Goal: Task Accomplishment & Management: Complete application form

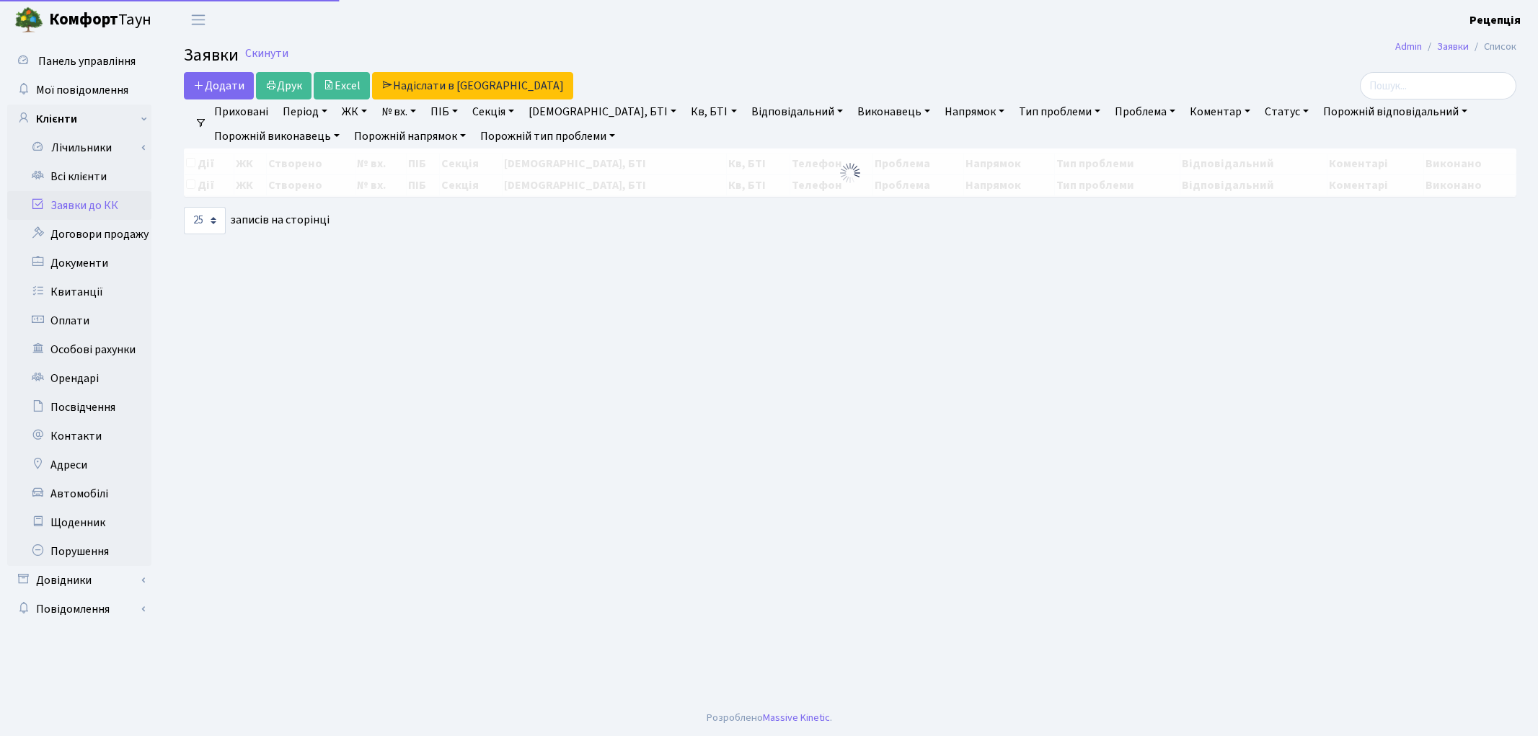
select select "25"
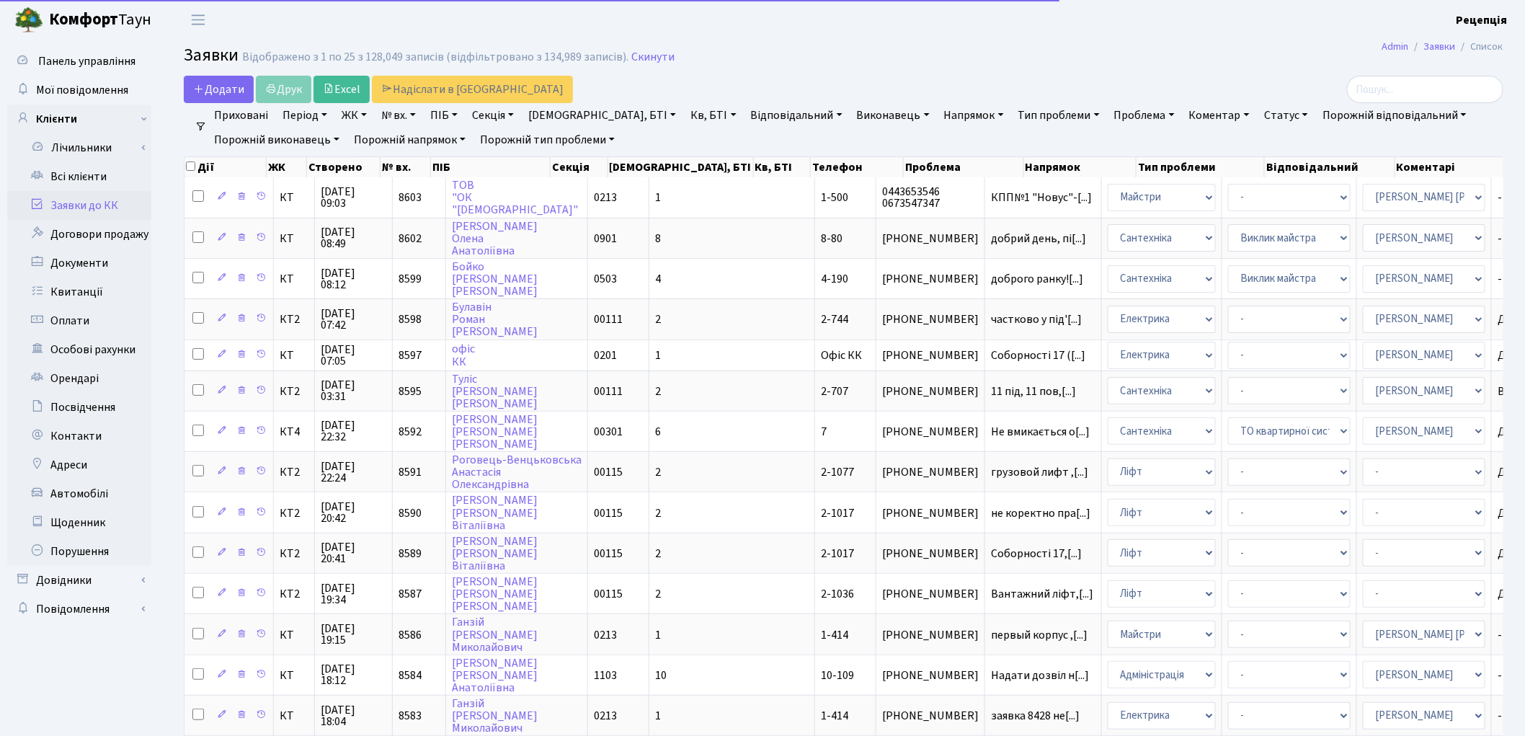
click at [409, 112] on link "№ вх." at bounding box center [399, 115] width 46 height 25
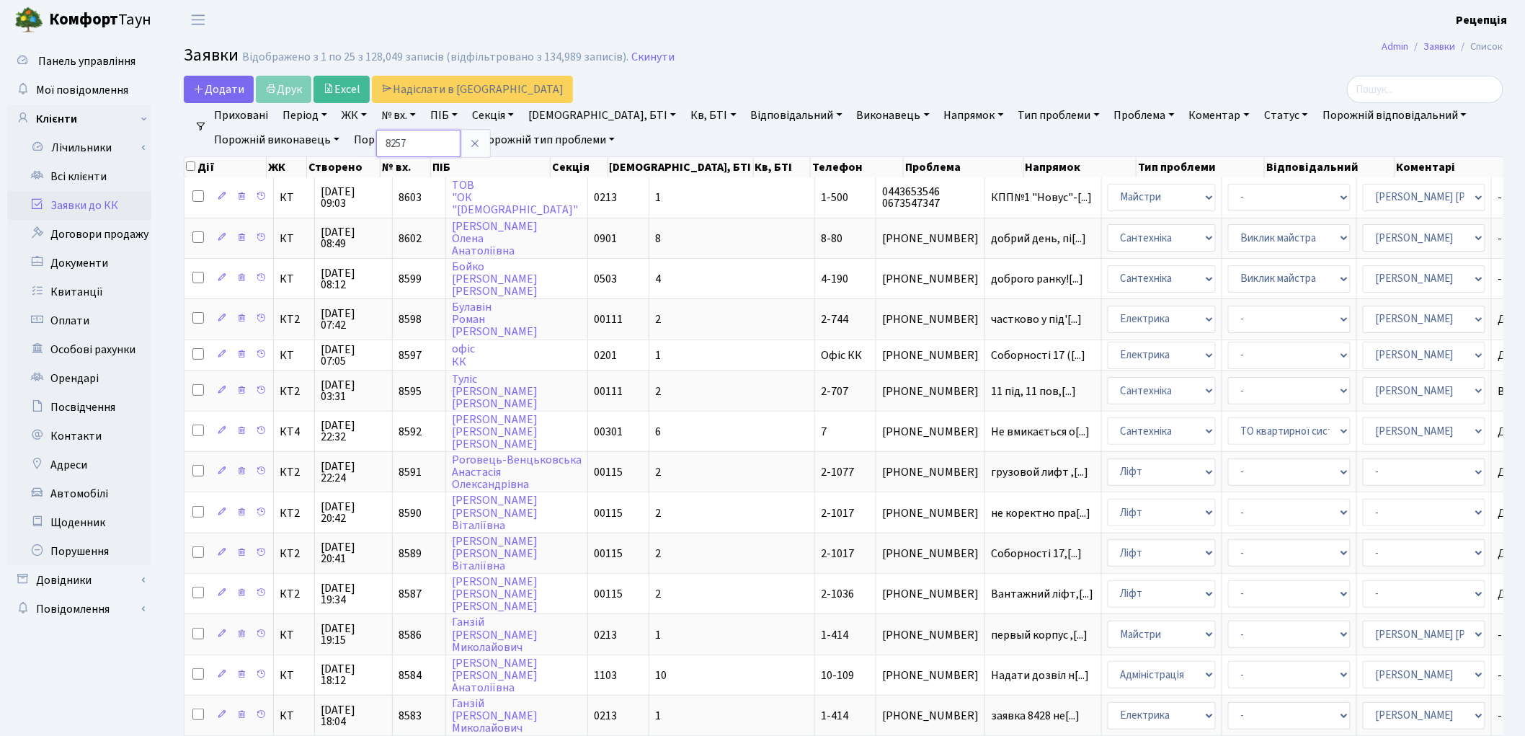
type input "8257"
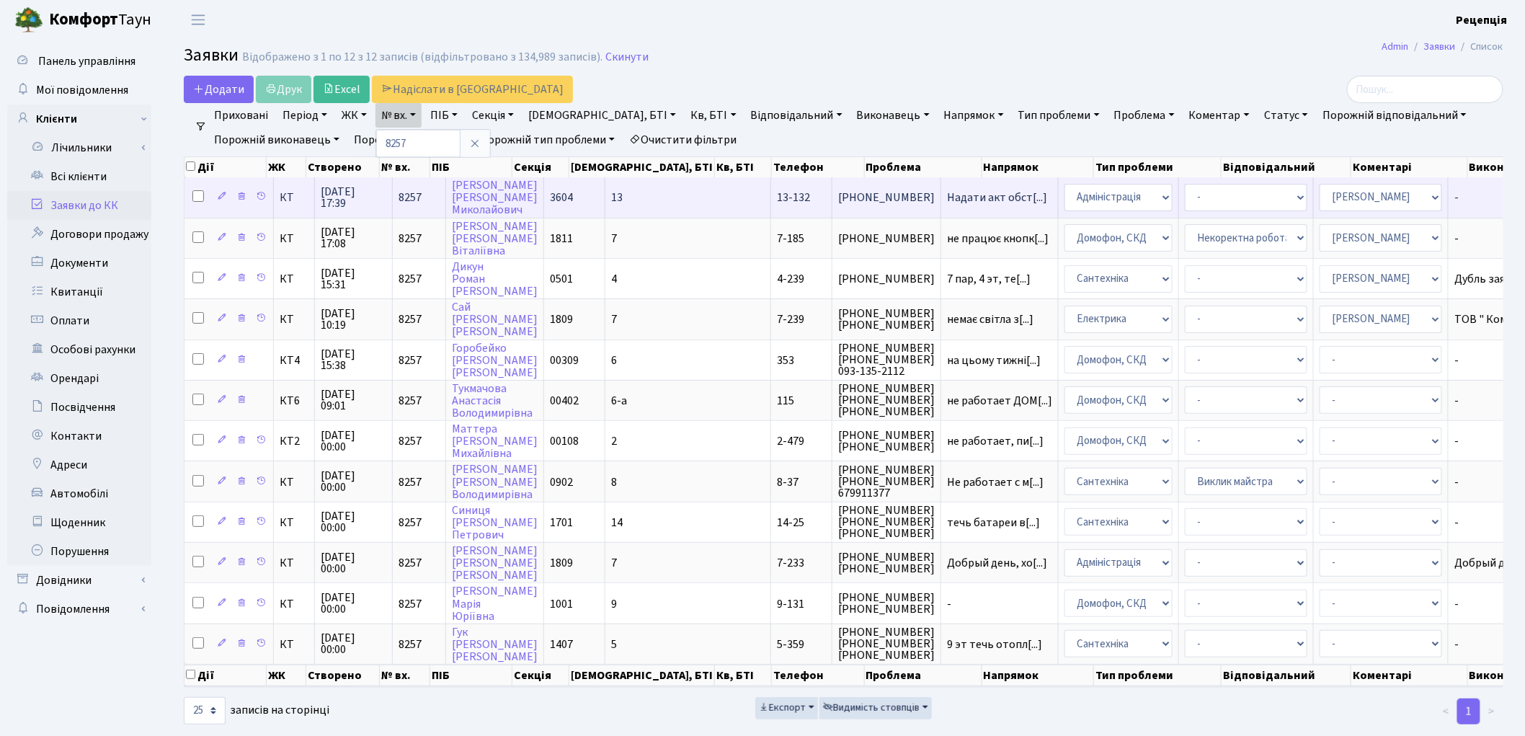
click at [619, 195] on td "13" at bounding box center [689, 197] width 166 height 40
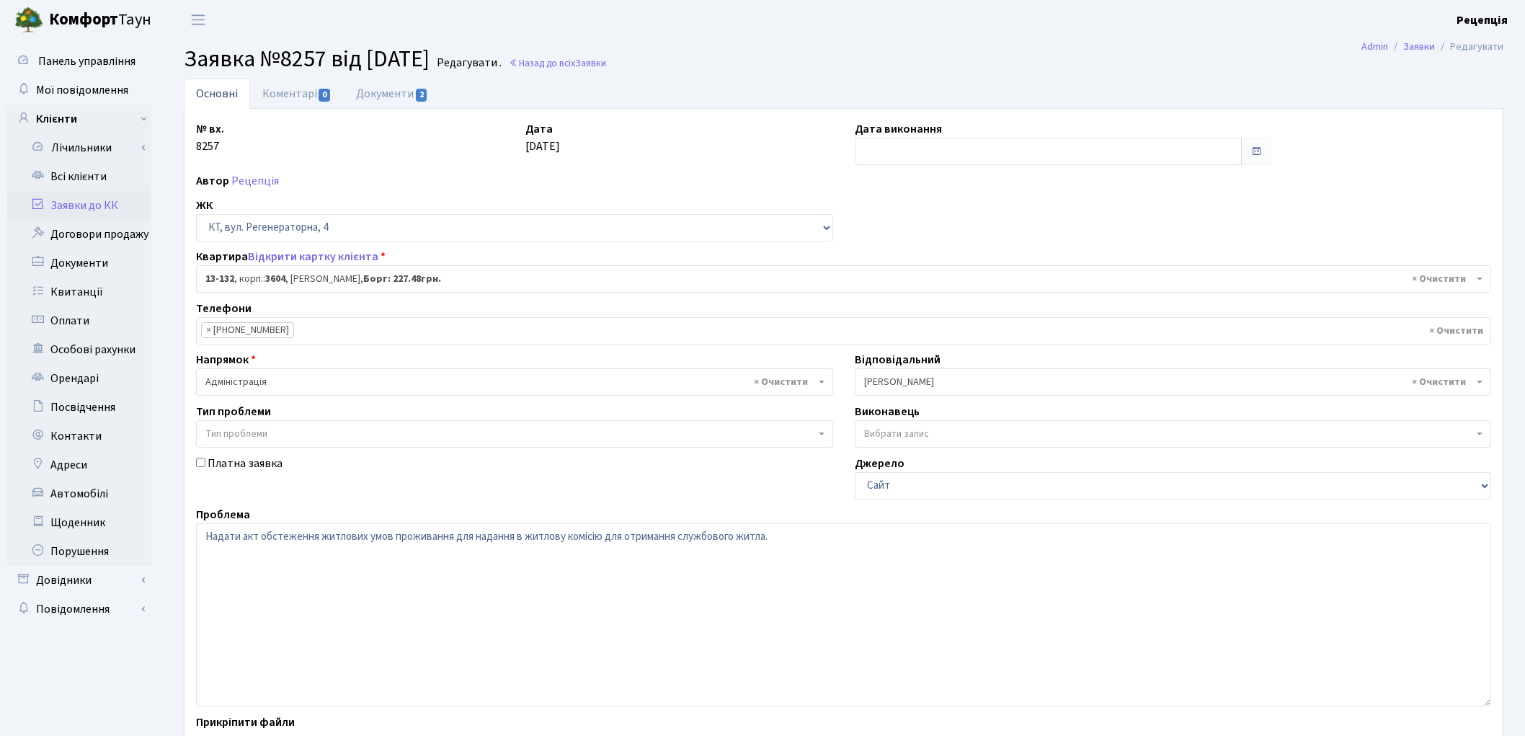
select select "7778"
click at [89, 198] on link "Заявки до КК" at bounding box center [79, 205] width 144 height 29
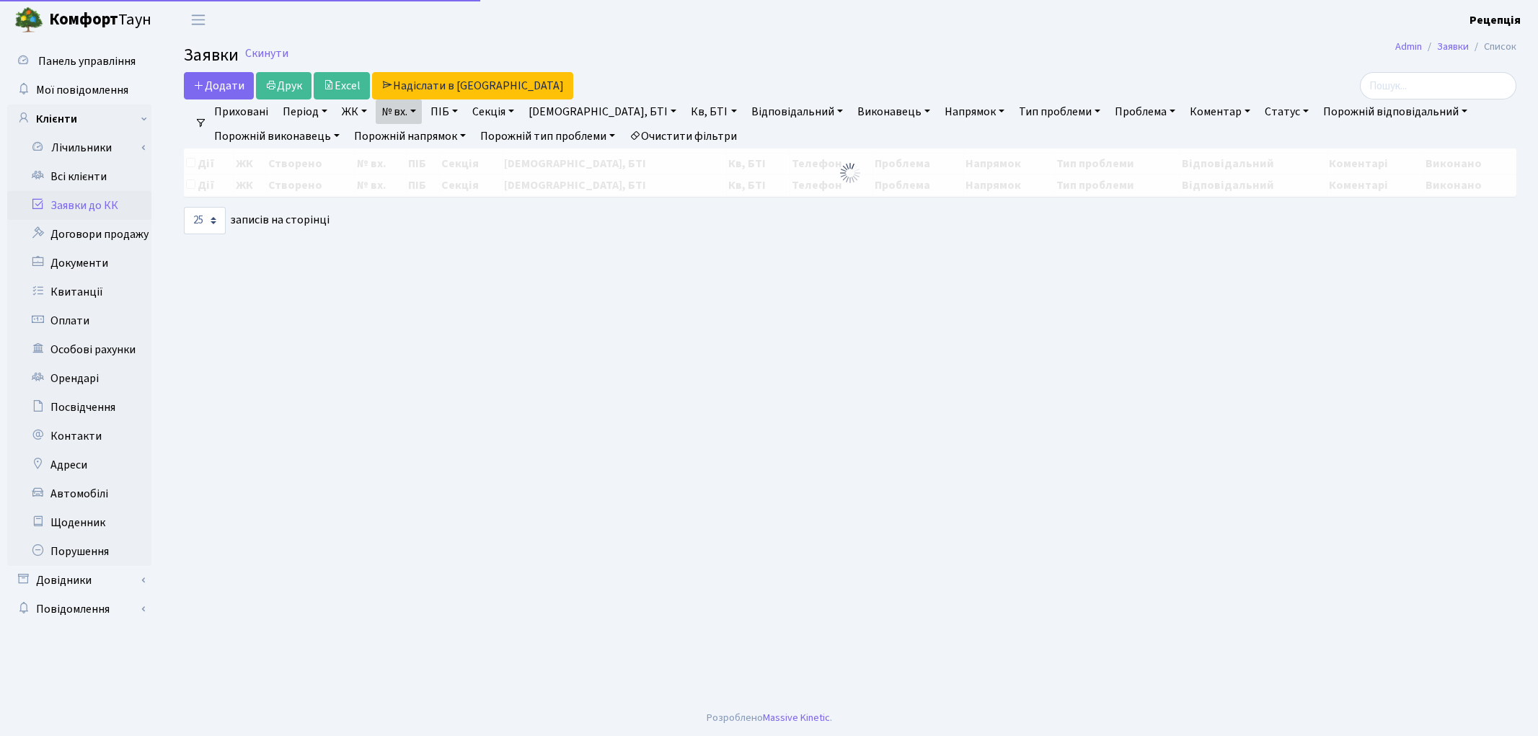
select select "25"
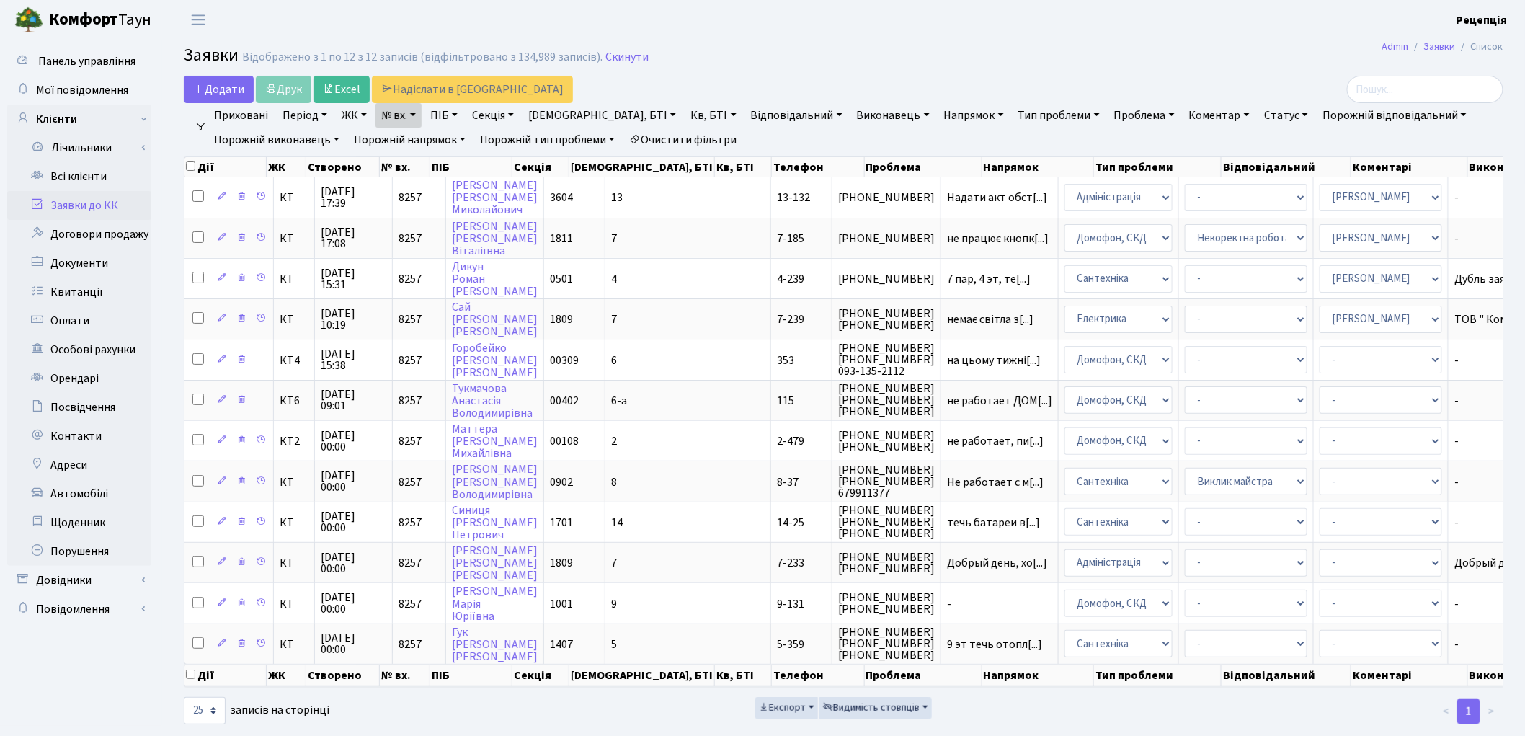
click at [705, 138] on link "Очистити фільтри" at bounding box center [683, 140] width 119 height 25
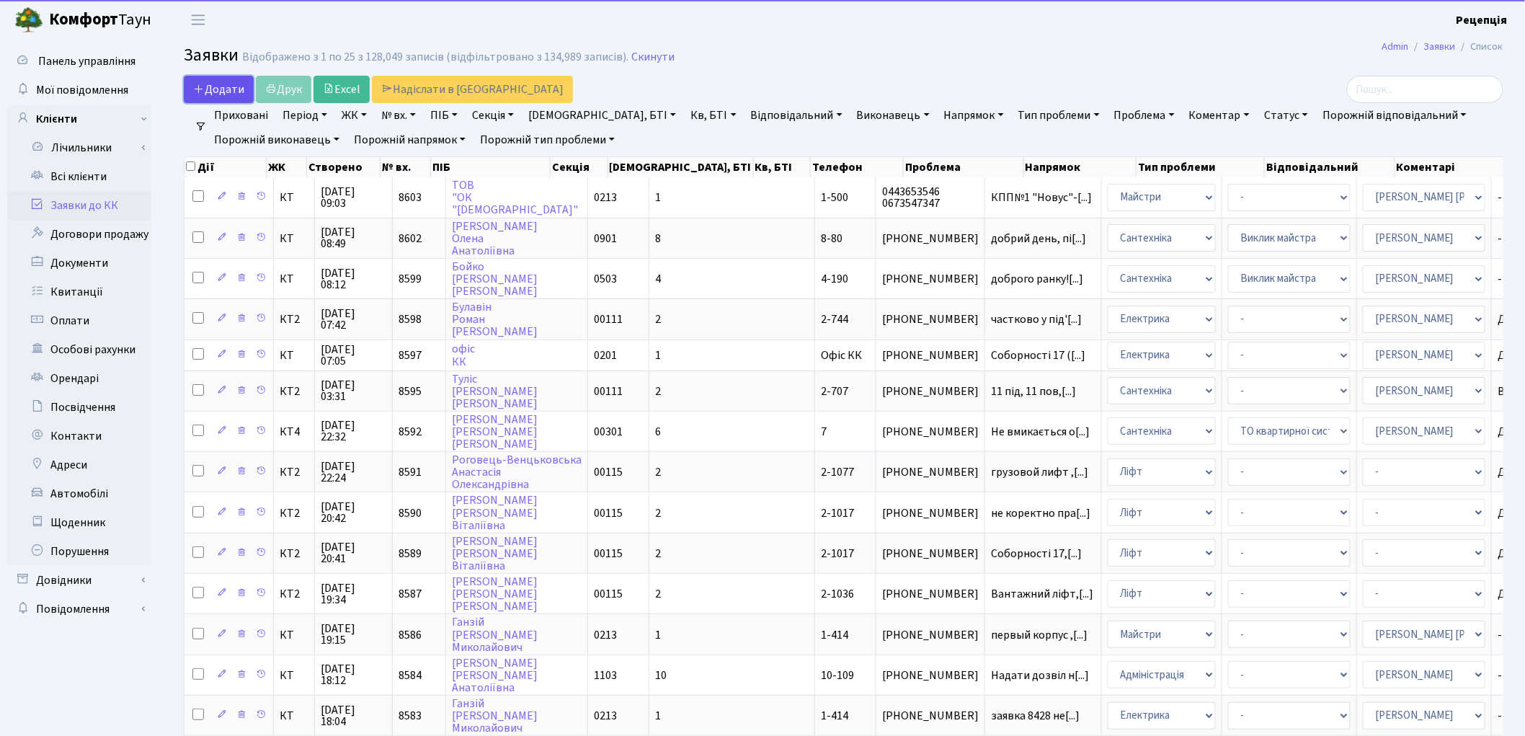
click at [214, 81] on span "Додати" at bounding box center [218, 89] width 51 height 16
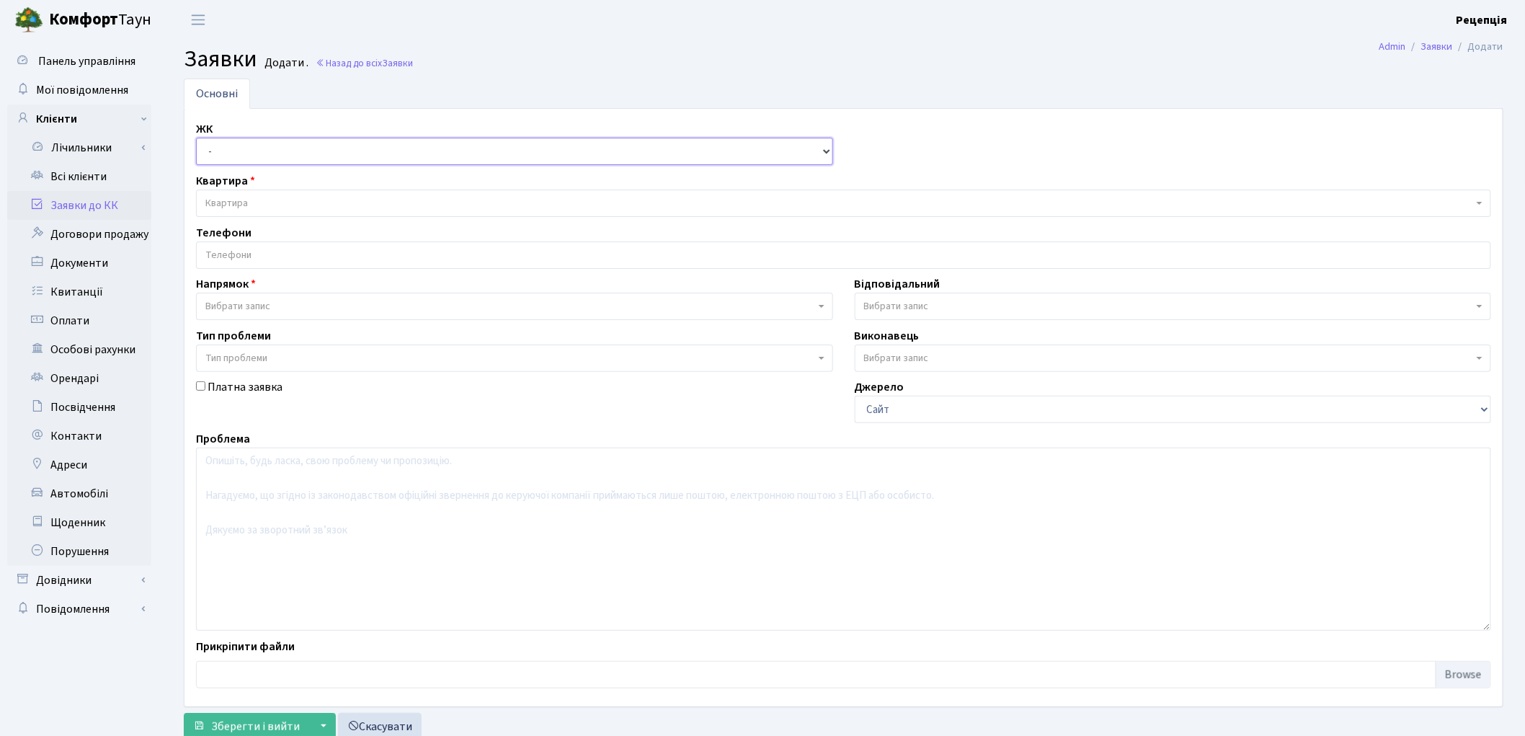
click at [238, 152] on select "- КТ, вул. Регенераторна, 4 КТ2, просп. Соборності, 17 КТ3, вул. Березнева, 16 …" at bounding box center [514, 151] width 637 height 27
select select "271"
click at [196, 138] on select "- КТ, вул. Регенераторна, 4 КТ2, просп. Соборності, 17 КТ3, вул. Березнева, 16 …" at bounding box center [514, 151] width 637 height 27
select select
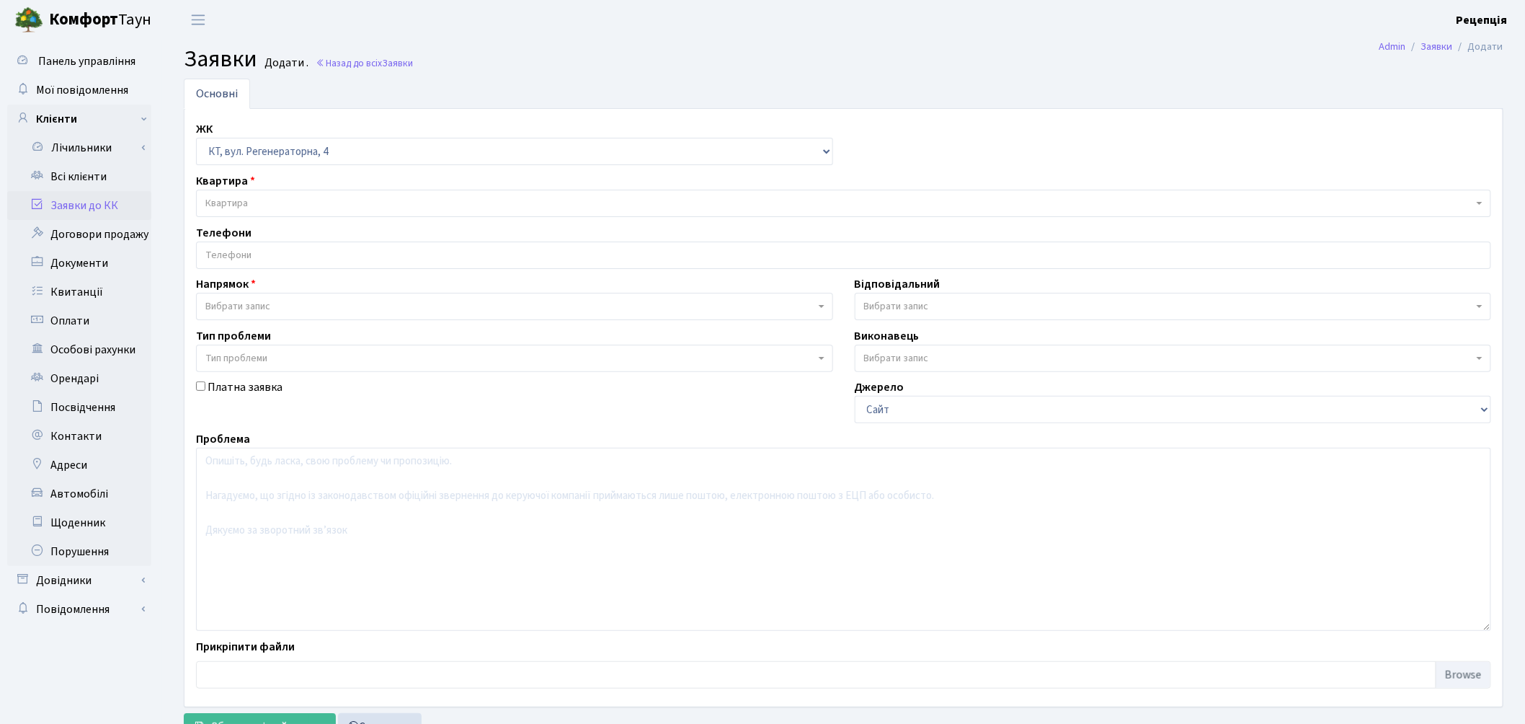
click at [249, 196] on span "Квартира" at bounding box center [839, 203] width 1268 height 14
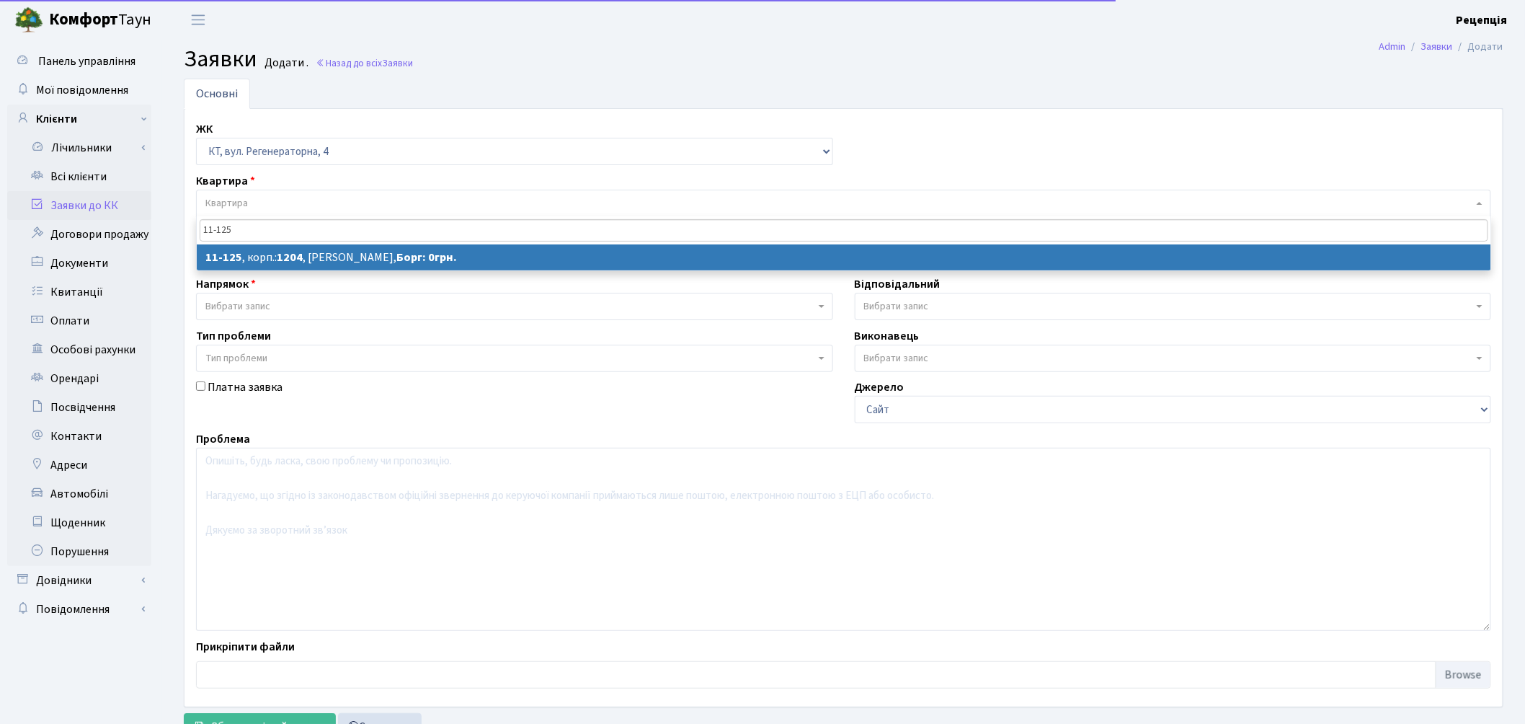
type input "11-125"
select select
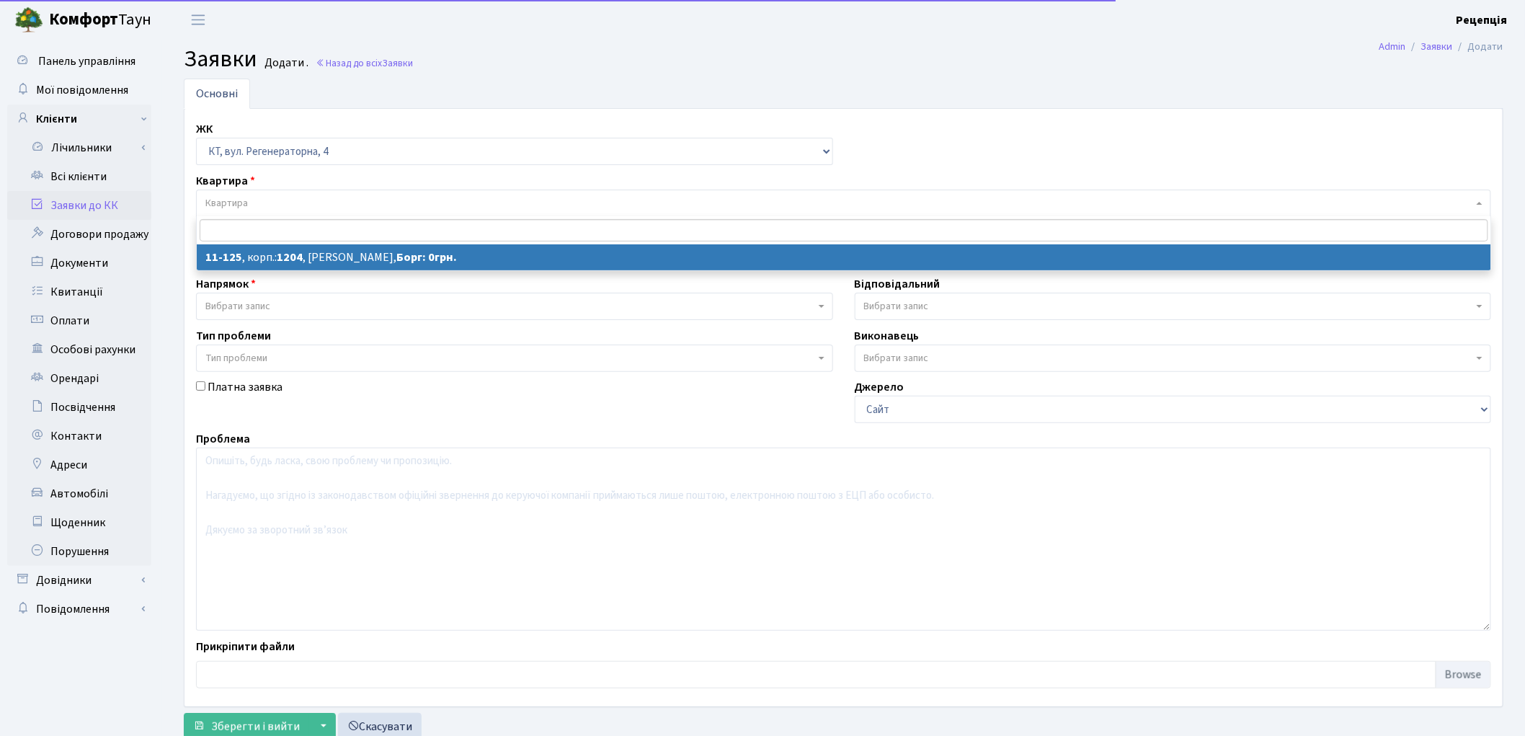
select select "7063"
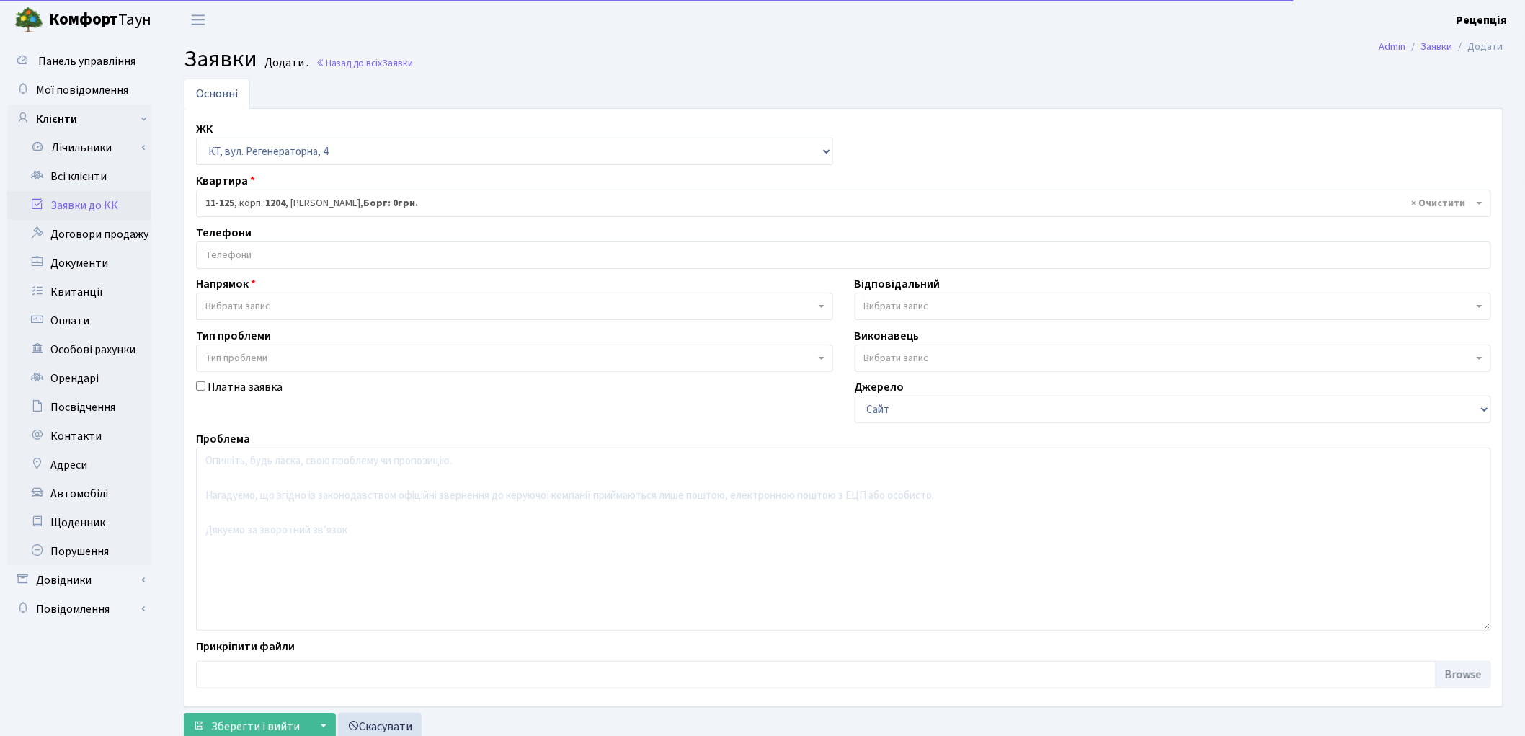
click at [257, 248] on input "search" at bounding box center [844, 255] width 1294 height 26
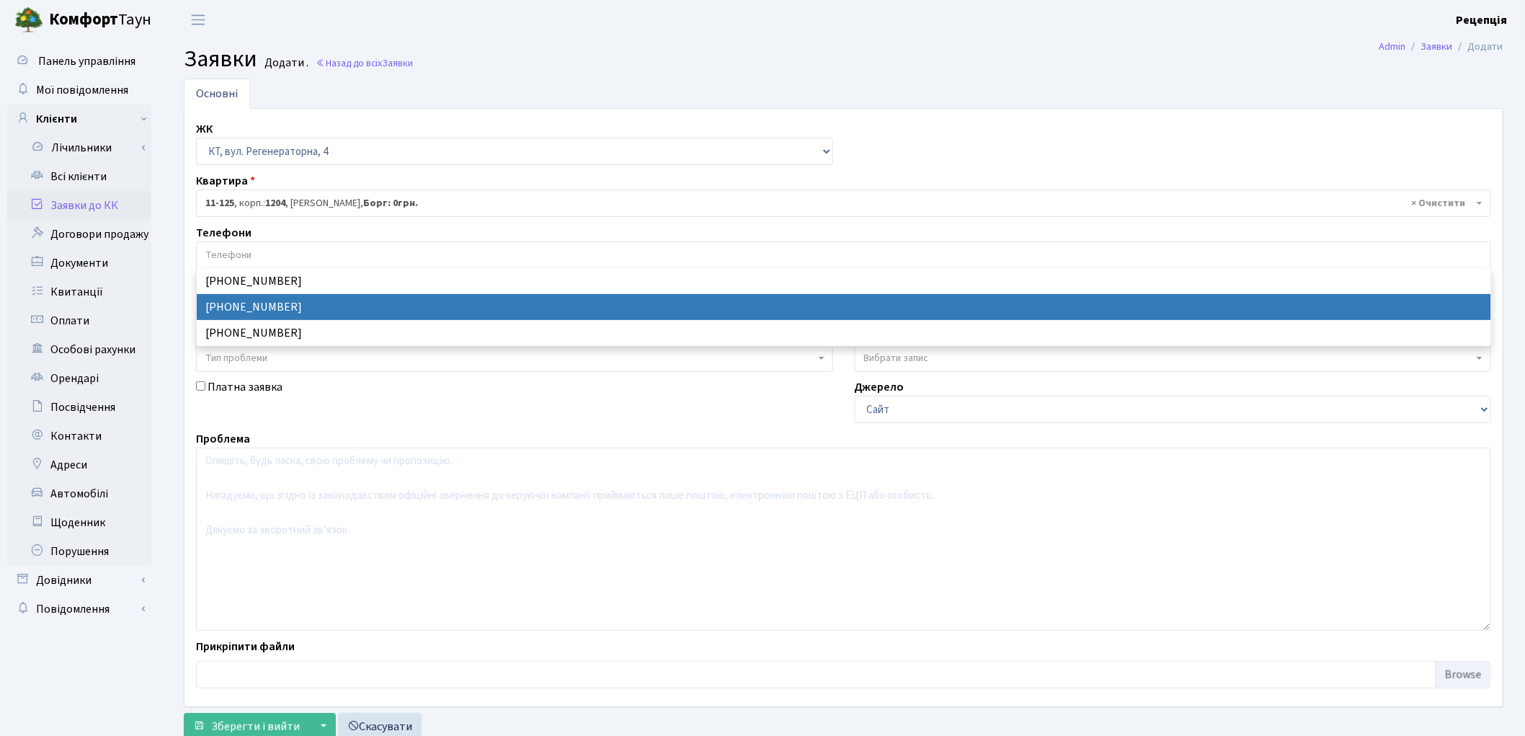
select select "21551"
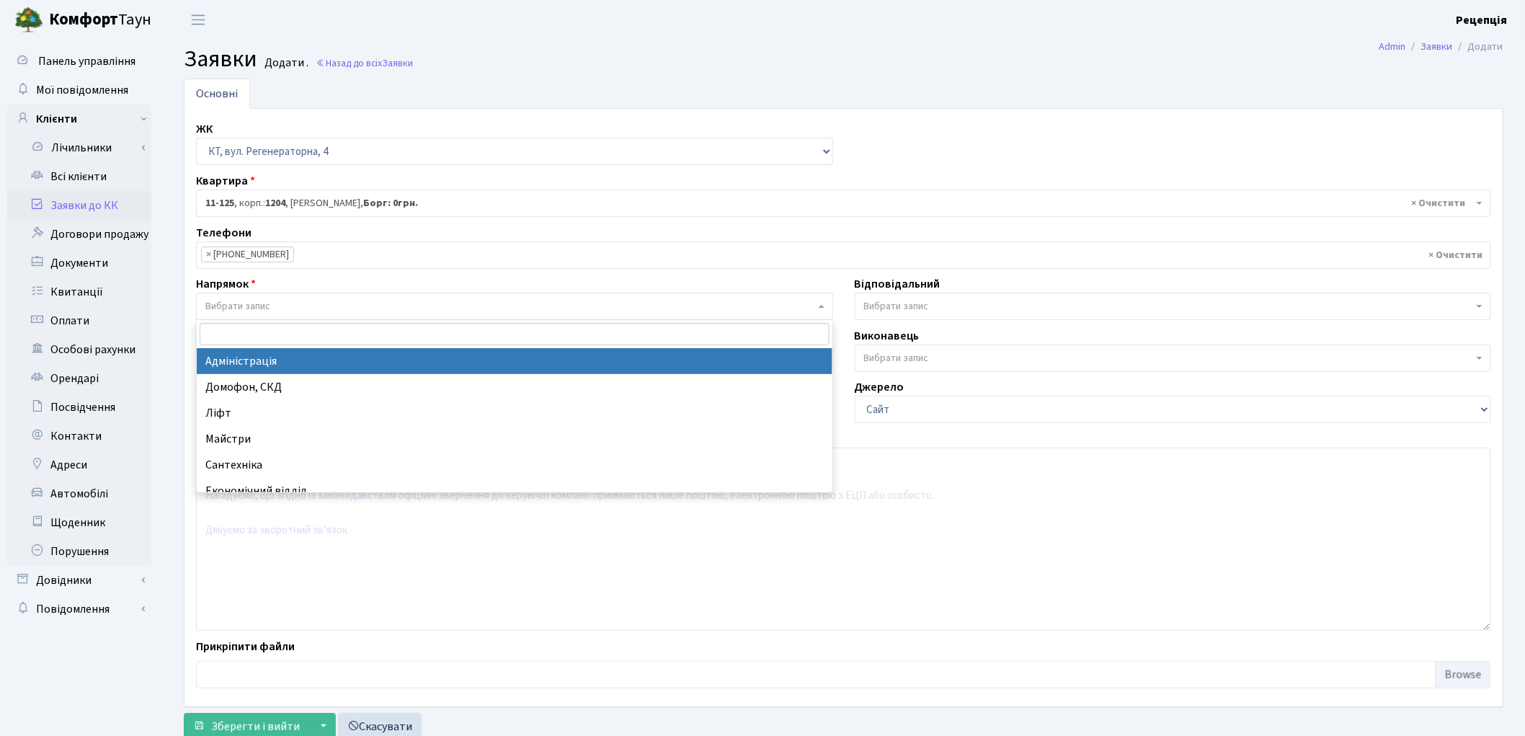
click at [248, 299] on span "Вибрати запис" at bounding box center [237, 306] width 65 height 14
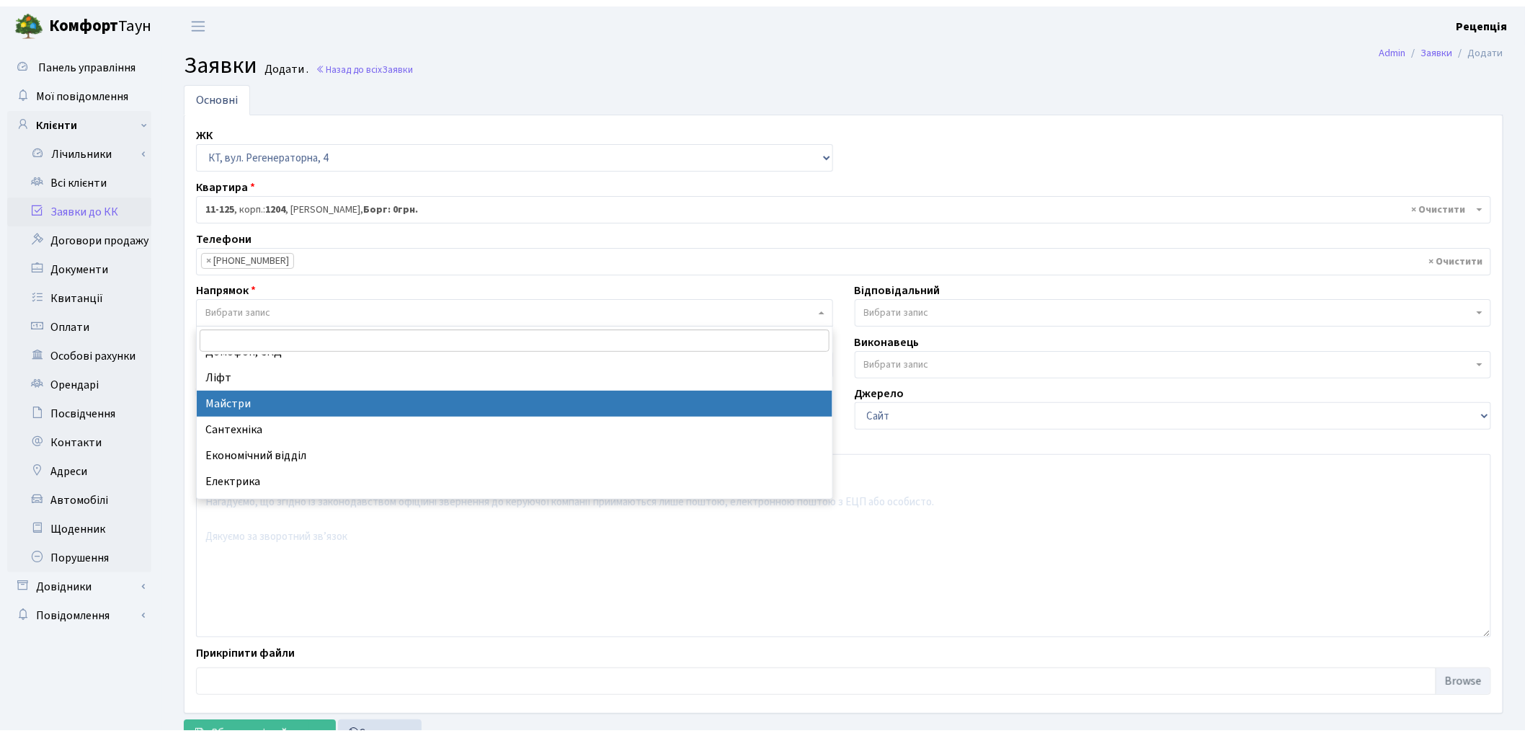
scroll to position [80, 0]
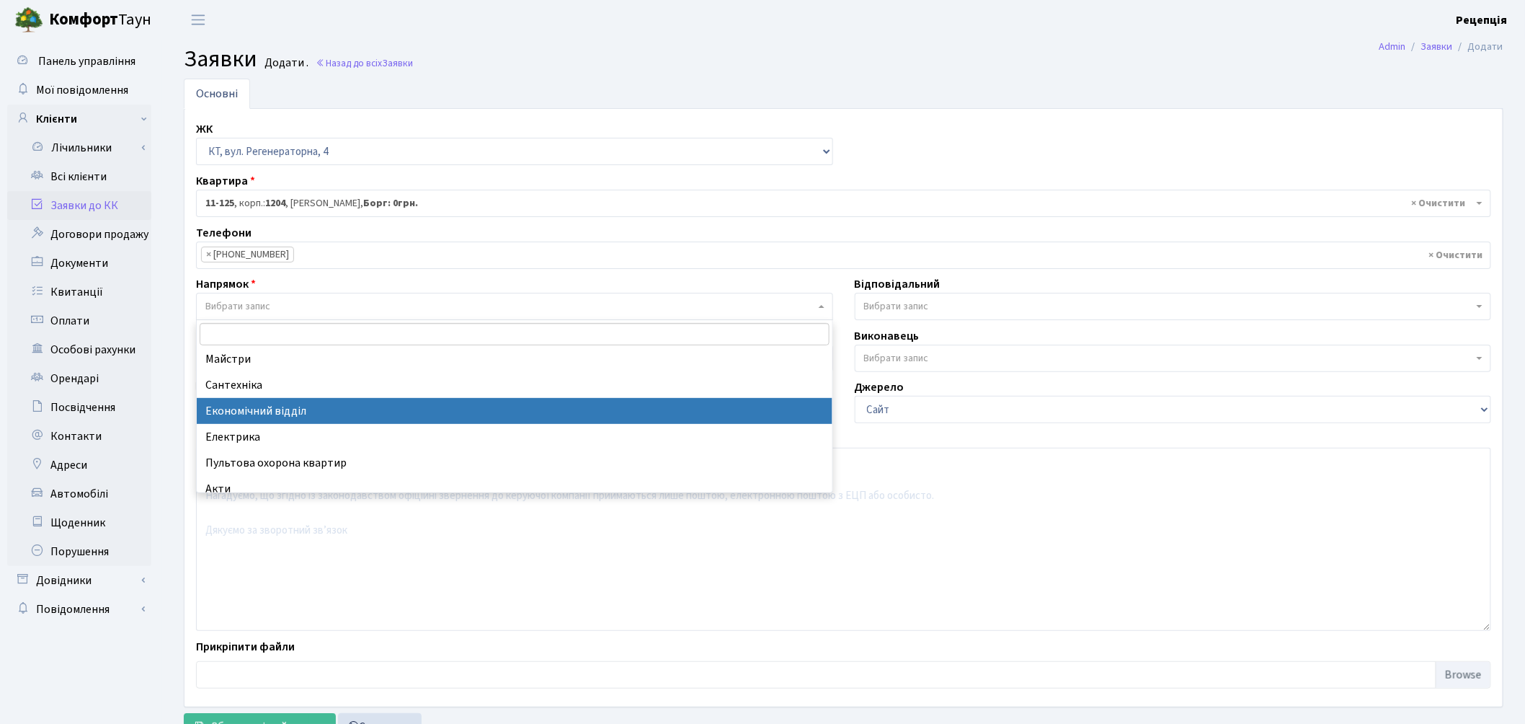
select select "9"
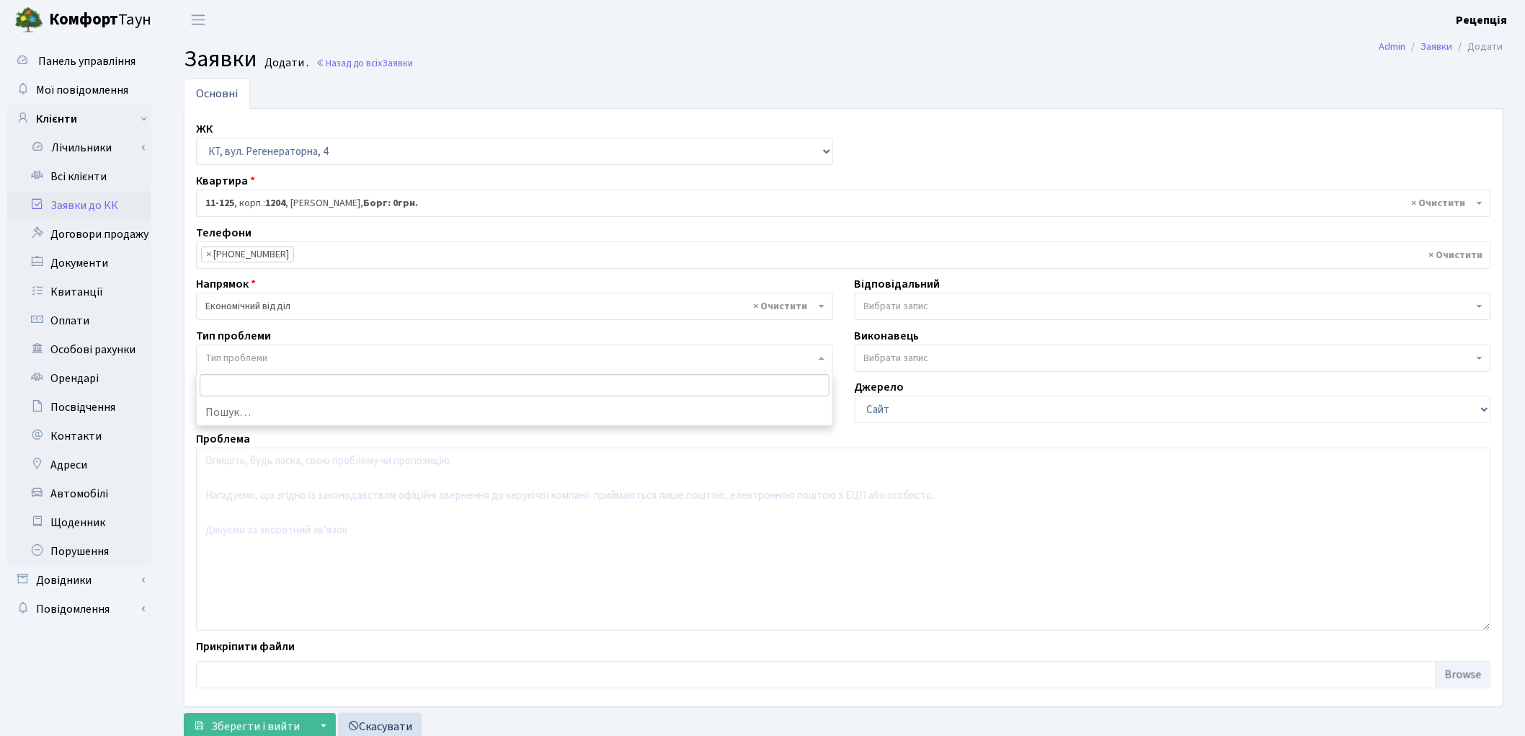
click at [246, 358] on span "Тип проблеми" at bounding box center [236, 358] width 62 height 14
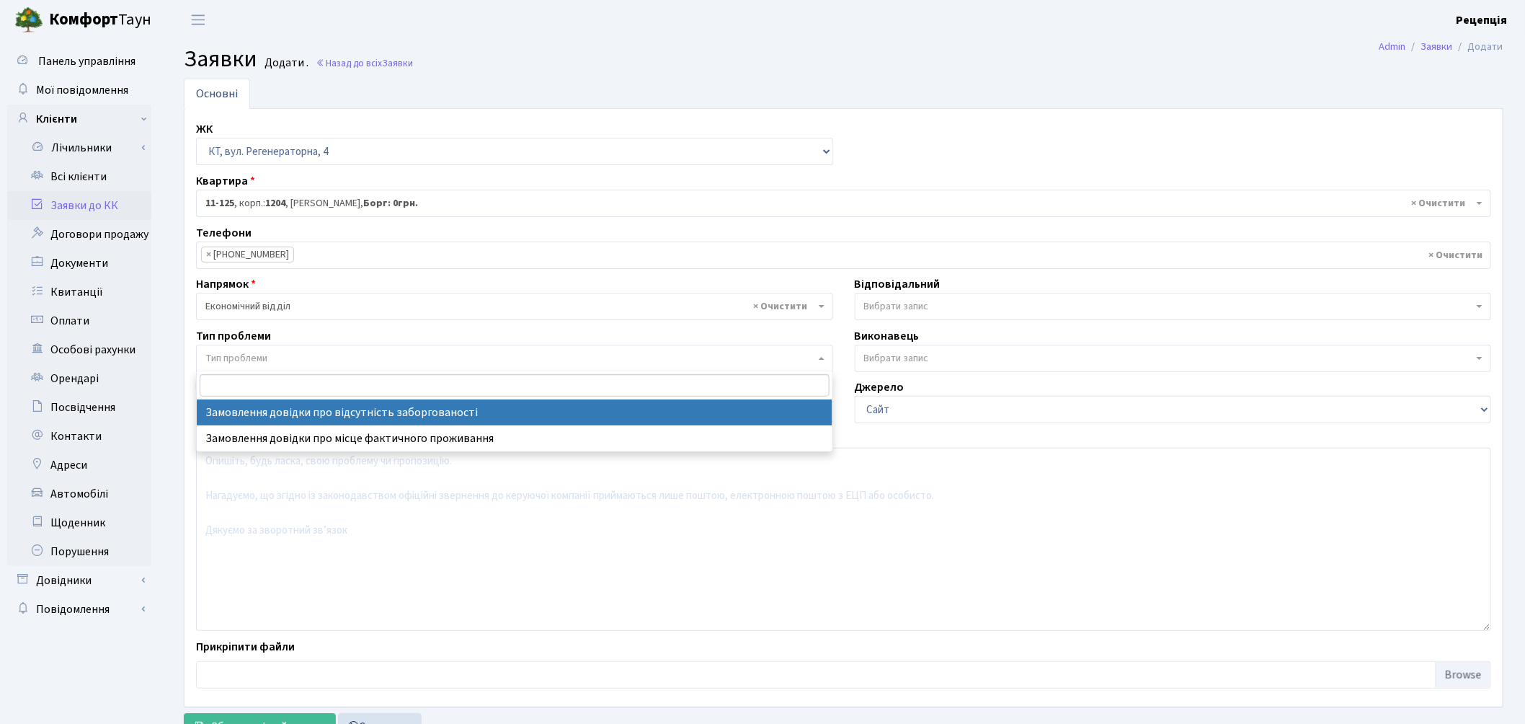
select select "35"
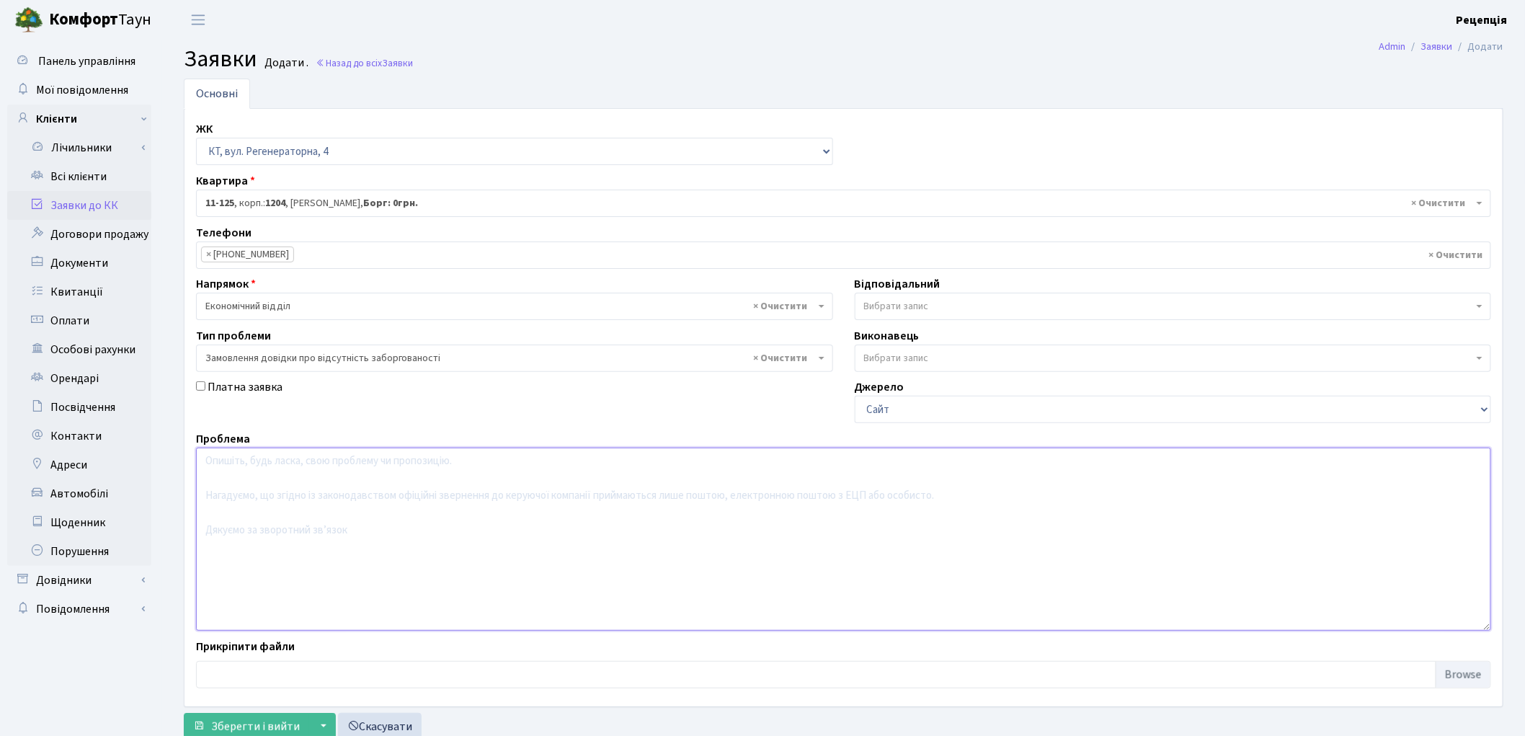
click at [296, 492] on textarea at bounding box center [843, 539] width 1295 height 183
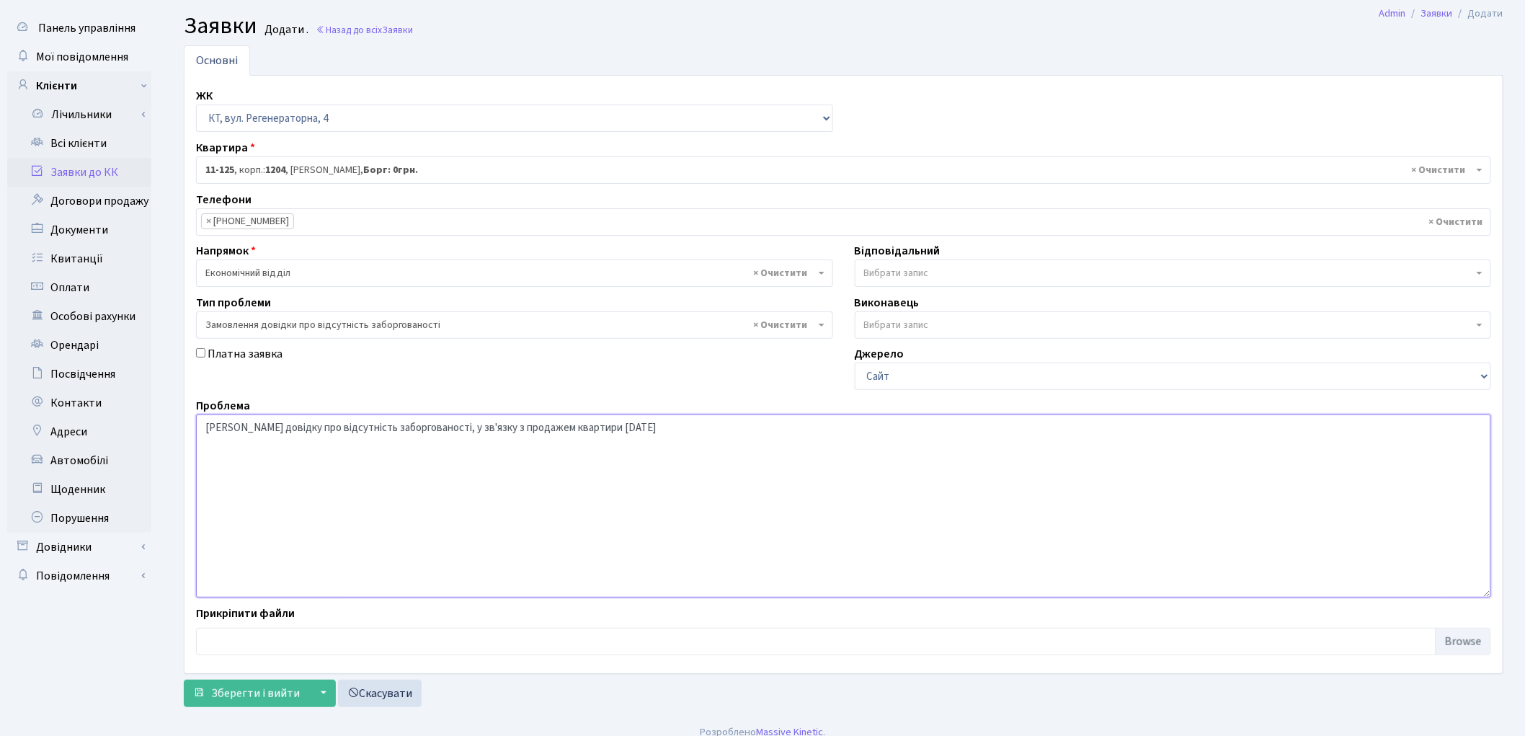
scroll to position [48, 0]
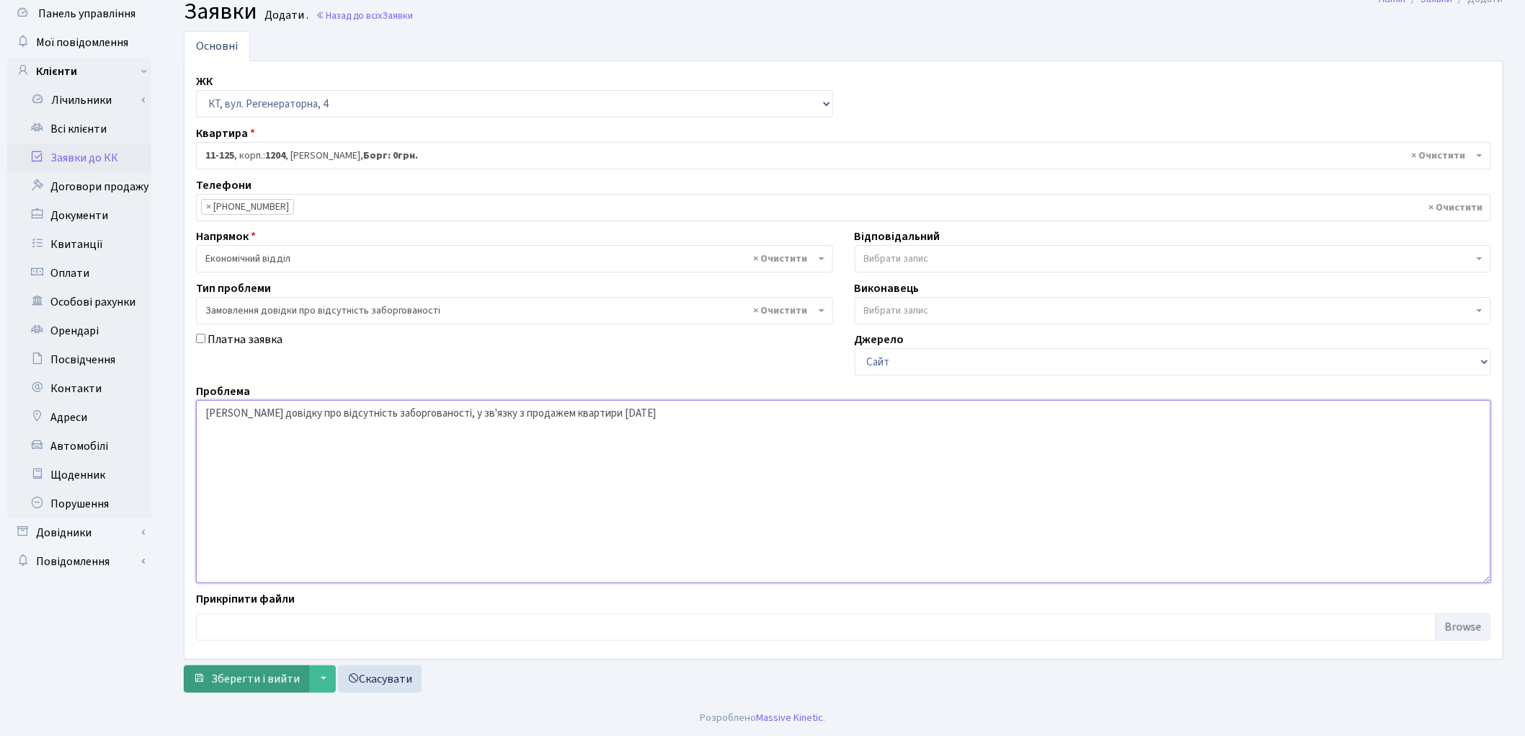
type textarea "Надати довідку про відсутність заборгованості, у зв'язку з продажем квартири 03…"
click at [256, 681] on span "Зберегти і вийти" at bounding box center [255, 679] width 89 height 16
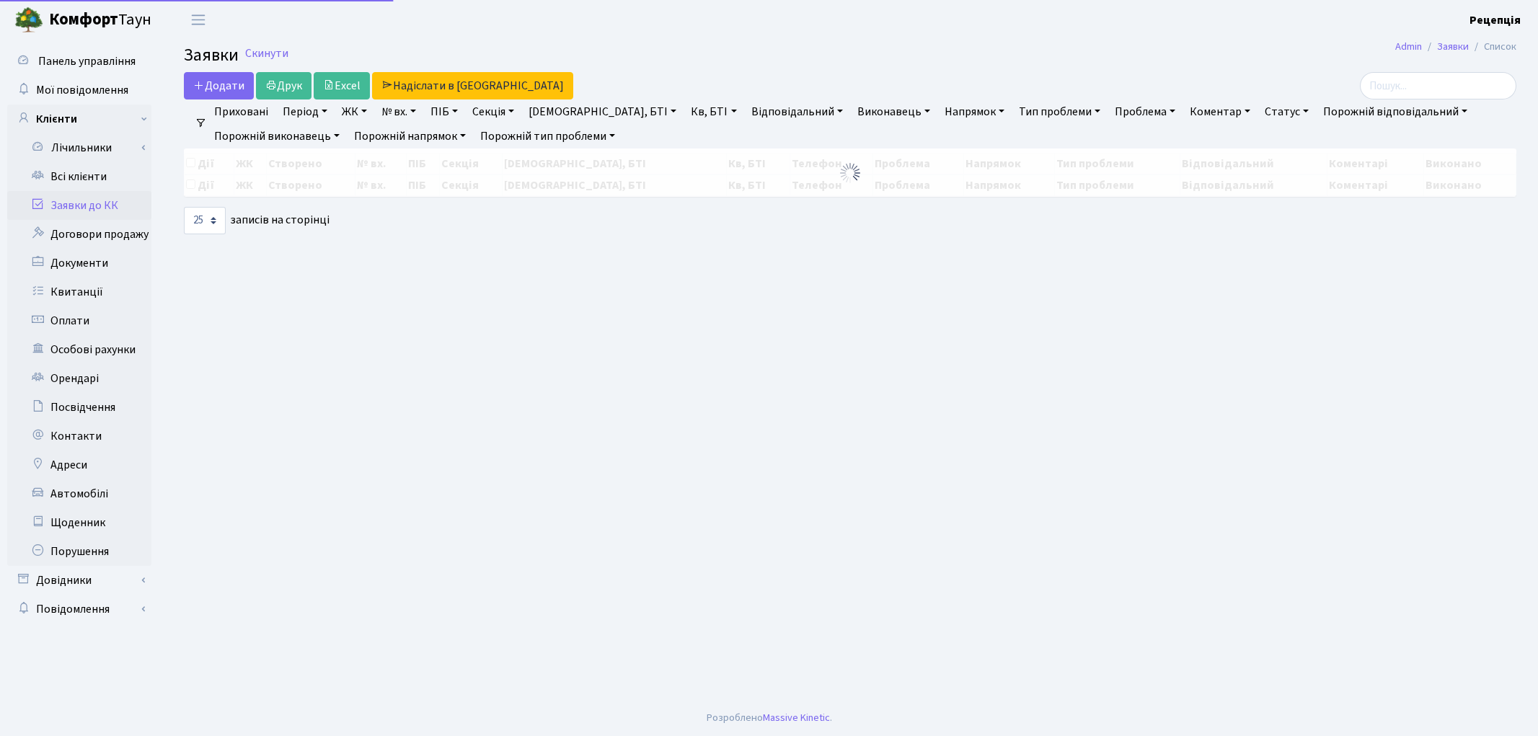
select select "25"
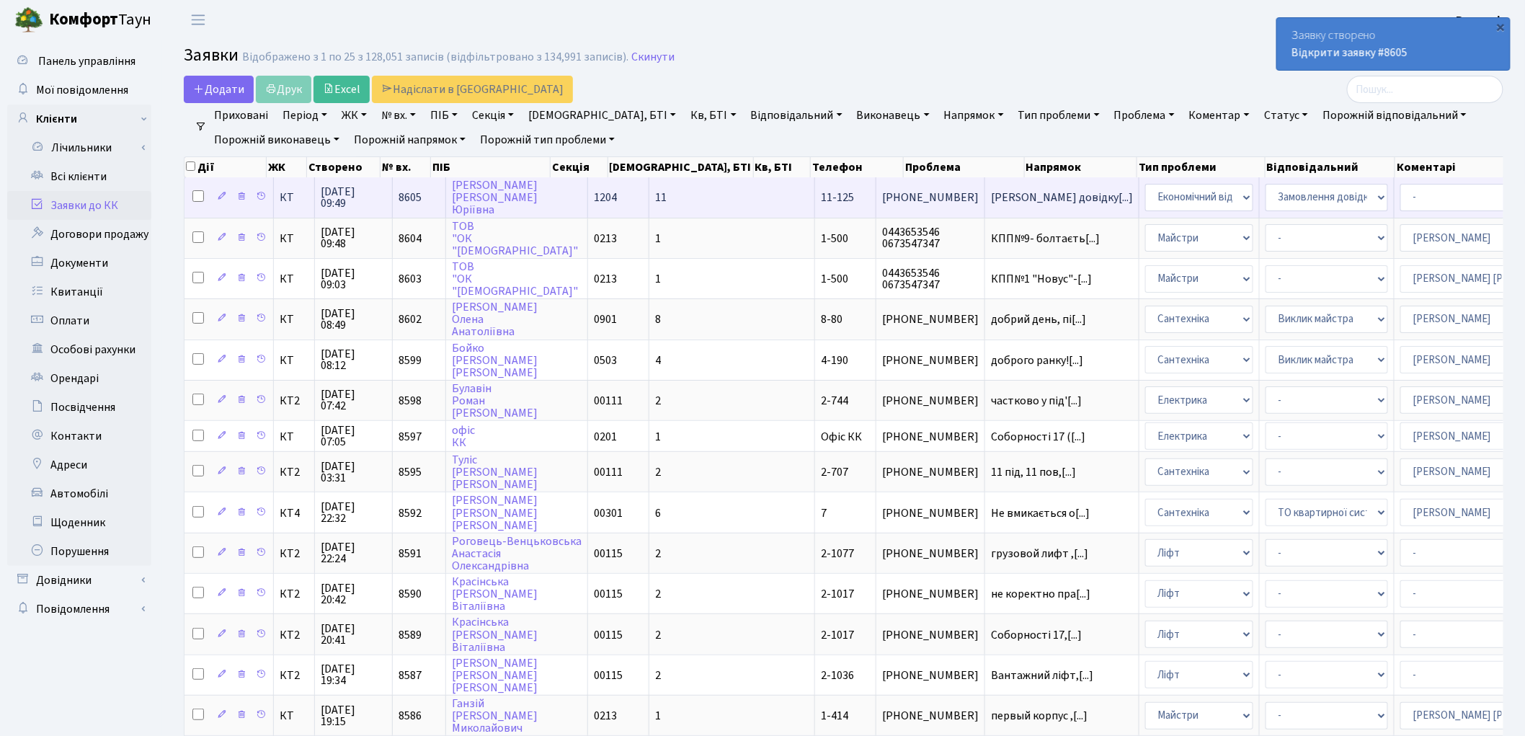
click at [562, 200] on td "Зіборова Тетяна Юріївна" at bounding box center [517, 197] width 142 height 40
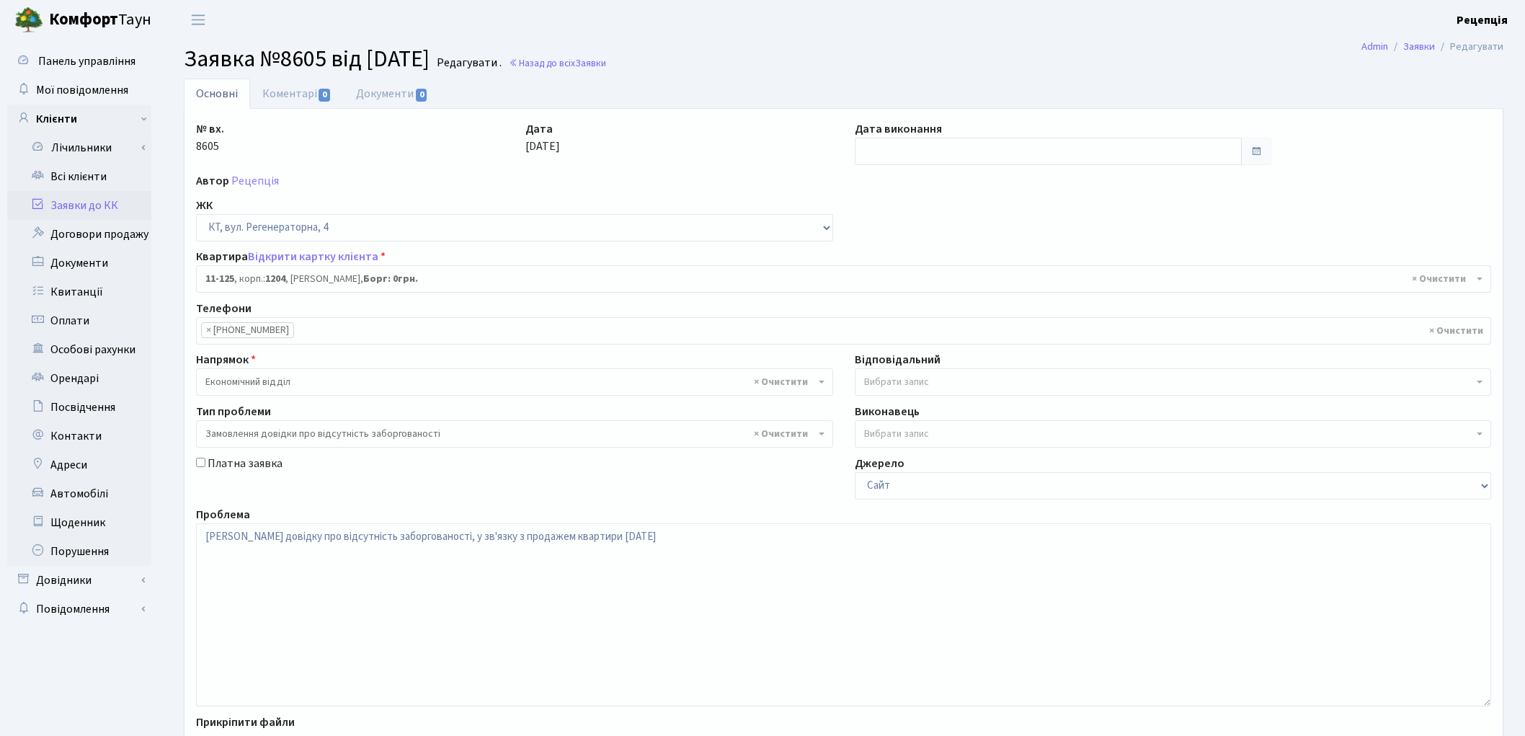
select select "7063"
select select "35"
click at [372, 98] on link "Документи 0" at bounding box center [392, 94] width 97 height 30
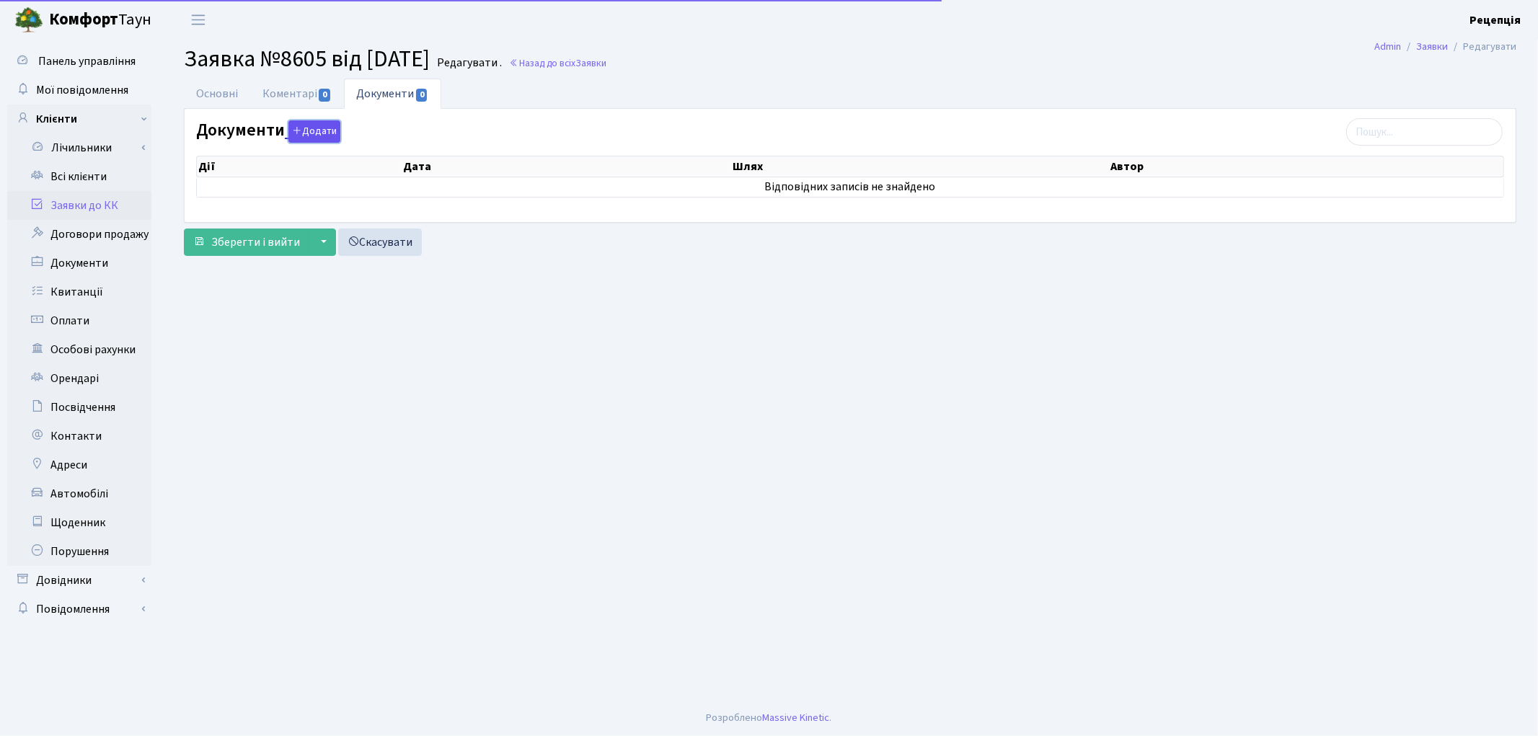
click at [303, 133] on button "Додати" at bounding box center [314, 131] width 52 height 22
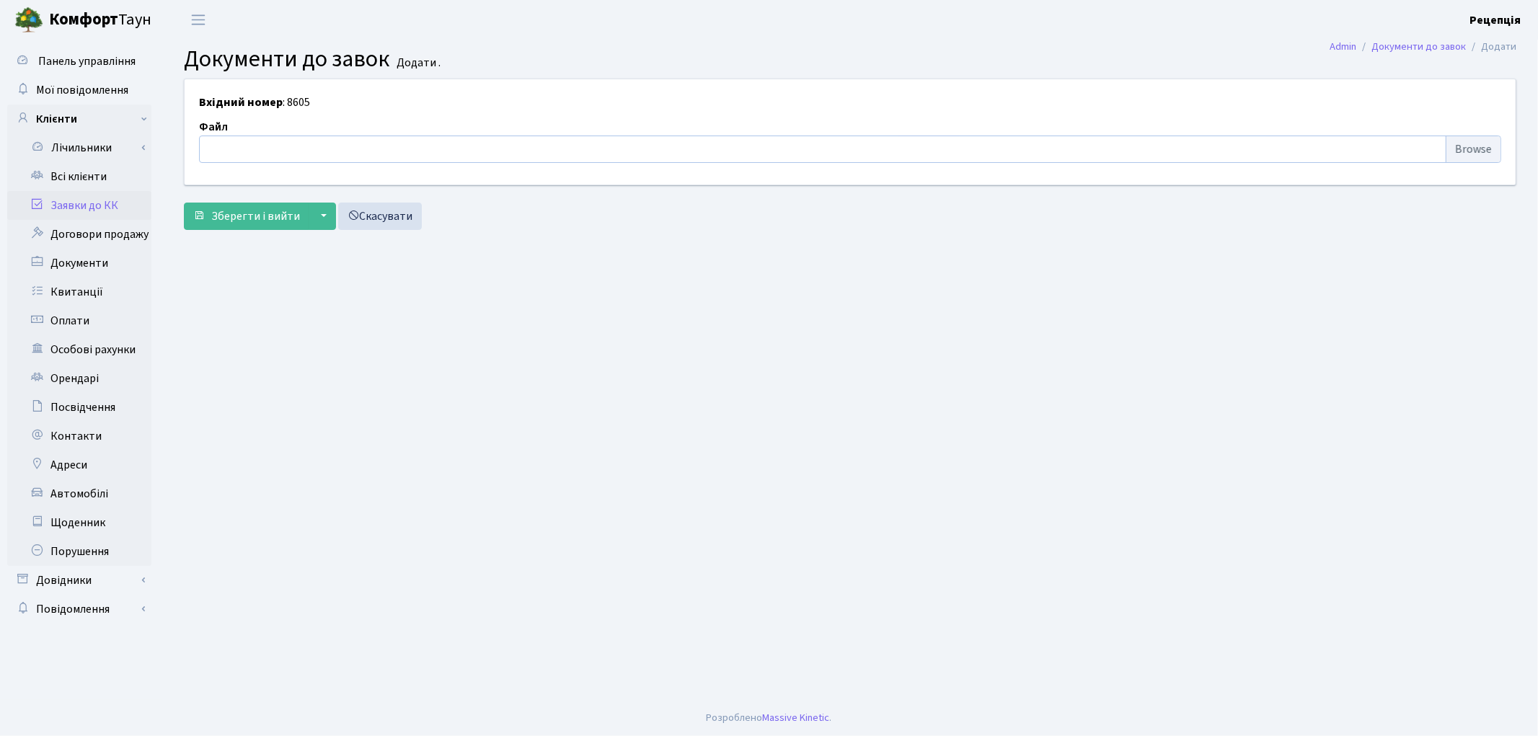
click at [1456, 148] on input "file" at bounding box center [850, 149] width 1302 height 27
type input "C:\fakepath\сканирование0747.pdf"
click at [252, 222] on span "Зберегти і вийти" at bounding box center [255, 216] width 89 height 16
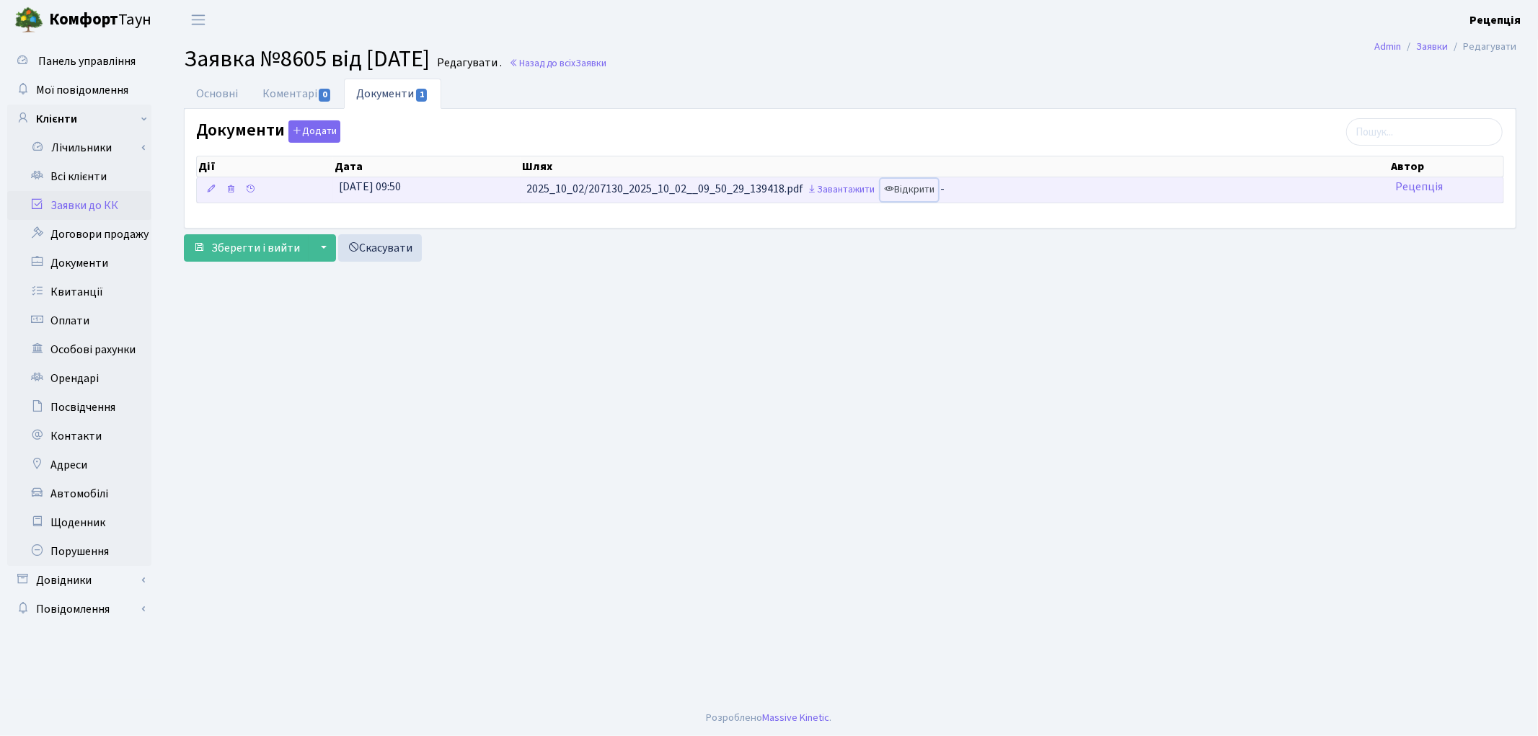
click at [918, 195] on link "Відкрити" at bounding box center [909, 190] width 58 height 22
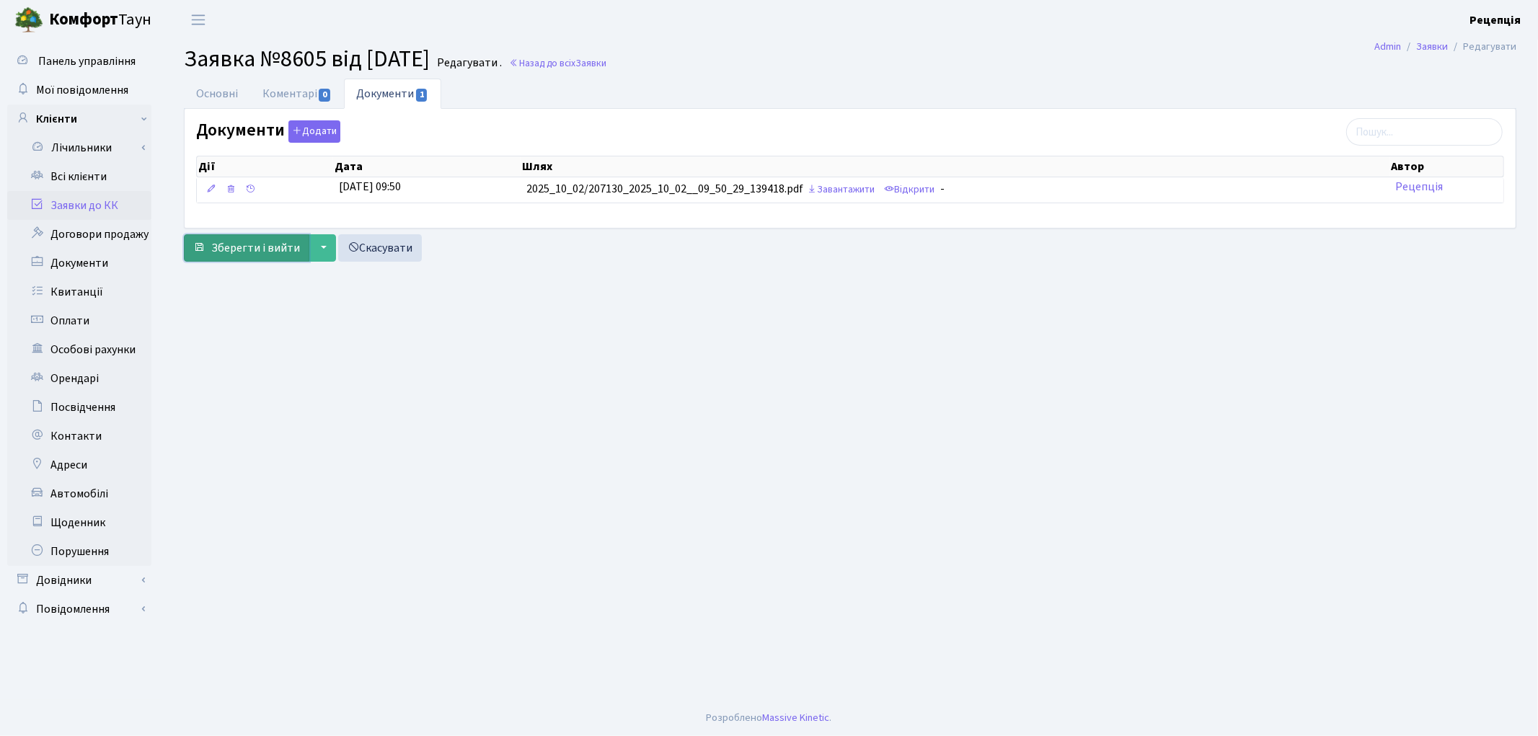
click at [252, 249] on span "Зберегти і вийти" at bounding box center [255, 248] width 89 height 16
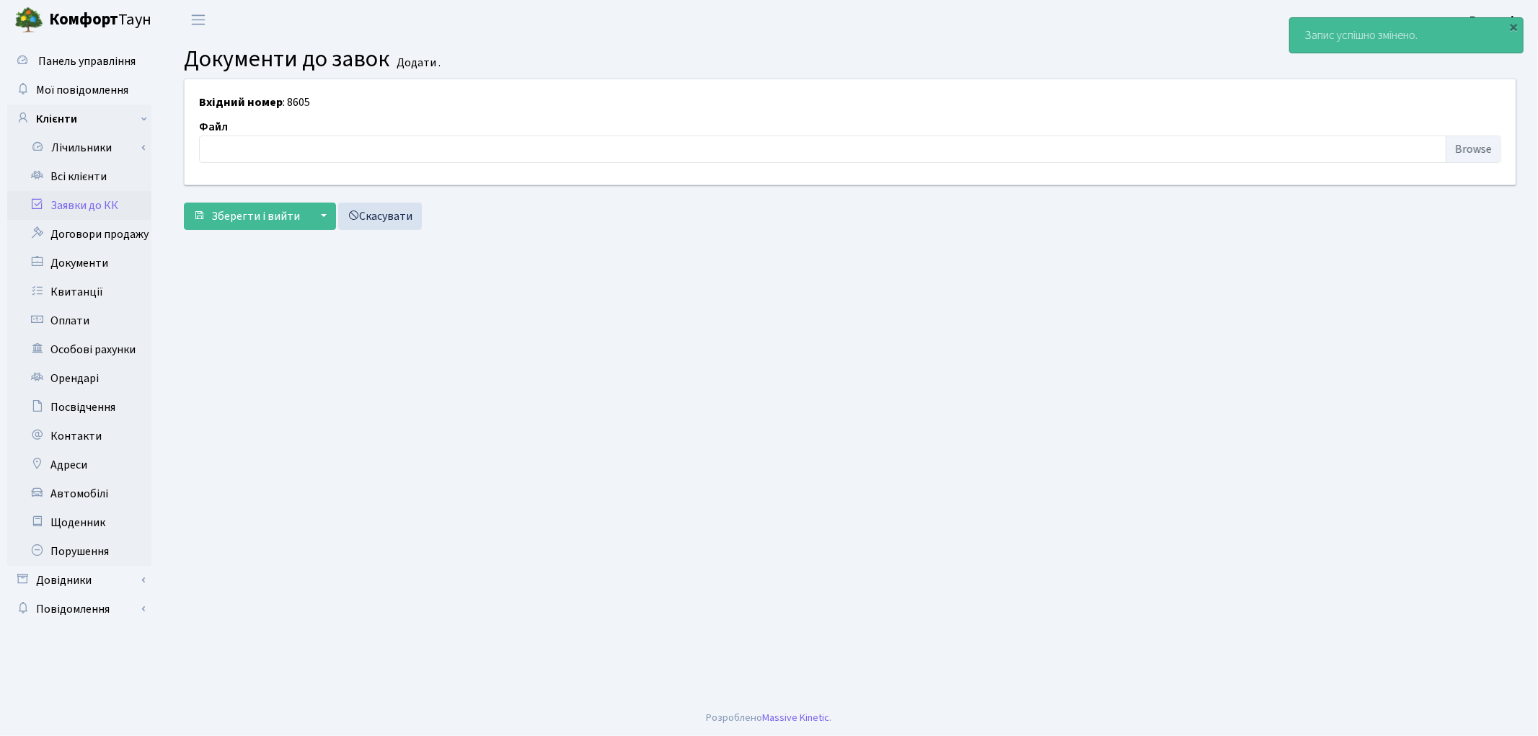
click at [91, 207] on link "Заявки до КК" at bounding box center [79, 205] width 144 height 29
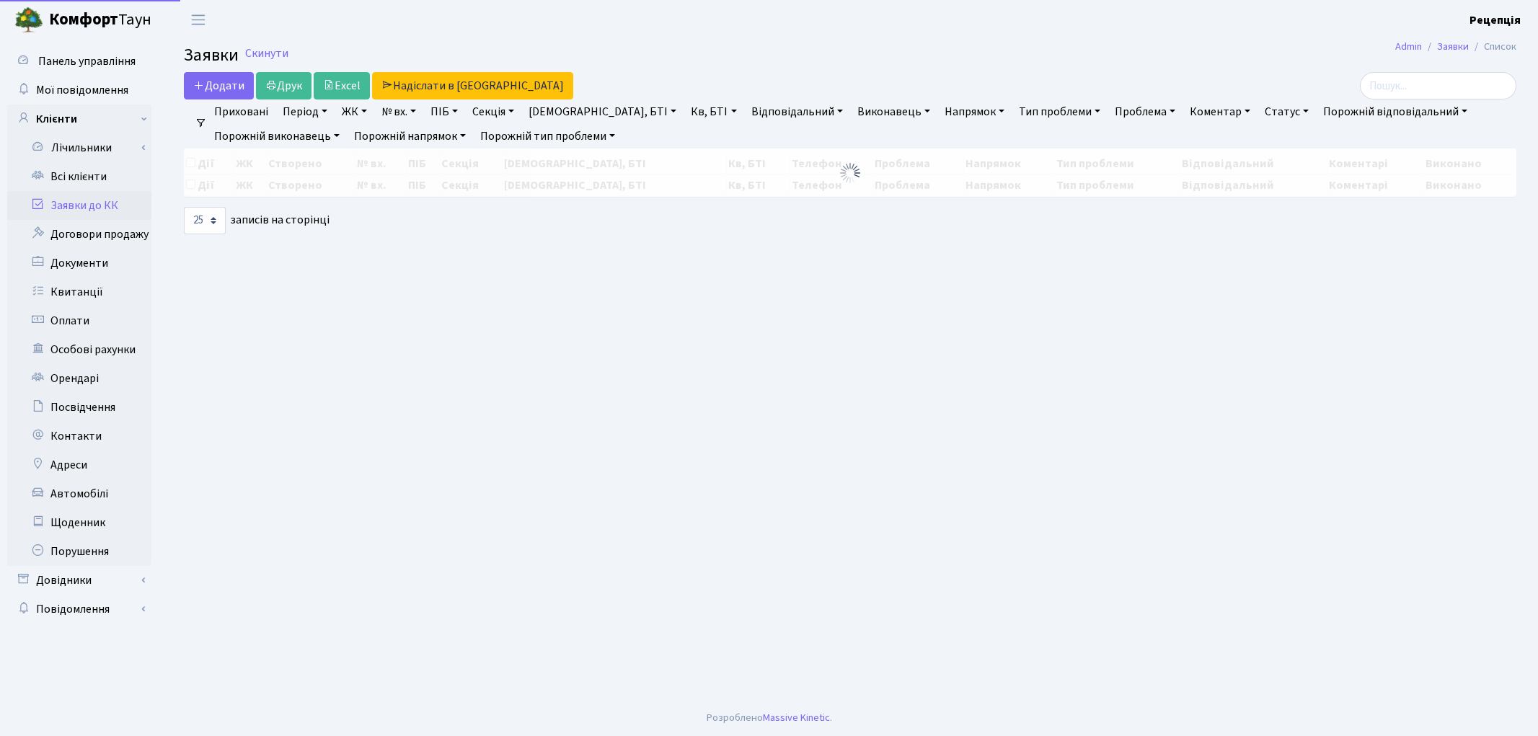
select select "25"
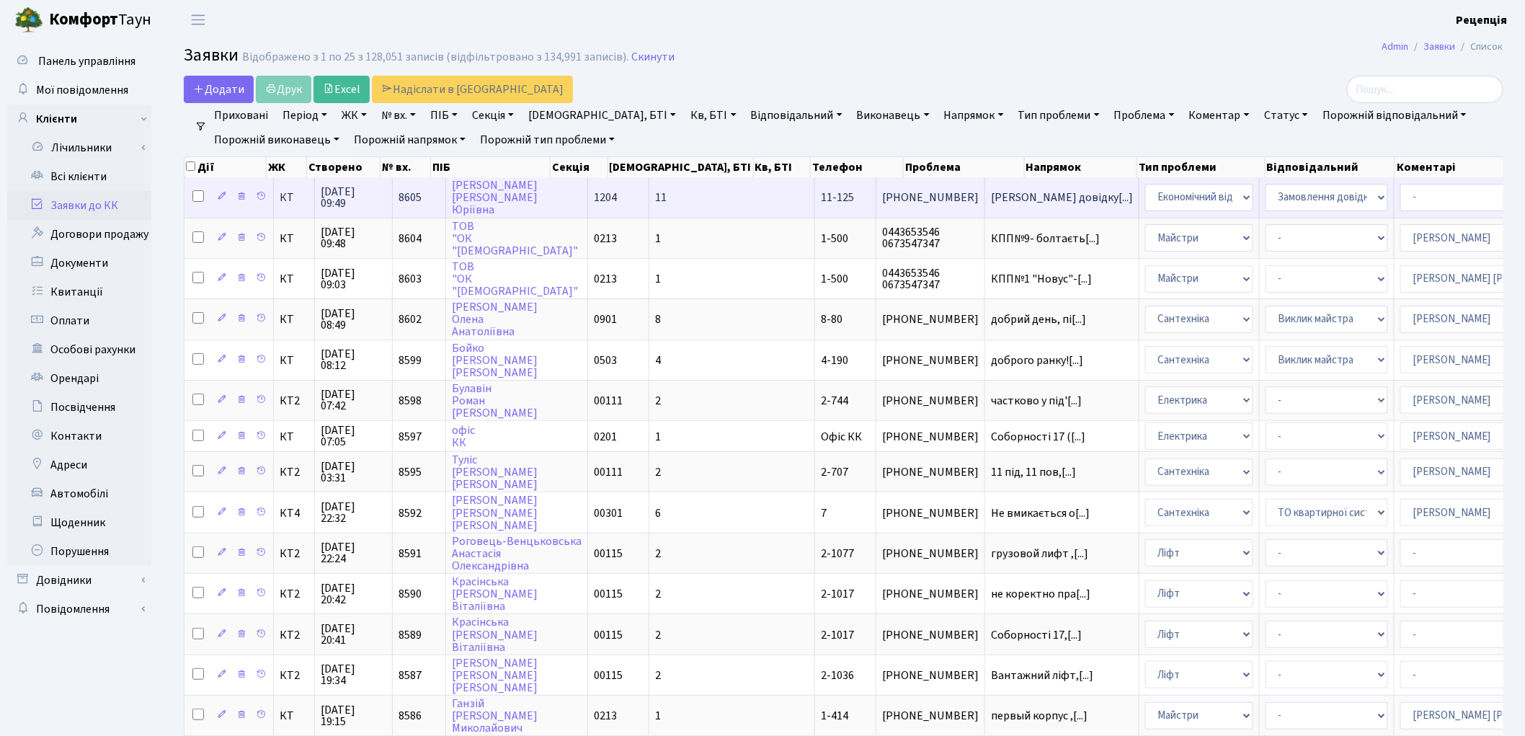
click at [513, 199] on td "[PERSON_NAME]" at bounding box center [517, 197] width 142 height 40
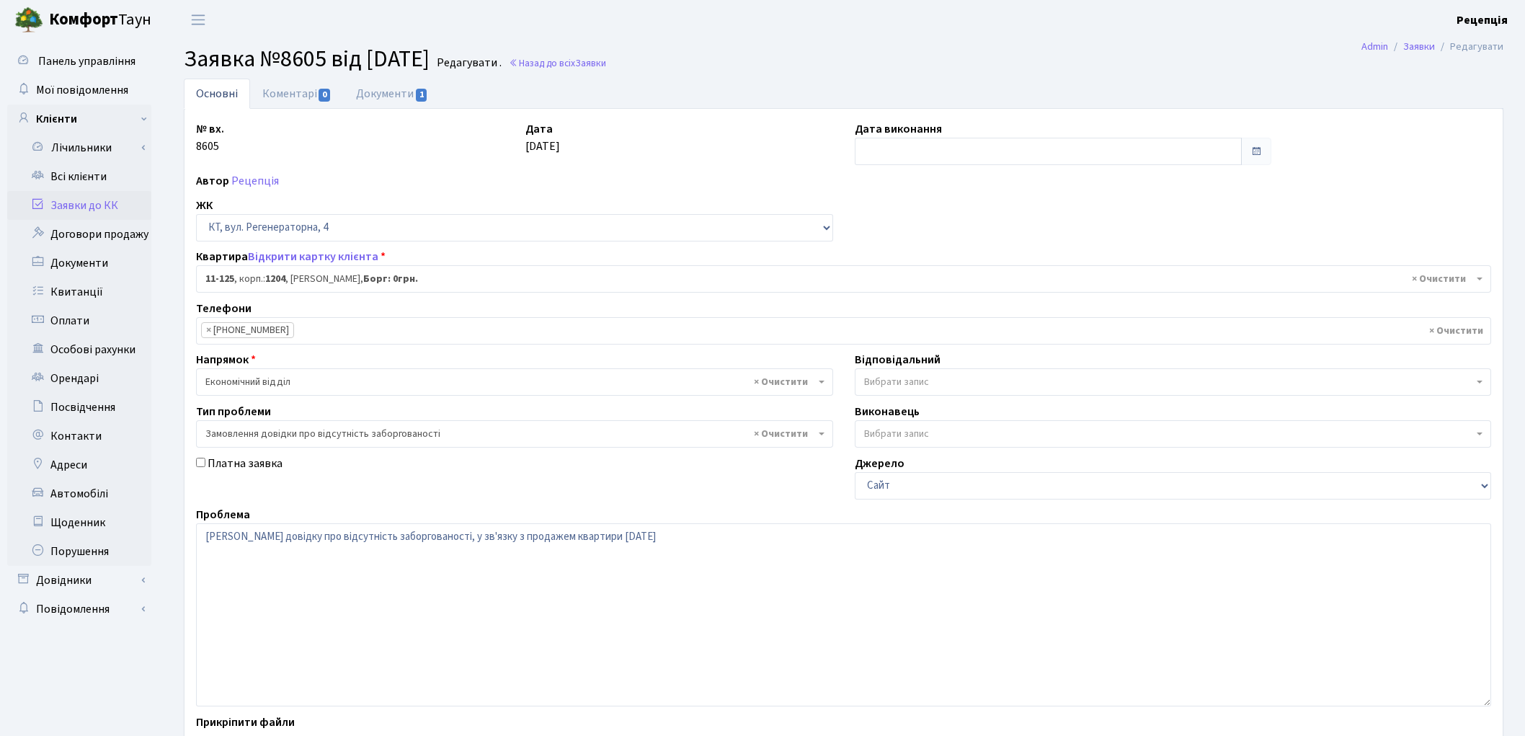
select select "7063"
select select "35"
click at [409, 103] on link "Документи 1" at bounding box center [392, 94] width 97 height 30
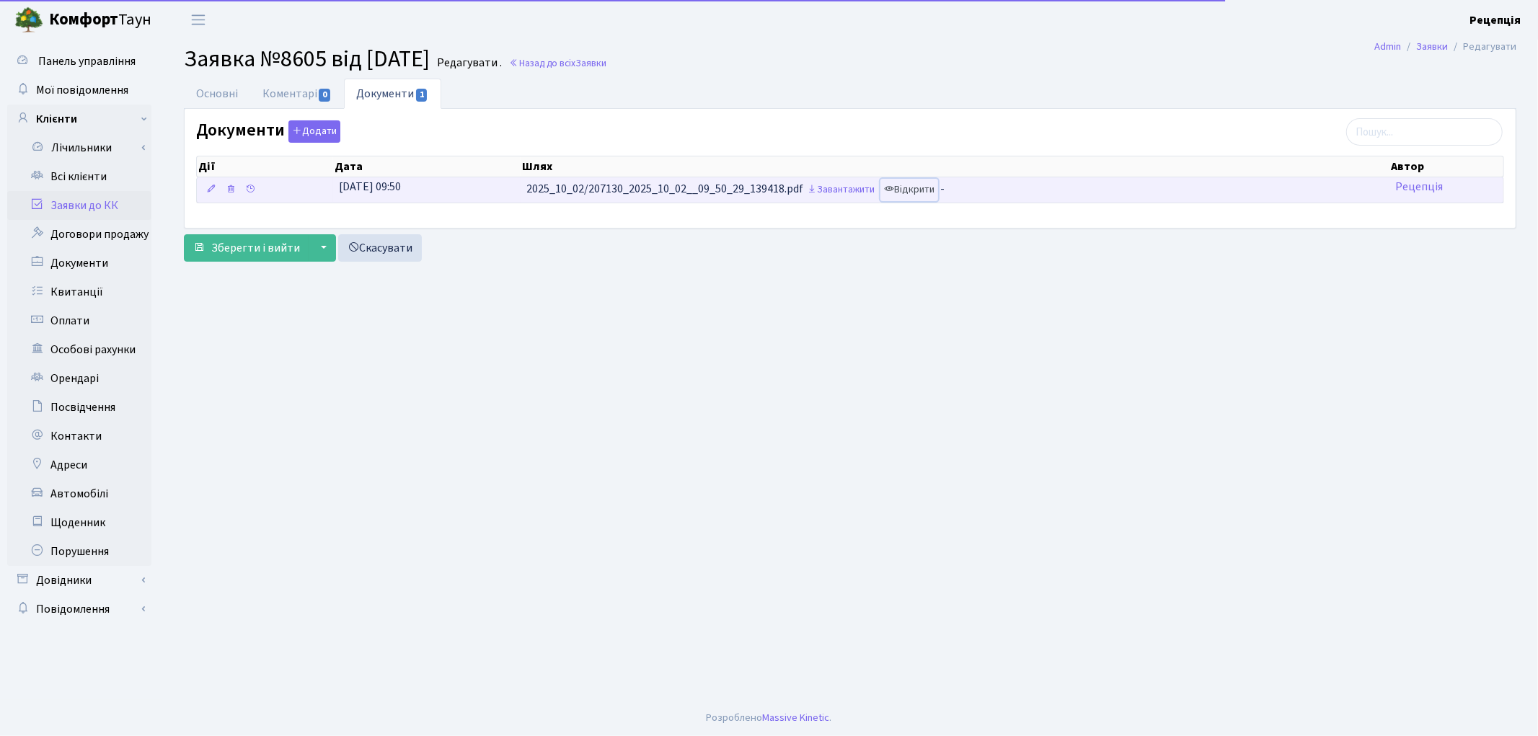
click at [918, 192] on link "Відкрити" at bounding box center [909, 190] width 58 height 22
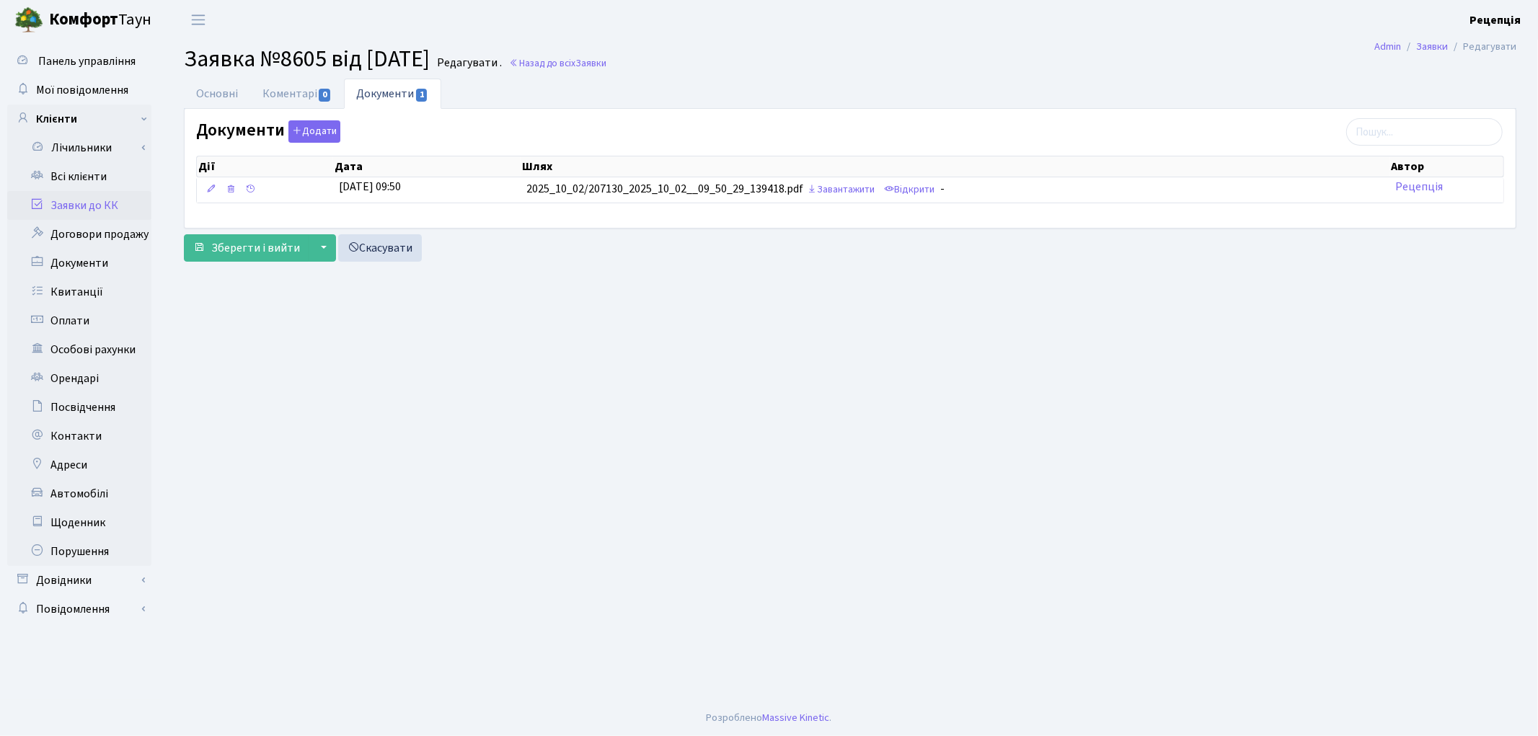
click at [102, 208] on link "Заявки до КК" at bounding box center [79, 205] width 144 height 29
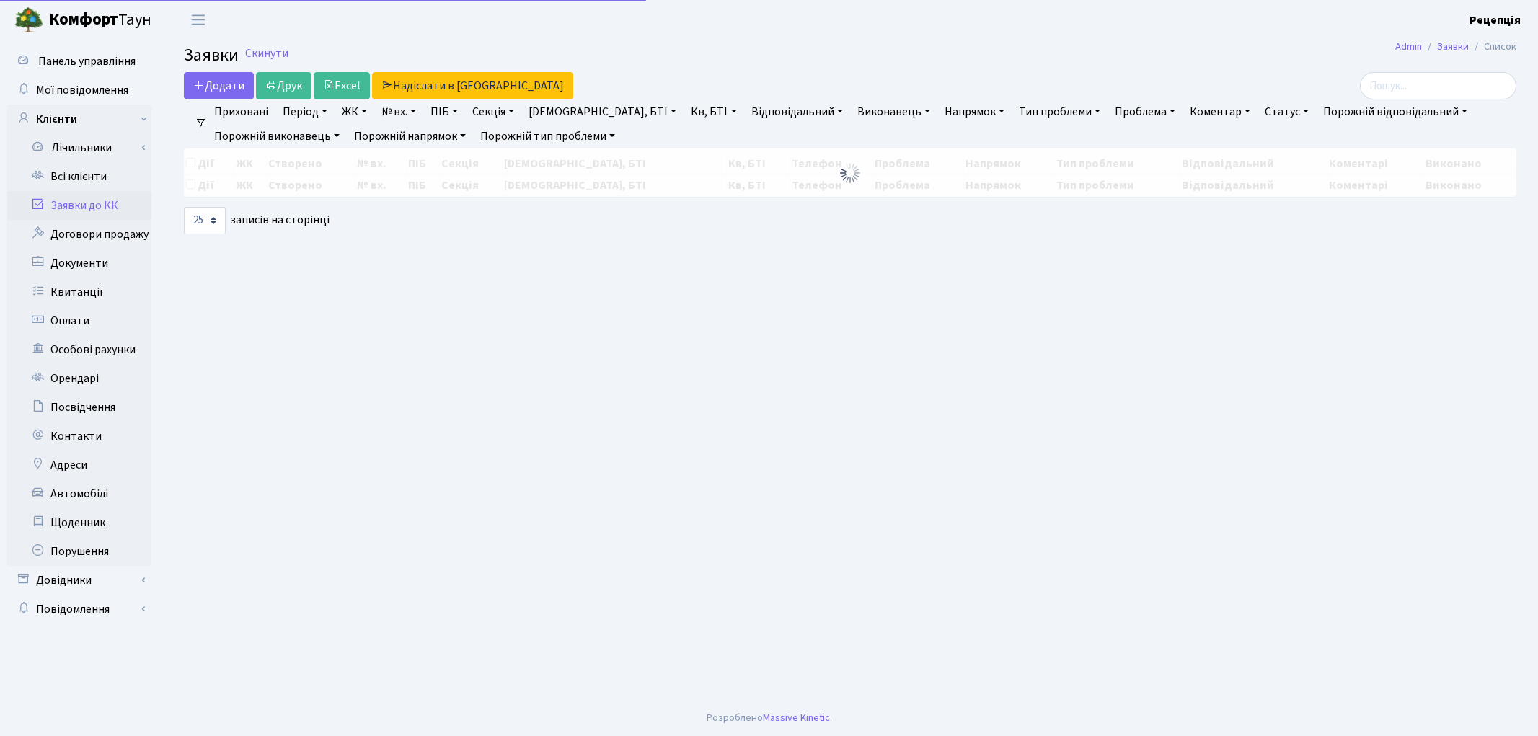
select select "25"
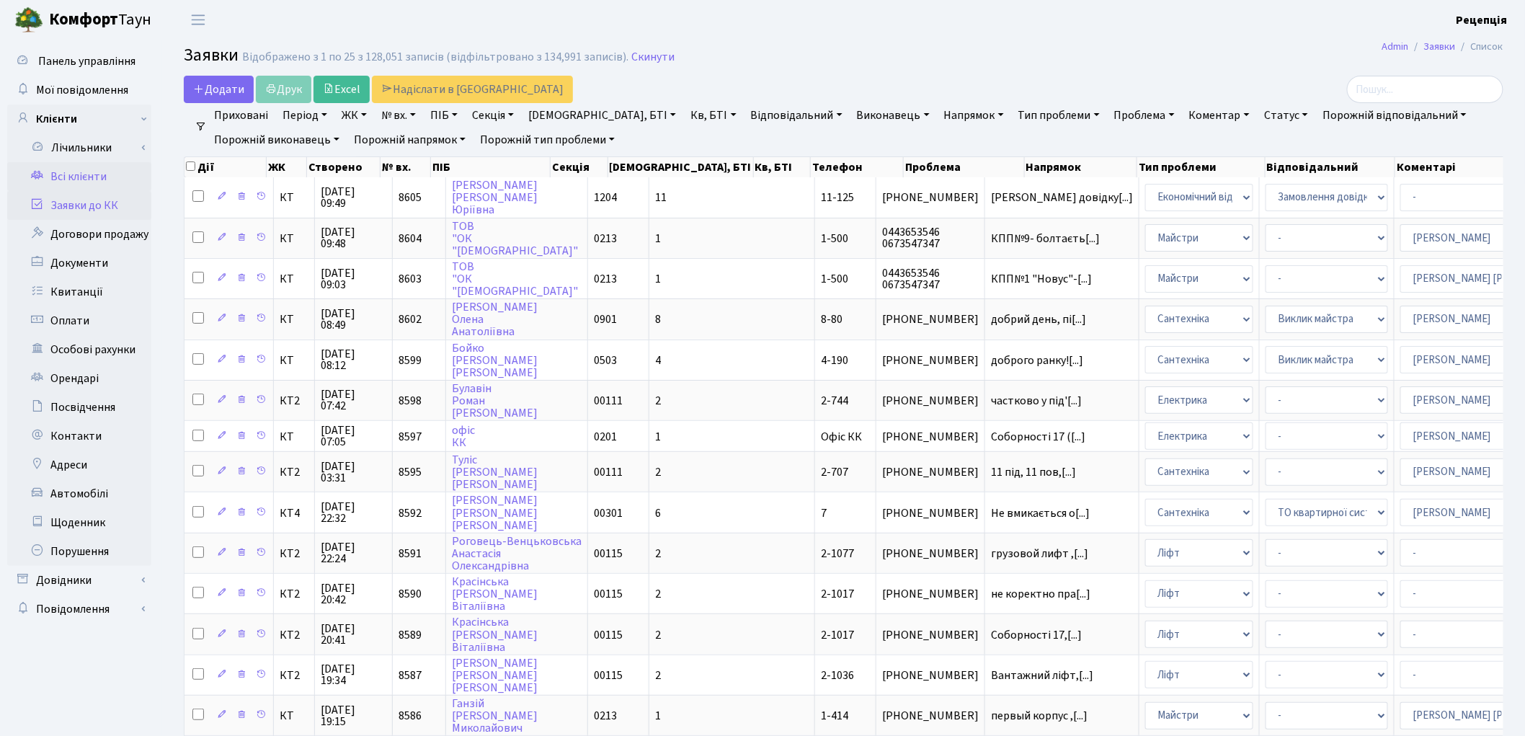
click at [94, 172] on link "Всі клієнти" at bounding box center [79, 176] width 144 height 29
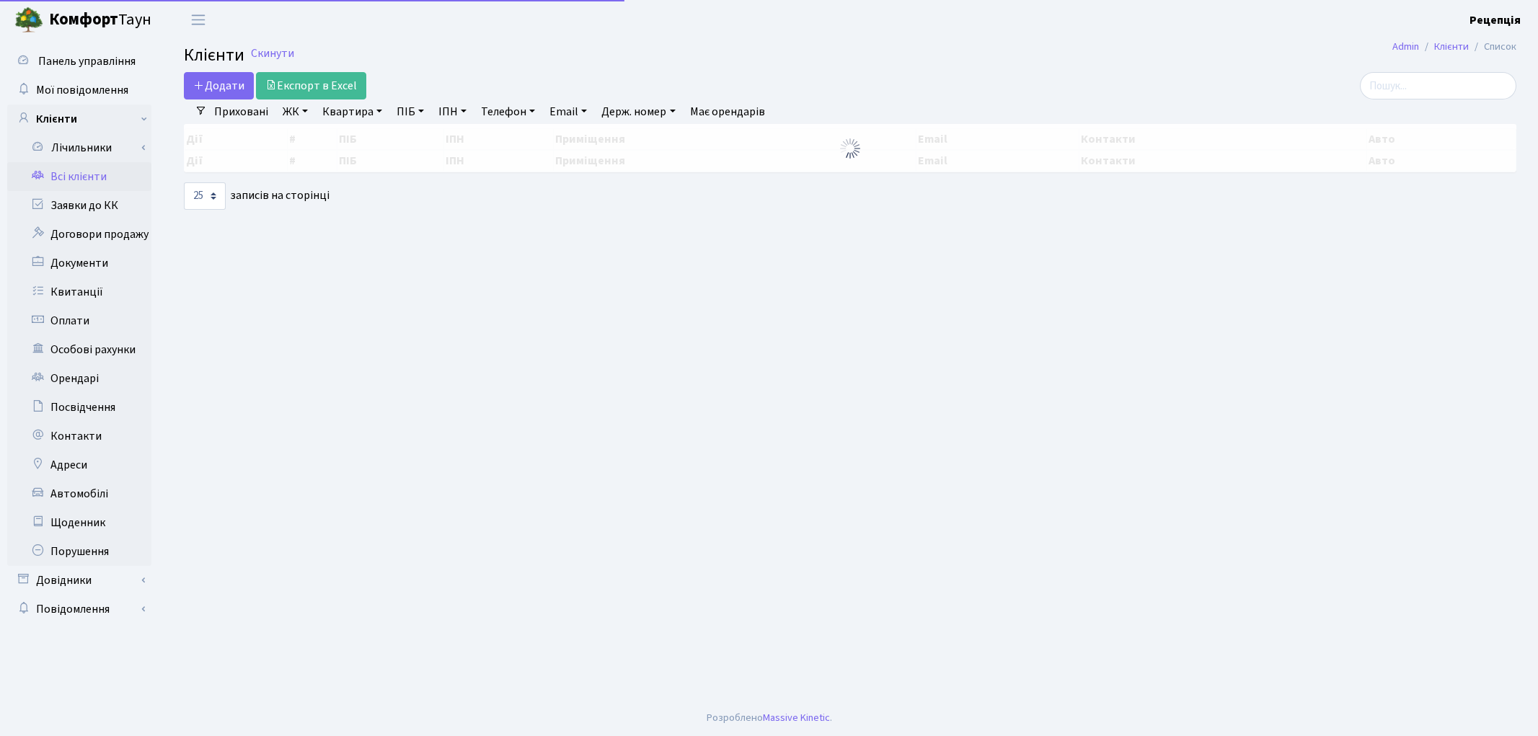
select select "25"
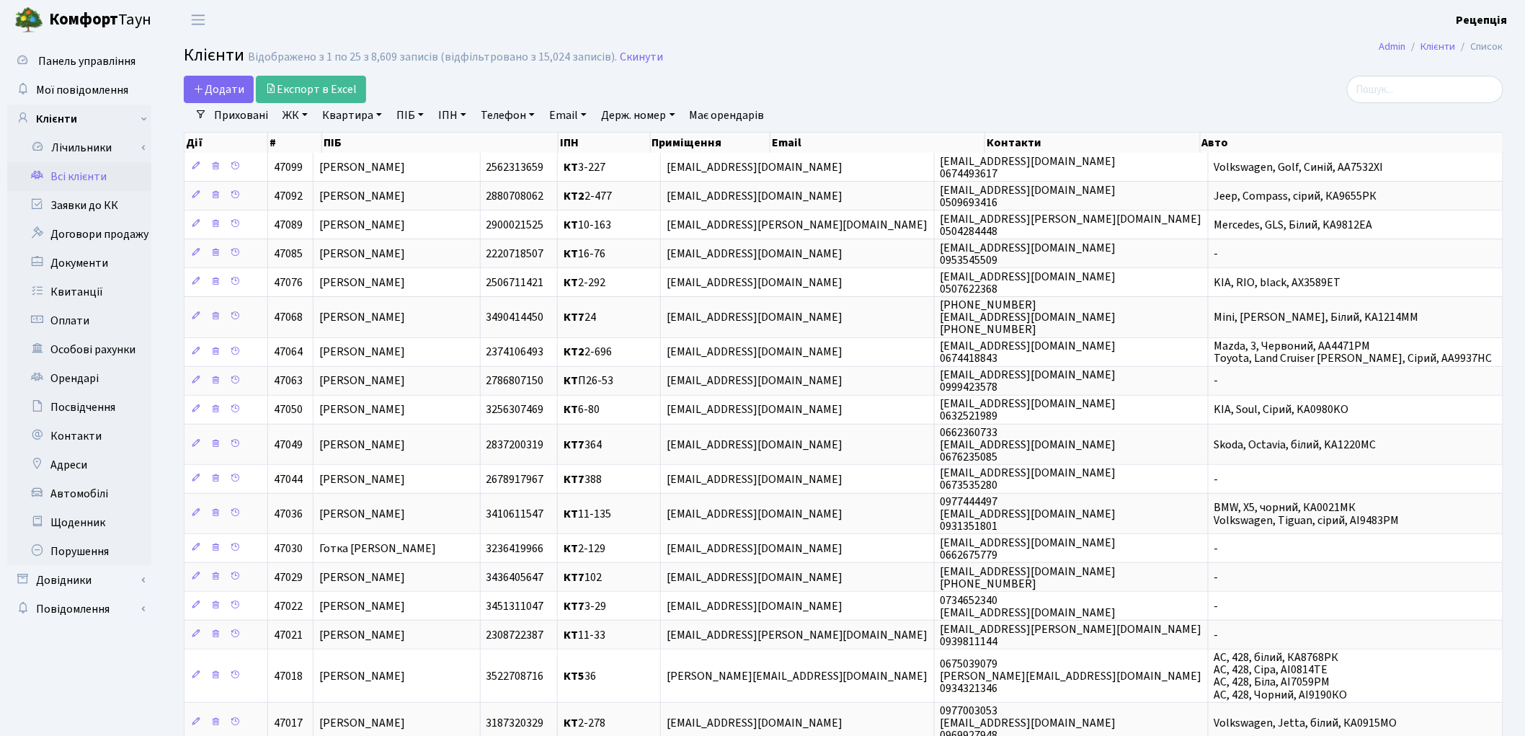
click at [294, 111] on link "ЖК" at bounding box center [295, 115] width 37 height 25
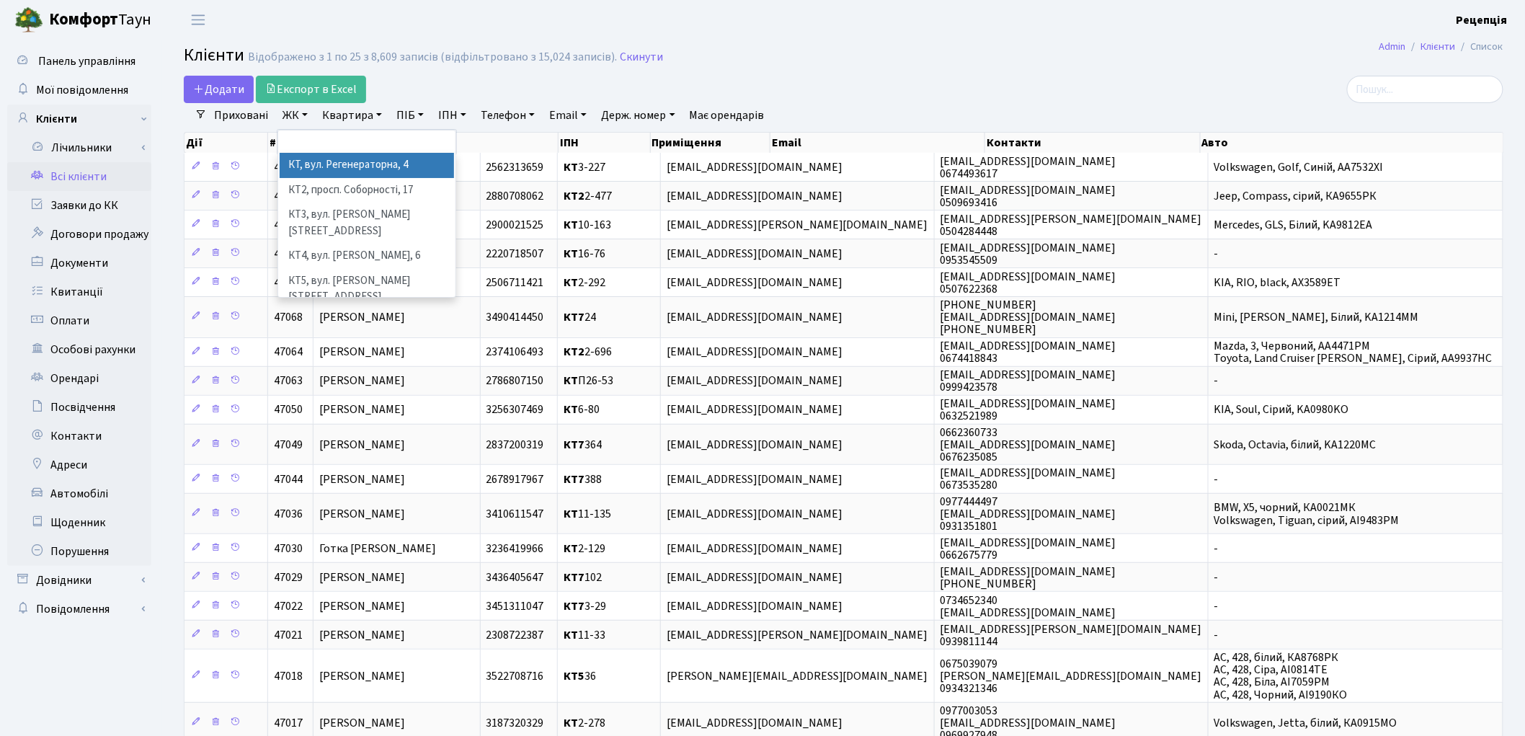
click at [306, 160] on li "КТ, вул. Регенераторна, 4" at bounding box center [367, 165] width 174 height 25
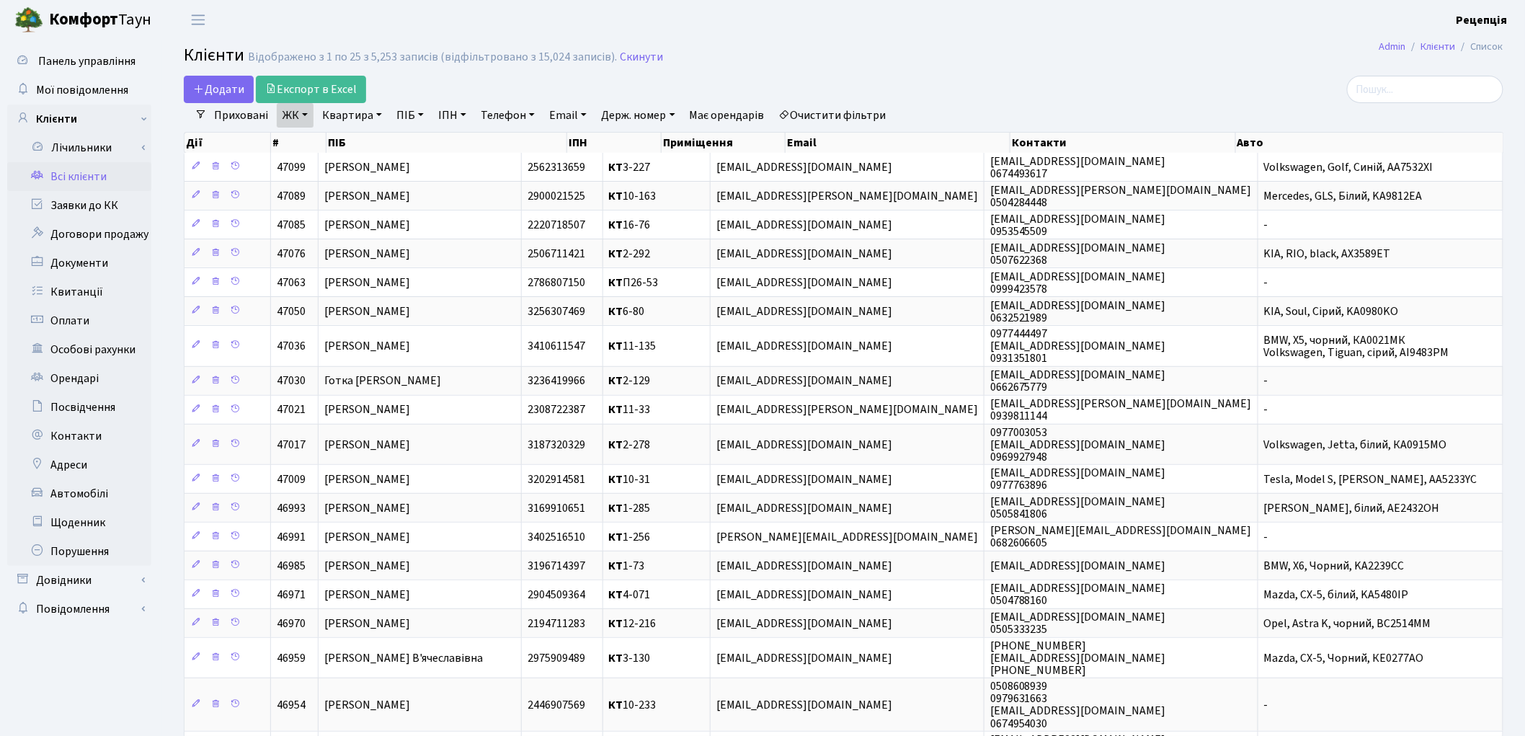
click at [348, 116] on link "Квартира" at bounding box center [351, 115] width 71 height 25
type input "10-37"
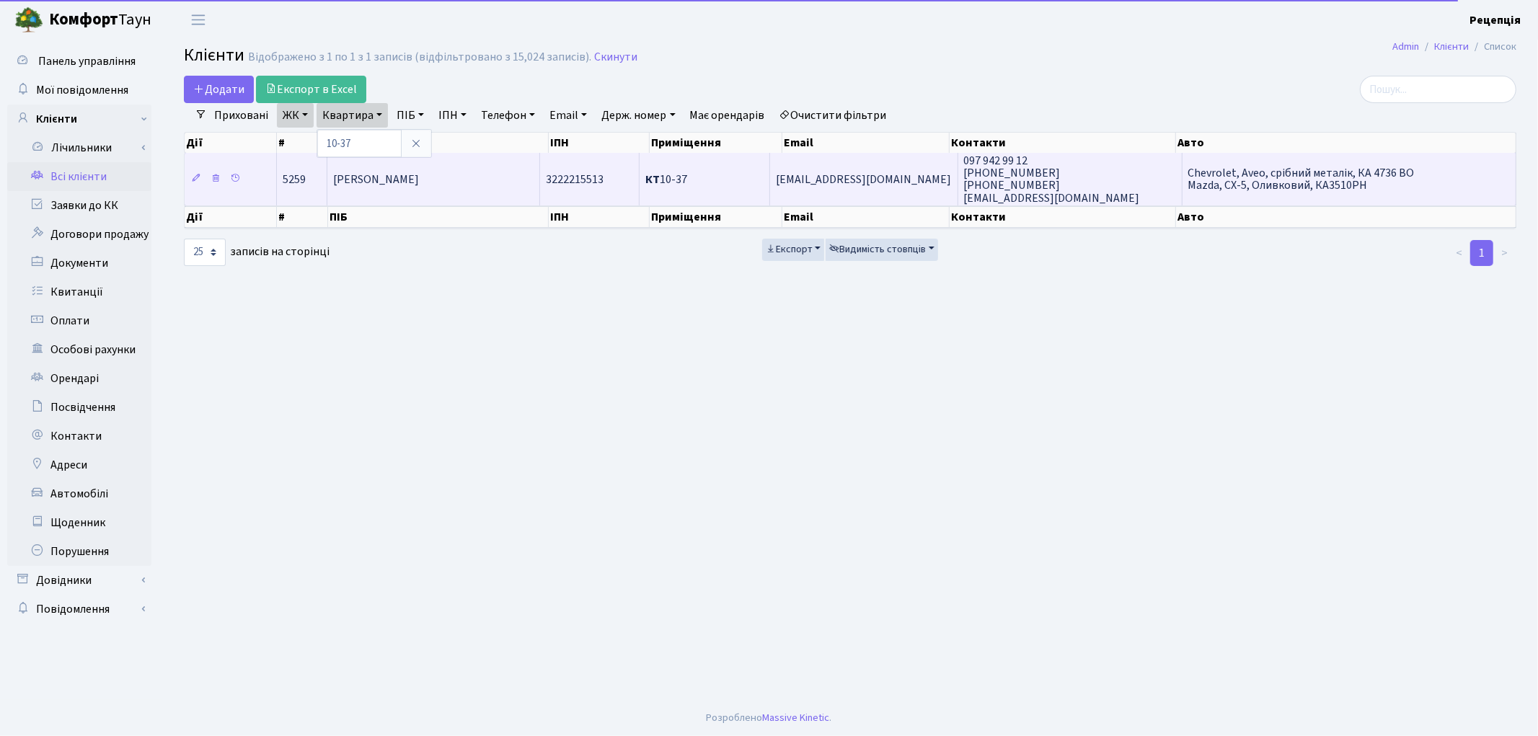
click at [454, 188] on td "[PERSON_NAME]" at bounding box center [433, 179] width 213 height 52
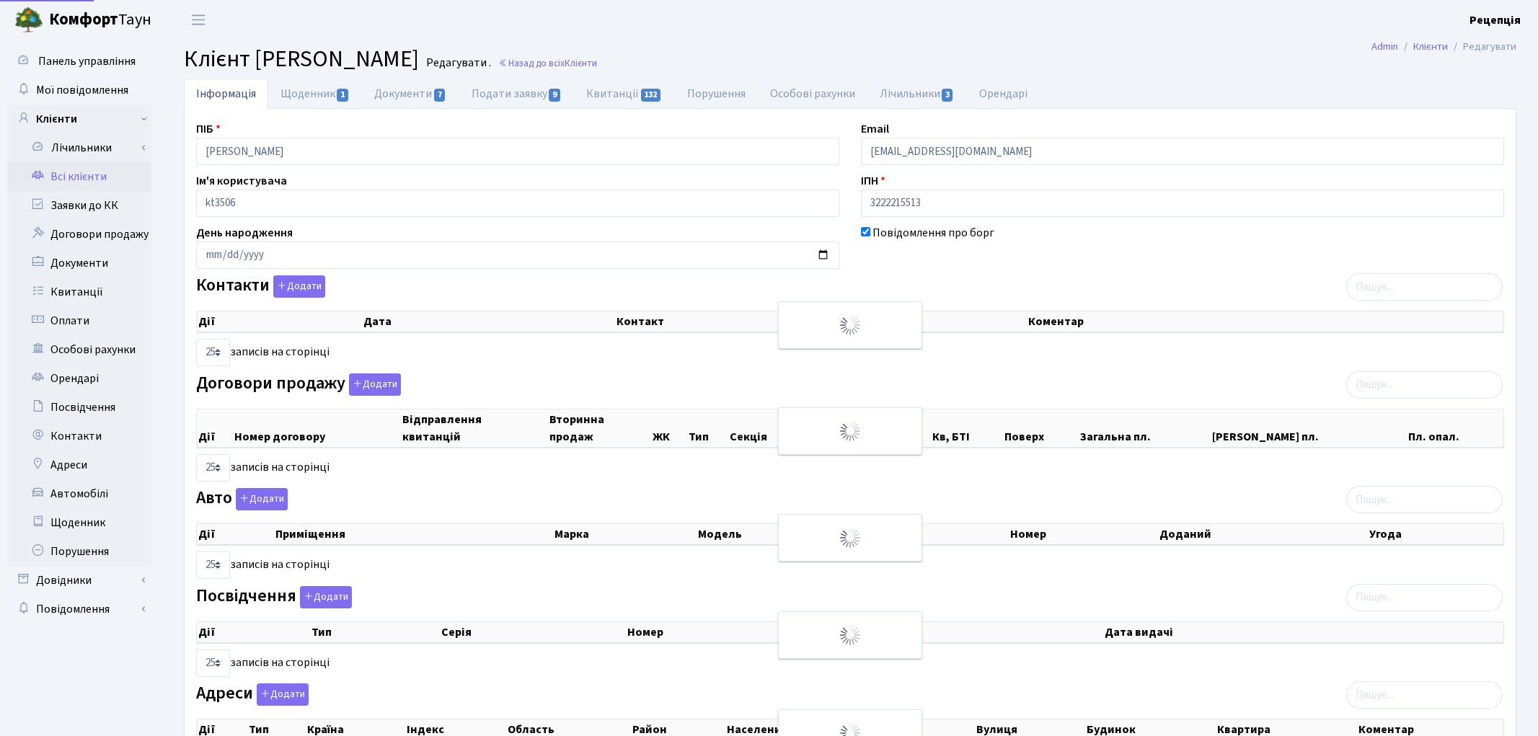
select select "25"
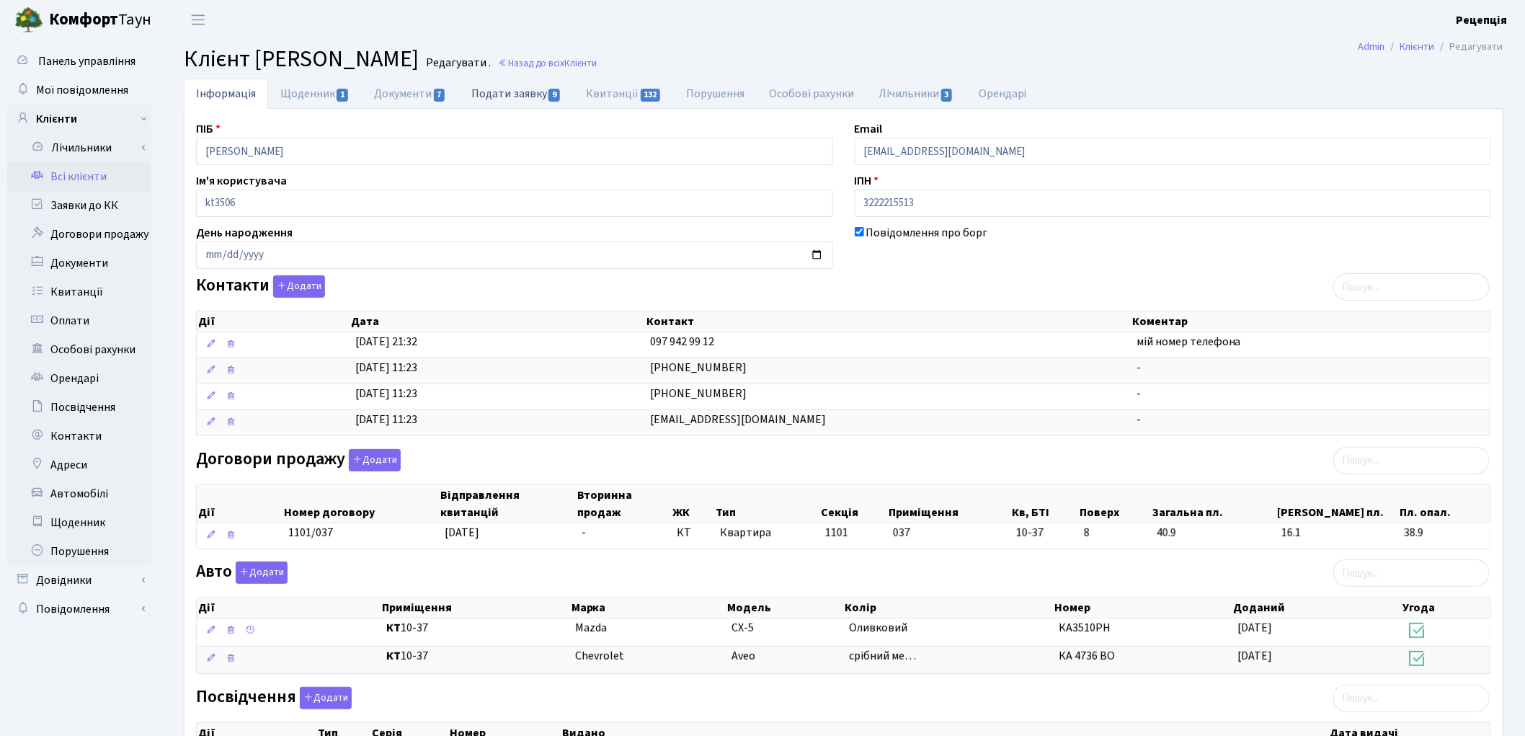
click at [488, 90] on link "Подати заявку 9" at bounding box center [516, 94] width 115 height 30
select select "25"
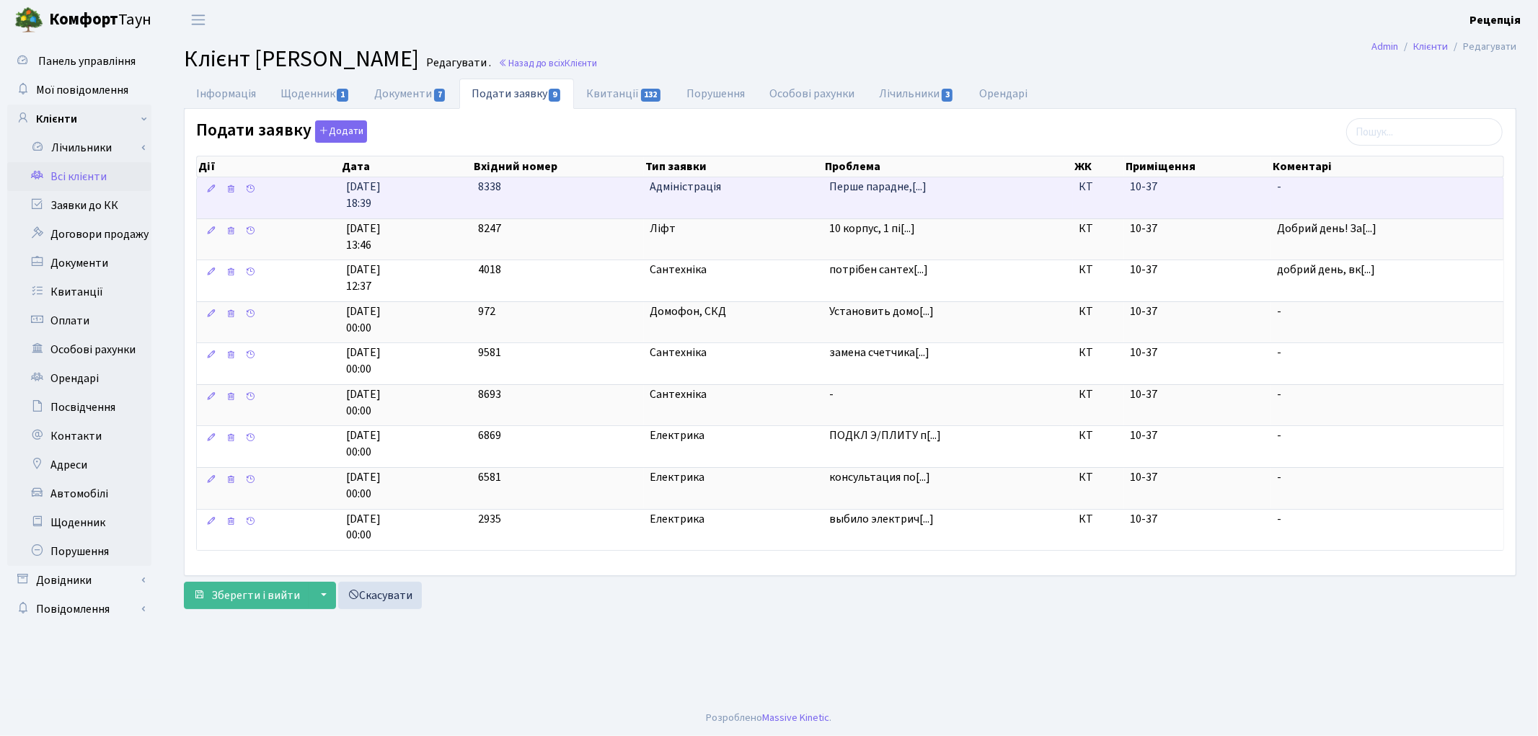
click at [865, 202] on td "Перше парадне,[...]" at bounding box center [947, 197] width 249 height 41
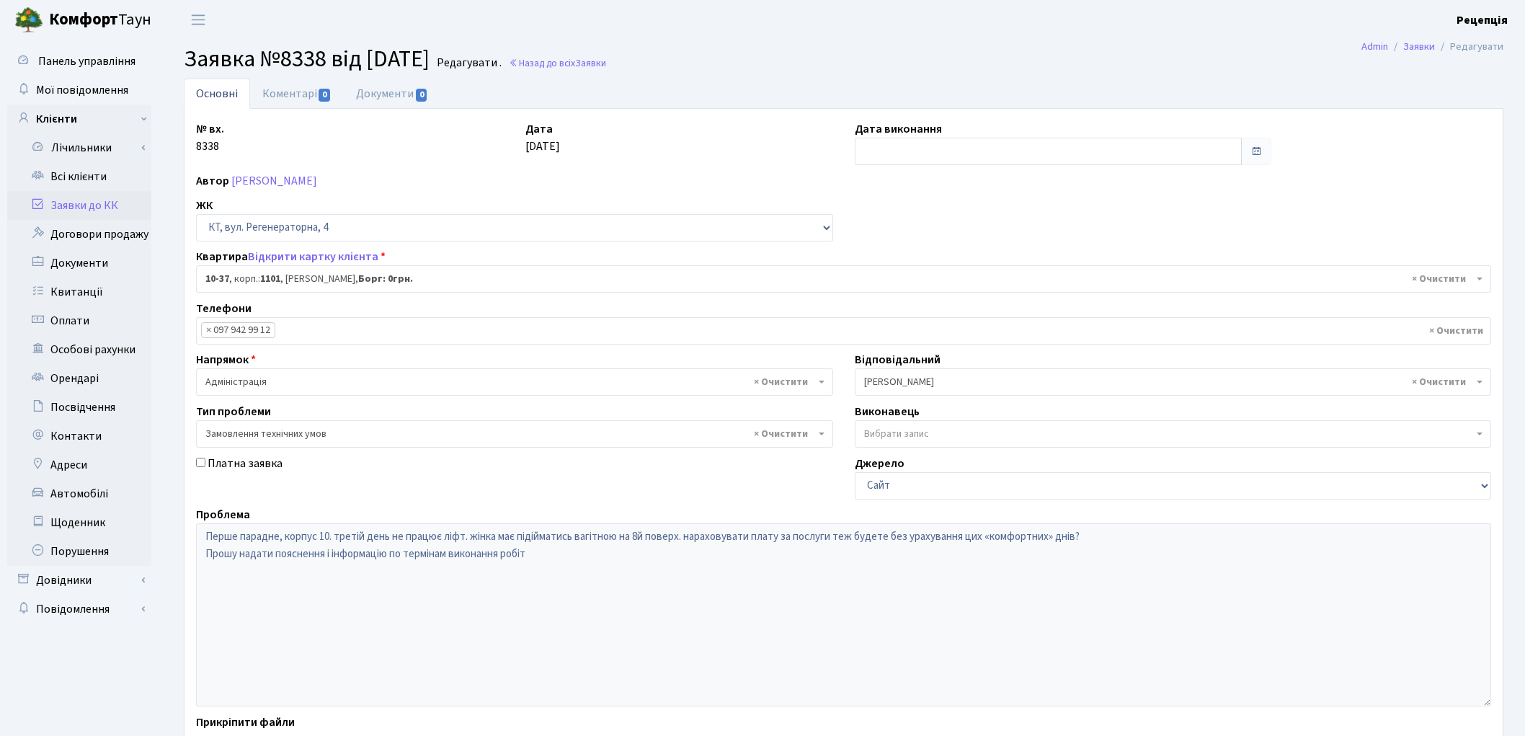
select select "6606"
select select "15"
click at [72, 169] on link "Всі клієнти" at bounding box center [79, 176] width 144 height 29
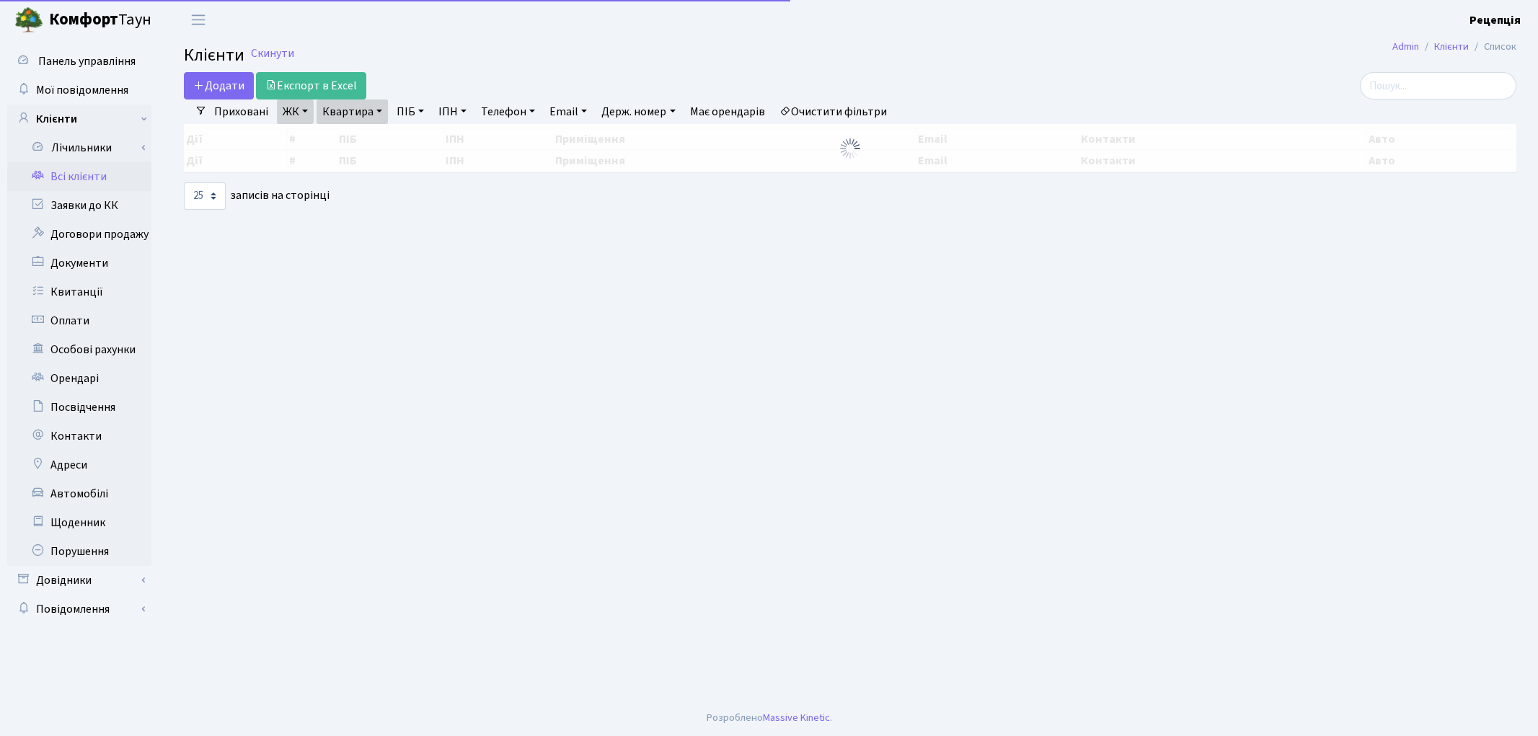
select select "25"
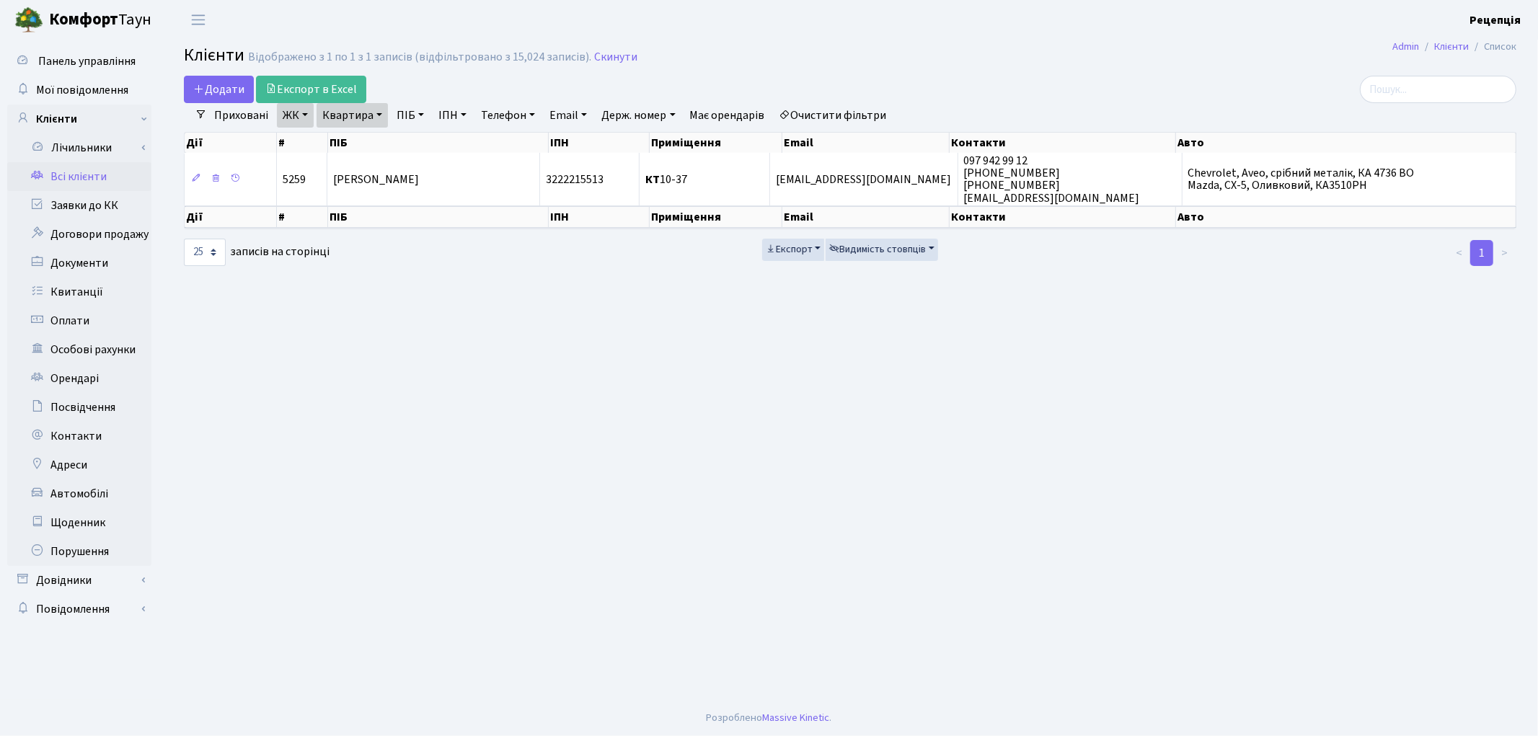
click at [833, 117] on link "Очистити фільтри" at bounding box center [833, 115] width 119 height 25
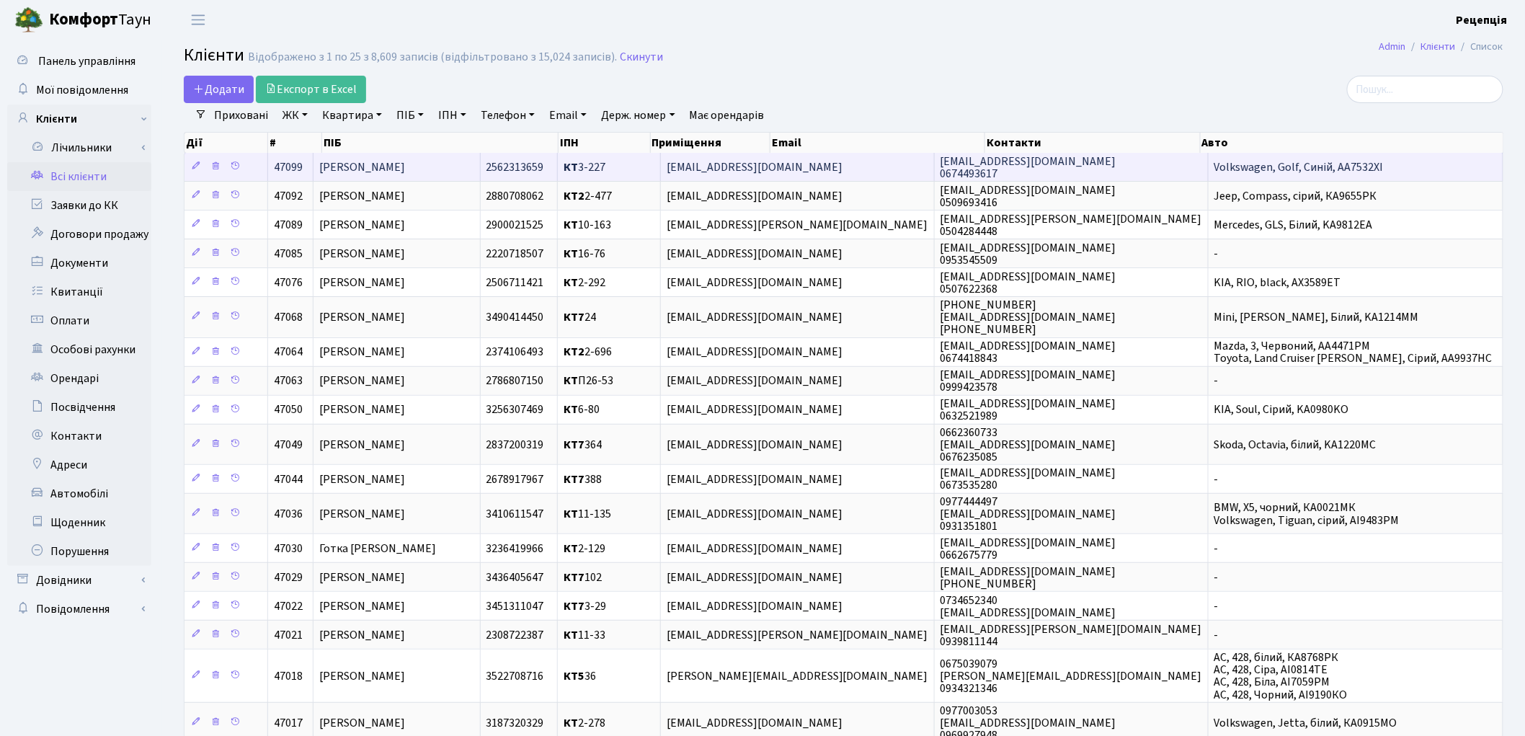
click at [405, 163] on span "[PERSON_NAME]" at bounding box center [362, 167] width 86 height 16
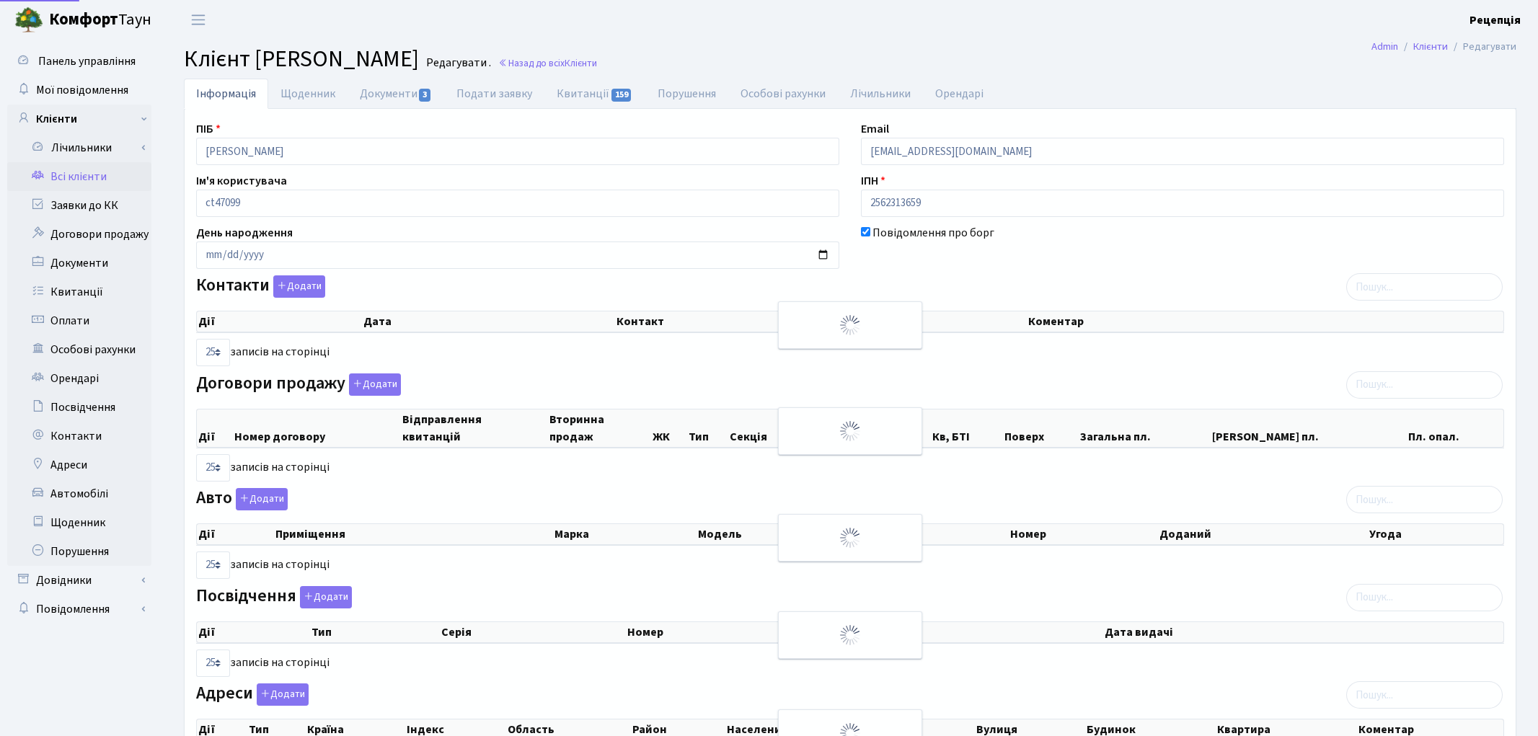
select select "25"
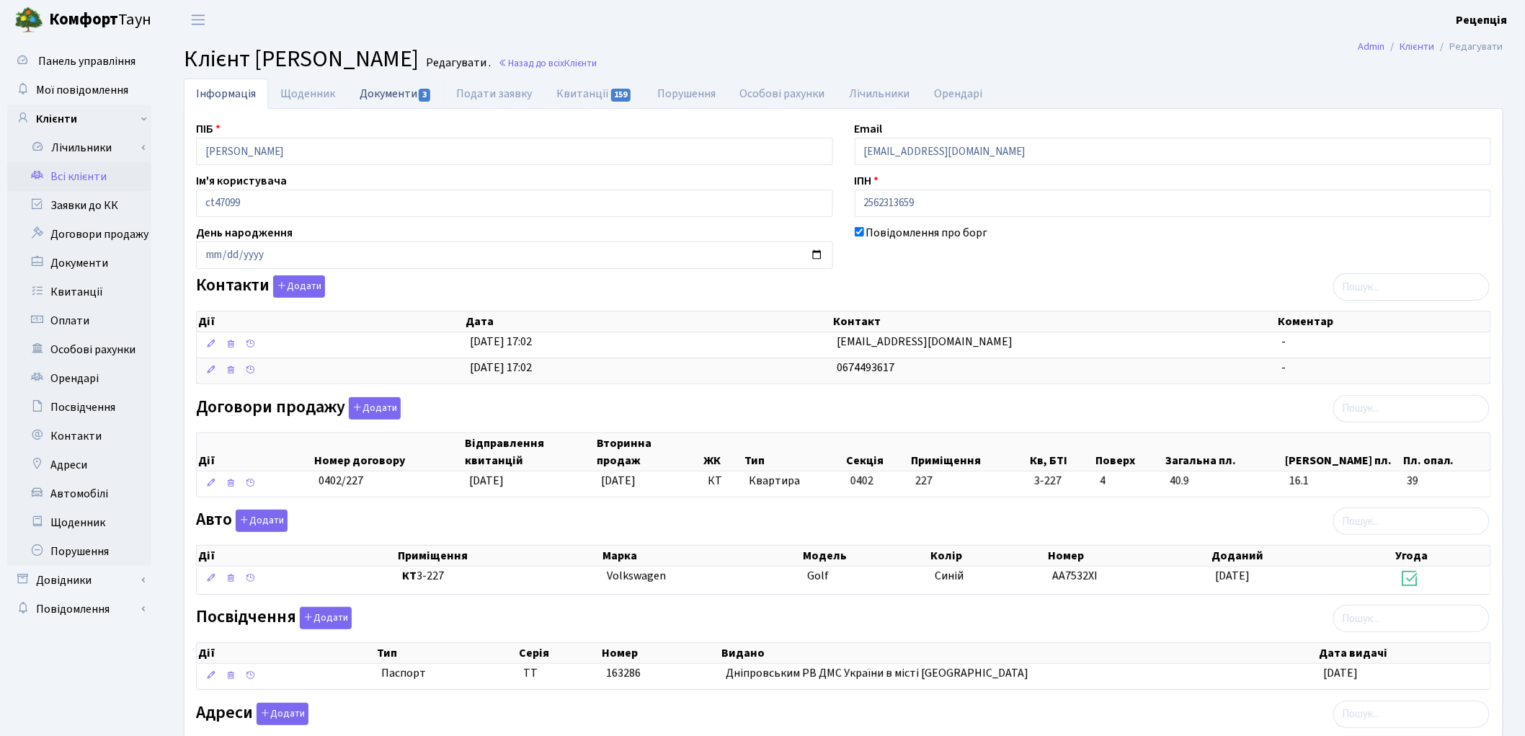
click at [402, 98] on link "Документи 3" at bounding box center [395, 94] width 97 height 30
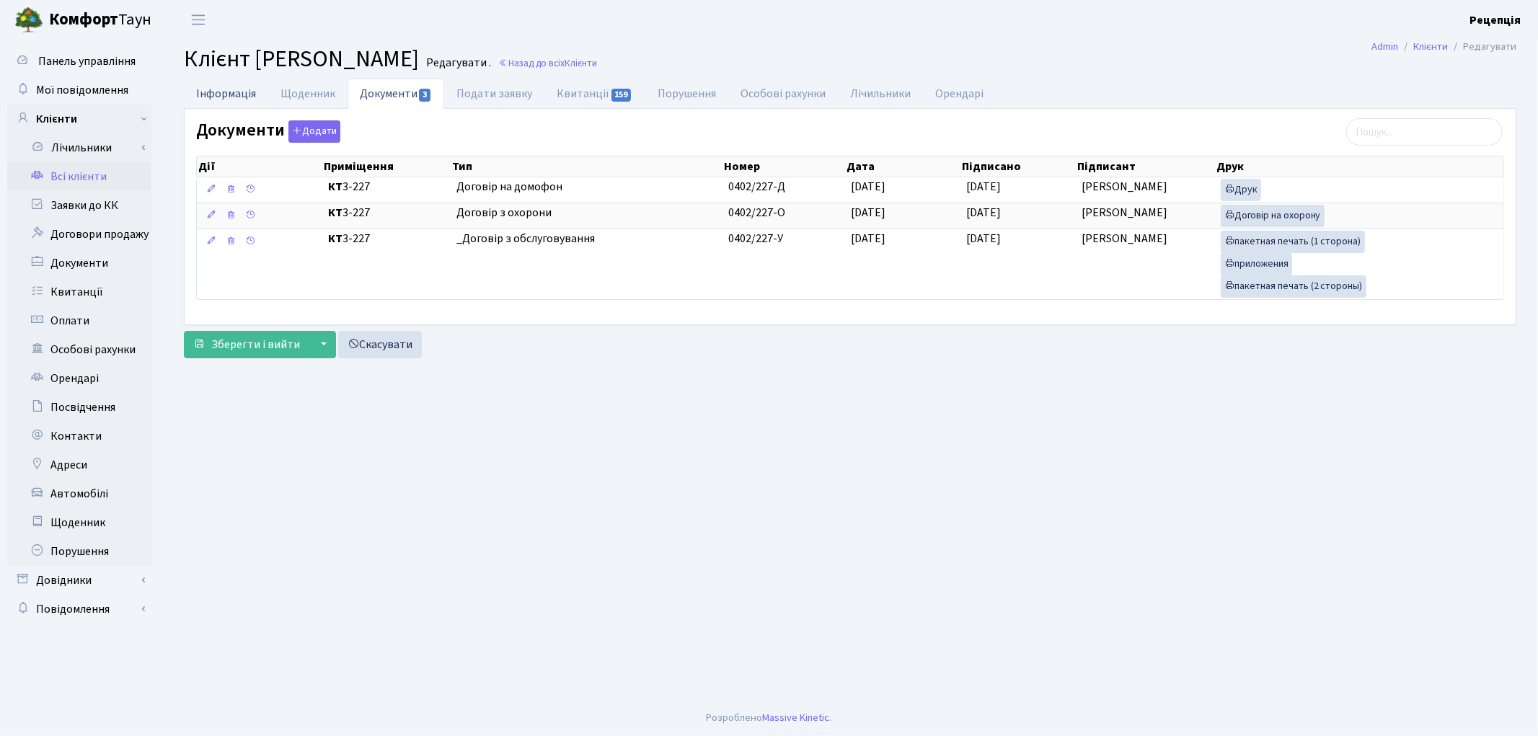
click at [252, 94] on link "Інформація" at bounding box center [226, 94] width 84 height 30
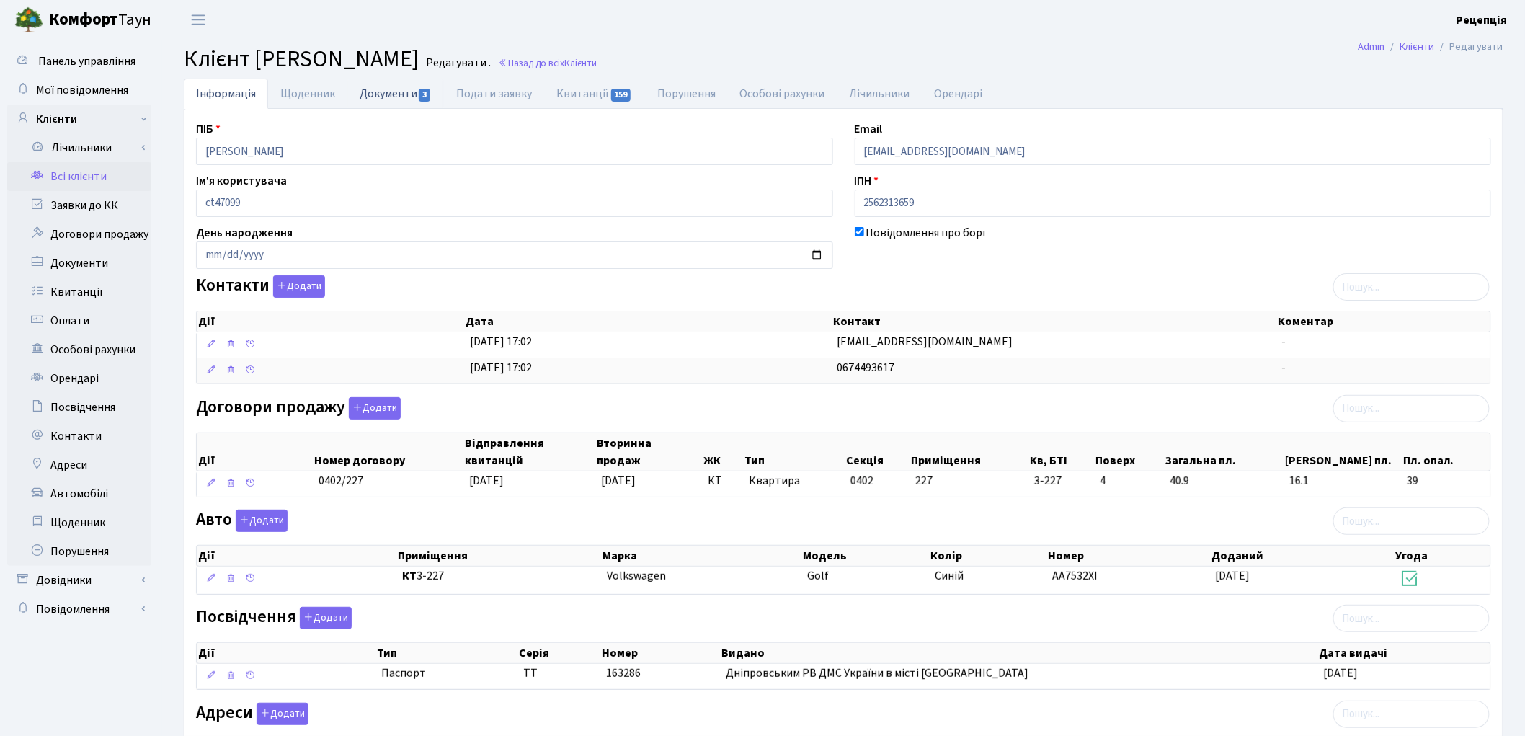
click at [415, 96] on link "Документи 3" at bounding box center [395, 94] width 97 height 30
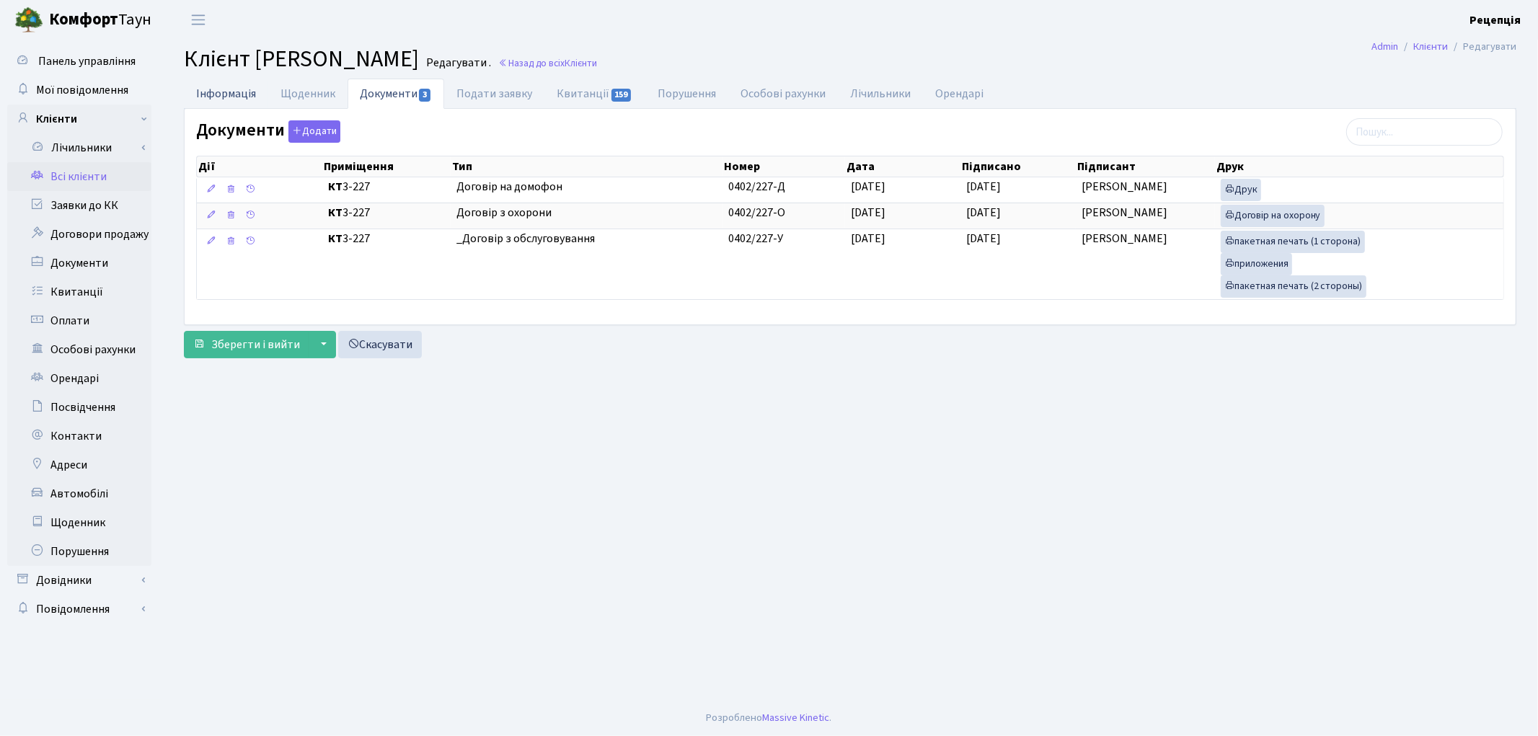
click at [248, 98] on link "Інформація" at bounding box center [226, 94] width 84 height 30
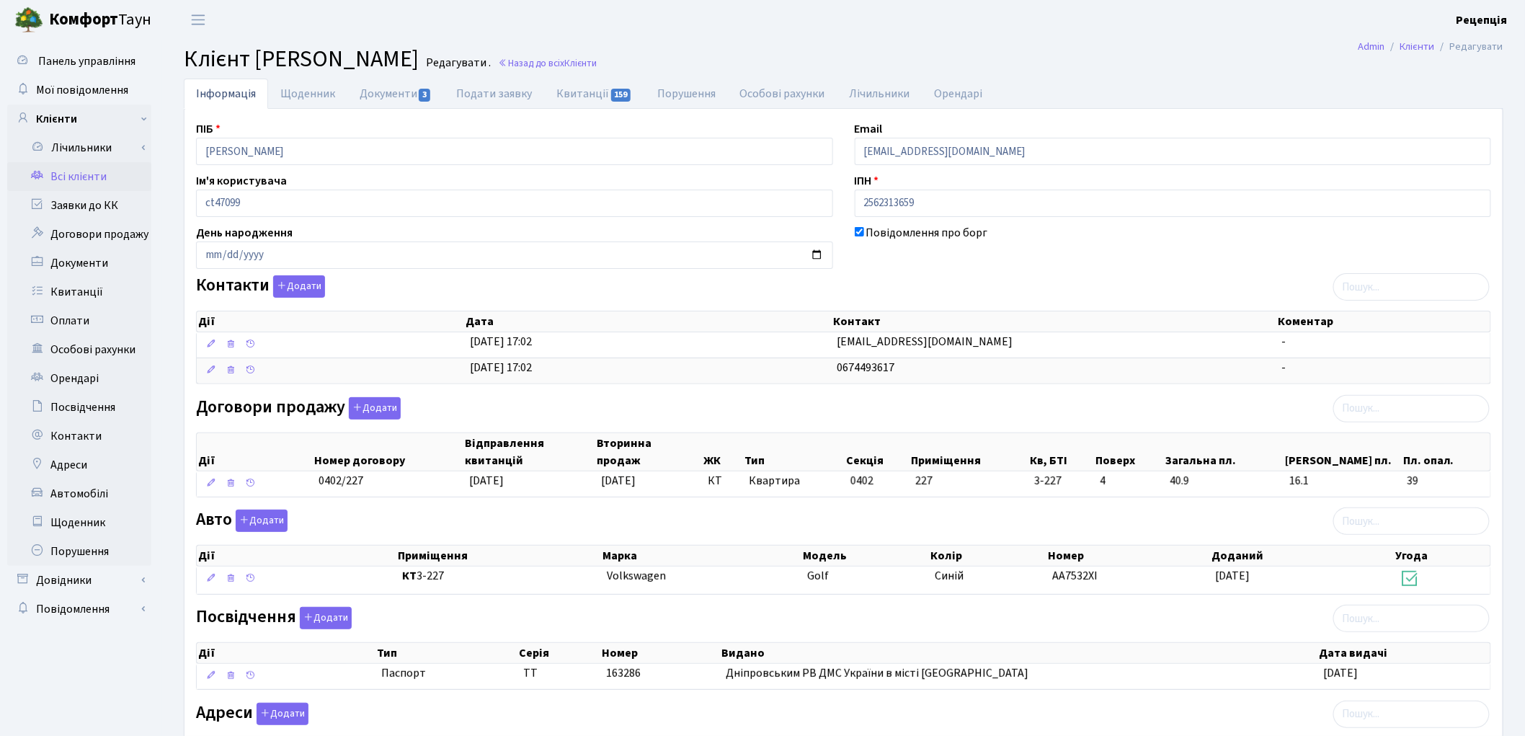
click at [107, 174] on link "Всі клієнти" at bounding box center [79, 176] width 144 height 29
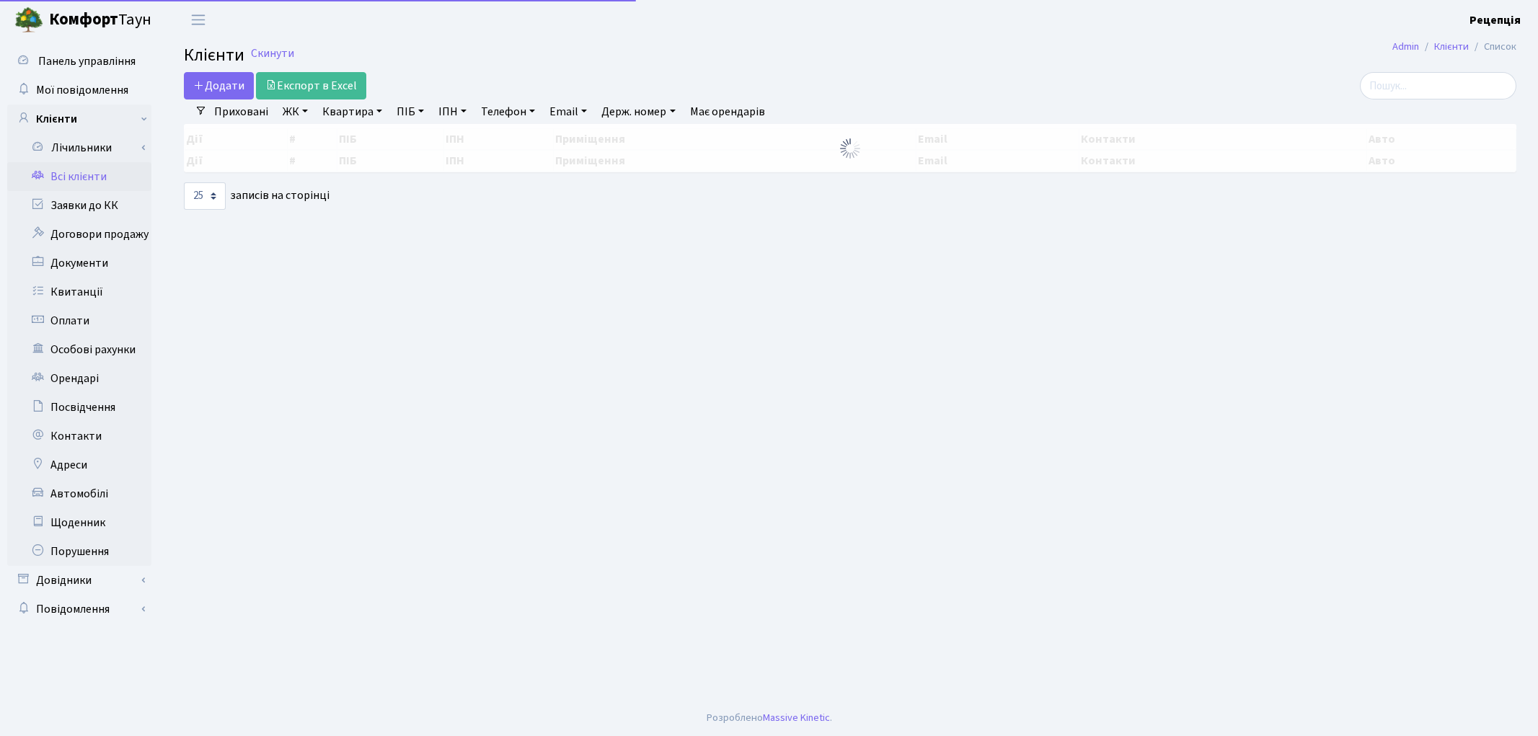
select select "25"
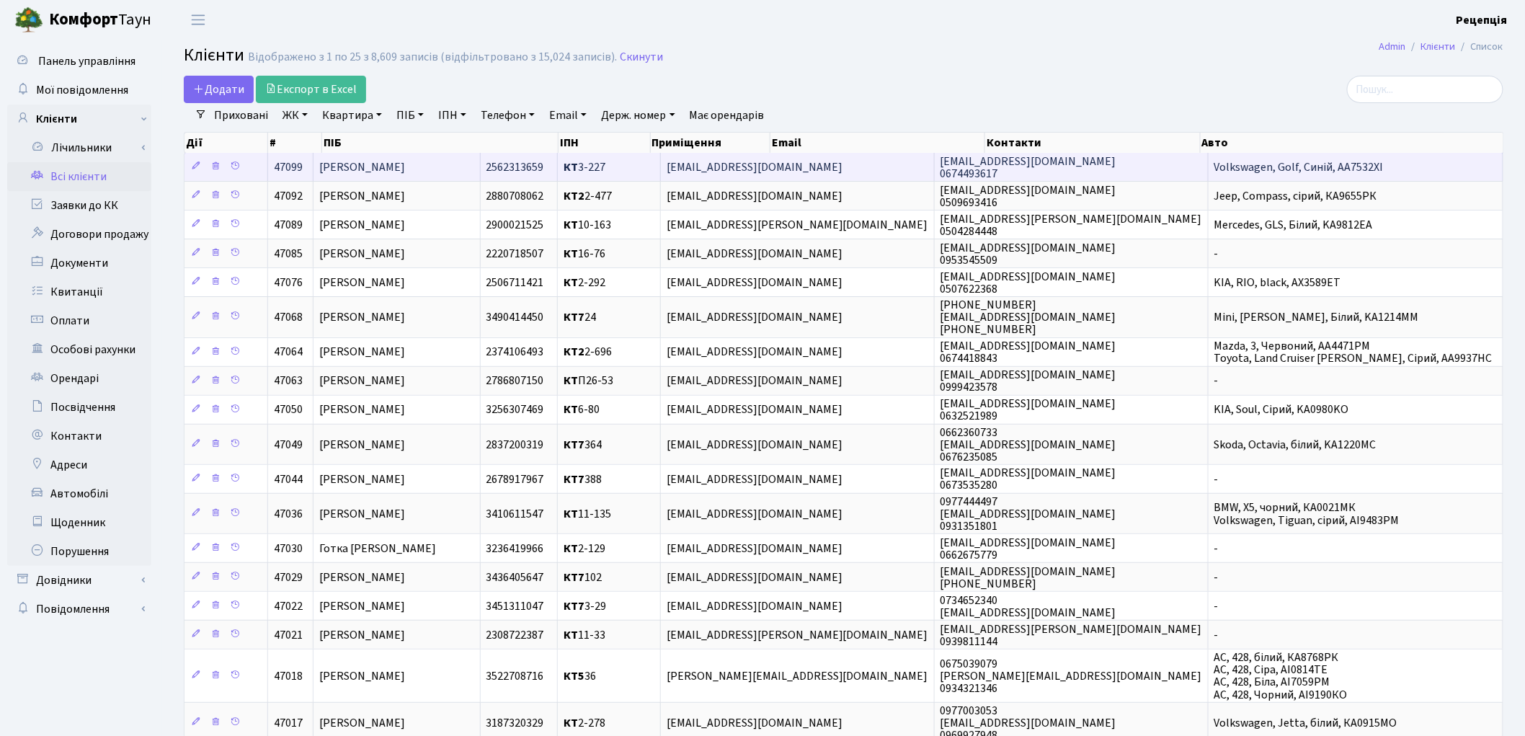
click at [405, 166] on span "[PERSON_NAME]" at bounding box center [362, 167] width 86 height 16
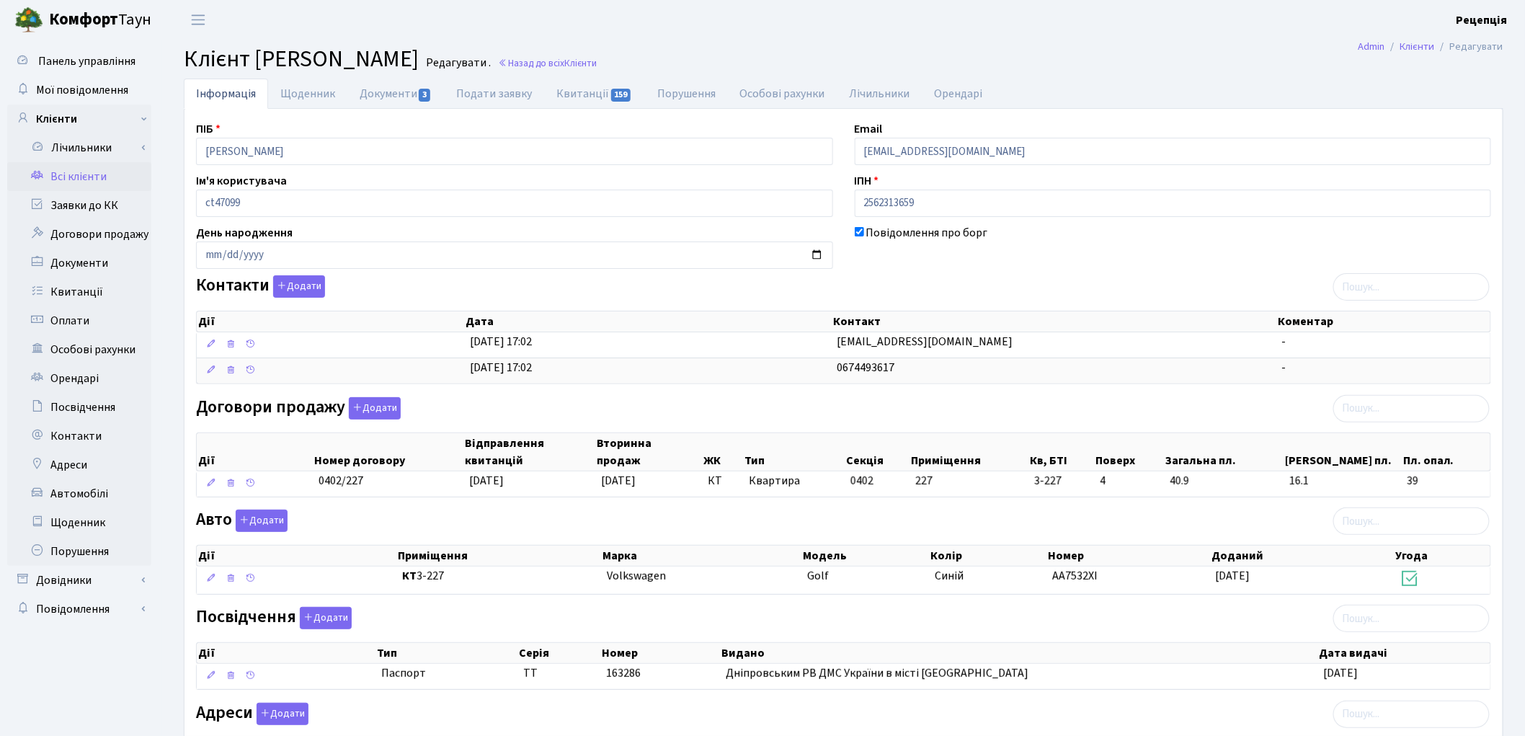
click at [88, 177] on link "Всі клієнти" at bounding box center [79, 176] width 144 height 29
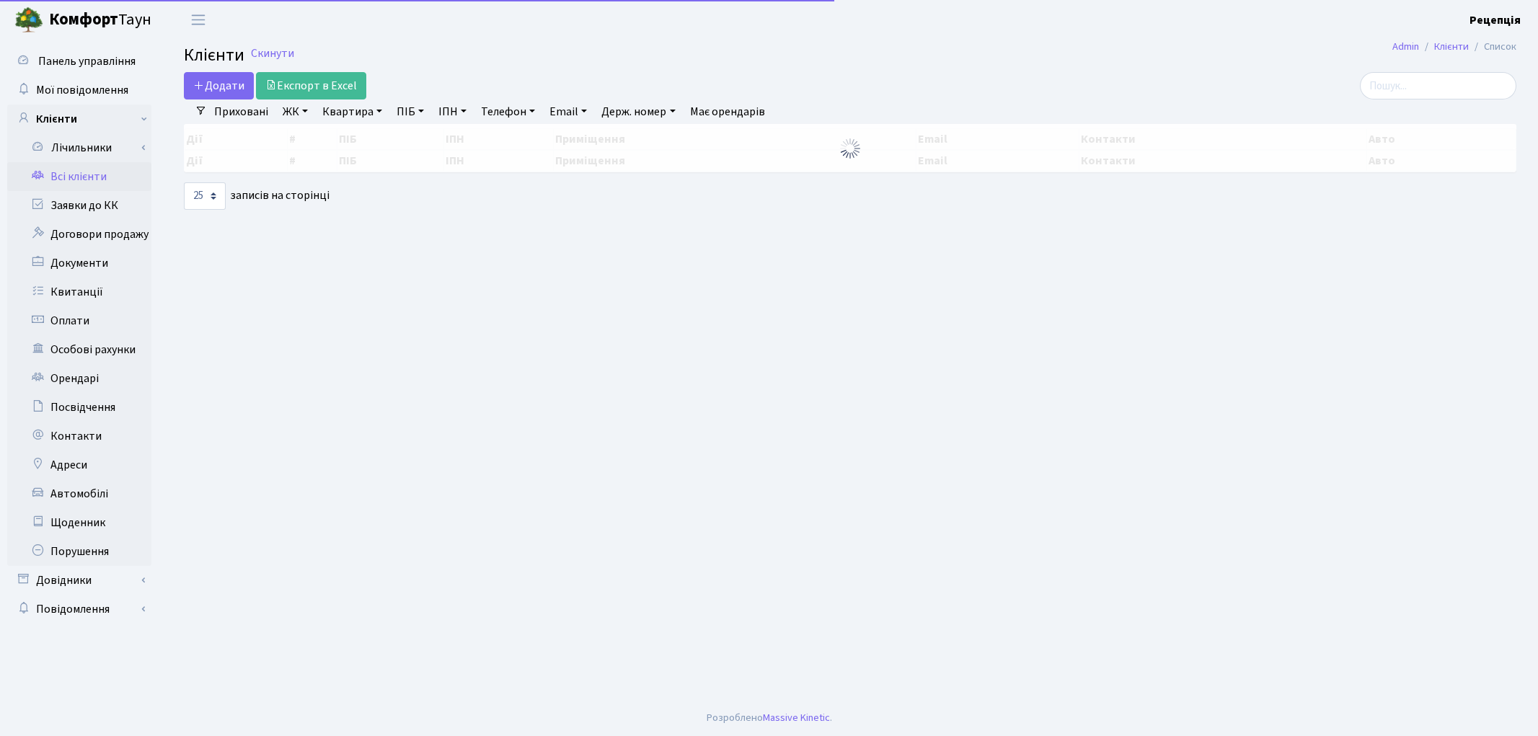
select select "25"
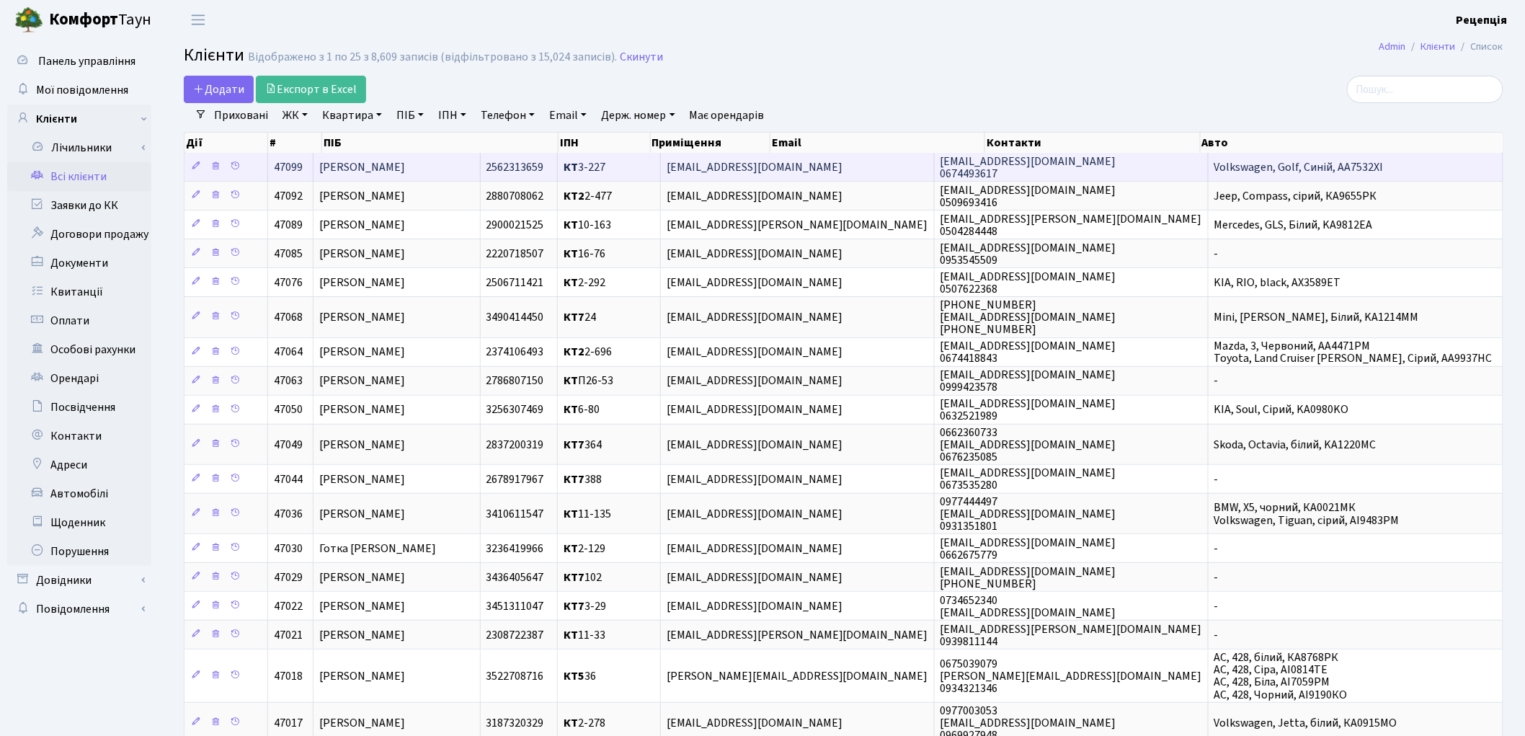
click at [480, 160] on td "[PERSON_NAME]" at bounding box center [397, 167] width 167 height 28
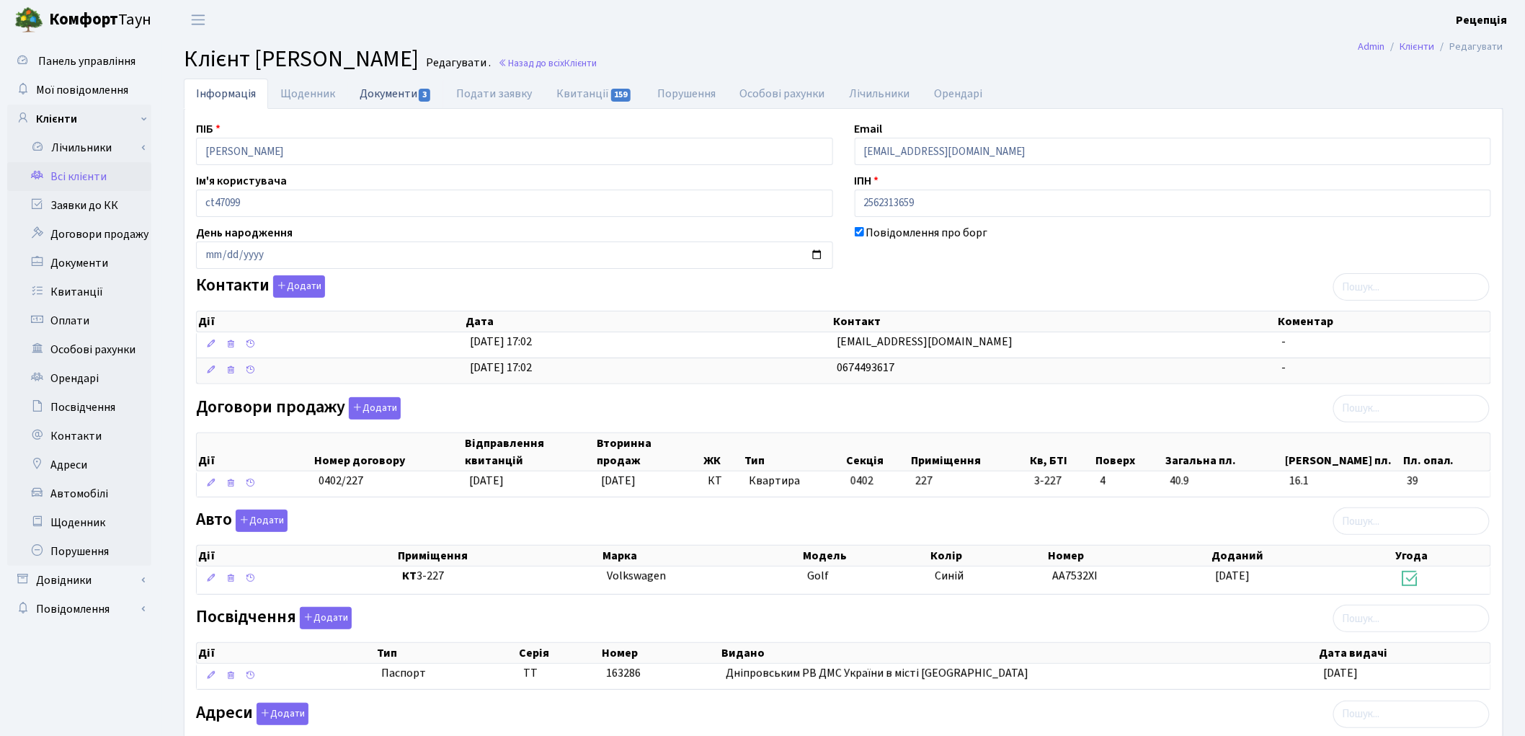
click at [422, 98] on span "3" at bounding box center [425, 95] width 12 height 13
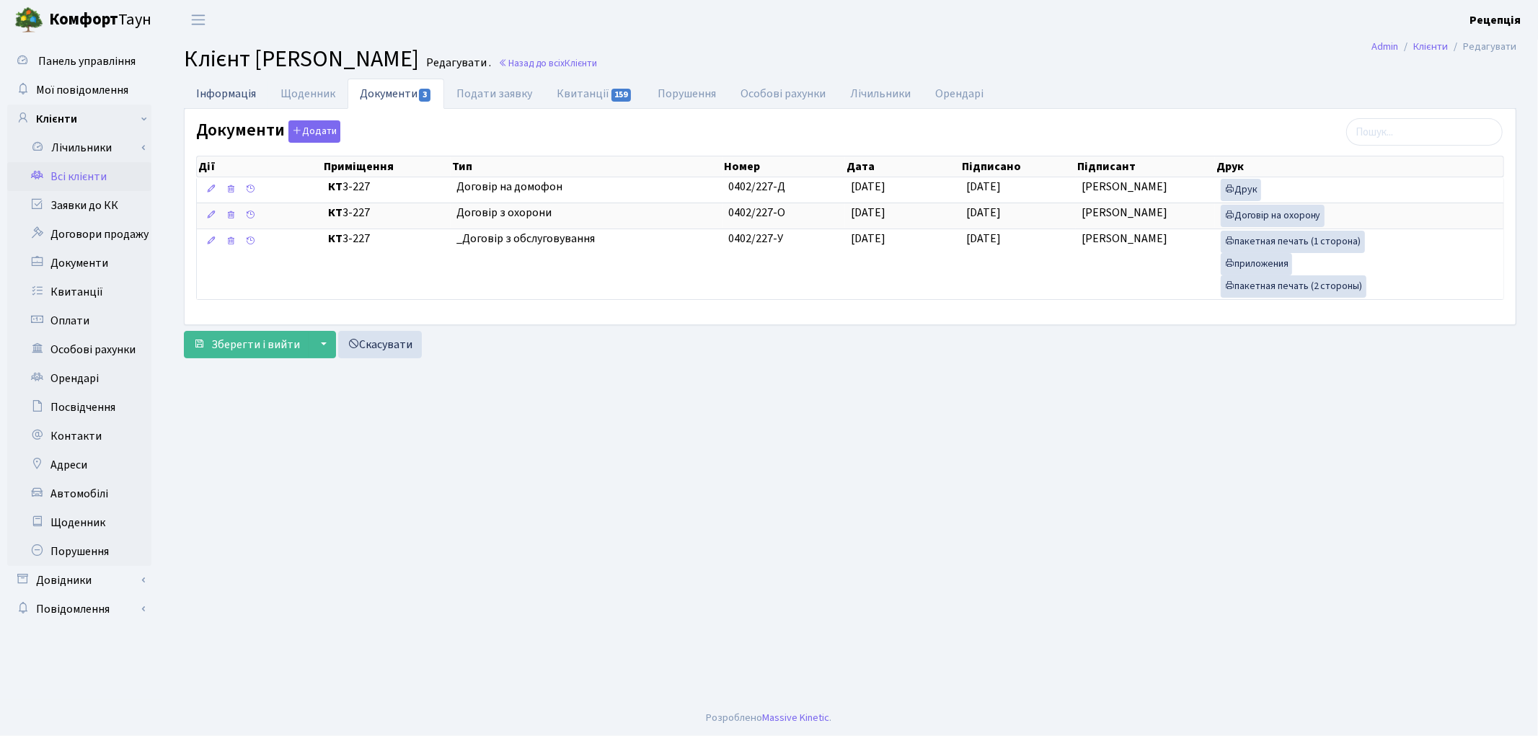
click at [249, 99] on link "Інформація" at bounding box center [226, 94] width 84 height 30
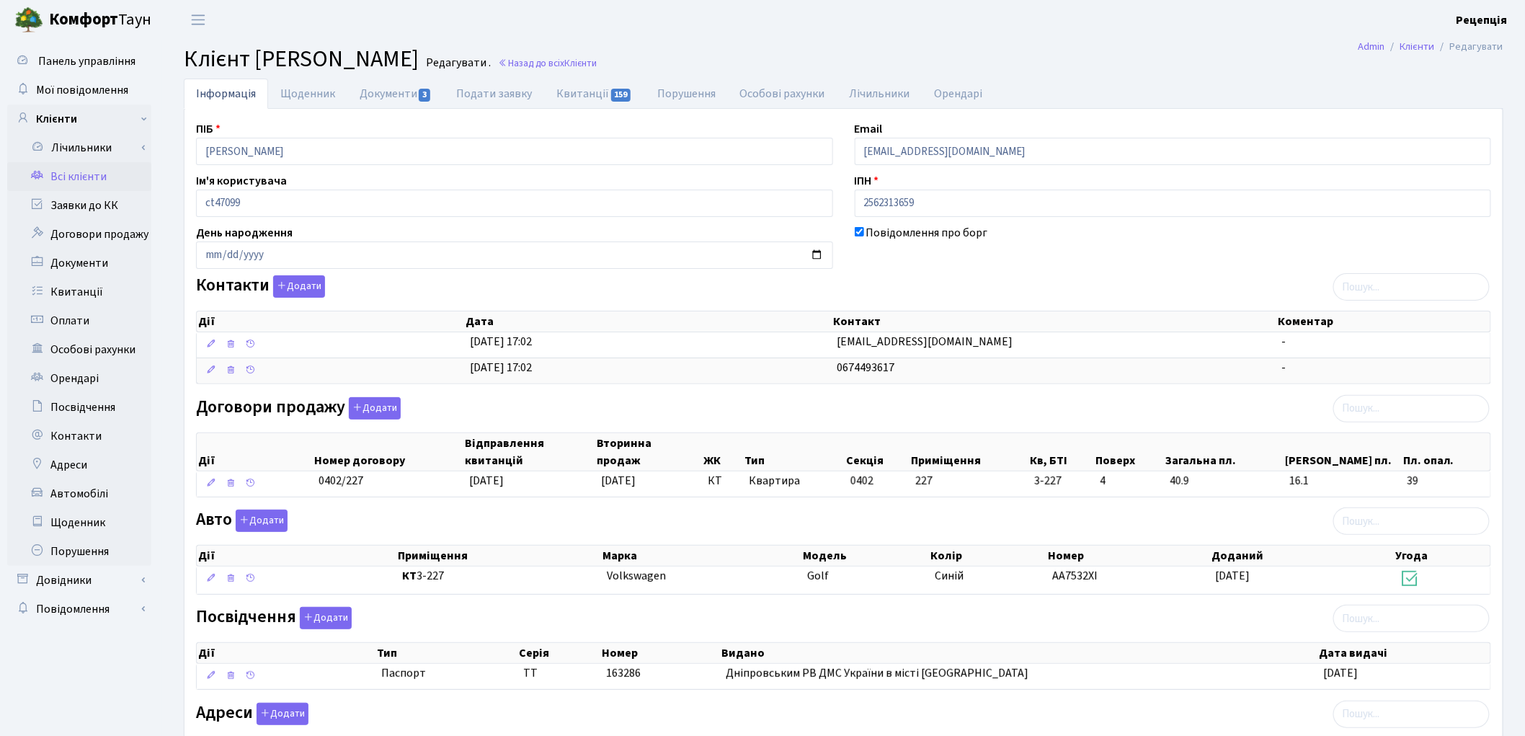
click at [66, 182] on link "Всі клієнти" at bounding box center [79, 176] width 144 height 29
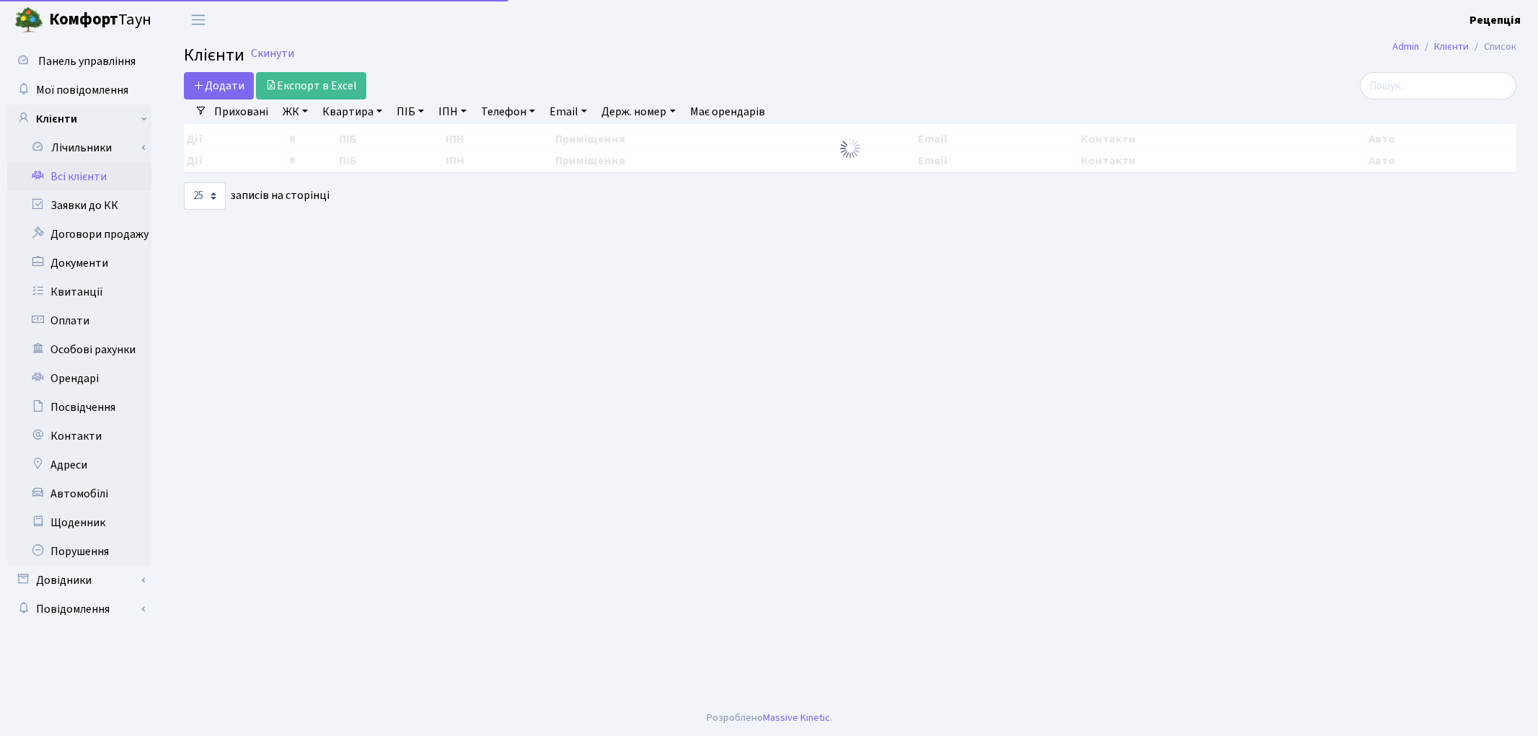
select select "25"
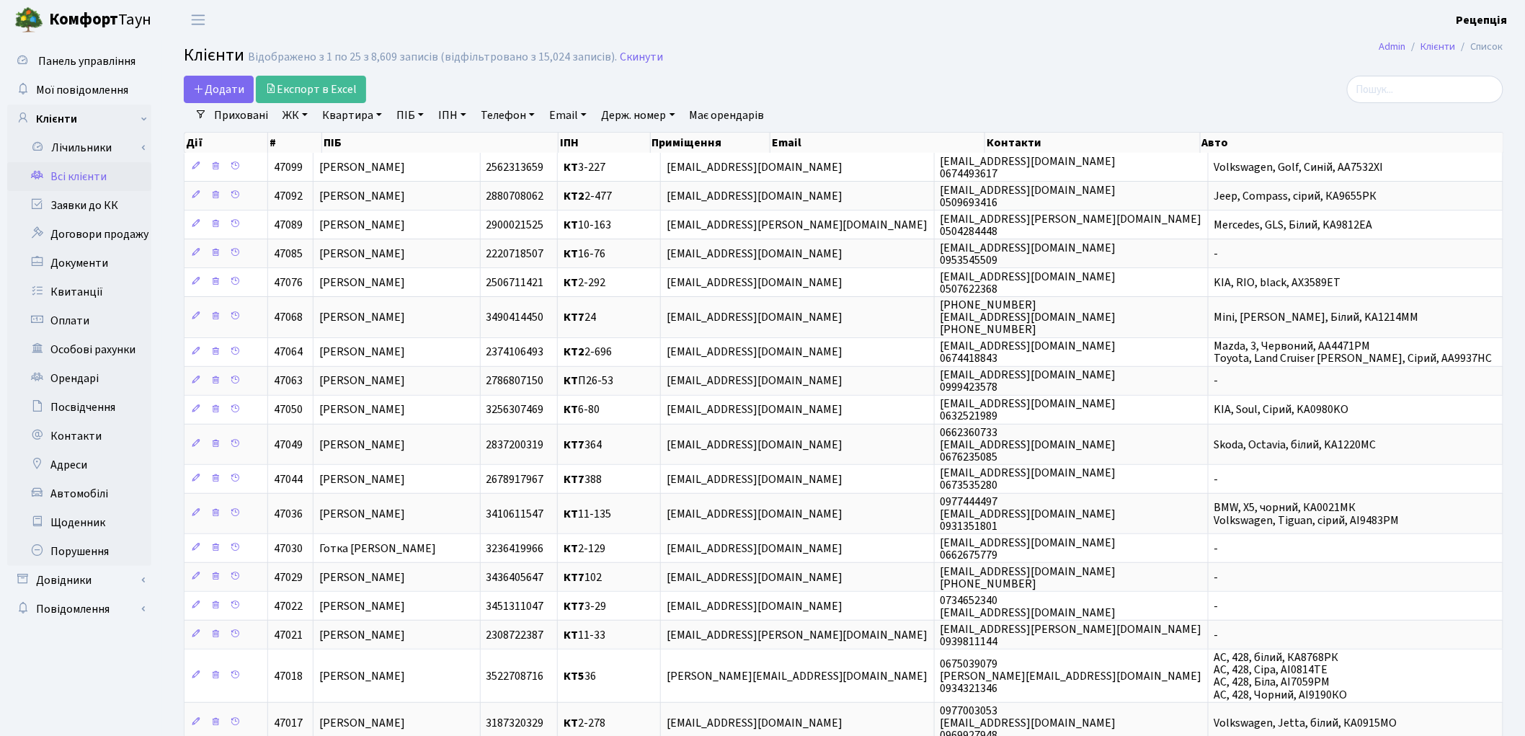
click at [297, 118] on link "ЖК" at bounding box center [295, 115] width 37 height 25
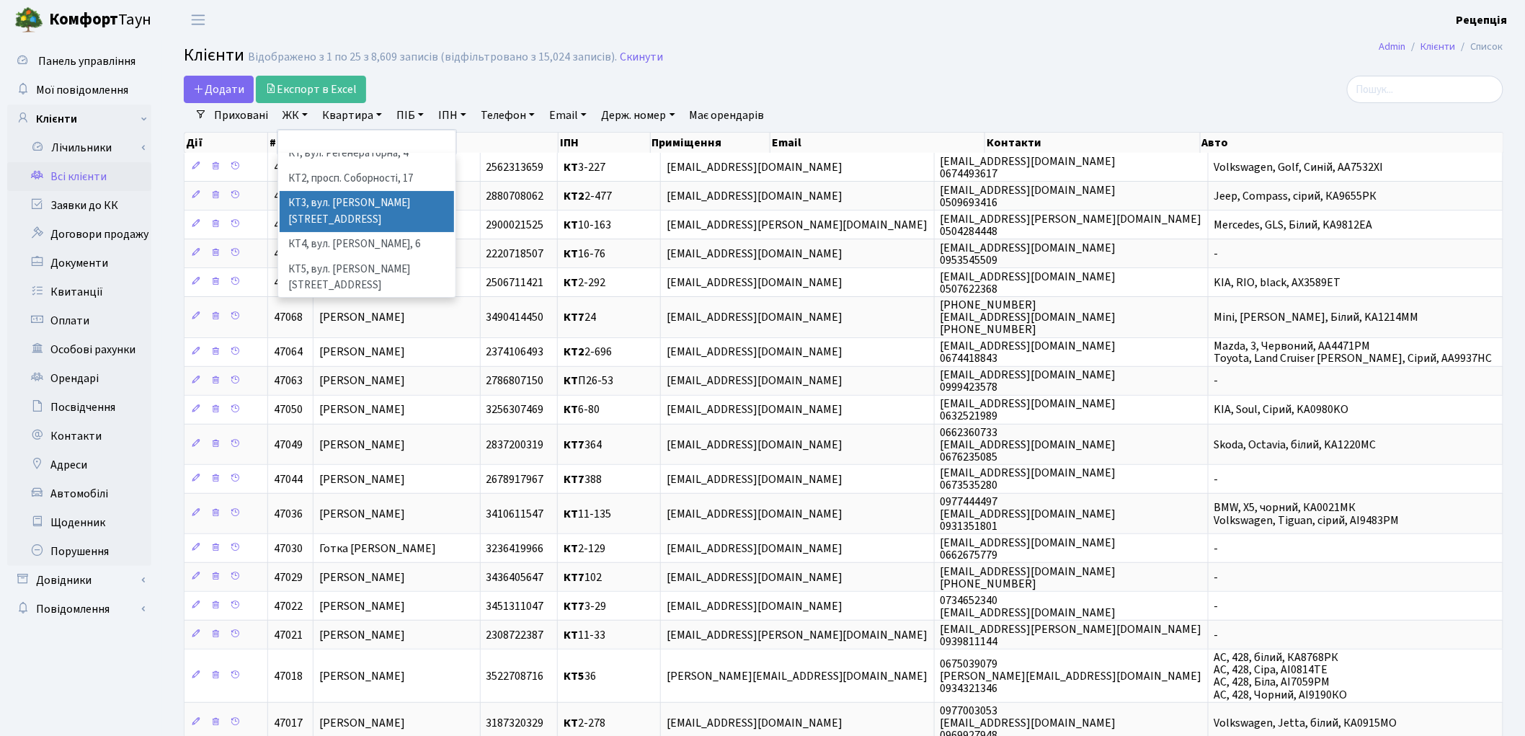
scroll to position [30, 0]
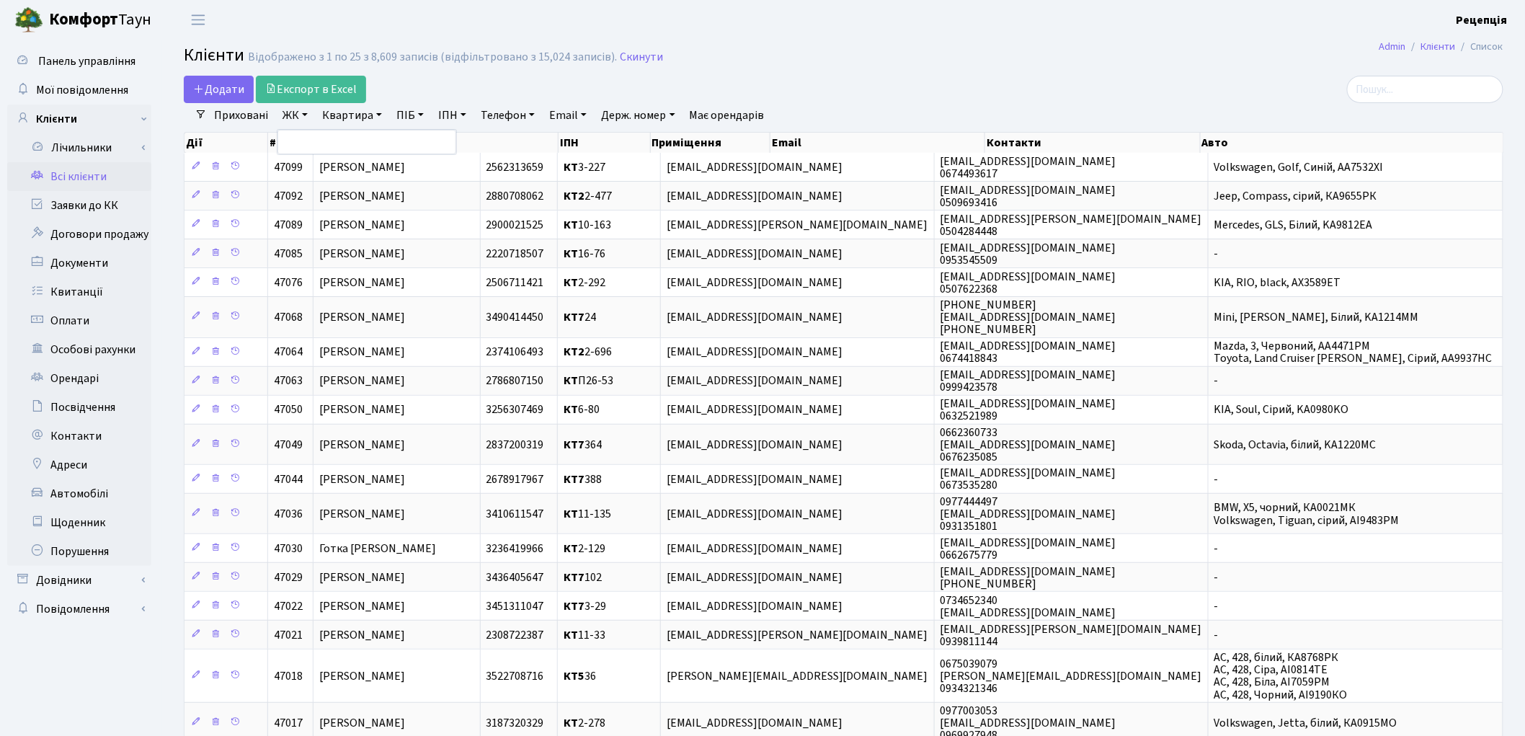
click at [874, 92] on div "Додати Експорт в Excel" at bounding box center [620, 89] width 873 height 27
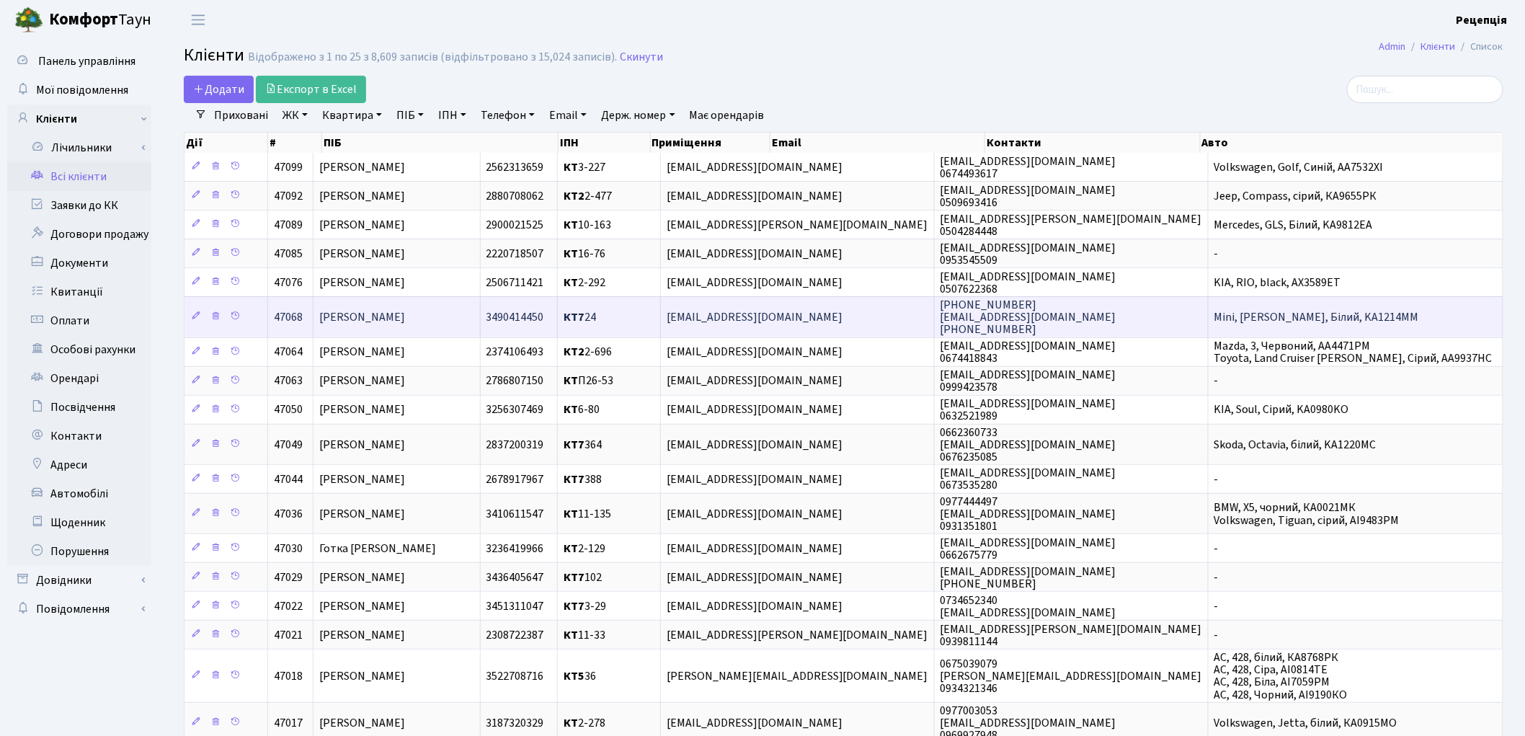
click at [405, 322] on span "[PERSON_NAME] [PERSON_NAME]" at bounding box center [362, 317] width 86 height 16
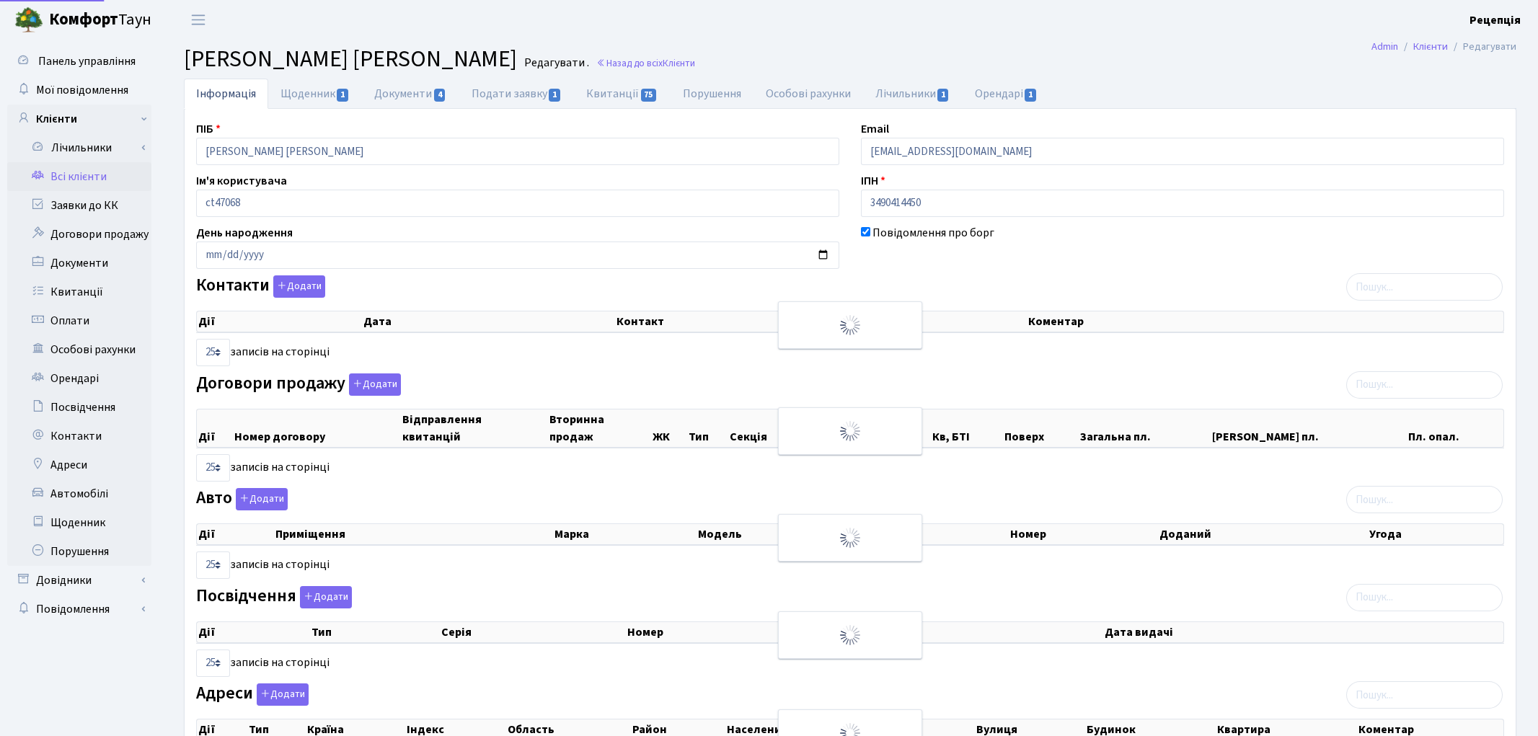
select select "25"
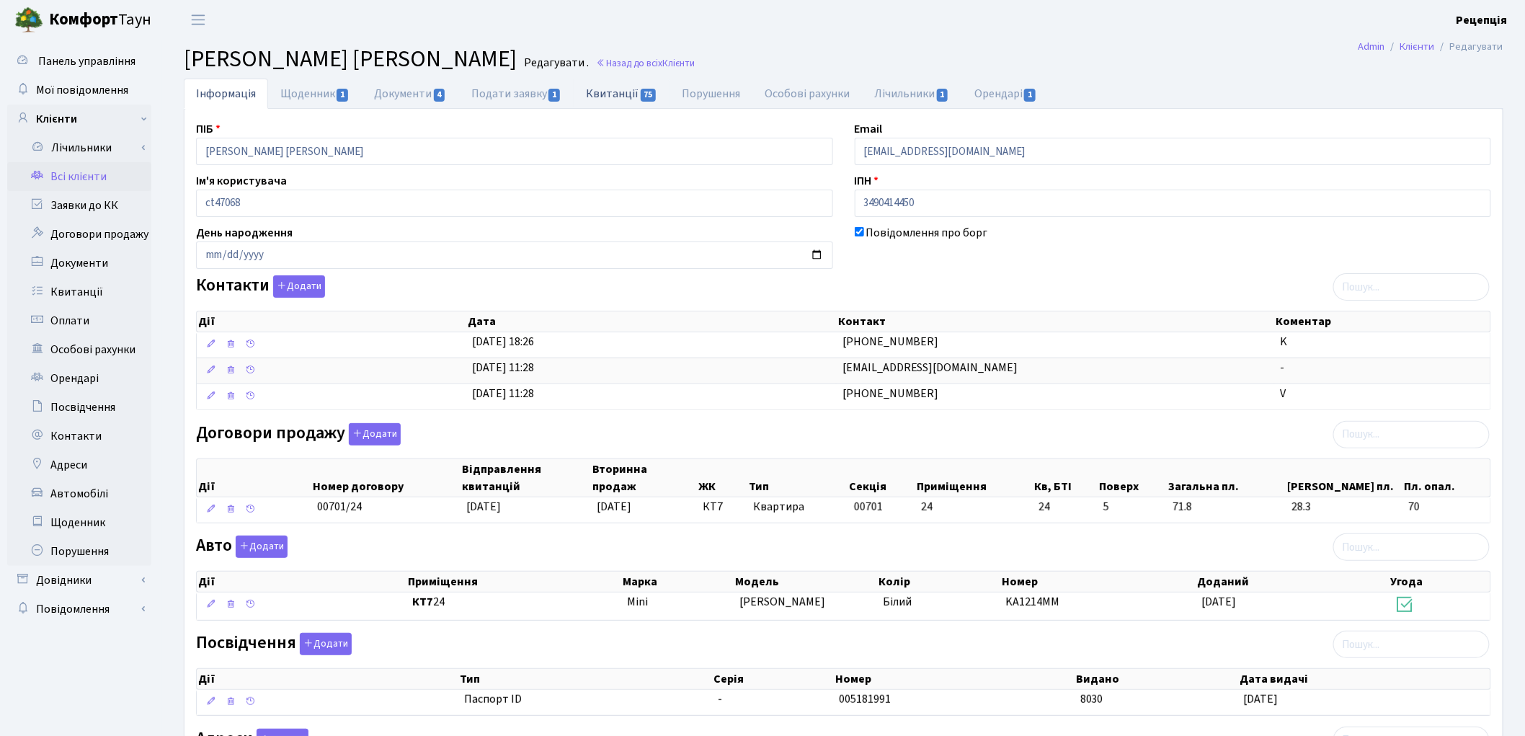
click at [611, 99] on link "Квитанції 75" at bounding box center [622, 94] width 96 height 30
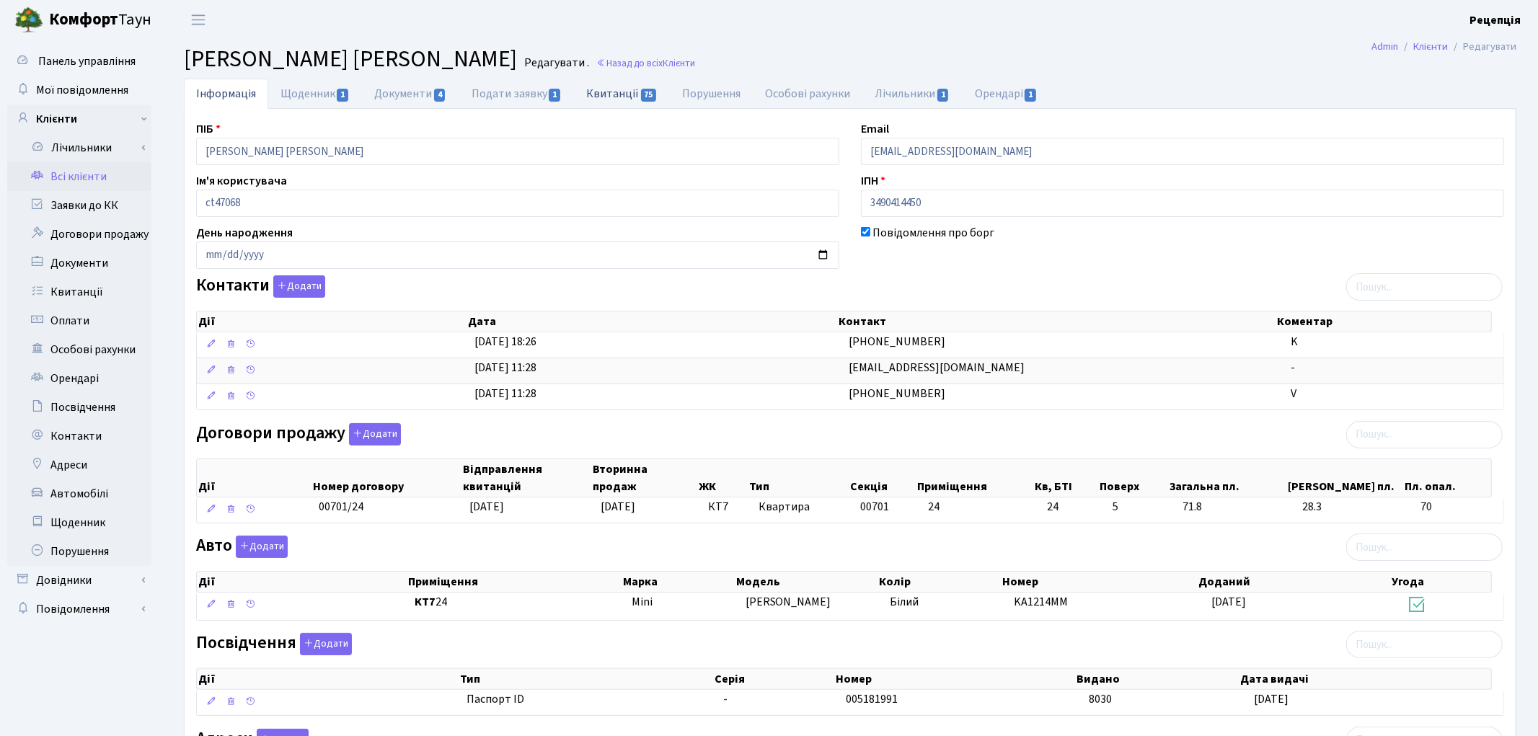
select select "25"
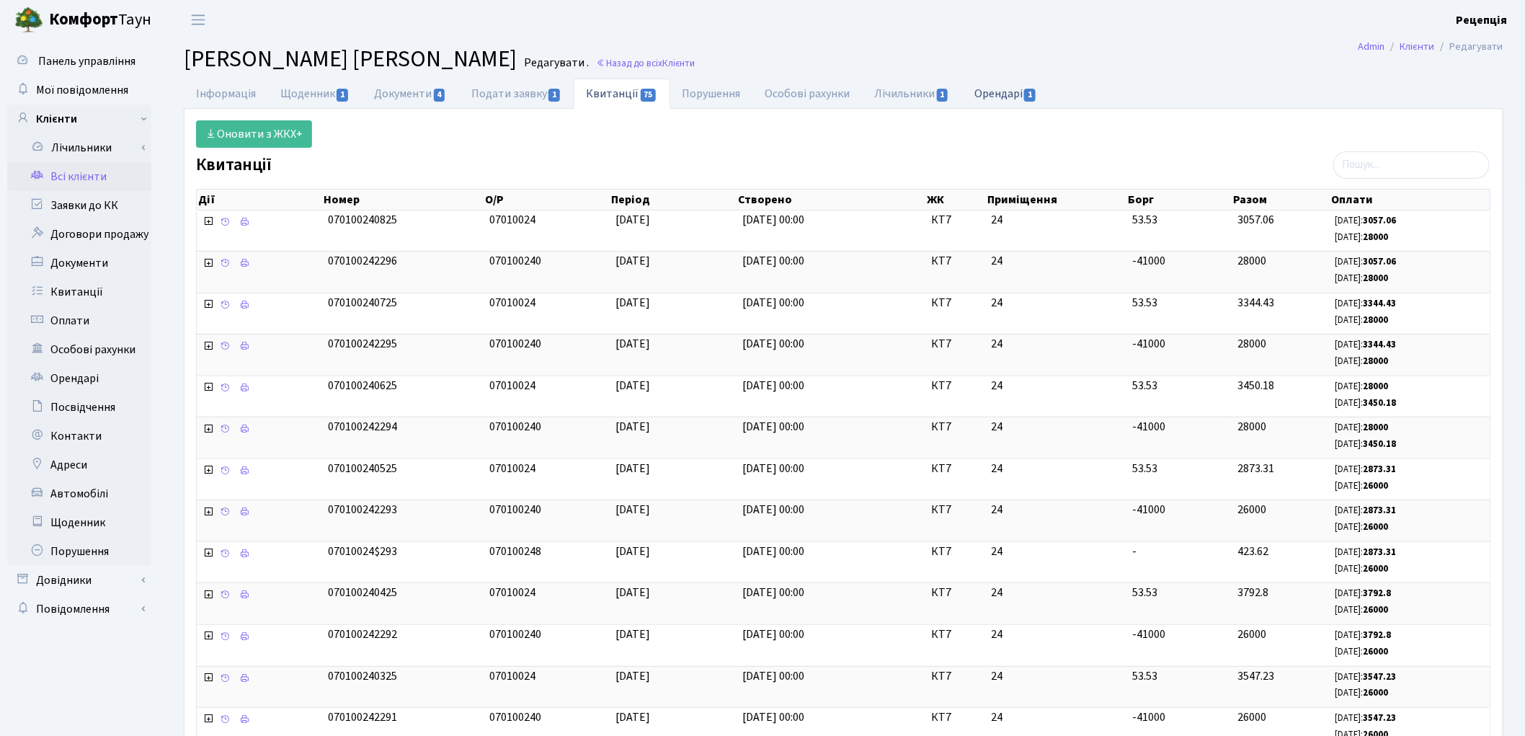
click at [1001, 94] on link "Орендарі 1" at bounding box center [1005, 94] width 87 height 30
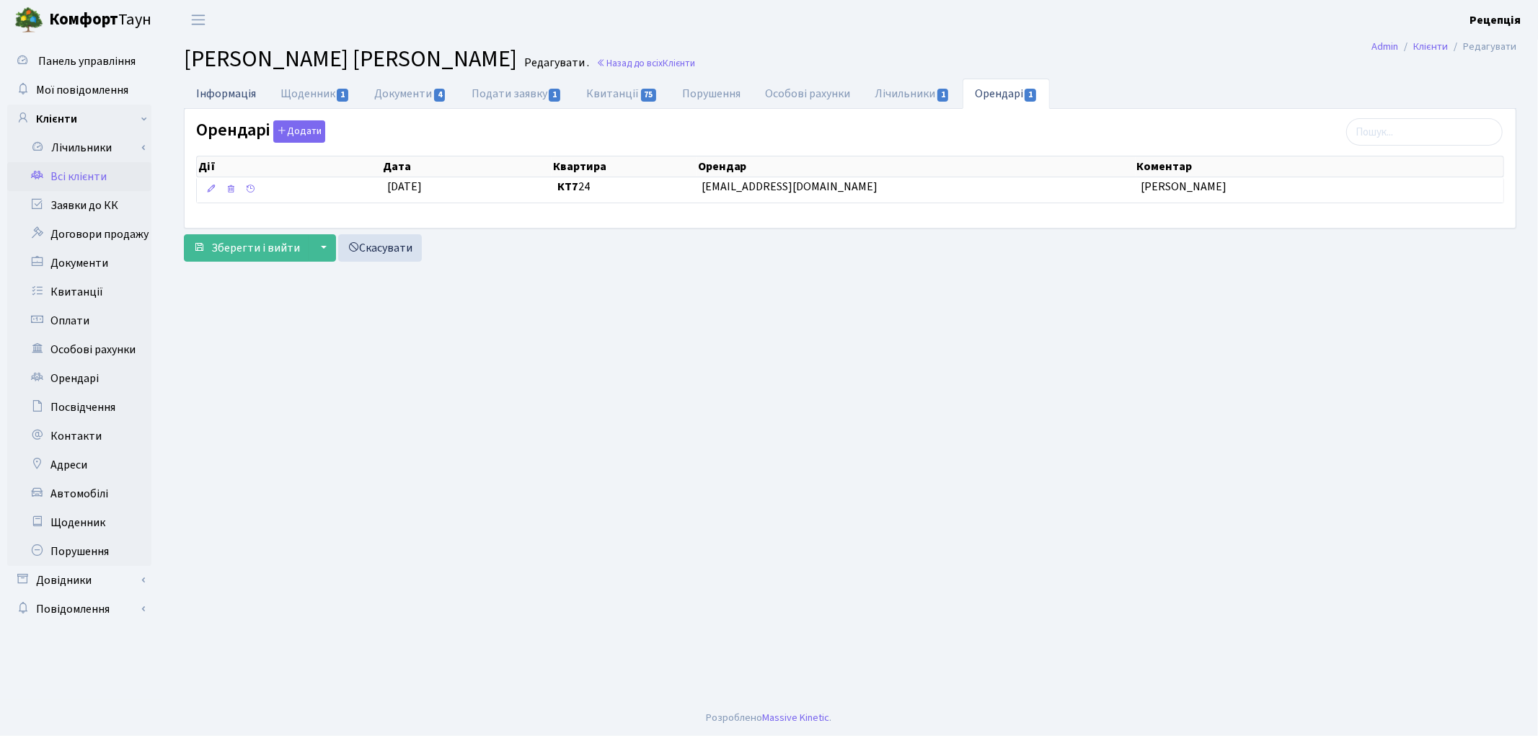
click at [210, 96] on link "Інформація" at bounding box center [226, 94] width 84 height 30
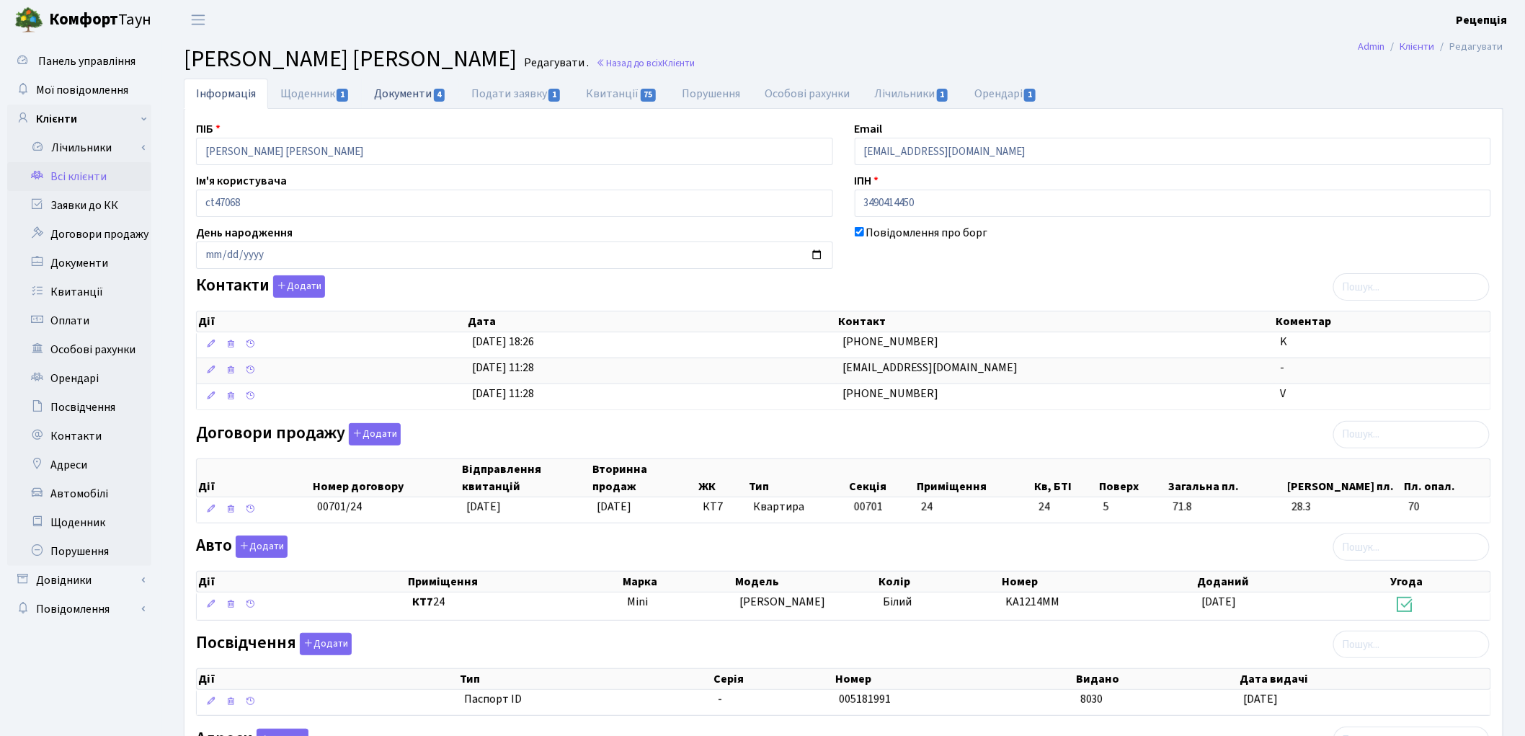
click at [415, 89] on link "Документи 4" at bounding box center [410, 94] width 97 height 30
select select "25"
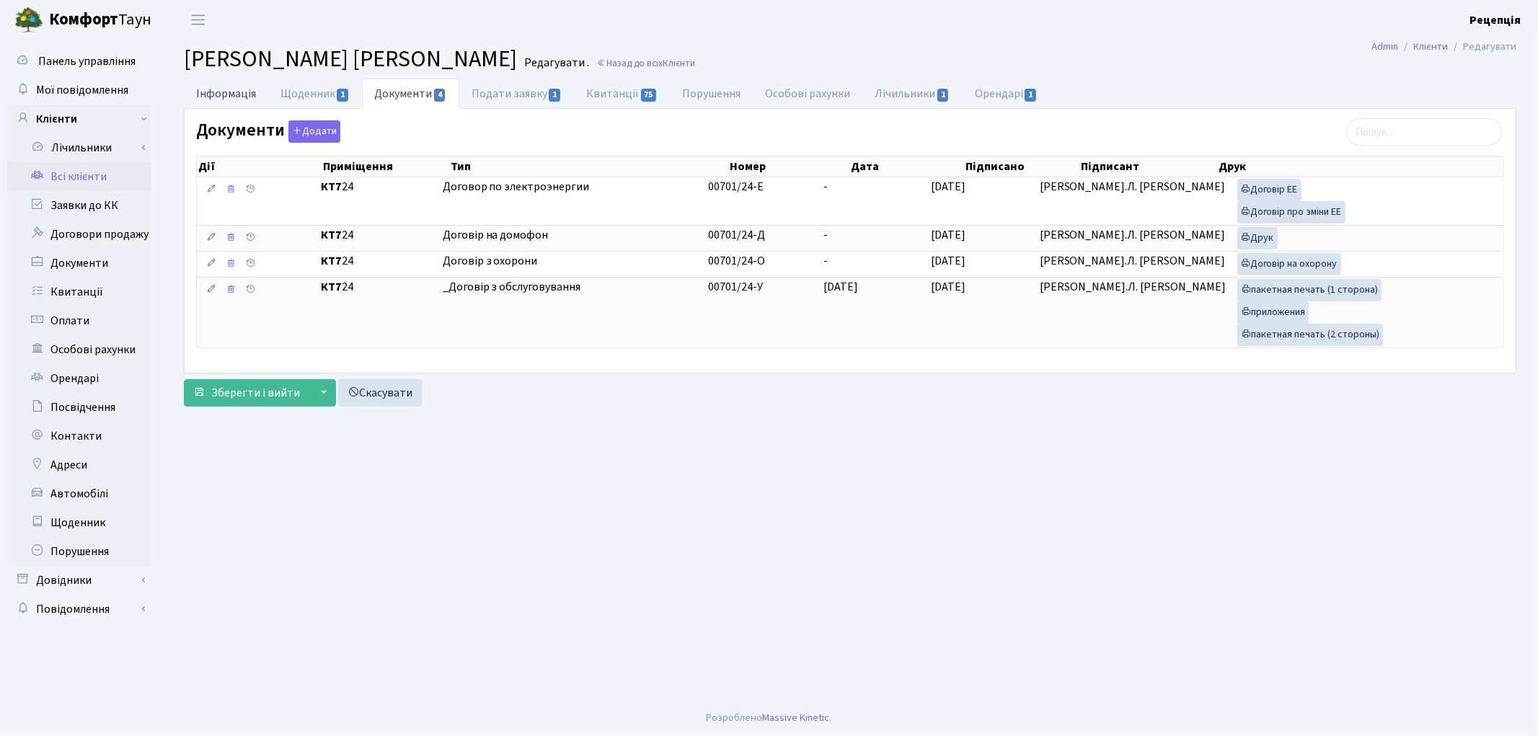
click at [243, 97] on link "Інформація" at bounding box center [226, 94] width 84 height 30
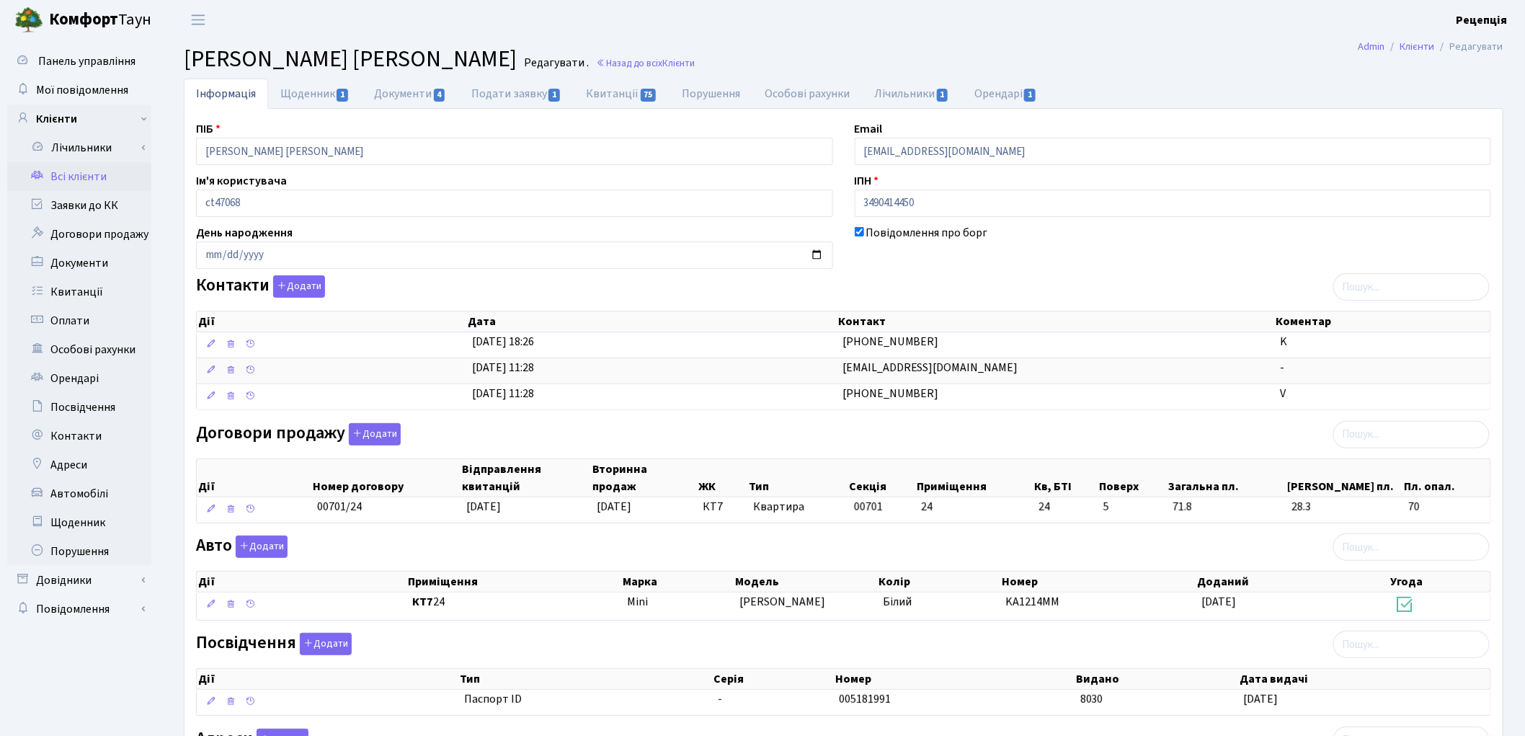
click at [62, 182] on link "Всі клієнти" at bounding box center [79, 176] width 144 height 29
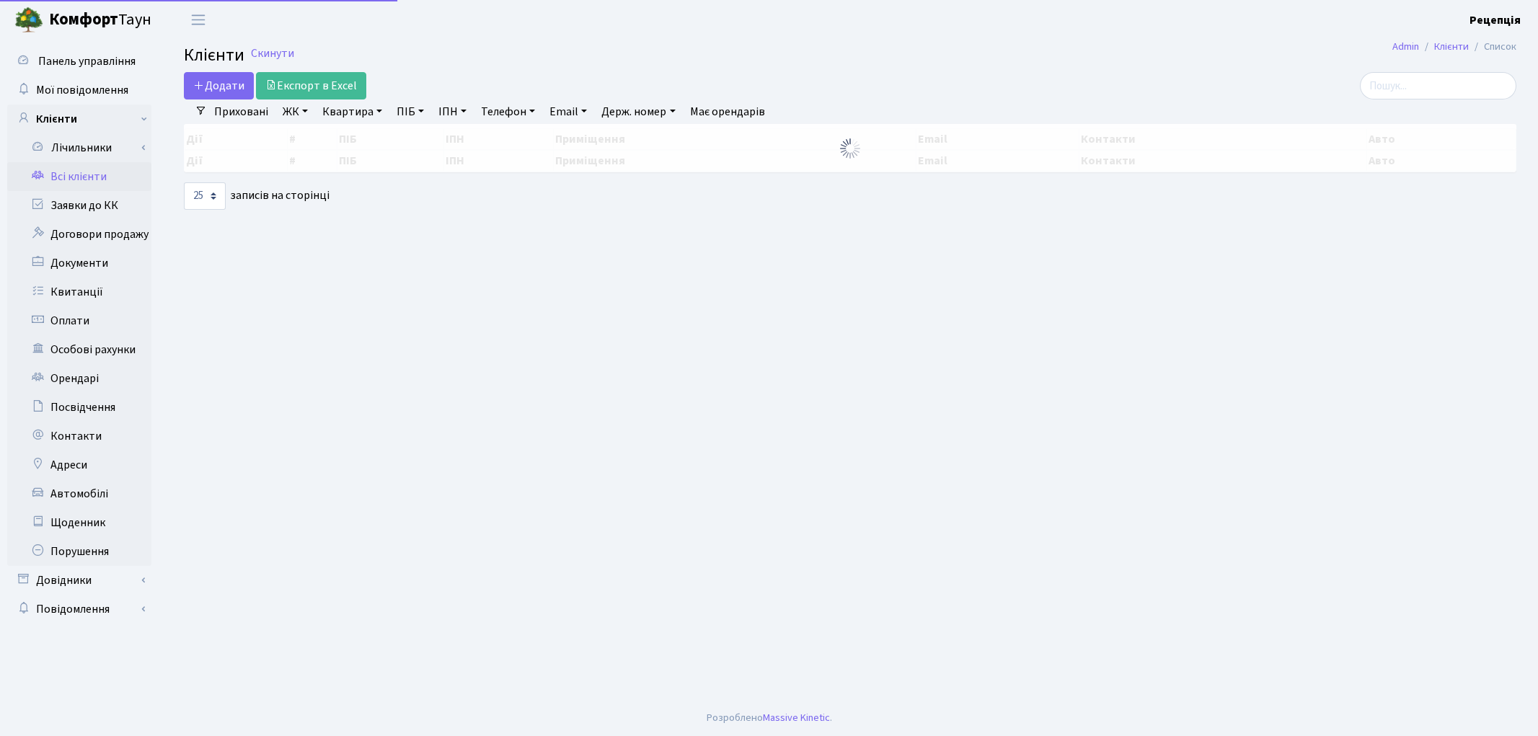
select select "25"
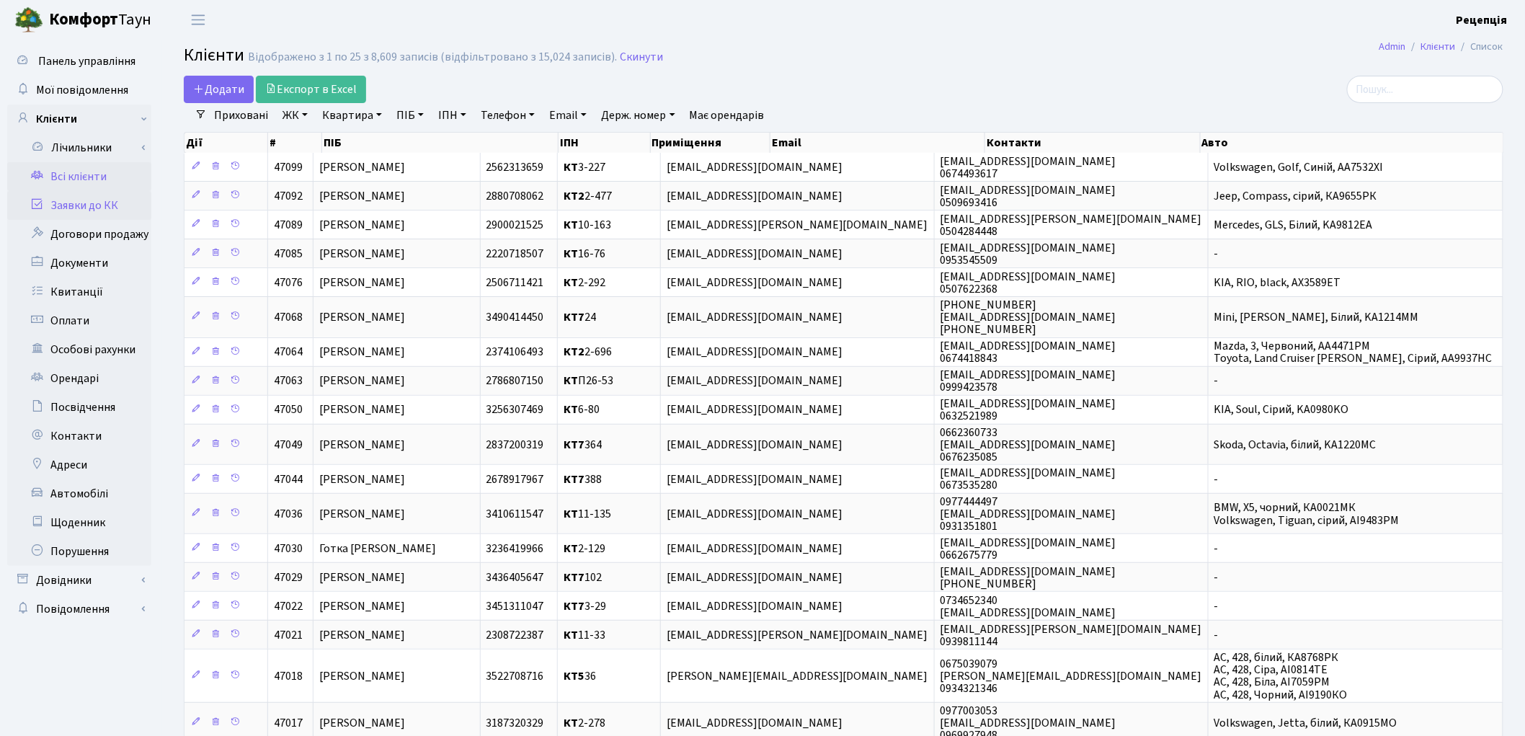
click at [135, 202] on link "Заявки до КК" at bounding box center [79, 205] width 144 height 29
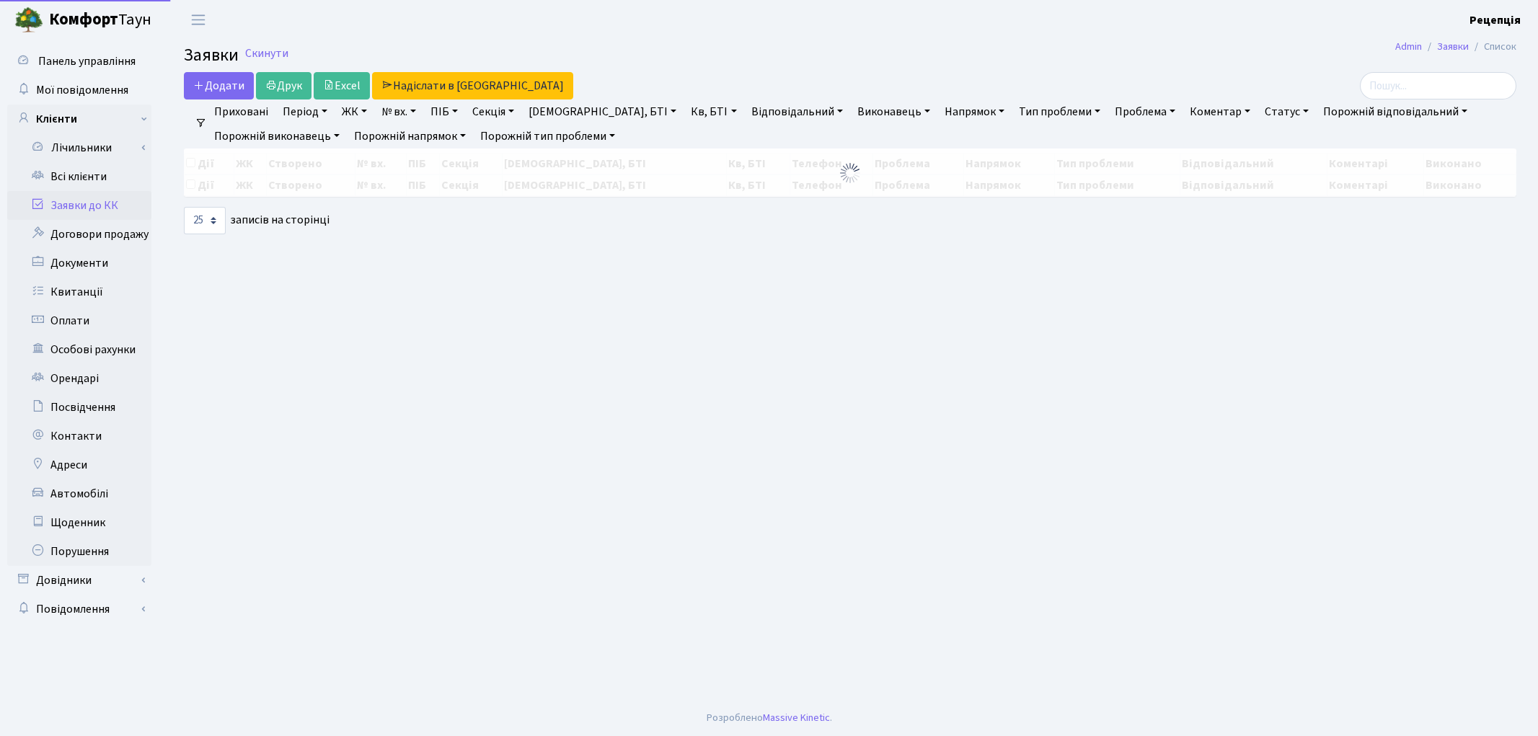
select select "25"
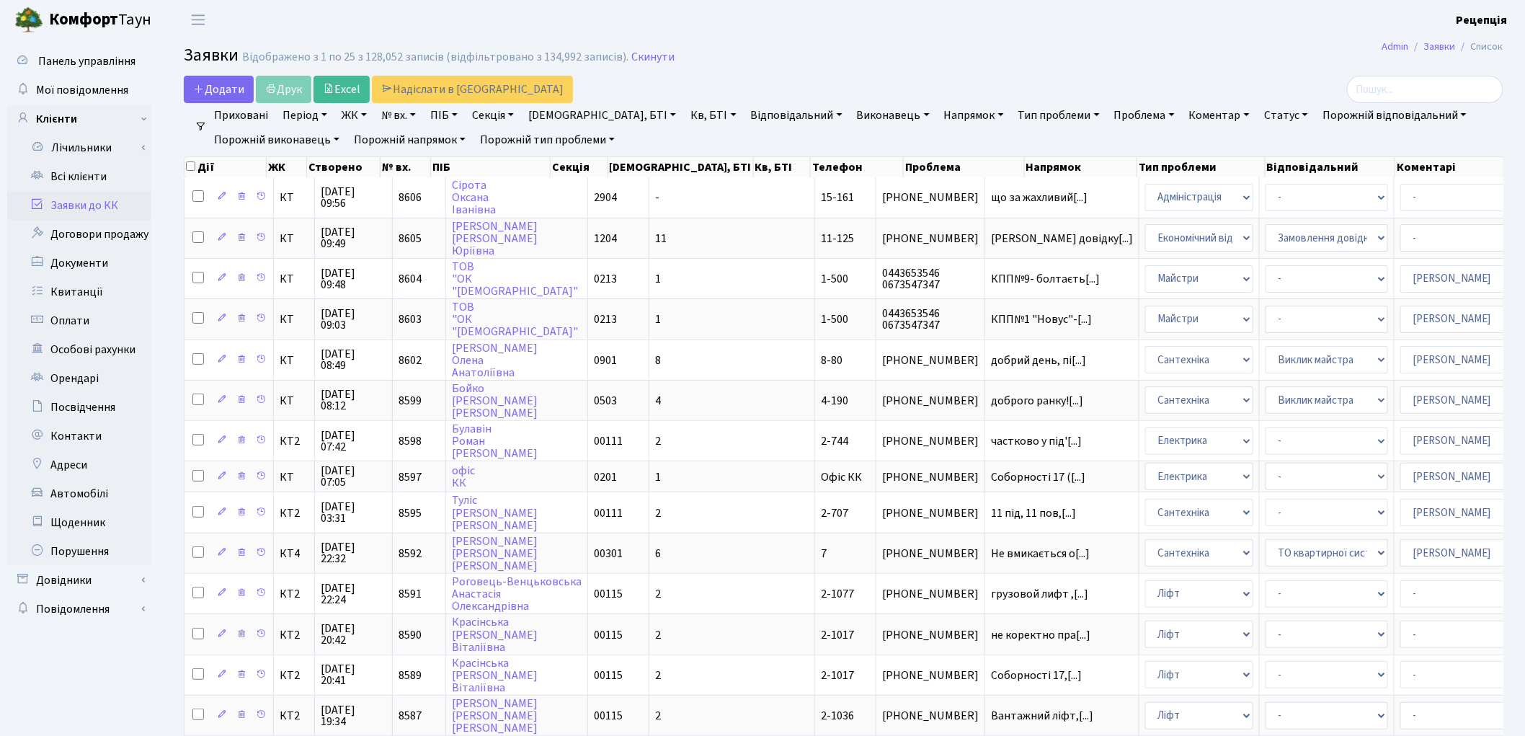
click at [121, 200] on link "Заявки до КК" at bounding box center [79, 205] width 144 height 29
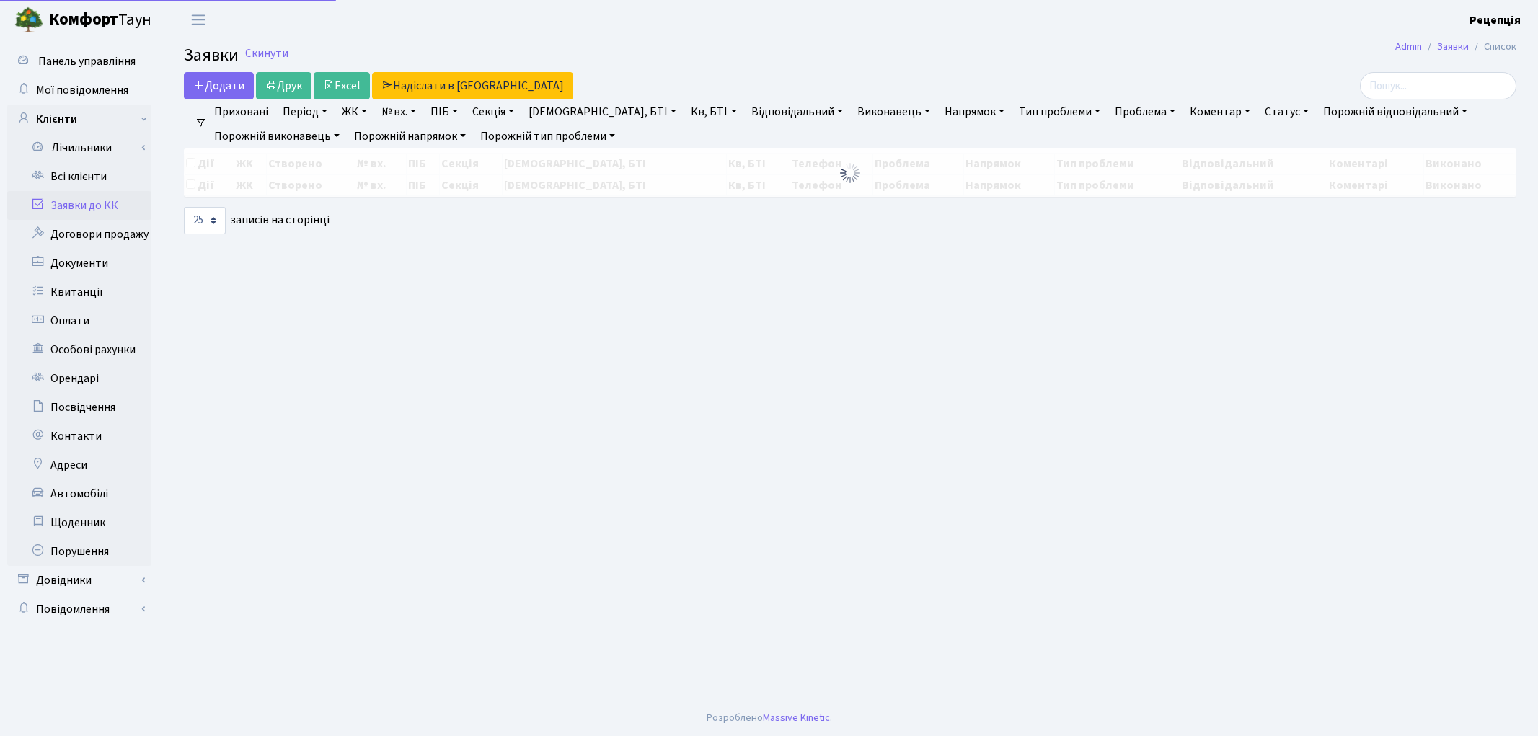
select select
select select "25"
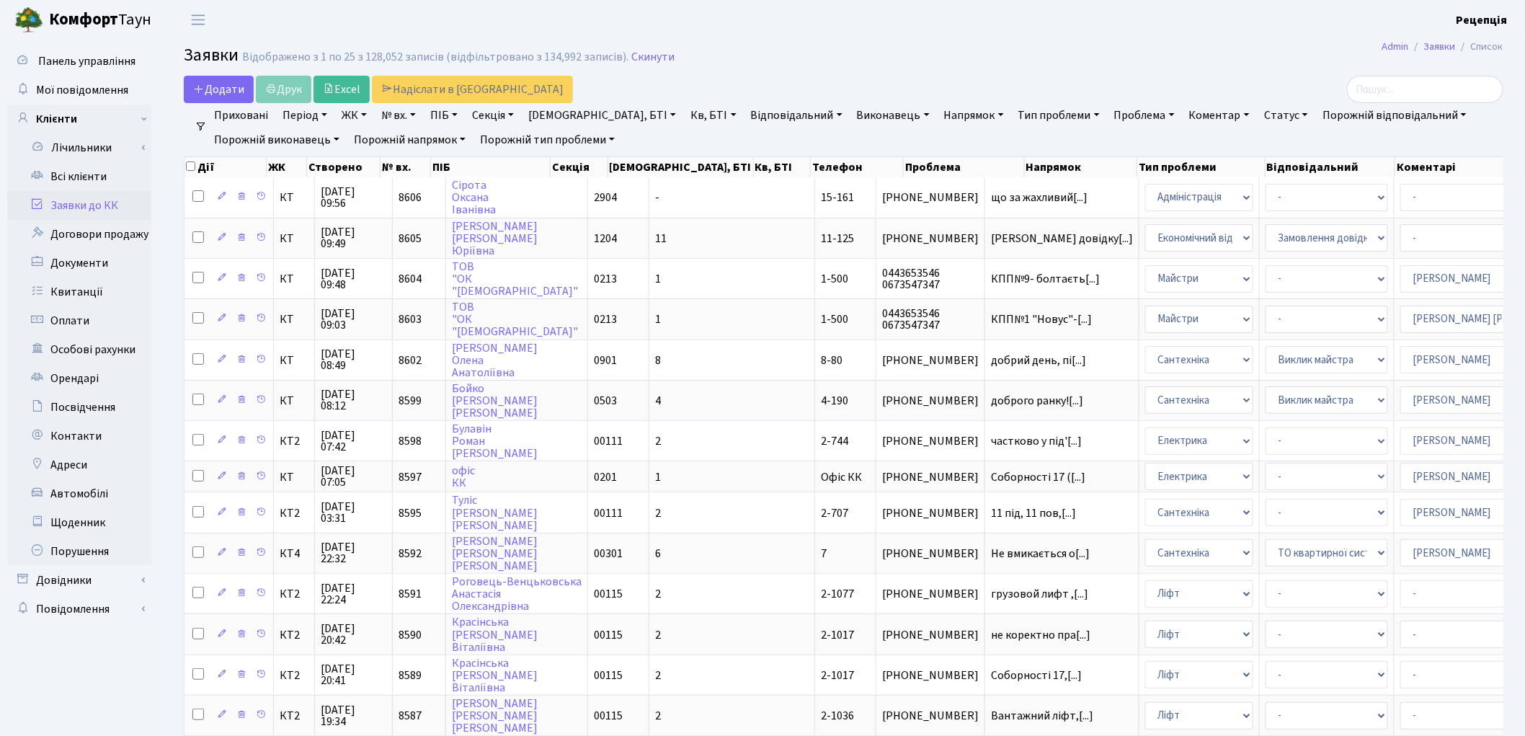
click at [357, 119] on link "ЖК" at bounding box center [354, 115] width 37 height 25
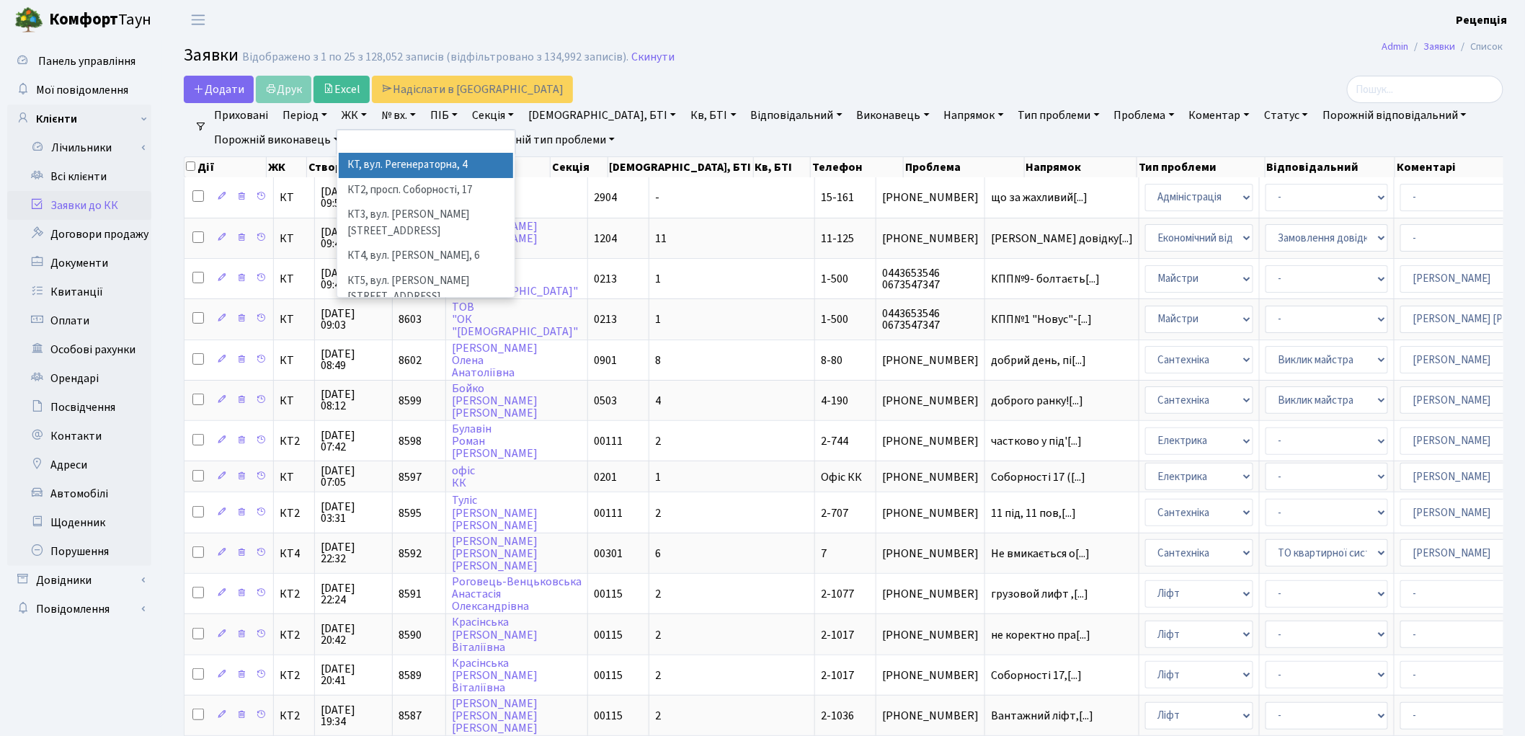
click at [368, 159] on li "КТ, вул. Регенераторна, 4" at bounding box center [426, 165] width 174 height 25
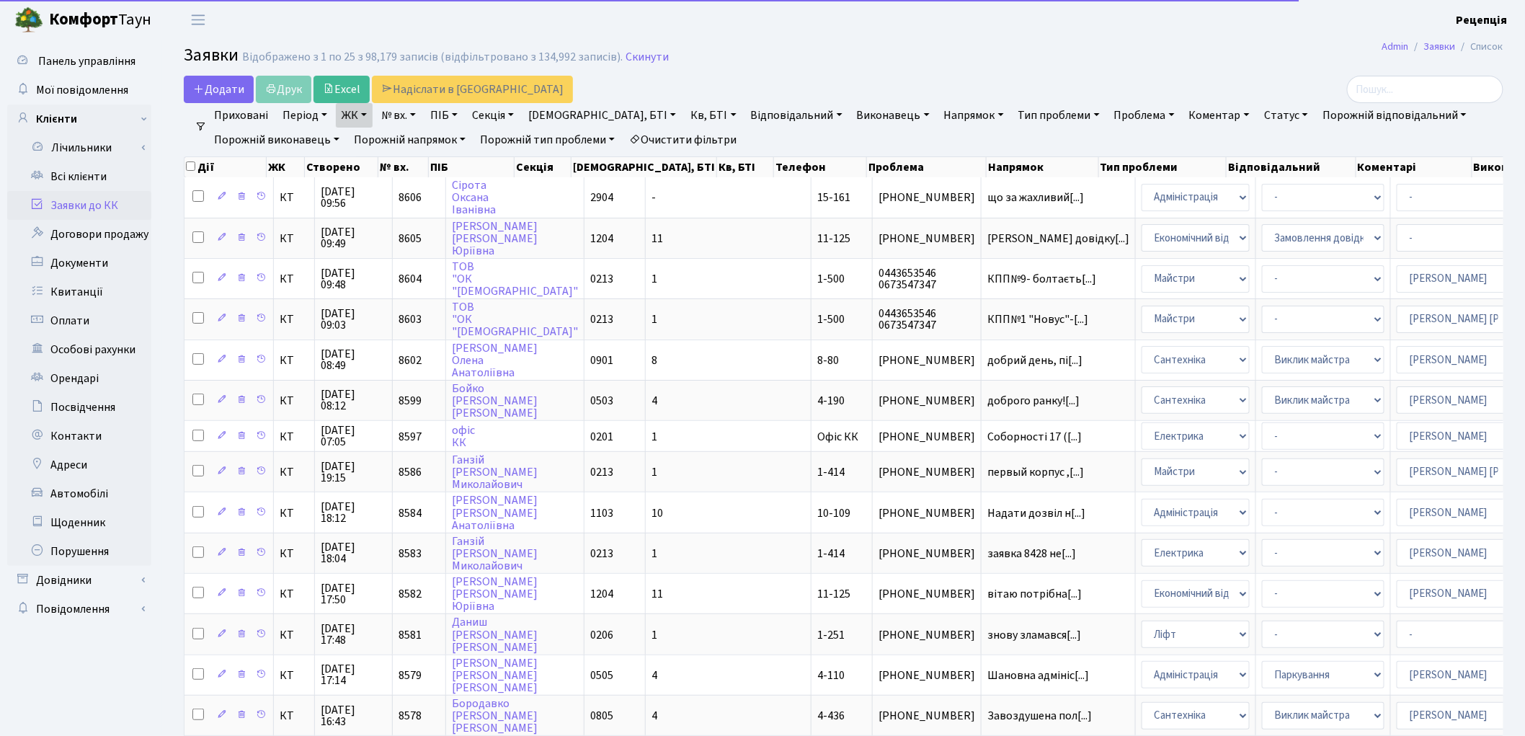
click at [685, 118] on link "Кв, БТІ" at bounding box center [713, 115] width 57 height 25
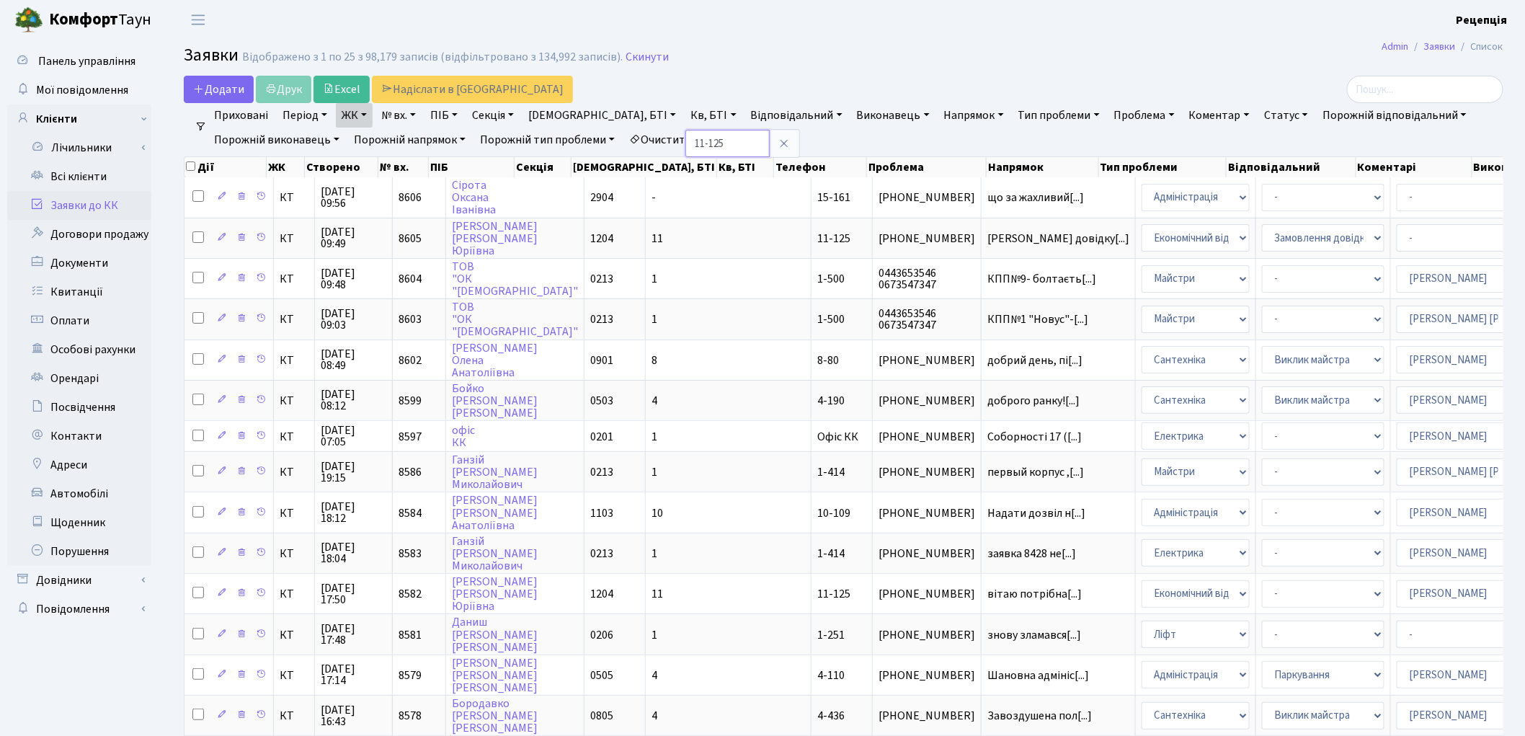
type input "11-125"
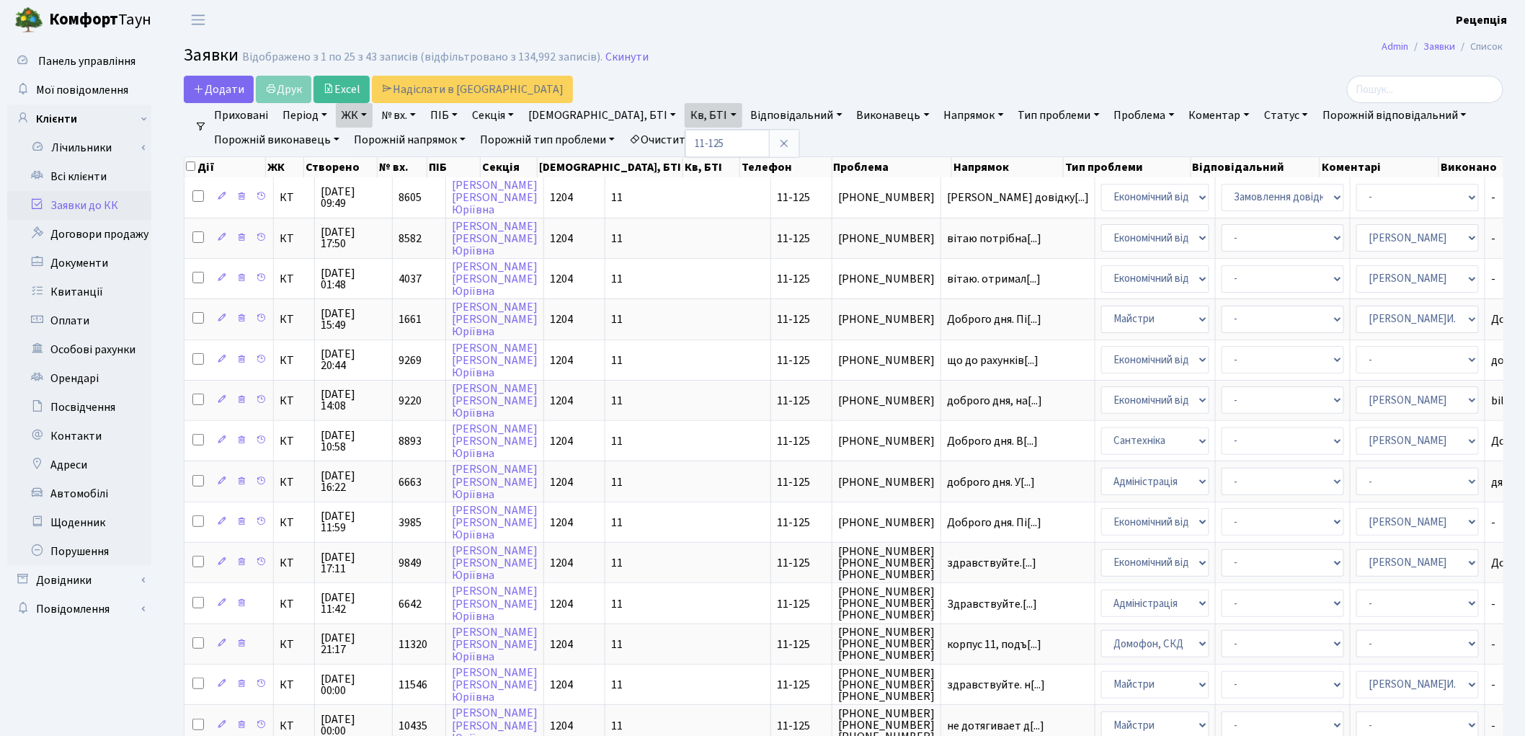
click at [736, 138] on link "Очистити фільтри" at bounding box center [683, 140] width 119 height 25
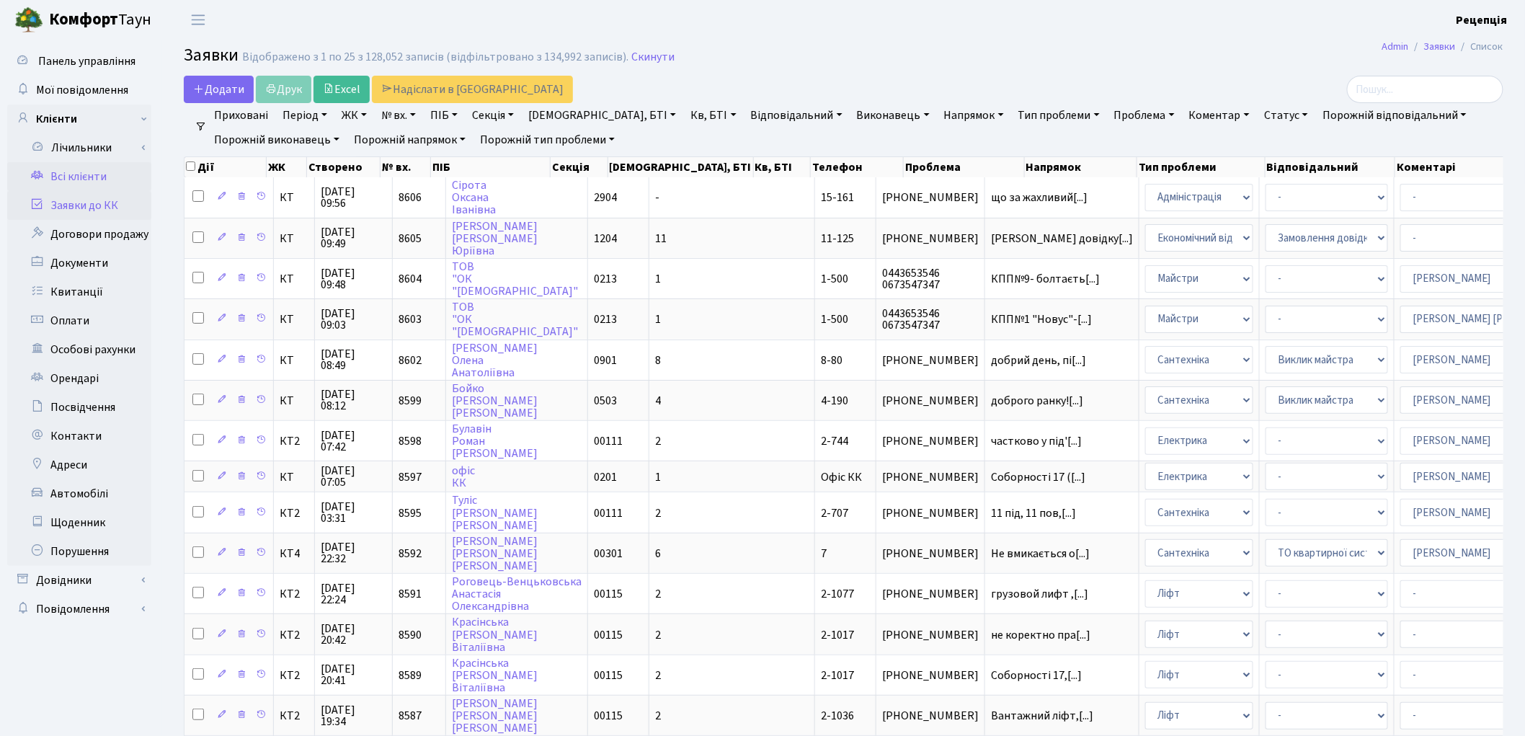
click at [76, 175] on link "Всі клієнти" at bounding box center [79, 176] width 144 height 29
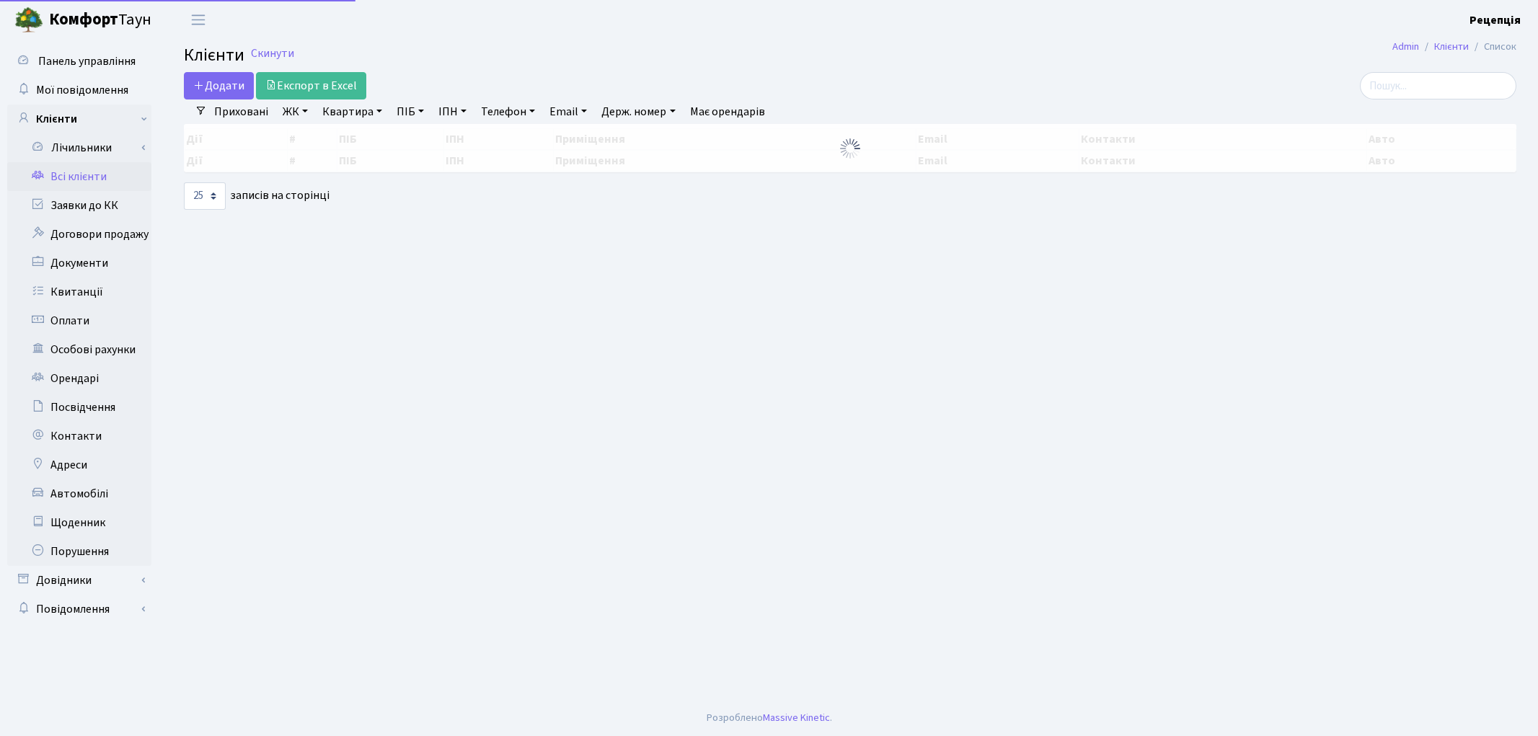
select select "25"
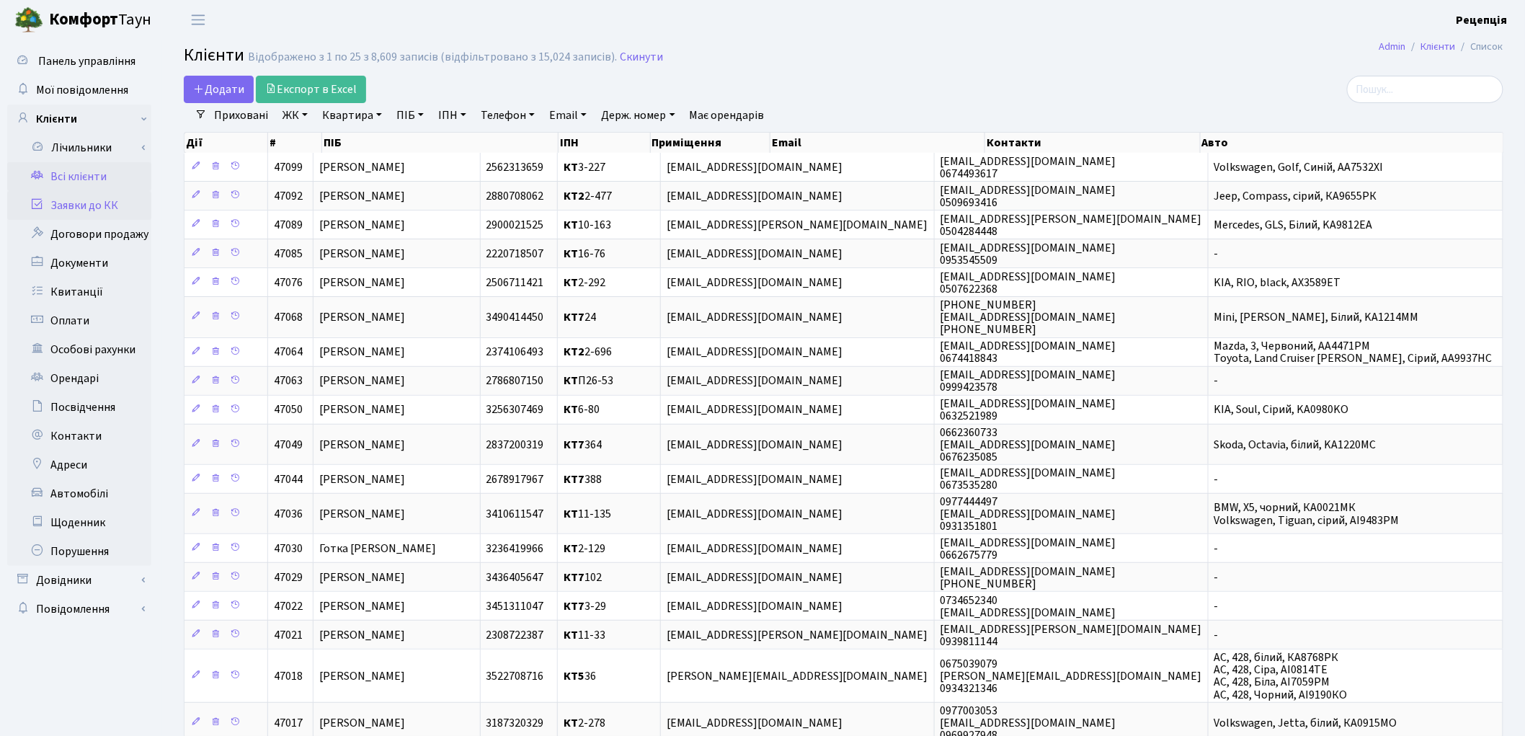
click at [87, 203] on link "Заявки до КК" at bounding box center [79, 205] width 144 height 29
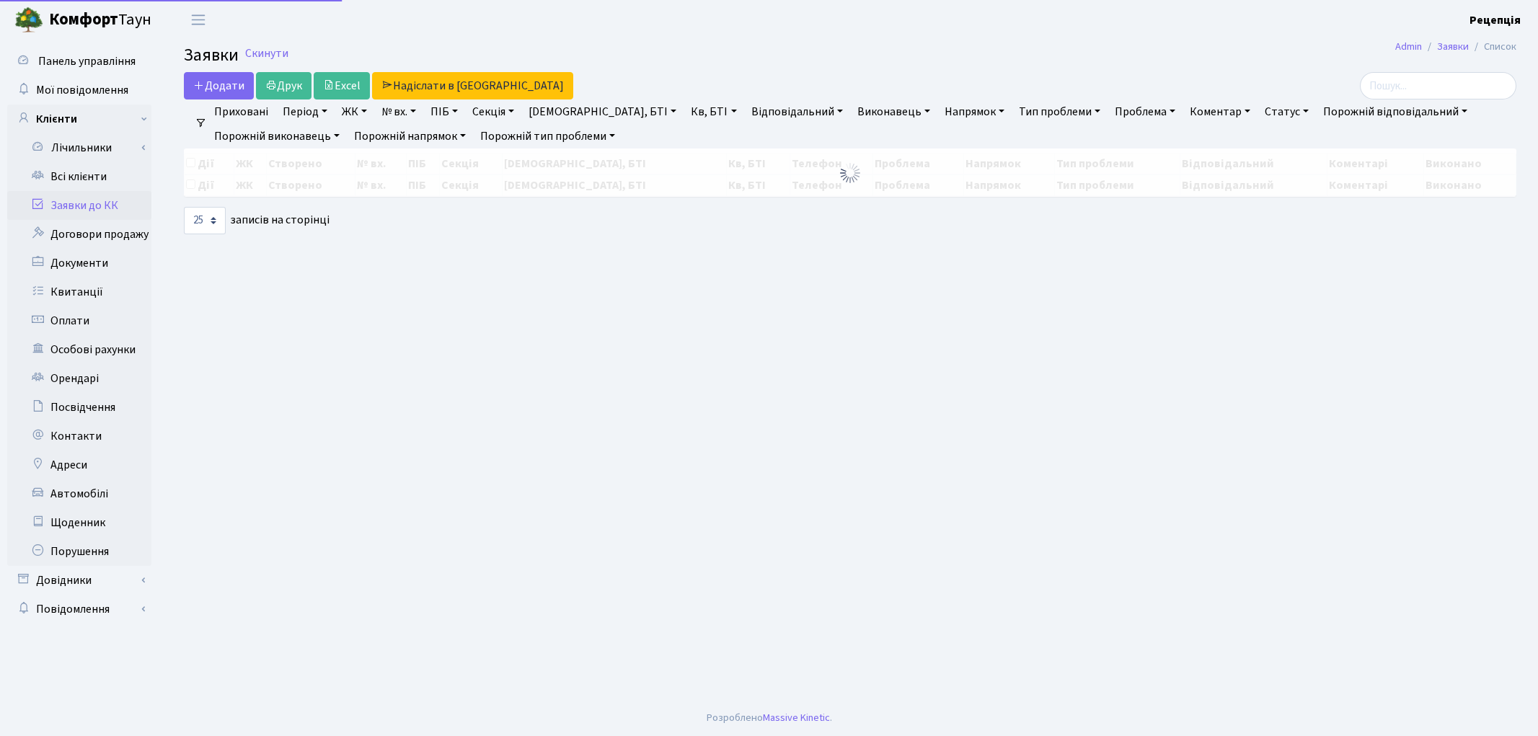
select select "25"
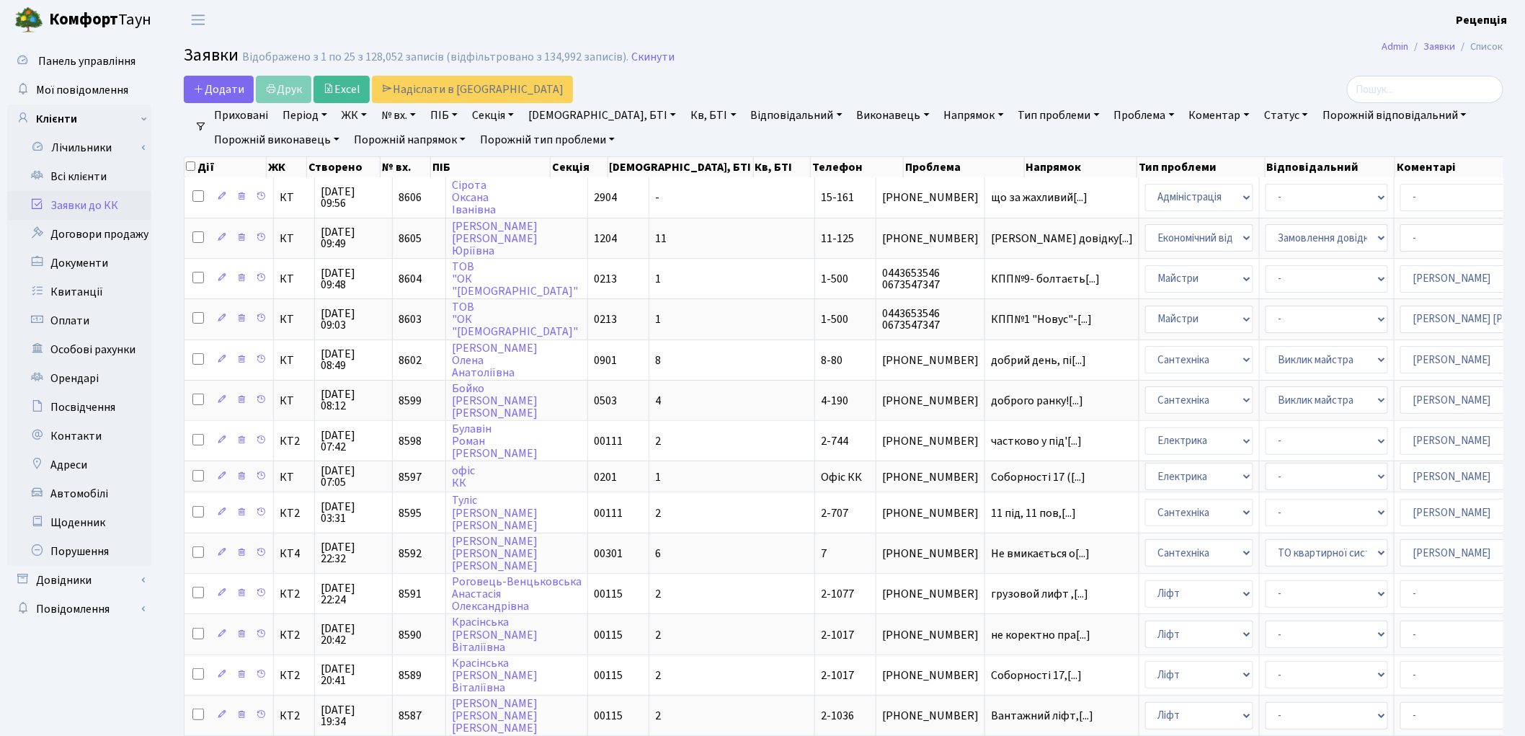
click at [404, 123] on link "№ вх." at bounding box center [399, 115] width 46 height 25
type input "8338"
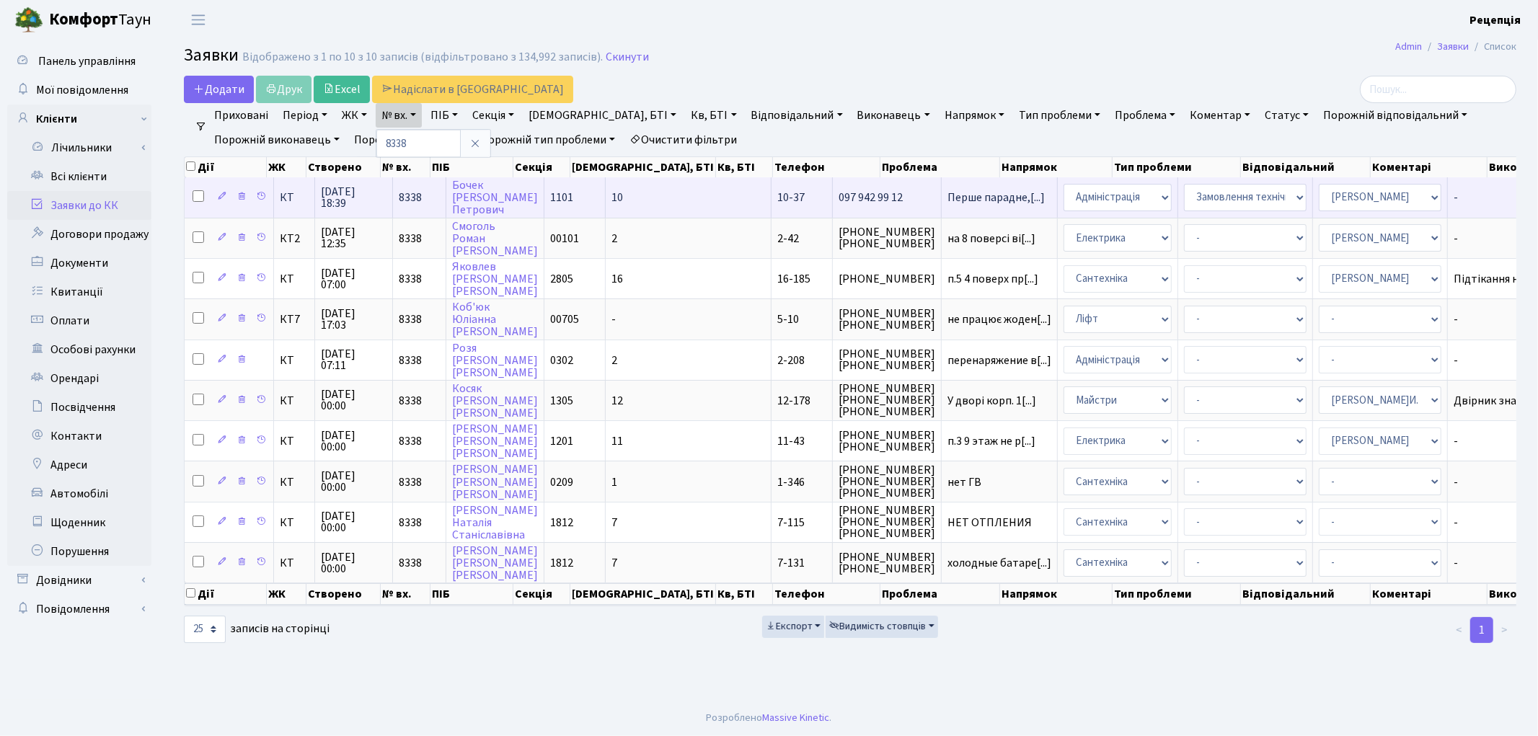
click at [621, 211] on td "10" at bounding box center [689, 197] width 166 height 40
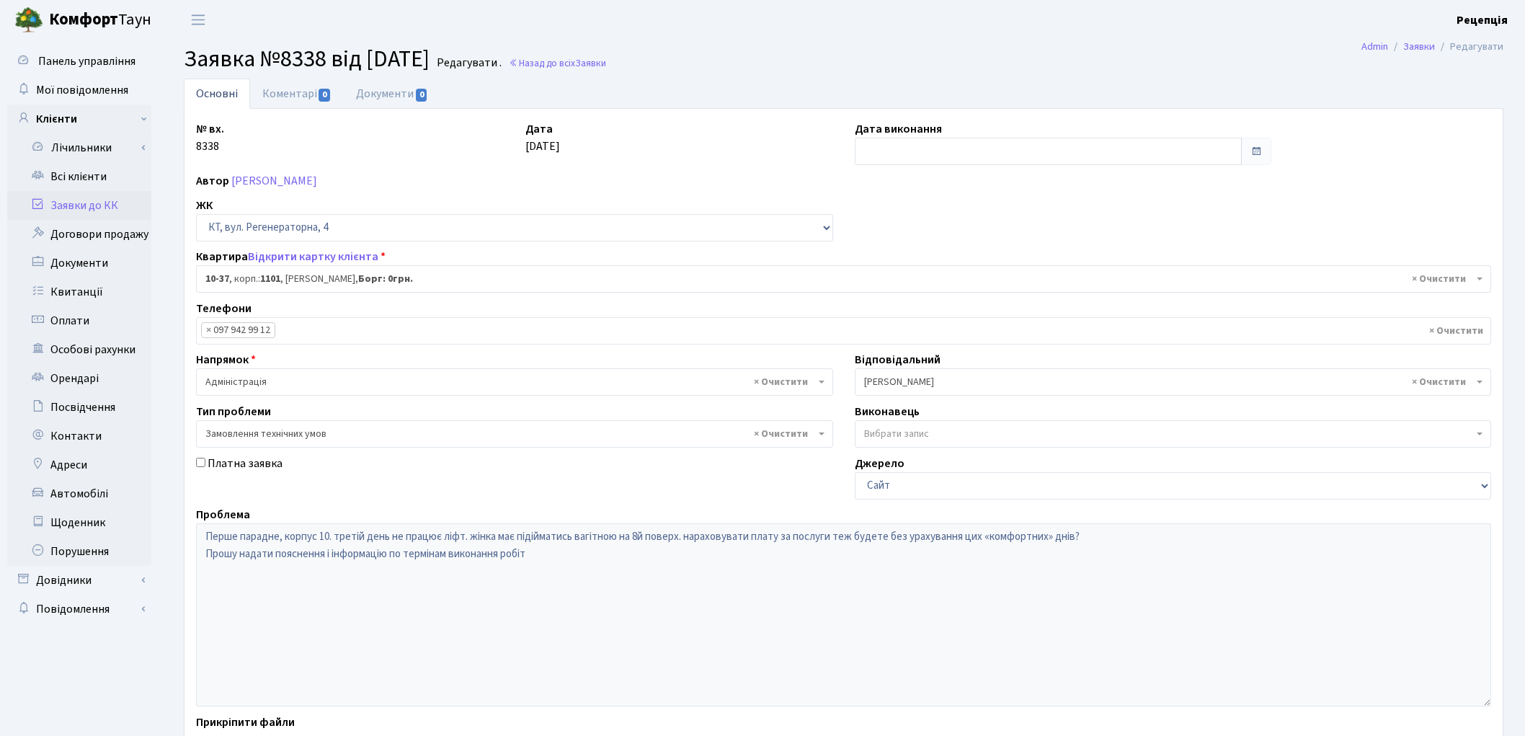
select select "6606"
select select "15"
click at [77, 176] on link "Всі клієнти" at bounding box center [79, 176] width 144 height 29
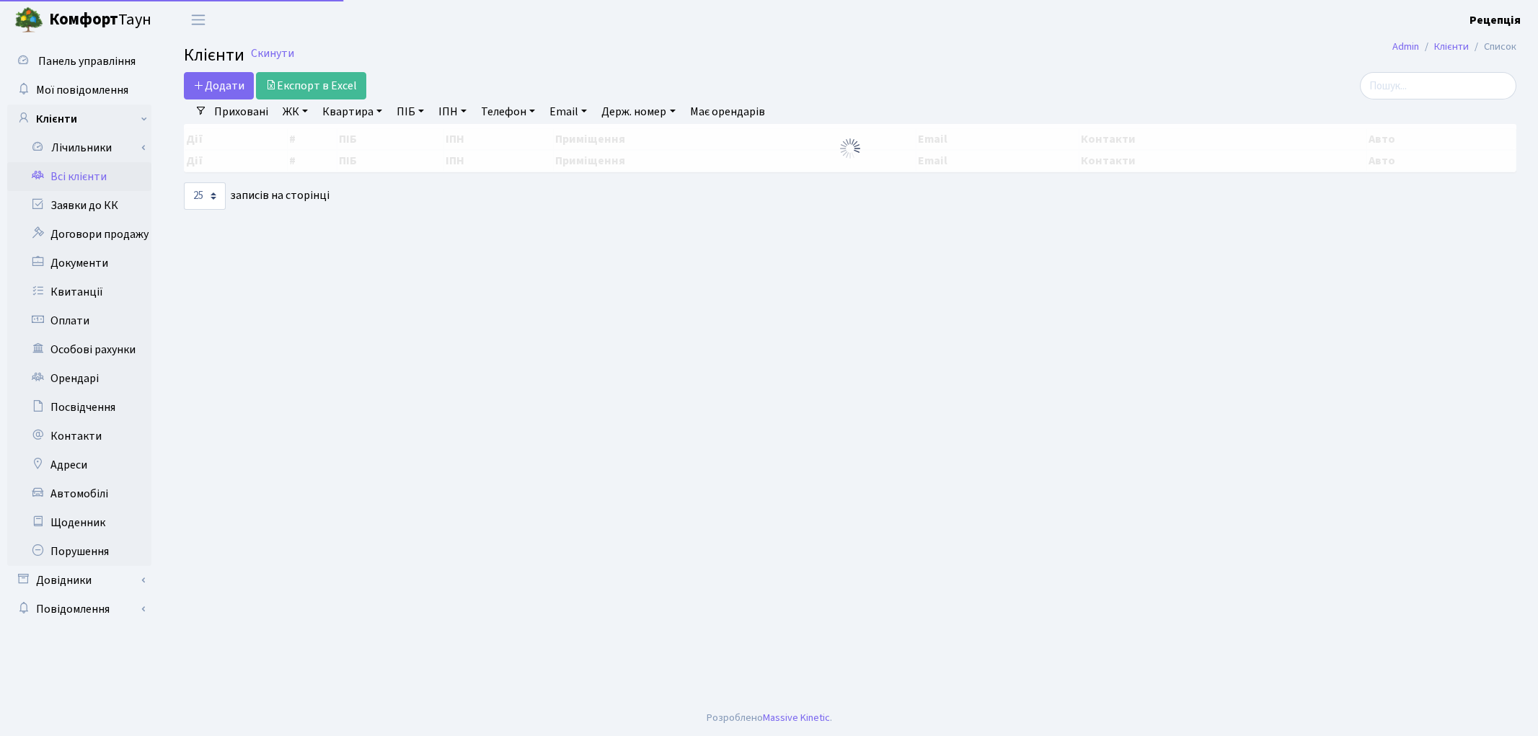
select select "25"
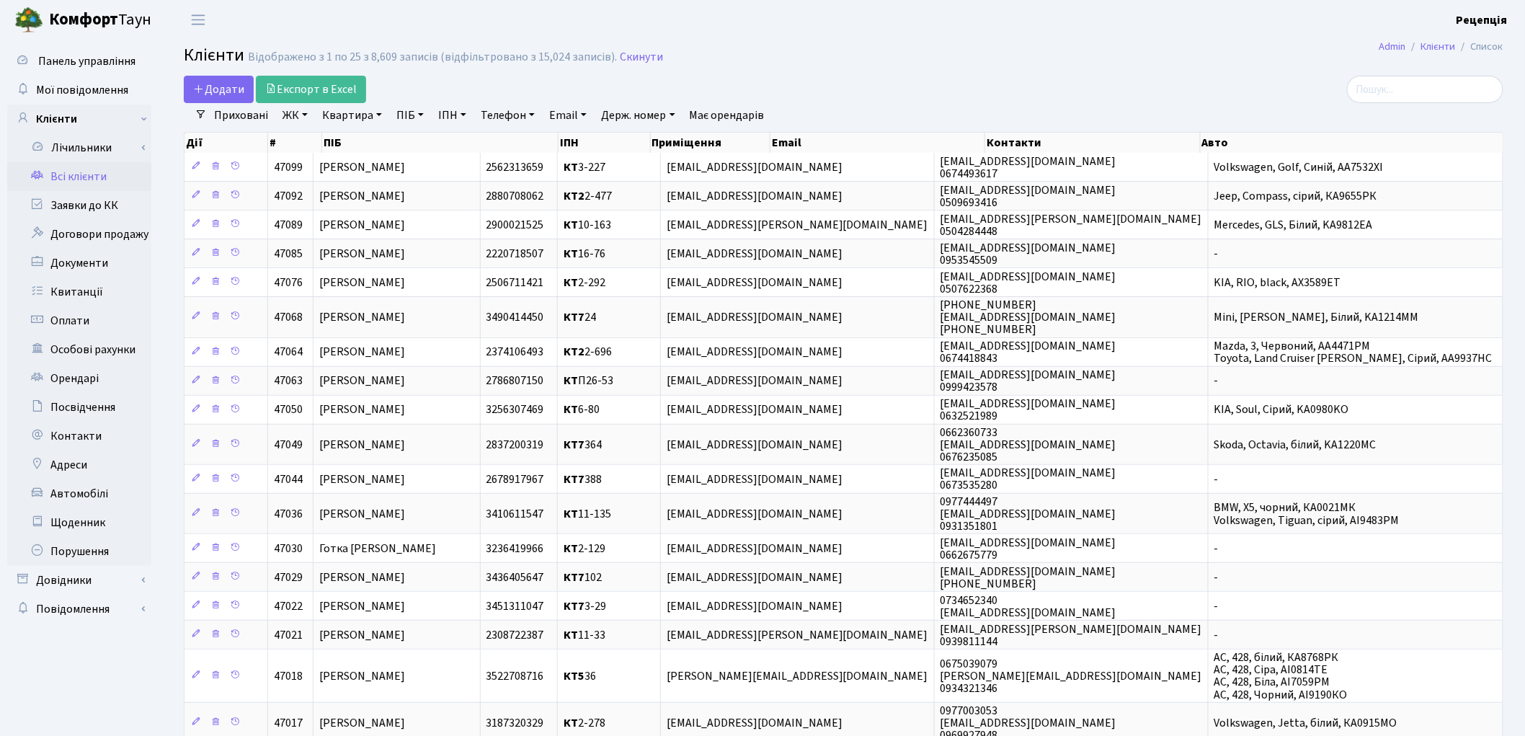
click at [294, 117] on link "ЖК" at bounding box center [295, 115] width 37 height 25
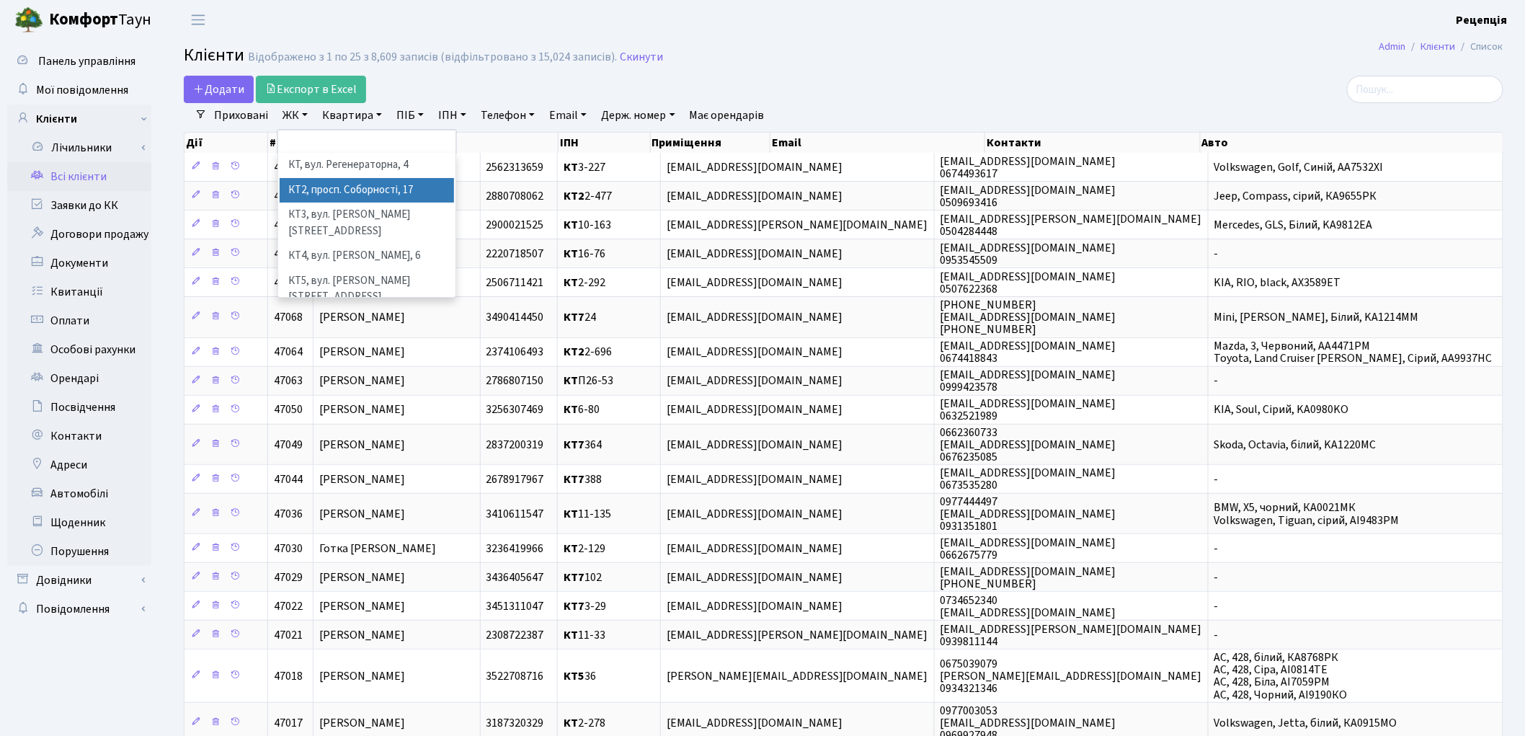
click at [333, 183] on li "КТ2, просп. Соборності, 17" at bounding box center [367, 190] width 174 height 25
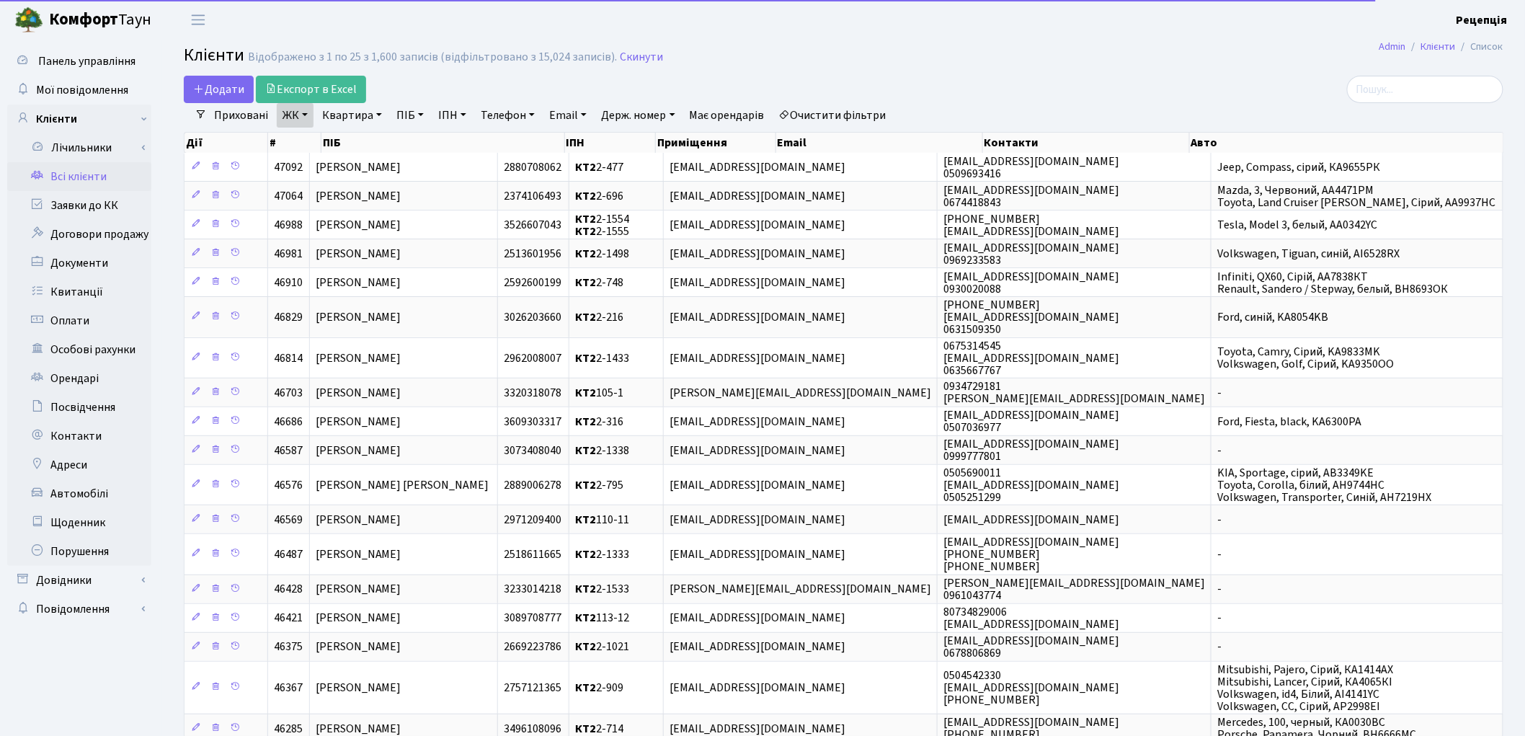
click at [354, 118] on link "Квартира" at bounding box center [351, 115] width 71 height 25
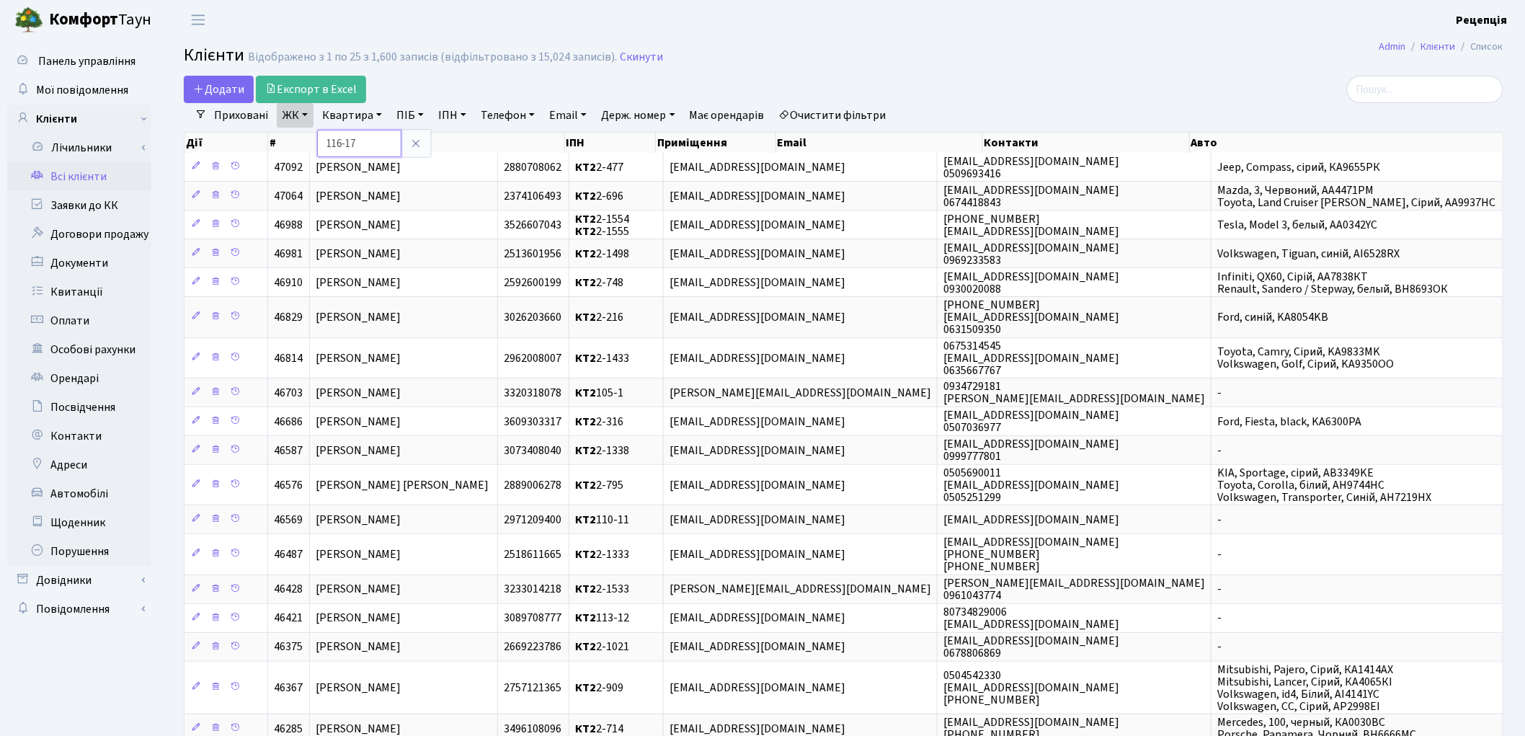
type input "116-17"
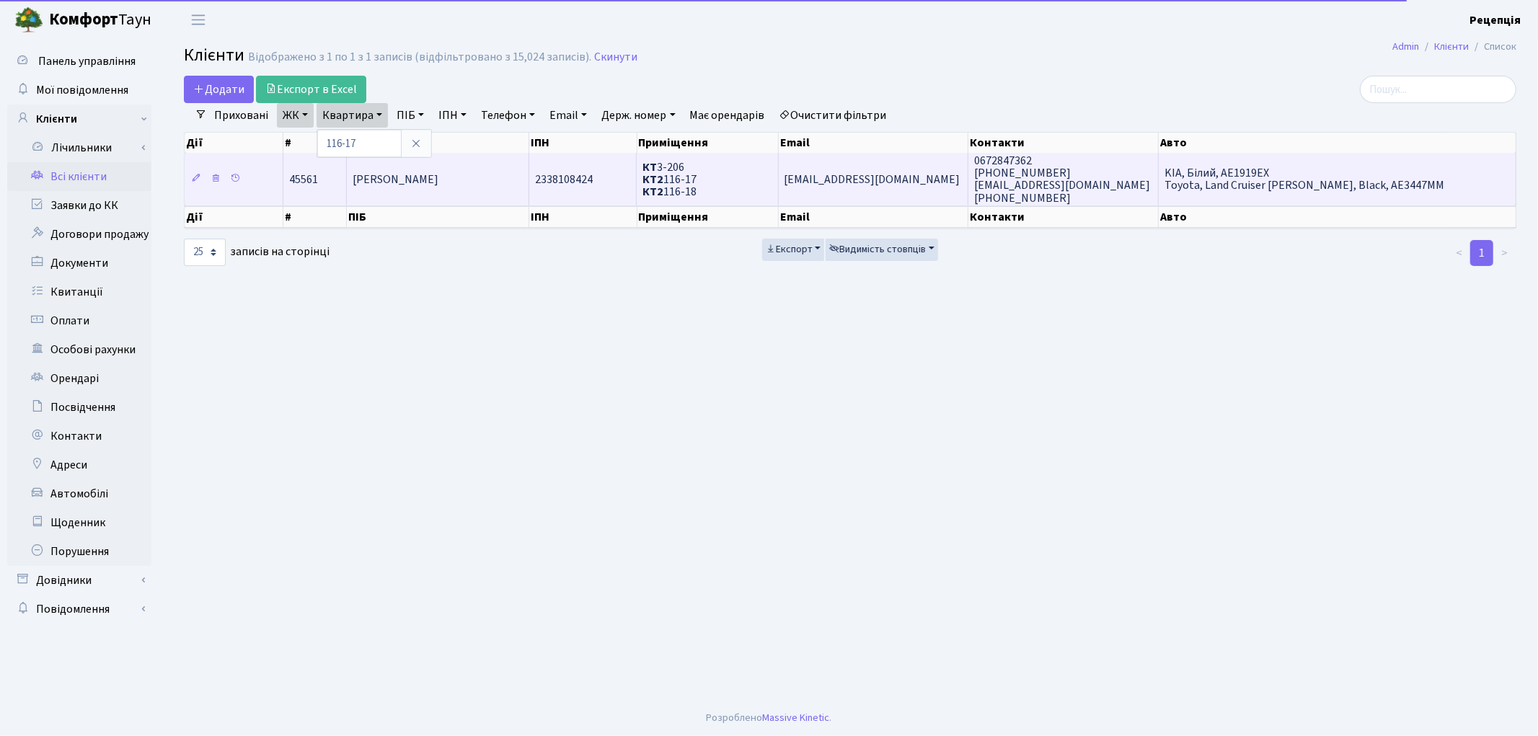
click at [425, 185] on span "[PERSON_NAME]" at bounding box center [396, 180] width 86 height 16
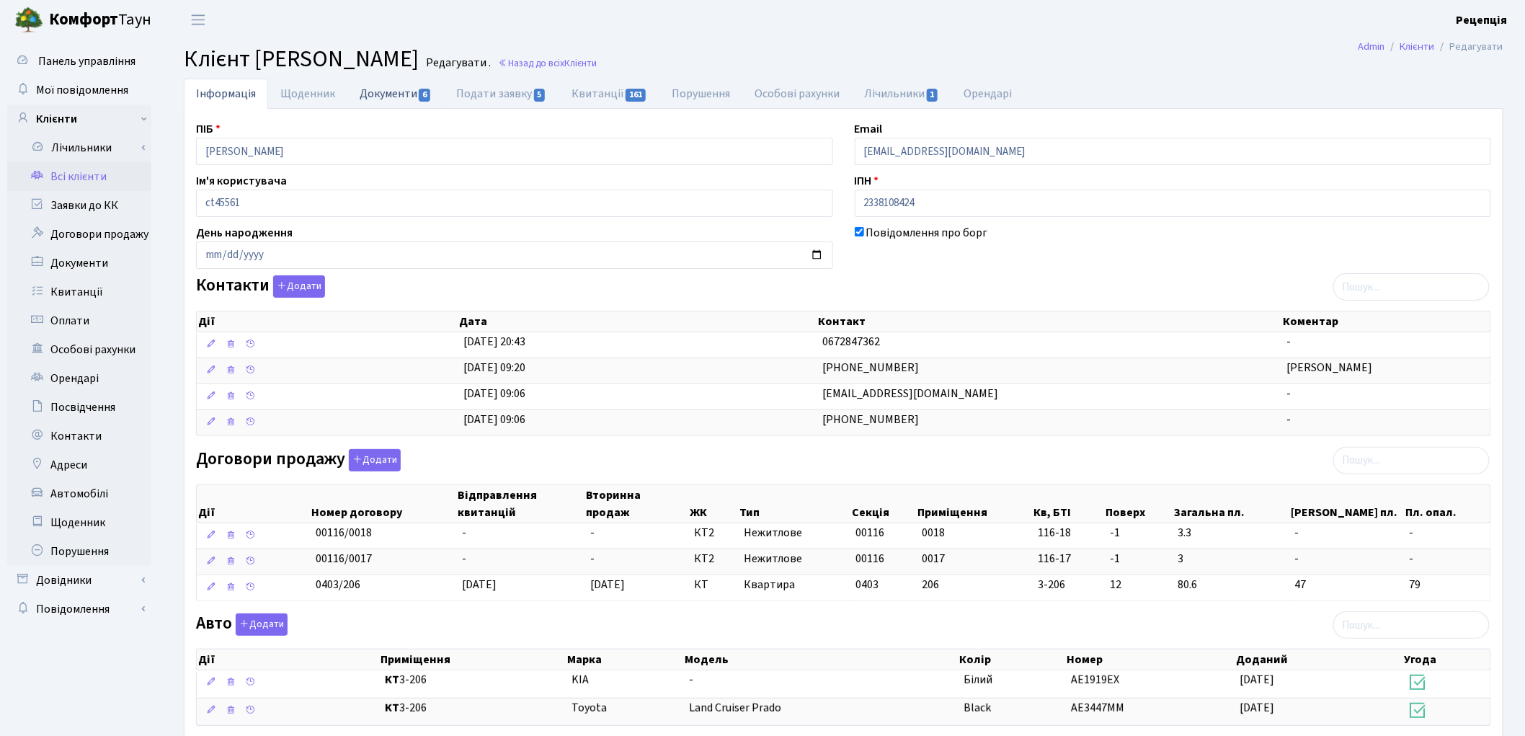
click at [404, 92] on link "Документи 6" at bounding box center [395, 94] width 97 height 30
select select "25"
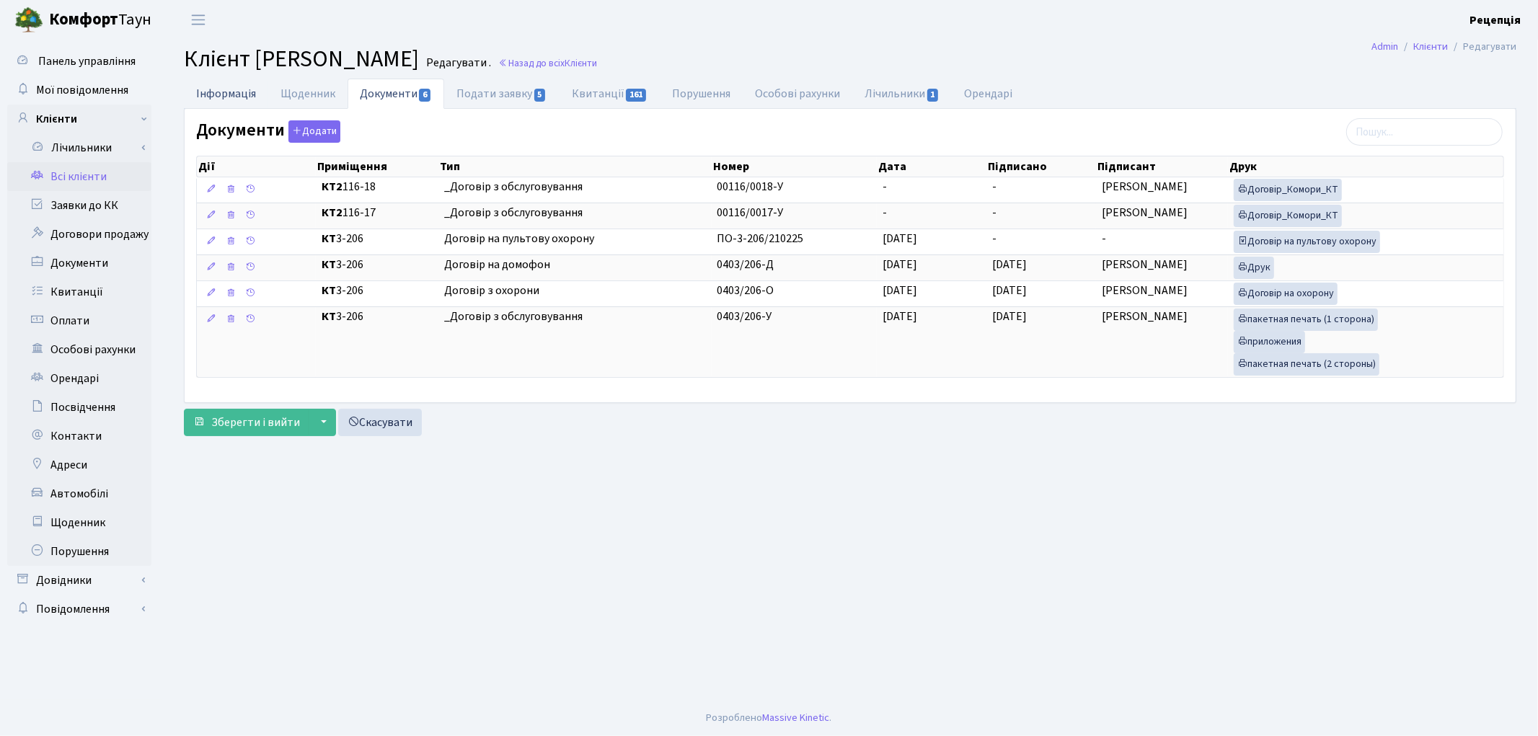
click at [236, 94] on link "Інформація" at bounding box center [226, 94] width 84 height 30
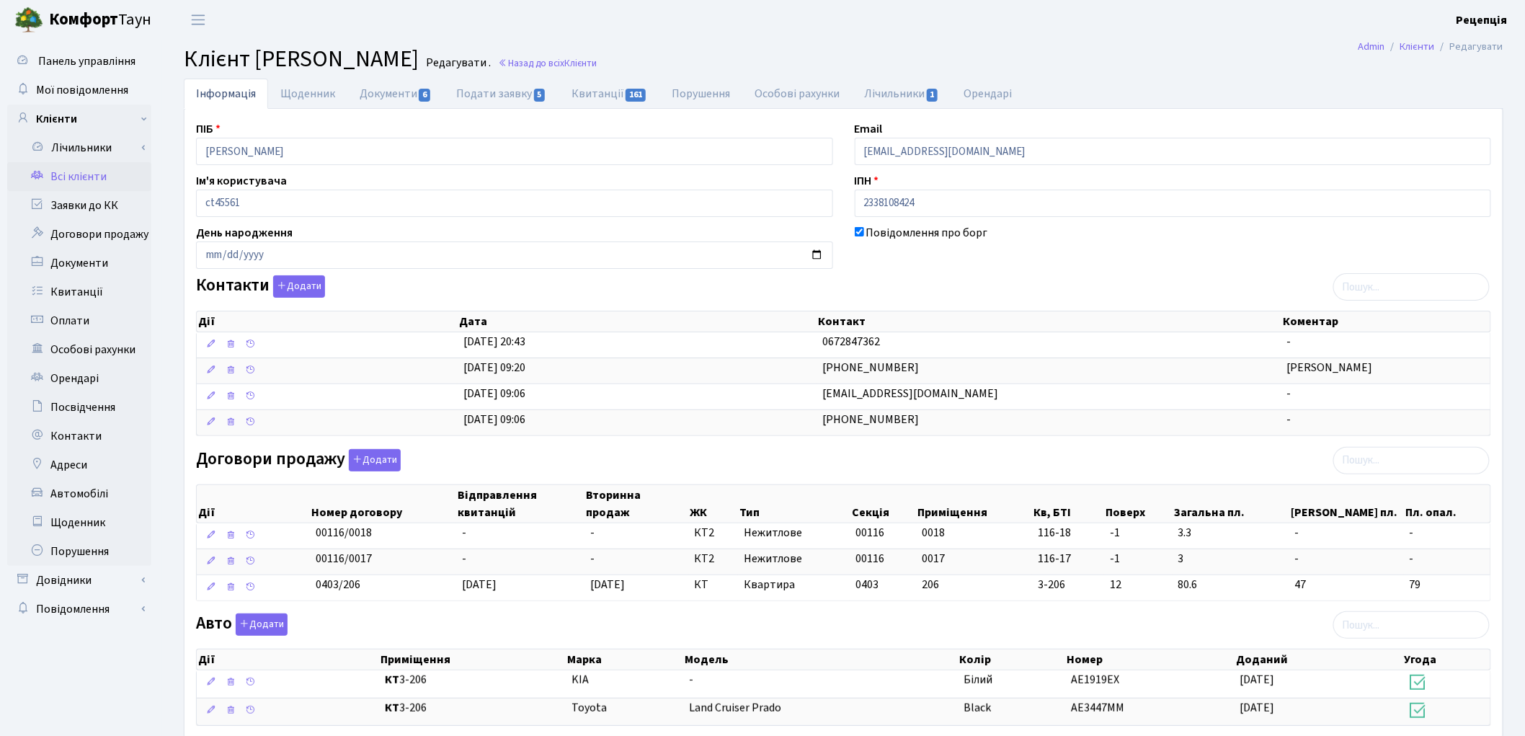
click at [96, 184] on link "Всі клієнти" at bounding box center [79, 176] width 144 height 29
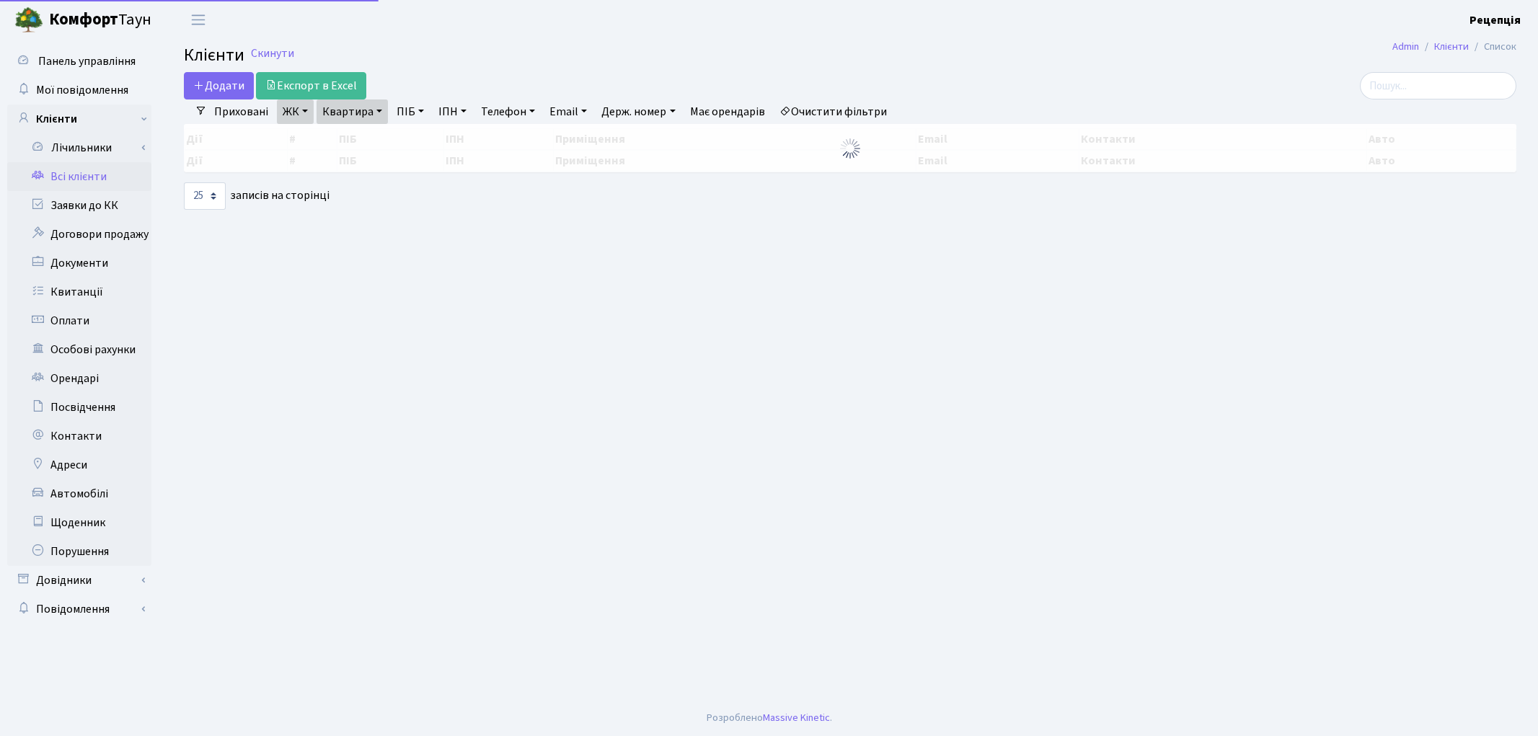
select select "25"
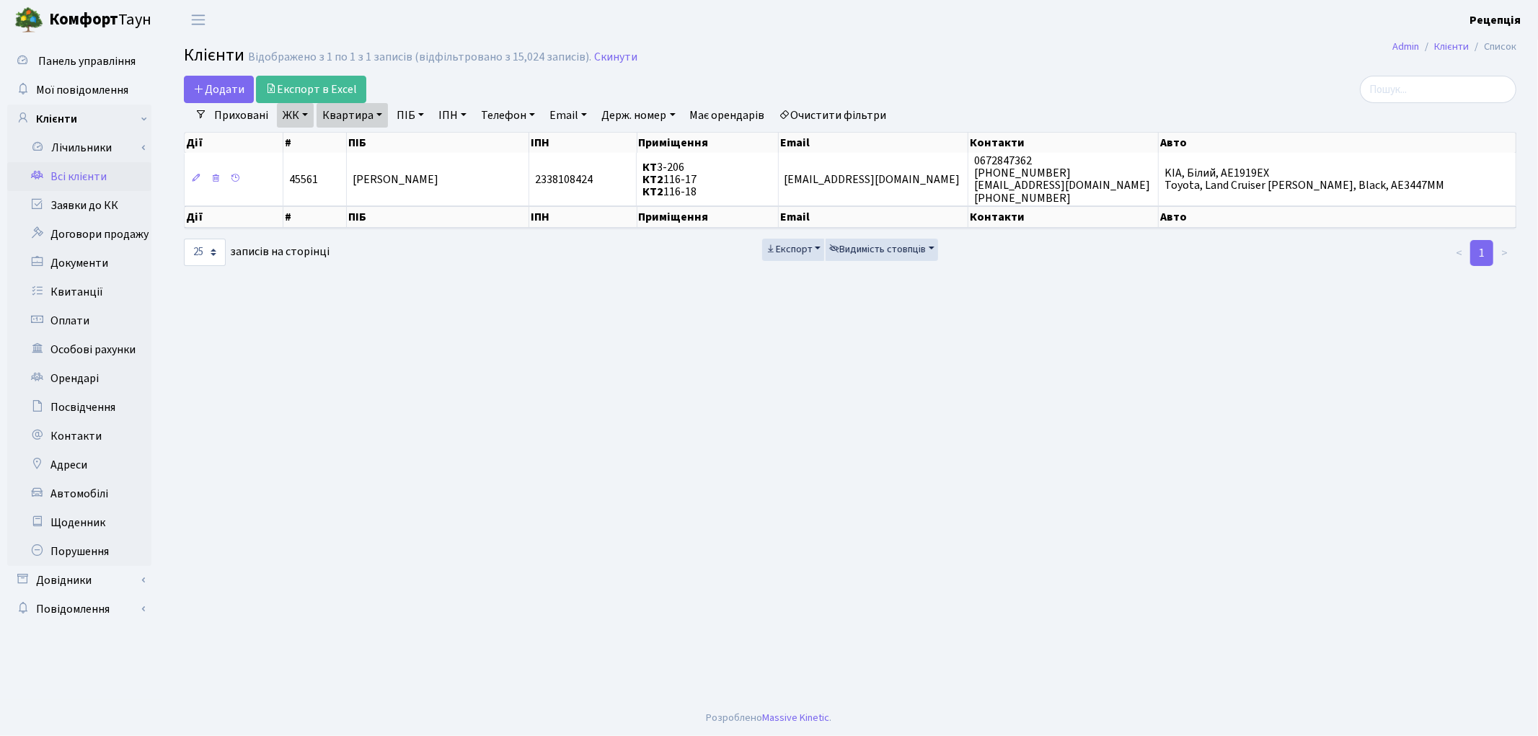
click at [306, 120] on link "ЖК" at bounding box center [295, 115] width 37 height 25
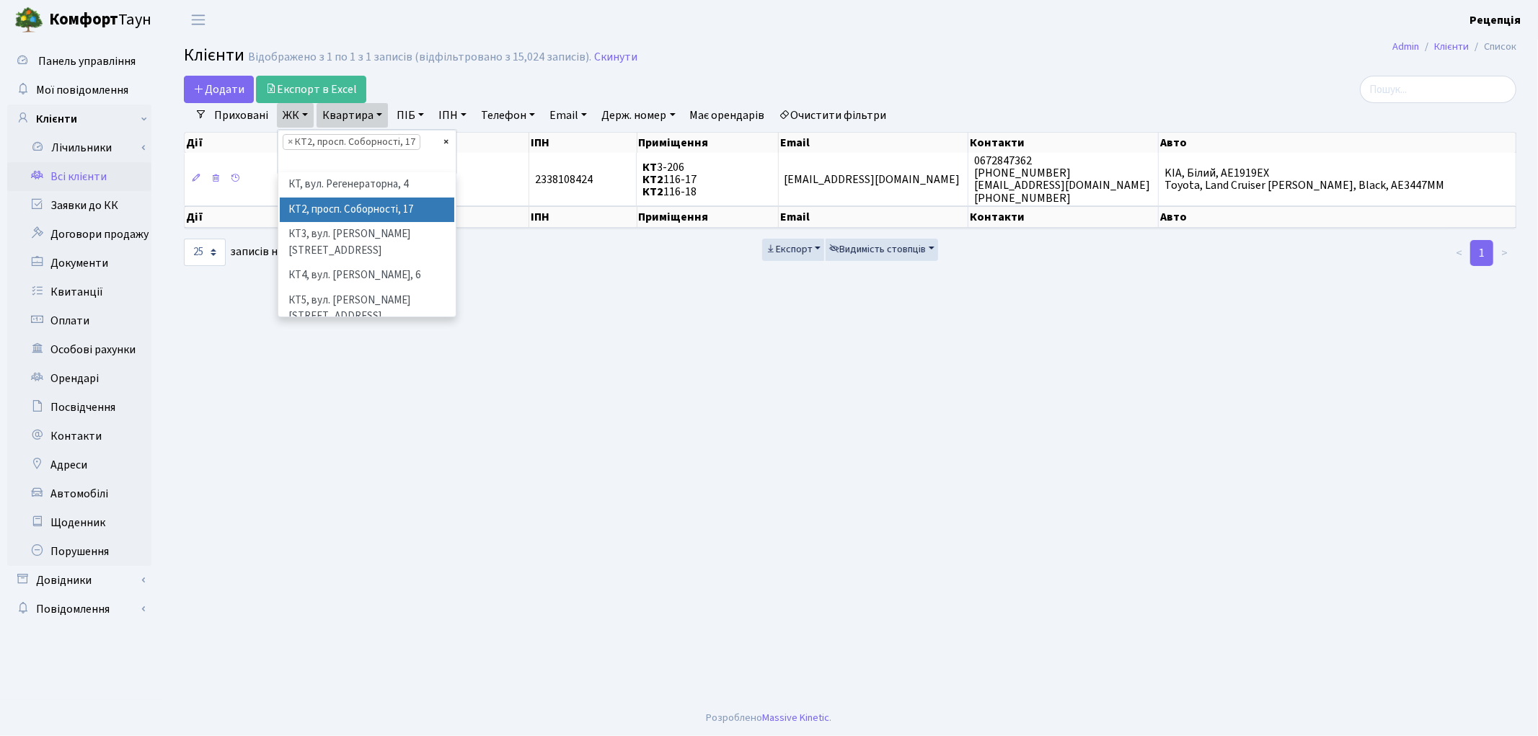
select select
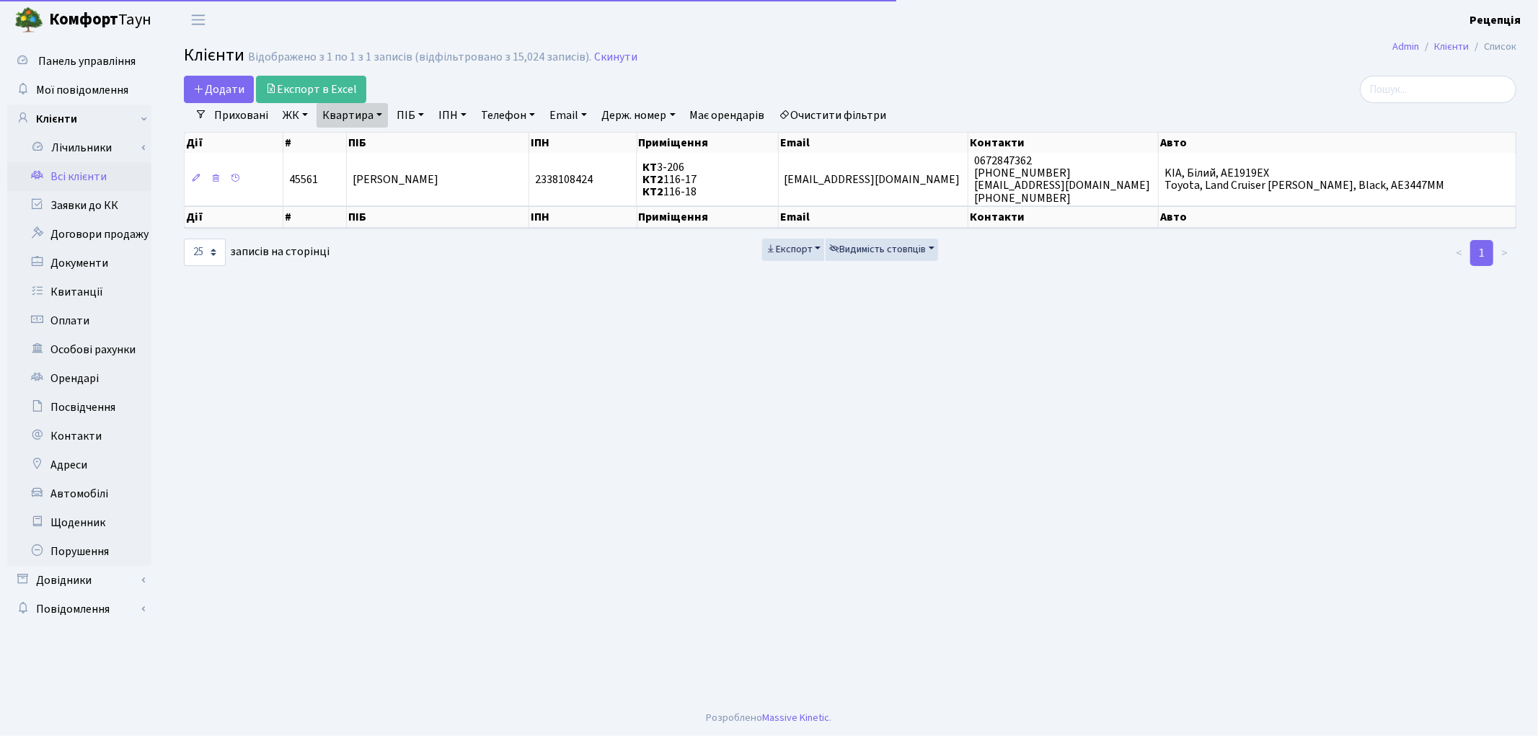
click at [296, 115] on link "ЖК" at bounding box center [295, 115] width 37 height 25
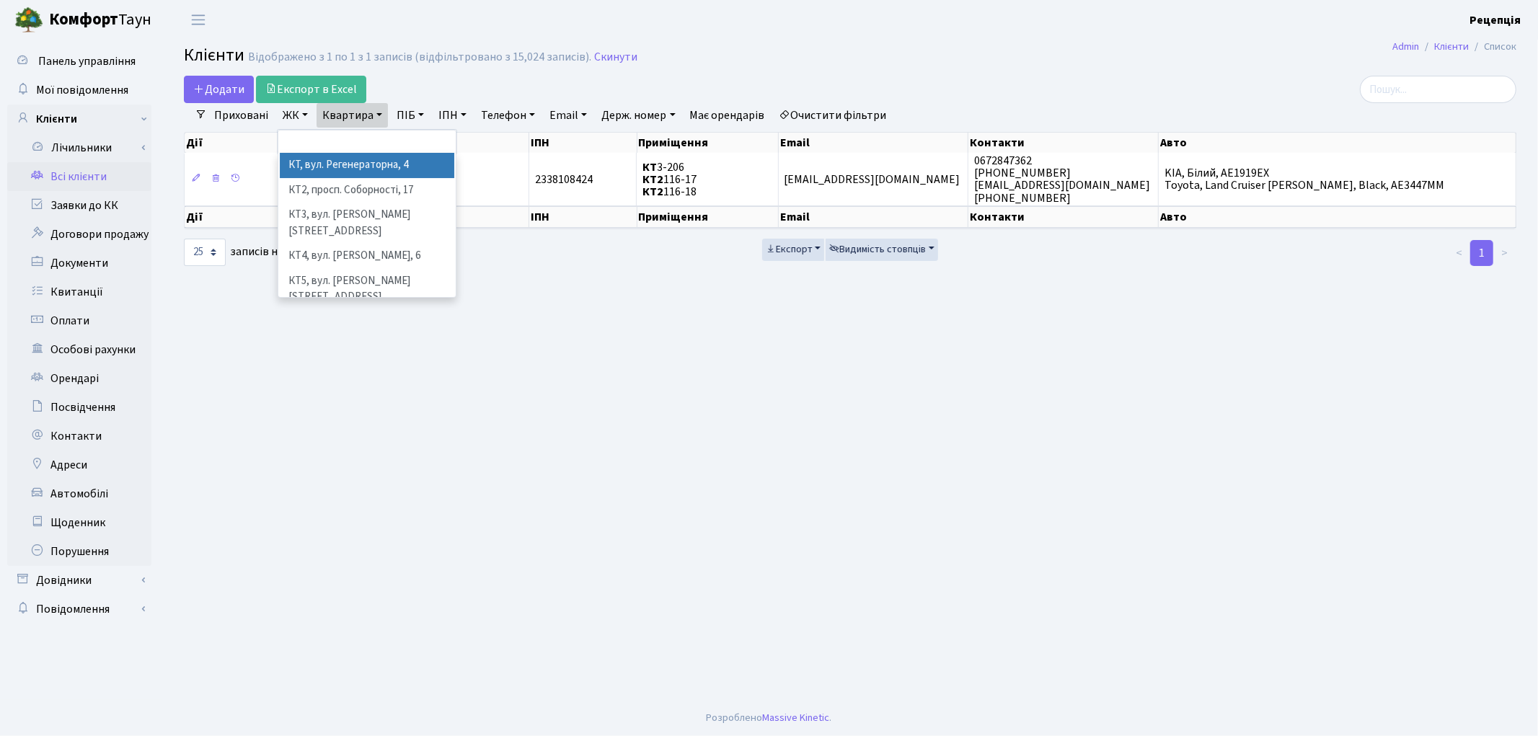
drag, startPoint x: 332, startPoint y: 169, endPoint x: 344, endPoint y: 154, distance: 18.9
click at [332, 169] on li "КТ, вул. Регенераторна, 4" at bounding box center [367, 165] width 174 height 25
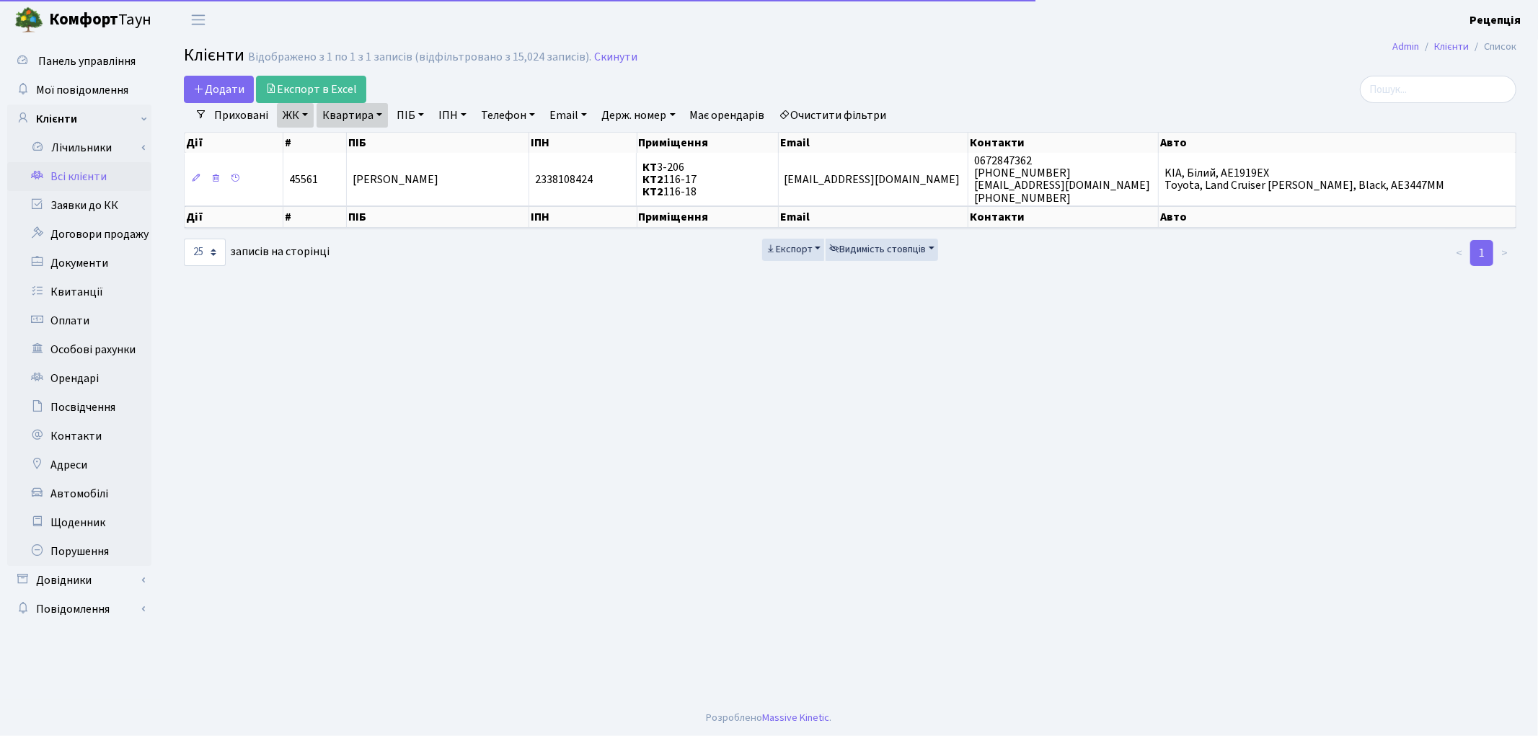
click at [365, 103] on link "Квартира" at bounding box center [351, 115] width 71 height 25
click at [381, 143] on input "116-17" at bounding box center [359, 143] width 84 height 27
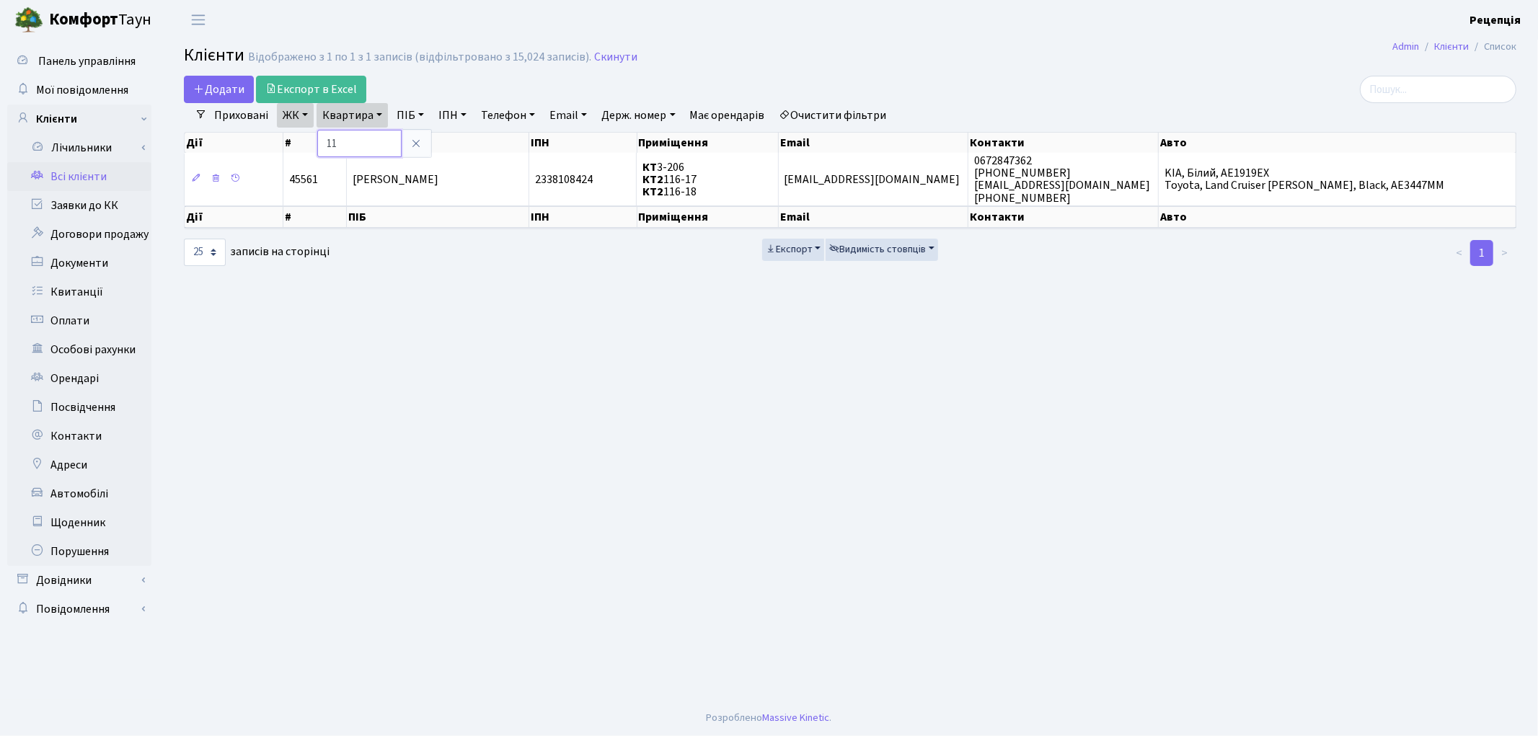
type input "1"
type input "11-45"
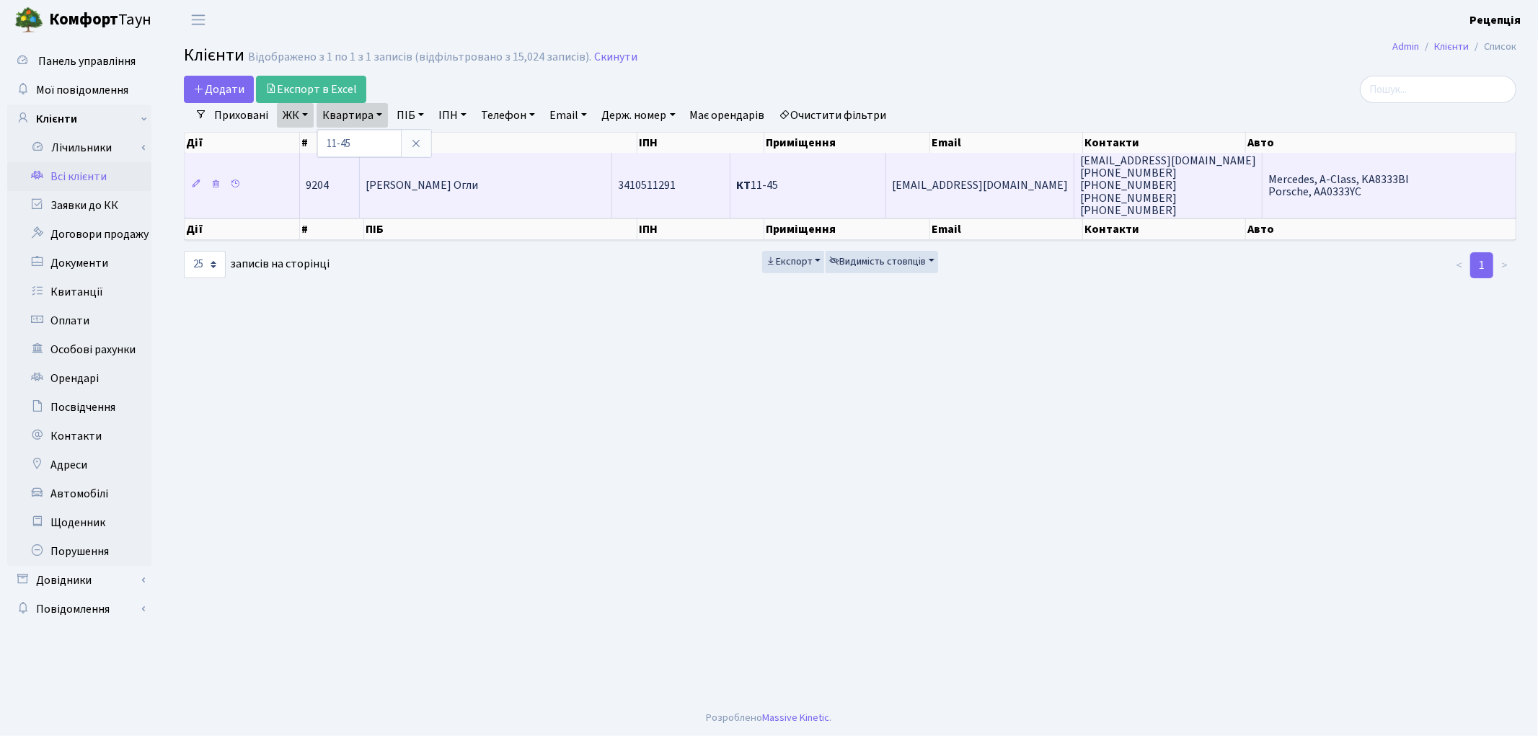
click at [492, 173] on td "Асланов Еміл Фалакет Огли" at bounding box center [486, 185] width 252 height 65
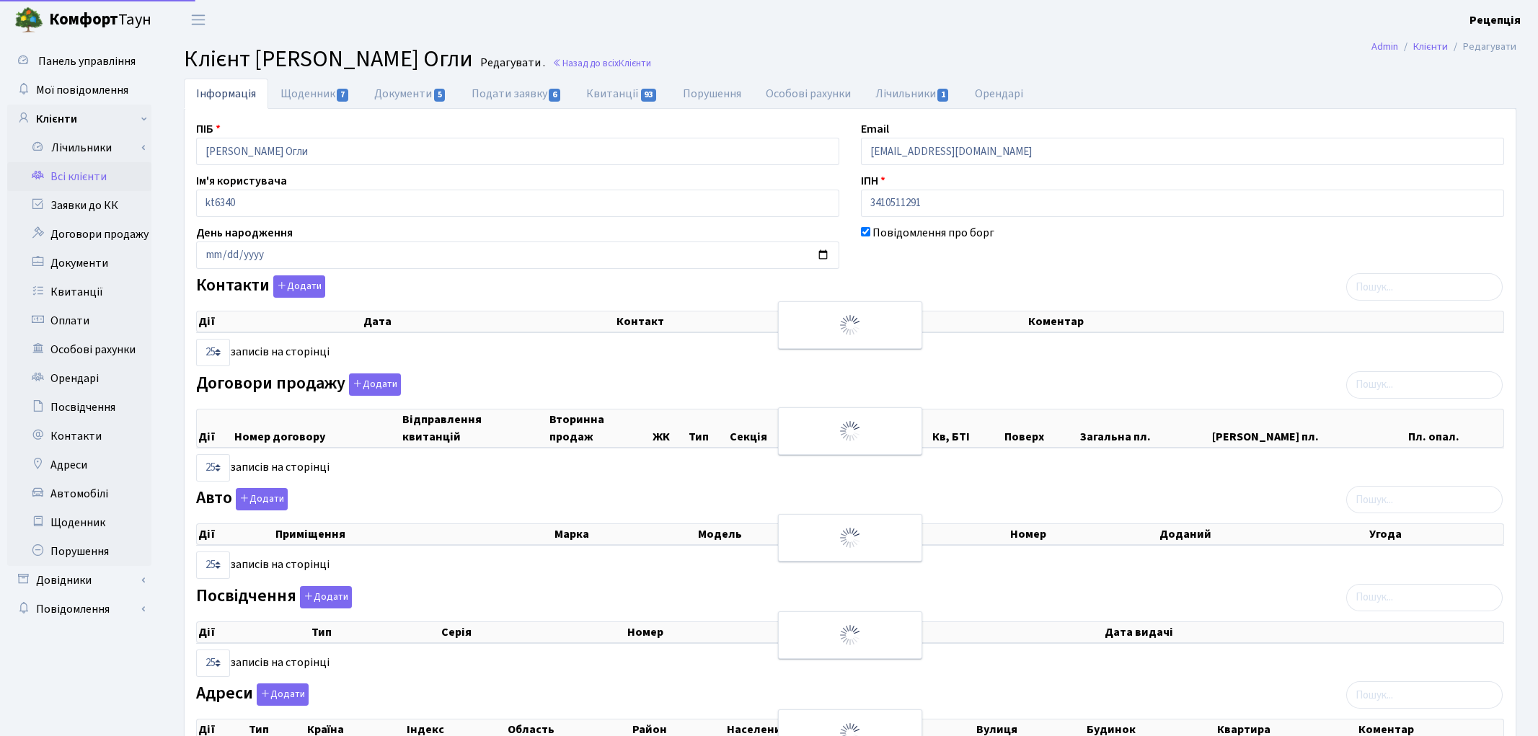
select select "25"
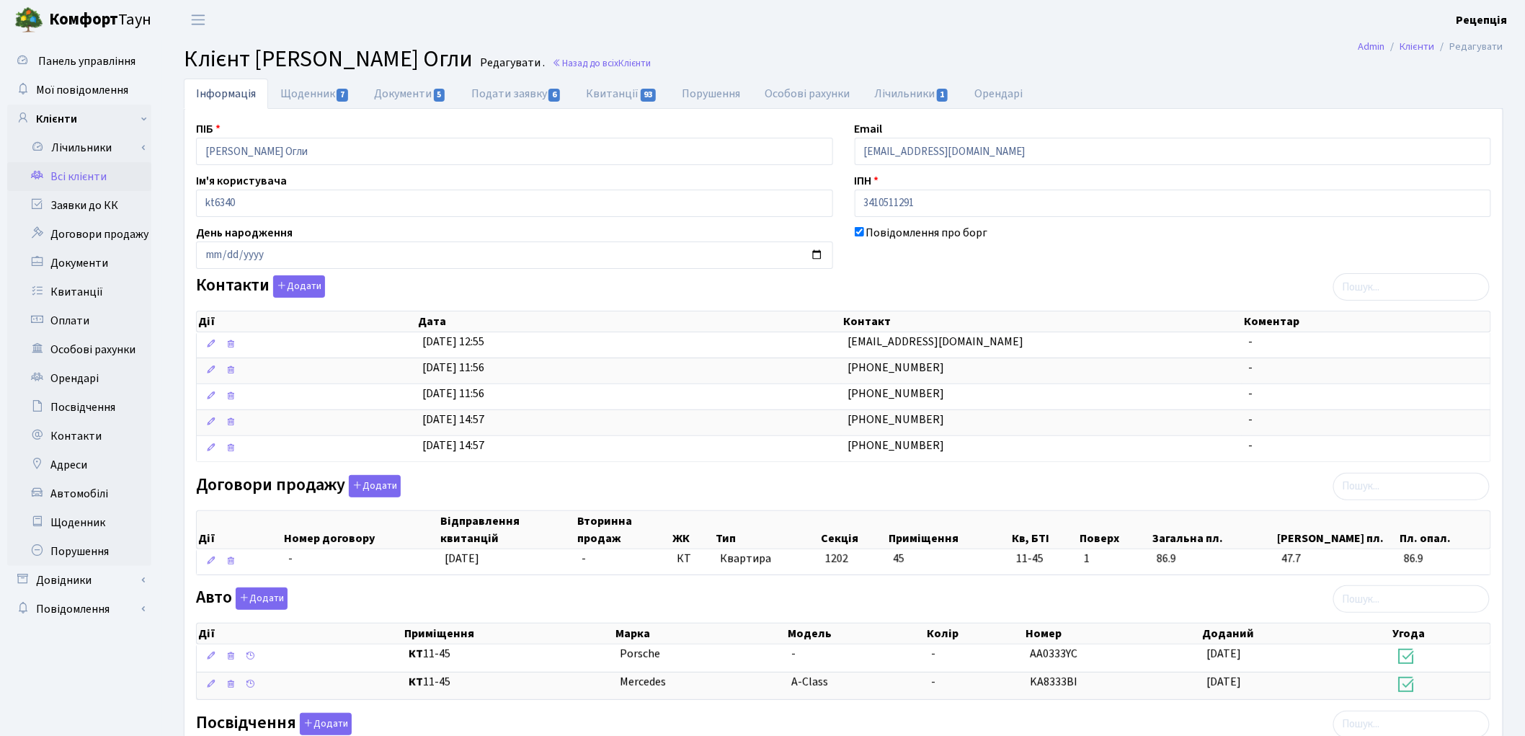
click at [138, 167] on link "Всі клієнти" at bounding box center [79, 176] width 144 height 29
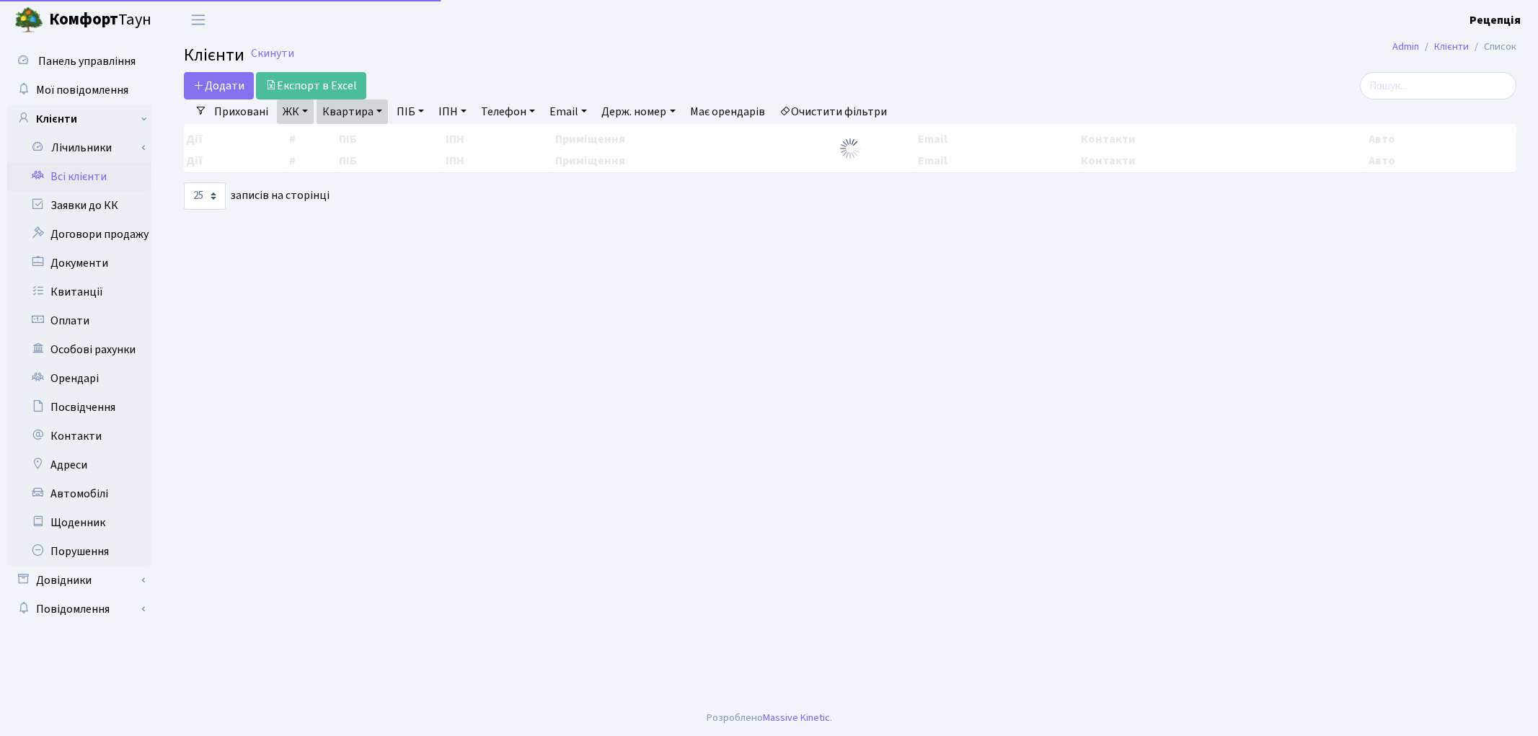
select select "25"
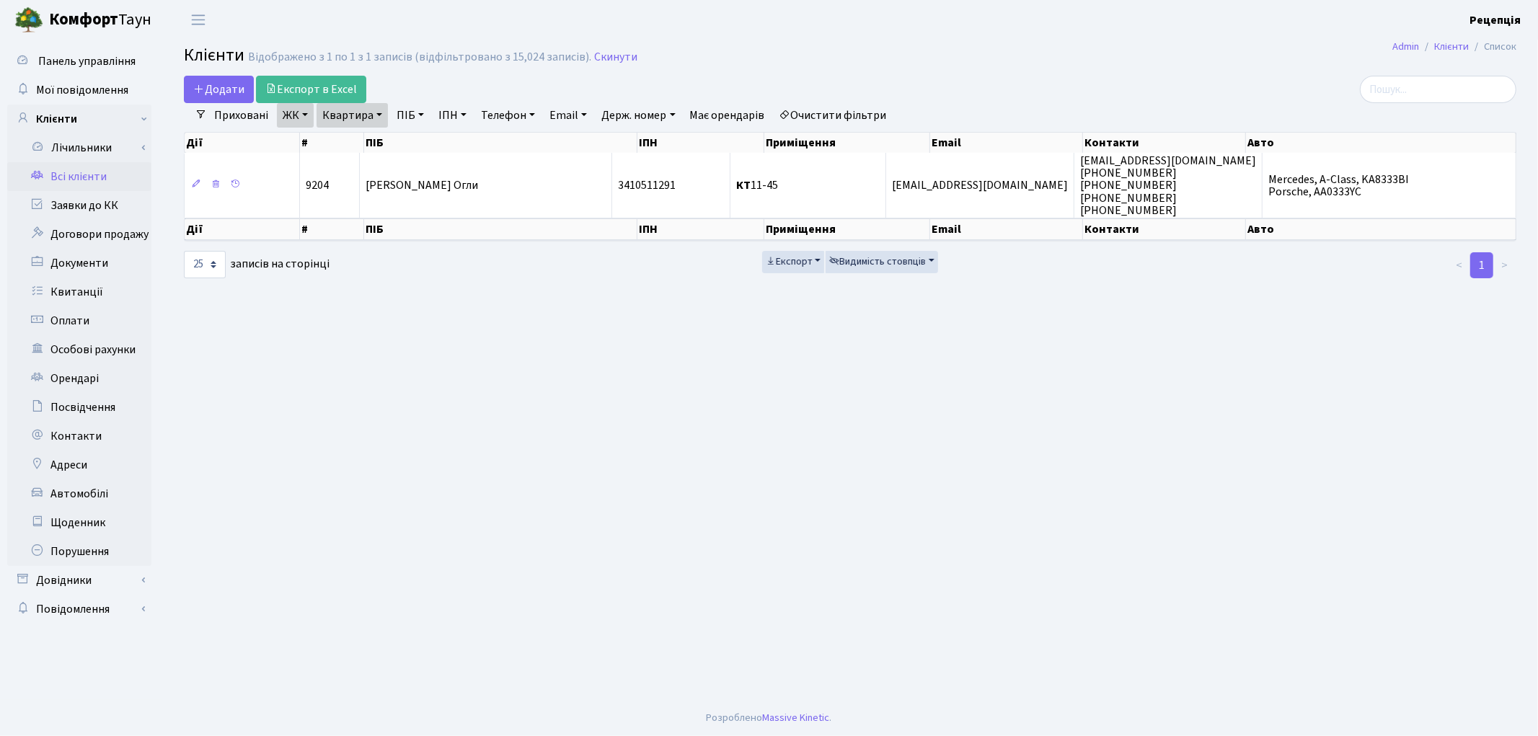
click at [838, 109] on link "Очистити фільтри" at bounding box center [833, 115] width 119 height 25
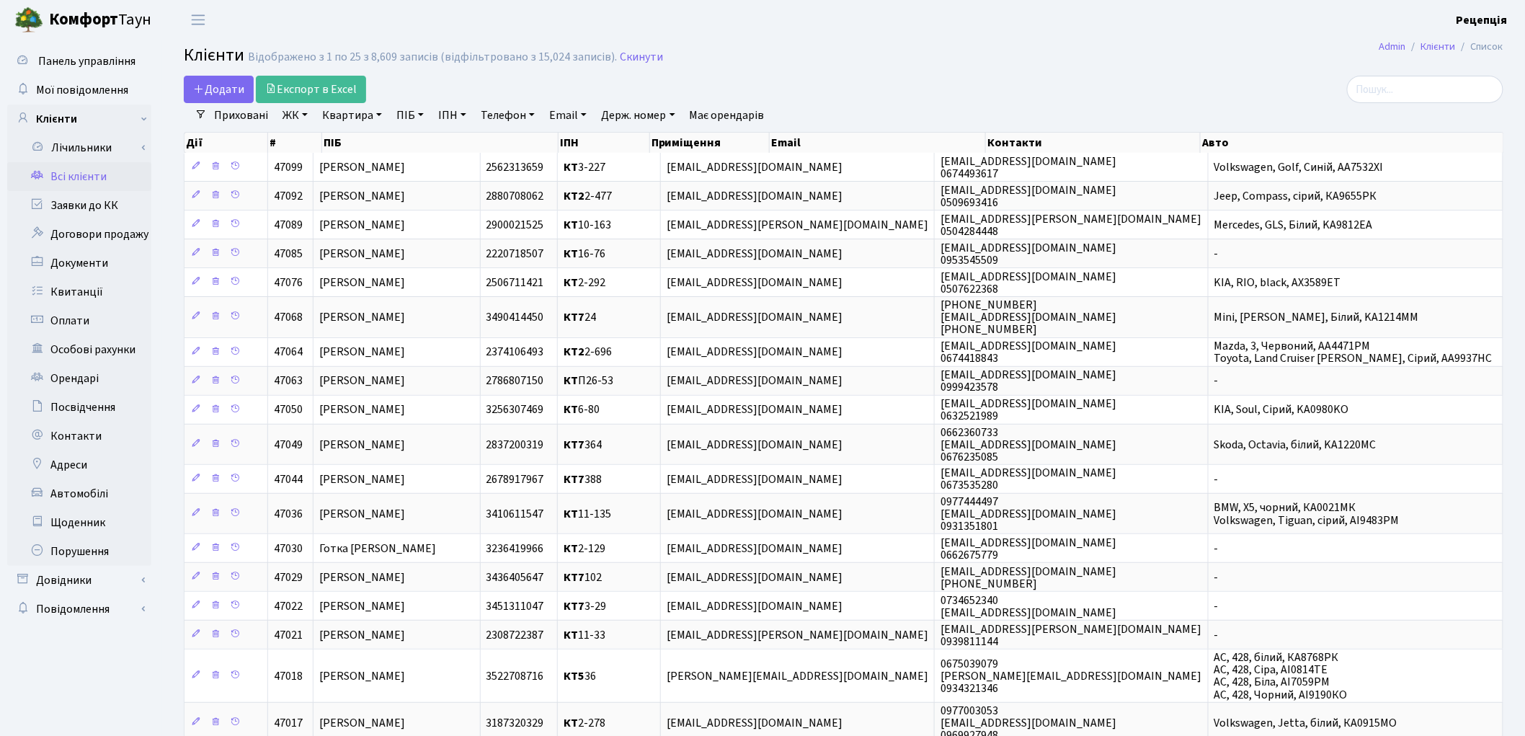
click at [294, 125] on link "ЖК" at bounding box center [295, 115] width 37 height 25
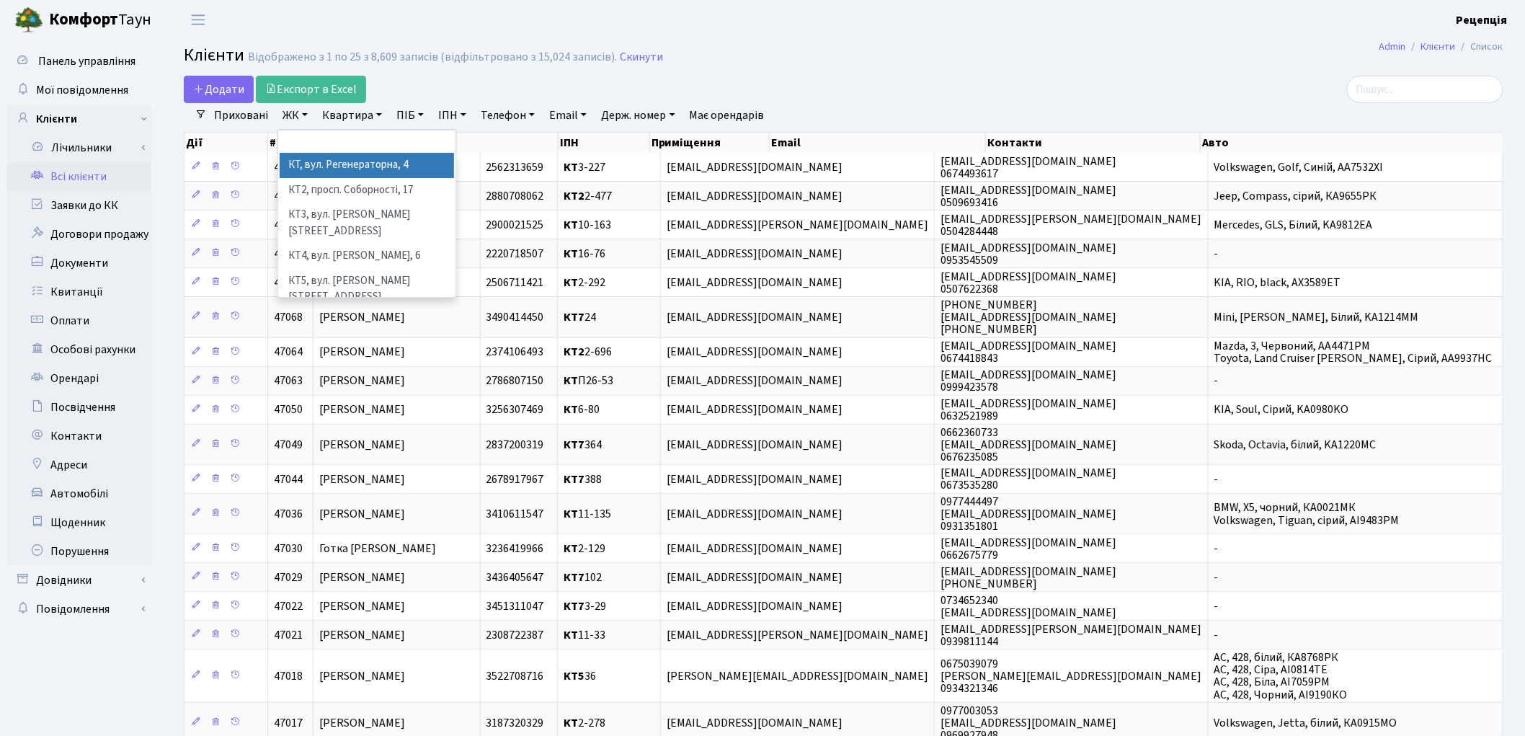
click at [355, 160] on li "КТ, вул. Регенераторна, 4" at bounding box center [367, 165] width 174 height 25
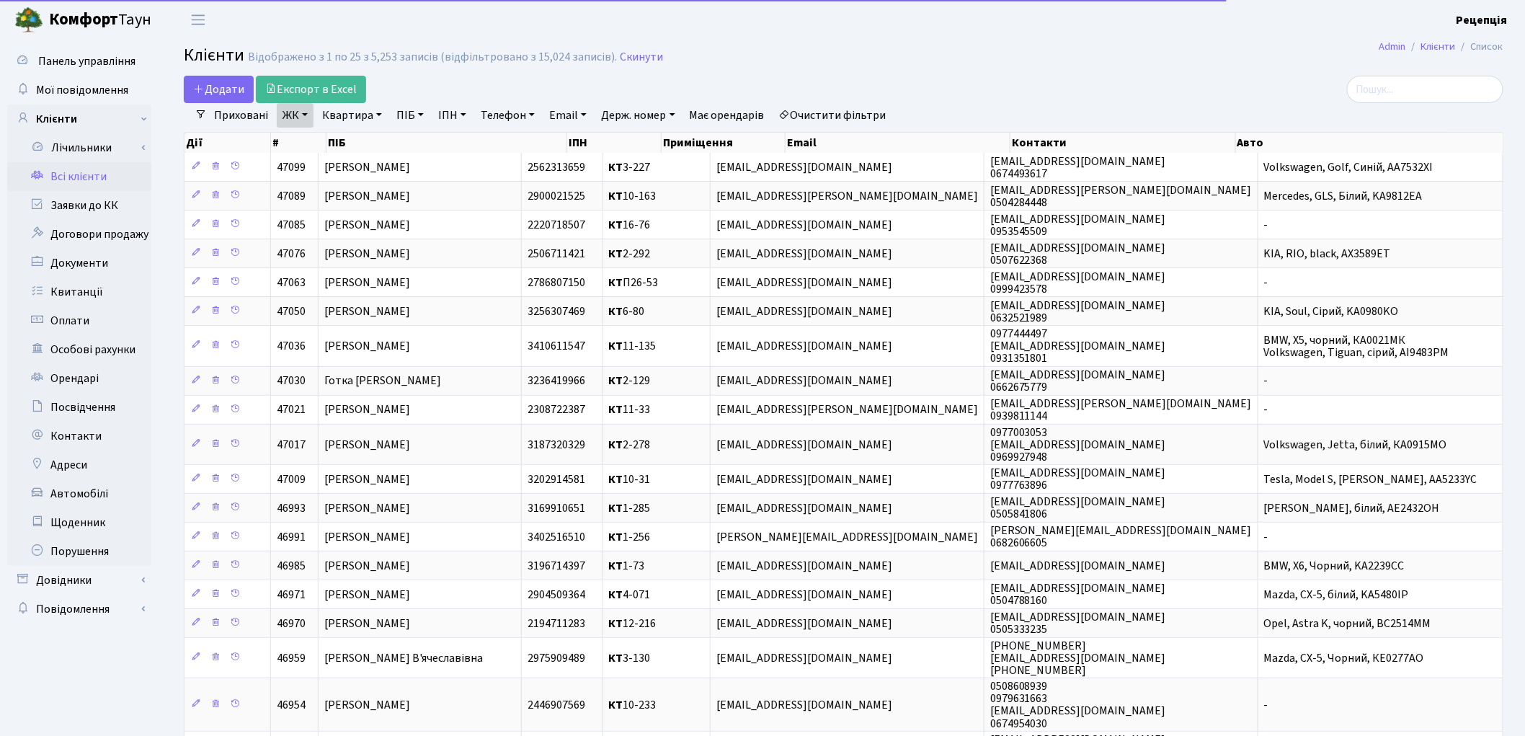
click at [347, 123] on link "Квартира" at bounding box center [351, 115] width 71 height 25
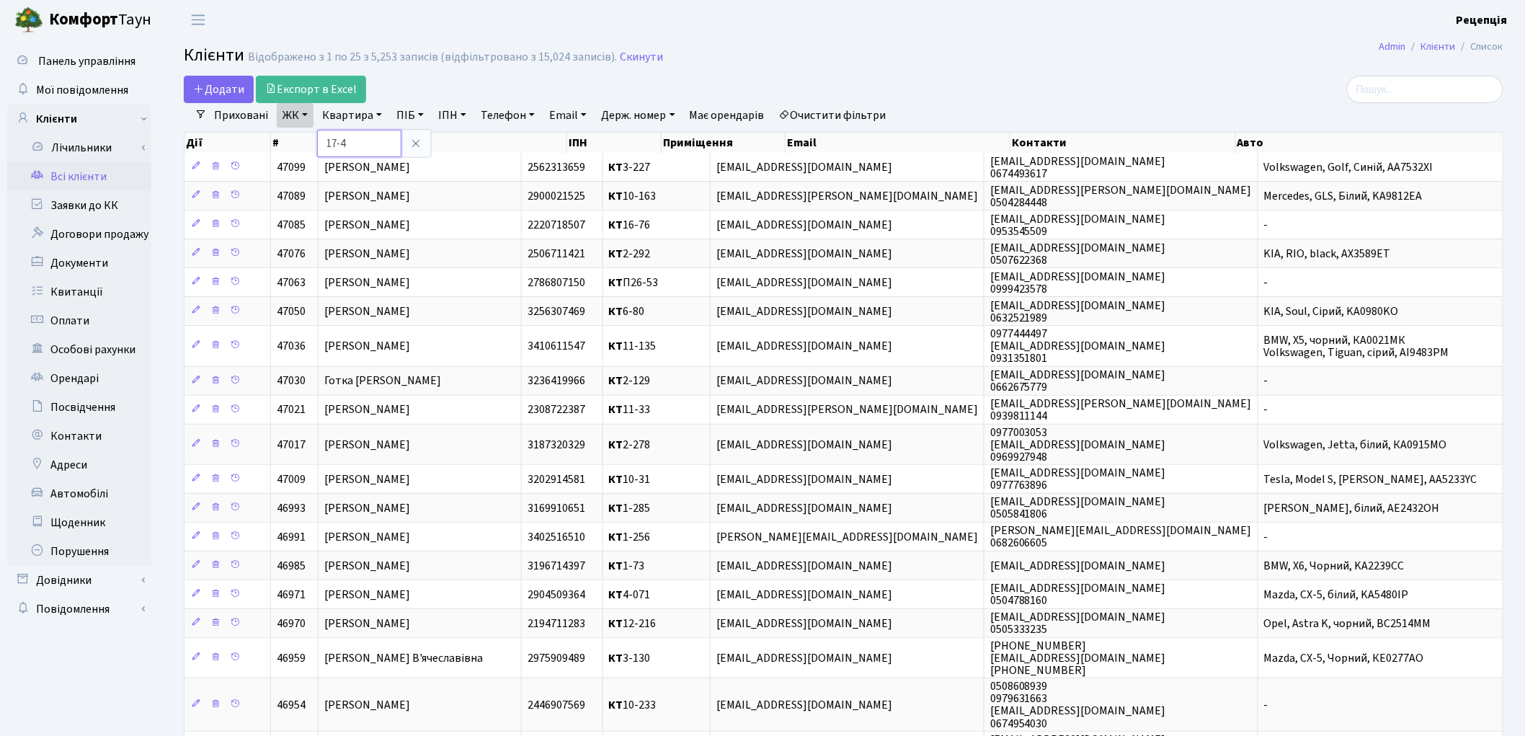
type input "17-4"
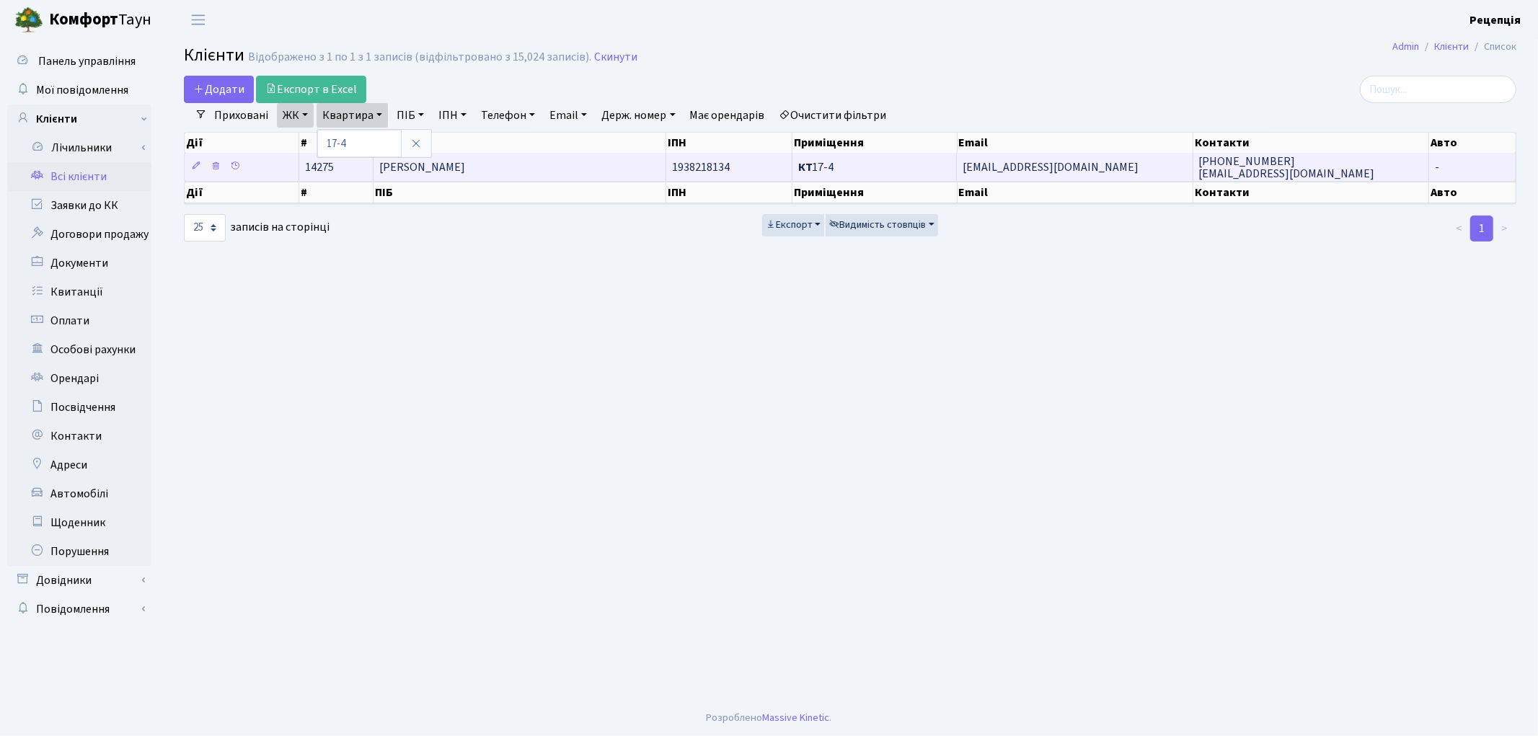
click at [445, 169] on span "[PERSON_NAME]" at bounding box center [422, 167] width 86 height 16
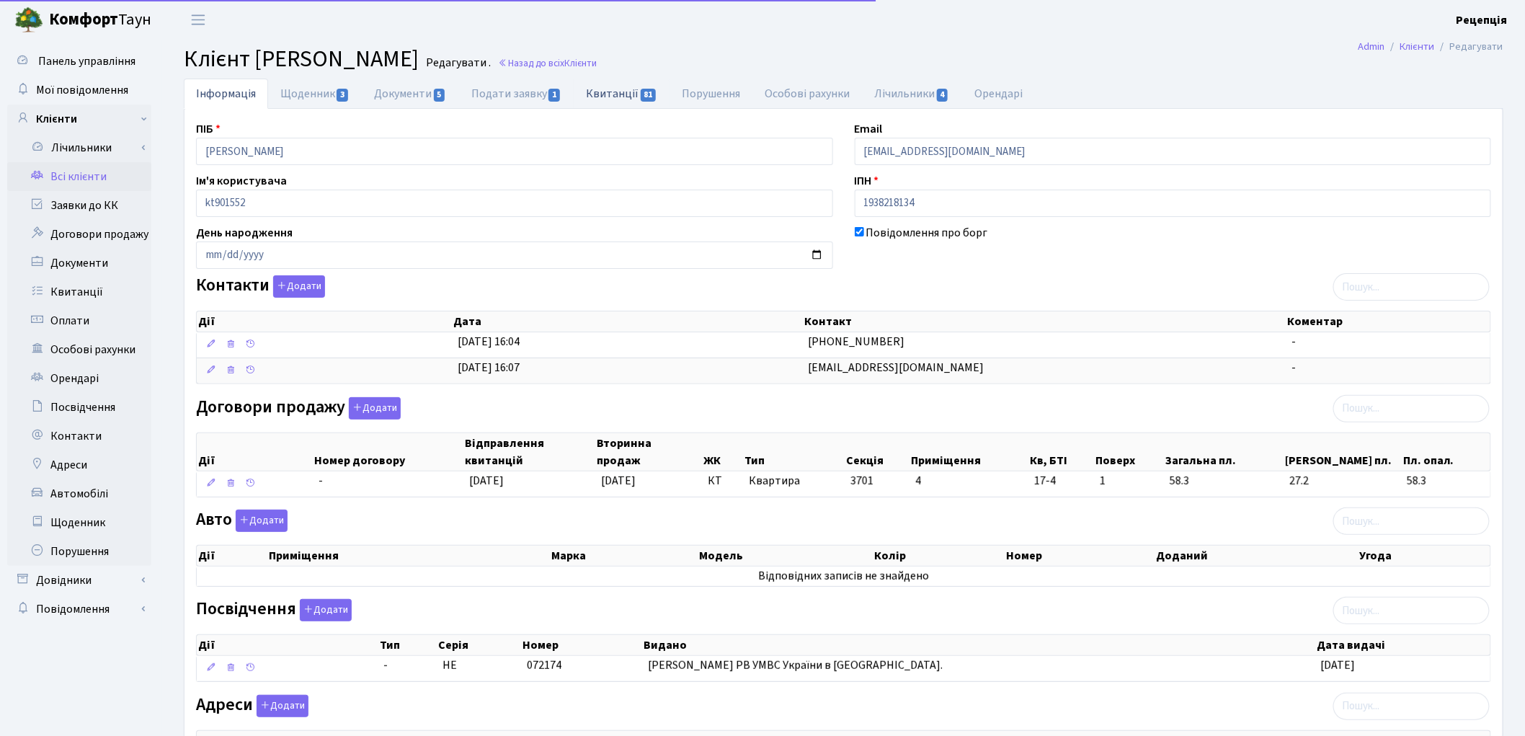
click at [599, 101] on link "Квитанції 81" at bounding box center [622, 94] width 96 height 30
select select "25"
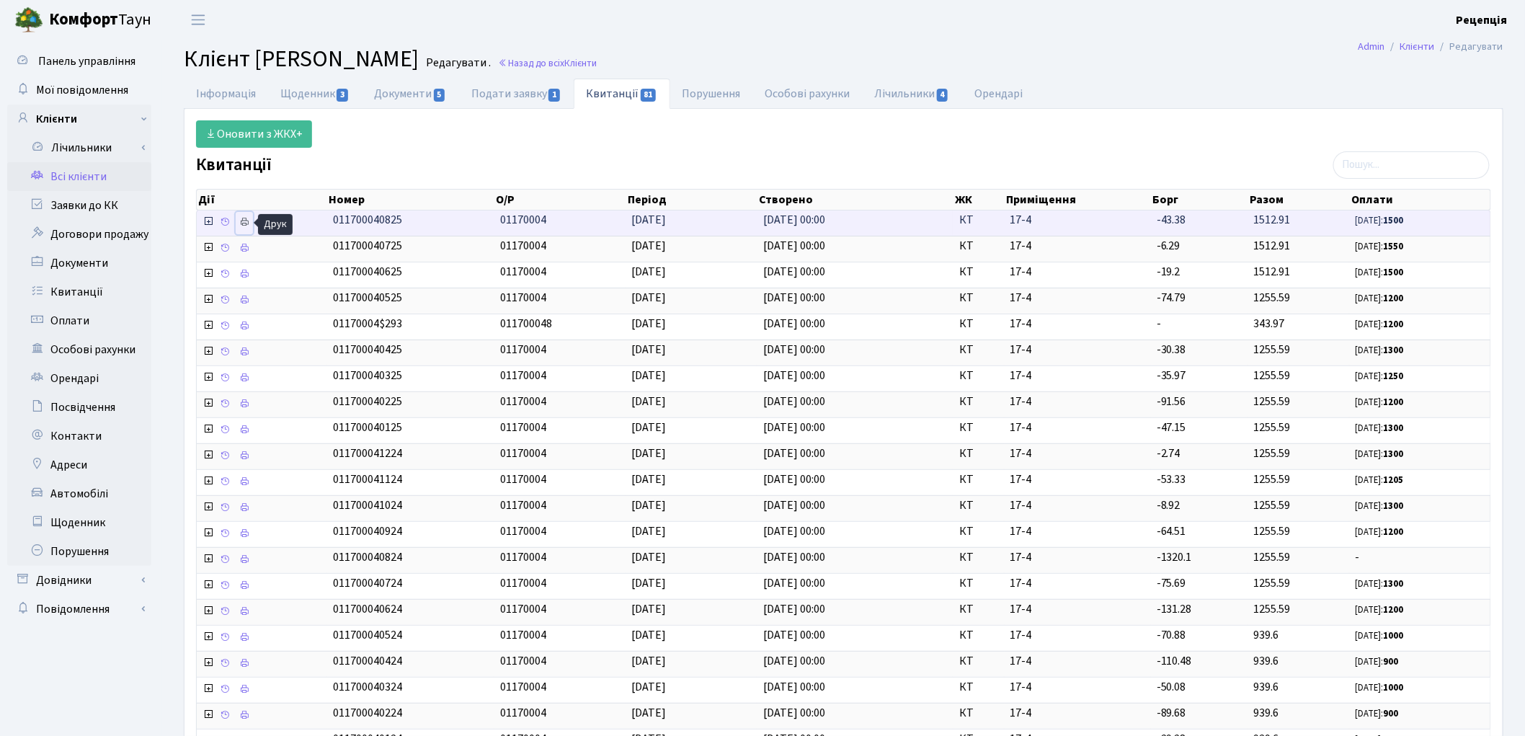
click at [247, 221] on icon at bounding box center [244, 222] width 10 height 10
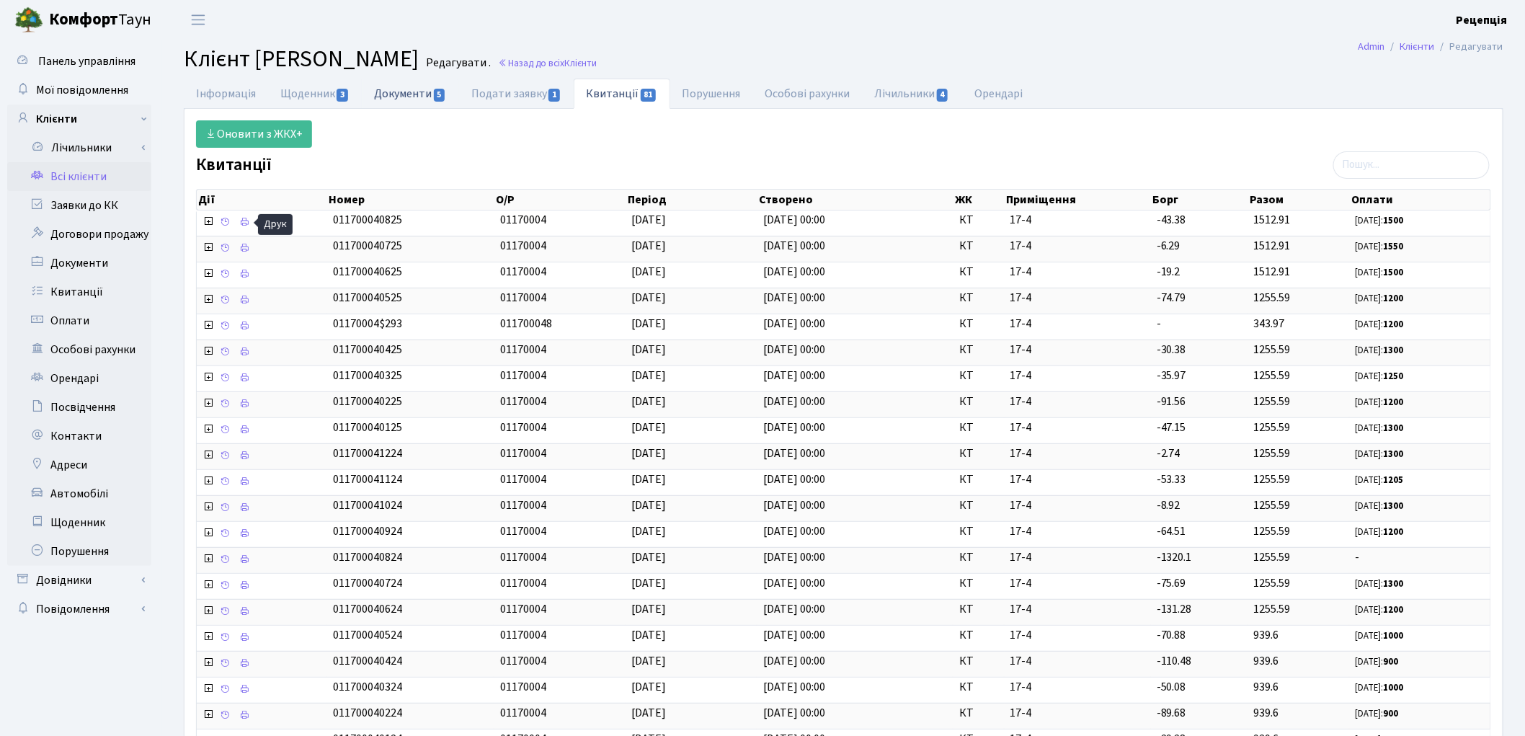
click at [379, 94] on link "Документи 5" at bounding box center [410, 94] width 97 height 30
select select "25"
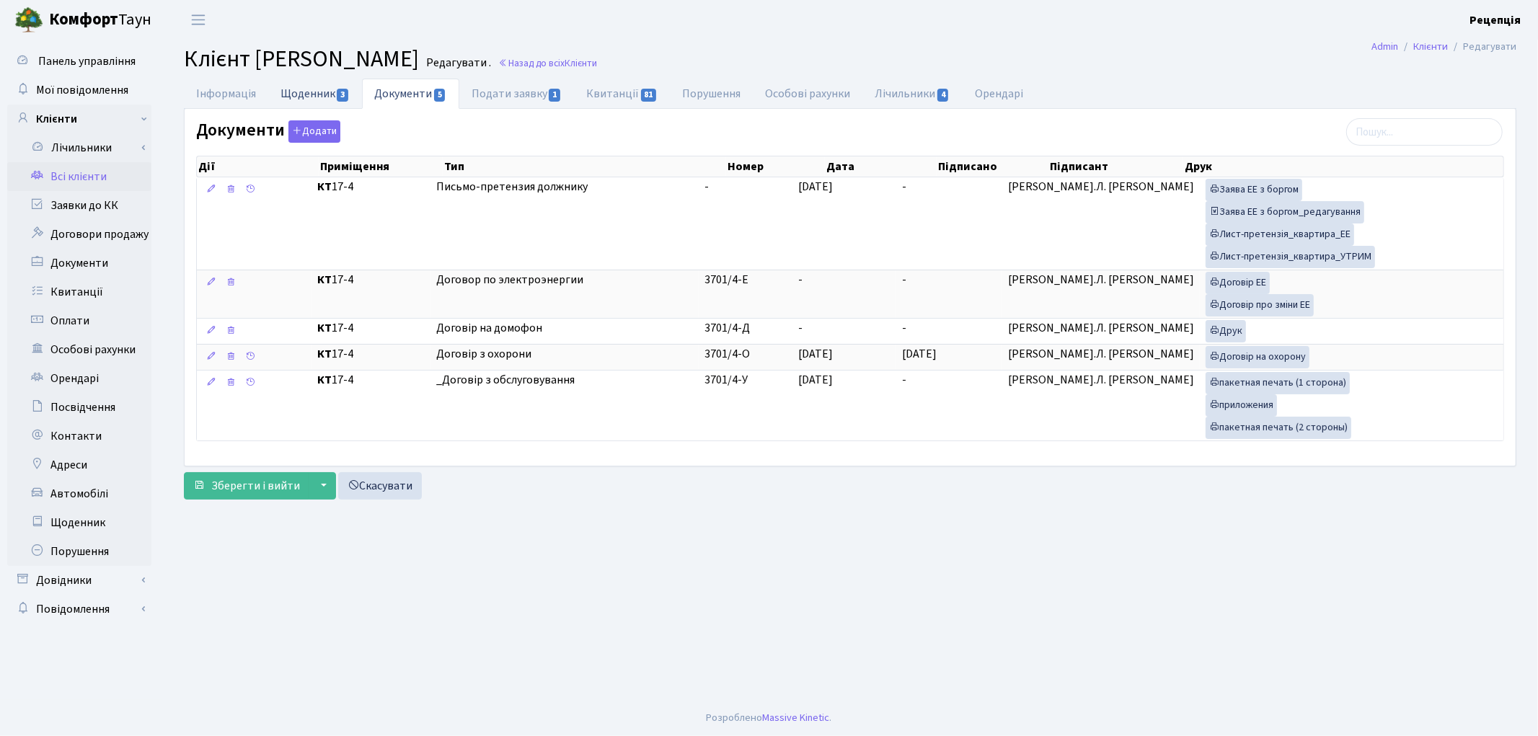
click at [321, 96] on link "Щоденник 3" at bounding box center [315, 94] width 94 height 30
select select "25"
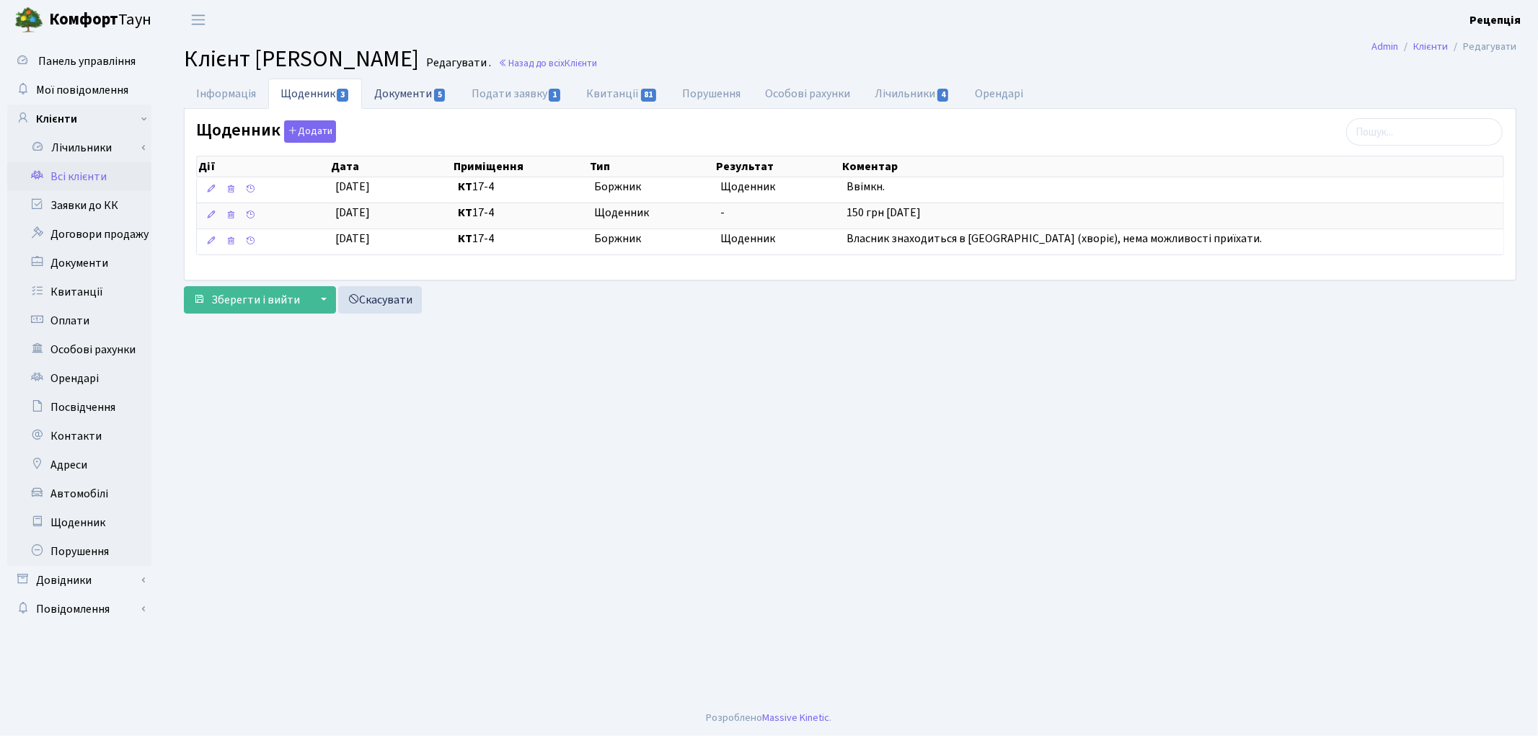
click at [422, 97] on link "Документи 5" at bounding box center [410, 94] width 97 height 30
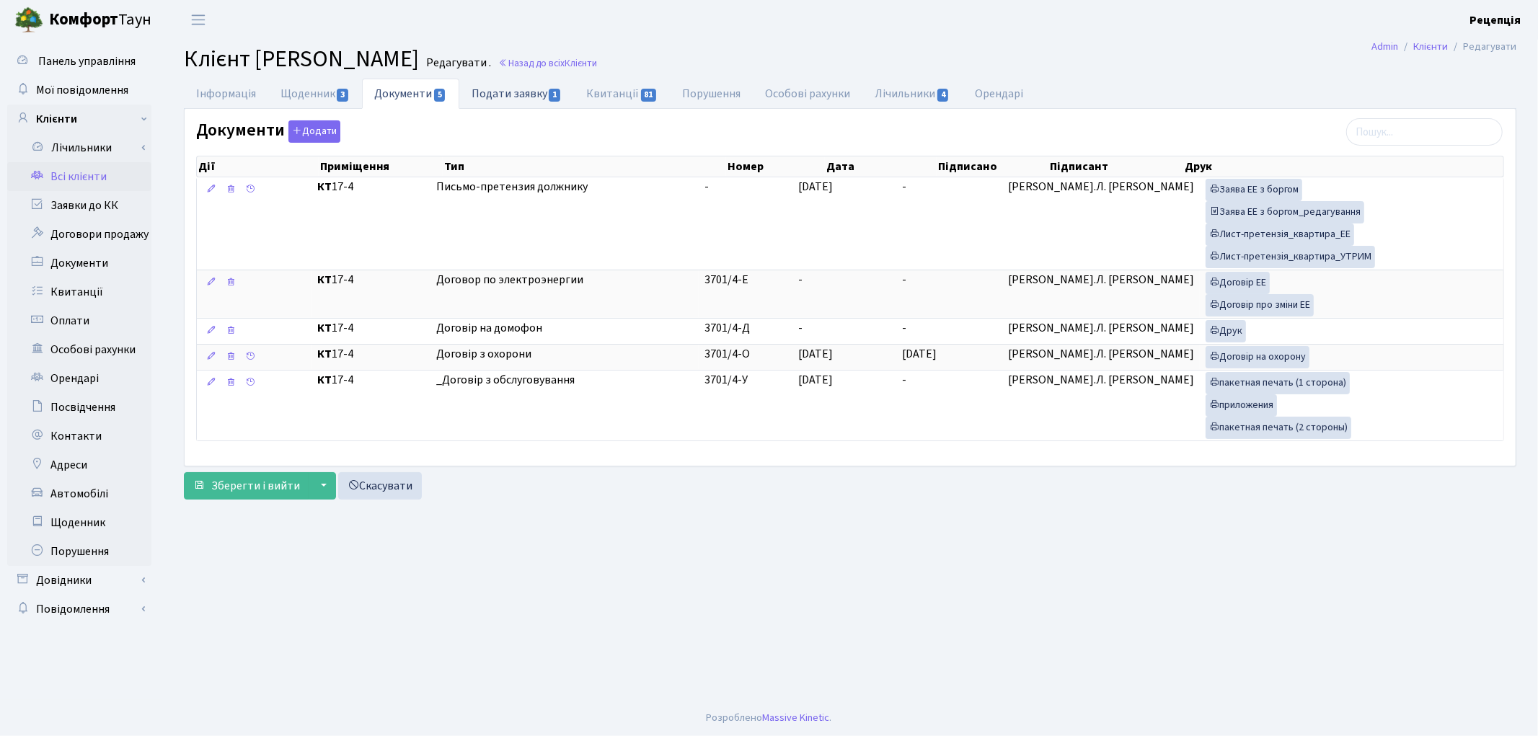
click at [512, 96] on link "Подати заявку 1" at bounding box center [516, 94] width 115 height 30
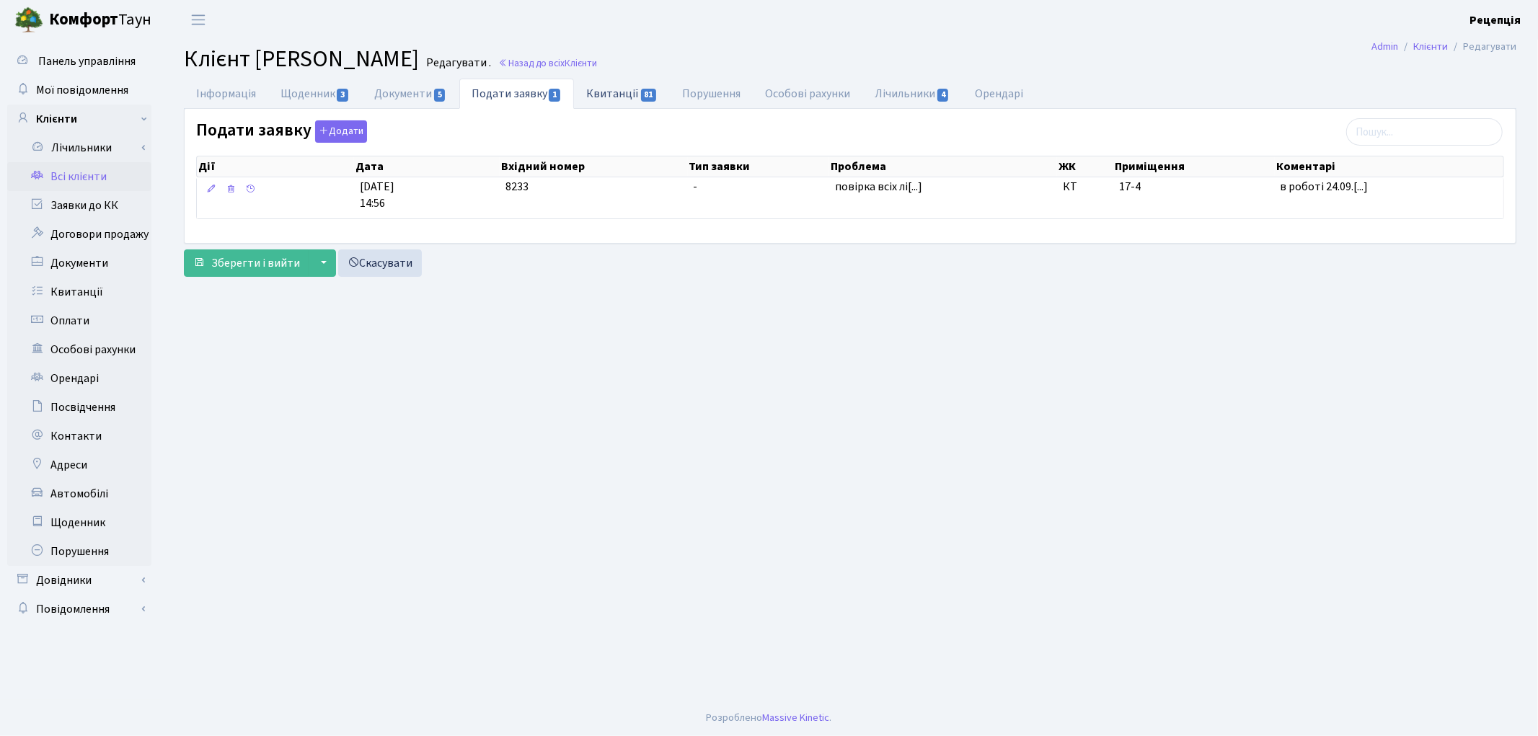
click at [623, 97] on link "Квитанції 81" at bounding box center [622, 94] width 96 height 30
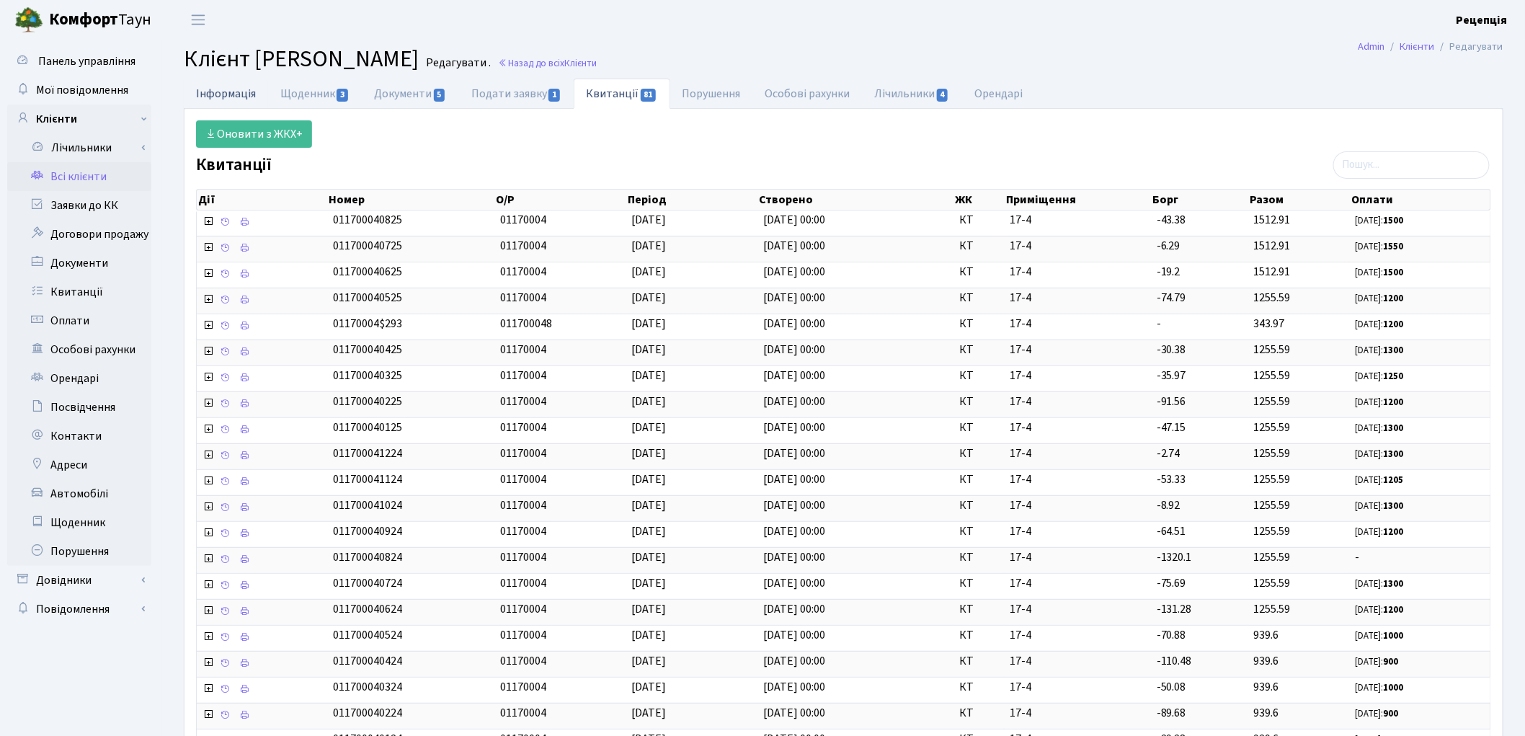
click at [232, 90] on link "Інформація" at bounding box center [226, 94] width 84 height 30
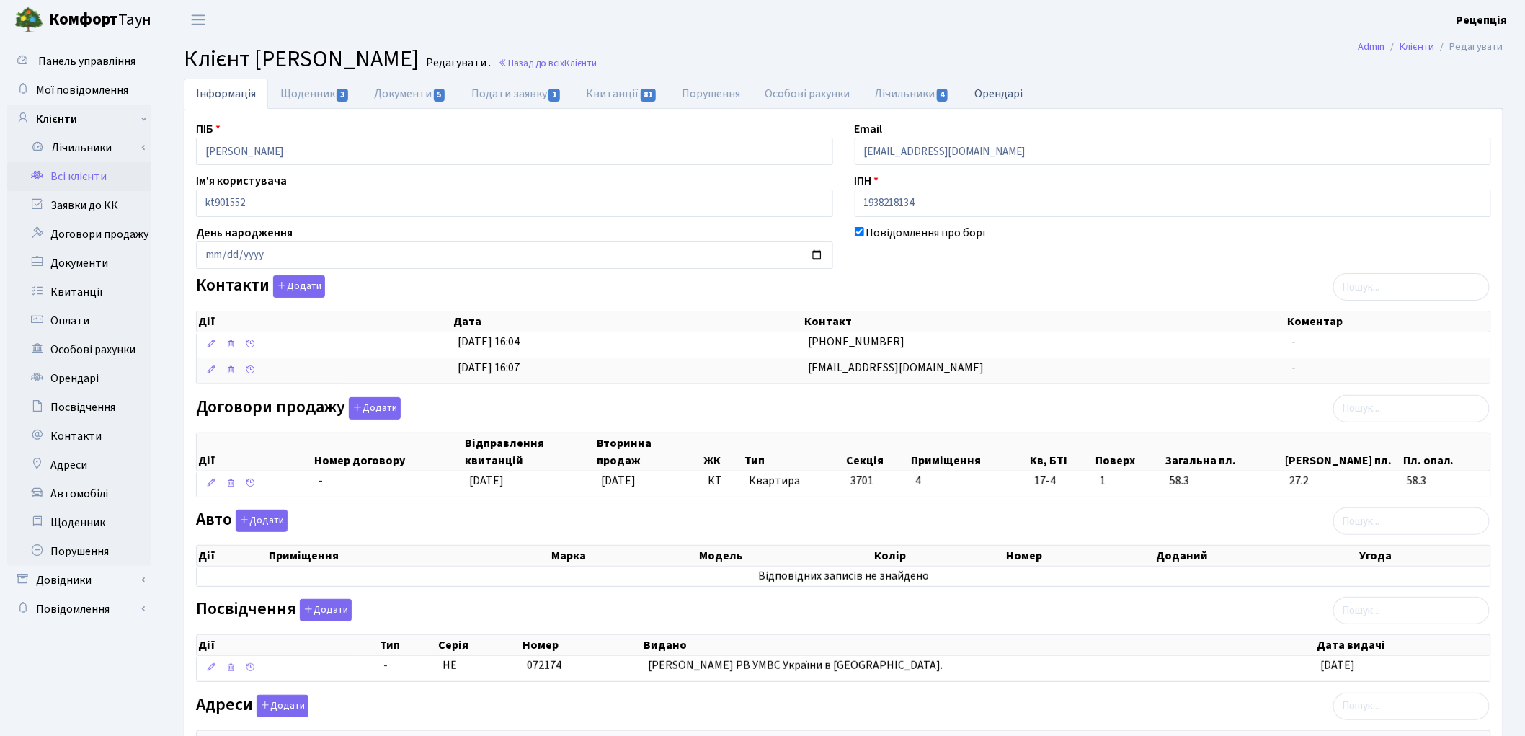
click at [1001, 91] on link "Орендарі" at bounding box center [998, 94] width 73 height 30
select select "25"
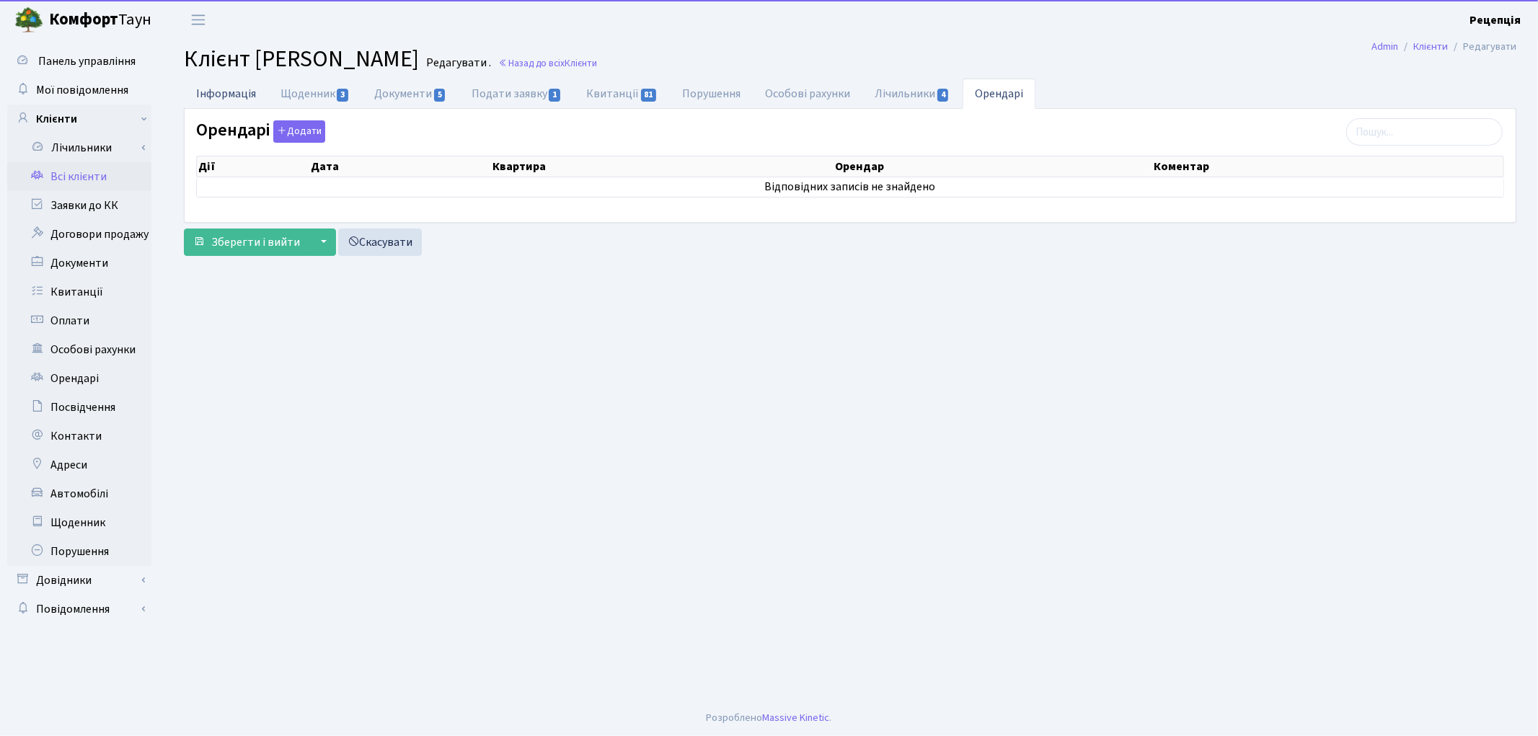
click at [241, 98] on link "Інформація" at bounding box center [226, 94] width 84 height 30
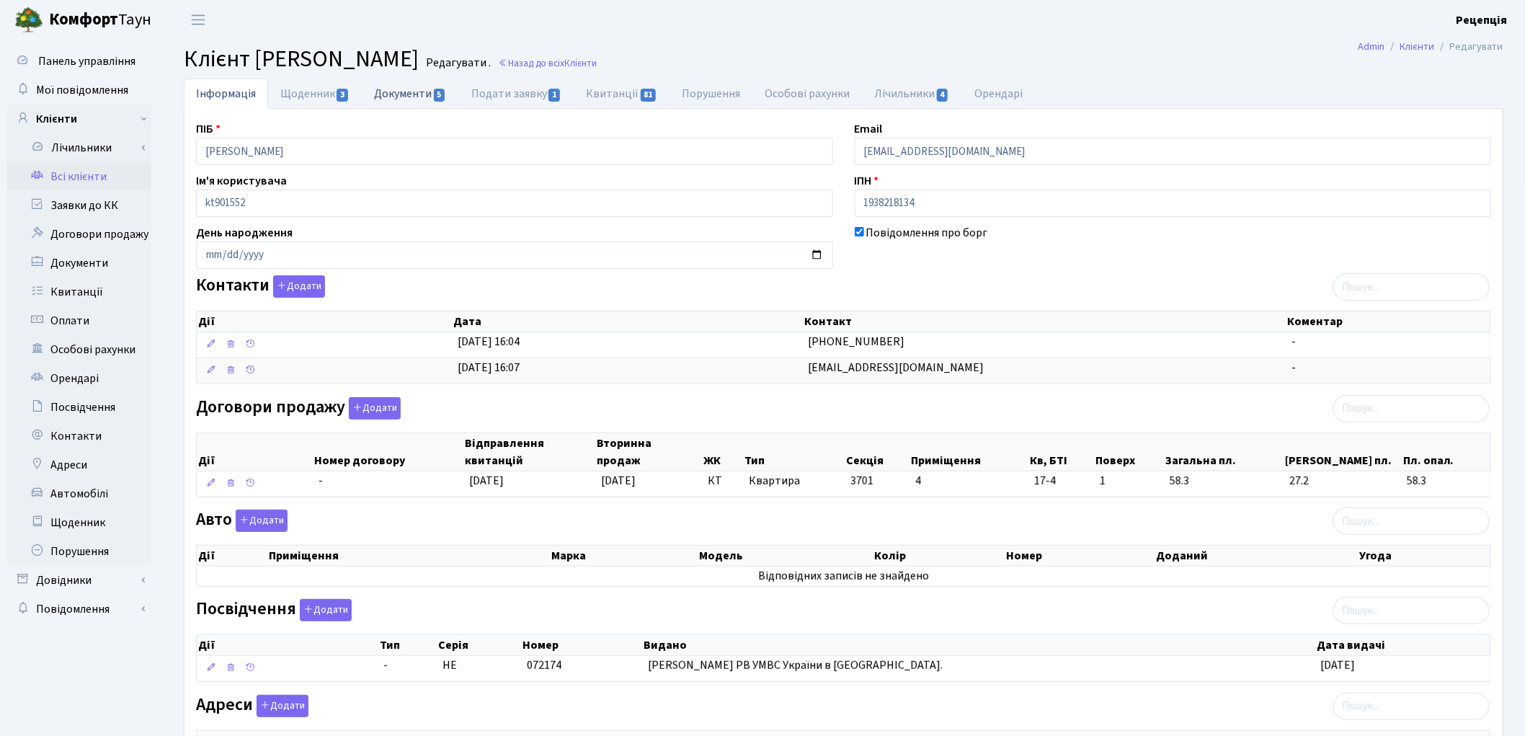
click at [425, 95] on link "Документи 5" at bounding box center [410, 94] width 97 height 30
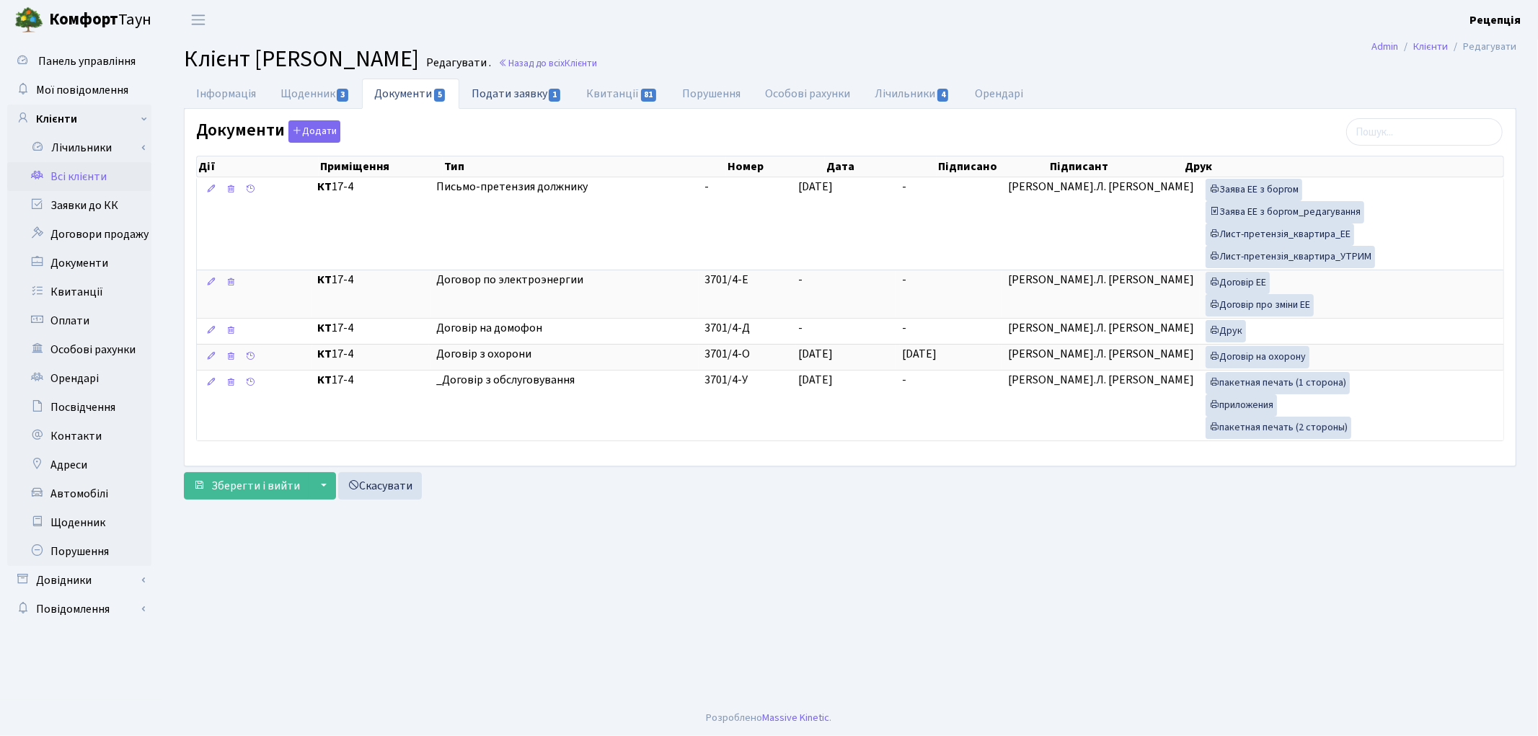
click at [520, 90] on link "Подати заявку 1" at bounding box center [516, 94] width 115 height 30
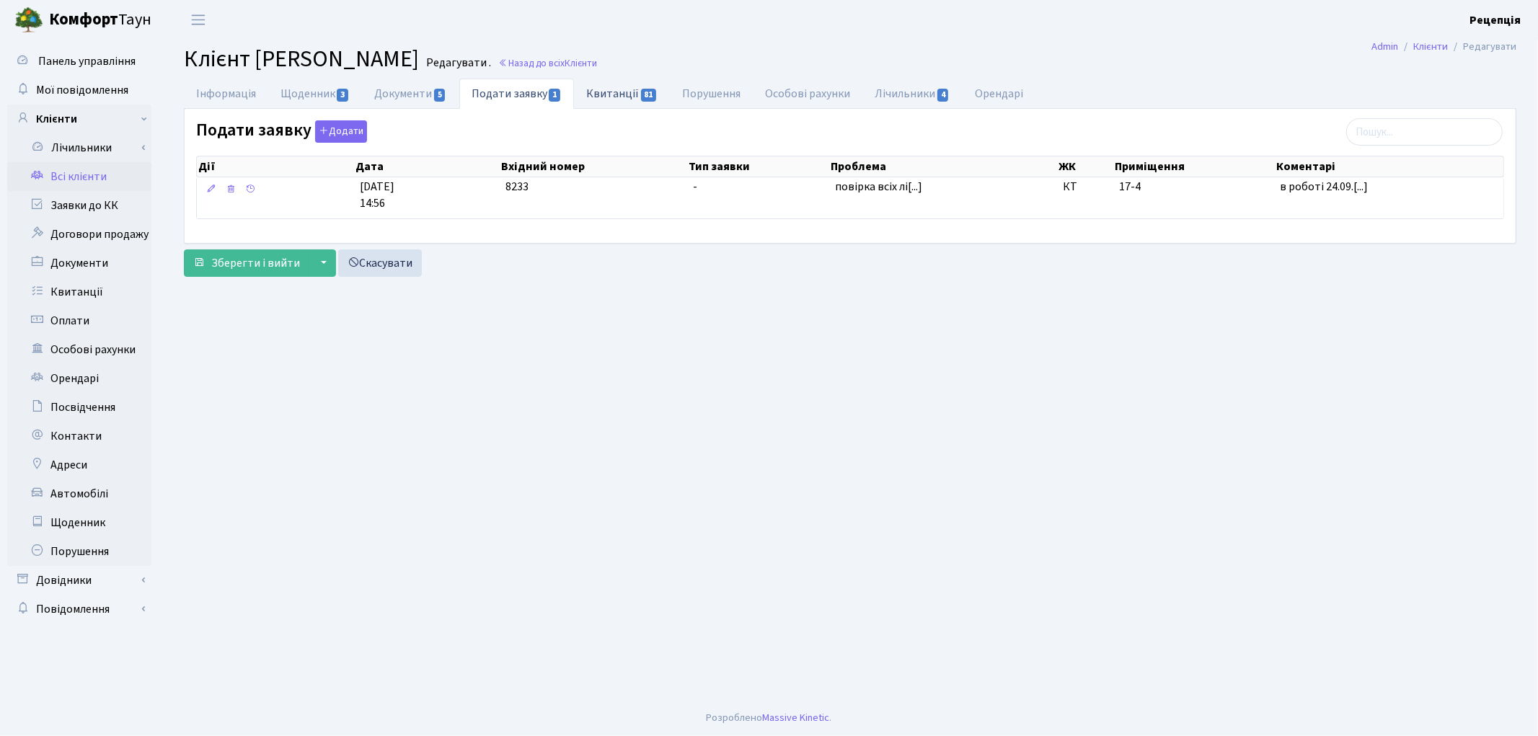
click at [595, 92] on link "Квитанції 81" at bounding box center [622, 94] width 96 height 30
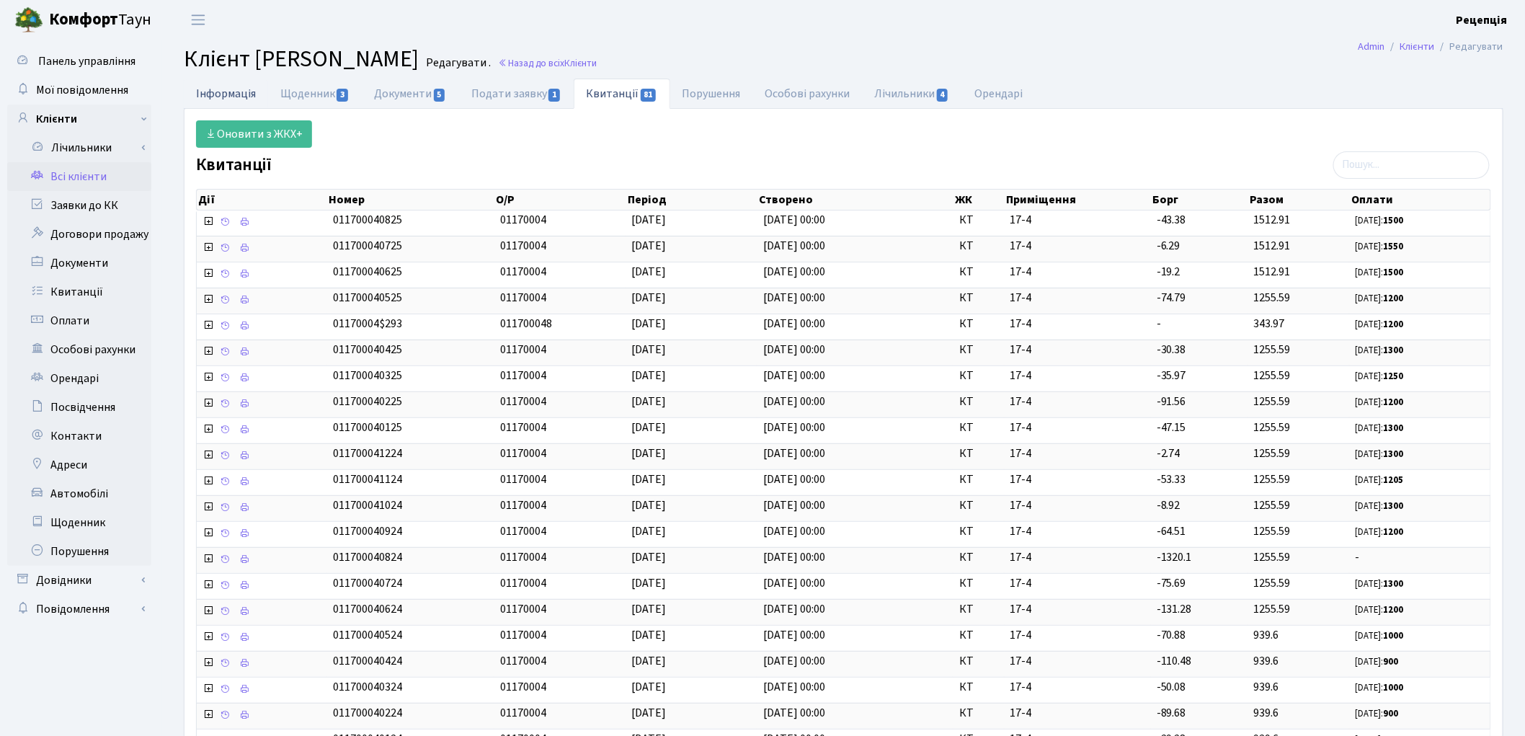
click at [252, 94] on link "Інформація" at bounding box center [226, 94] width 84 height 30
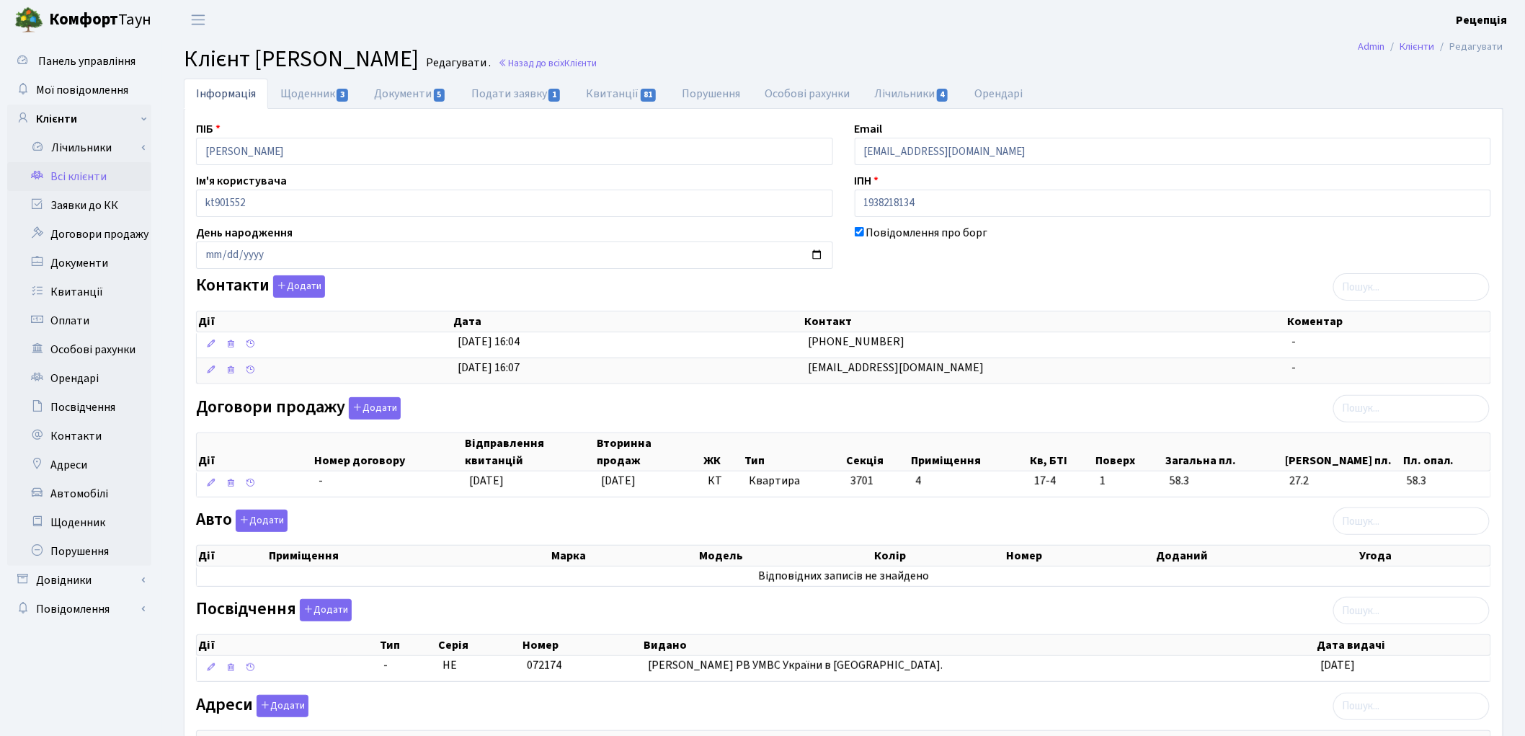
click at [55, 175] on link "Всі клієнти" at bounding box center [79, 176] width 144 height 29
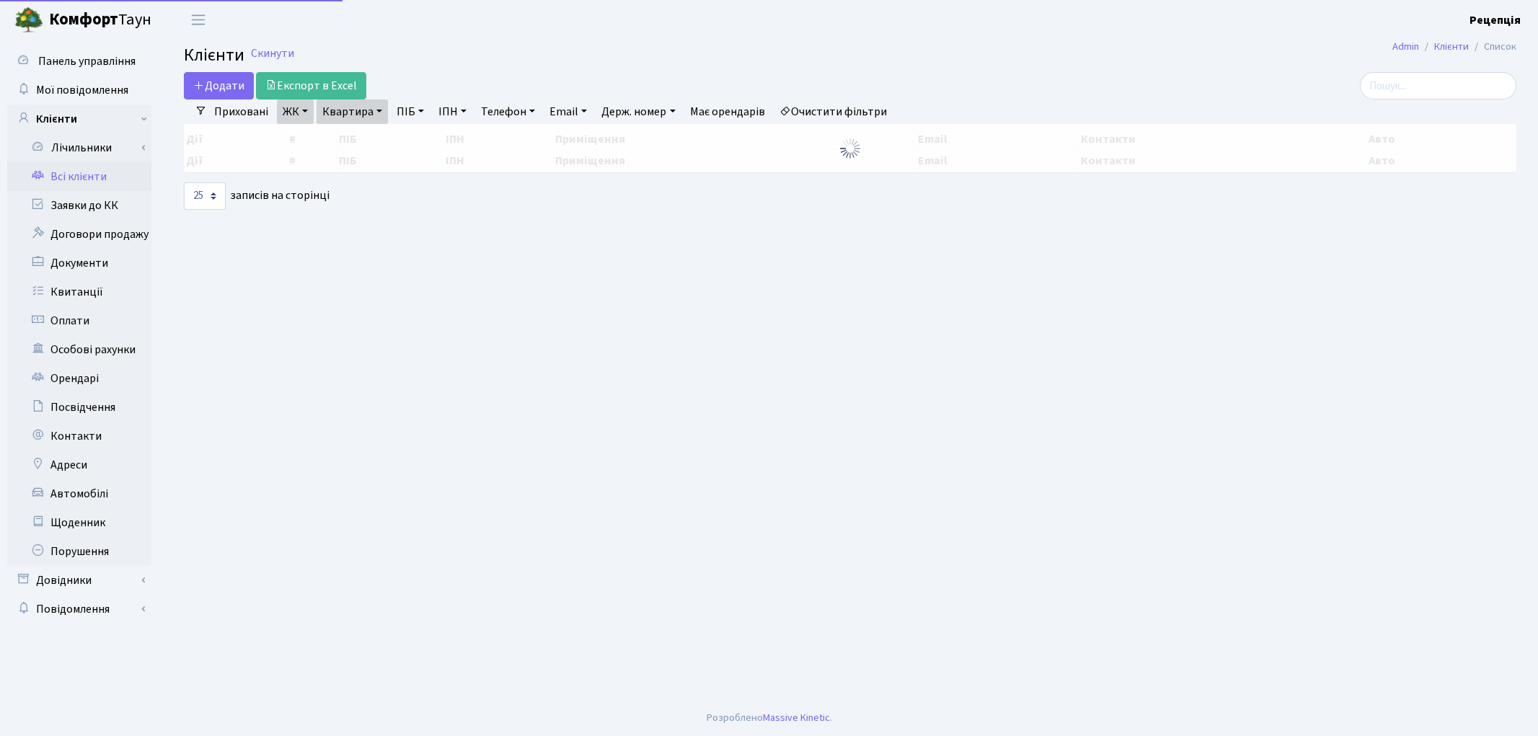
select select "25"
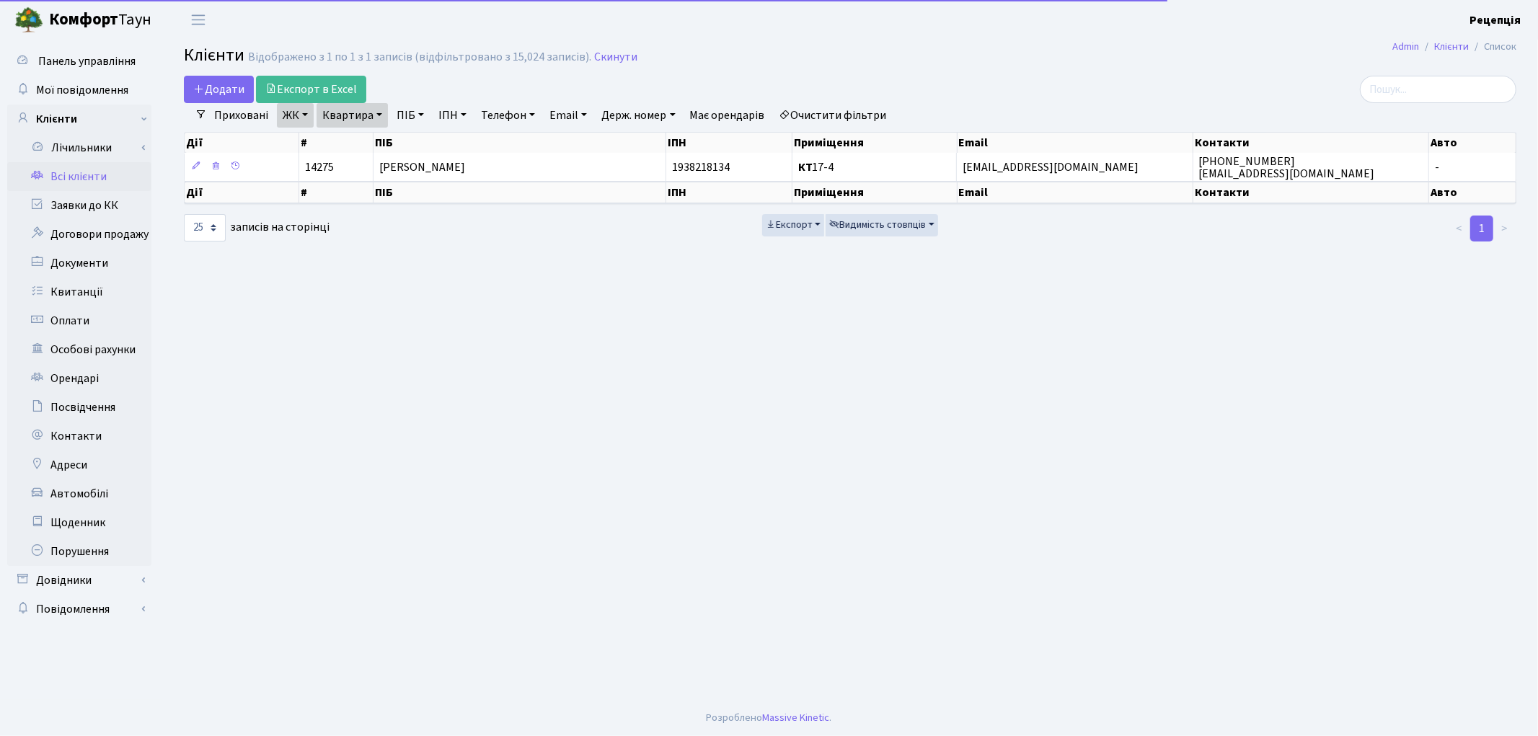
click at [855, 111] on link "Очистити фільтри" at bounding box center [833, 115] width 119 height 25
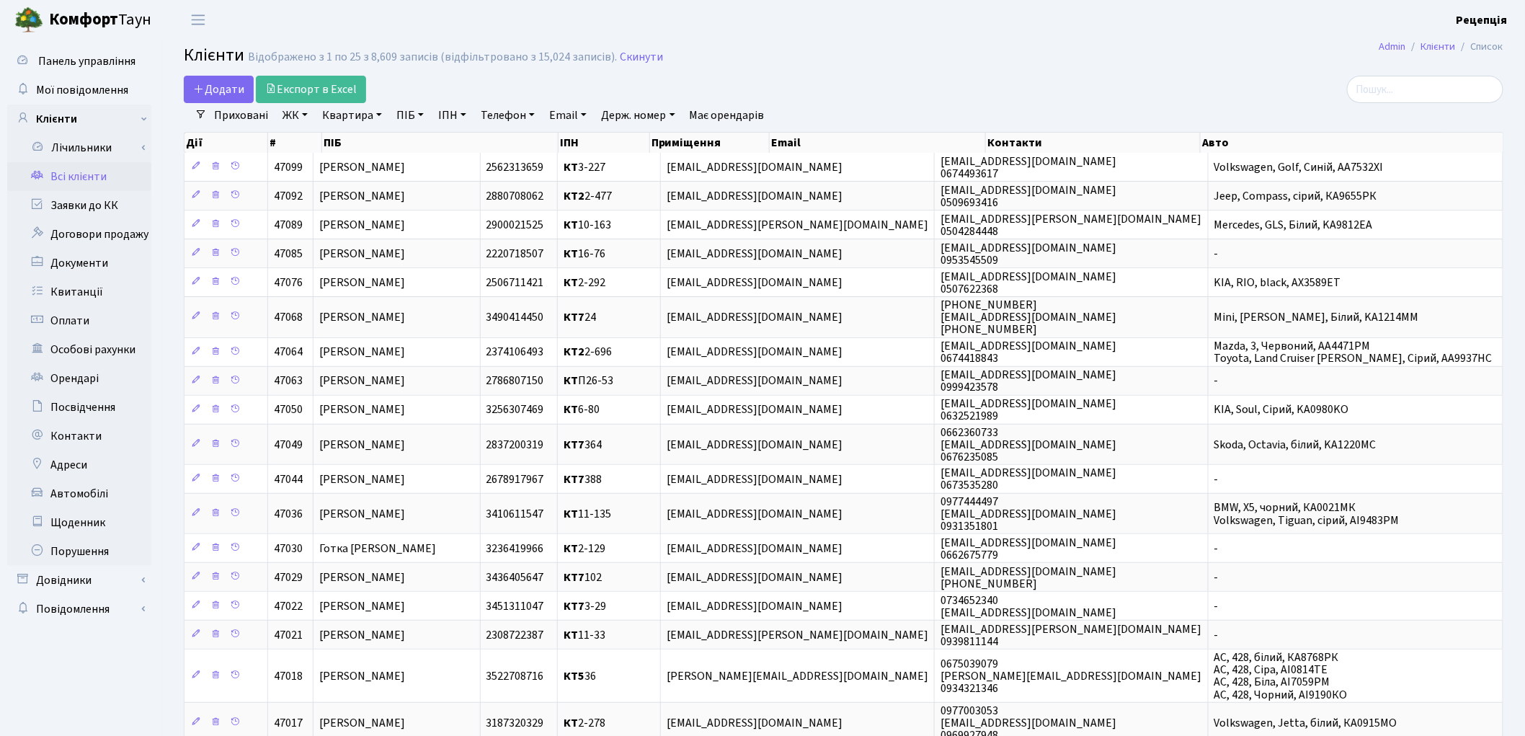
click at [290, 112] on link "ЖК" at bounding box center [295, 115] width 37 height 25
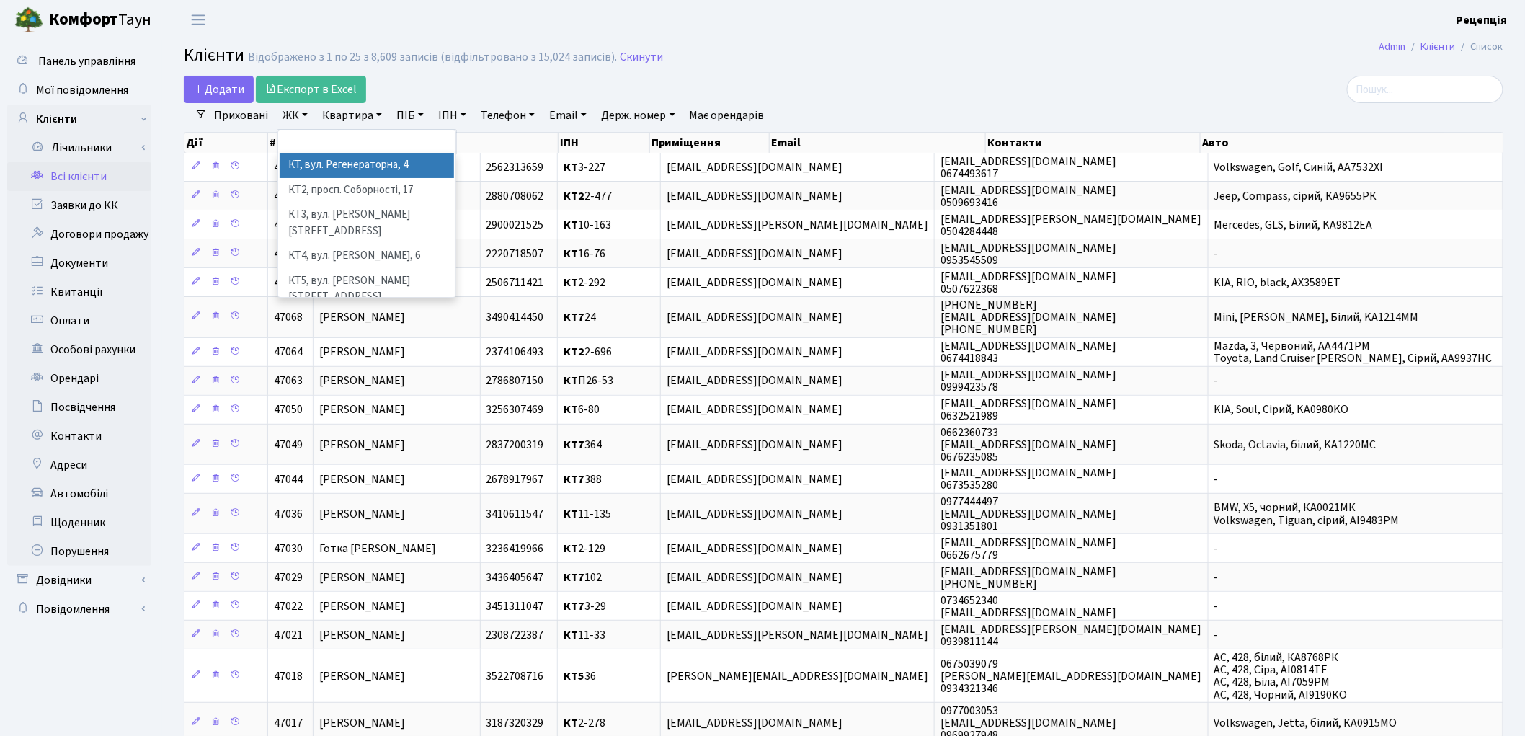
click at [351, 170] on li "КТ, вул. Регенераторна, 4" at bounding box center [367, 165] width 174 height 25
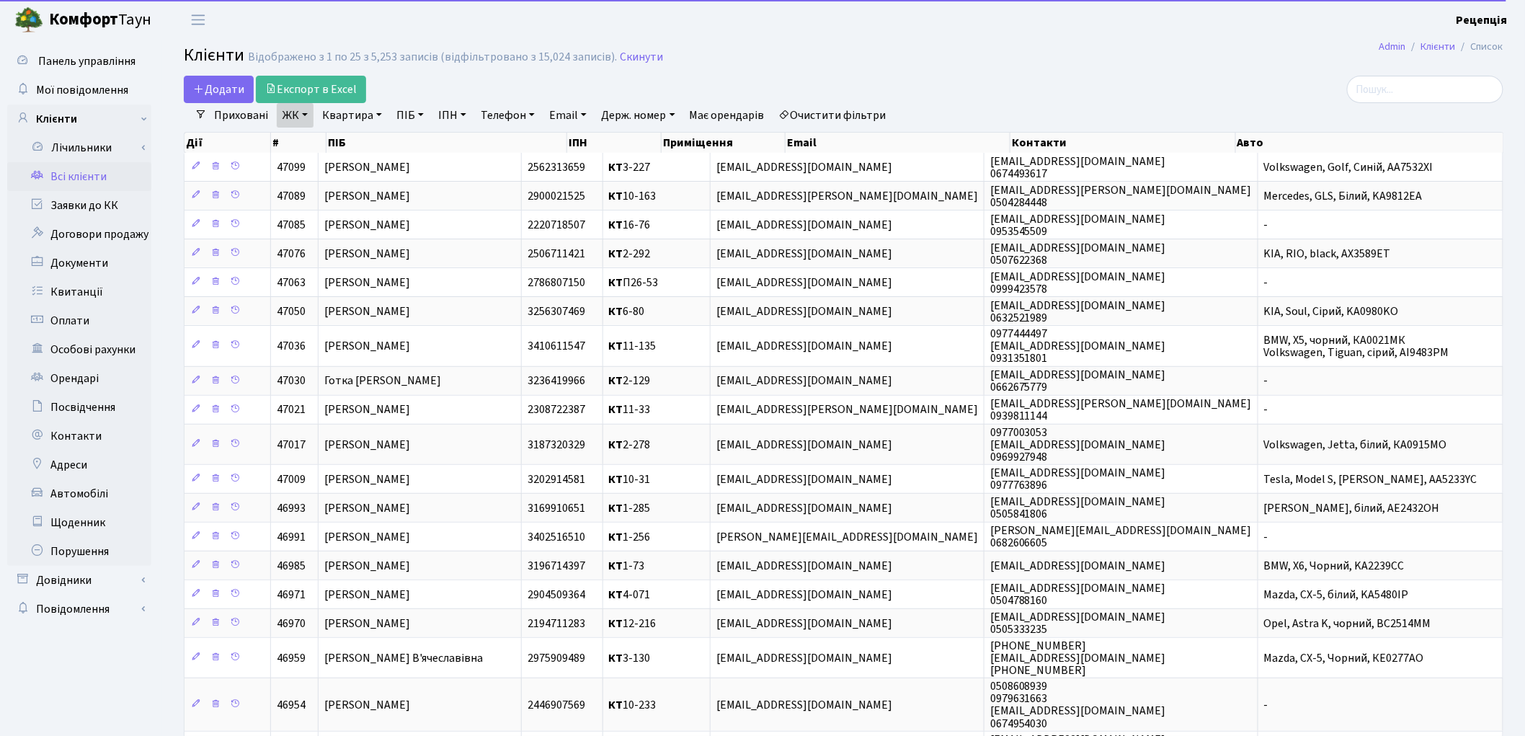
click at [341, 119] on link "Квартира" at bounding box center [351, 115] width 71 height 25
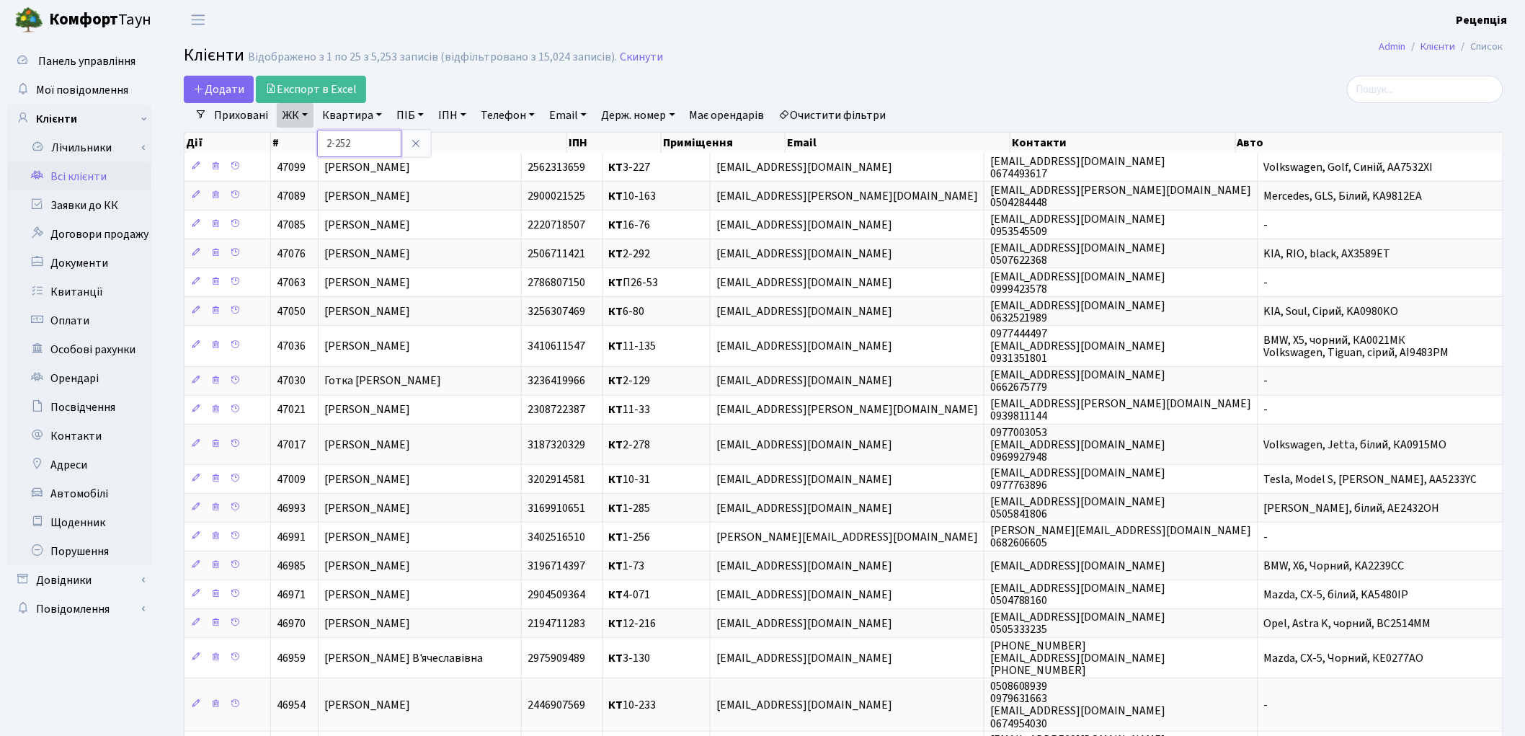
type input "2-252"
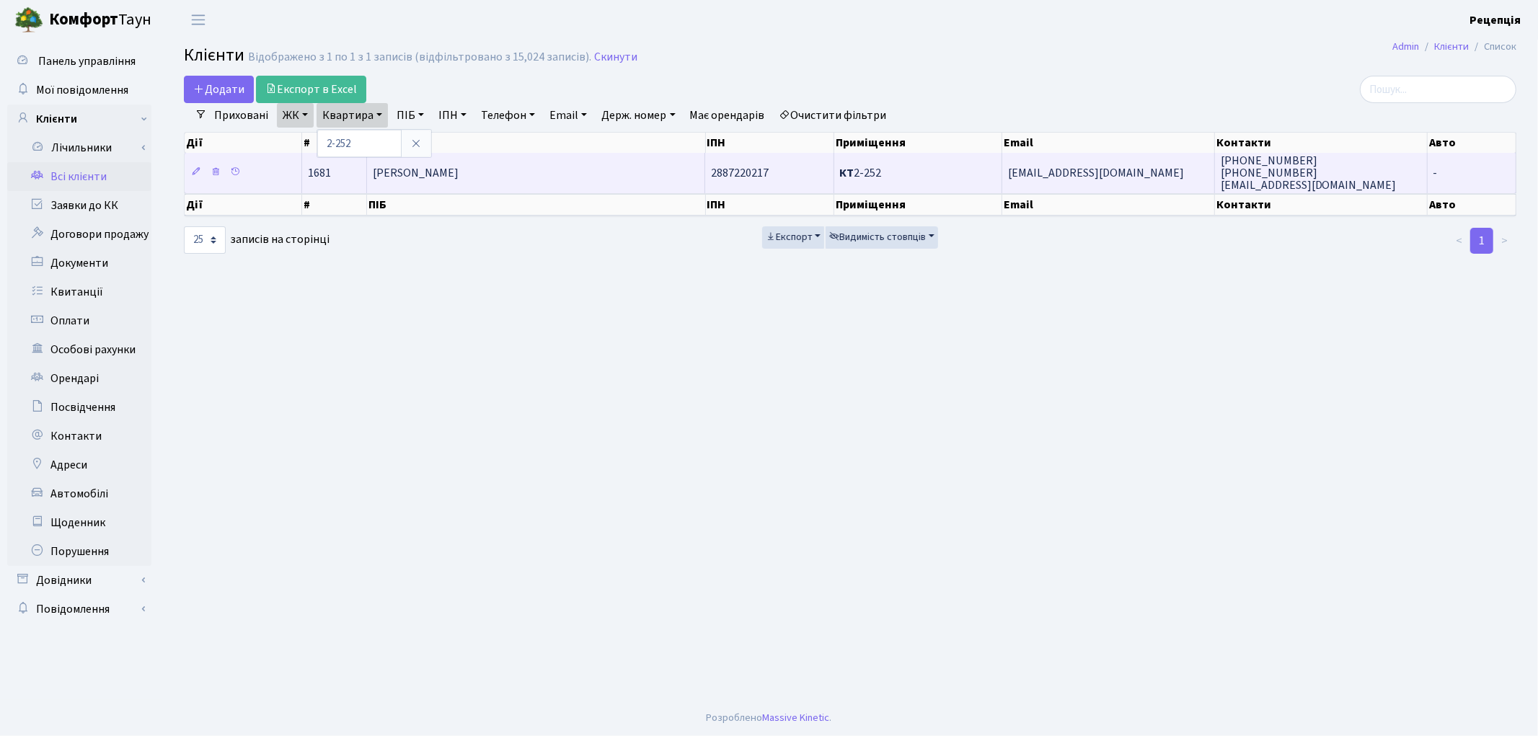
click at [572, 169] on td "Довгополов Олександр Юрійович" at bounding box center [536, 173] width 339 height 40
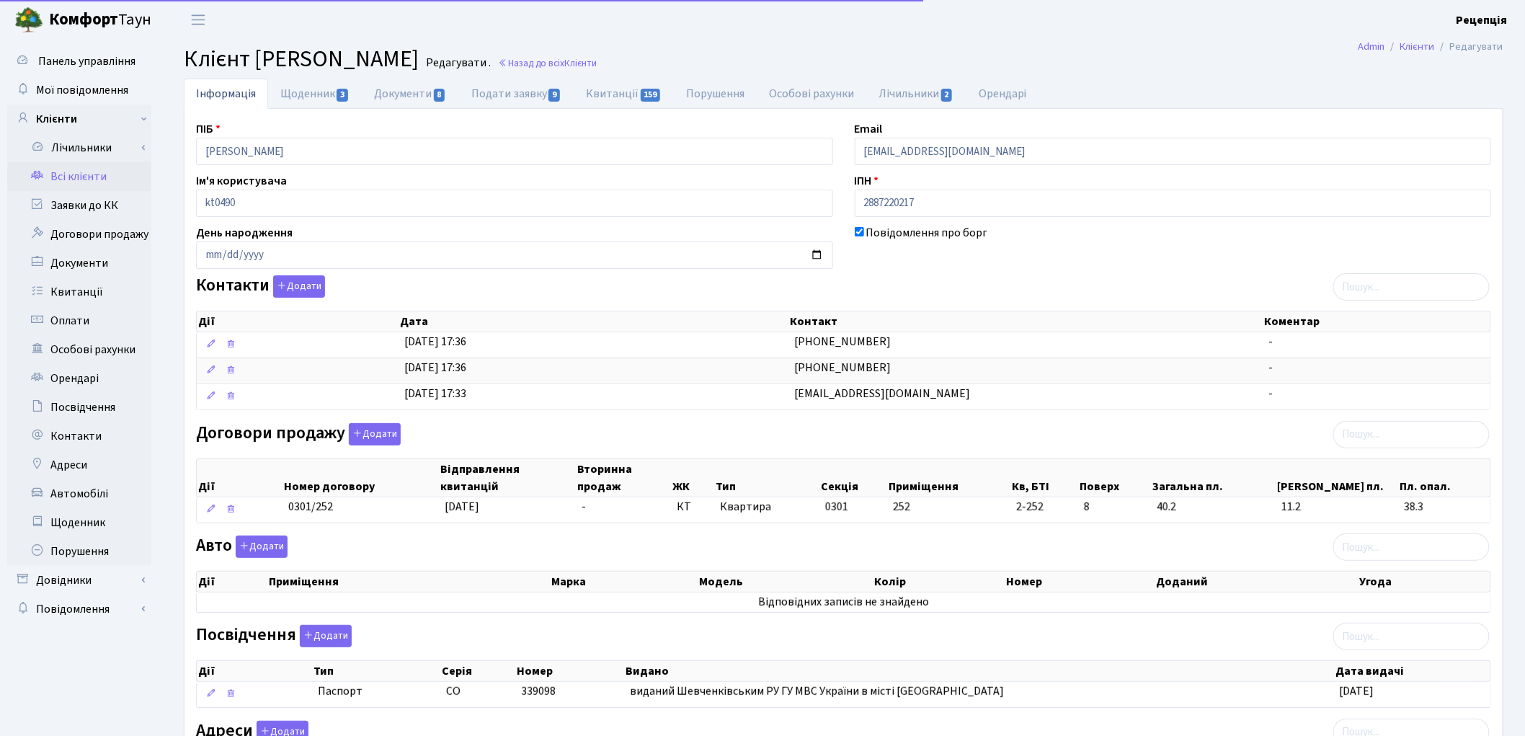
click at [81, 177] on link "Всі клієнти" at bounding box center [79, 176] width 144 height 29
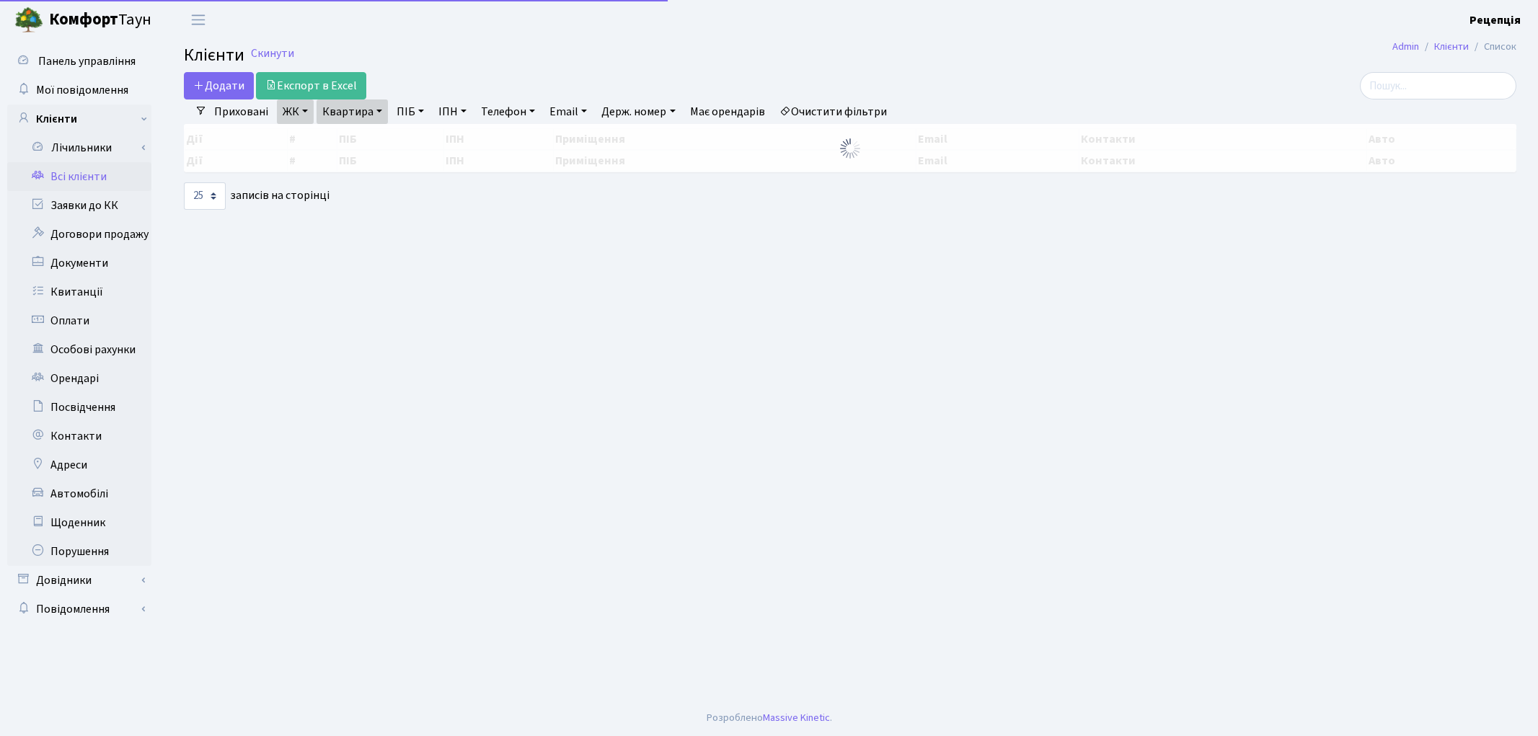
select select "25"
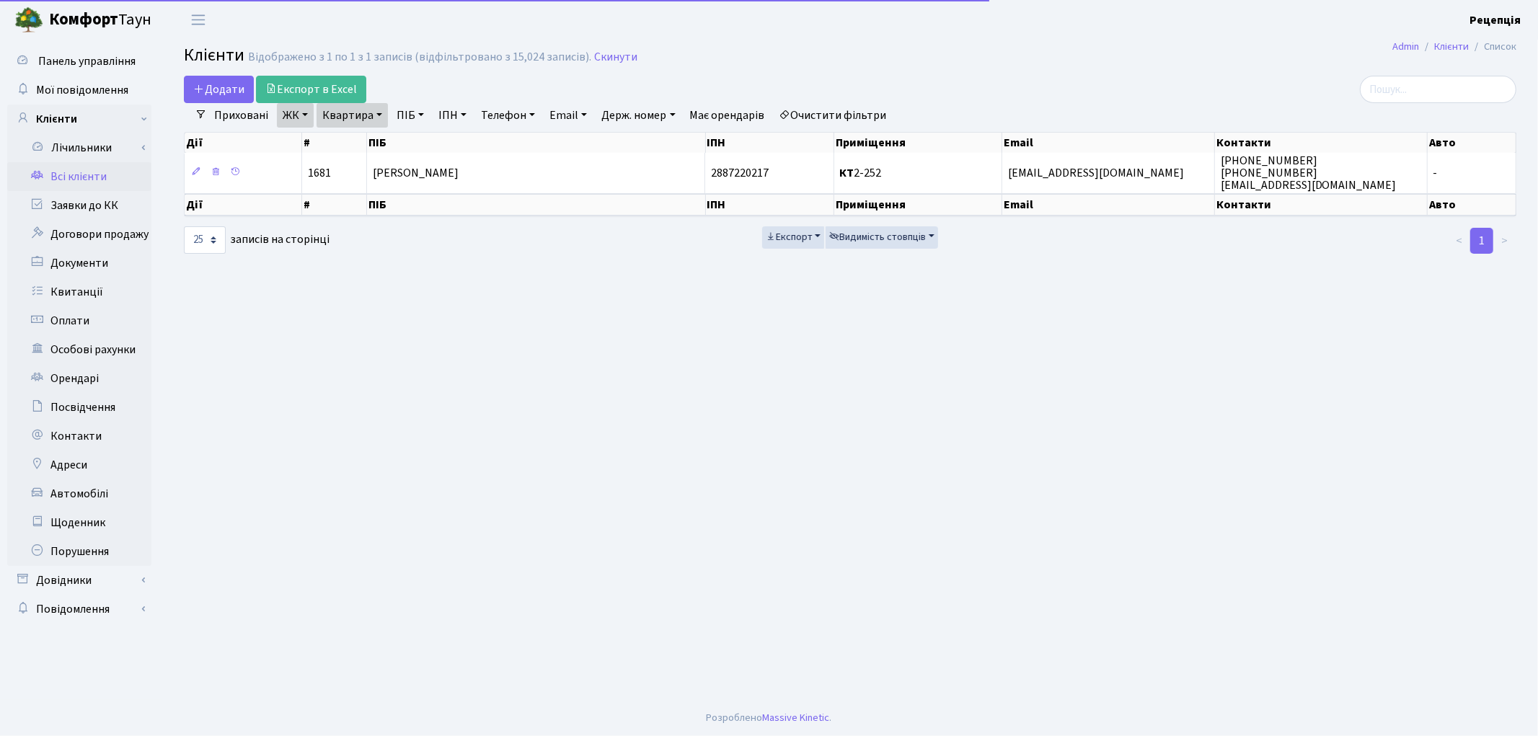
click at [351, 115] on link "Квартира" at bounding box center [351, 115] width 71 height 25
click at [369, 139] on input "2-252" at bounding box center [359, 143] width 84 height 27
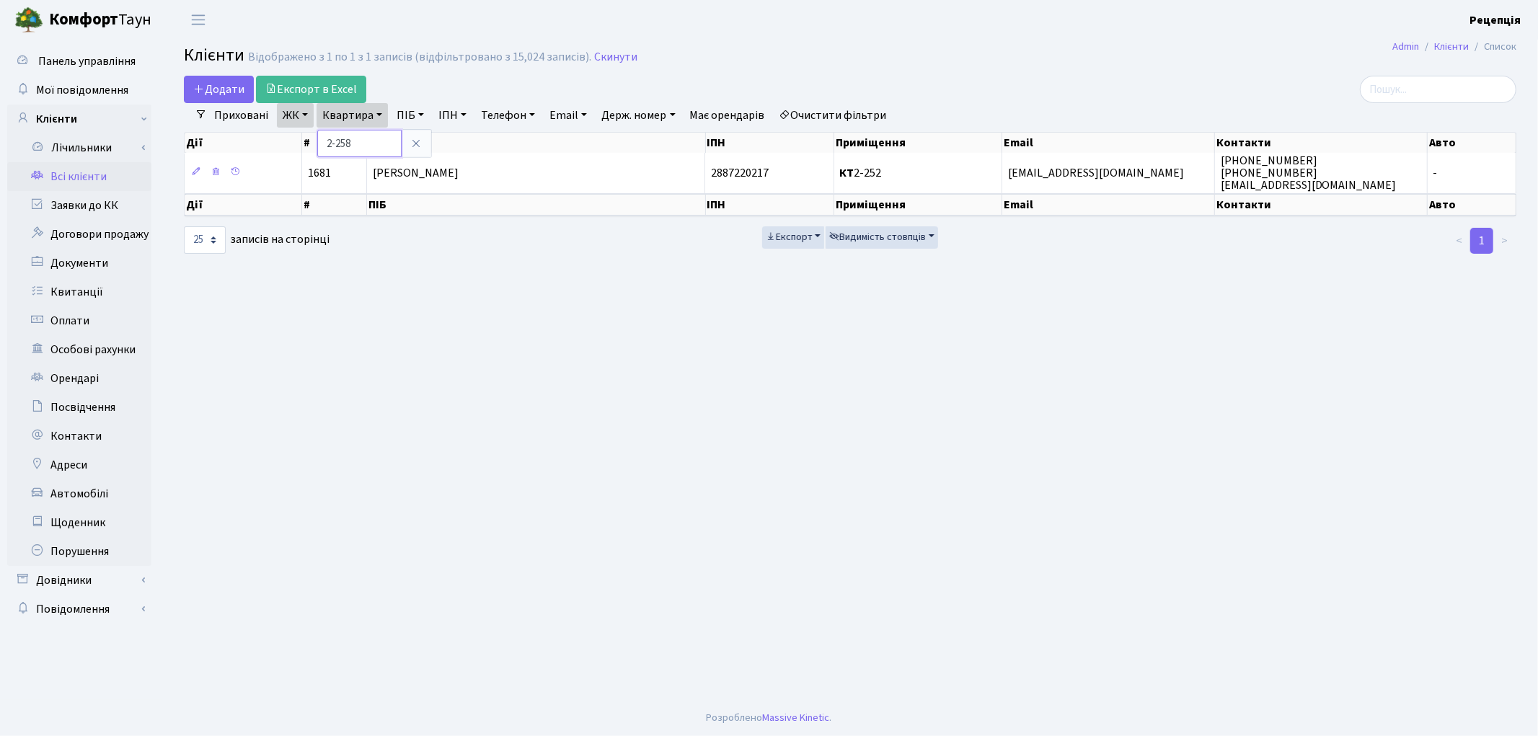
type input "2-258"
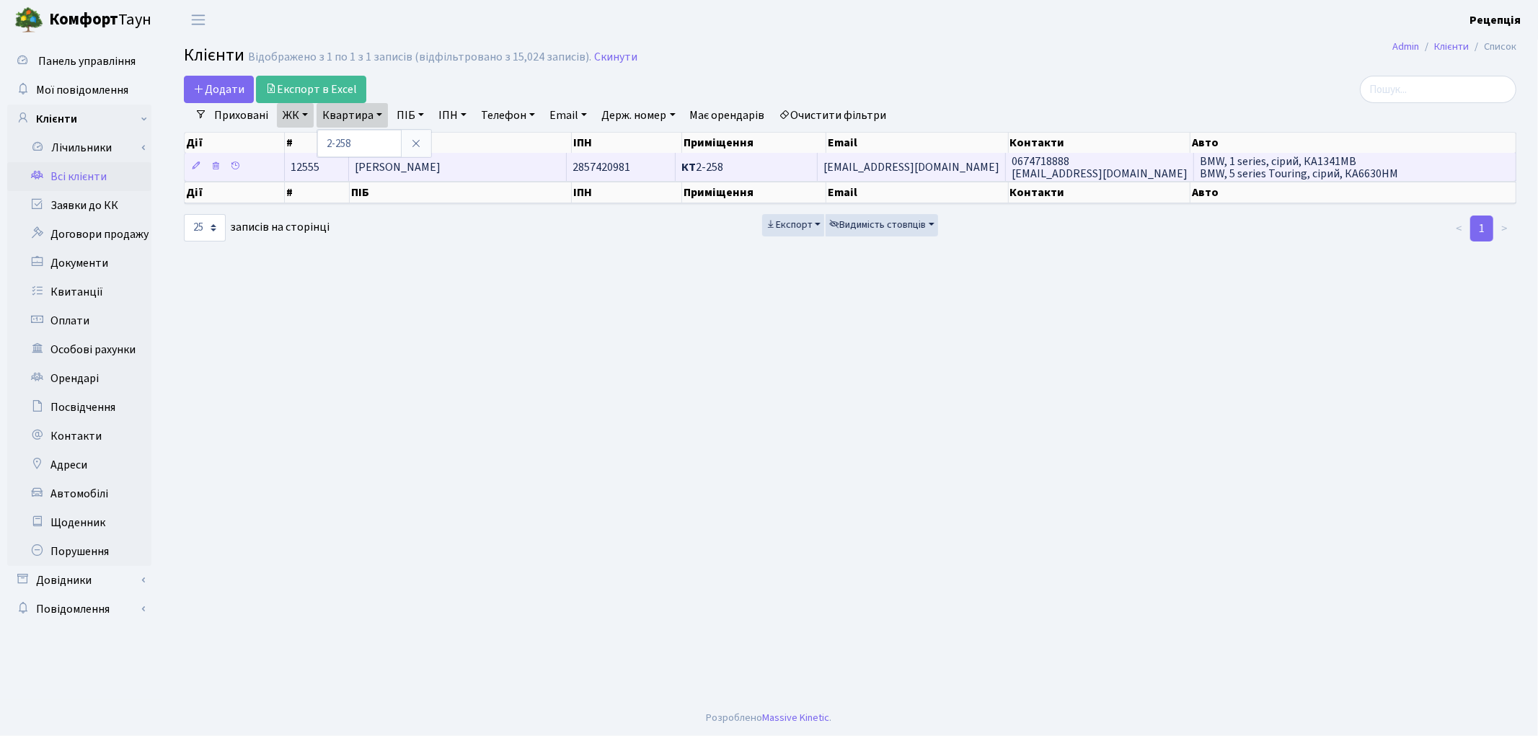
click at [522, 170] on td "[PERSON_NAME]" at bounding box center [458, 167] width 218 height 28
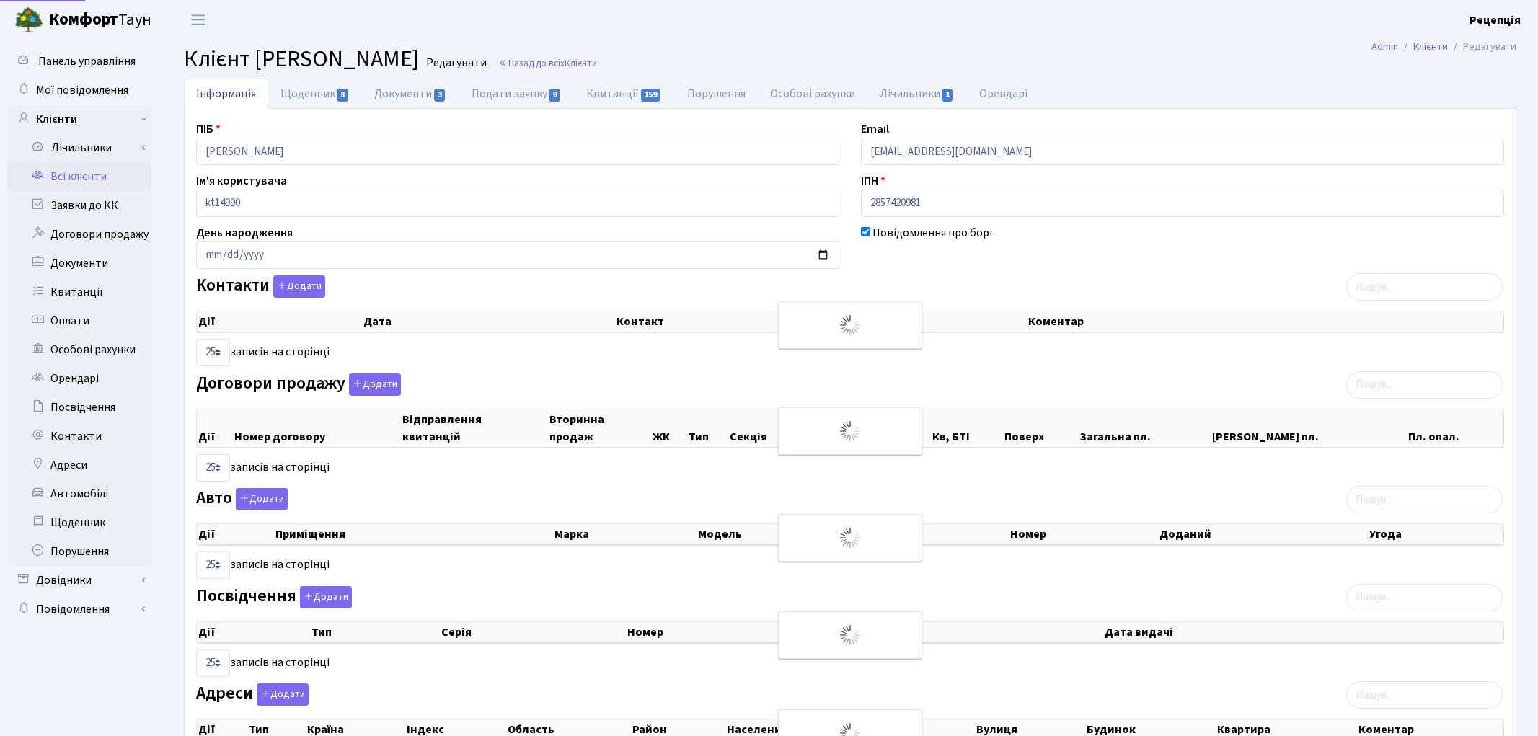
select select "25"
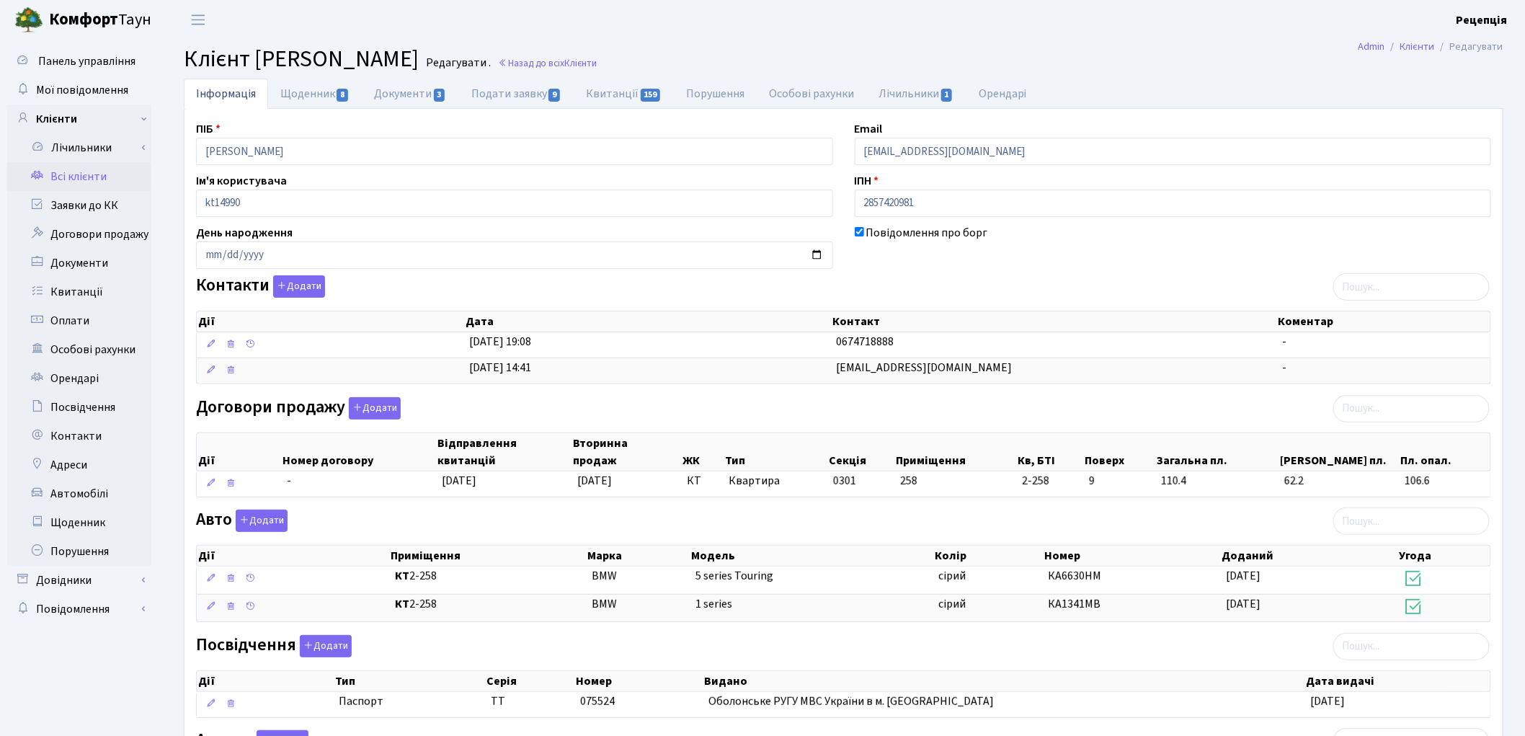
click at [89, 179] on link "Всі клієнти" at bounding box center [79, 176] width 144 height 29
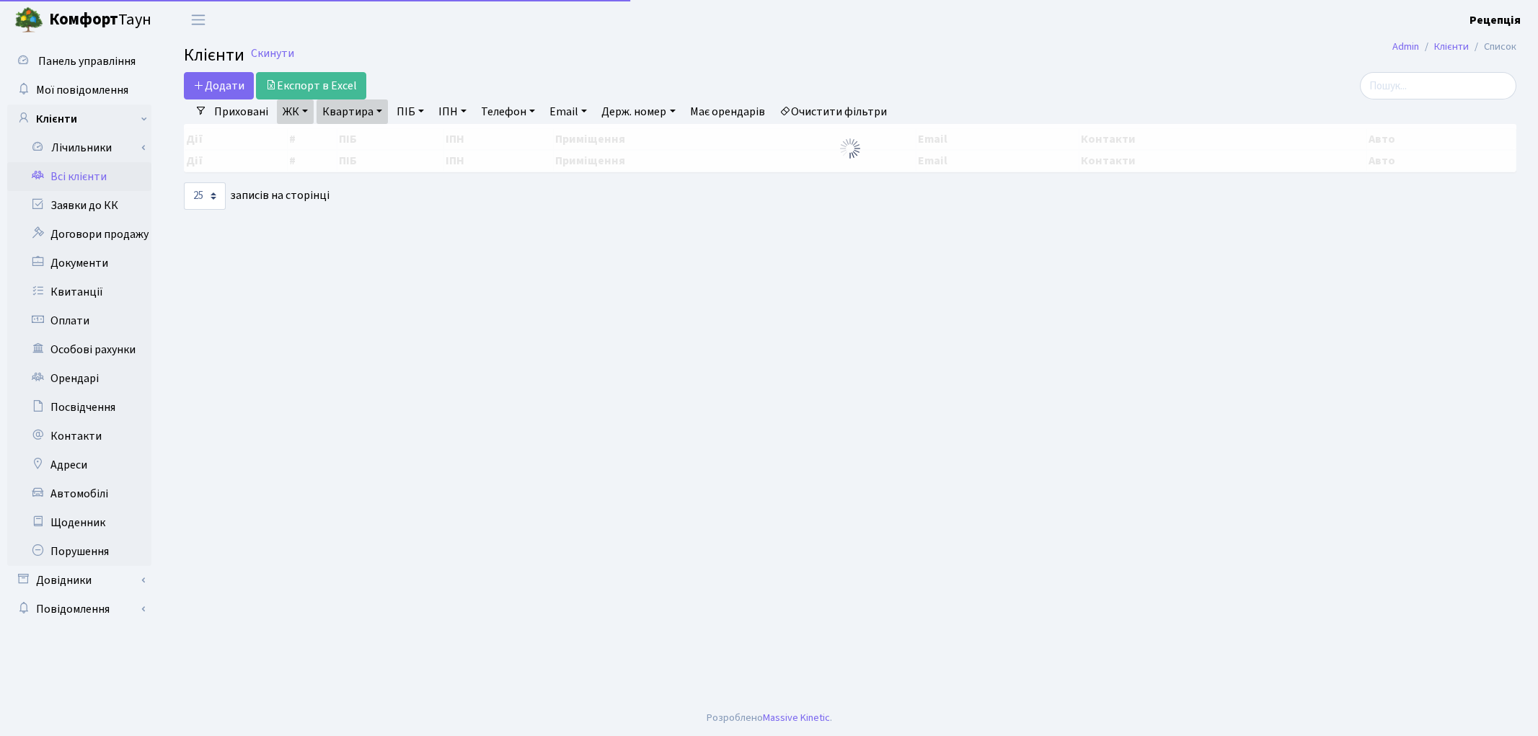
select select "25"
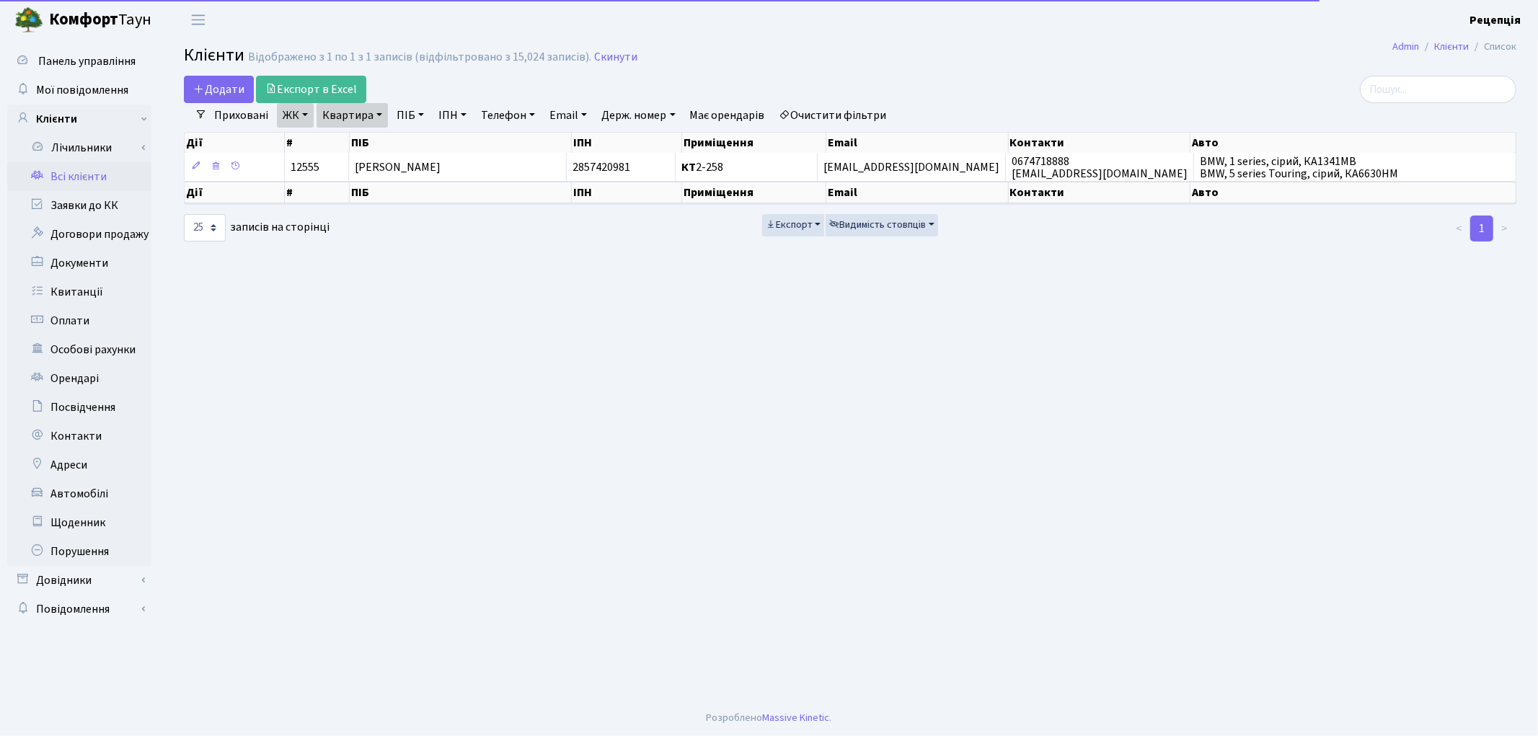
click at [309, 119] on link "ЖК" at bounding box center [295, 115] width 37 height 25
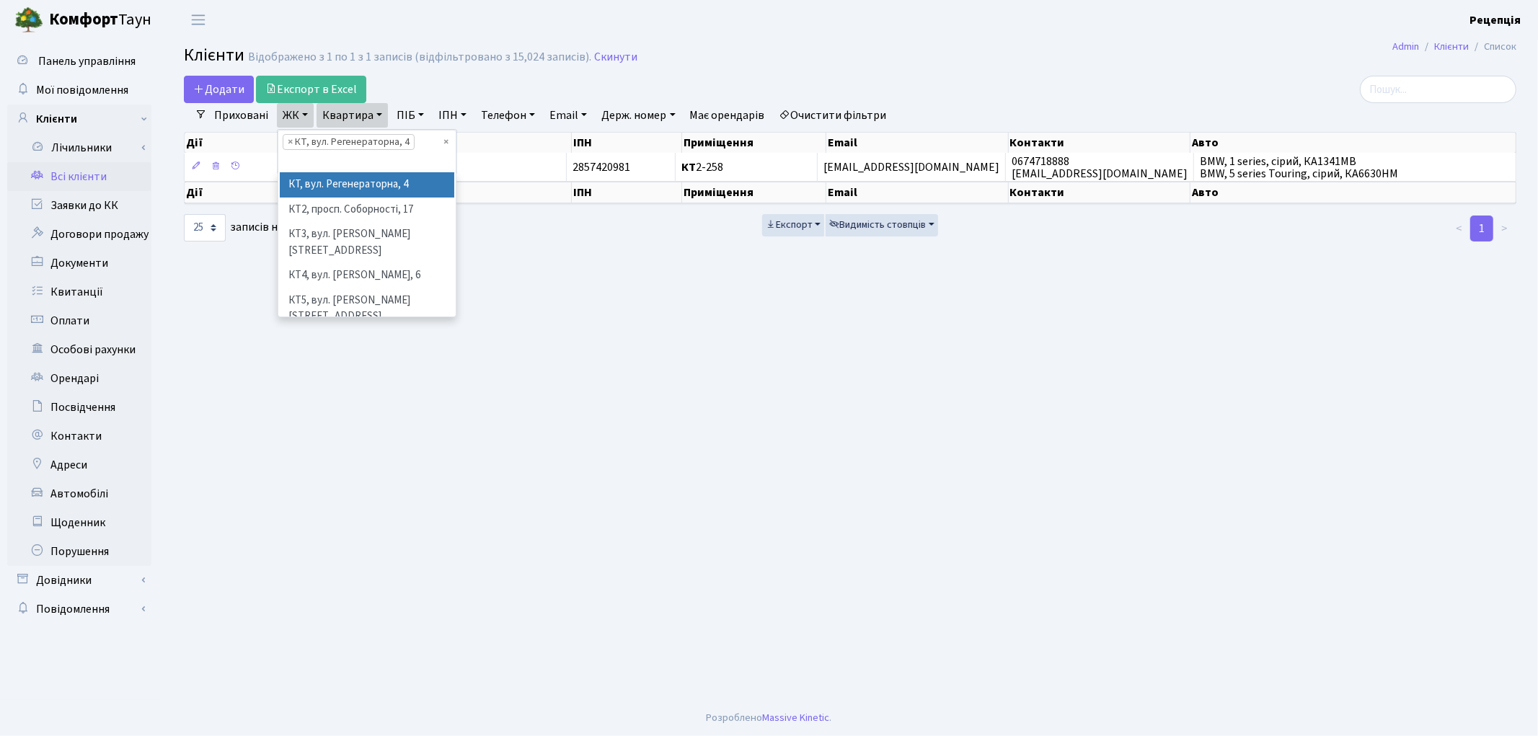
click at [348, 118] on link "Квартира" at bounding box center [351, 115] width 71 height 25
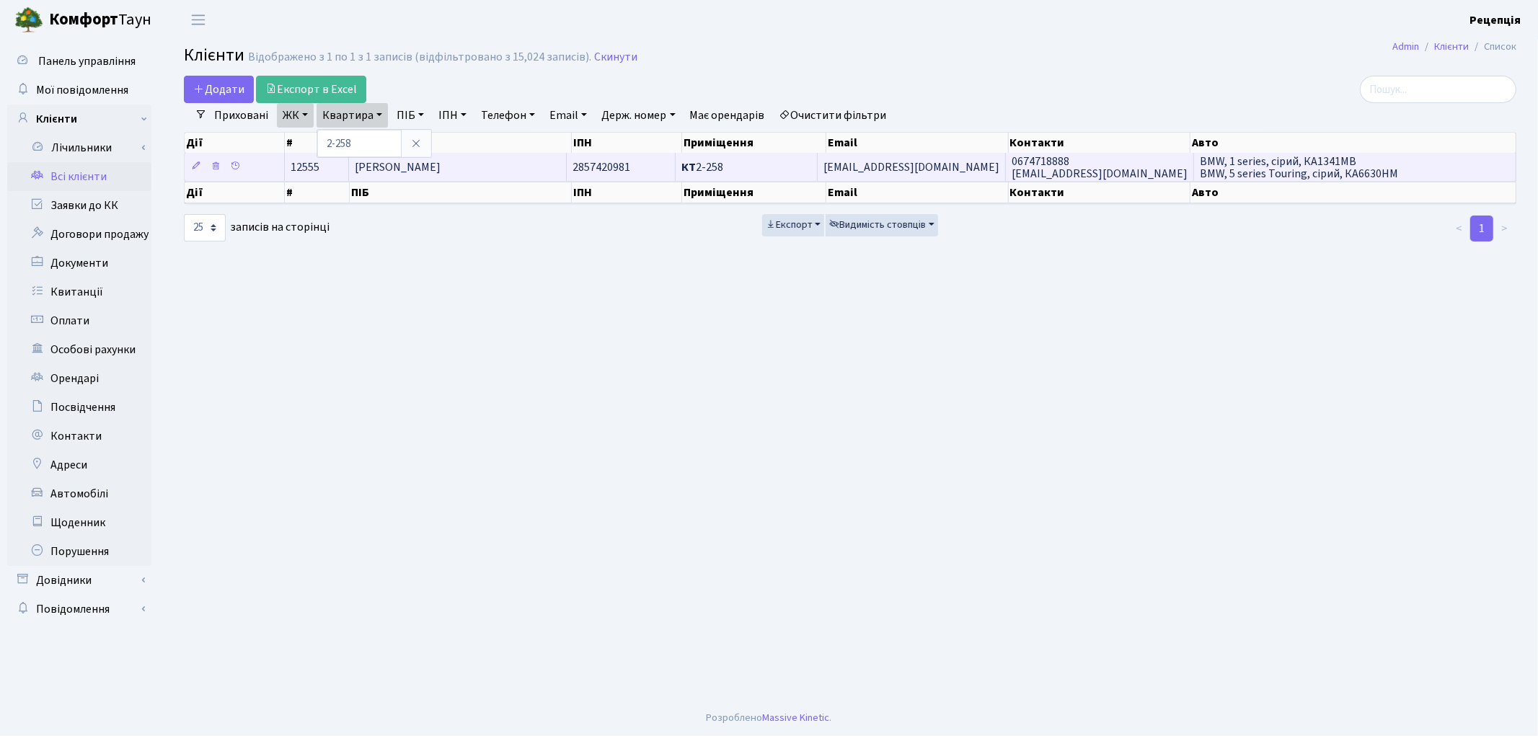
click at [487, 169] on td "[PERSON_NAME]" at bounding box center [458, 167] width 218 height 28
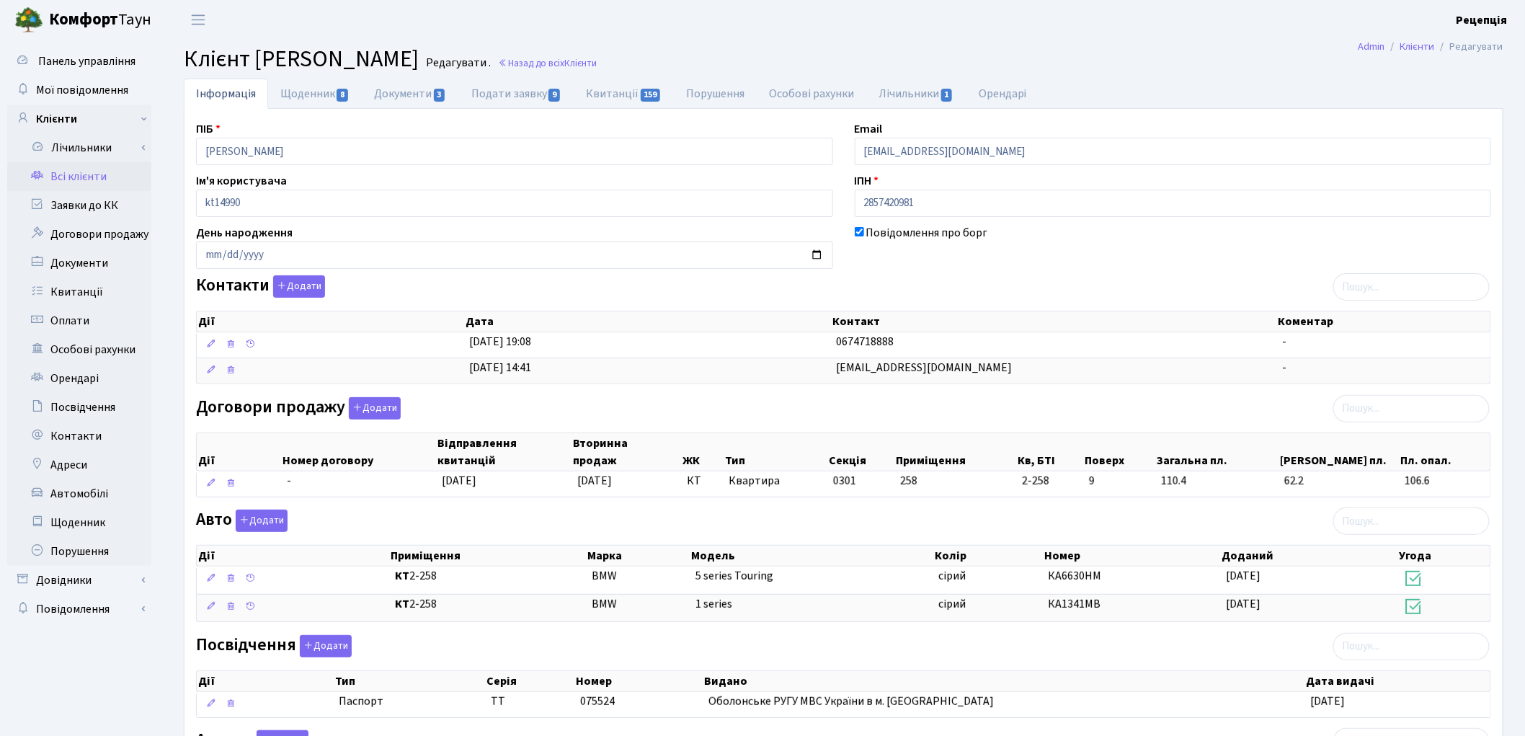
click at [109, 172] on link "Всі клієнти" at bounding box center [79, 176] width 144 height 29
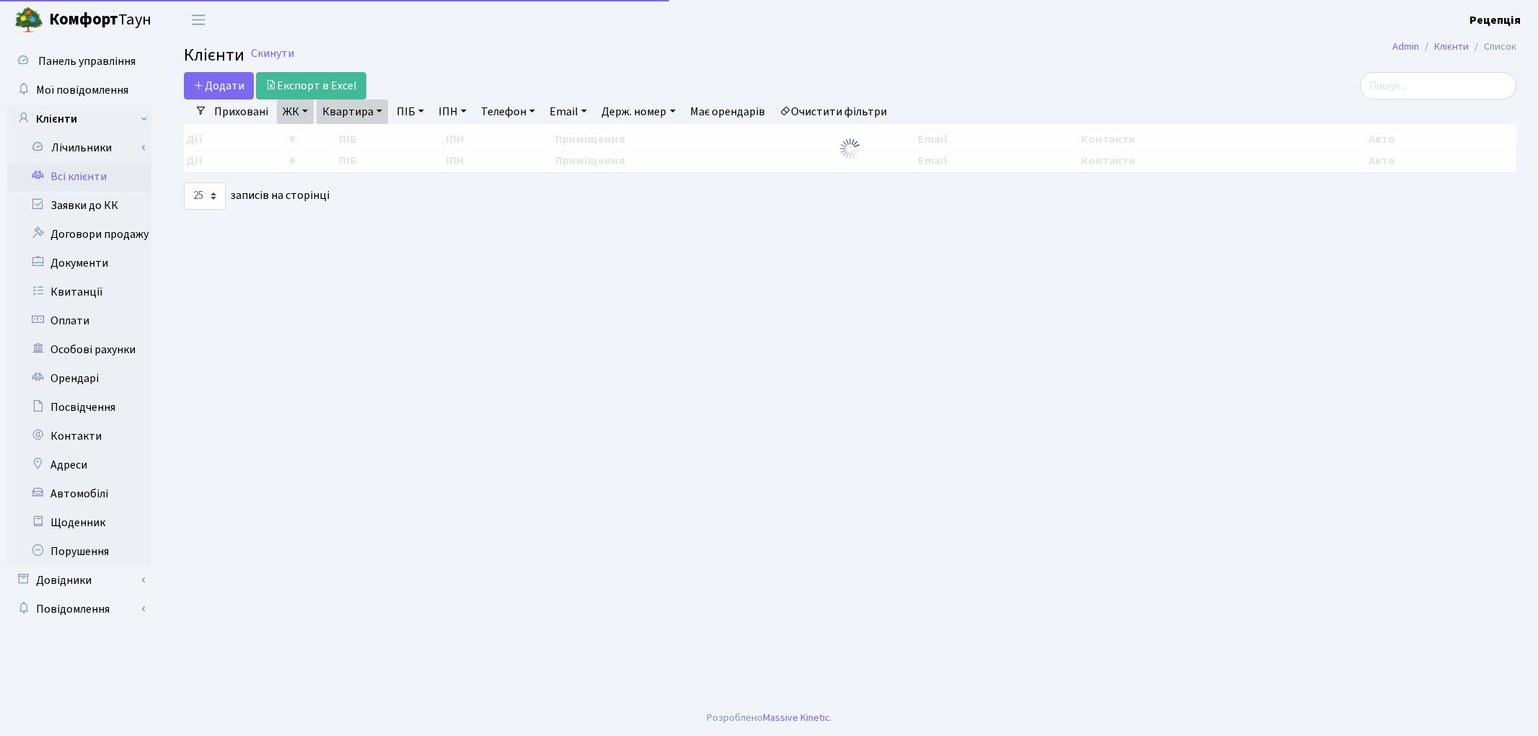
select select "25"
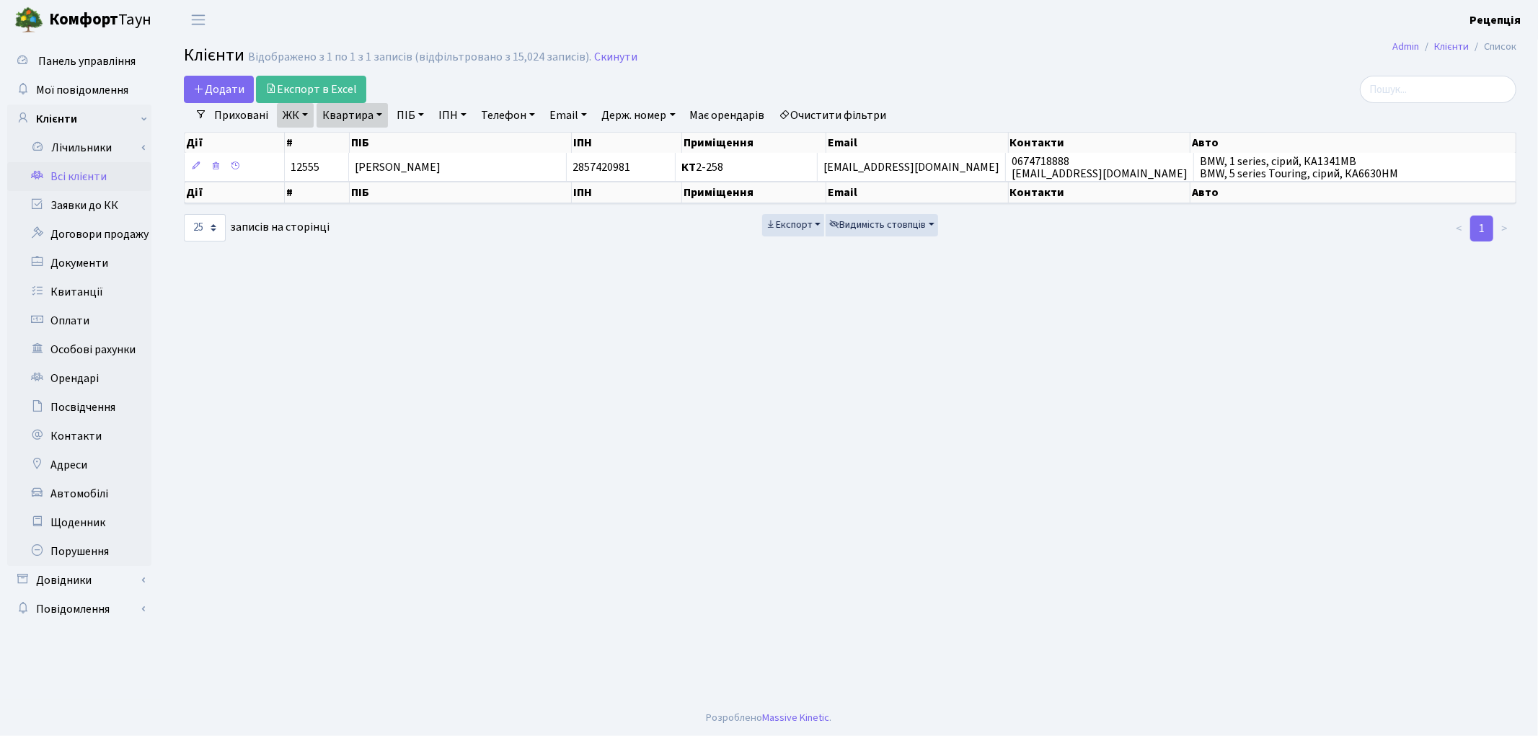
click at [292, 115] on link "ЖК" at bounding box center [295, 115] width 37 height 25
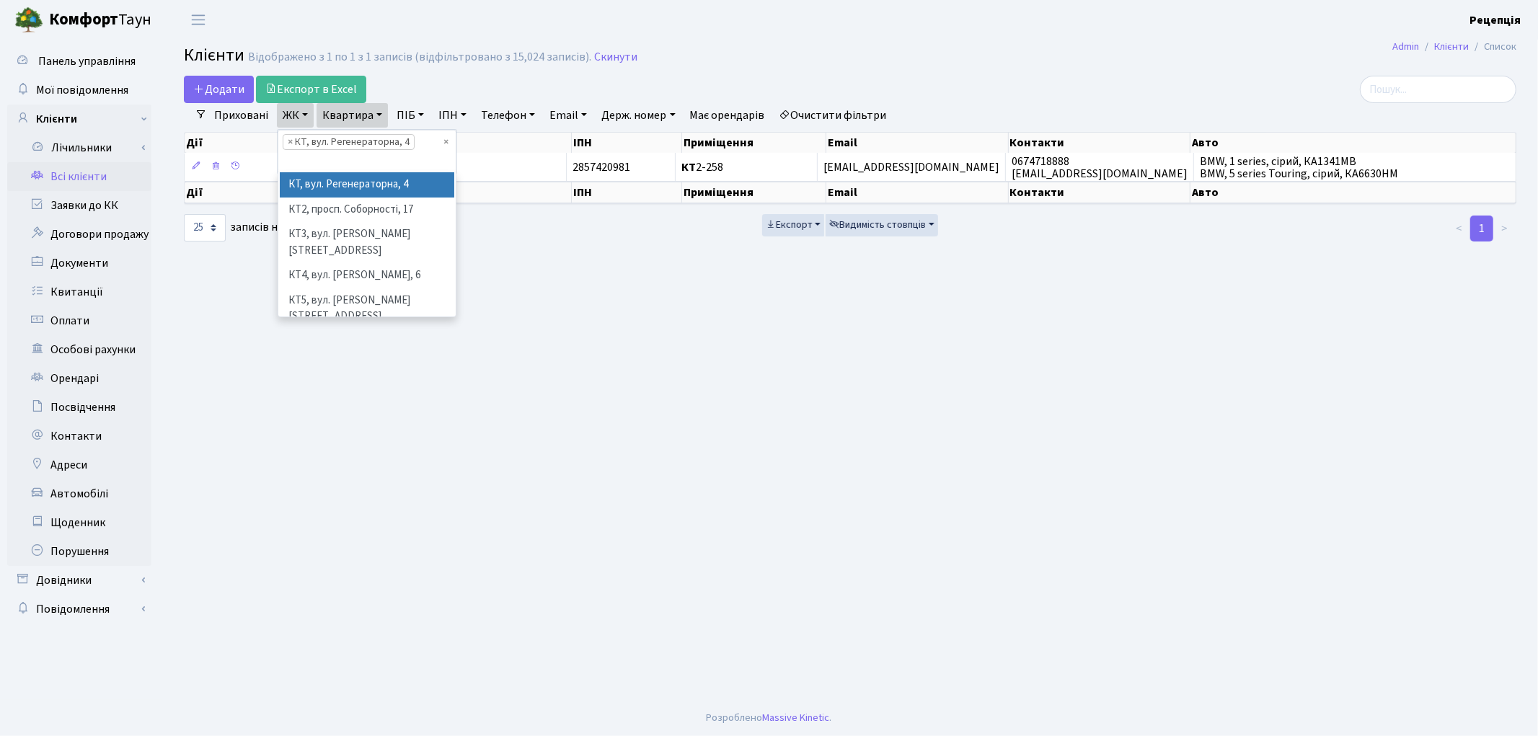
click at [292, 115] on link "ЖК" at bounding box center [295, 115] width 37 height 25
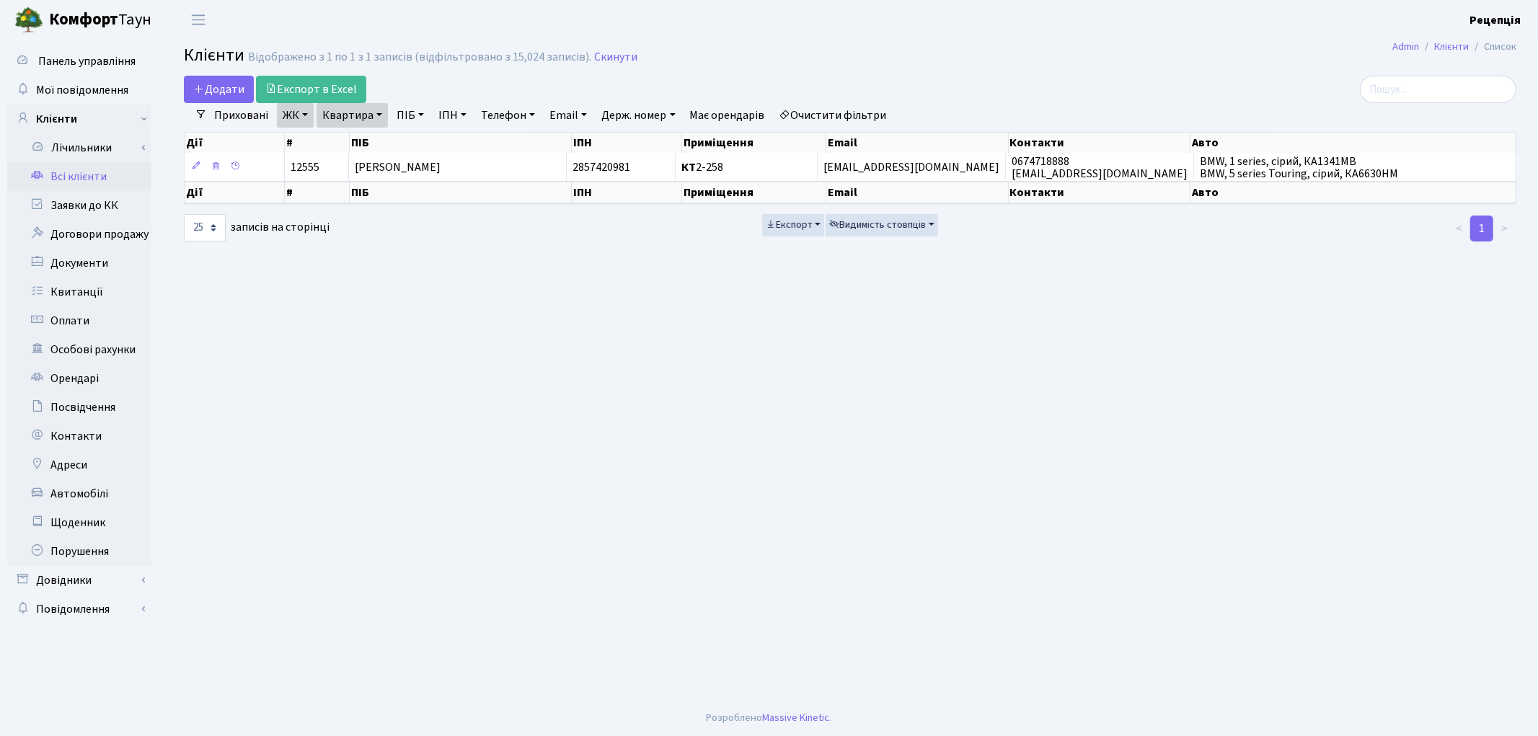
click at [359, 114] on link "Квартира" at bounding box center [351, 115] width 71 height 25
click at [364, 141] on input "2-258" at bounding box center [359, 143] width 84 height 27
click at [333, 147] on input "2-258" at bounding box center [359, 143] width 84 height 27
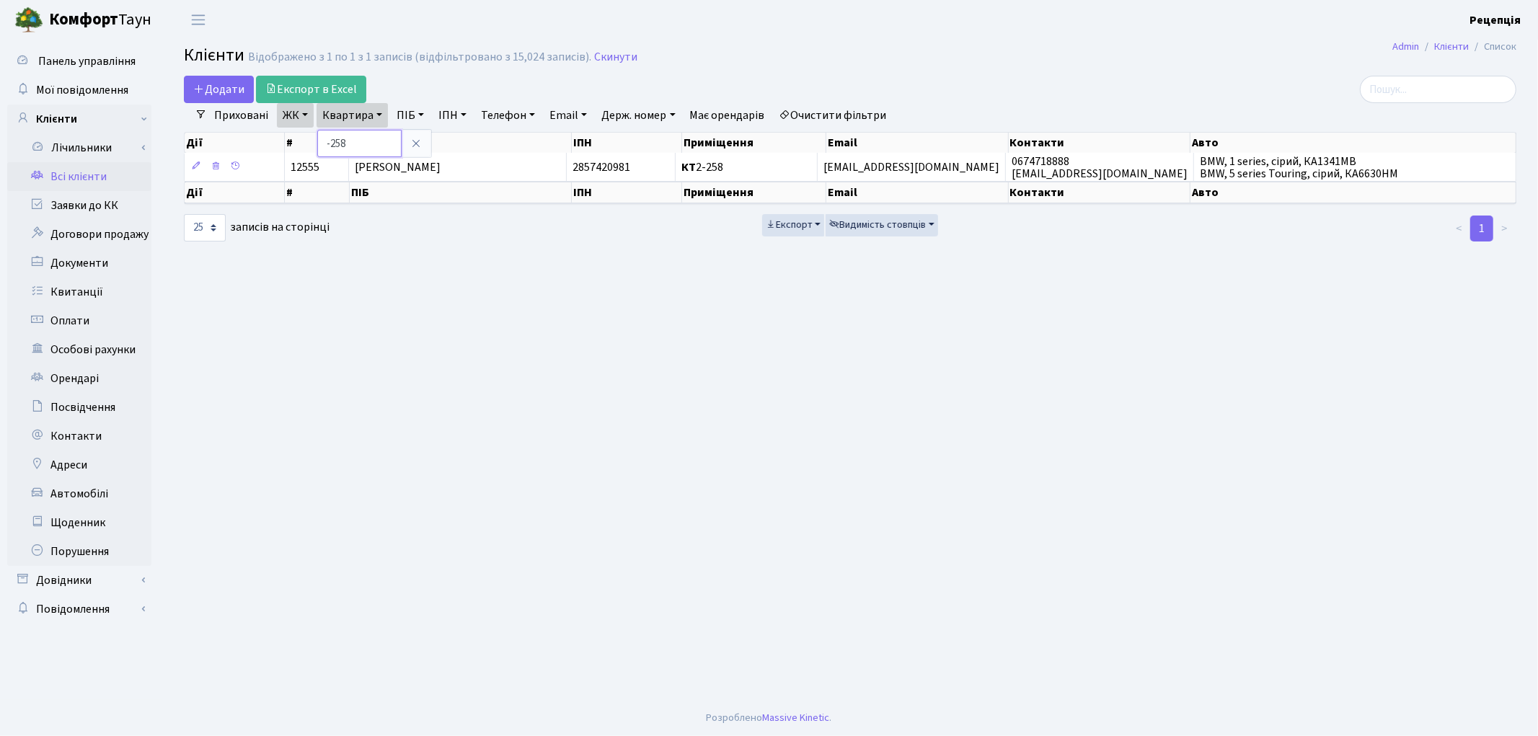
type input "2-258"
click at [369, 141] on input "2-258" at bounding box center [359, 143] width 84 height 27
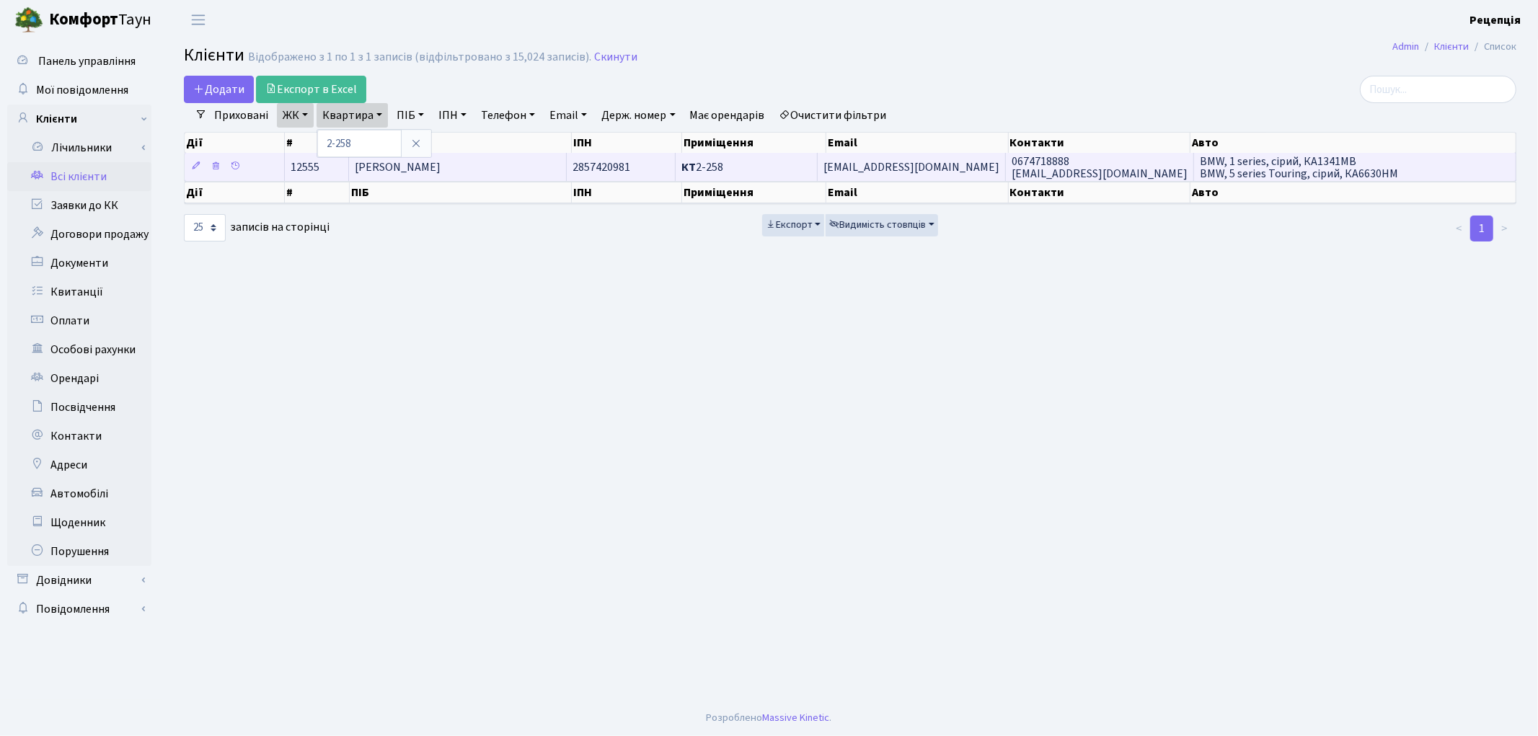
click at [440, 173] on span "[PERSON_NAME]" at bounding box center [398, 167] width 86 height 16
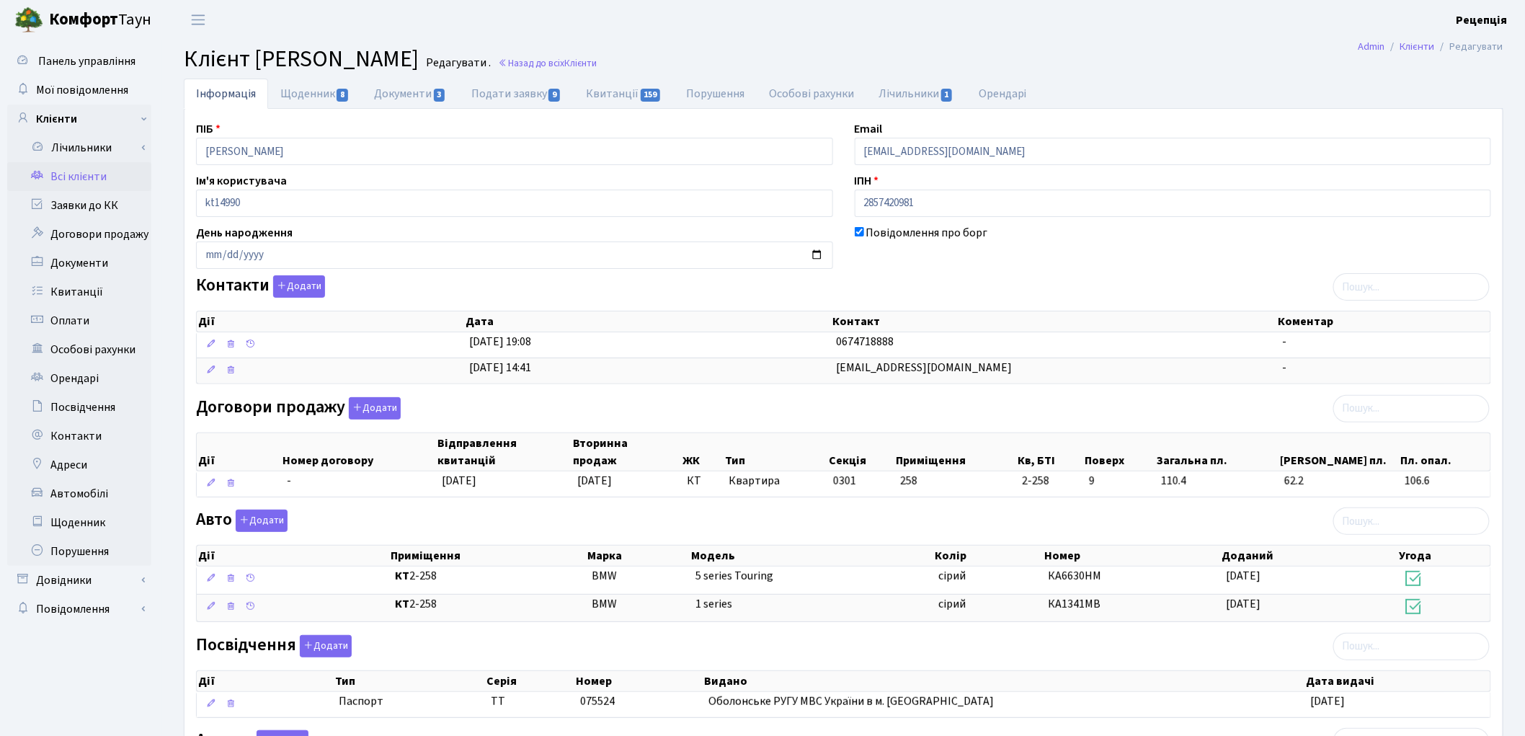
click at [72, 171] on link "Всі клієнти" at bounding box center [79, 176] width 144 height 29
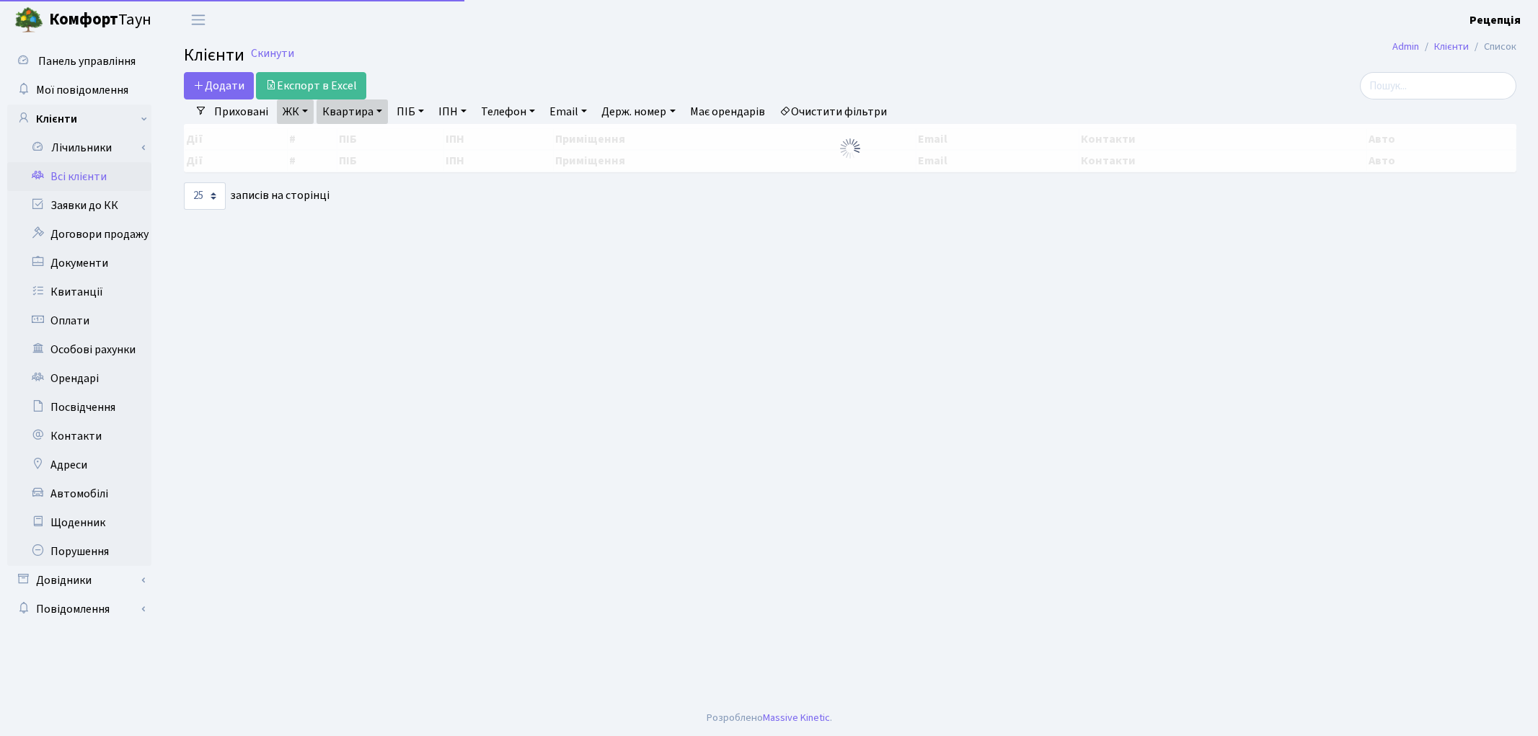
select select "25"
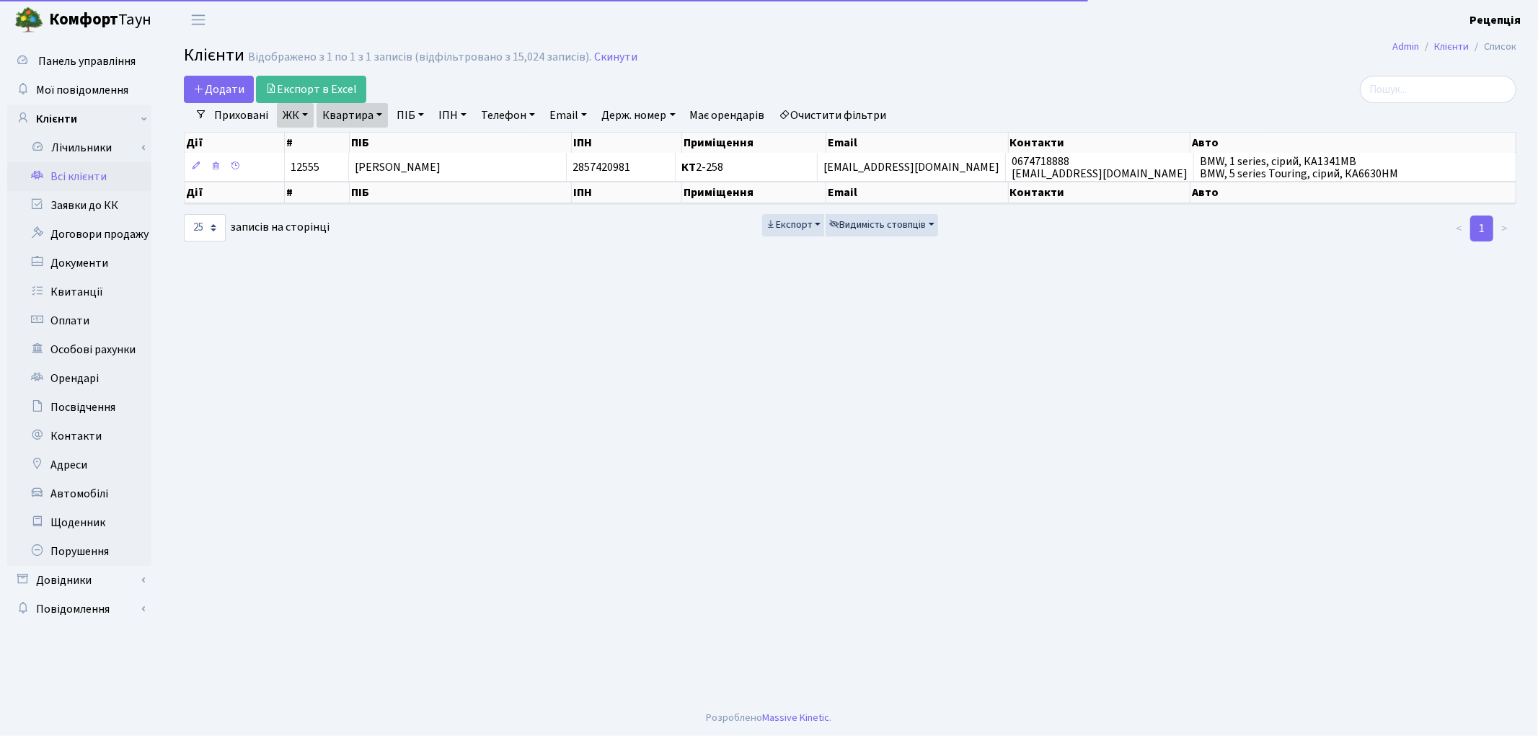
click at [830, 110] on link "Очистити фільтри" at bounding box center [833, 115] width 119 height 25
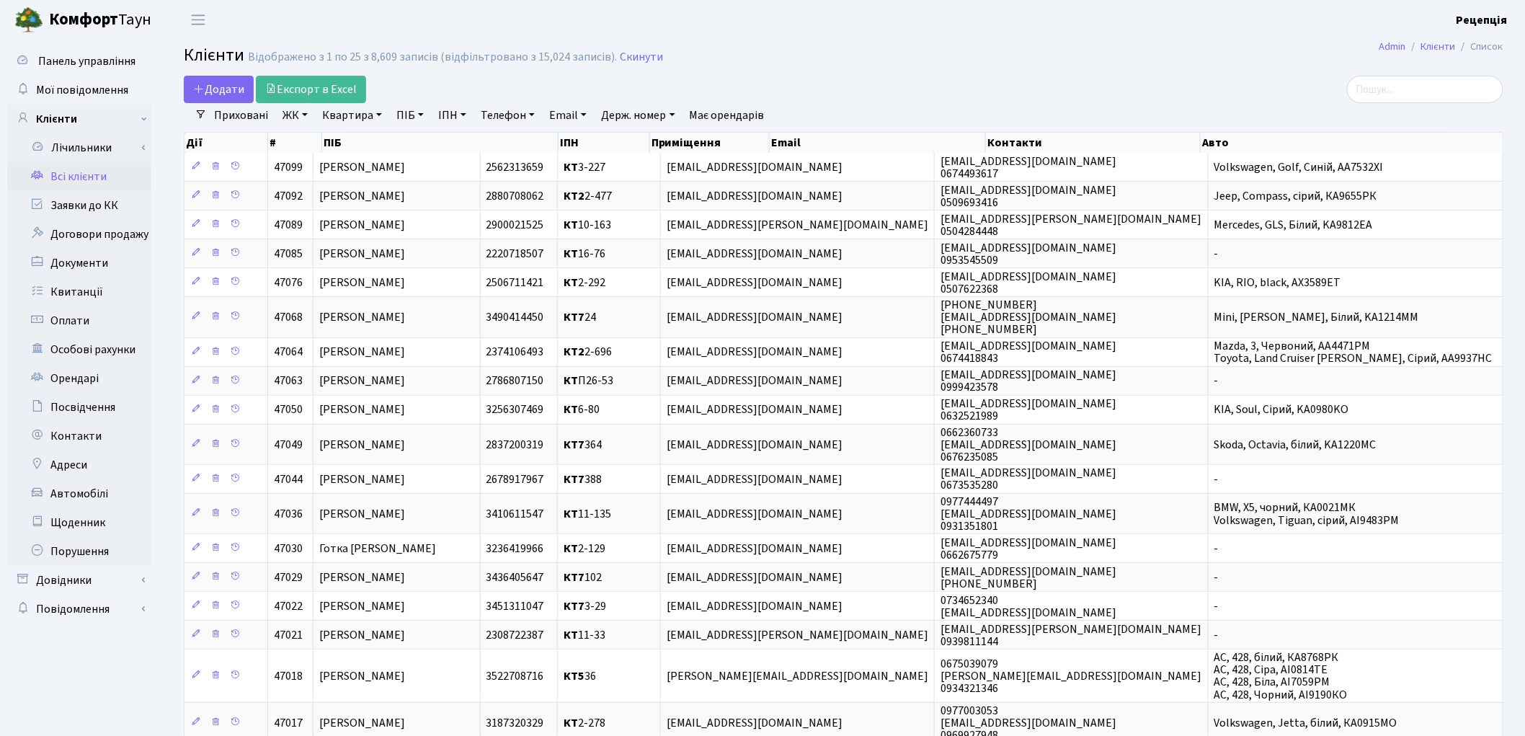
click at [407, 121] on link "ПІБ" at bounding box center [410, 115] width 39 height 25
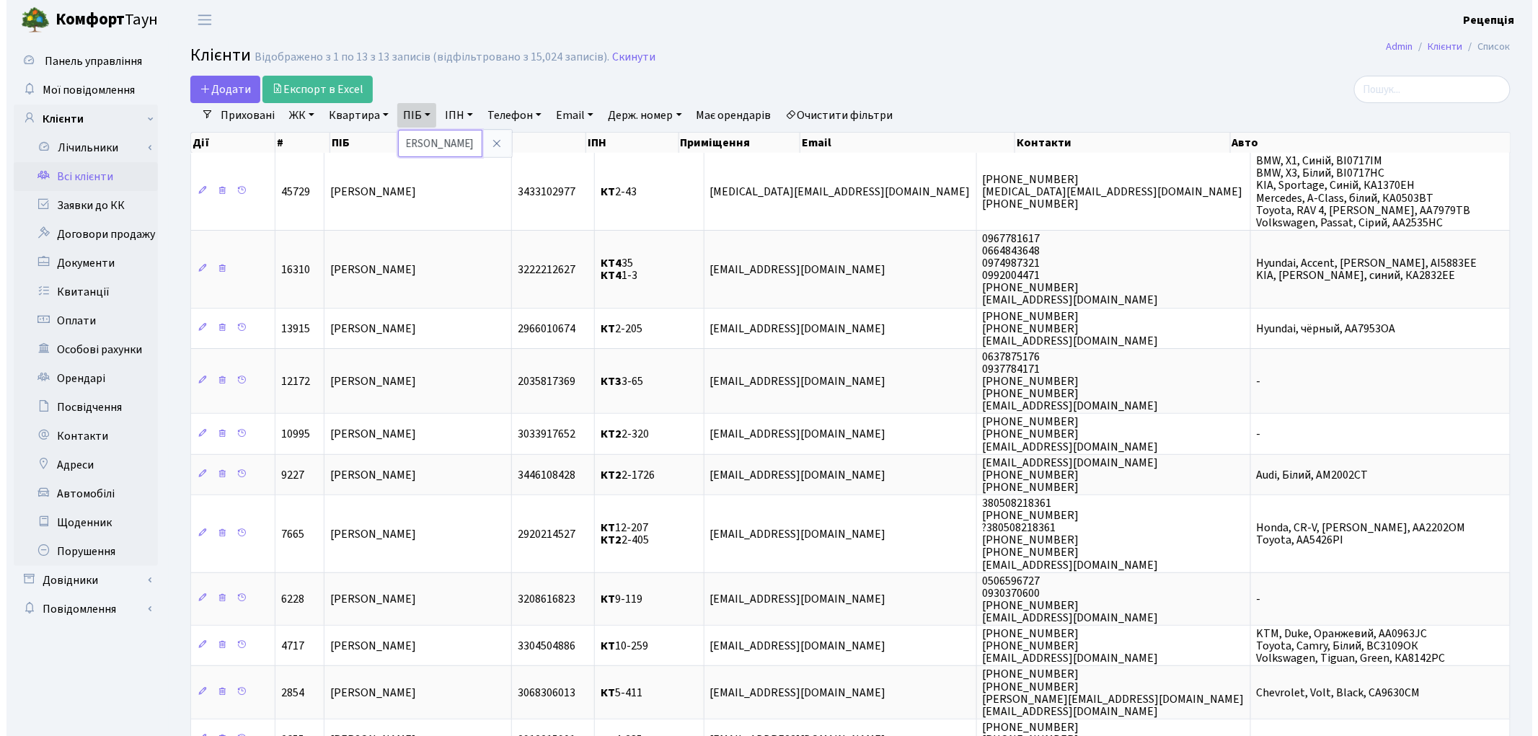
scroll to position [0, 26]
type input "поліщук олександр"
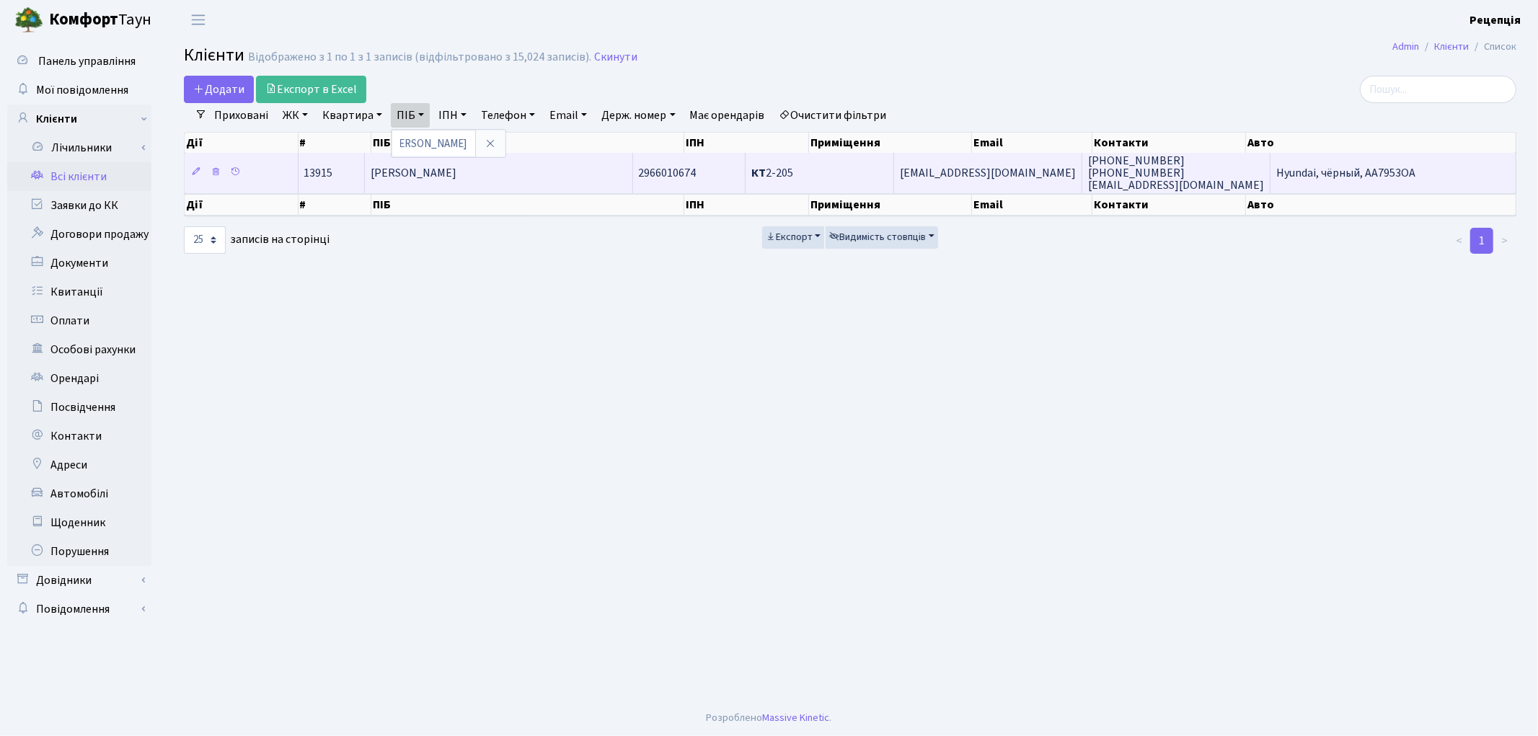
click at [456, 178] on span "[PERSON_NAME]" at bounding box center [414, 173] width 86 height 16
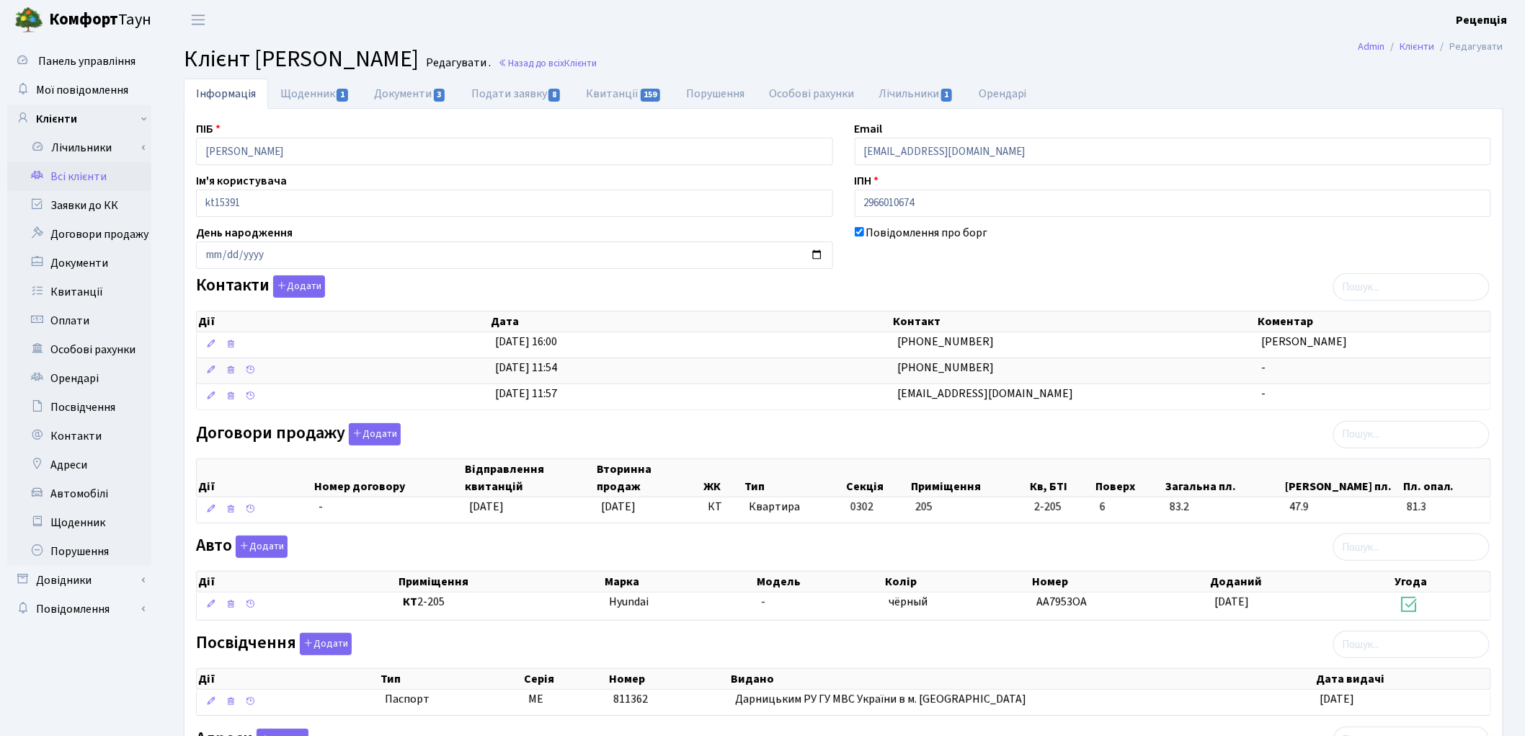
click at [66, 178] on link "Всі клієнти" at bounding box center [79, 176] width 144 height 29
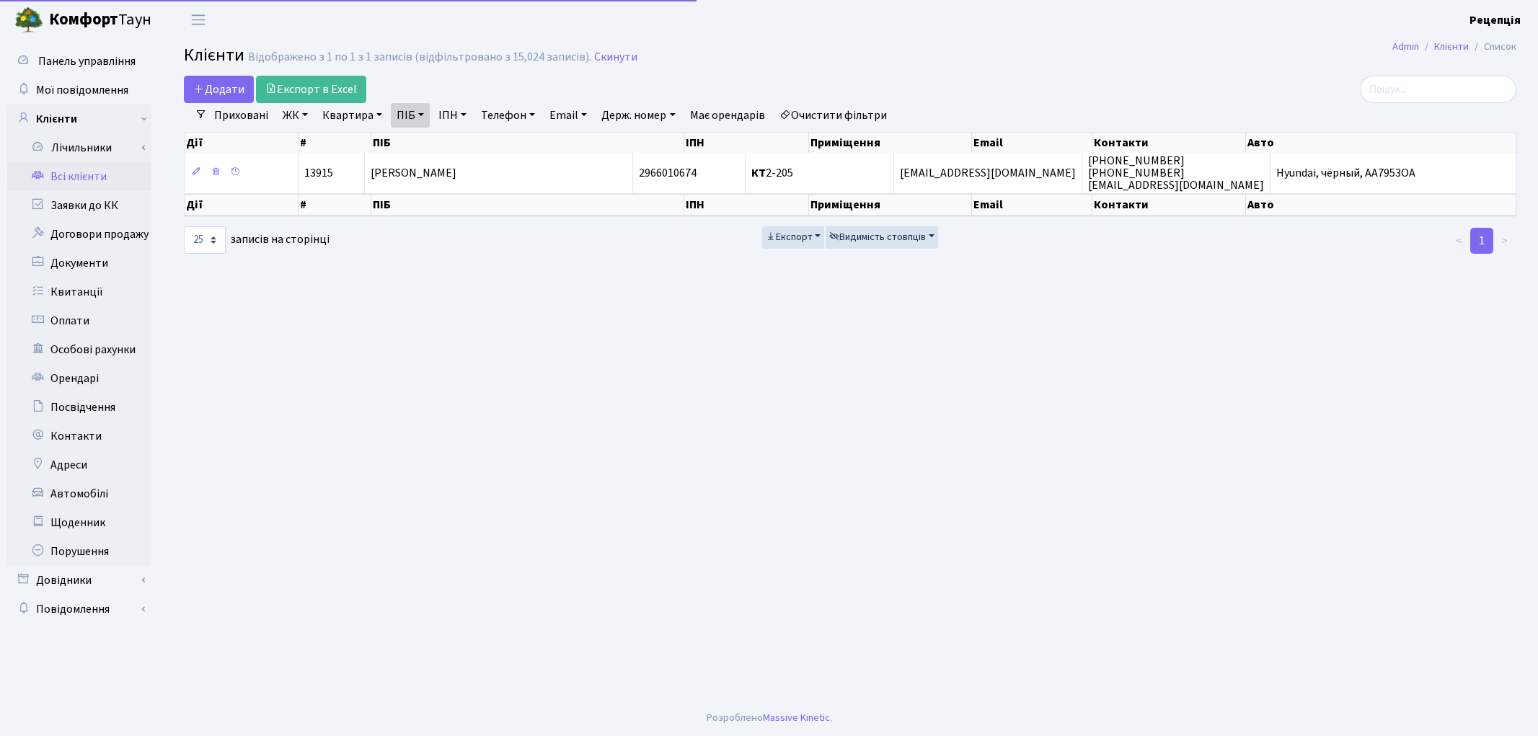
select select
select select "25"
click at [824, 113] on link "Очистити фільтри" at bounding box center [833, 115] width 119 height 25
select select
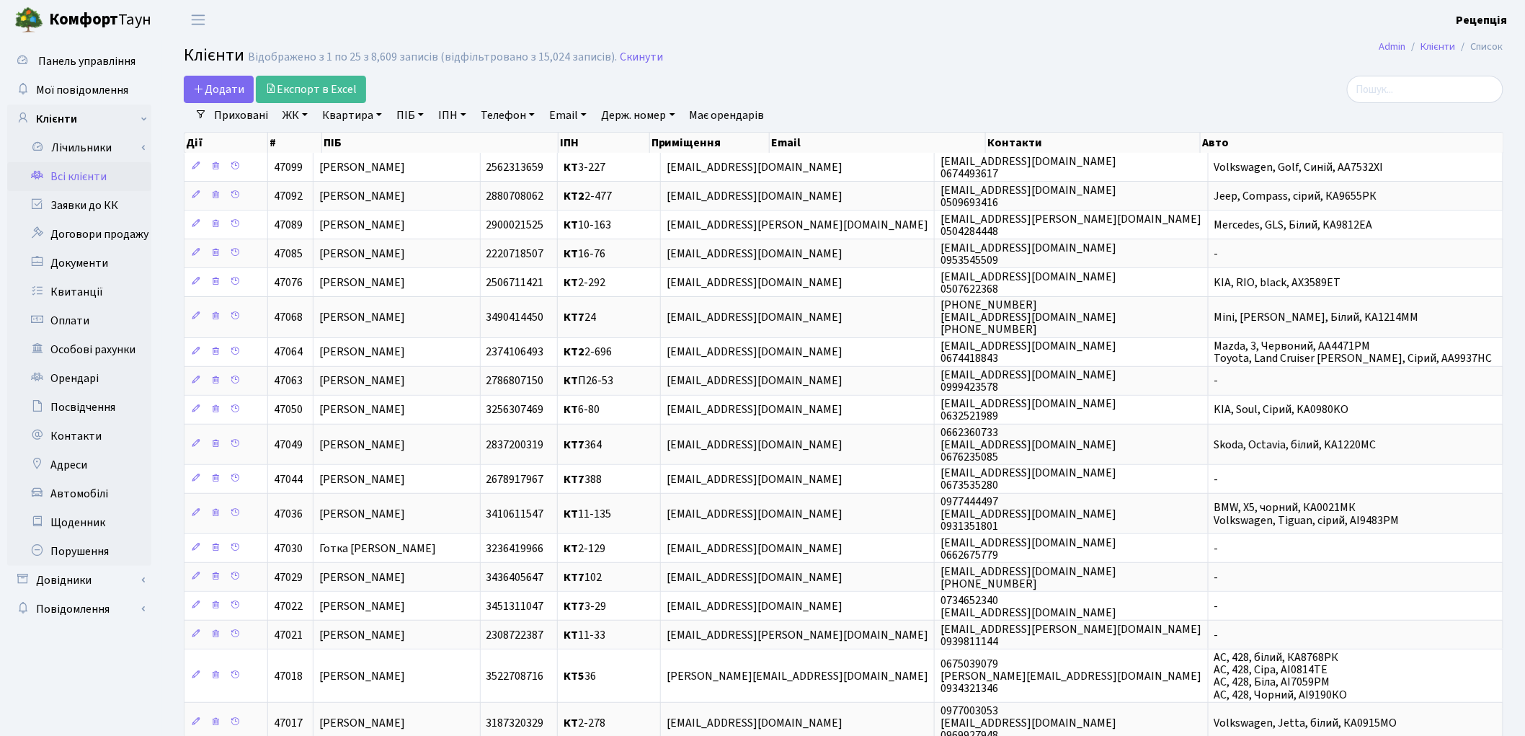
click at [290, 117] on link "ЖК" at bounding box center [295, 115] width 37 height 25
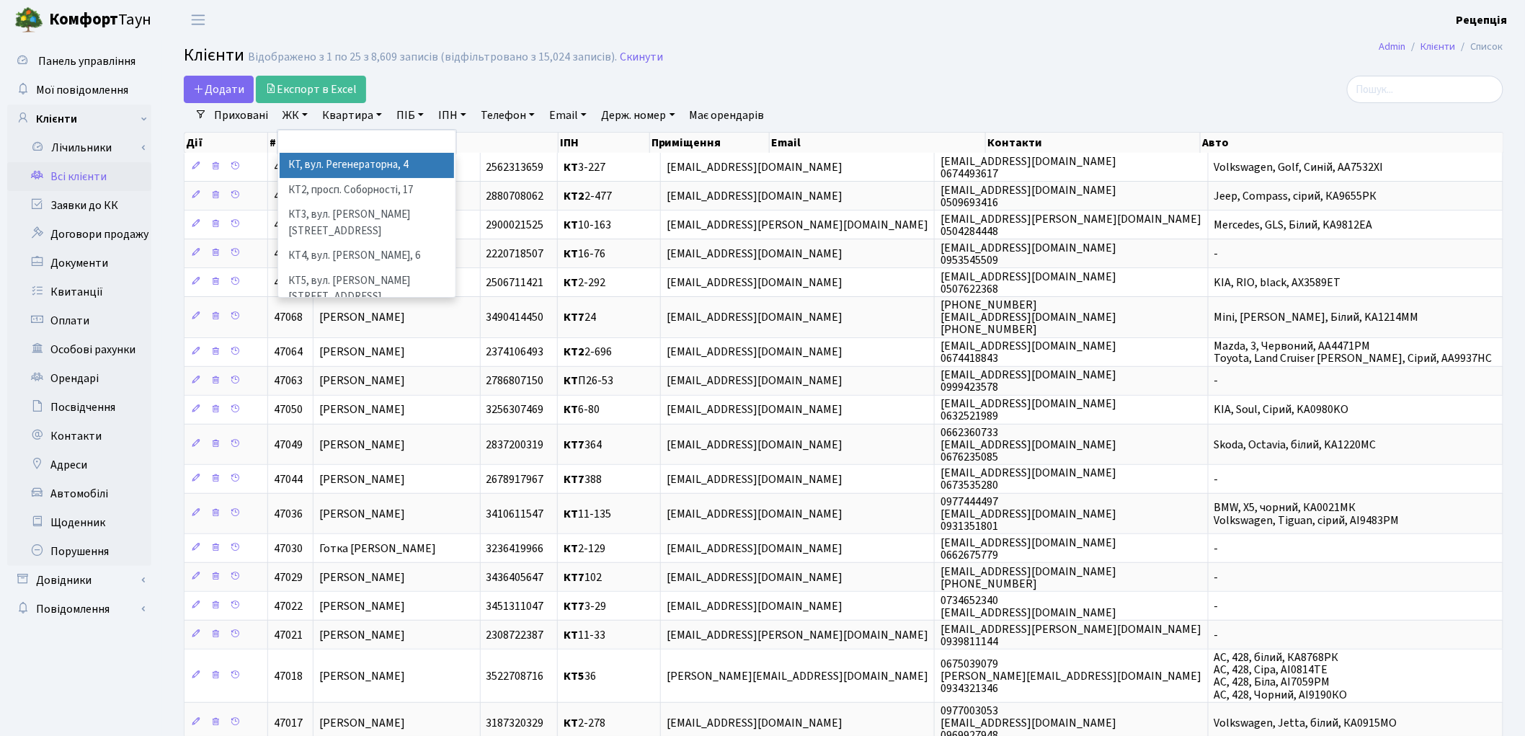
click at [332, 164] on li "КТ, вул. Регенераторна, 4" at bounding box center [367, 165] width 174 height 25
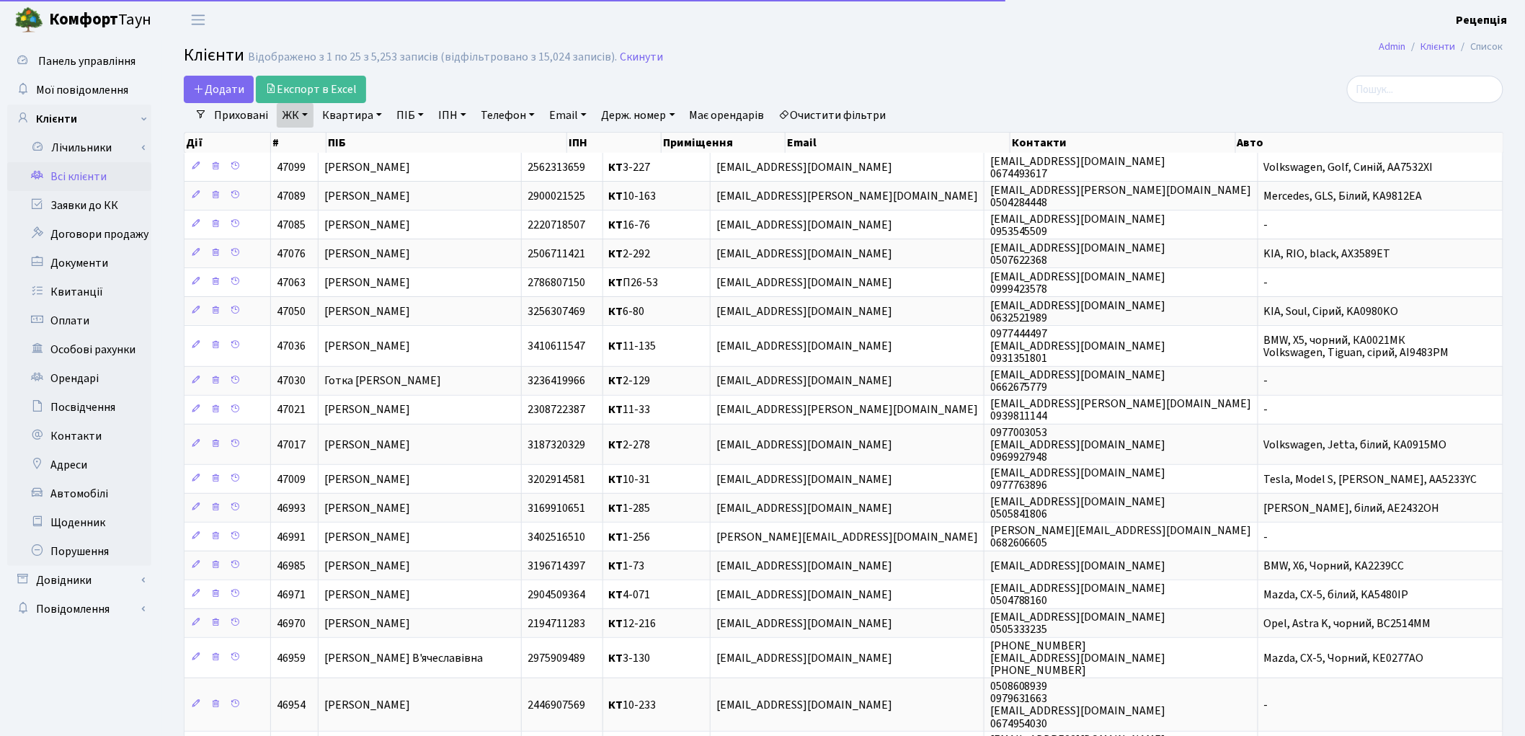
click at [345, 109] on link "Квартира" at bounding box center [351, 115] width 71 height 25
type input "2-258"
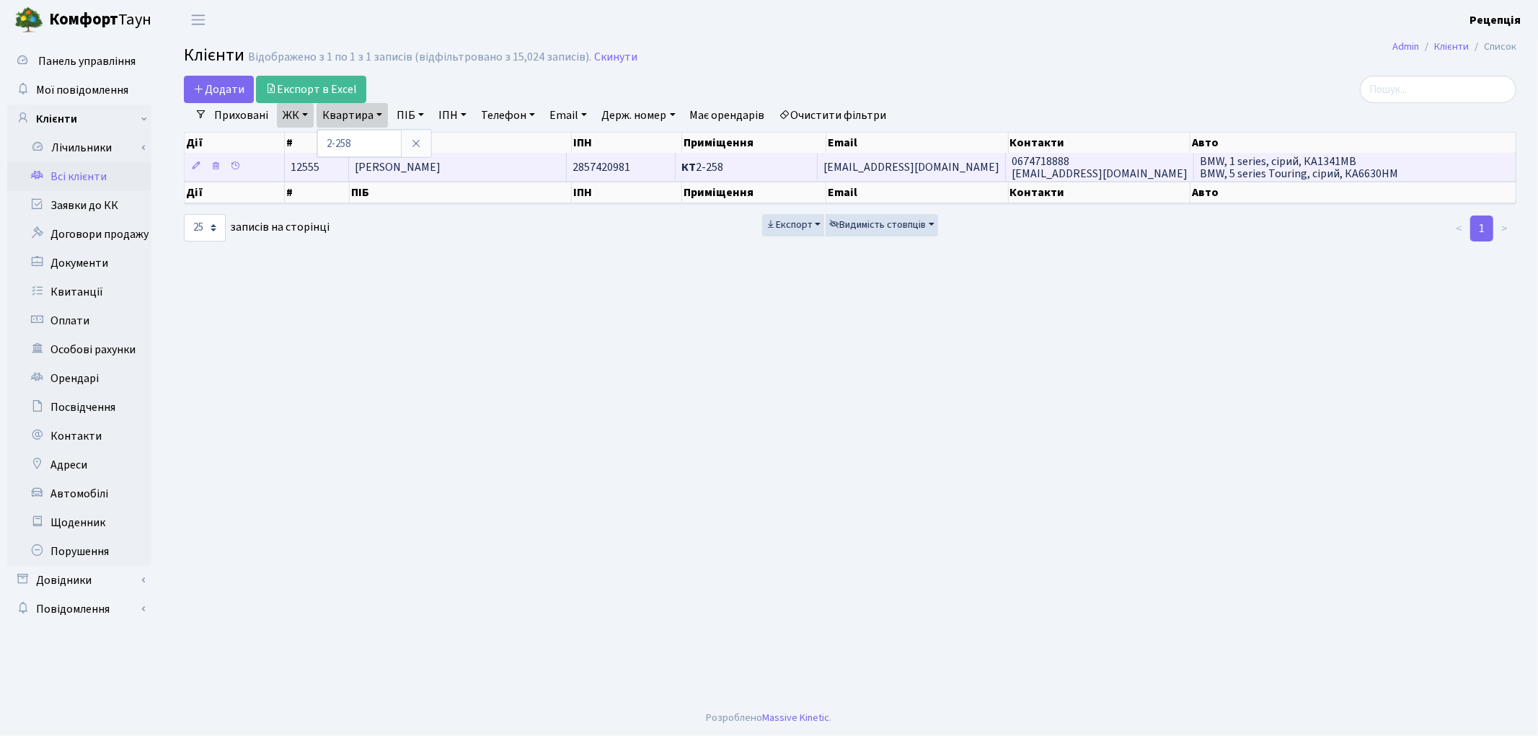
click at [440, 164] on span "[PERSON_NAME] [PERSON_NAME]" at bounding box center [398, 167] width 86 height 16
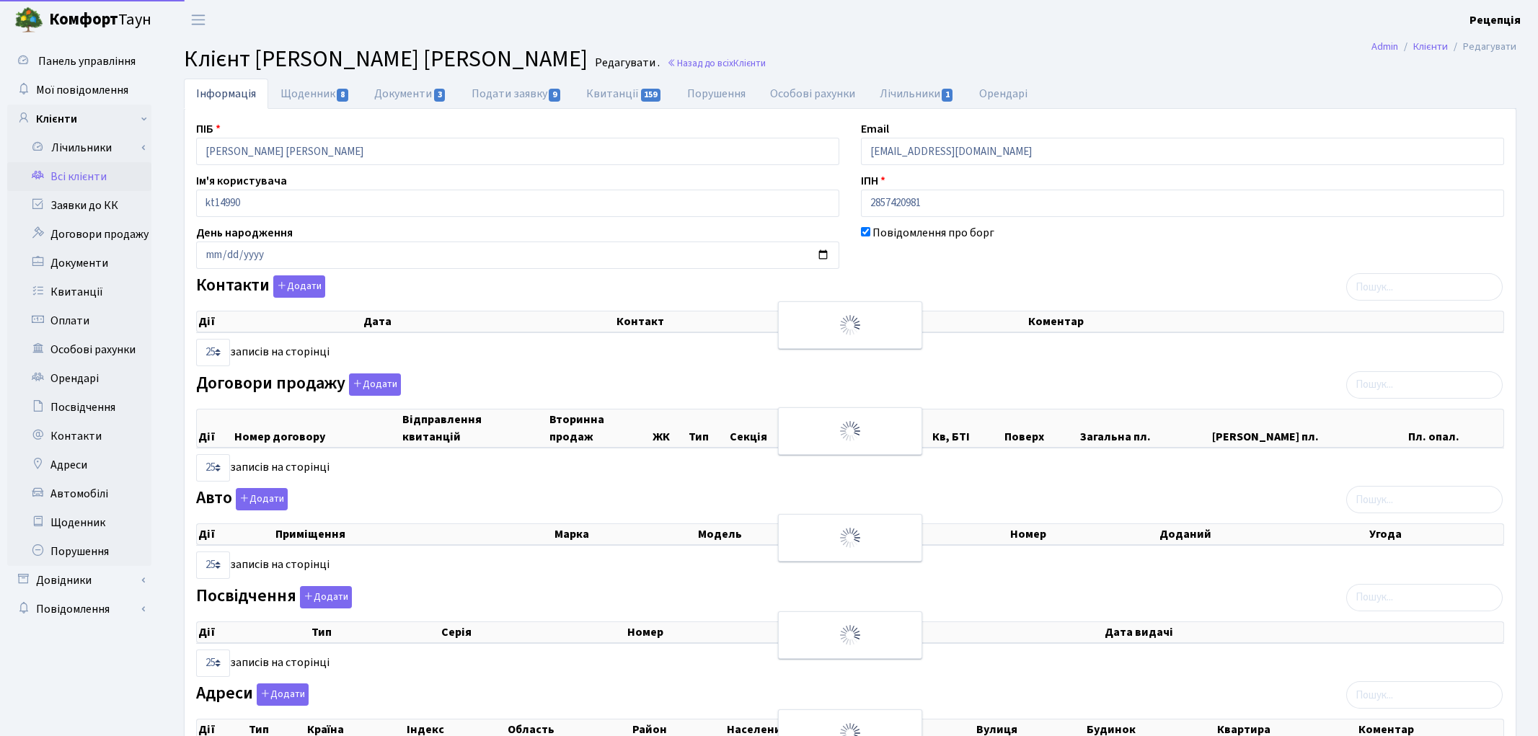
select select "25"
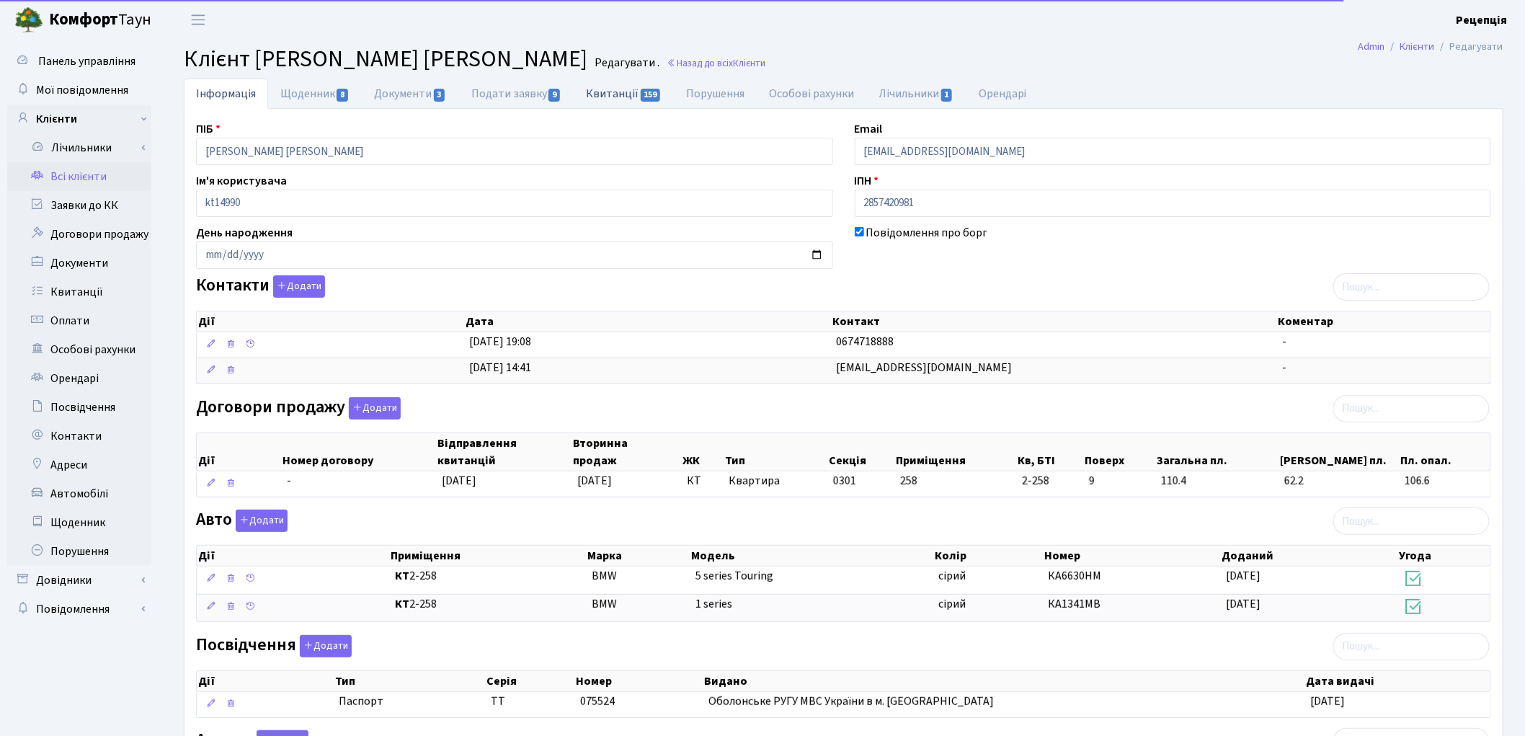
click at [624, 95] on link "Квитанції 159" at bounding box center [624, 94] width 100 height 30
select select "25"
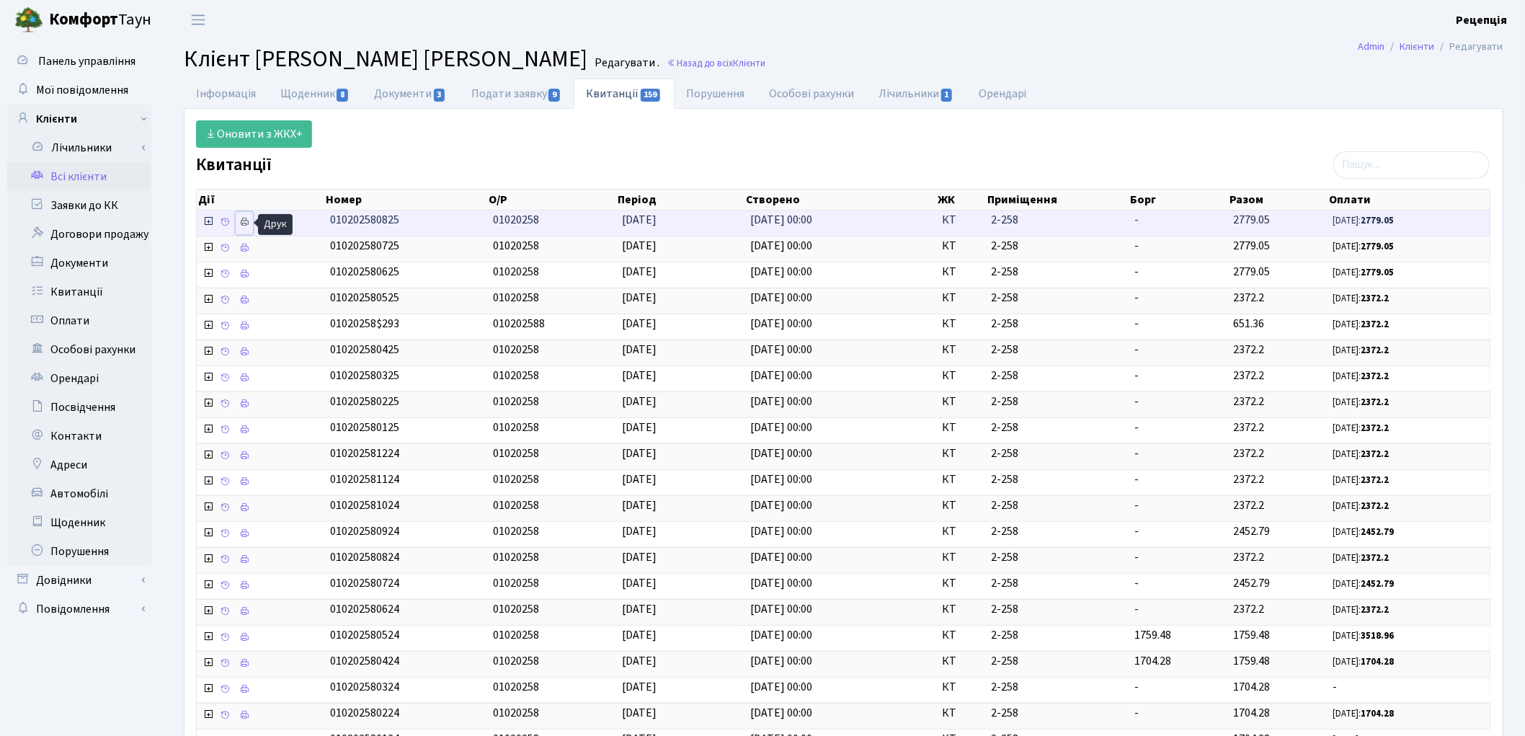
click at [251, 224] on link at bounding box center [244, 223] width 17 height 22
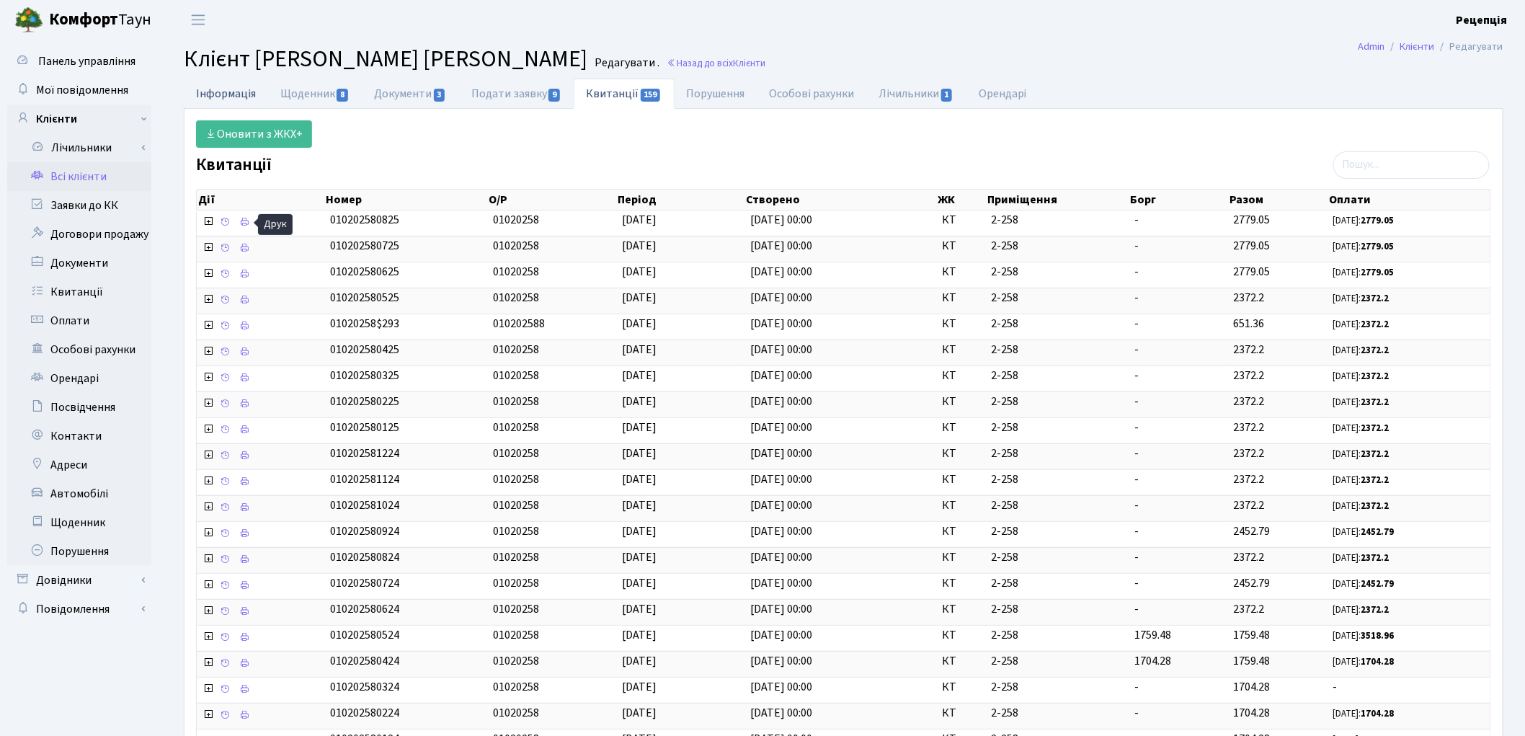
click at [225, 94] on link "Інформація" at bounding box center [226, 94] width 84 height 30
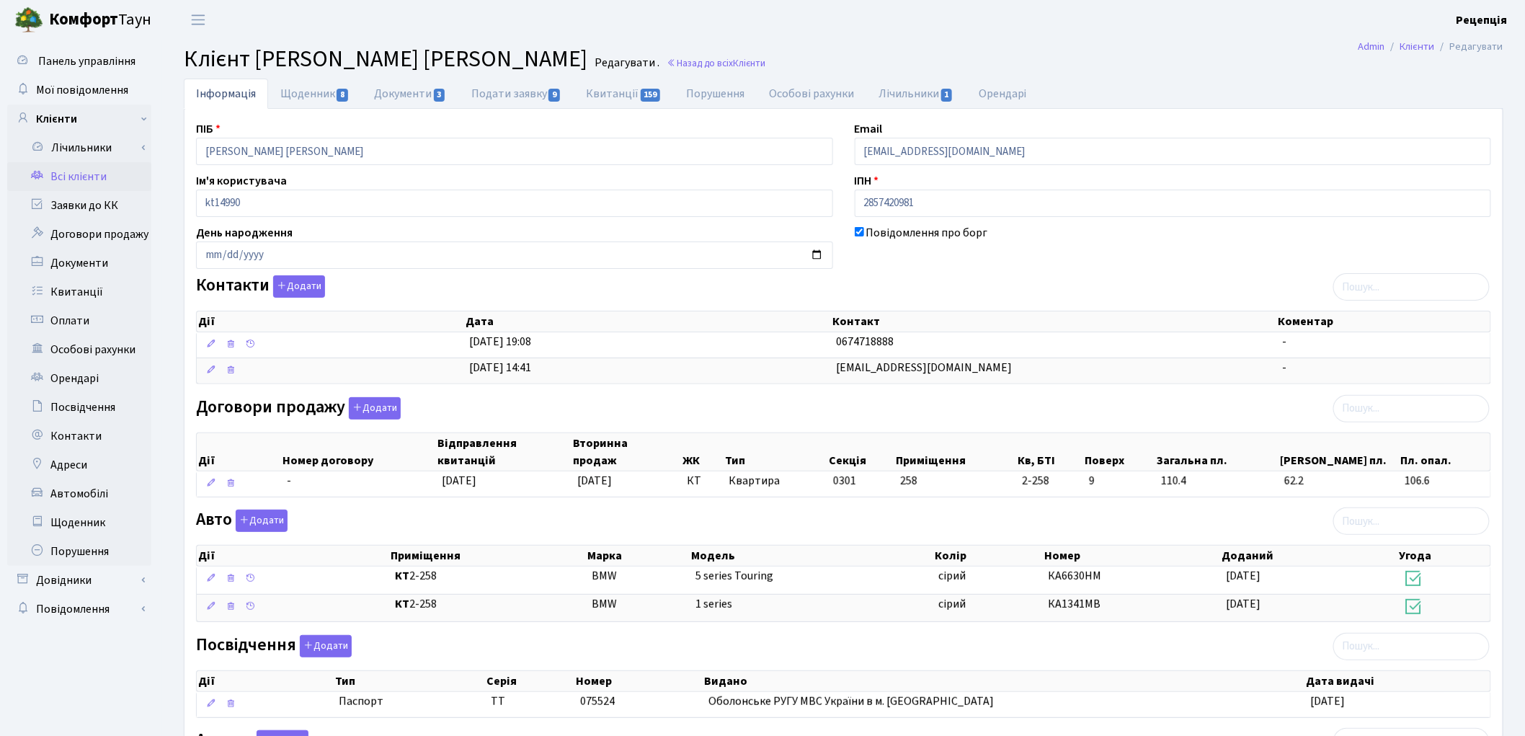
click at [85, 170] on link "Всі клієнти" at bounding box center [79, 176] width 144 height 29
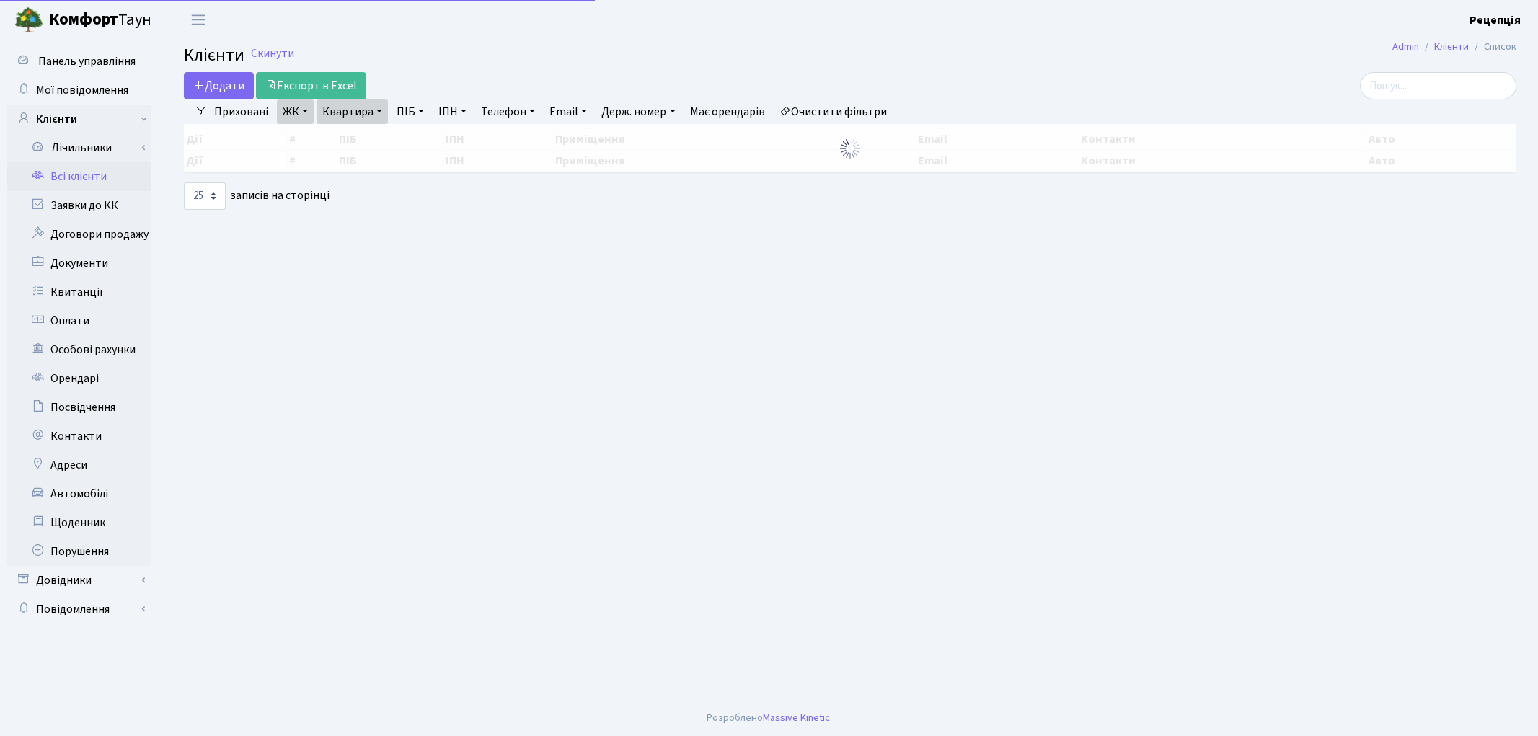
select select "25"
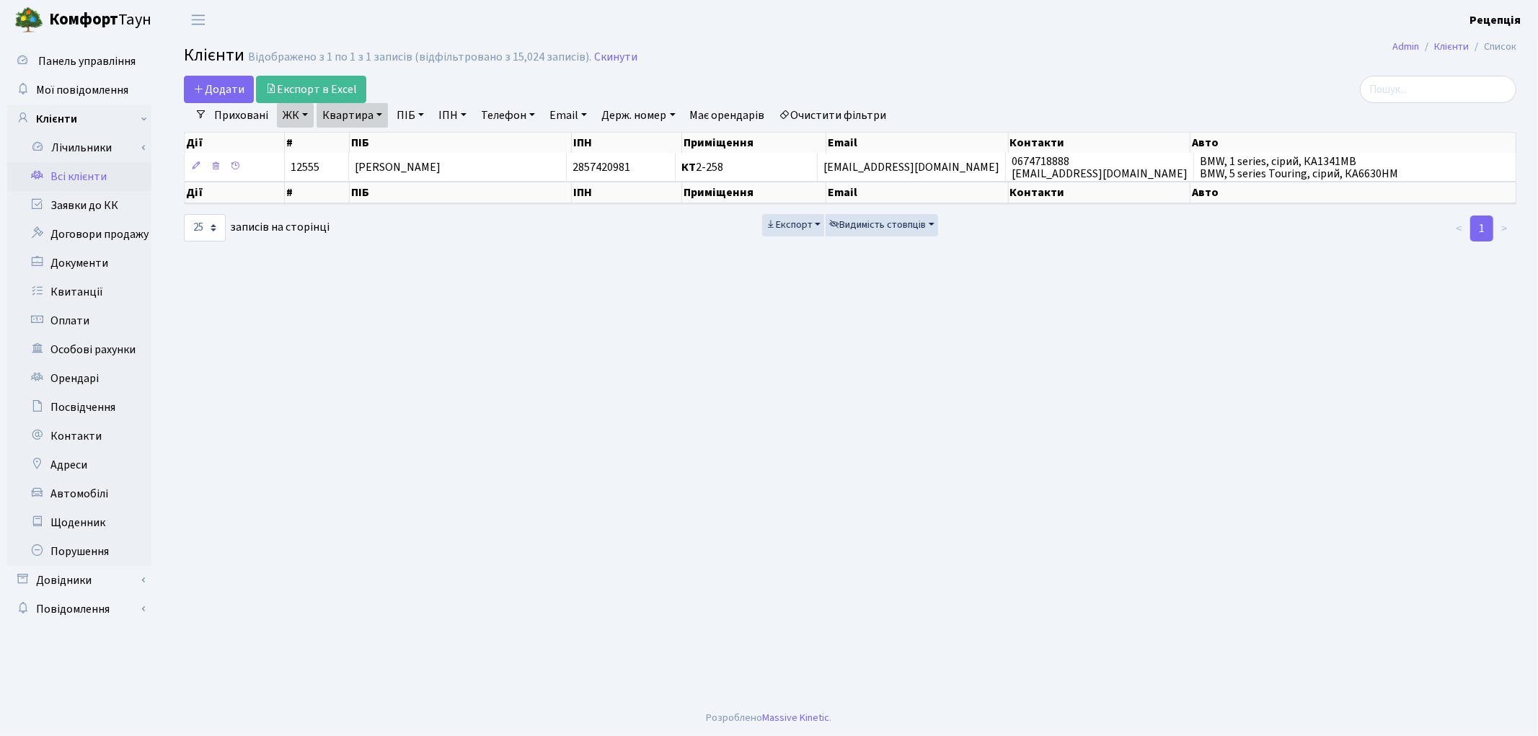
click at [854, 109] on link "Очистити фільтри" at bounding box center [833, 115] width 119 height 25
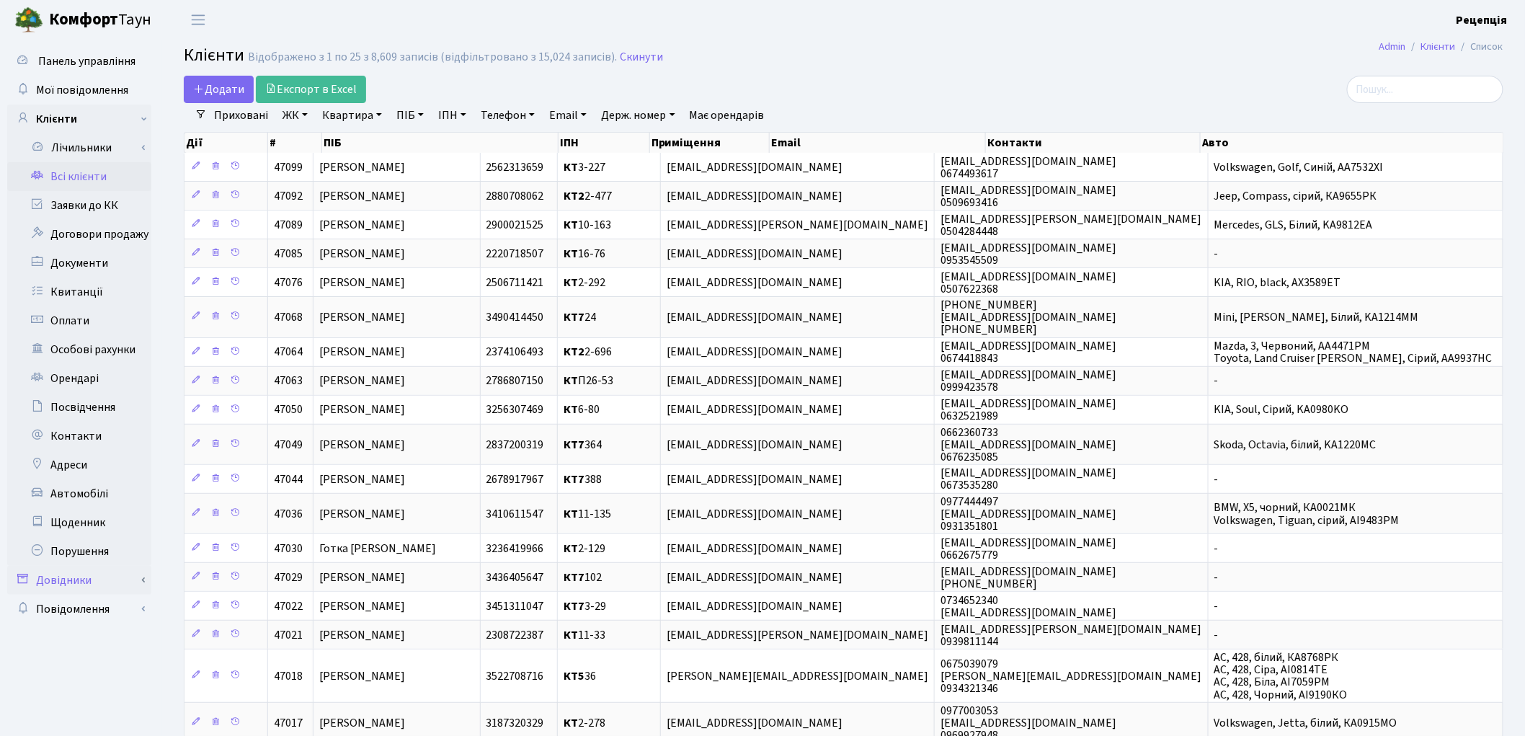
click at [74, 582] on link "Довідники" at bounding box center [79, 580] width 144 height 29
click at [114, 714] on link "Приміщення" at bounding box center [84, 713] width 135 height 29
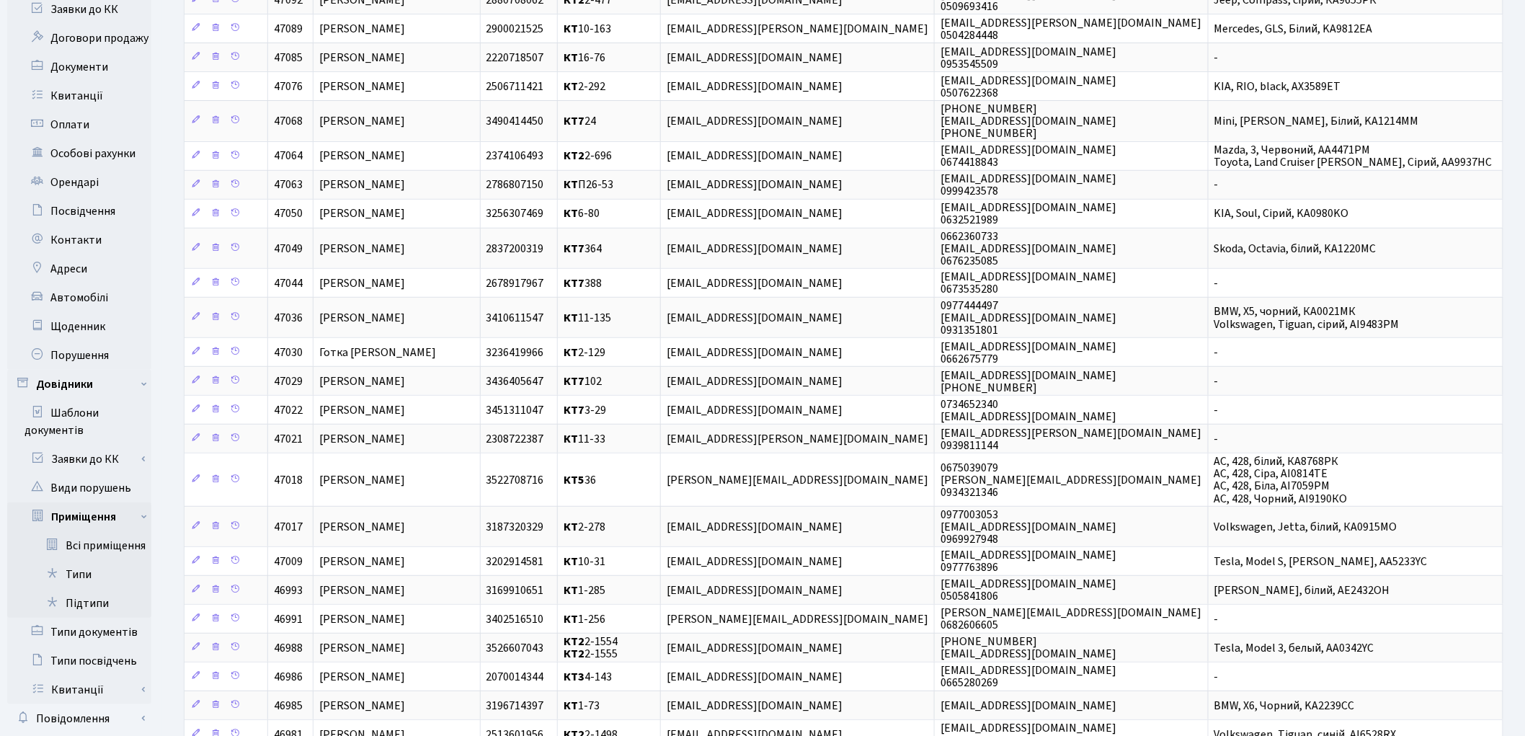
scroll to position [236, 0]
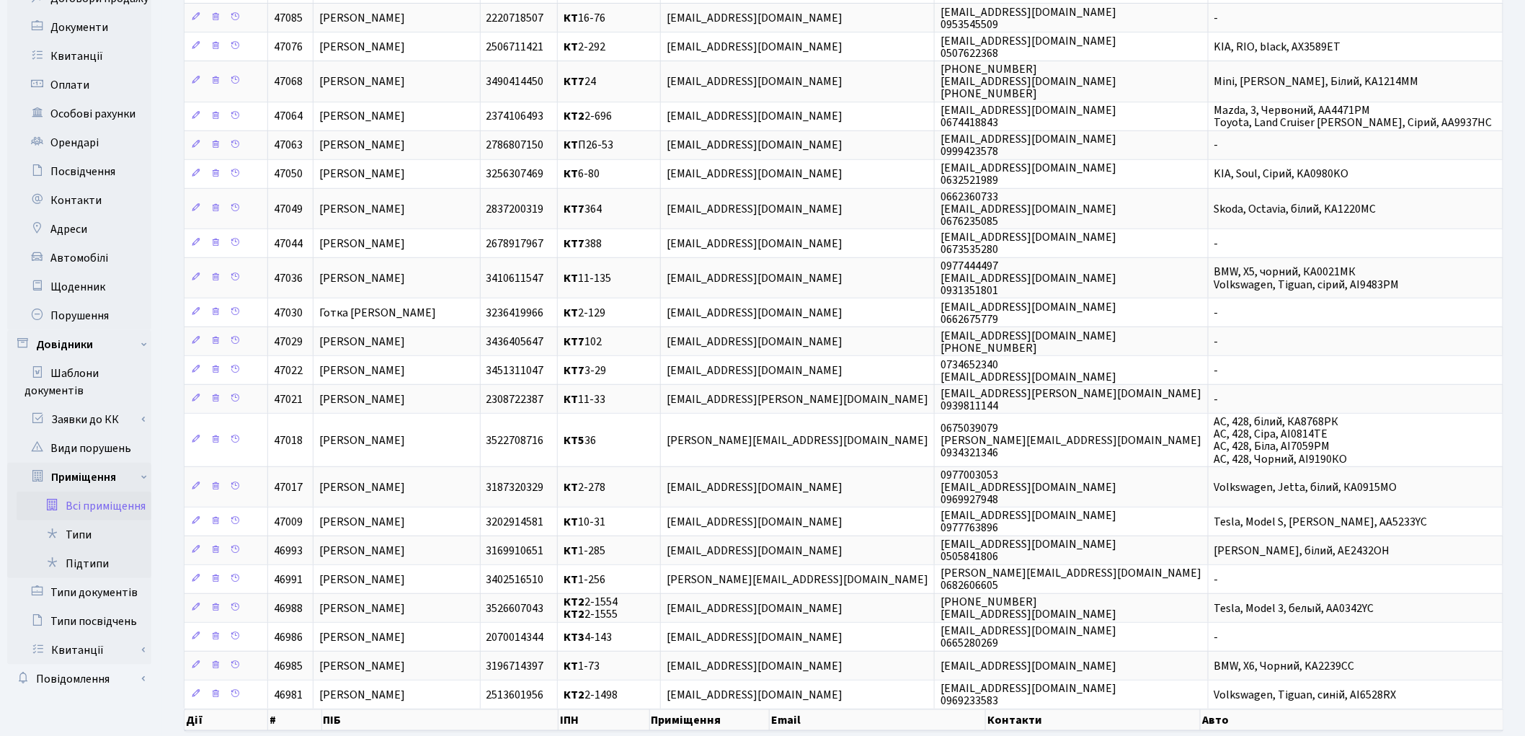
click at [73, 505] on link "Всі приміщення" at bounding box center [84, 506] width 135 height 29
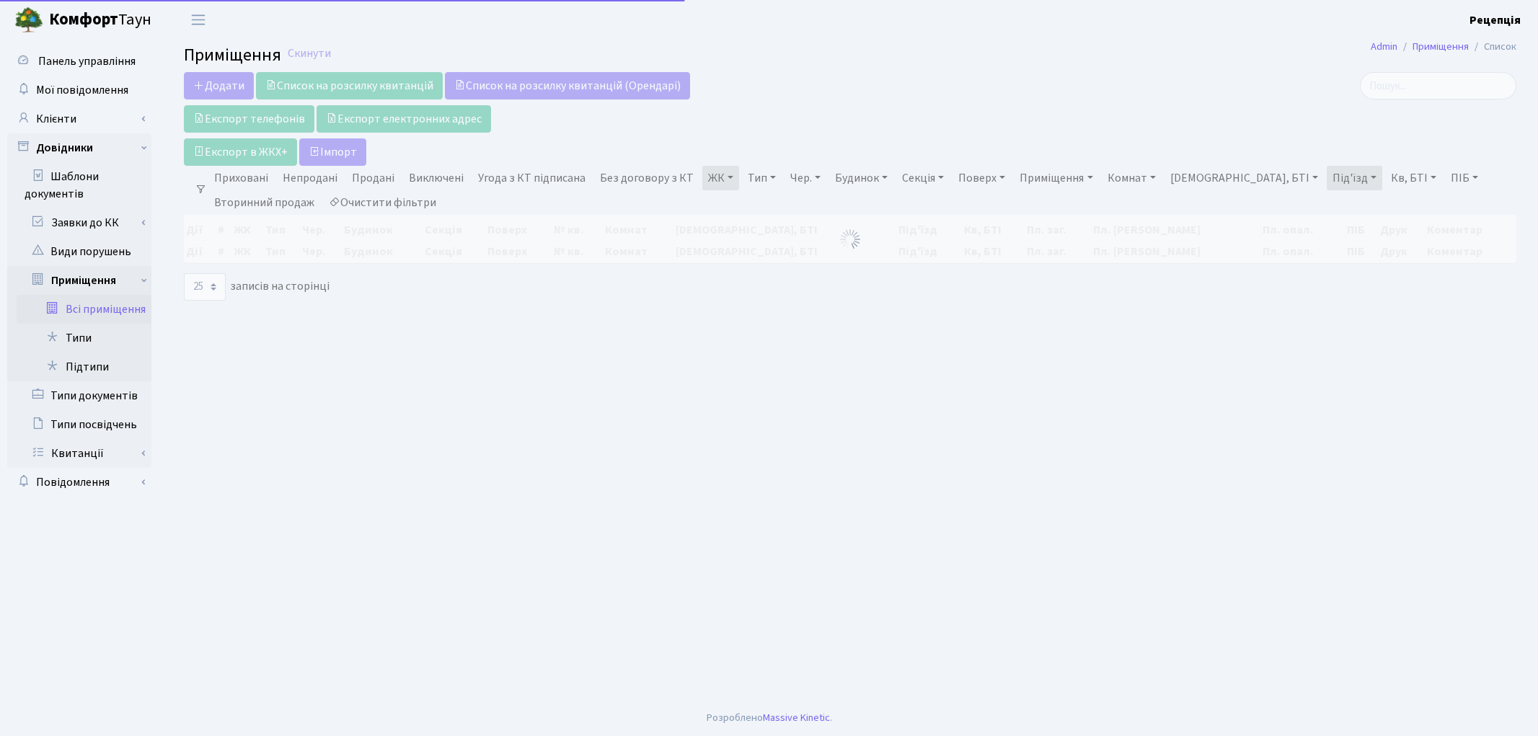
select select "25"
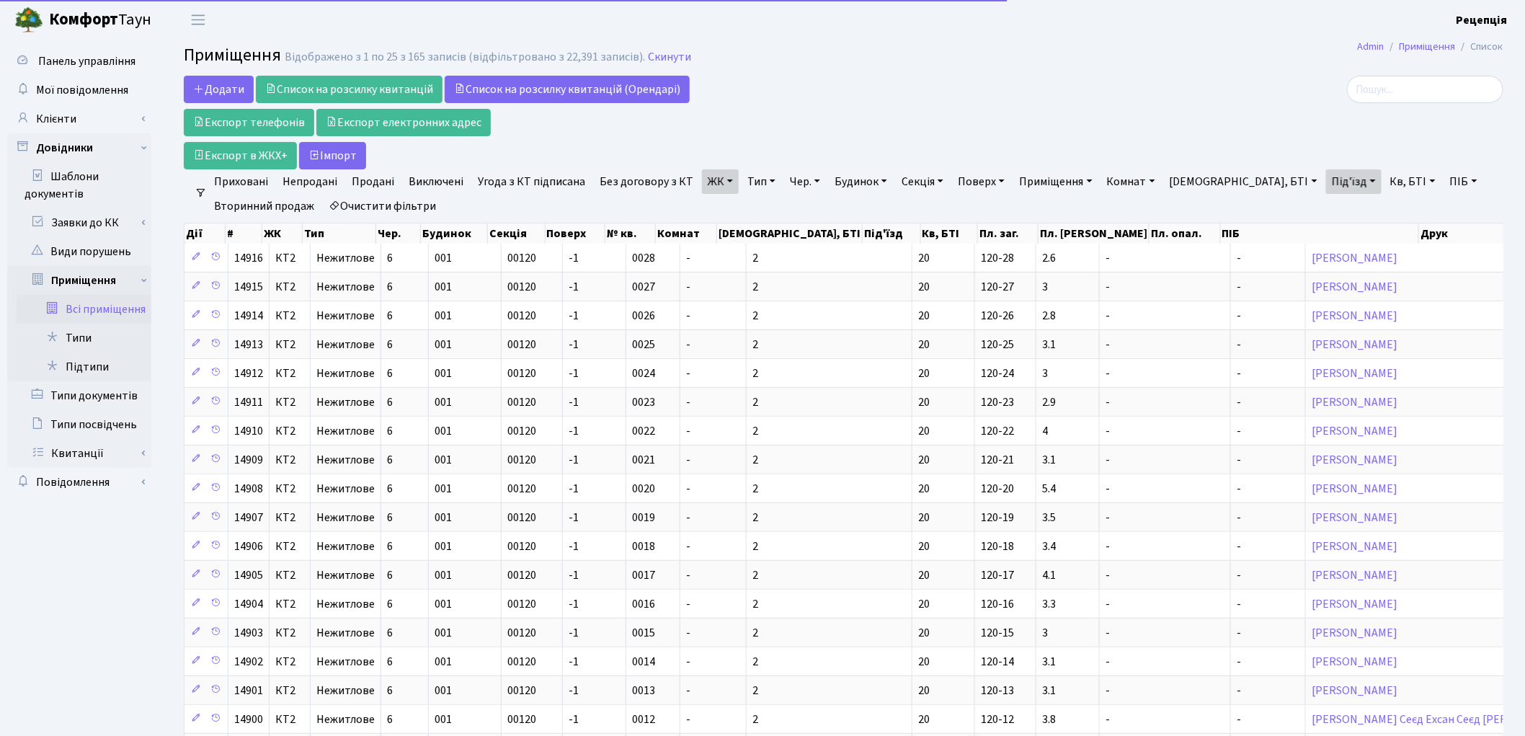
click at [712, 189] on link "ЖК" at bounding box center [720, 181] width 37 height 25
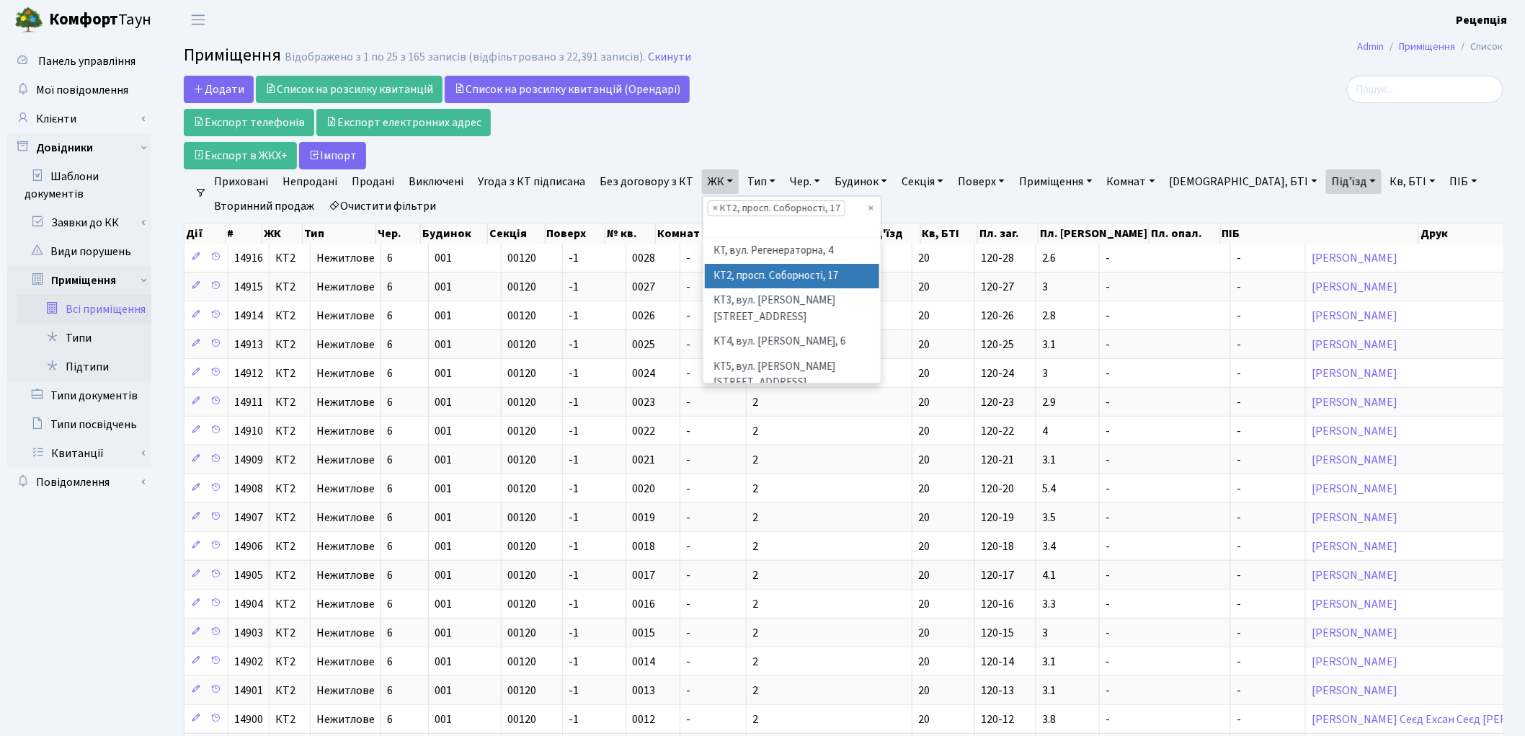
click at [712, 188] on link "ЖК" at bounding box center [720, 181] width 37 height 25
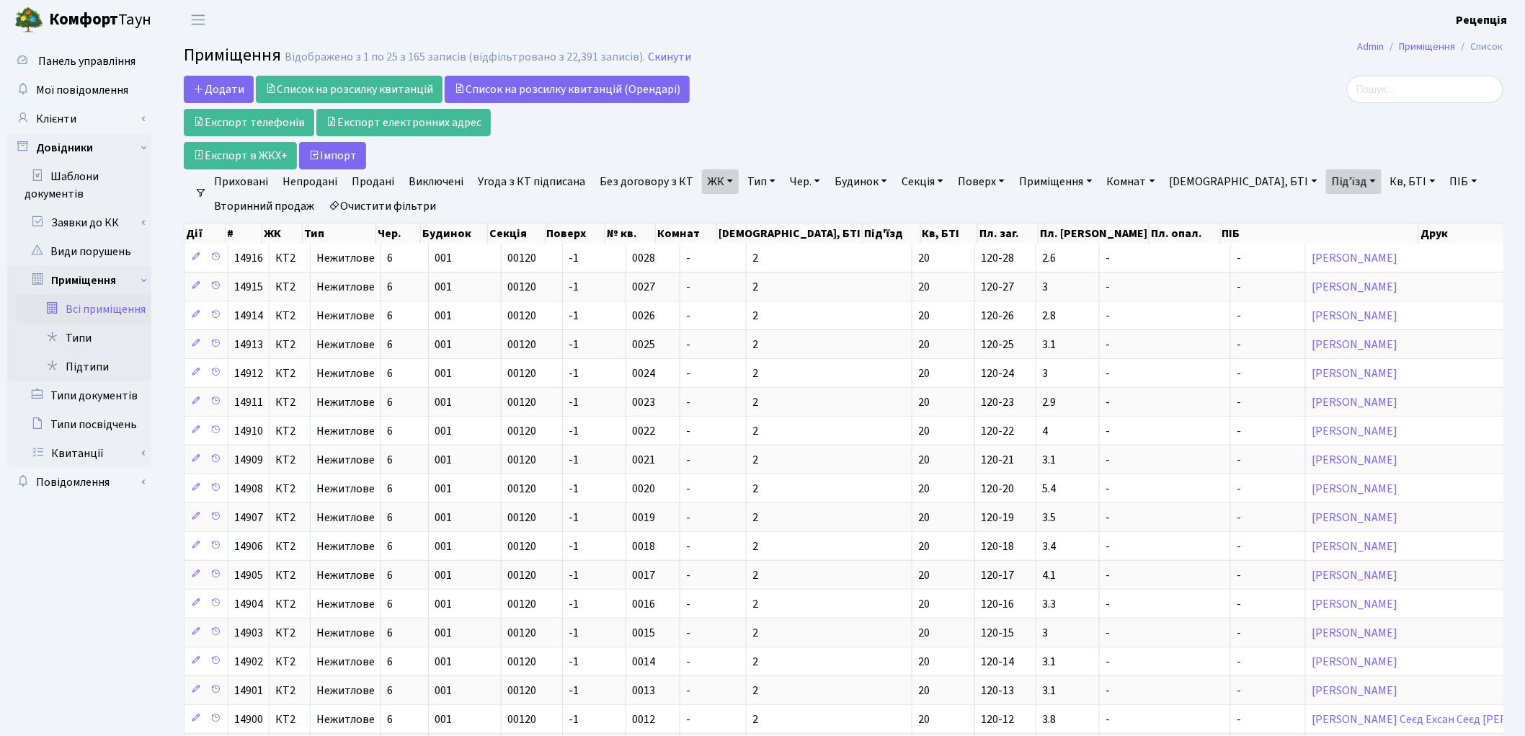
click at [1326, 182] on link "Під'їзд" at bounding box center [1354, 181] width 56 height 25
click at [1420, 206] on icon at bounding box center [1426, 210] width 12 height 12
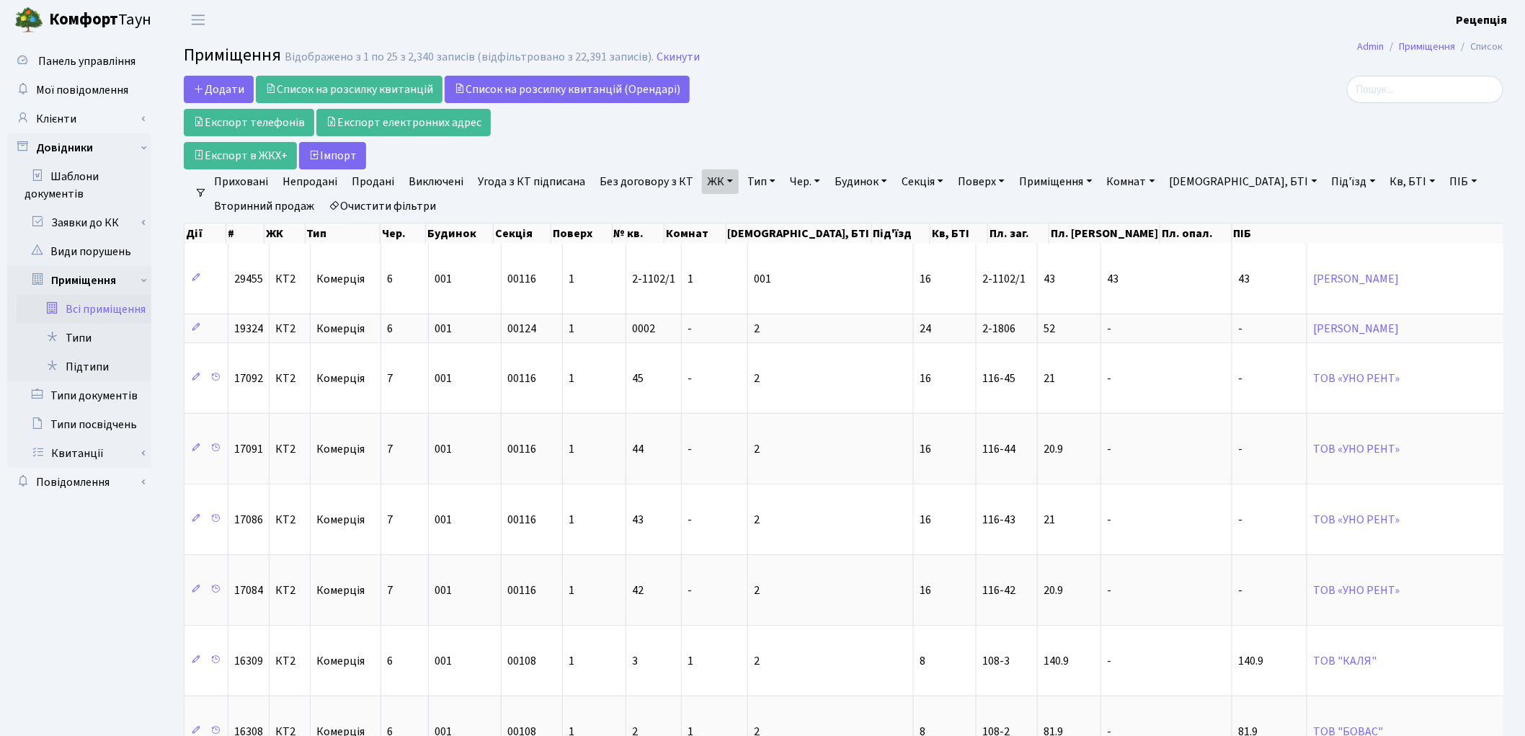
click at [1385, 179] on link "Кв, БТІ" at bounding box center [1413, 181] width 57 height 25
type input "116-18"
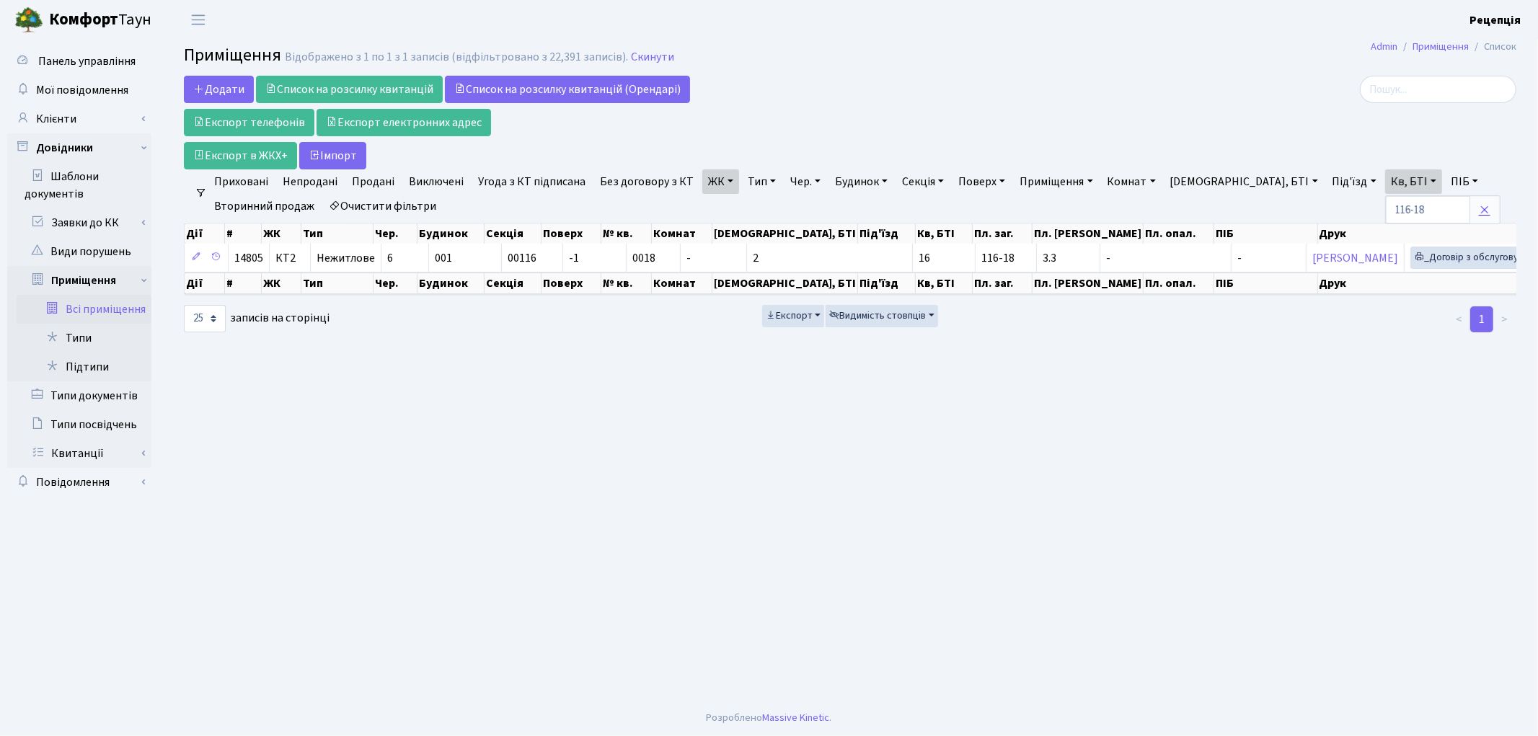
click at [1479, 210] on icon at bounding box center [1485, 210] width 12 height 12
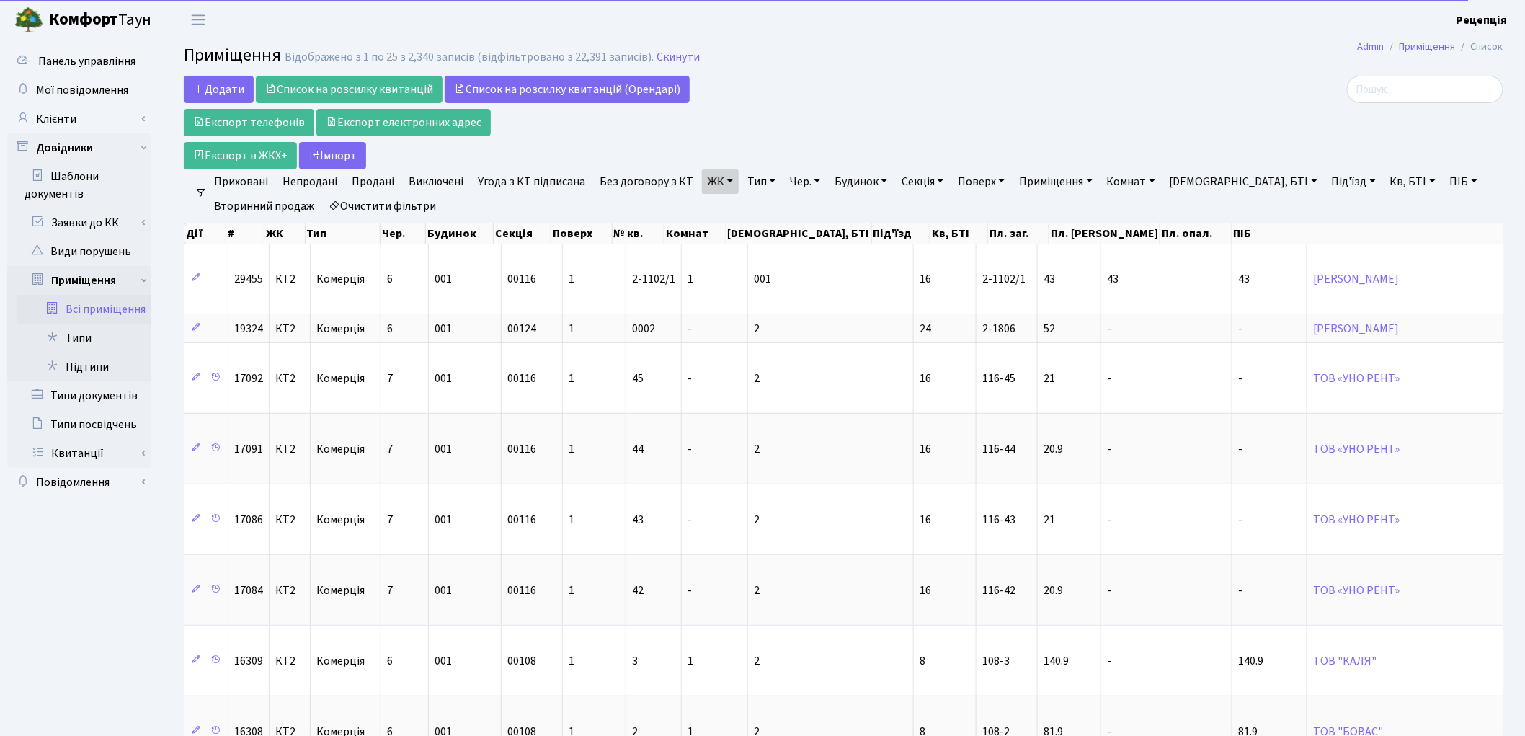
click at [412, 210] on link "Очистити фільтри" at bounding box center [382, 206] width 119 height 25
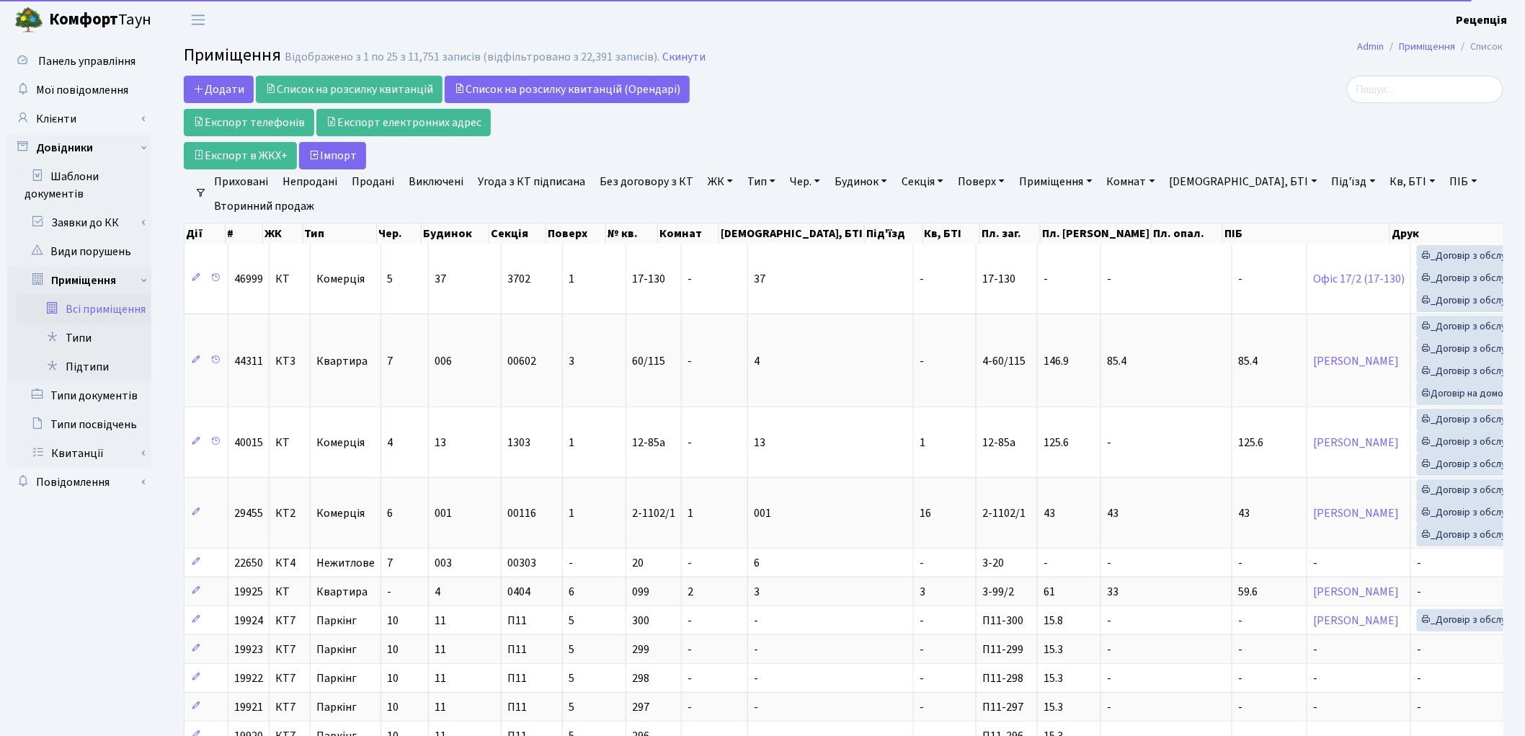
click at [710, 182] on link "ЖК" at bounding box center [720, 181] width 37 height 25
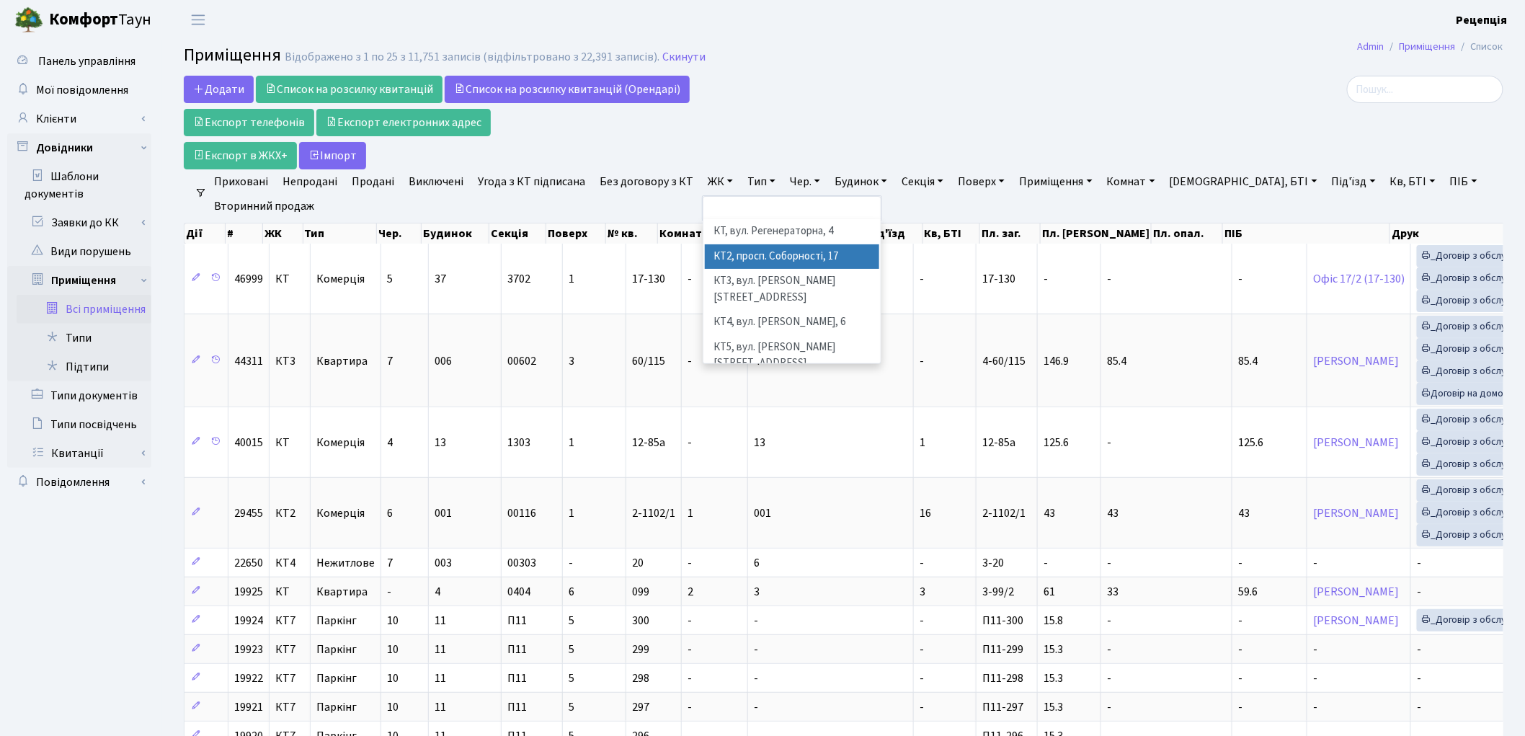
click at [729, 246] on li "КТ2, просп. Соборності, 17" at bounding box center [792, 256] width 174 height 25
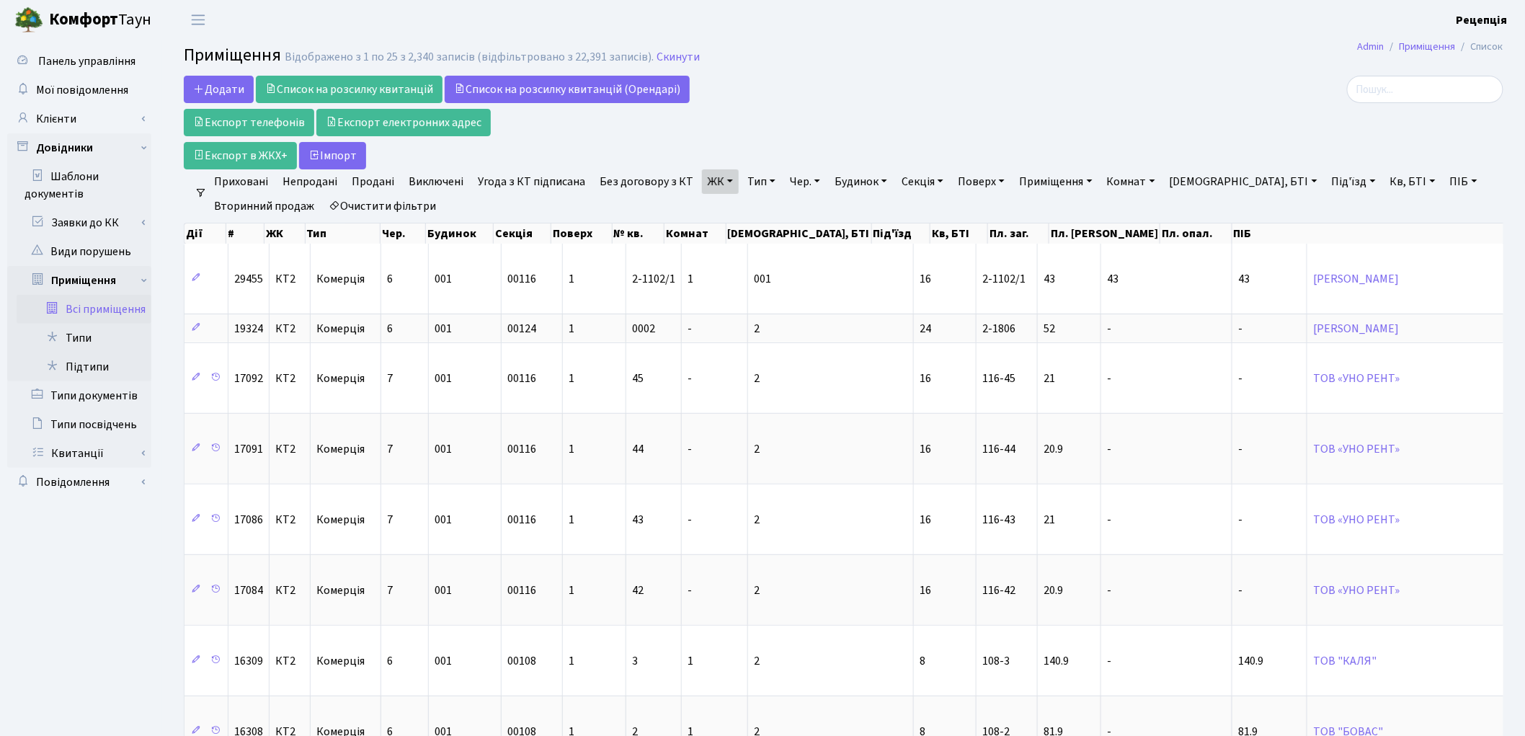
click at [1326, 184] on link "Під'їзд" at bounding box center [1354, 181] width 56 height 25
click at [1327, 210] on input "text" at bounding box center [1369, 209] width 84 height 27
type input "20"
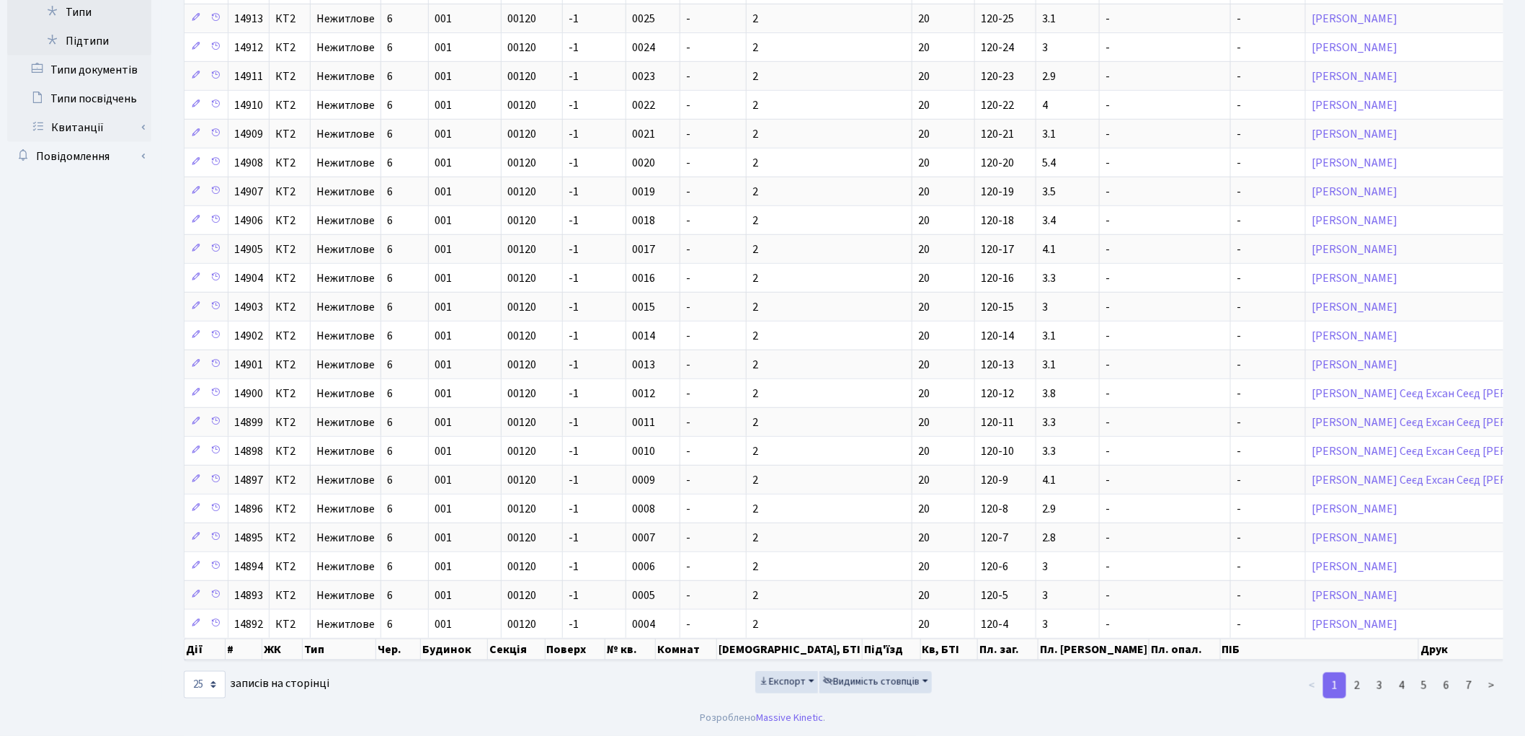
scroll to position [343, 0]
click at [1358, 679] on link "2" at bounding box center [1357, 686] width 23 height 26
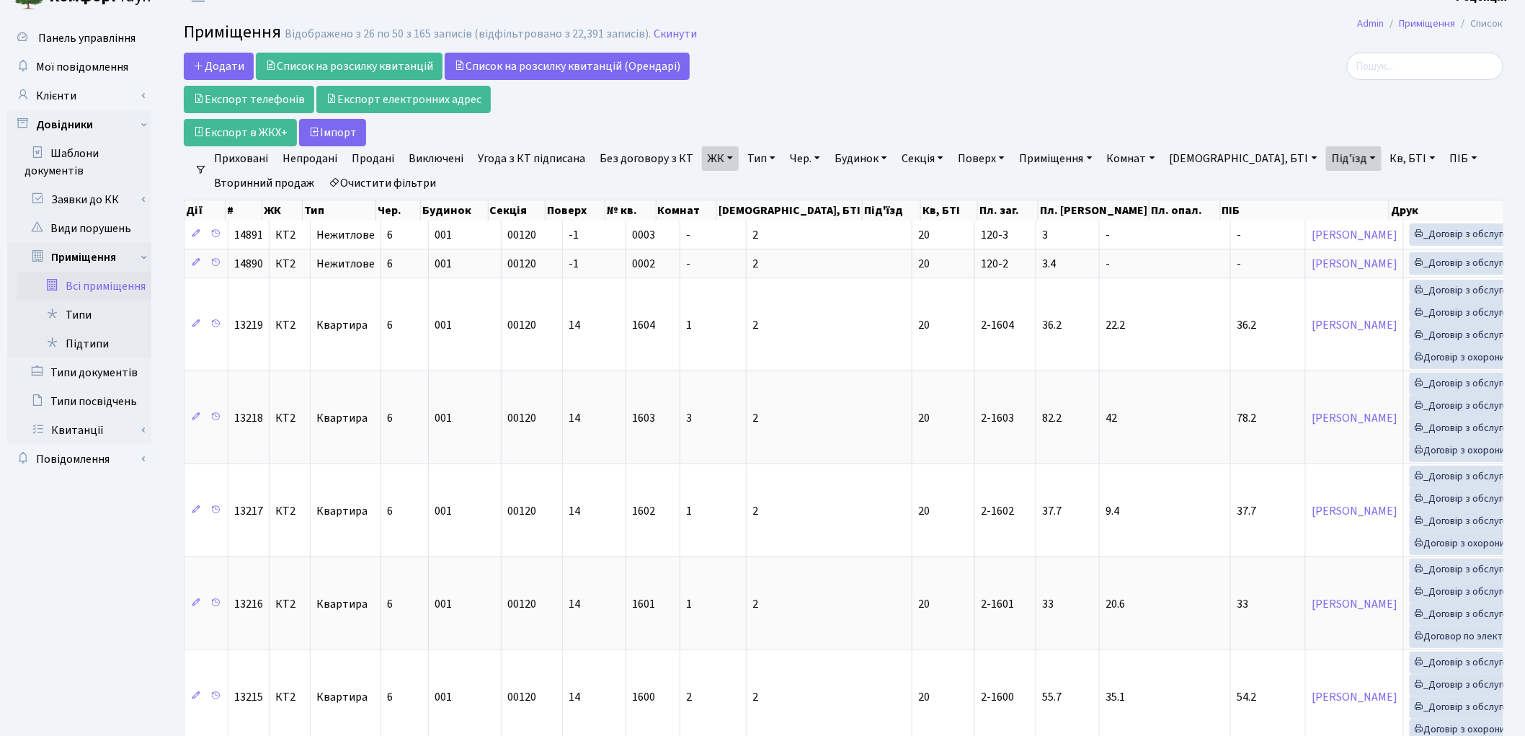
scroll to position [0, 0]
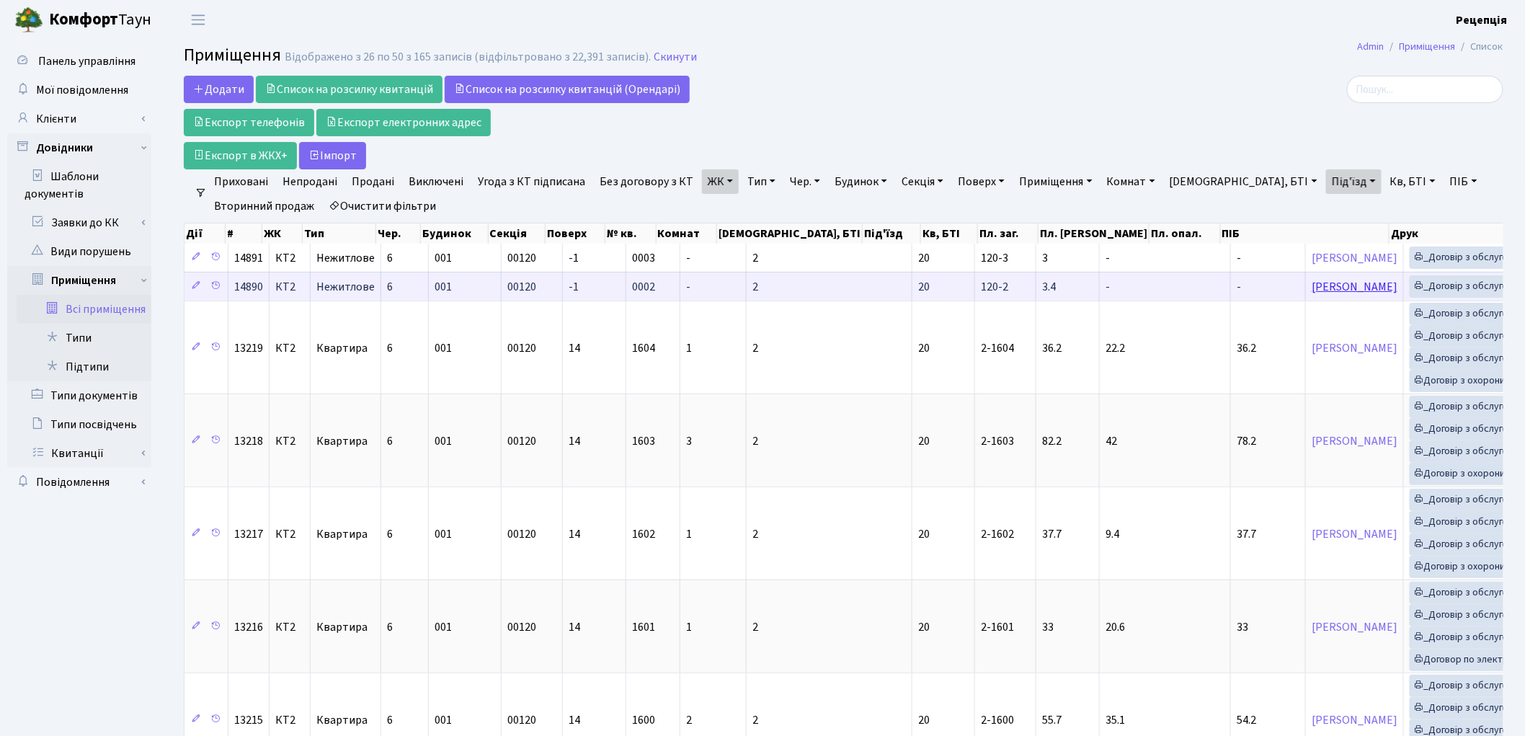
click at [1312, 289] on link "[PERSON_NAME]" at bounding box center [1355, 287] width 86 height 16
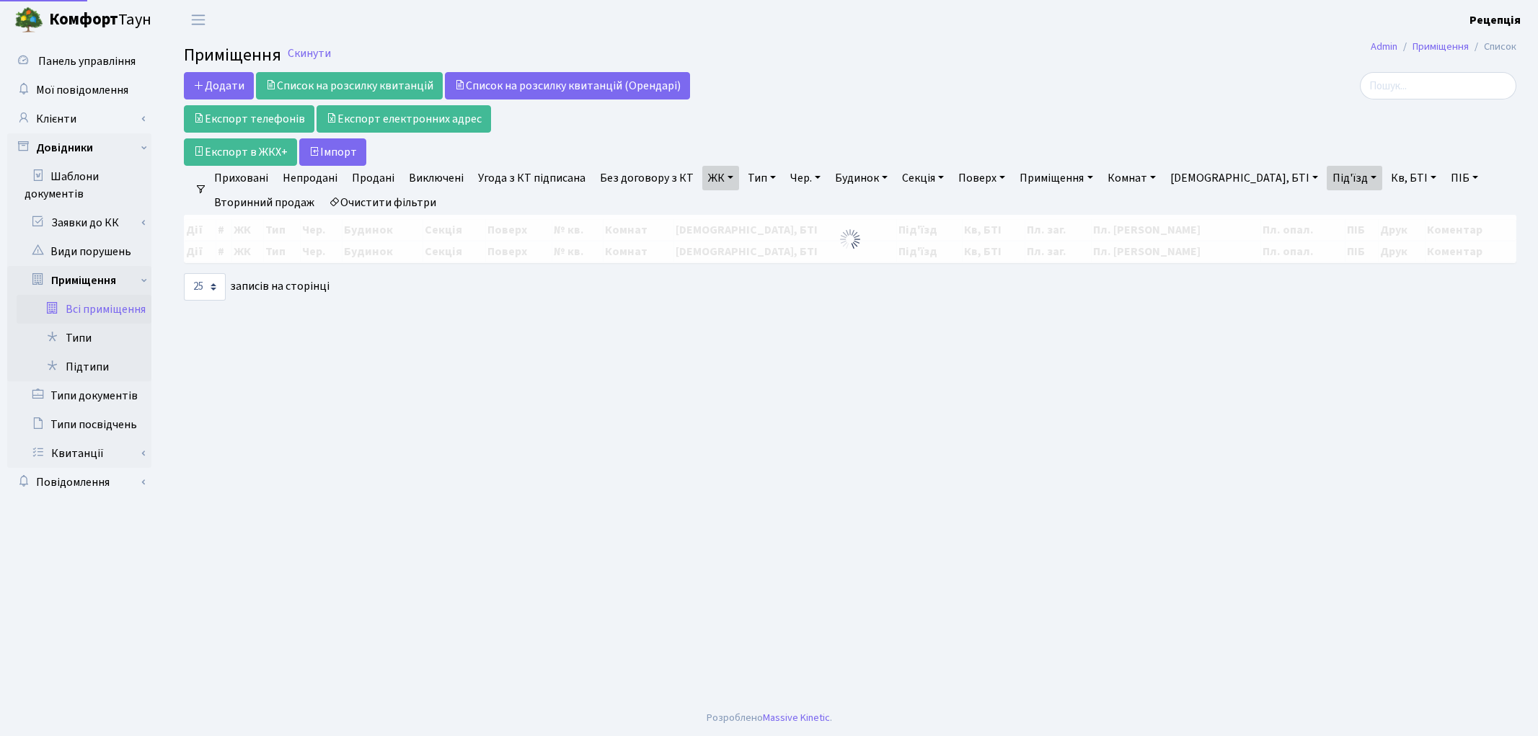
select select "25"
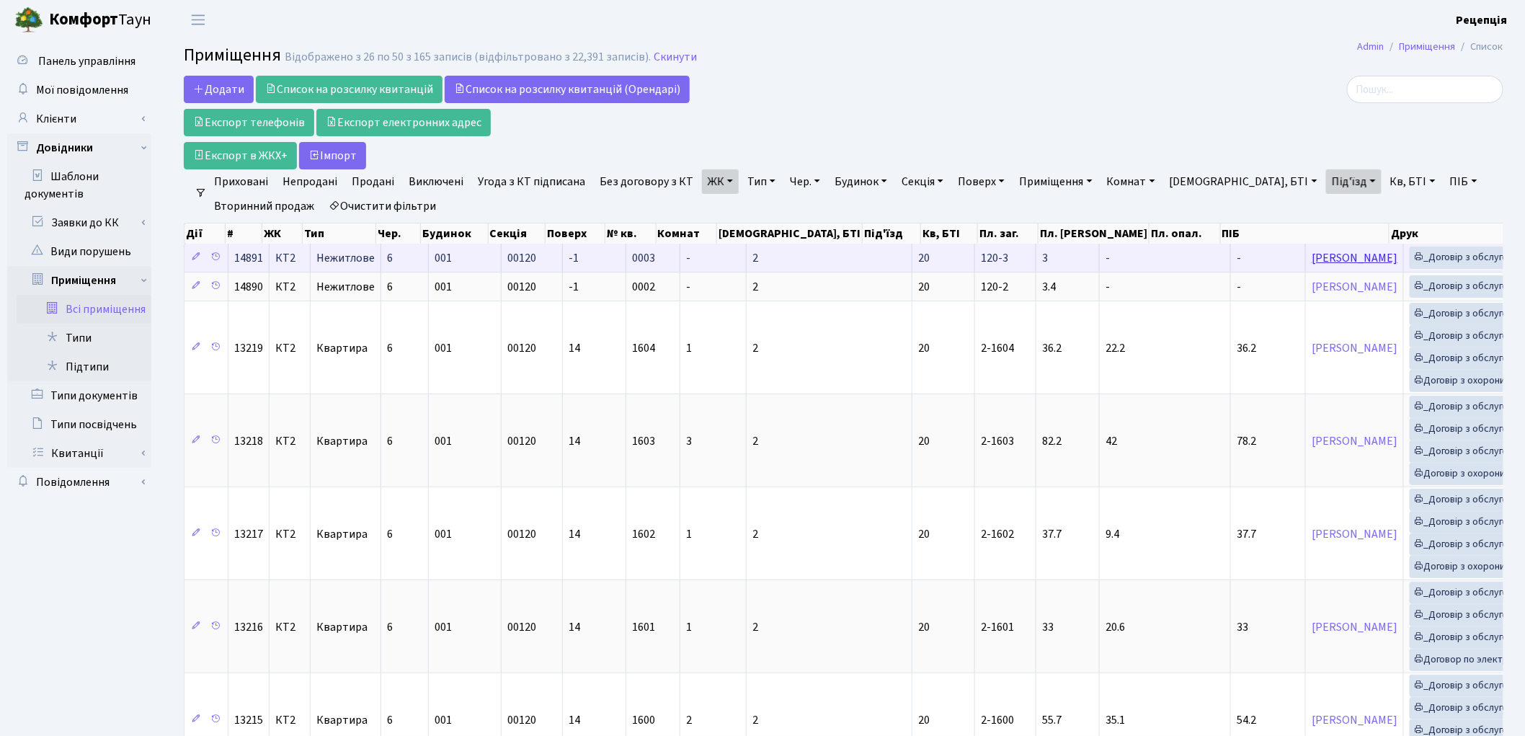
click at [1312, 260] on link "[PERSON_NAME]" at bounding box center [1355, 258] width 86 height 16
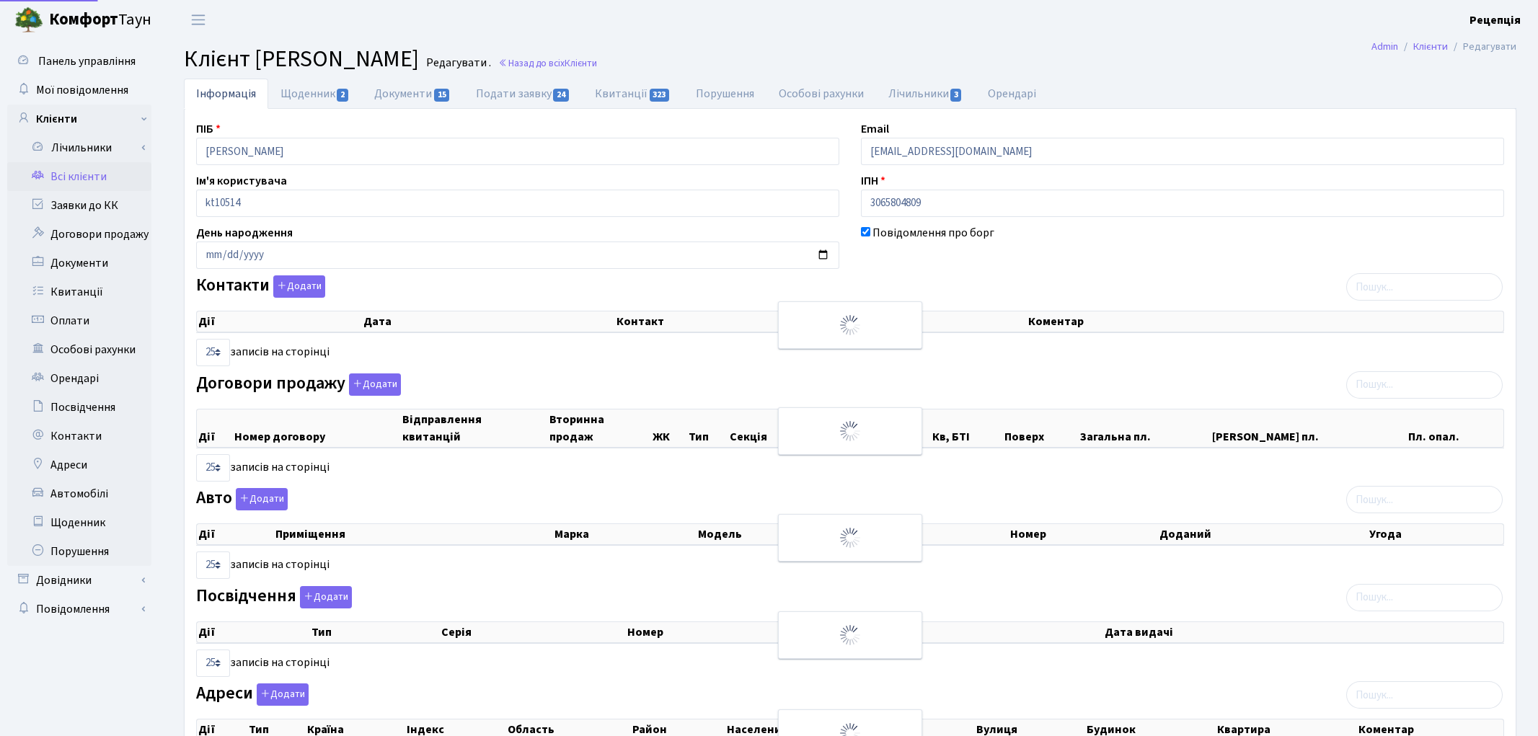
select select "25"
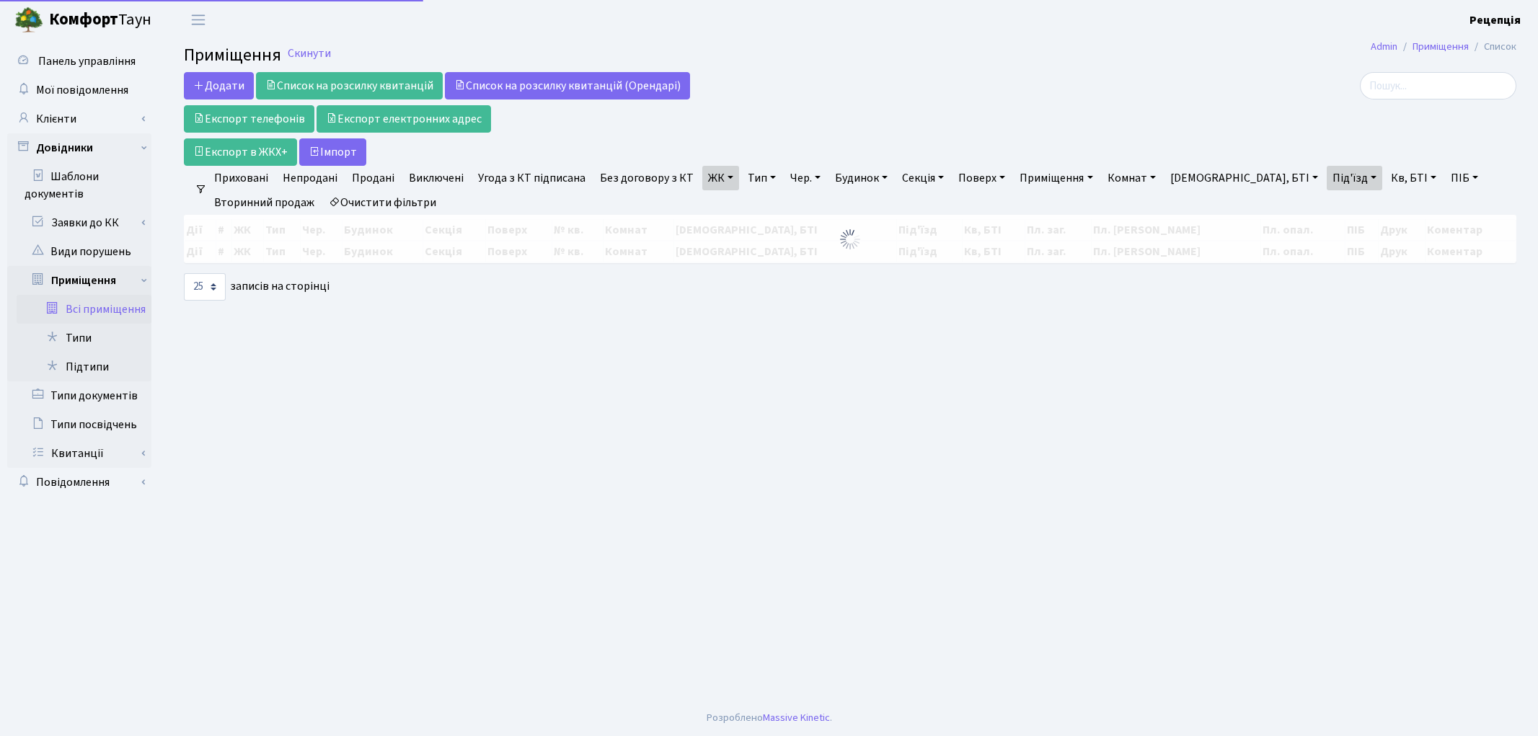
select select "25"
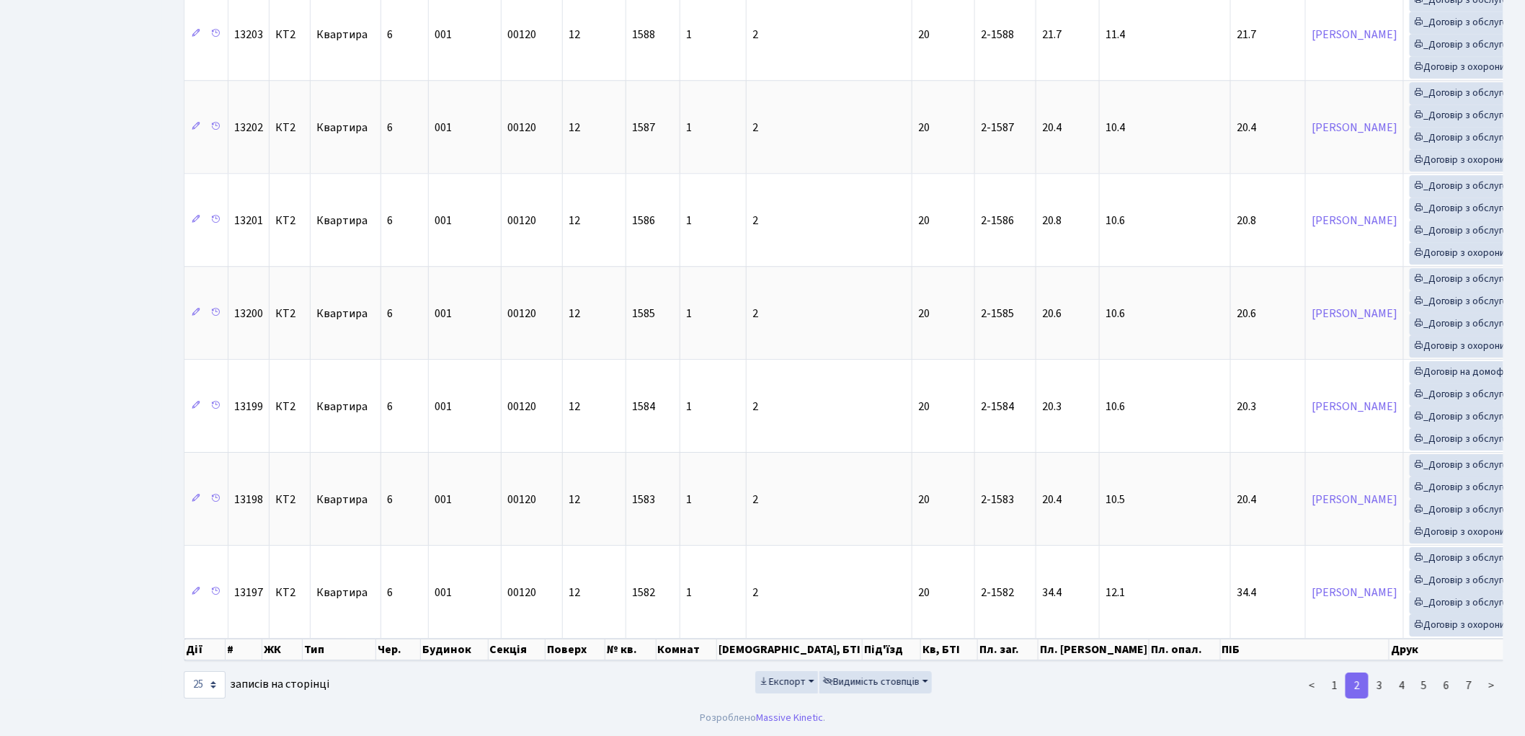
scroll to position [1829, 0]
click at [1334, 688] on link "1" at bounding box center [1335, 686] width 23 height 26
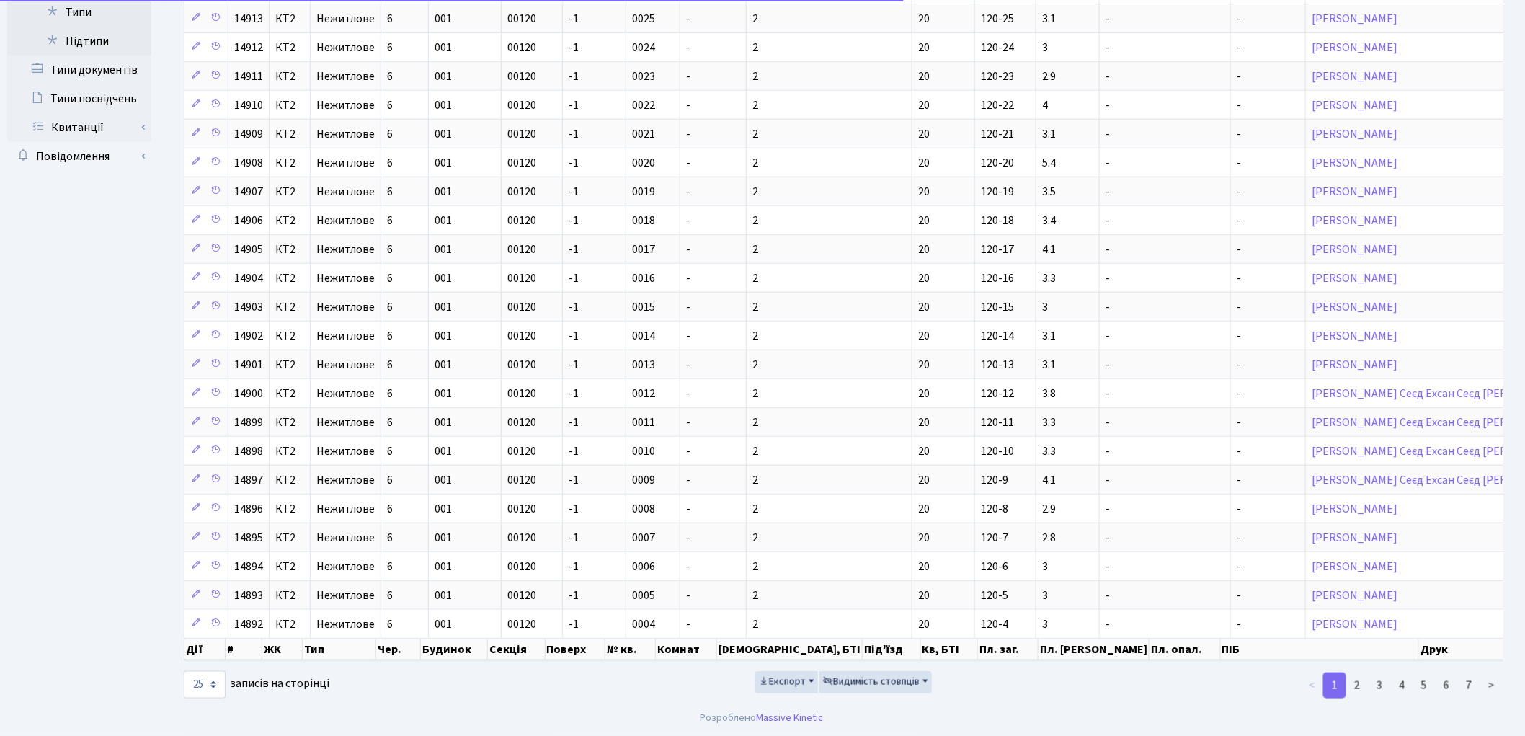
scroll to position [343, 0]
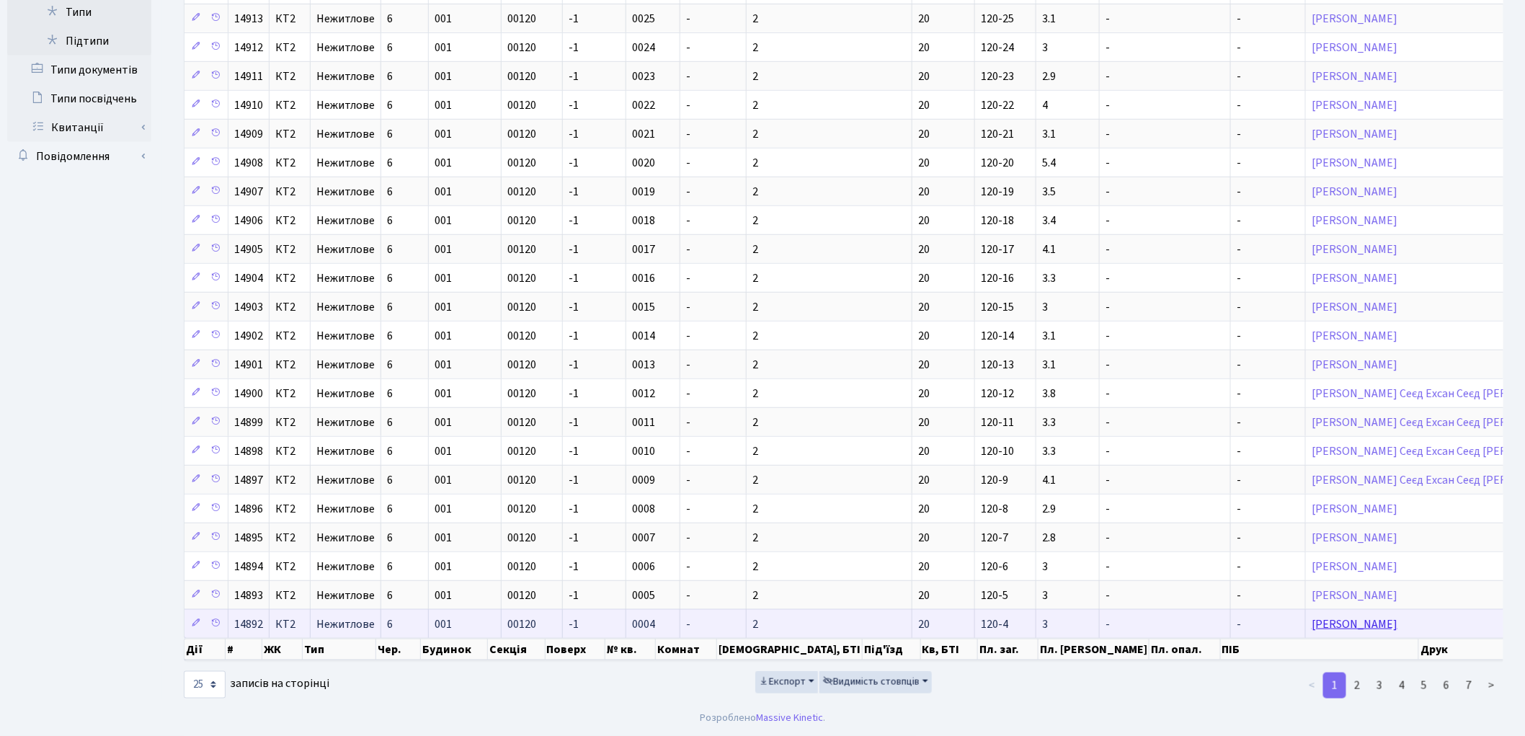
click at [1312, 616] on link "[PERSON_NAME]" at bounding box center [1355, 624] width 86 height 16
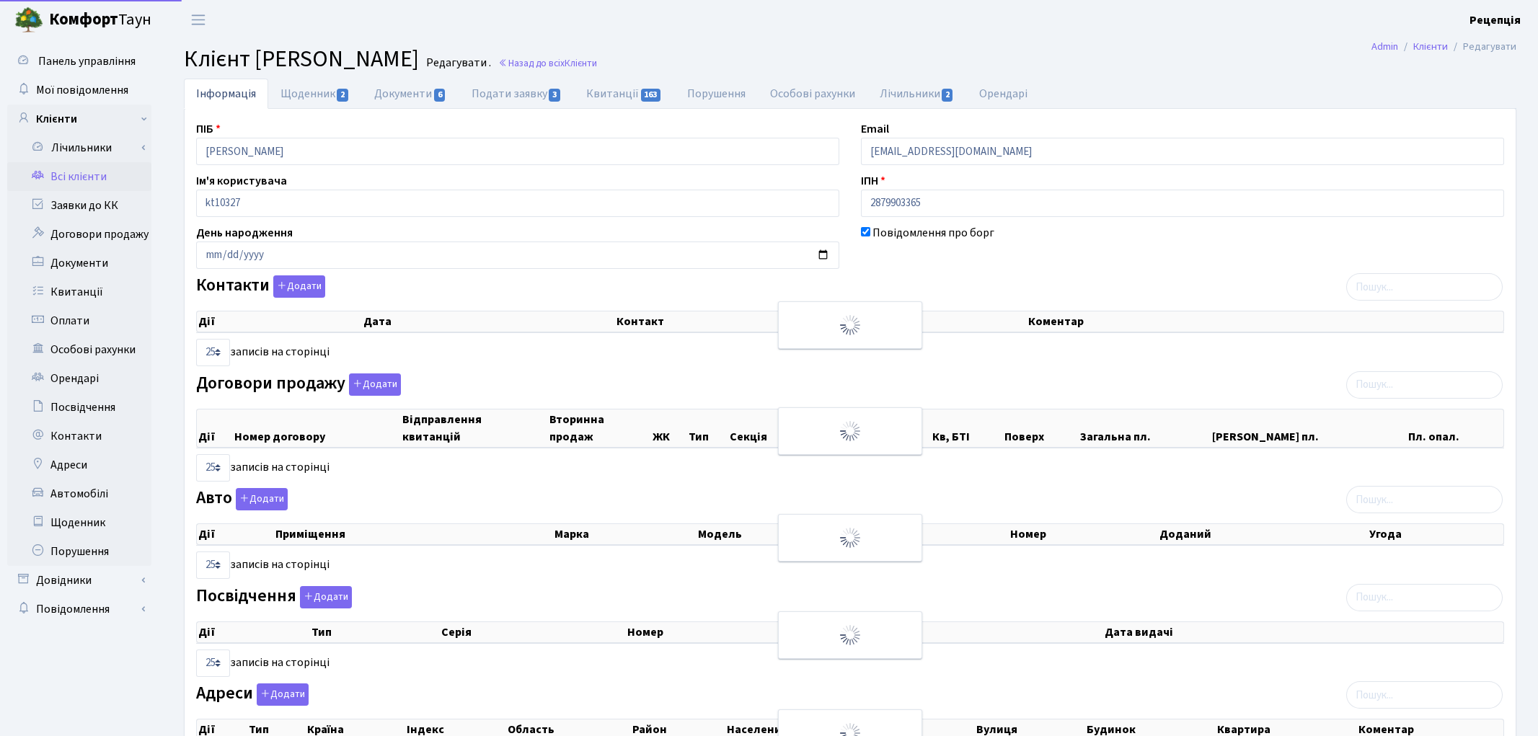
select select "25"
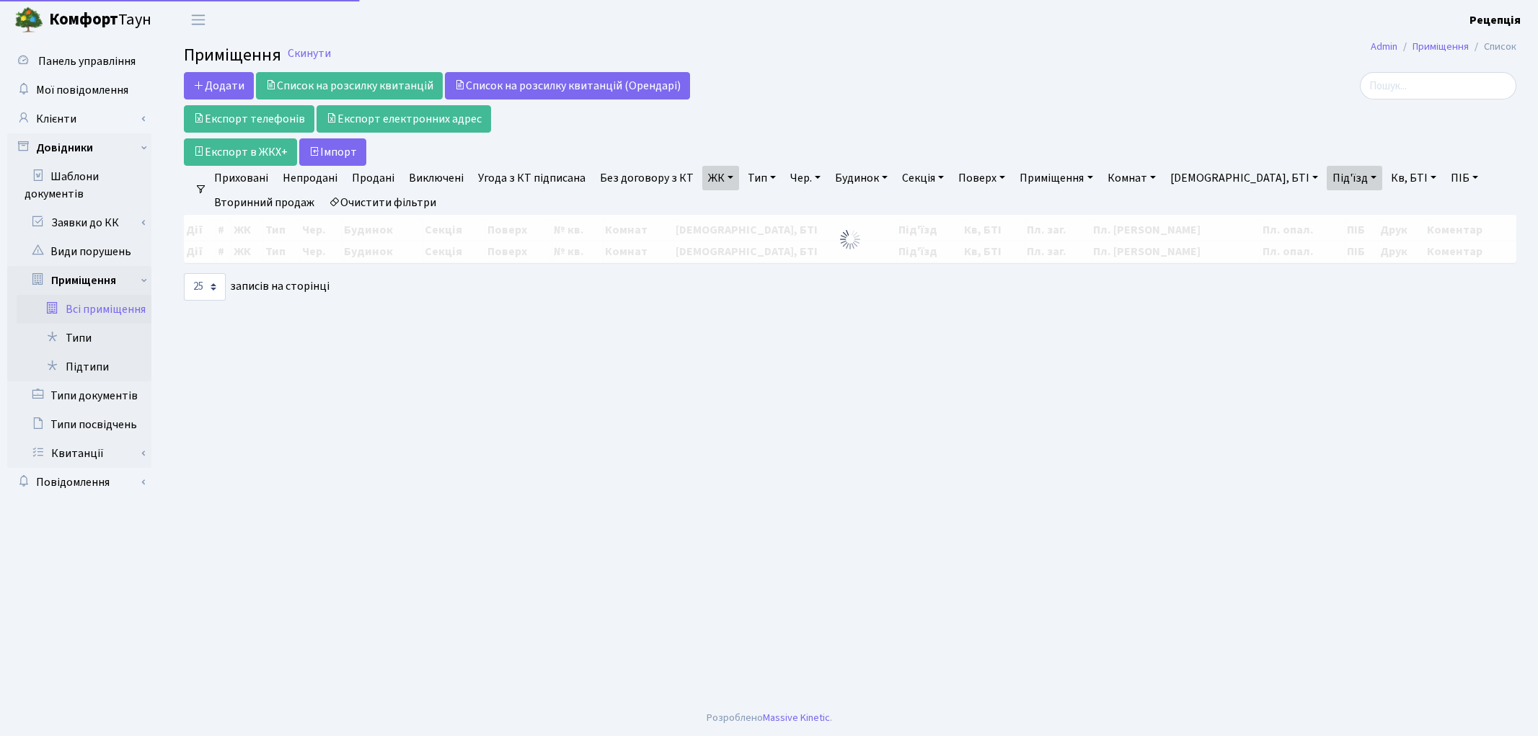
select select "25"
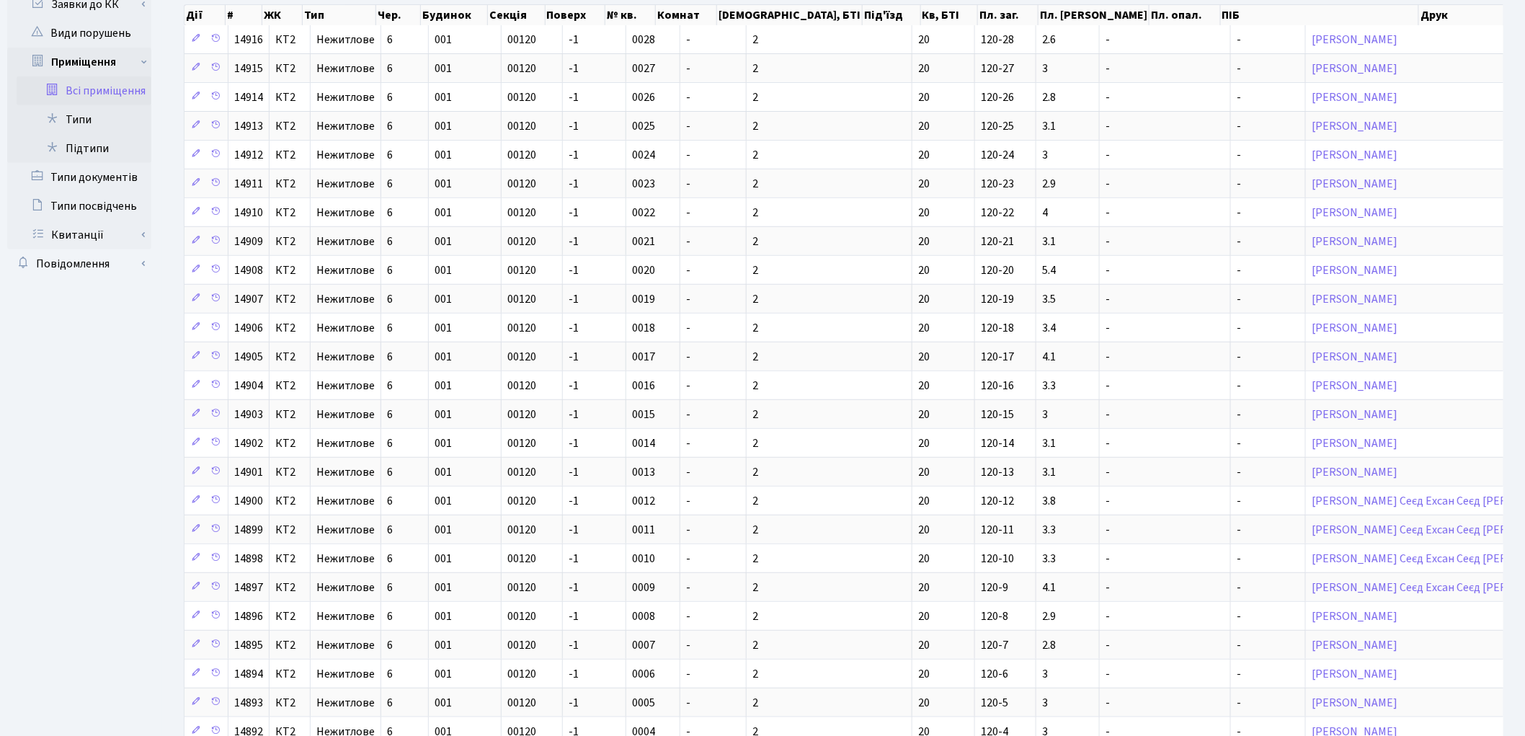
scroll to position [343, 0]
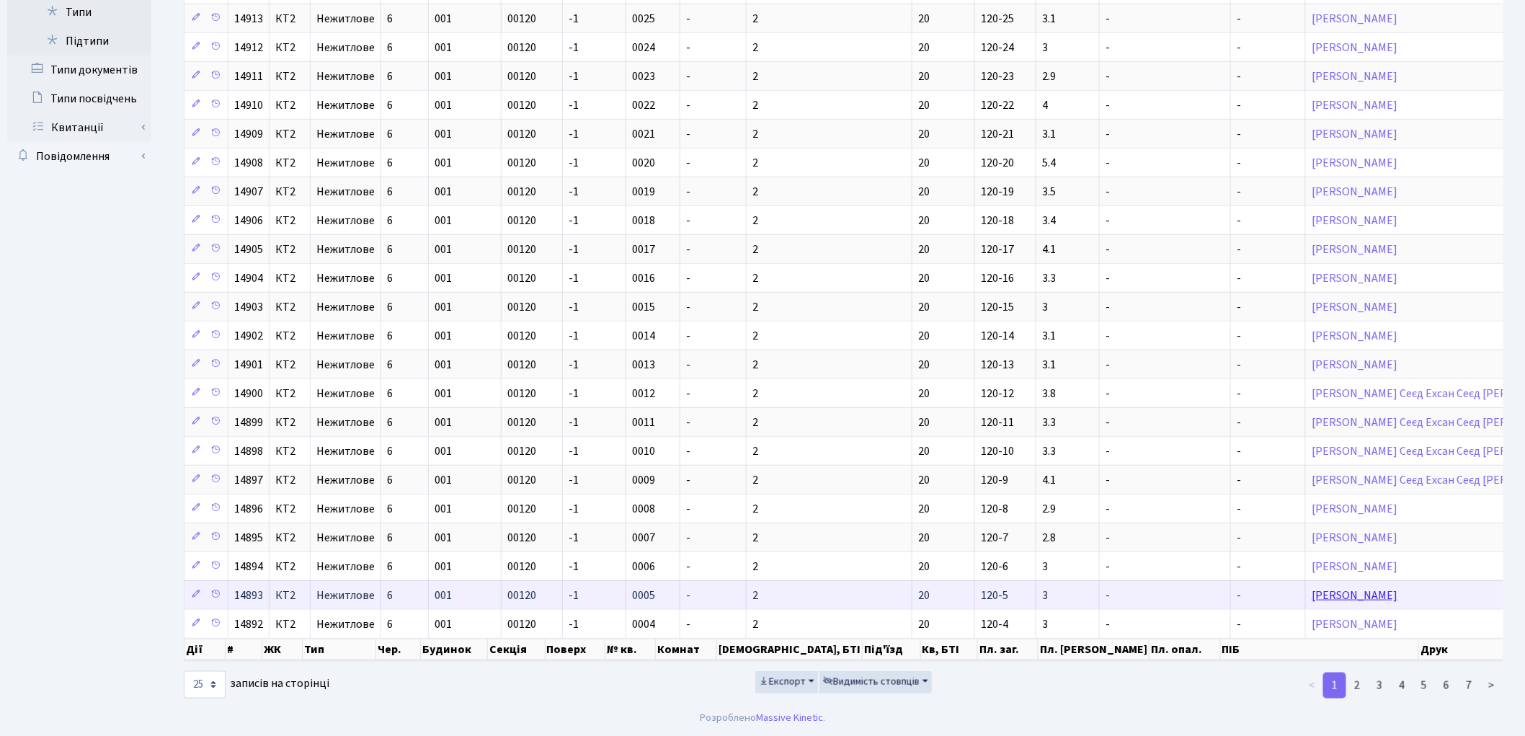
click at [1312, 588] on link "[PERSON_NAME]" at bounding box center [1355, 596] width 86 height 16
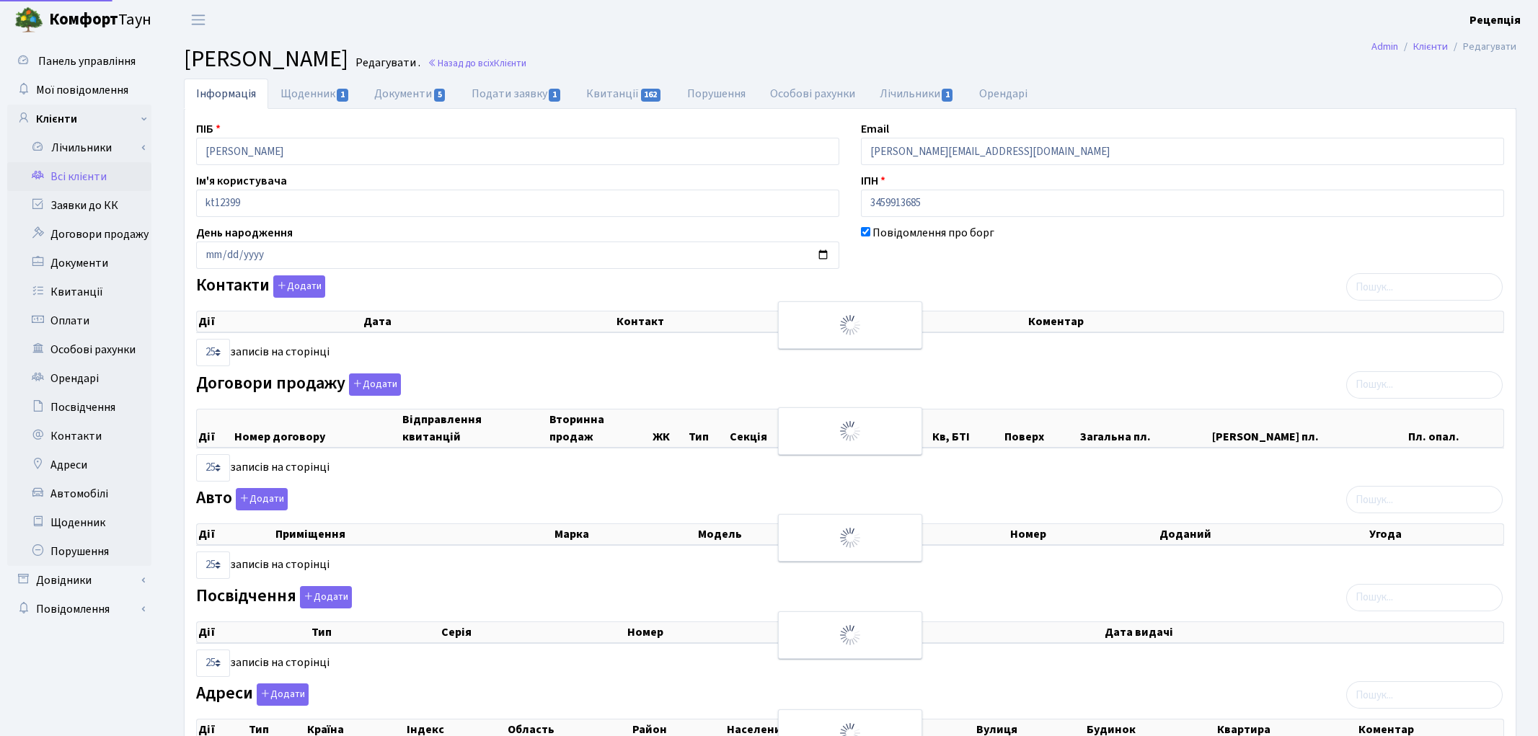
select select "25"
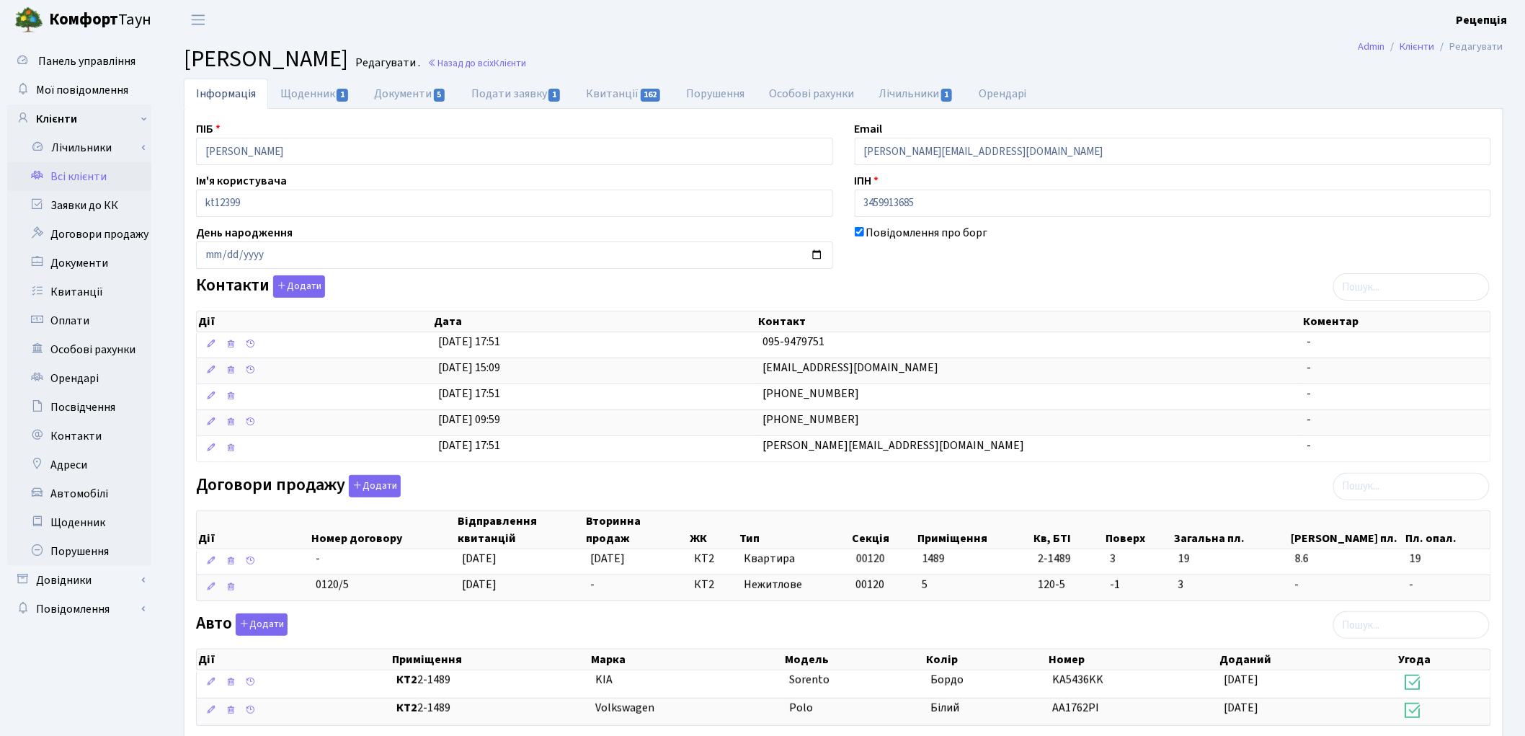
click at [95, 170] on link "Всі клієнти" at bounding box center [79, 176] width 144 height 29
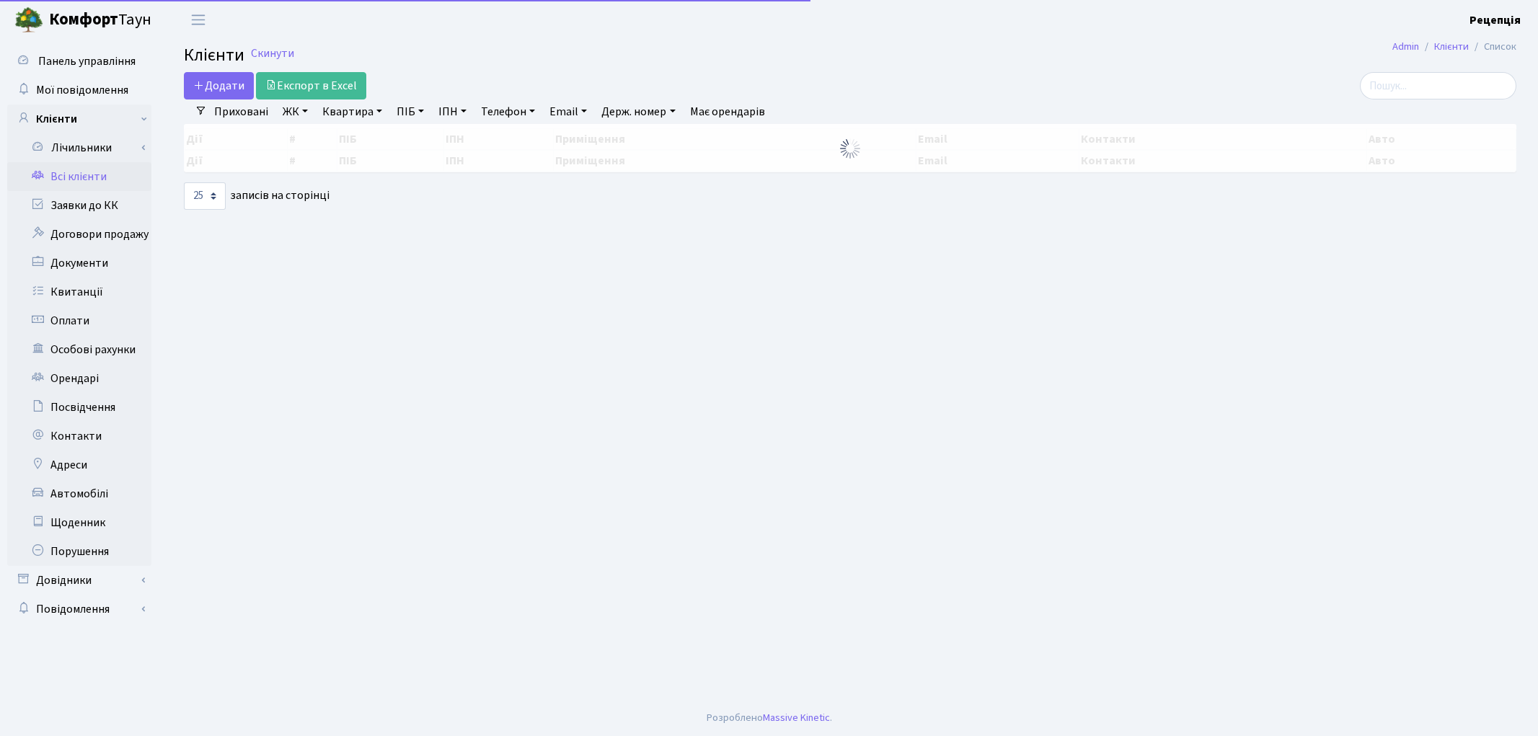
select select "25"
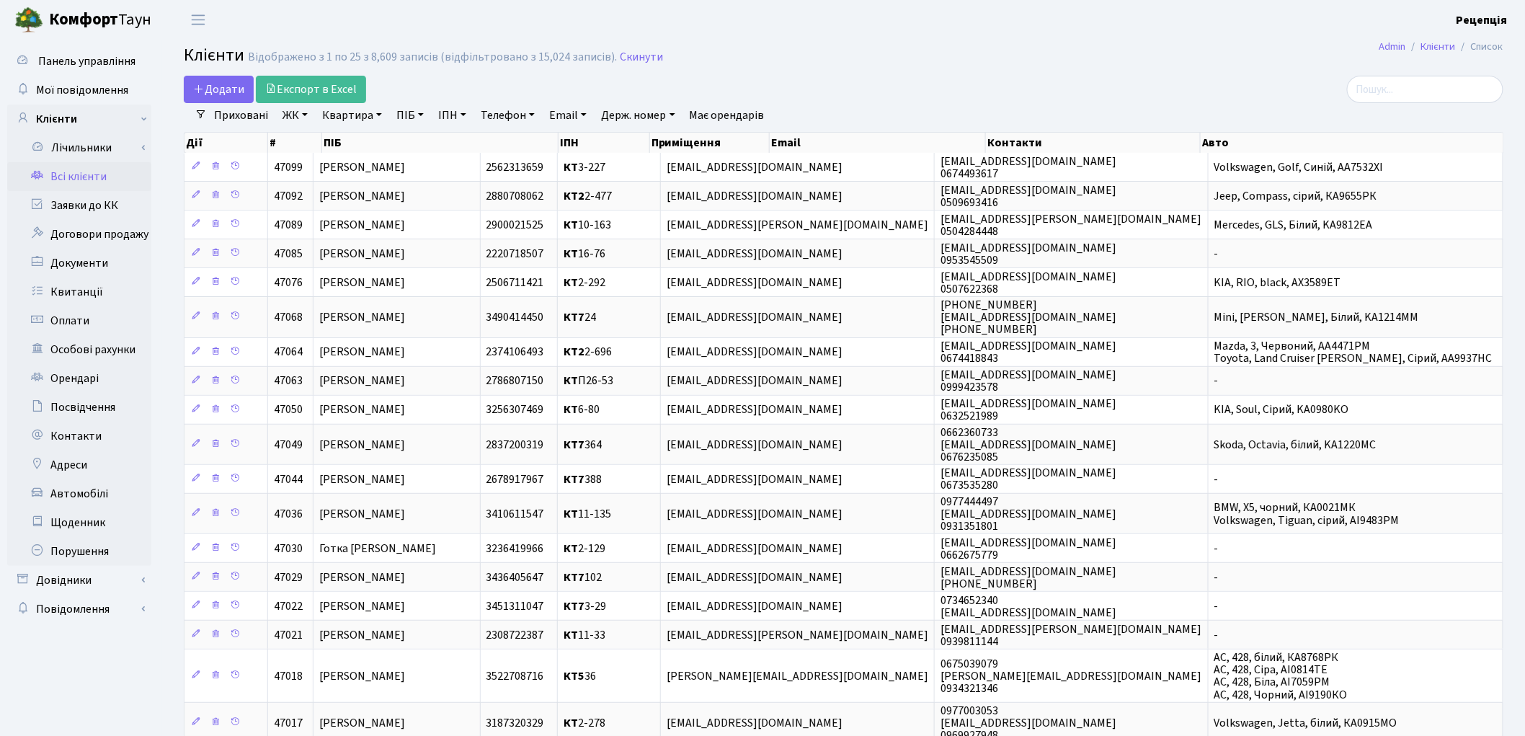
click at [294, 116] on link "ЖК" at bounding box center [295, 115] width 37 height 25
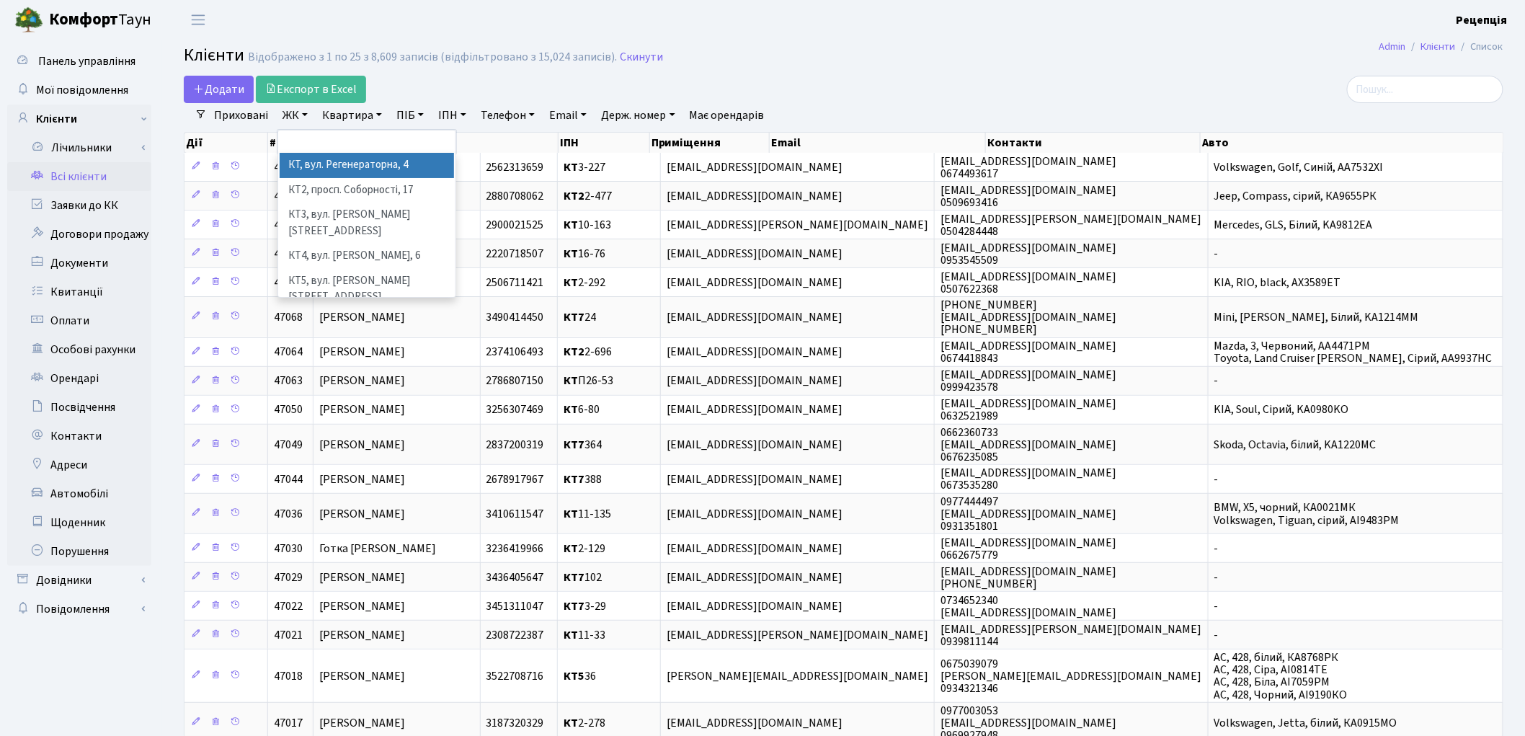
click at [322, 163] on li "КТ, вул. Регенераторна, 4" at bounding box center [367, 165] width 174 height 25
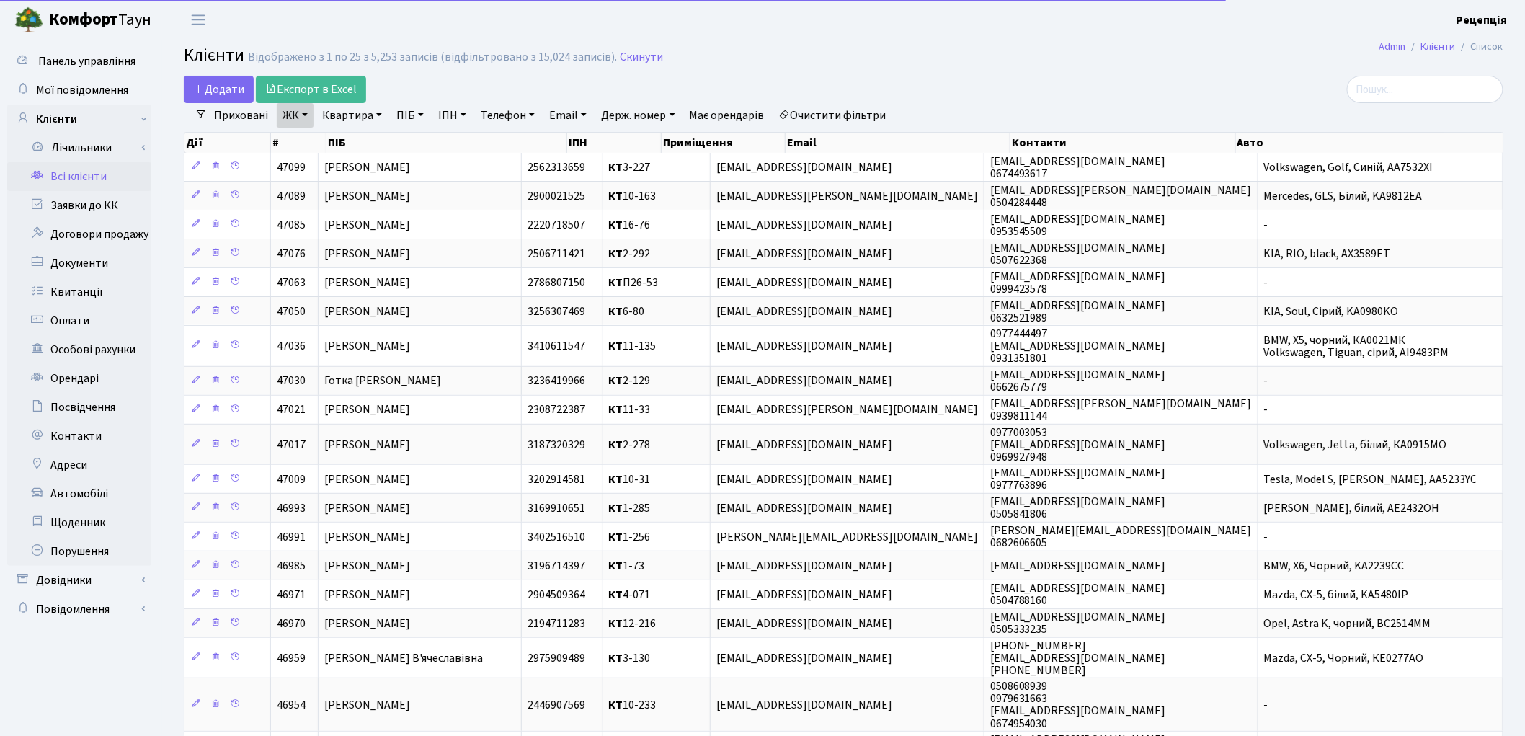
click at [356, 112] on link "Квартира" at bounding box center [351, 115] width 71 height 25
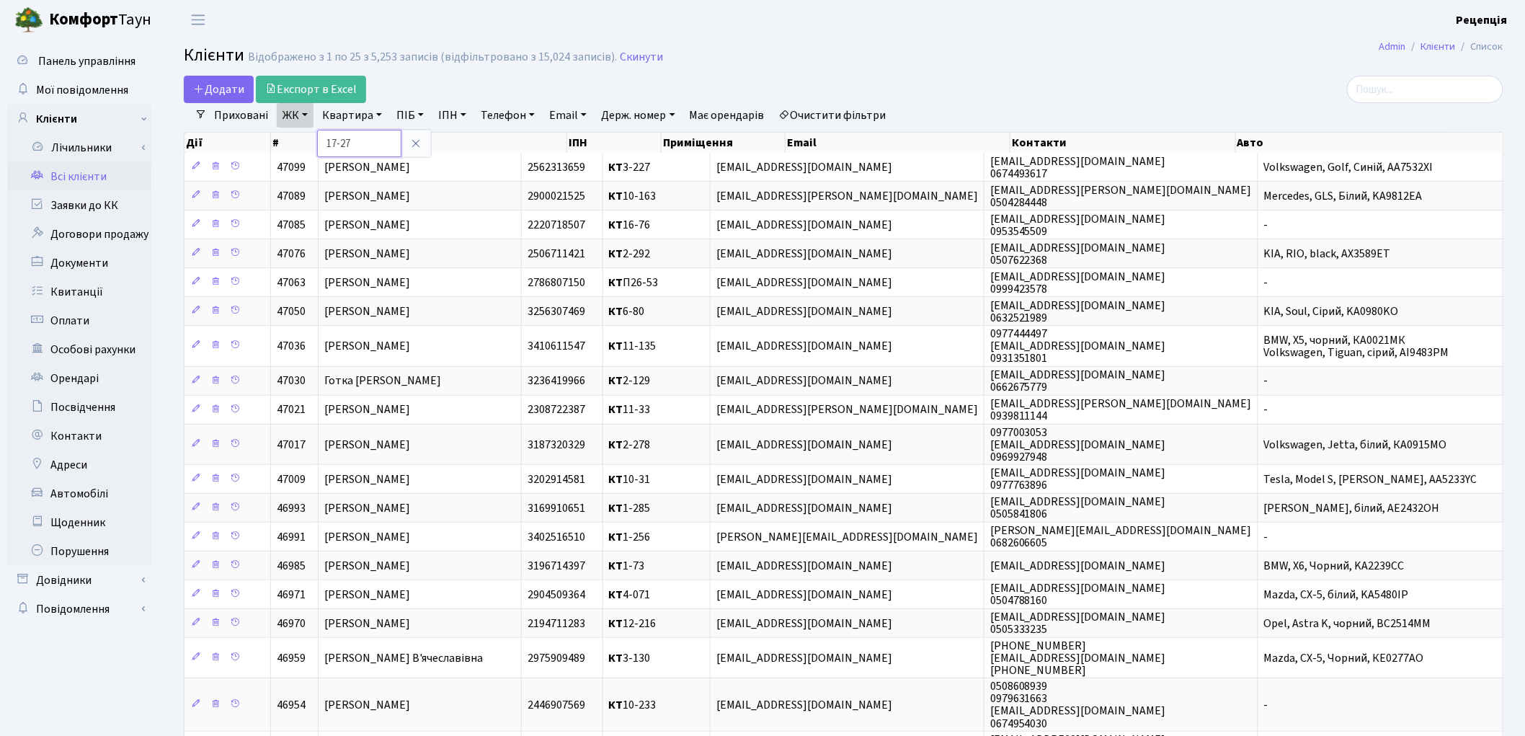
type input "17-27"
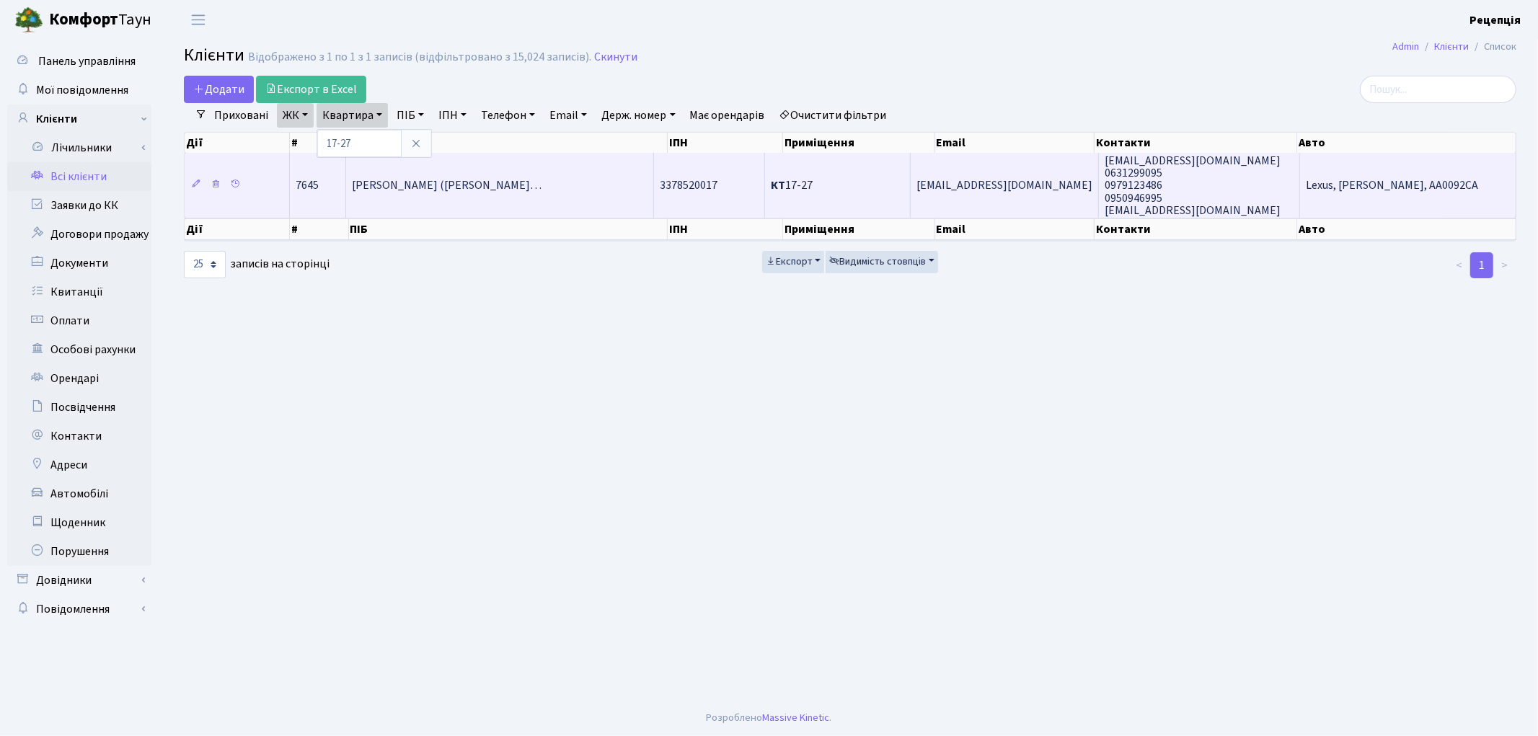
click at [450, 178] on span "Басірі Башармал (Basiri Basharma…" at bounding box center [447, 186] width 190 height 16
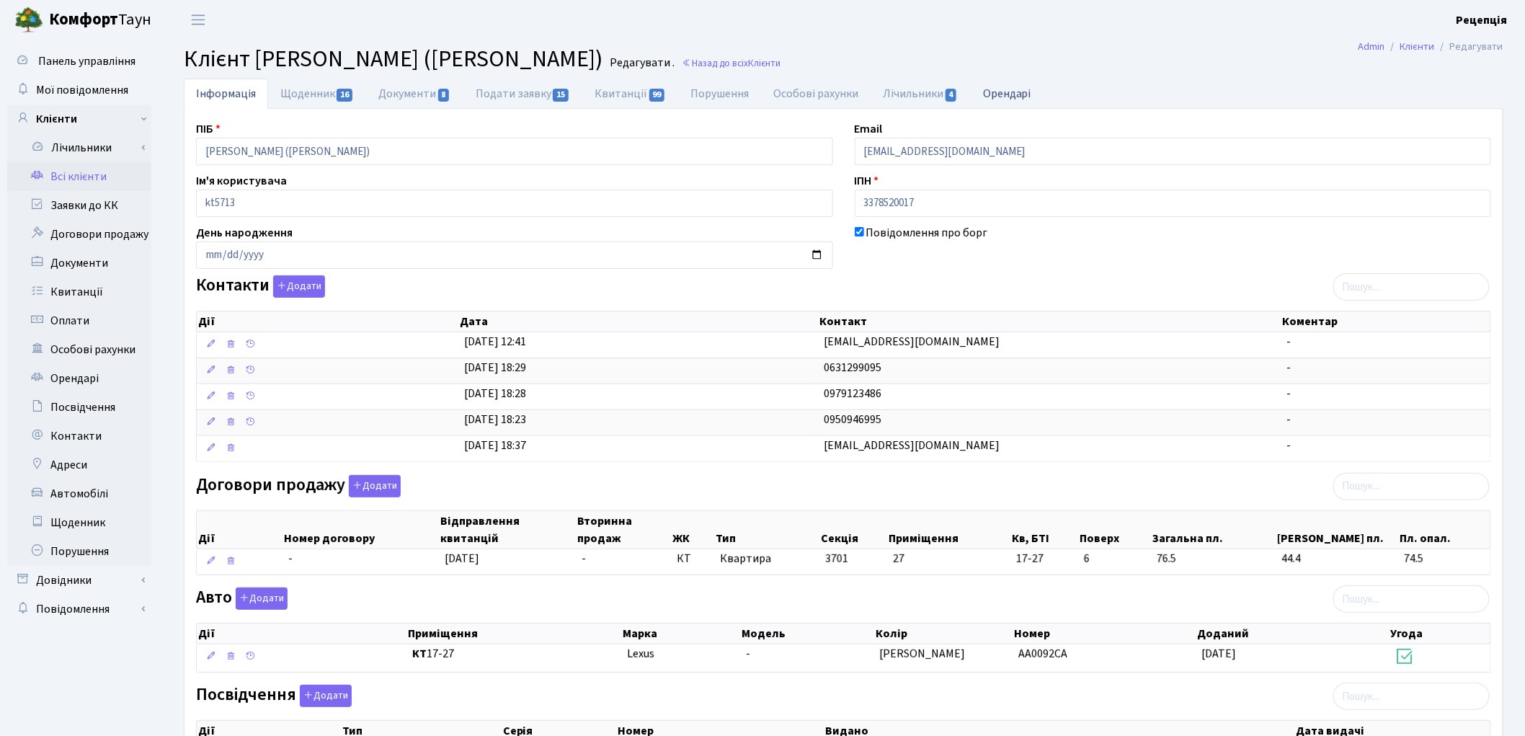
click at [1016, 87] on link "Орендарі" at bounding box center [1007, 94] width 73 height 30
select select "25"
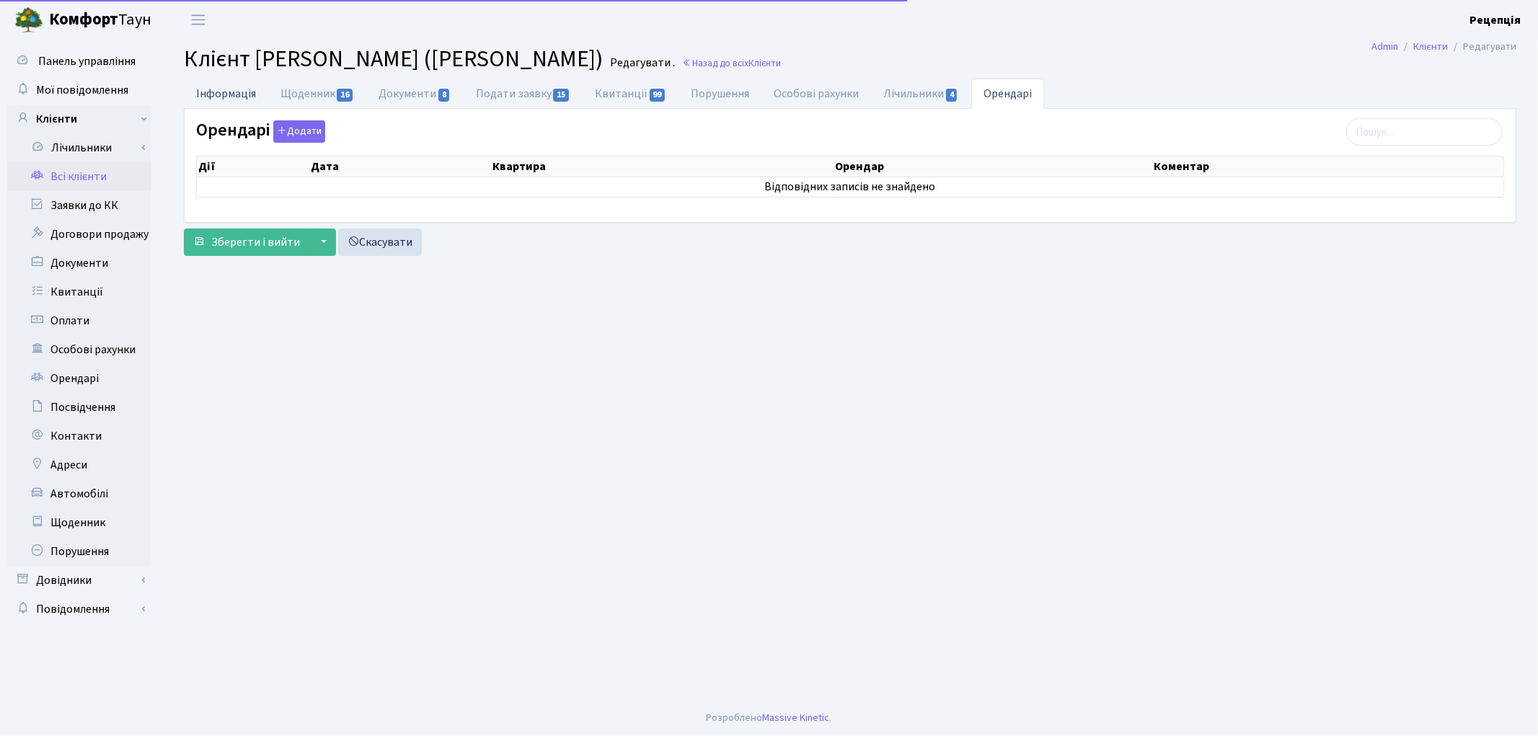
click at [223, 95] on link "Інформація" at bounding box center [226, 94] width 84 height 30
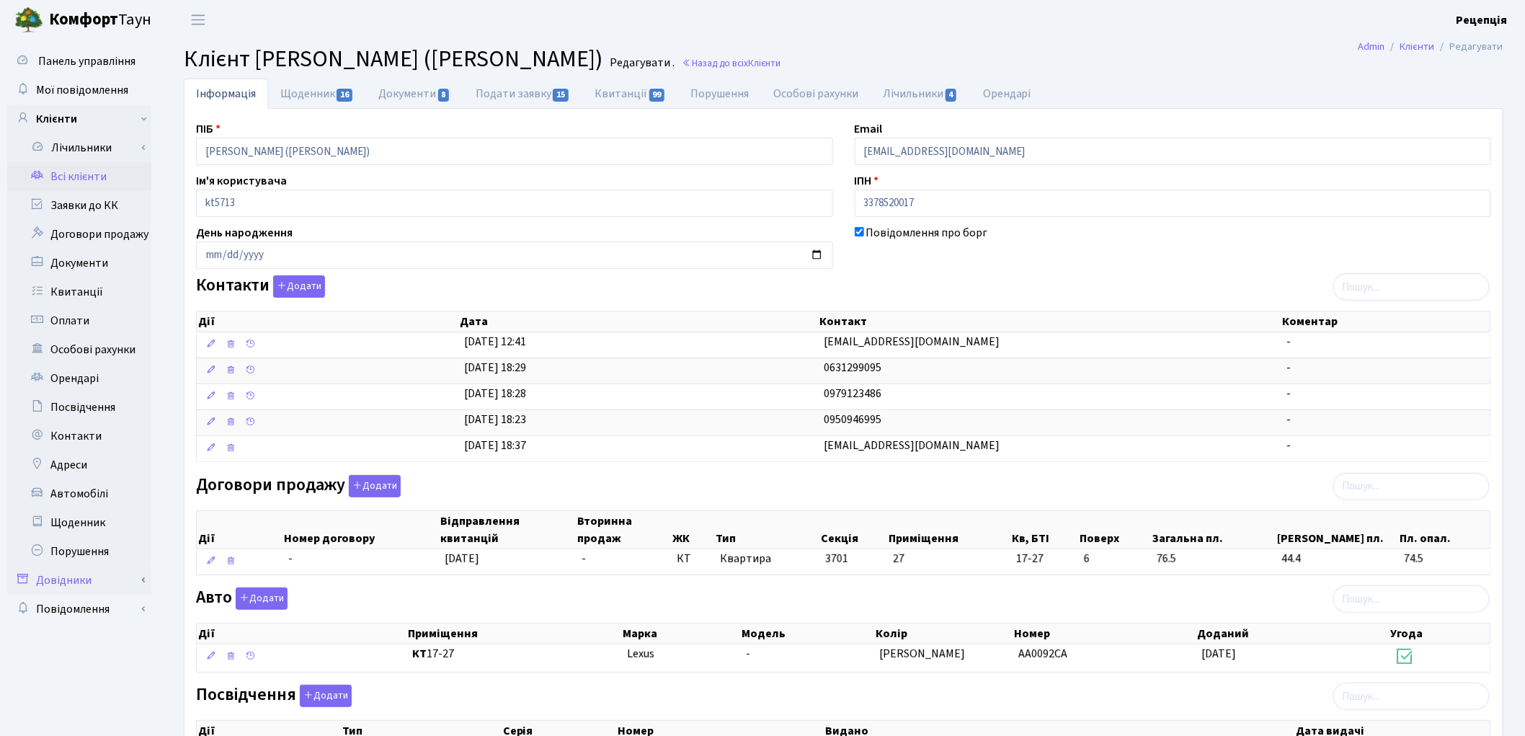
click at [88, 577] on link "Довідники" at bounding box center [79, 580] width 144 height 29
click at [81, 716] on link "Приміщення" at bounding box center [84, 713] width 135 height 29
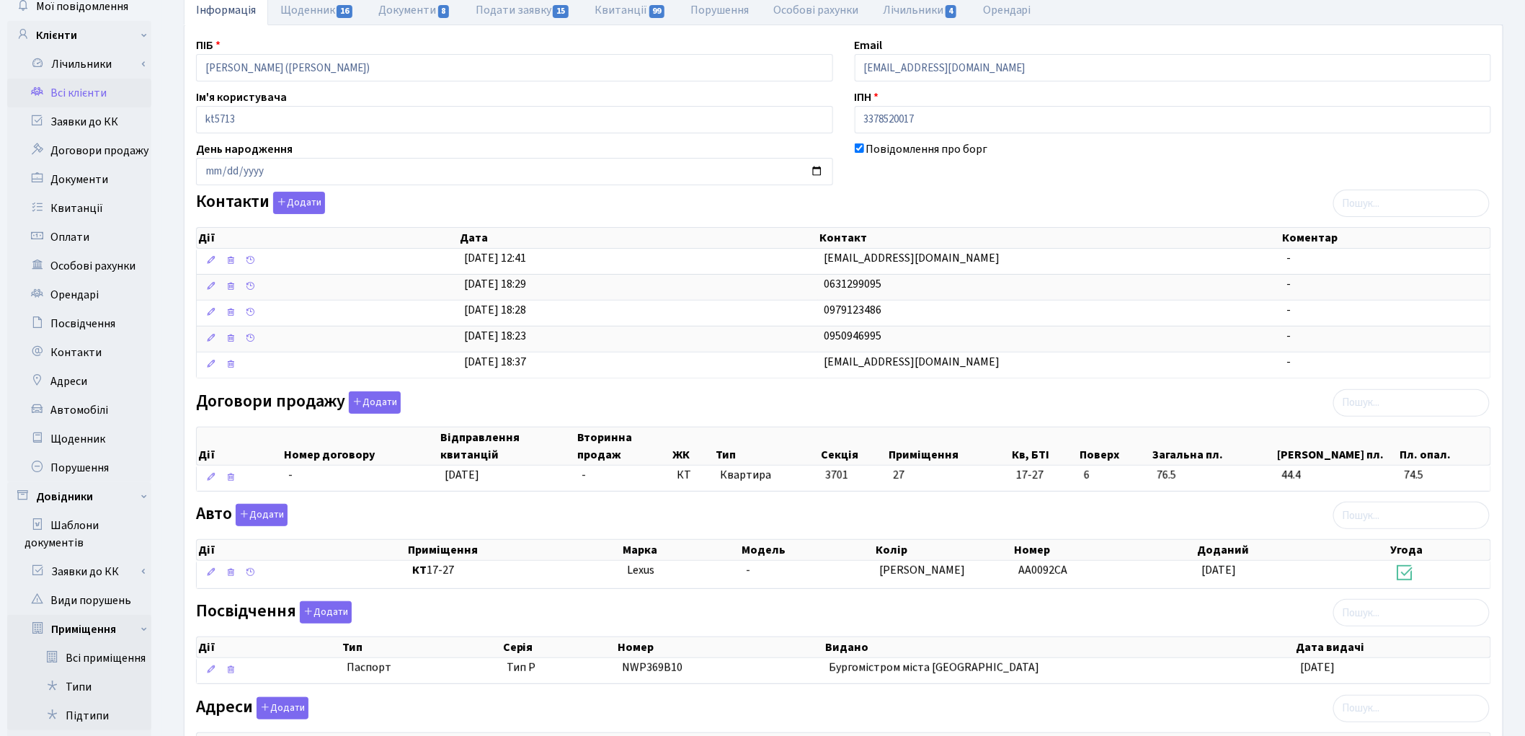
scroll to position [180, 0]
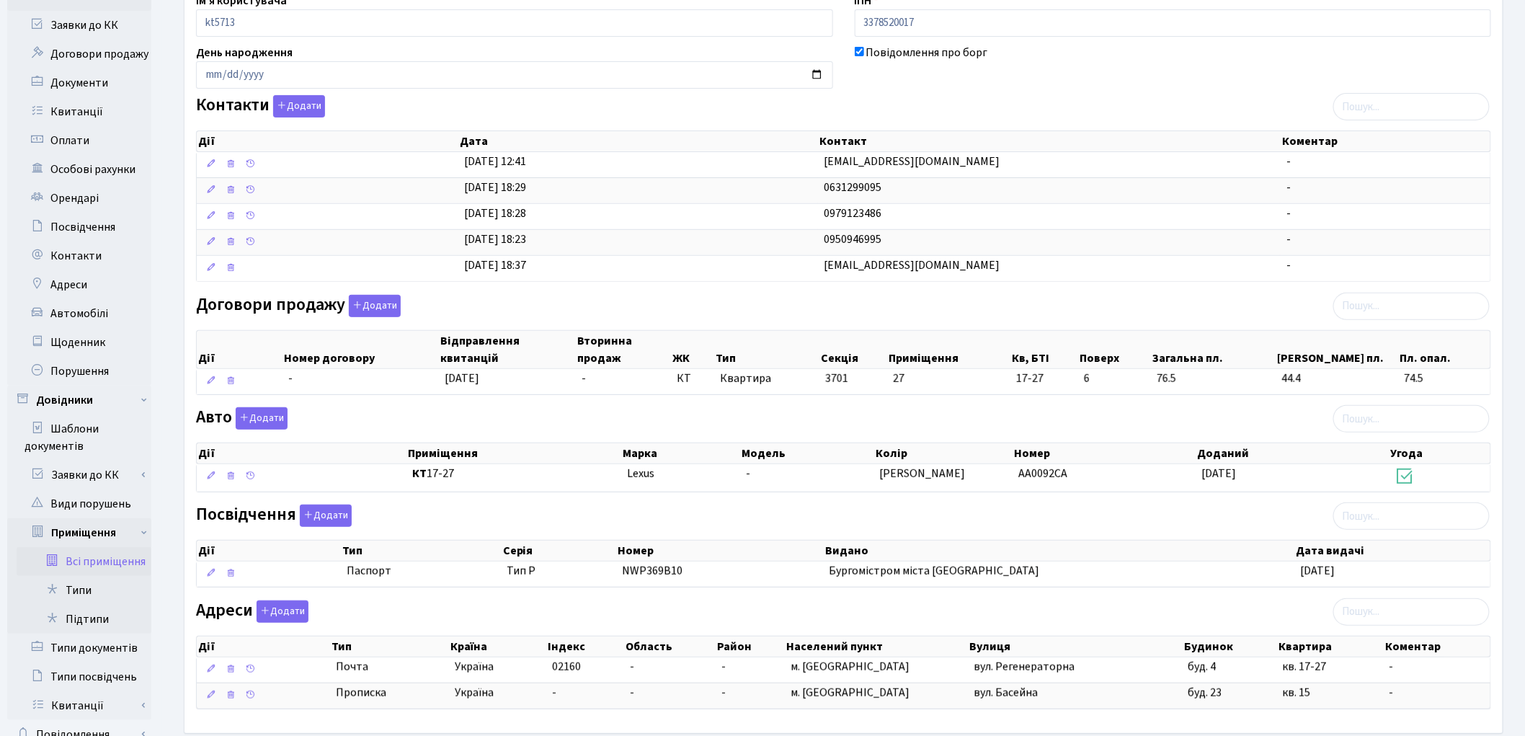
click at [89, 561] on link "Всі приміщення" at bounding box center [84, 561] width 135 height 29
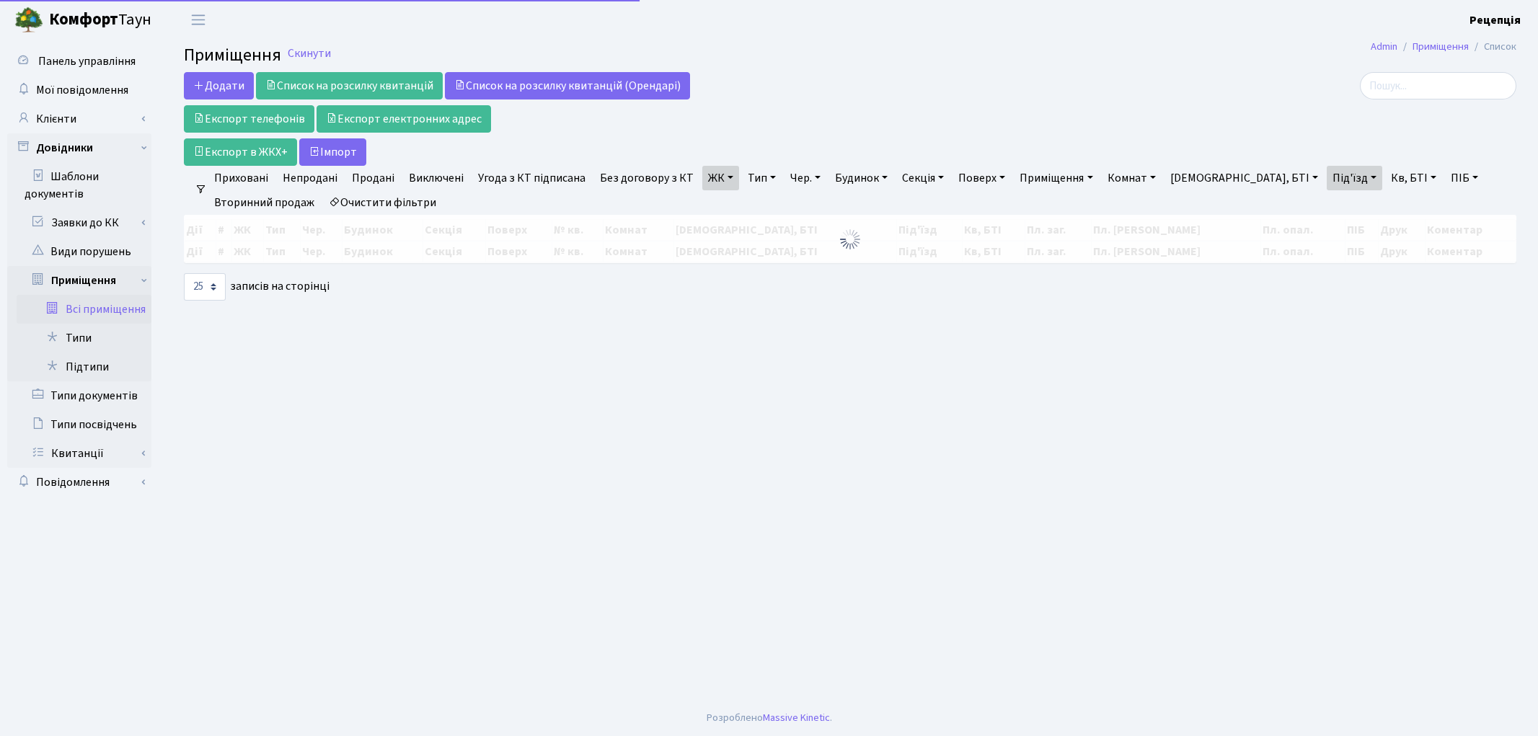
select select "25"
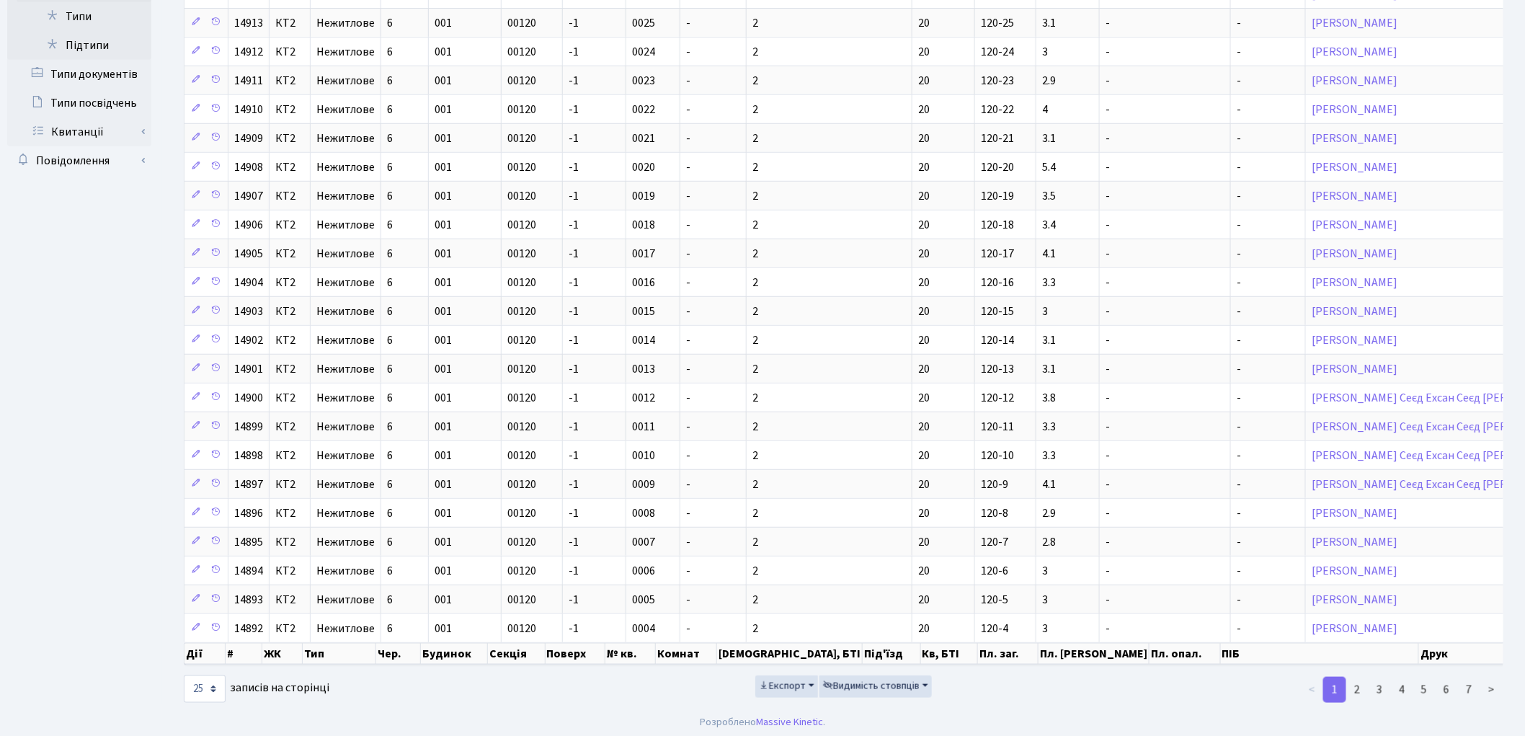
scroll to position [336, 0]
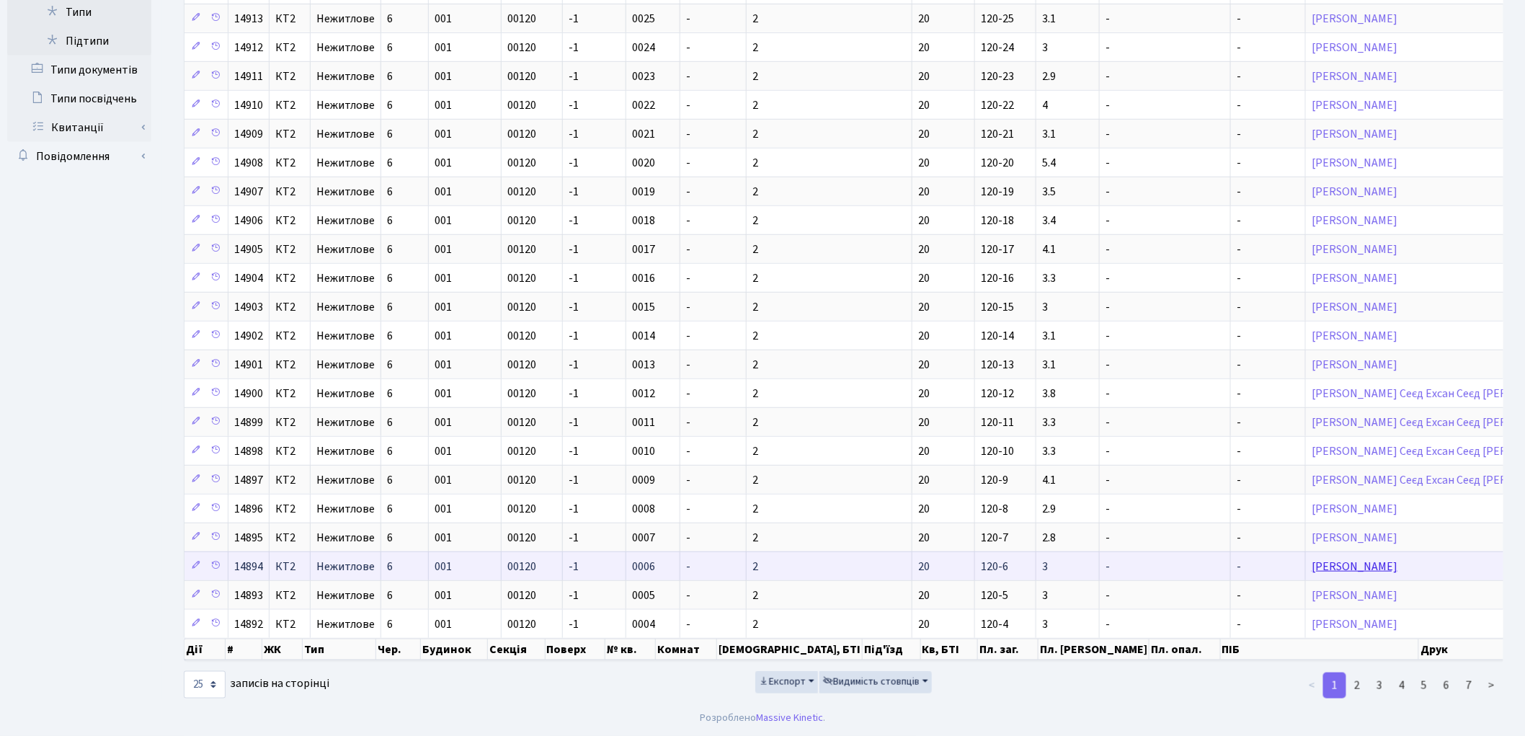
click at [1312, 559] on link "Крикуненко Андрій Валерійович" at bounding box center [1355, 567] width 86 height 16
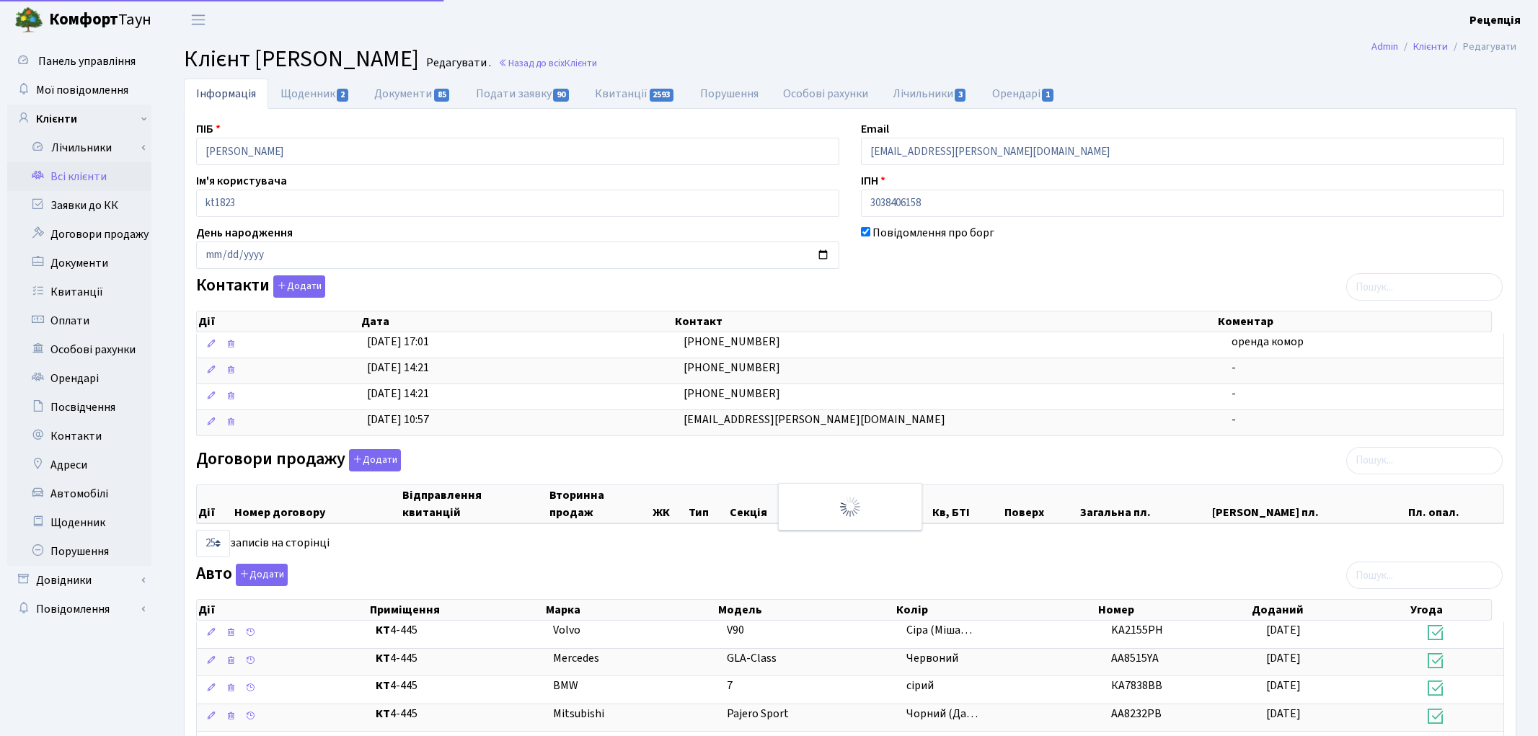
select select "25"
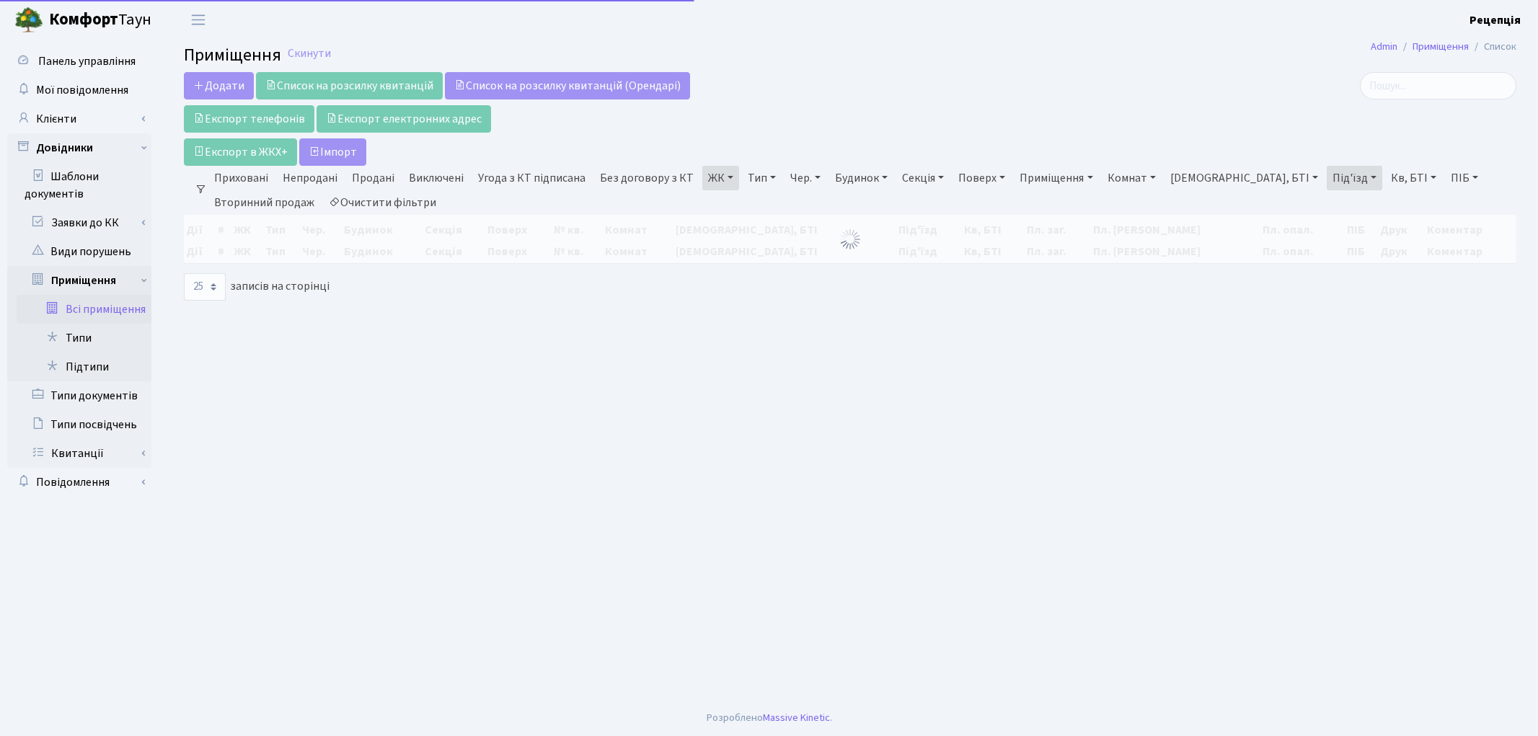
select select "25"
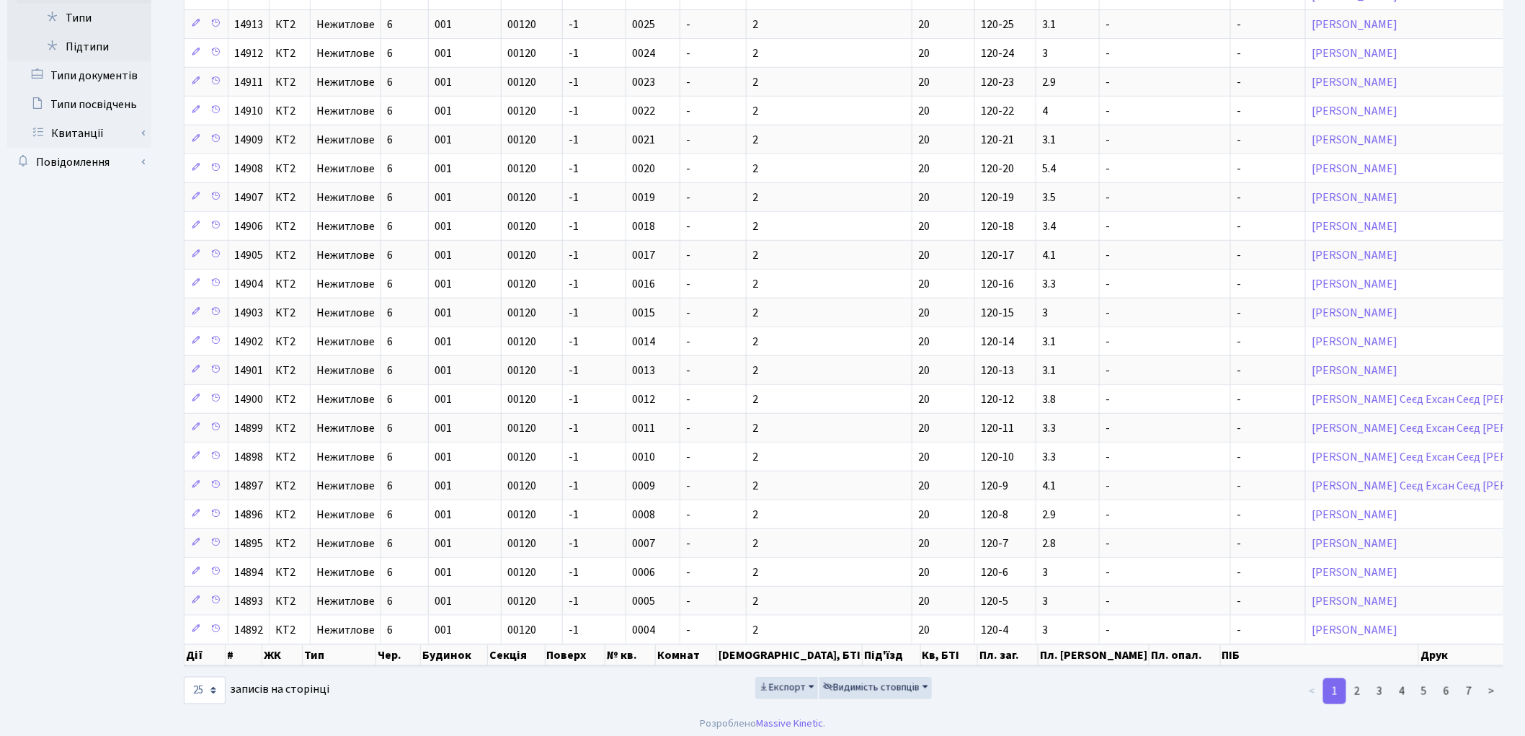
scroll to position [343, 0]
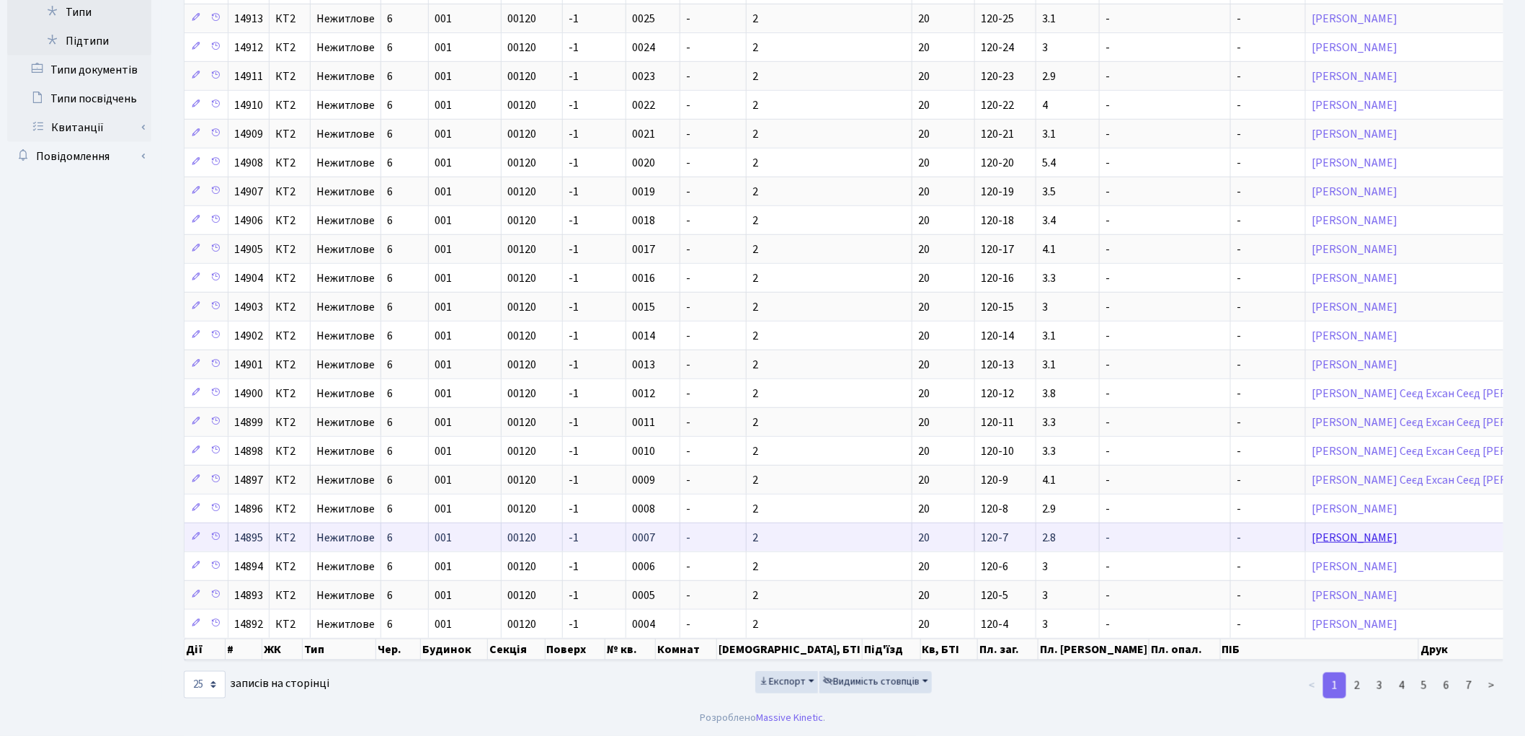
click at [1312, 530] on link "[PERSON_NAME]" at bounding box center [1355, 538] width 86 height 16
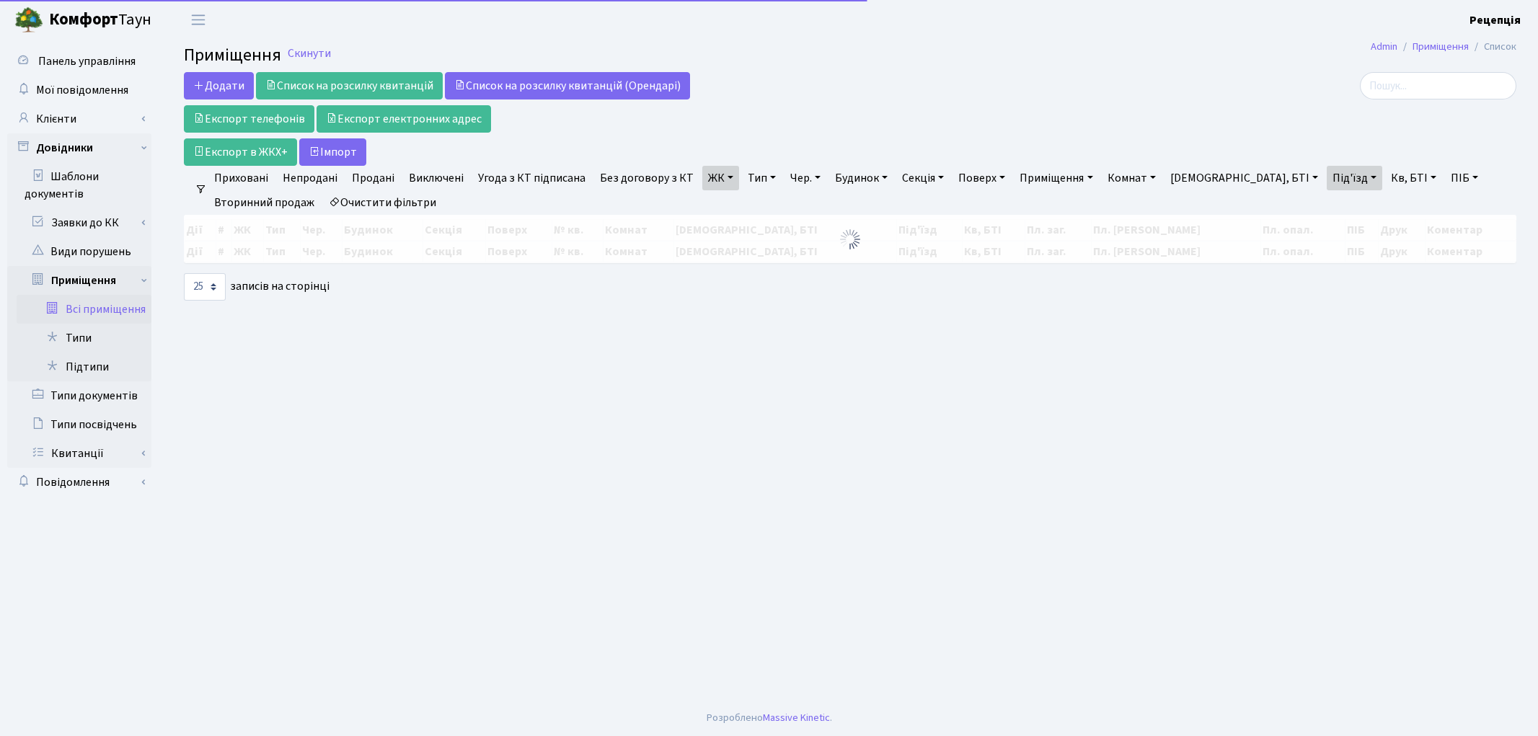
select select "25"
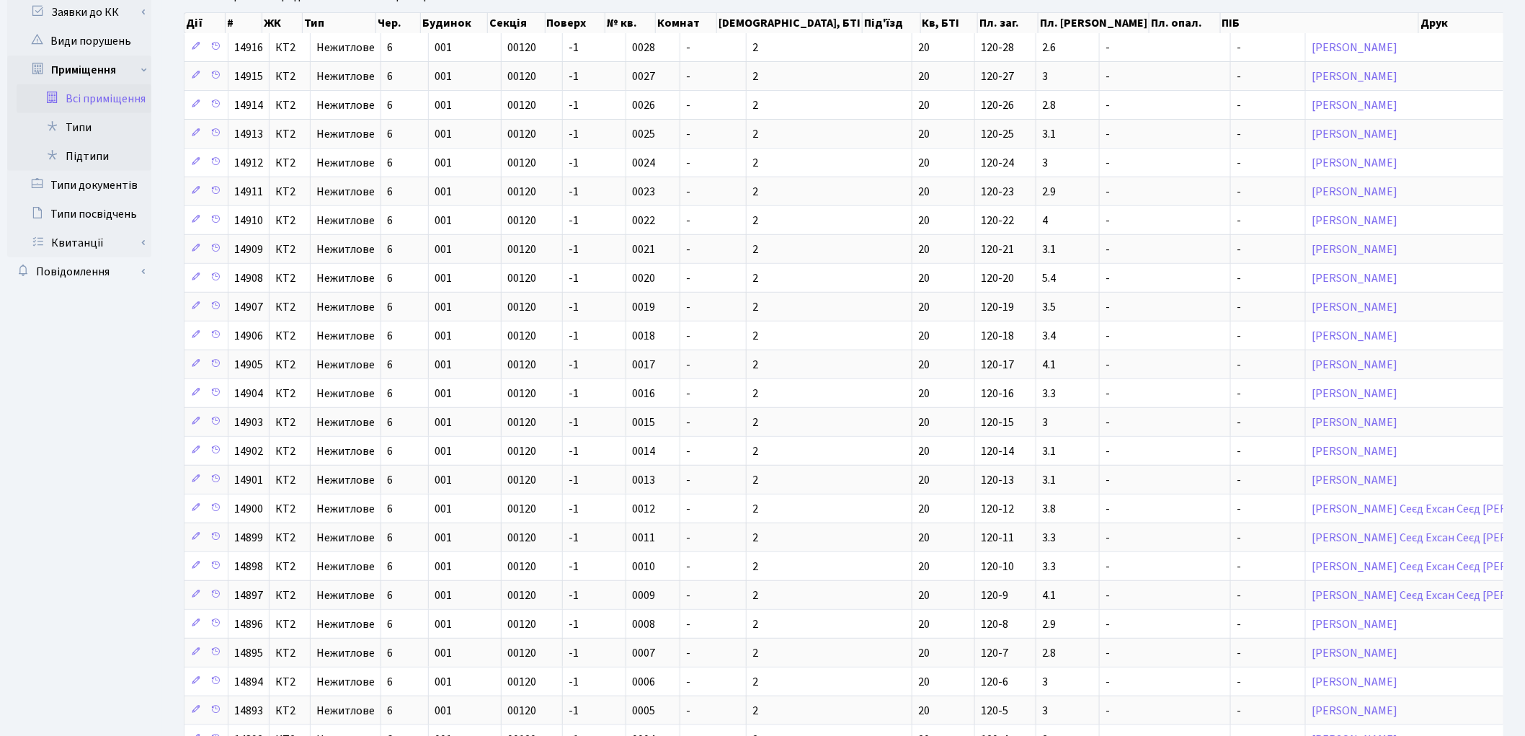
scroll to position [213, 0]
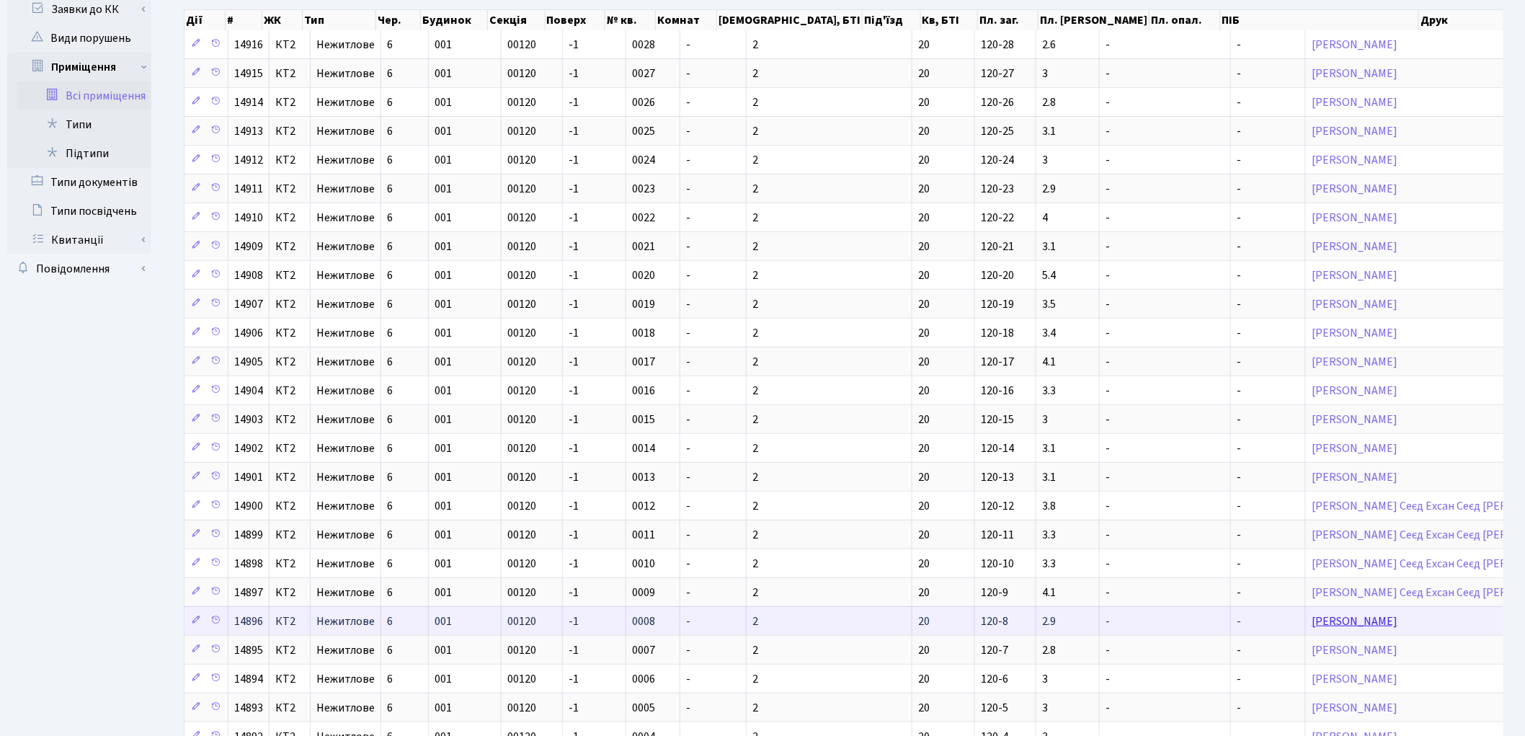
click at [1312, 629] on link "[PERSON_NAME]" at bounding box center [1355, 621] width 86 height 16
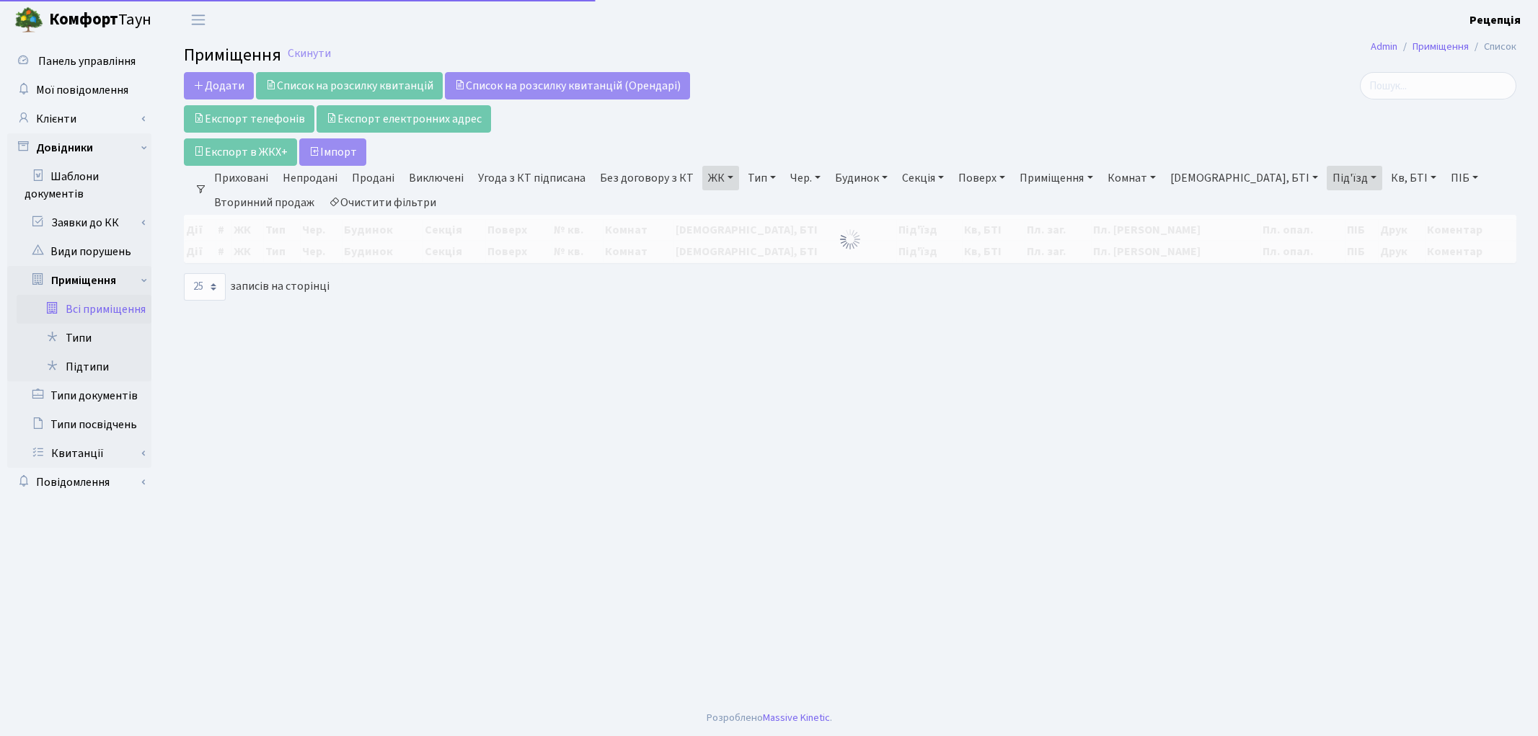
select select "25"
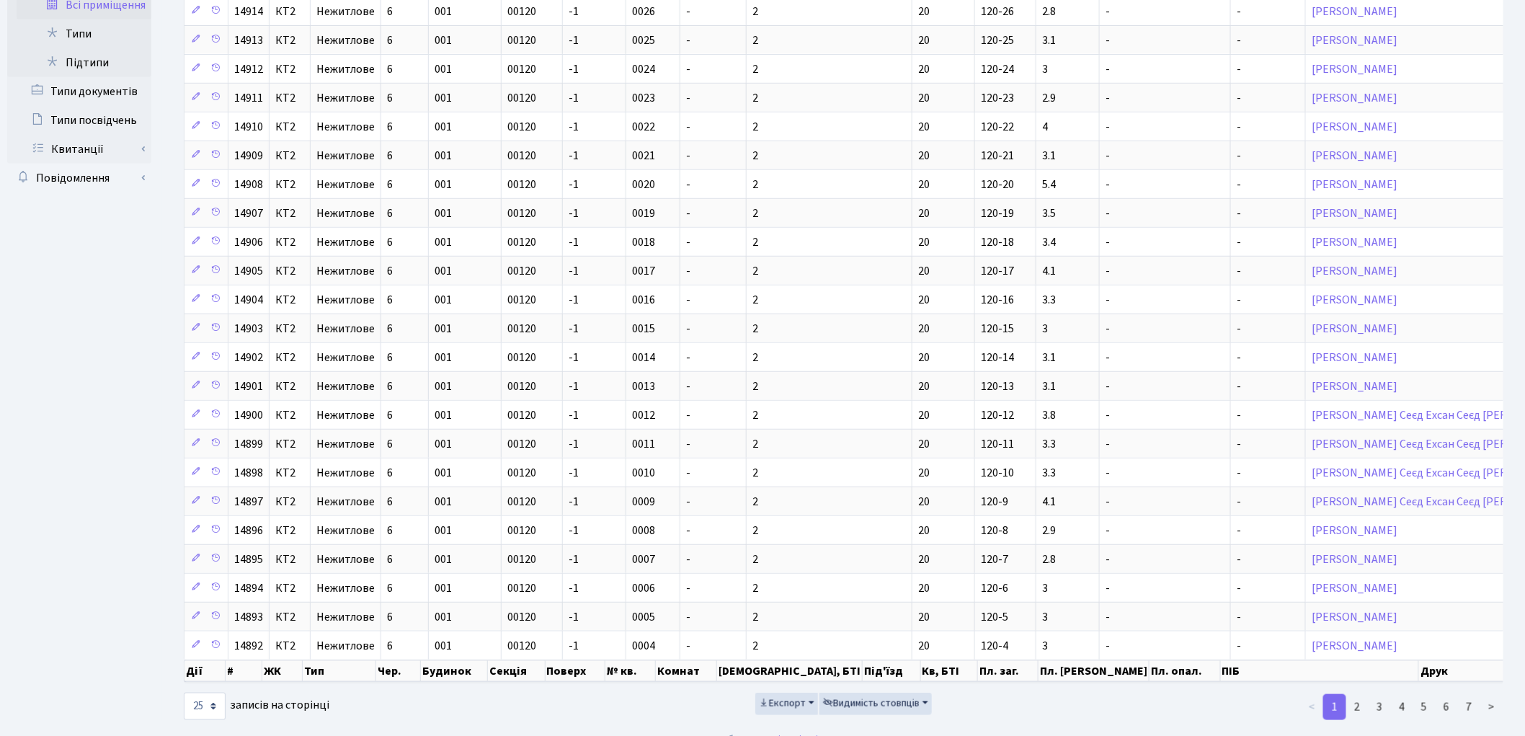
scroll to position [311, 0]
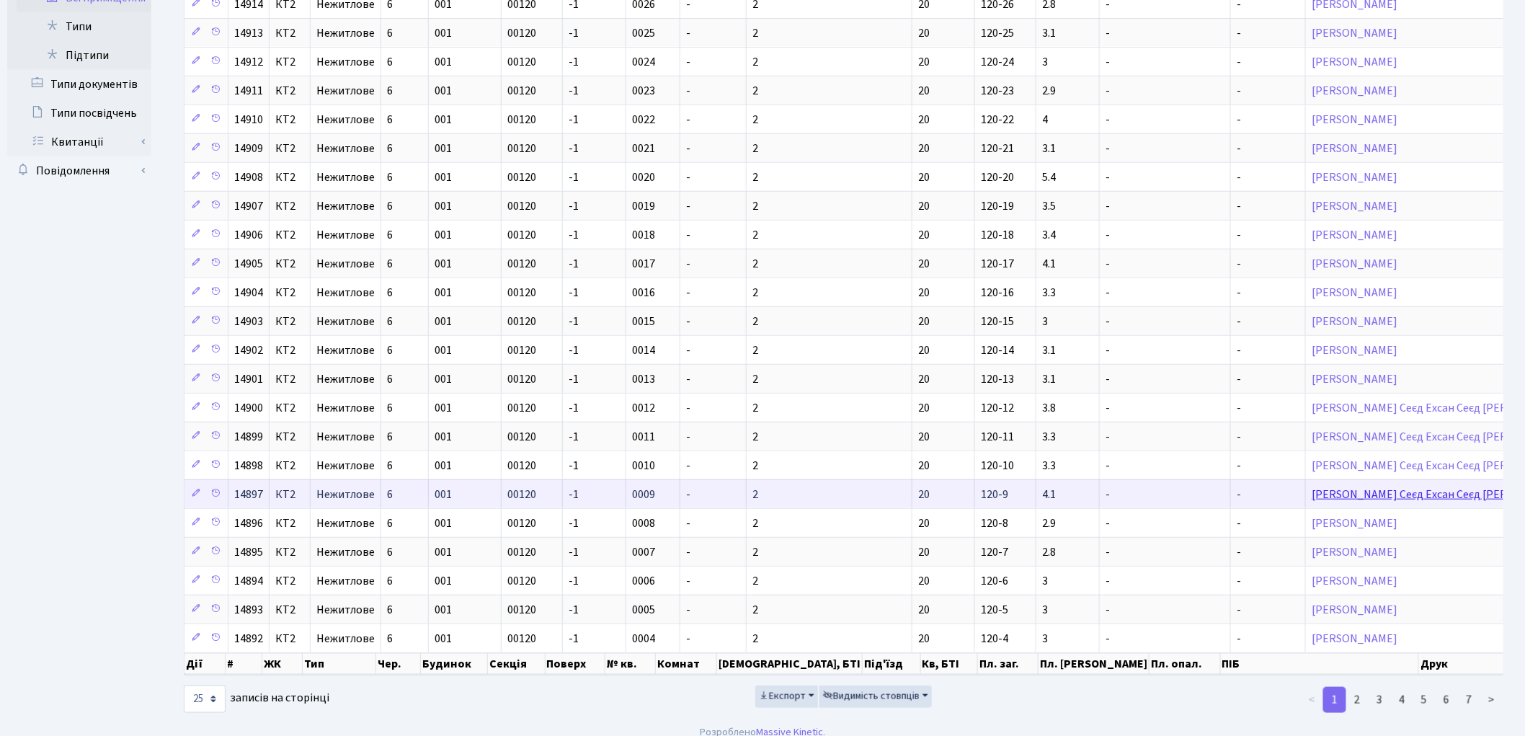
click at [1312, 496] on link "Джафарі Сеєд Ехсан Сеєд Мохаммад Салєх" at bounding box center [1440, 495] width 257 height 16
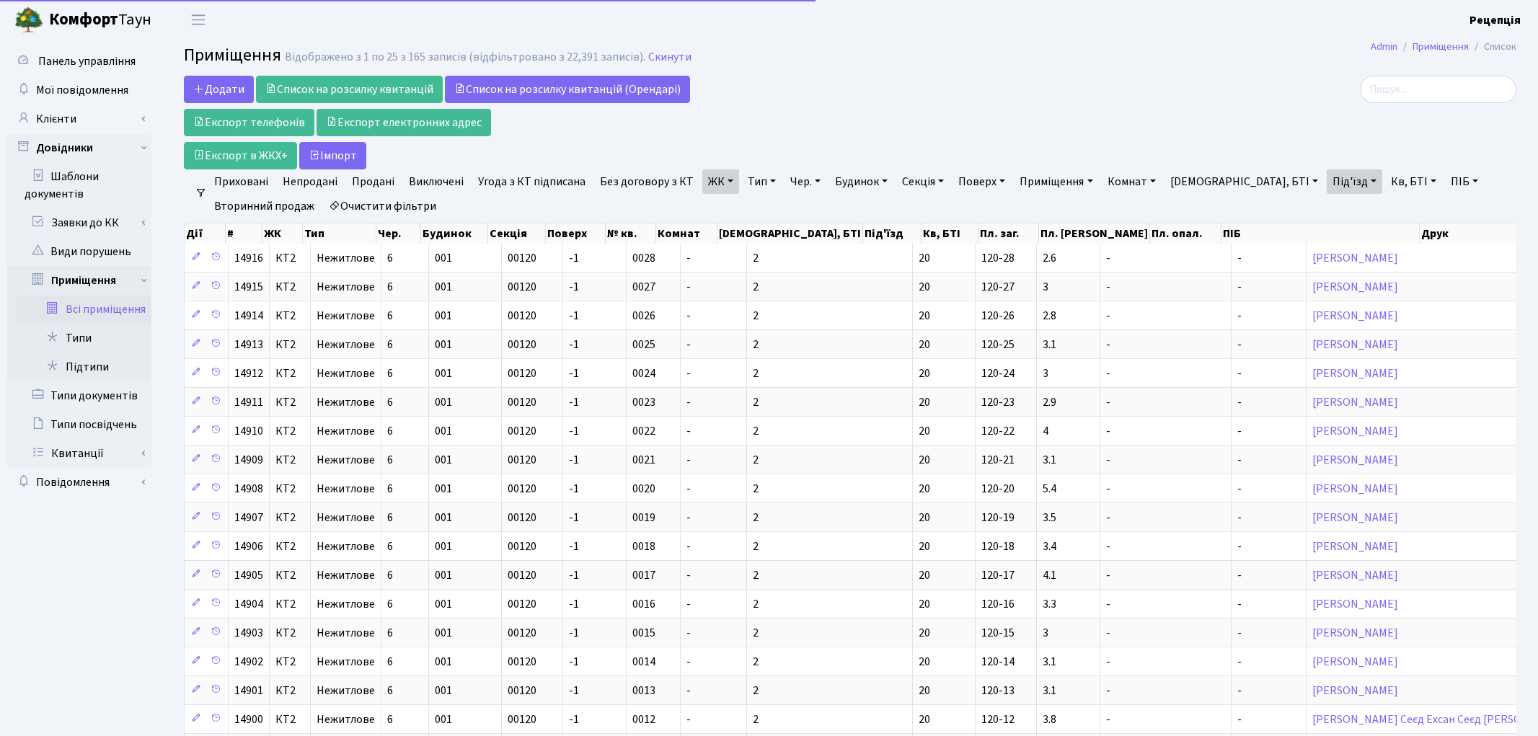
select select "25"
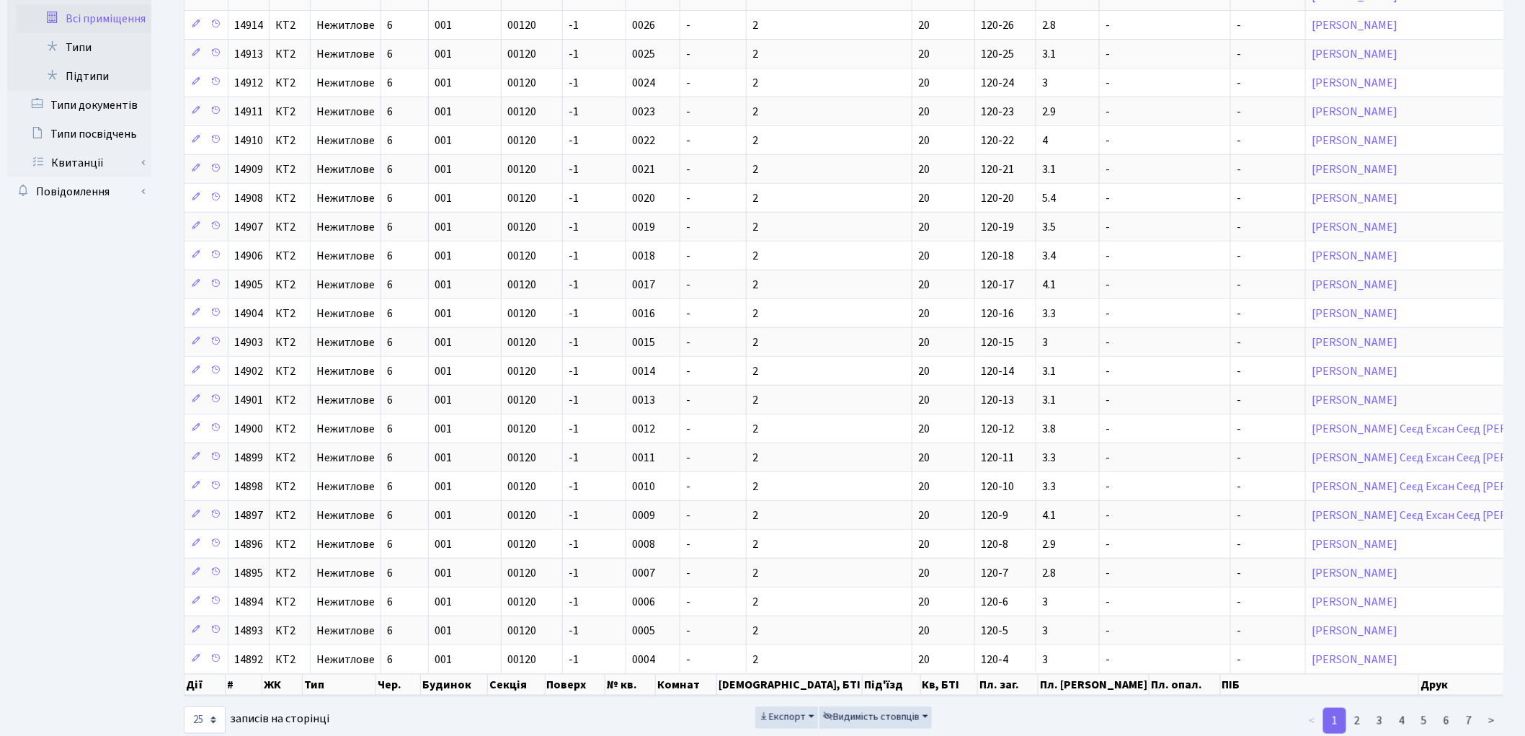
scroll to position [343, 0]
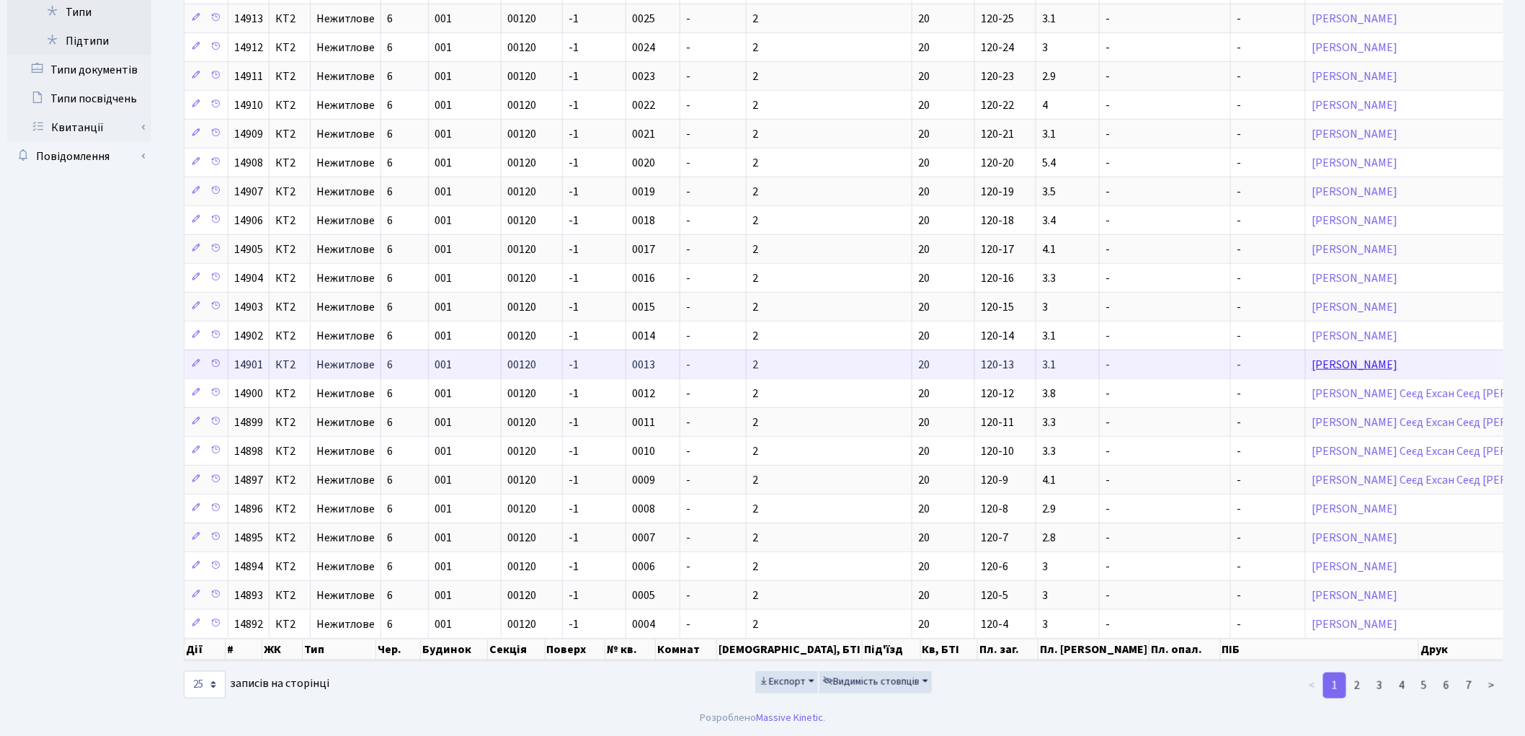
click at [1312, 357] on link "Лірола Луіс" at bounding box center [1355, 365] width 86 height 16
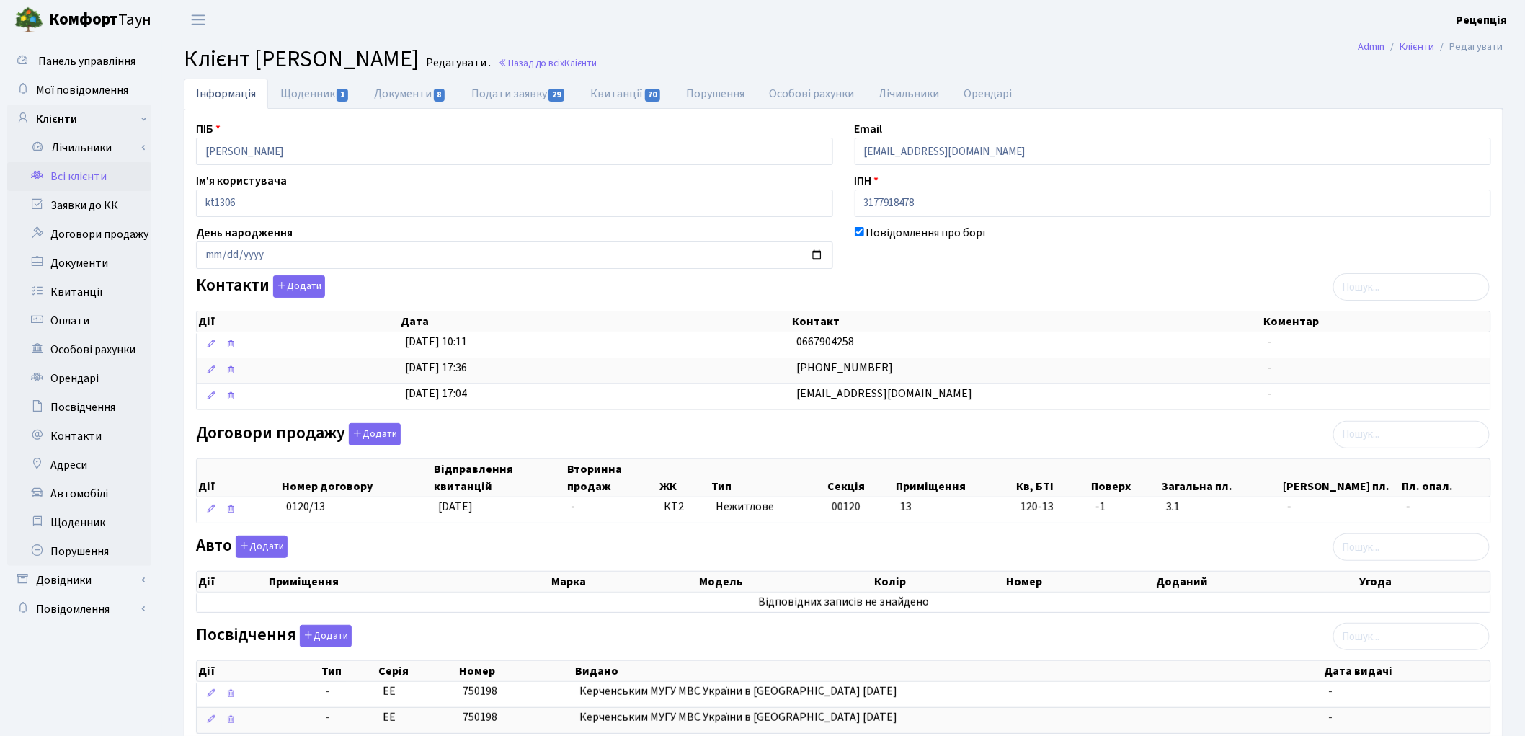
click at [79, 173] on link "Всі клієнти" at bounding box center [79, 176] width 144 height 29
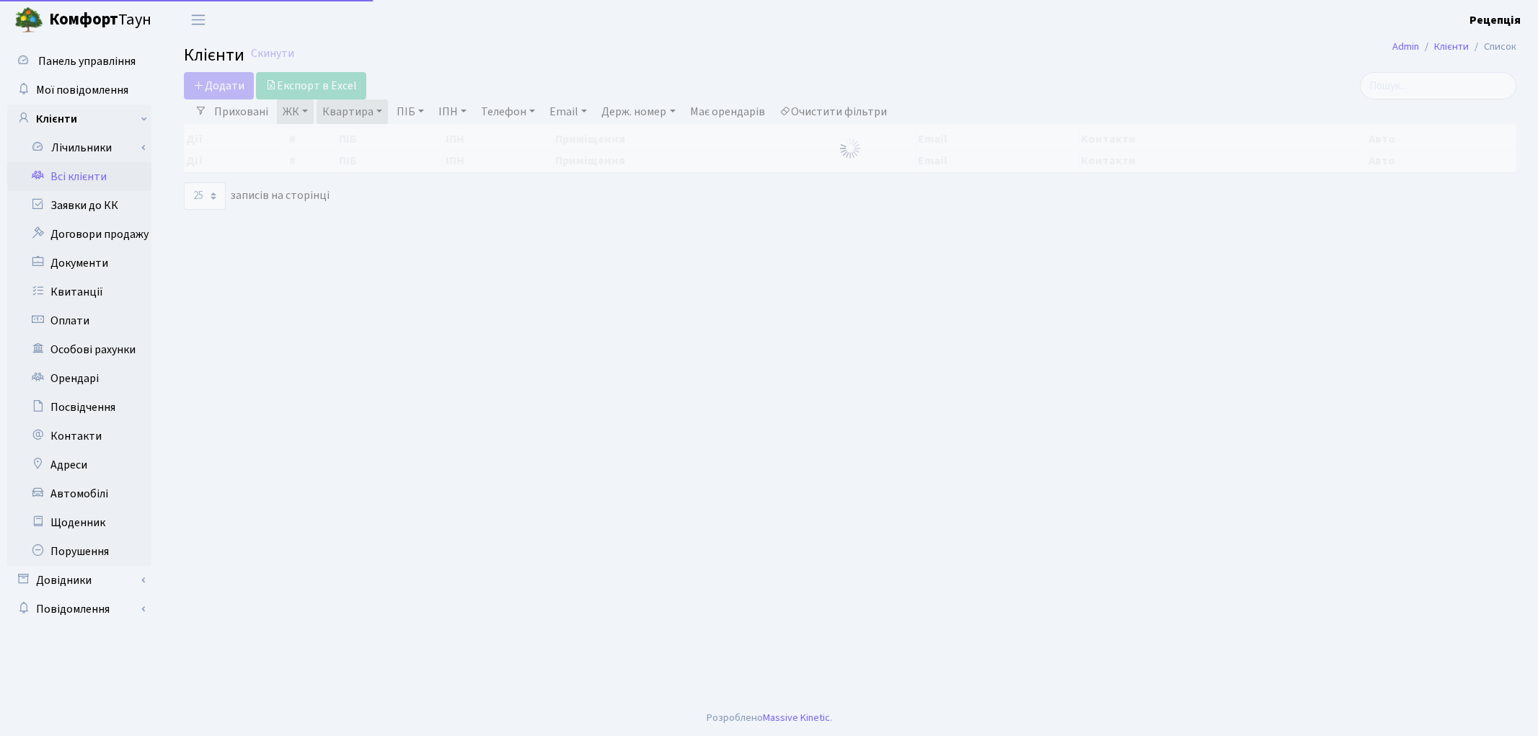
select select "25"
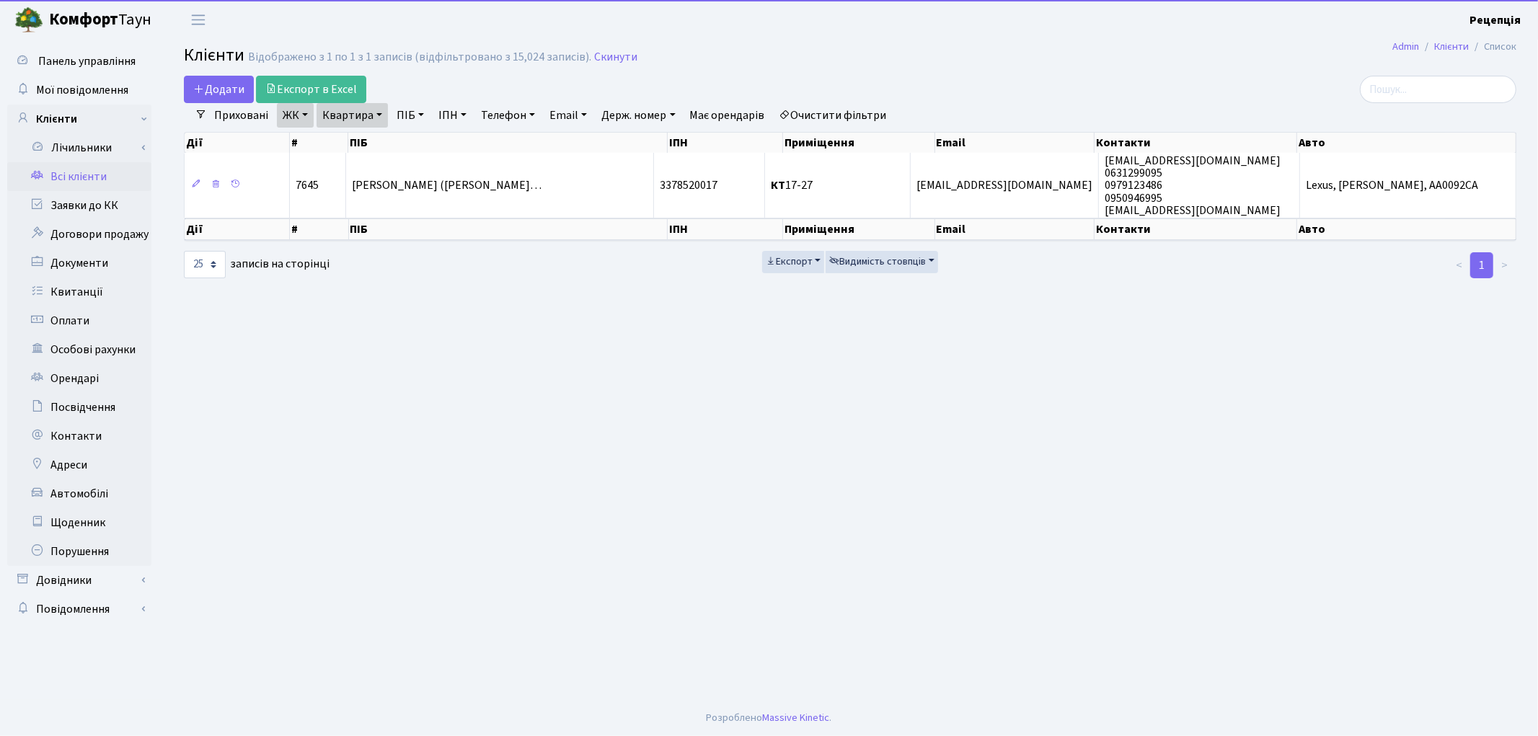
click at [833, 119] on link "Очистити фільтри" at bounding box center [833, 115] width 119 height 25
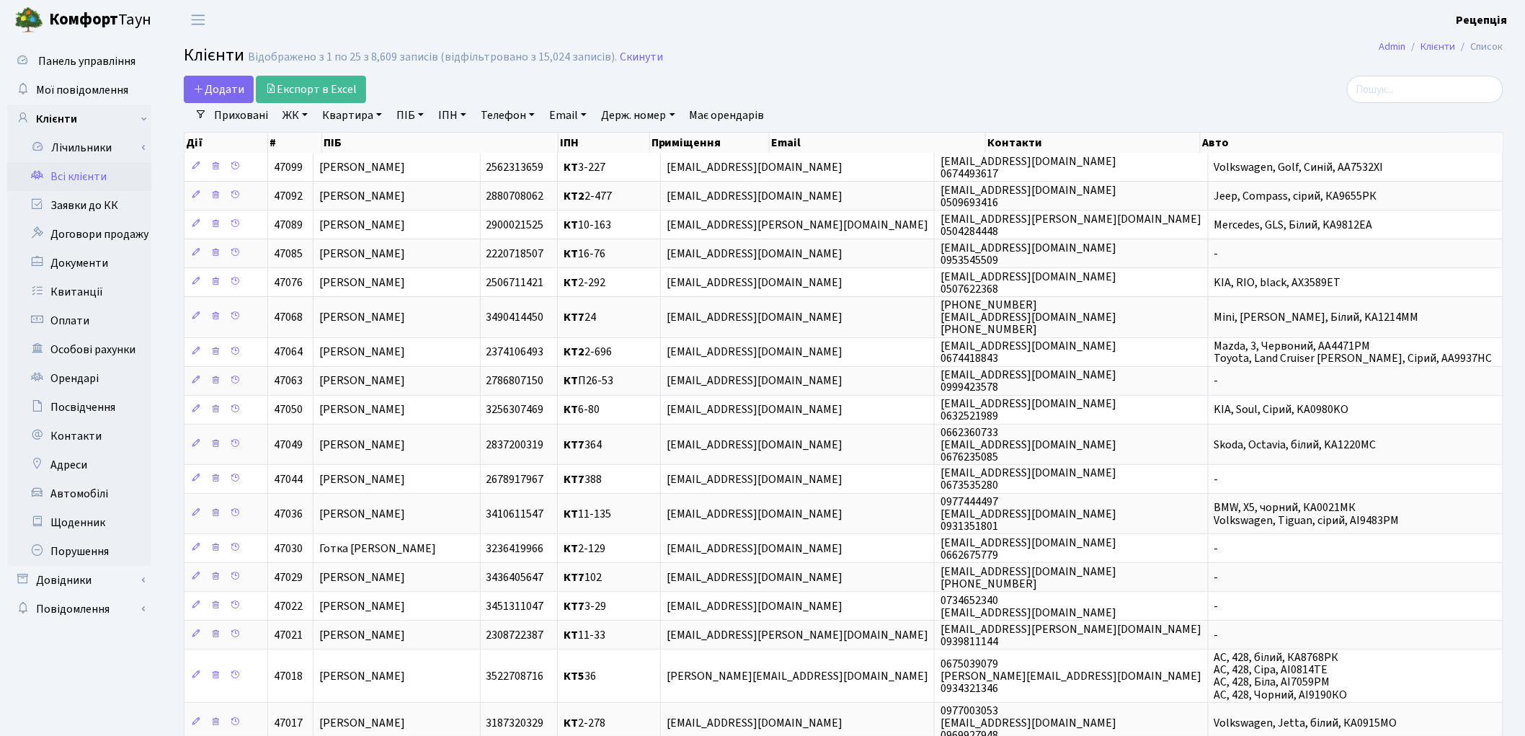
click at [303, 120] on link "ЖК" at bounding box center [295, 115] width 37 height 25
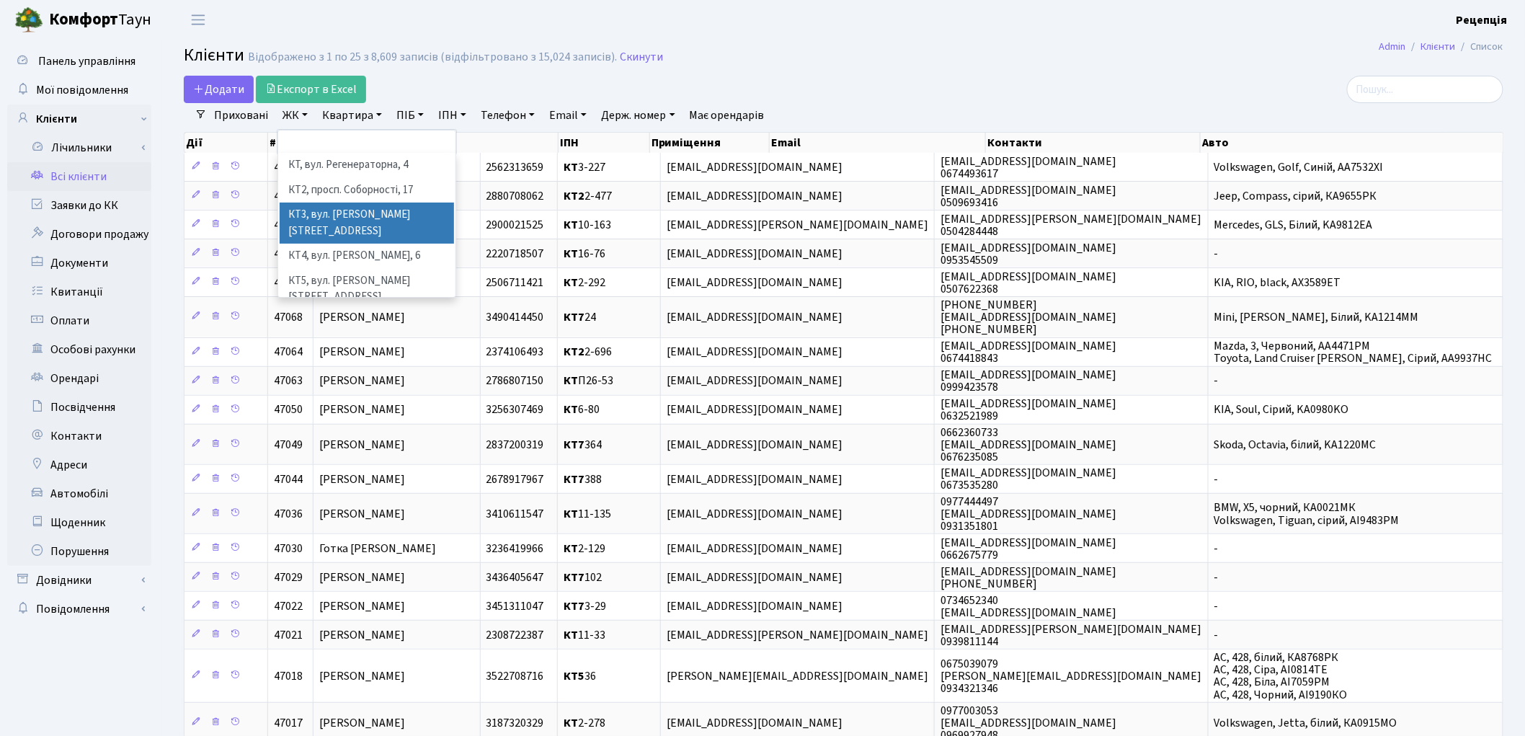
click at [354, 209] on li "КТ3, вул. Березнева, 16" at bounding box center [367, 223] width 174 height 41
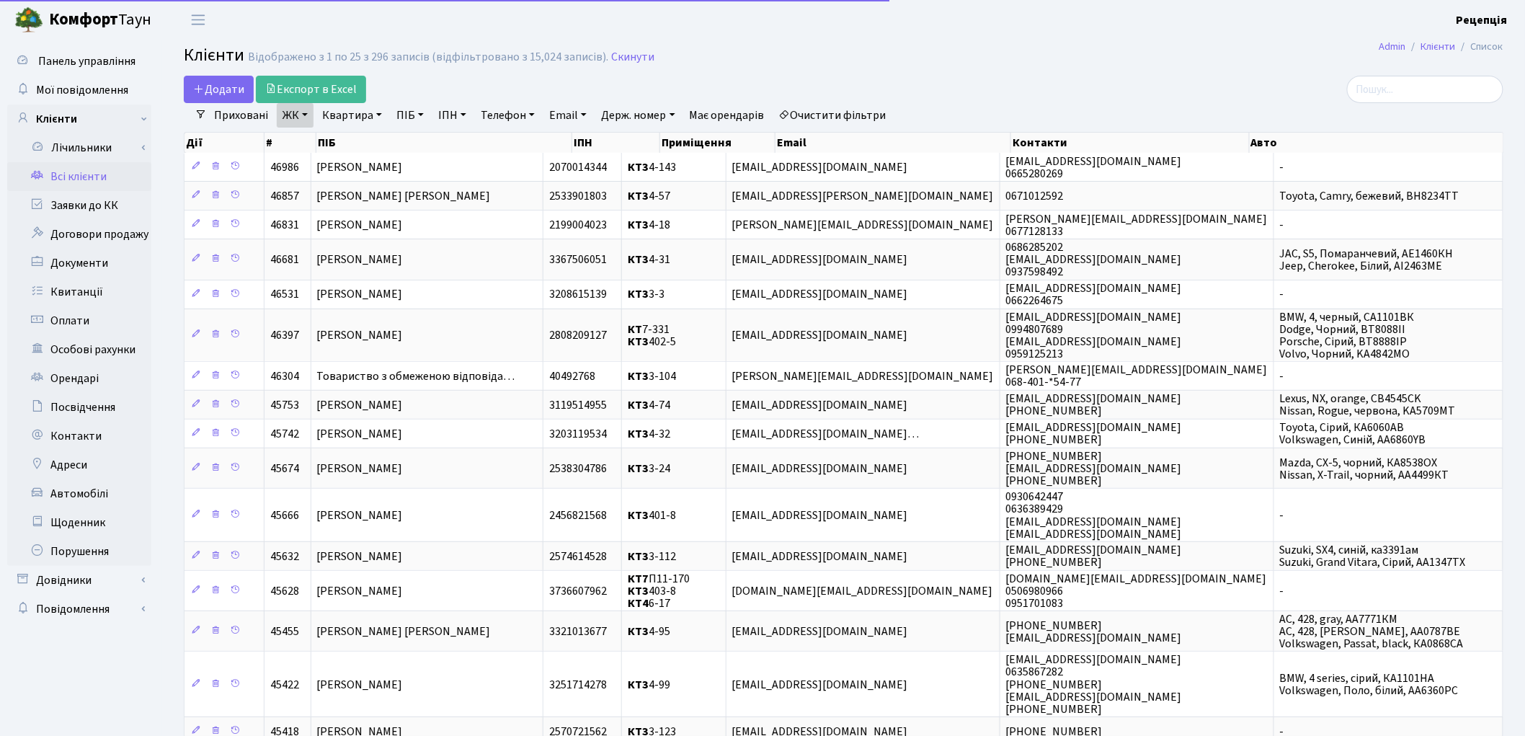
click at [363, 110] on link "Квартира" at bounding box center [351, 115] width 71 height 25
type input "4-149"
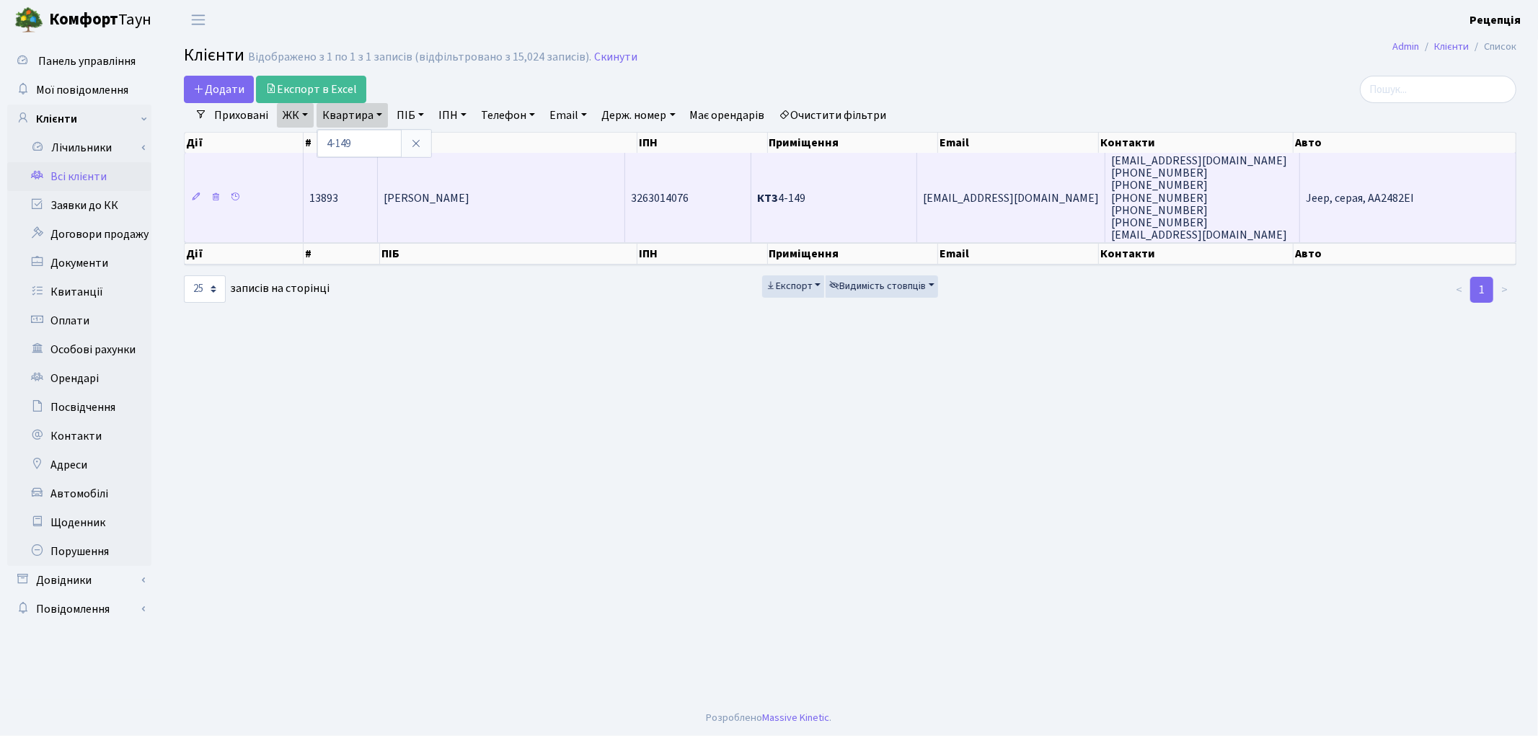
click at [451, 200] on span "[PERSON_NAME]" at bounding box center [427, 198] width 86 height 16
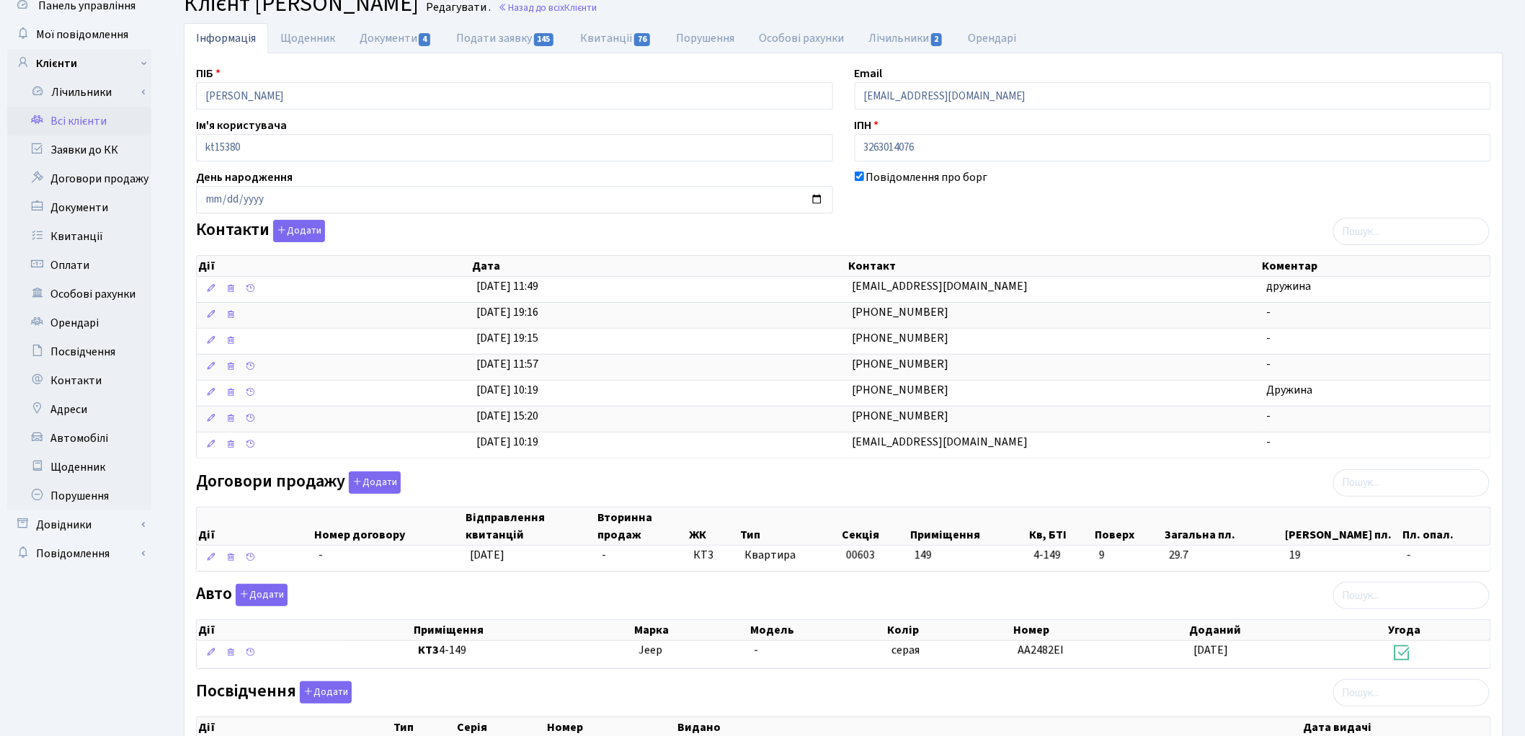
scroll to position [54, 0]
click at [94, 148] on link "Заявки до КК" at bounding box center [79, 151] width 144 height 29
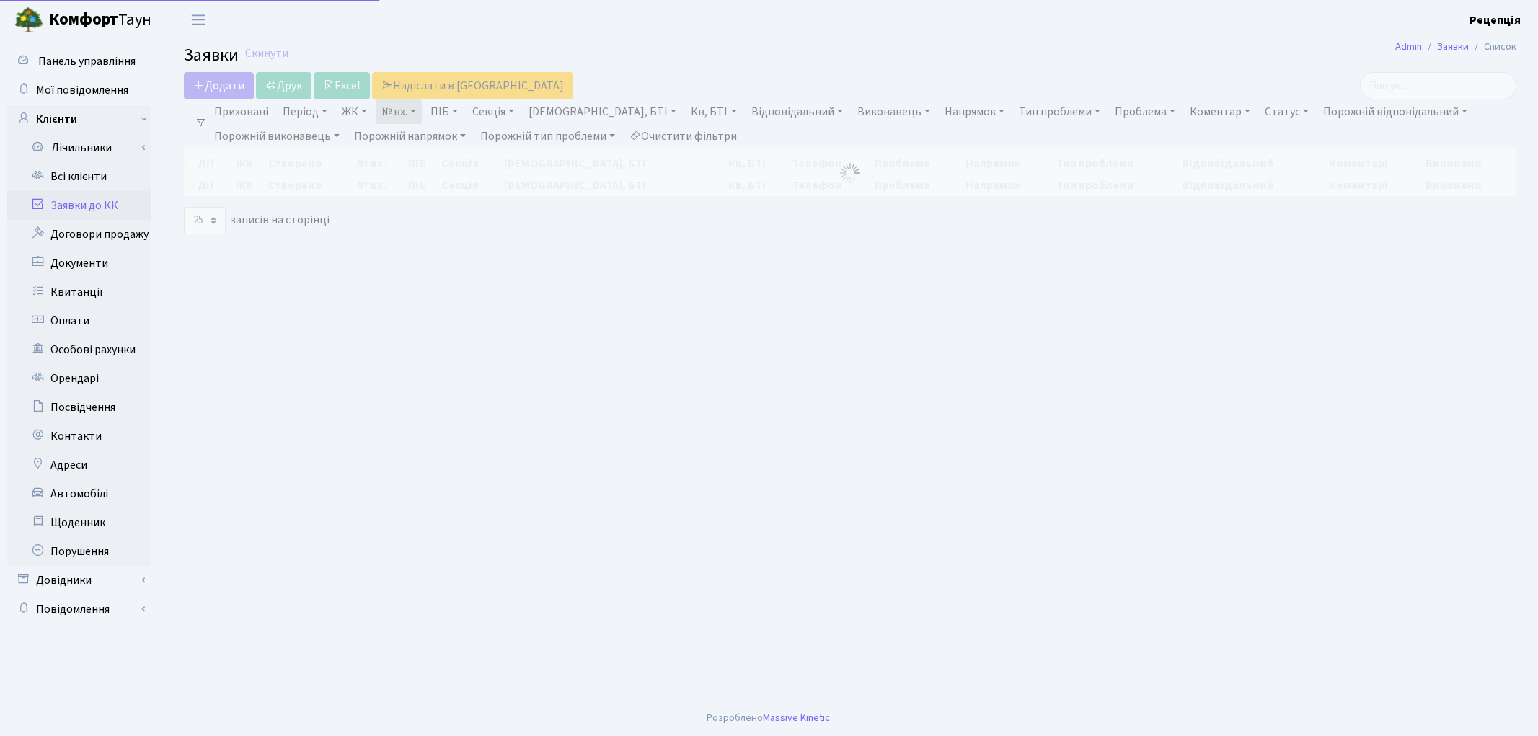
select select "25"
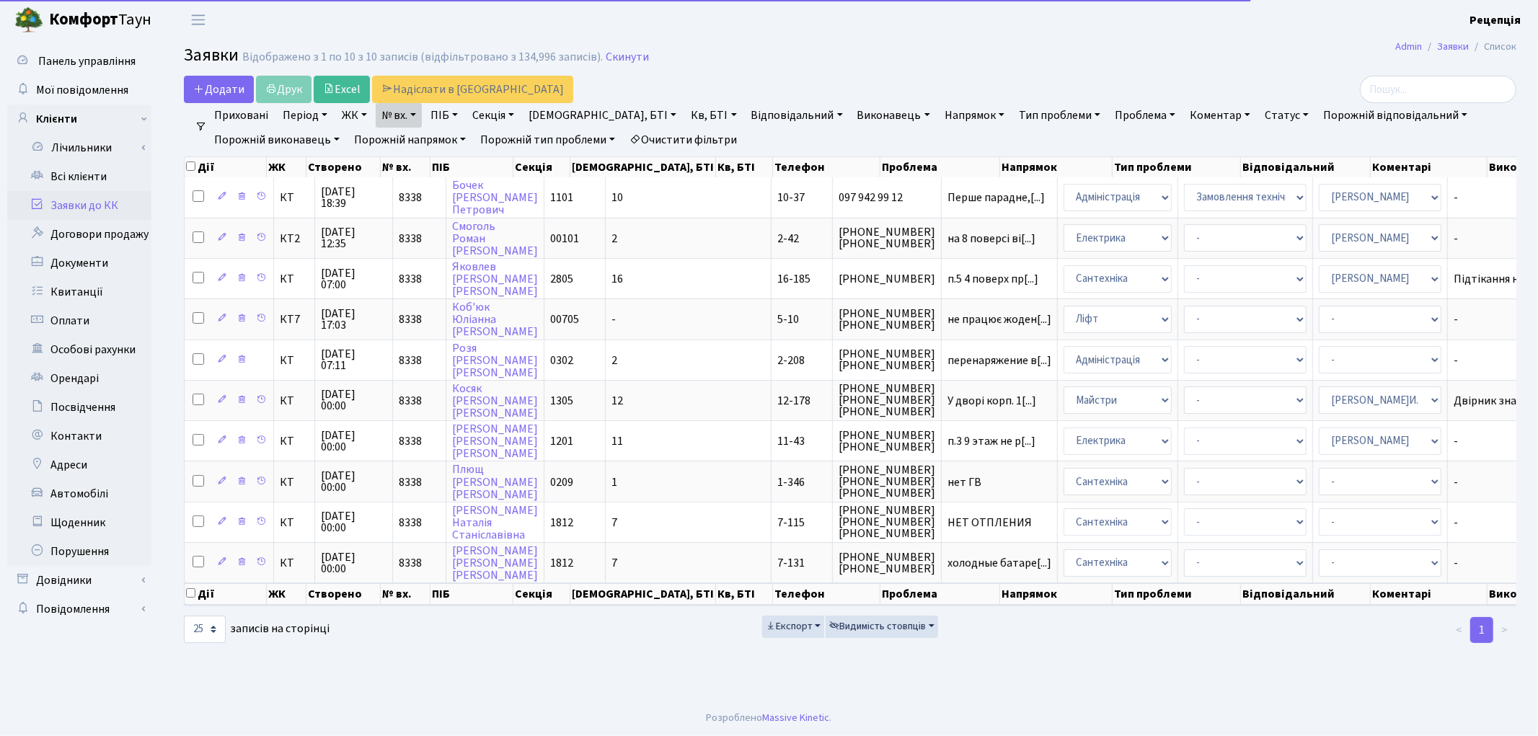
click at [698, 133] on link "Очистити фільтри" at bounding box center [683, 140] width 119 height 25
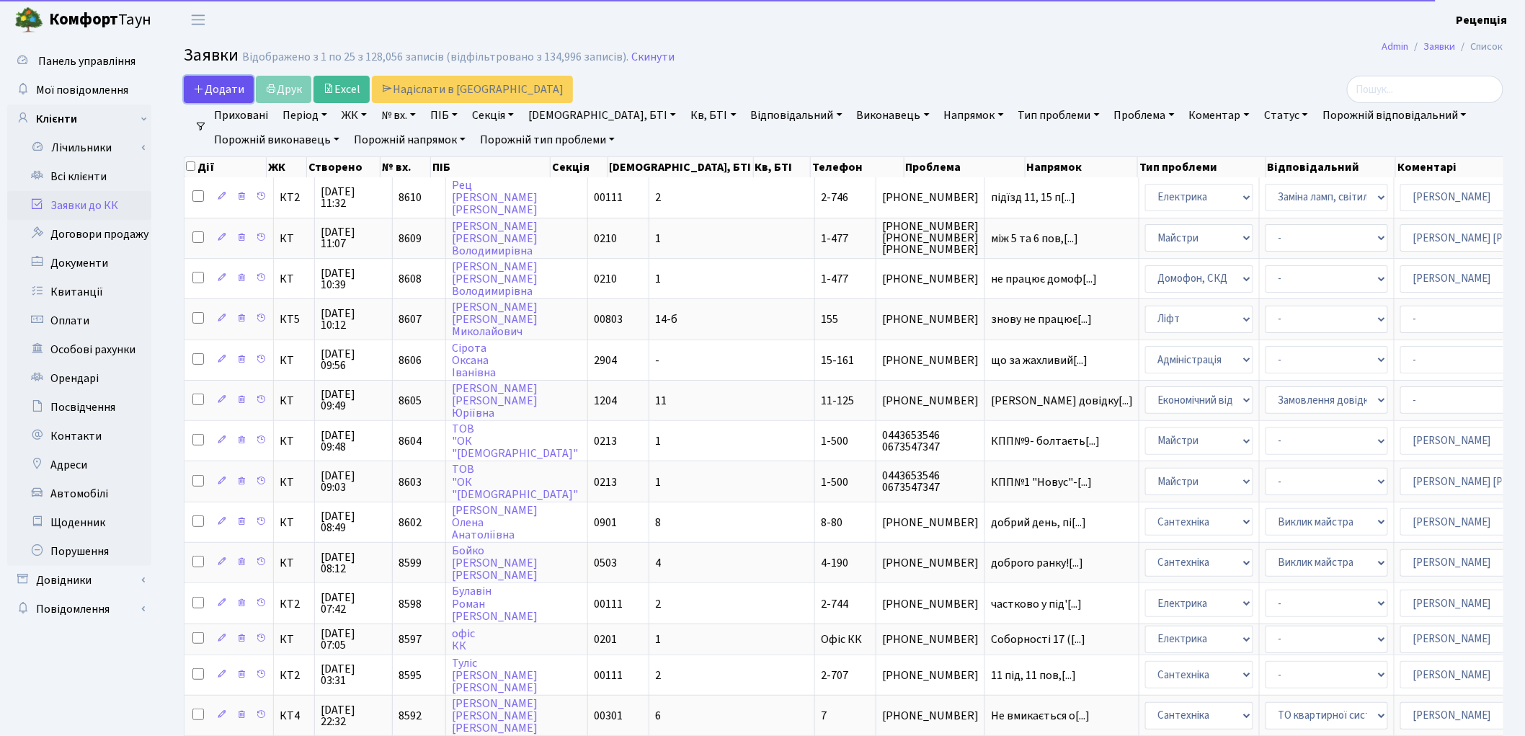
click at [215, 84] on span "Додати" at bounding box center [218, 89] width 51 height 16
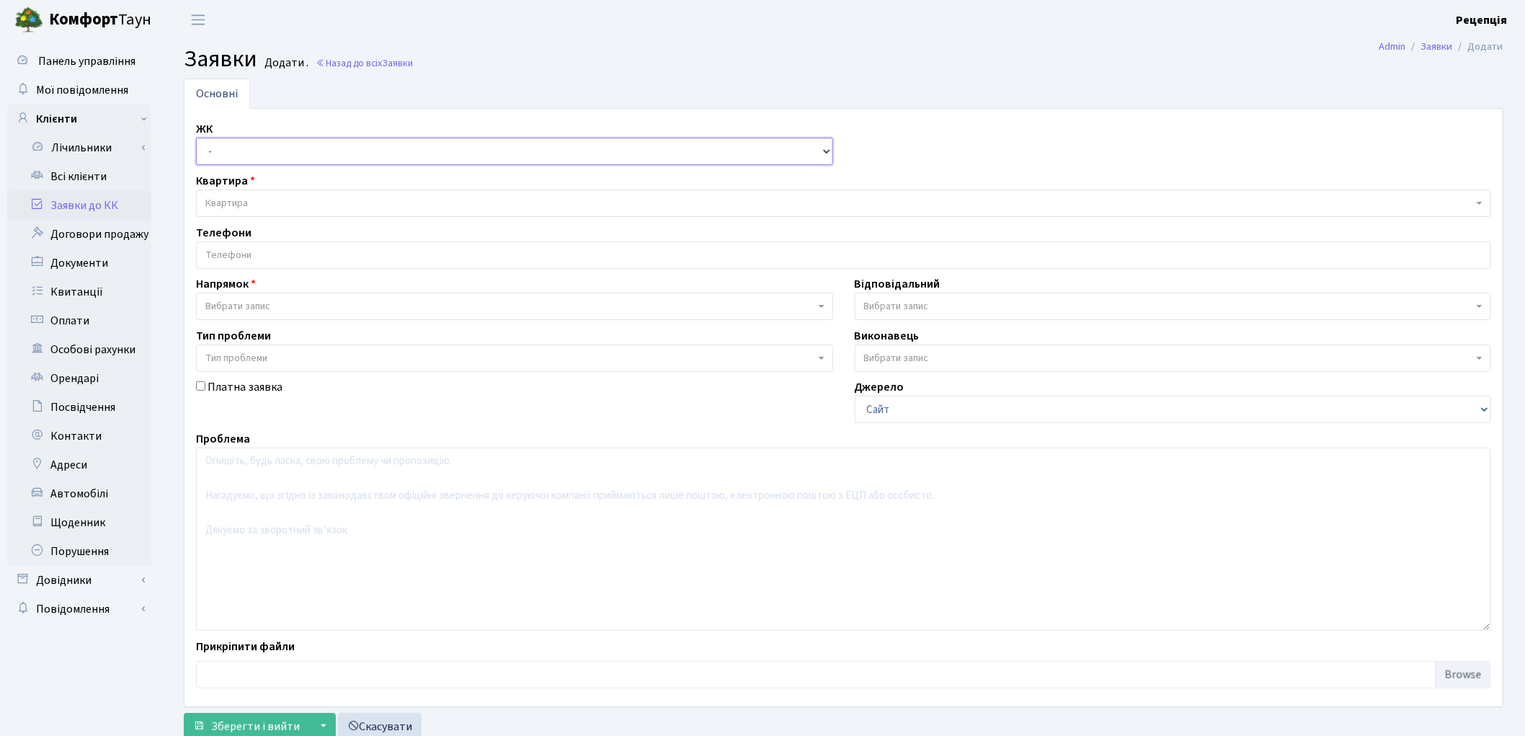
click at [255, 150] on select "- КТ, вул. Регенераторна, 4 КТ2, просп. Соборності, 17 КТ3, вул. Березнева, 16 …" at bounding box center [514, 151] width 637 height 27
select select "296"
click at [196, 138] on select "- КТ, вул. Регенераторна, 4 КТ2, просп. Соборності, 17 КТ3, вул. Березнева, 16 …" at bounding box center [514, 151] width 637 height 27
select select
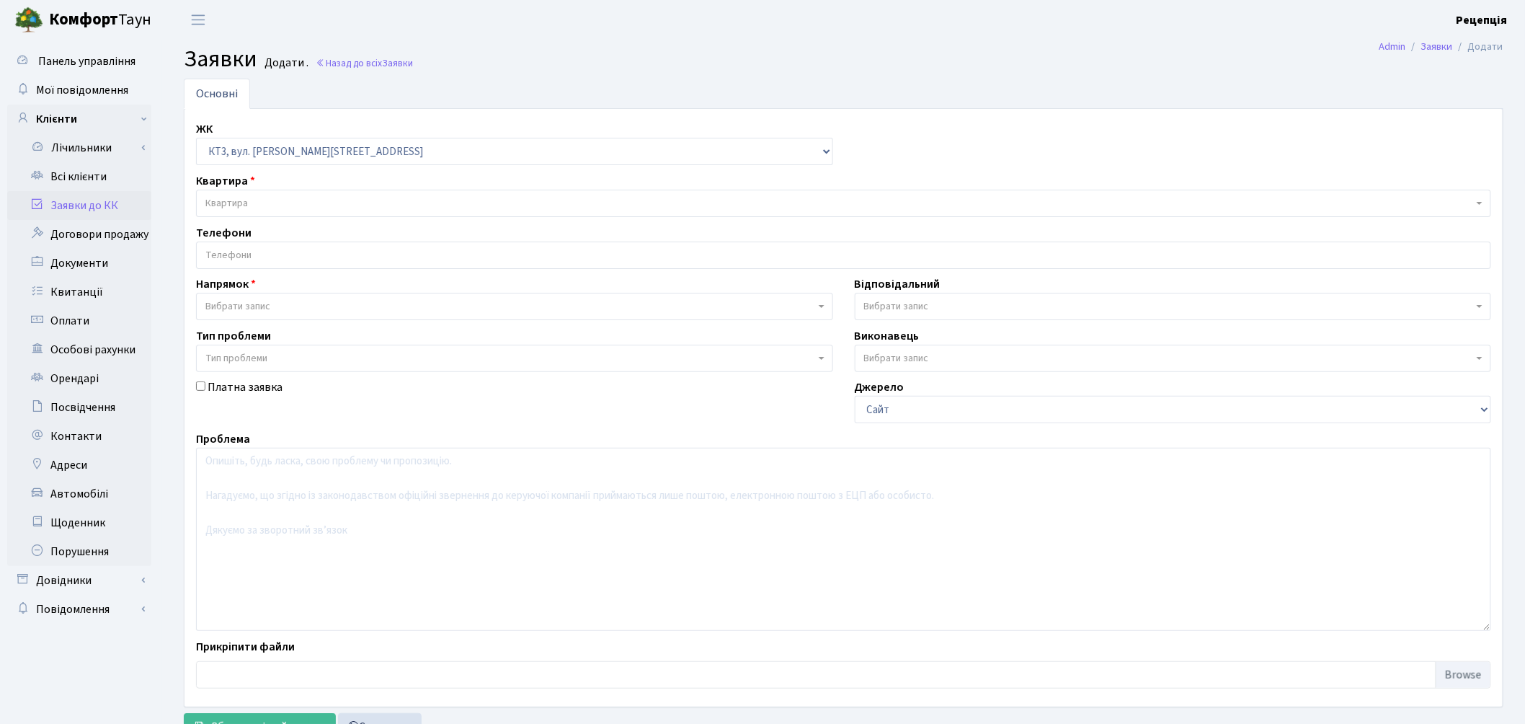
click at [265, 198] on span "Квартира" at bounding box center [839, 203] width 1268 height 14
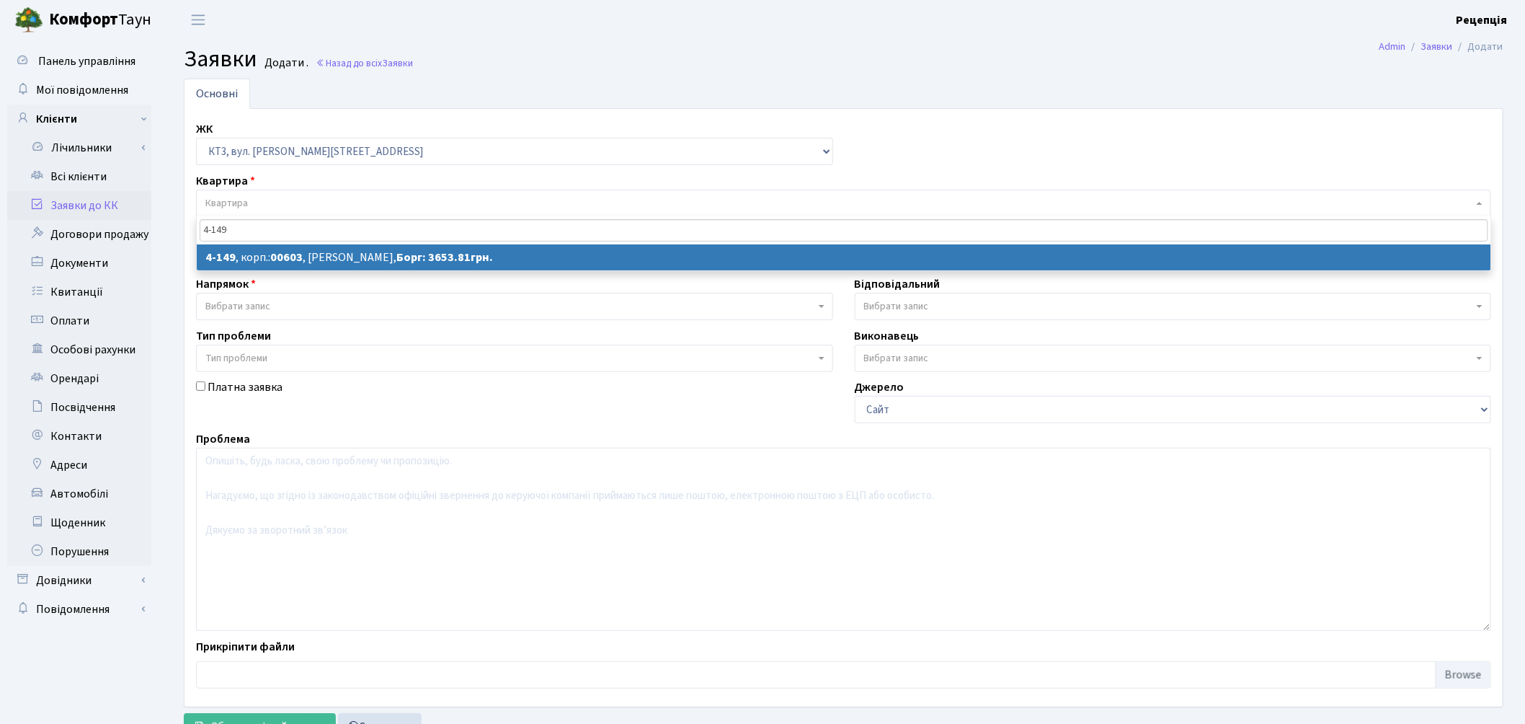
type input "4-149"
select select
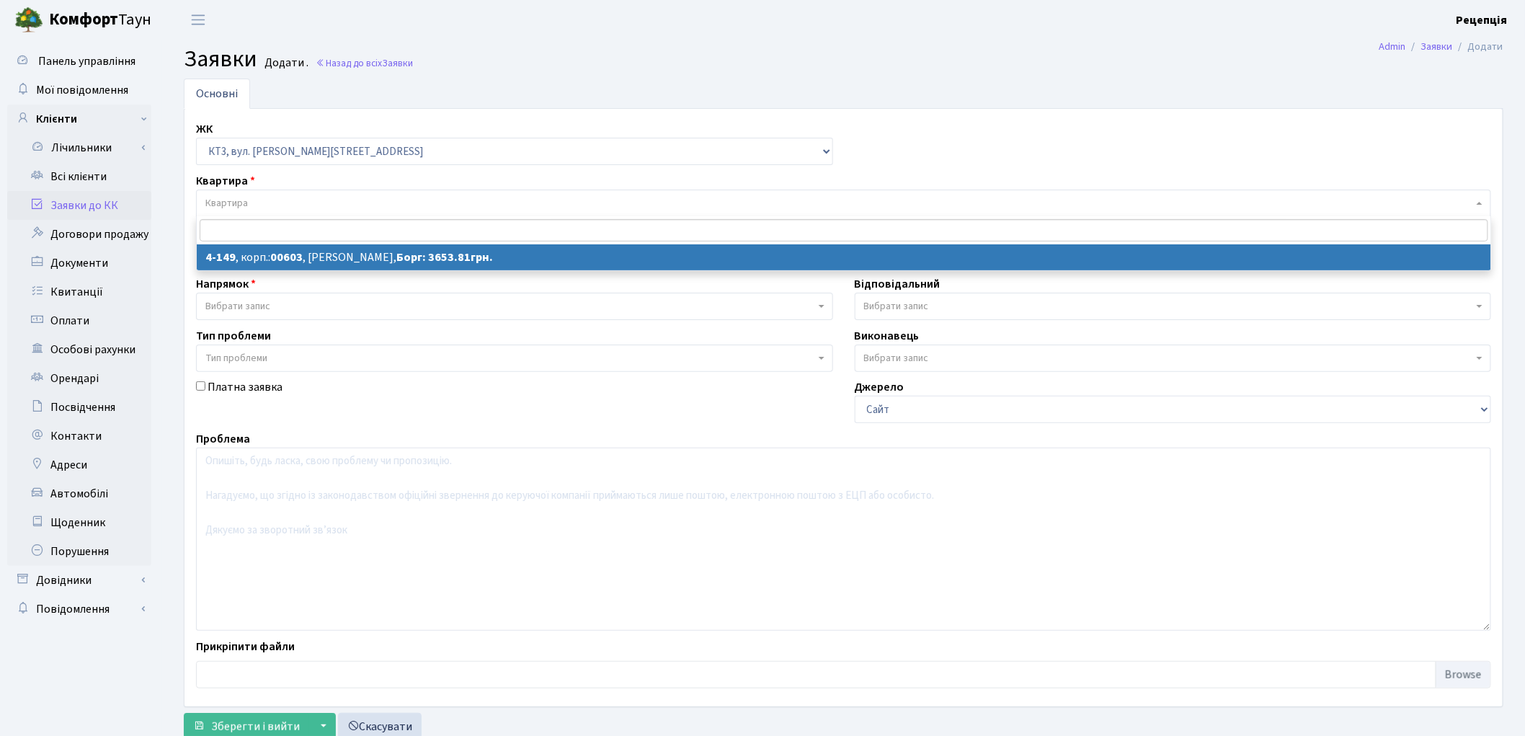
select select "16608"
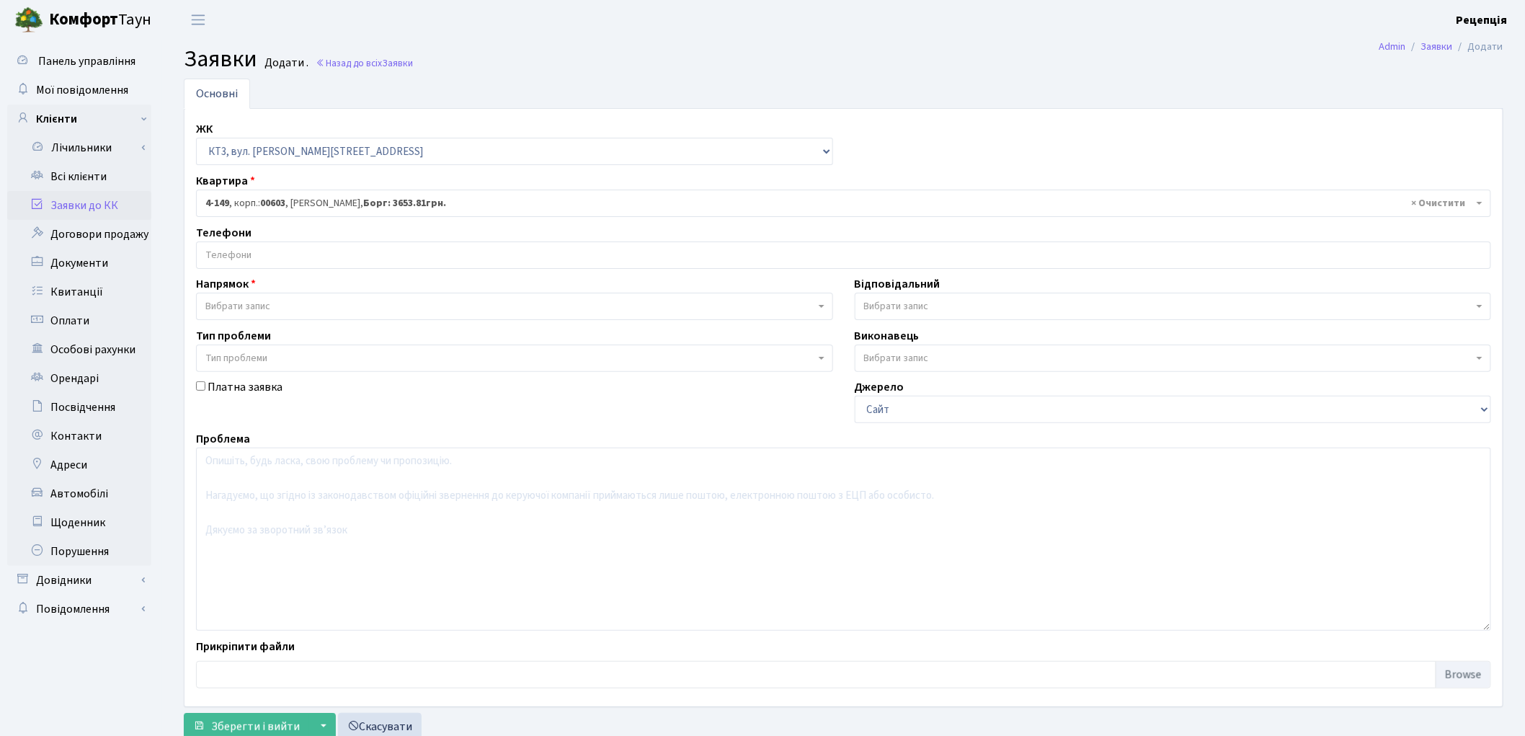
click at [257, 262] on input "search" at bounding box center [844, 255] width 1294 height 26
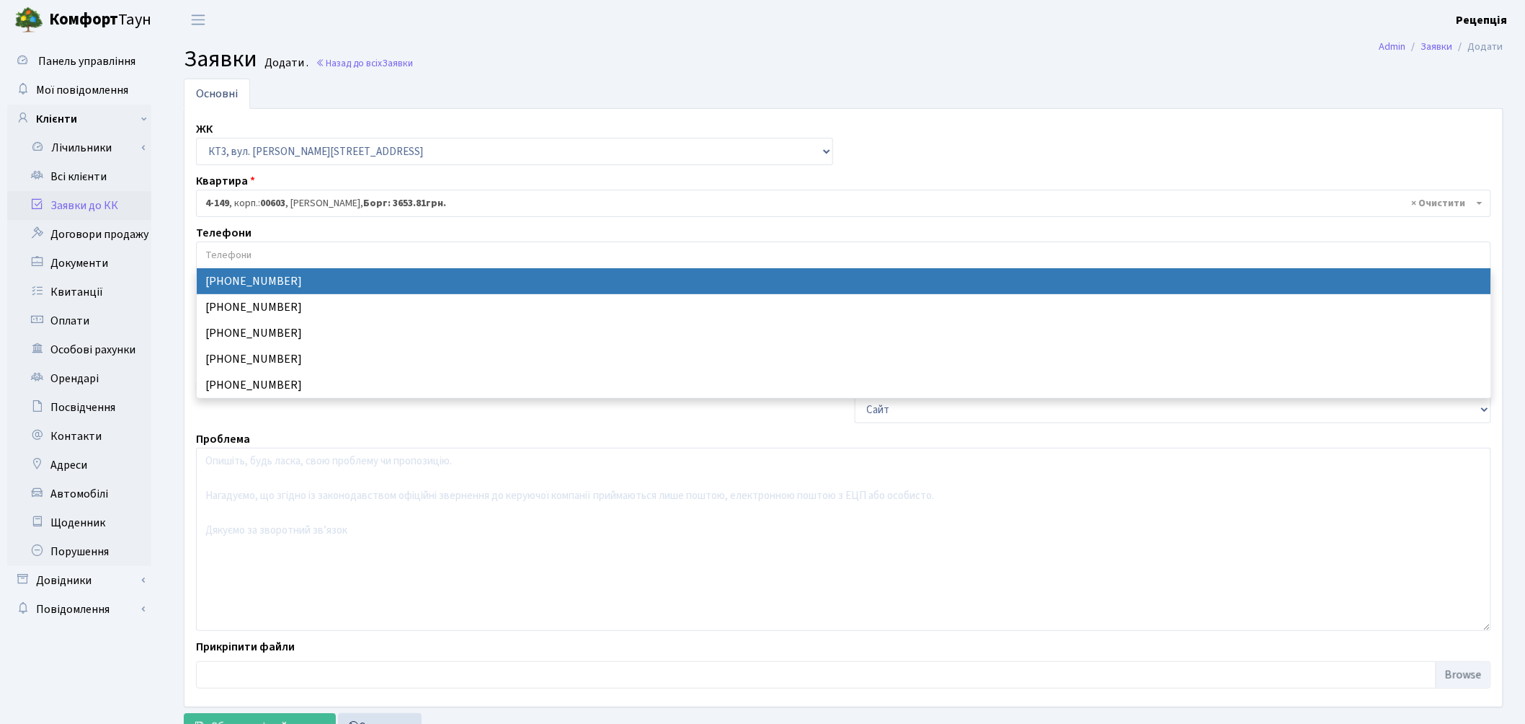
select select "67017"
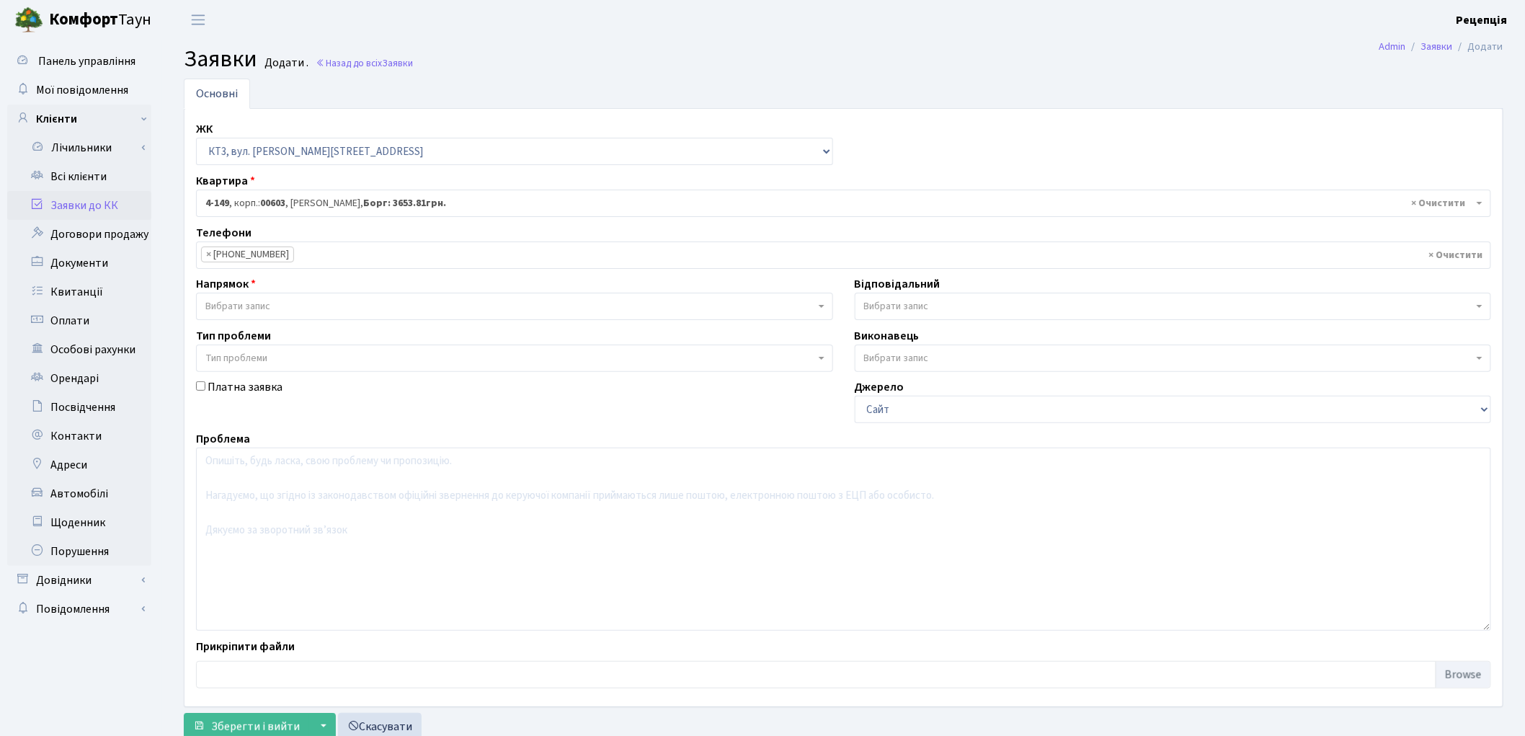
click at [262, 308] on span "Вибрати запис" at bounding box center [237, 306] width 65 height 14
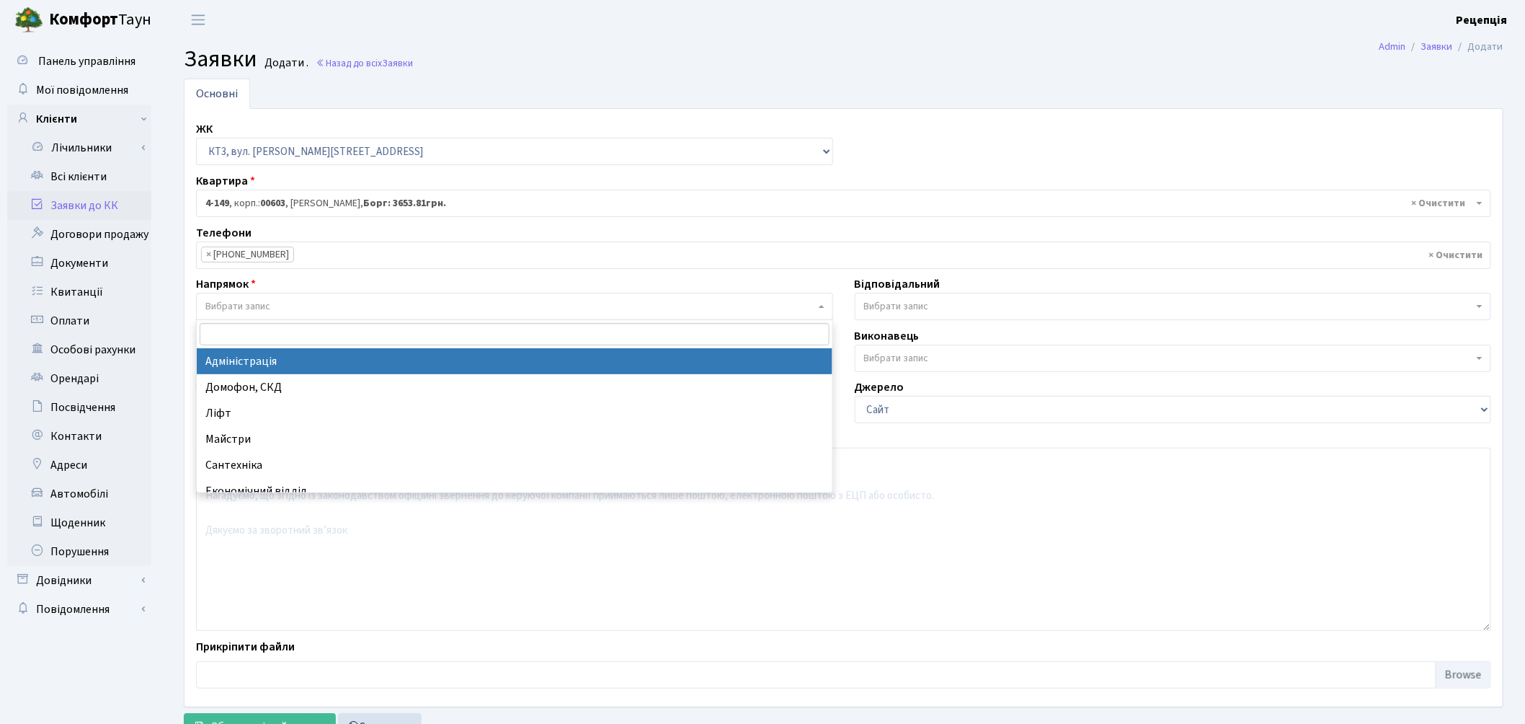
select select "5"
select select
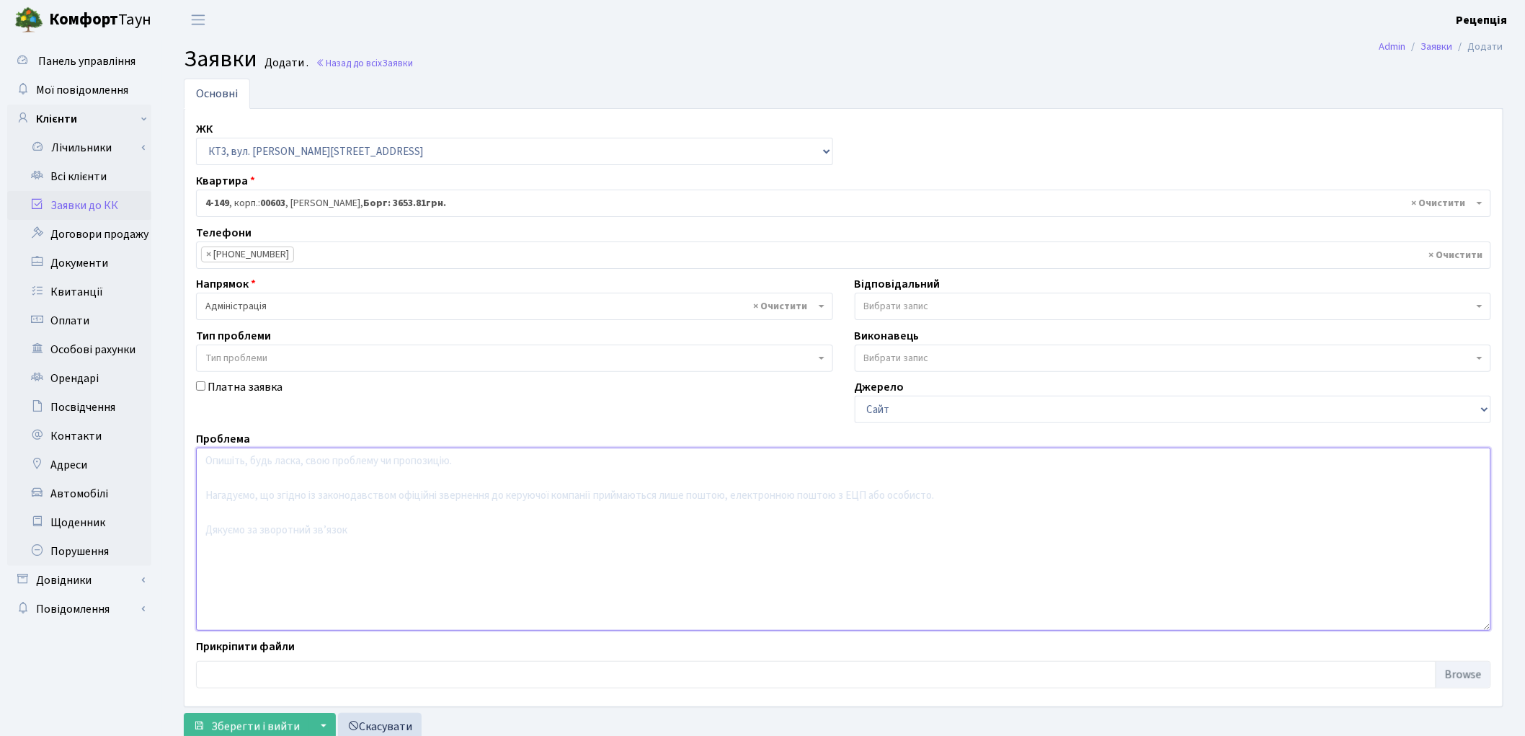
click at [281, 453] on textarea at bounding box center [843, 539] width 1295 height 183
click at [284, 465] on textarea "Надати ключ від пандуса" at bounding box center [843, 539] width 1295 height 183
click at [368, 467] on textarea "Надати ключ від ліфта-пандуса" at bounding box center [843, 539] width 1295 height 183
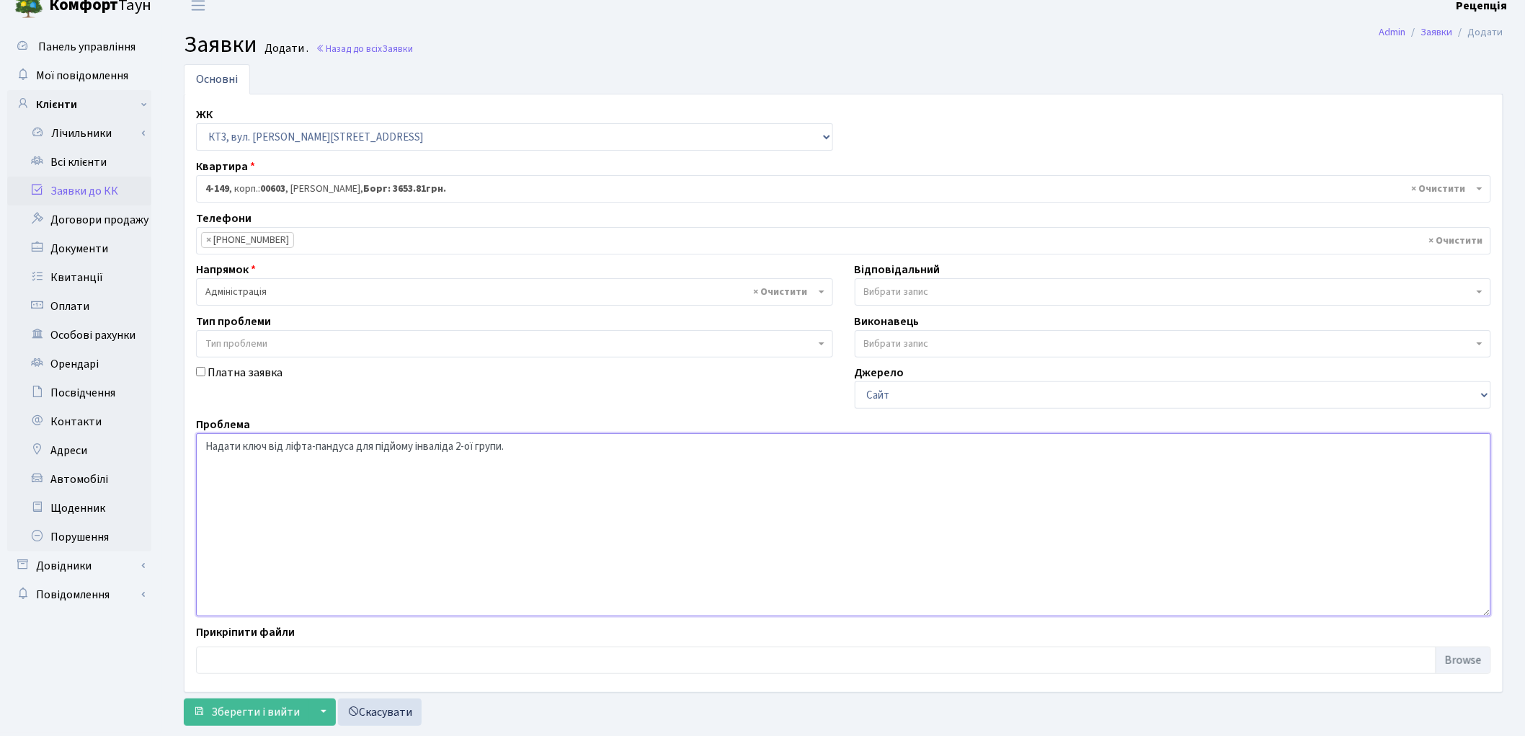
scroll to position [48, 0]
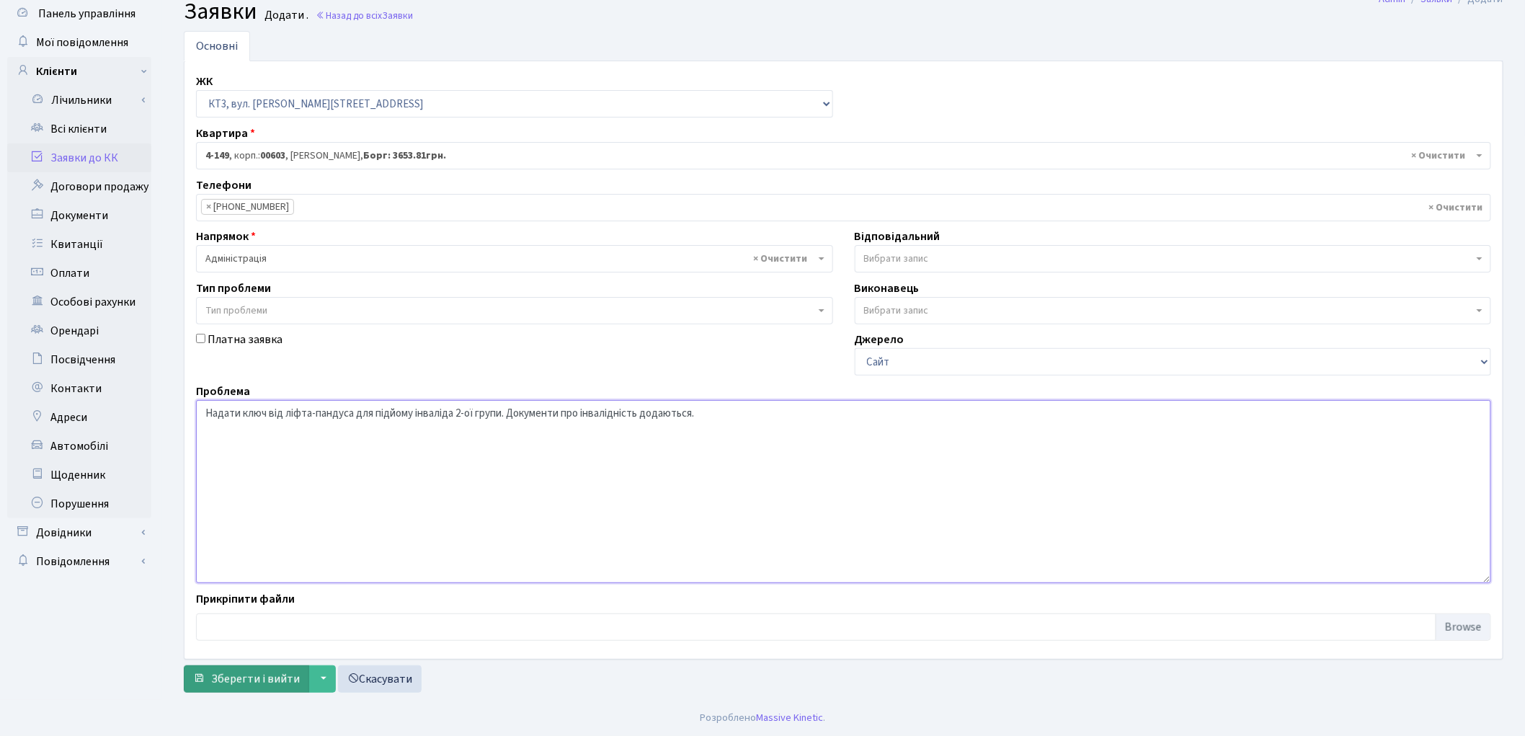
type textarea "Надати ключ від ліфта-пандуса для підйому інваліда 2-ої групи. Документи про ін…"
click at [251, 686] on span "Зберегти і вийти" at bounding box center [255, 679] width 89 height 16
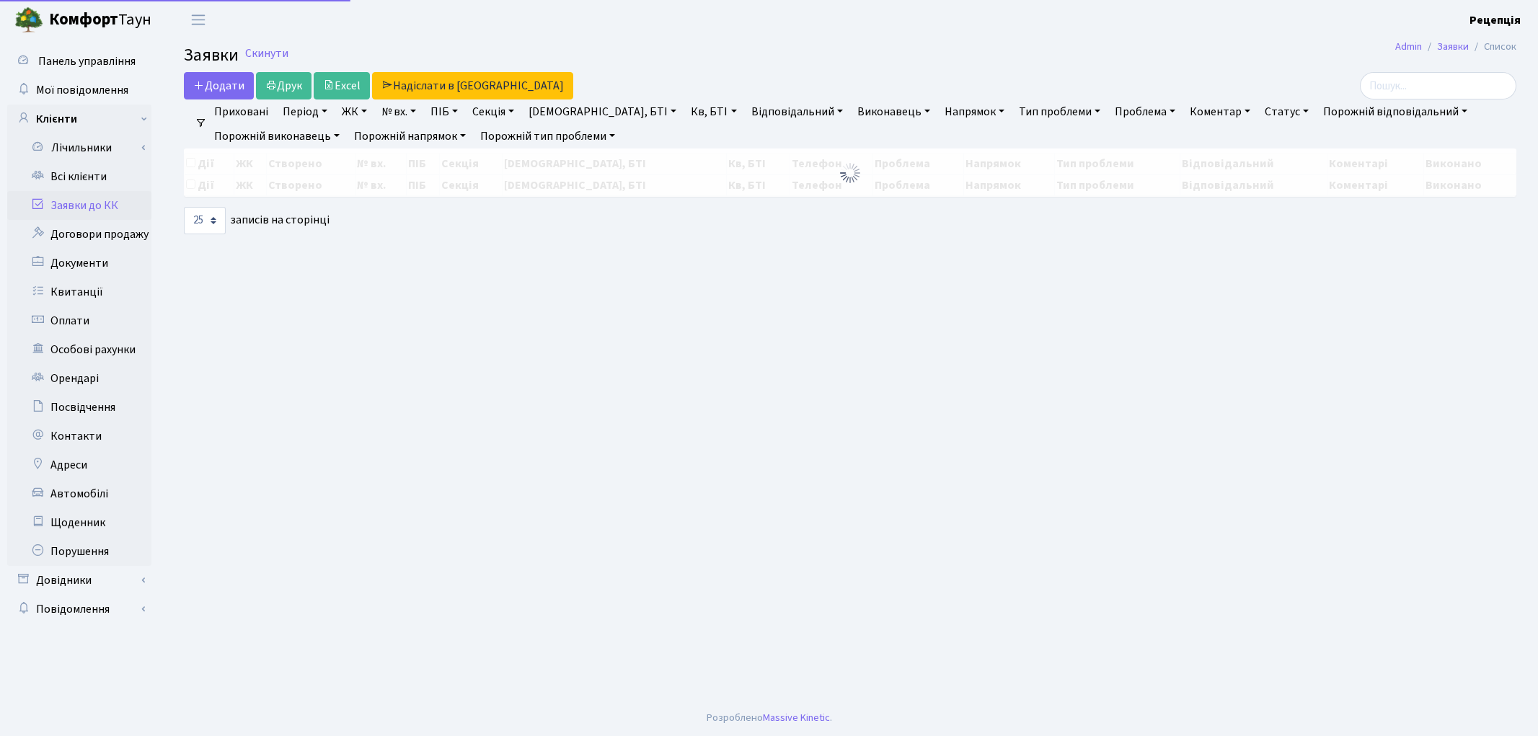
select select "25"
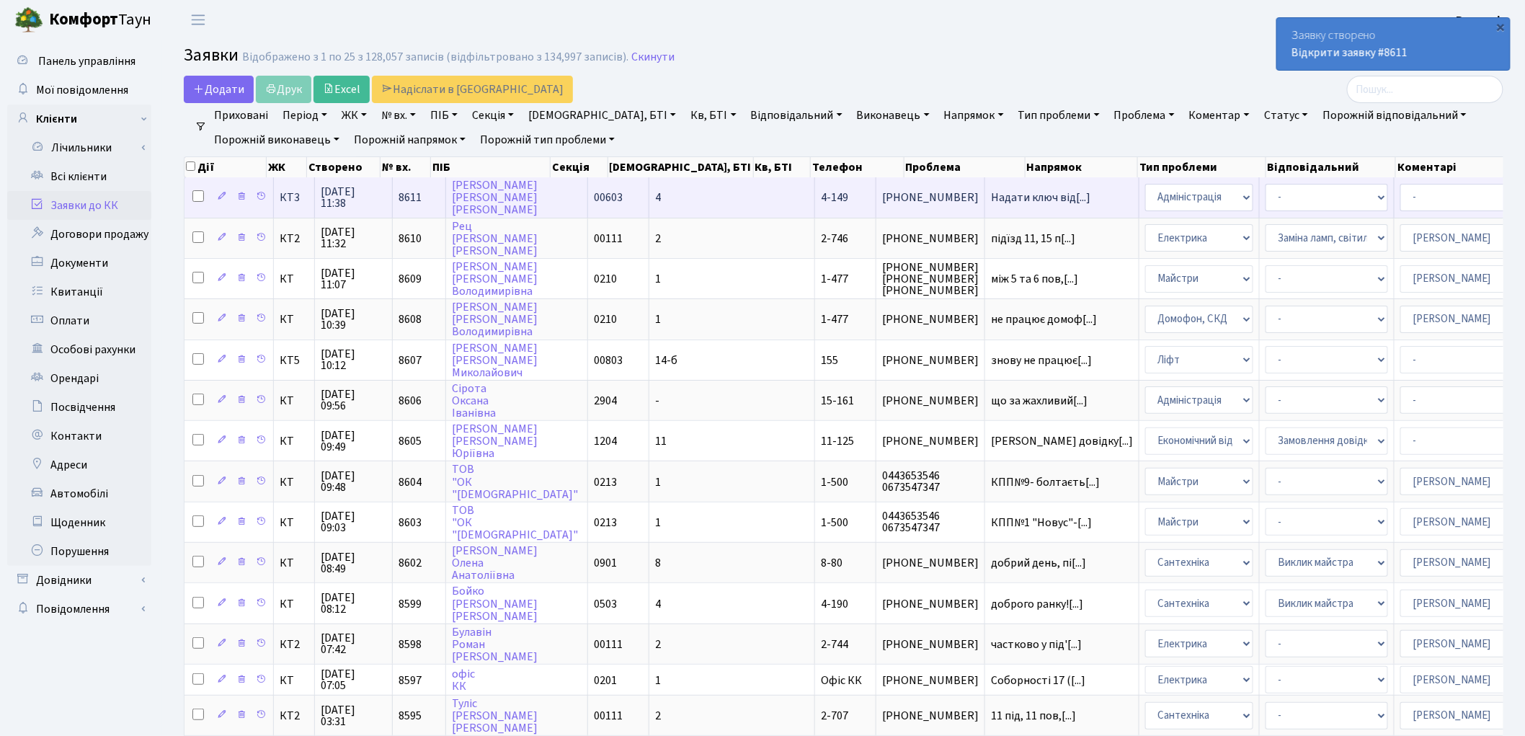
click at [660, 193] on td "4" at bounding box center [733, 197] width 166 height 40
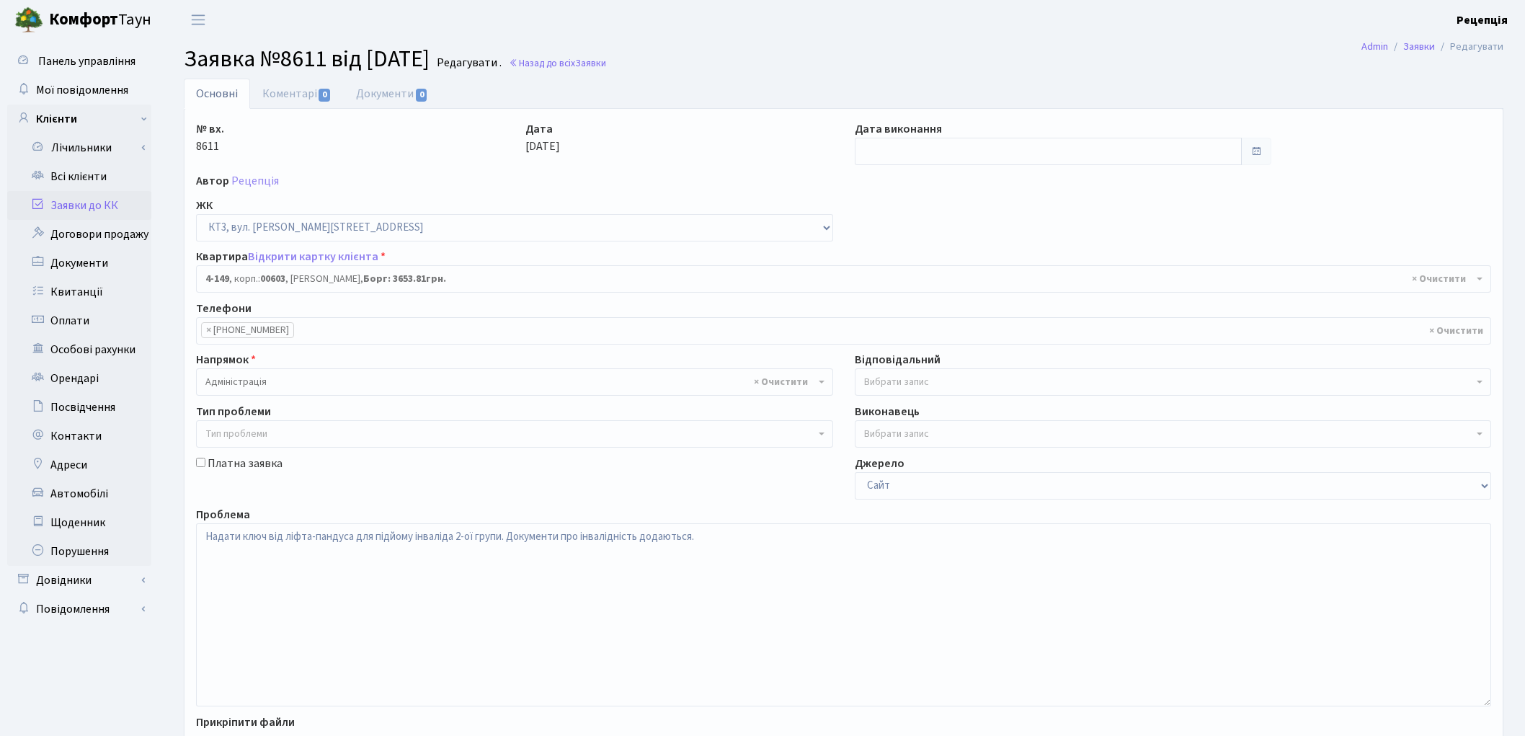
select select "16608"
click at [384, 99] on link "Документи 0" at bounding box center [392, 94] width 97 height 30
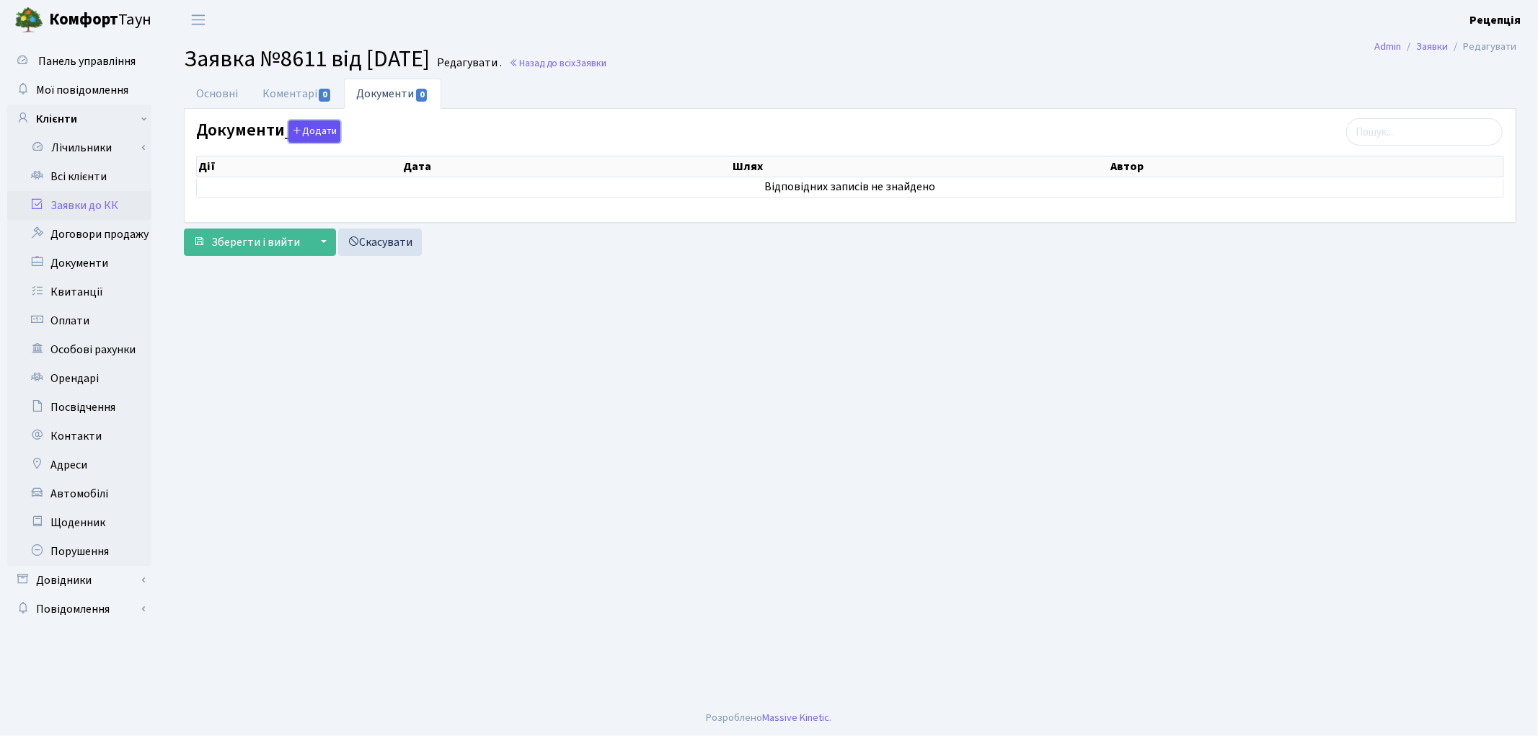
click at [319, 137] on button "Додати" at bounding box center [314, 131] width 52 height 22
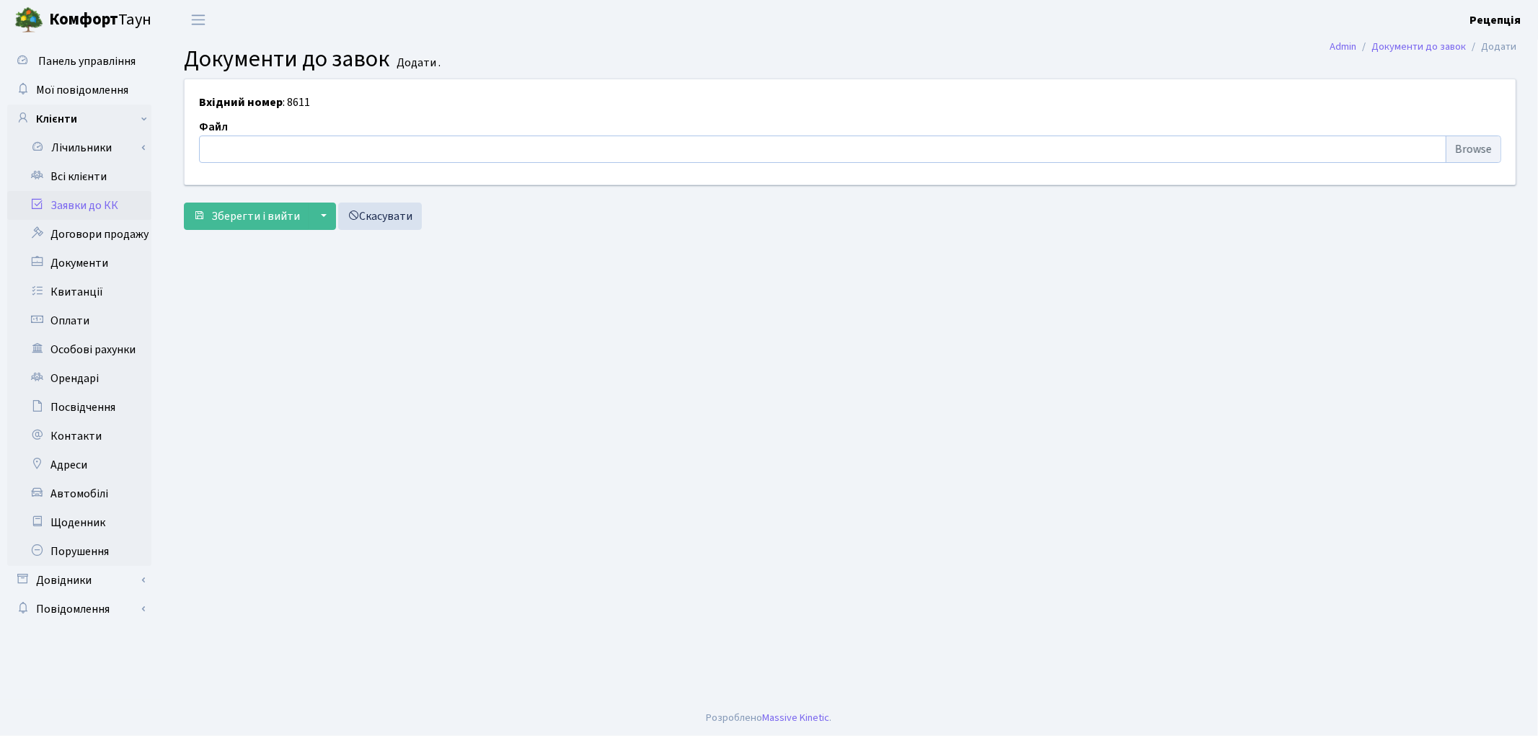
click at [1461, 144] on input "file" at bounding box center [850, 149] width 1302 height 27
type input "C:\fakepath\Screenshot_1.png"
click at [239, 210] on span "Зберегти і вийти" at bounding box center [255, 216] width 89 height 16
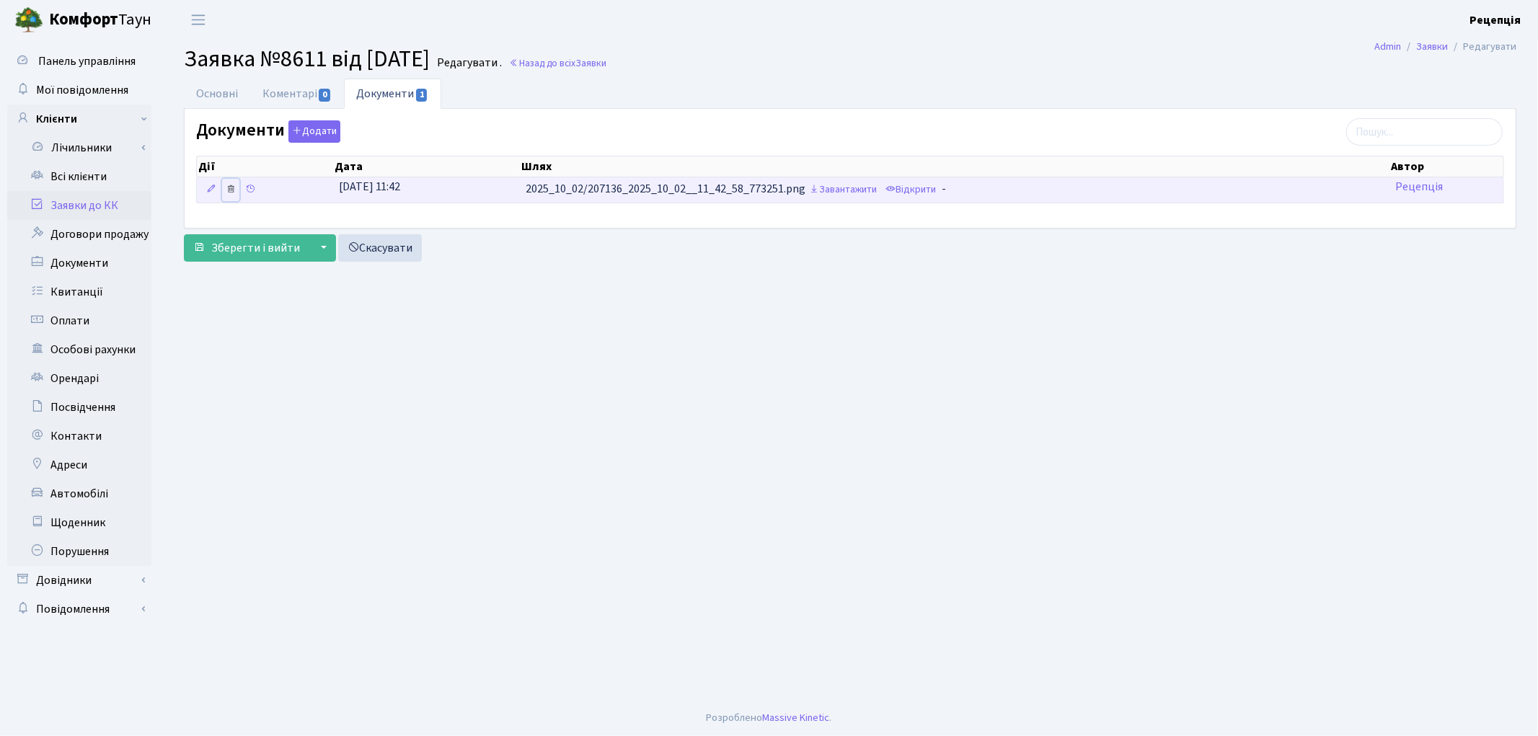
click at [231, 192] on icon at bounding box center [231, 189] width 10 height 10
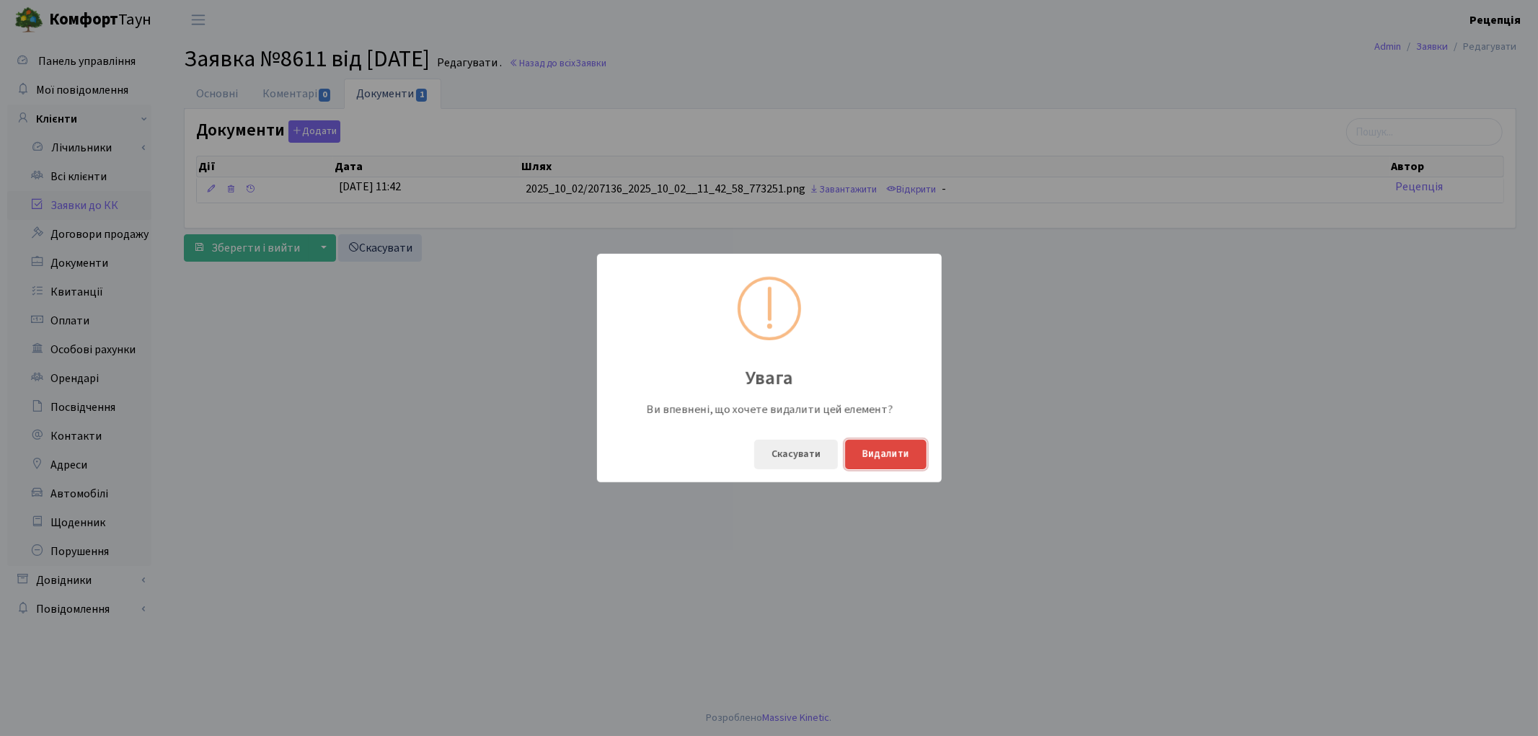
click at [871, 458] on button "Видалити" at bounding box center [885, 455] width 81 height 30
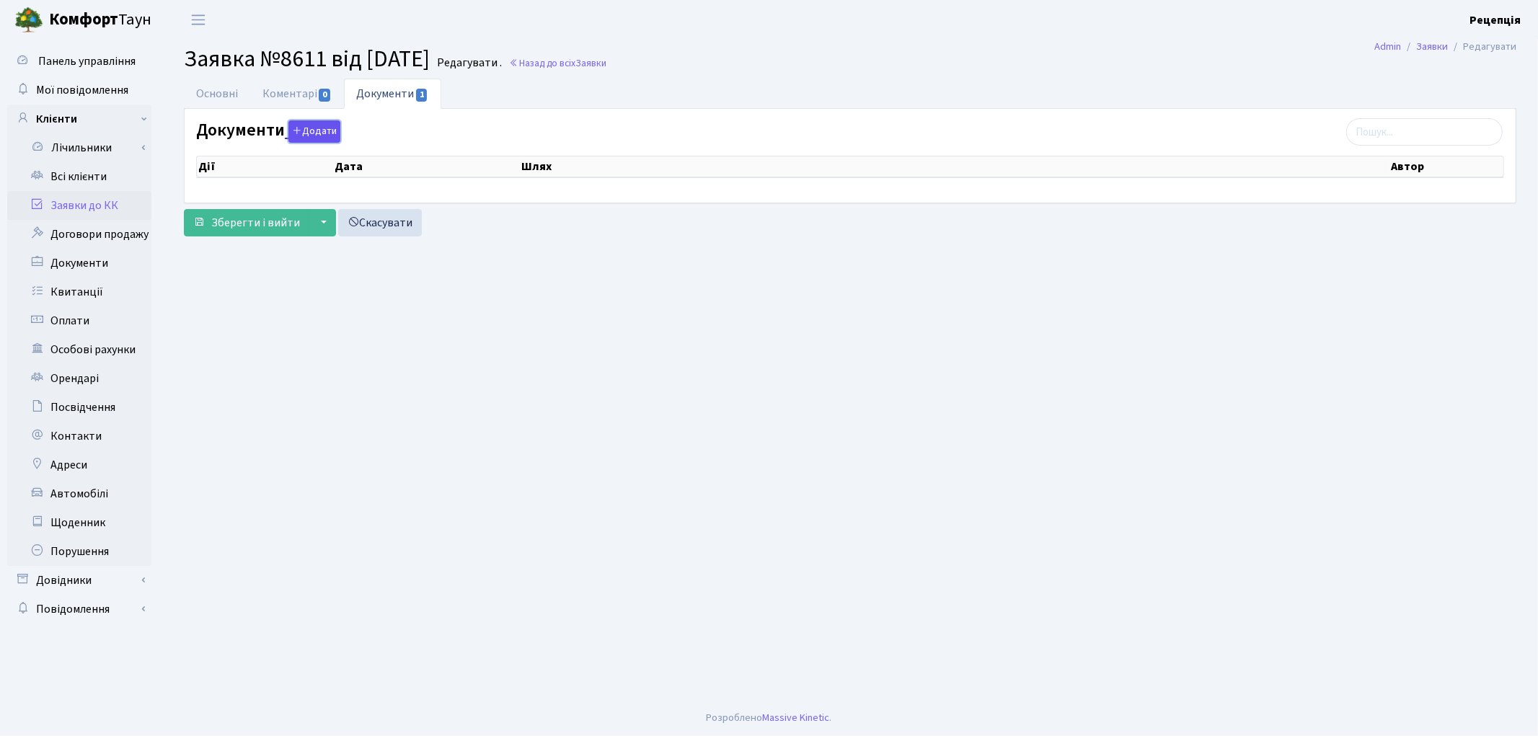
click at [326, 136] on button "Додати" at bounding box center [314, 131] width 52 height 22
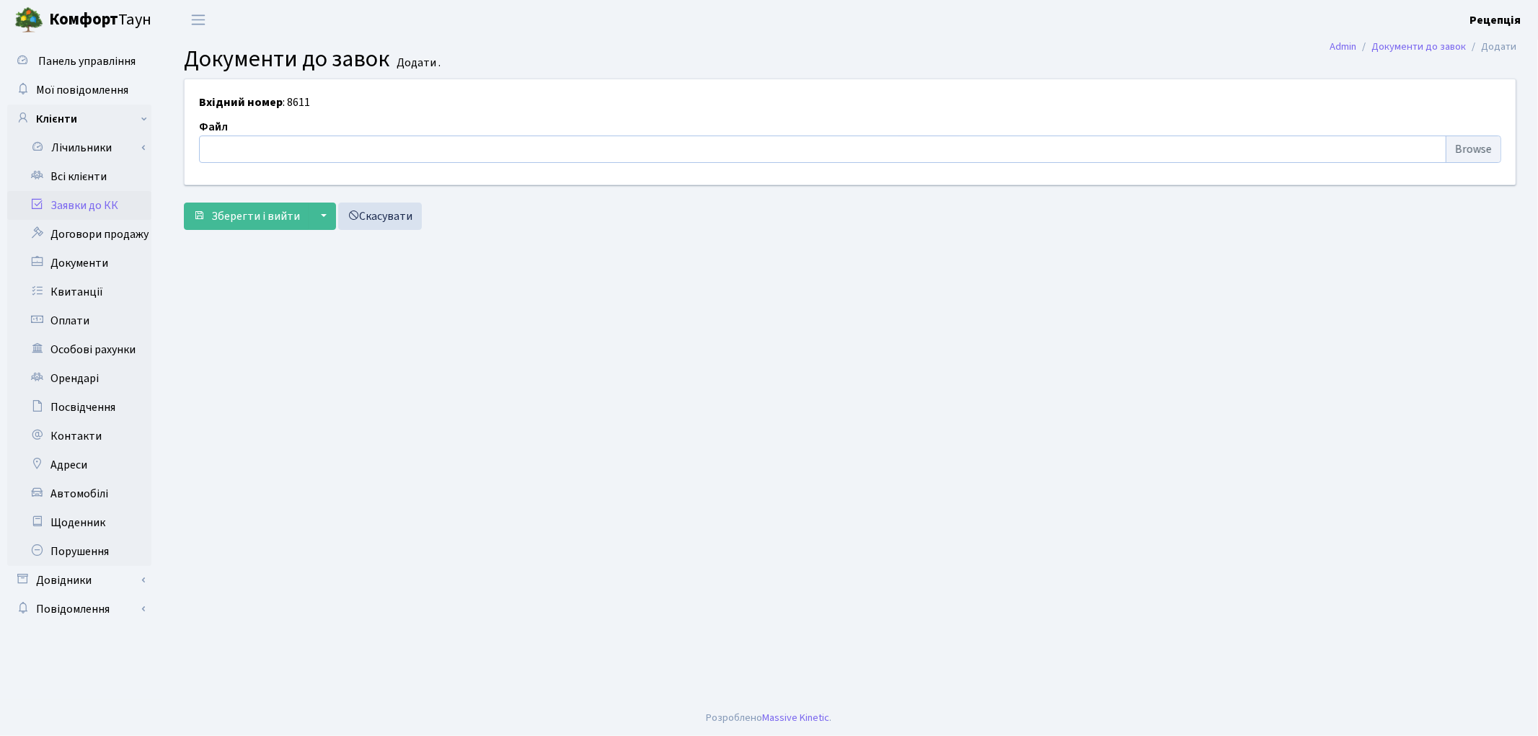
click at [1473, 150] on input "file" at bounding box center [850, 149] width 1302 height 27
type input "C:\fakepath\Screenshot_2.png"
click at [239, 222] on span "Зберегти і вийти" at bounding box center [255, 216] width 89 height 16
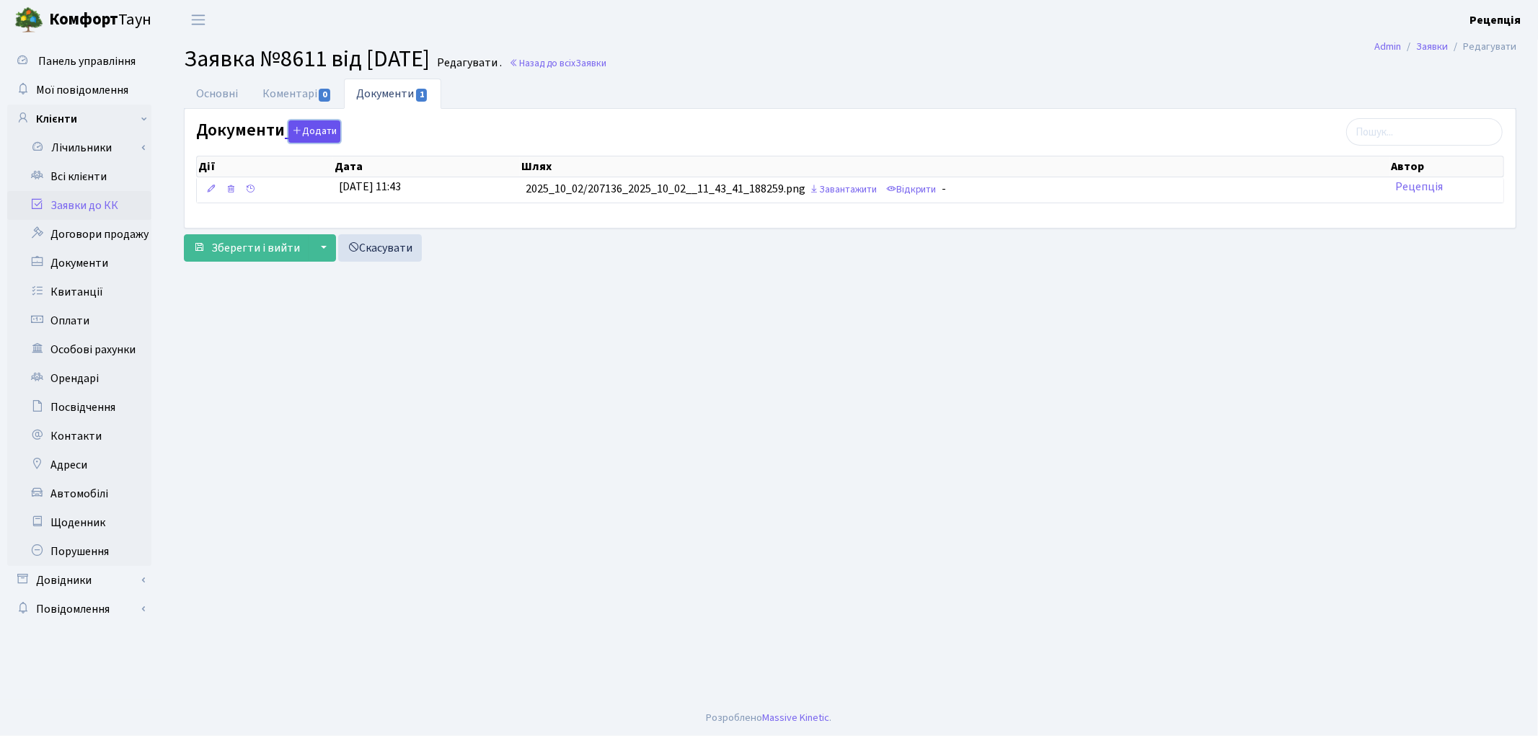
click at [325, 125] on button "Додати" at bounding box center [314, 131] width 52 height 22
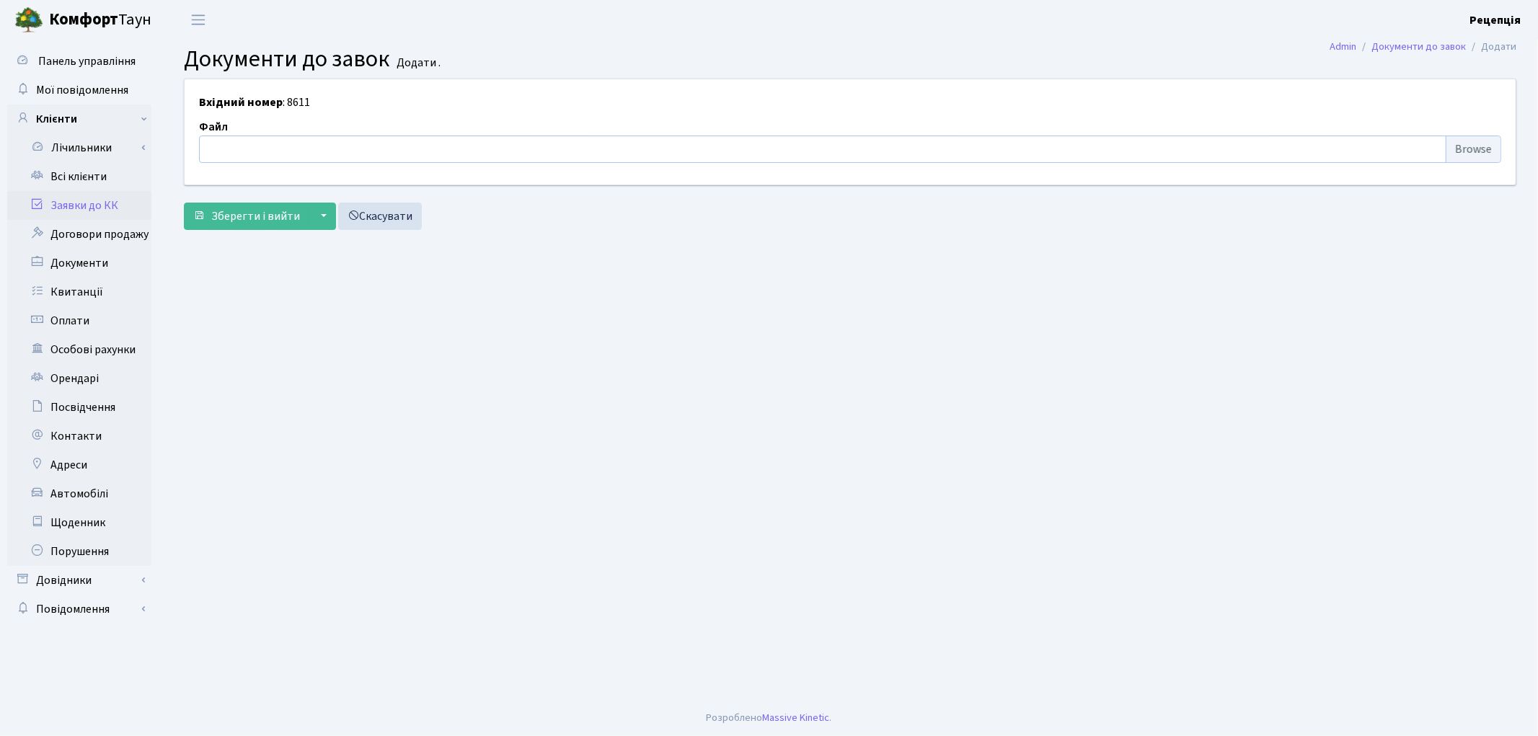
click at [1474, 149] on input "file" at bounding box center [850, 149] width 1302 height 27
type input "C:\fakepath\Screenshot_3.png"
click at [242, 200] on form "Вхідний номер : 8611 Файл Screenshot_3.png ["upload_field_styles","bpFieldInitU…" at bounding box center [850, 154] width 1332 height 151
click at [241, 218] on span "Зберегти і вийти" at bounding box center [255, 216] width 89 height 16
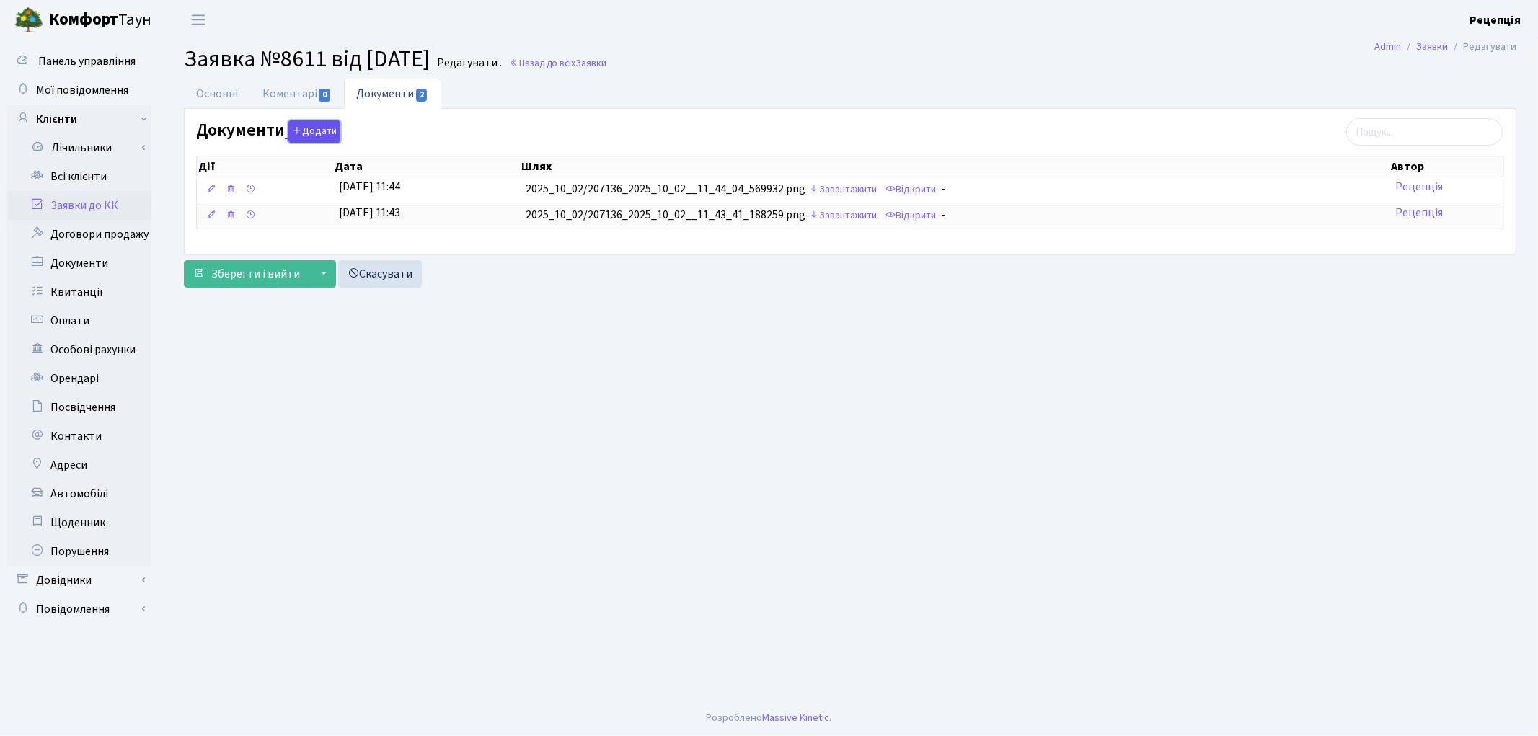
click at [318, 133] on button "Додати" at bounding box center [314, 131] width 52 height 22
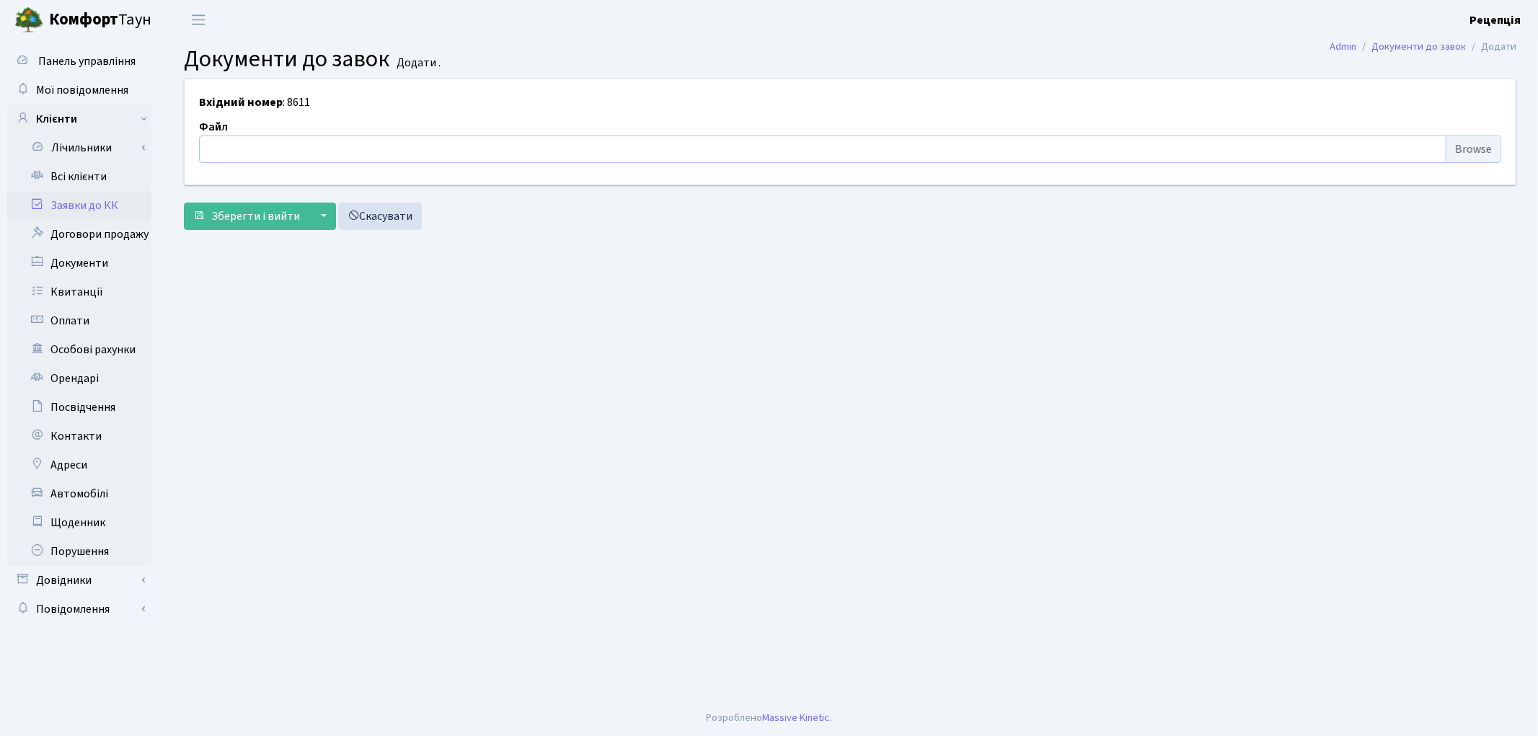
click at [1450, 146] on input "file" at bounding box center [850, 149] width 1302 height 27
type input "C:\fakepath\Screenshot_4.png"
click at [277, 216] on span "Зберегти і вийти" at bounding box center [255, 216] width 89 height 16
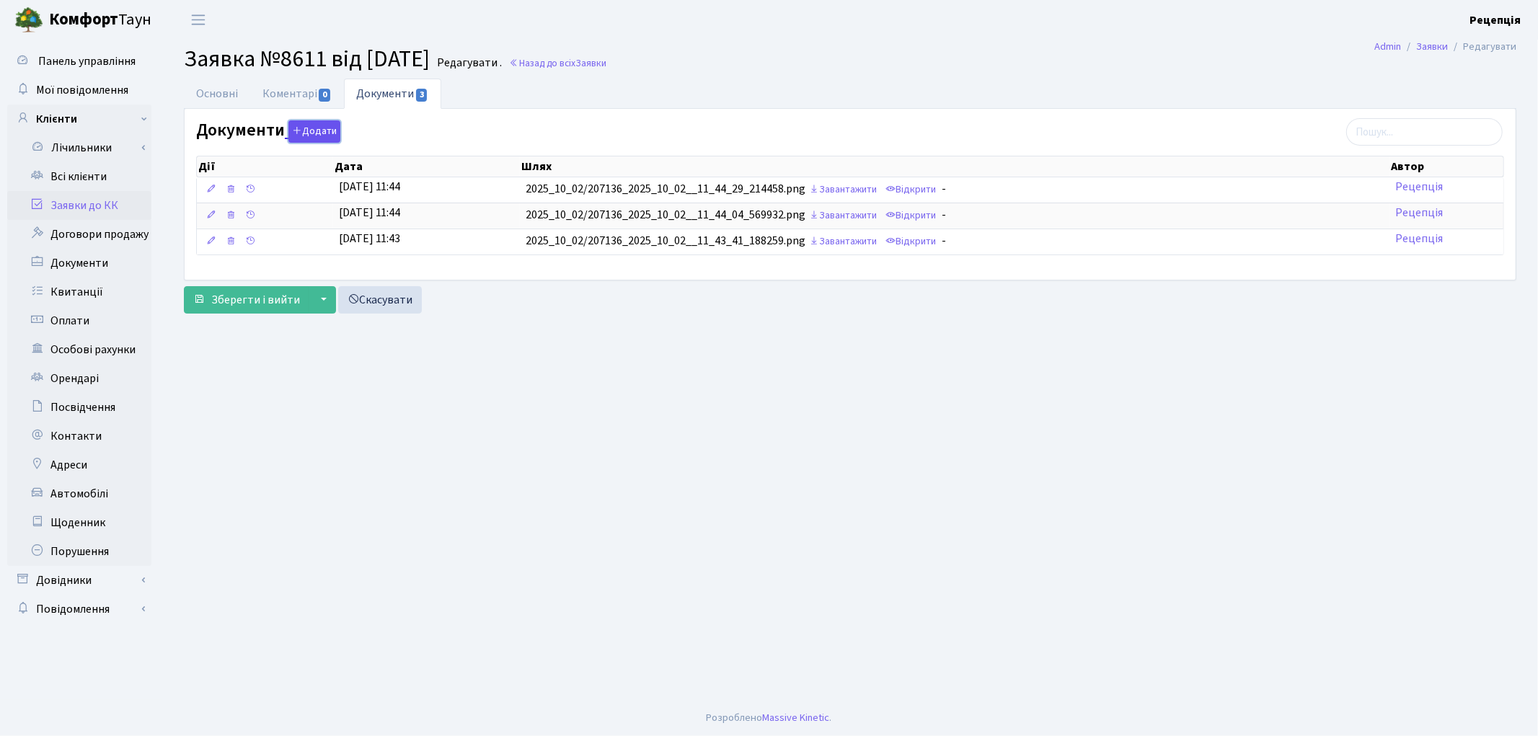
click at [301, 141] on button "Додати" at bounding box center [314, 131] width 52 height 22
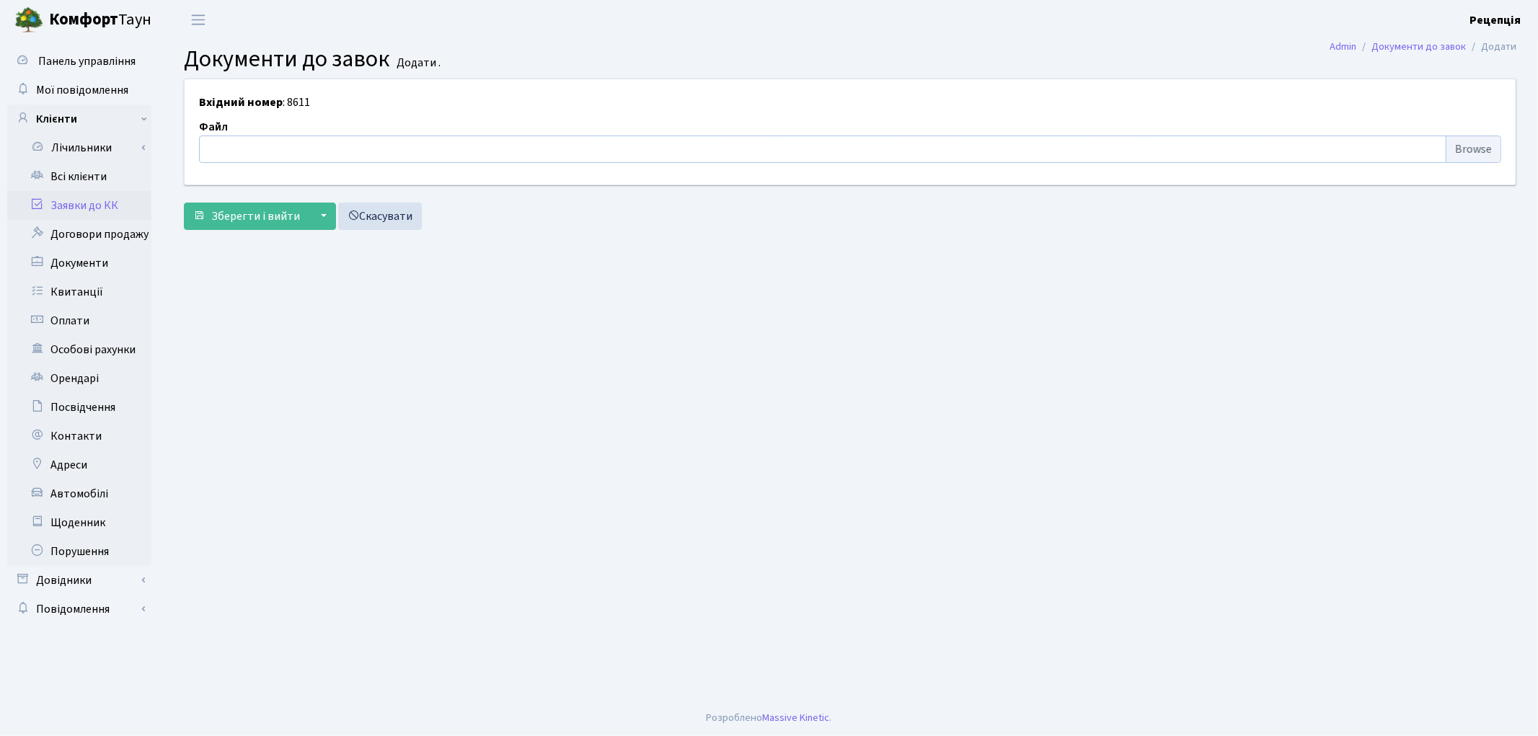
click at [1465, 146] on input "file" at bounding box center [850, 149] width 1302 height 27
type input "C:\fakepath\Screenshot_5.png"
click at [249, 225] on button "Зберегти і вийти" at bounding box center [246, 216] width 125 height 27
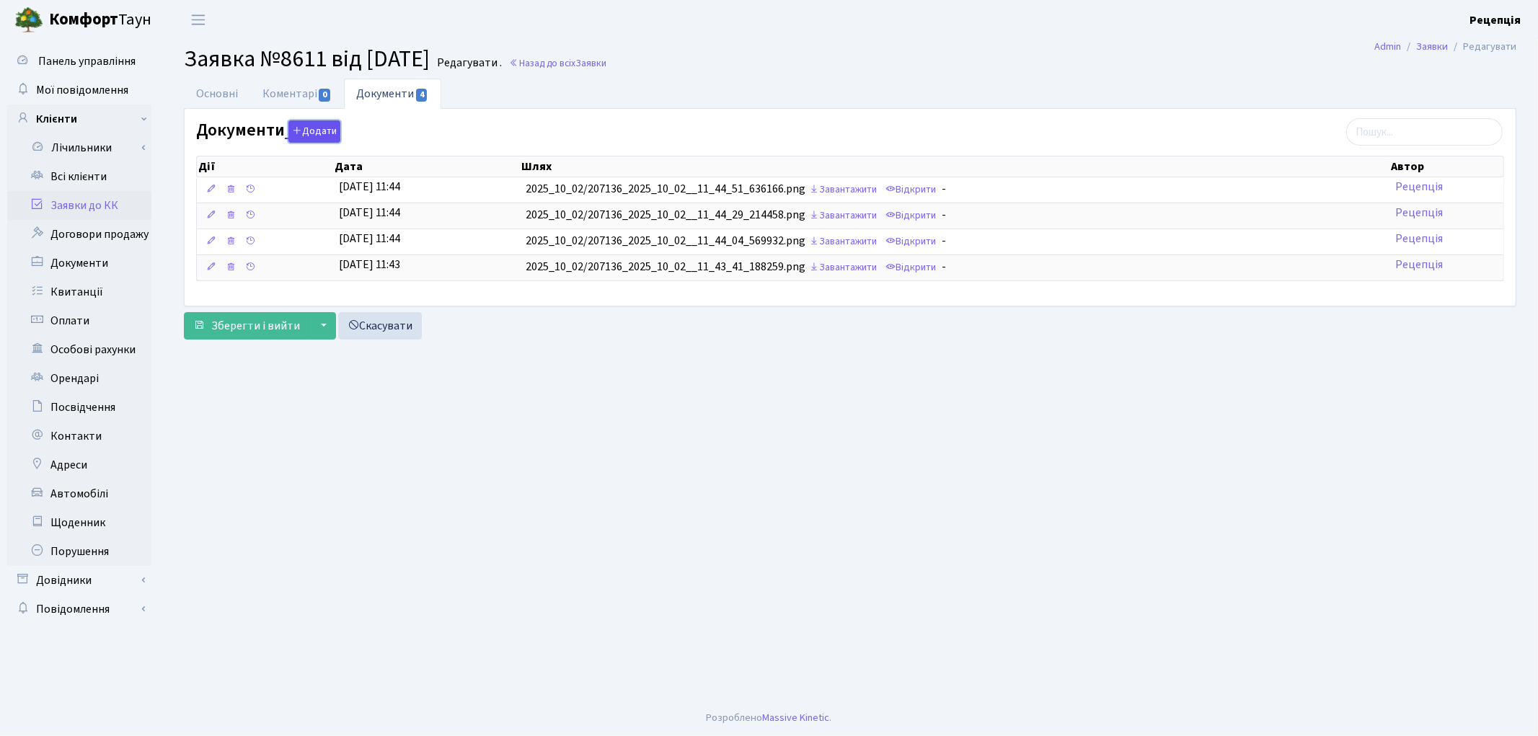
click at [325, 125] on button "Додати" at bounding box center [314, 131] width 52 height 22
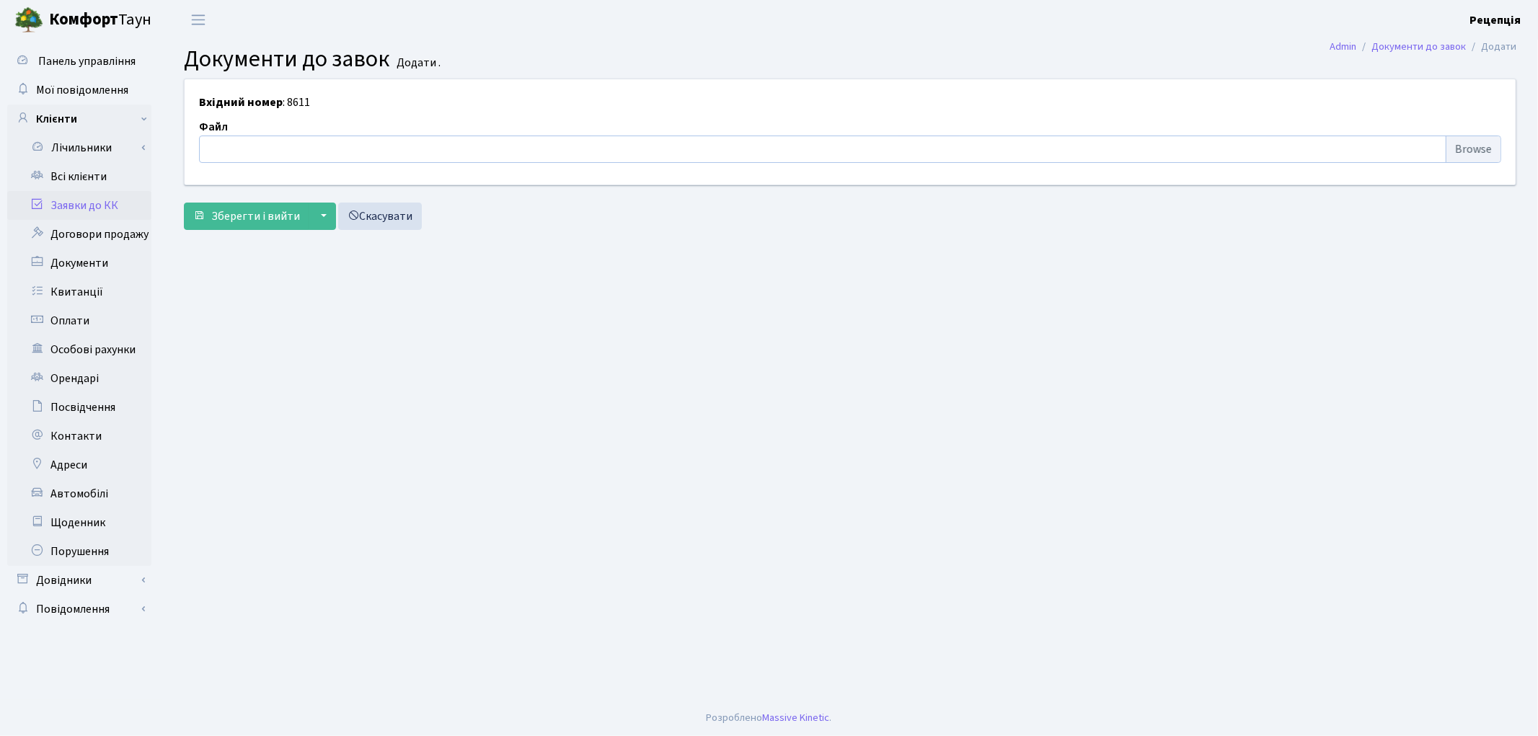
click at [1469, 143] on input "file" at bounding box center [850, 149] width 1302 height 27
type input "C:\fakepath\Screenshot_1.png"
click at [243, 218] on span "Зберегти і вийти" at bounding box center [255, 216] width 89 height 16
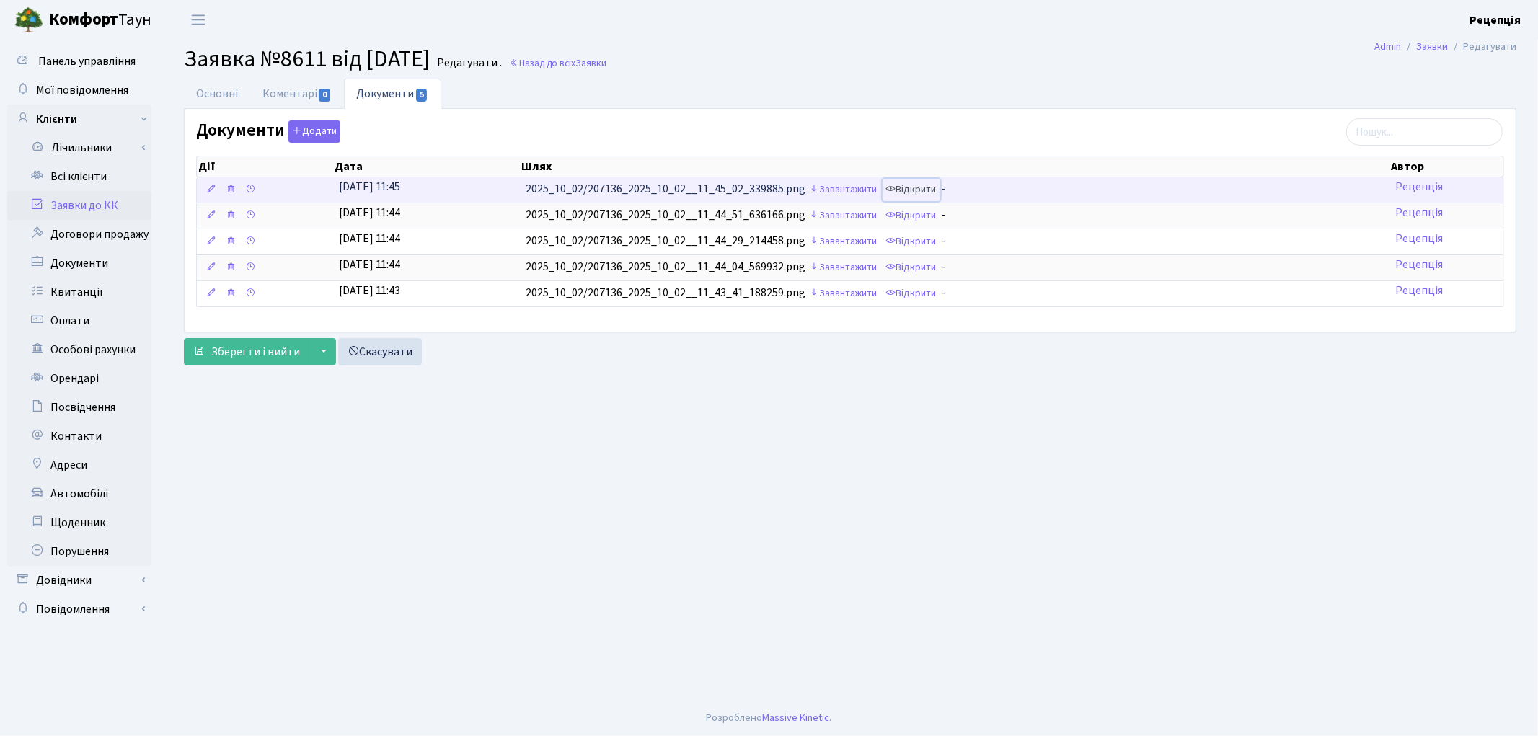
click at [923, 187] on link "Відкрити" at bounding box center [911, 190] width 58 height 22
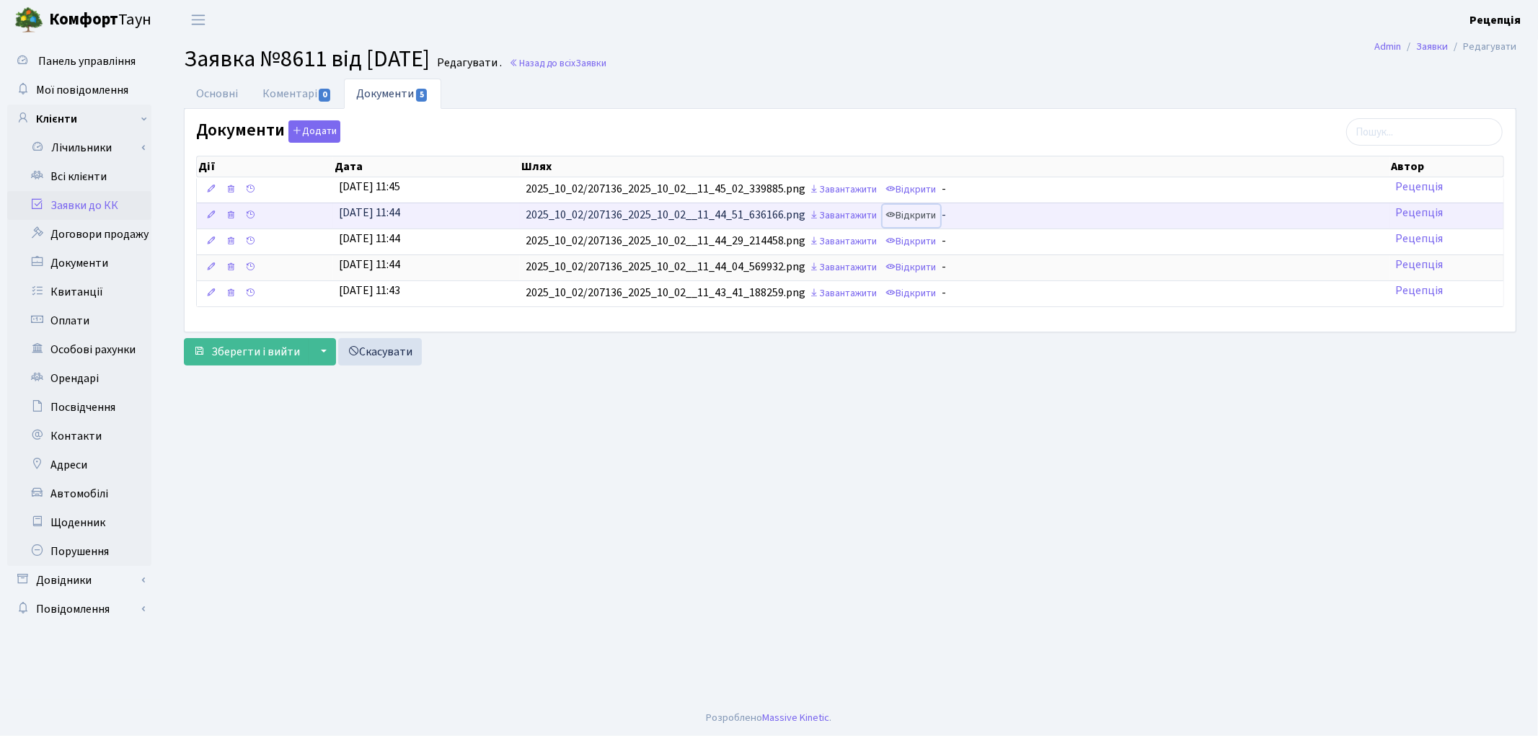
click at [923, 220] on link "Відкрити" at bounding box center [911, 216] width 58 height 22
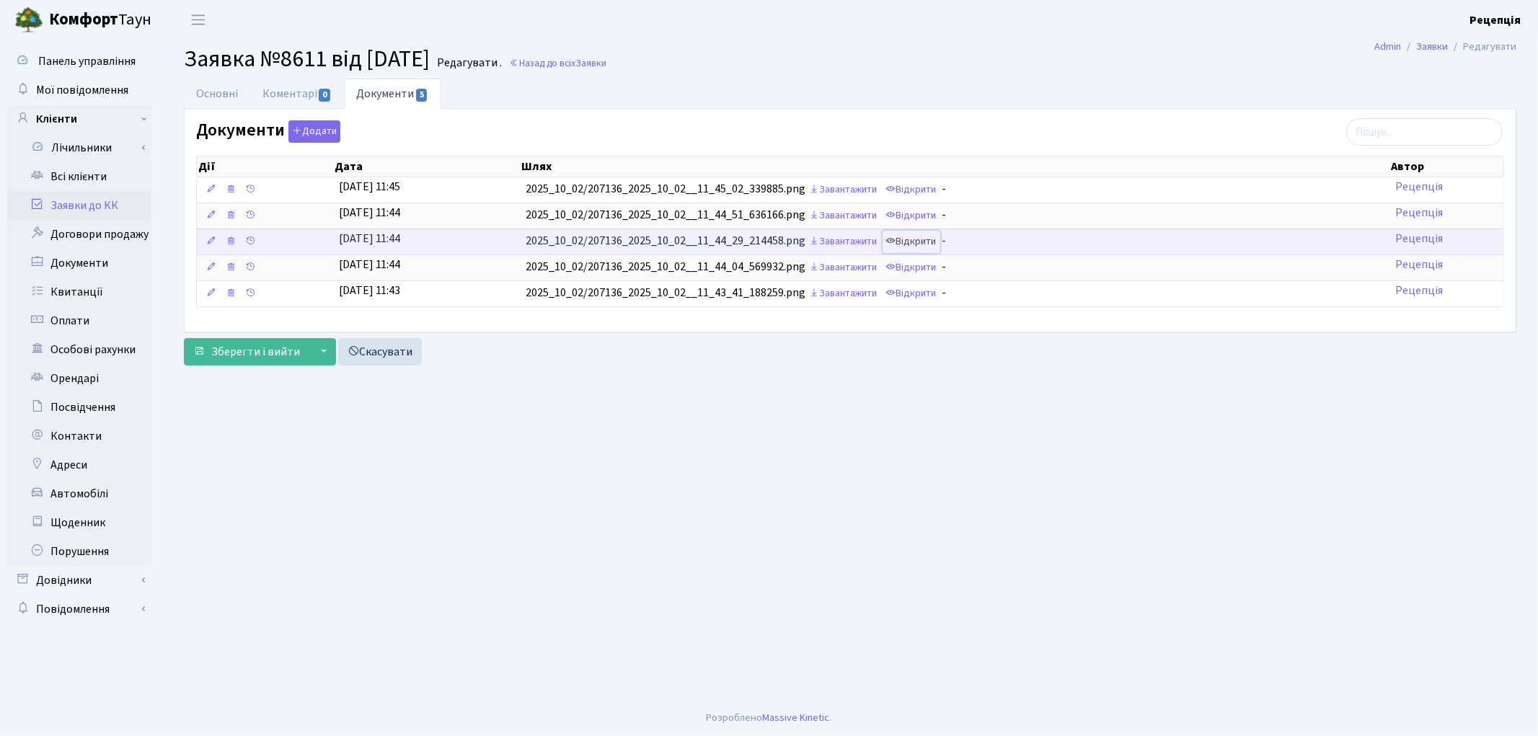
click at [913, 244] on link "Відкрити" at bounding box center [911, 242] width 58 height 22
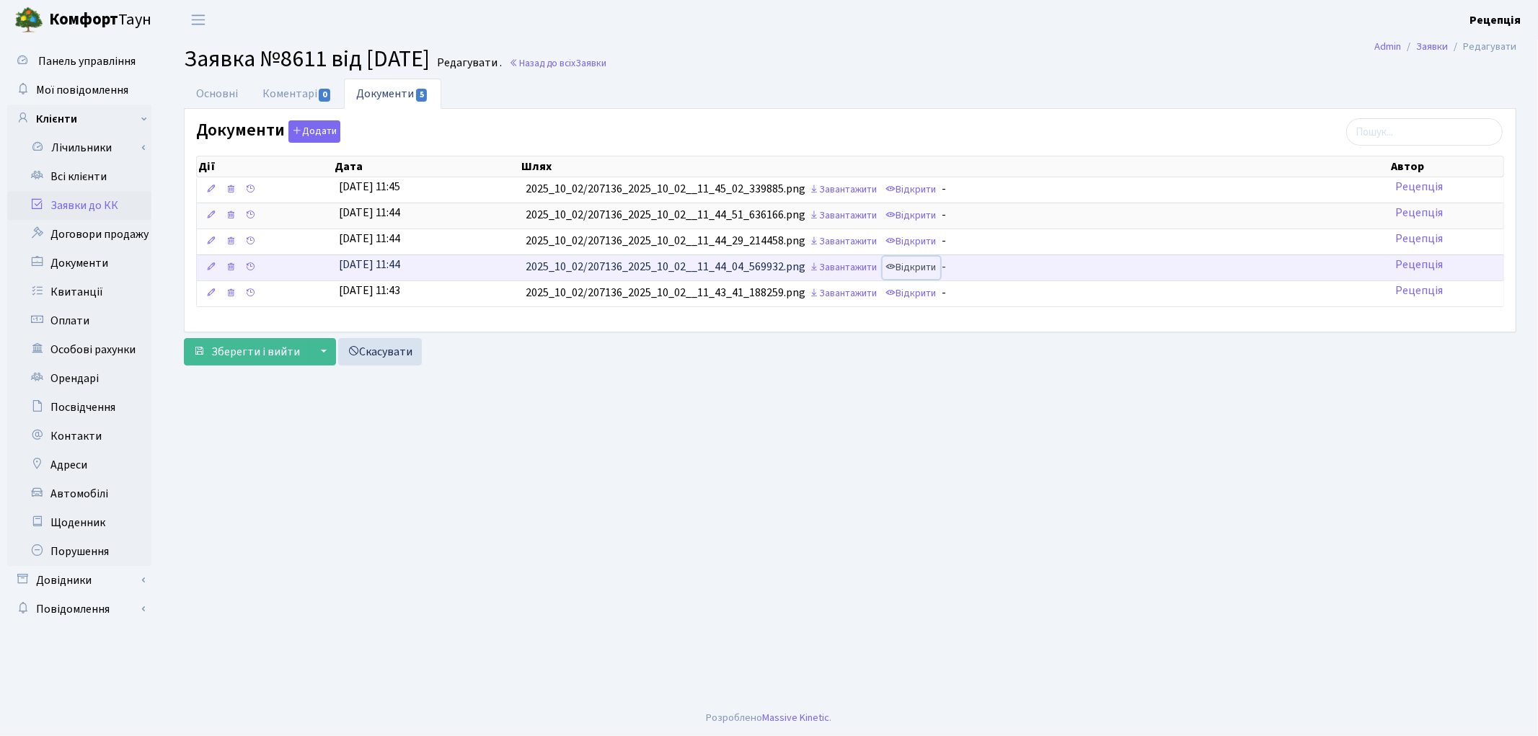
click at [907, 270] on link "Відкрити" at bounding box center [911, 268] width 58 height 22
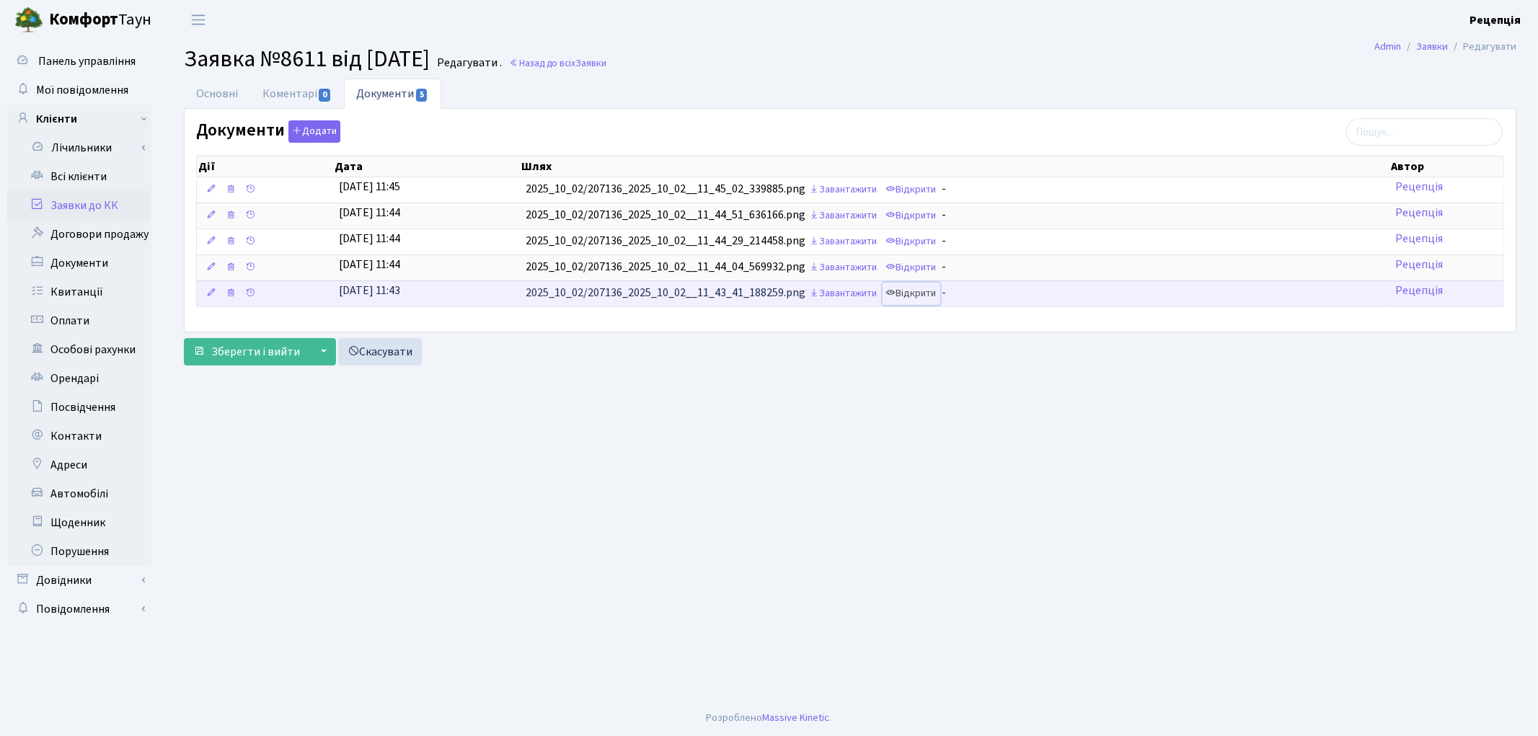
click at [920, 294] on link "Відкрити" at bounding box center [911, 294] width 58 height 22
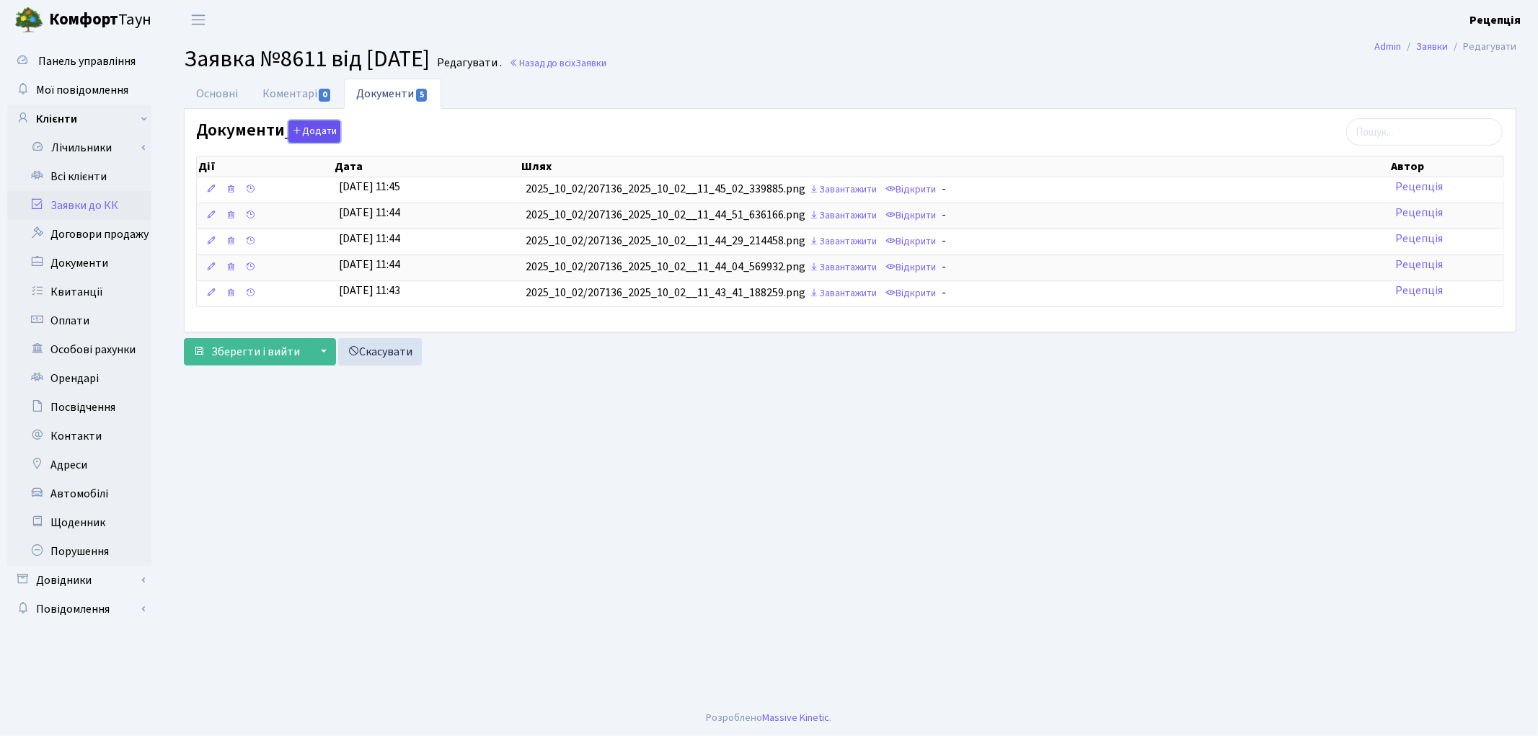
click at [311, 136] on button "Додати" at bounding box center [314, 131] width 52 height 22
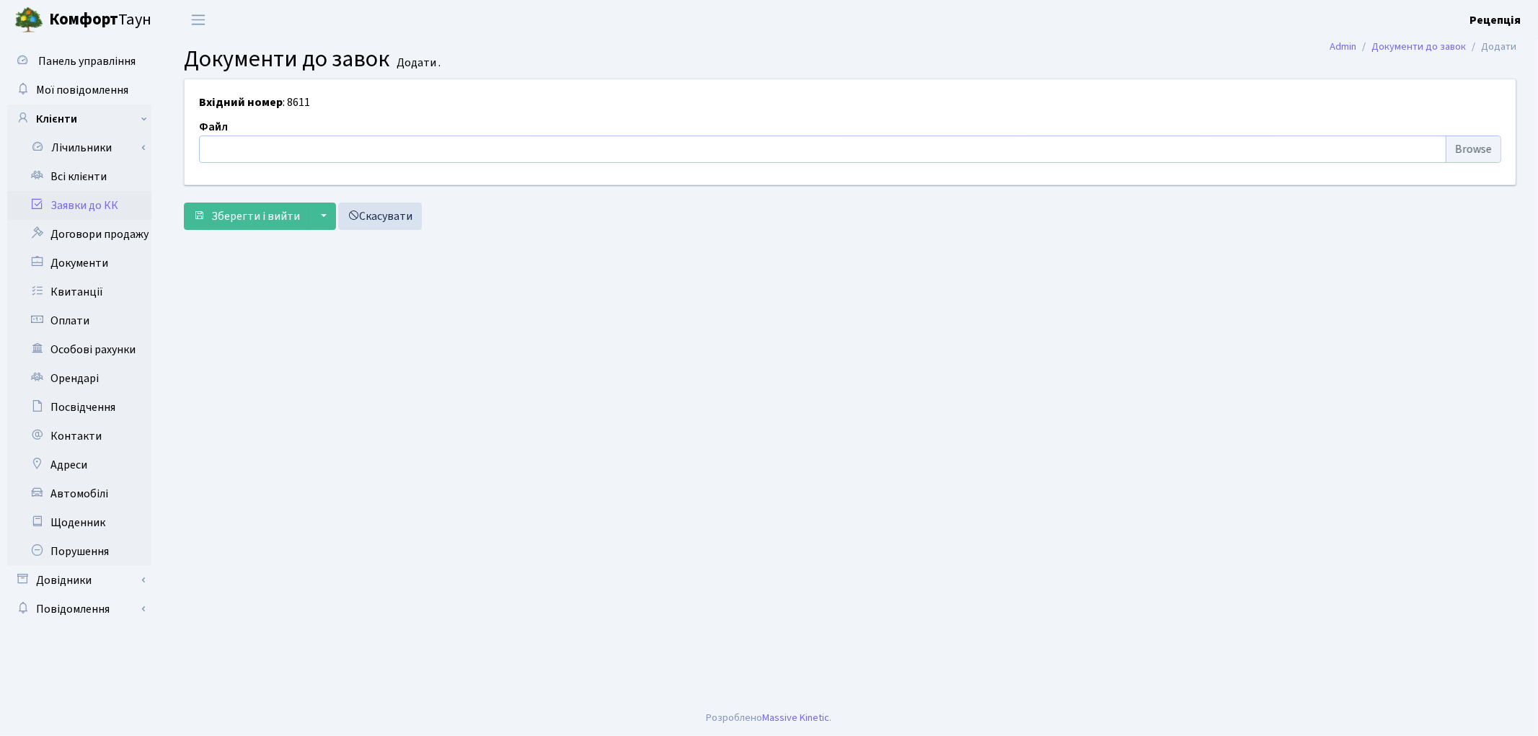
click at [1457, 146] on input "file" at bounding box center [850, 149] width 1302 height 27
type input "C:\fakepath\сканирование0749.pdf"
click at [248, 221] on span "Зберегти і вийти" at bounding box center [255, 216] width 89 height 16
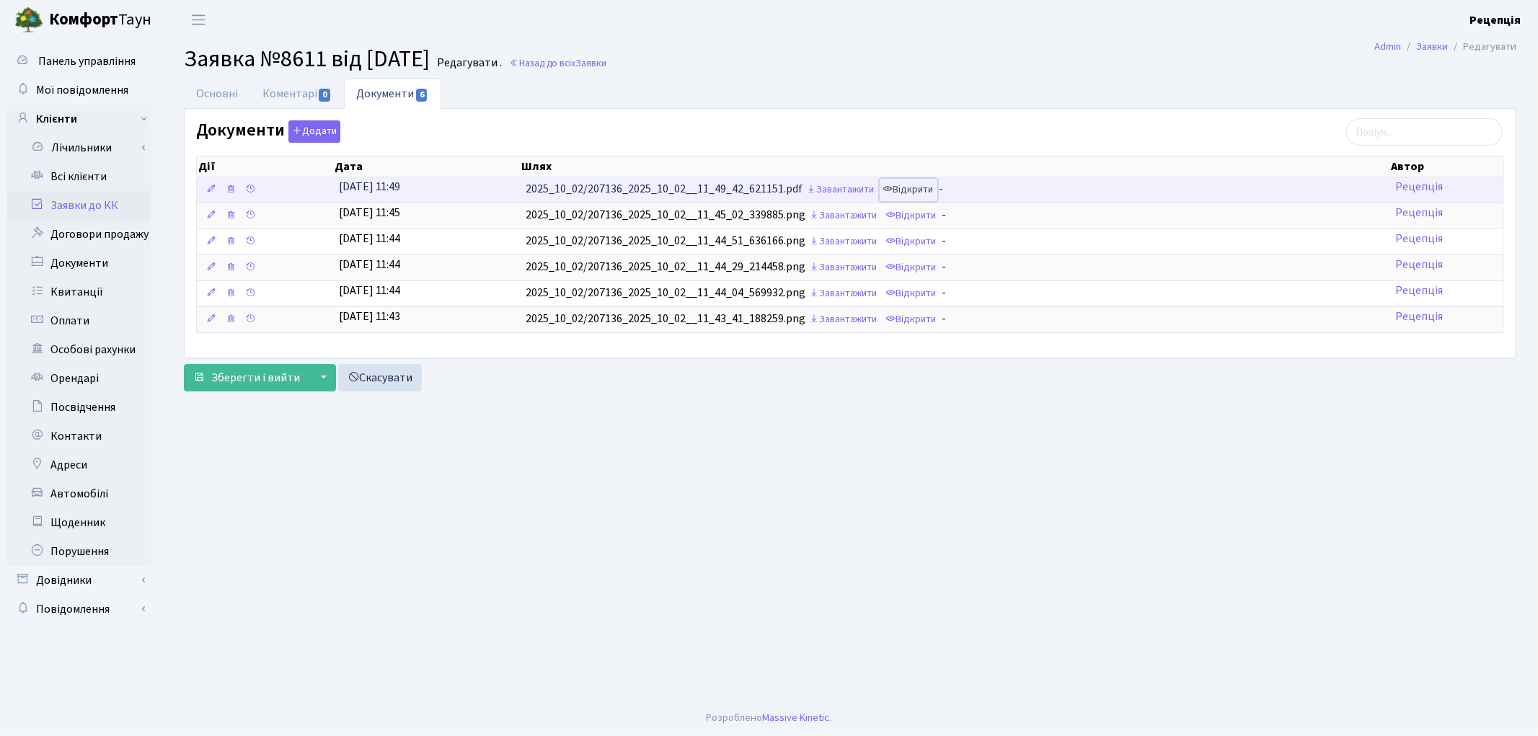
click at [920, 182] on link "Відкрити" at bounding box center [908, 190] width 58 height 22
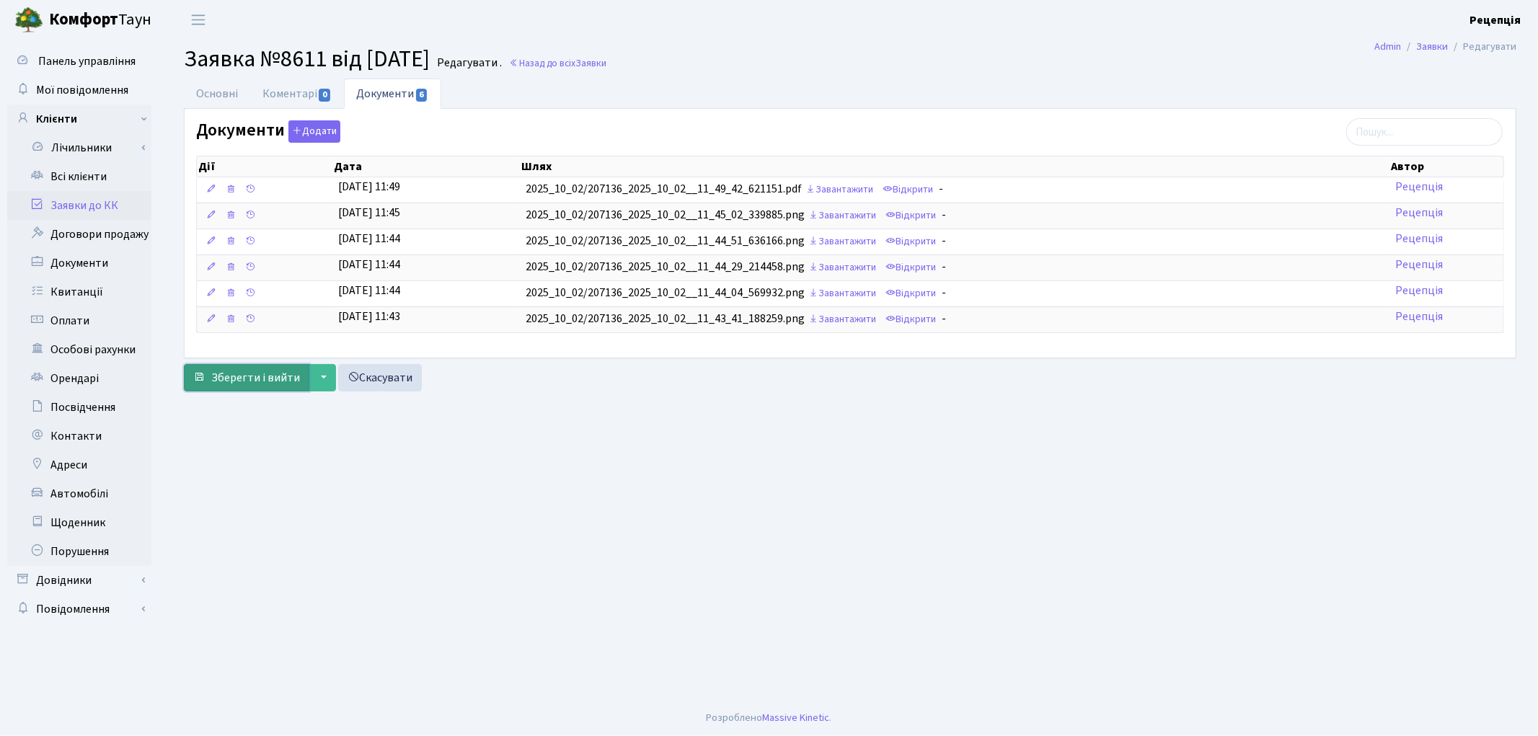
click at [263, 373] on span "Зберегти і вийти" at bounding box center [255, 378] width 89 height 16
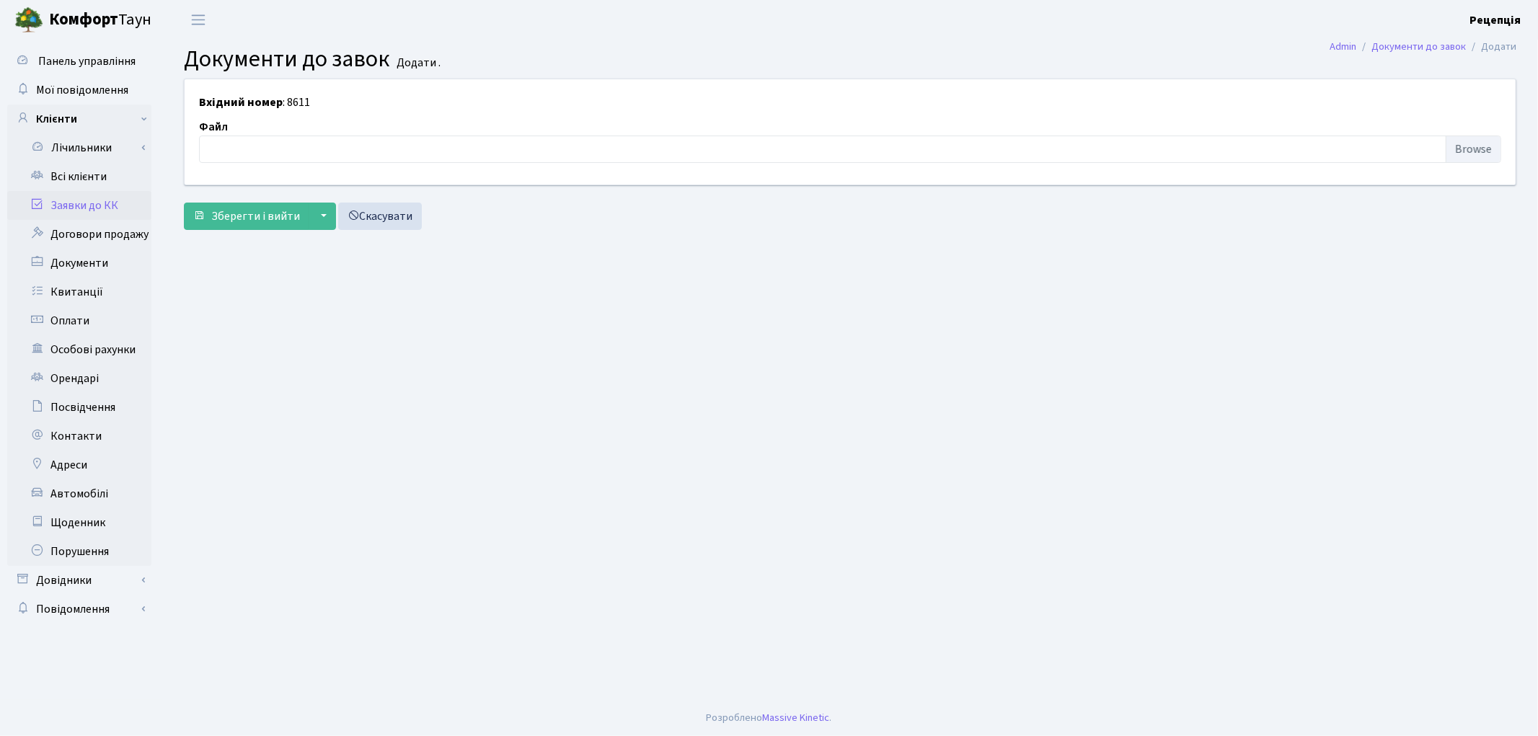
click at [82, 200] on link "Заявки до КК" at bounding box center [79, 205] width 144 height 29
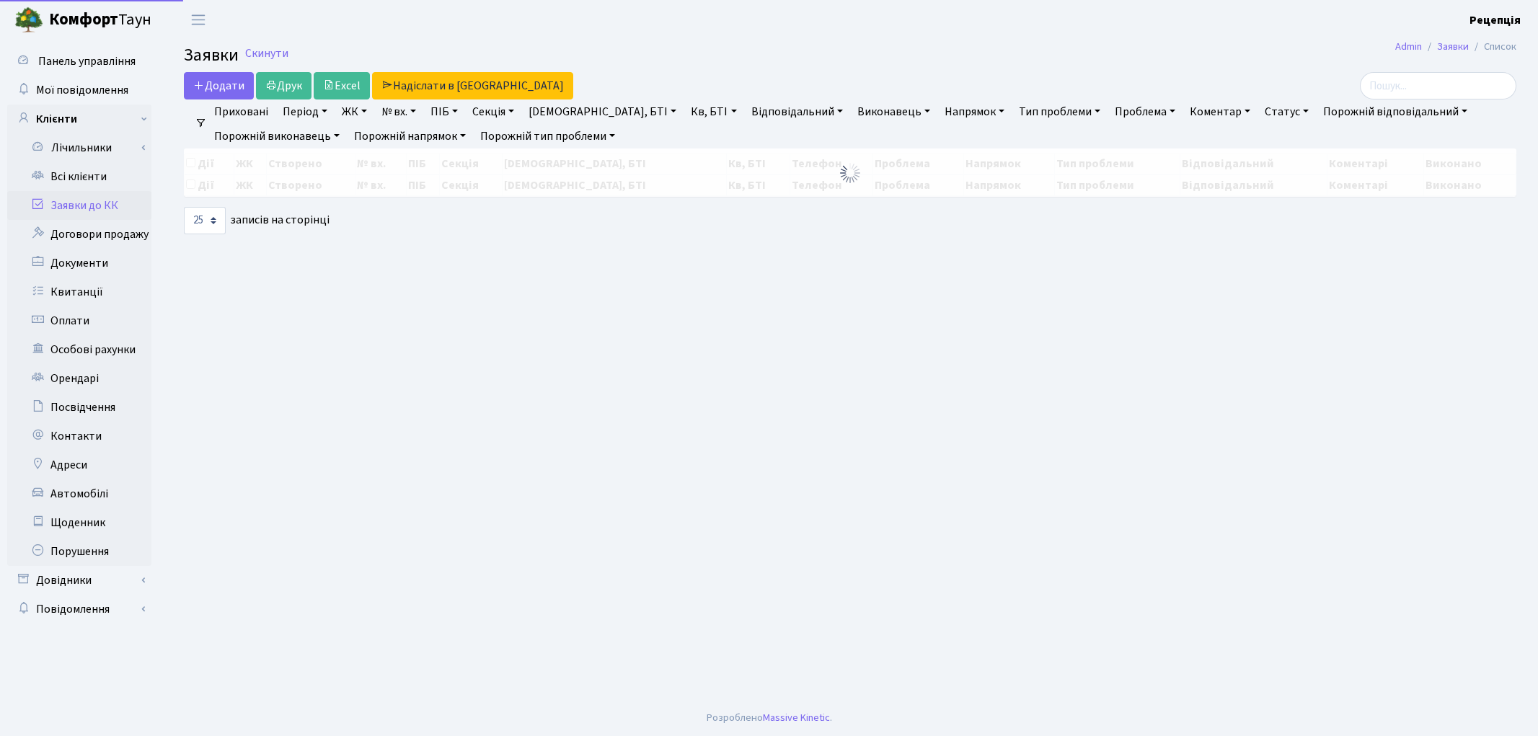
select select "25"
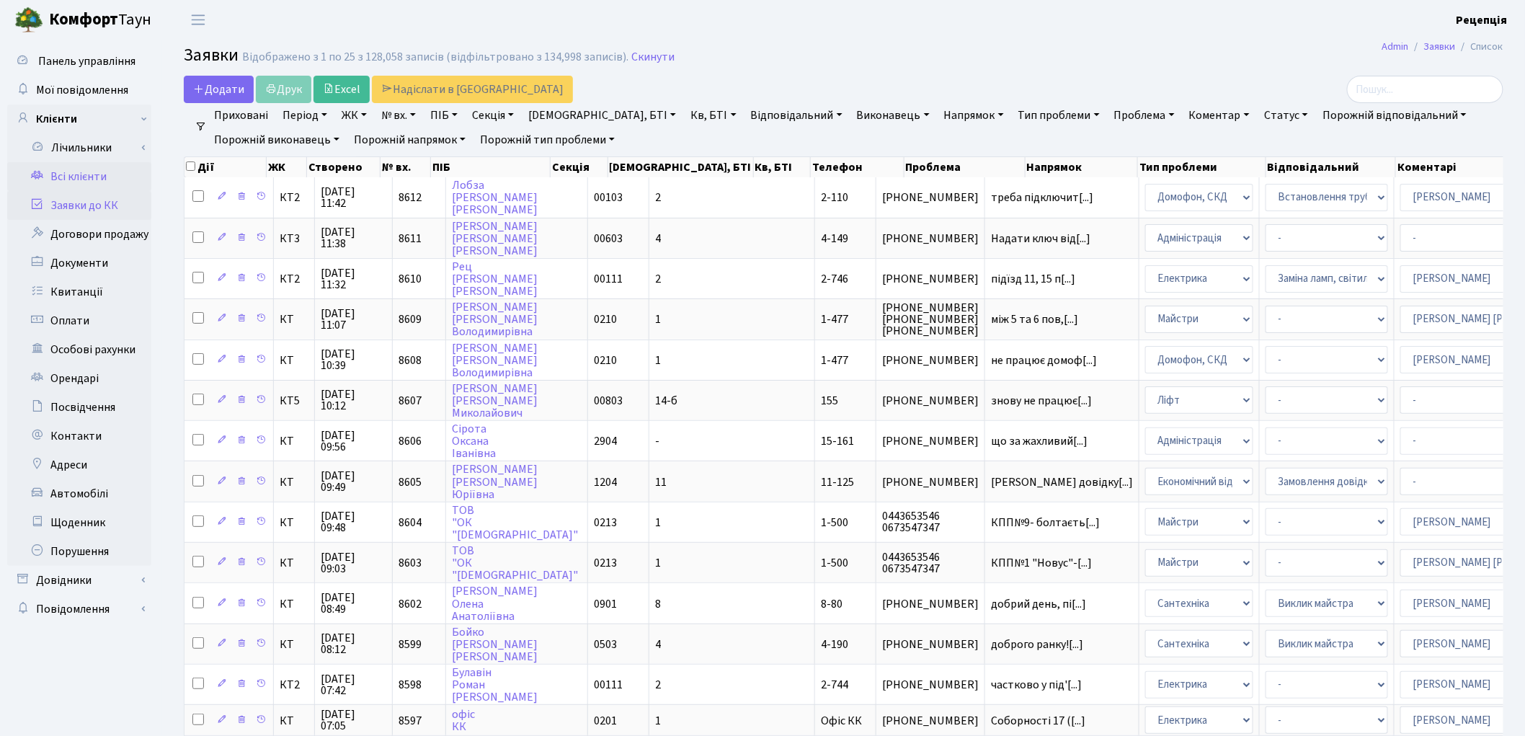
click at [84, 175] on link "Всі клієнти" at bounding box center [79, 176] width 144 height 29
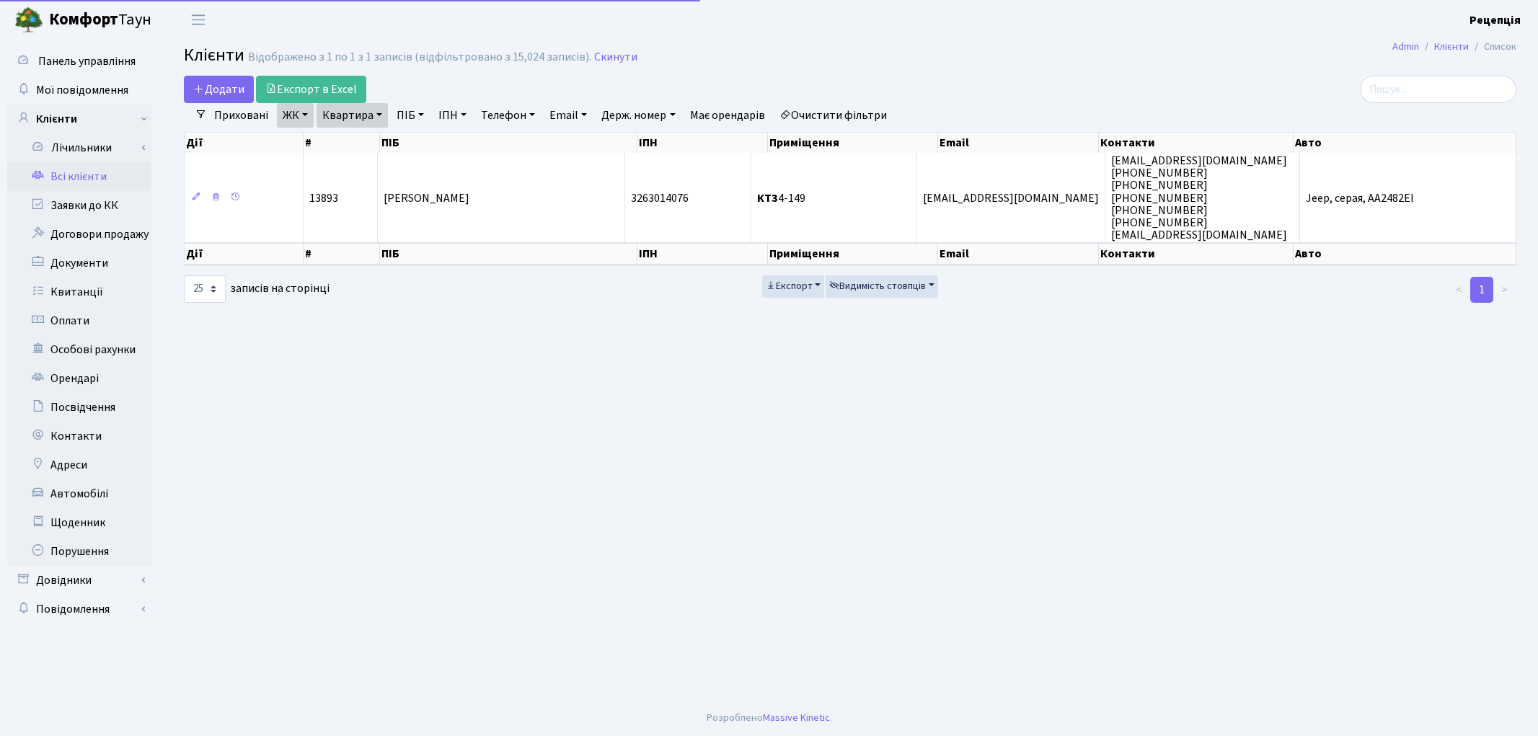
select select "25"
click at [841, 115] on link "Очистити фільтри" at bounding box center [833, 115] width 119 height 25
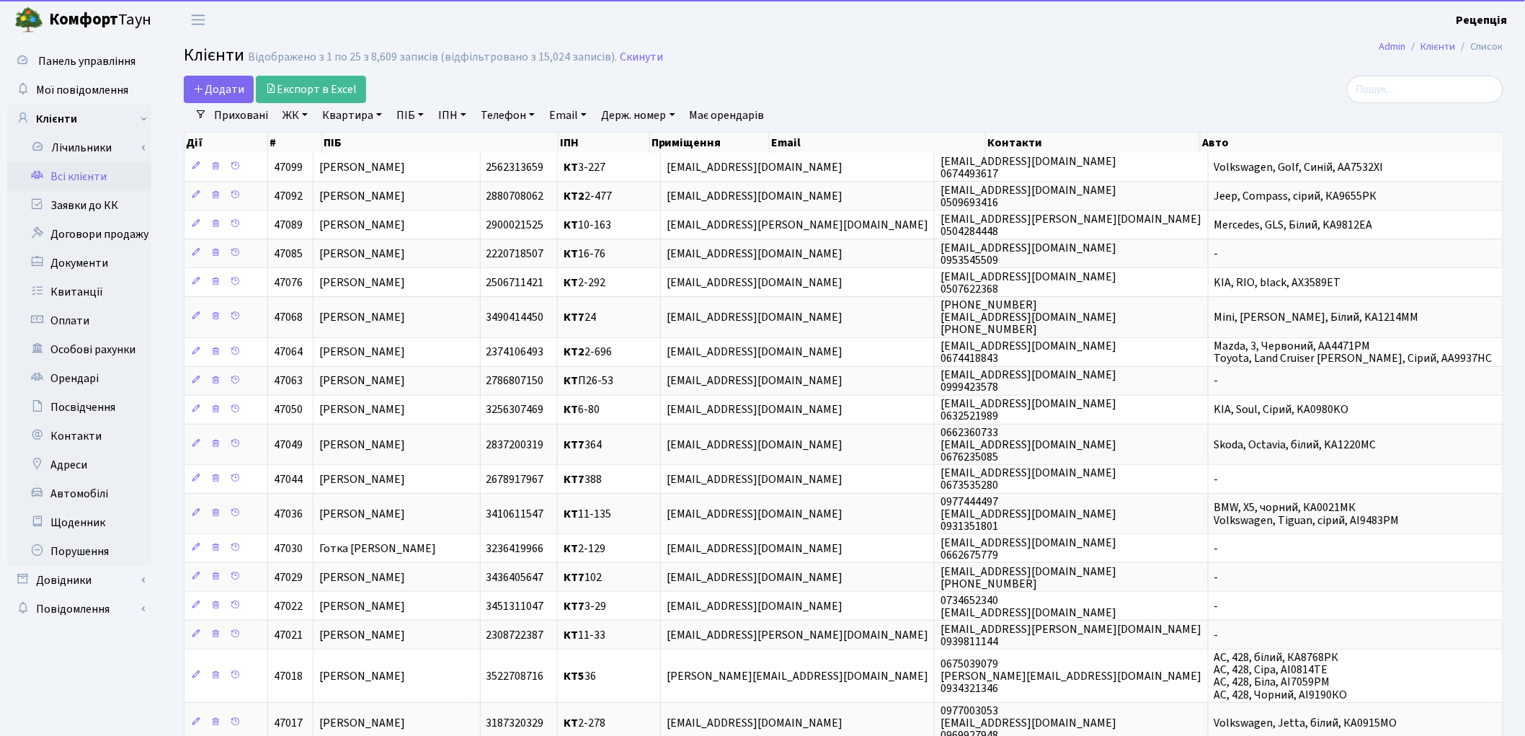
click at [291, 118] on link "ЖК" at bounding box center [295, 115] width 37 height 25
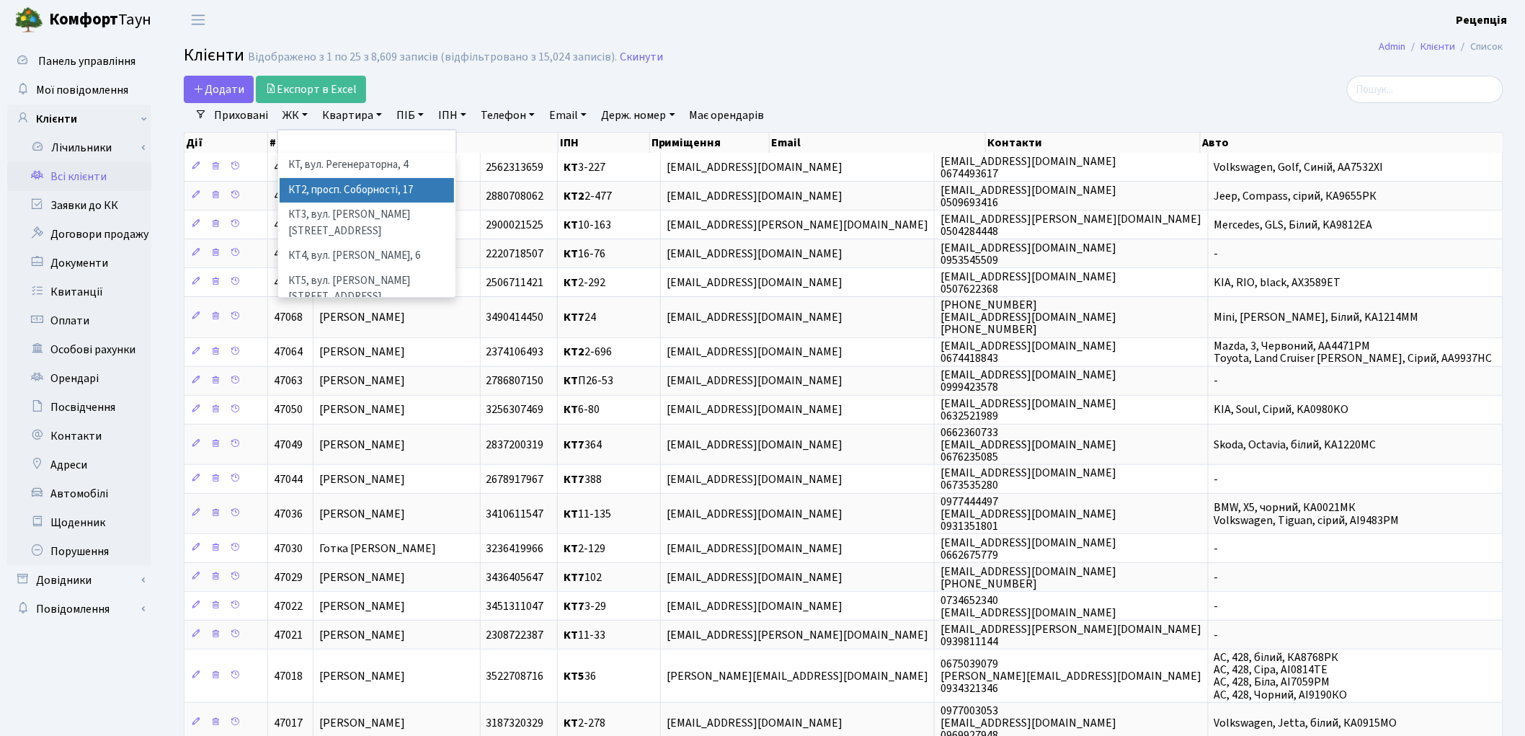
click at [339, 181] on li "КТ2, просп. Соборності, 17" at bounding box center [367, 190] width 174 height 25
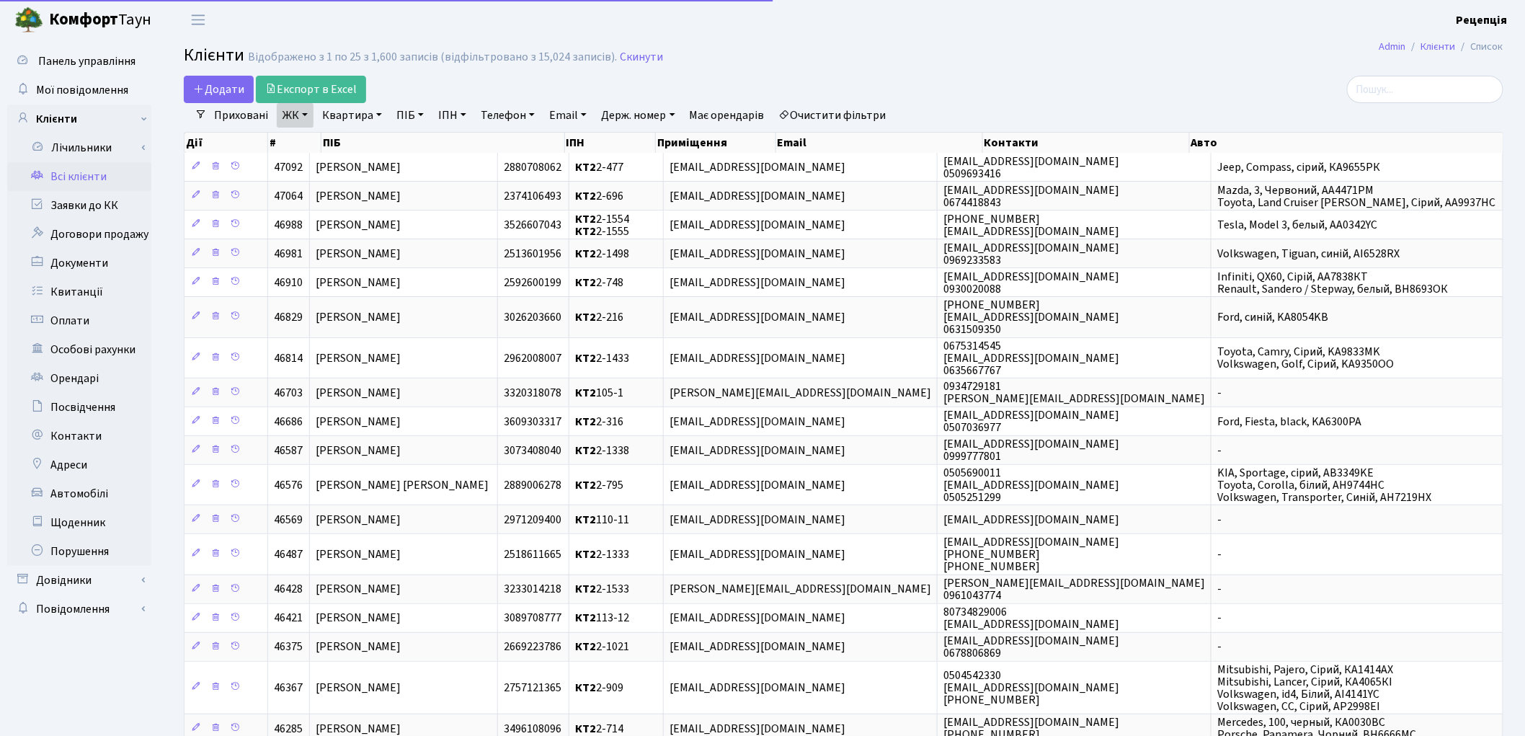
click at [341, 113] on link "Квартира" at bounding box center [351, 115] width 71 height 25
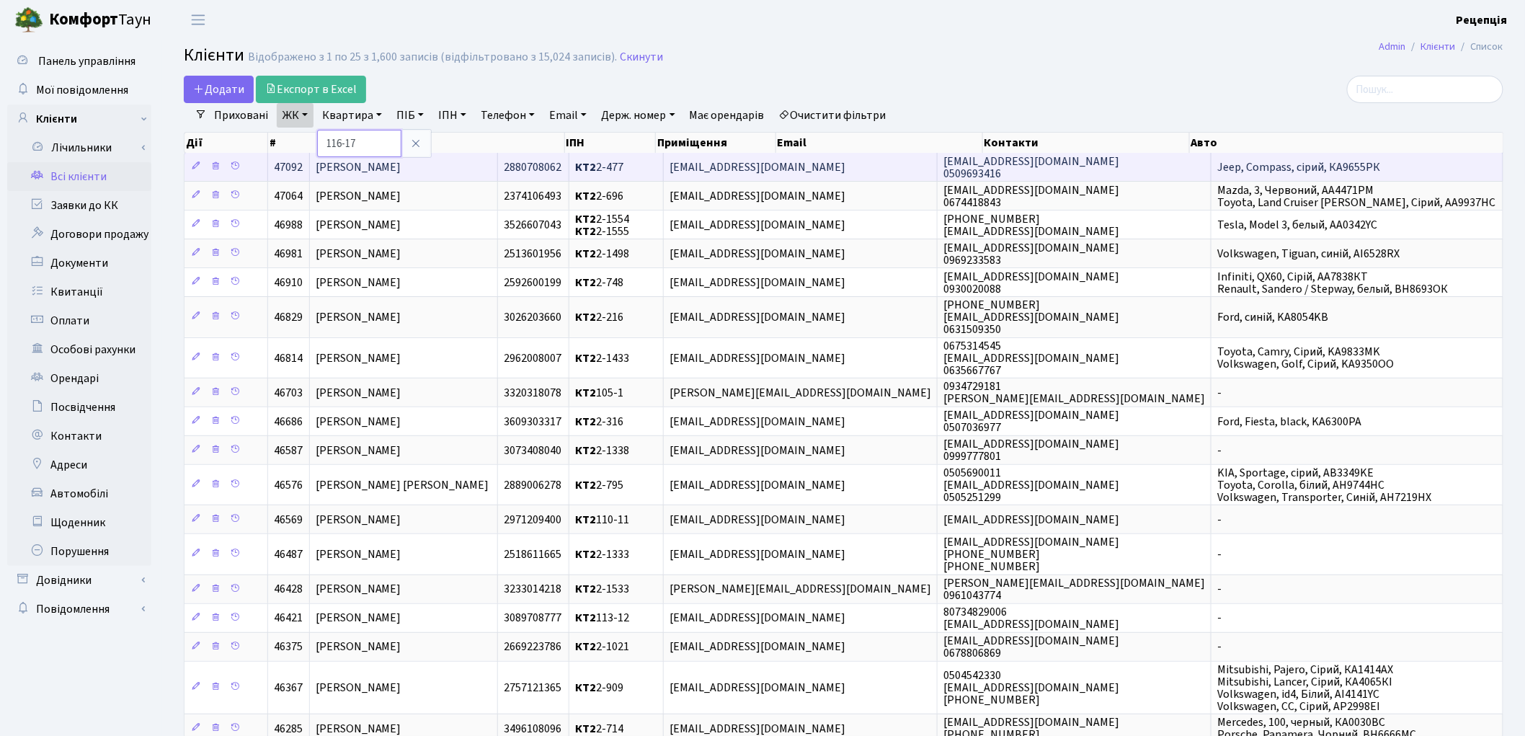
type input "116-17"
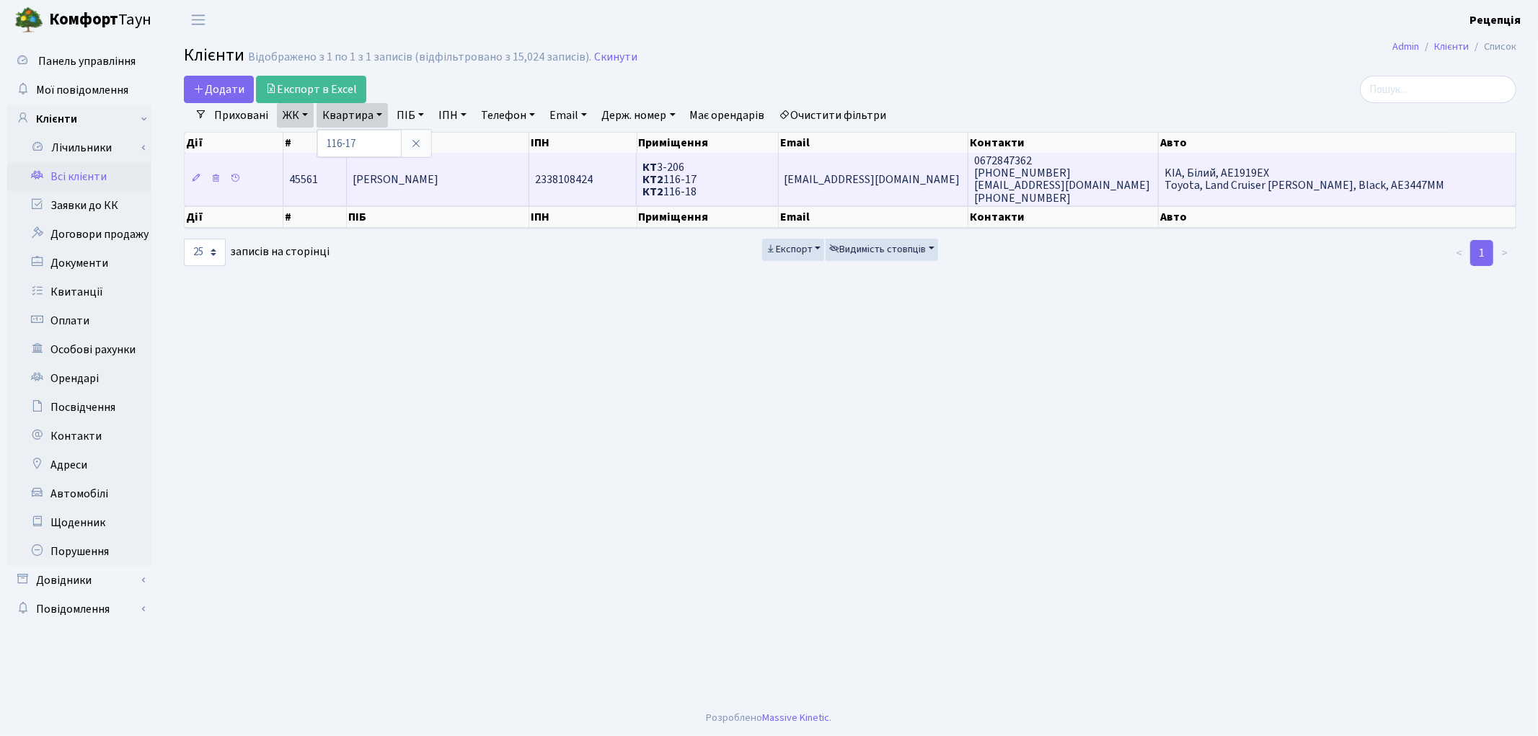
click at [413, 182] on span "[PERSON_NAME]" at bounding box center [396, 180] width 86 height 16
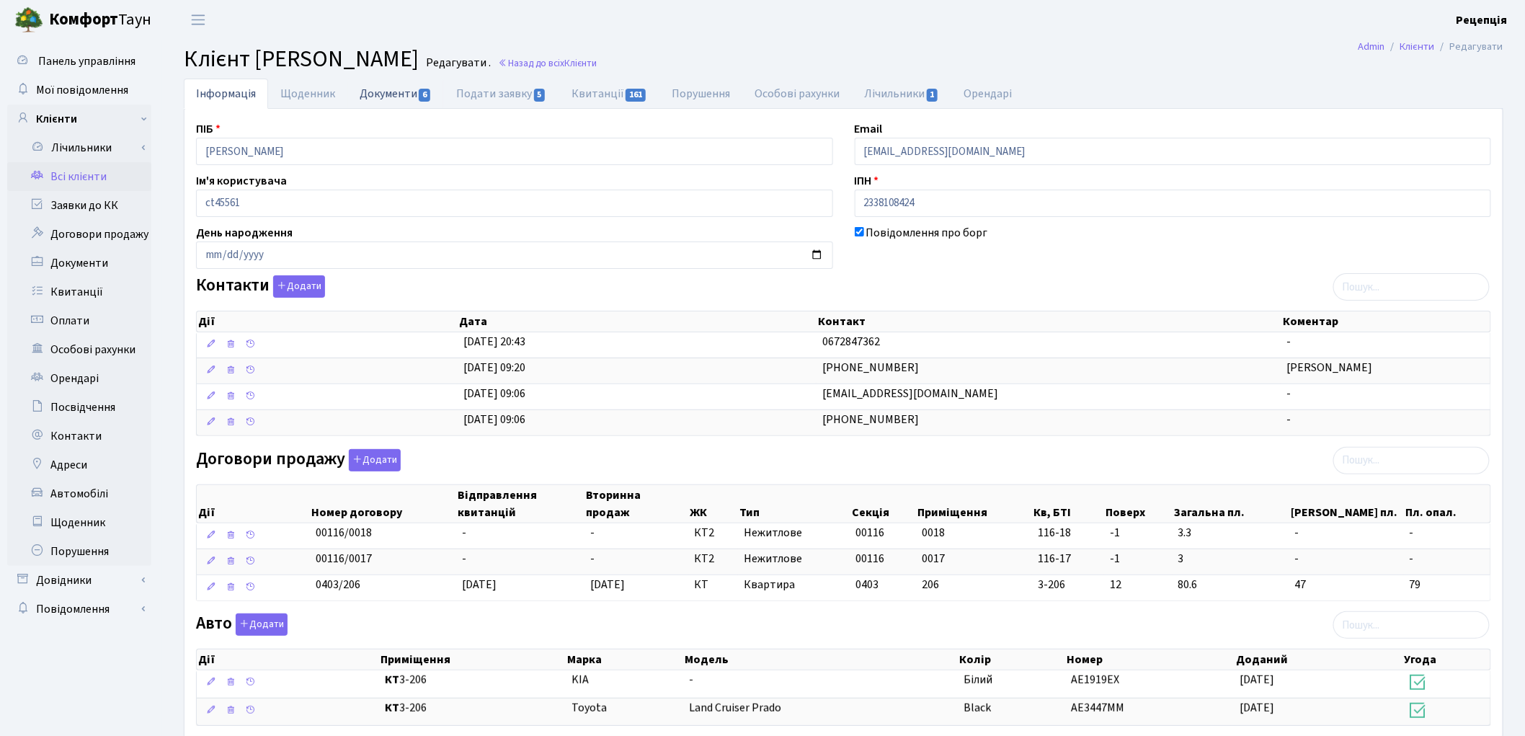
click at [397, 99] on link "Документи 6" at bounding box center [395, 94] width 97 height 30
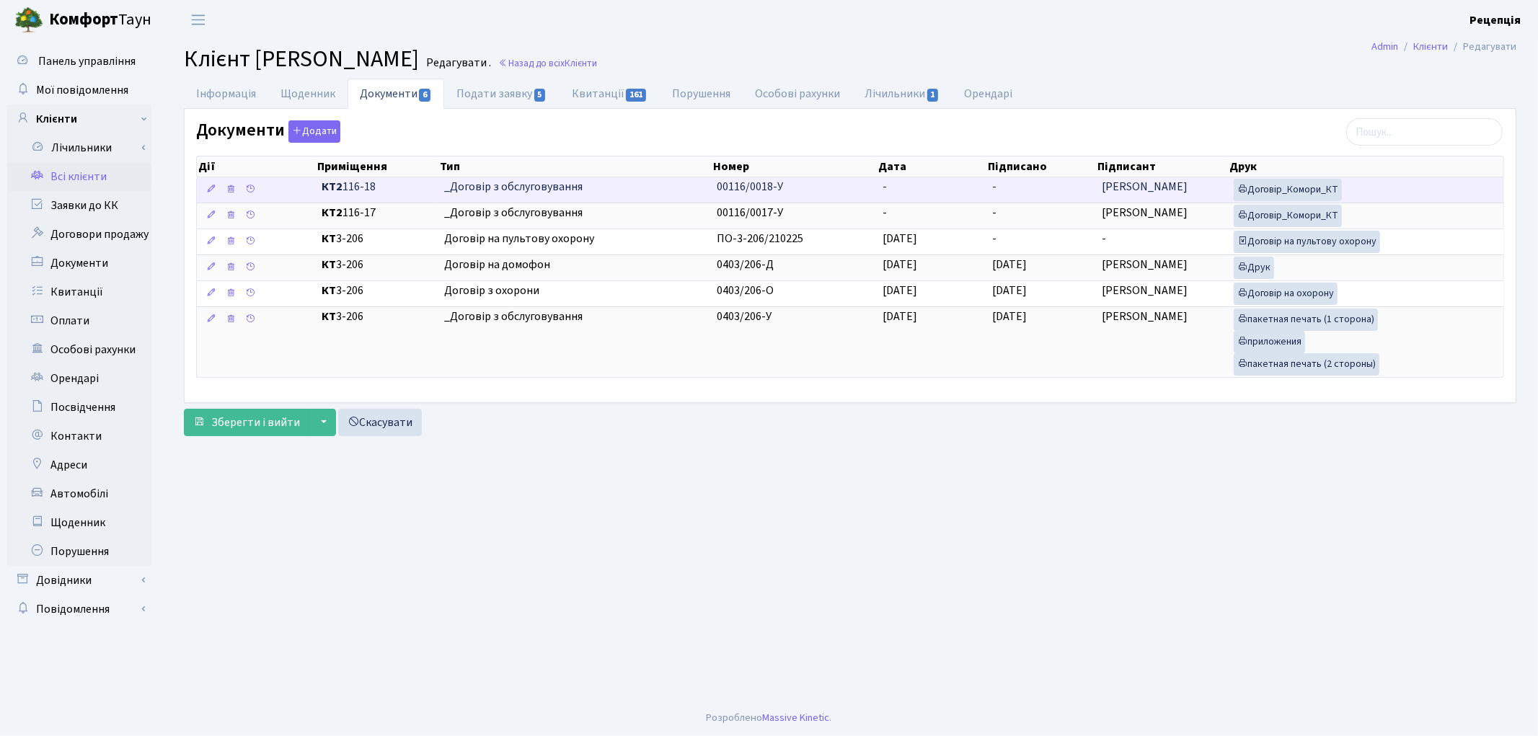
click at [875, 198] on td "00116/0018-У" at bounding box center [794, 189] width 165 height 25
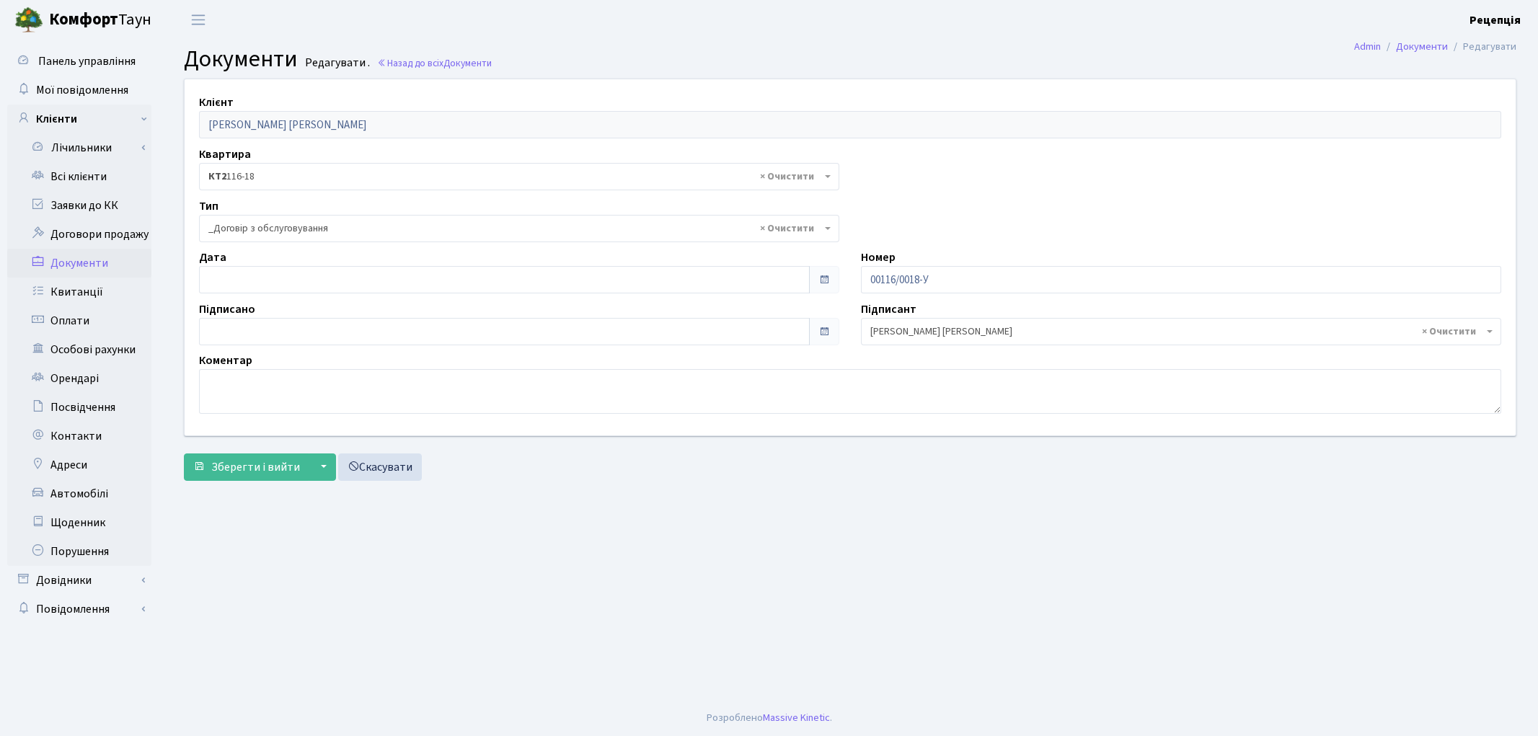
select select "289"
click at [269, 272] on input "text" at bounding box center [504, 279] width 611 height 27
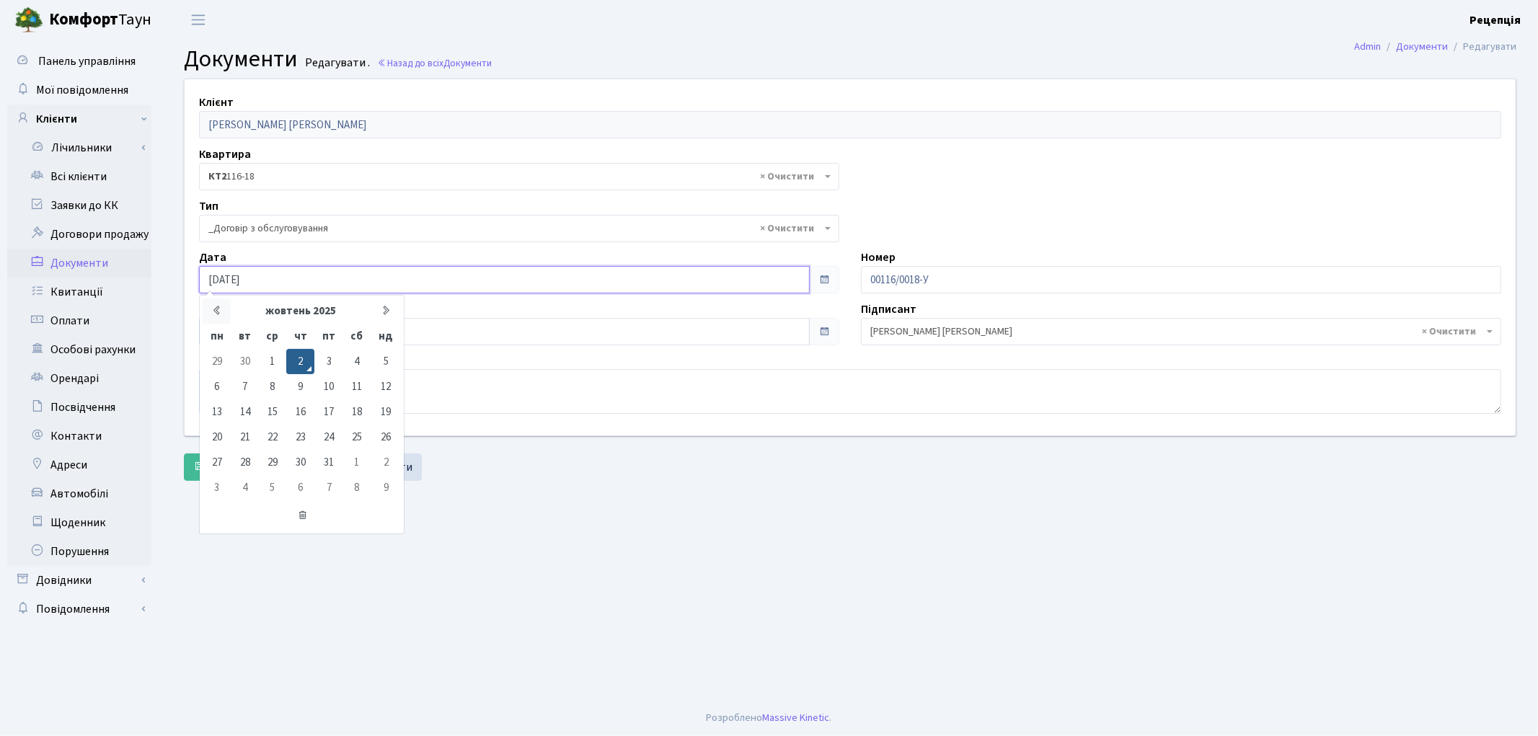
click at [218, 312] on icon at bounding box center [216, 310] width 11 height 11
click at [334, 435] on td "26" at bounding box center [328, 437] width 28 height 25
type input "[DATE]"
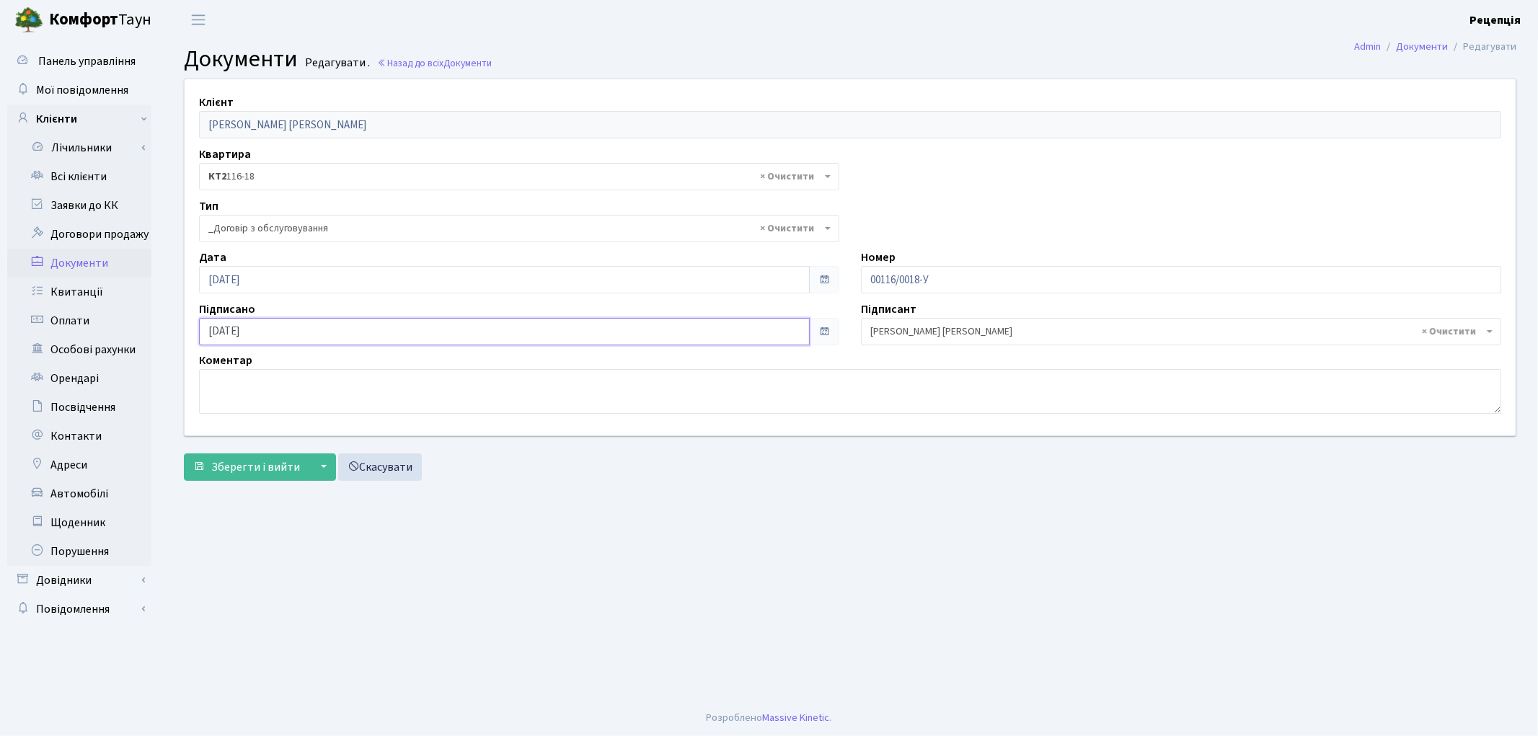
click at [238, 329] on input "[DATE]" at bounding box center [504, 331] width 611 height 27
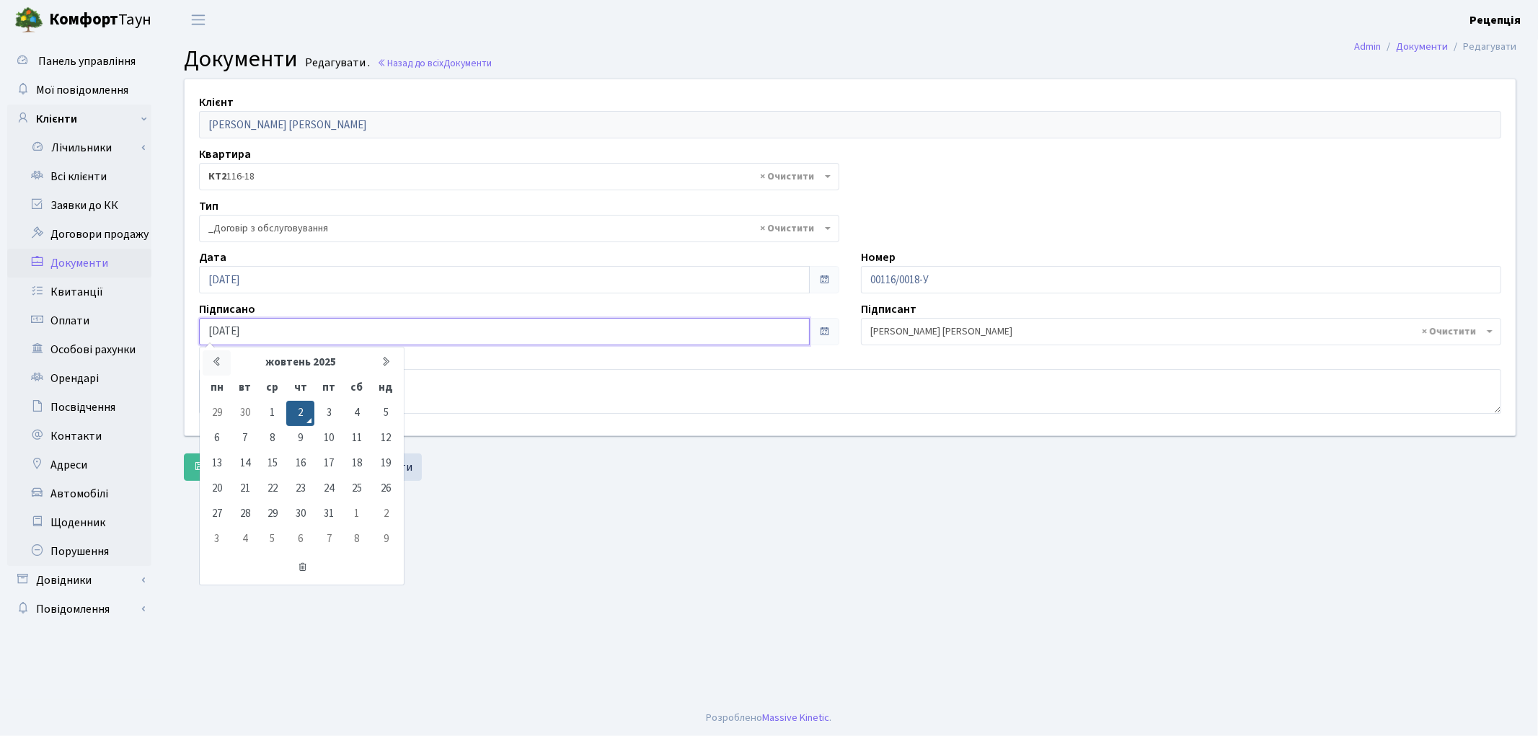
click at [220, 359] on icon at bounding box center [216, 361] width 11 height 11
click at [332, 486] on td "26" at bounding box center [328, 489] width 28 height 25
type input "[DATE]"
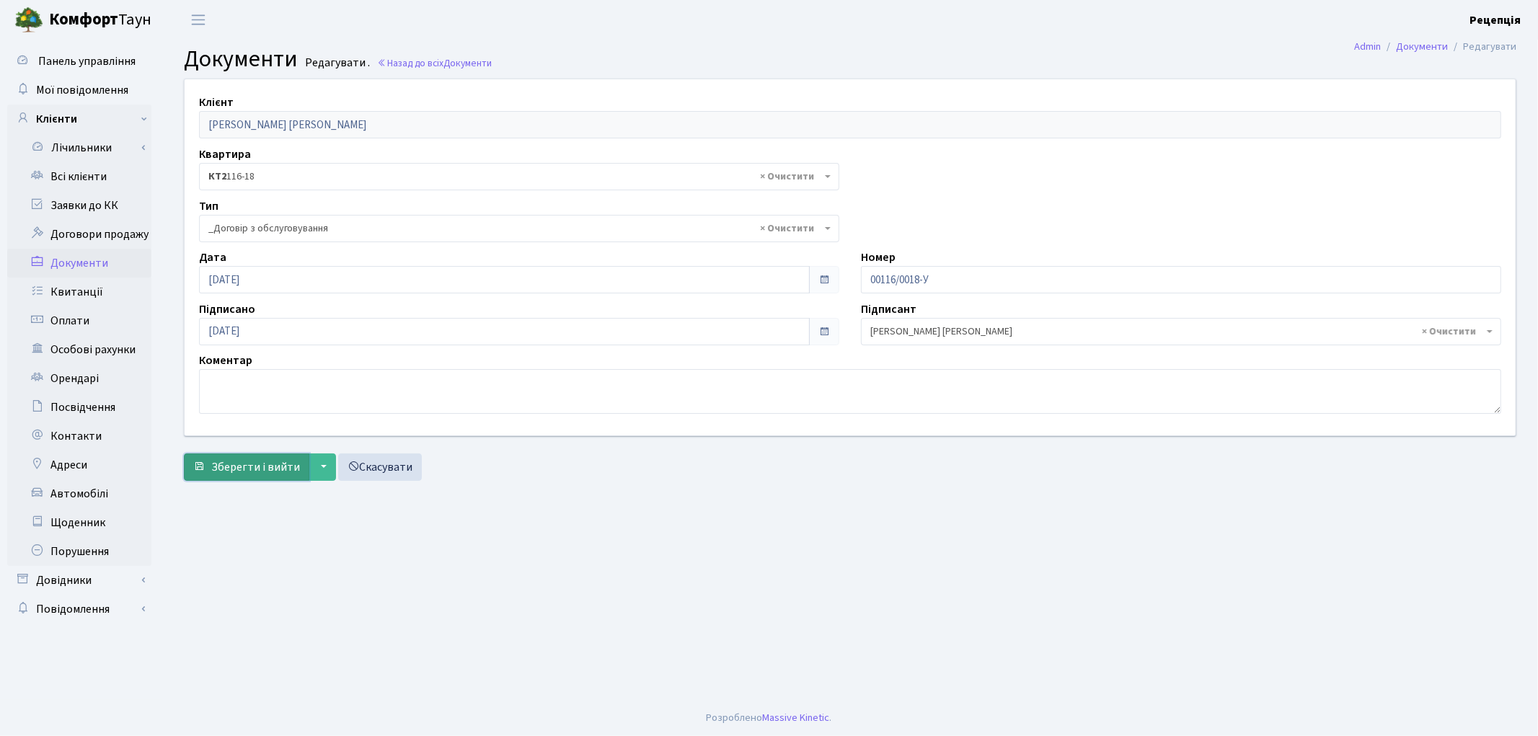
click at [267, 467] on span "Зберегти і вийти" at bounding box center [255, 467] width 89 height 16
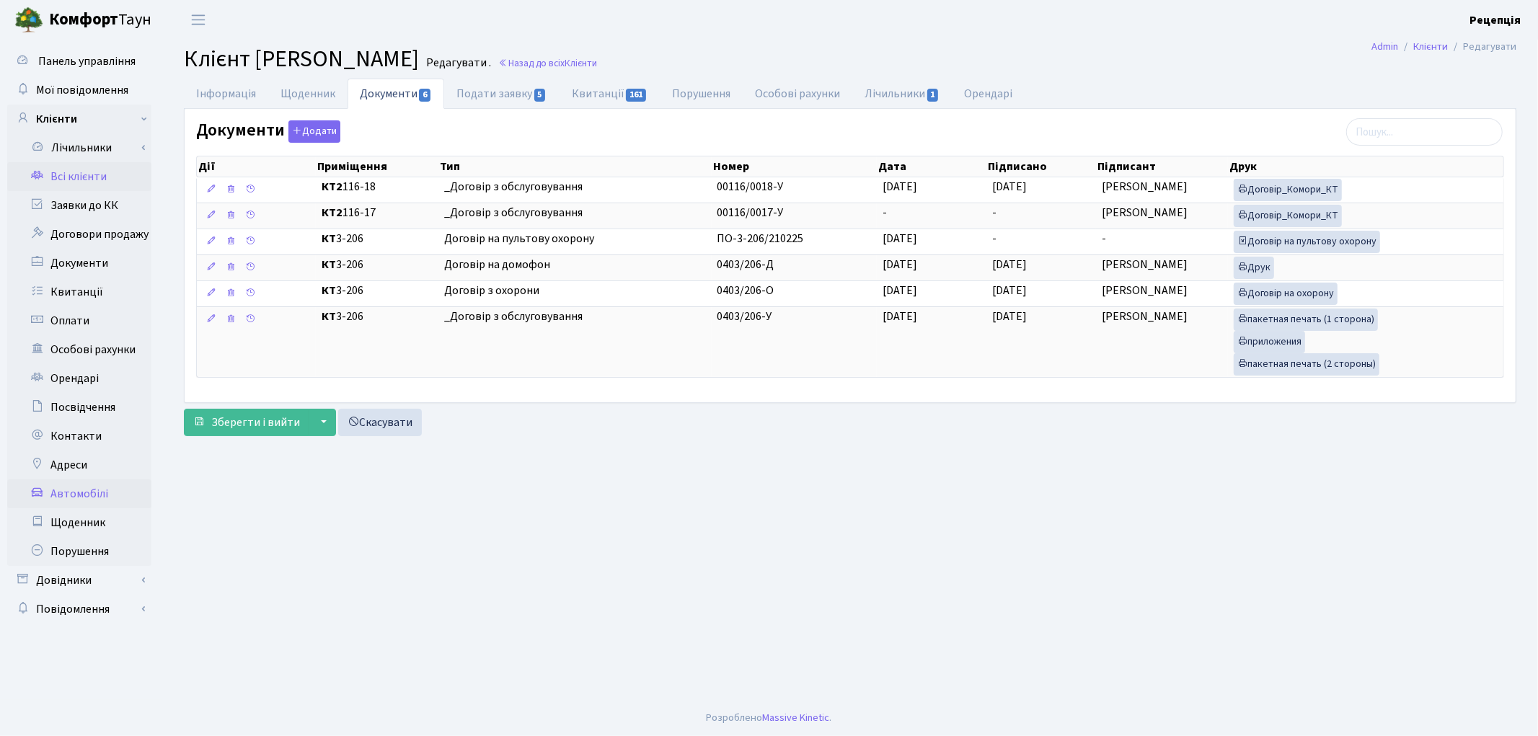
click at [98, 491] on link "Автомобілі" at bounding box center [79, 493] width 144 height 29
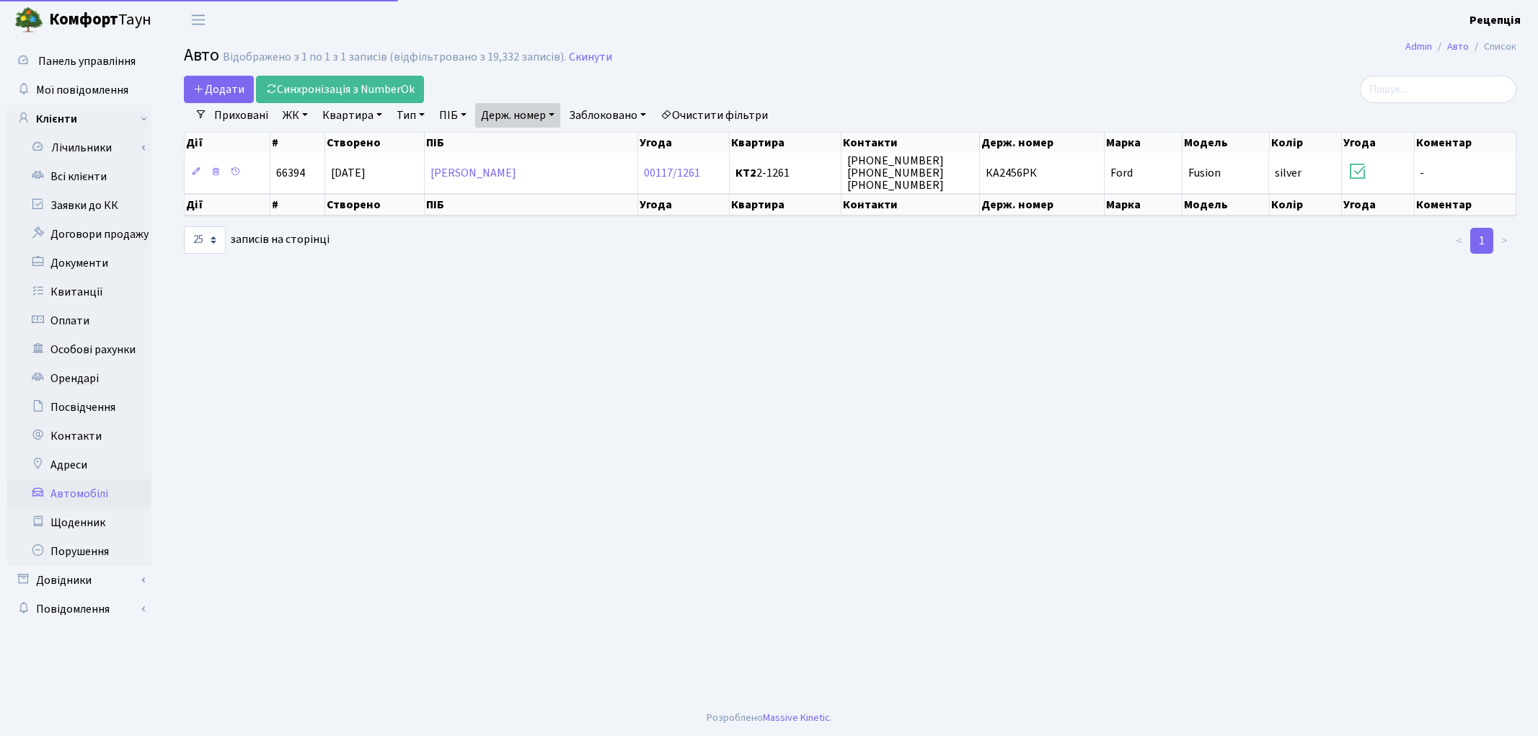
select select "25"
click at [535, 114] on link "Держ. номер" at bounding box center [517, 115] width 85 height 25
click at [541, 143] on input "2456" at bounding box center [518, 143] width 84 height 27
type input "2"
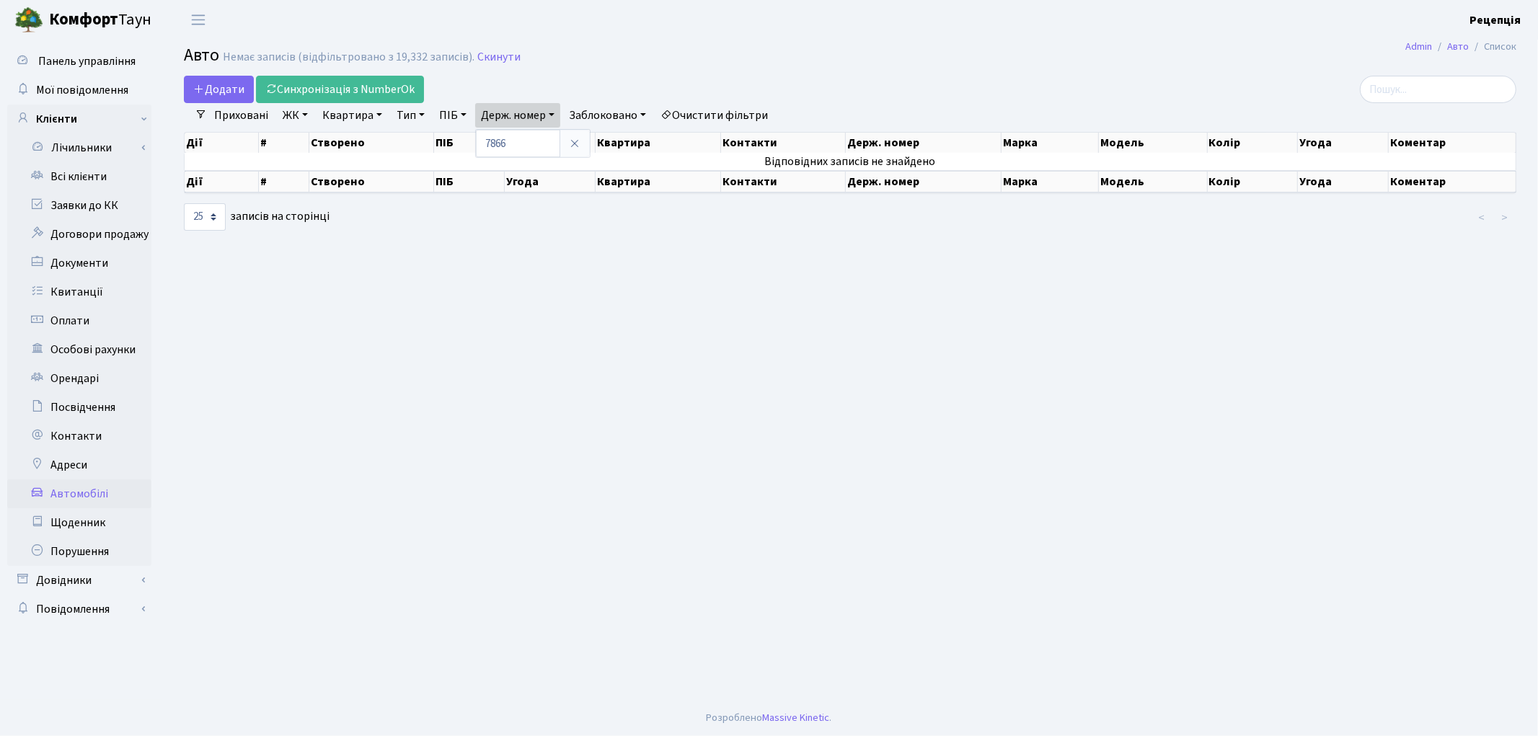
click at [714, 112] on link "Очистити фільтри" at bounding box center [714, 115] width 119 height 25
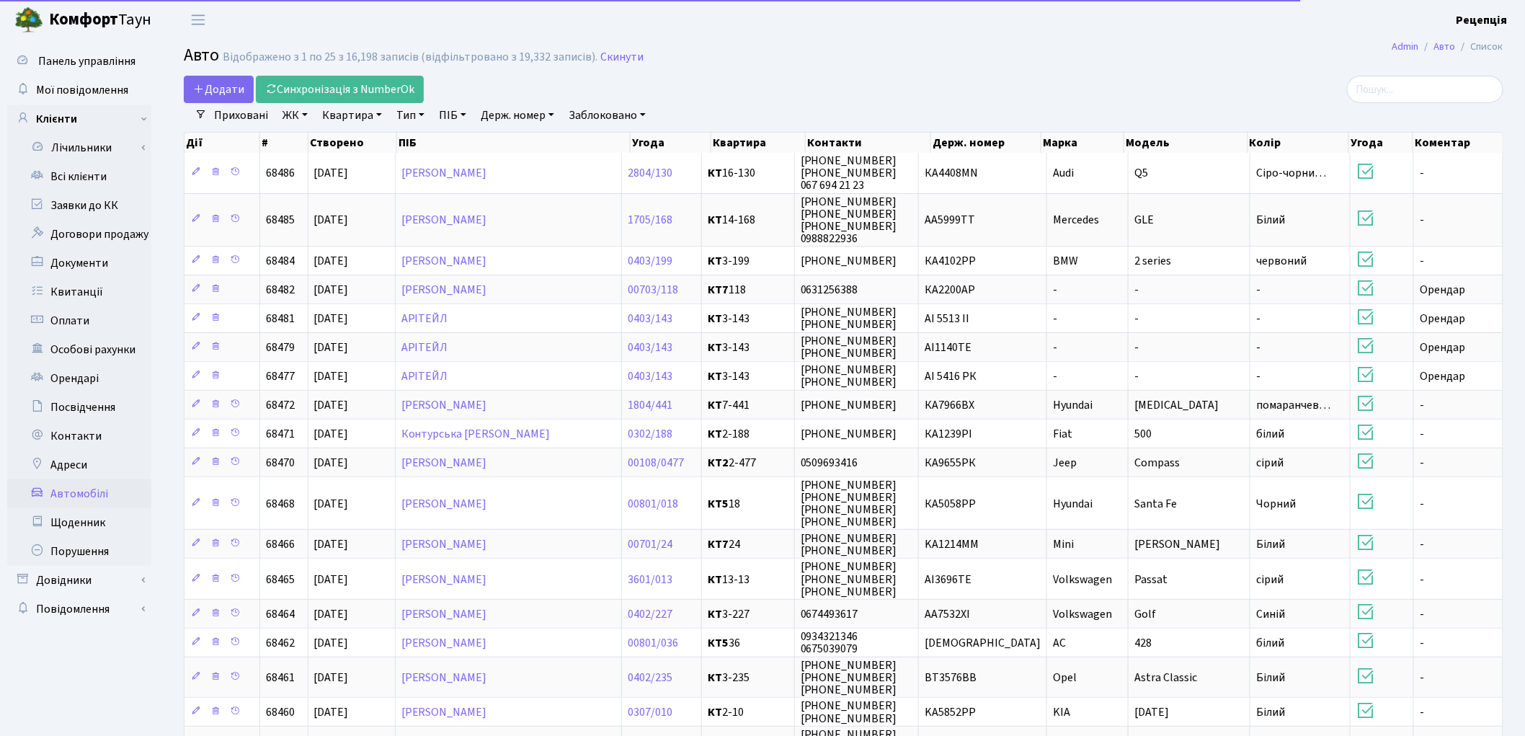
click at [501, 123] on link "Держ. номер" at bounding box center [517, 115] width 85 height 25
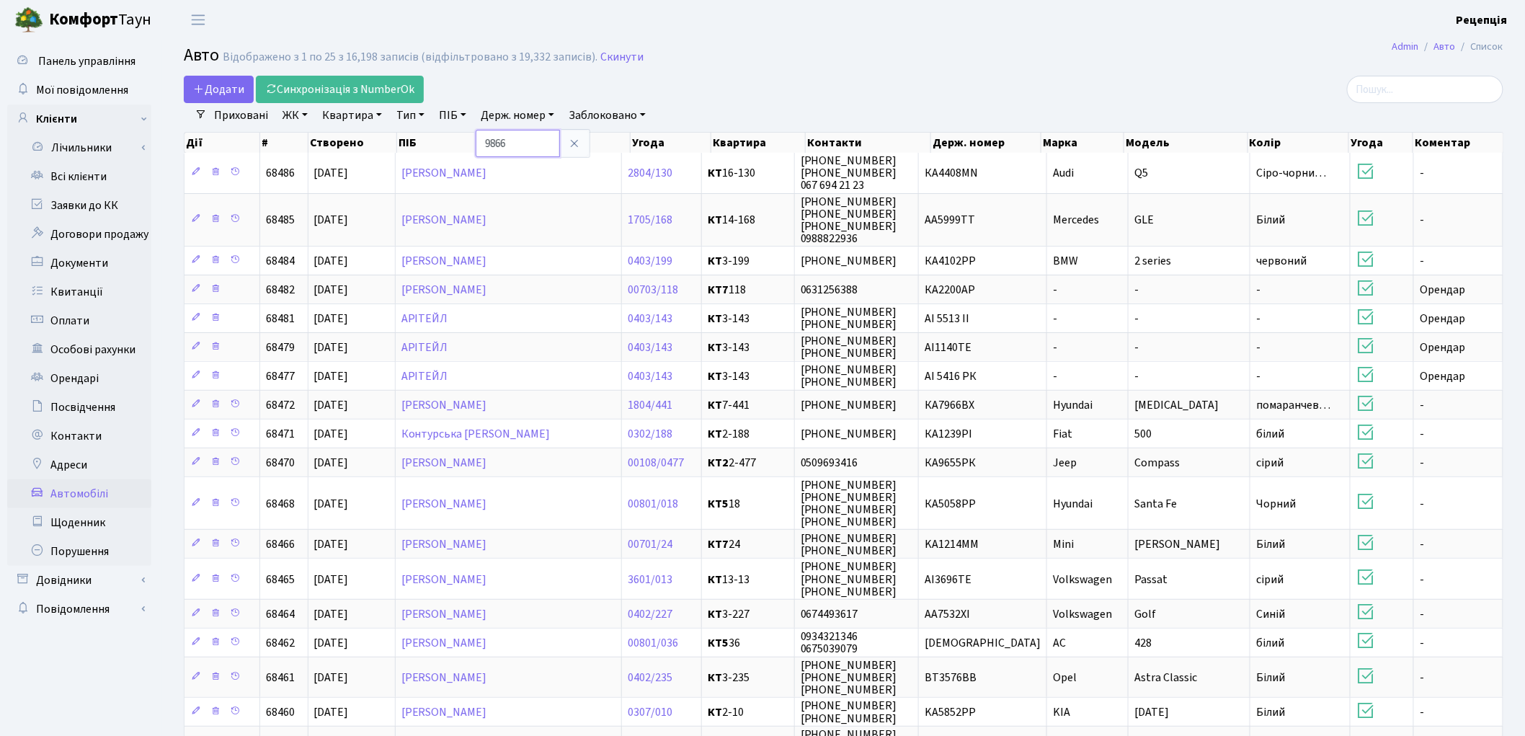
type input "9866"
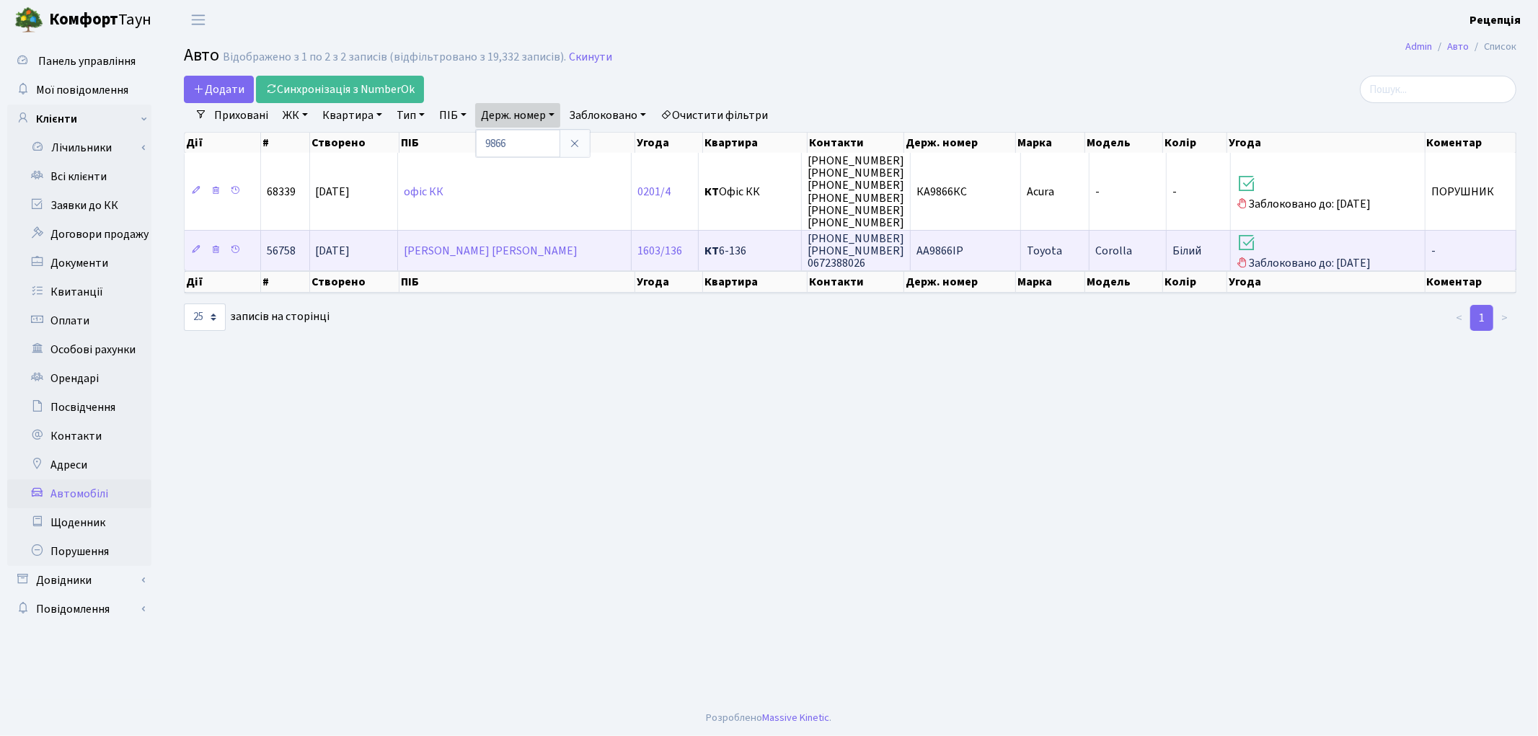
click at [1002, 254] on td "AA9866IP" at bounding box center [965, 250] width 110 height 40
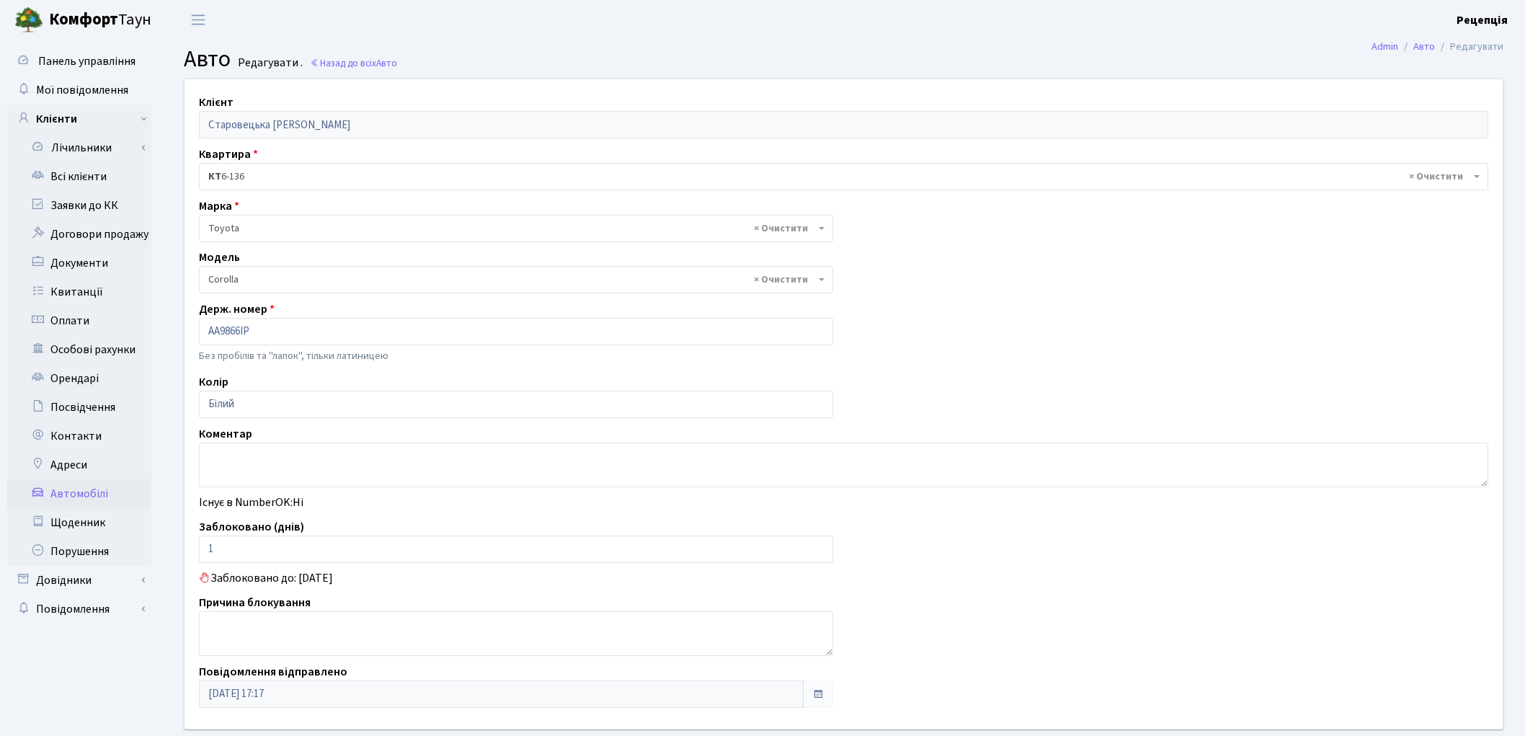
select select "2314"
click at [52, 175] on link "Всі клієнти" at bounding box center [79, 176] width 144 height 29
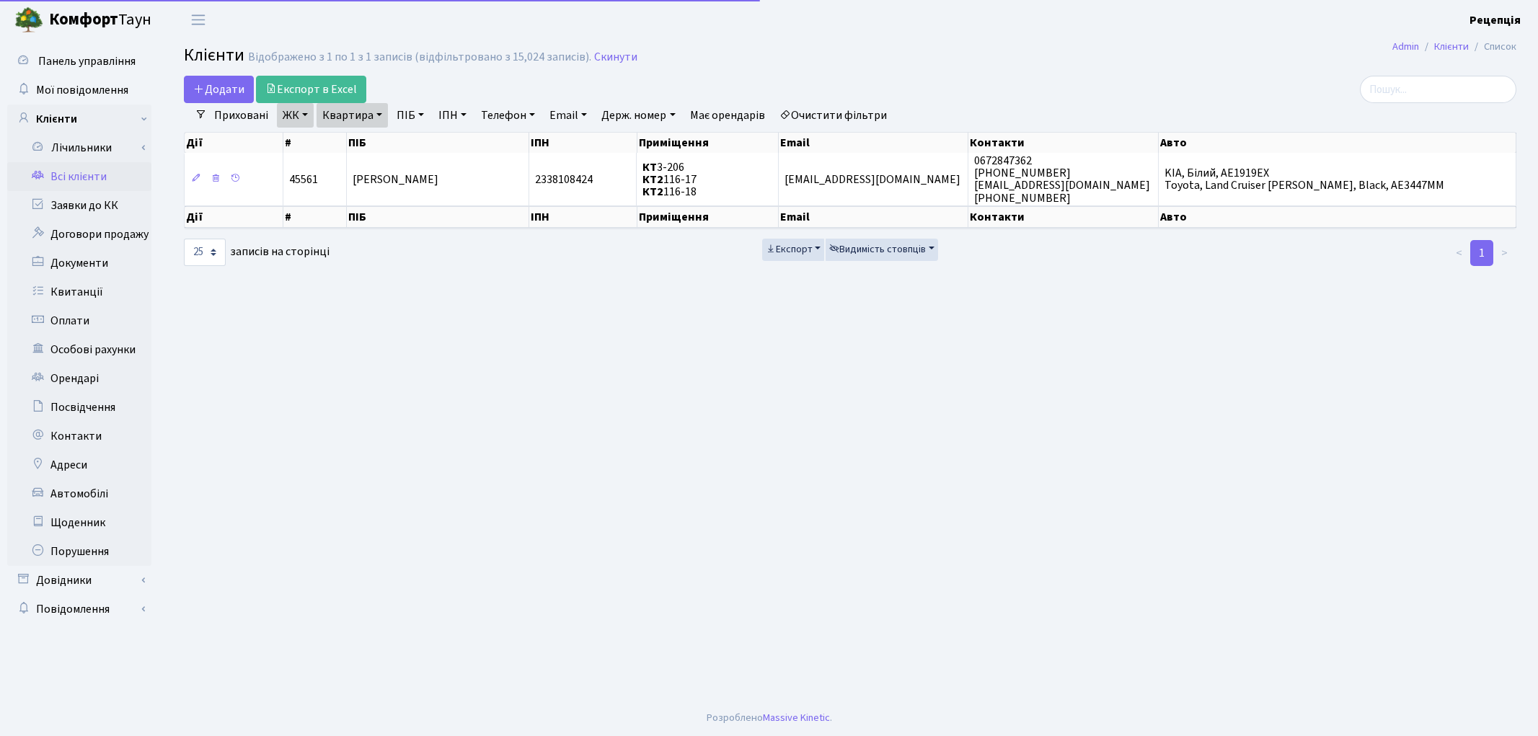
select select "25"
click at [855, 110] on link "Очистити фільтри" at bounding box center [833, 115] width 119 height 25
select select
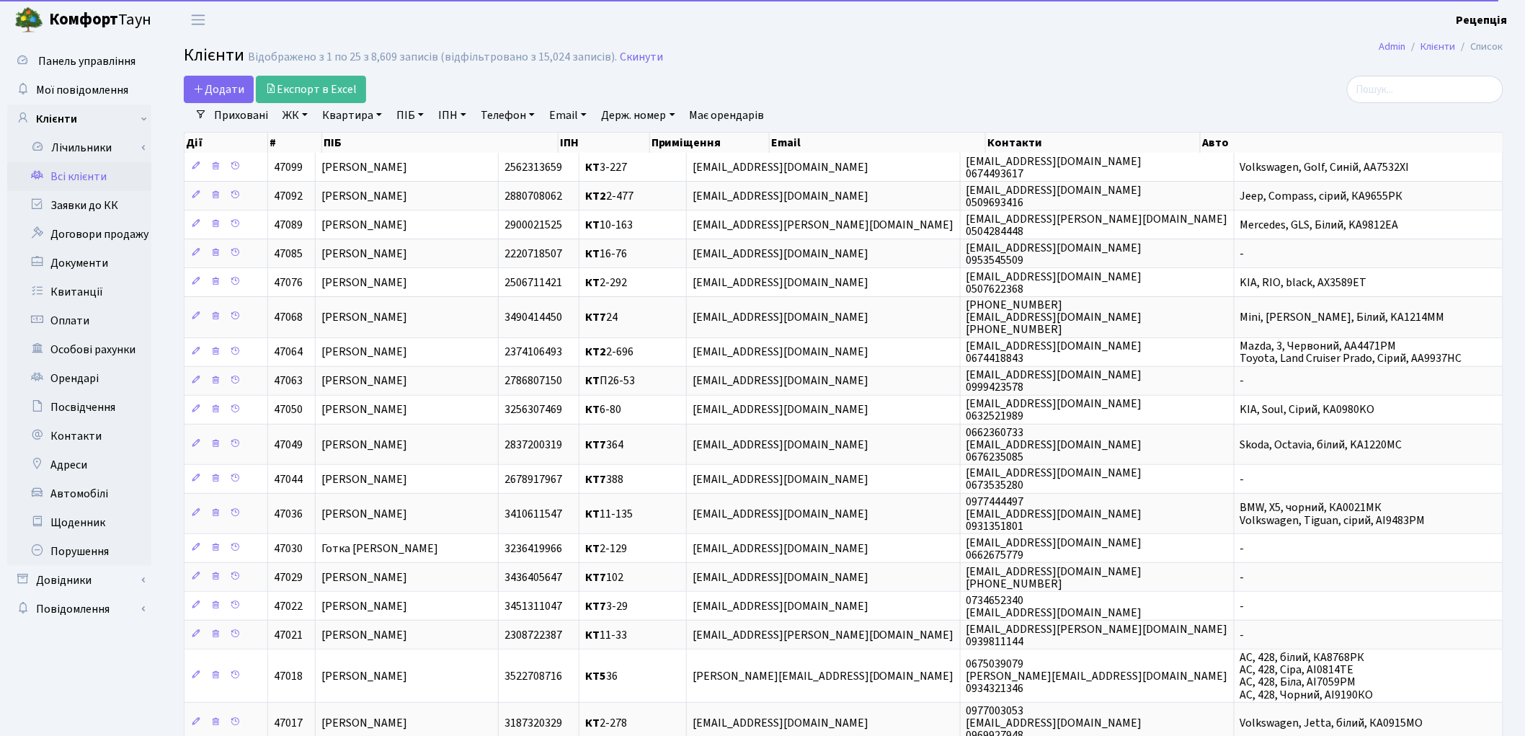
click at [299, 125] on link "ЖК" at bounding box center [295, 115] width 37 height 25
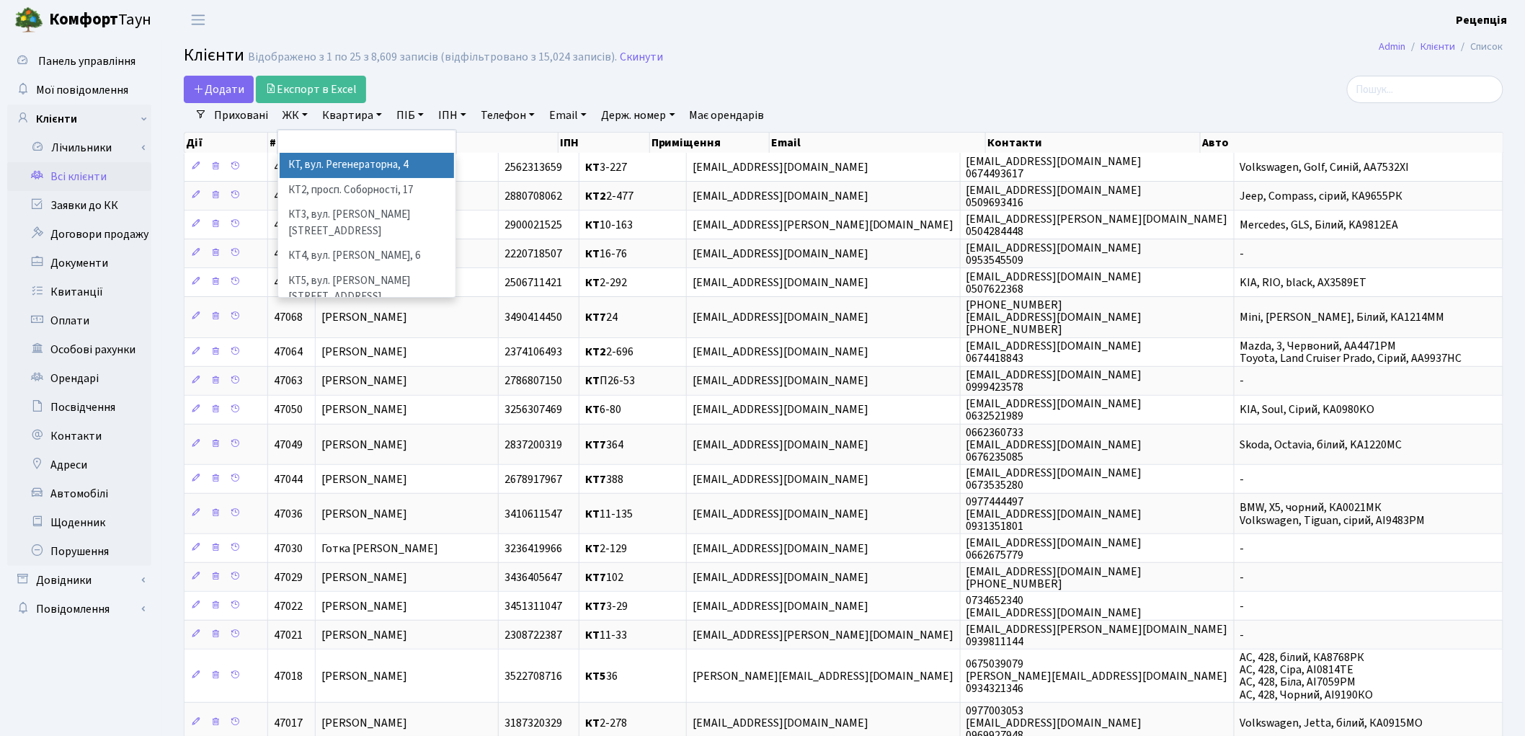
click at [314, 161] on li "КТ, вул. Регенераторна, 4" at bounding box center [367, 165] width 174 height 25
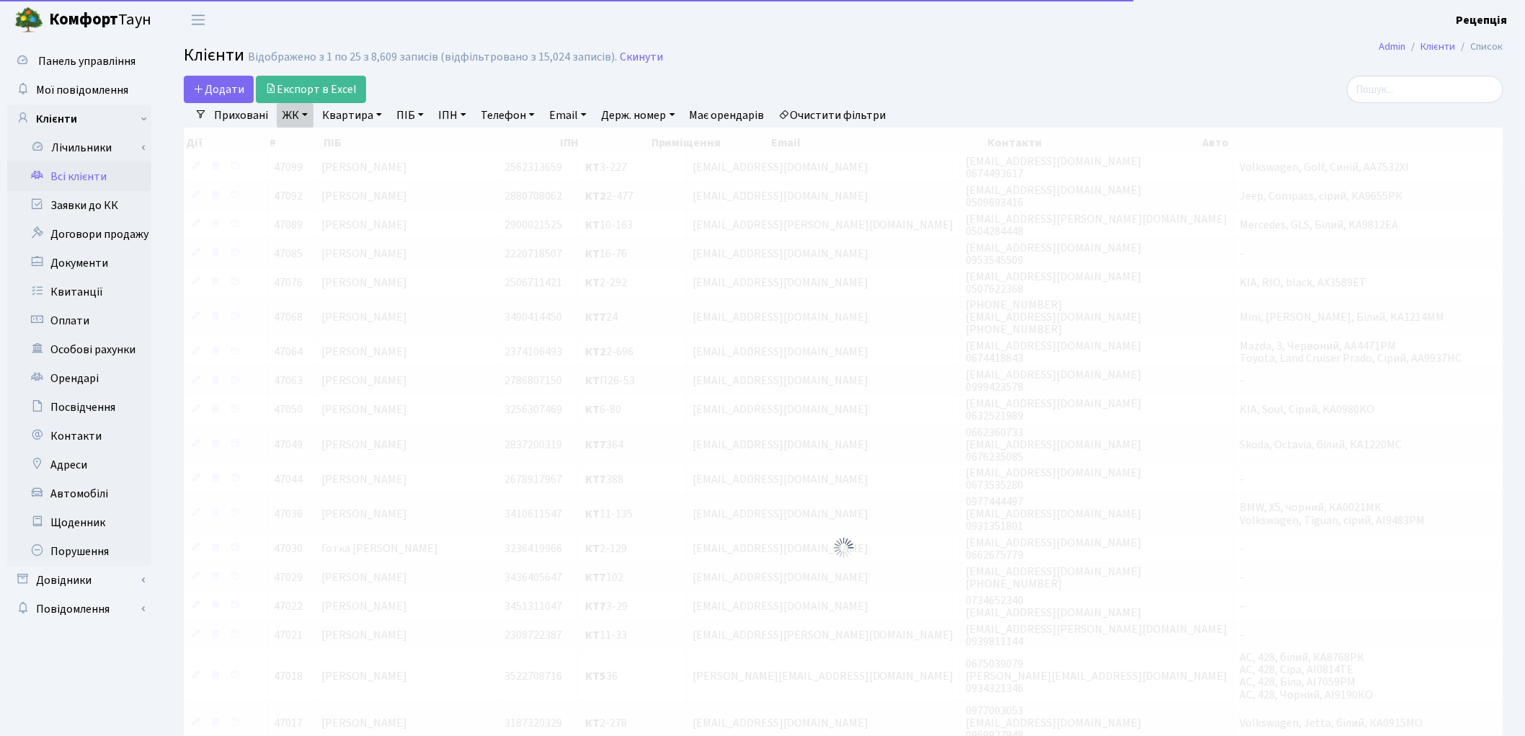
click at [348, 123] on link "Квартира" at bounding box center [351, 115] width 71 height 25
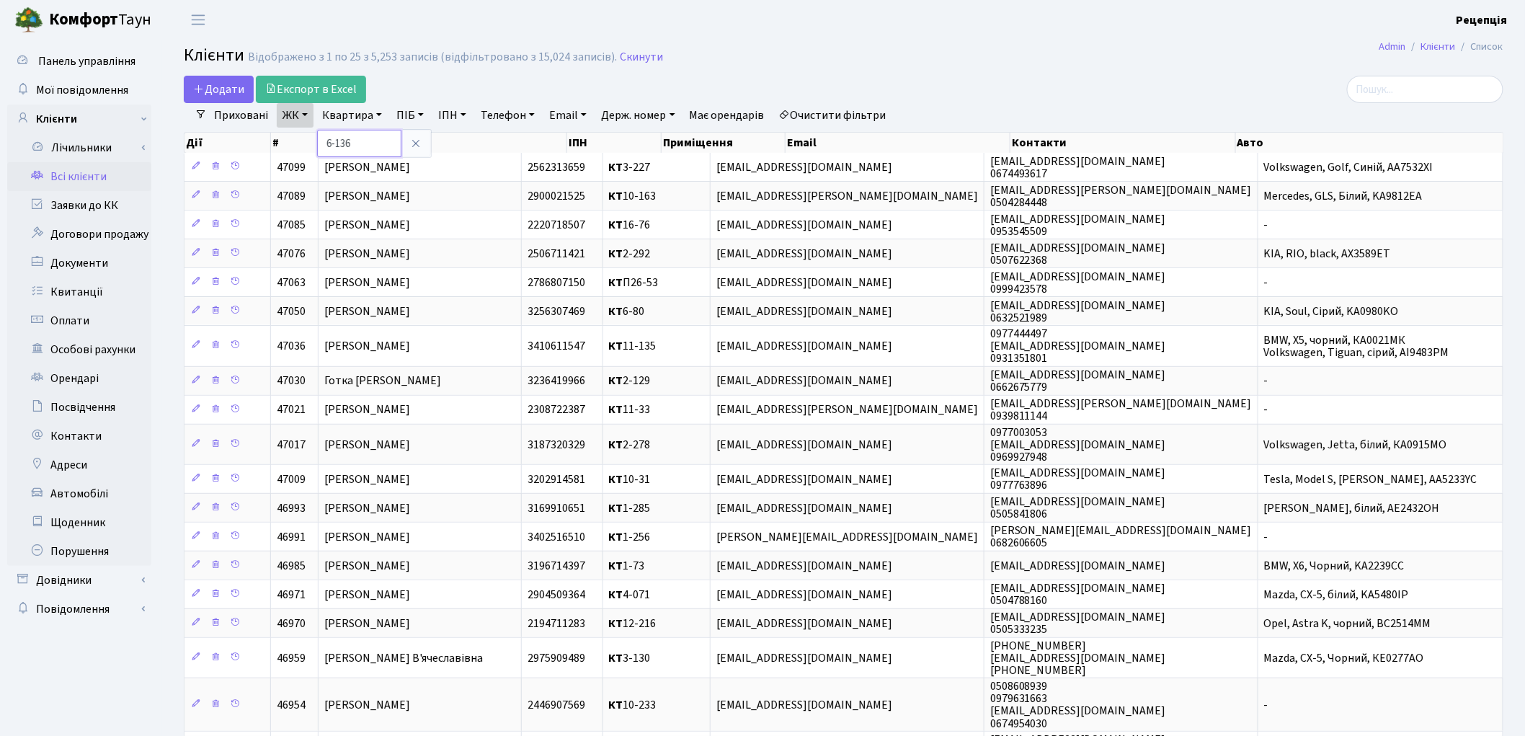
type input "6-136"
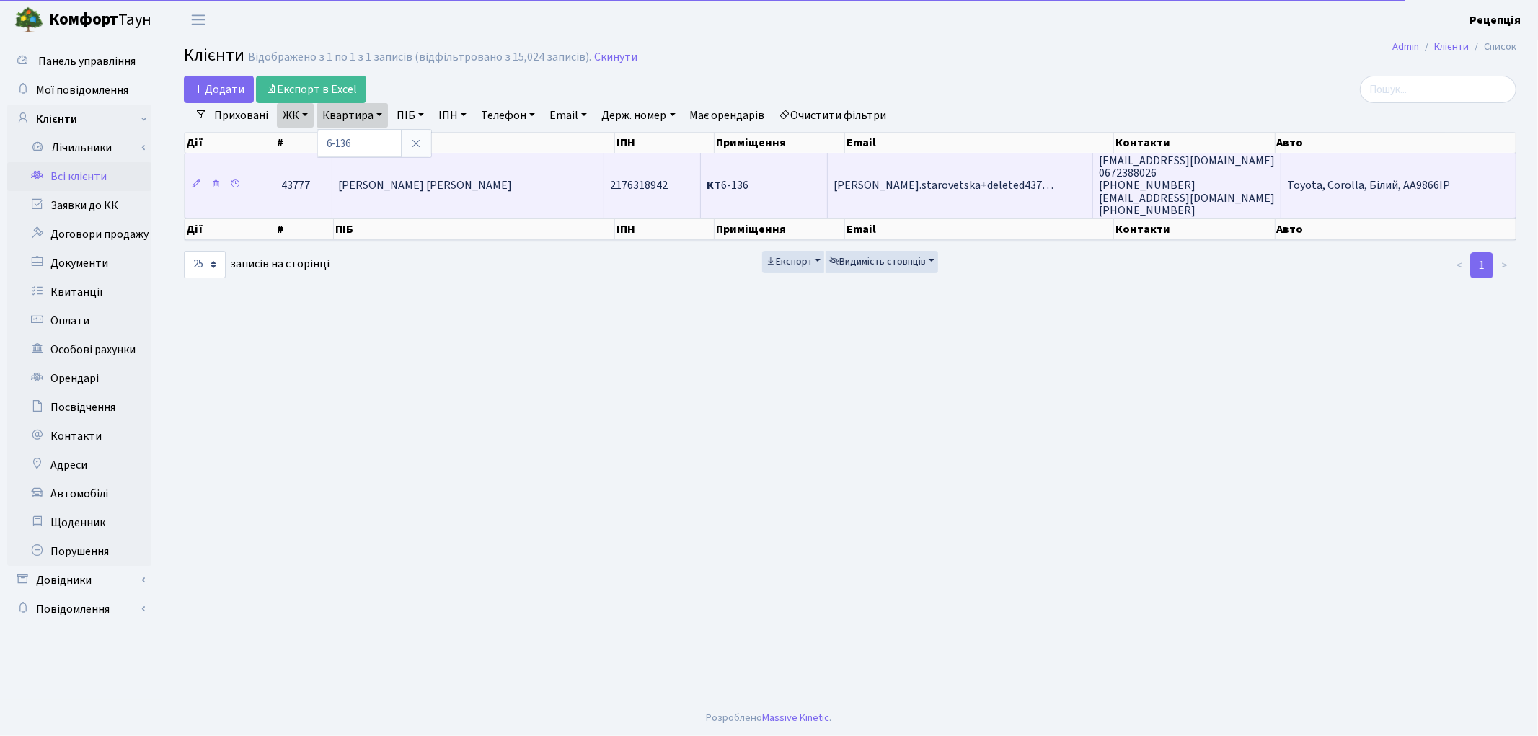
click at [515, 172] on td "[PERSON_NAME] [PERSON_NAME]" at bounding box center [468, 185] width 272 height 65
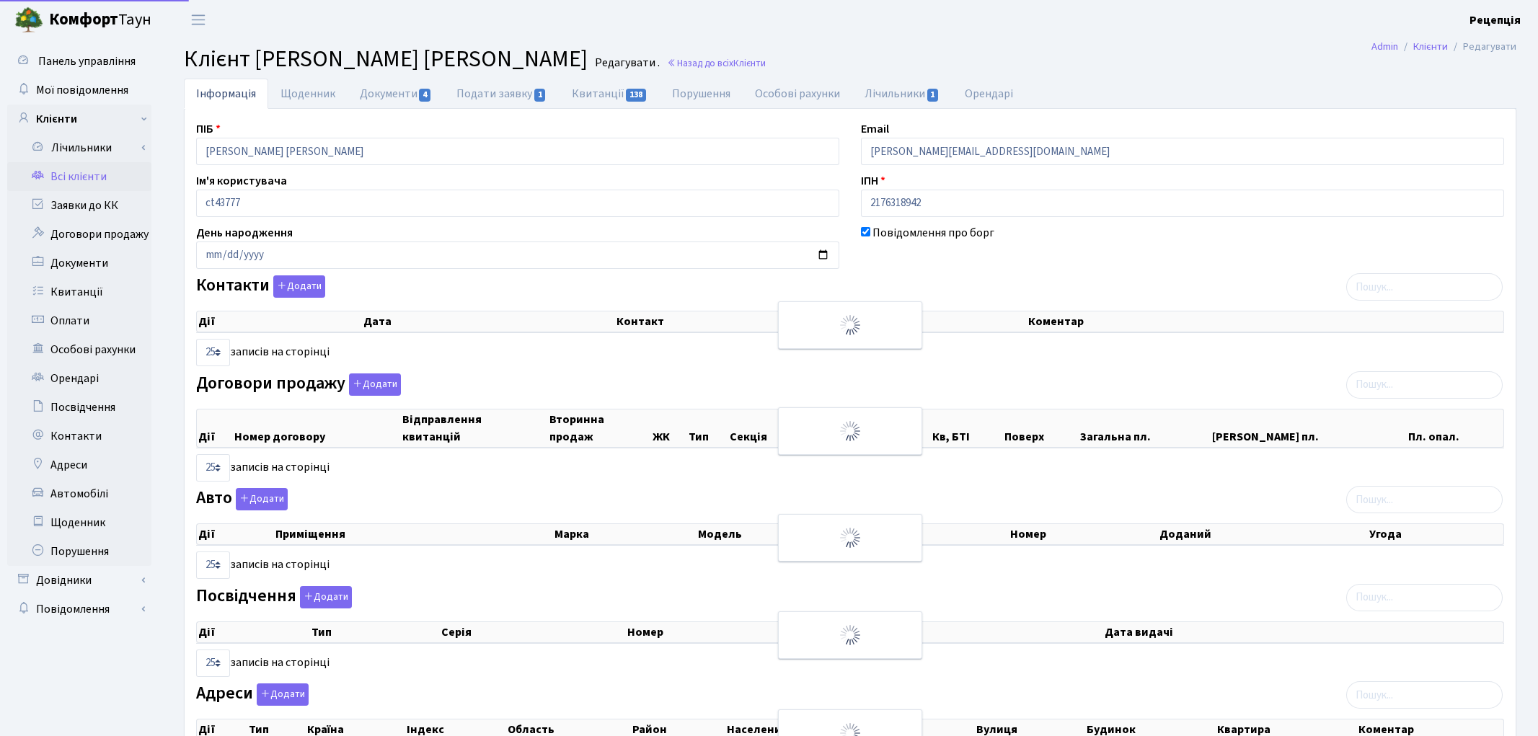
select select "25"
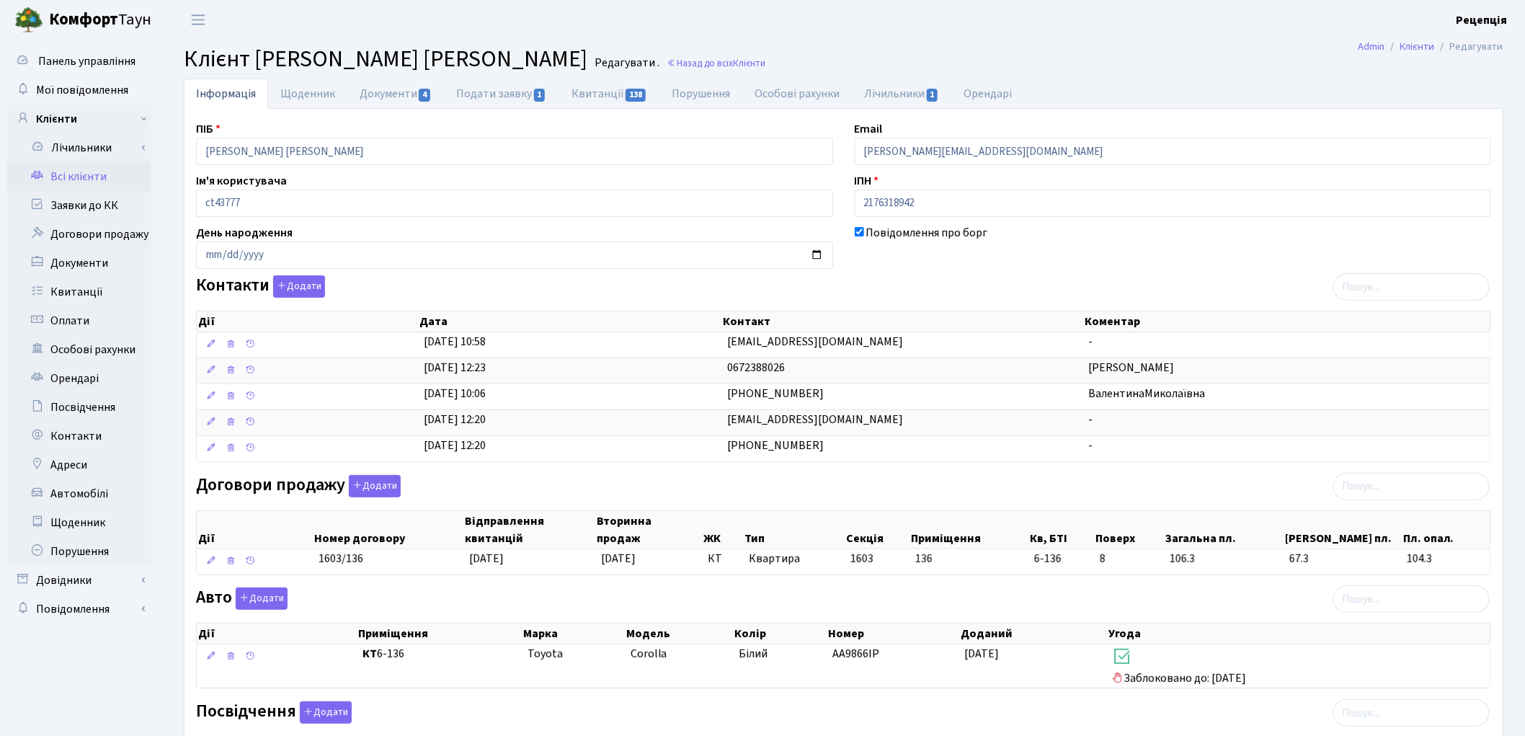
click at [69, 175] on link "Всі клієнти" at bounding box center [79, 176] width 144 height 29
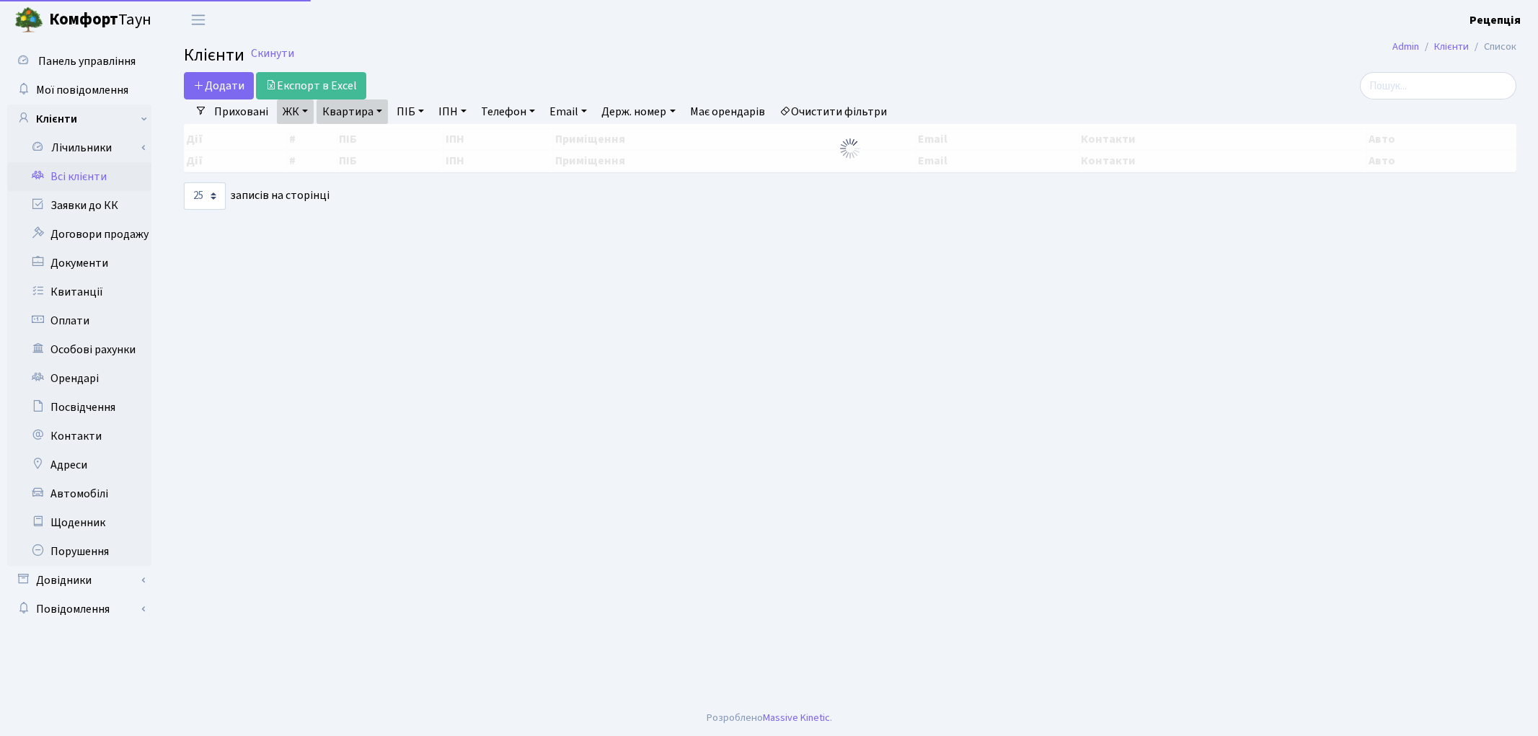
select select "25"
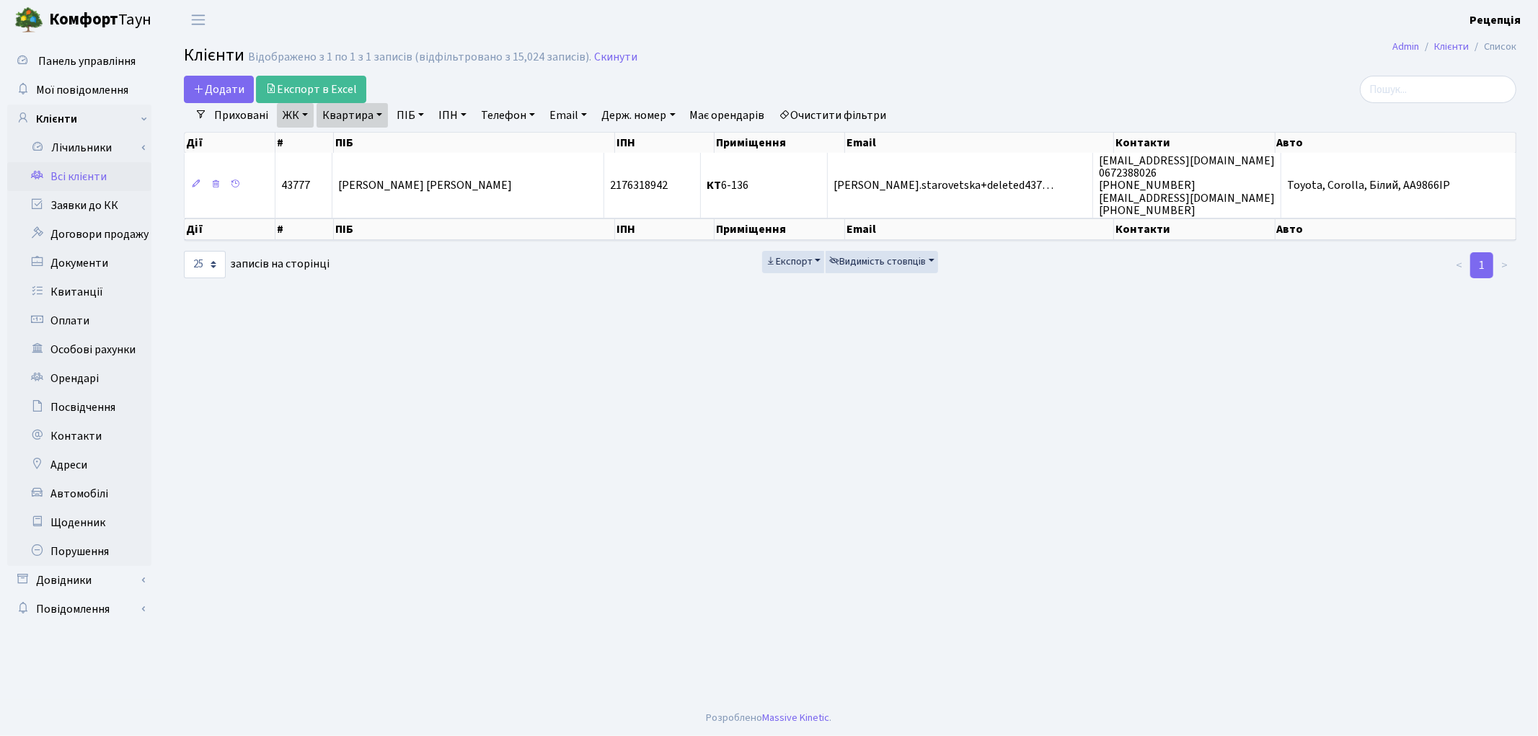
click at [861, 113] on link "Очистити фільтри" at bounding box center [833, 115] width 119 height 25
select select
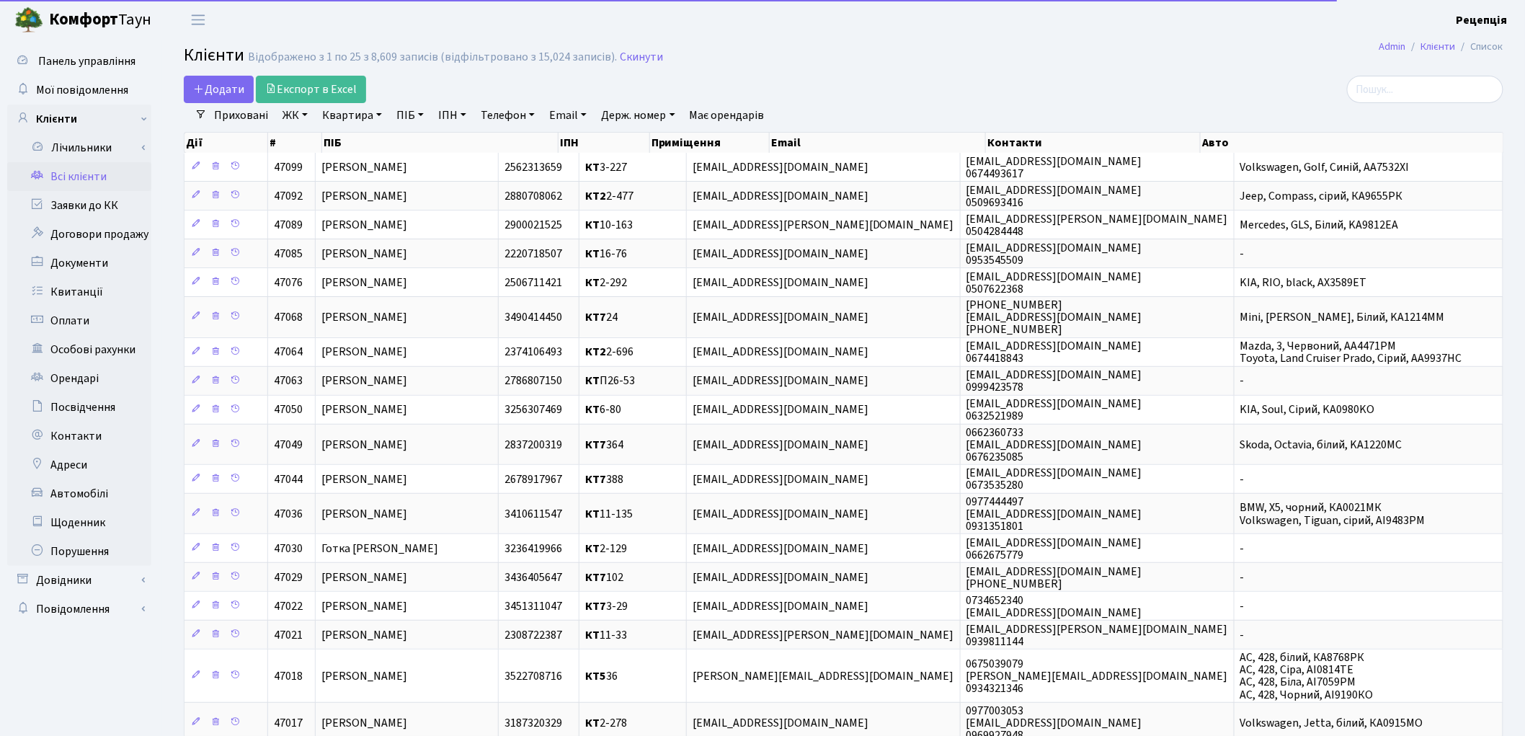
click at [291, 115] on link "ЖК" at bounding box center [295, 115] width 37 height 25
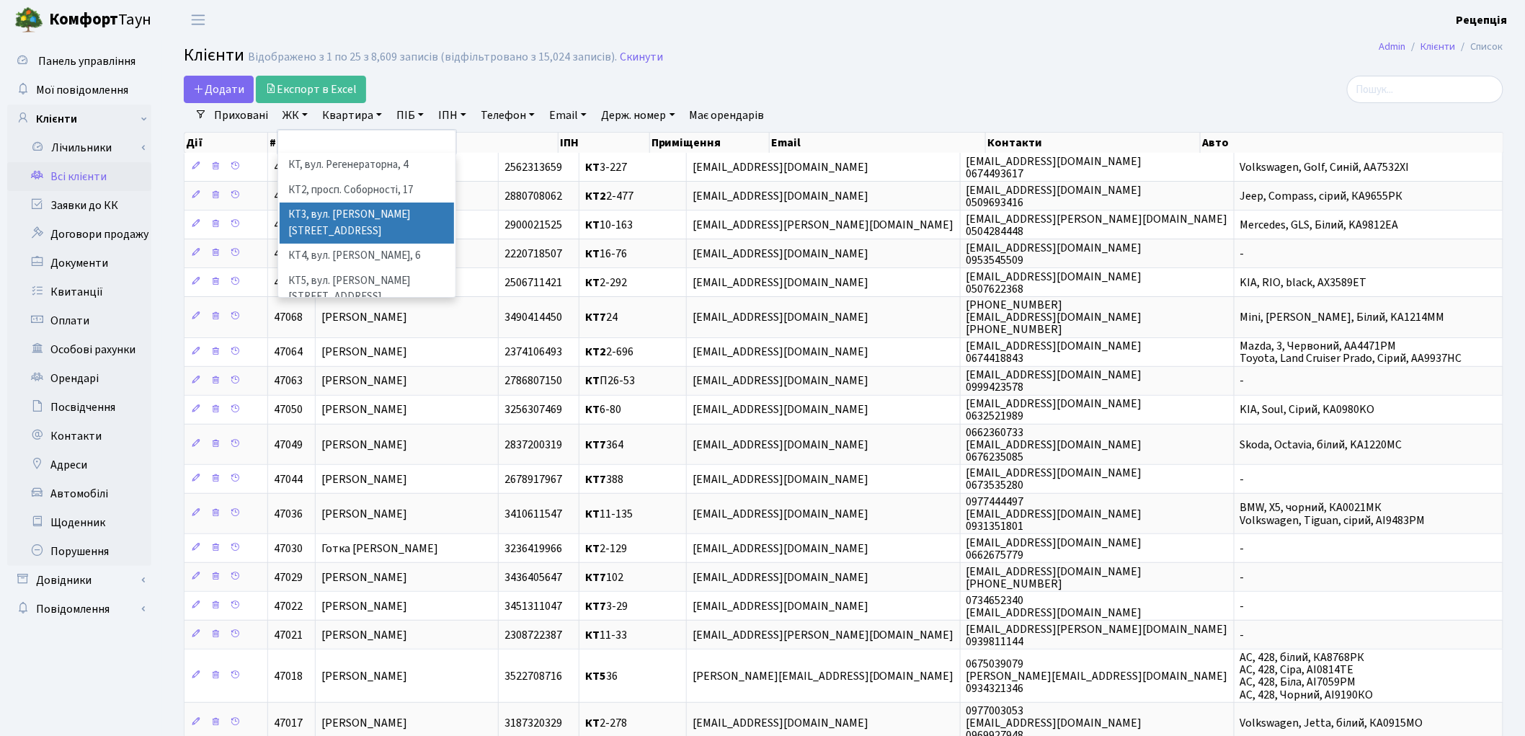
click at [350, 218] on li "КТ3, вул. [PERSON_NAME][STREET_ADDRESS]" at bounding box center [367, 223] width 174 height 41
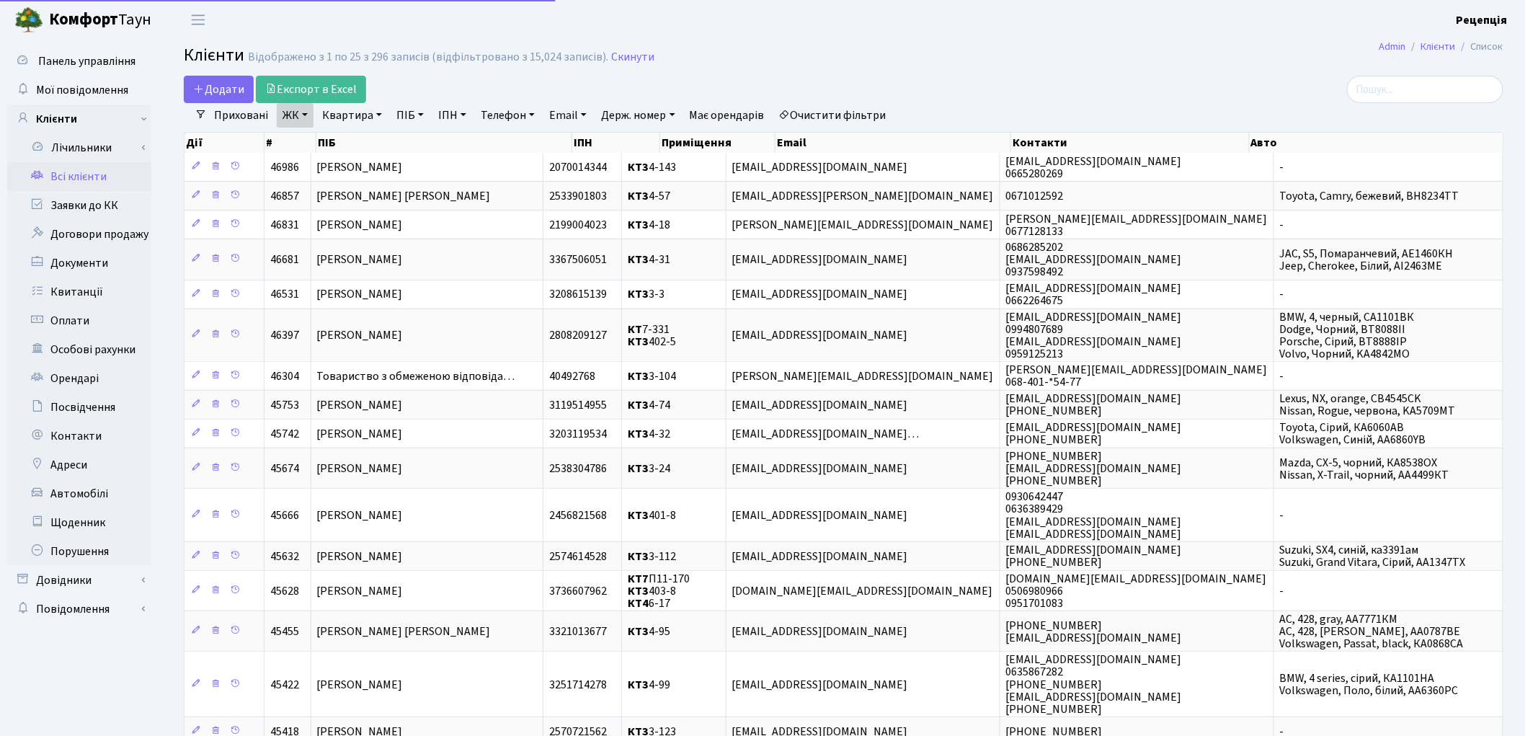
click at [358, 117] on link "Квартира" at bounding box center [351, 115] width 71 height 25
type input "4-149"
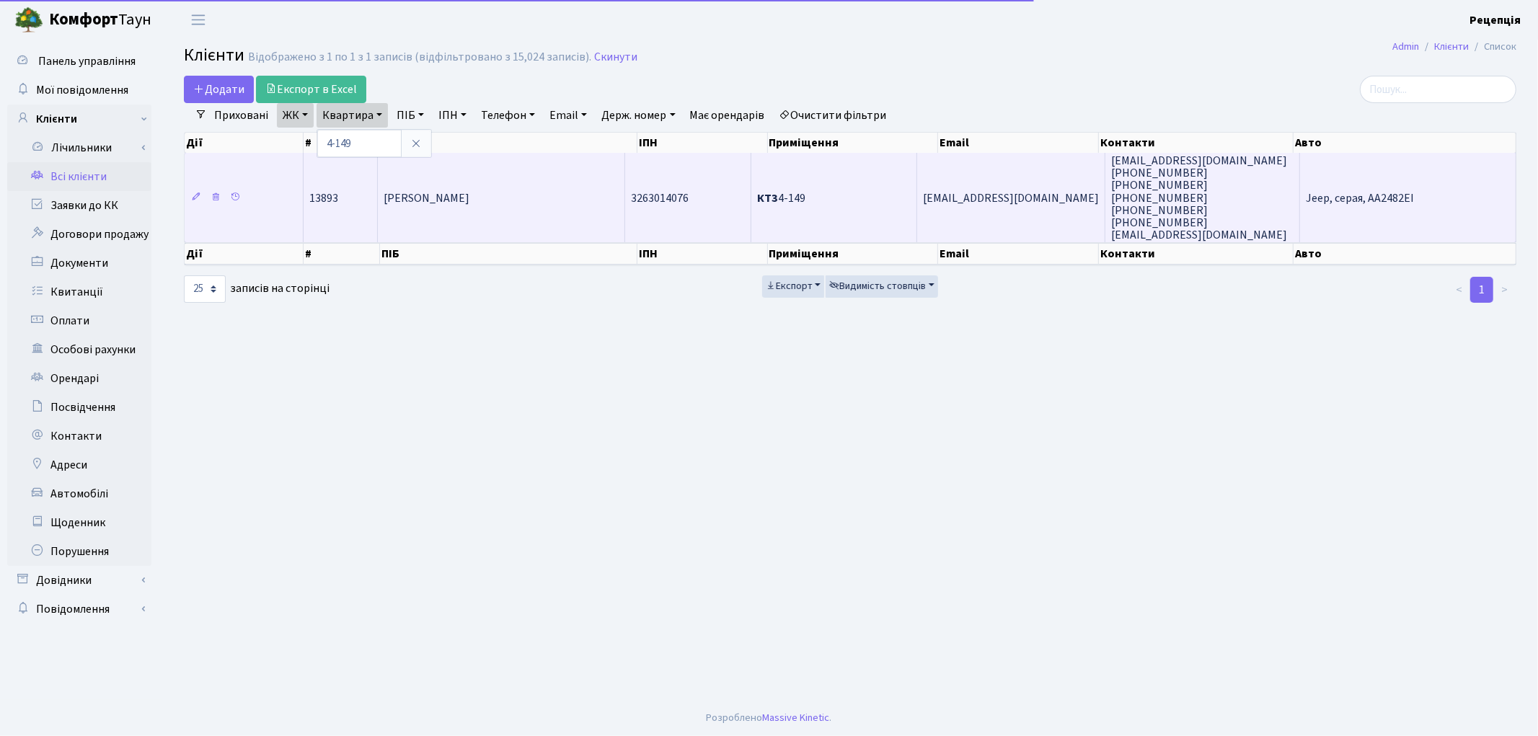
click at [448, 204] on td "Денисюк Ігор Борисович" at bounding box center [501, 197] width 247 height 89
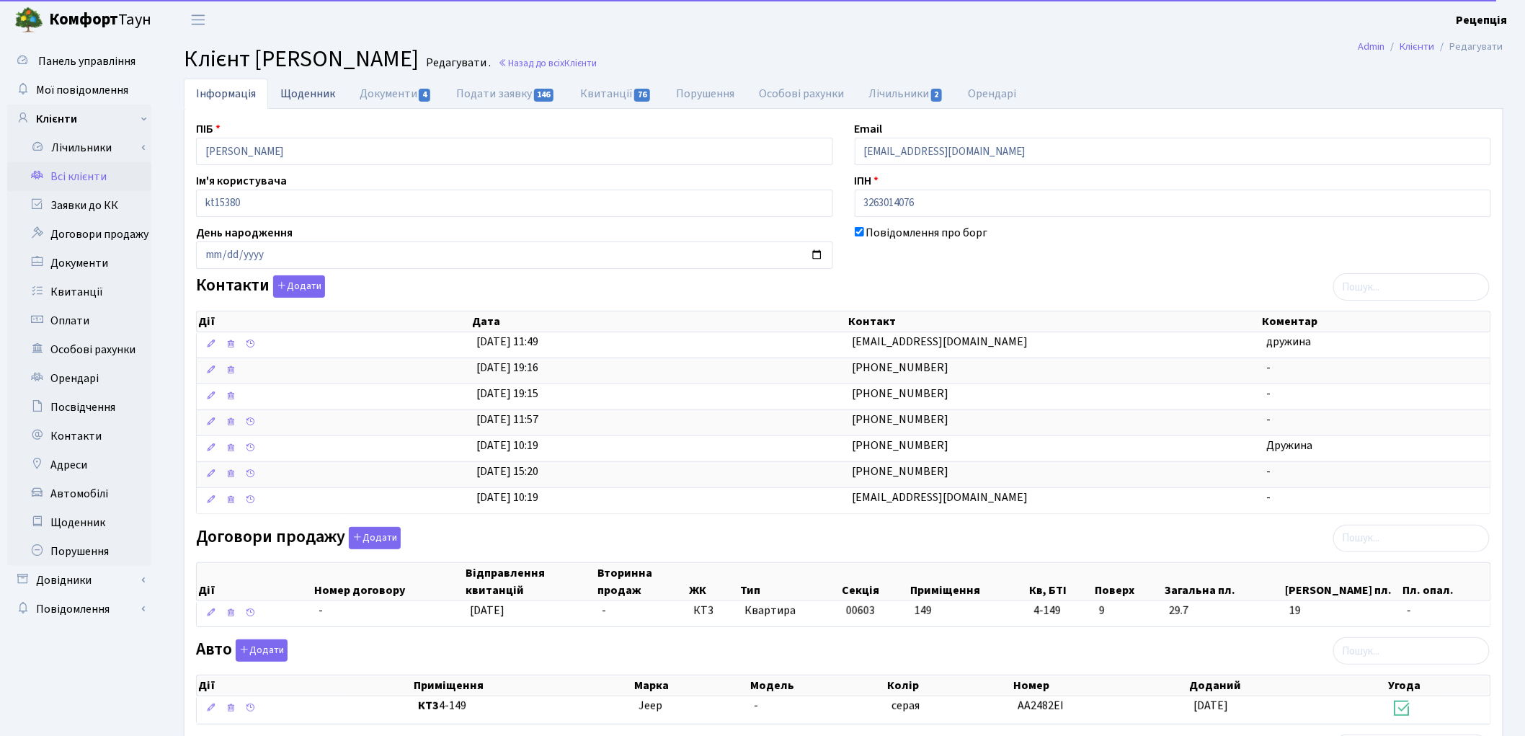
click at [311, 99] on link "Щоденник" at bounding box center [307, 94] width 79 height 30
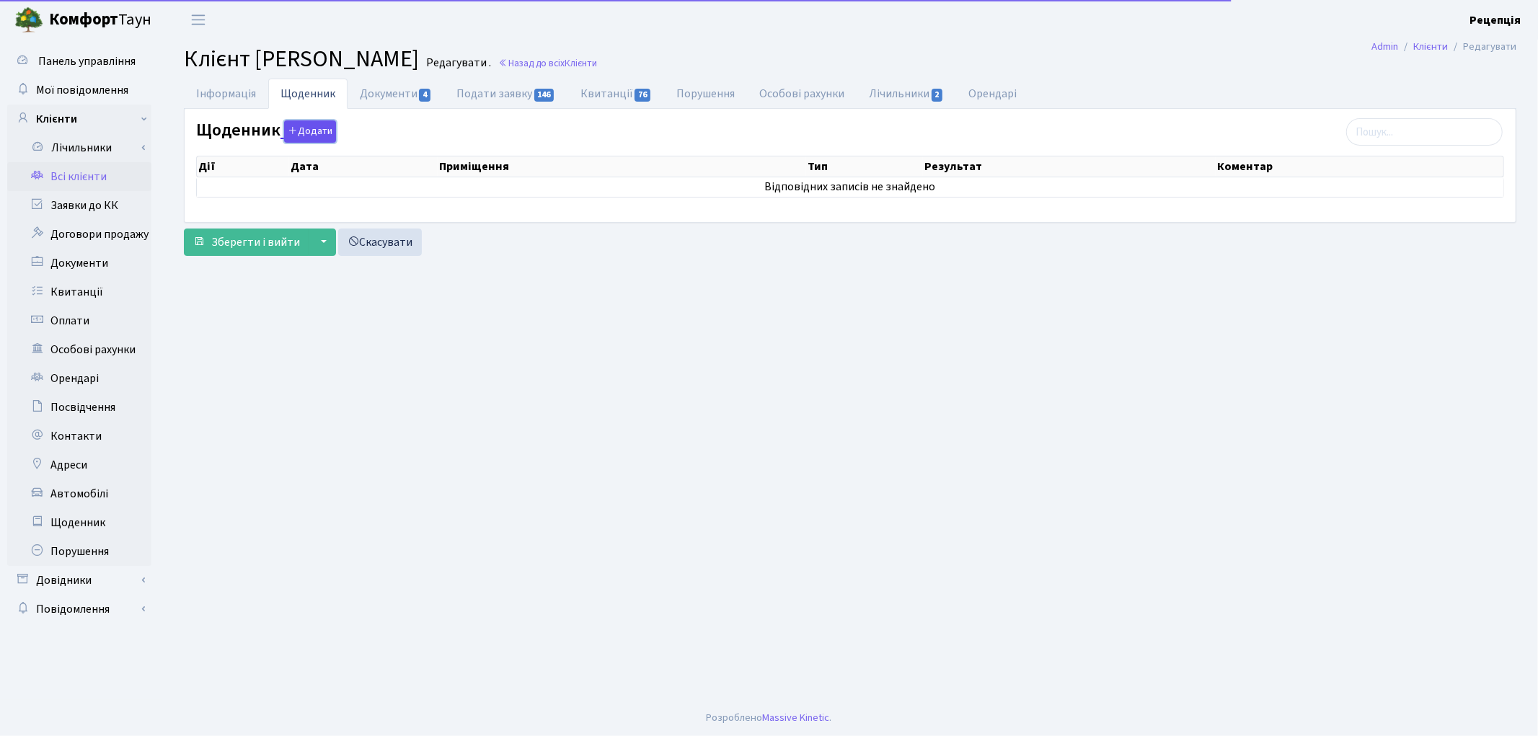
click at [308, 128] on button "Додати" at bounding box center [310, 131] width 52 height 22
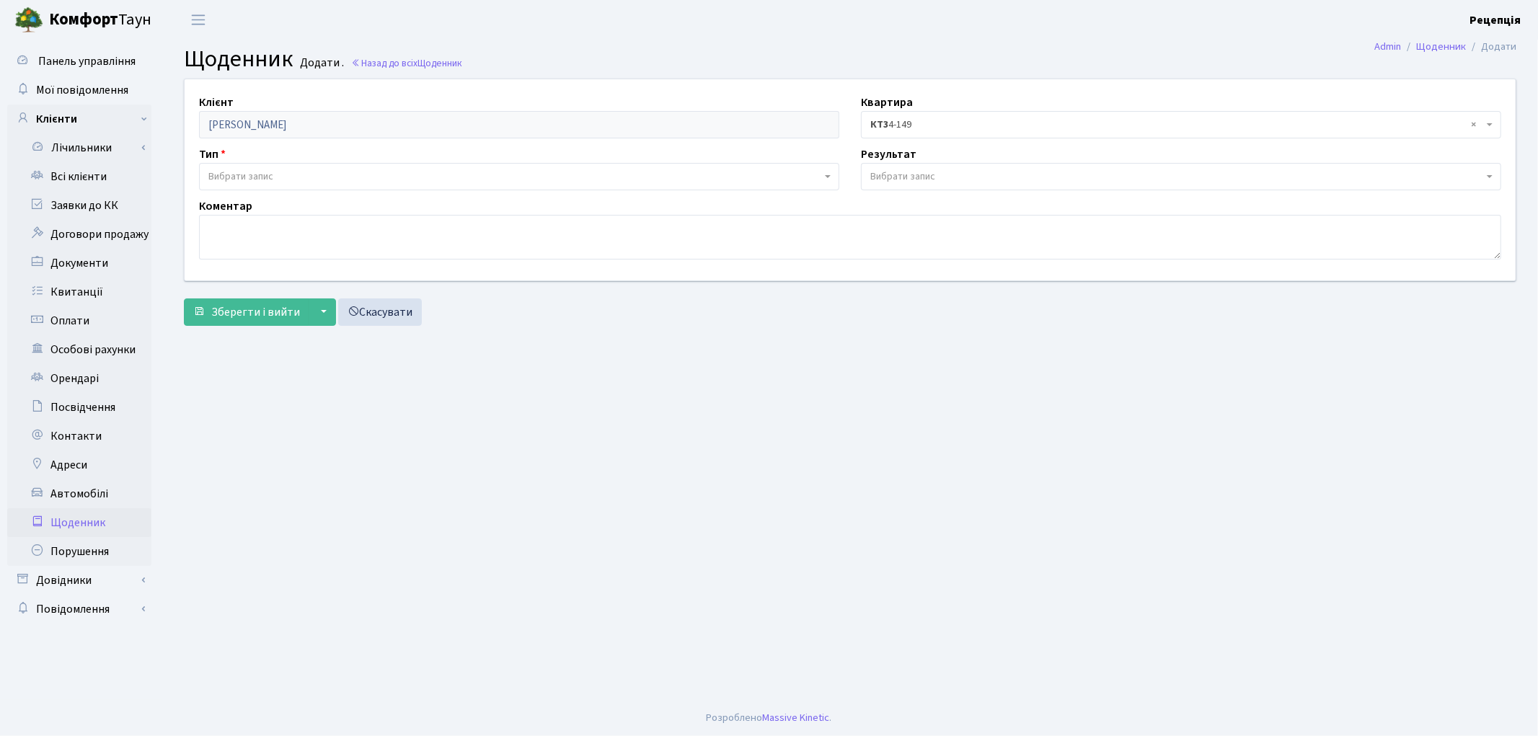
click at [247, 168] on span "Вибрати запис" at bounding box center [519, 176] width 640 height 27
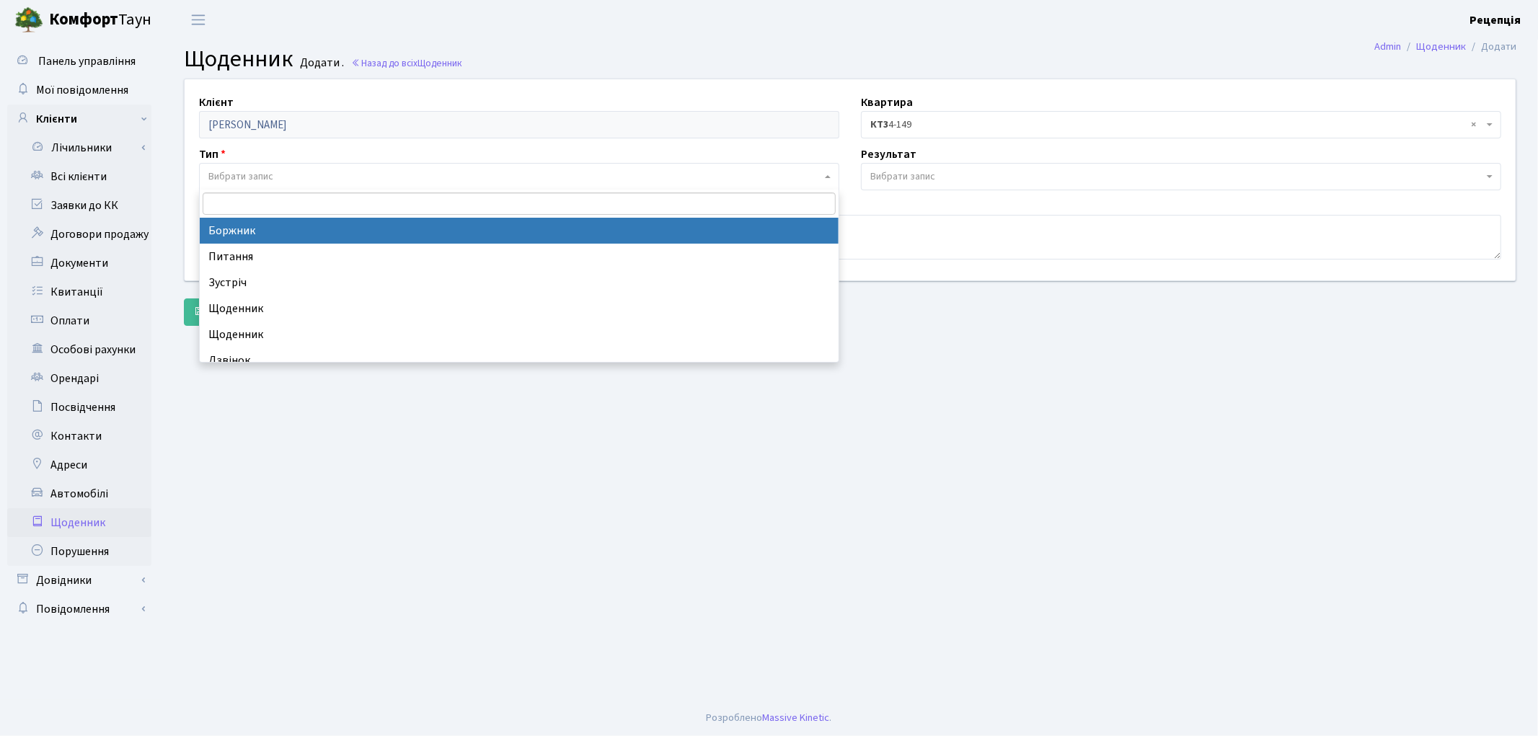
select select "189"
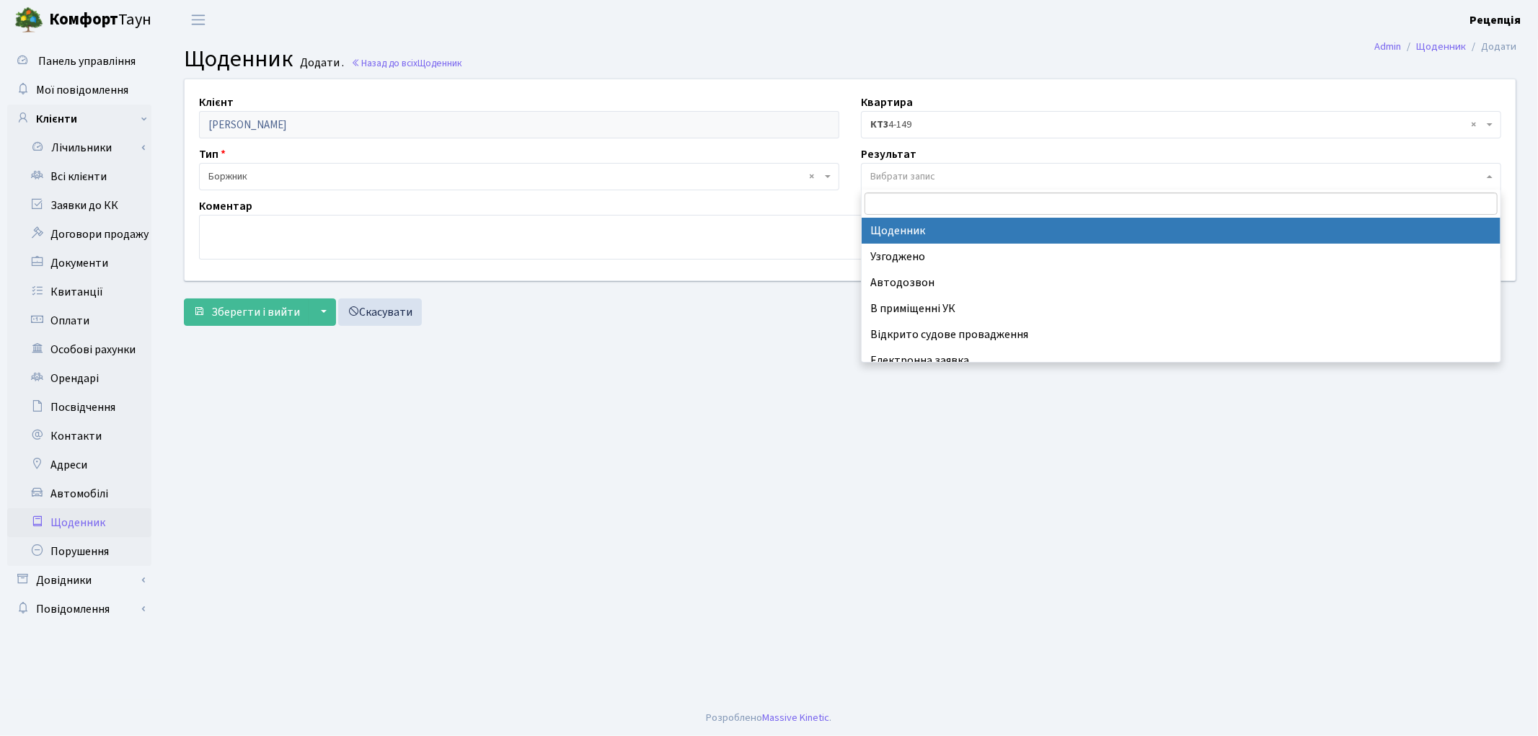
click at [930, 170] on span "Вибрати запис" at bounding box center [902, 176] width 65 height 14
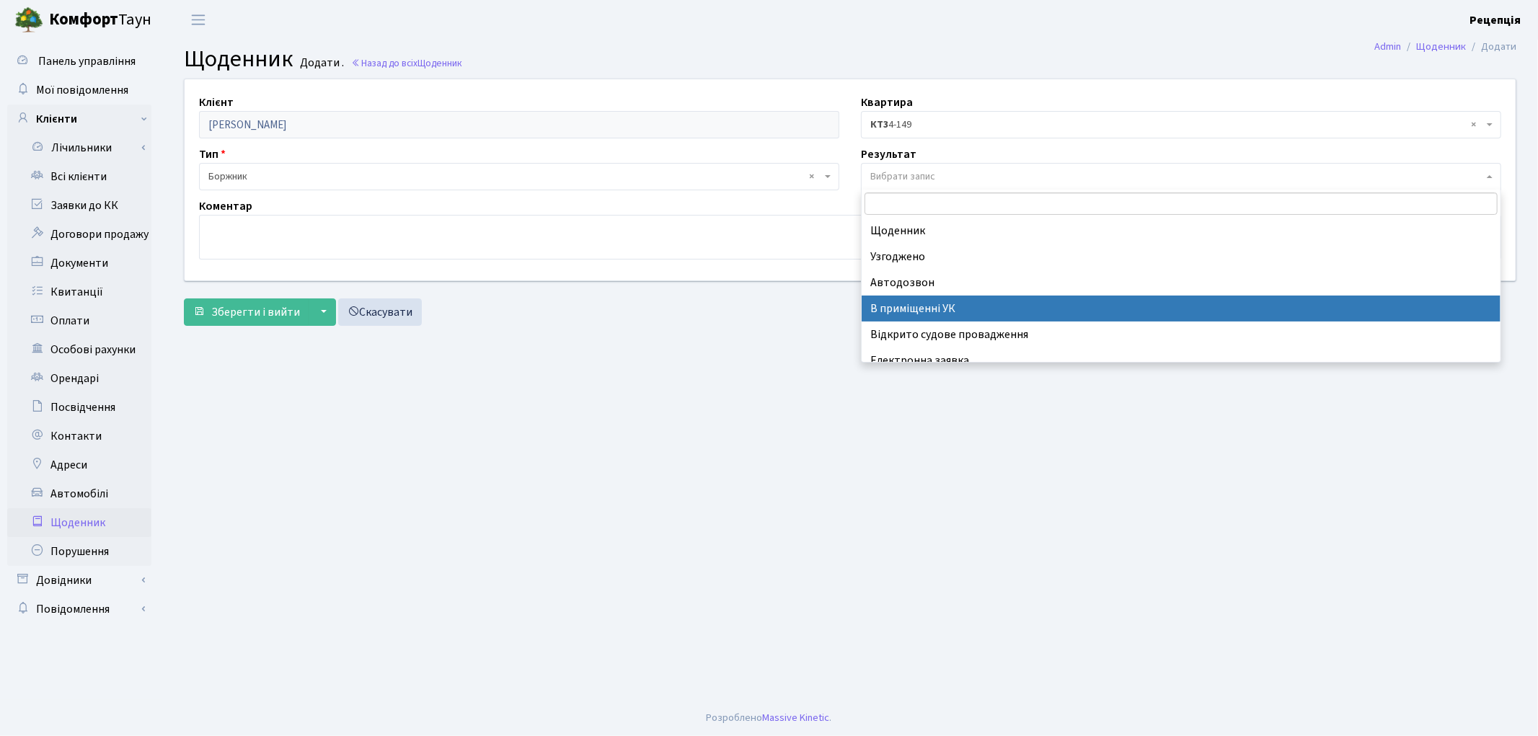
select select "200"
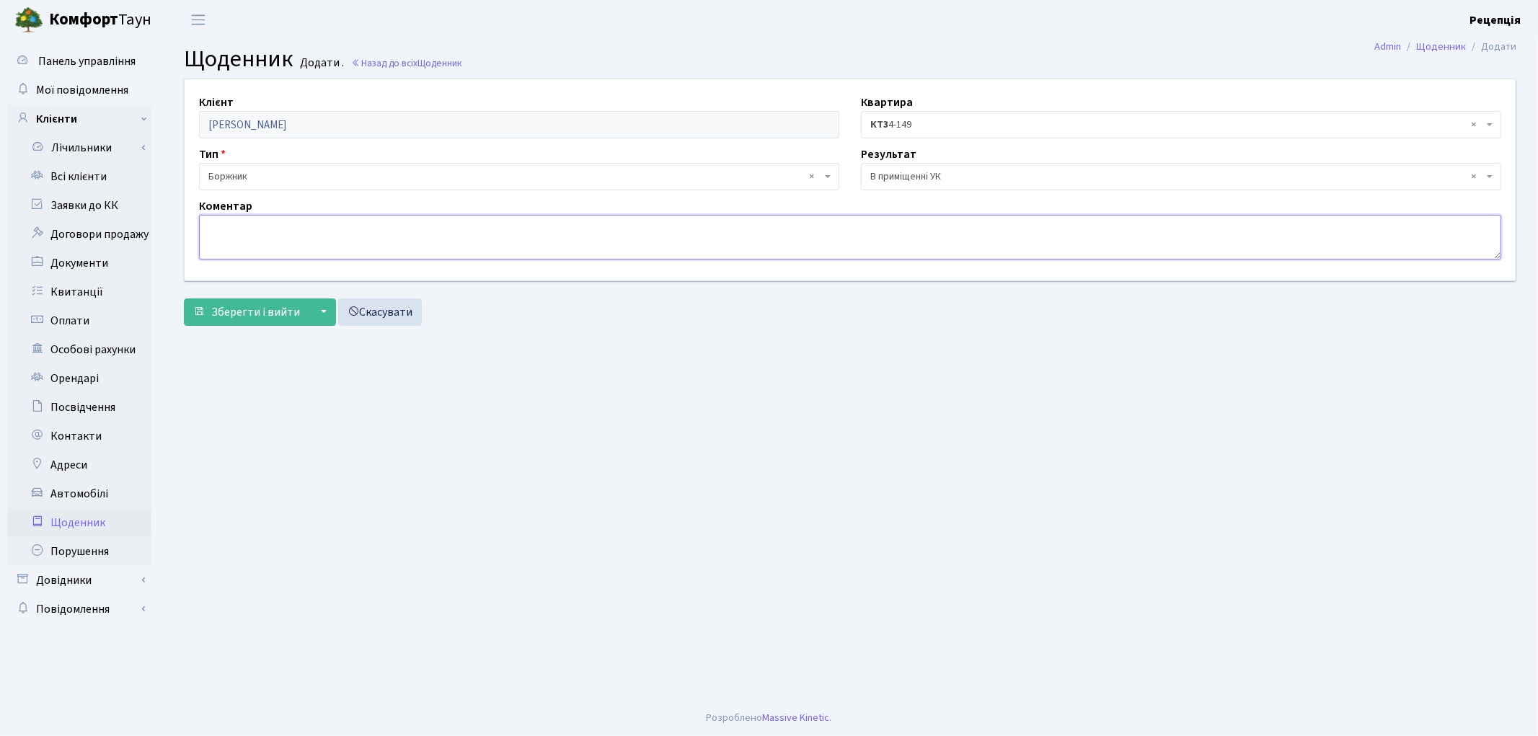
click at [461, 241] on textarea at bounding box center [850, 237] width 1302 height 45
click at [627, 227] on textarea "Заява на отримання ключа від ліфта-пандуса. Клієнту надано звірку платежів. Поо…" at bounding box center [850, 237] width 1302 height 45
type textarea "Заява на отримання ключа від ліфта-пандуса. Клієнту надано звірку платежів. Пов…"
click at [229, 317] on span "Зберегти і вийти" at bounding box center [255, 312] width 89 height 16
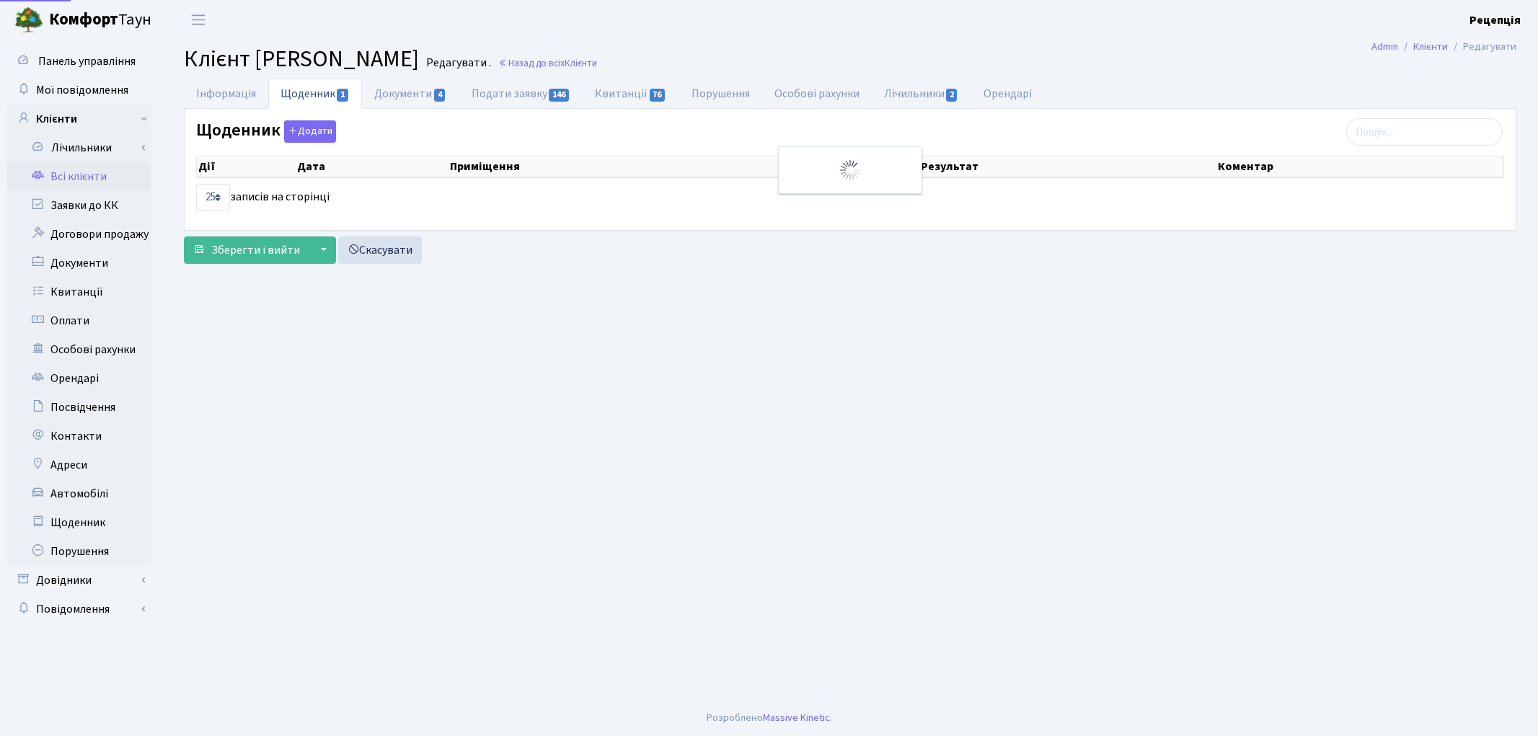
select select "25"
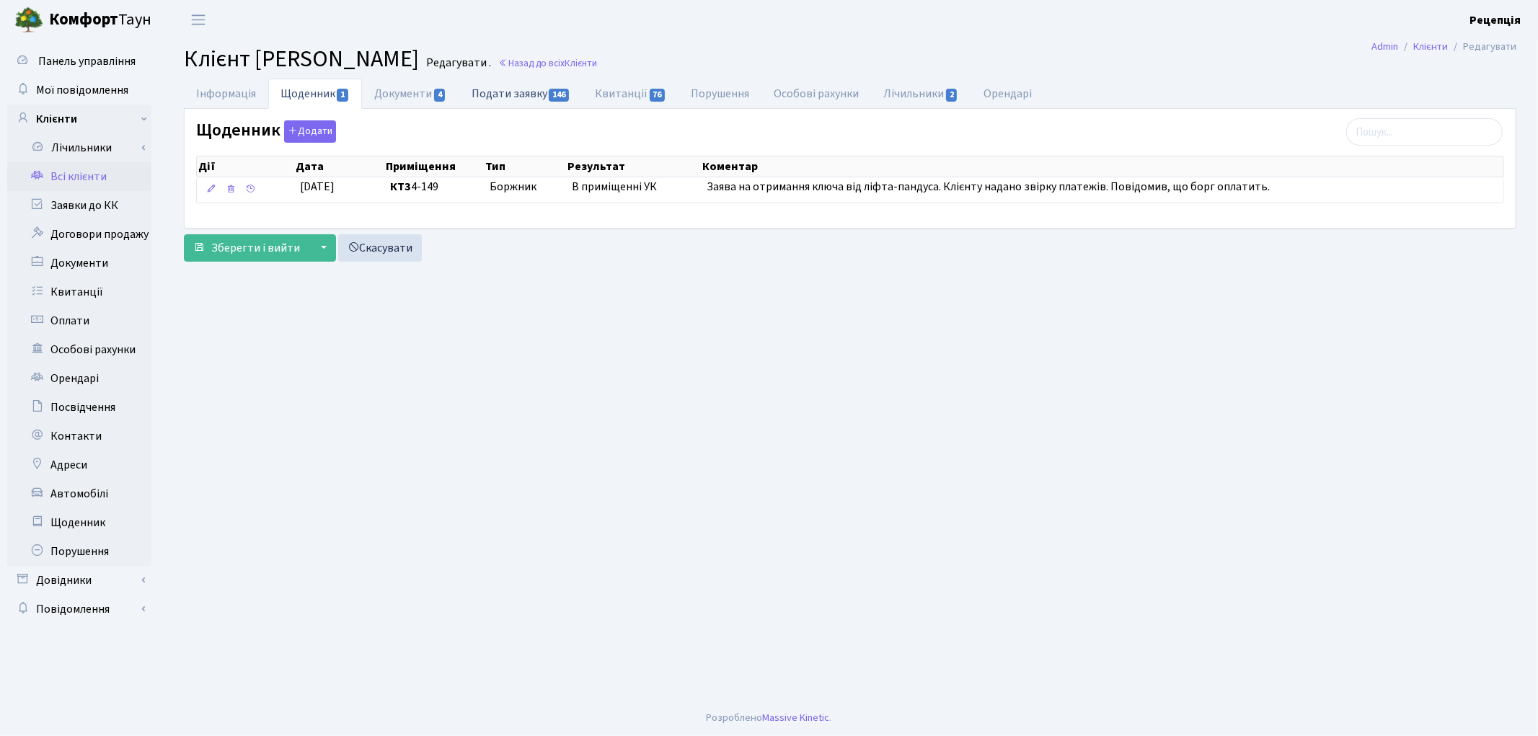
click at [496, 99] on link "Подати заявку 146" at bounding box center [520, 94] width 123 height 30
select select "25"
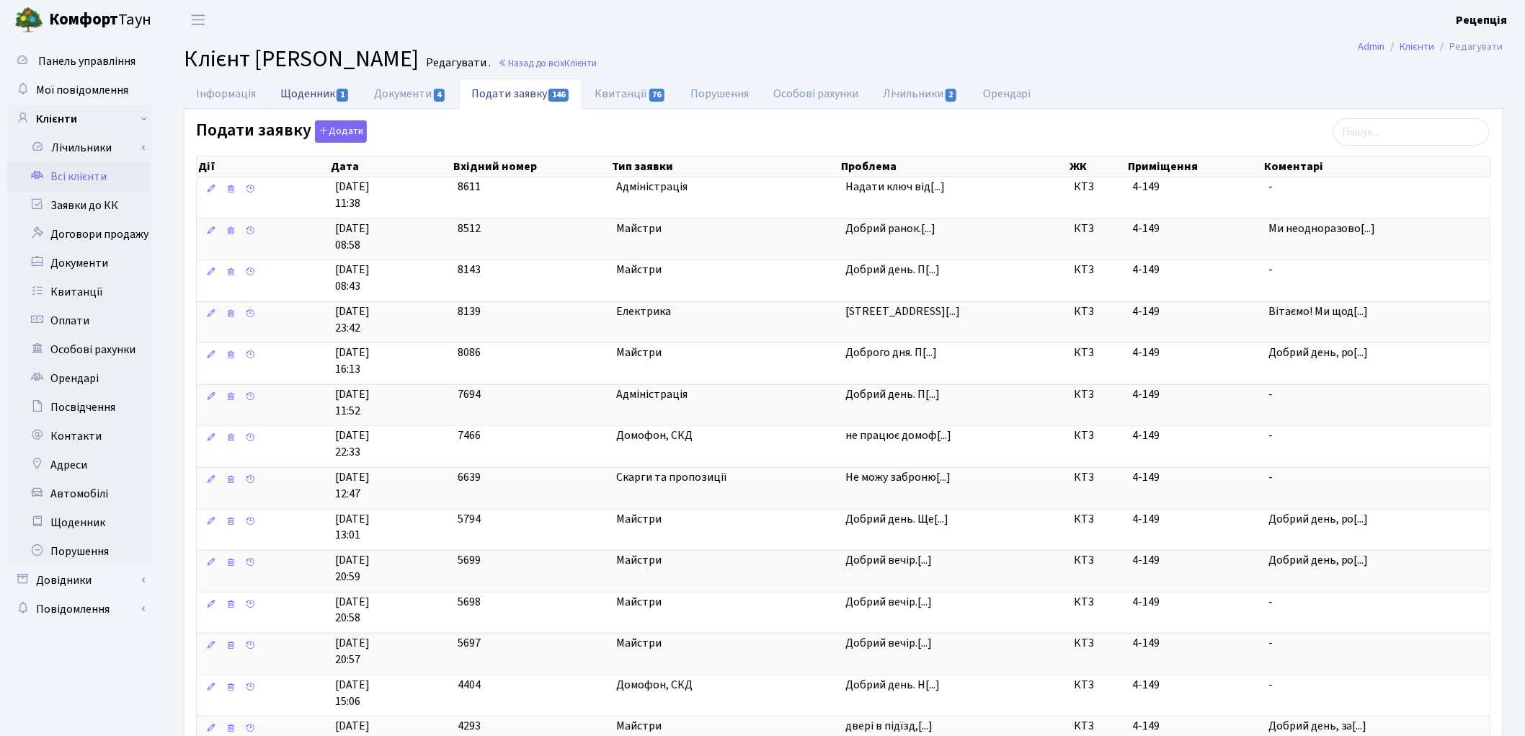
click at [325, 92] on link "Щоденник 1" at bounding box center [315, 94] width 94 height 30
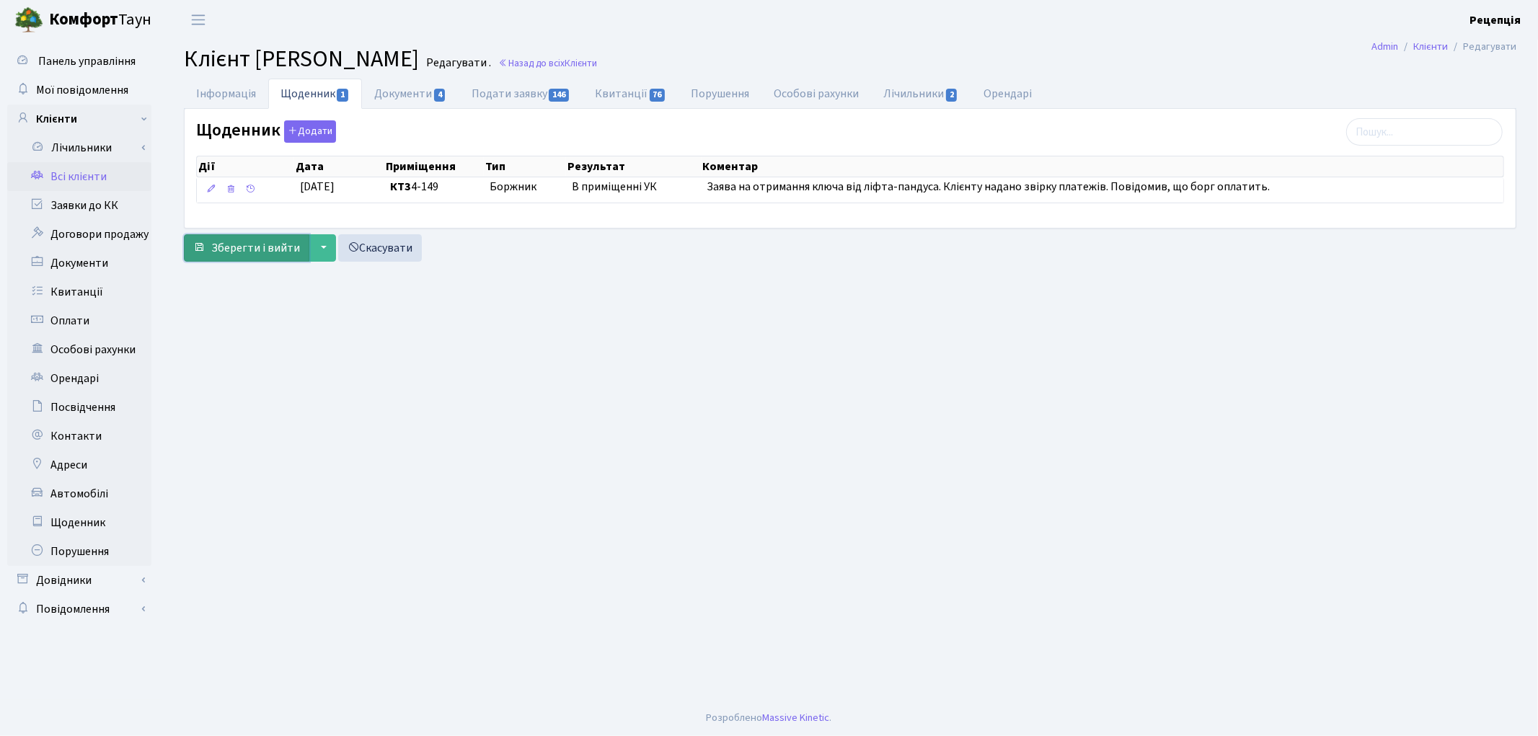
click at [250, 243] on span "Зберегти і вийти" at bounding box center [255, 248] width 89 height 16
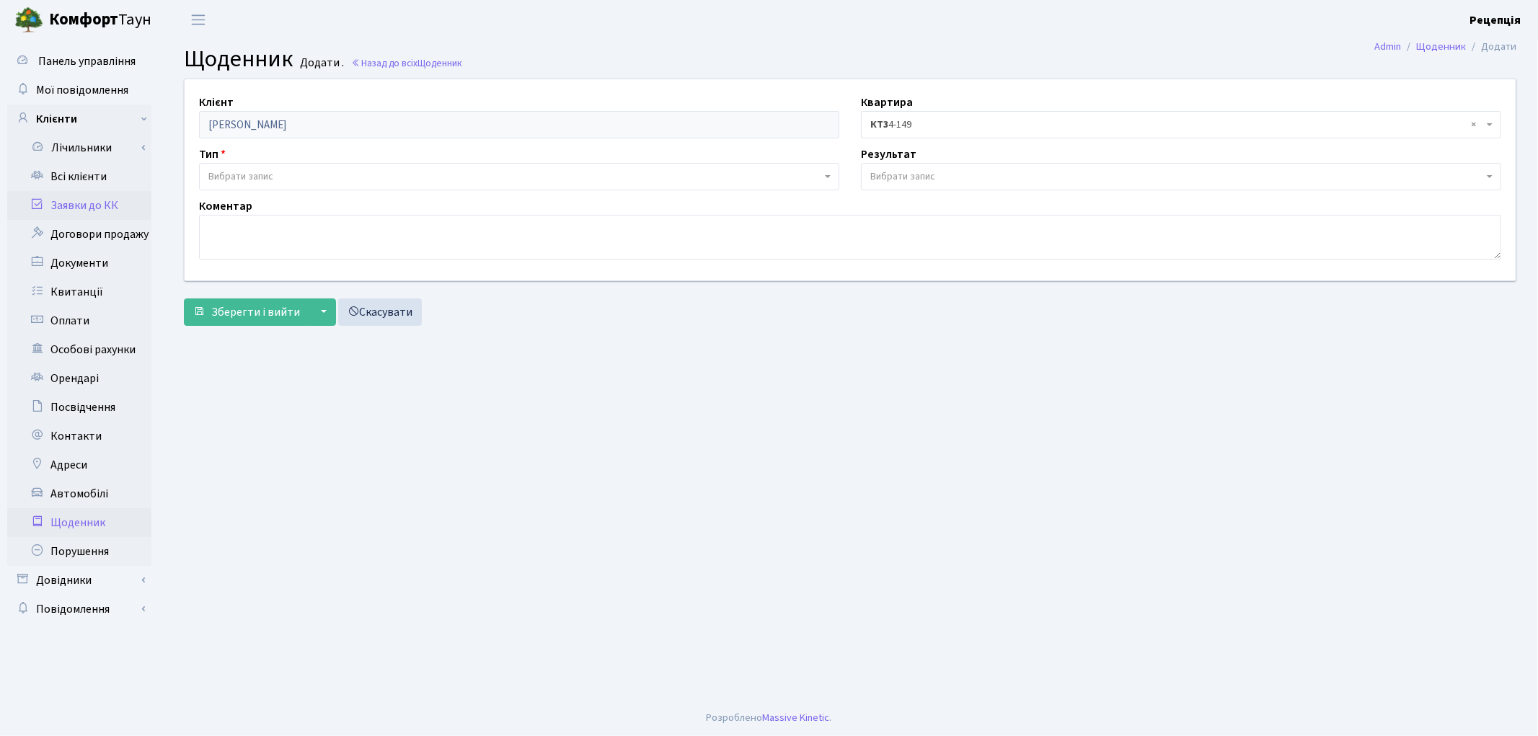
click at [87, 207] on link "Заявки до КК" at bounding box center [79, 205] width 144 height 29
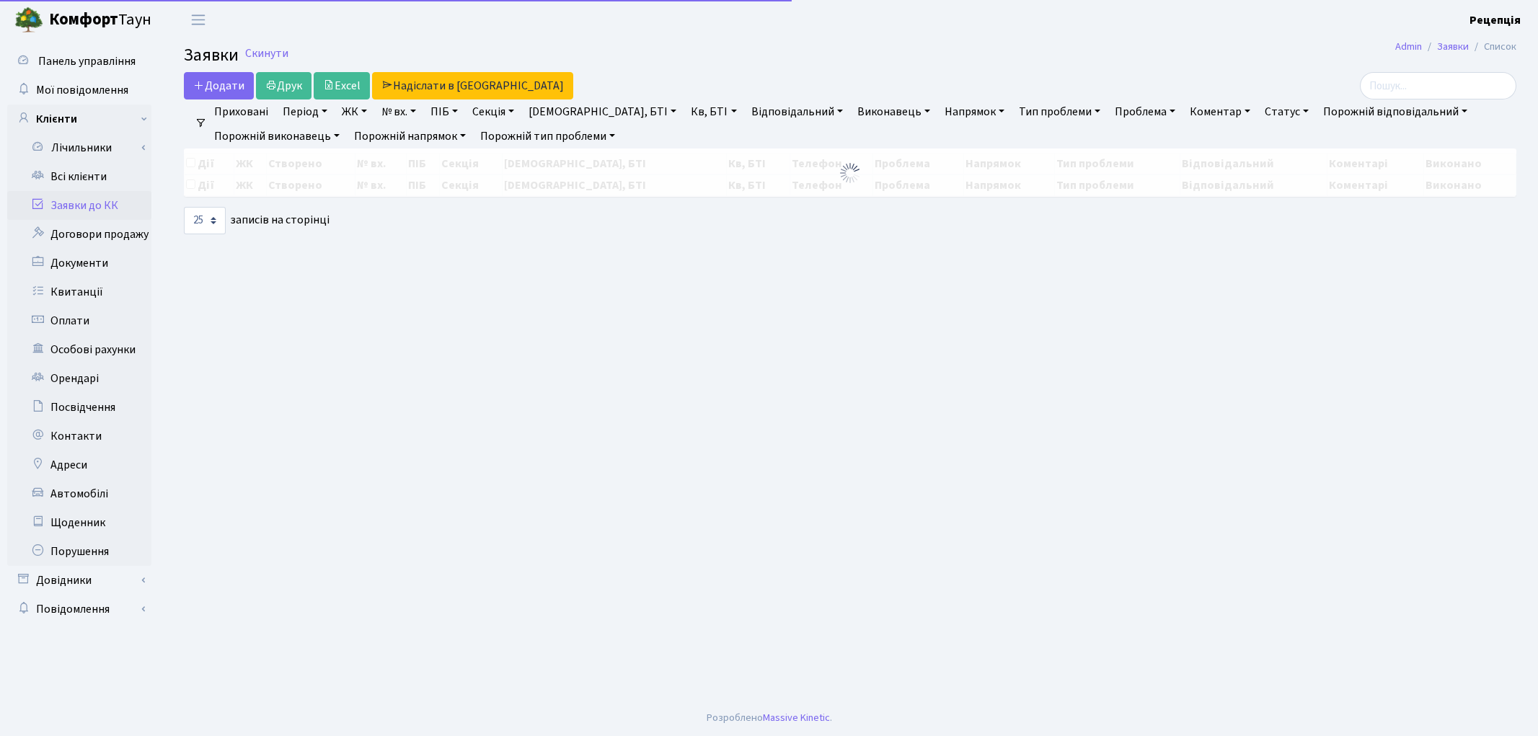
select select "25"
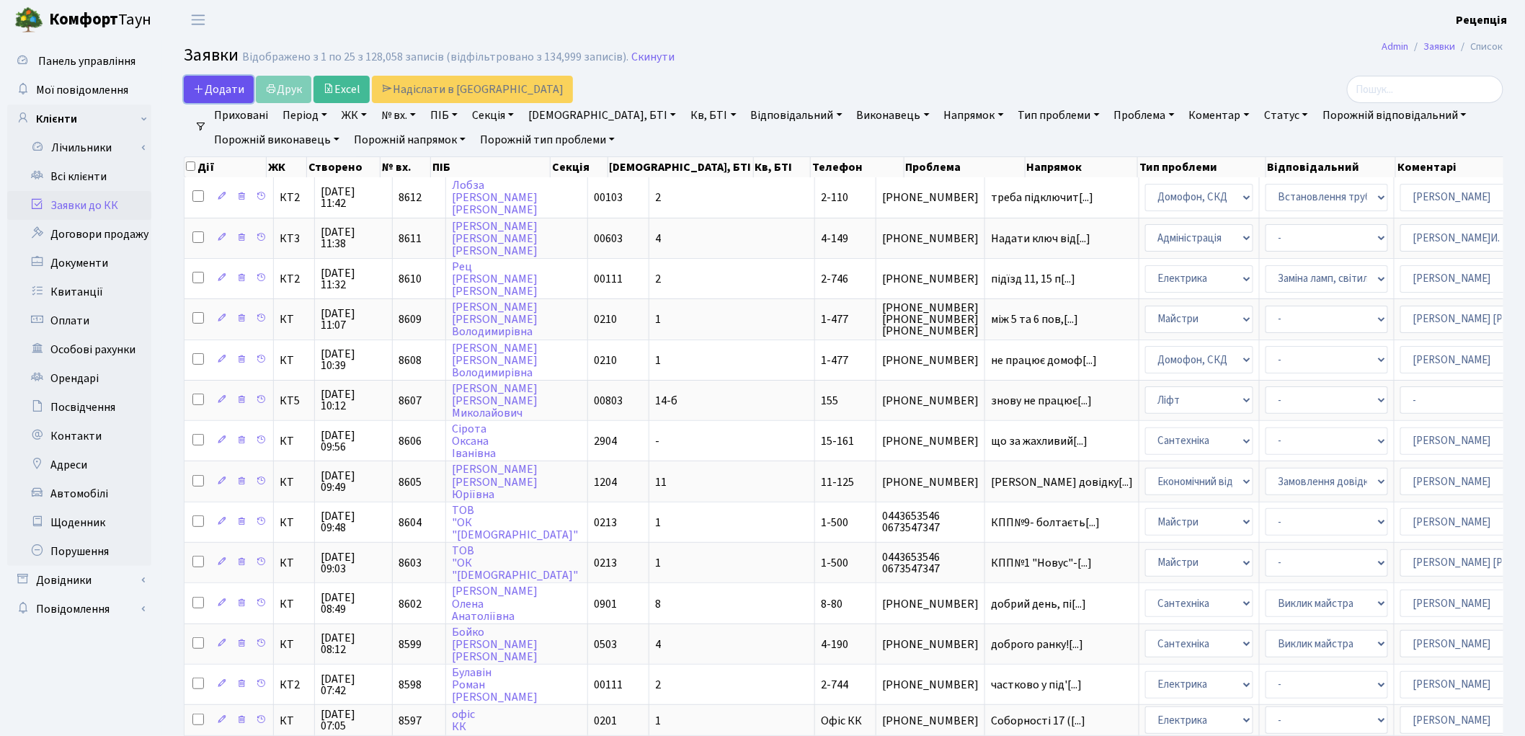
click at [227, 92] on span "Додати" at bounding box center [218, 89] width 51 height 16
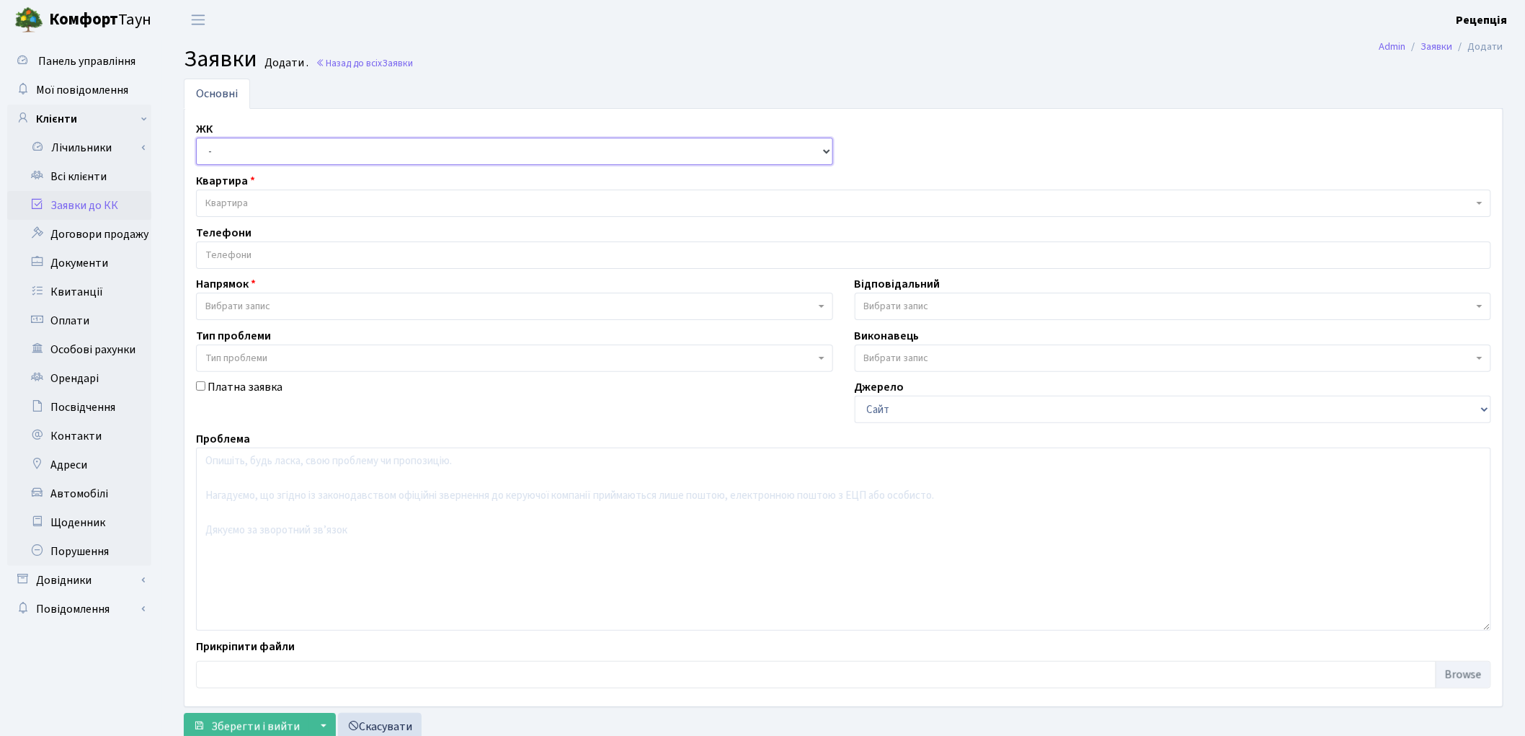
click at [254, 154] on select "- КТ, вул. Регенераторна, 4 КТ2, просп. Соборності, 17 КТ3, вул. Березнева, 16 …" at bounding box center [514, 151] width 637 height 27
select select "302"
click at [196, 138] on select "- КТ, вул. Регенераторна, 4 КТ2, просп. Соборності, 17 КТ3, вул. Березнева, 16 …" at bounding box center [514, 151] width 637 height 27
select select
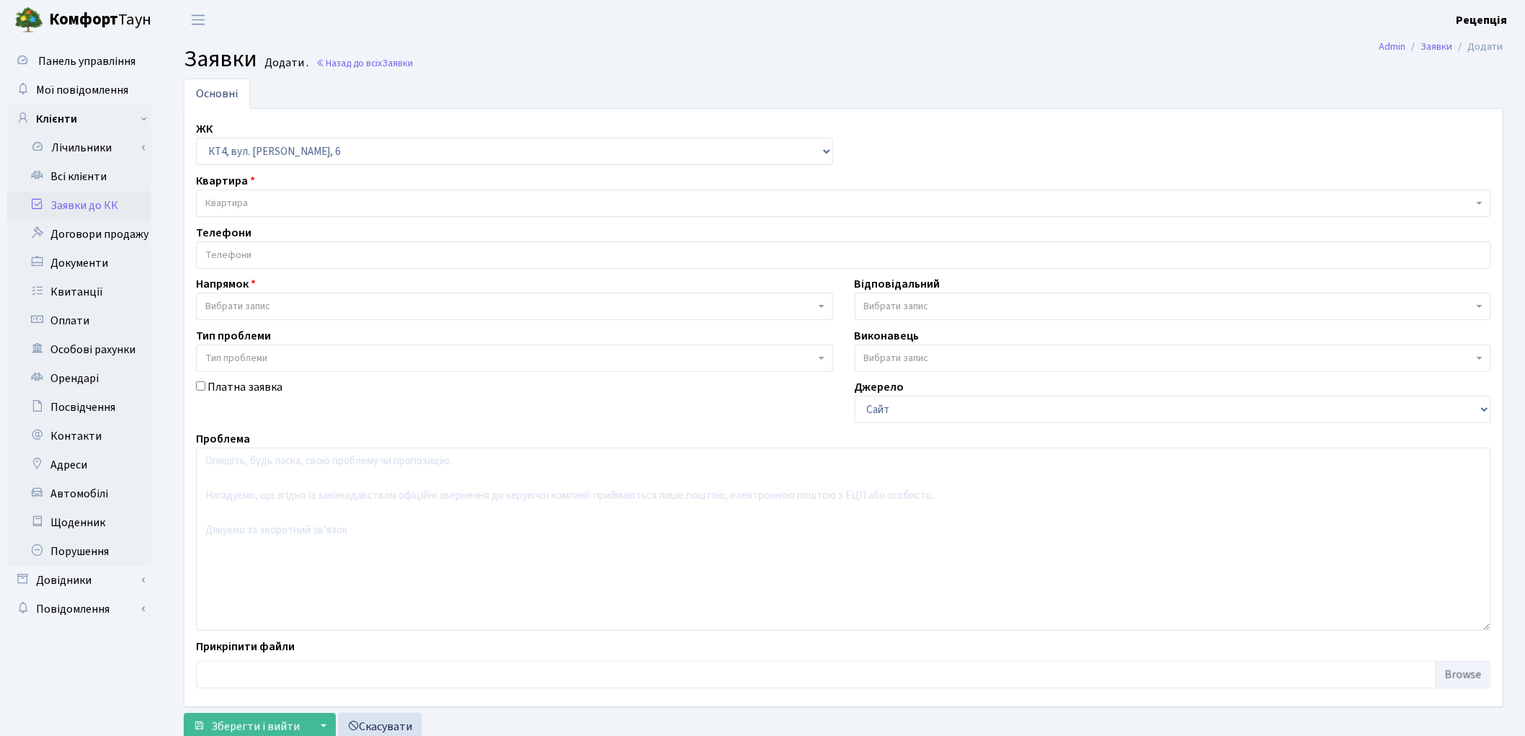
click at [256, 196] on span "Квартира" at bounding box center [839, 203] width 1268 height 14
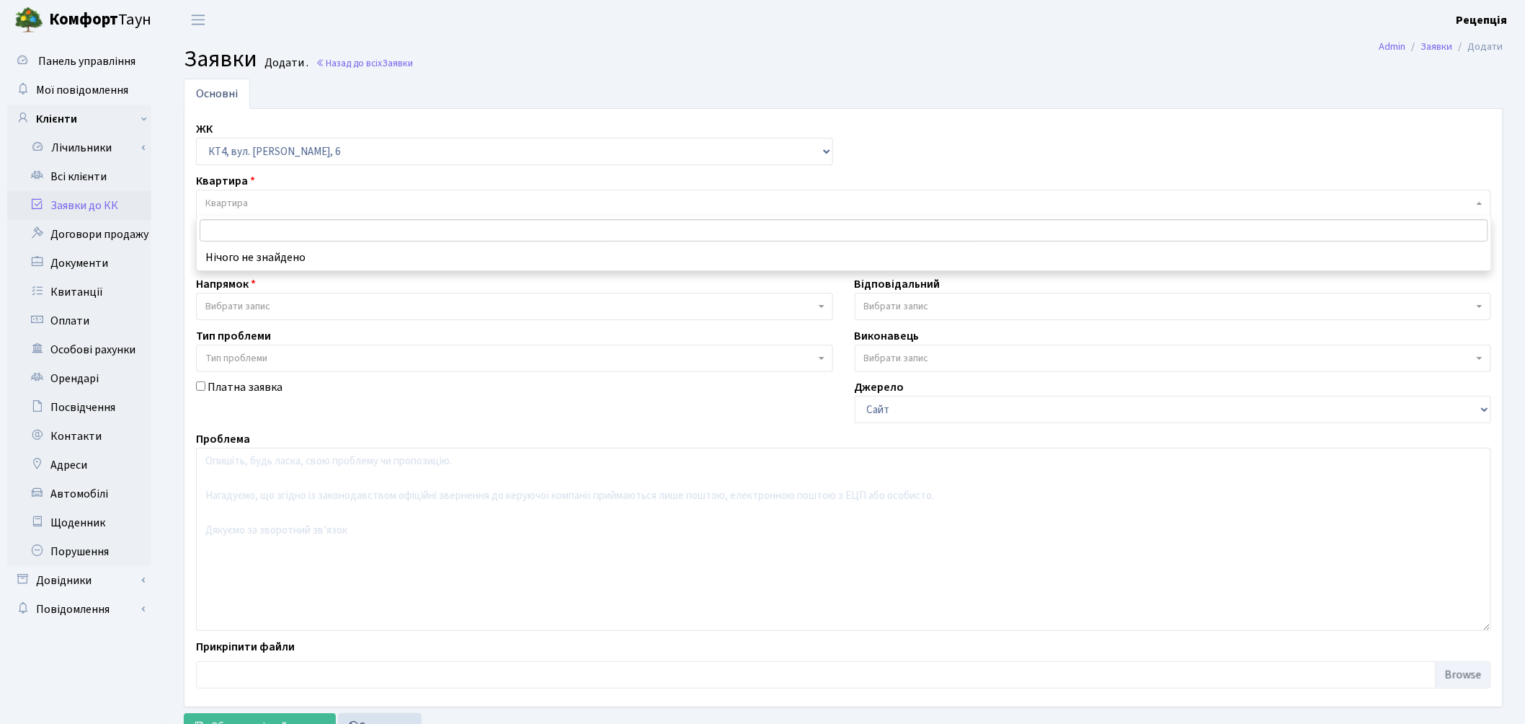
type input "4"
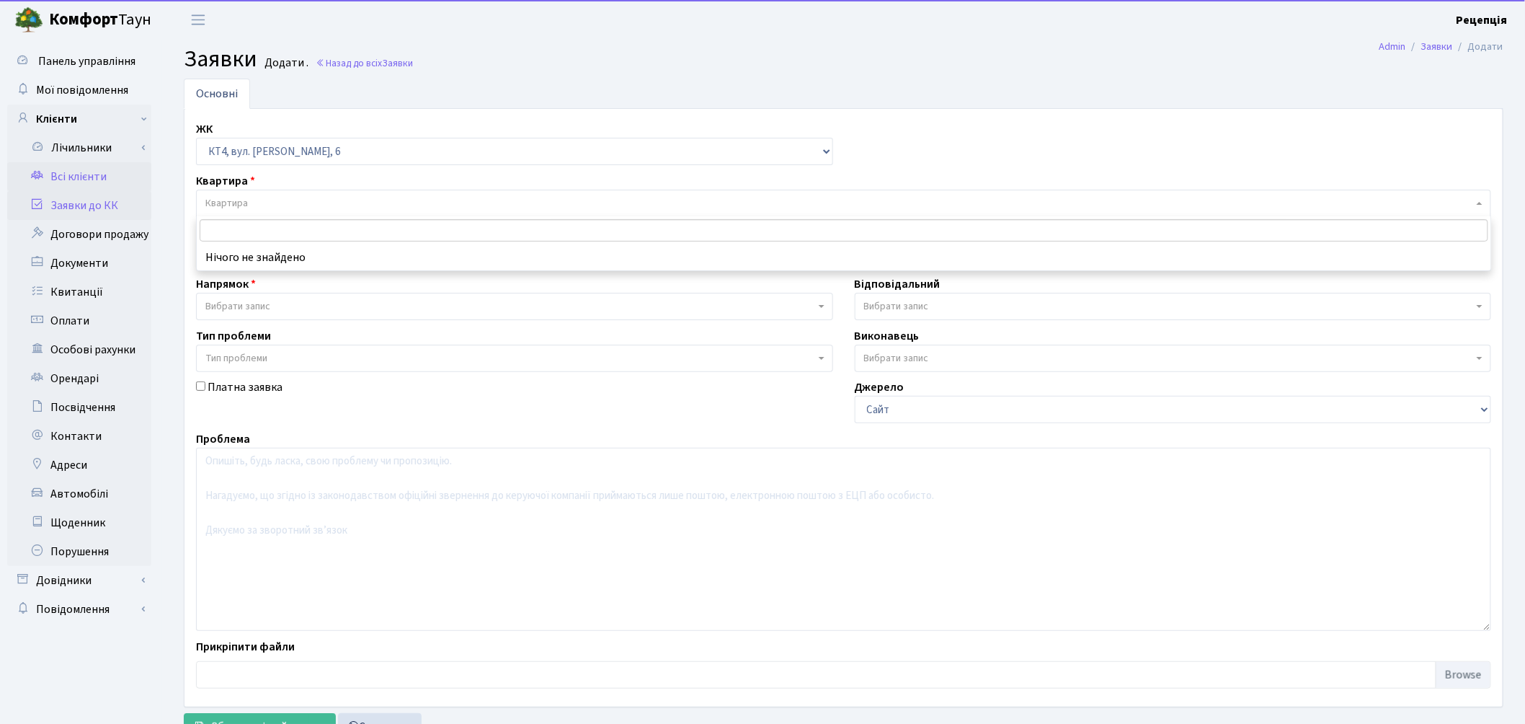
click at [56, 170] on link "Всі клієнти" at bounding box center [79, 176] width 144 height 29
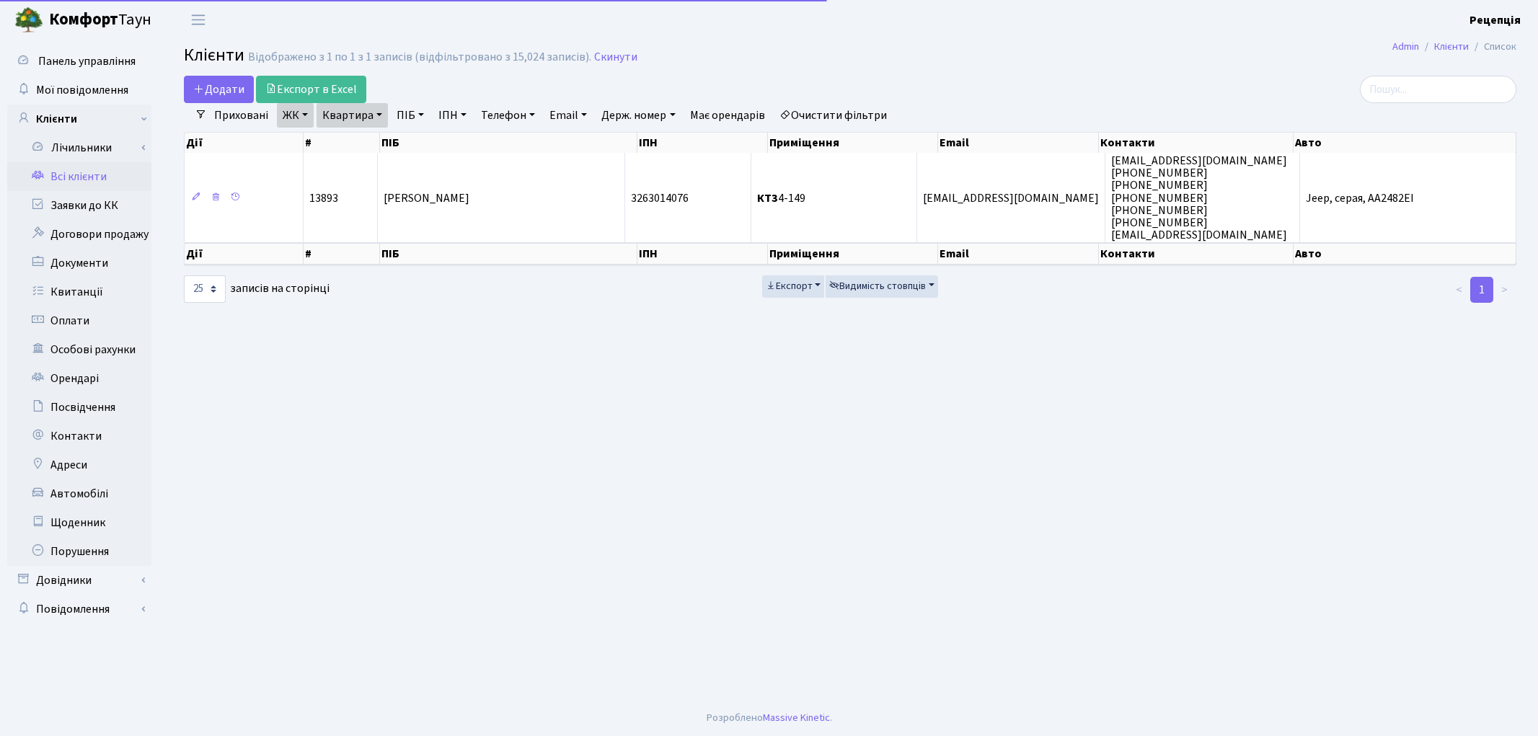
select select "25"
click at [873, 120] on link "Очистити фільтри" at bounding box center [833, 115] width 119 height 25
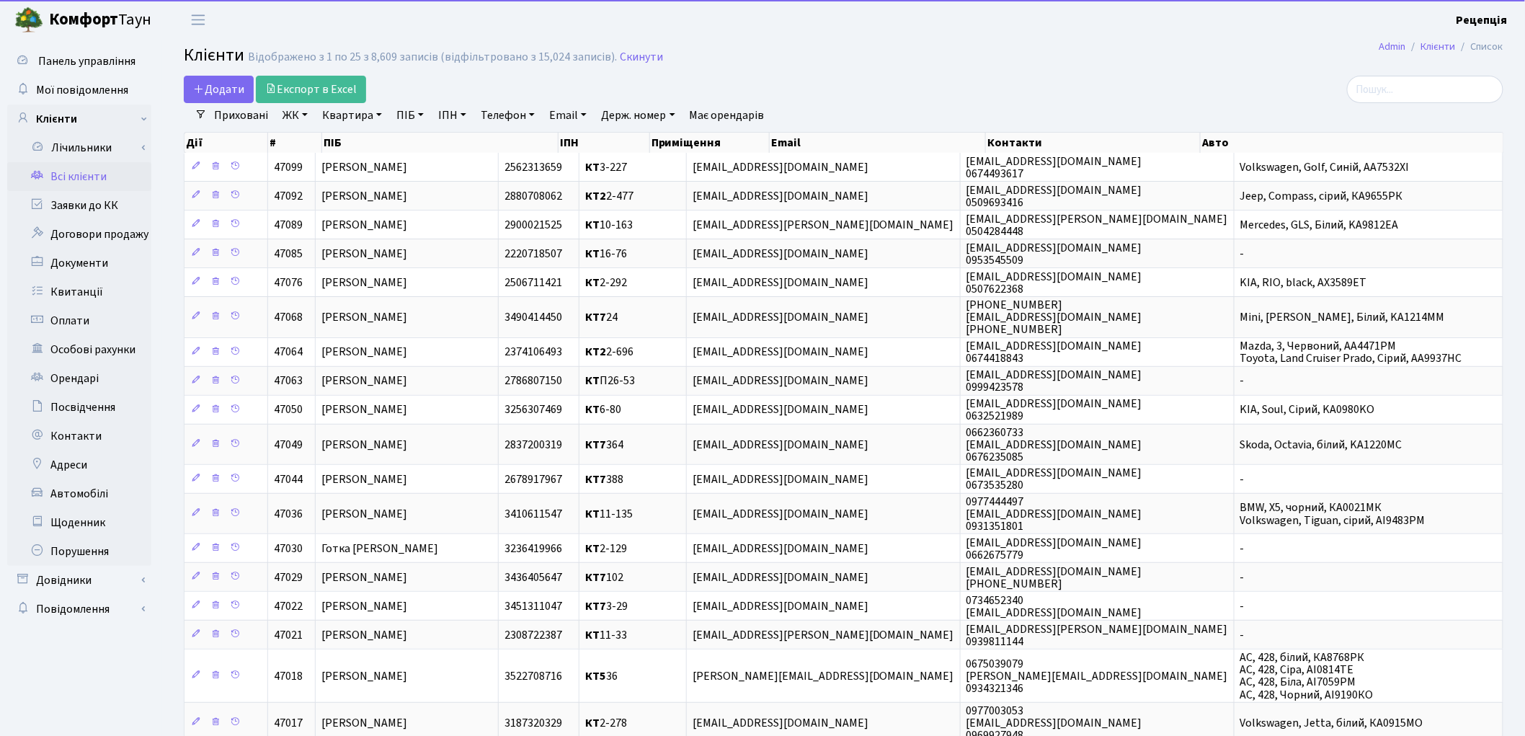
click at [402, 111] on link "ПІБ" at bounding box center [410, 115] width 39 height 25
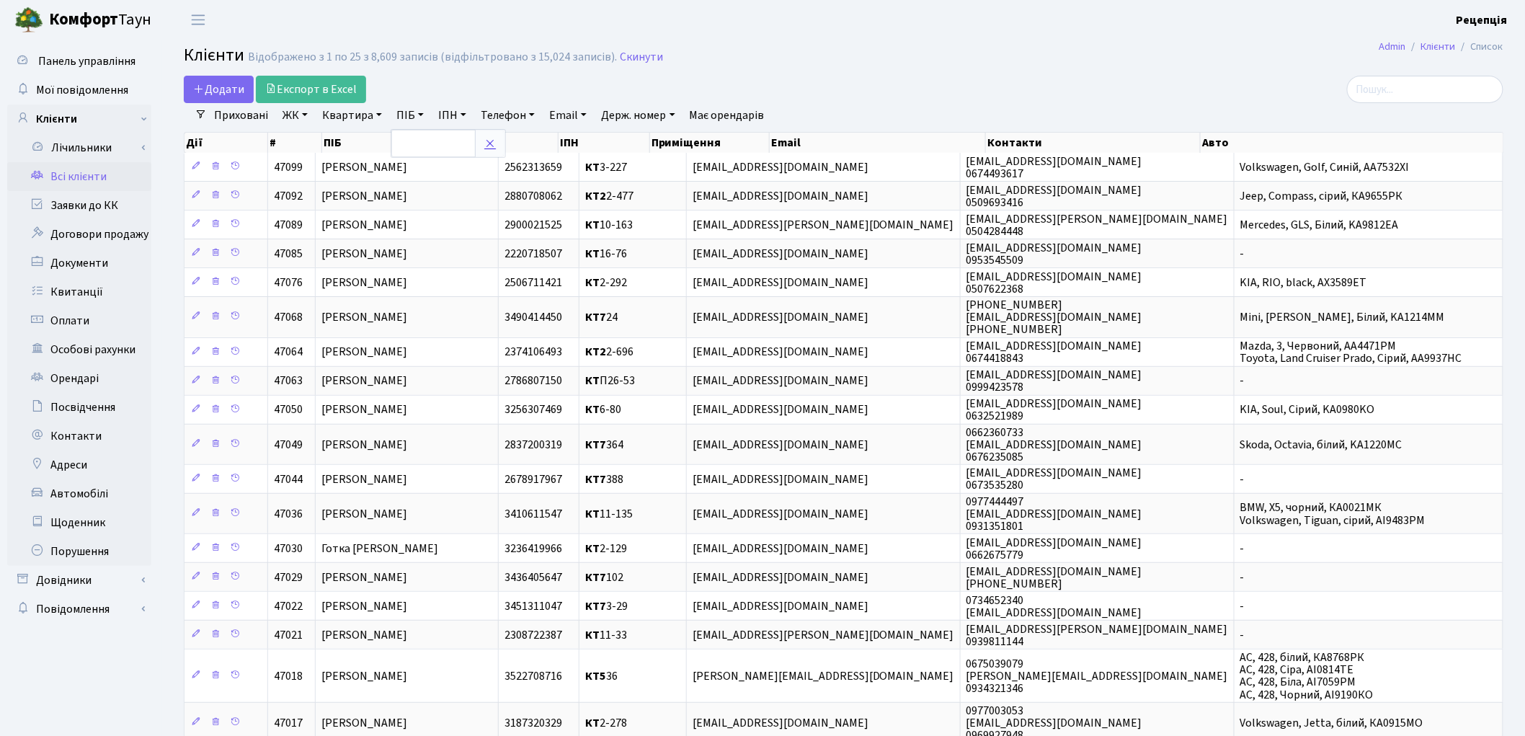
click at [488, 138] on icon at bounding box center [490, 144] width 12 height 12
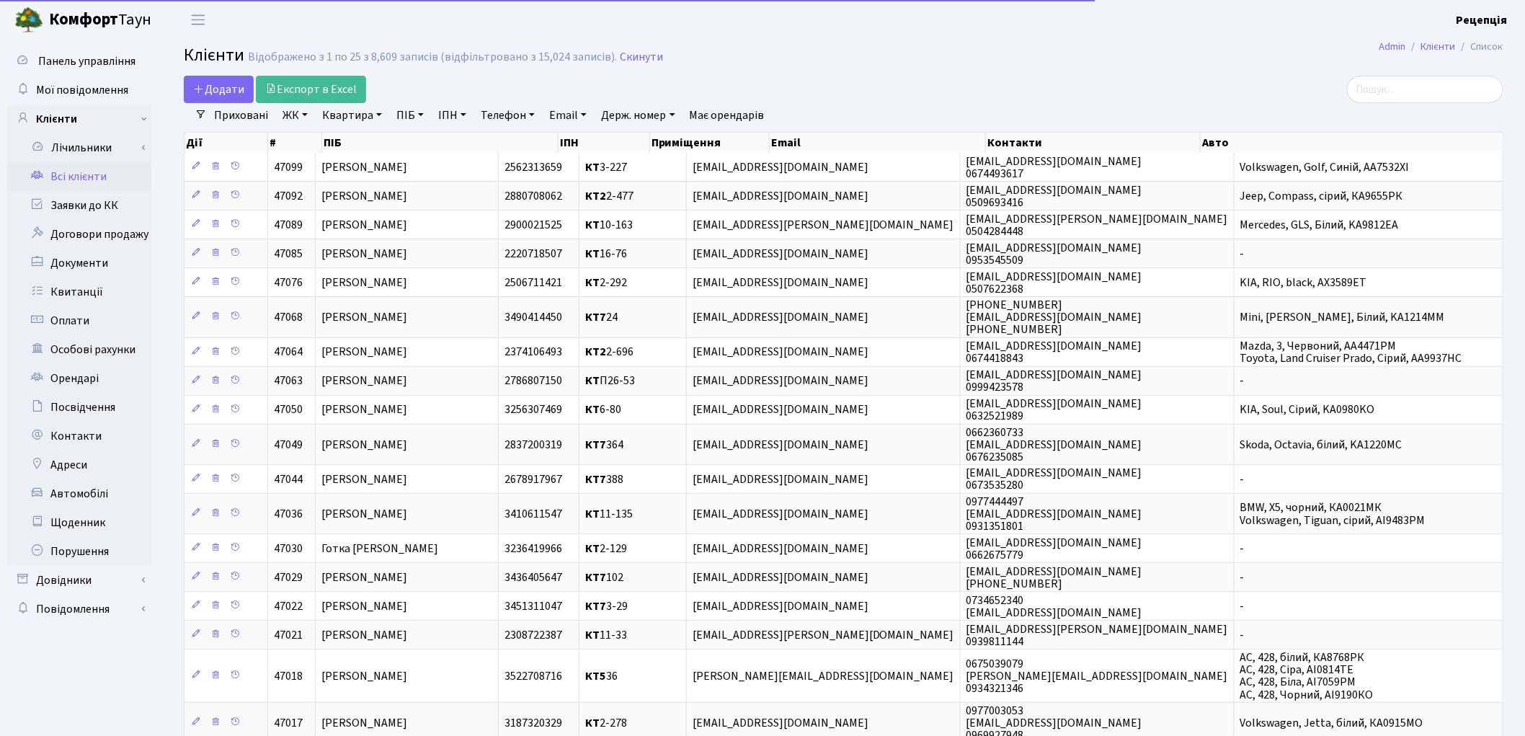
click at [292, 118] on link "ЖК" at bounding box center [295, 115] width 37 height 25
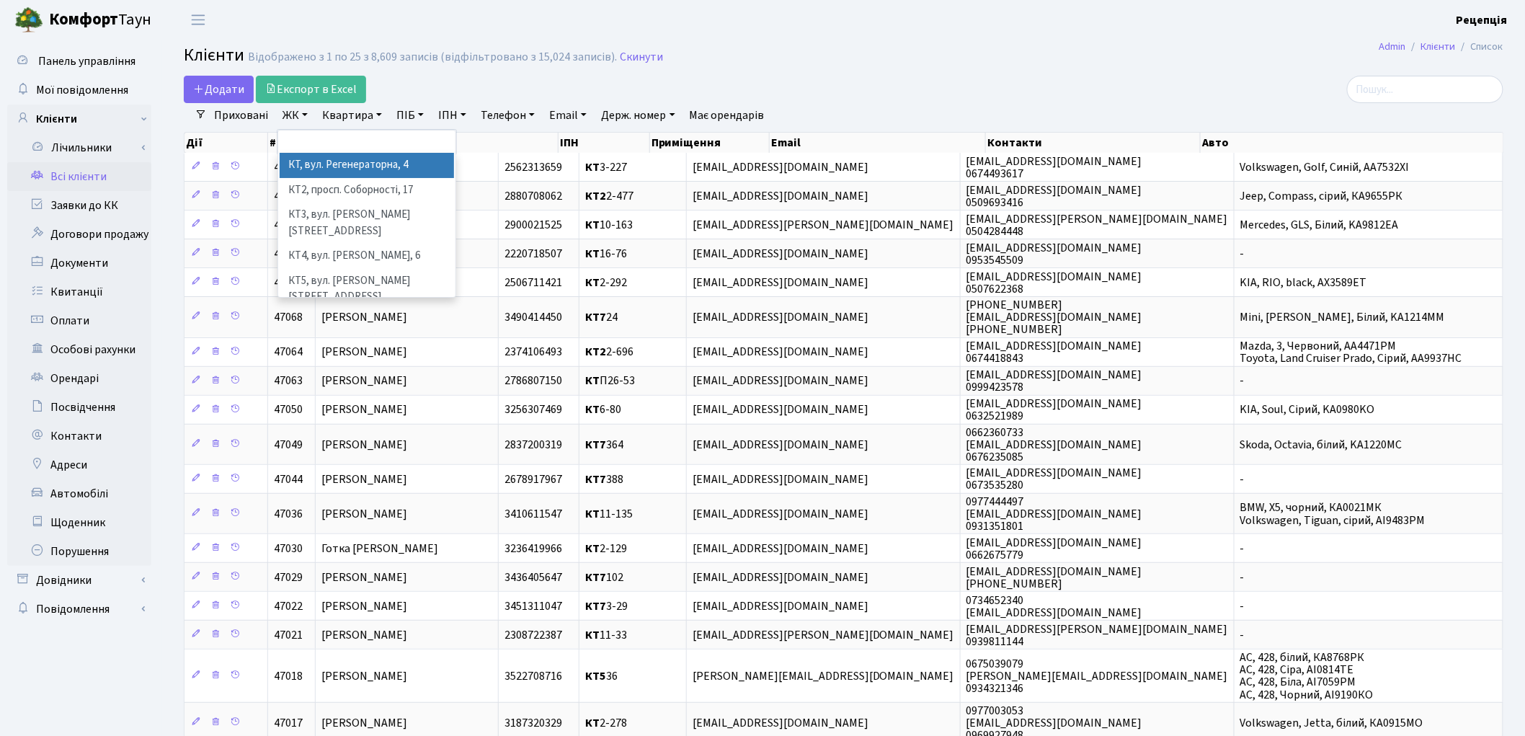
click at [323, 159] on li "КТ, вул. Регенераторна, 4" at bounding box center [367, 165] width 174 height 25
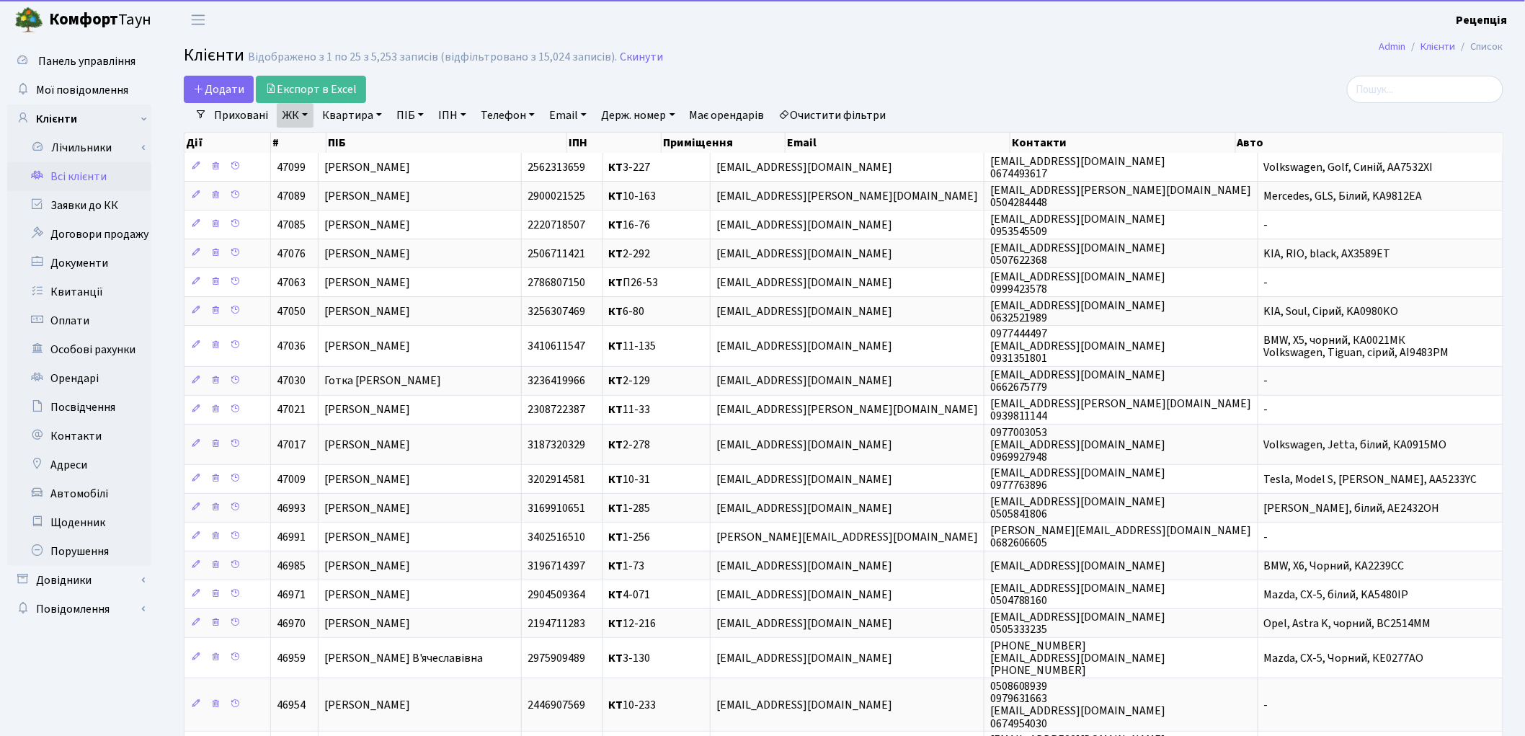
click at [349, 116] on link "Квартира" at bounding box center [351, 115] width 71 height 25
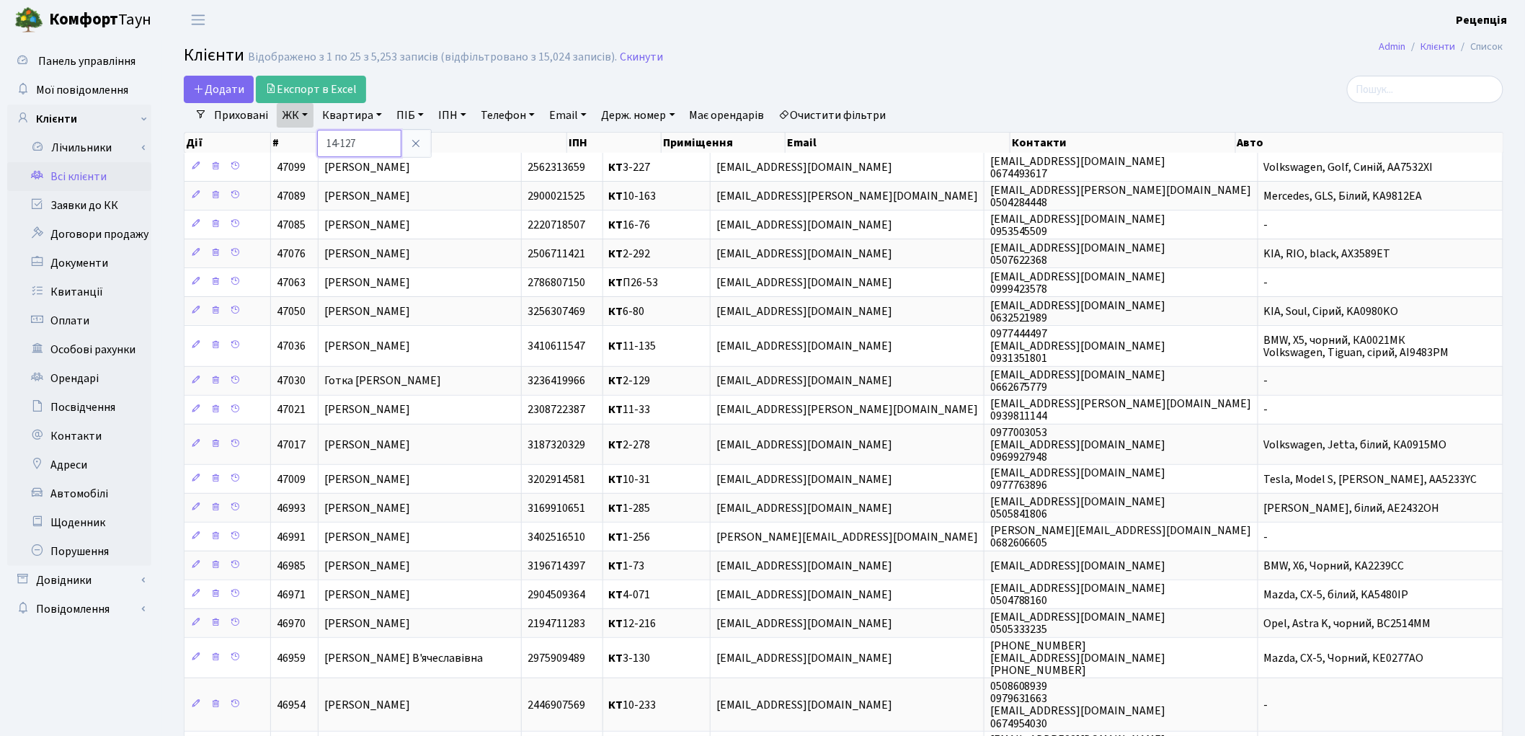
type input "14-127"
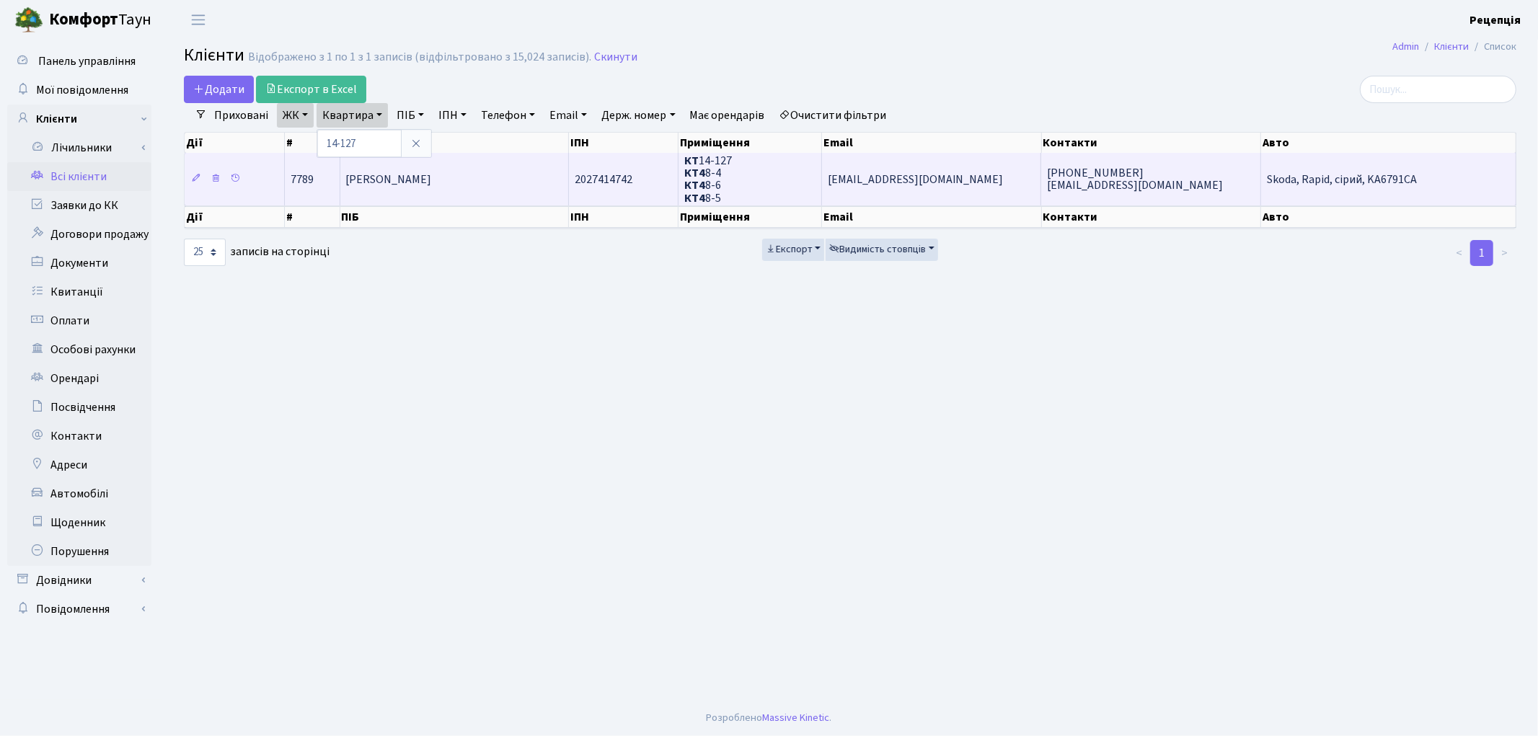
click at [432, 177] on span "Рожкова Лілія Миколаївна" at bounding box center [389, 180] width 86 height 16
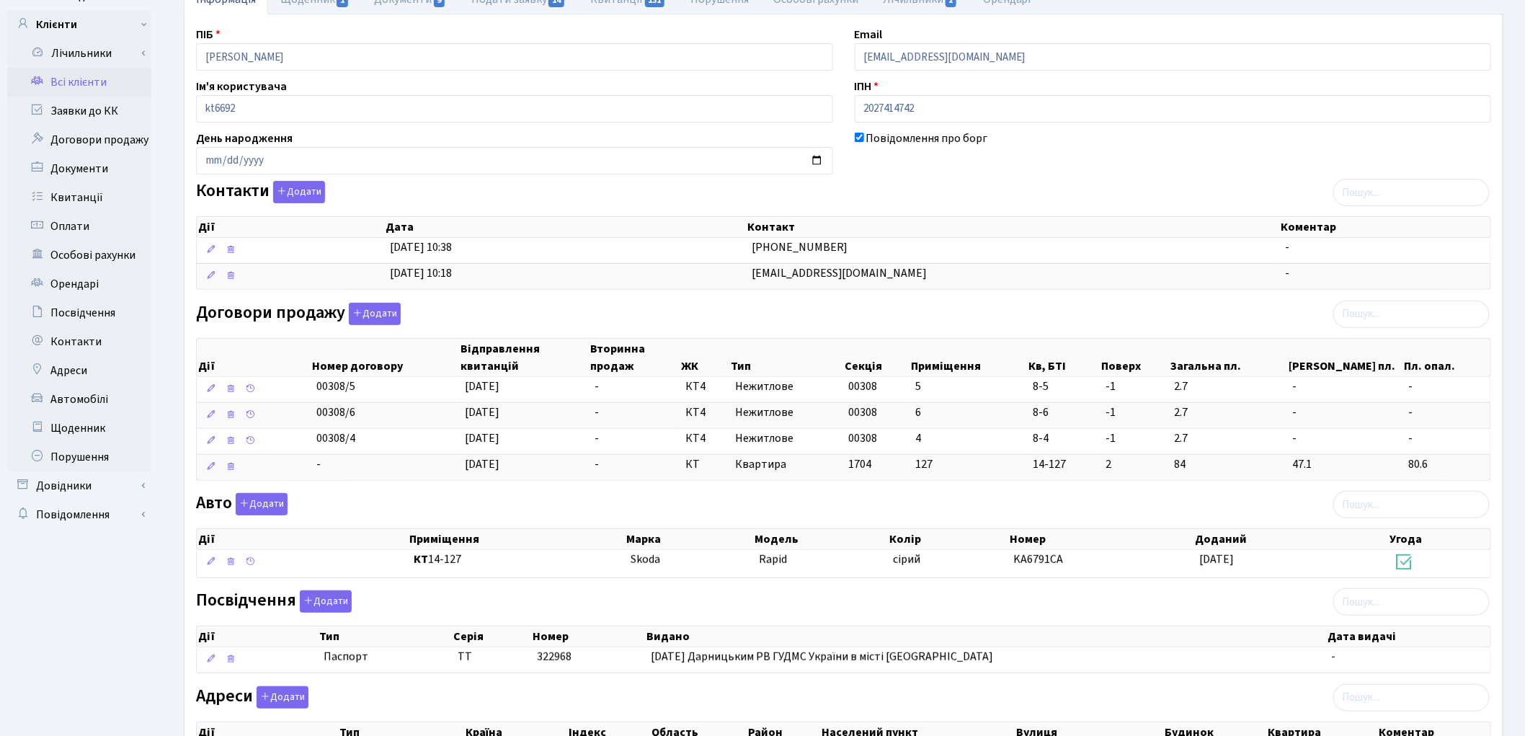
scroll to position [113, 0]
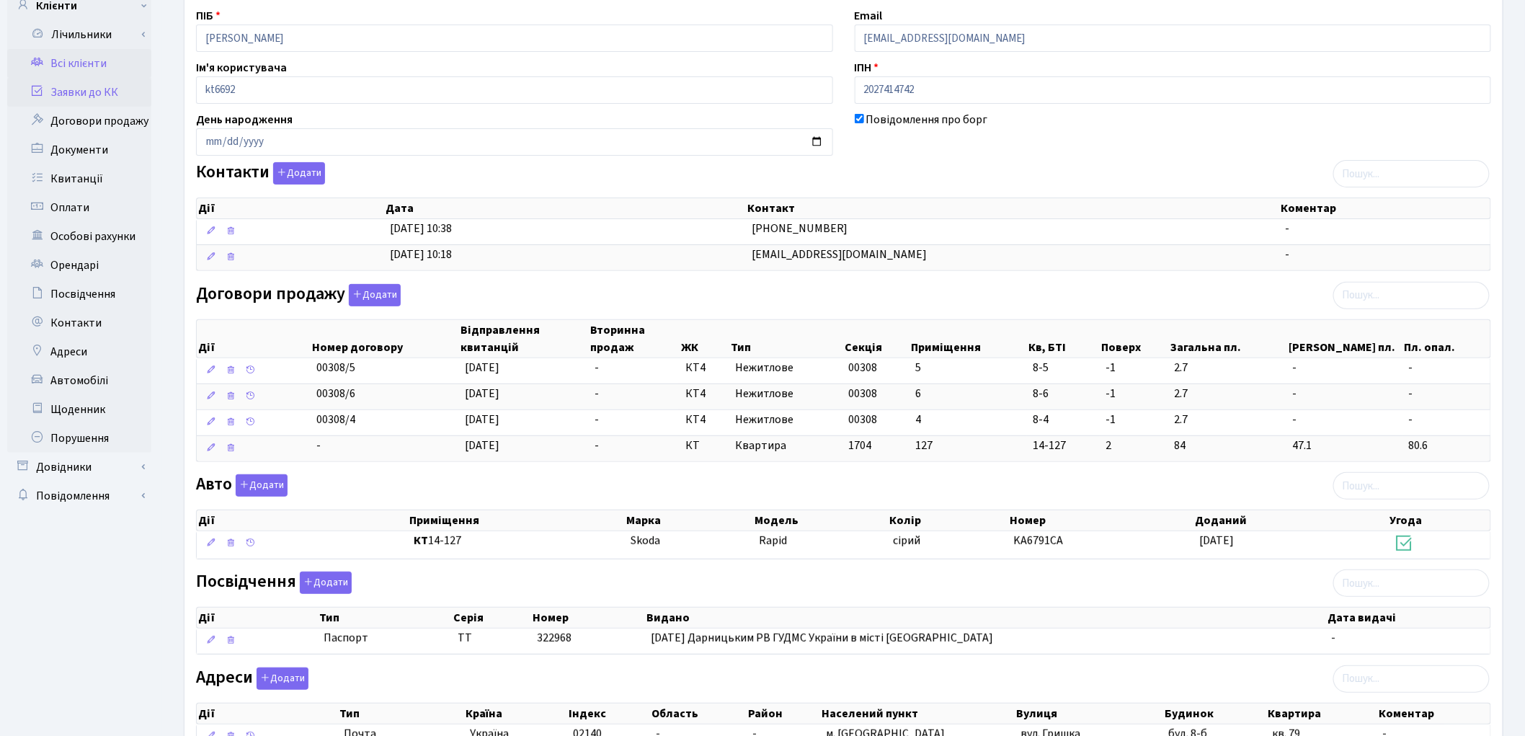
click at [118, 89] on link "Заявки до КК" at bounding box center [79, 92] width 144 height 29
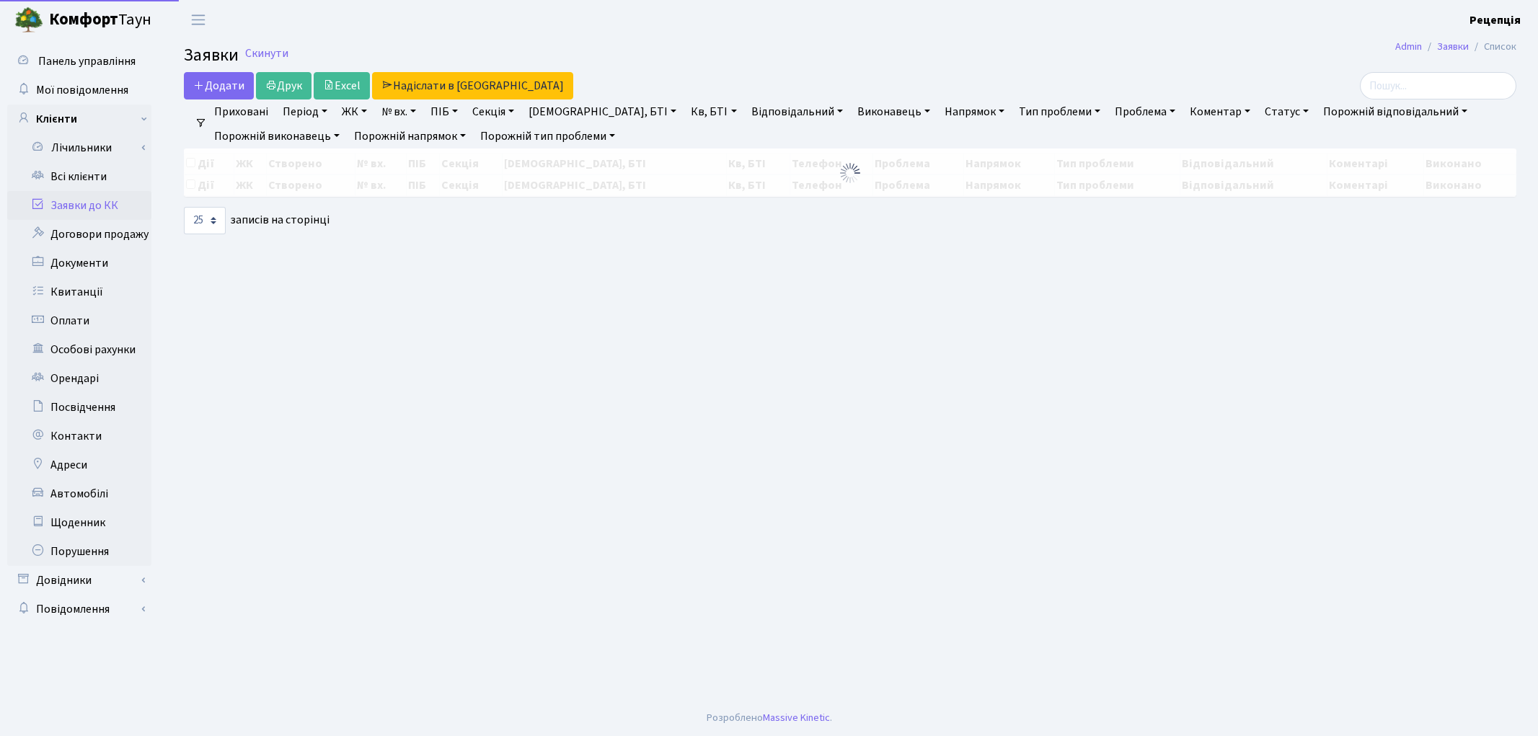
select select "25"
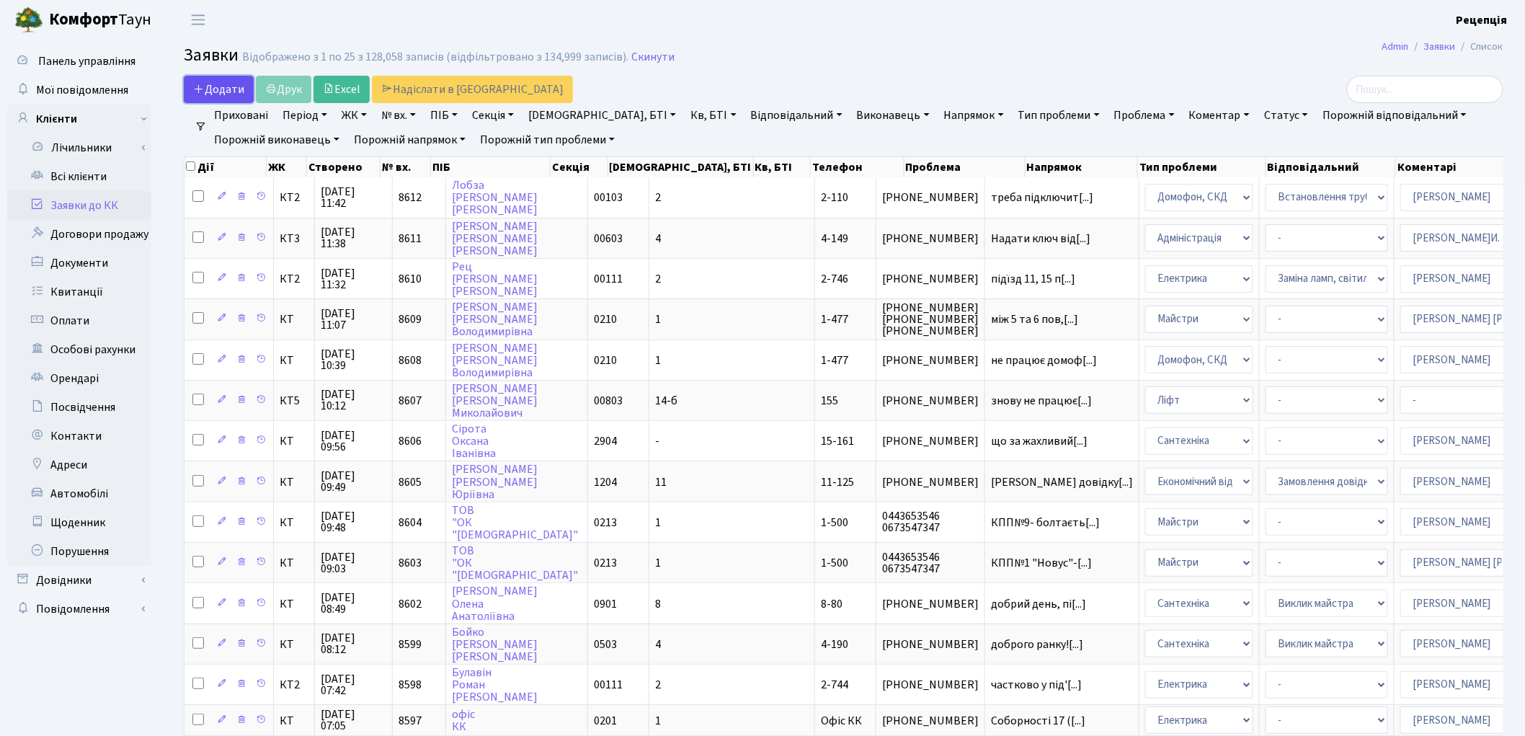
click at [229, 92] on span "Додати" at bounding box center [218, 89] width 51 height 16
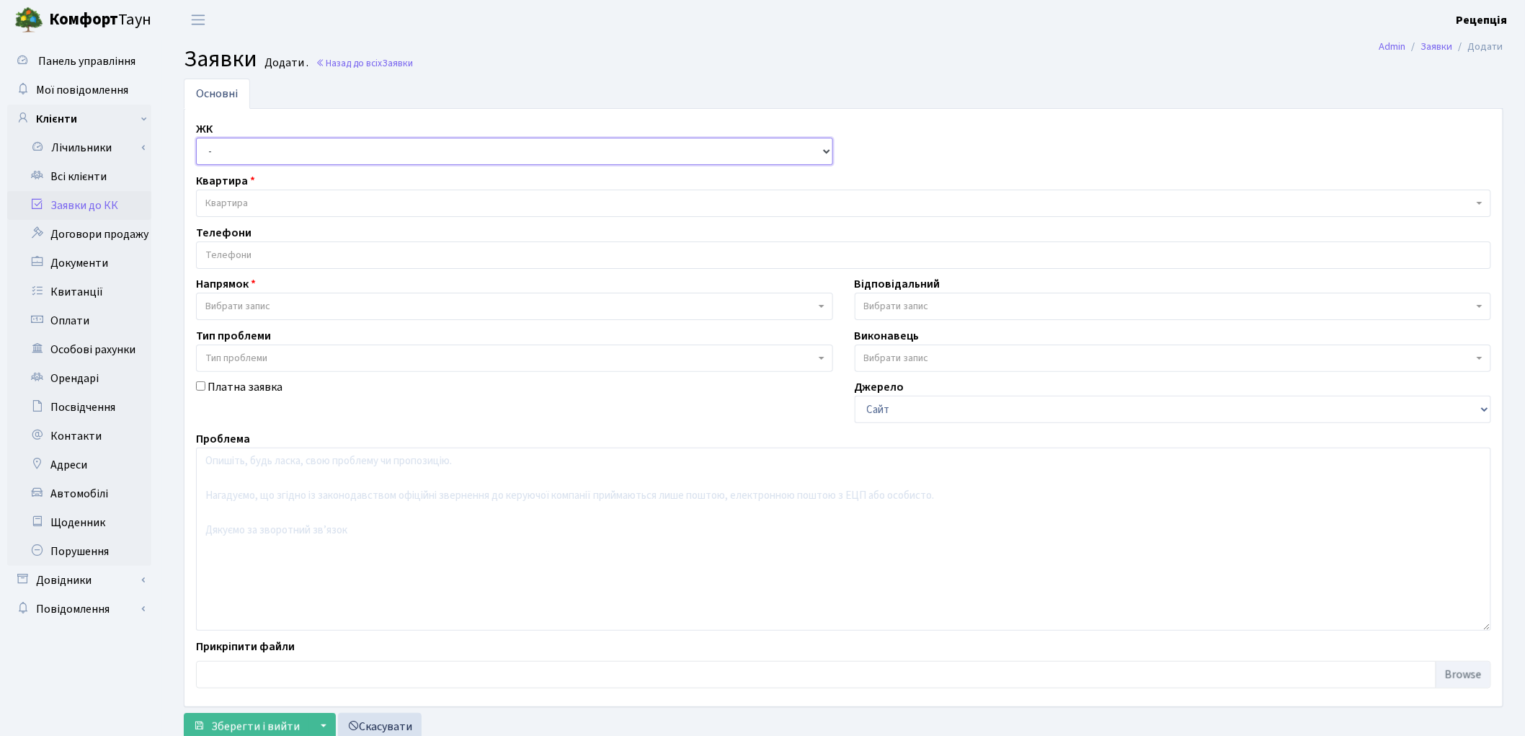
click at [228, 152] on select "- КТ, вул. Регенераторна, 4 КТ2, просп. [STREET_ADDRESS] [STREET_ADDRESS] [PERS…" at bounding box center [514, 151] width 637 height 27
select select "302"
click at [196, 138] on select "- КТ, вул. Регенераторна, 4 КТ2, просп. [STREET_ADDRESS] [STREET_ADDRESS] [PERS…" at bounding box center [514, 151] width 637 height 27
select select
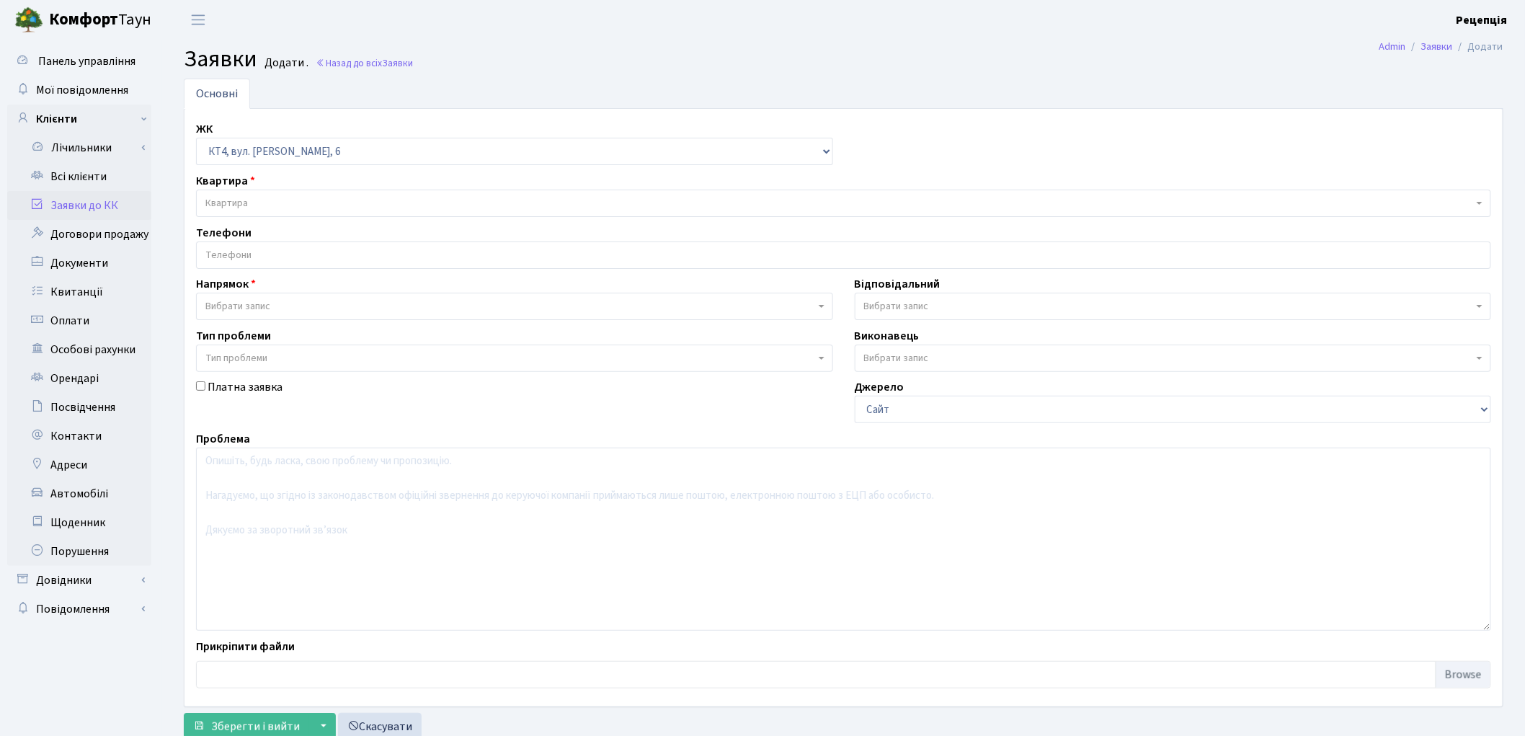
click at [248, 202] on span "Квартира" at bounding box center [839, 203] width 1268 height 14
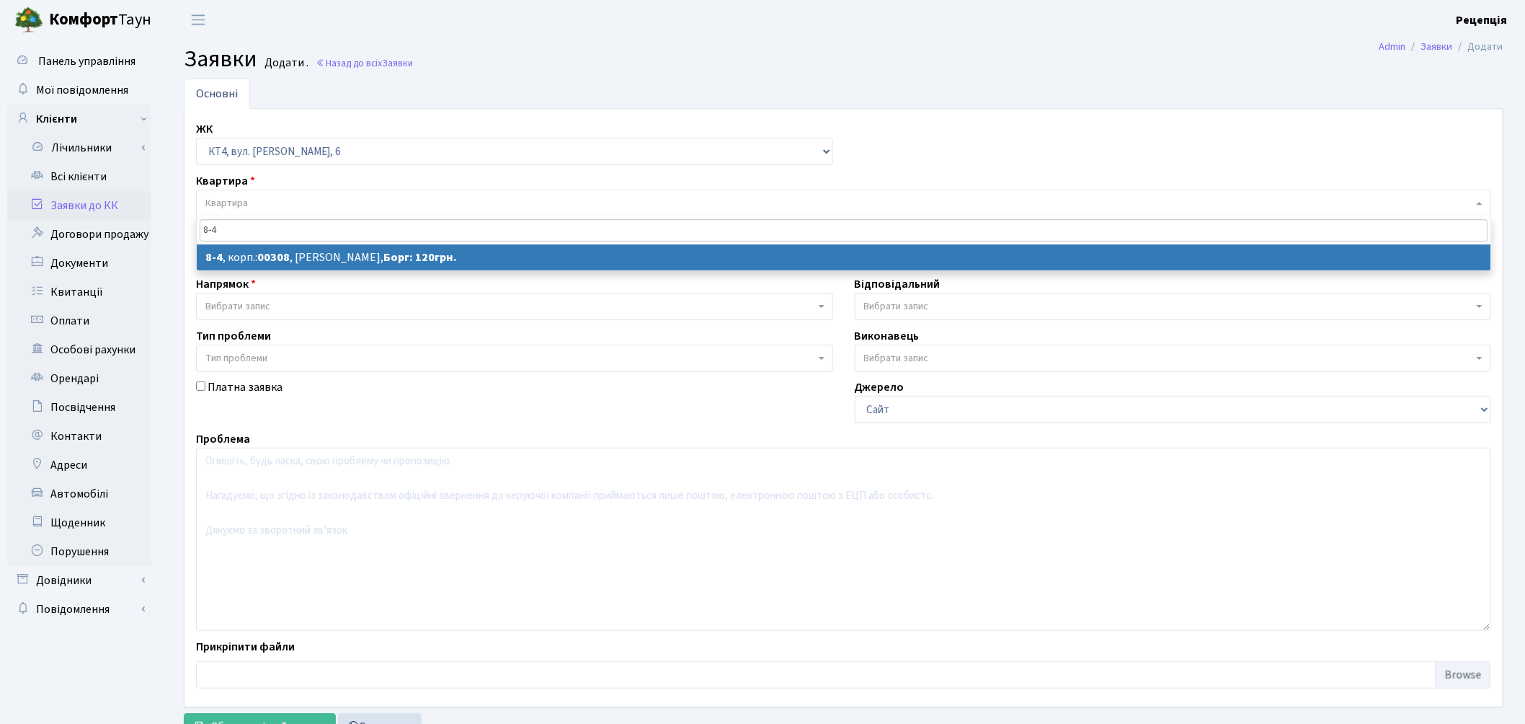
type input "8-4"
select select
select select "17449"
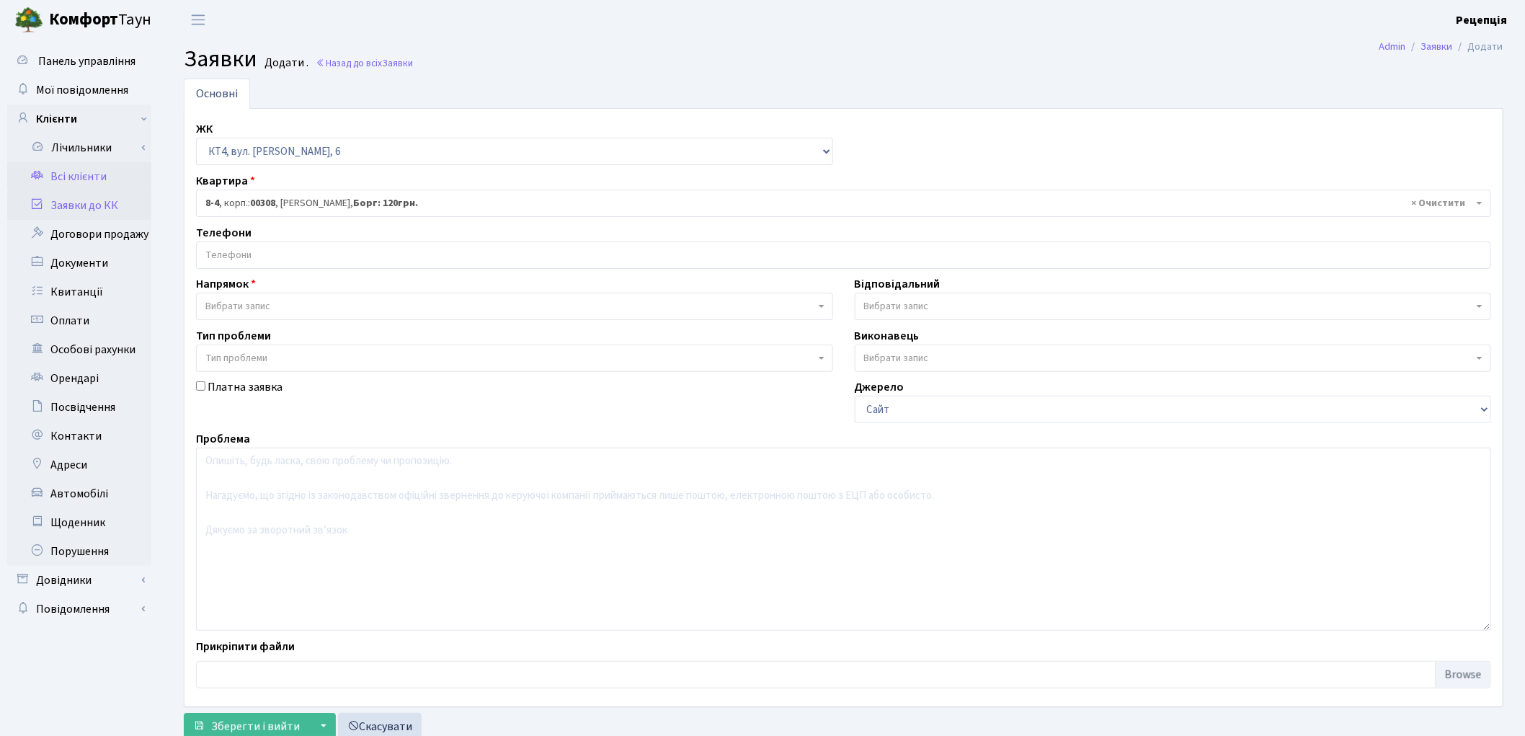
click at [85, 171] on link "Всі клієнти" at bounding box center [79, 176] width 144 height 29
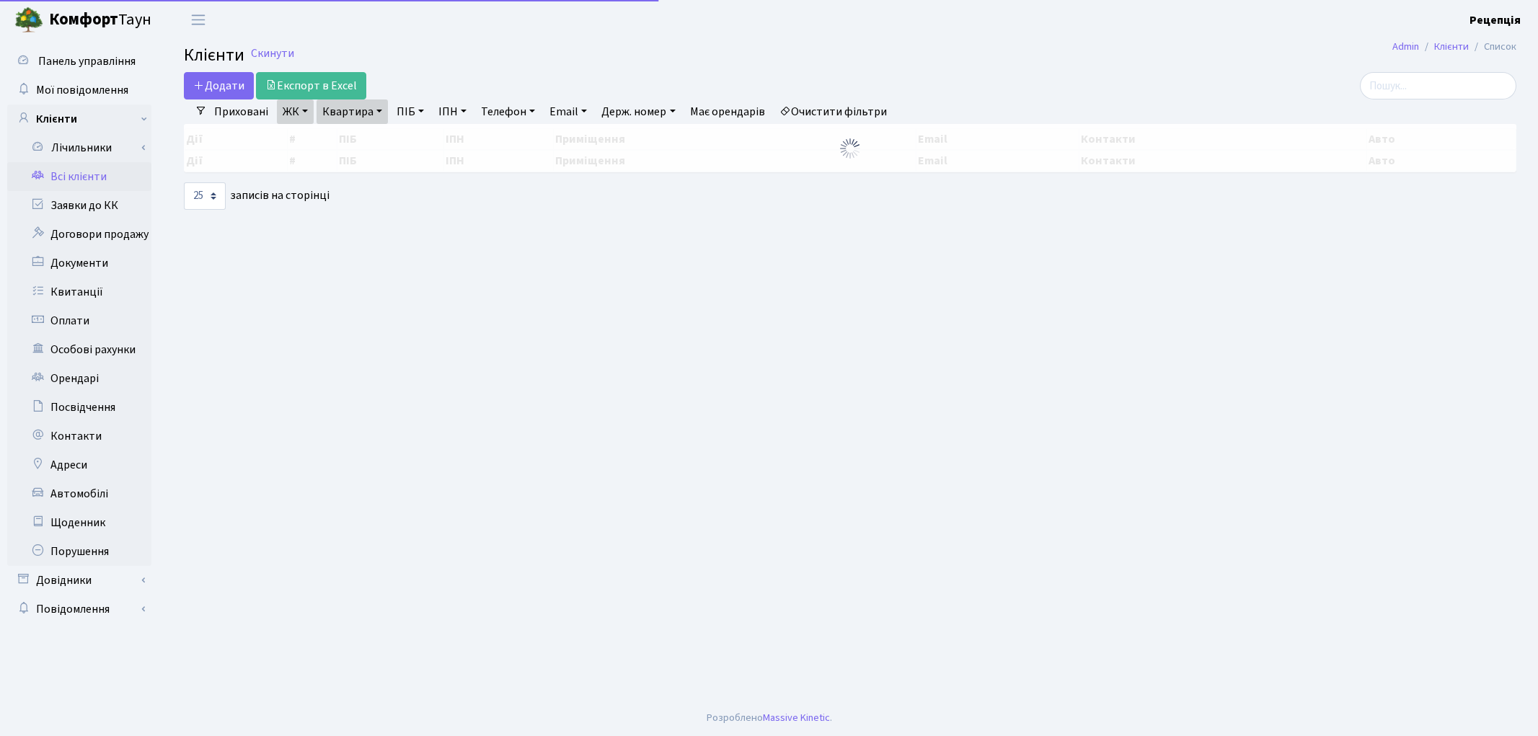
select select "25"
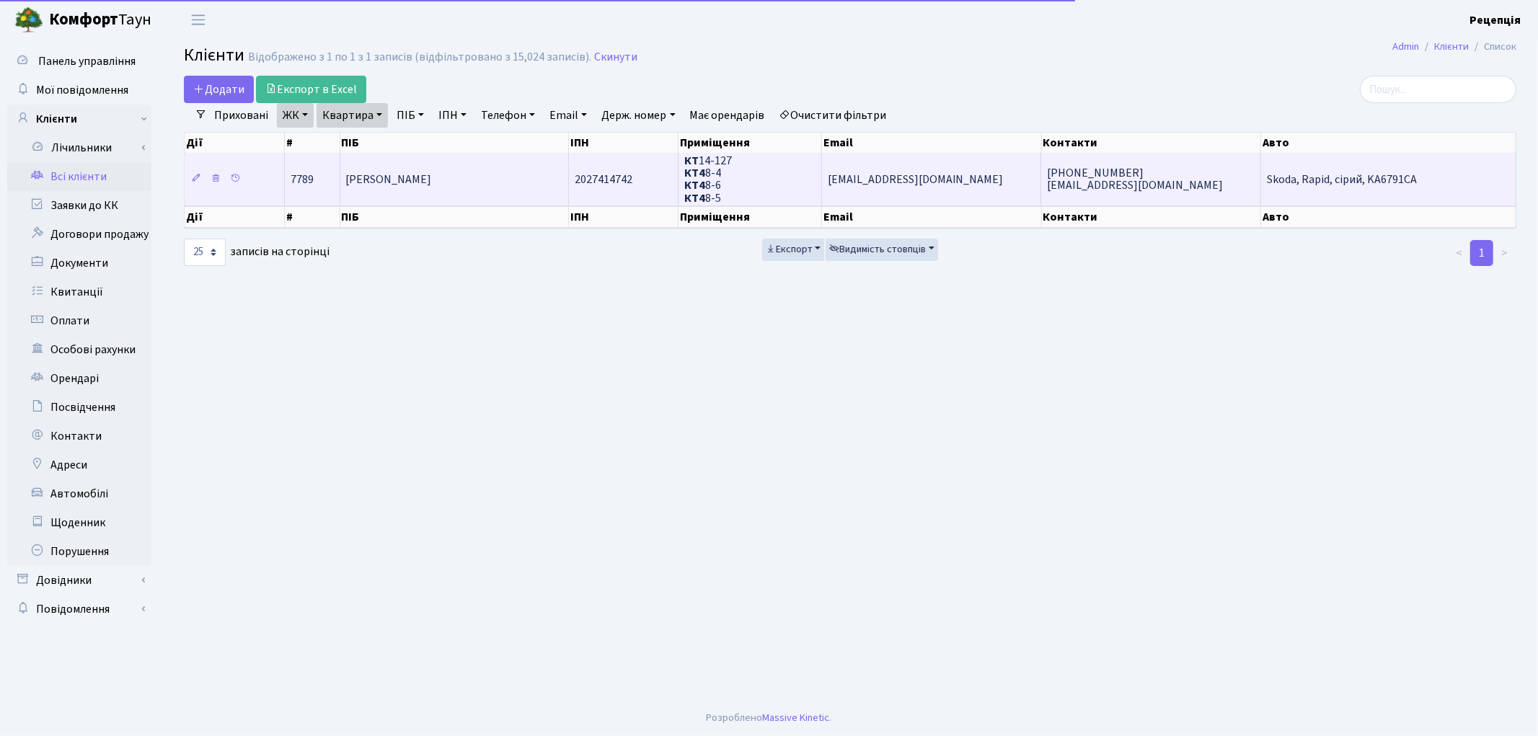
click at [432, 173] on span "[PERSON_NAME]" at bounding box center [389, 180] width 86 height 16
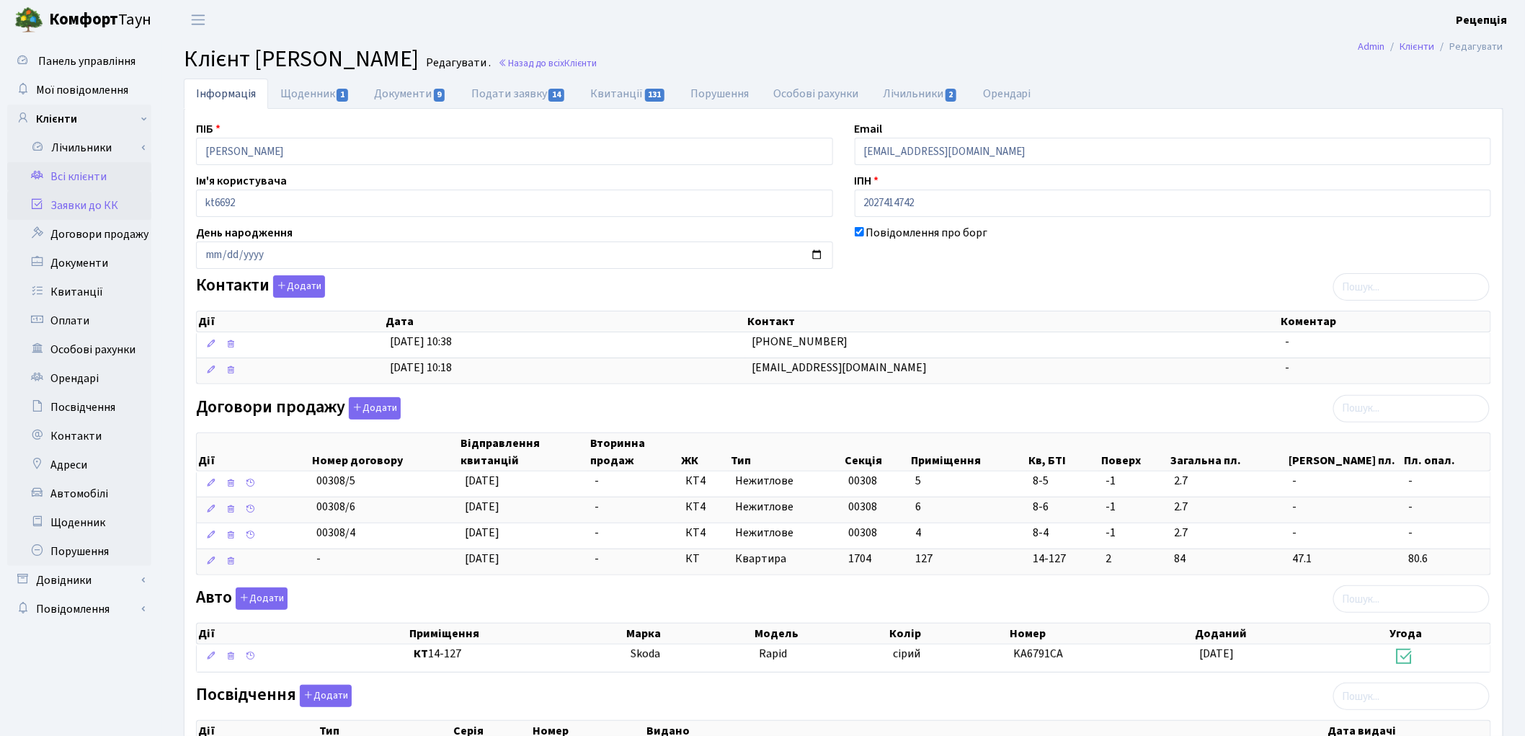
click at [75, 207] on link "Заявки до КК" at bounding box center [79, 205] width 144 height 29
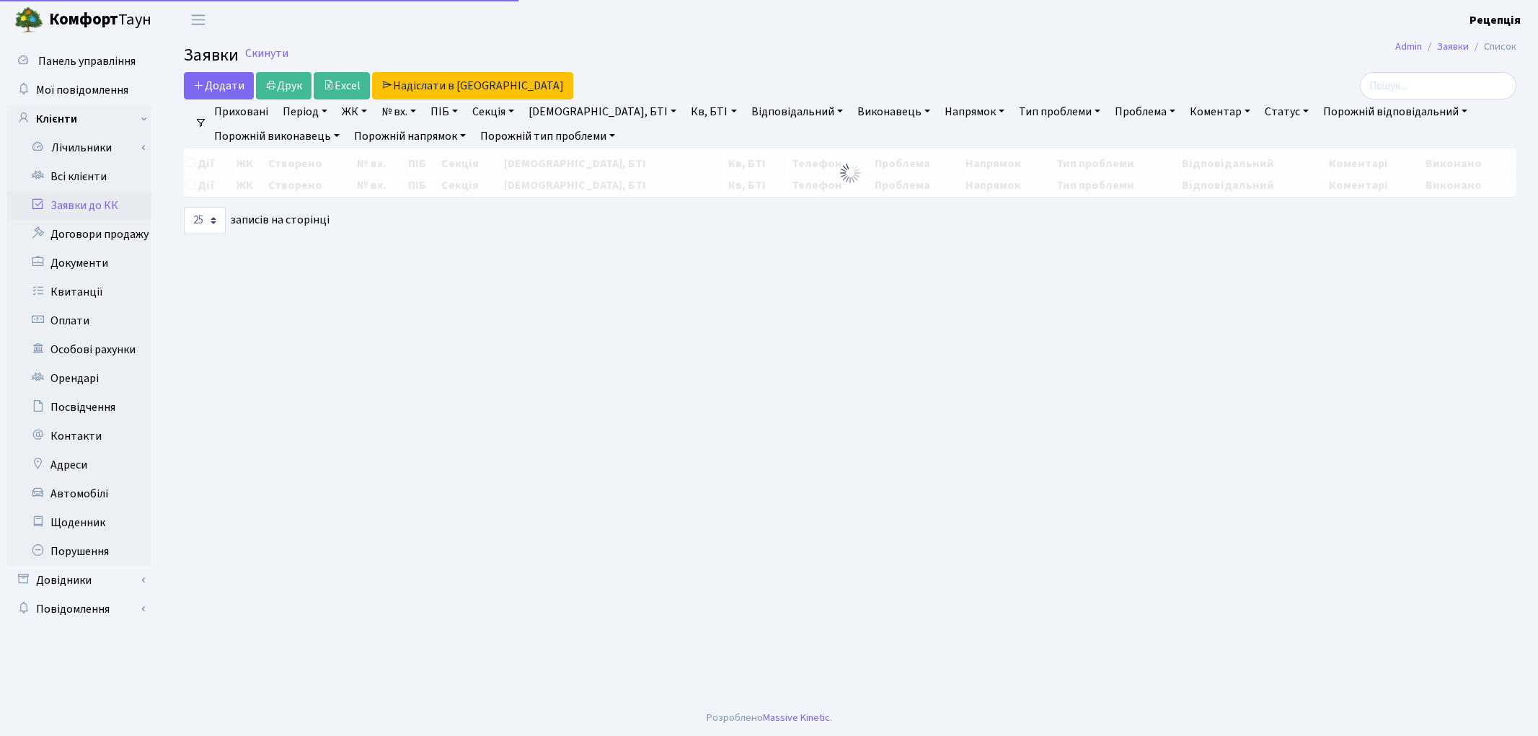
select select "25"
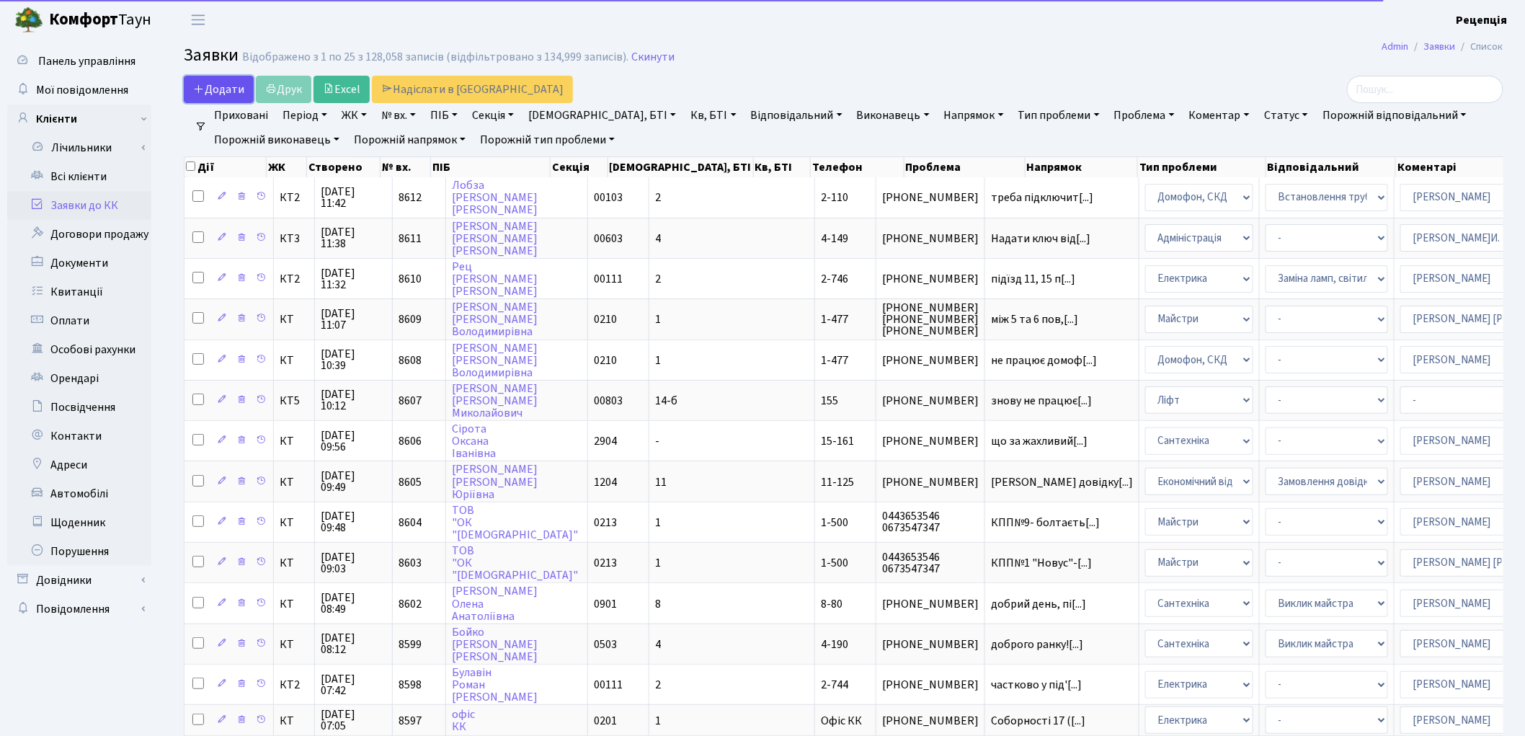
click at [208, 84] on span "Додати" at bounding box center [218, 89] width 51 height 16
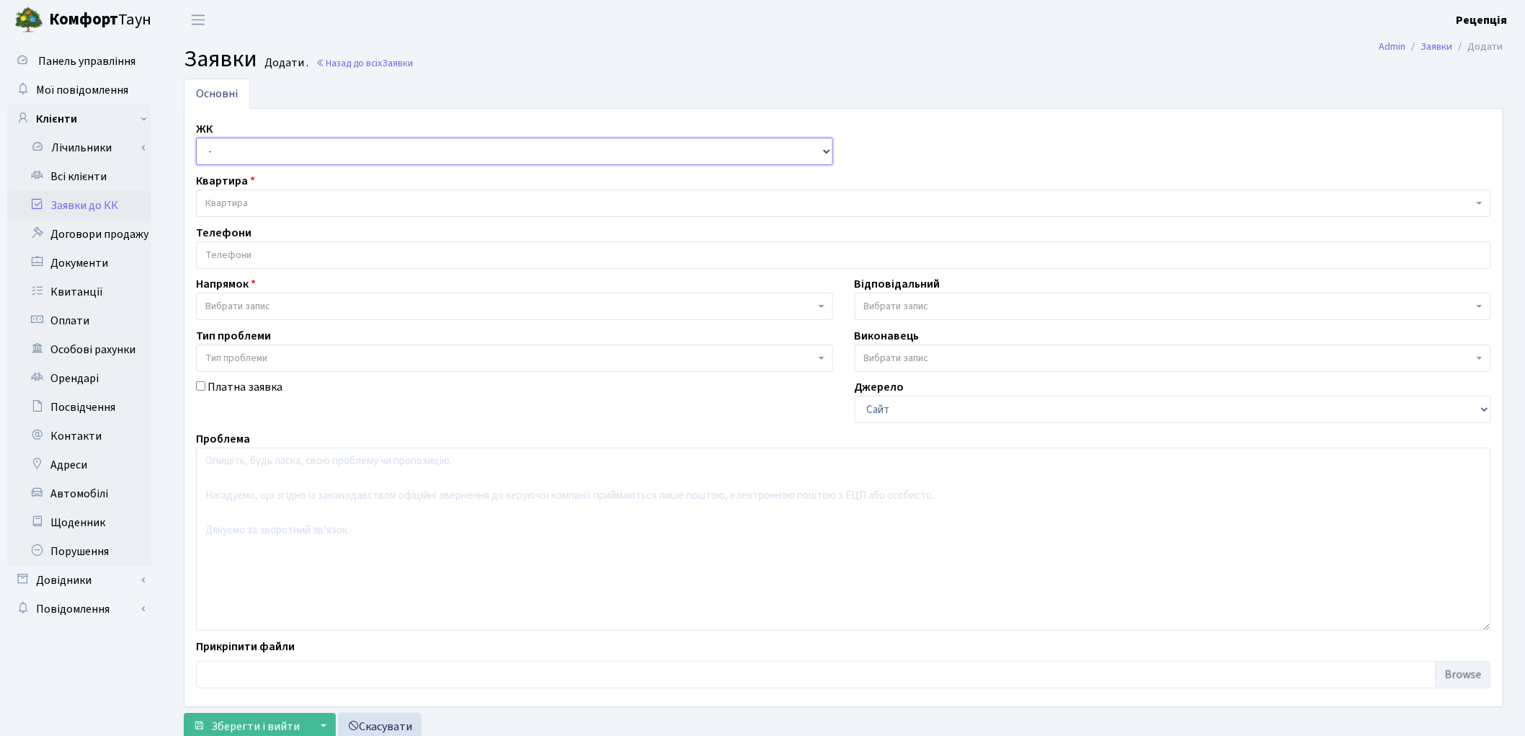
click at [249, 157] on select "- КТ, вул. Регенераторна, 4 КТ2, просп. [STREET_ADDRESS] [STREET_ADDRESS] [PERS…" at bounding box center [514, 151] width 637 height 27
select select "302"
click at [196, 138] on select "- КТ, вул. Регенераторна, 4 КТ2, просп. [STREET_ADDRESS] [STREET_ADDRESS] [PERS…" at bounding box center [514, 151] width 637 height 27
select select
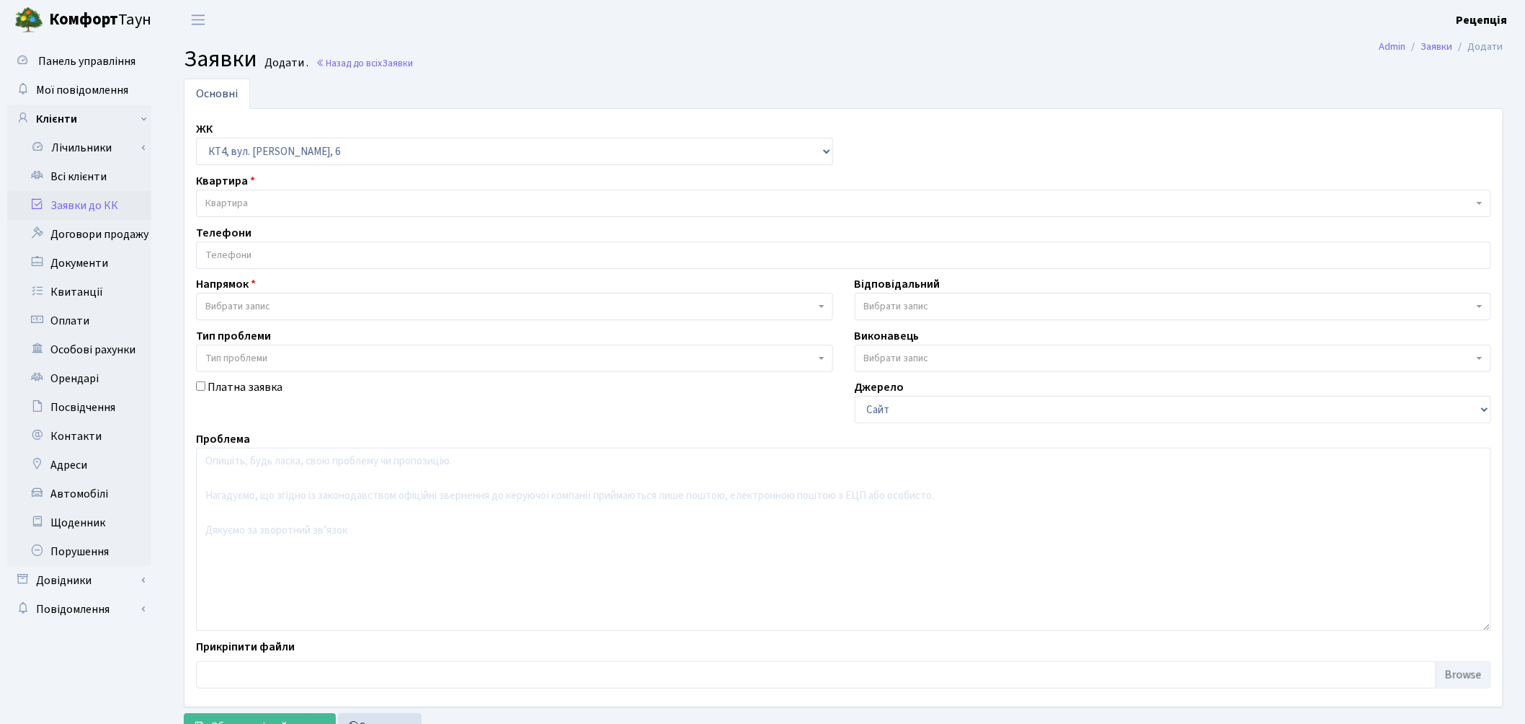
click at [245, 198] on span "Квартира" at bounding box center [226, 203] width 43 height 14
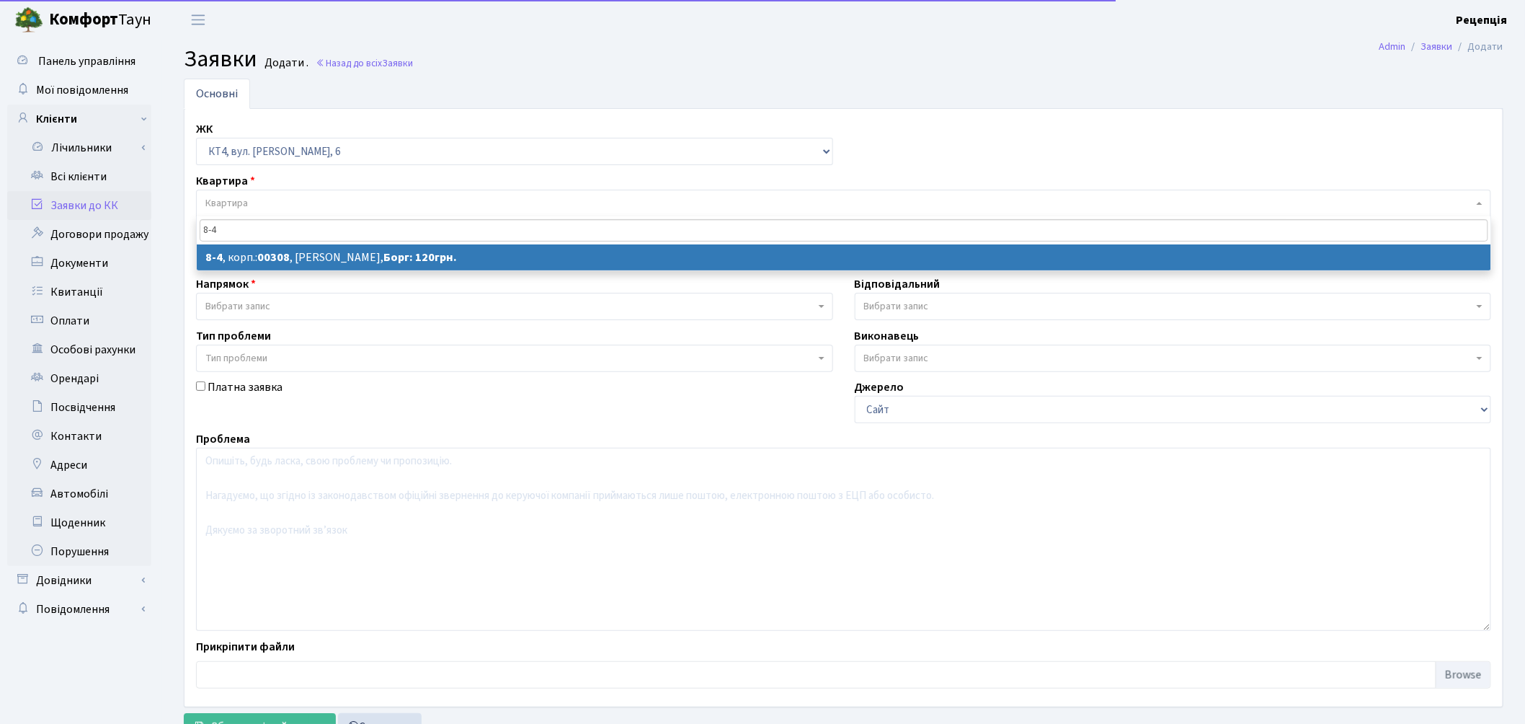
type input "8-4"
select select
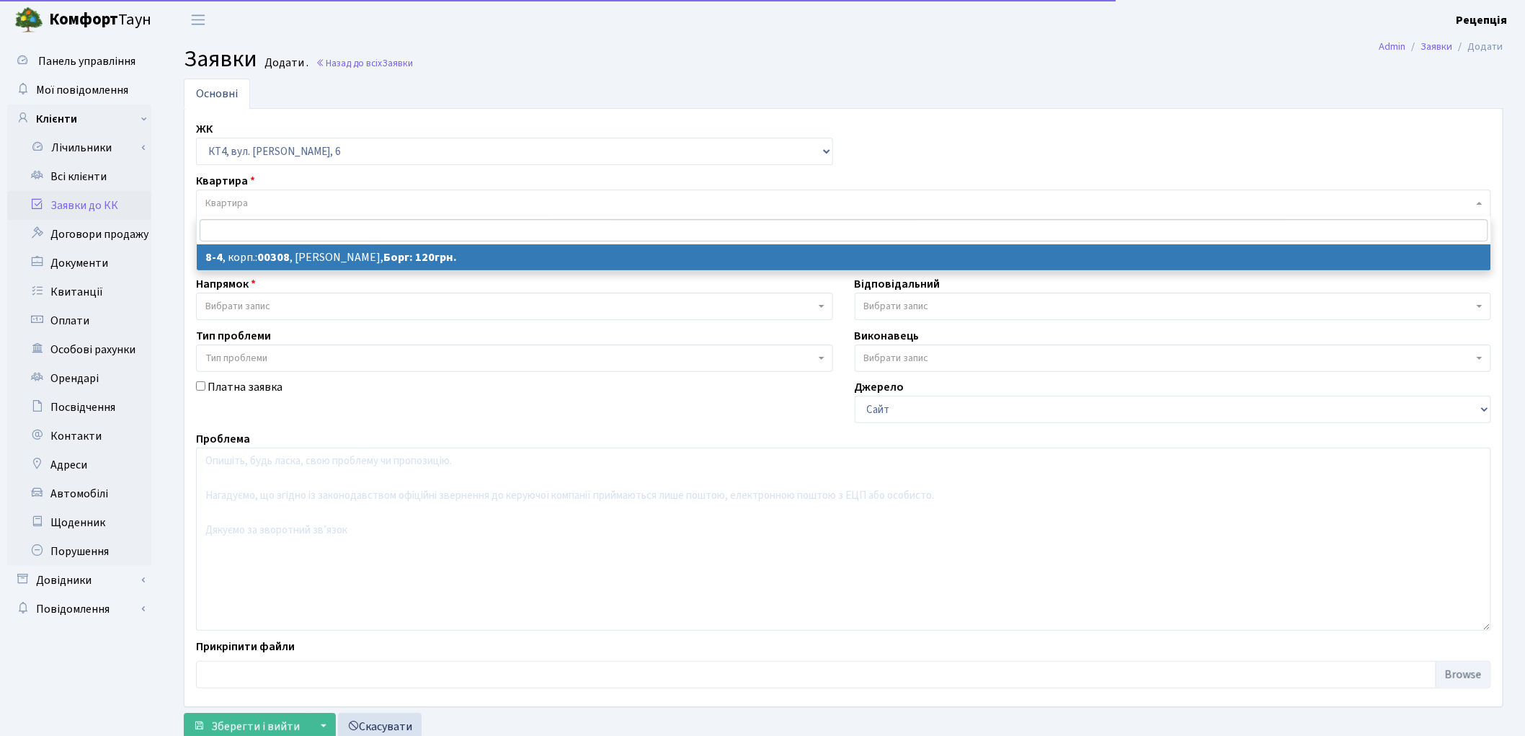
select select "17449"
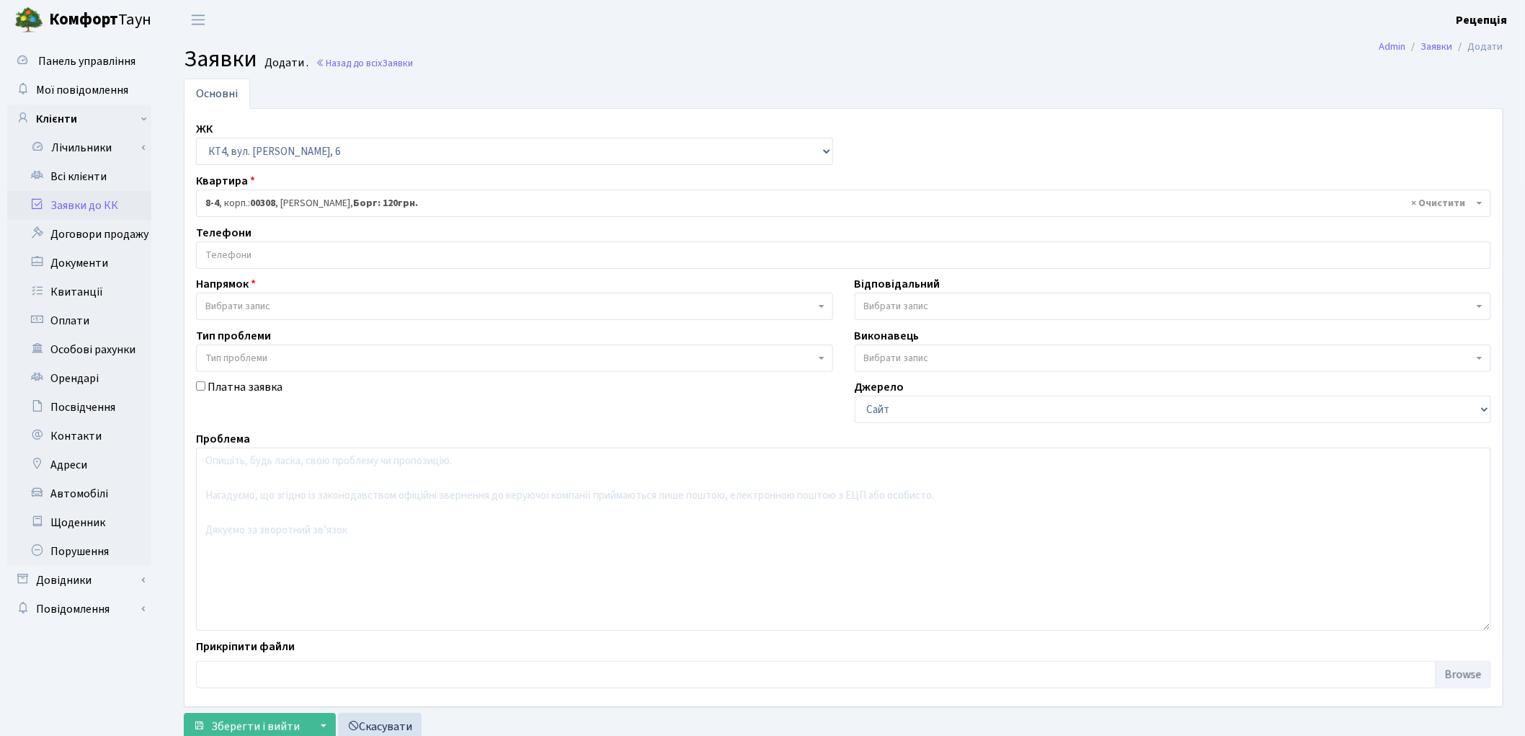
click at [261, 257] on input "search" at bounding box center [844, 255] width 1294 height 26
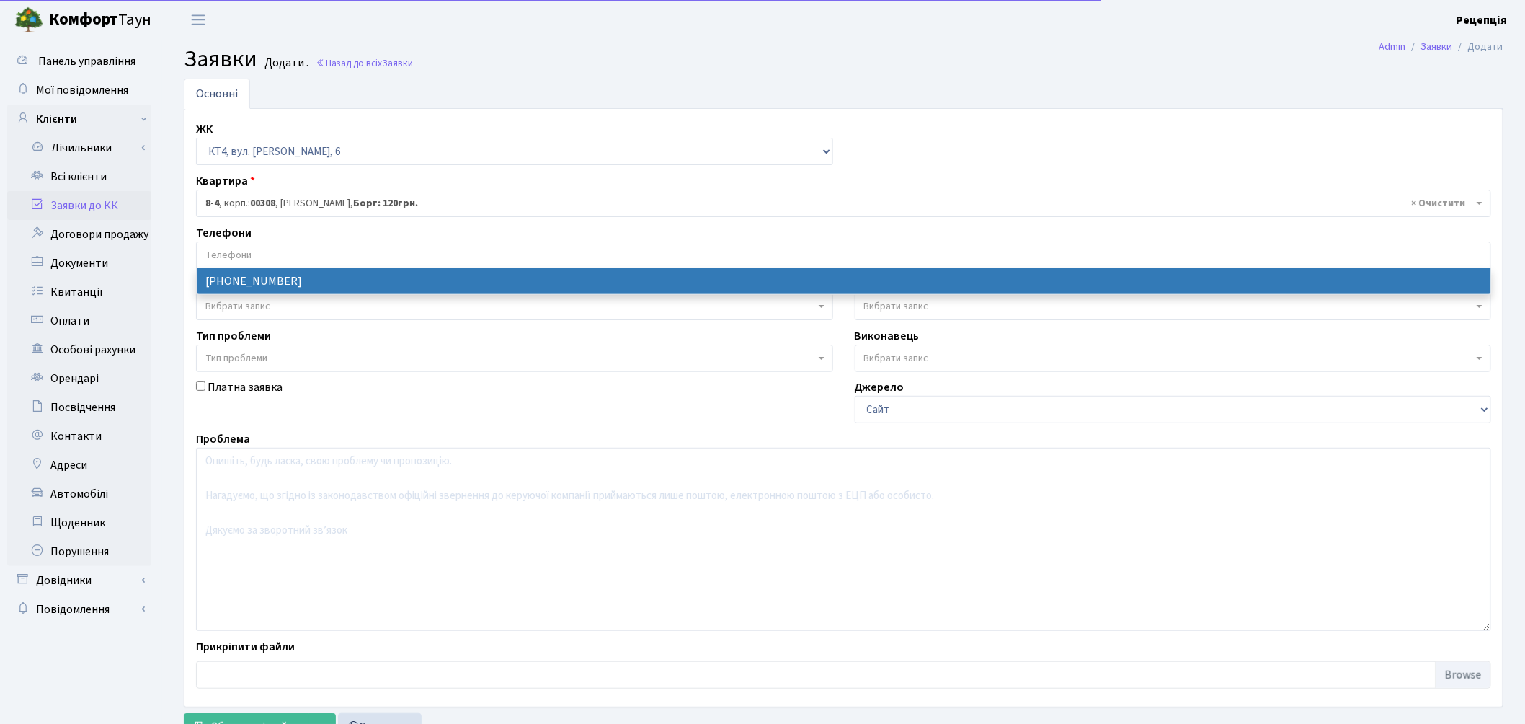
select select "25464"
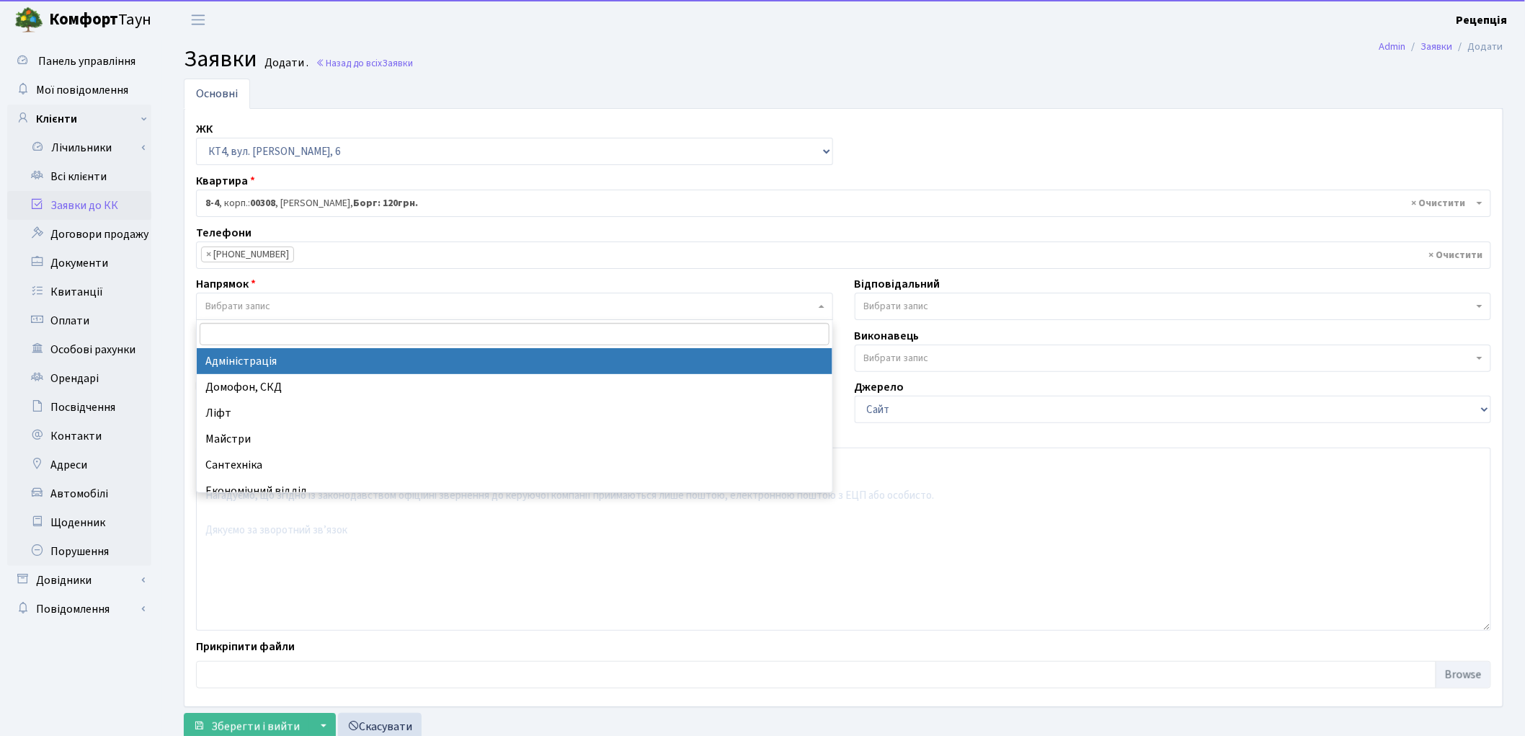
click at [257, 303] on span "Вибрати запис" at bounding box center [237, 306] width 65 height 14
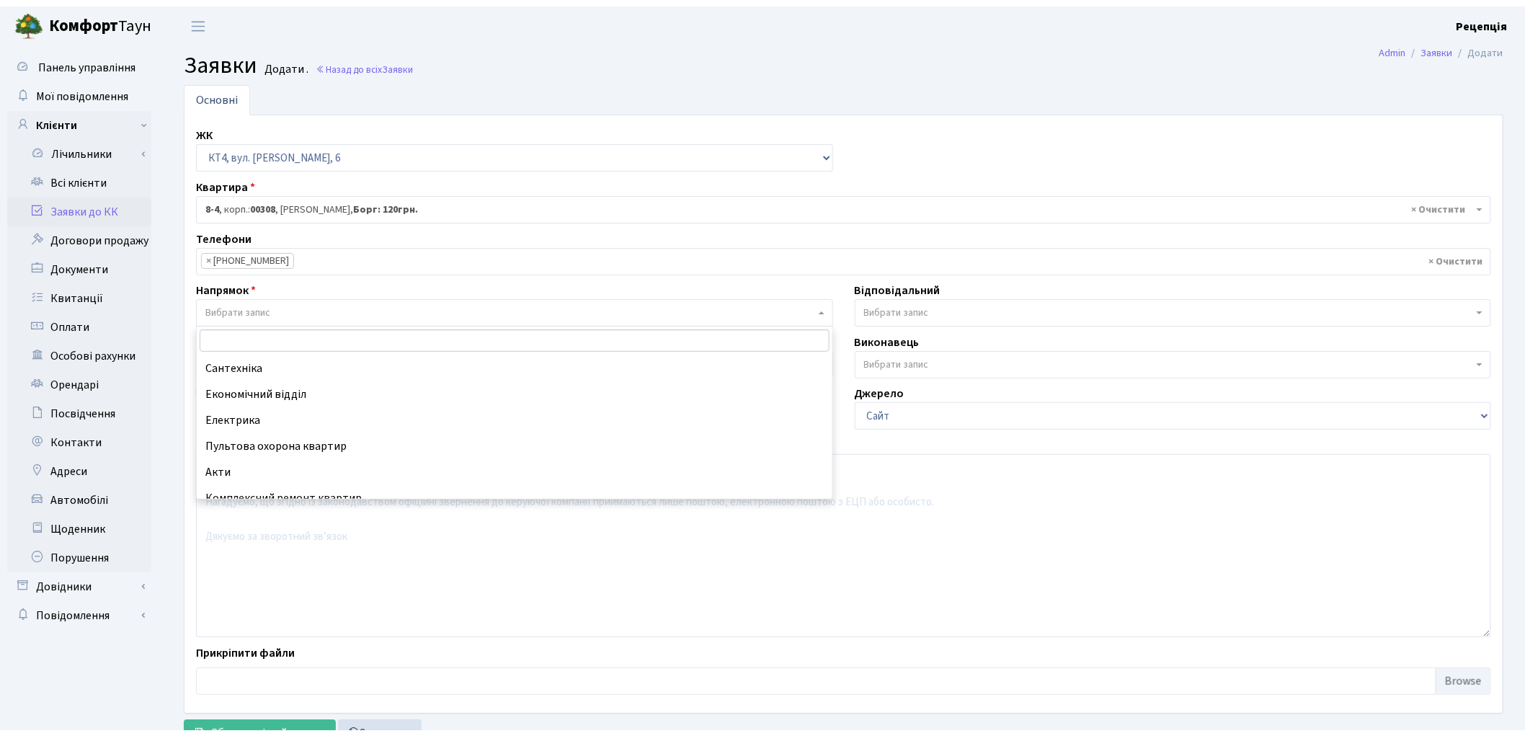
scroll to position [102, 0]
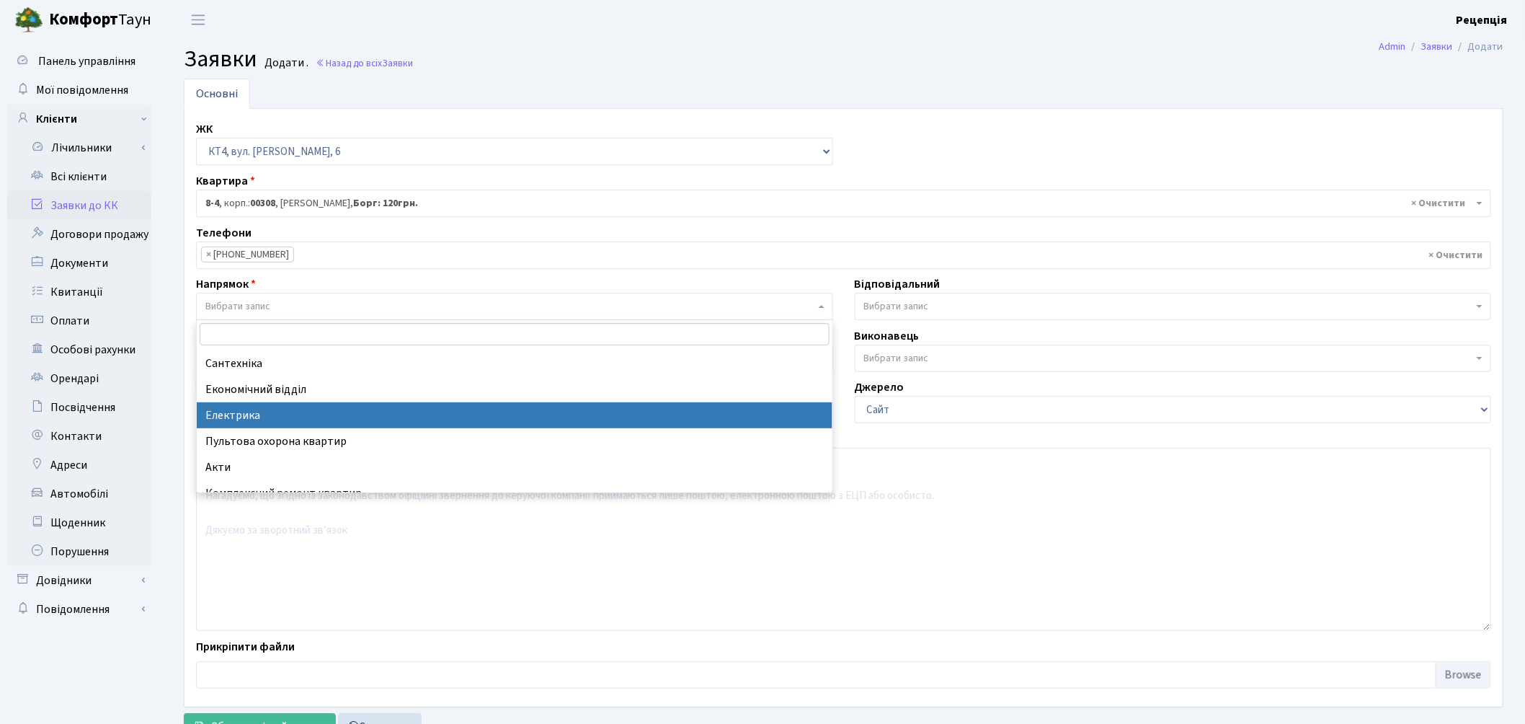
select select "3"
select select
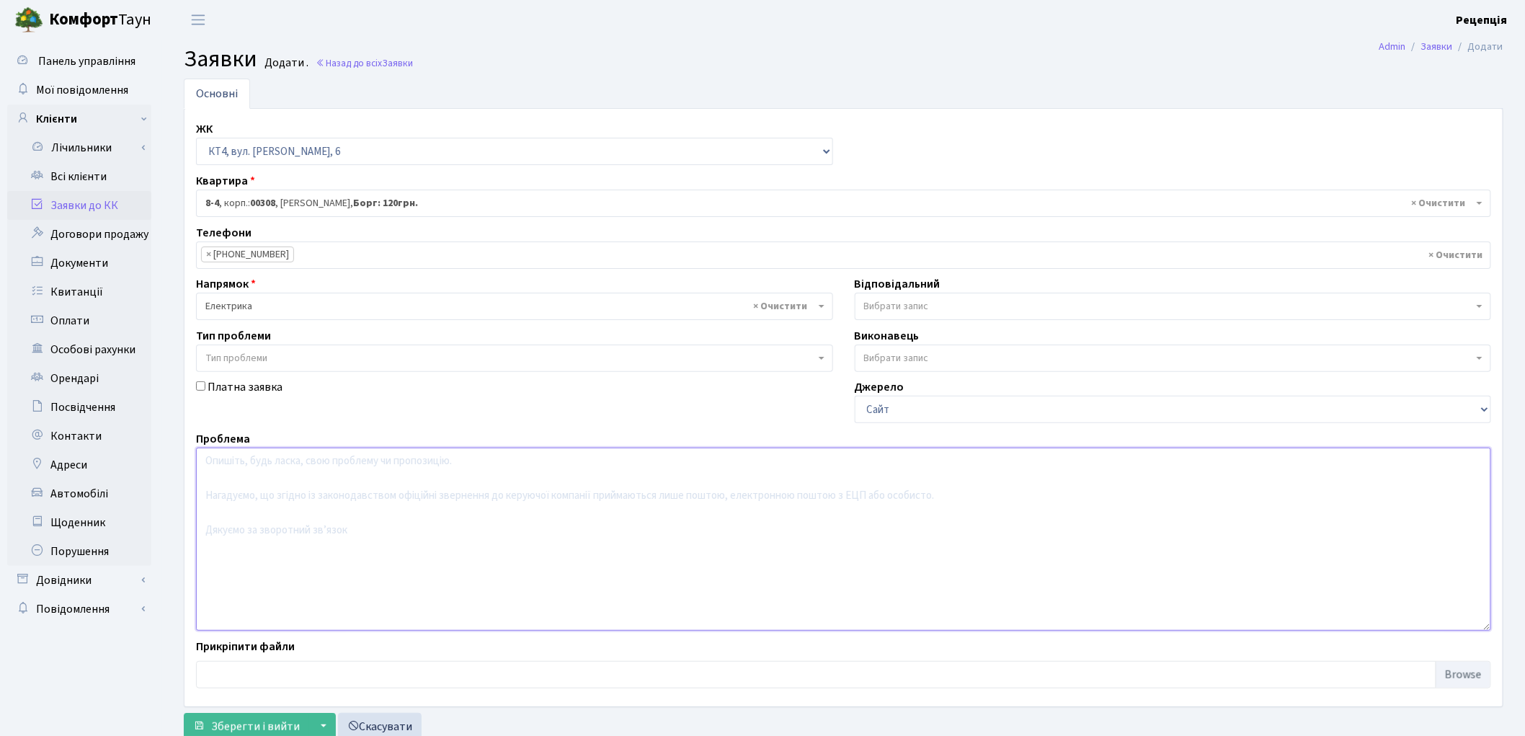
click at [336, 490] on textarea at bounding box center [843, 539] width 1295 height 183
click at [253, 464] on textarea "При вході в підвал немає світла. Прохання" at bounding box center [843, 539] width 1295 height 183
click at [463, 463] on textarea "При вході при спуску в підвал немає світла. Прохання" at bounding box center [843, 539] width 1295 height 183
type textarea "При вході при спуску в підвал немає світла. Прохання встановити лампочку."
click at [284, 726] on span "Зберегти і вийти" at bounding box center [255, 727] width 89 height 16
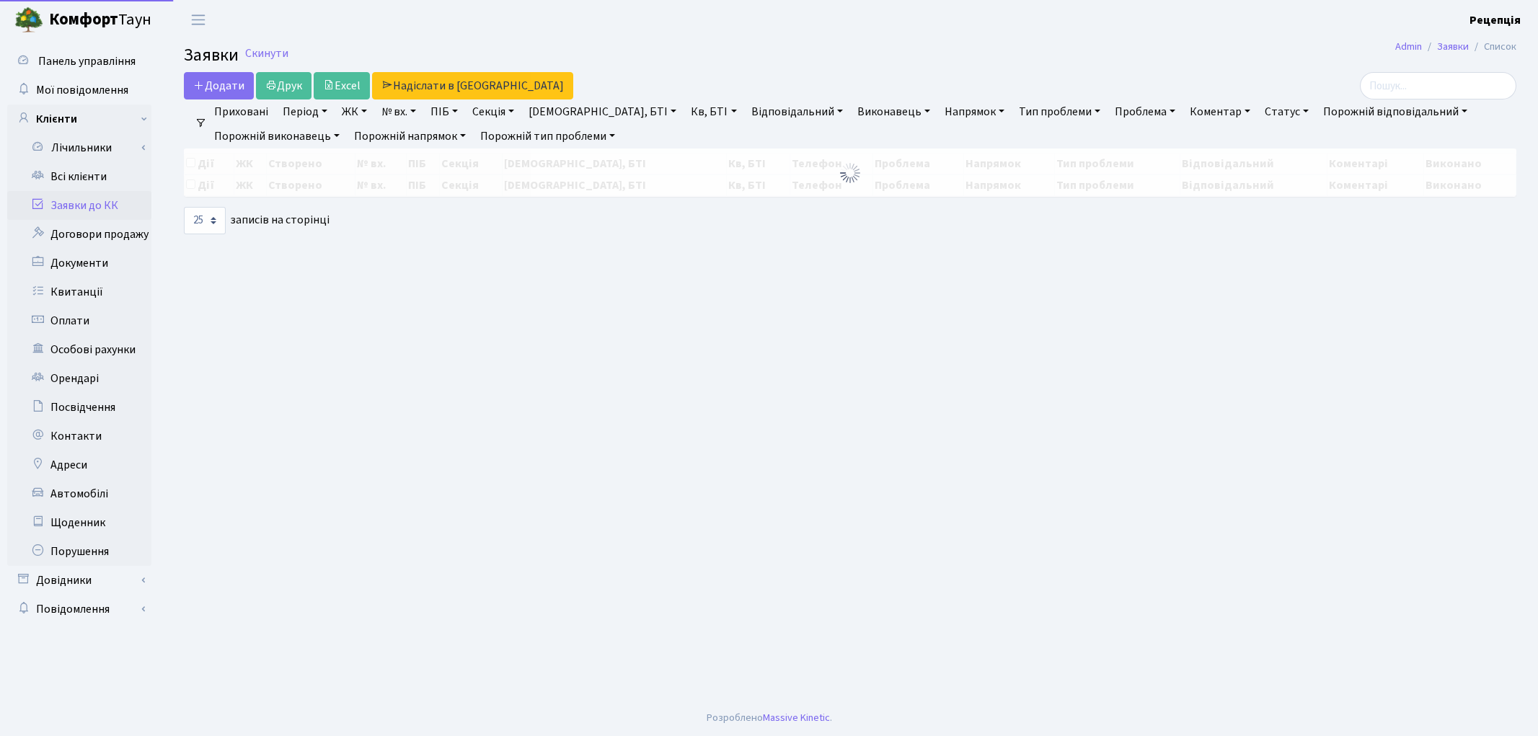
select select "25"
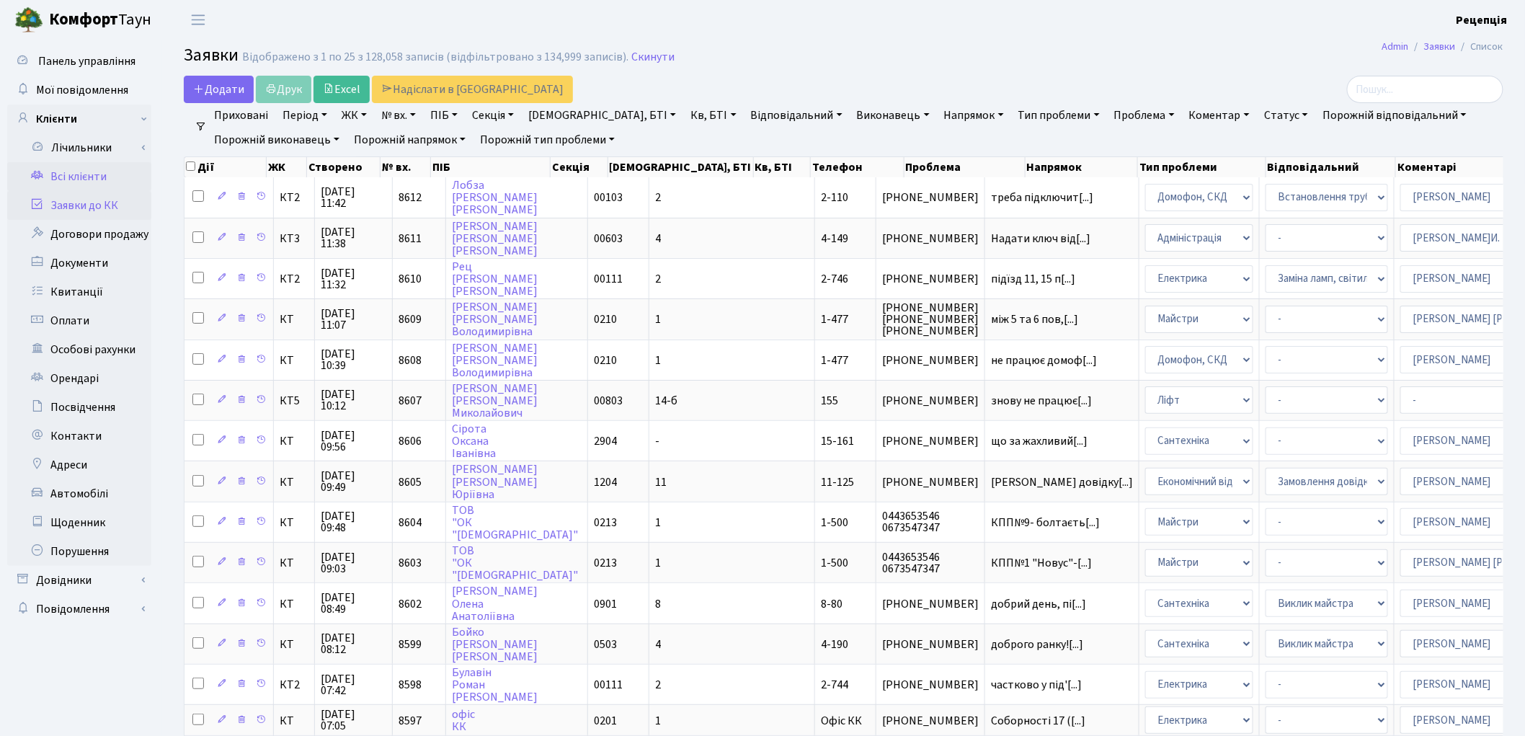
click at [94, 168] on link "Всі клієнти" at bounding box center [79, 176] width 144 height 29
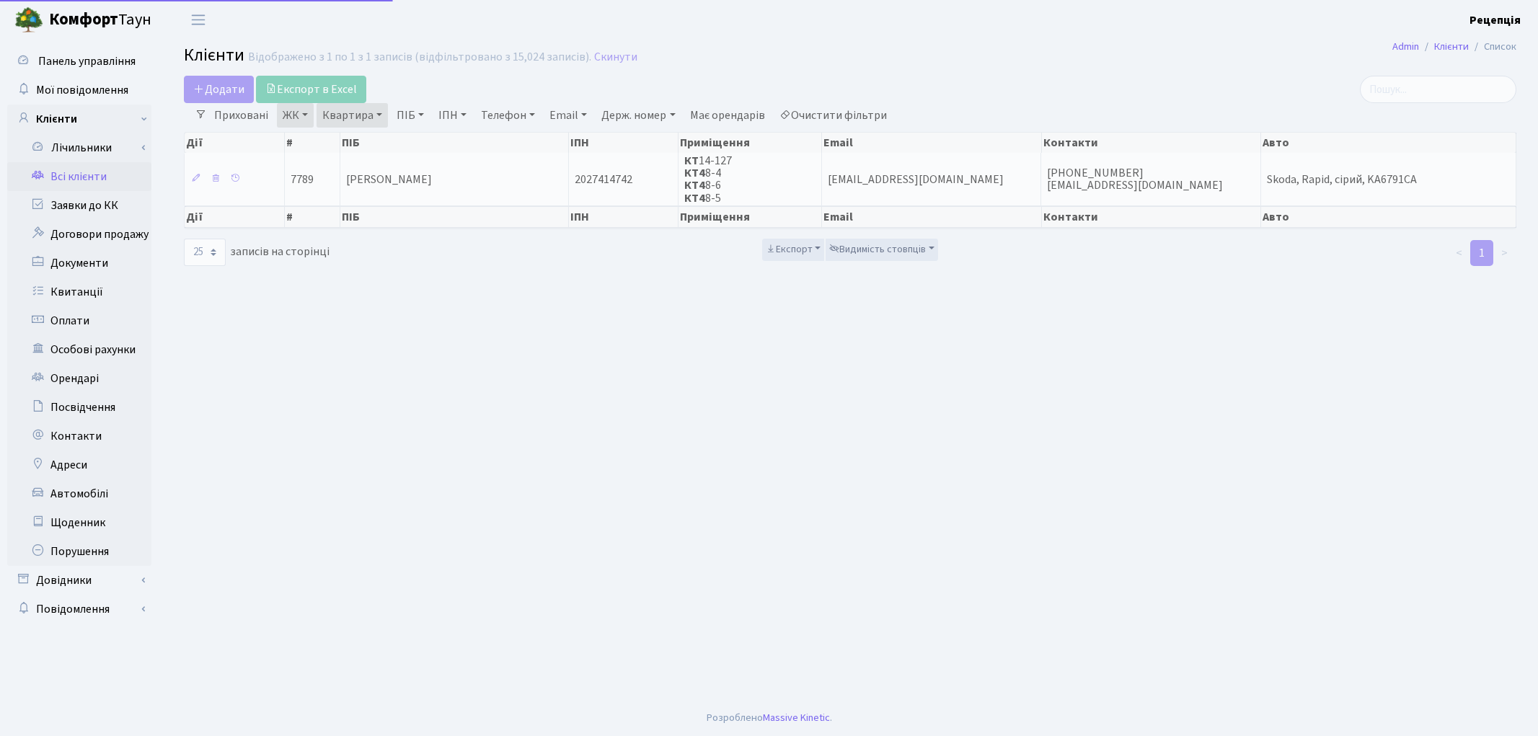
select select "25"
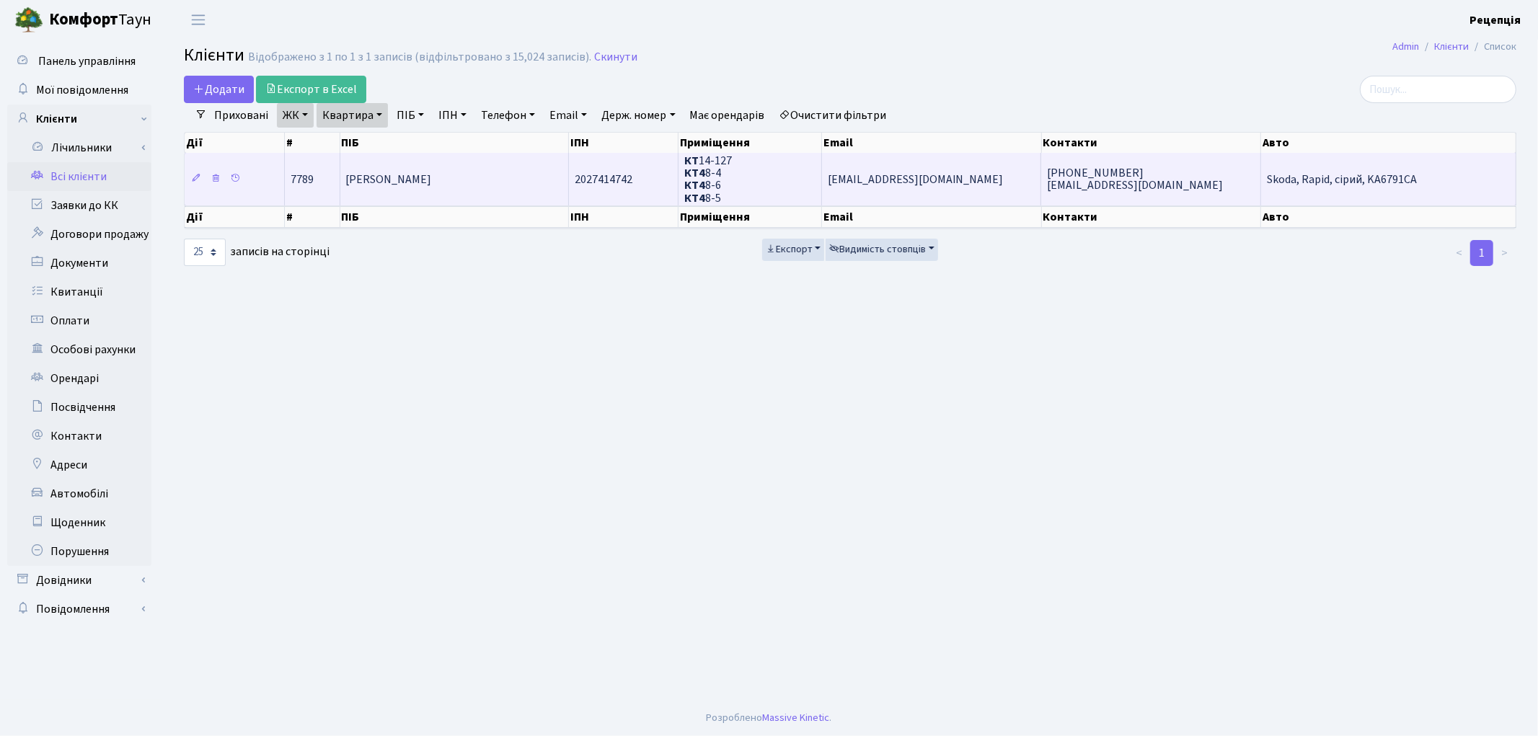
click at [507, 177] on td "[PERSON_NAME]" at bounding box center [454, 179] width 229 height 52
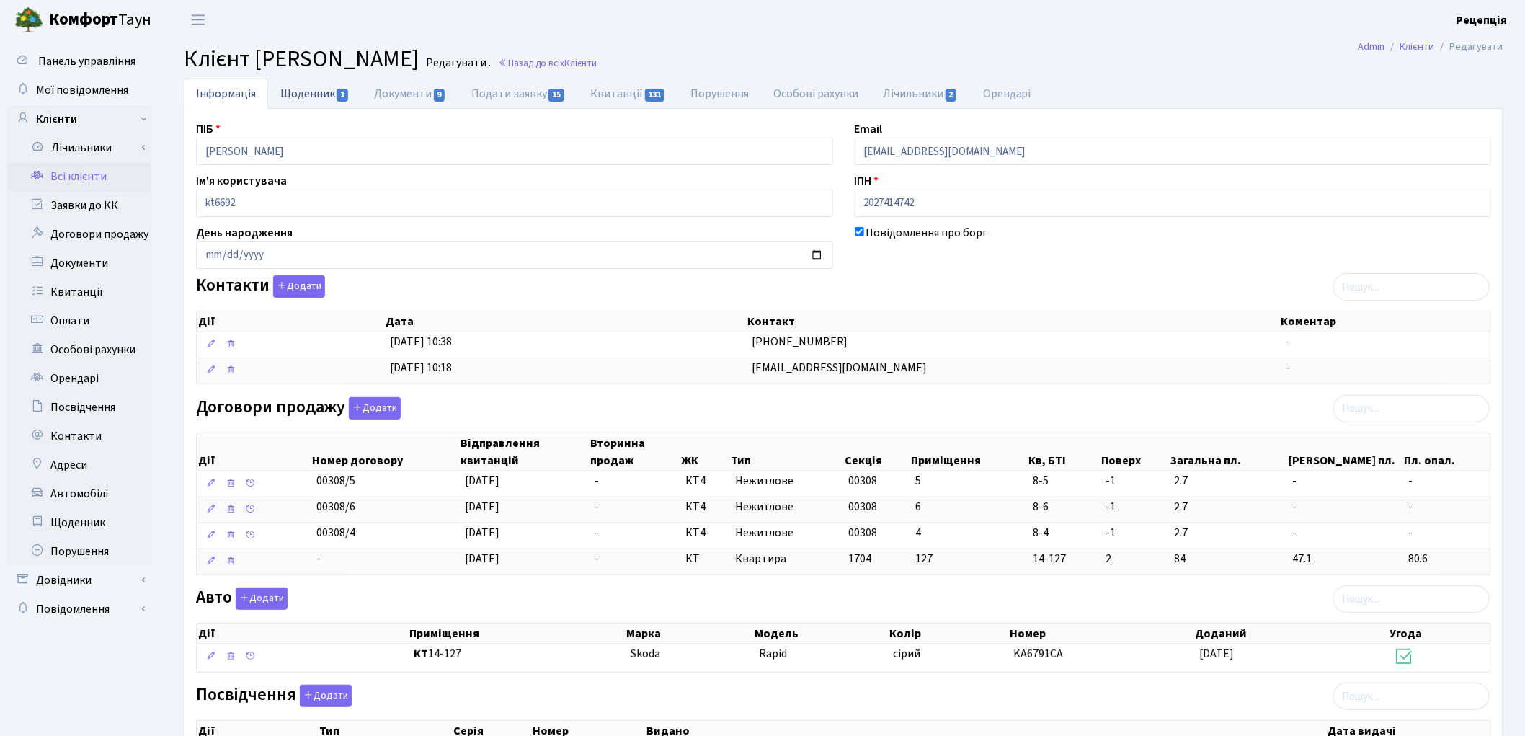
click at [306, 102] on link "Щоденник 1" at bounding box center [315, 94] width 94 height 30
select select "25"
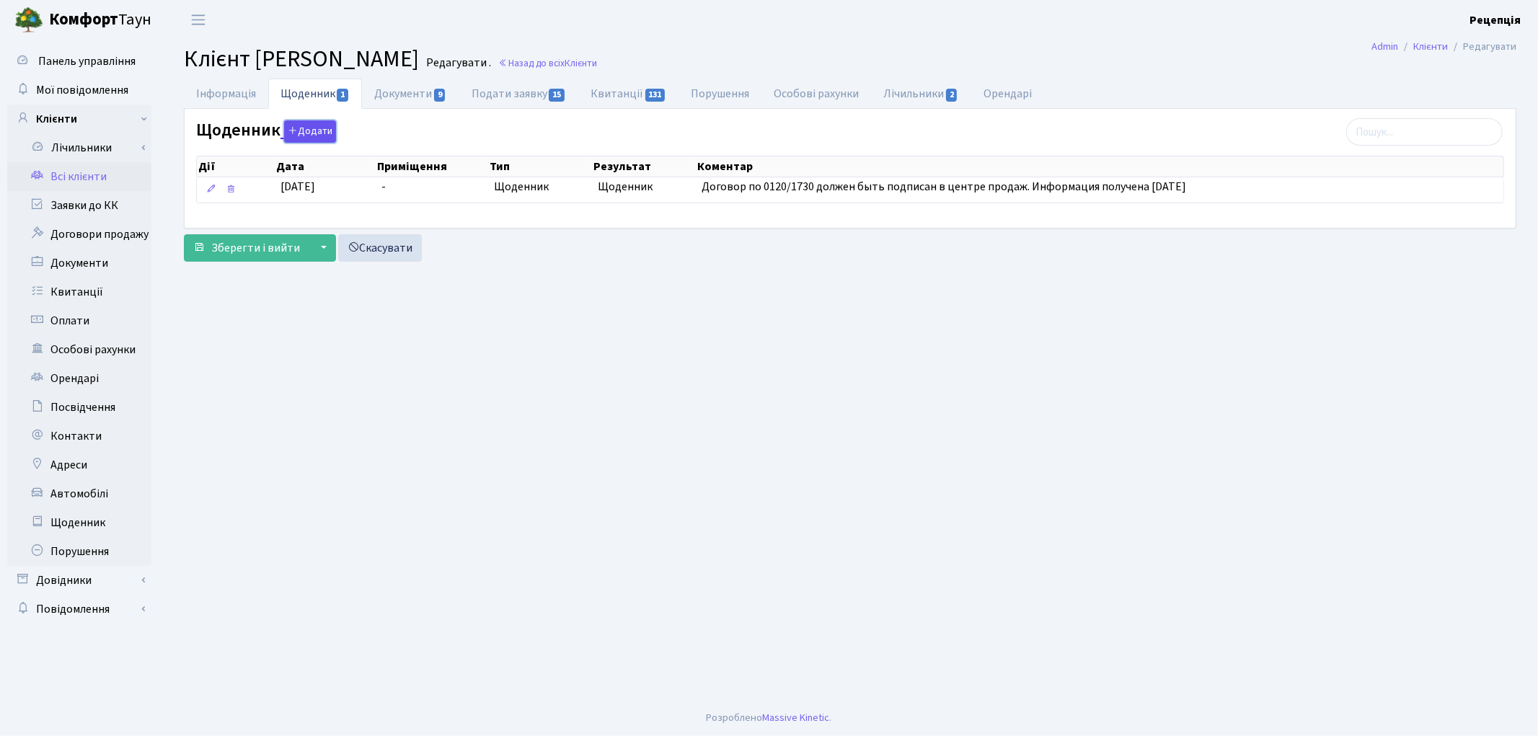
click at [319, 135] on button "Додати" at bounding box center [310, 131] width 52 height 22
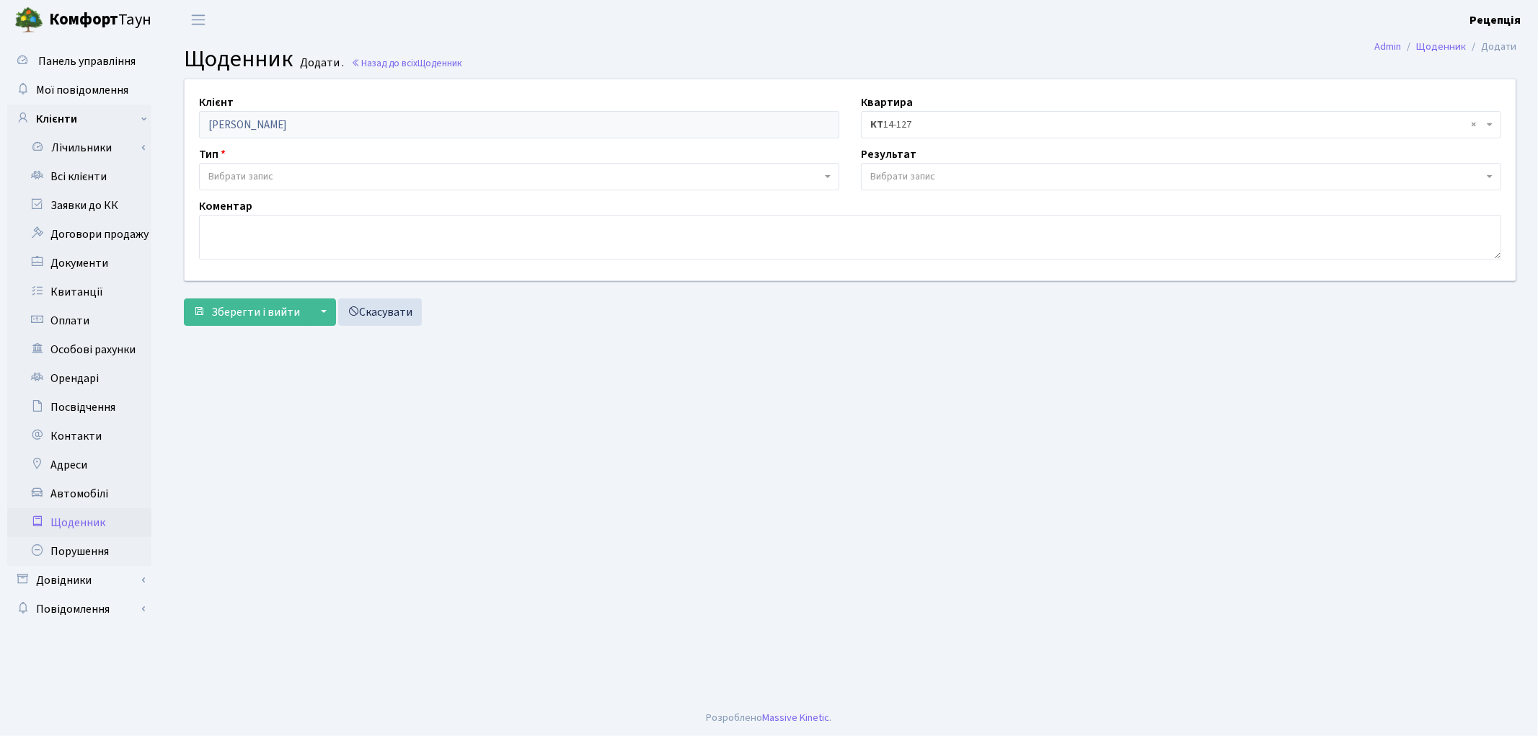
click at [270, 172] on span "Вибрати запис" at bounding box center [240, 176] width 65 height 14
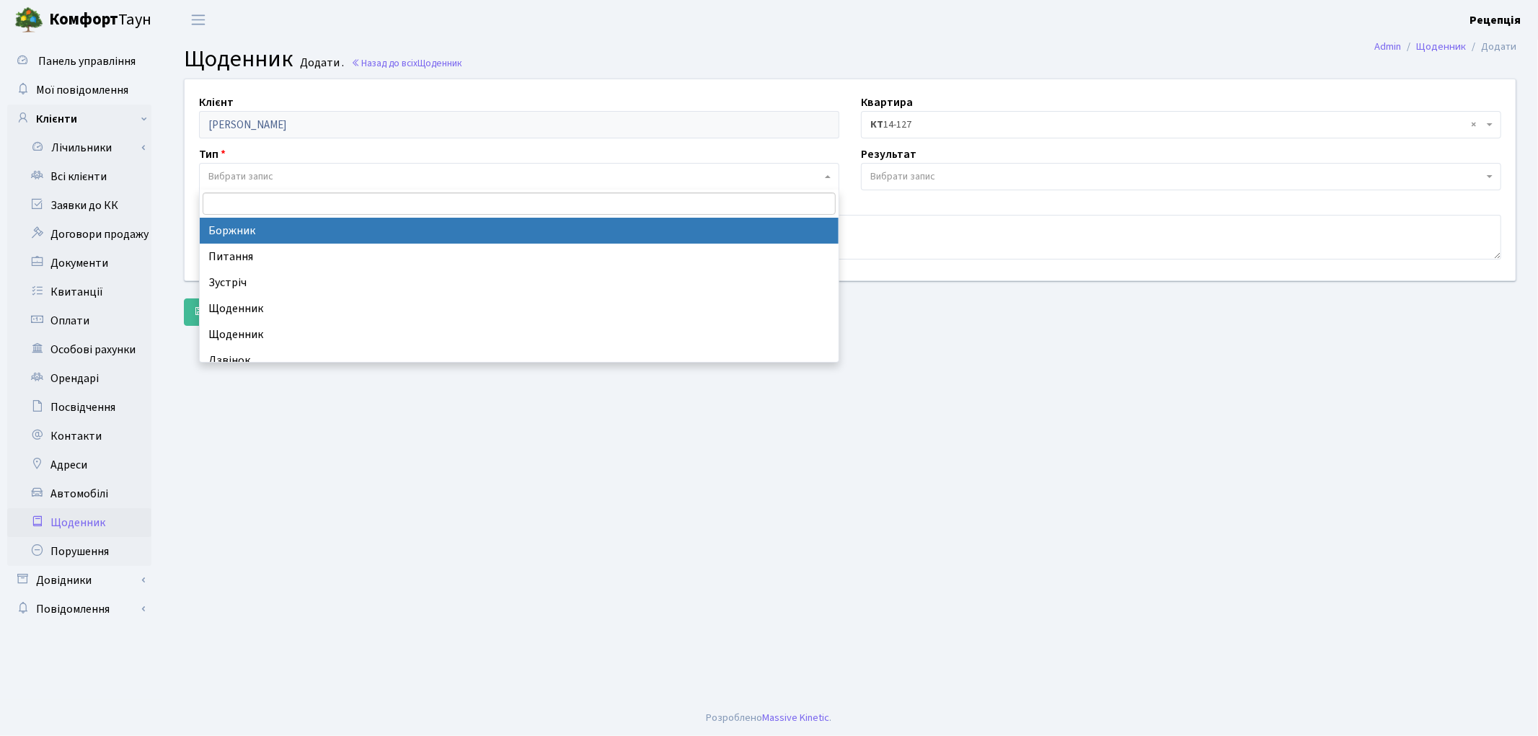
select select "189"
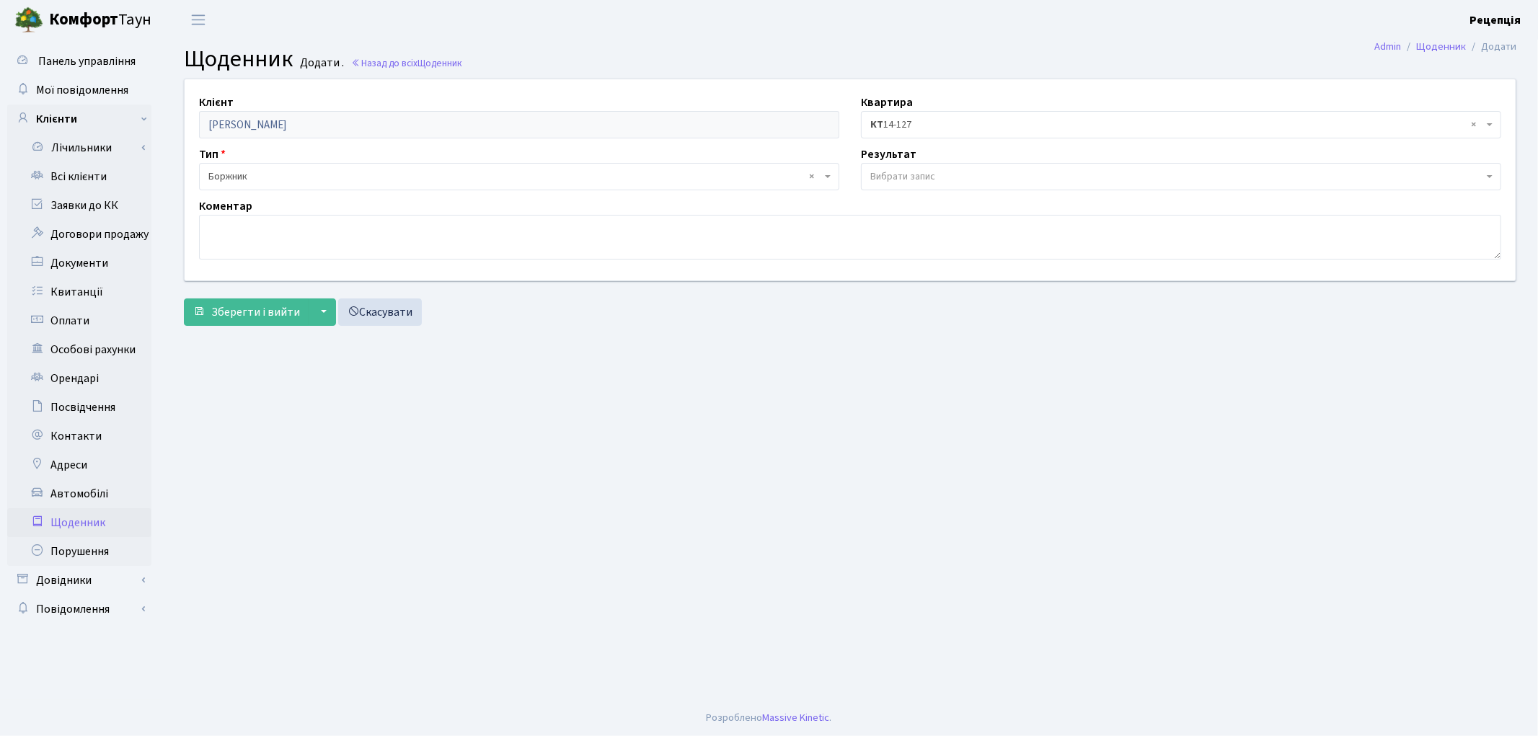
click at [974, 159] on div "Результат - Щоденник Узгоджено Автодозвон В приміщенні УК Відкрито судове прова…" at bounding box center [1181, 168] width 662 height 45
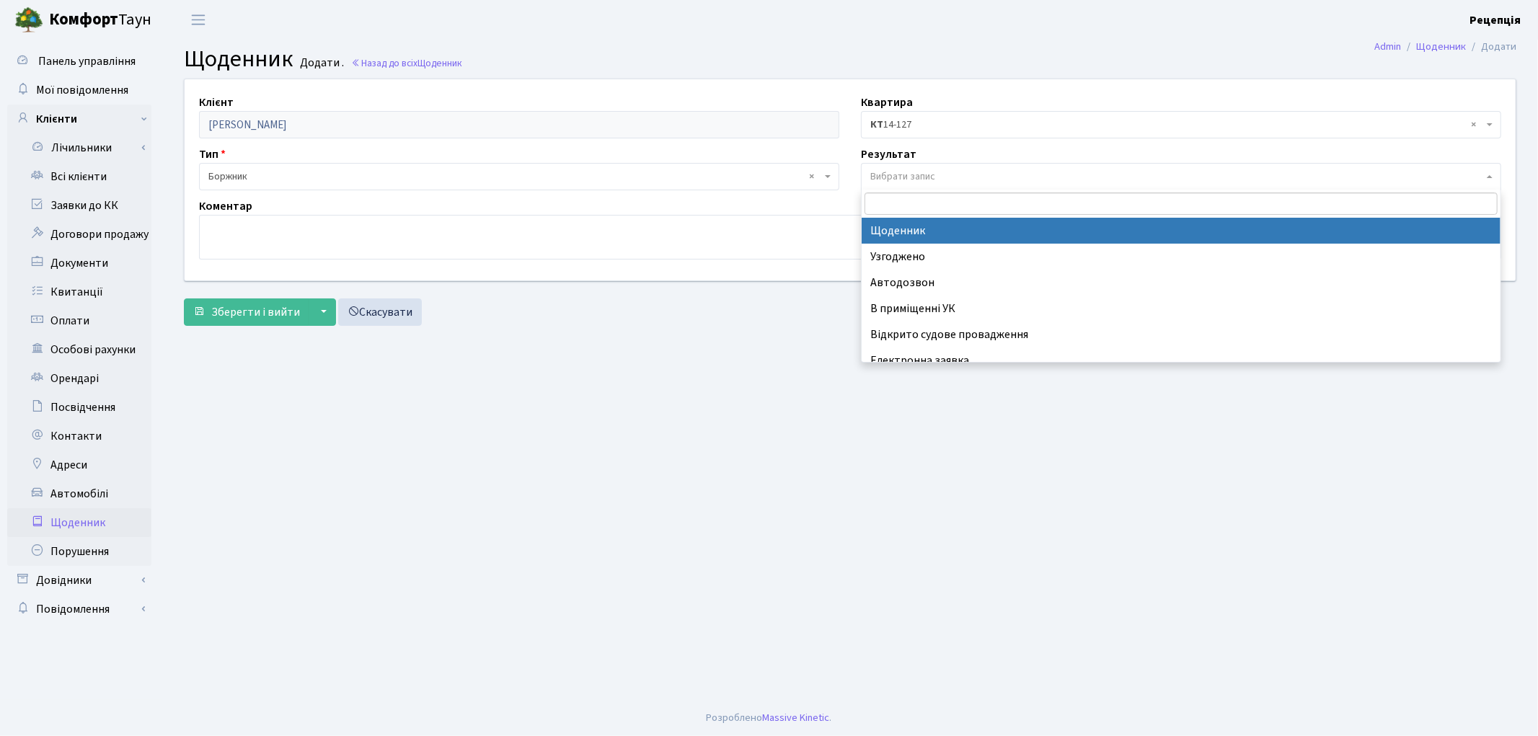
click at [968, 169] on span "Вибрати запис" at bounding box center [1176, 176] width 613 height 14
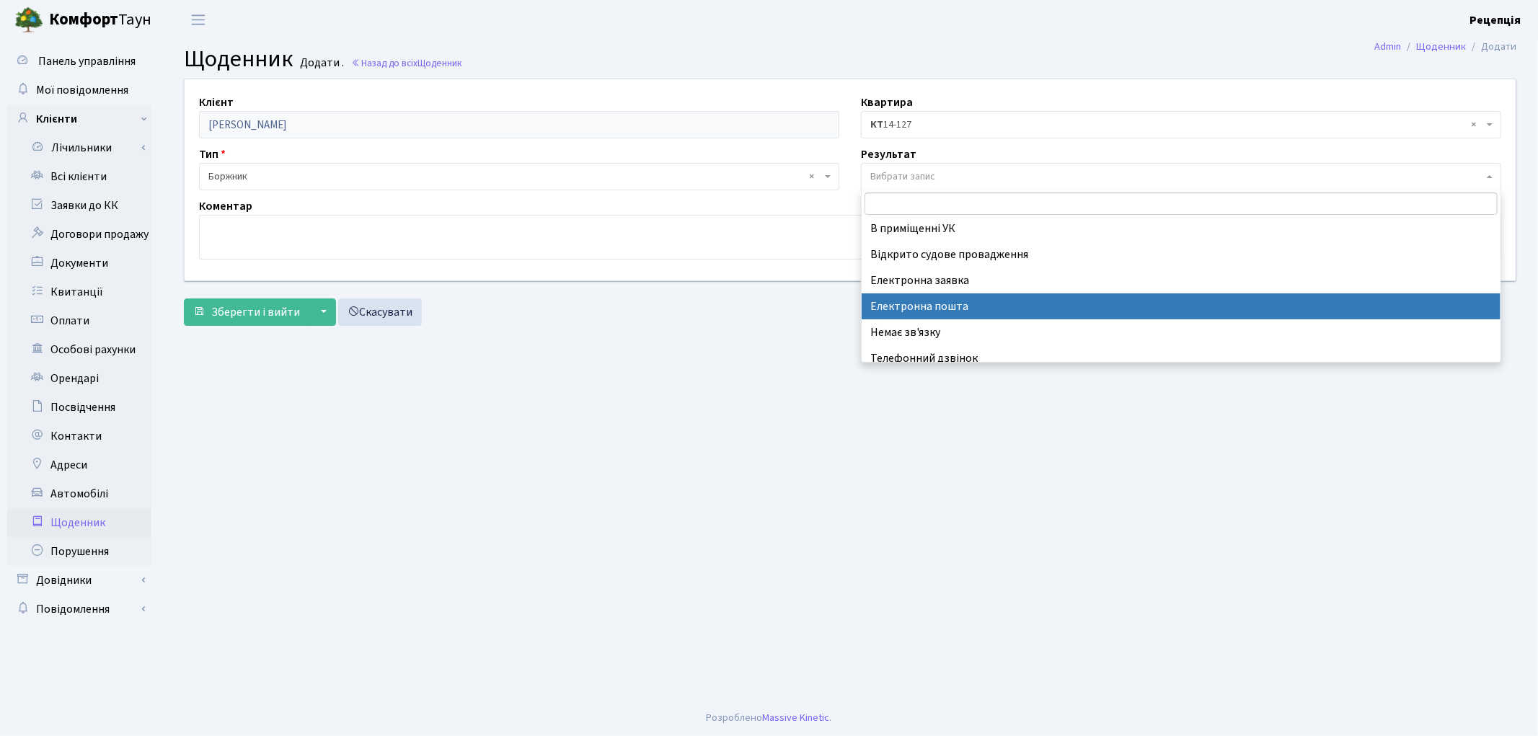
scroll to position [89, 0]
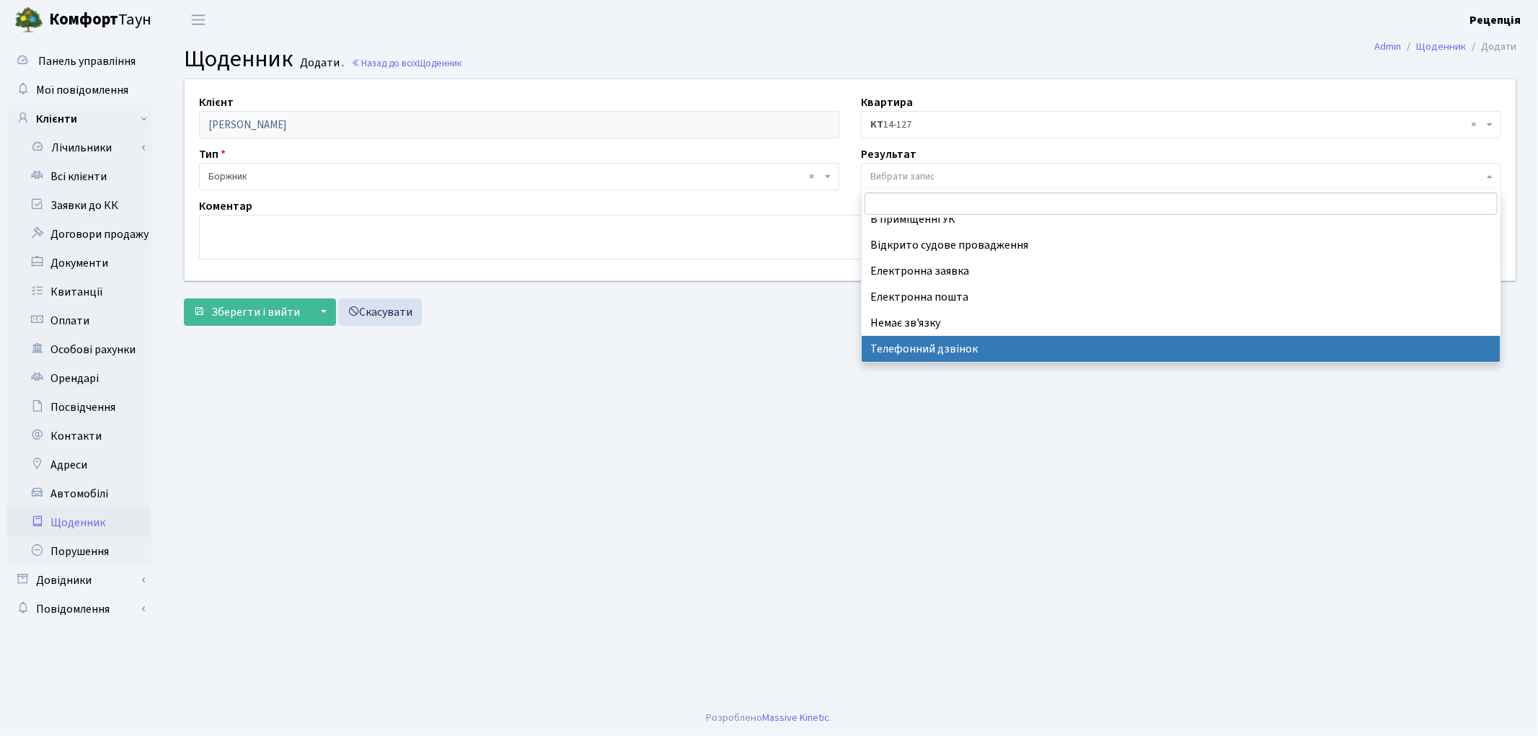
select select "196"
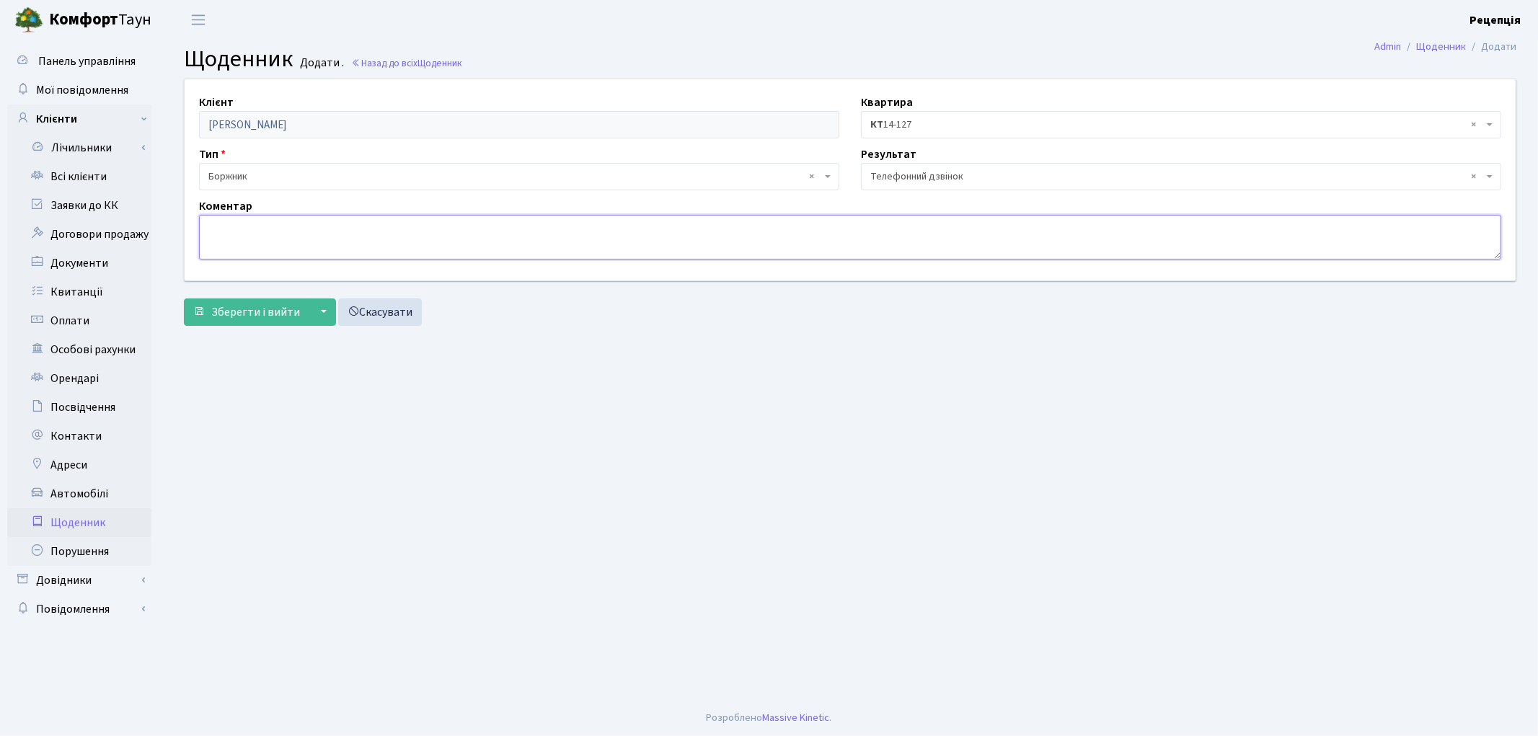
click at [392, 238] on textarea at bounding box center [850, 237] width 1302 height 45
type textarea "Н"
type textarea "Звірку платежів надіслано на електронну пошту."
click at [224, 322] on button "Зберегти і вийти" at bounding box center [246, 311] width 125 height 27
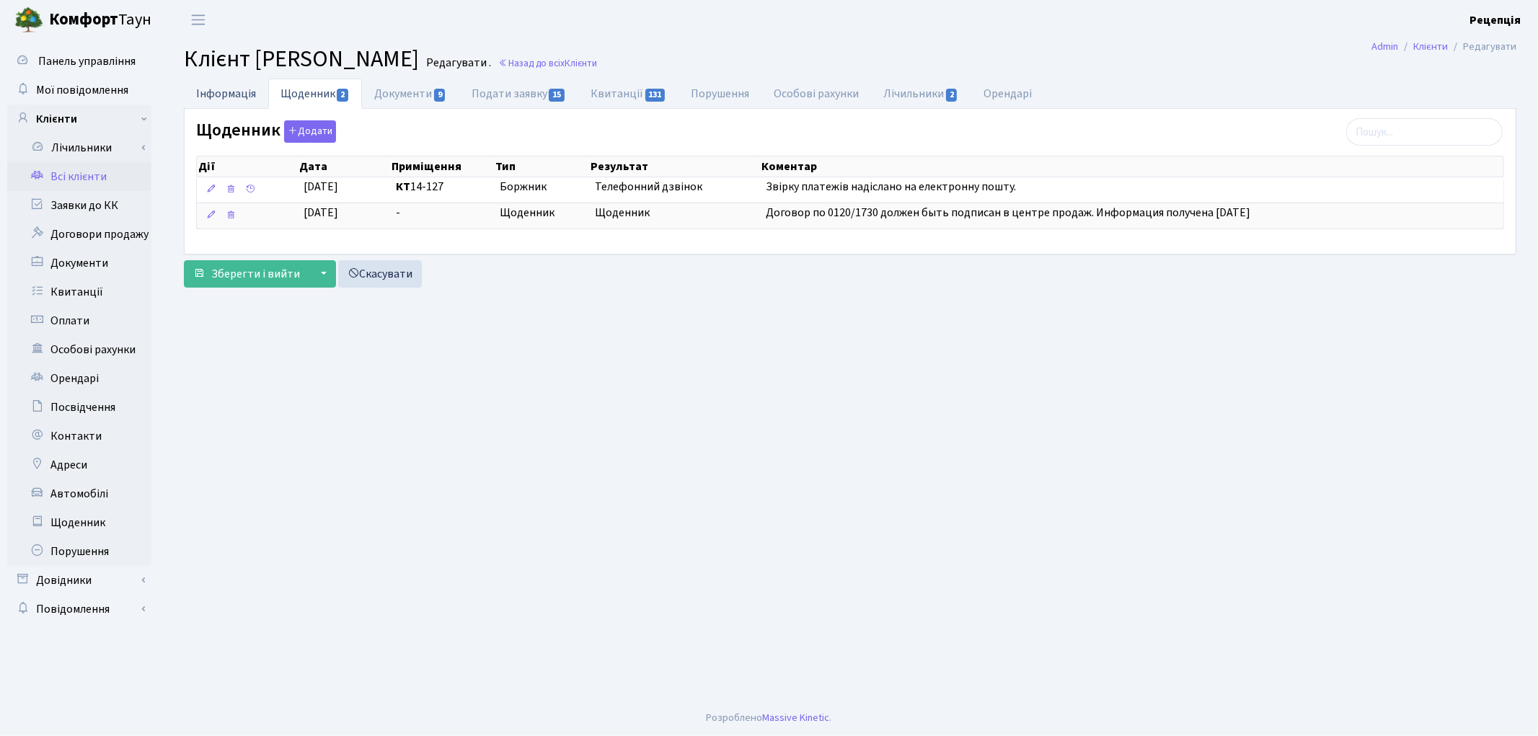
click at [223, 99] on link "Інформація" at bounding box center [226, 94] width 84 height 30
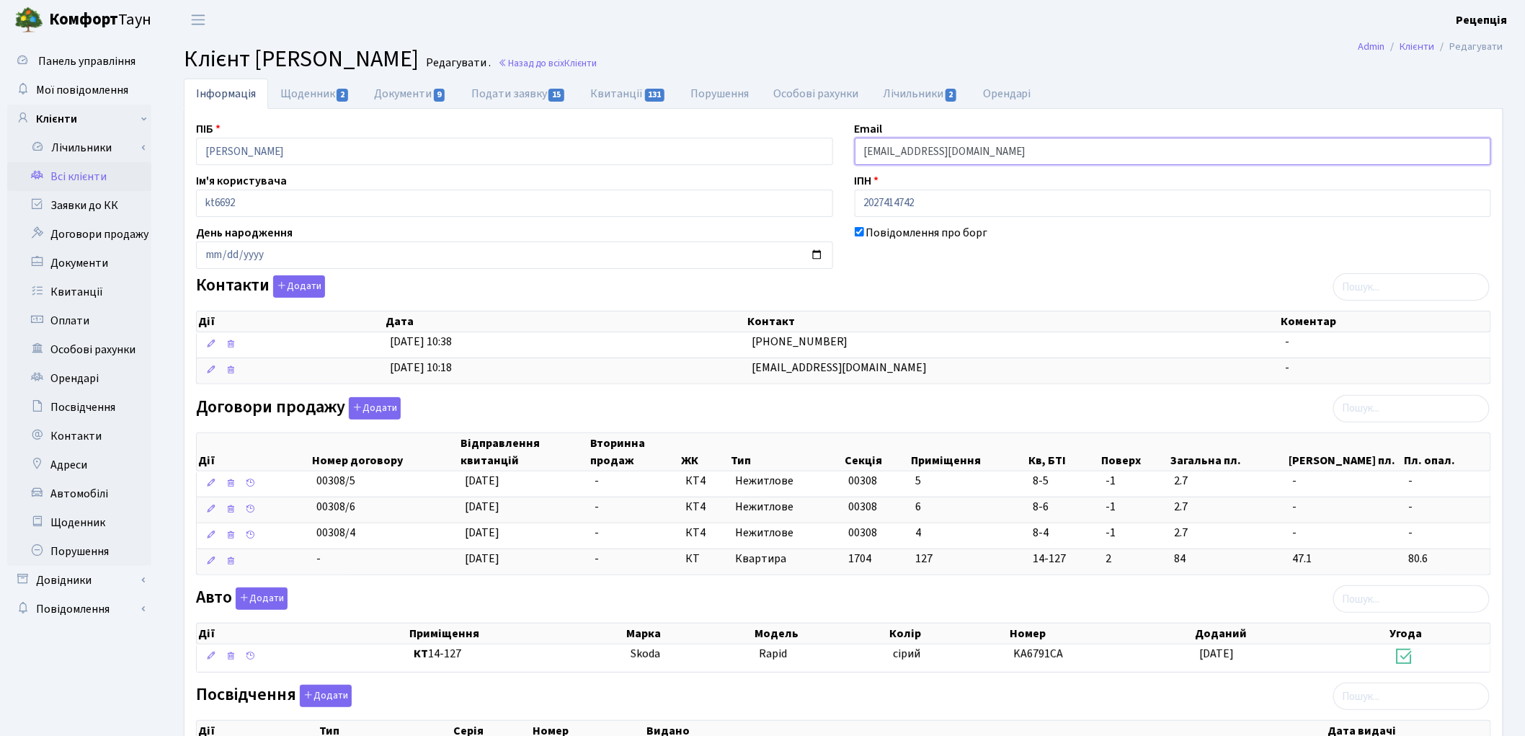
drag, startPoint x: 984, startPoint y: 157, endPoint x: 838, endPoint y: 154, distance: 146.4
click at [838, 154] on div "ПІБ Рожкова Лілія Миколаївна Email liliia.rozhkova@gmail.com Ім'я користувача k…" at bounding box center [843, 510] width 1317 height 781
click at [490, 89] on link "Подати заявку 15" at bounding box center [518, 94] width 119 height 30
select select "25"
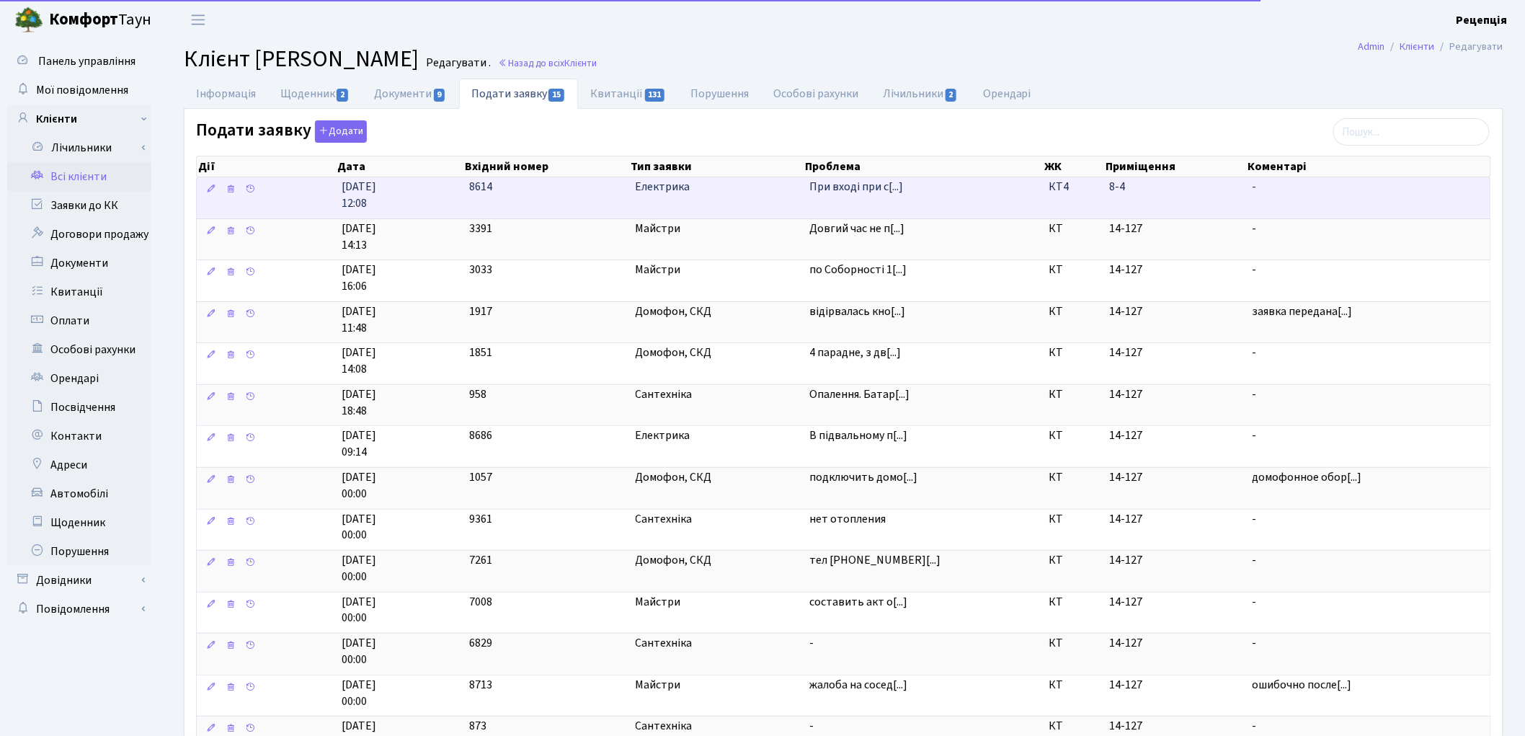
click at [764, 205] on td "Електрика" at bounding box center [717, 197] width 174 height 41
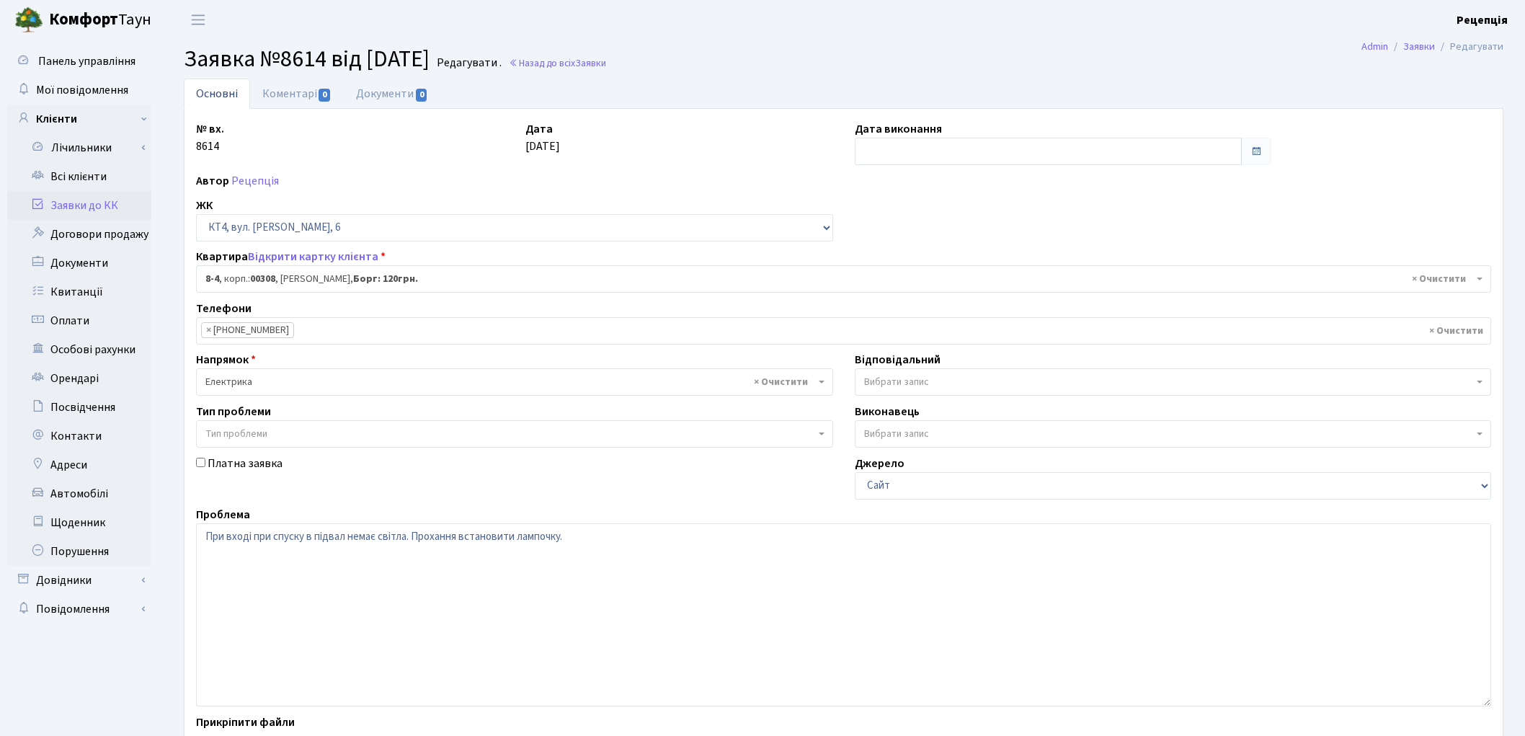
select select "17449"
click at [234, 430] on span "Тип проблеми" at bounding box center [236, 434] width 62 height 14
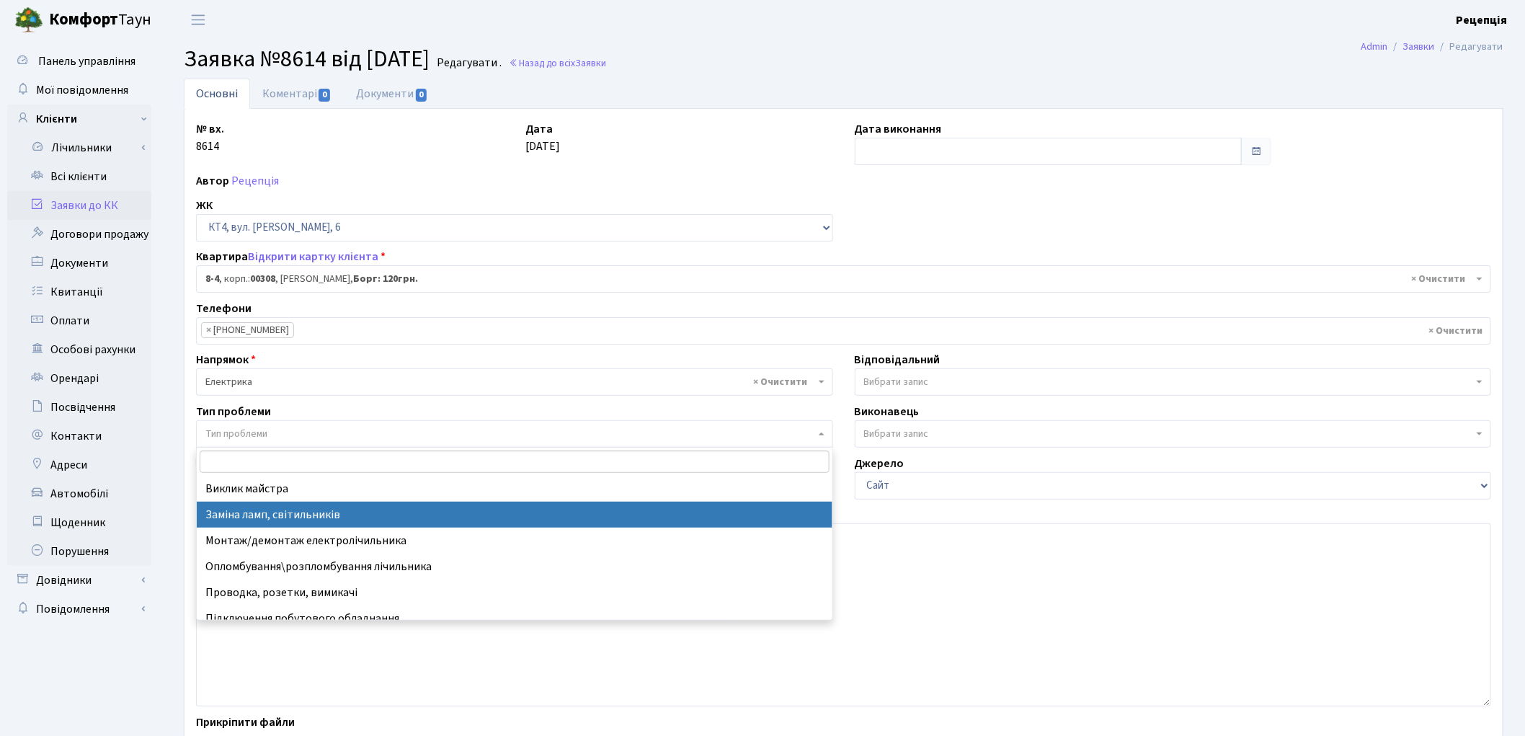
select select "40"
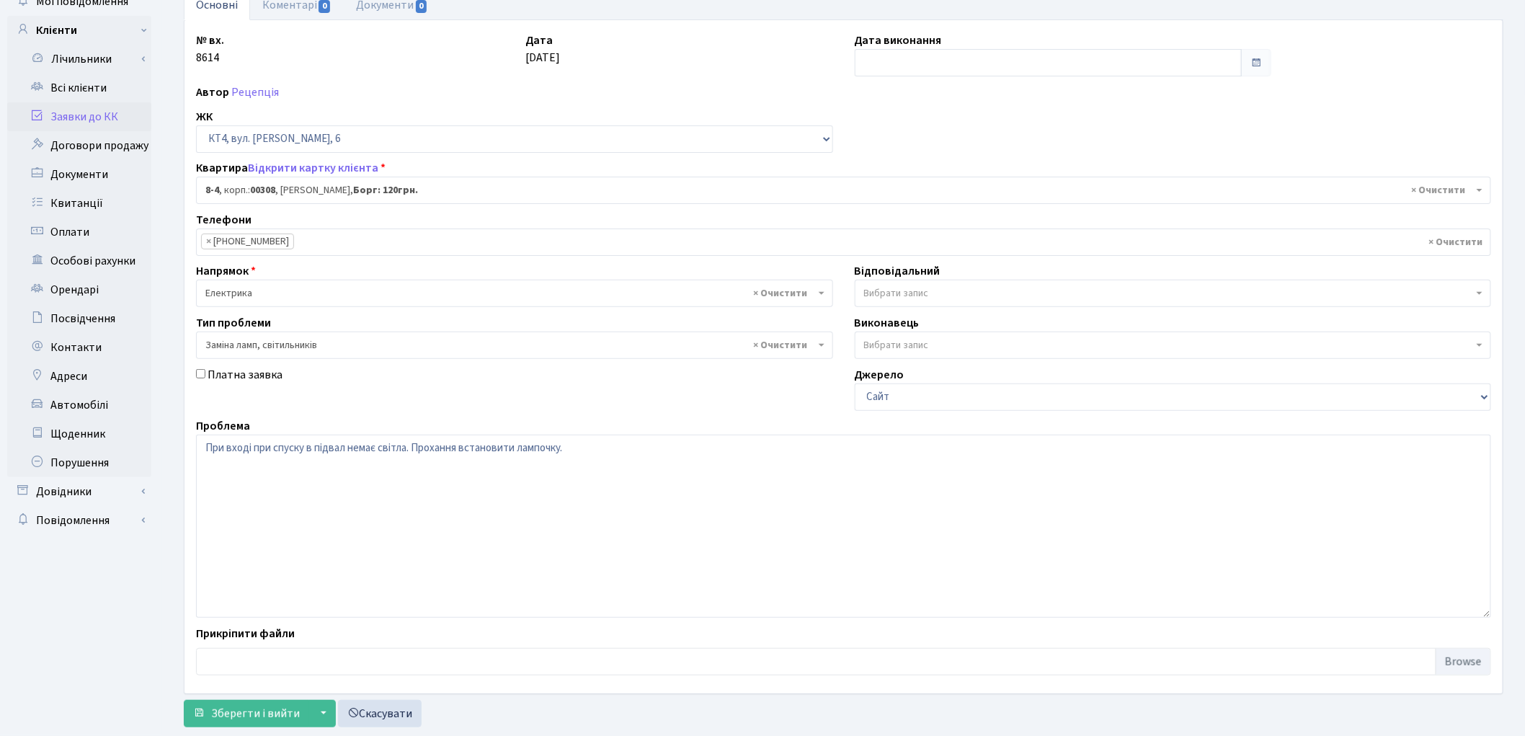
scroll to position [123, 0]
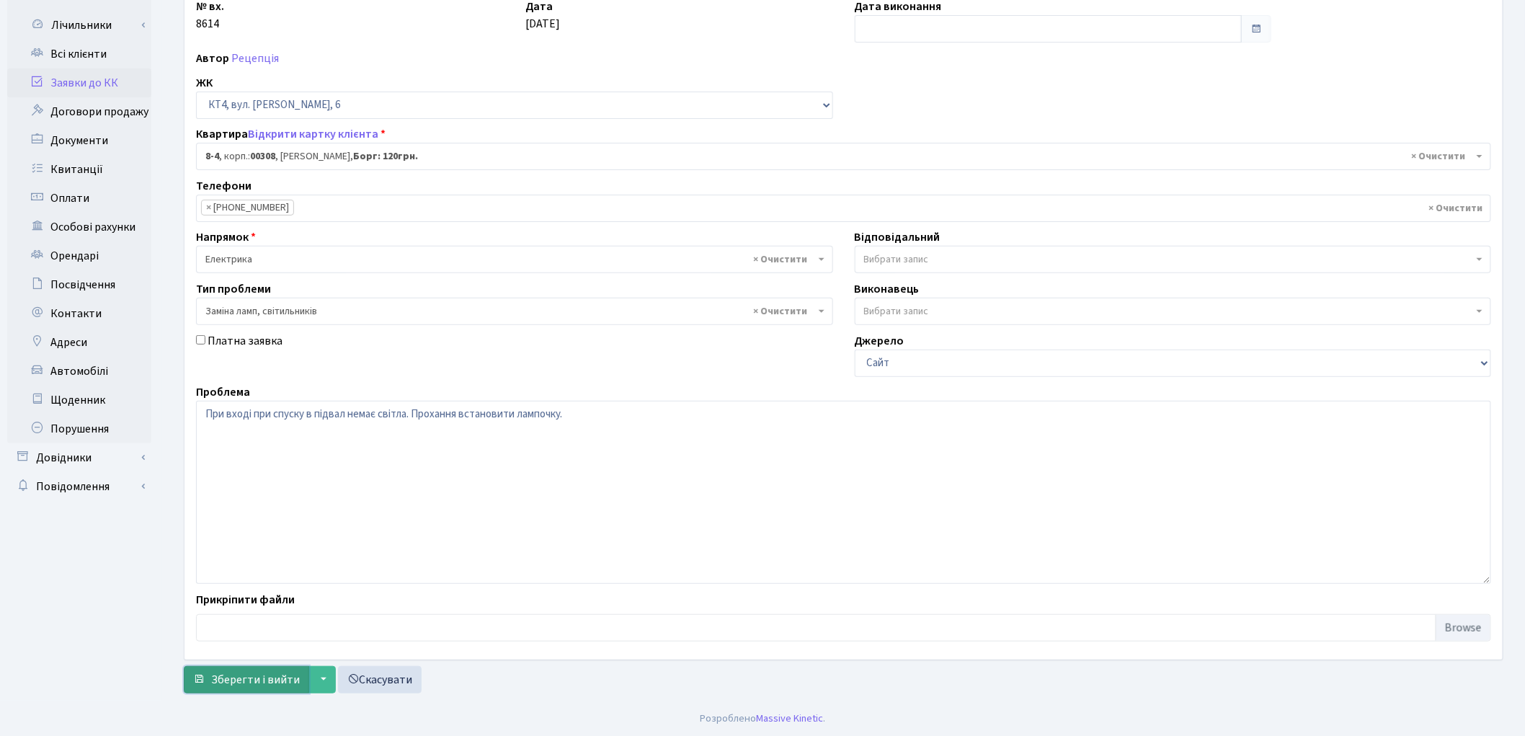
click at [241, 678] on span "Зберегти і вийти" at bounding box center [255, 680] width 89 height 16
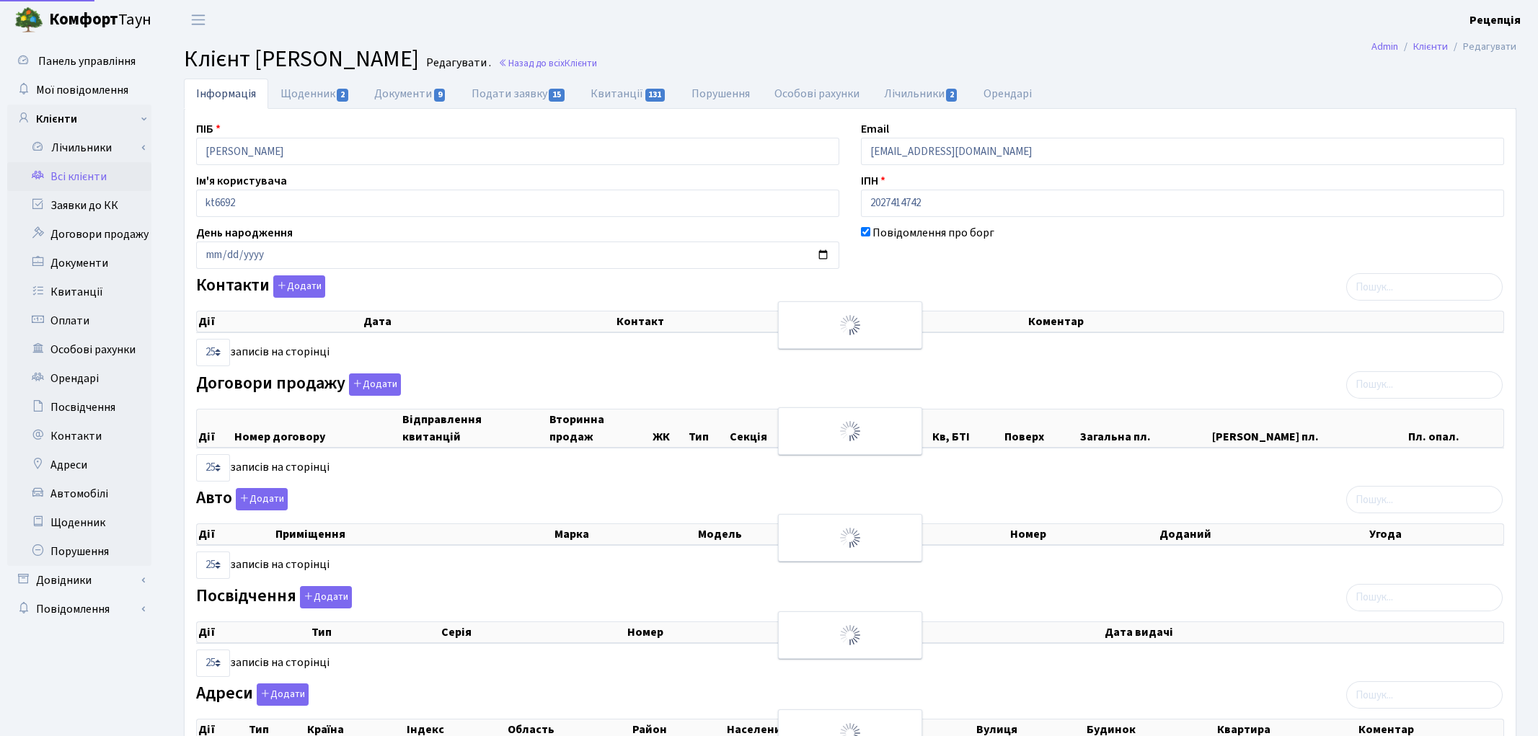
select select "25"
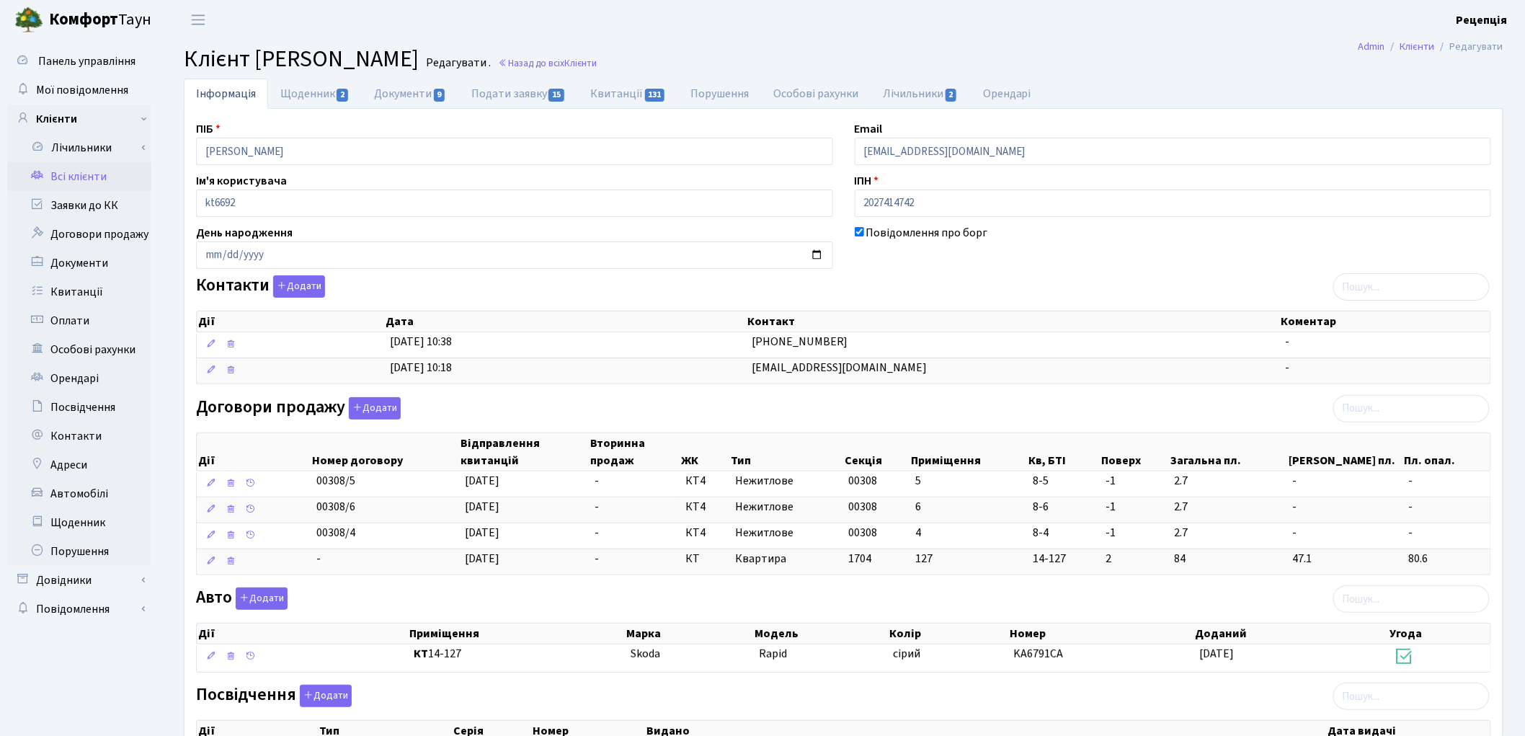
click at [82, 182] on link "Всі клієнти" at bounding box center [79, 176] width 144 height 29
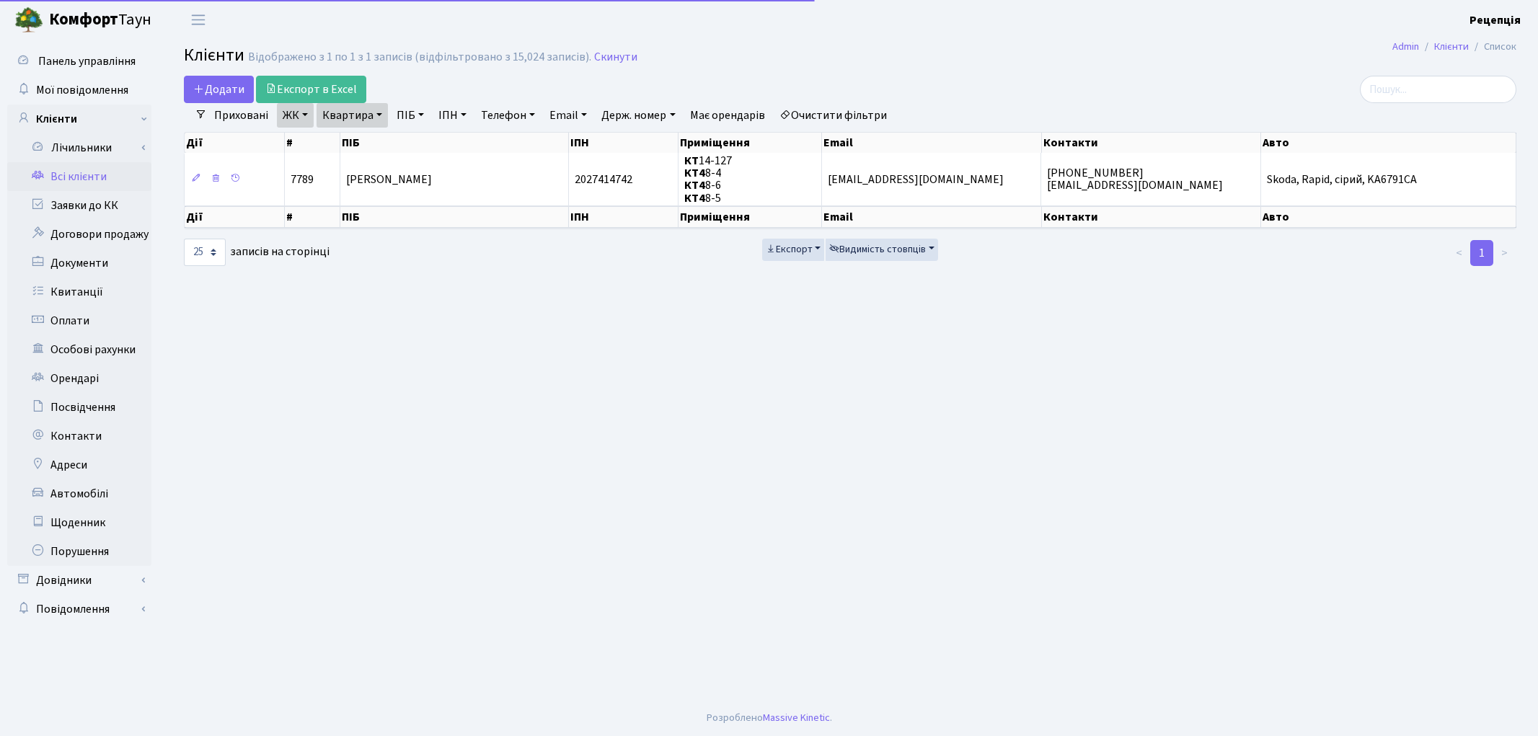
select select "25"
click at [854, 112] on link "Очистити фільтри" at bounding box center [833, 115] width 119 height 25
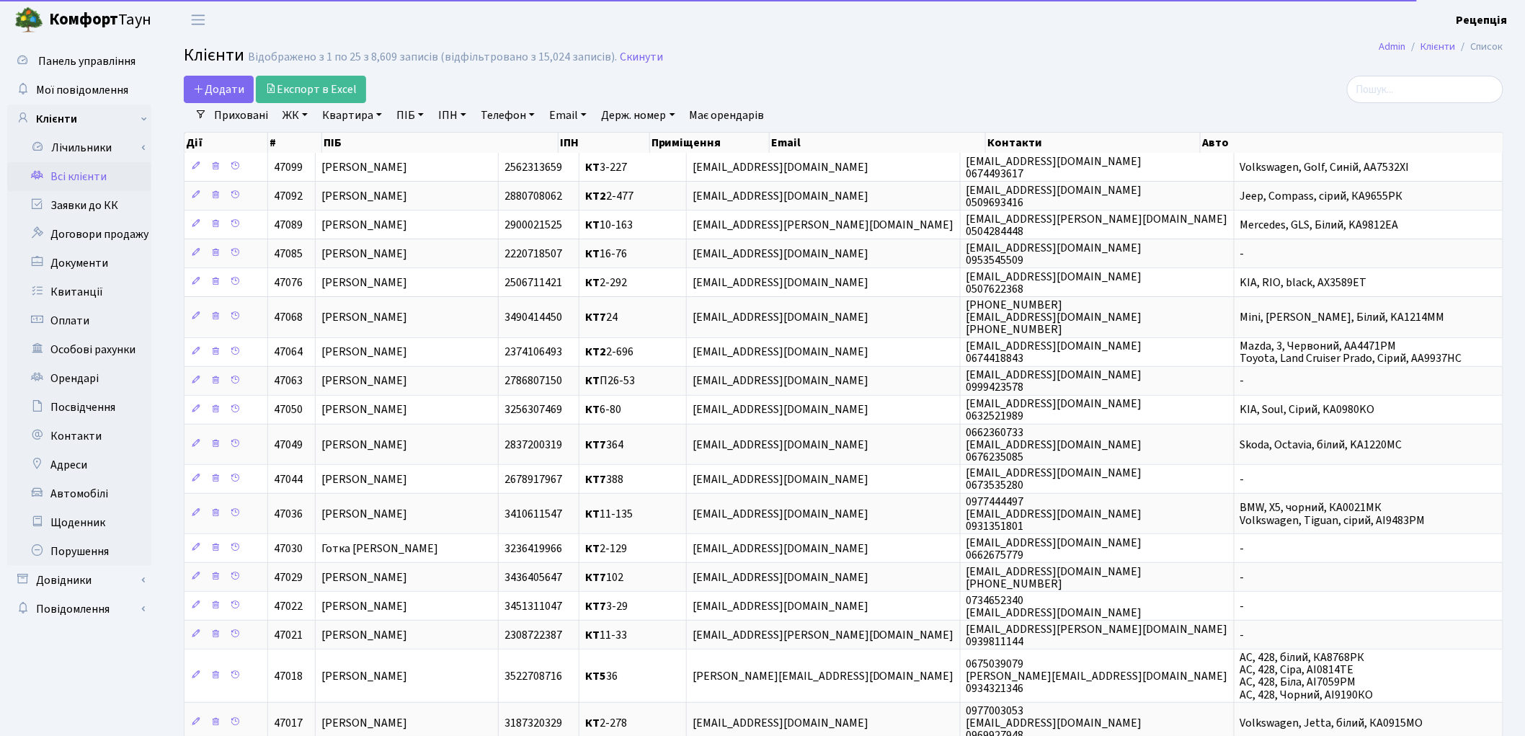
click at [292, 112] on link "ЖК" at bounding box center [295, 115] width 37 height 25
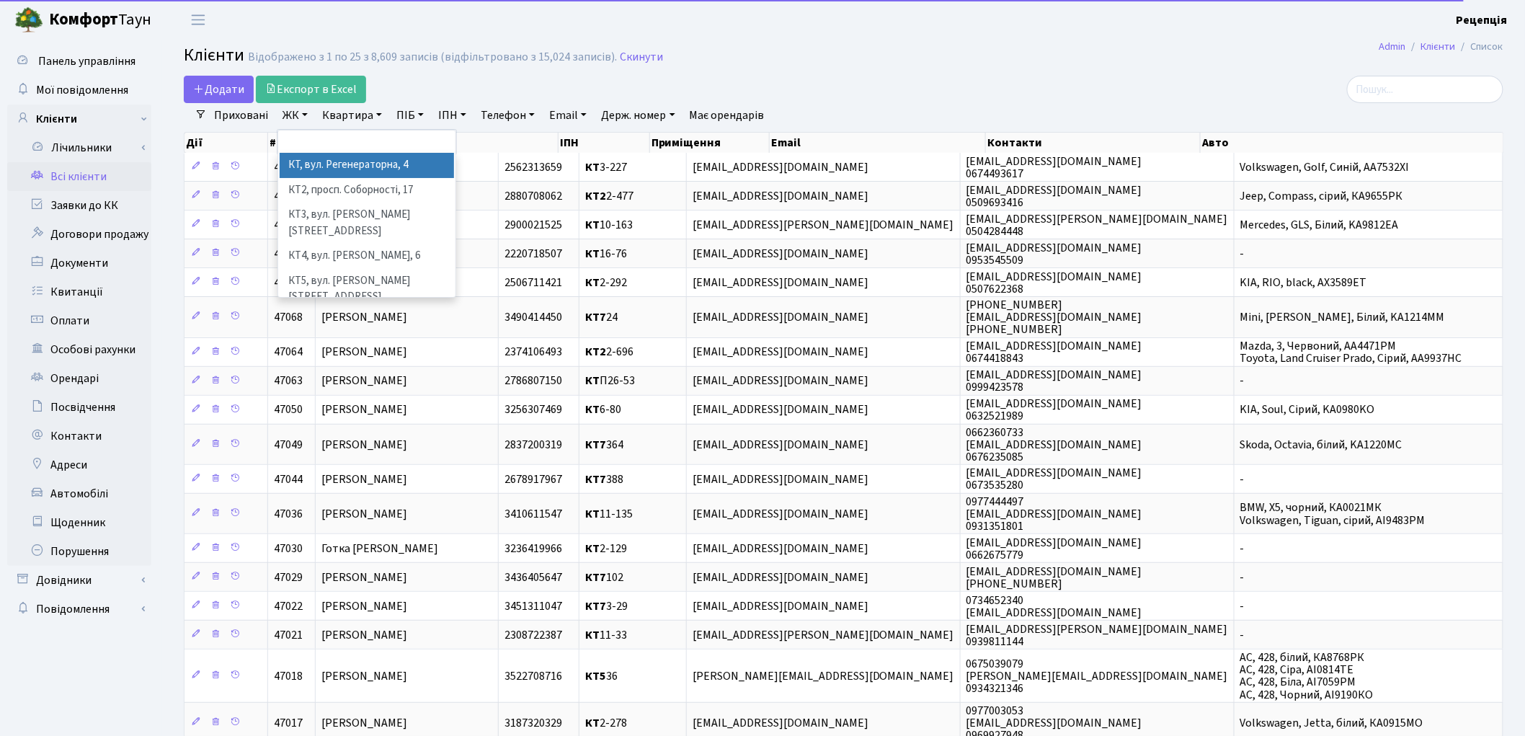
click at [316, 164] on li "КТ, вул. Регенераторна, 4" at bounding box center [367, 165] width 174 height 25
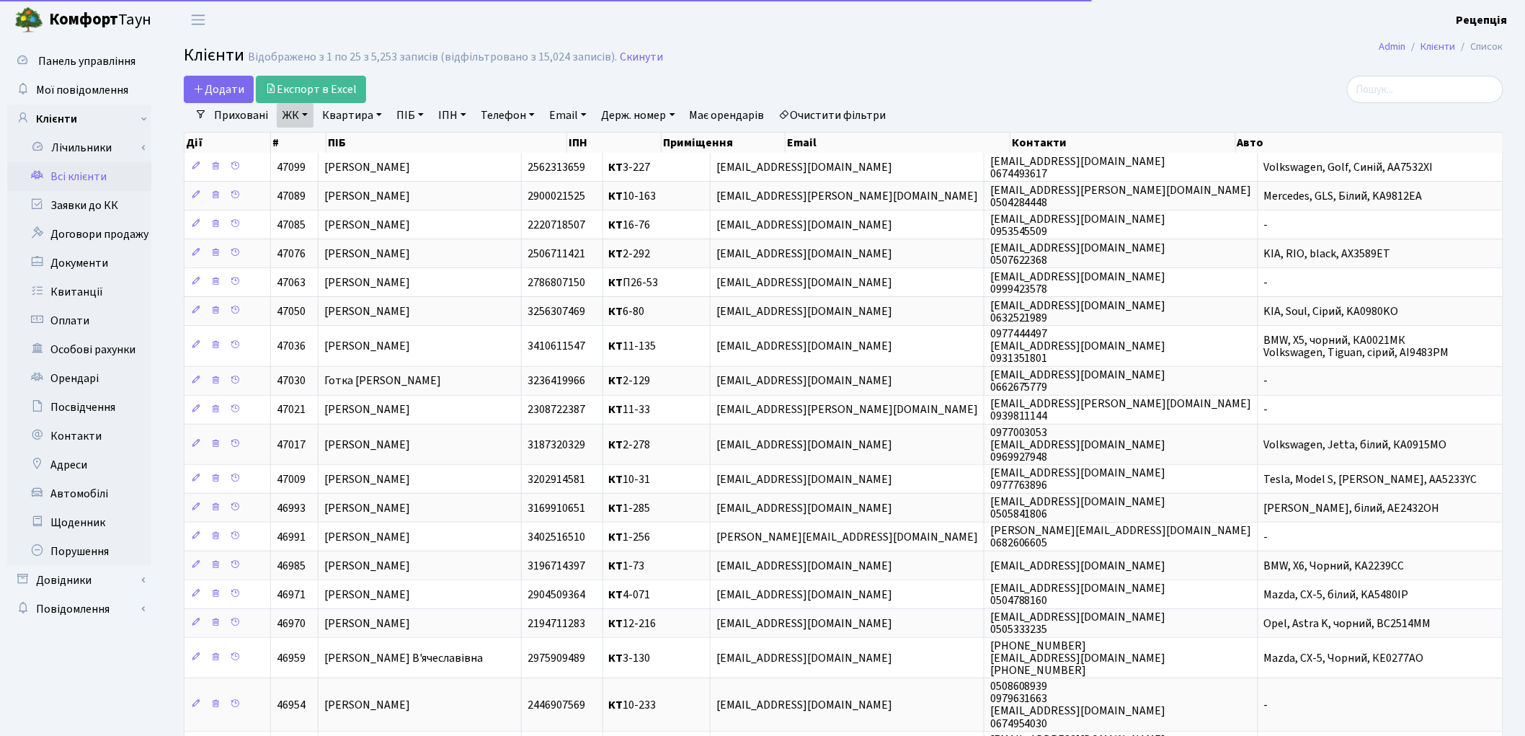
click at [346, 112] on link "Квартира" at bounding box center [351, 115] width 71 height 25
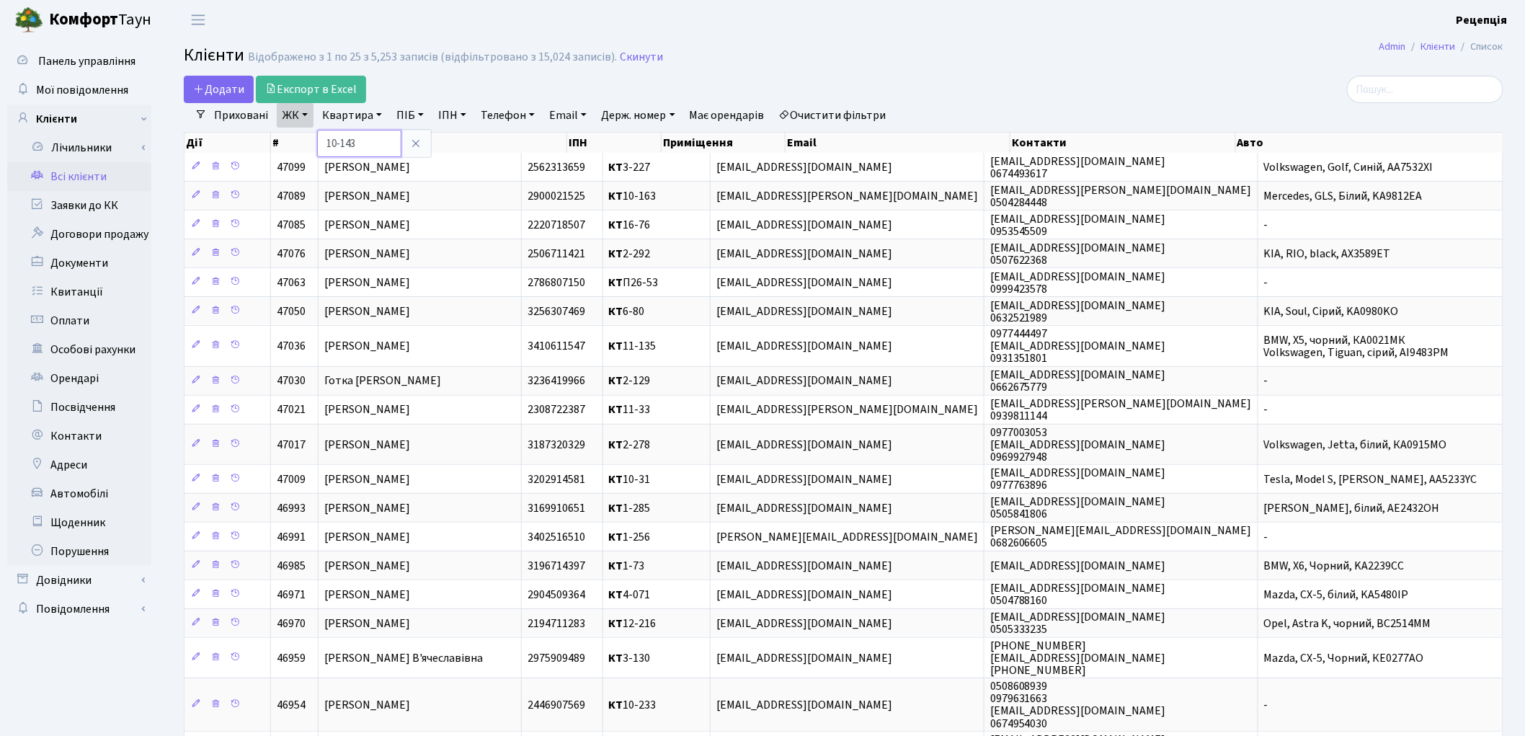
type input "10-143"
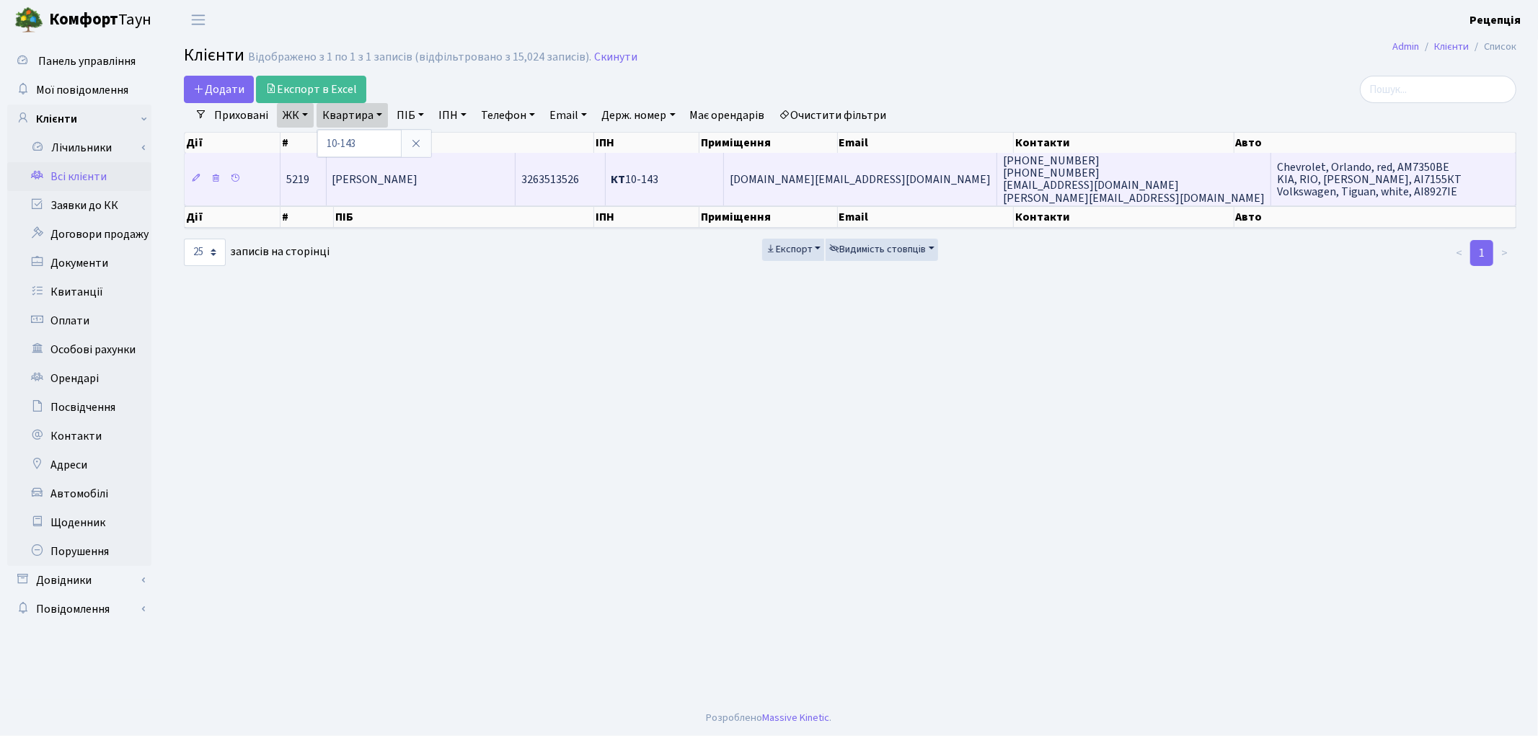
click at [515, 183] on td "Юрчак Анастасія Мирославівна" at bounding box center [421, 179] width 189 height 52
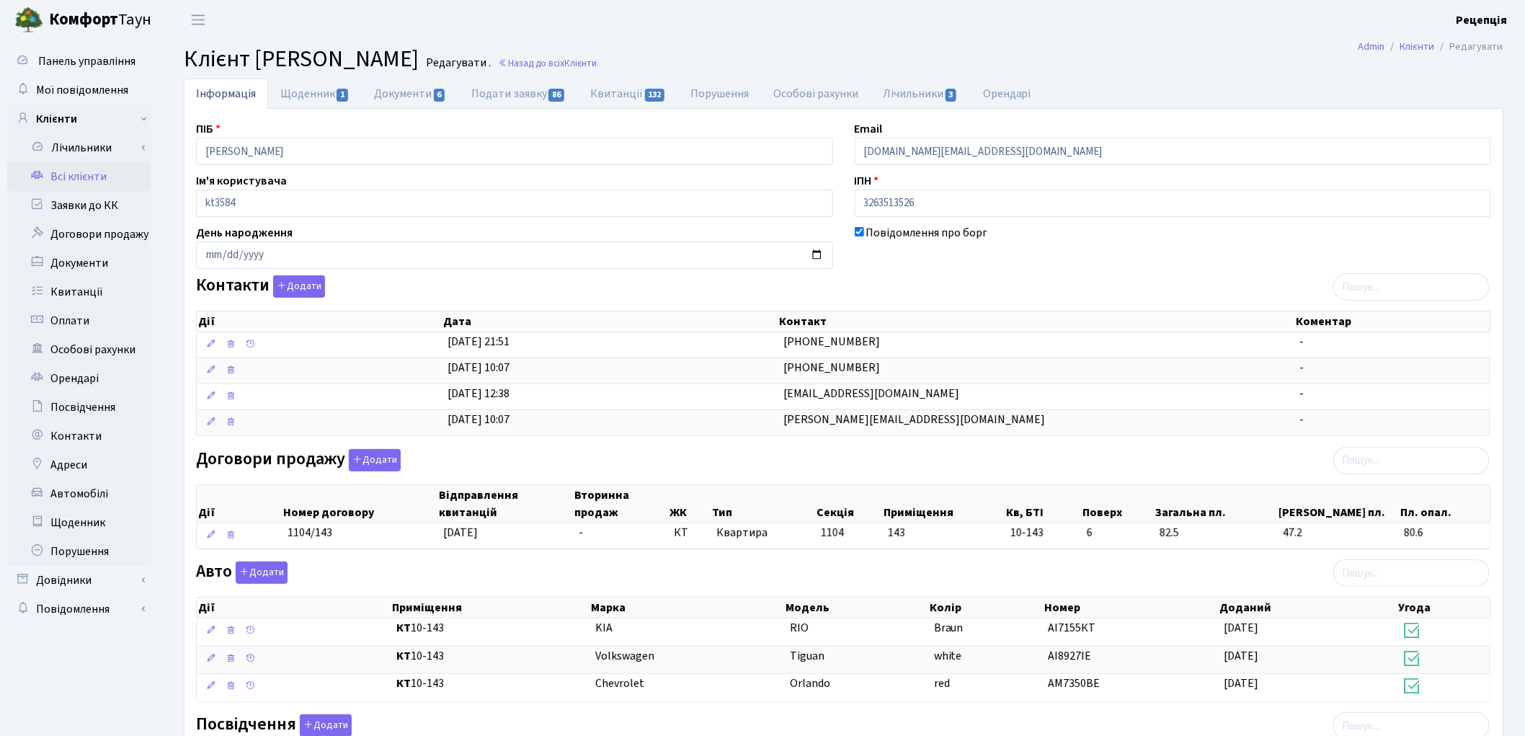
click at [84, 177] on link "Всі клієнти" at bounding box center [79, 176] width 144 height 29
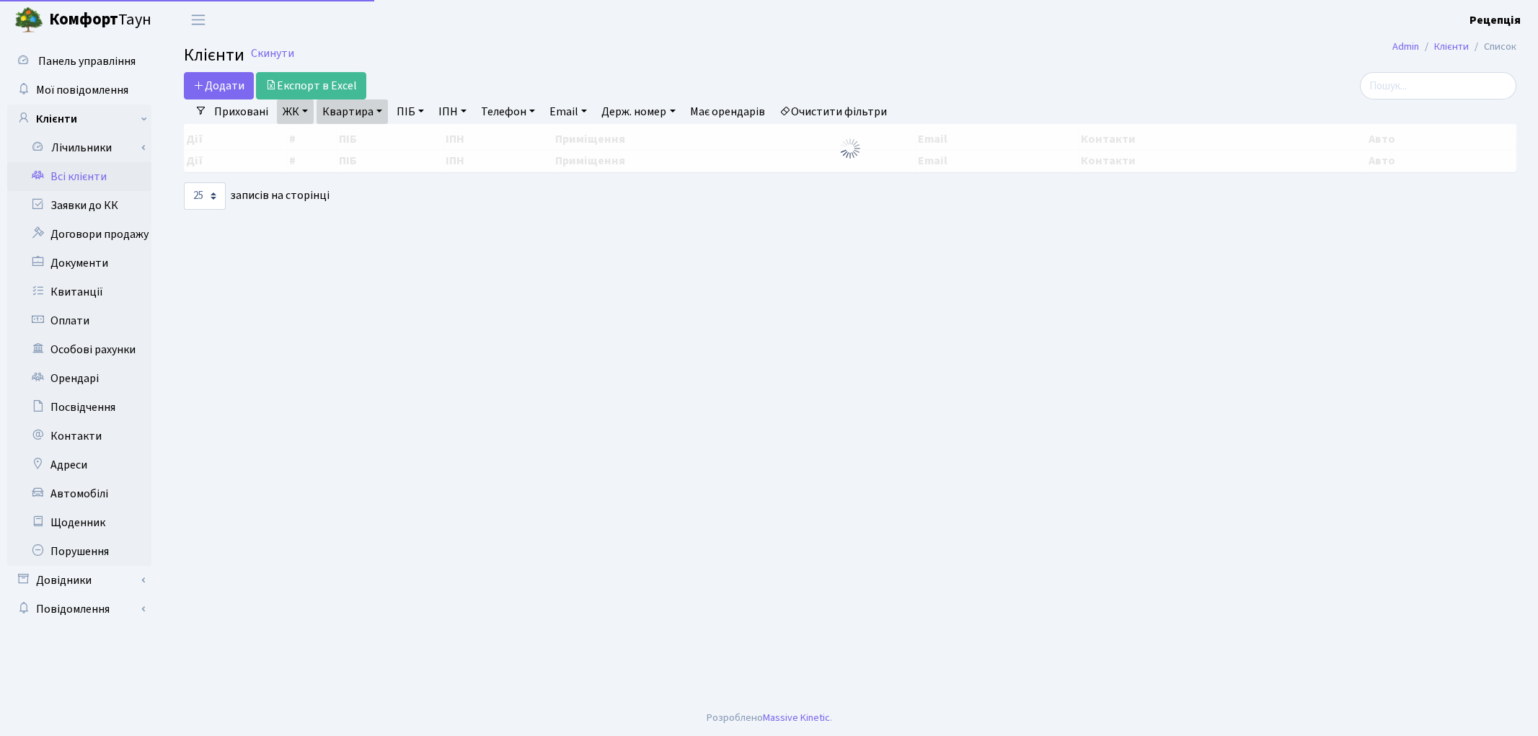
select select "25"
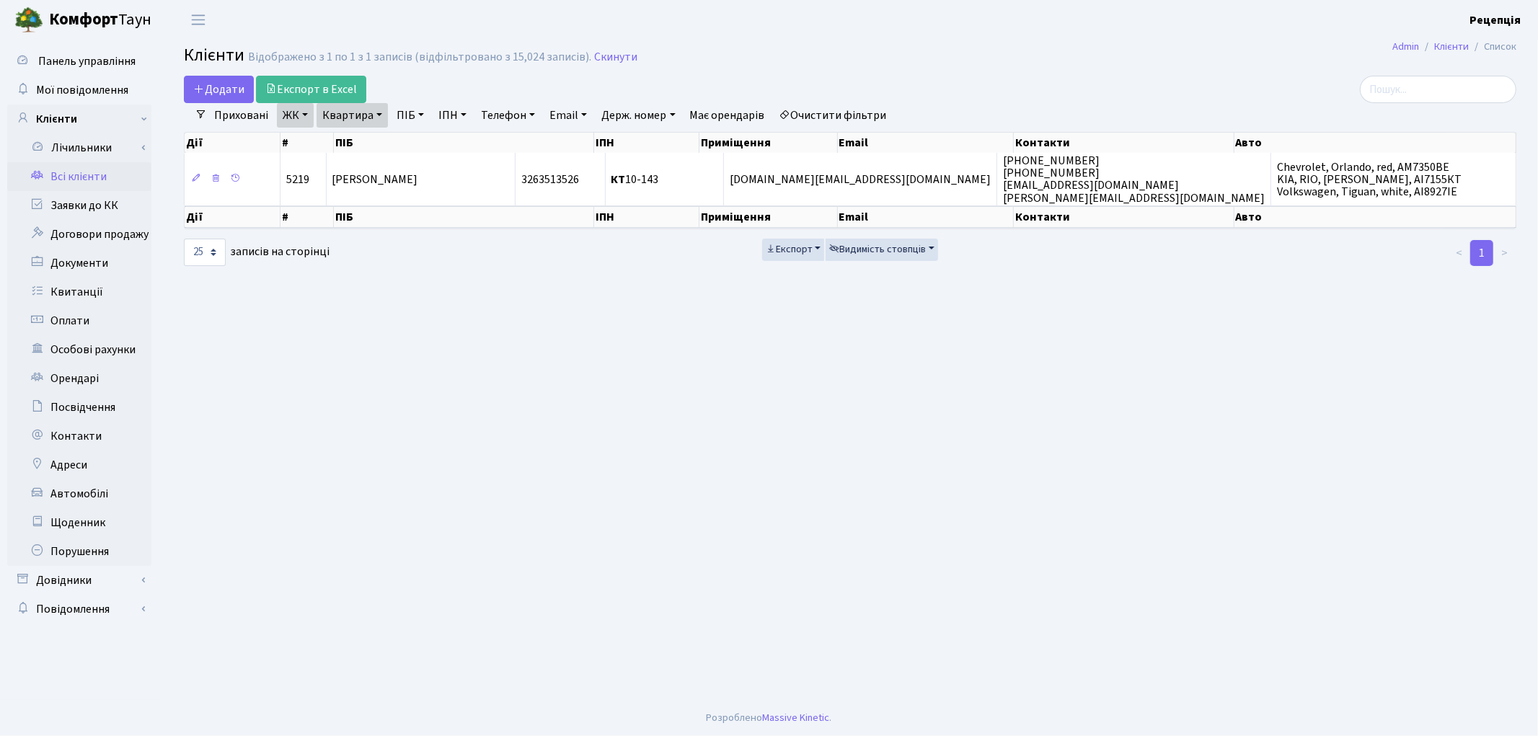
click at [827, 116] on link "Очистити фільтри" at bounding box center [833, 115] width 119 height 25
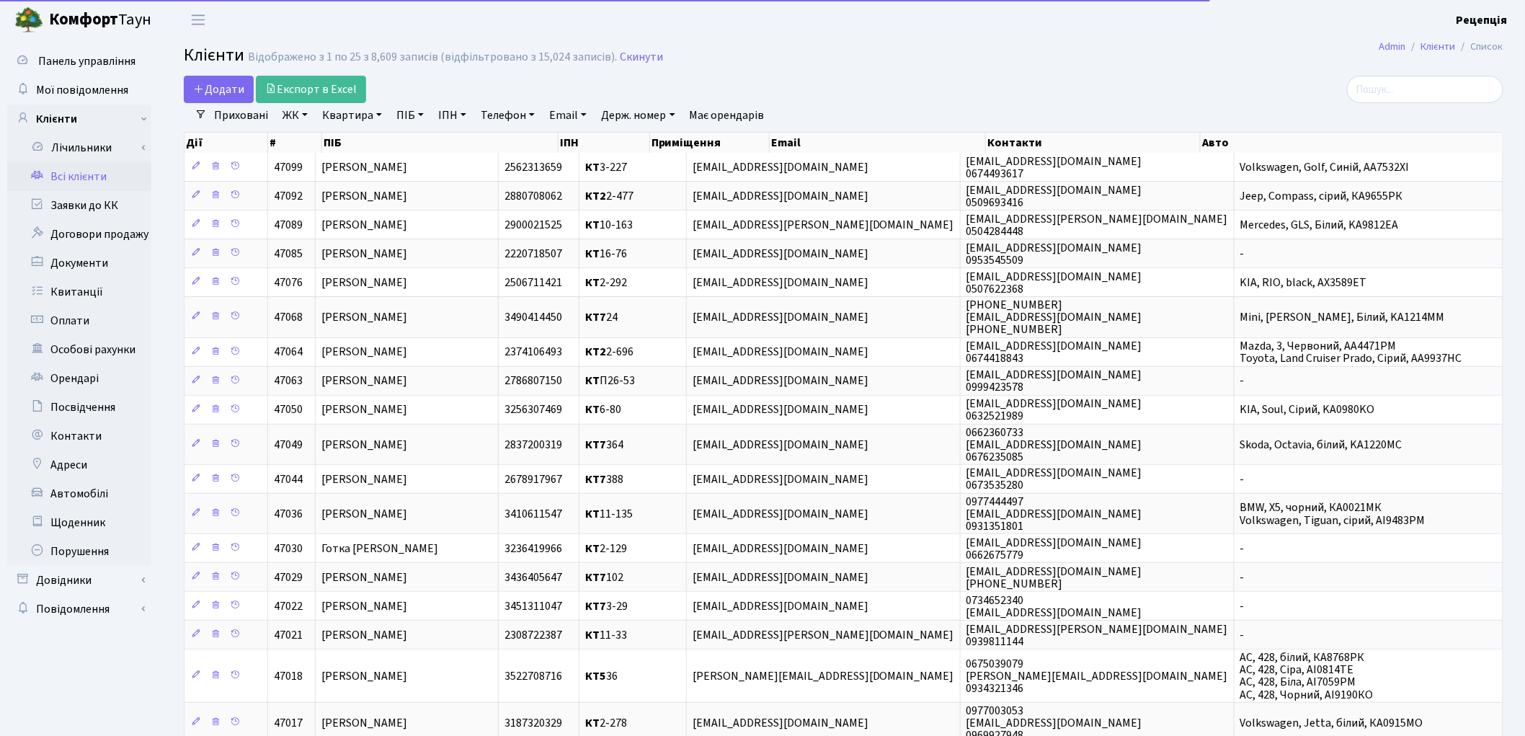
click at [286, 112] on link "ЖК" at bounding box center [295, 115] width 37 height 25
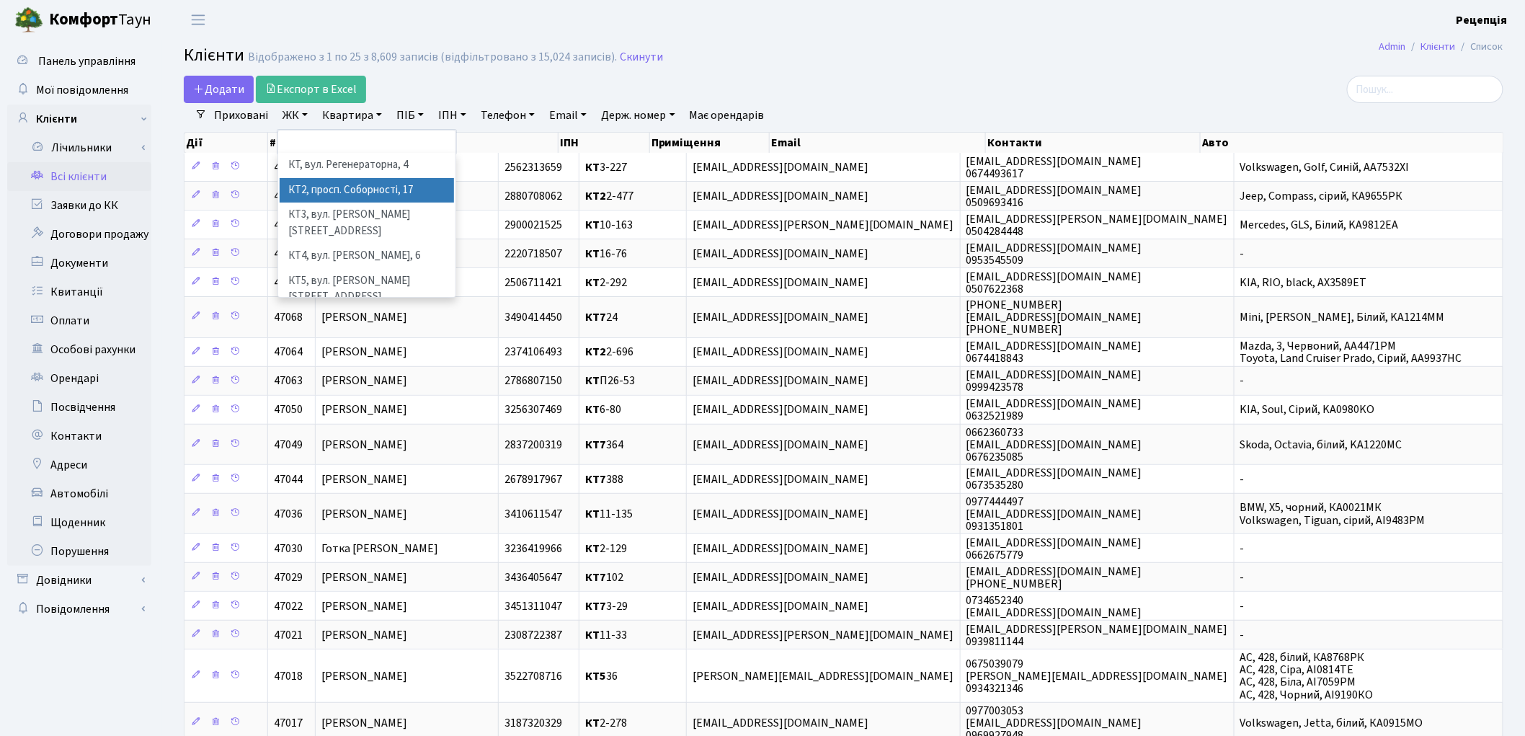
click at [332, 195] on li "КТ2, просп. Соборності, 17" at bounding box center [367, 190] width 174 height 25
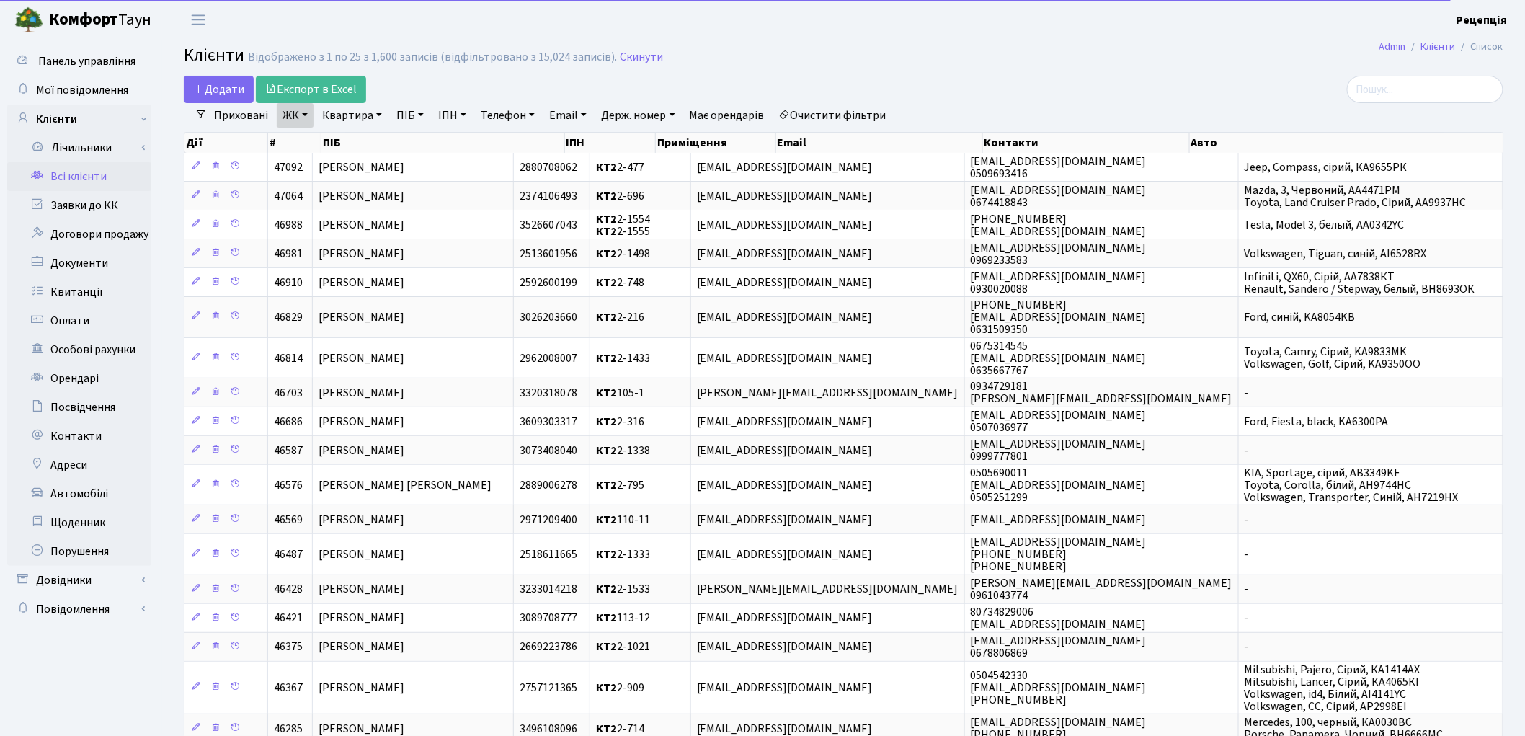
click at [373, 113] on link "Квартира" at bounding box center [351, 115] width 71 height 25
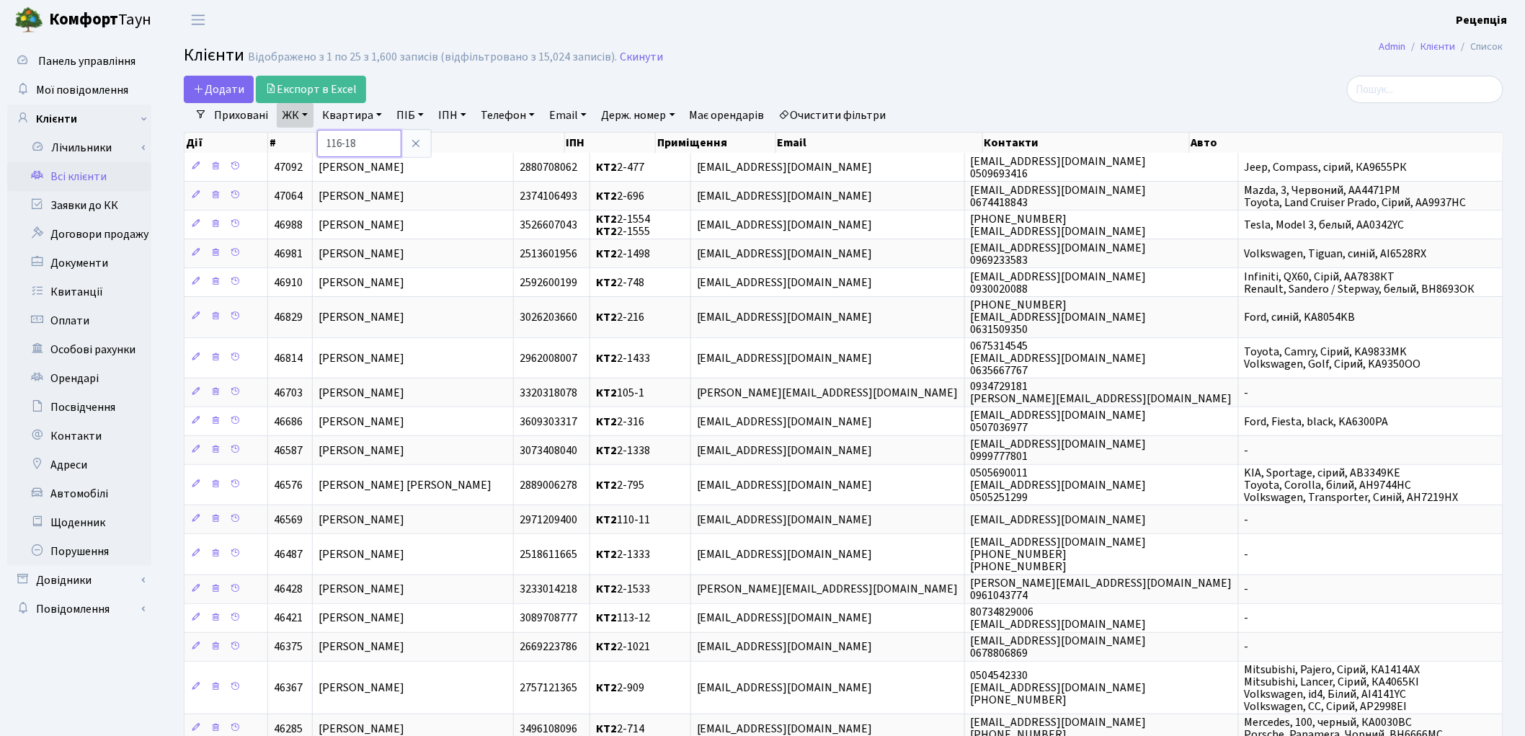
type input "116-18"
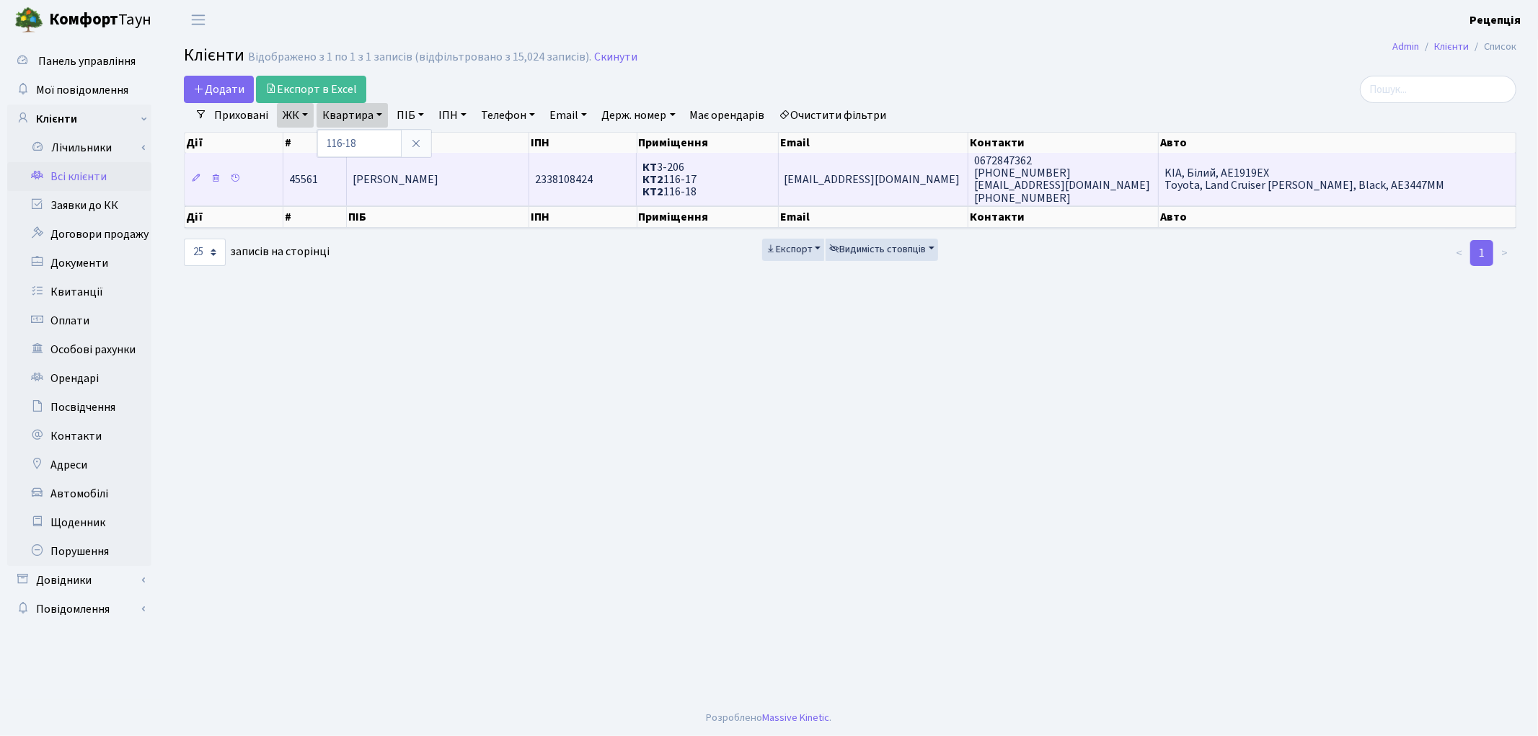
click at [464, 174] on td "[PERSON_NAME]" at bounding box center [438, 179] width 182 height 52
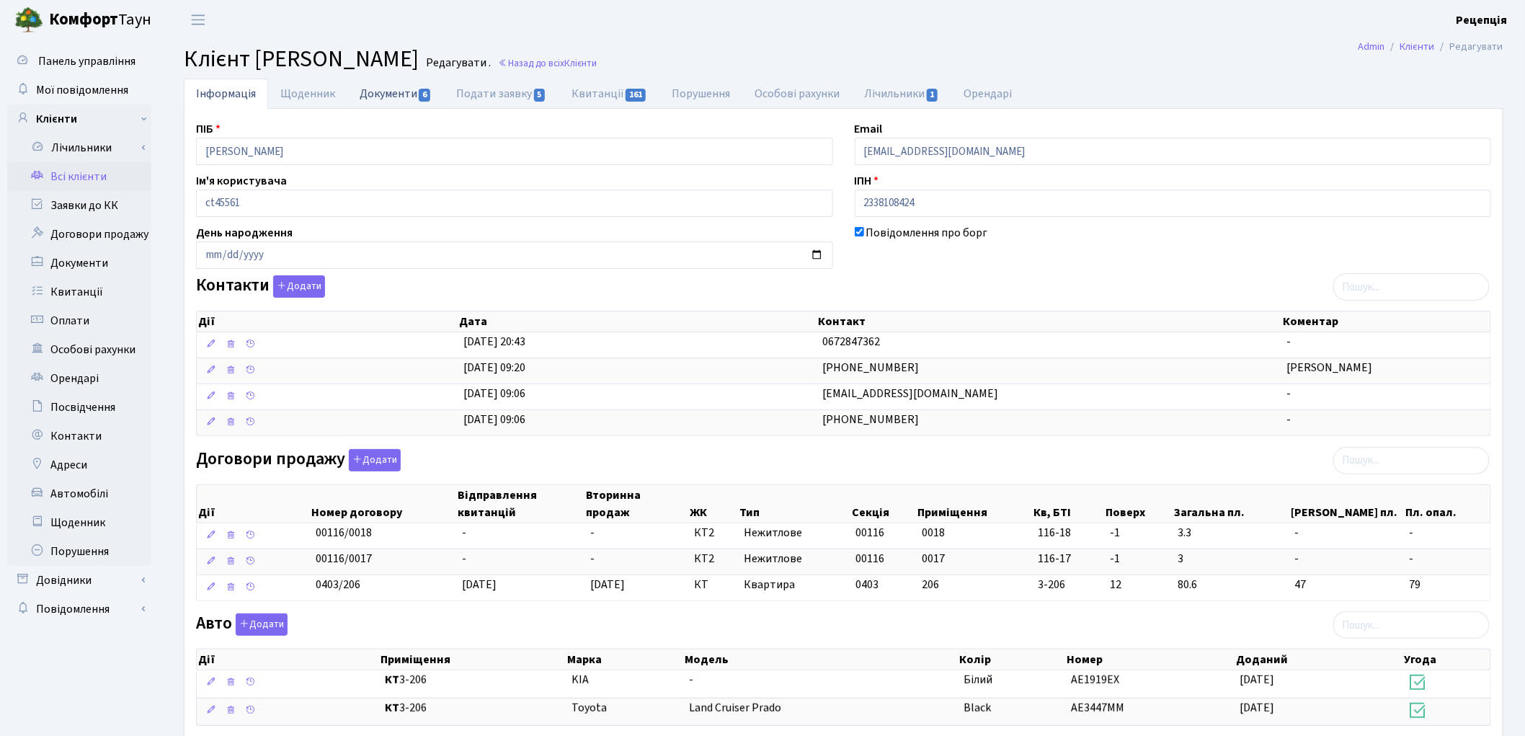
click at [369, 98] on link "Документи 6" at bounding box center [395, 94] width 97 height 30
select select "25"
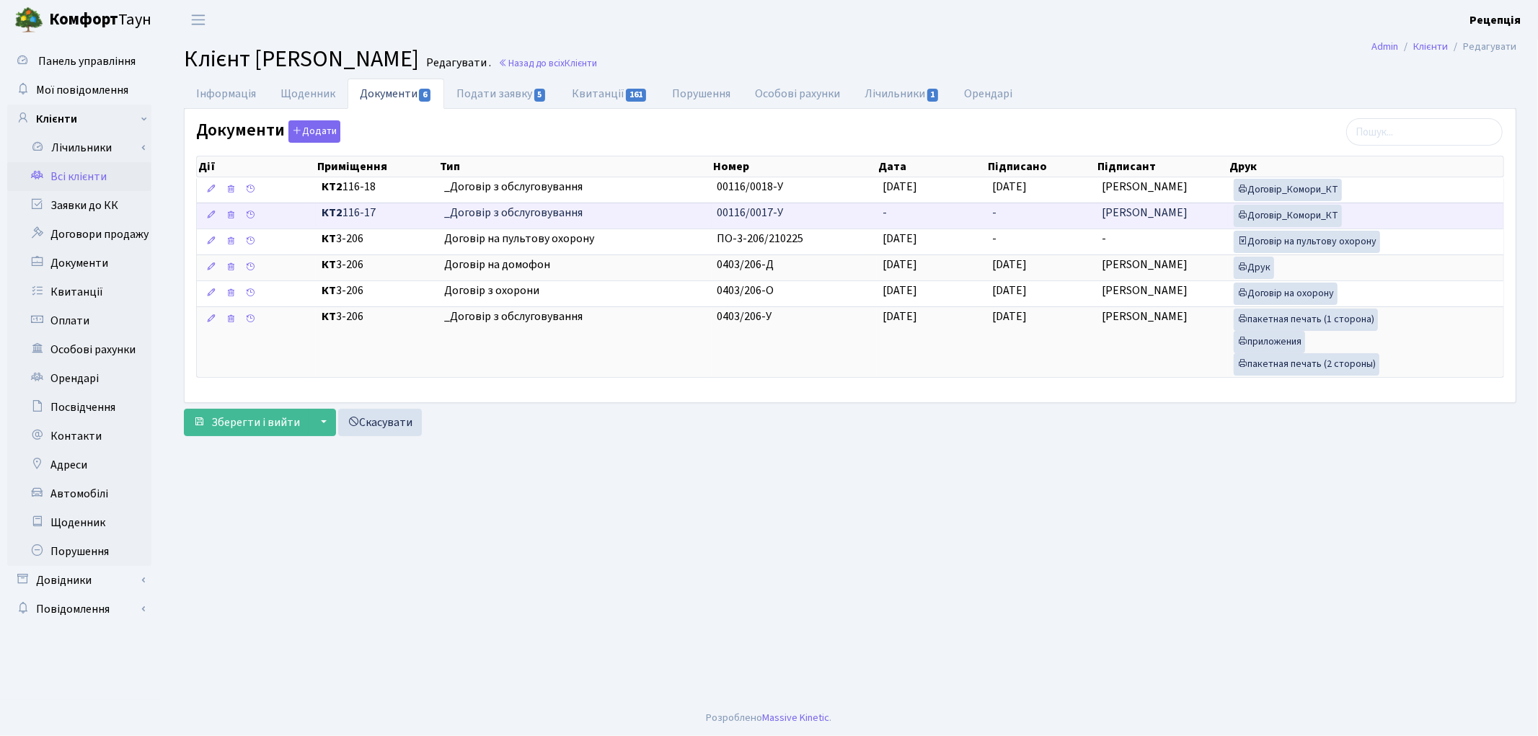
click at [908, 215] on td "-" at bounding box center [932, 216] width 110 height 26
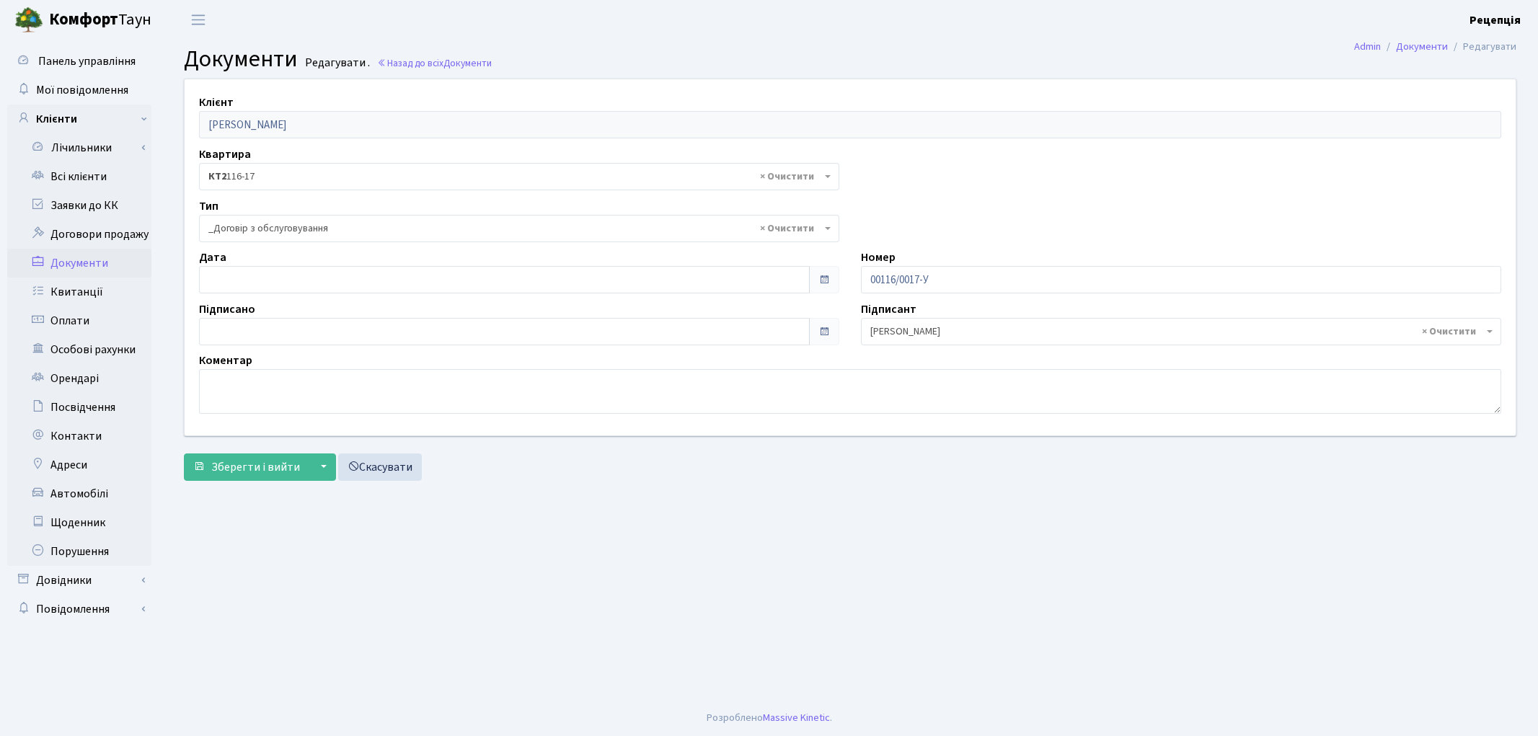
select select "289"
click at [263, 277] on input "text" at bounding box center [504, 279] width 611 height 27
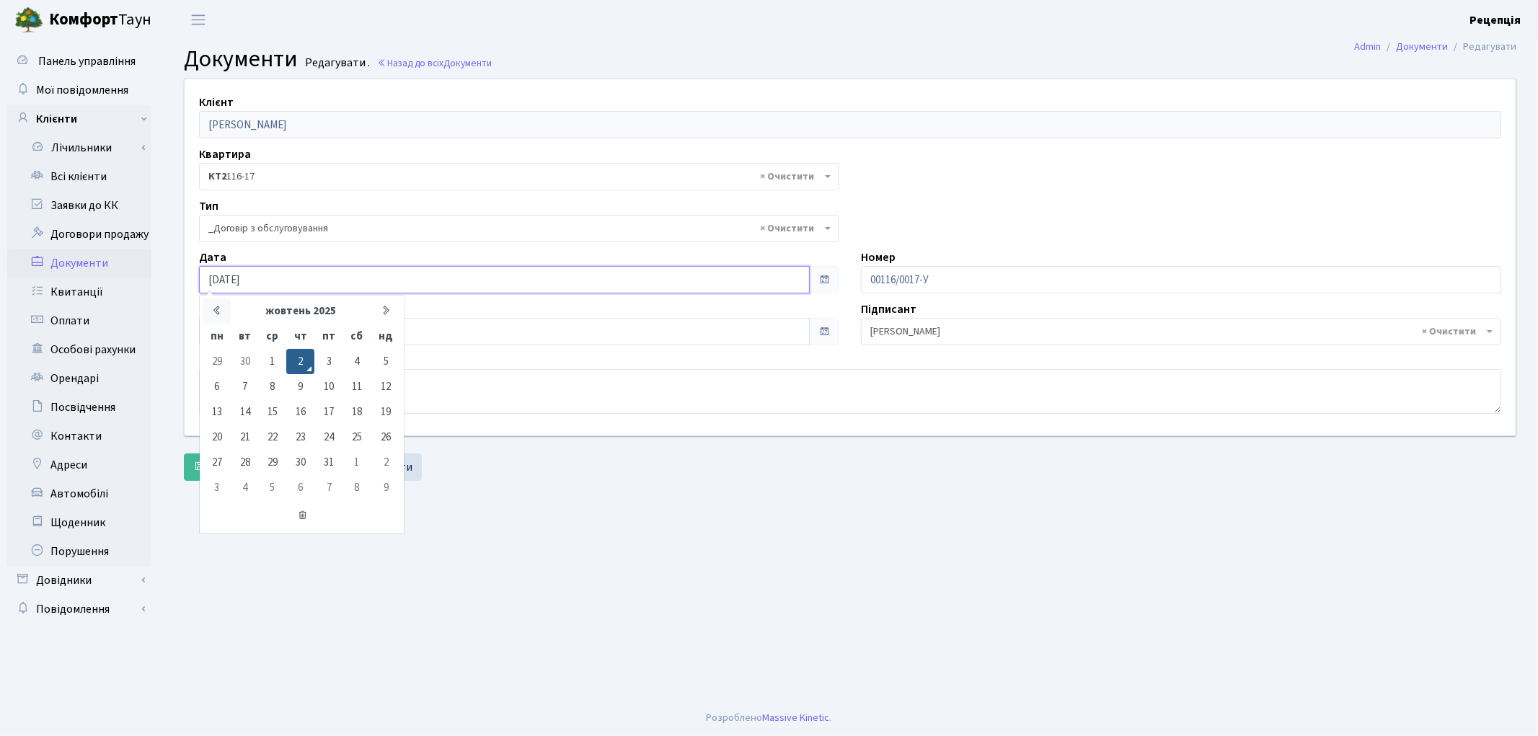
click at [213, 311] on icon at bounding box center [216, 310] width 11 height 11
click at [337, 433] on td "26" at bounding box center [328, 437] width 28 height 25
type input "[DATE]"
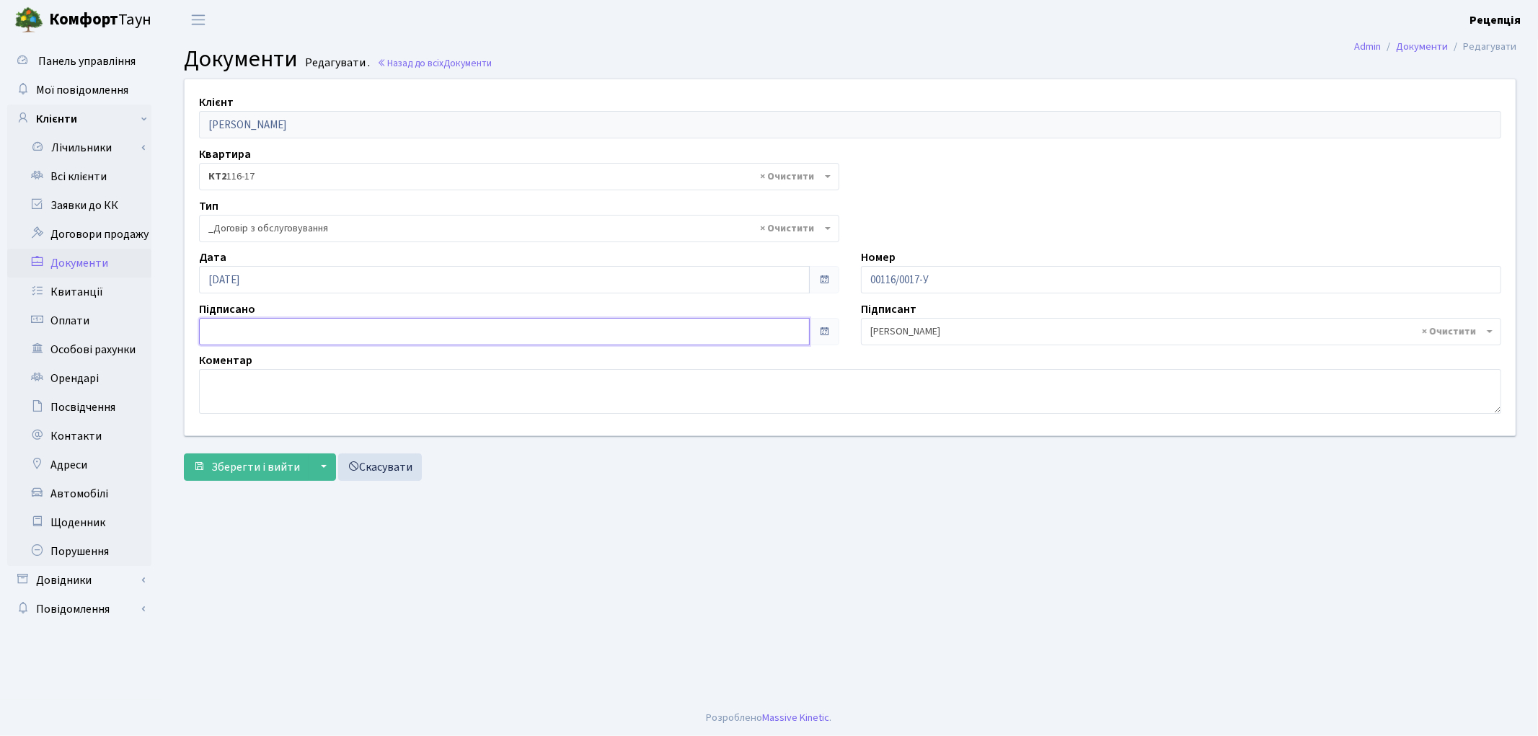
click at [257, 321] on input "text" at bounding box center [504, 331] width 611 height 27
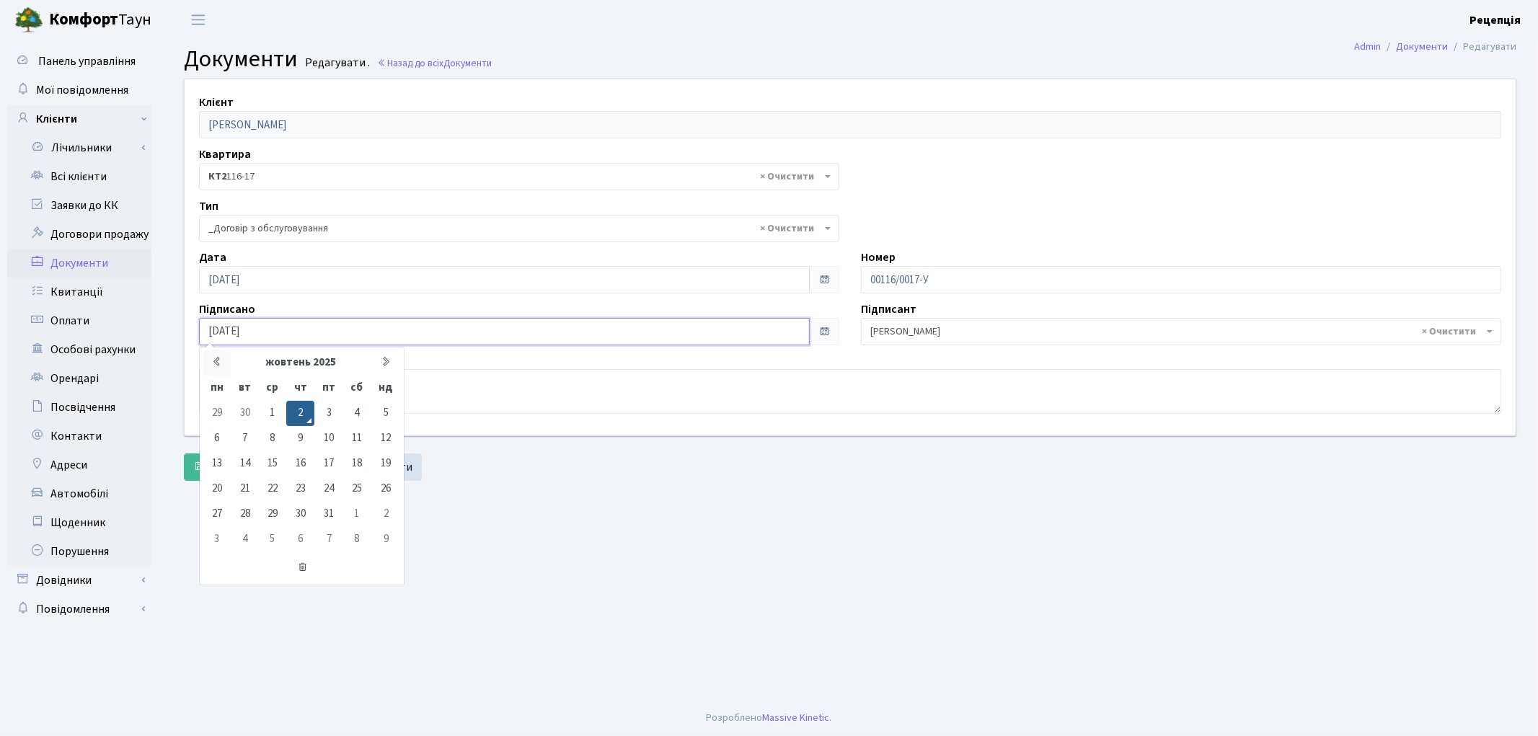
click at [213, 355] on th at bounding box center [217, 362] width 28 height 25
click at [324, 486] on td "26" at bounding box center [328, 489] width 28 height 25
type input "26.09.2025"
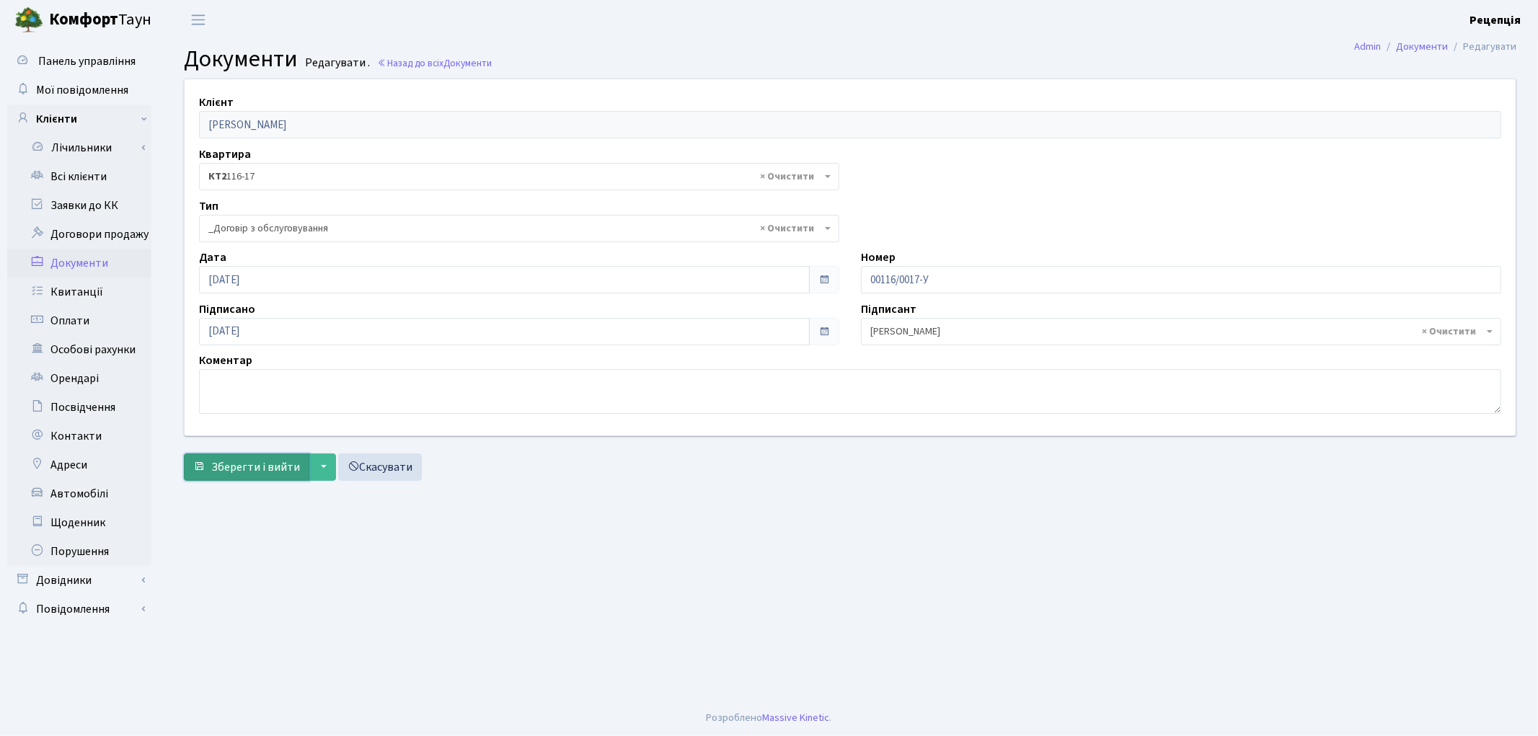
click at [247, 469] on span "Зберегти і вийти" at bounding box center [255, 467] width 89 height 16
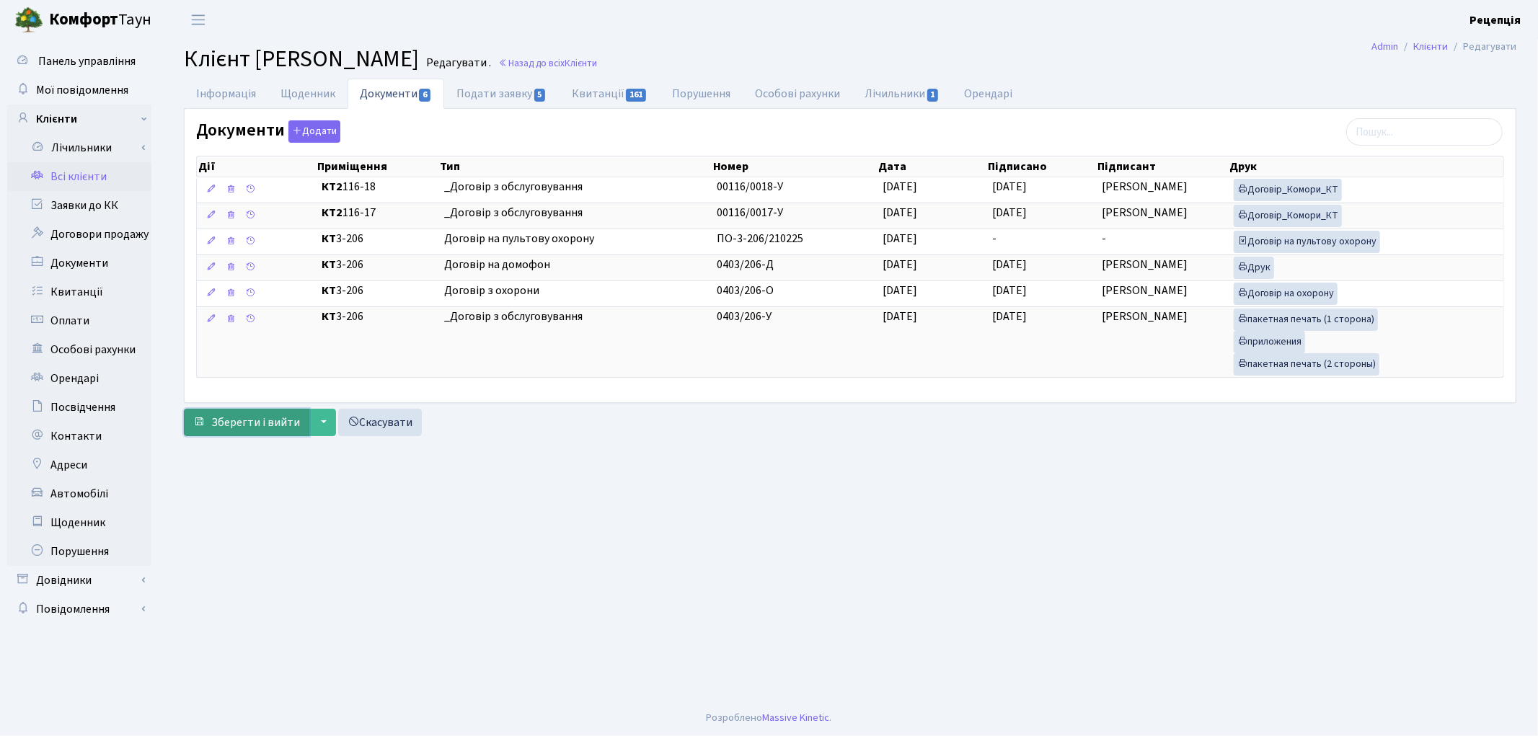
click at [234, 430] on span "Зберегти і вийти" at bounding box center [255, 423] width 89 height 16
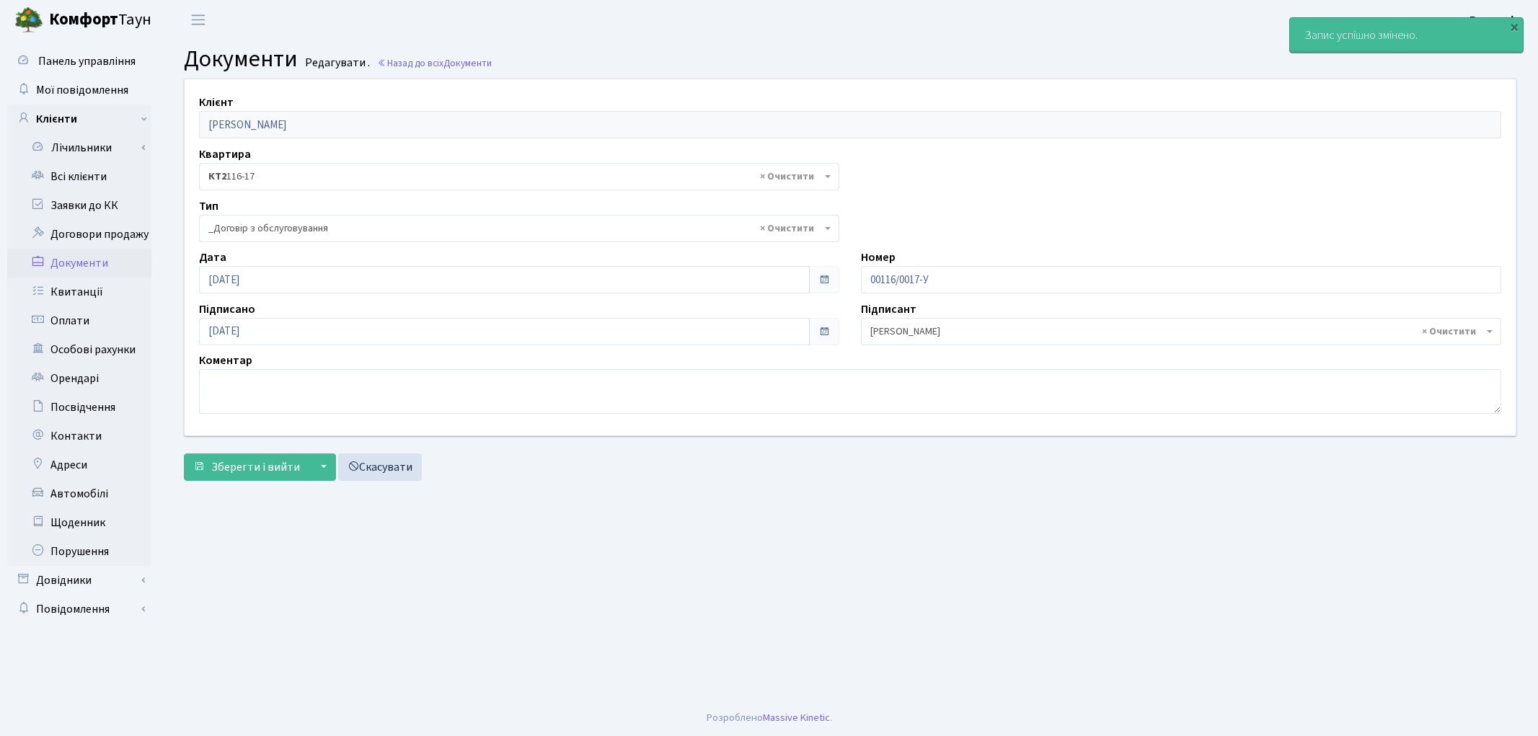
select select "289"
click at [68, 174] on link "Всі клієнти" at bounding box center [79, 176] width 144 height 29
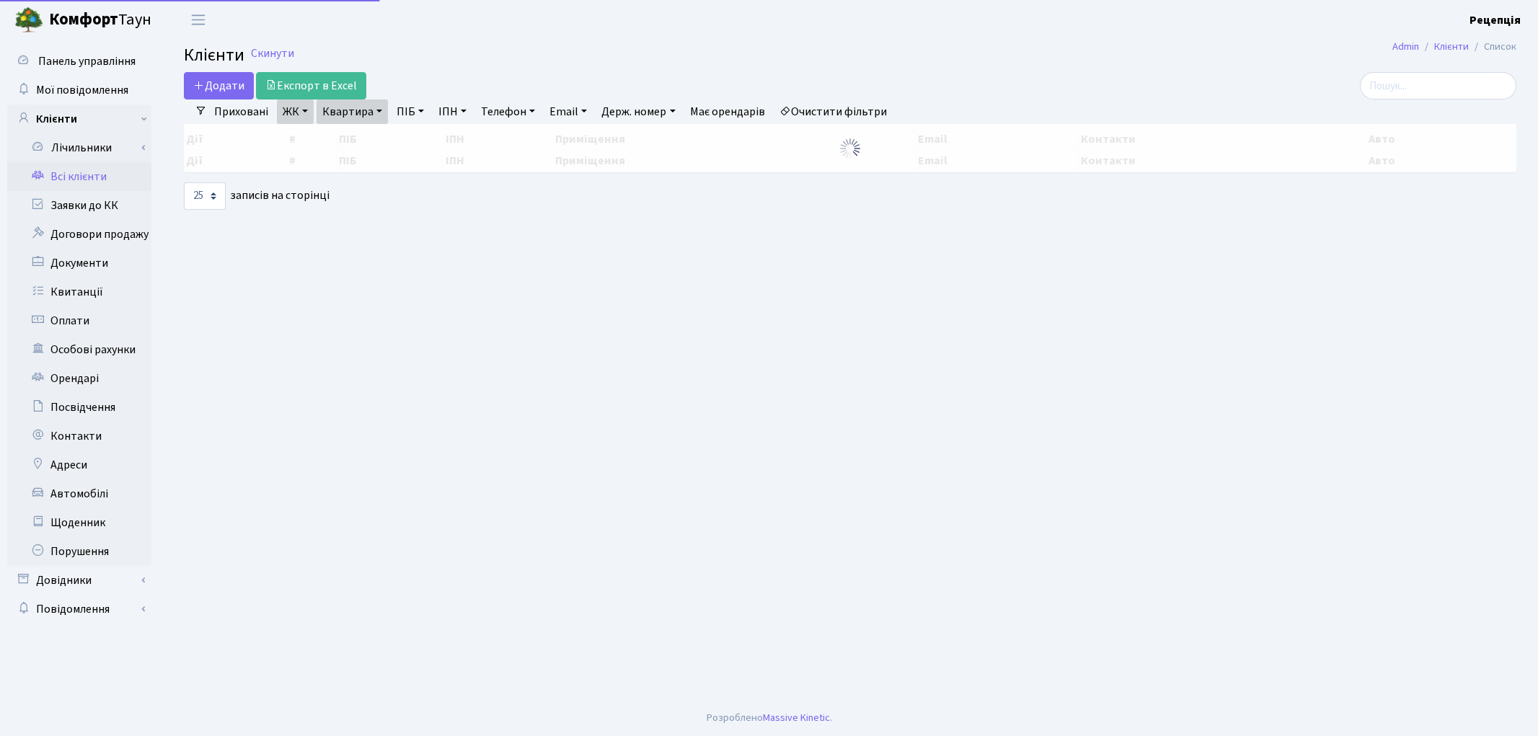
select select "25"
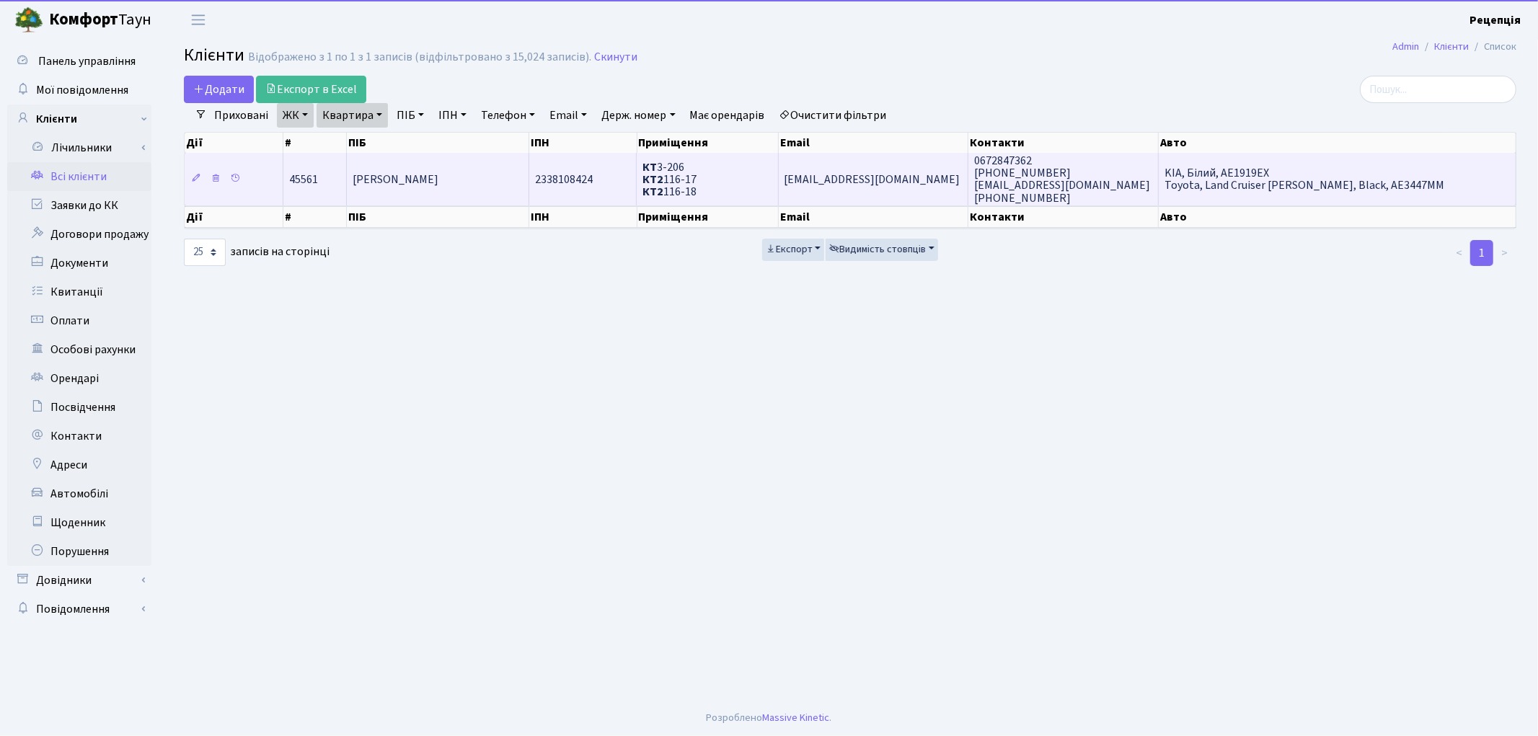
click at [422, 182] on span "[PERSON_NAME]" at bounding box center [396, 180] width 86 height 16
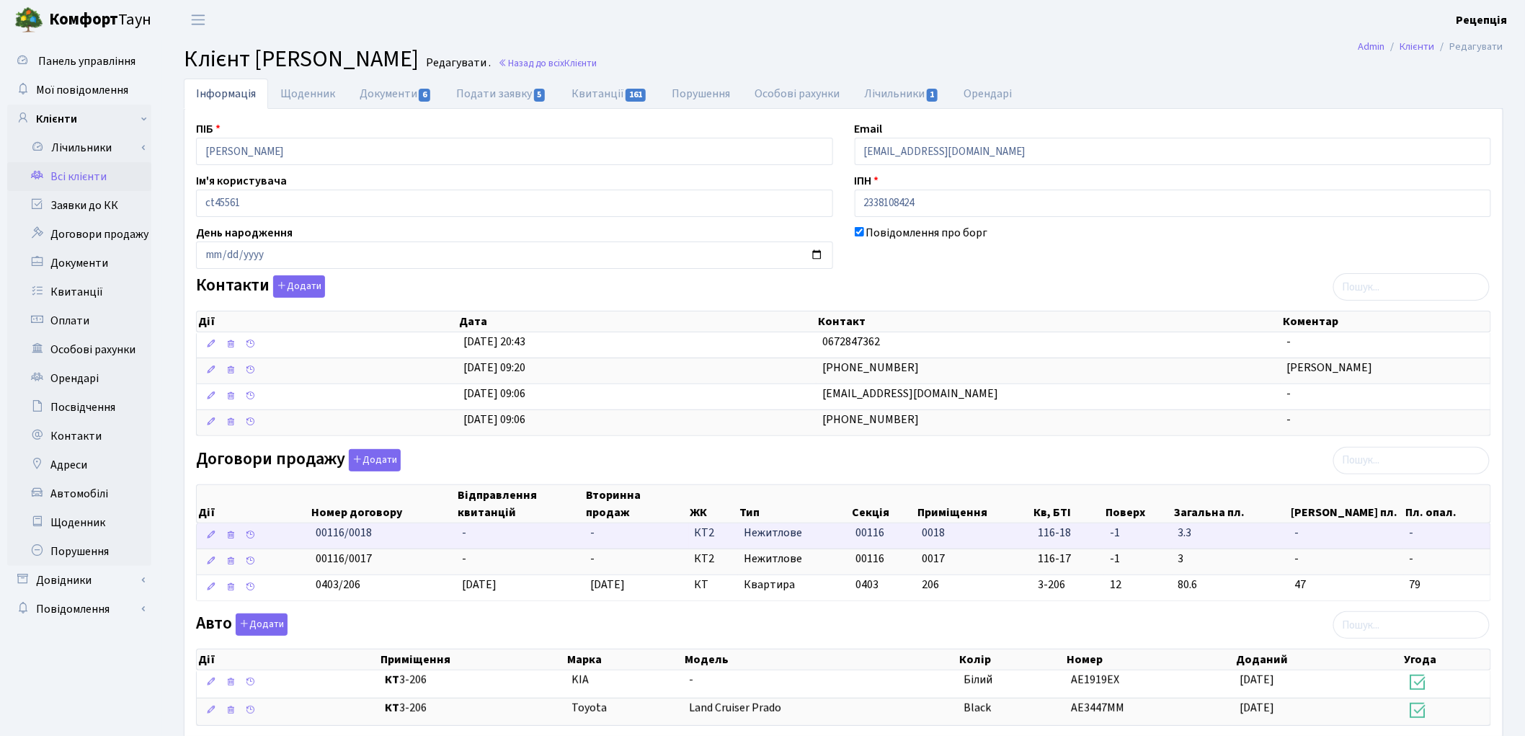
click at [517, 541] on td "-" at bounding box center [520, 535] width 128 height 25
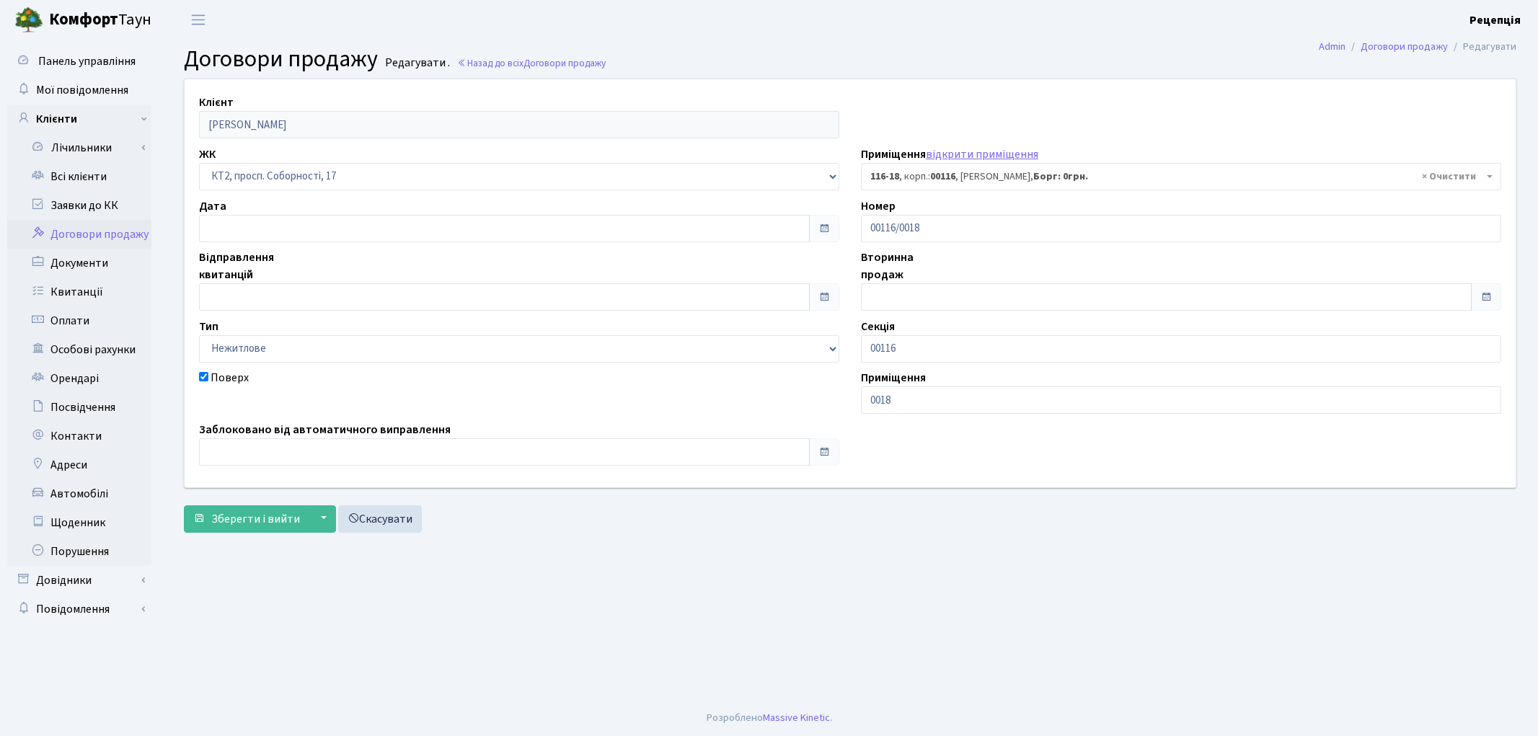
select select "14805"
click at [236, 299] on input "text" at bounding box center [504, 296] width 611 height 27
click at [208, 89] on th "«" at bounding box center [214, 95] width 22 height 22
click at [296, 224] on td "26" at bounding box center [300, 224] width 22 height 22
type input "[DATE]"
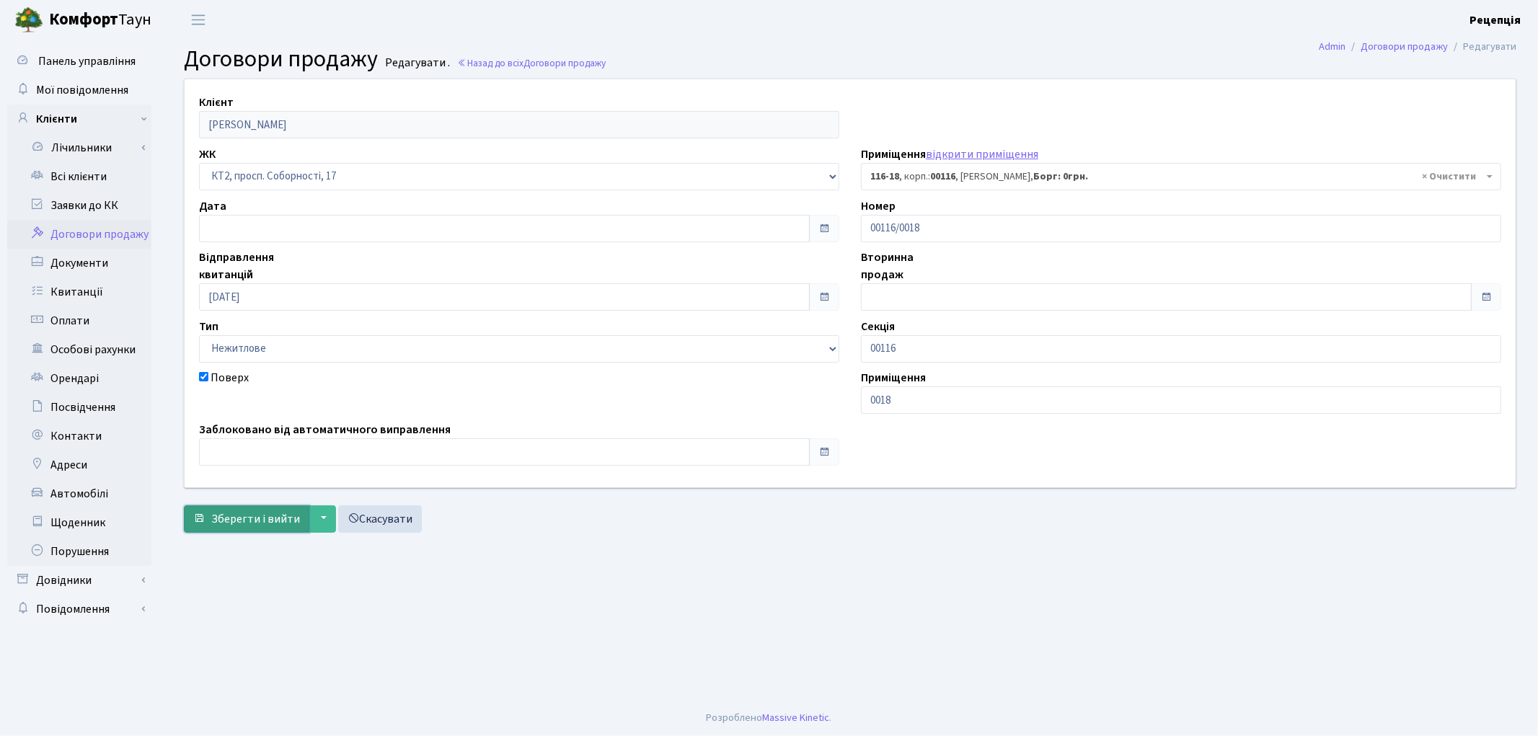
click at [239, 520] on span "Зберегти і вийти" at bounding box center [255, 519] width 89 height 16
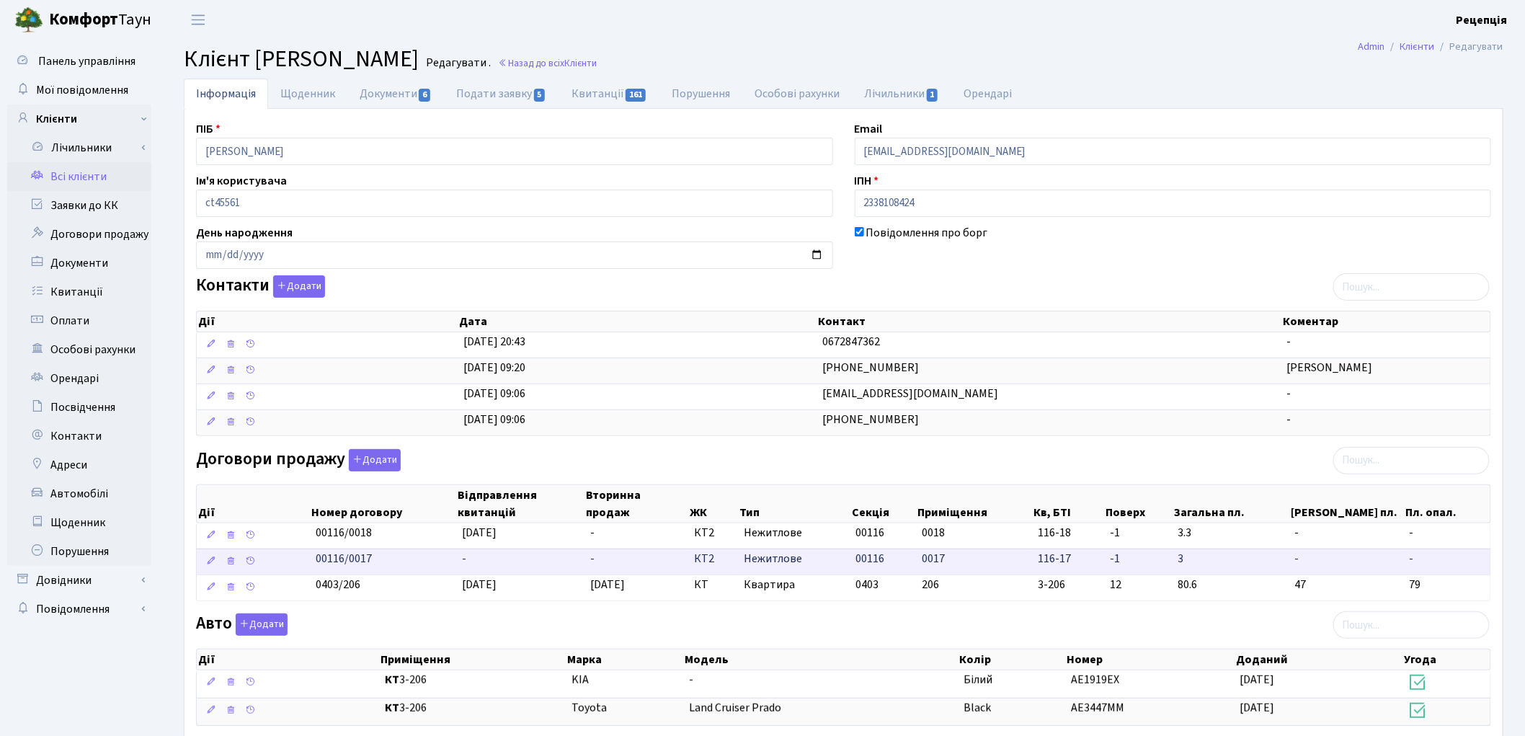
click at [484, 560] on td "-" at bounding box center [520, 562] width 128 height 26
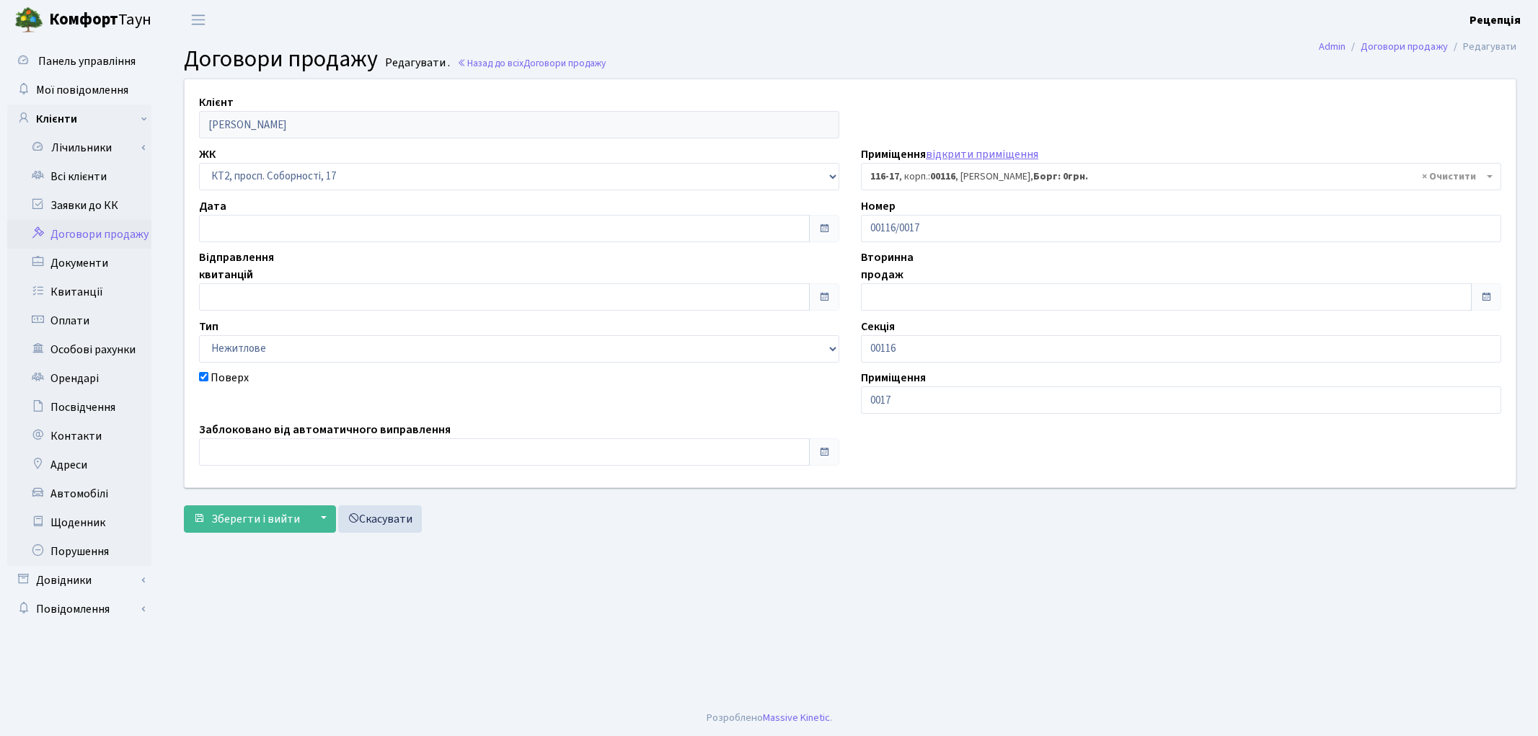
select select "14804"
click at [231, 298] on input "text" at bounding box center [504, 296] width 611 height 27
click at [213, 99] on th "«" at bounding box center [214, 95] width 22 height 22
click at [294, 226] on td "26" at bounding box center [300, 224] width 22 height 22
type input "26.09.2025"
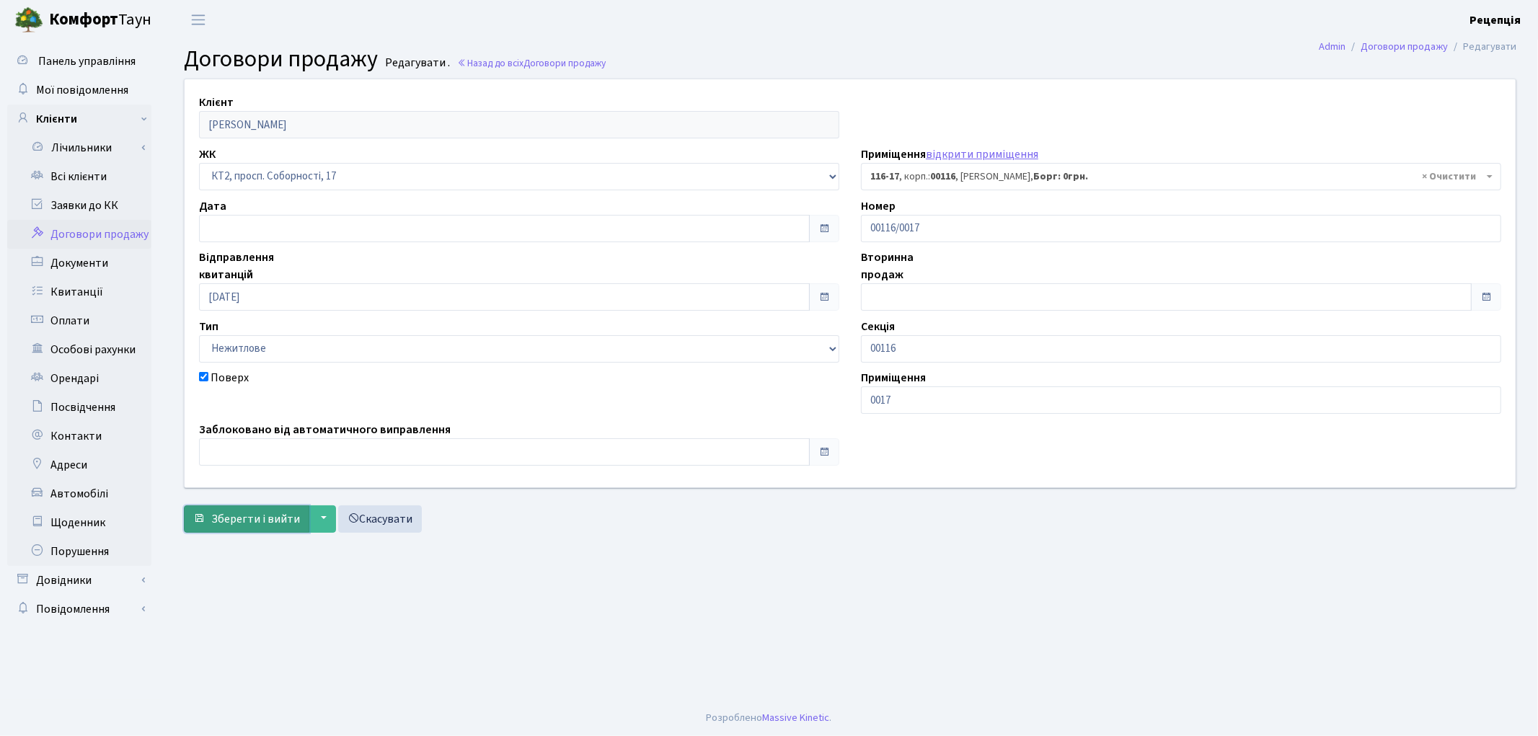
click at [243, 520] on span "Зберегти і вийти" at bounding box center [255, 519] width 89 height 16
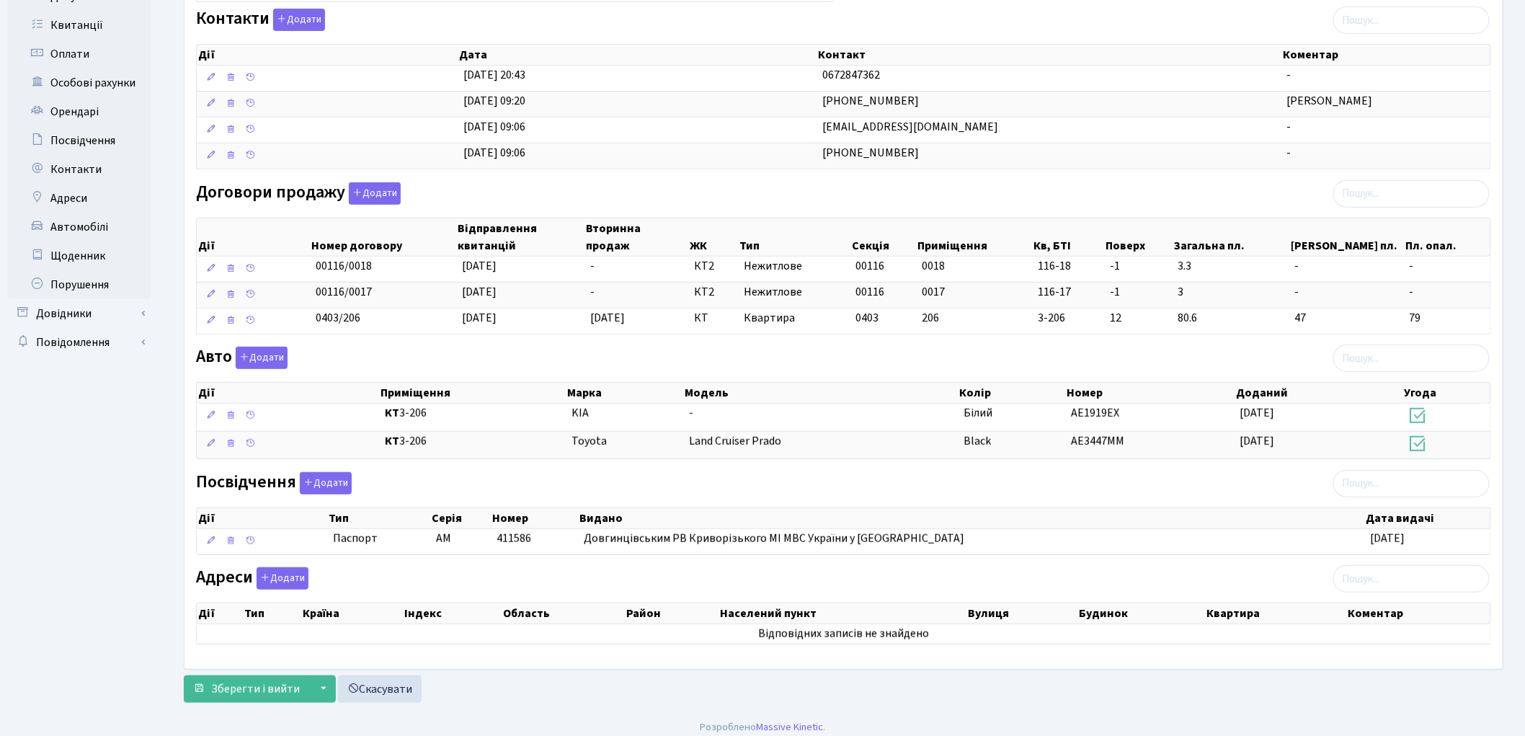
scroll to position [280, 0]
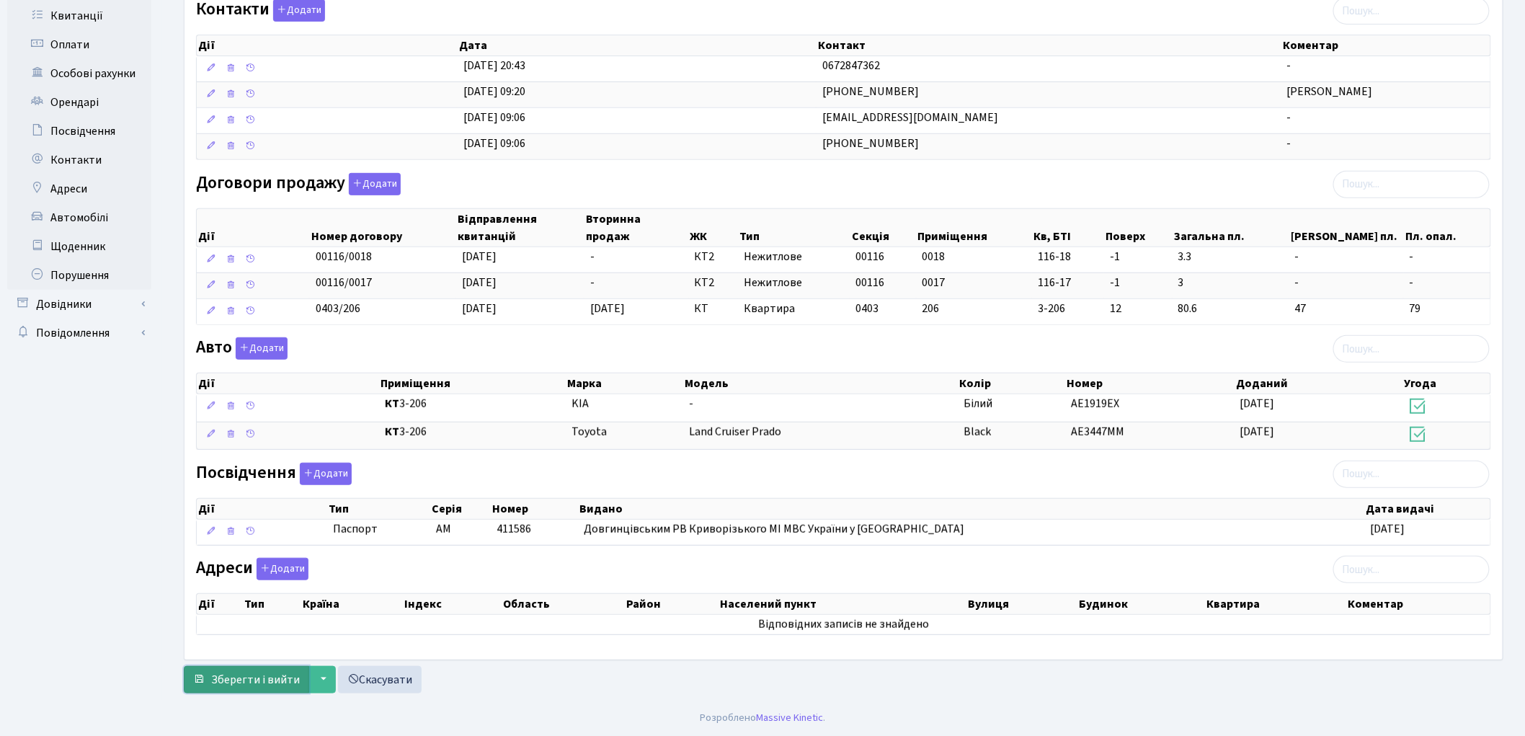
click at [263, 678] on span "Зберегти і вийти" at bounding box center [255, 680] width 89 height 16
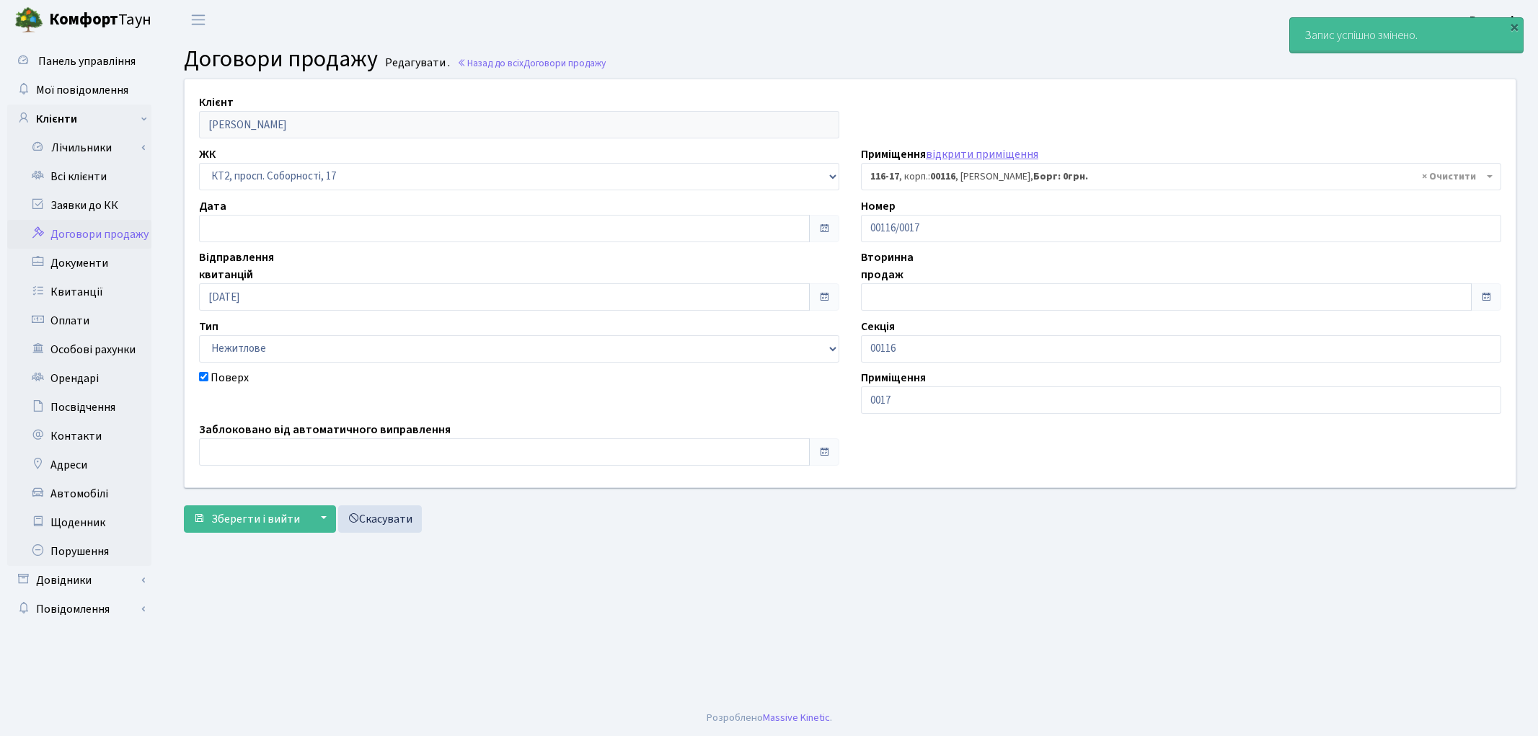
select select "14804"
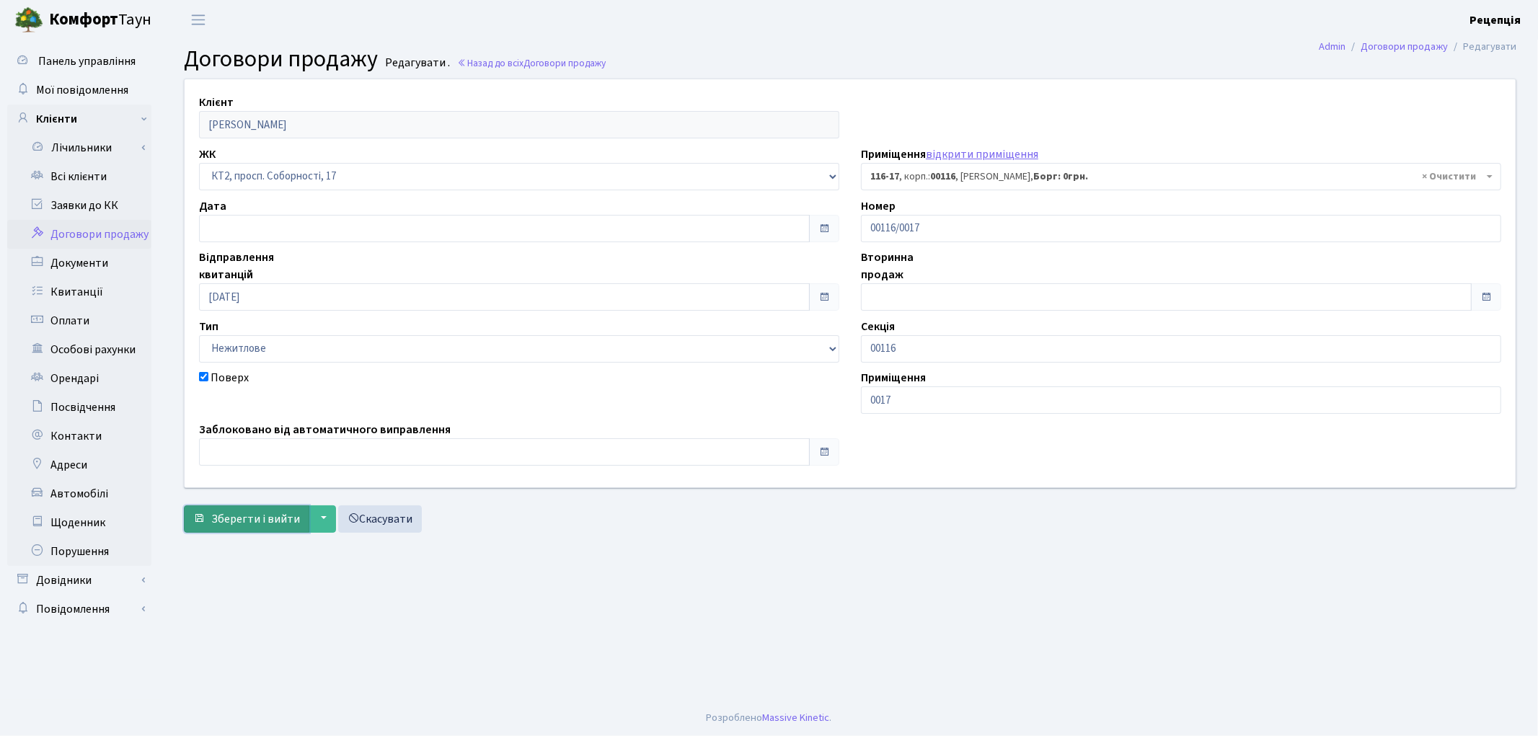
click at [204, 520] on span "submit" at bounding box center [199, 519] width 12 height 12
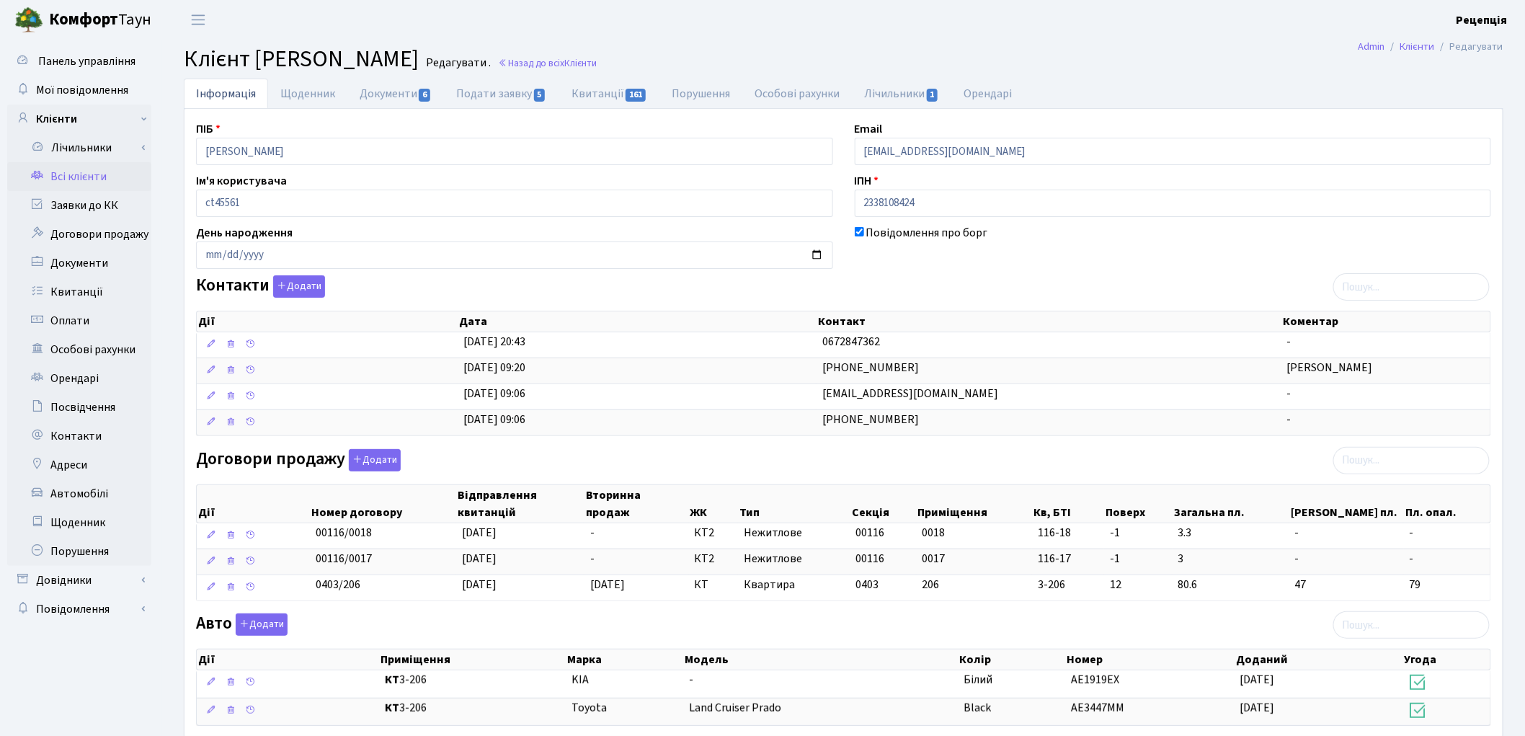
drag, startPoint x: 0, startPoint y: 78, endPoint x: 260, endPoint y: 99, distance: 261.1
click at [524, 18] on header "[PERSON_NAME] Рецепція Мій обліковий запис Вийти" at bounding box center [762, 20] width 1525 height 40
click at [92, 177] on link "Всі клієнти" at bounding box center [79, 176] width 144 height 29
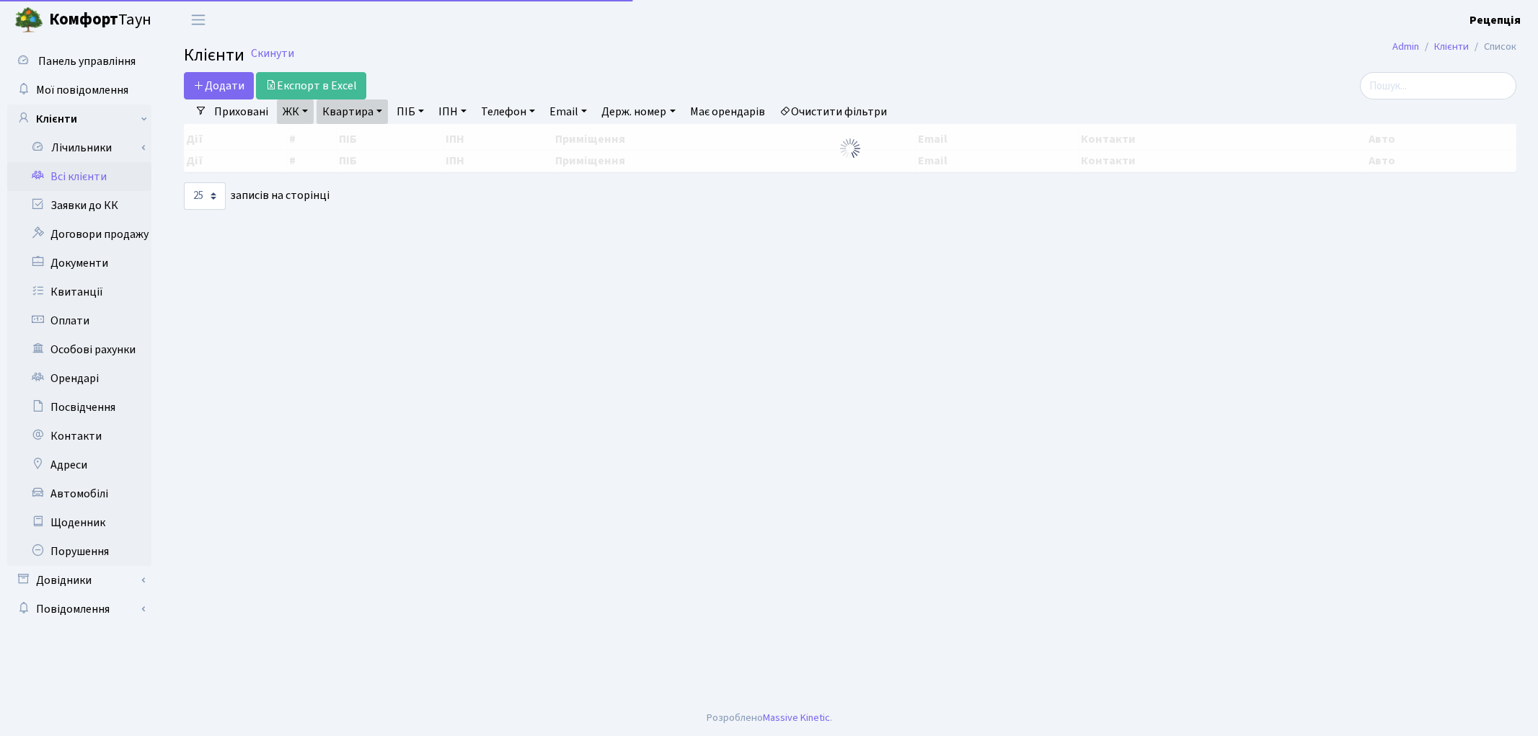
select select "25"
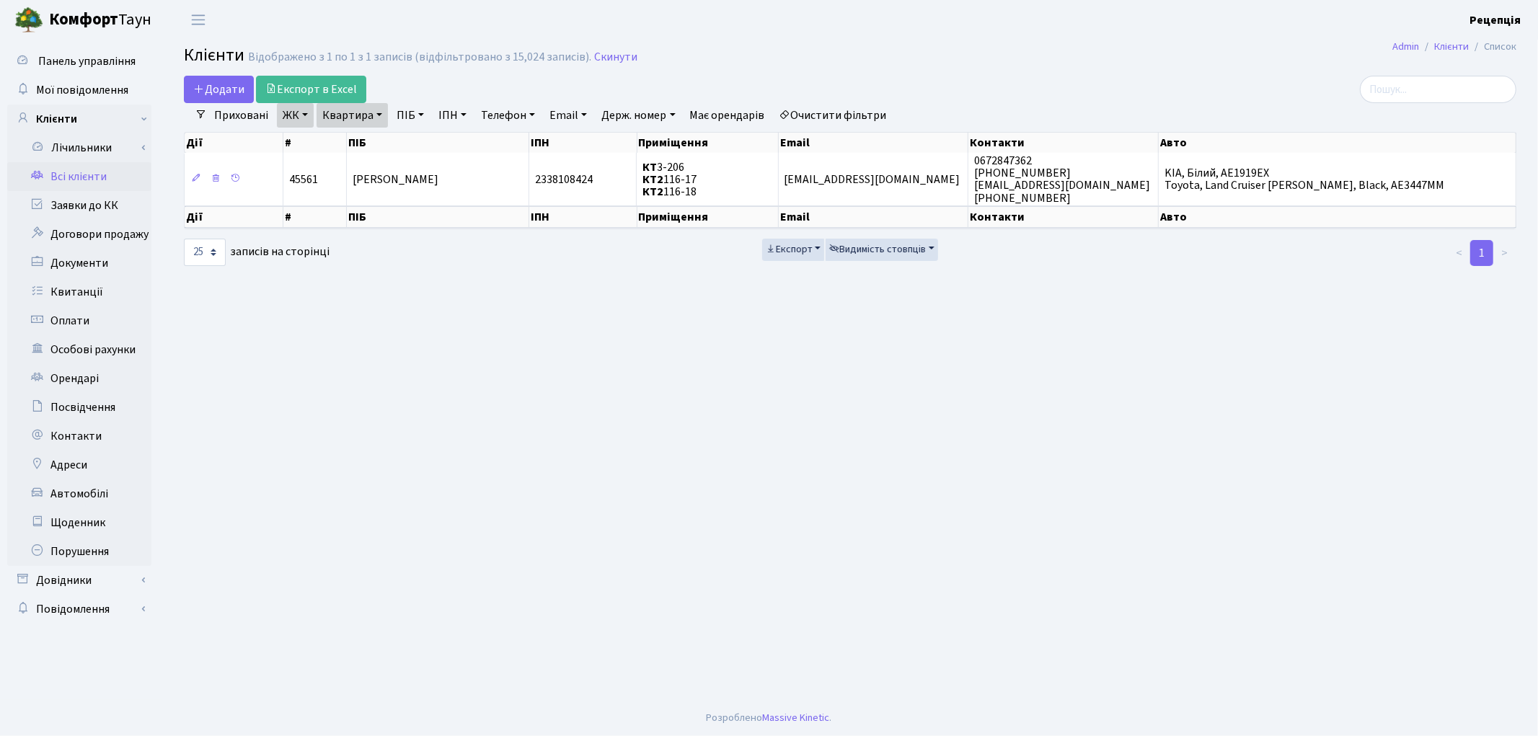
click at [811, 121] on link "Очистити фільтри" at bounding box center [833, 115] width 119 height 25
select select
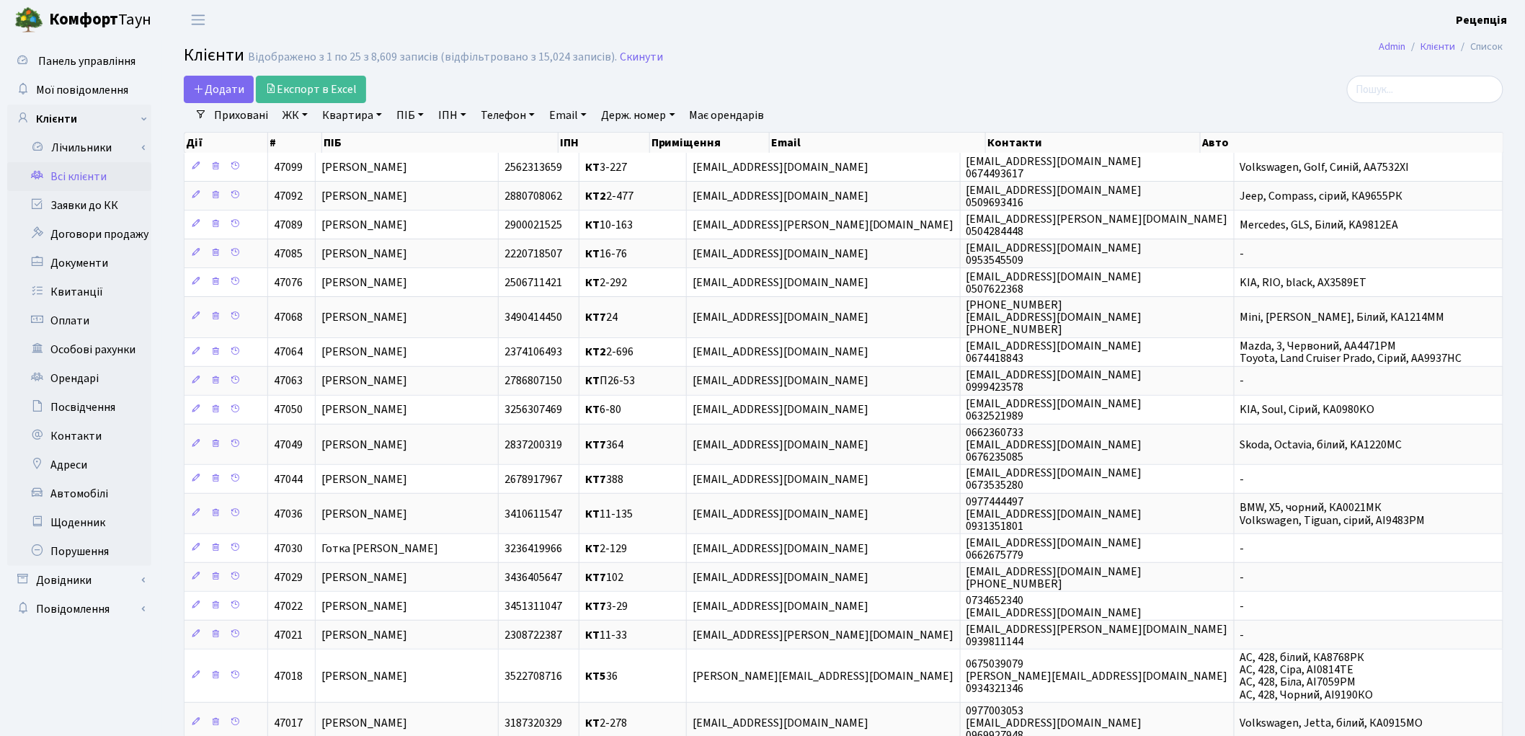
click at [296, 123] on link "ЖК" at bounding box center [295, 115] width 37 height 25
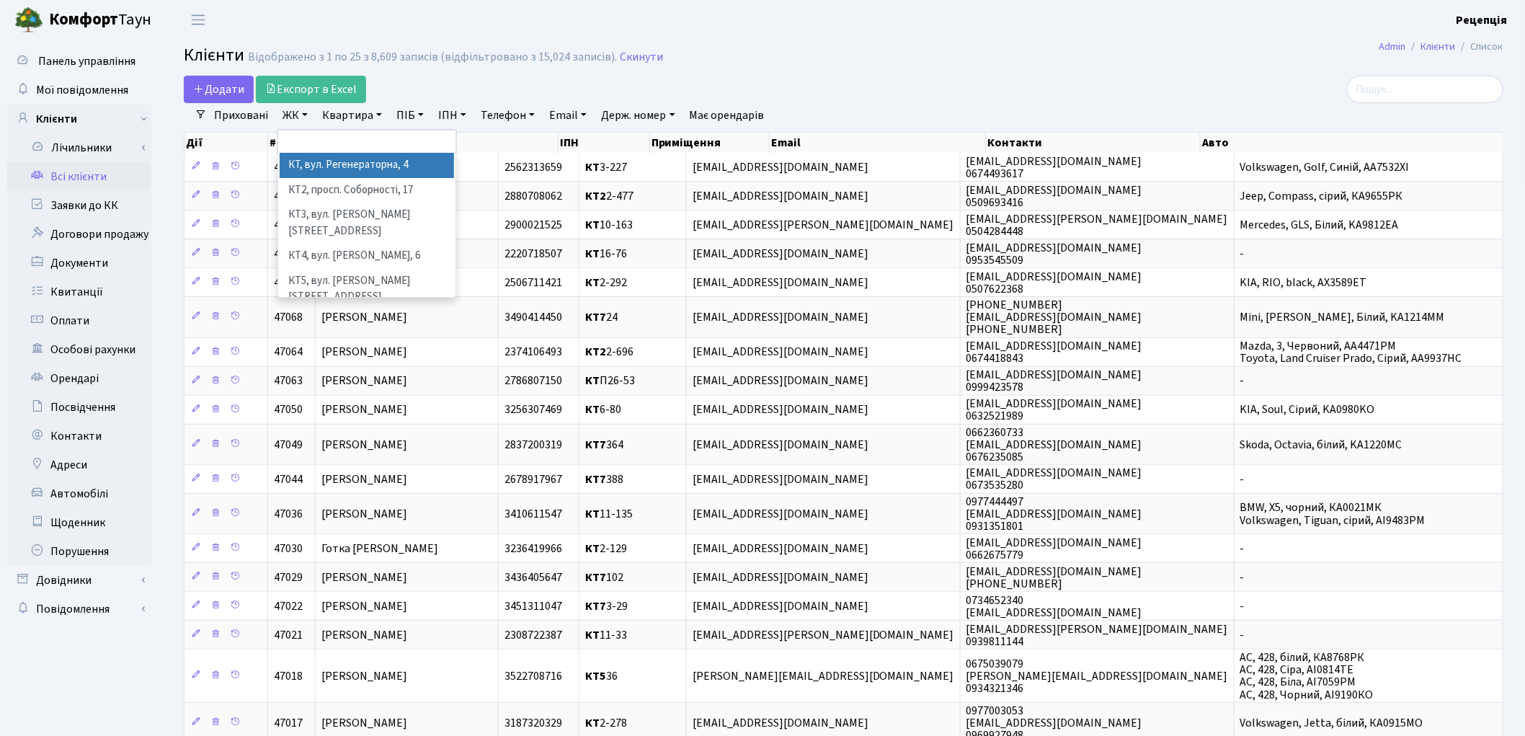
click at [312, 162] on li "КТ, вул. Регенераторна, 4" at bounding box center [367, 165] width 174 height 25
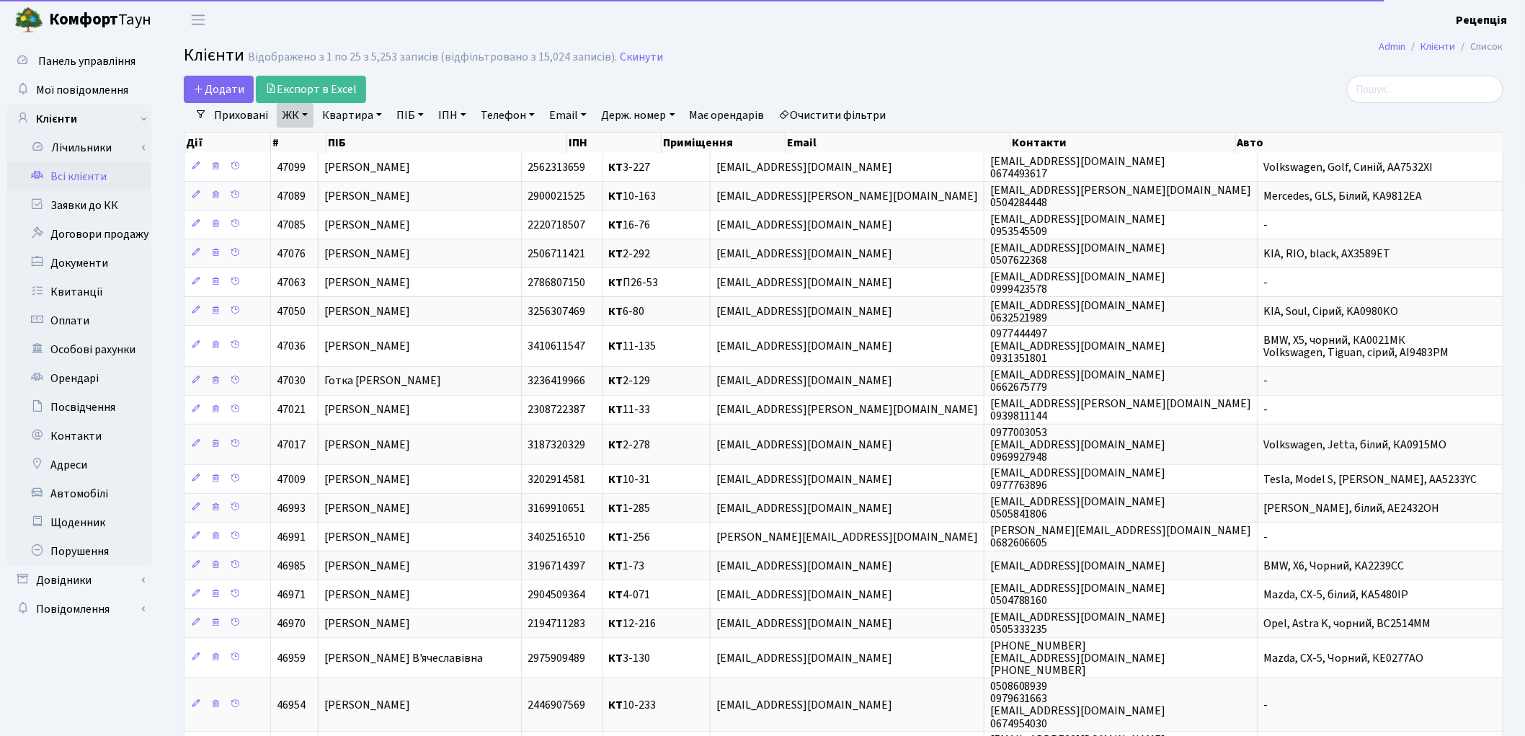
click at [360, 118] on link "Квартира" at bounding box center [351, 115] width 71 height 25
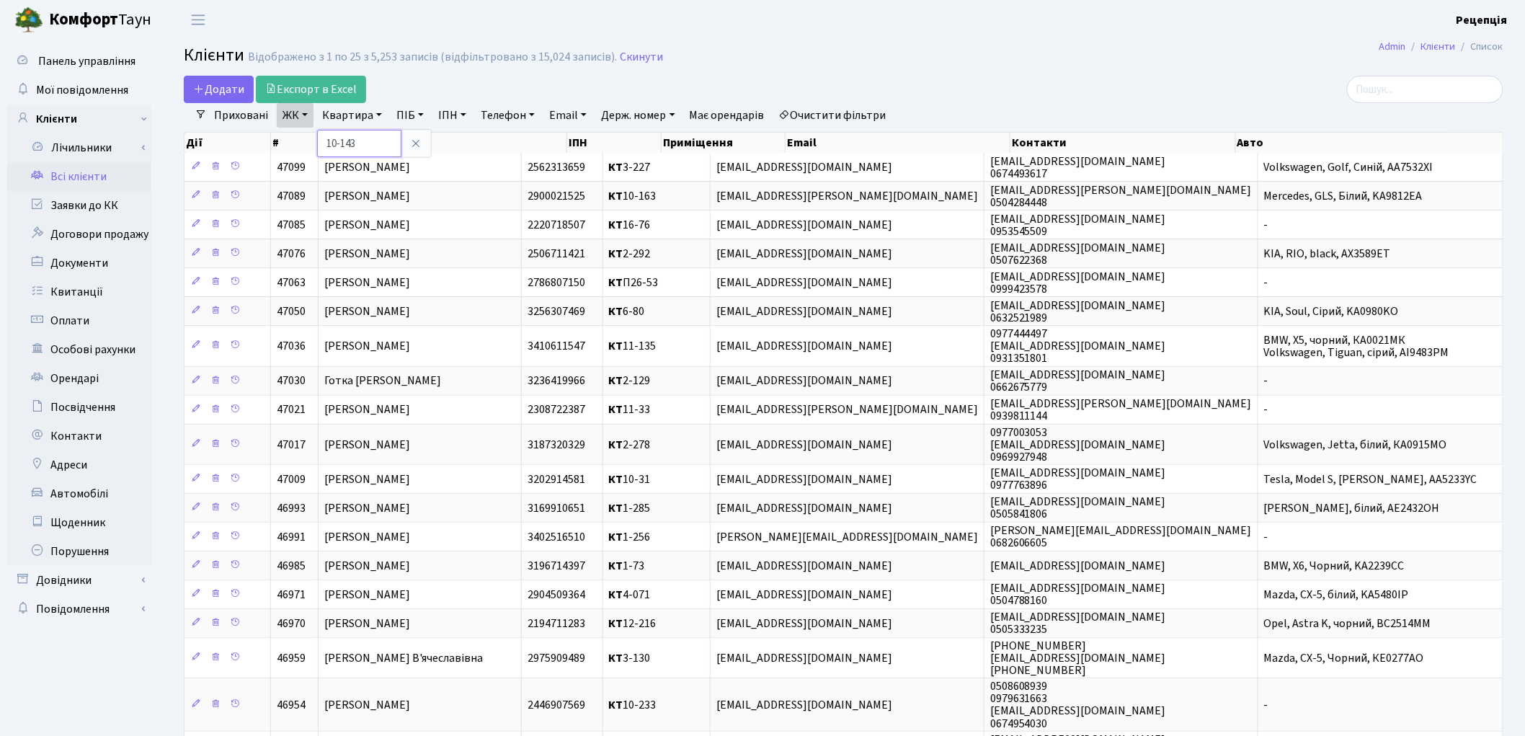
type input "10-143"
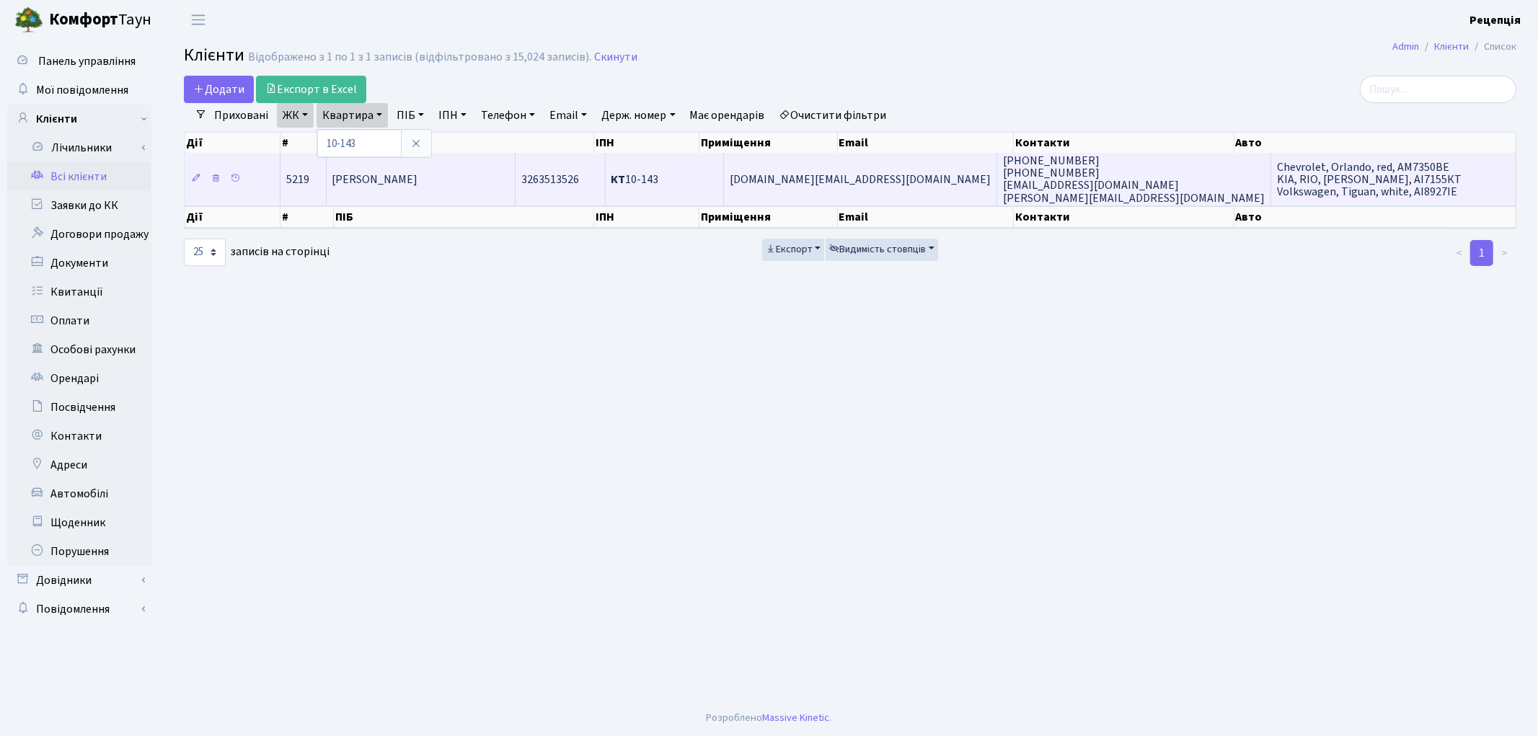
click at [413, 179] on span "Юрчак Анастасія Мирославівна" at bounding box center [375, 180] width 86 height 16
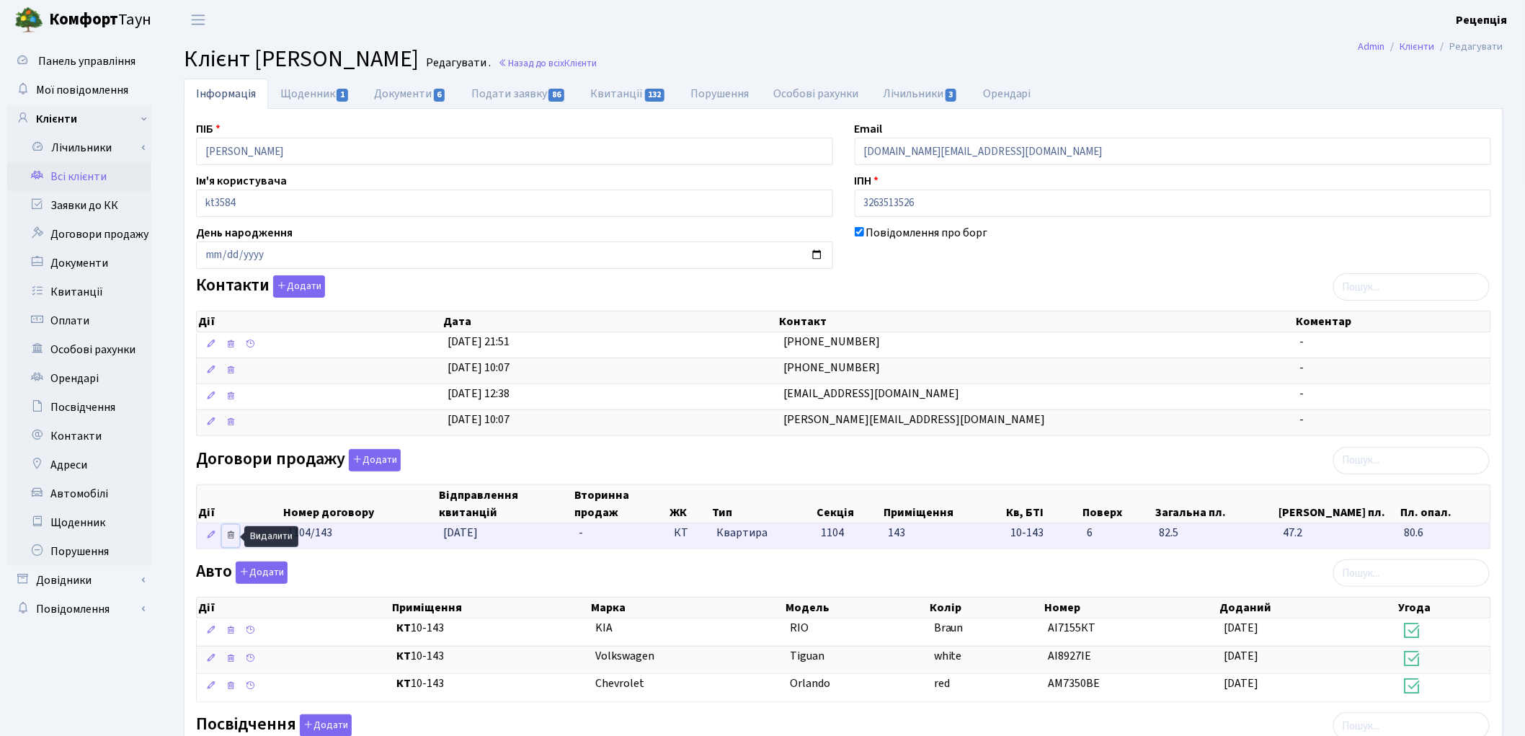
click at [232, 537] on icon at bounding box center [231, 535] width 10 height 10
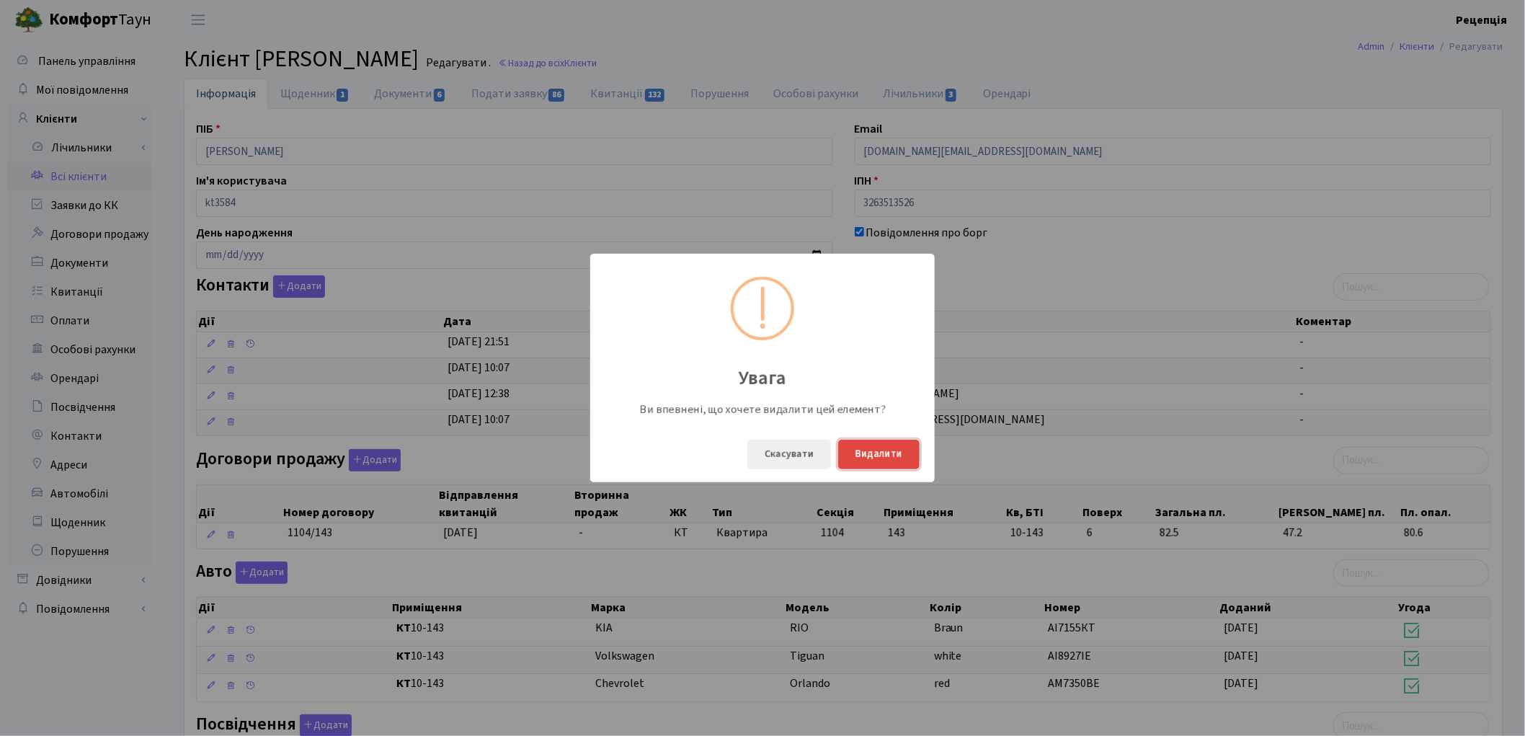
click at [875, 462] on button "Видалити" at bounding box center [878, 455] width 81 height 30
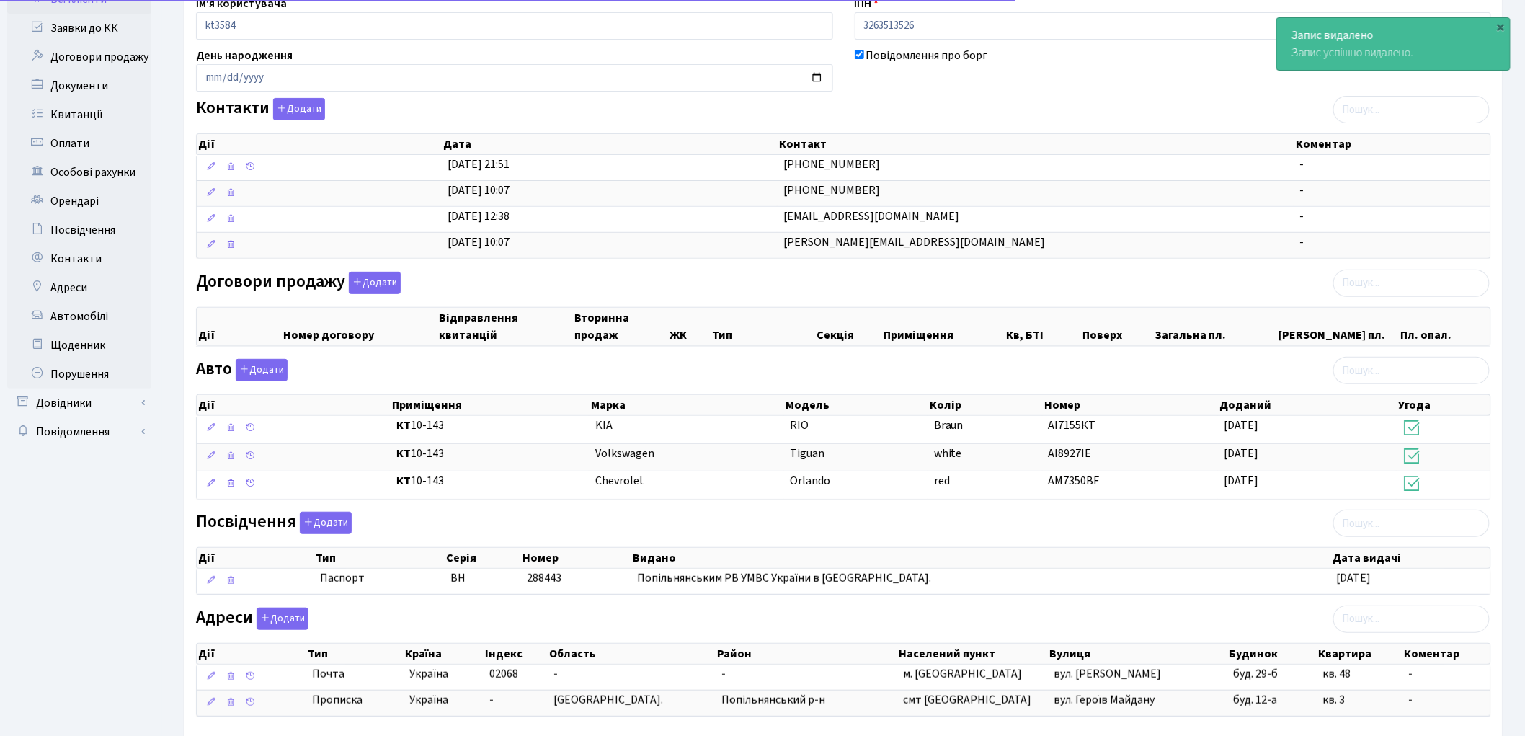
scroll to position [219, 0]
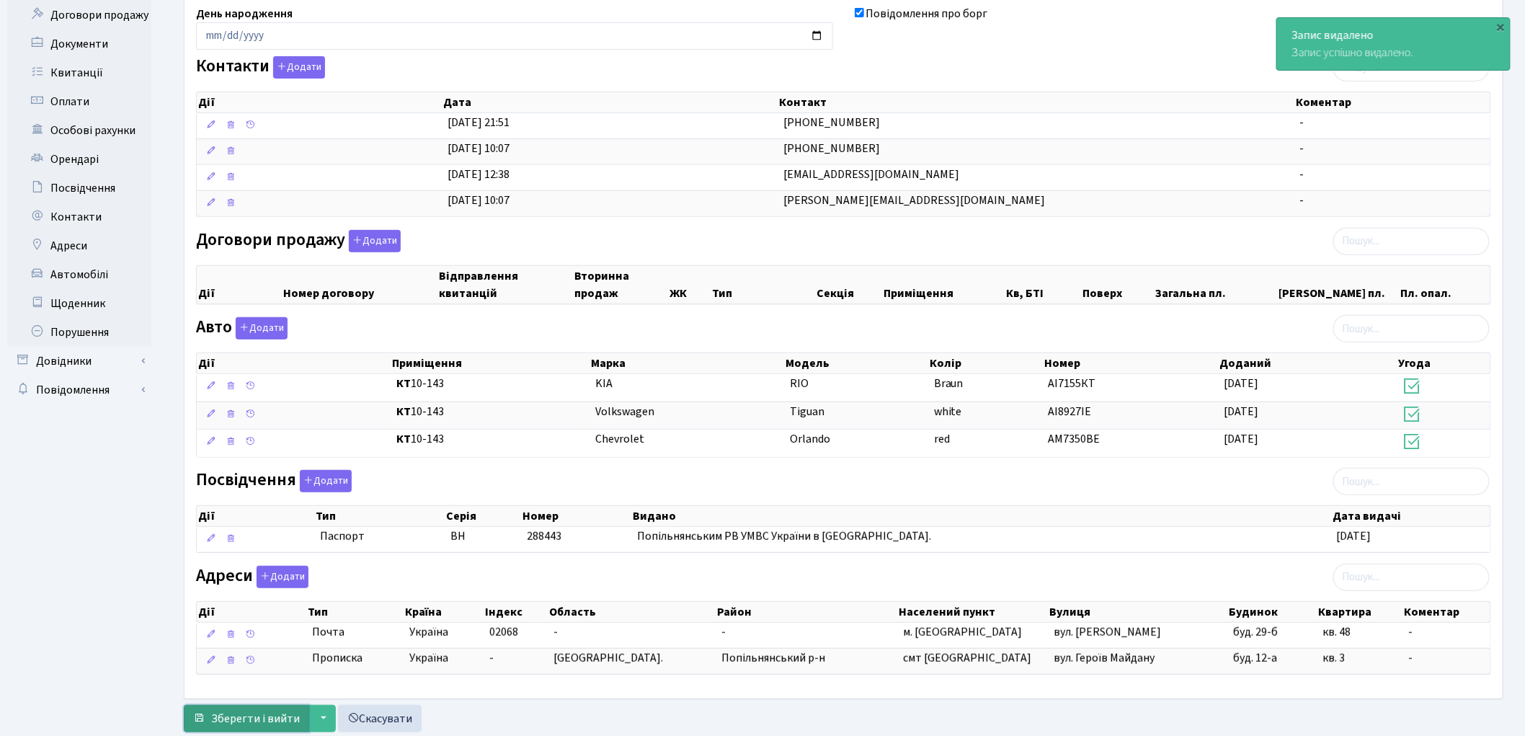
click at [265, 719] on span "Зберегти і вийти" at bounding box center [255, 719] width 89 height 16
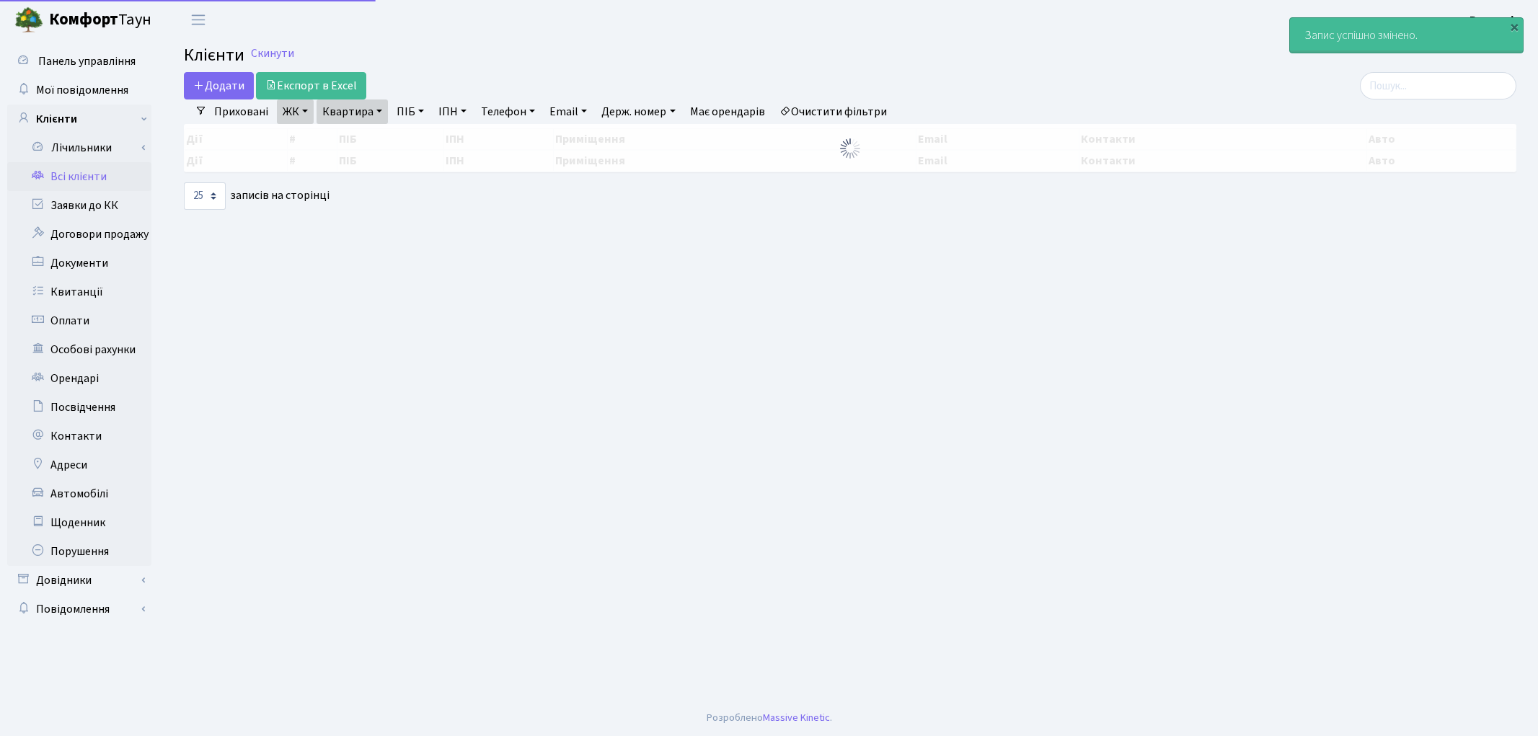
select select "25"
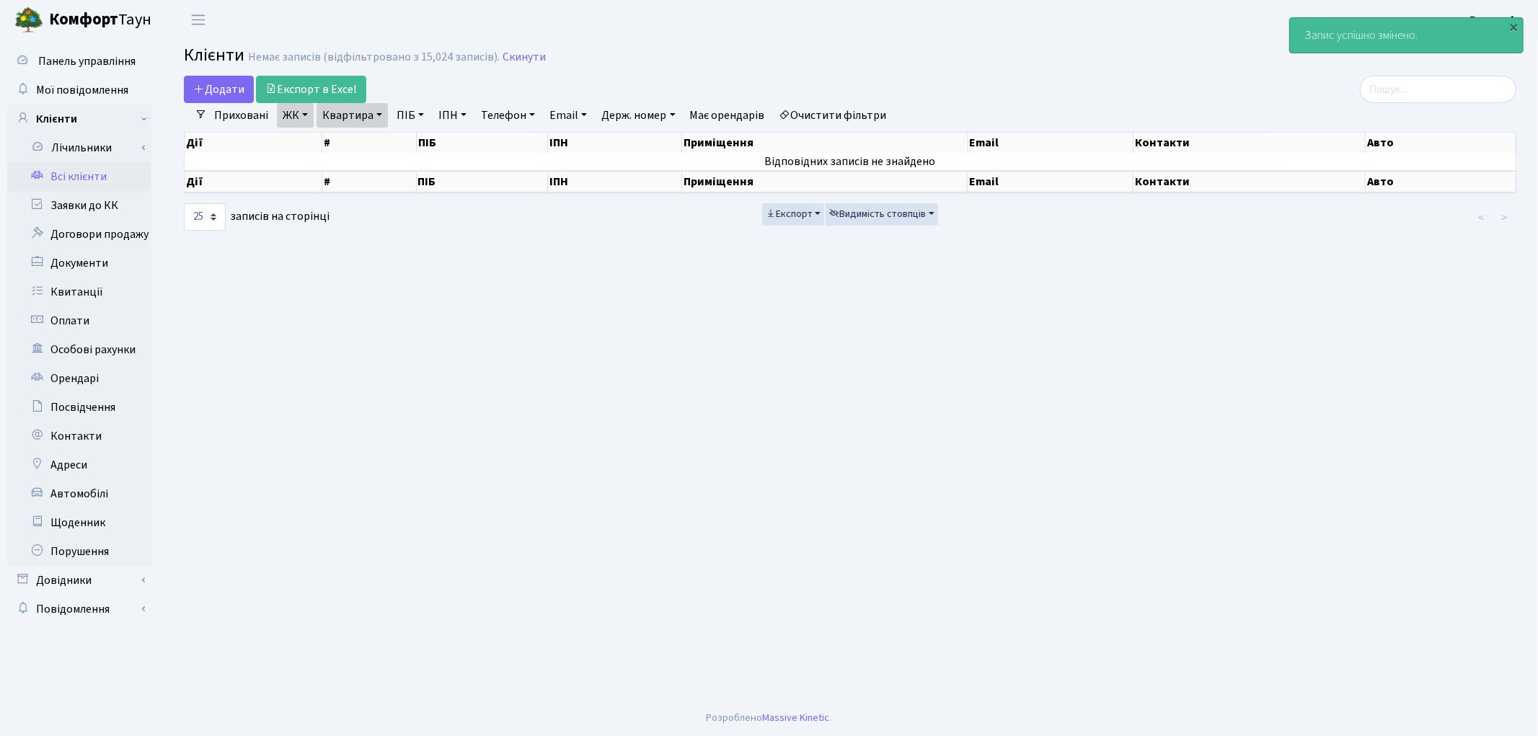
click at [826, 109] on link "Очистити фільтри" at bounding box center [833, 115] width 119 height 25
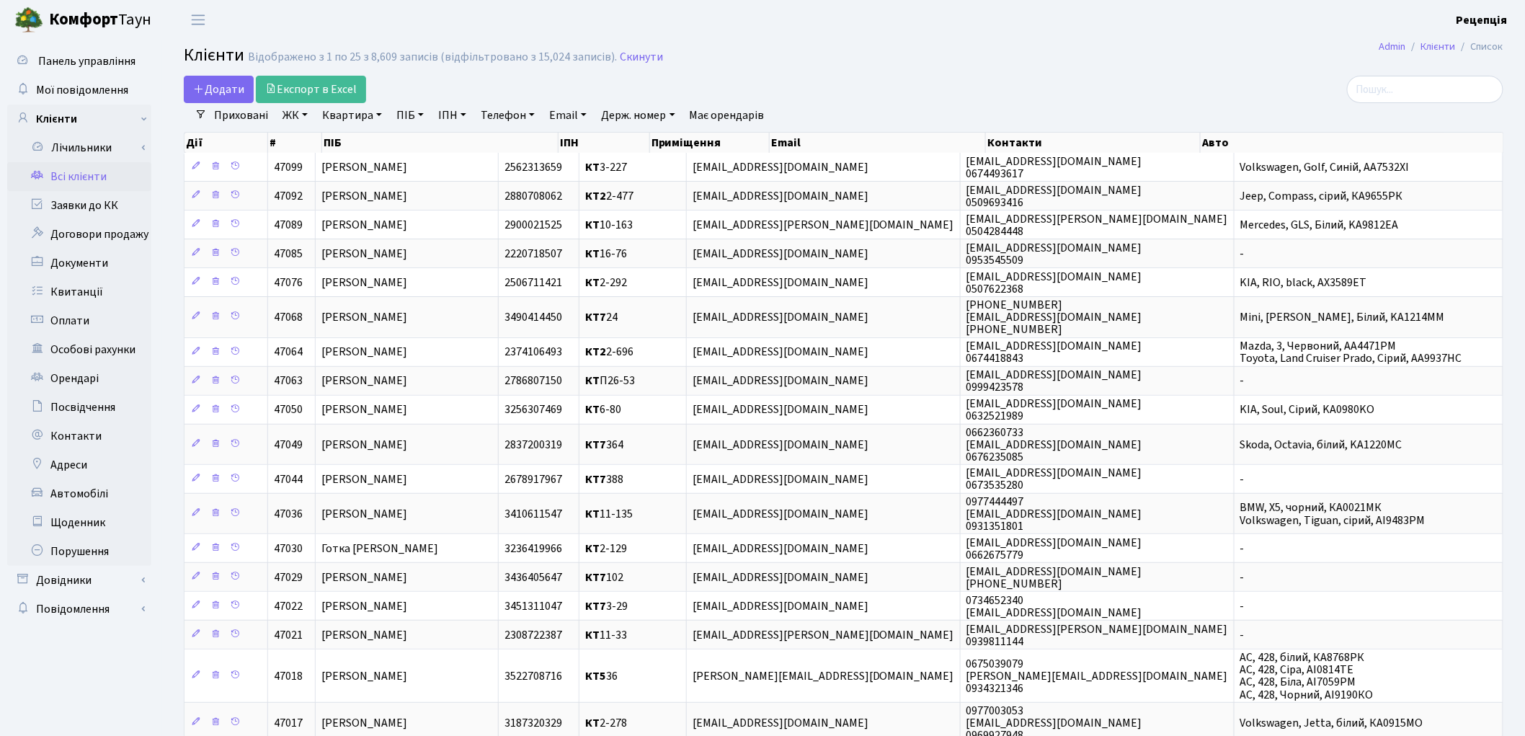
drag, startPoint x: 405, startPoint y: 115, endPoint x: 421, endPoint y: 130, distance: 21.9
click at [405, 116] on link "ПІБ" at bounding box center [410, 115] width 39 height 25
type input "м'ясніков"
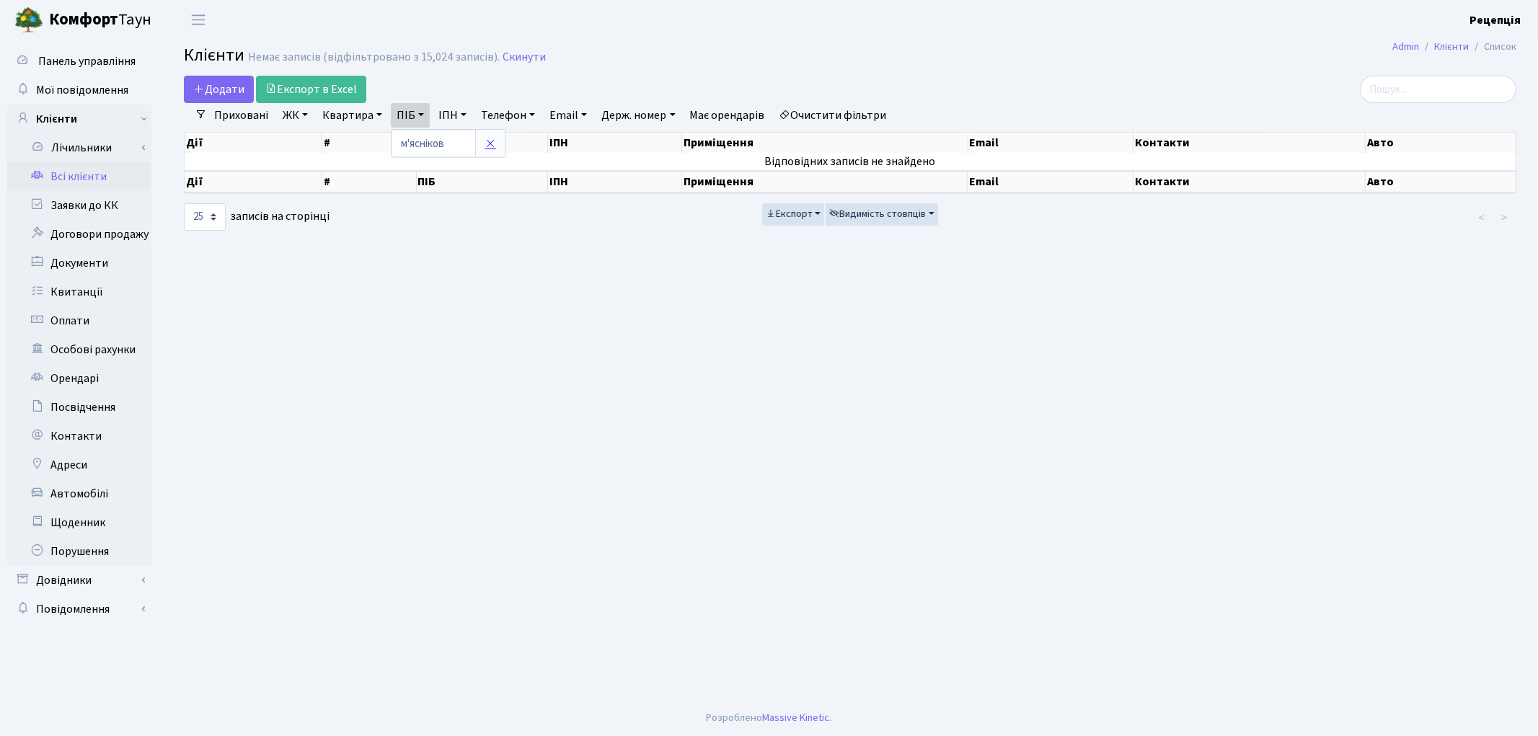
click at [500, 146] on link at bounding box center [490, 143] width 30 height 27
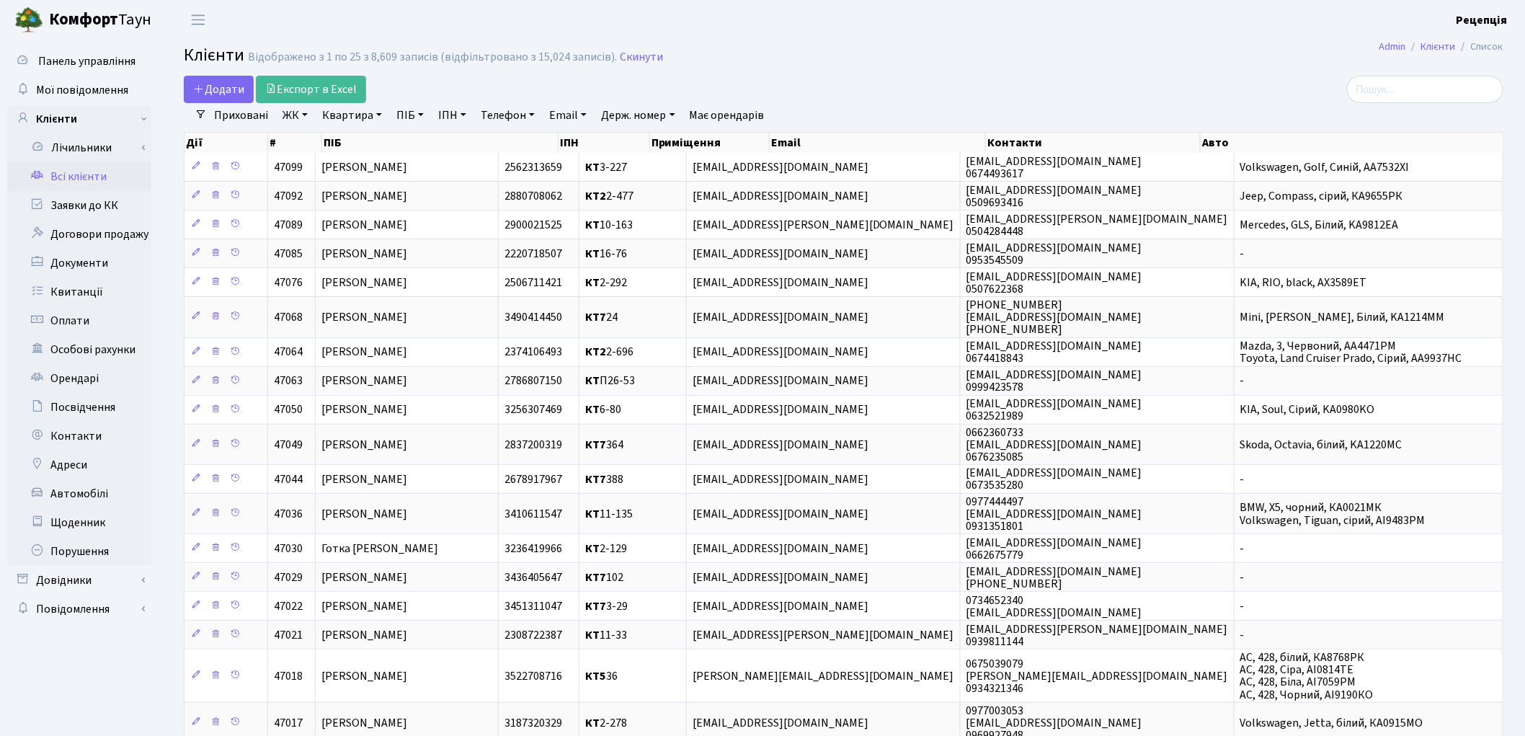
click at [421, 116] on link "ПІБ" at bounding box center [410, 115] width 39 height 25
click at [422, 138] on input "text" at bounding box center [433, 143] width 84 height 27
type input "юрчак"
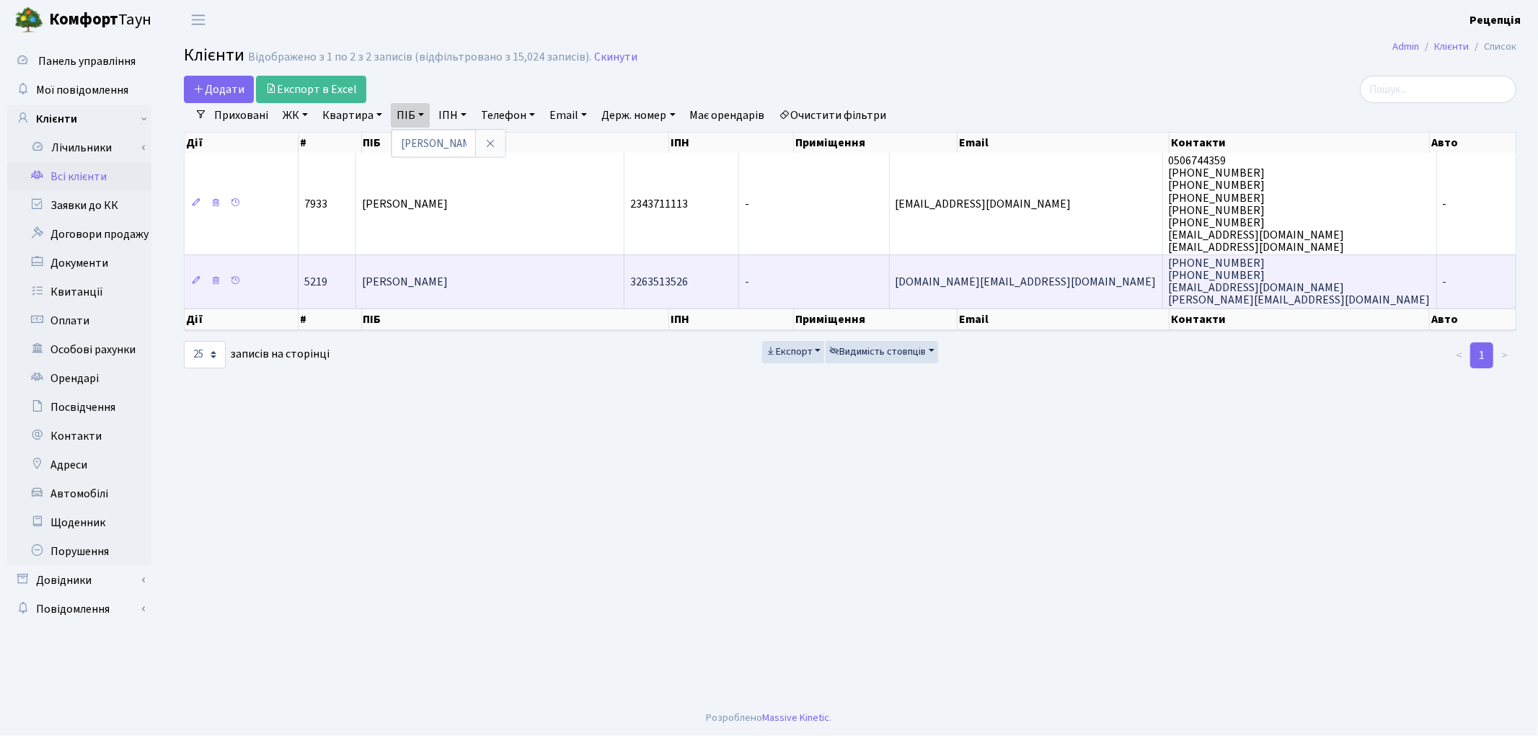
click at [466, 288] on td "[PERSON_NAME]" at bounding box center [490, 280] width 268 height 53
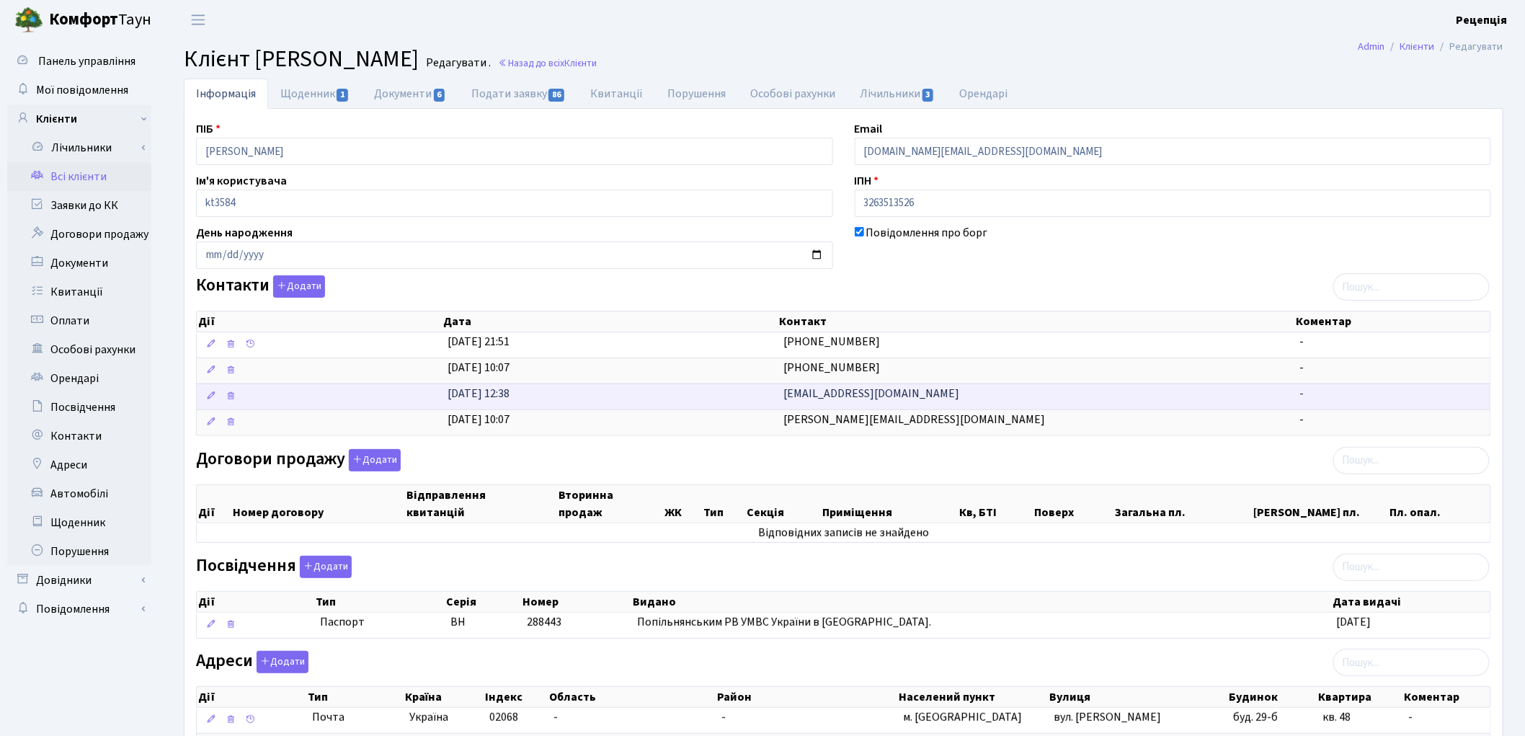
drag, startPoint x: 938, startPoint y: 394, endPoint x: 724, endPoint y: 402, distance: 213.6
click at [724, 402] on \<\/span\>\a "28.01.2015, 12:38 am0979209900@gmail.com -" at bounding box center [844, 397] width 1294 height 26
copy \<\/span\>\a "am0979209900@gmail.com"
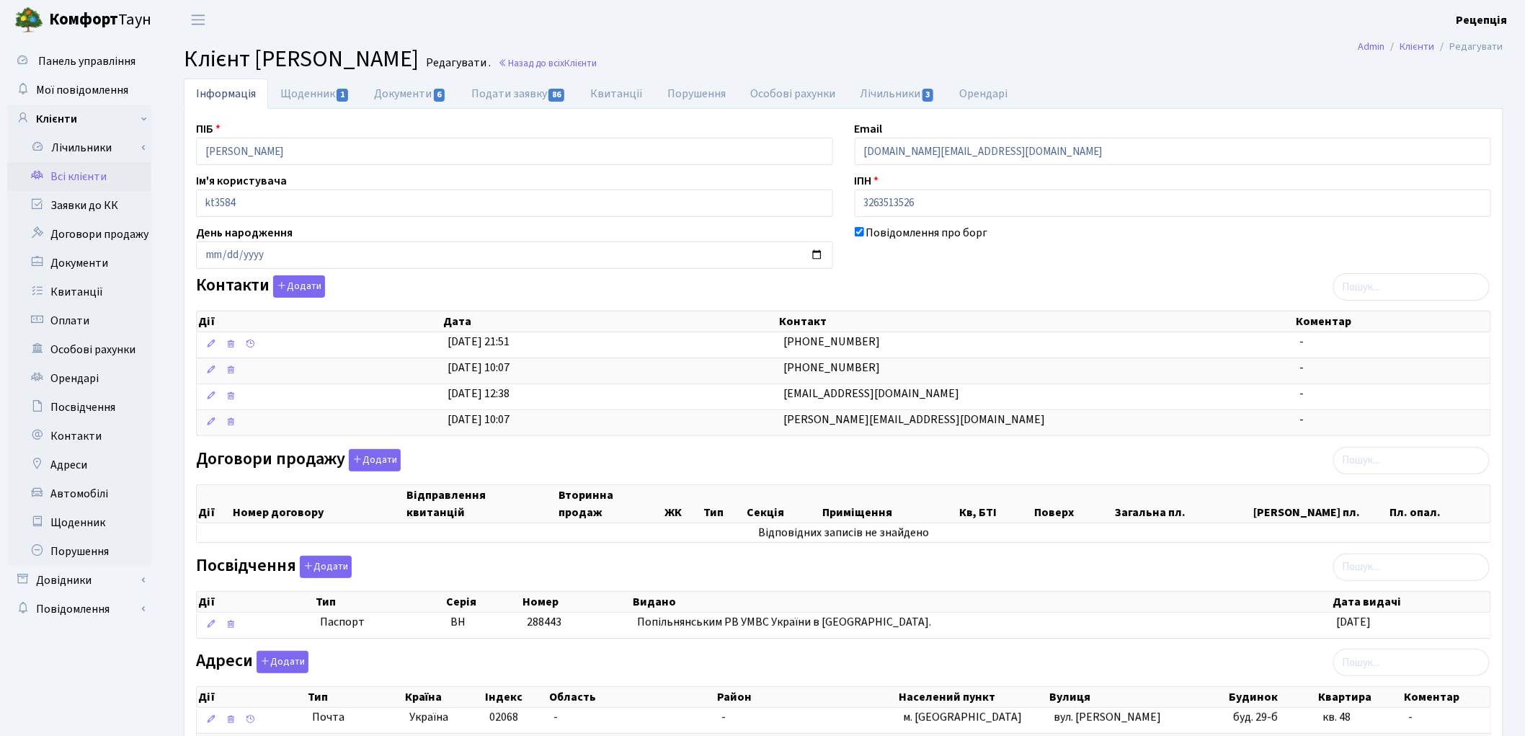
click at [976, 465] on div "Договори продажу Додати Дії Номер договору Відправлення квитанцій Вторинна прод…" at bounding box center [843, 499] width 1317 height 100
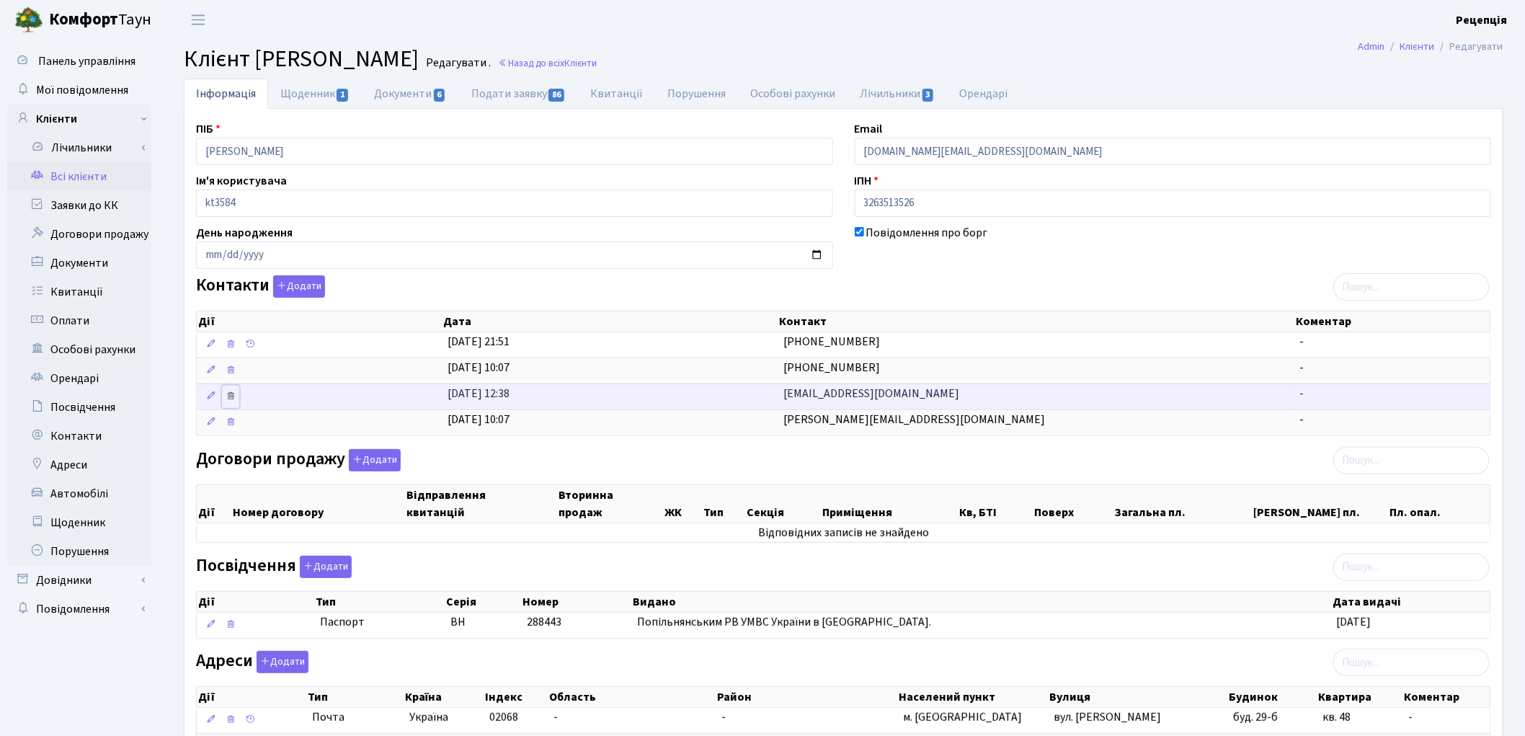
click at [233, 397] on icon at bounding box center [231, 396] width 10 height 10
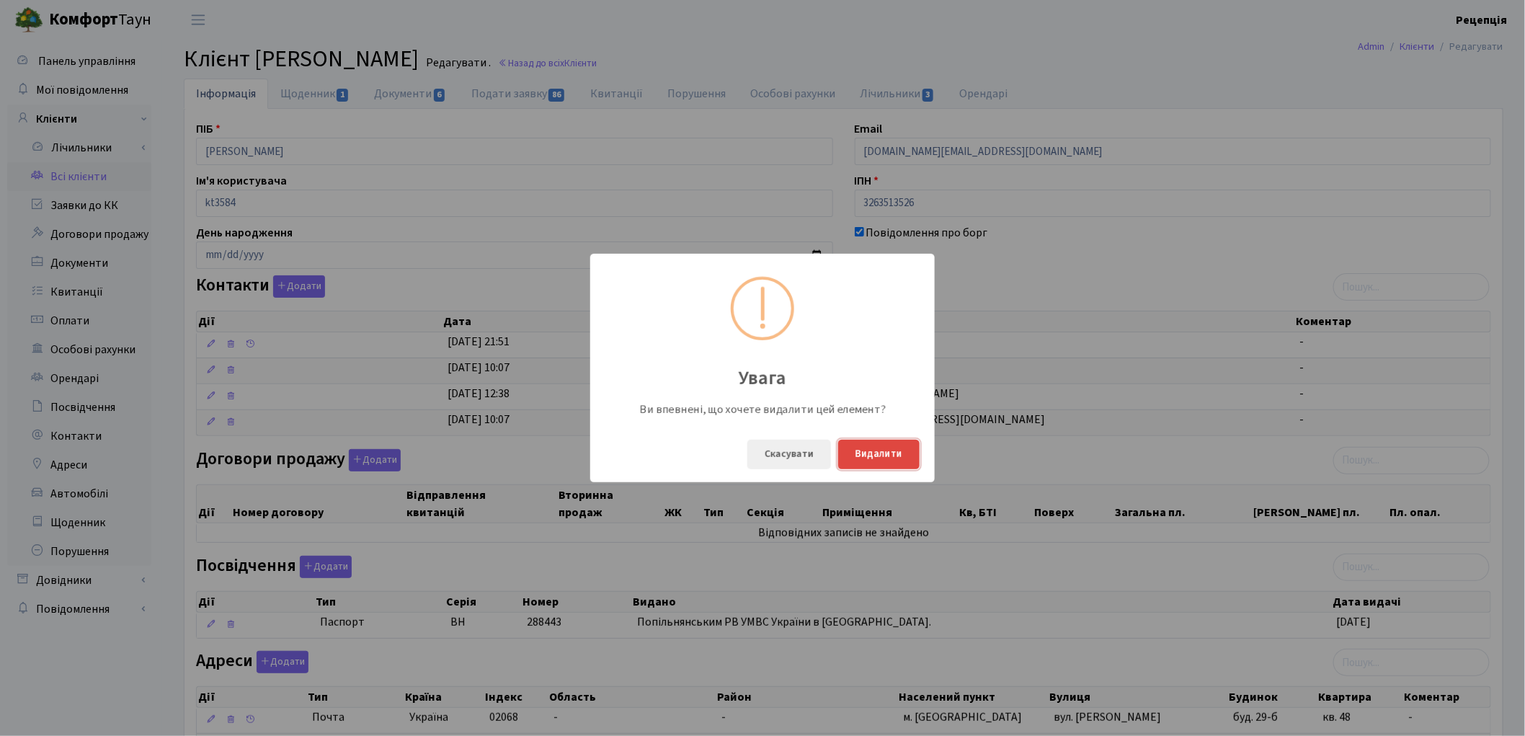
click at [887, 459] on button "Видалити" at bounding box center [878, 455] width 81 height 30
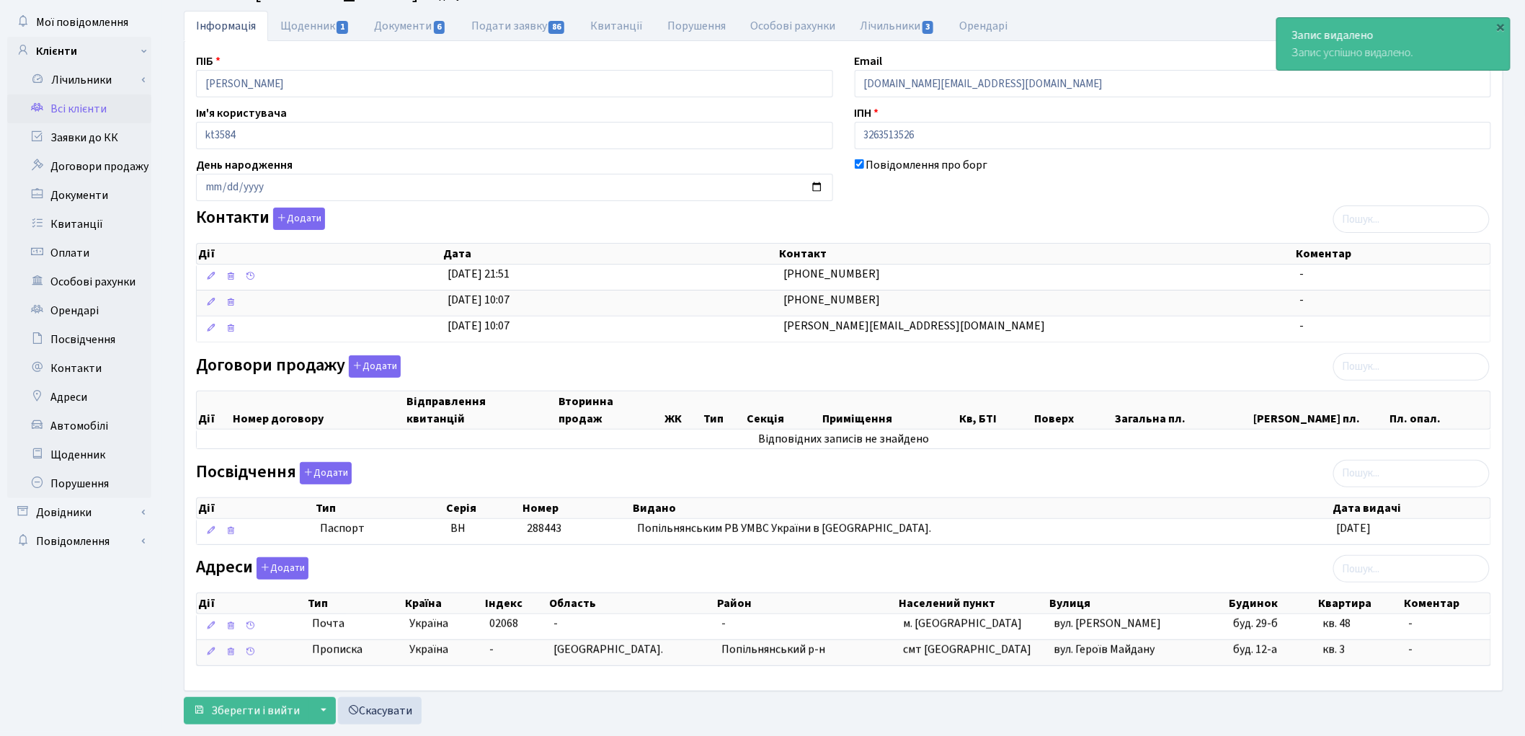
scroll to position [102, 0]
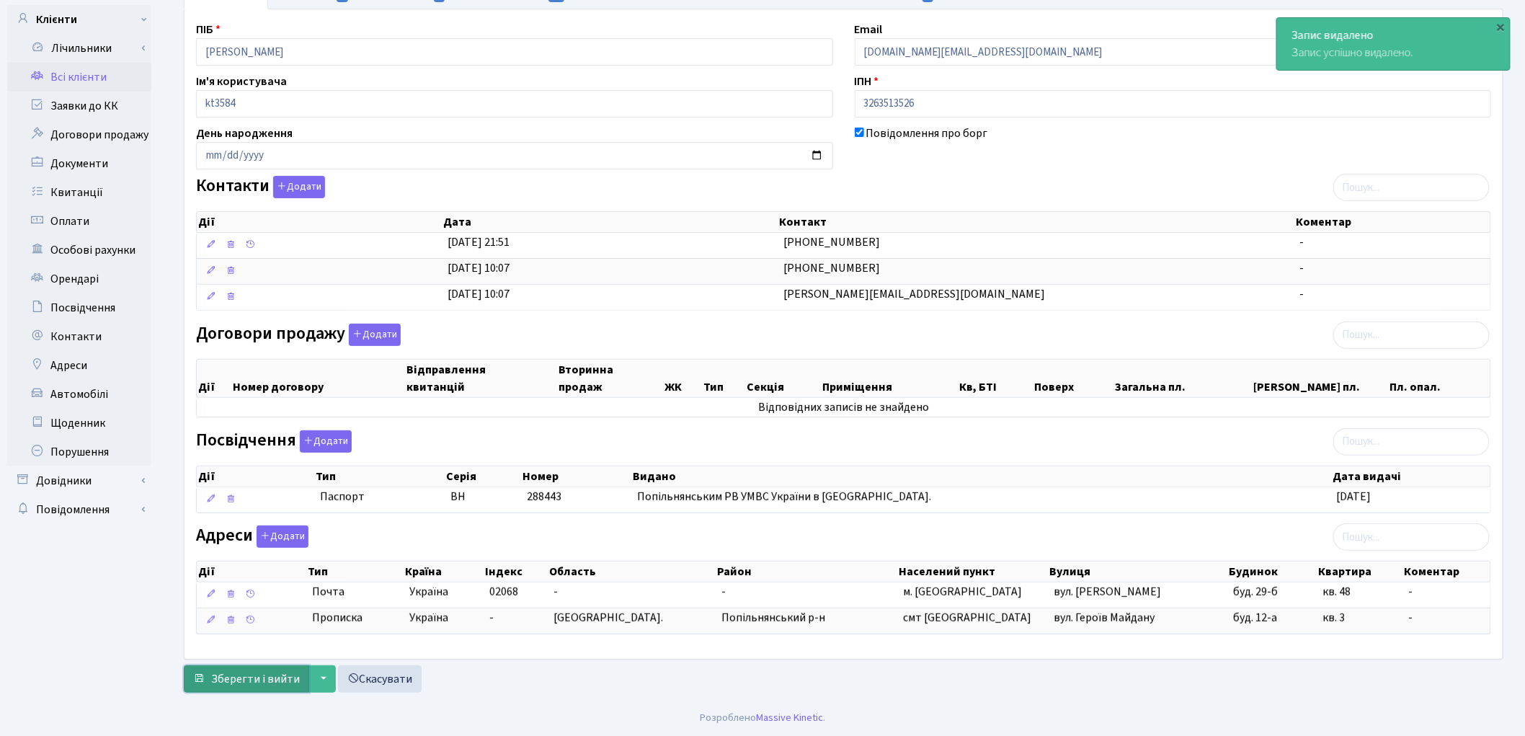
click at [241, 673] on span "Зберегти і вийти" at bounding box center [255, 679] width 89 height 16
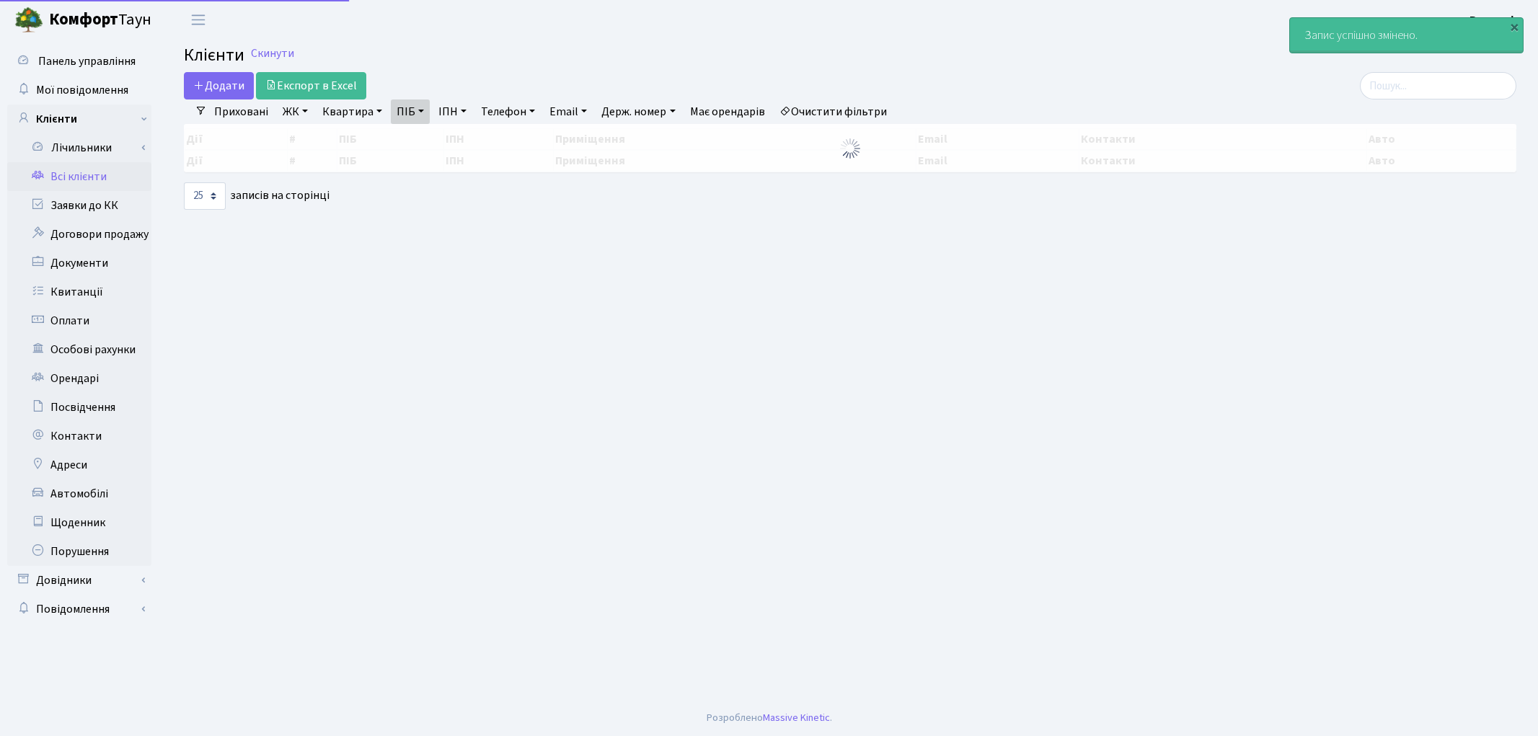
select select "25"
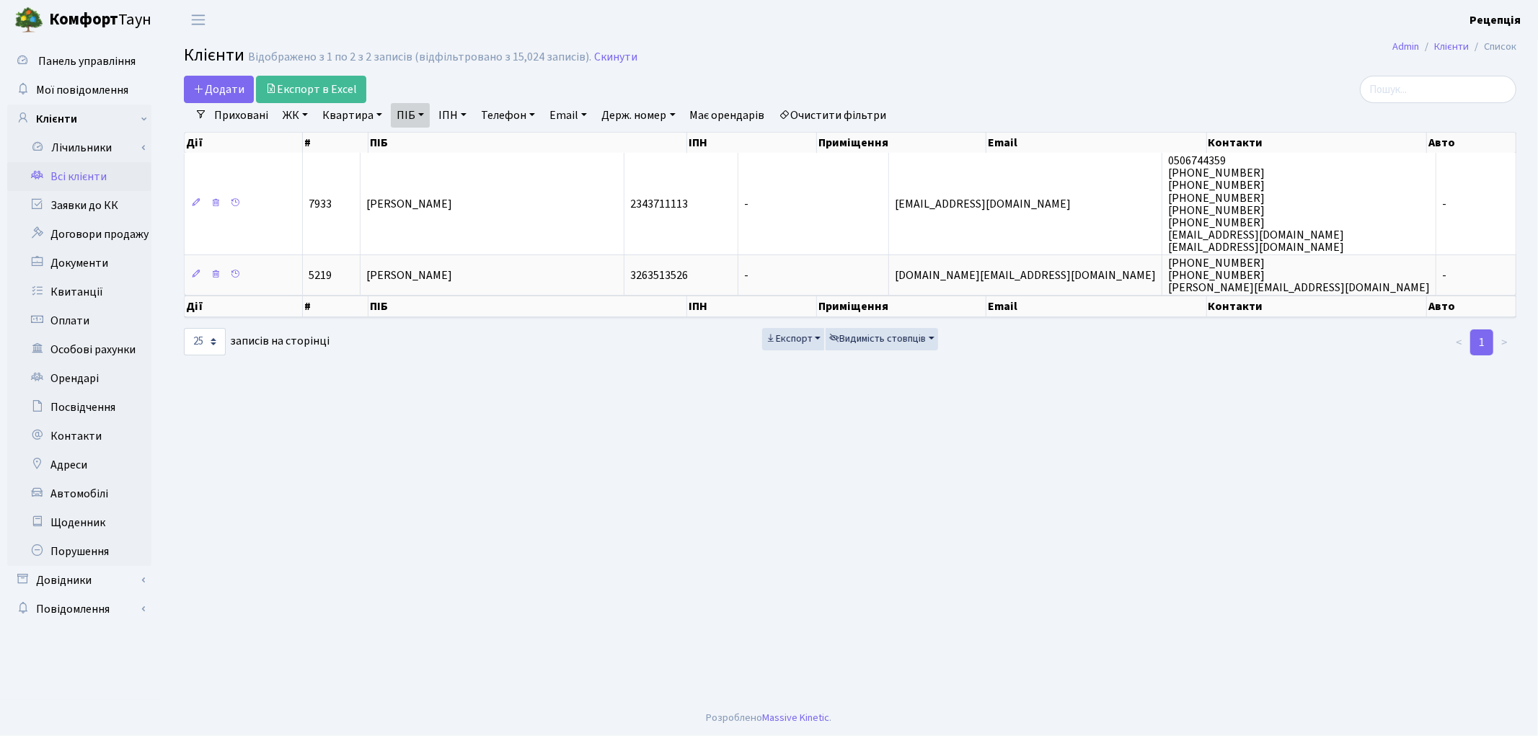
click at [877, 118] on link "Очистити фільтри" at bounding box center [833, 115] width 119 height 25
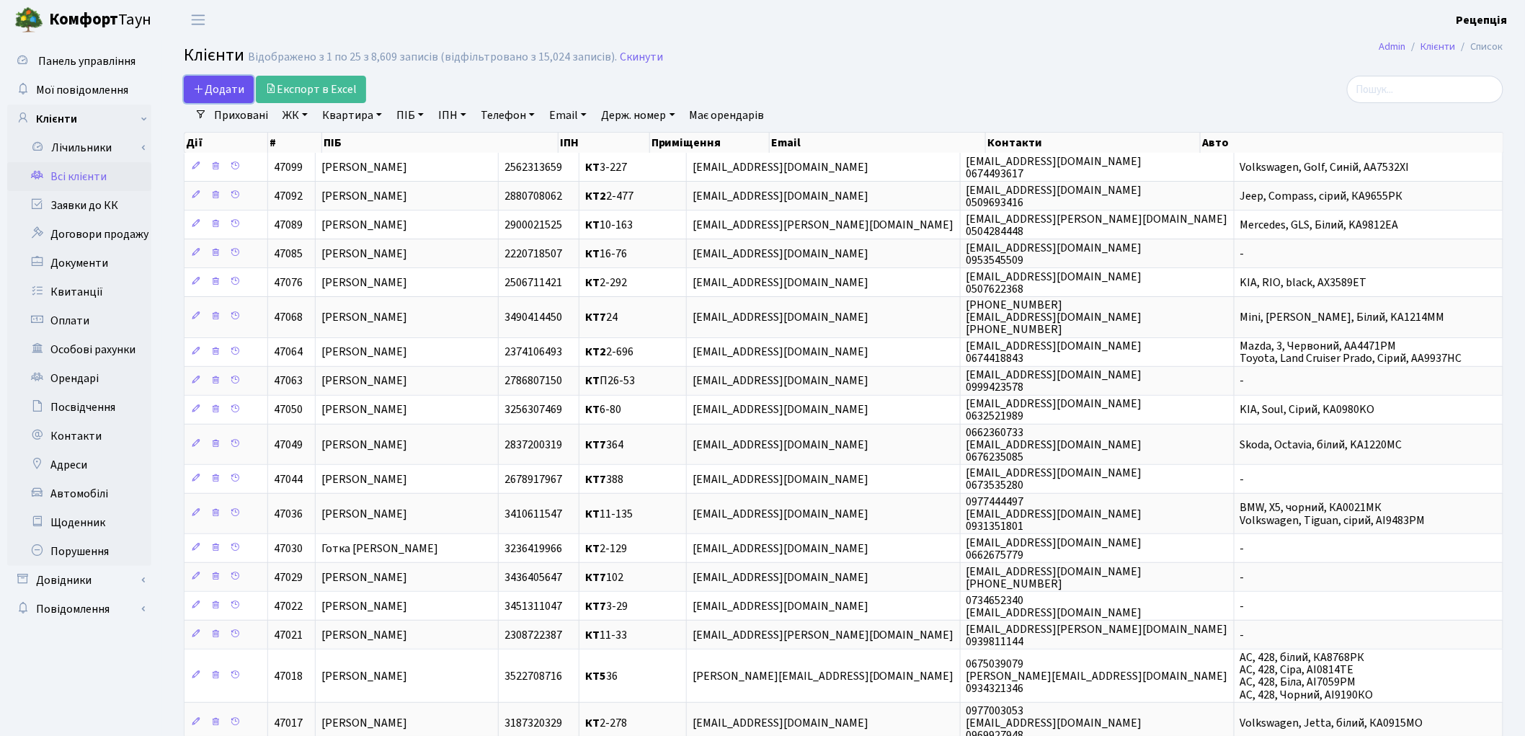
click at [216, 89] on span "Додати" at bounding box center [218, 89] width 51 height 16
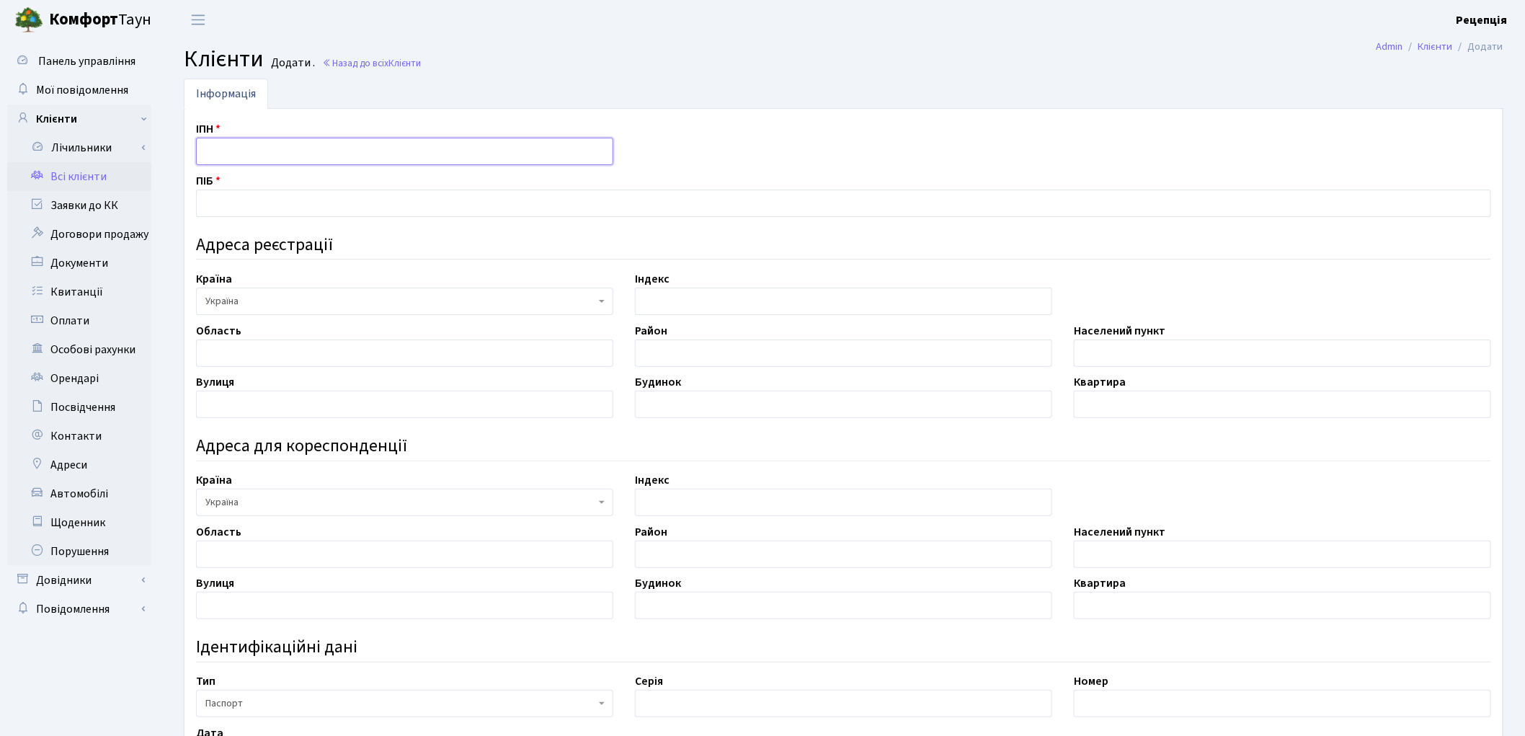
click at [232, 149] on input "text" at bounding box center [404, 151] width 417 height 27
type input "3201112896"
click at [247, 210] on input "text" at bounding box center [843, 203] width 1295 height 27
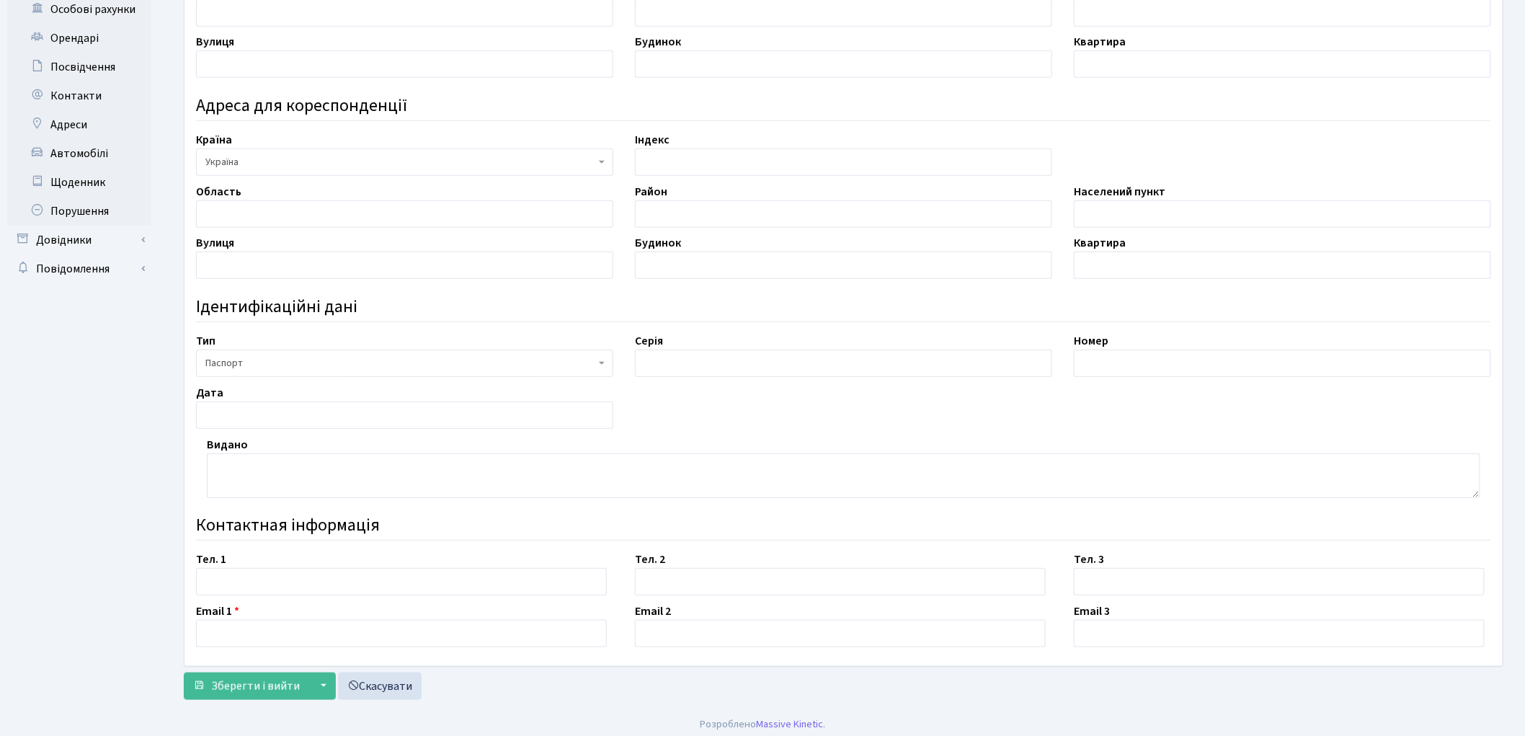
scroll to position [347, 0]
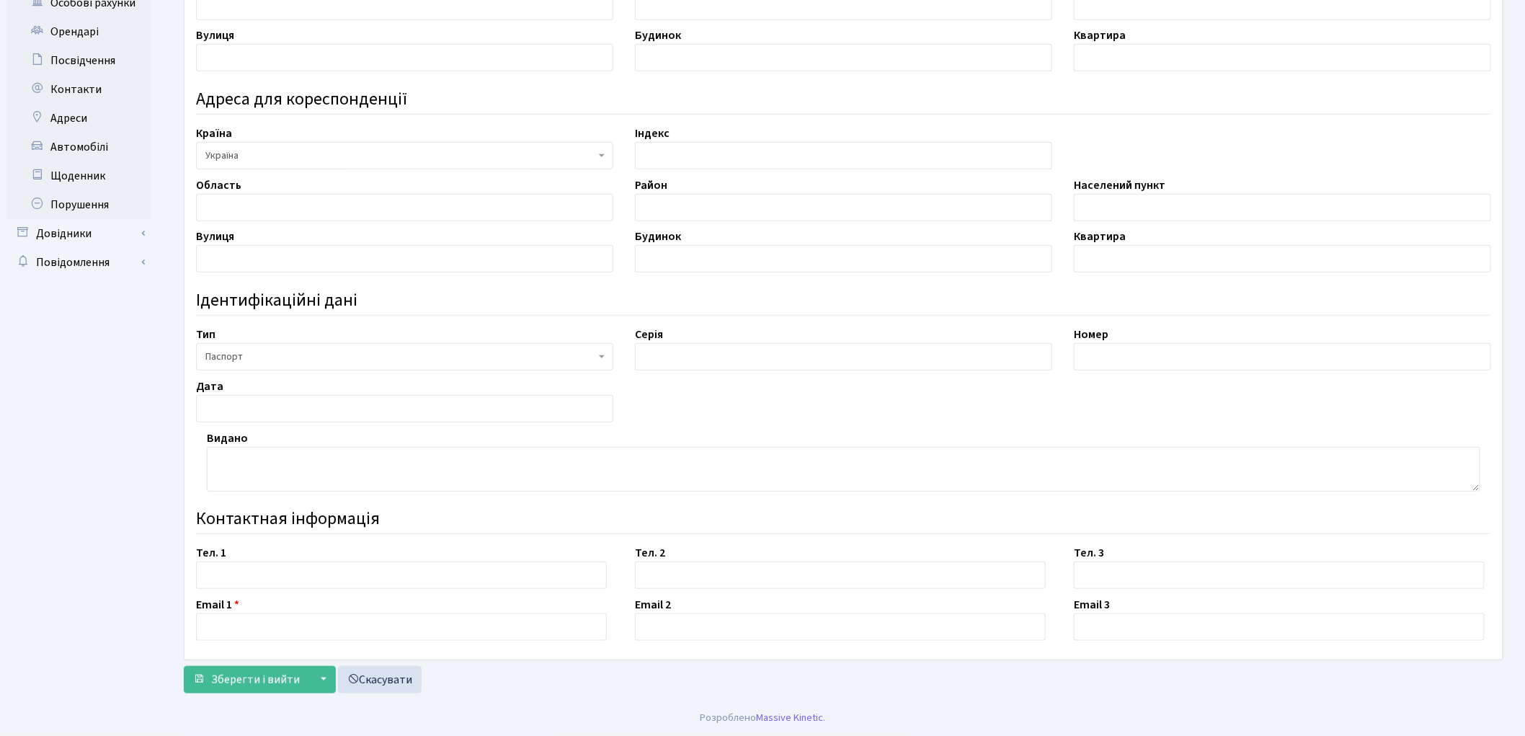
type input "М'[PERSON_NAME]"
click at [284, 196] on input "text" at bounding box center [404, 207] width 417 height 27
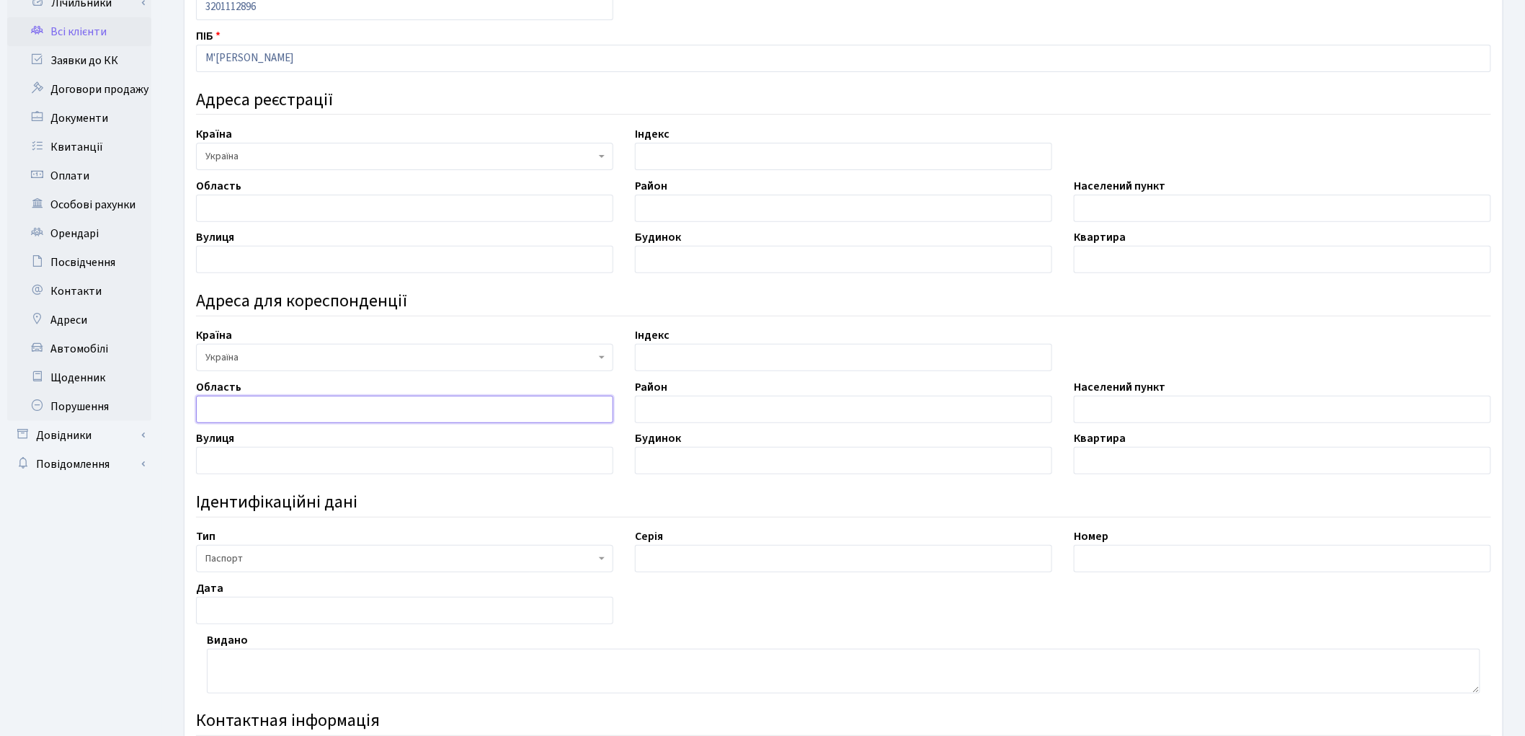
scroll to position [106, 0]
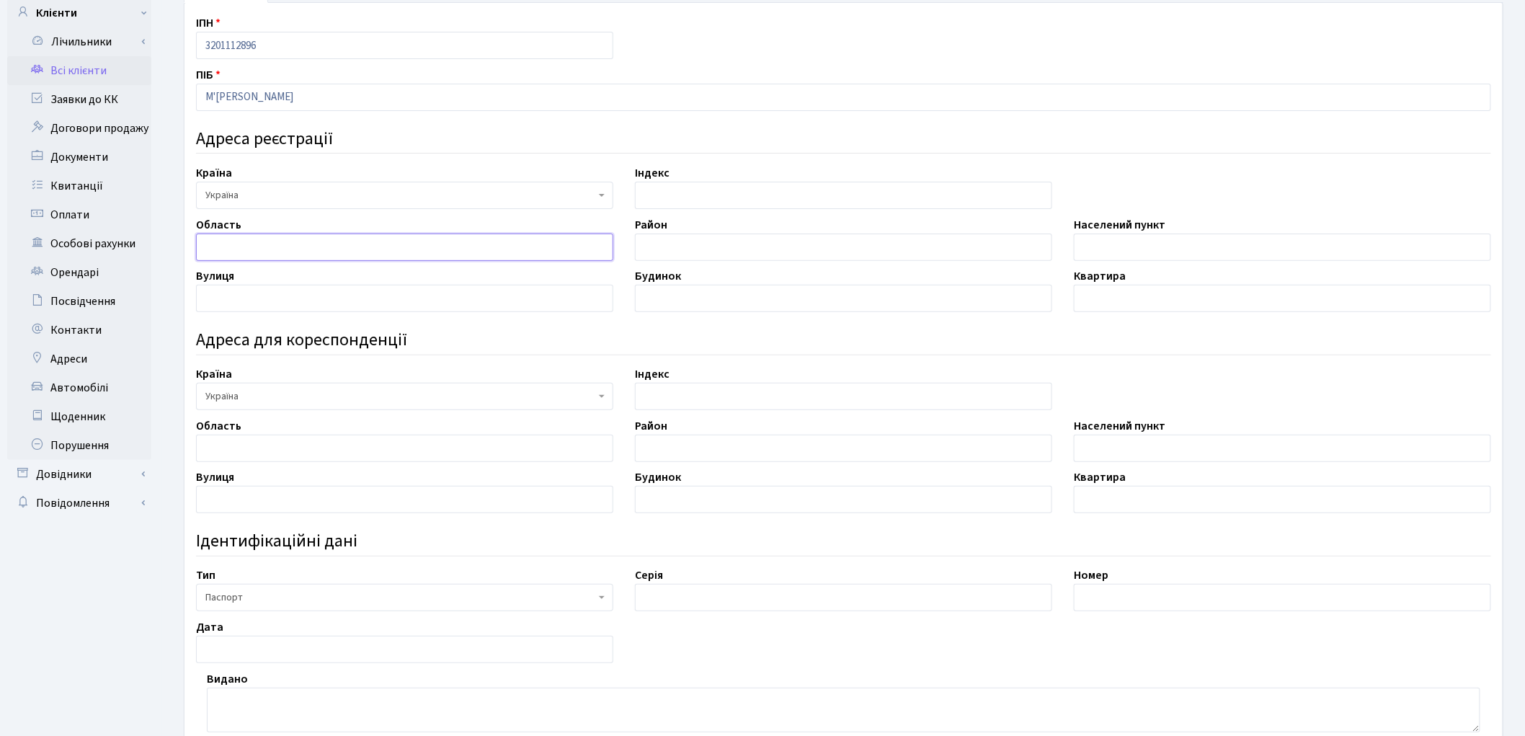
click at [224, 251] on input "text" at bounding box center [404, 247] width 417 height 27
type input "Житомирська"
click at [672, 243] on input "text" at bounding box center [843, 247] width 417 height 27
type input "Житомирський"
click at [1091, 249] on input "text" at bounding box center [1282, 247] width 417 height 27
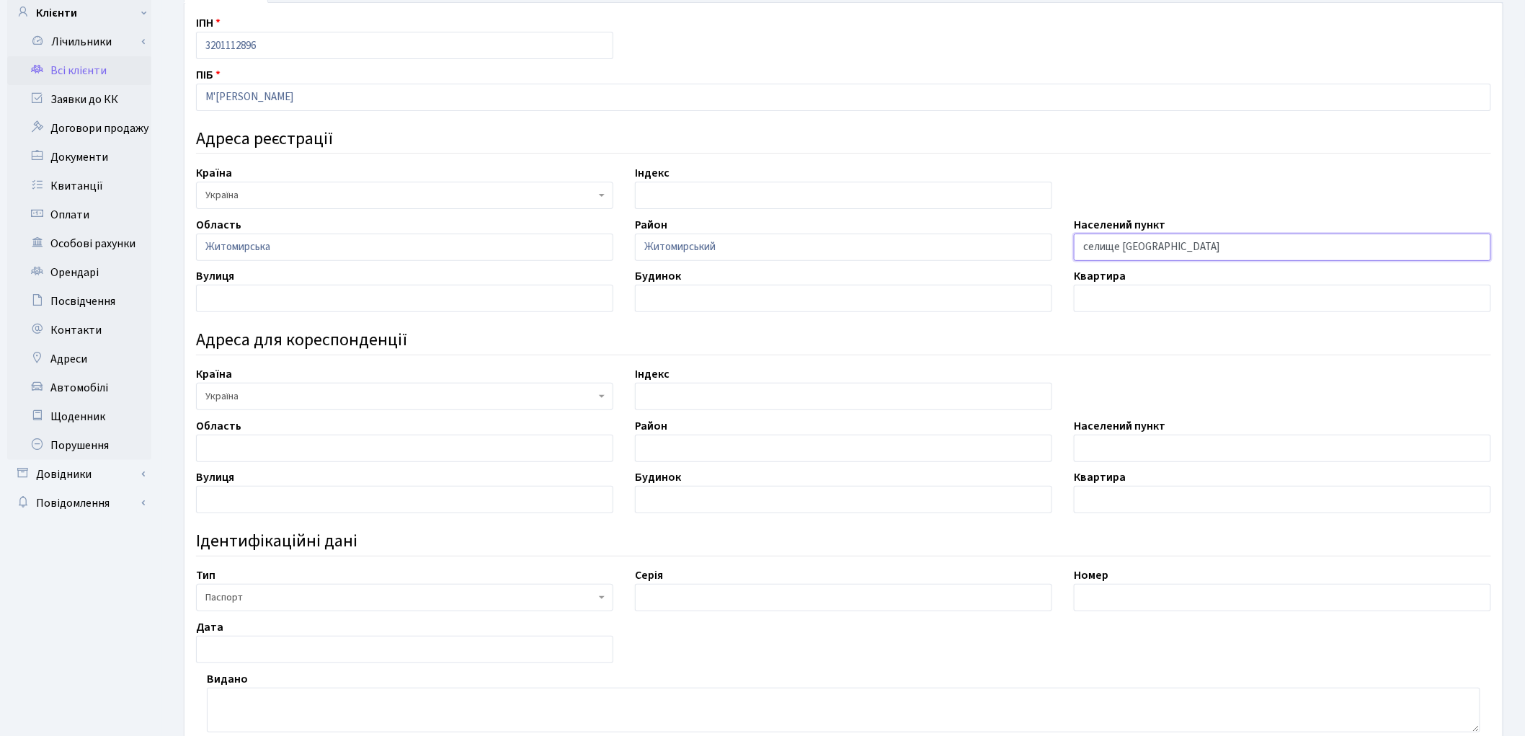
type input "селище Попільня"
click at [265, 298] on input "text" at bounding box center [404, 298] width 417 height 27
type input "Миру"
click at [676, 299] on input "text" at bounding box center [843, 298] width 417 height 27
type input "92"
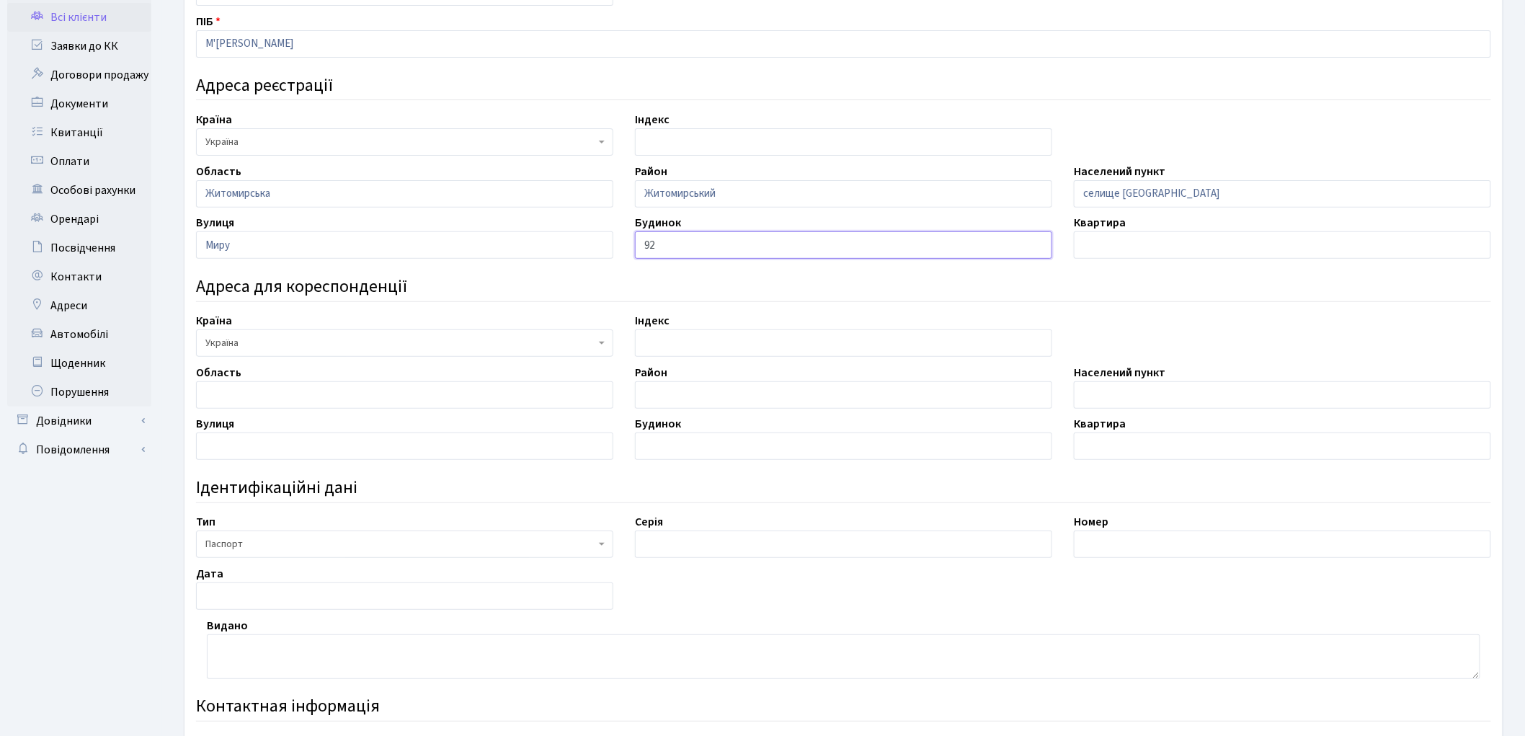
scroll to position [314, 0]
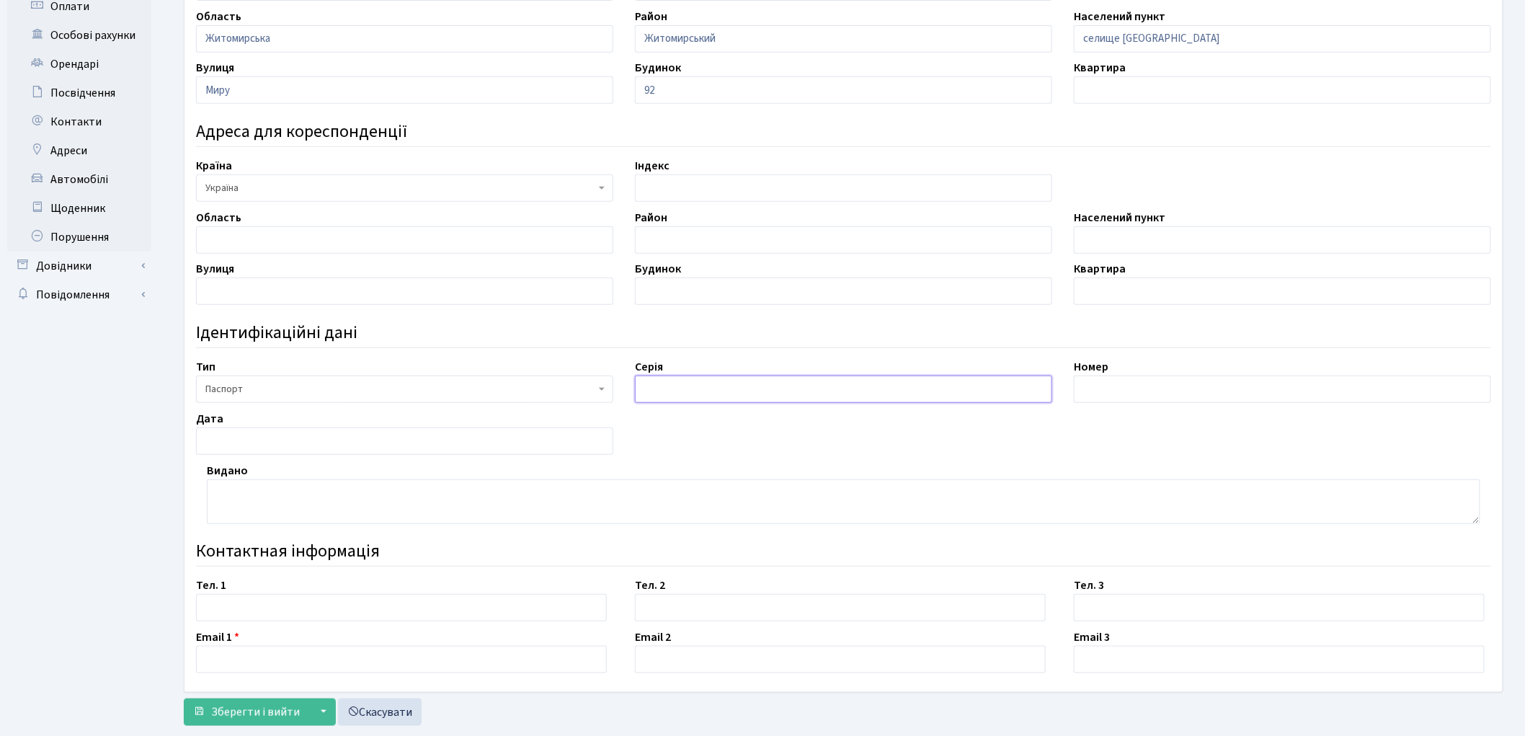
click at [668, 389] on input "text" at bounding box center [843, 389] width 417 height 27
type input "МЕ"
click at [1181, 386] on input "text" at bounding box center [1282, 389] width 417 height 27
type input "332743"
click at [221, 507] on textarea at bounding box center [844, 501] width 1274 height 45
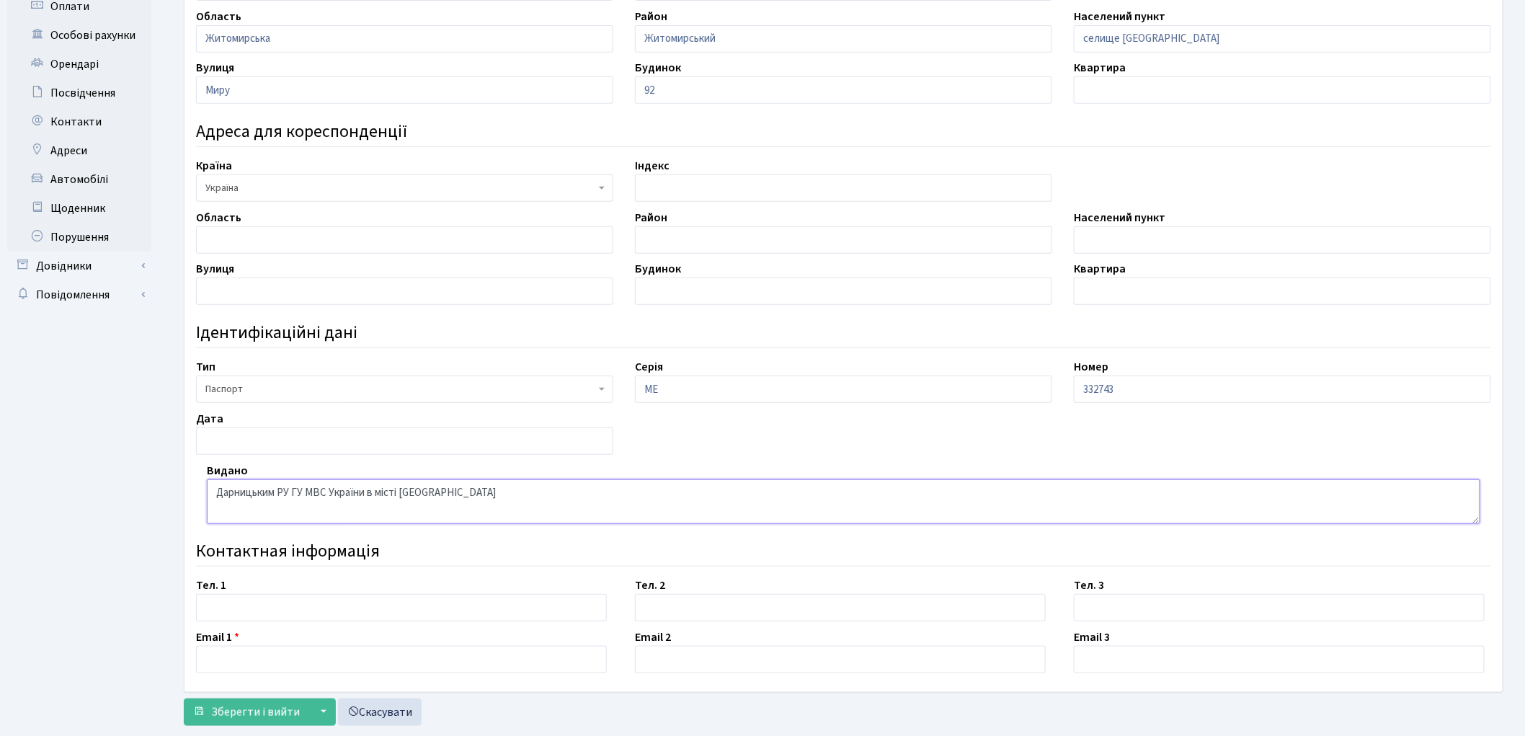
type textarea "Дарницьким РУ ГУ МВС України в місті Києві"
click at [209, 438] on input "text" at bounding box center [404, 440] width 417 height 27
type input "[DATE]"
click at [241, 660] on input "text" at bounding box center [401, 659] width 411 height 27
paste input "[EMAIL_ADDRESS][DOMAIN_NAME]"
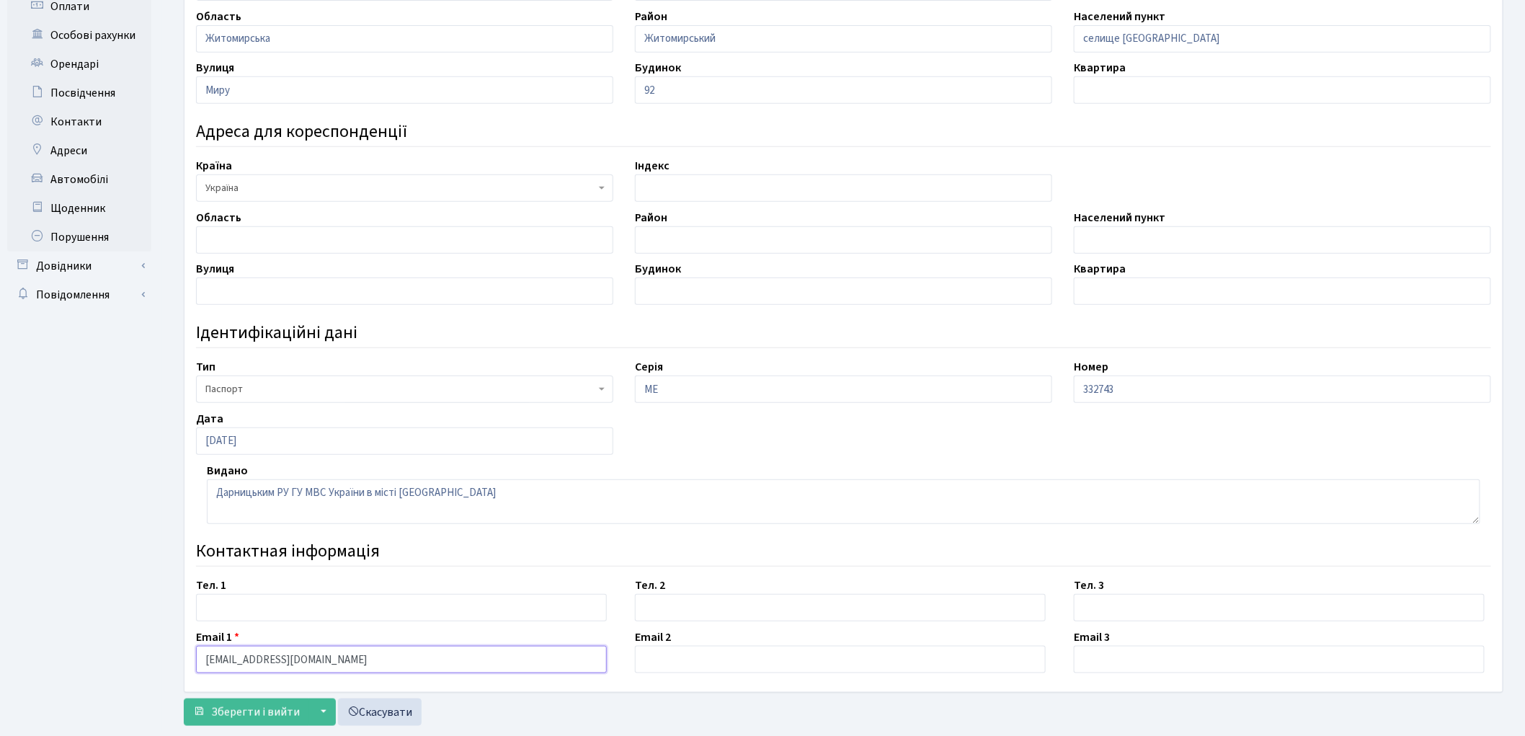
type input "am0979209900@gmail.com"
click at [223, 606] on input "text" at bounding box center [401, 607] width 411 height 27
paste input "0979209900"
type input "0979209900"
click at [244, 702] on button "Зберегти і вийти" at bounding box center [246, 712] width 125 height 27
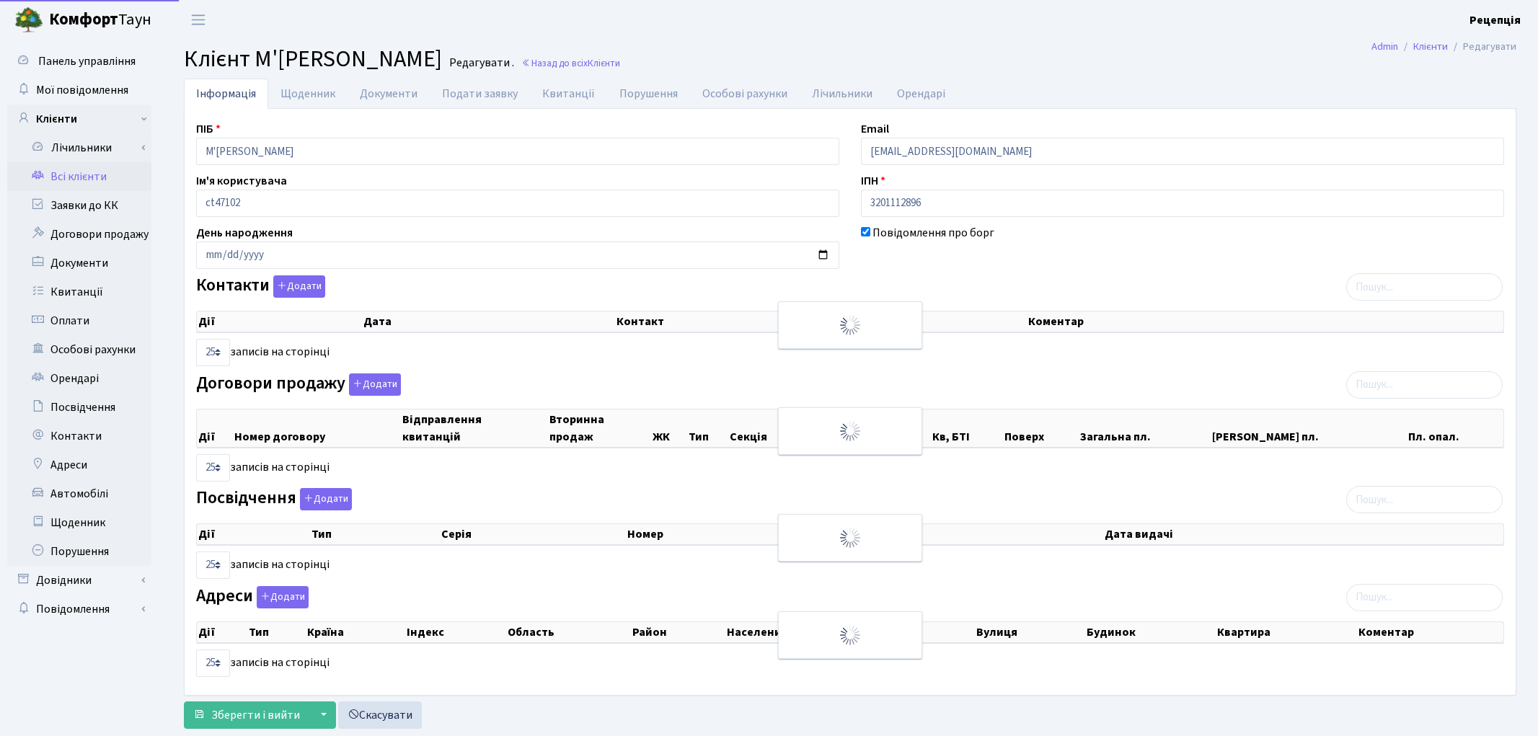
select select "25"
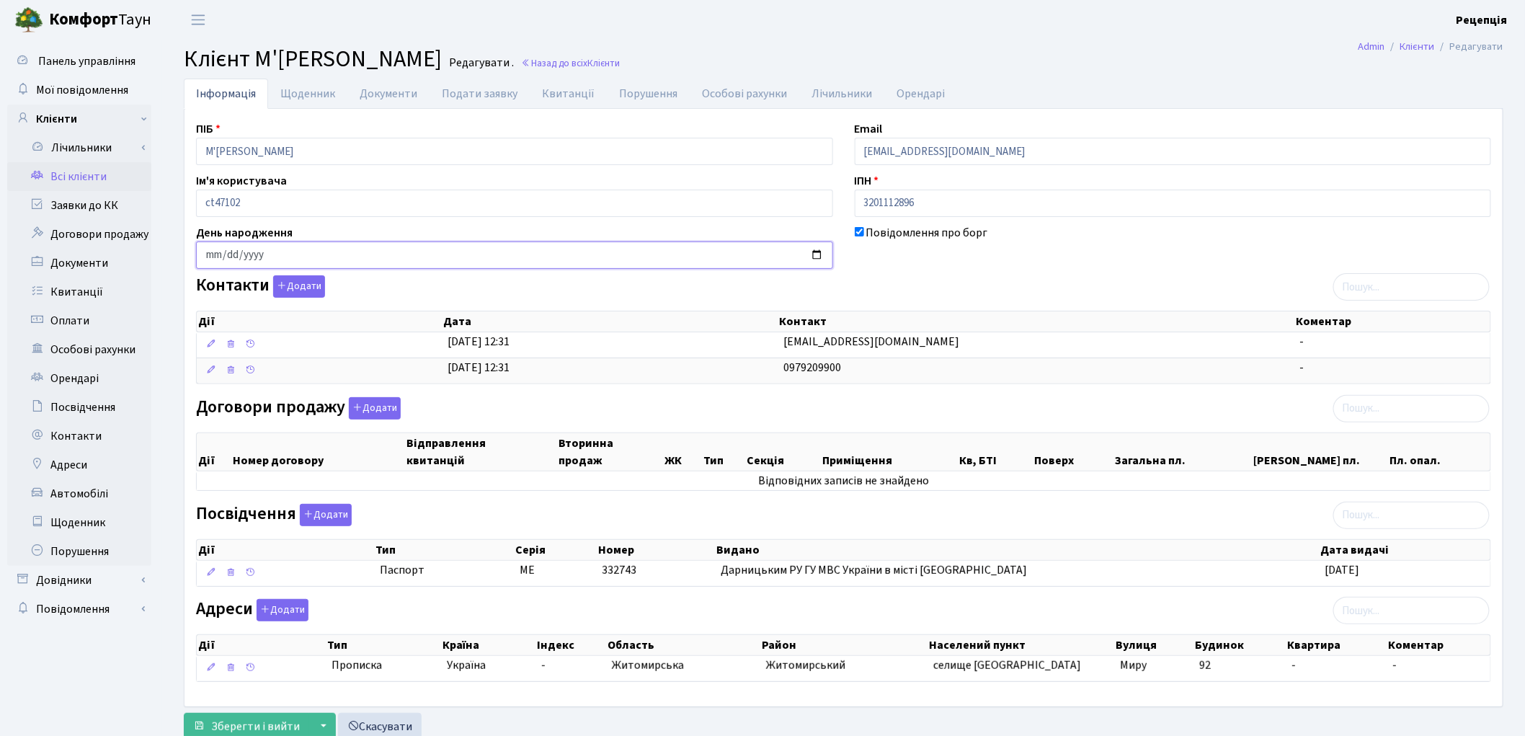
click at [212, 258] on input "date" at bounding box center [514, 254] width 637 height 27
type input "1987-08-23"
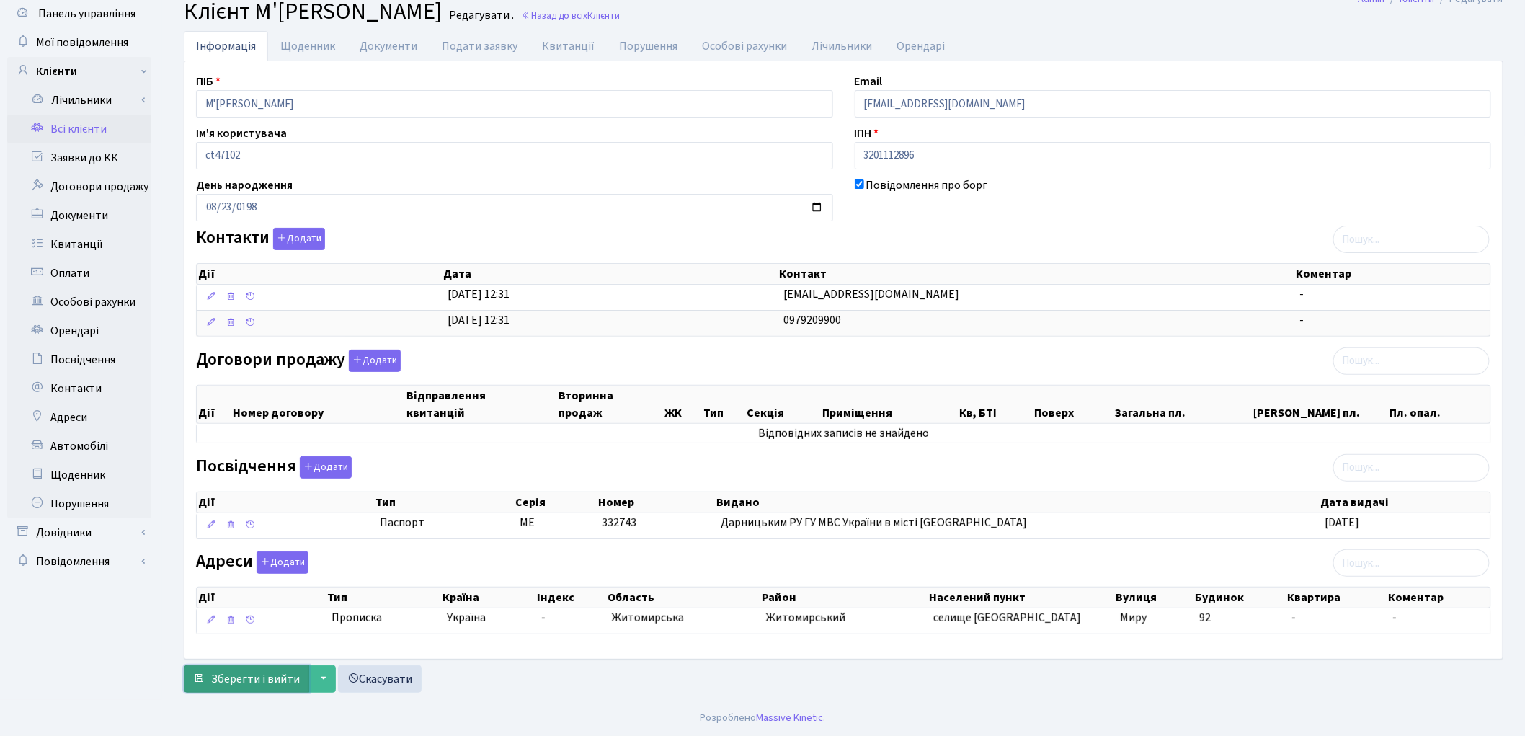
click at [270, 672] on span "Зберегти і вийти" at bounding box center [255, 679] width 89 height 16
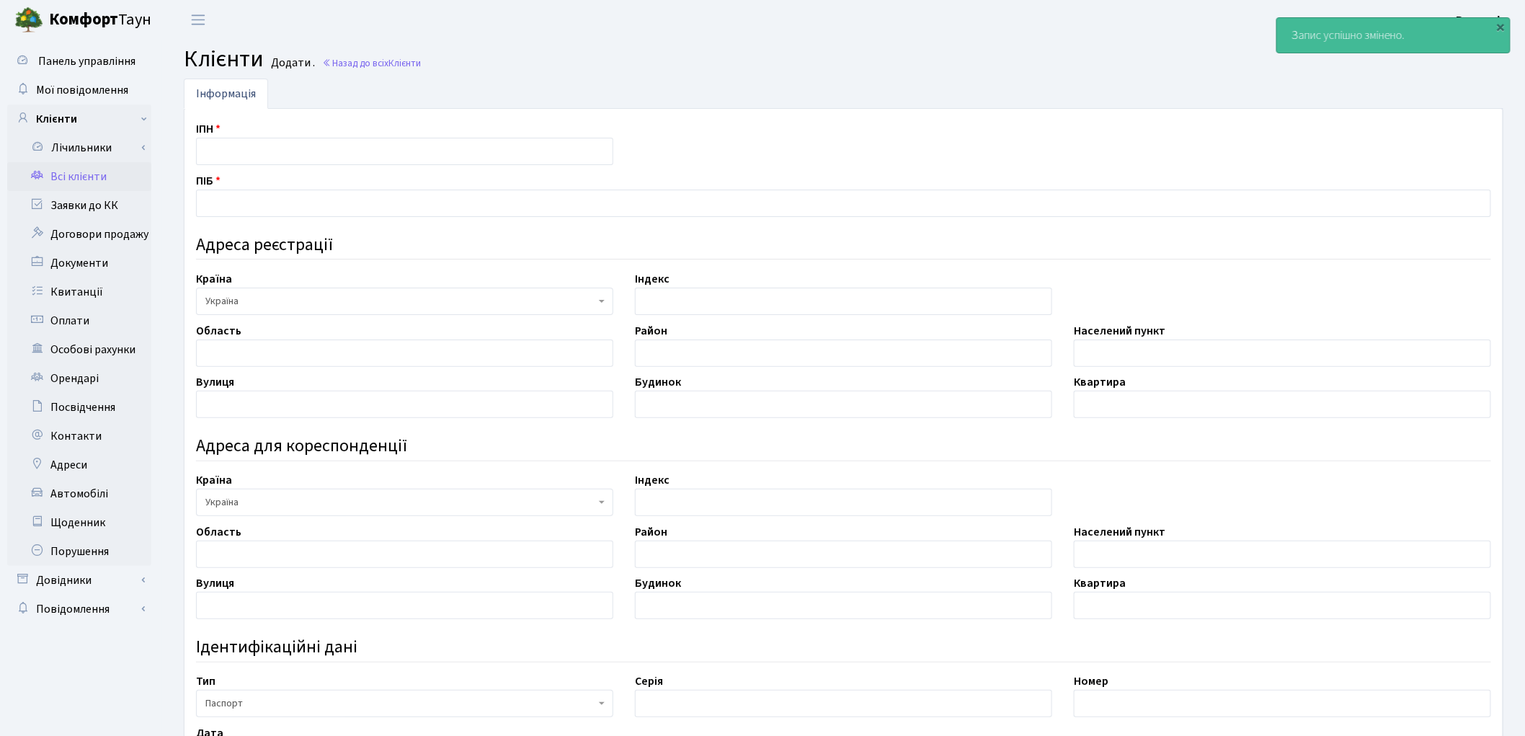
click at [91, 172] on link "Всі клієнти" at bounding box center [79, 176] width 144 height 29
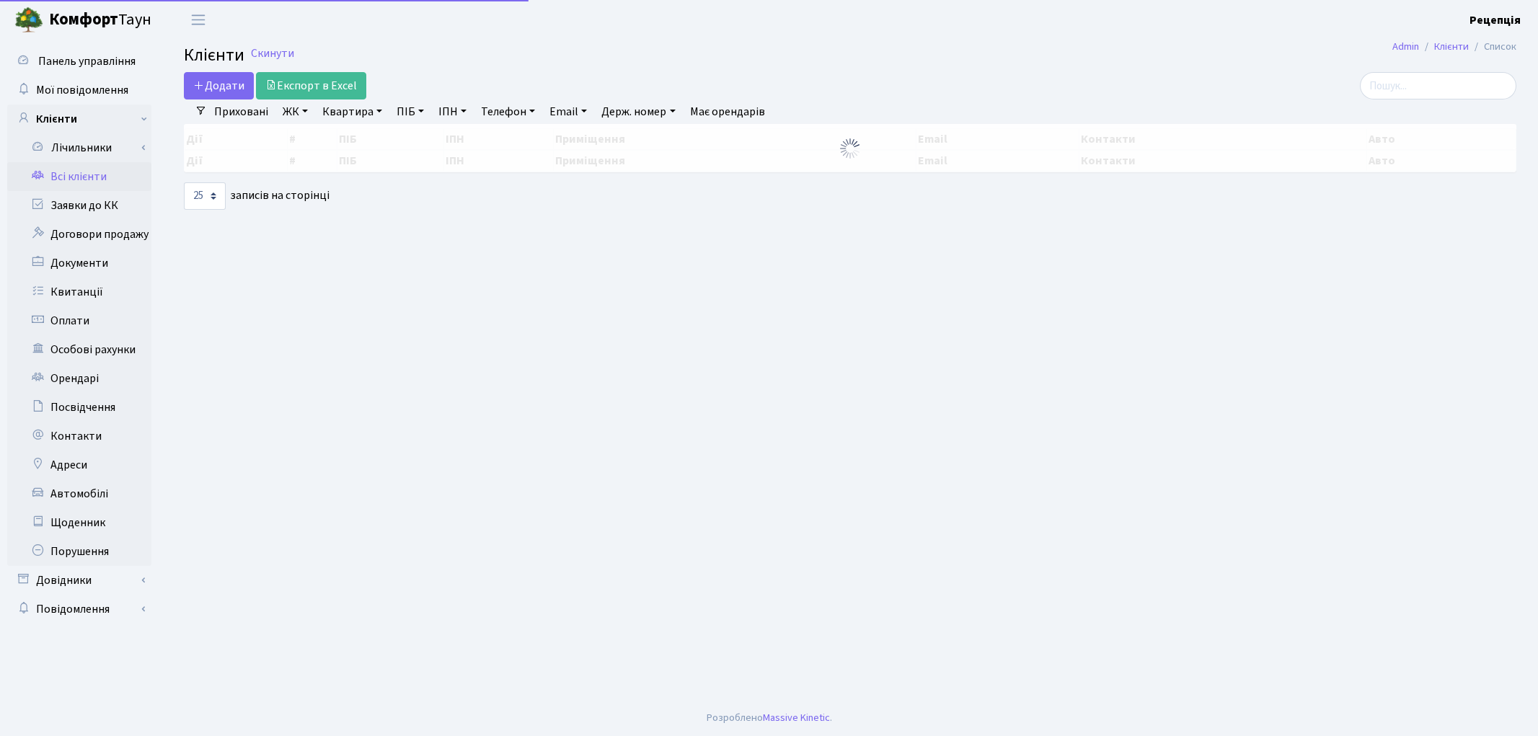
select select "25"
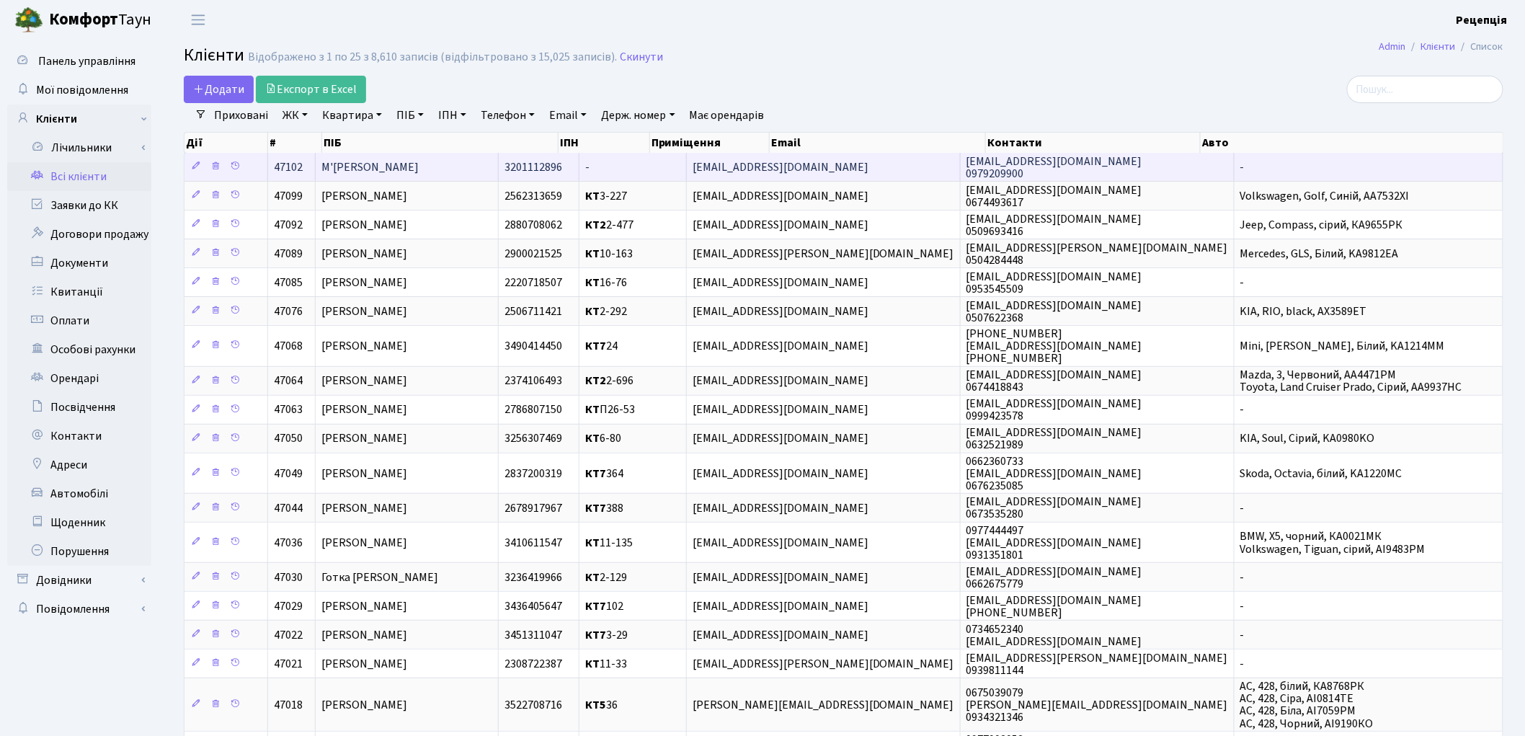
click at [434, 175] on td "М'[PERSON_NAME]" at bounding box center [407, 167] width 183 height 28
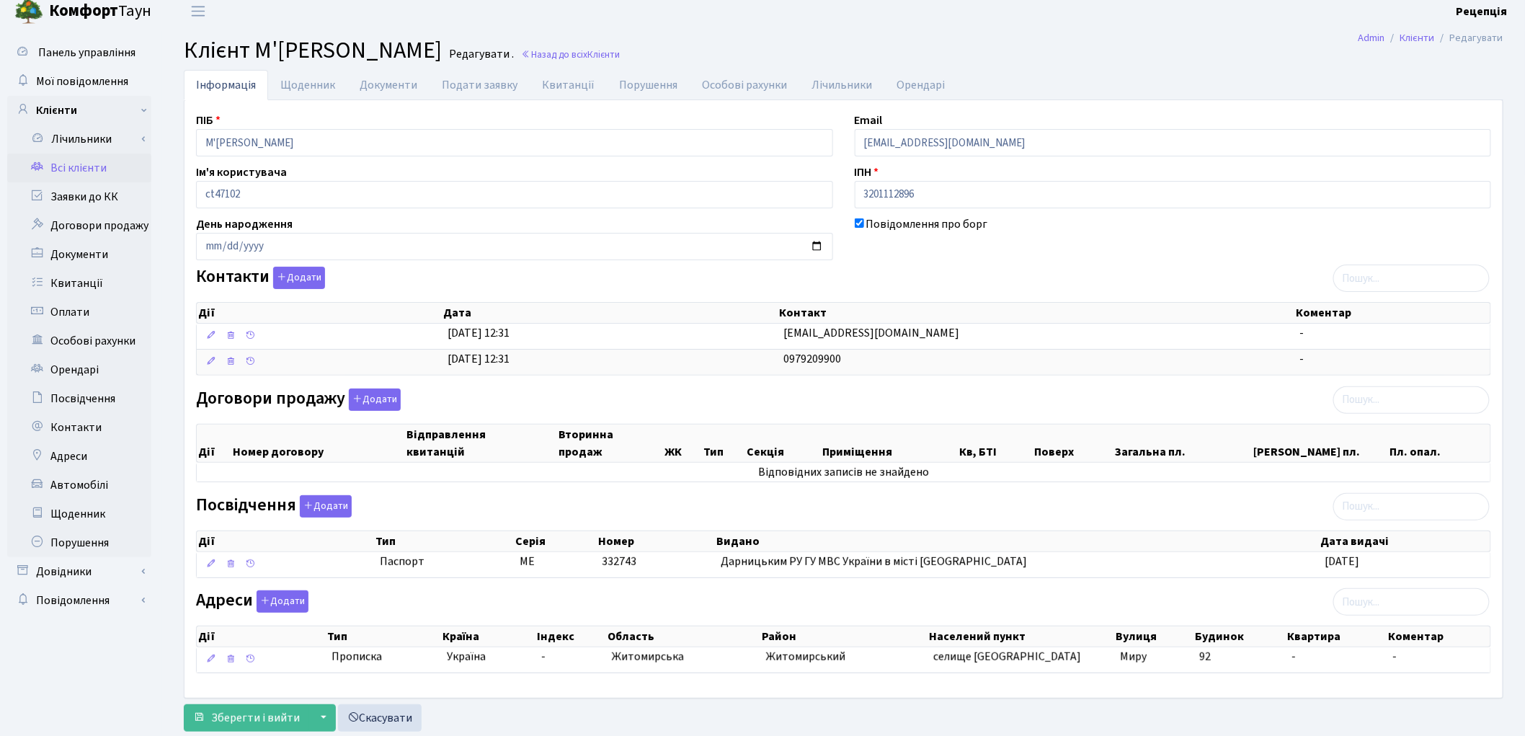
scroll to position [49, 0]
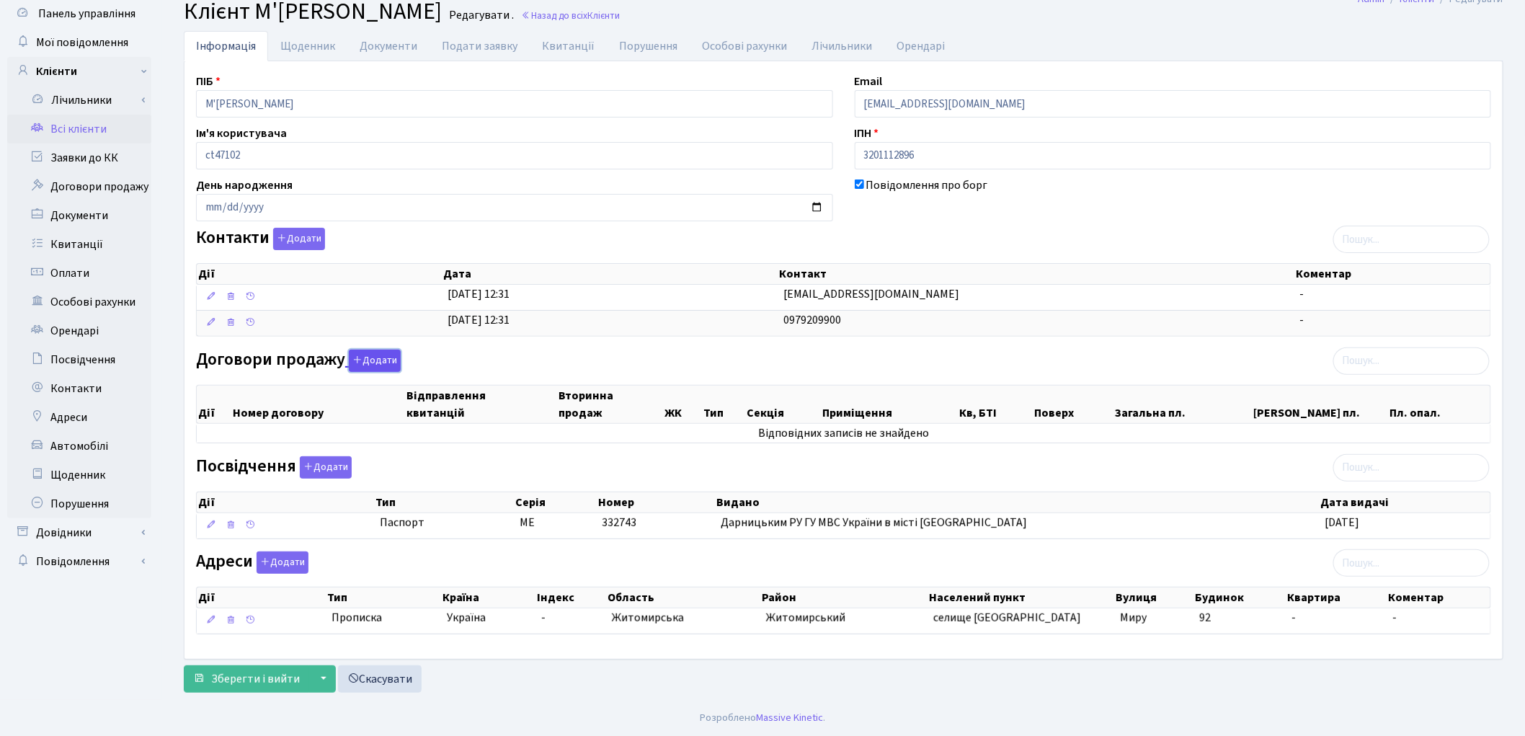
click at [381, 364] on button "Додати" at bounding box center [375, 361] width 52 height 22
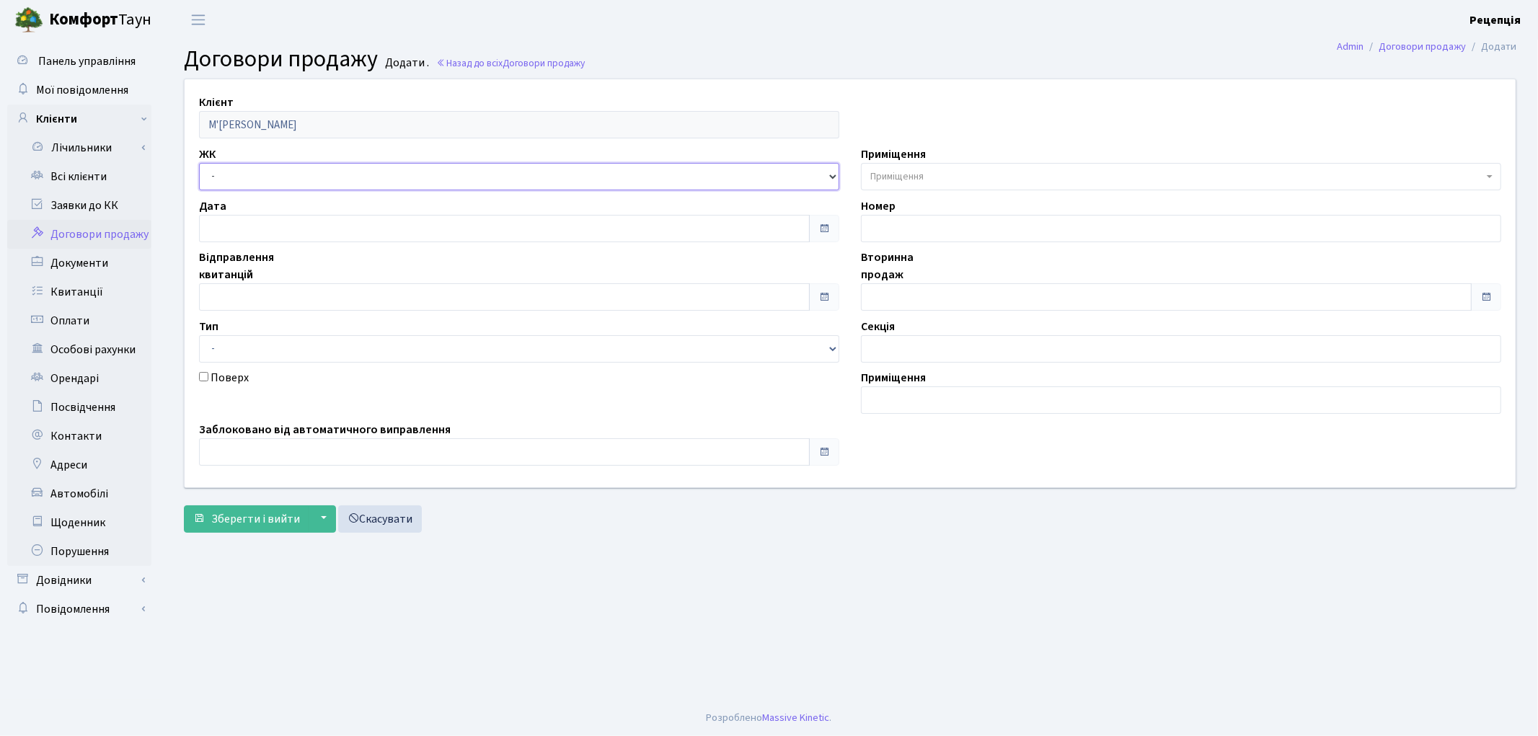
click at [234, 172] on select "- КТ, вул. Регенераторна, 4 КТ2, просп. [STREET_ADDRESS] [STREET_ADDRESS] [PERS…" at bounding box center [519, 176] width 640 height 27
select select "271"
click at [199, 163] on select "- КТ, вул. Регенераторна, 4 КТ2, просп. [STREET_ADDRESS] [STREET_ADDRESS] [PERS…" at bounding box center [519, 176] width 640 height 27
select select
click at [948, 176] on span "Приміщення" at bounding box center [1176, 176] width 613 height 14
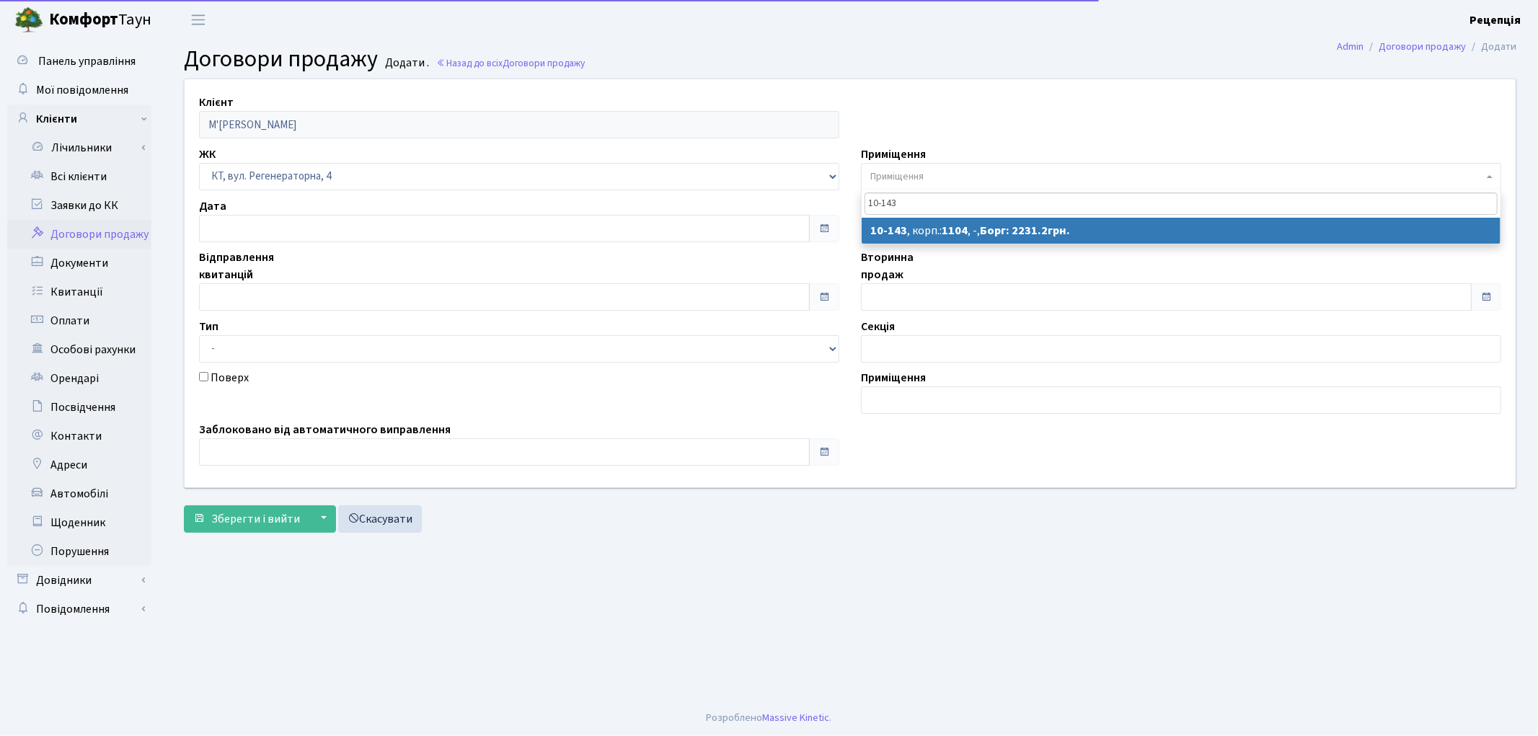
type input "10-143"
select select "6712"
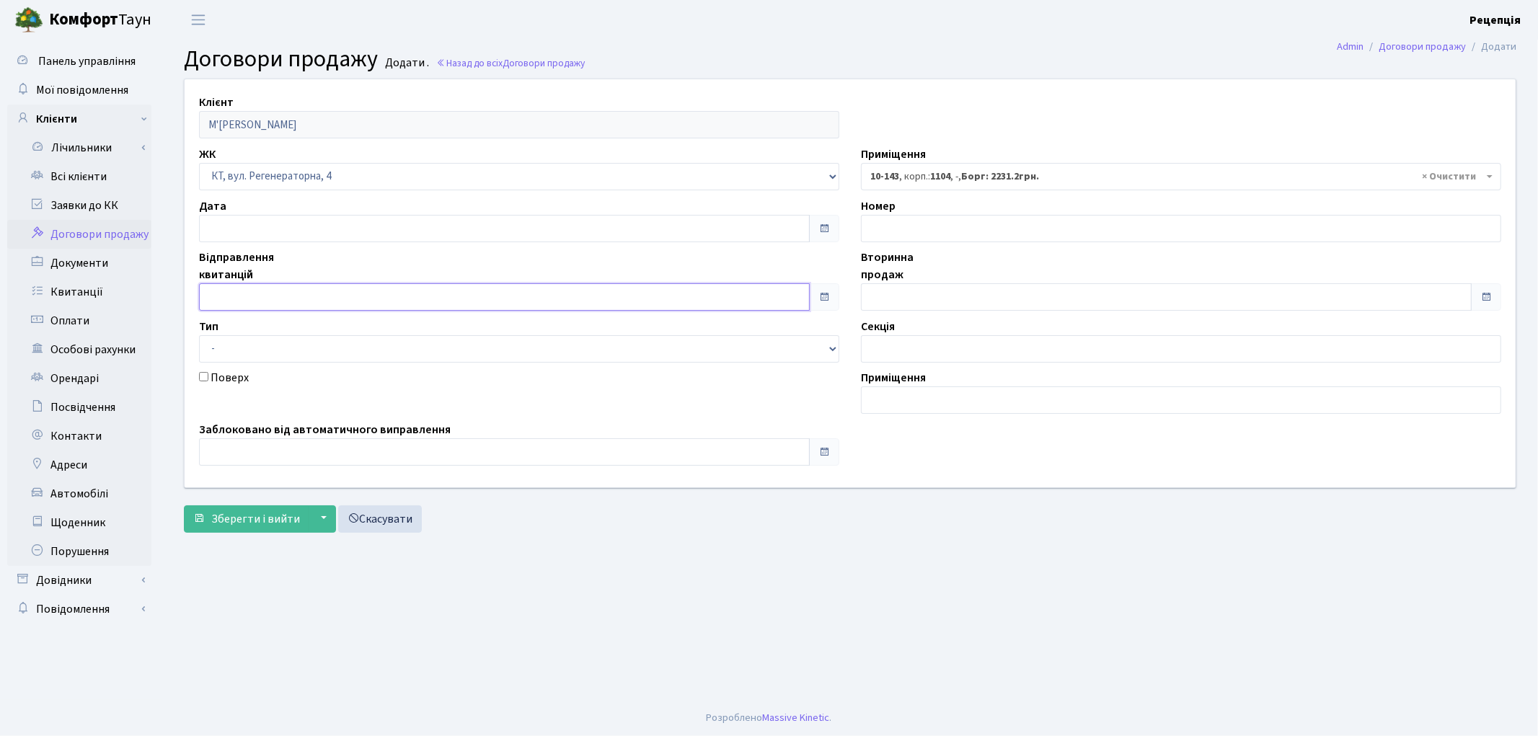
click at [234, 298] on input "text" at bounding box center [504, 296] width 611 height 27
click at [260, 136] on td "1" at bounding box center [257, 138] width 22 height 22
type input "[DATE]"
click at [888, 296] on input "text" at bounding box center [1166, 296] width 611 height 27
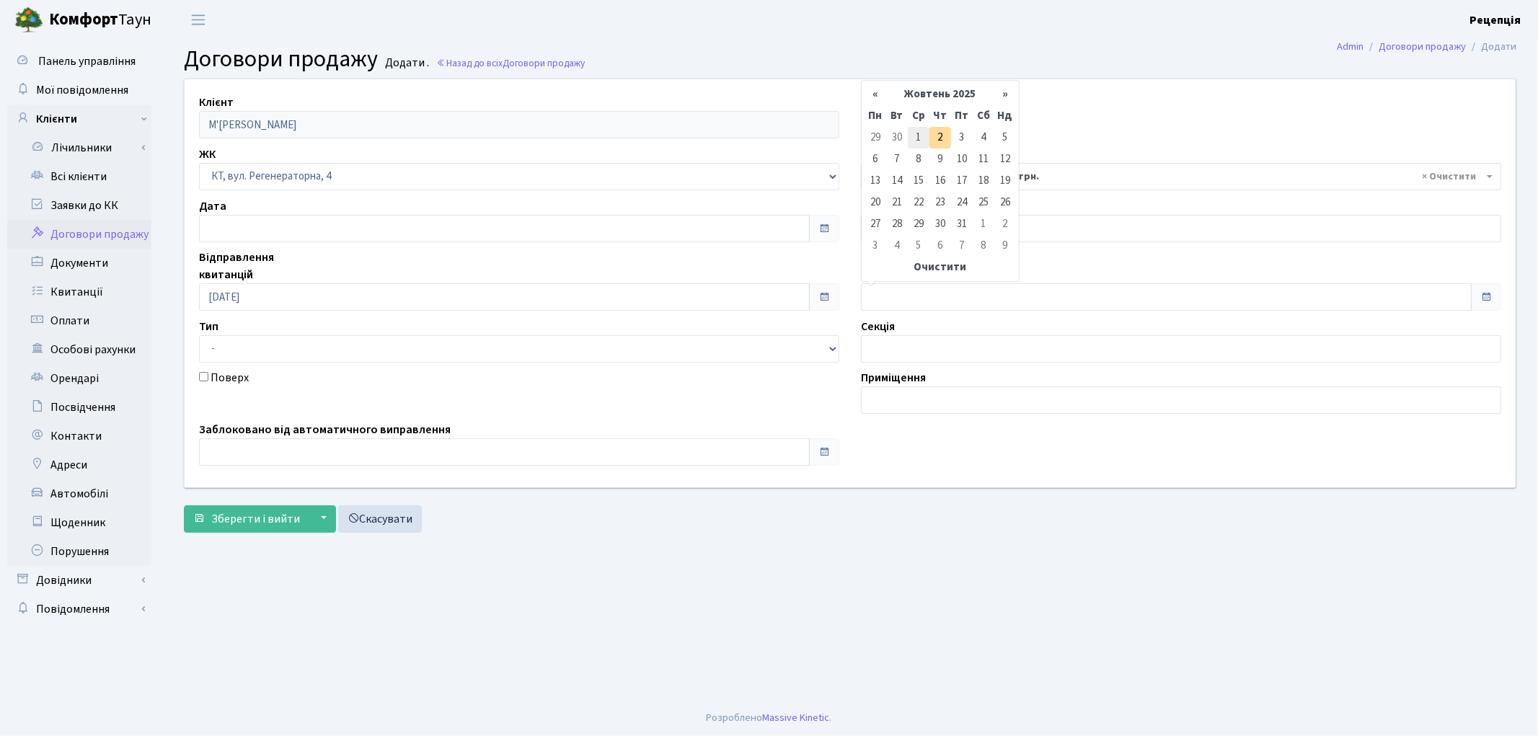
click at [920, 130] on td "1" at bounding box center [919, 138] width 22 height 22
type input "[DATE]"
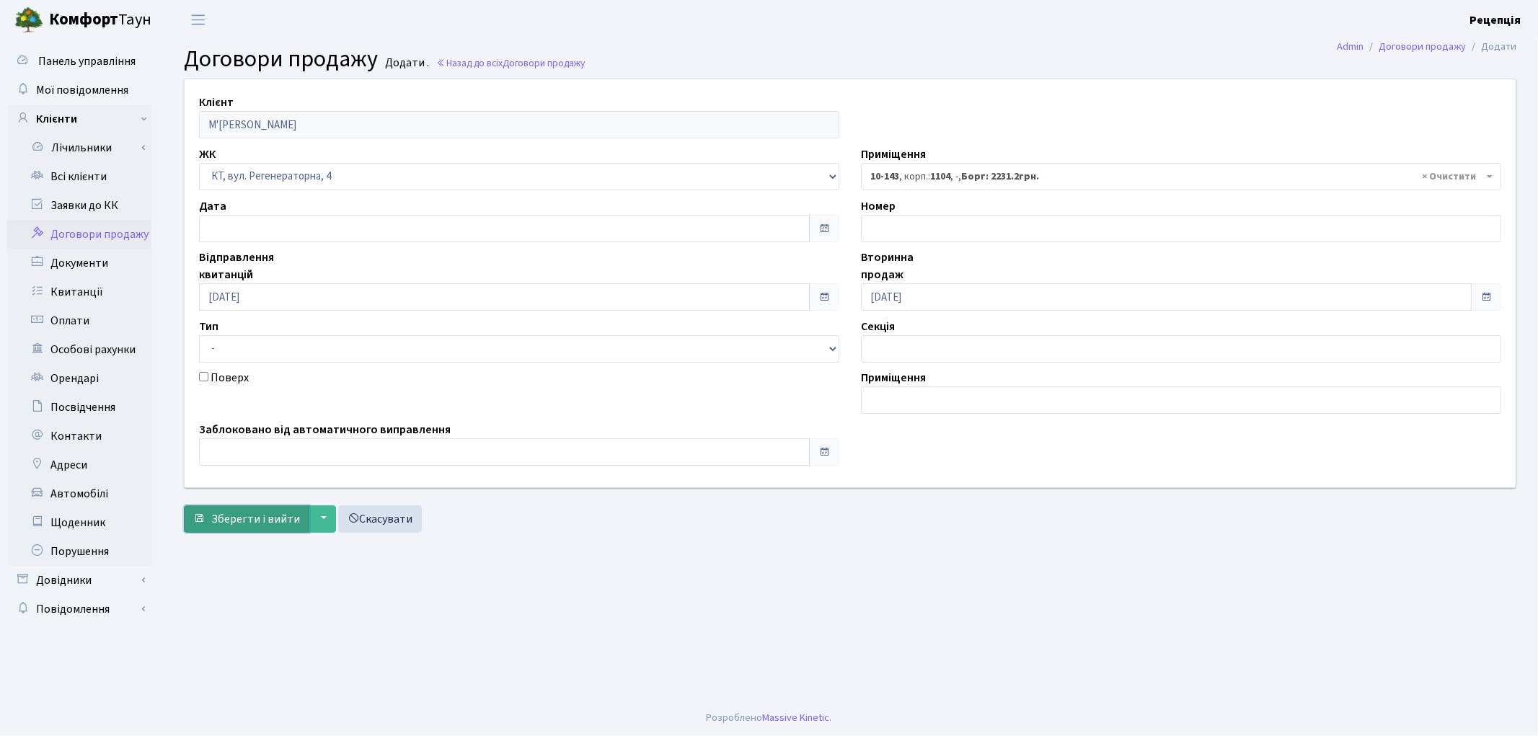
click at [257, 522] on span "Зберегти і вийти" at bounding box center [255, 519] width 89 height 16
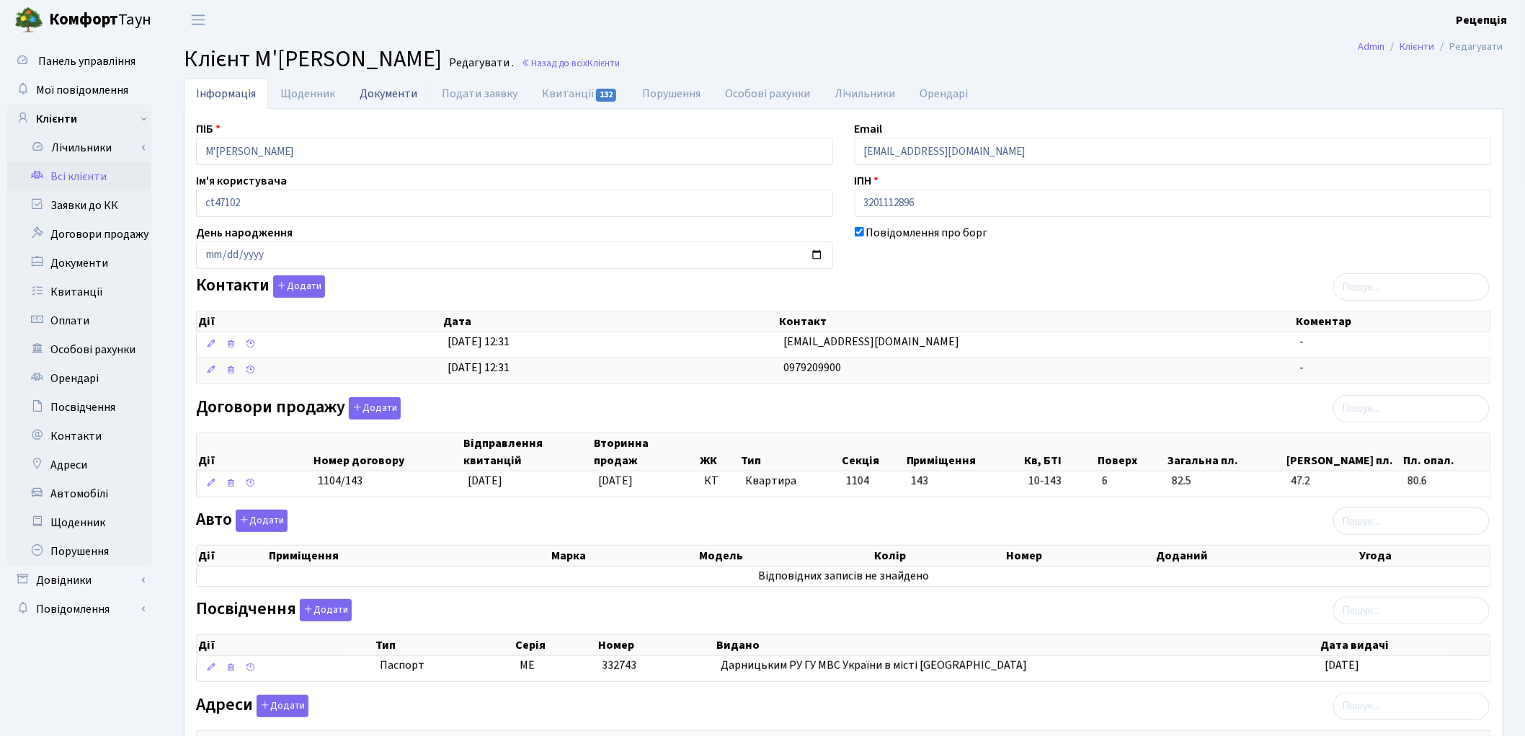
click at [386, 92] on link "Документи" at bounding box center [388, 94] width 82 height 30
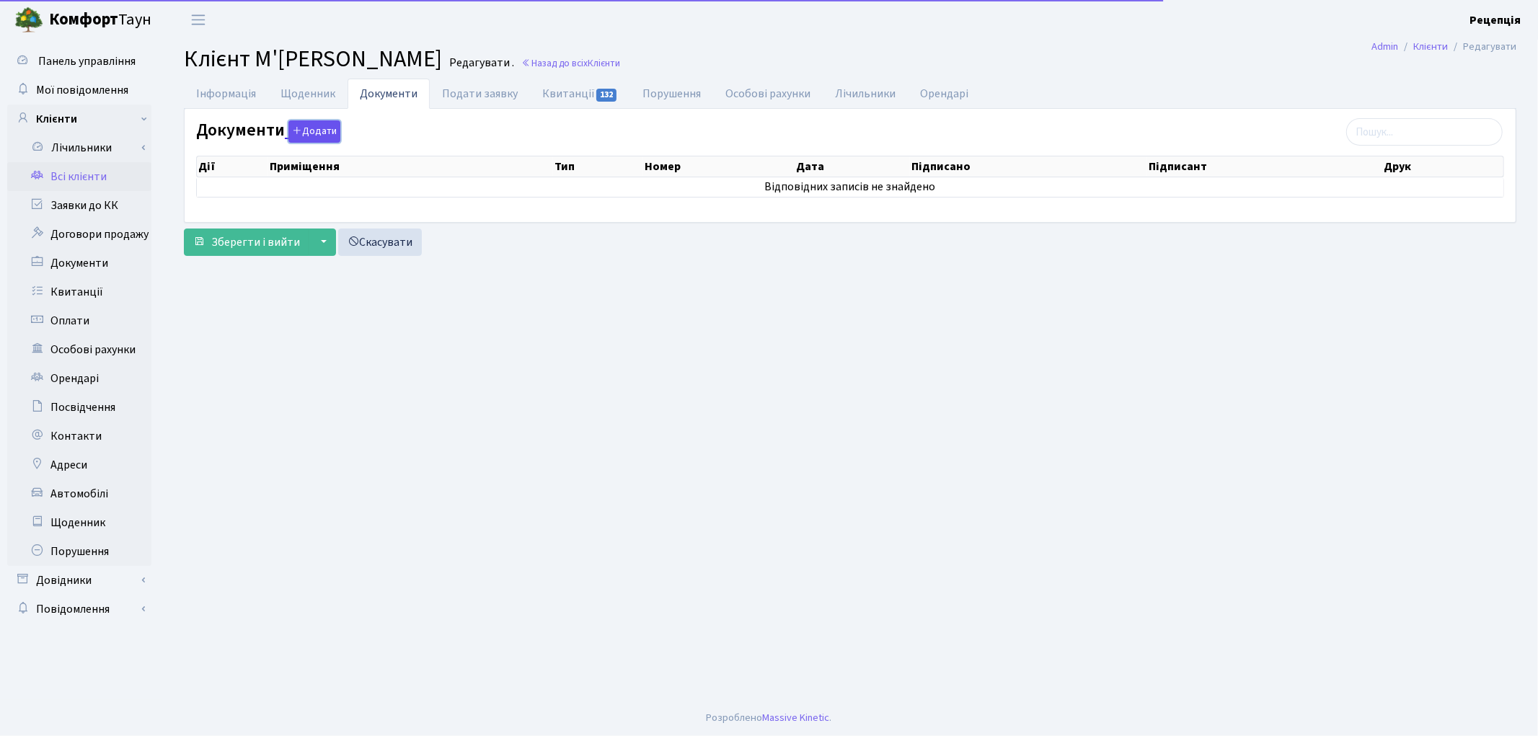
click at [333, 135] on button "Додати" at bounding box center [314, 131] width 52 height 22
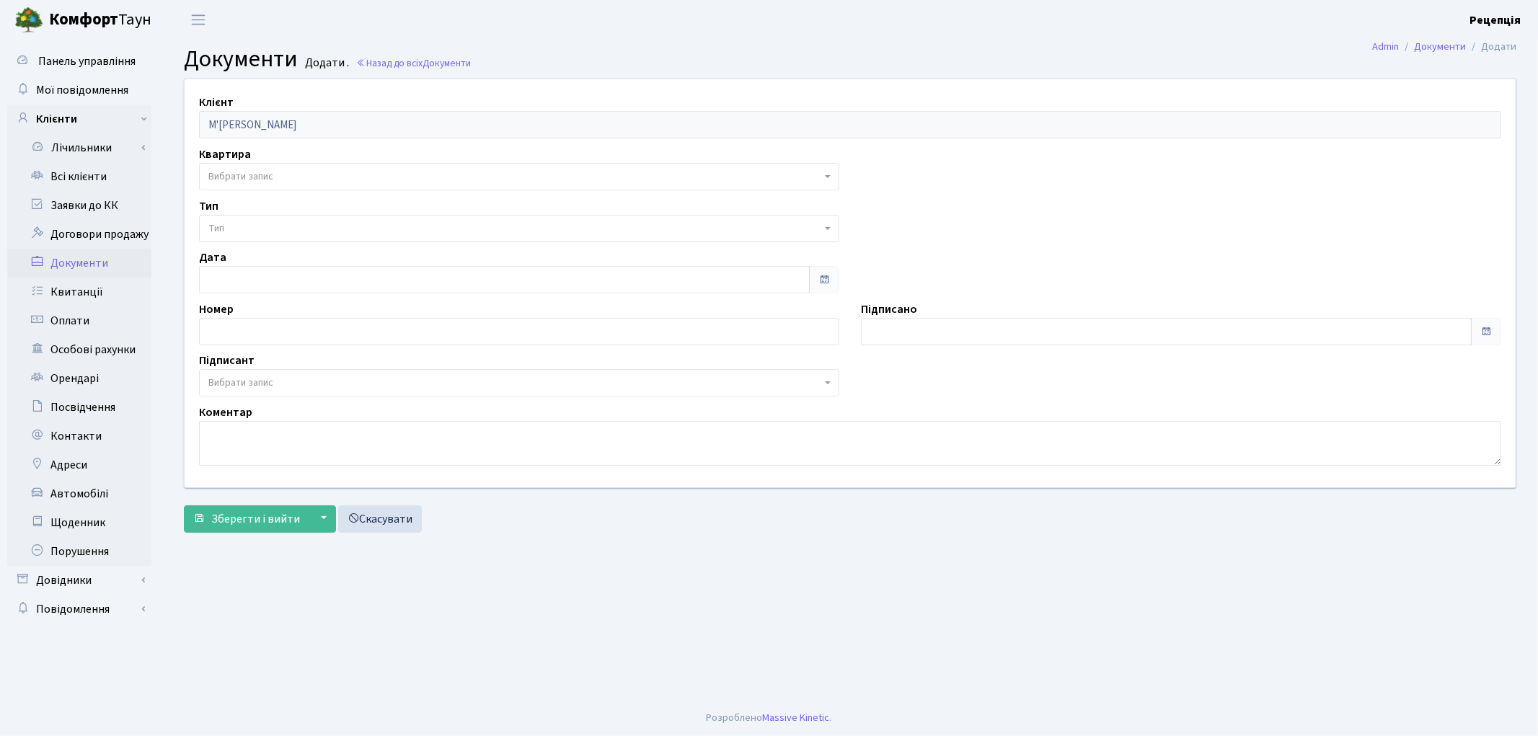
click at [248, 174] on span "Вибрати запис" at bounding box center [240, 176] width 65 height 14
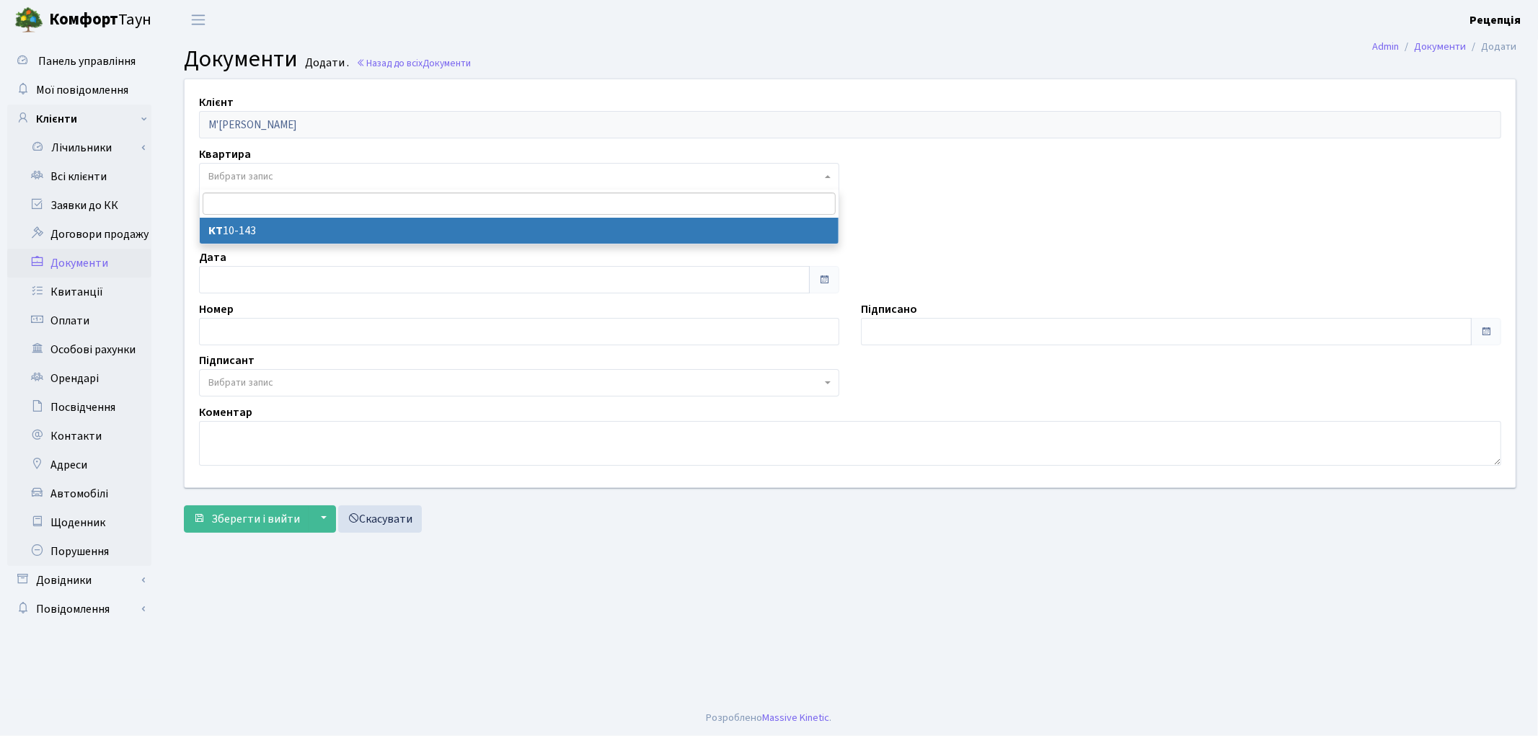
select select "178761"
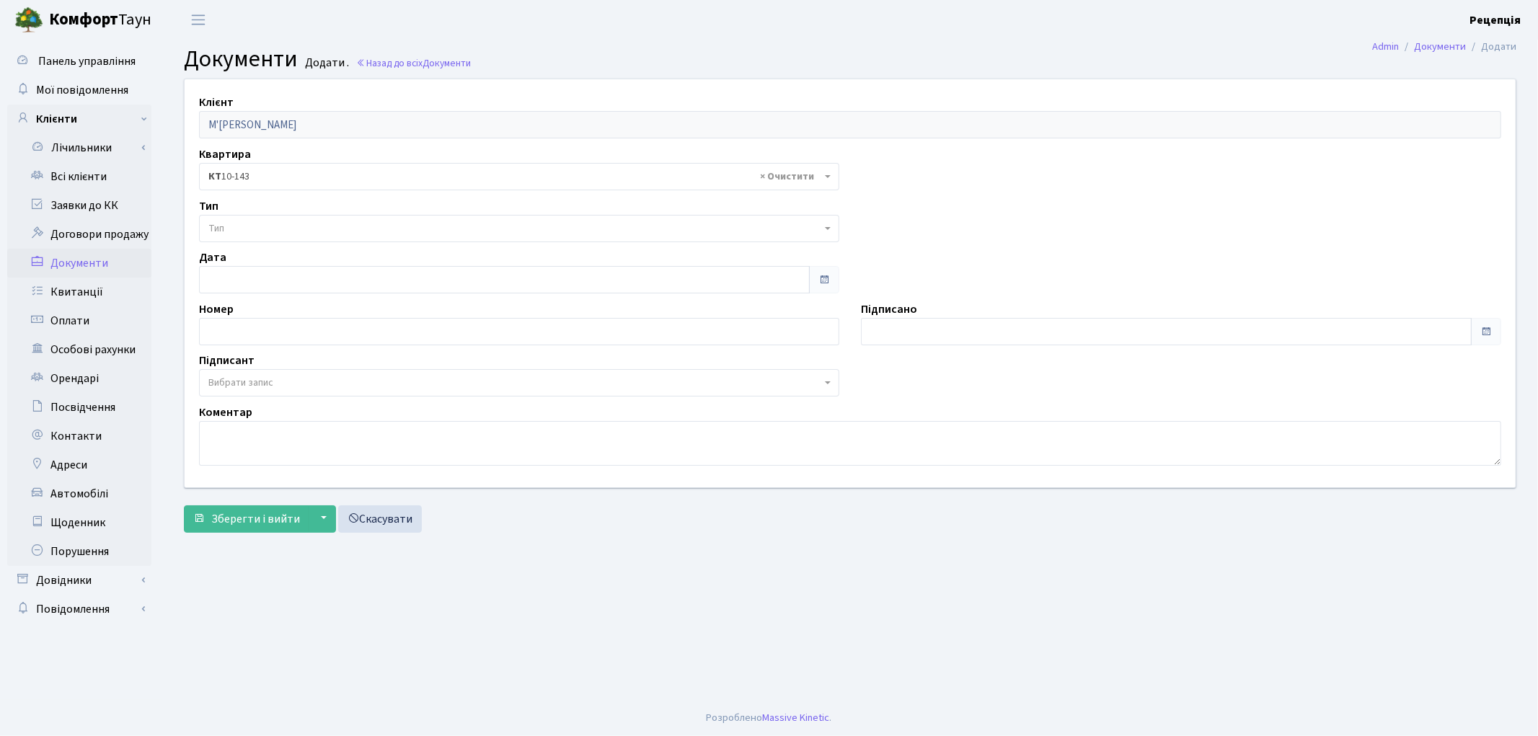
click at [236, 228] on span "Тип" at bounding box center [514, 228] width 613 height 14
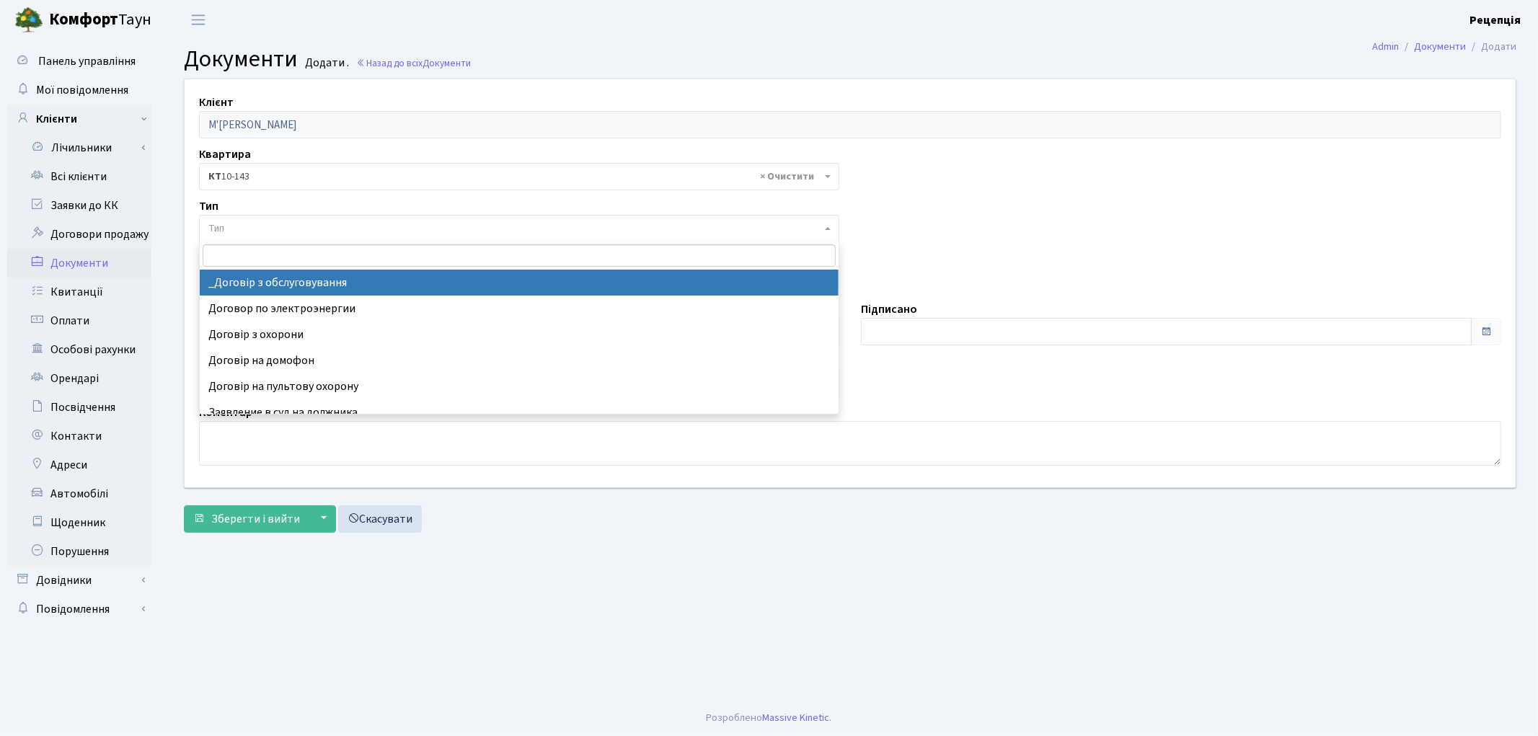
select select "289"
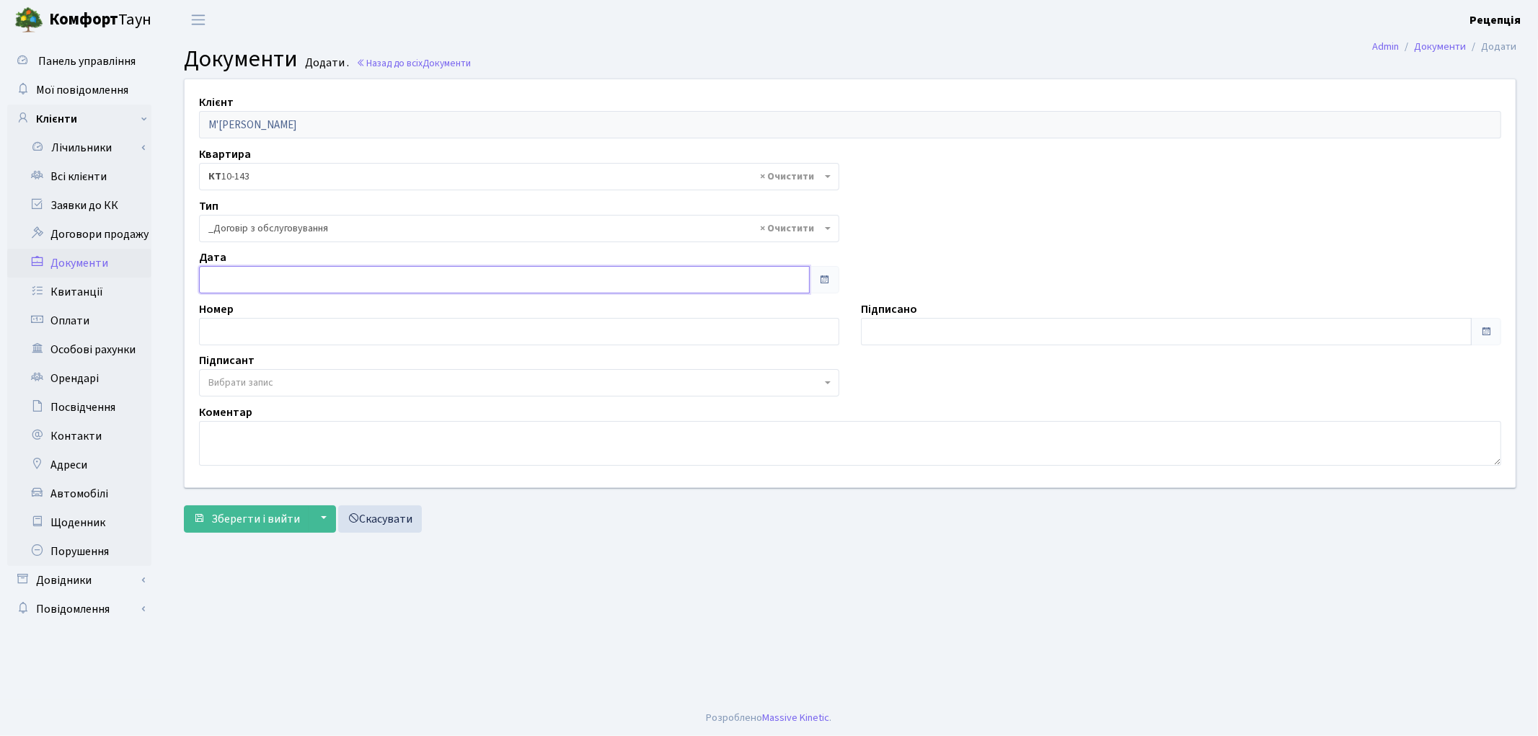
type input "02.10.2025"
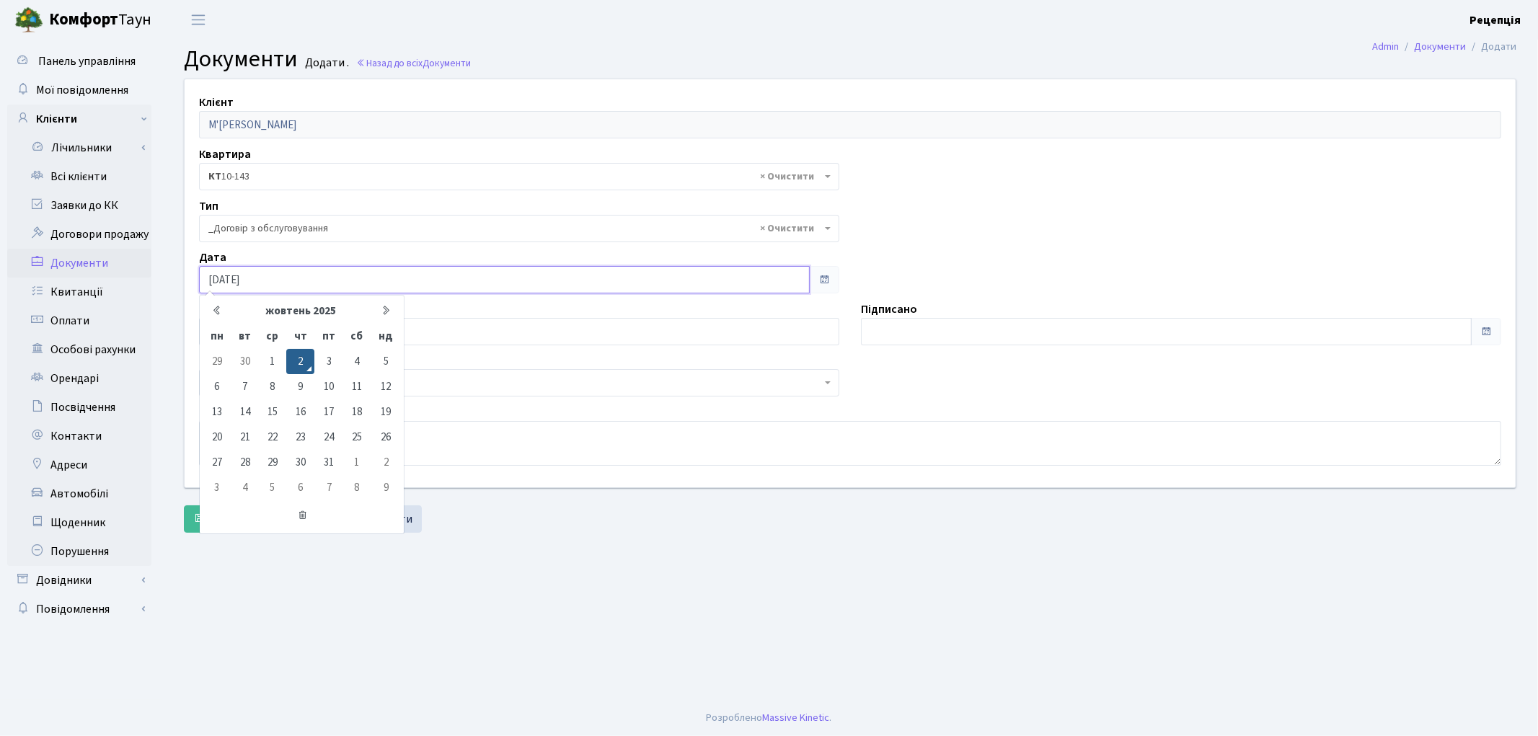
click at [257, 280] on input "02.10.2025" at bounding box center [504, 279] width 611 height 27
click at [301, 350] on td "2" at bounding box center [300, 361] width 28 height 25
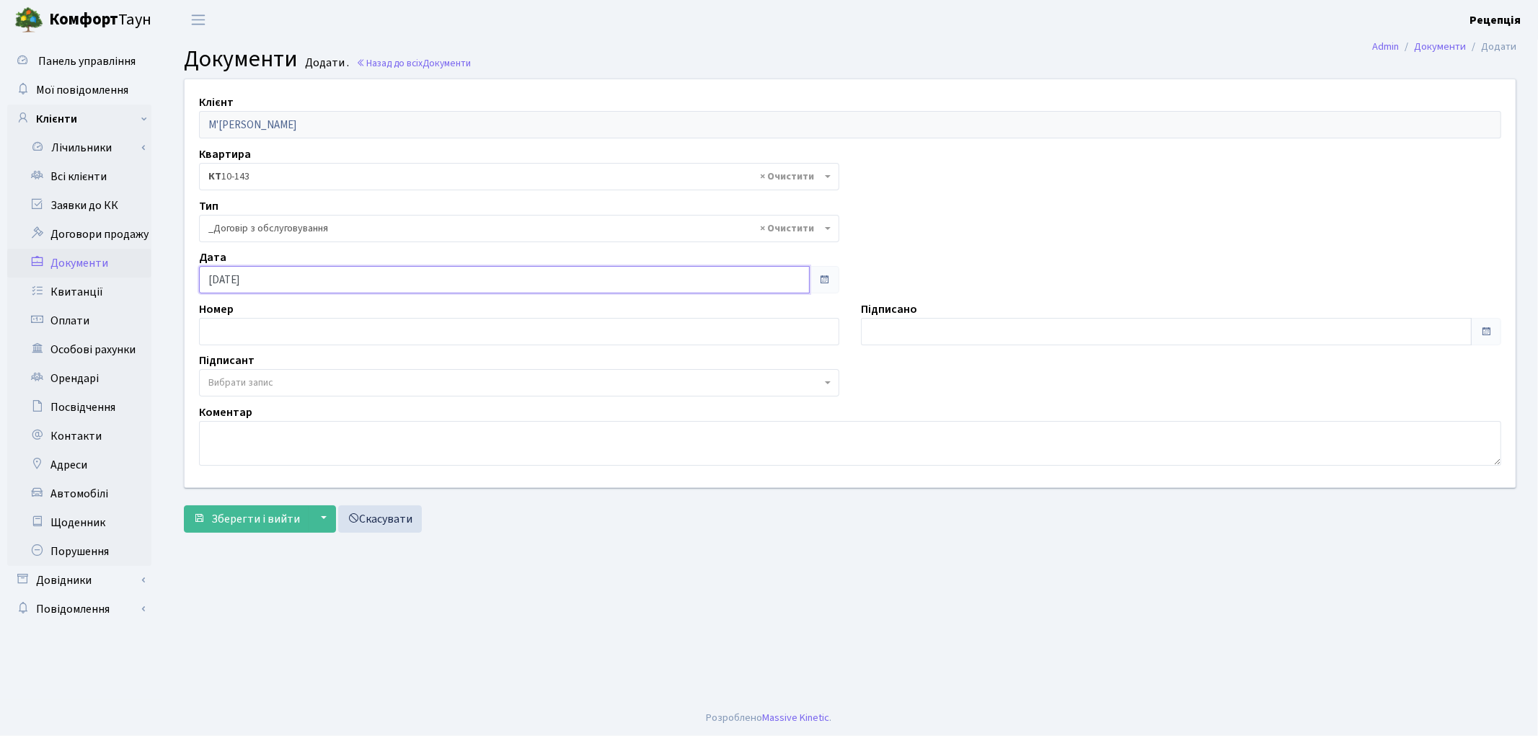
drag, startPoint x: 593, startPoint y: 270, endPoint x: 598, endPoint y: 276, distance: 8.2
click at [598, 276] on input "02.10.2025" at bounding box center [504, 279] width 611 height 27
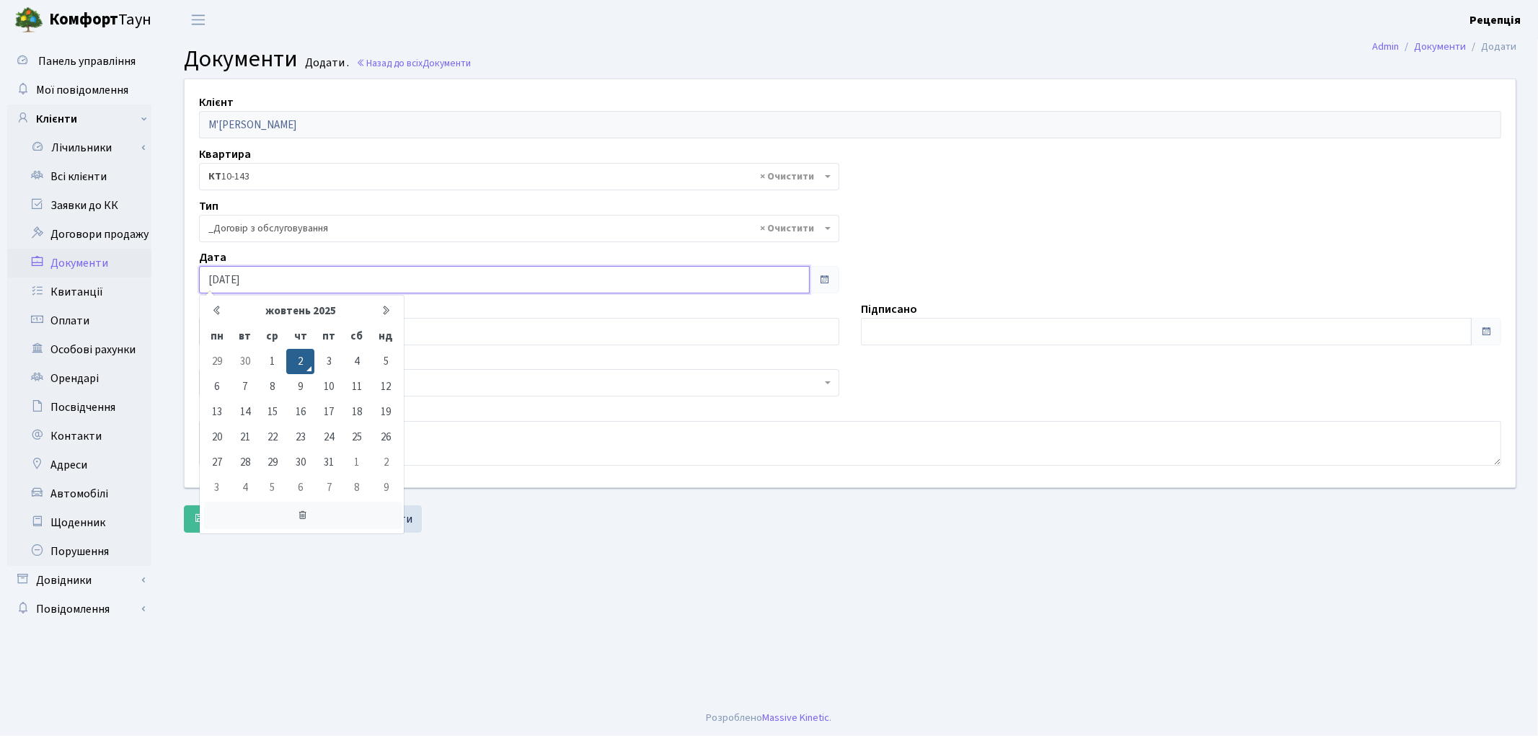
click at [306, 520] on icon at bounding box center [303, 515] width 198 height 27
click at [490, 469] on div "Клієнт М'ясніков Анатолій Юрійович Квартира - <b>КТ</b>&nbsp;&nbsp;&nbsp;&nbsp;…" at bounding box center [850, 282] width 1352 height 407
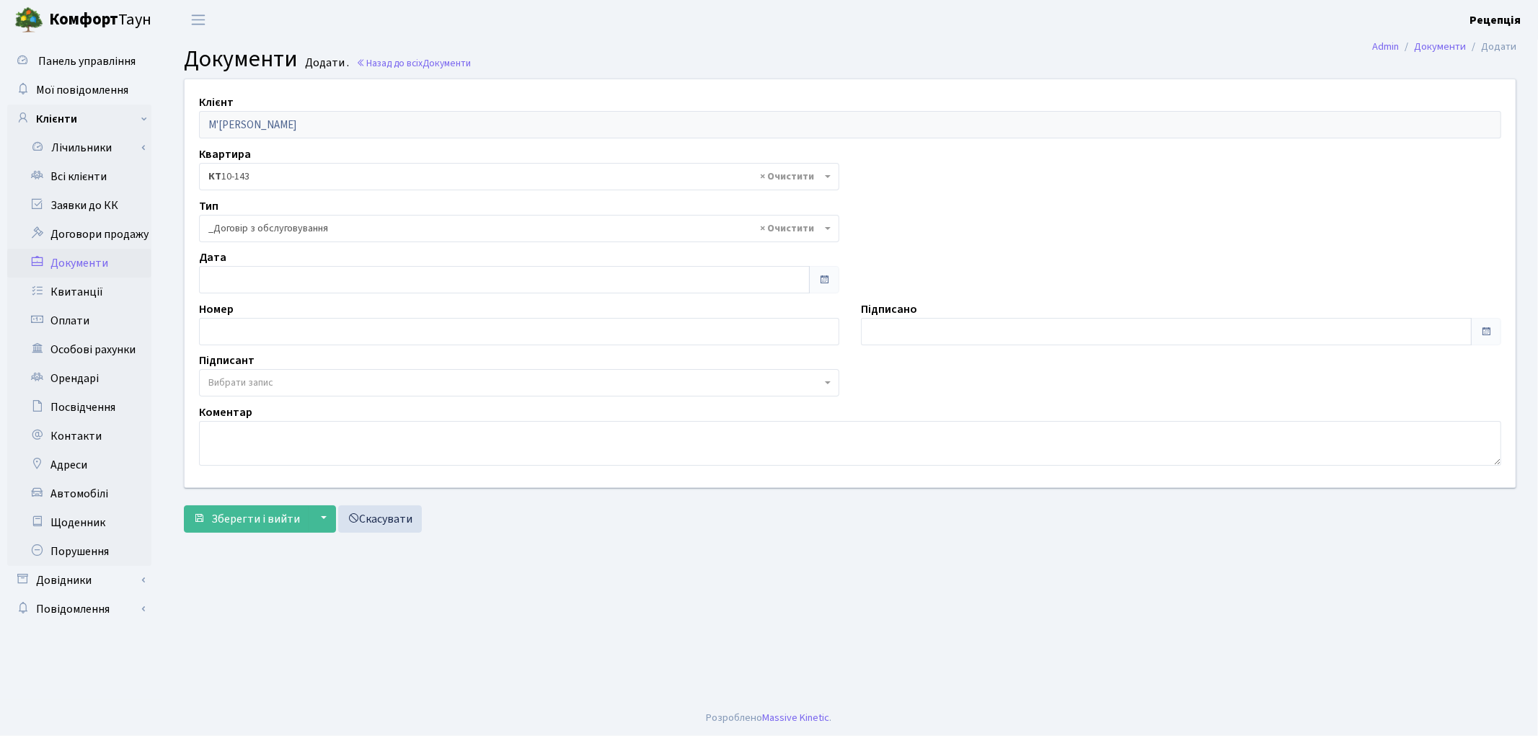
click at [260, 393] on span "Вибрати запис" at bounding box center [519, 382] width 640 height 27
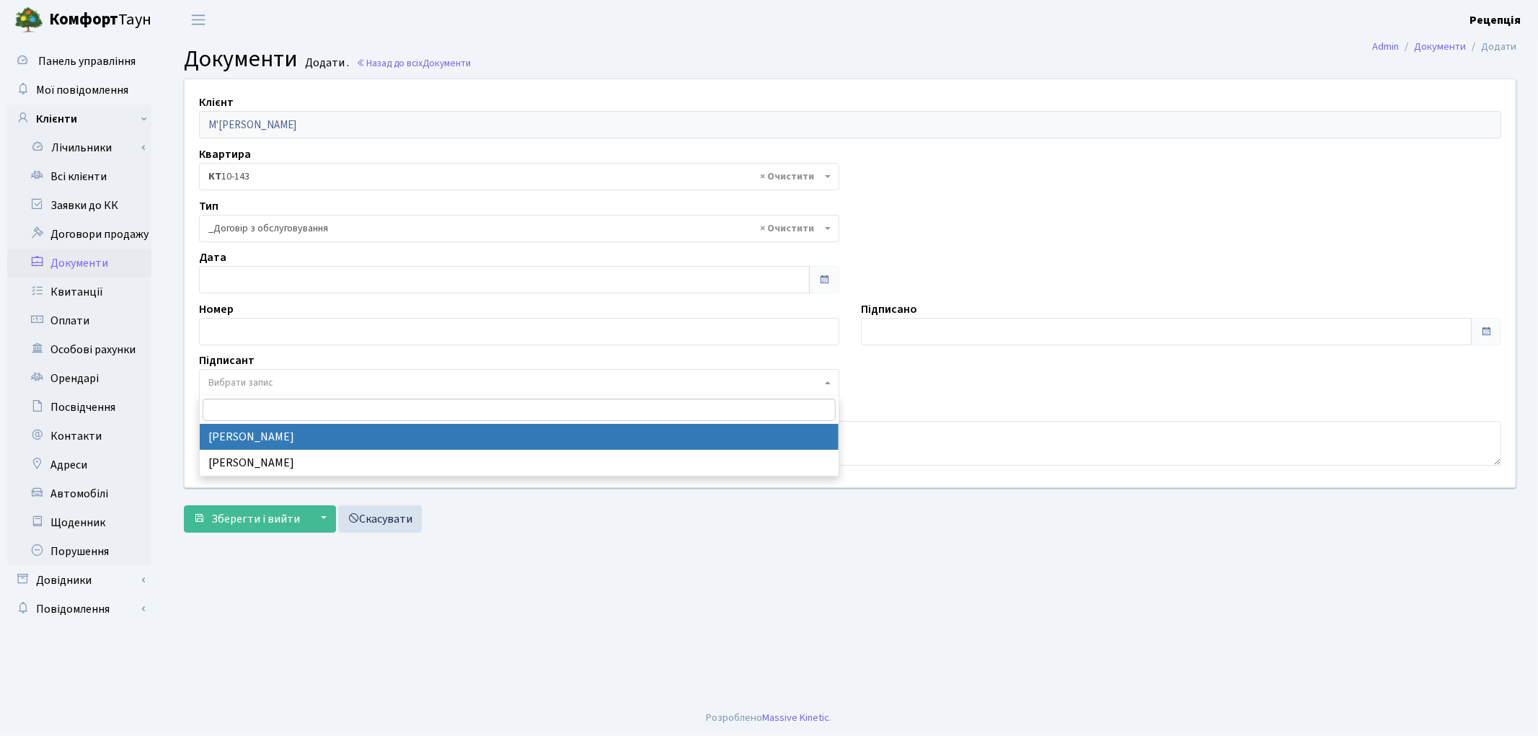
select select "74"
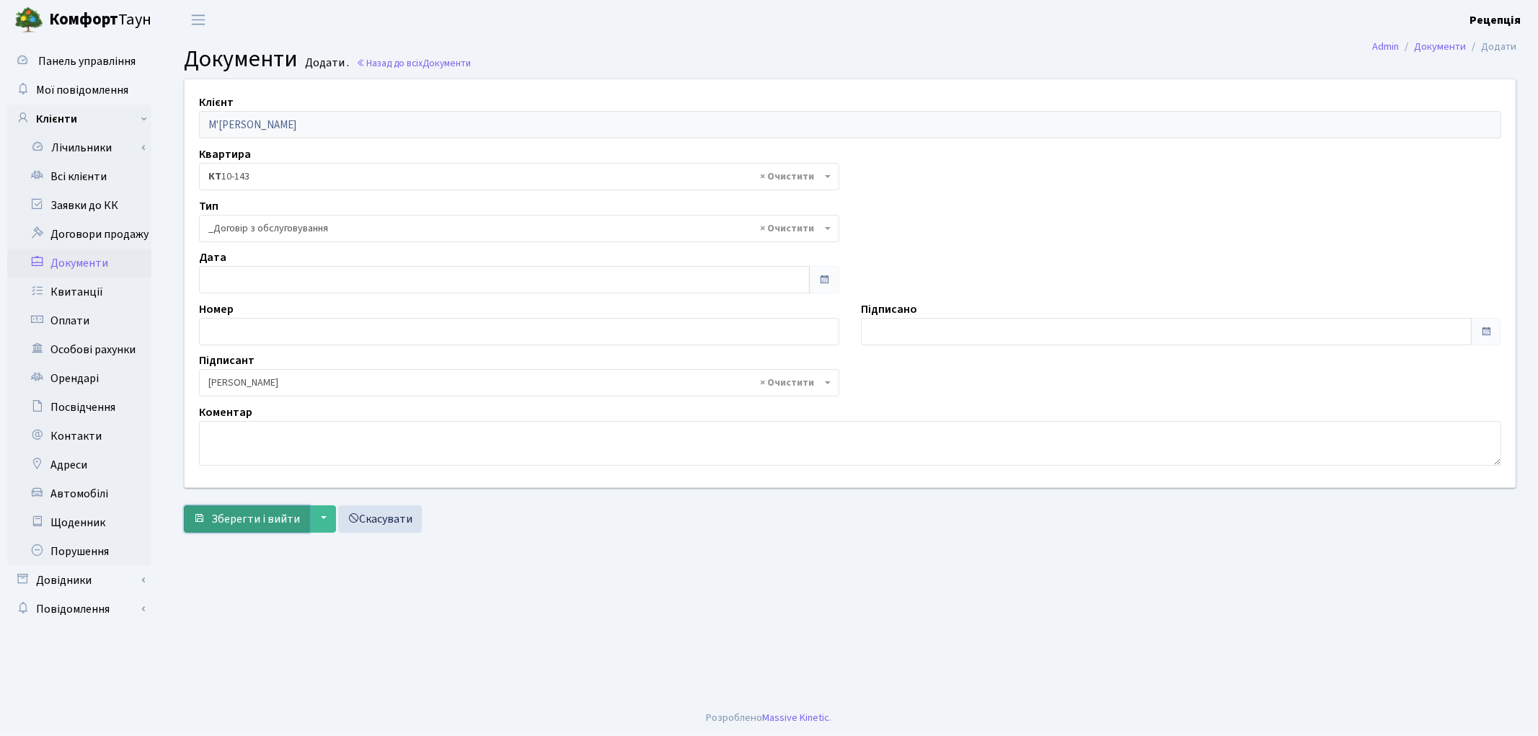
click at [240, 516] on span "Зберегти і вийти" at bounding box center [255, 519] width 89 height 16
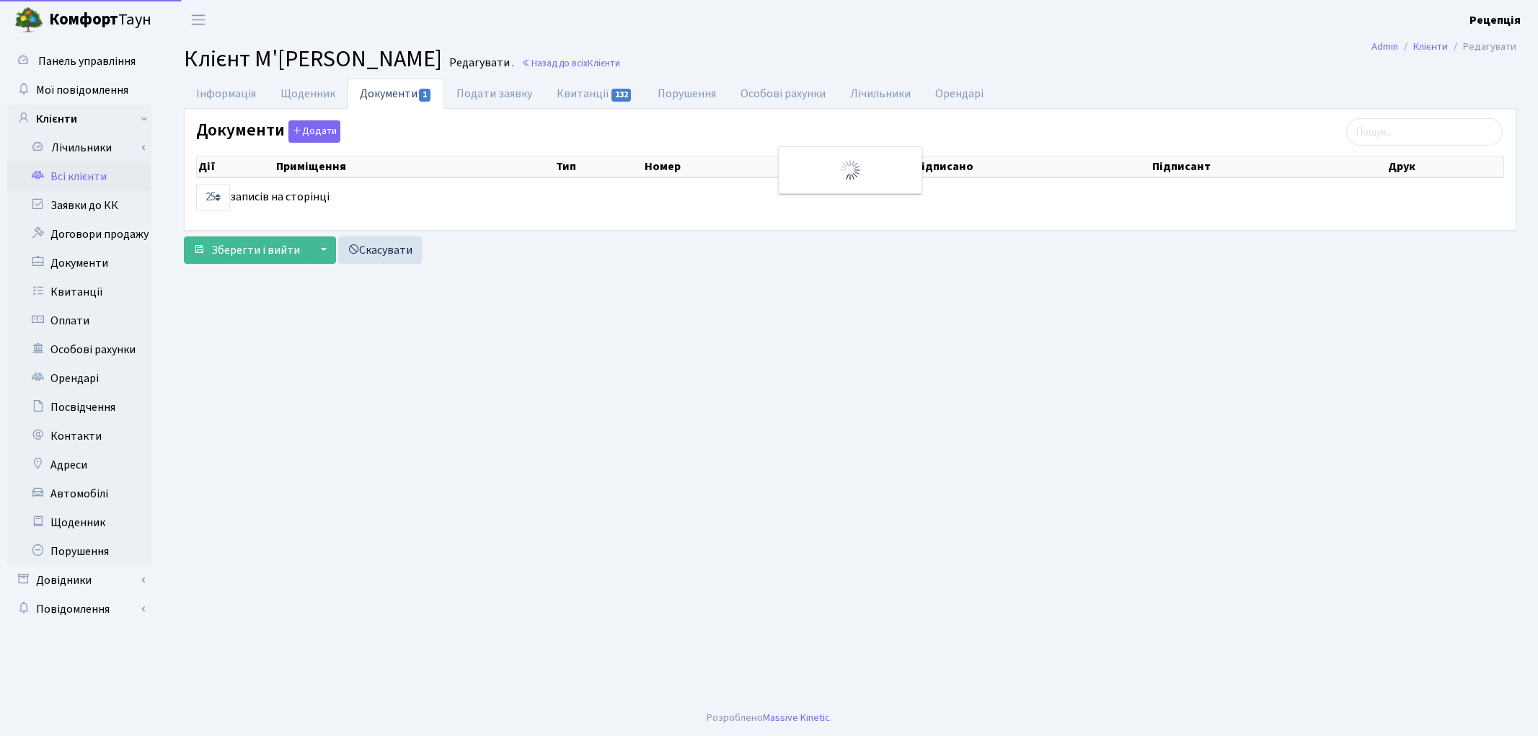
select select "25"
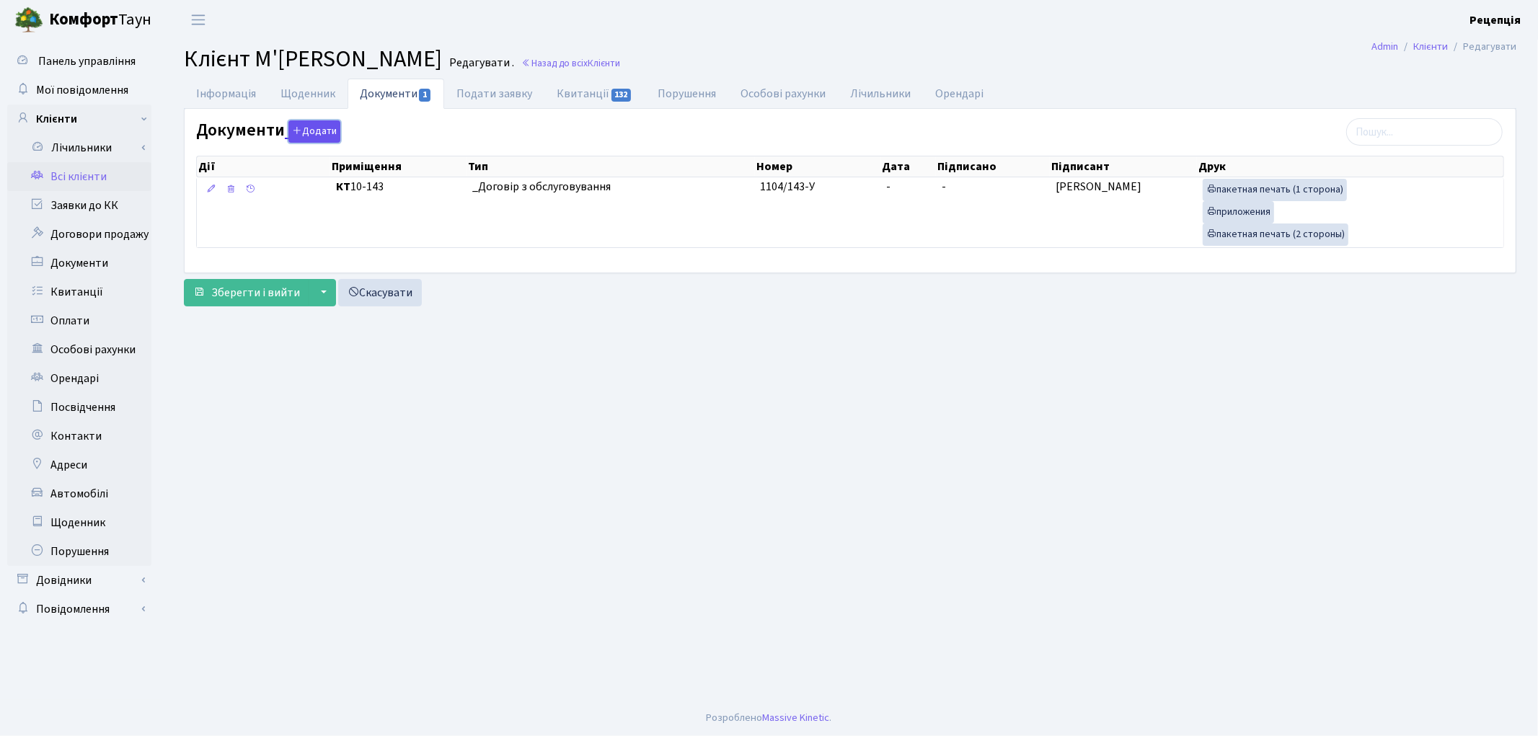
click at [313, 130] on button "Додати" at bounding box center [314, 131] width 52 height 22
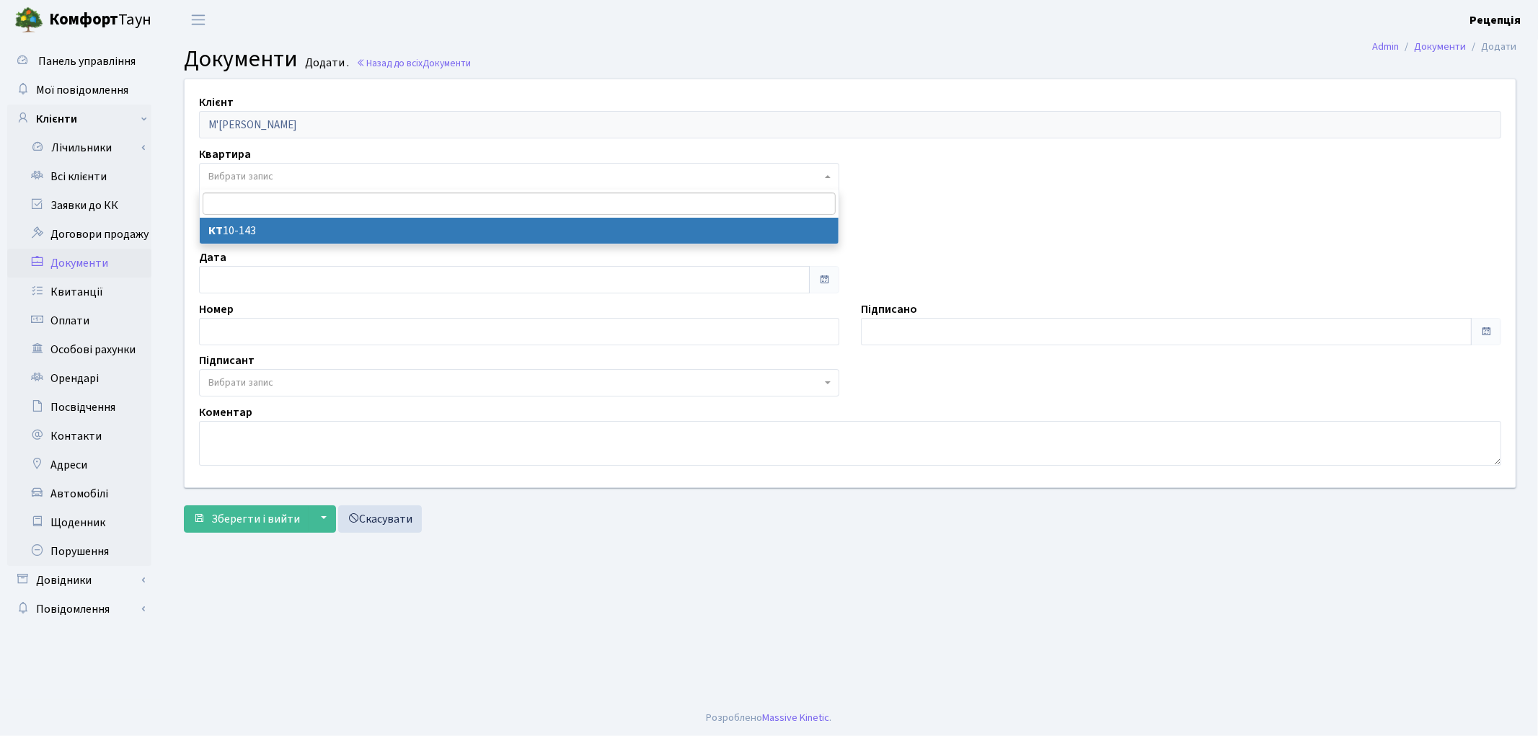
click at [249, 182] on span "Вибрати запис" at bounding box center [240, 176] width 65 height 14
select select "178761"
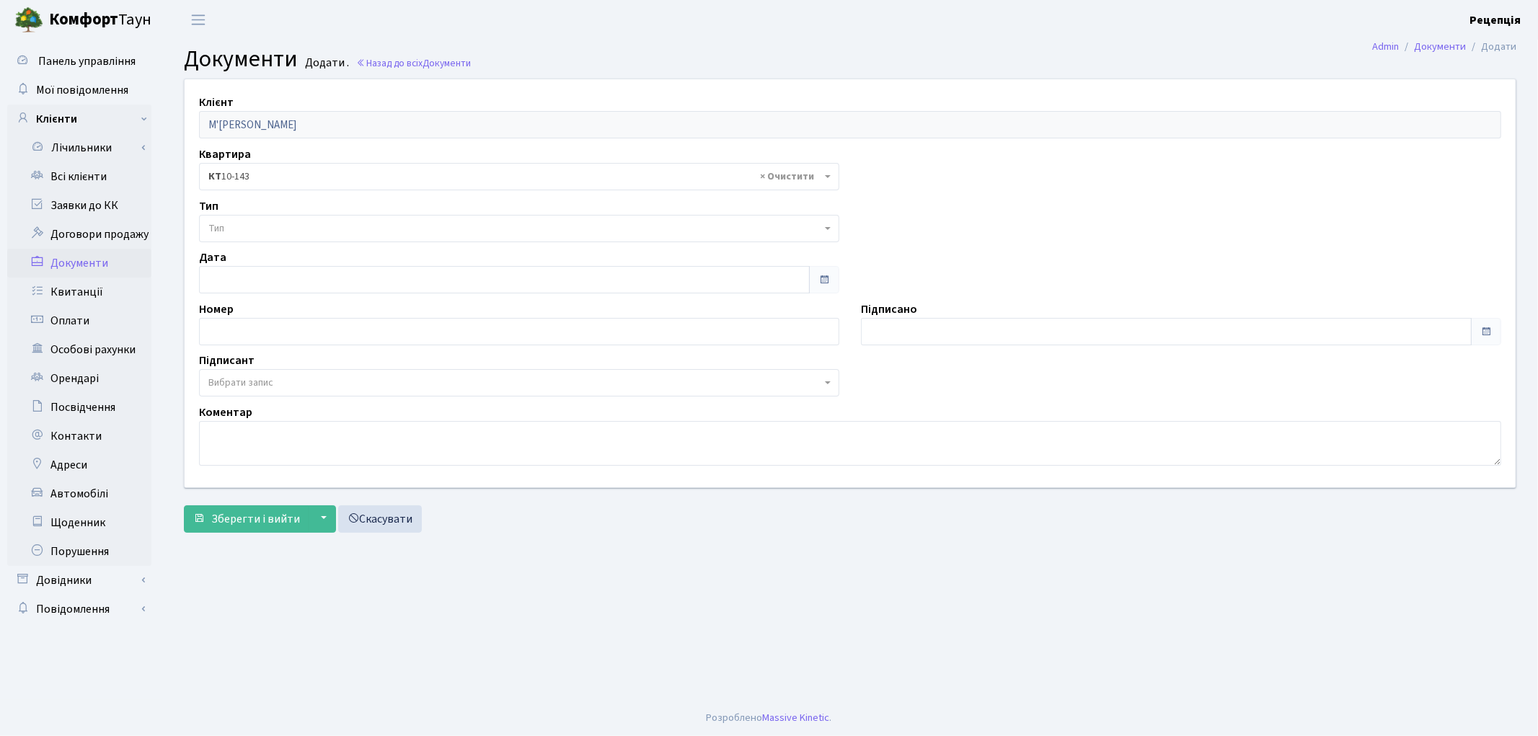
click at [247, 224] on span "Тип" at bounding box center [514, 228] width 613 height 14
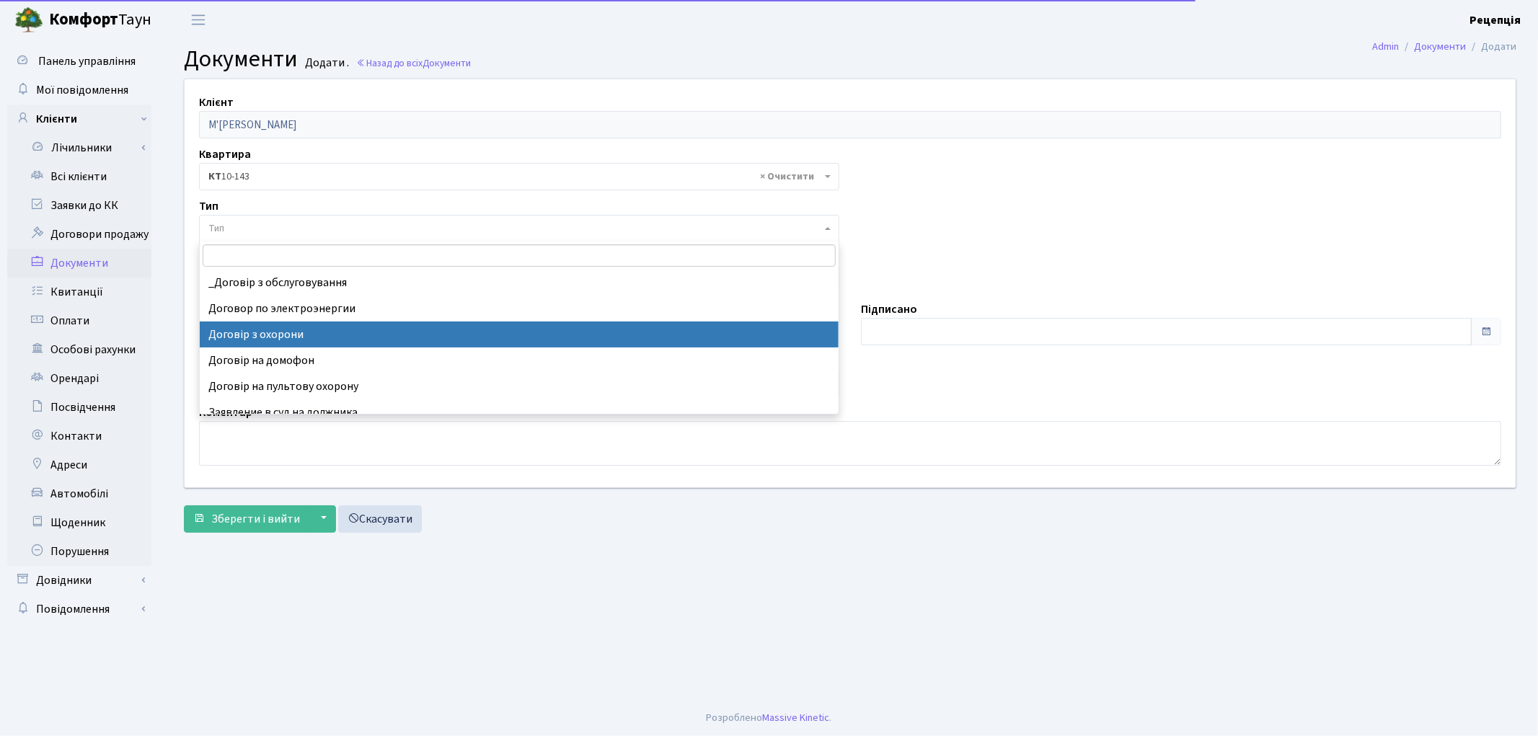
select select "290"
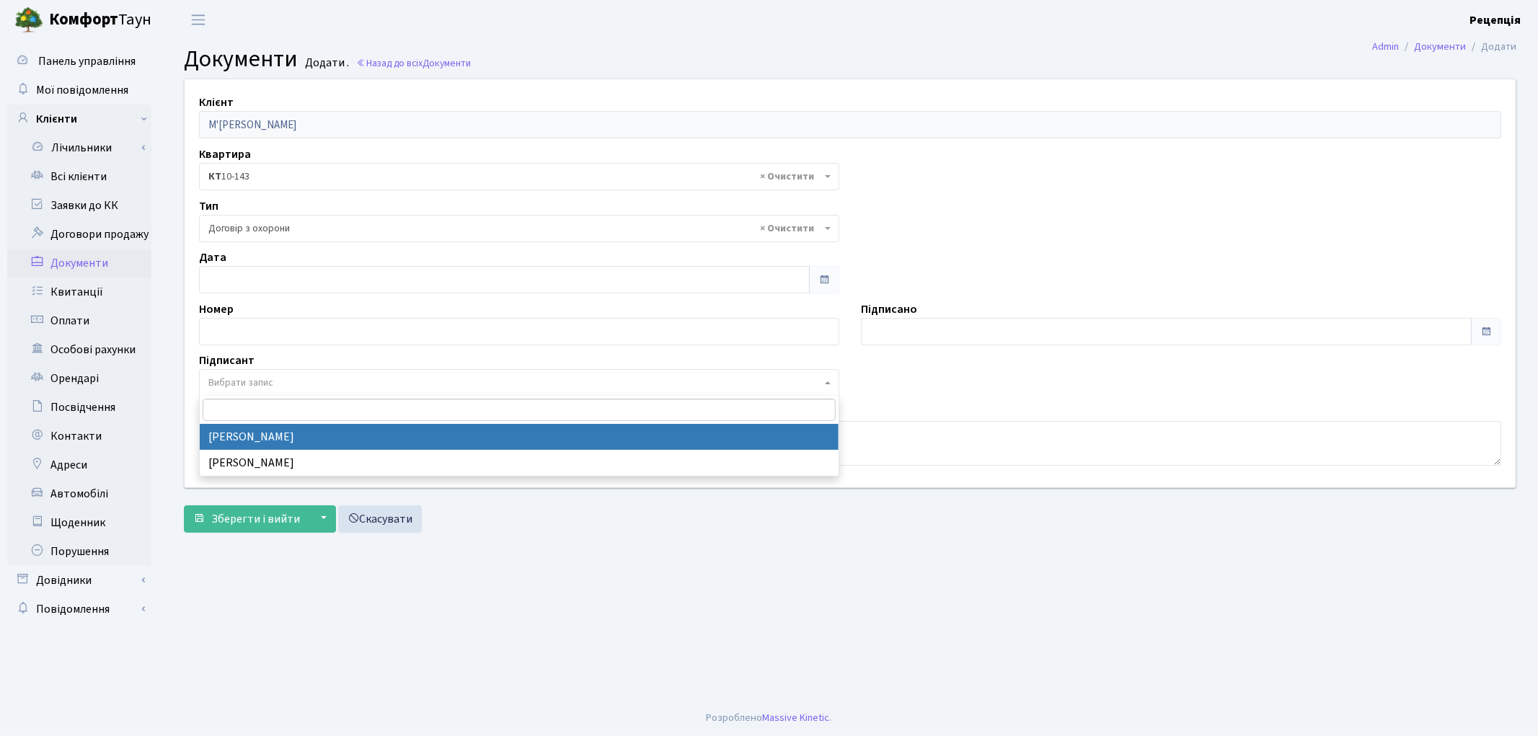
click at [247, 383] on span "Вибрати запис" at bounding box center [240, 383] width 65 height 14
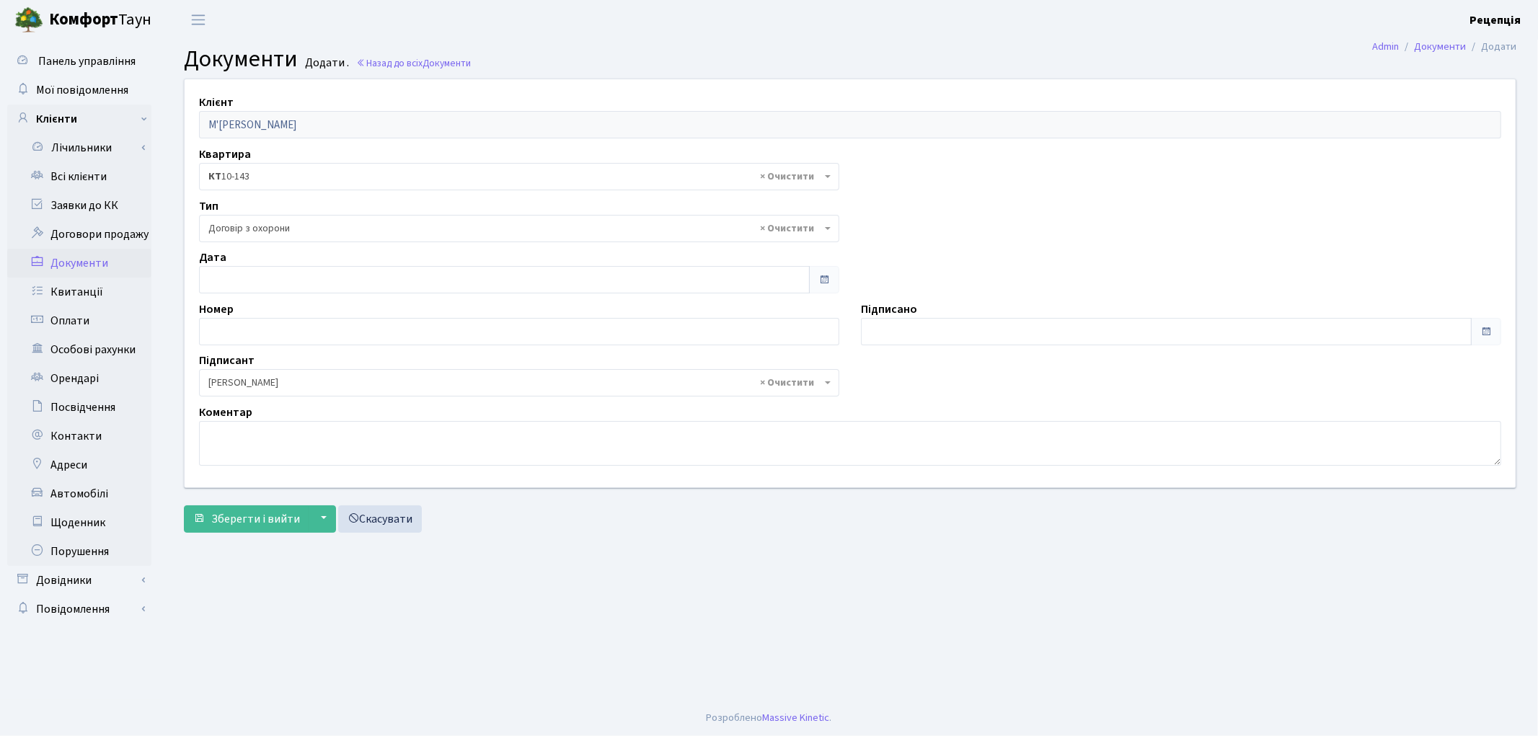
select select "74"
click at [270, 511] on span "Зберегти і вийти" at bounding box center [255, 519] width 89 height 16
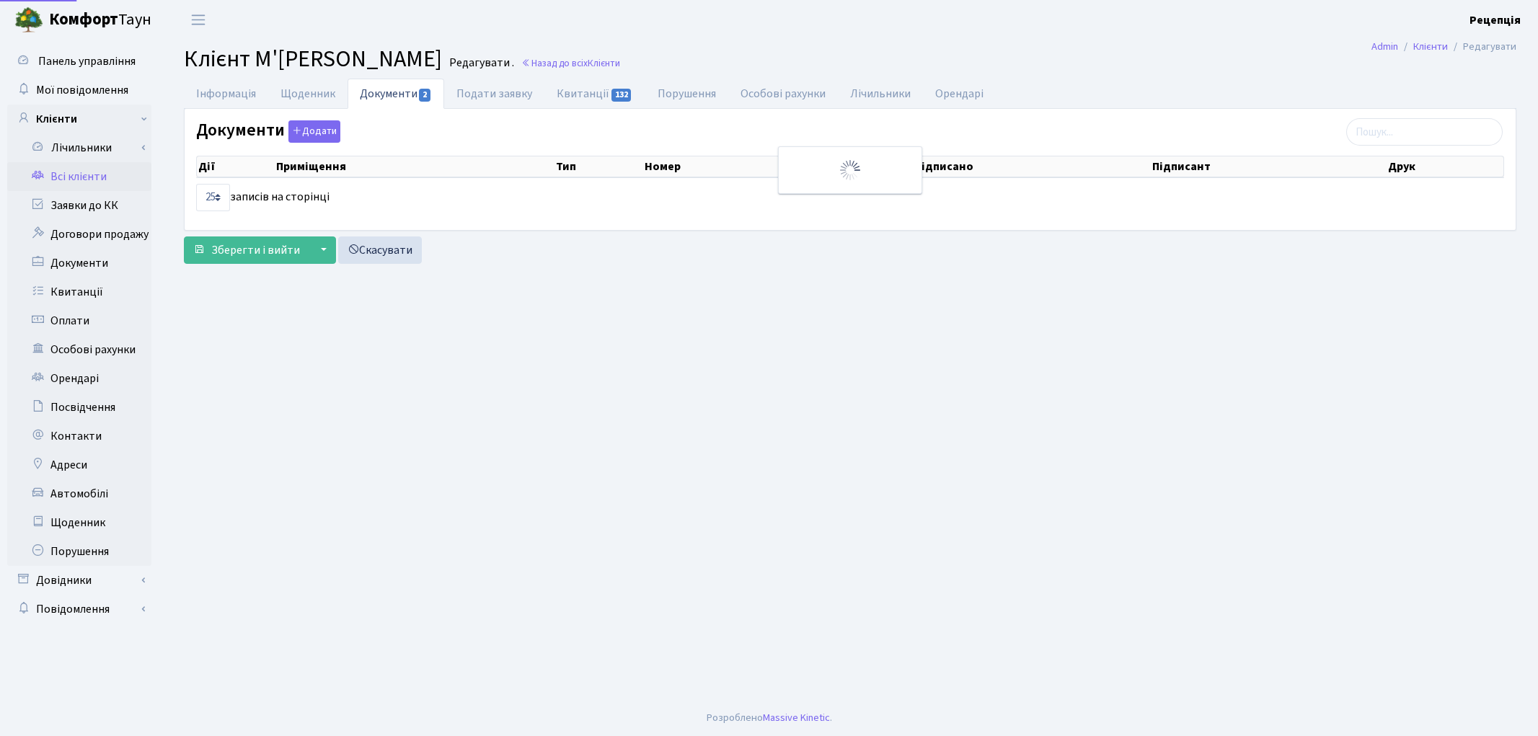
select select "25"
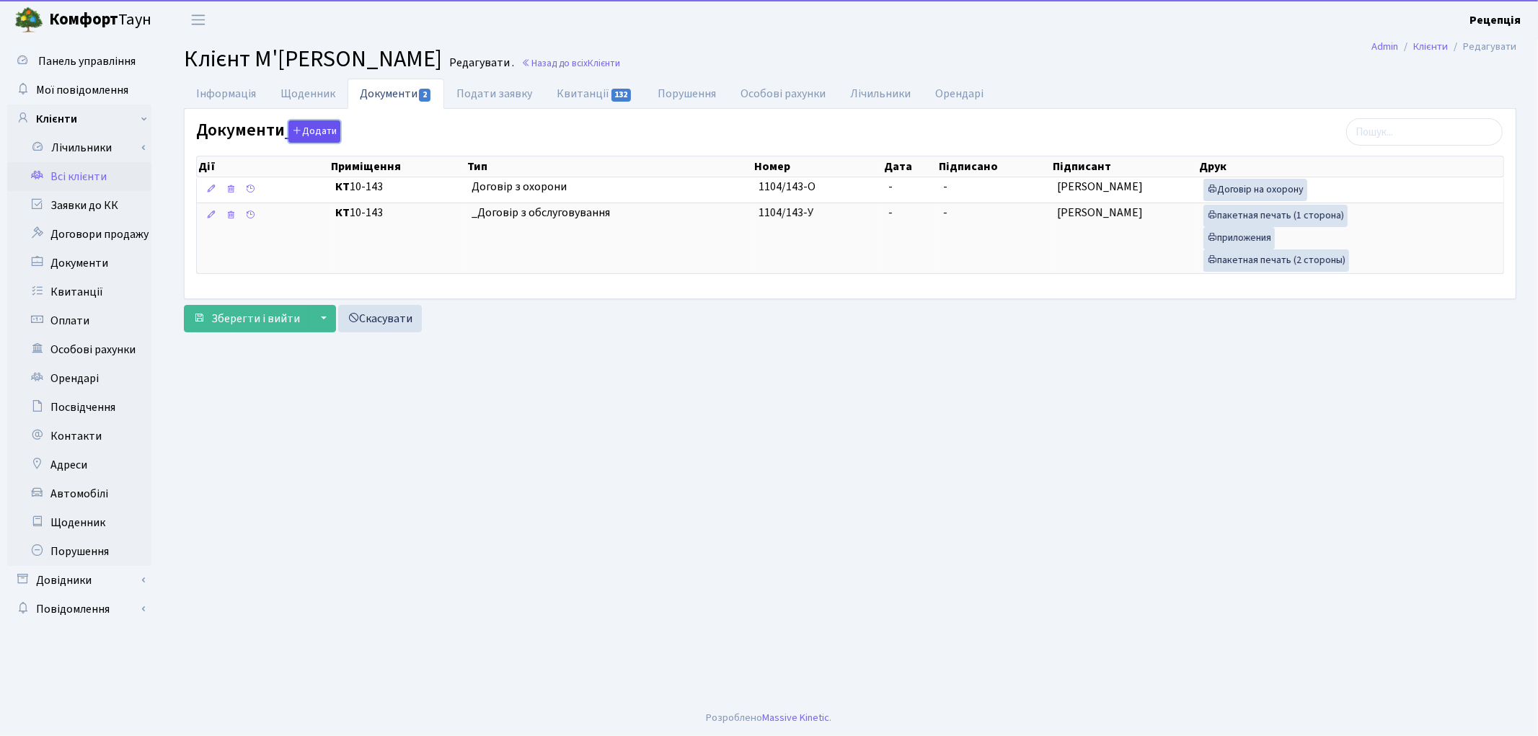
click at [299, 131] on button "Додати" at bounding box center [314, 131] width 52 height 22
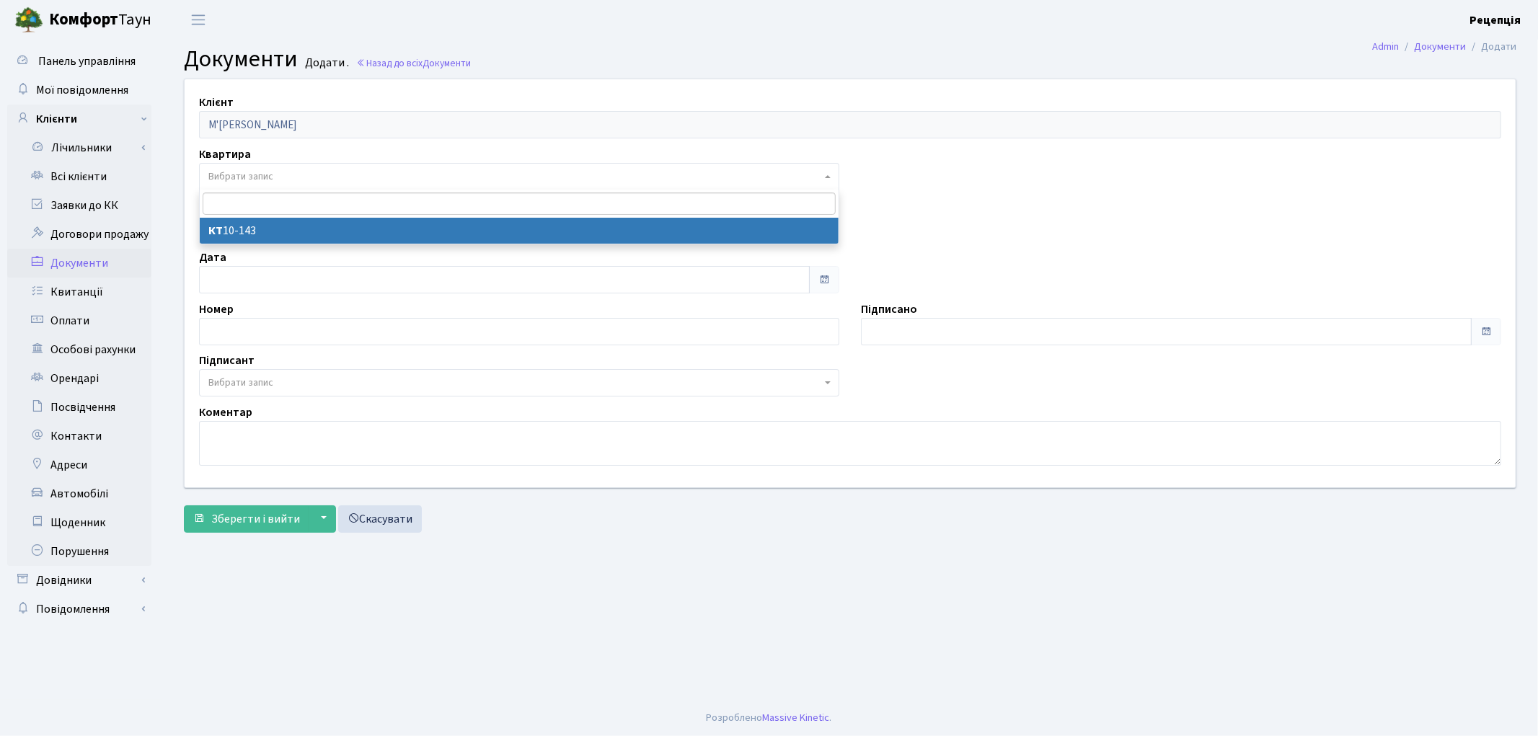
click at [250, 179] on span "Вибрати запис" at bounding box center [240, 176] width 65 height 14
select select "178761"
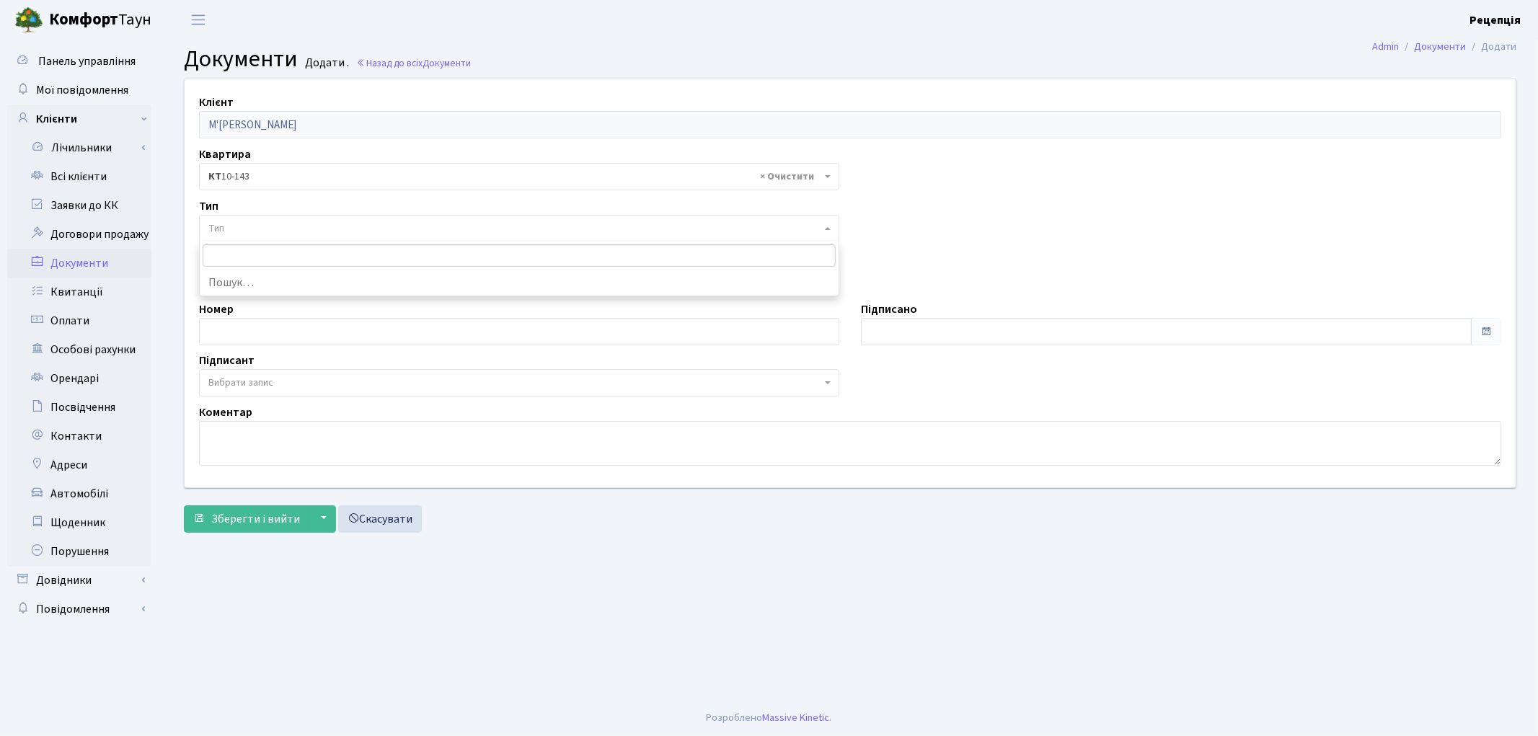
click at [252, 233] on span "Тип" at bounding box center [514, 228] width 613 height 14
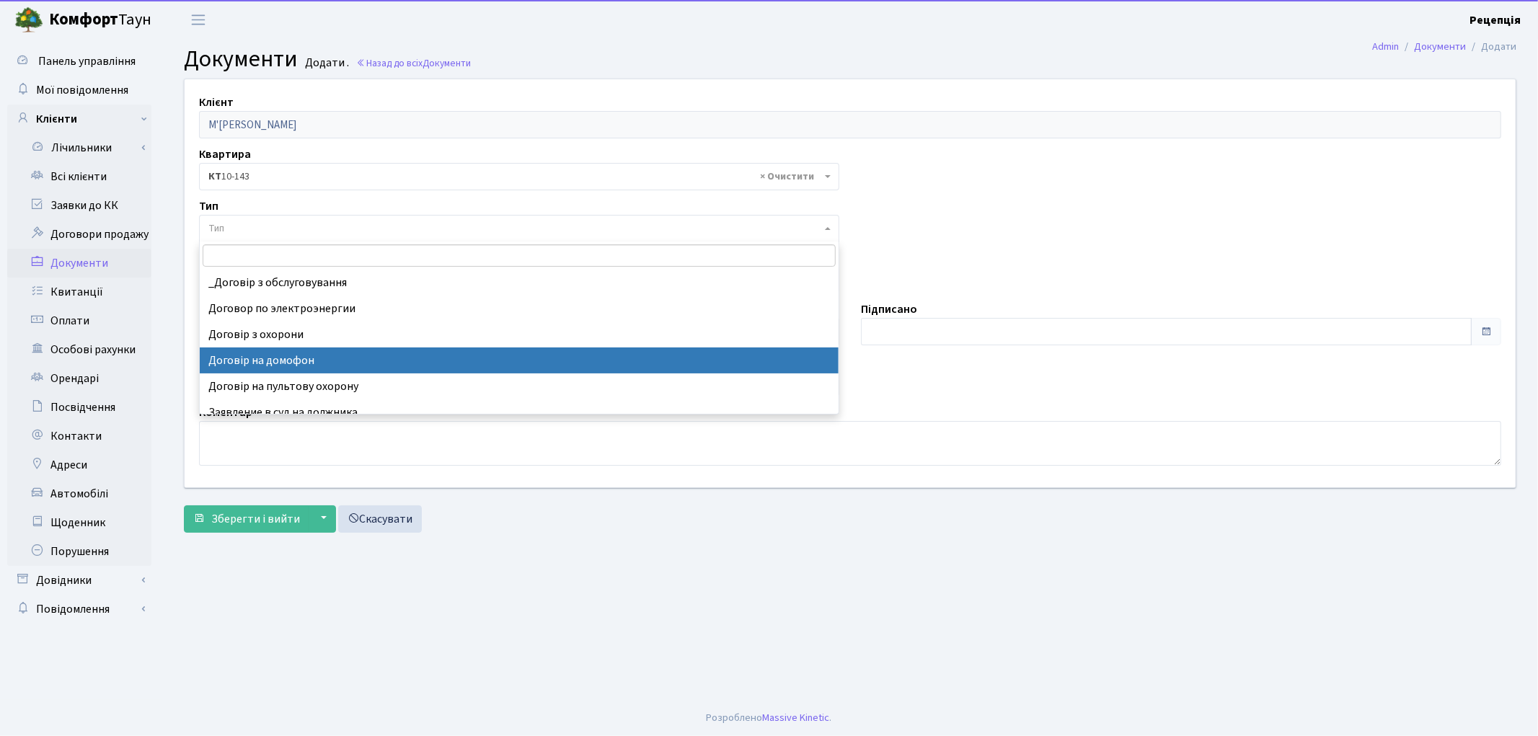
select select "292"
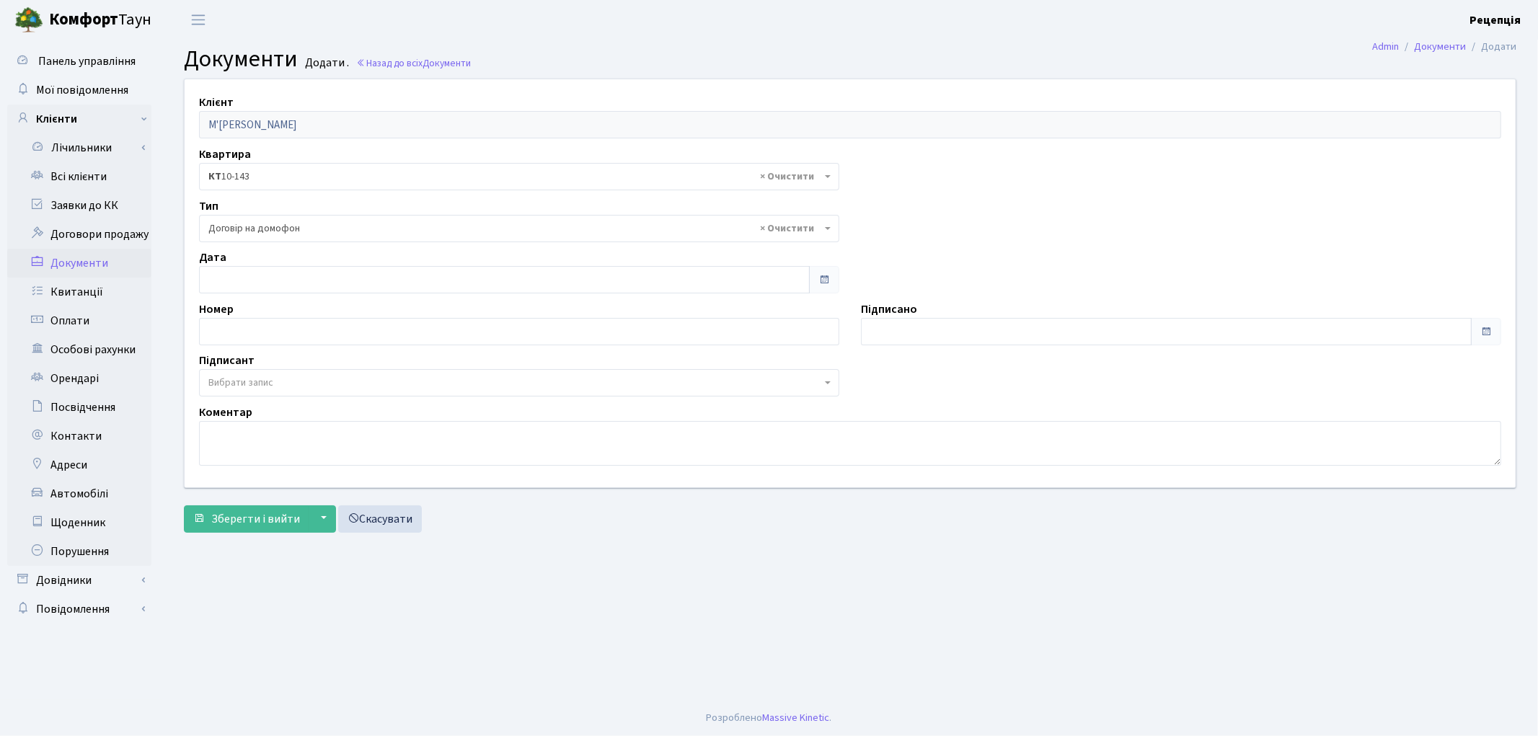
click at [249, 384] on span "Вибрати запис" at bounding box center [240, 383] width 65 height 14
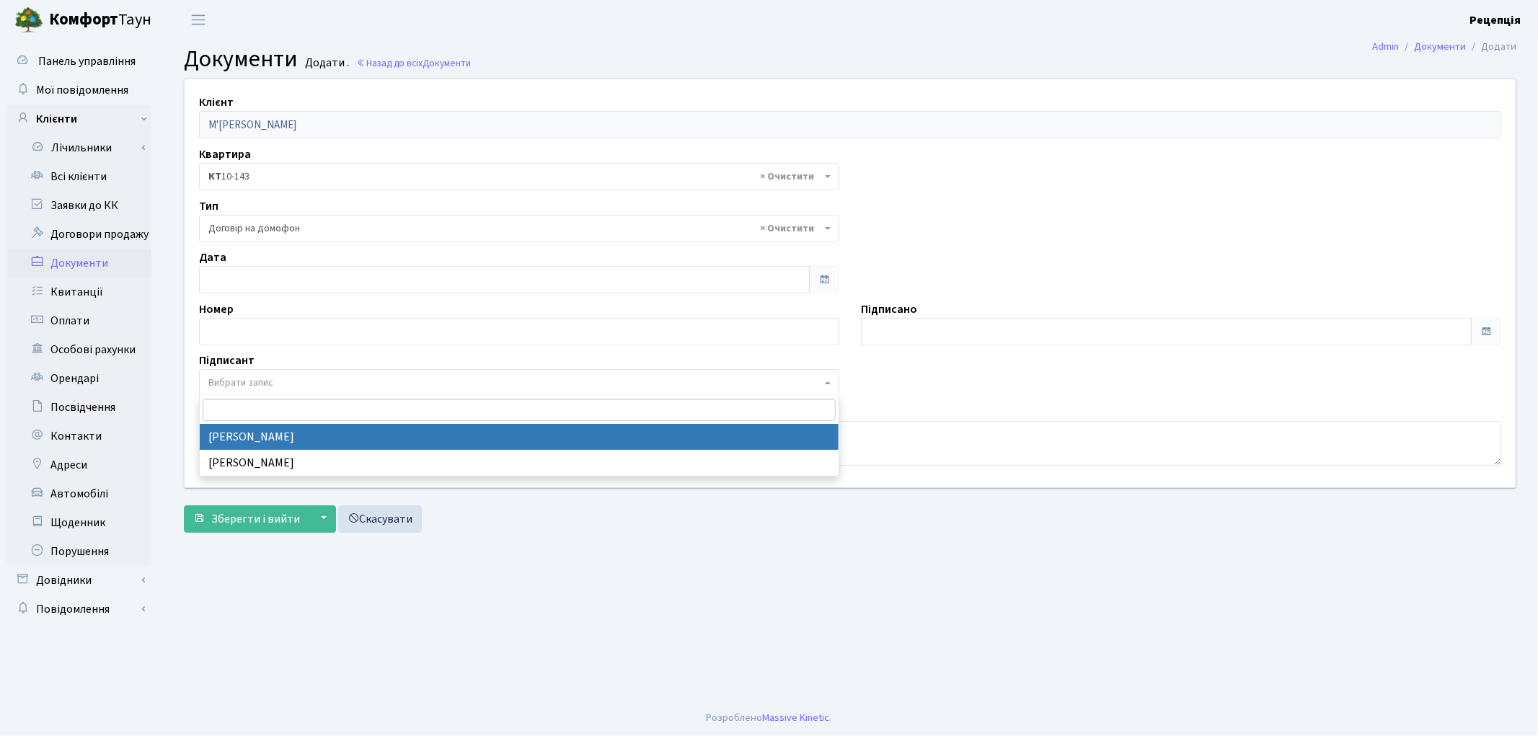
select select "74"
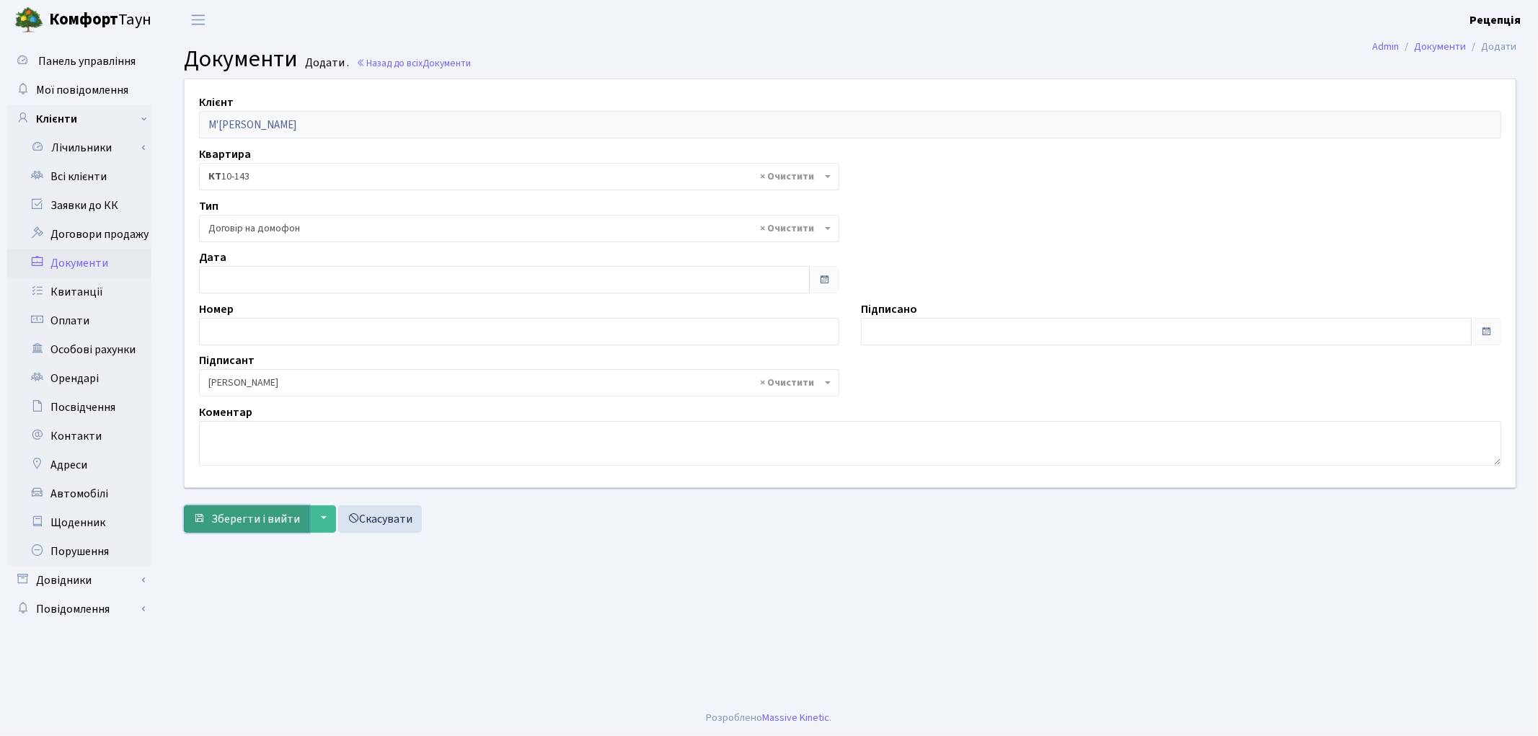
click at [234, 513] on span "Зберегти і вийти" at bounding box center [255, 519] width 89 height 16
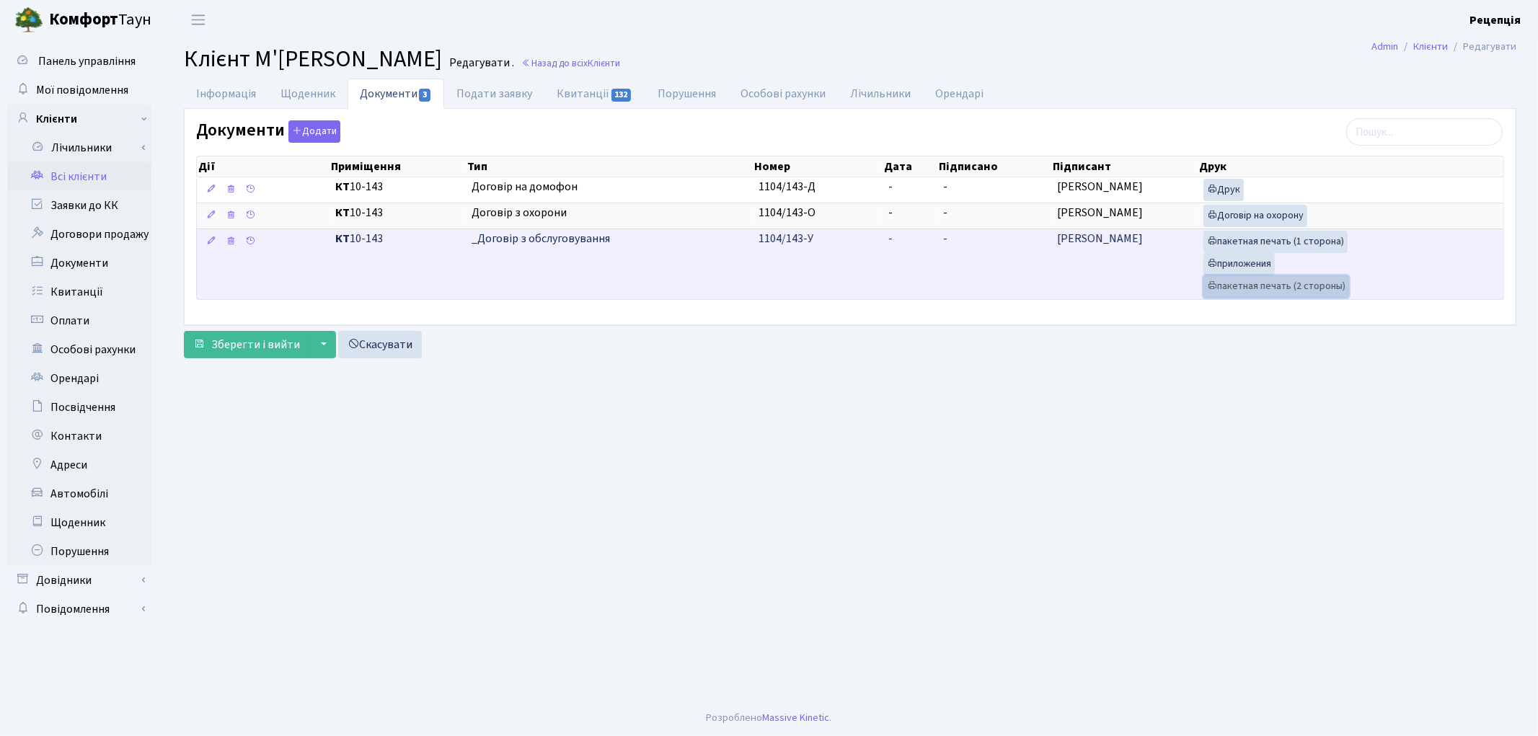
click at [1252, 292] on link "пакетная печать (2 стороны)" at bounding box center [1276, 286] width 146 height 22
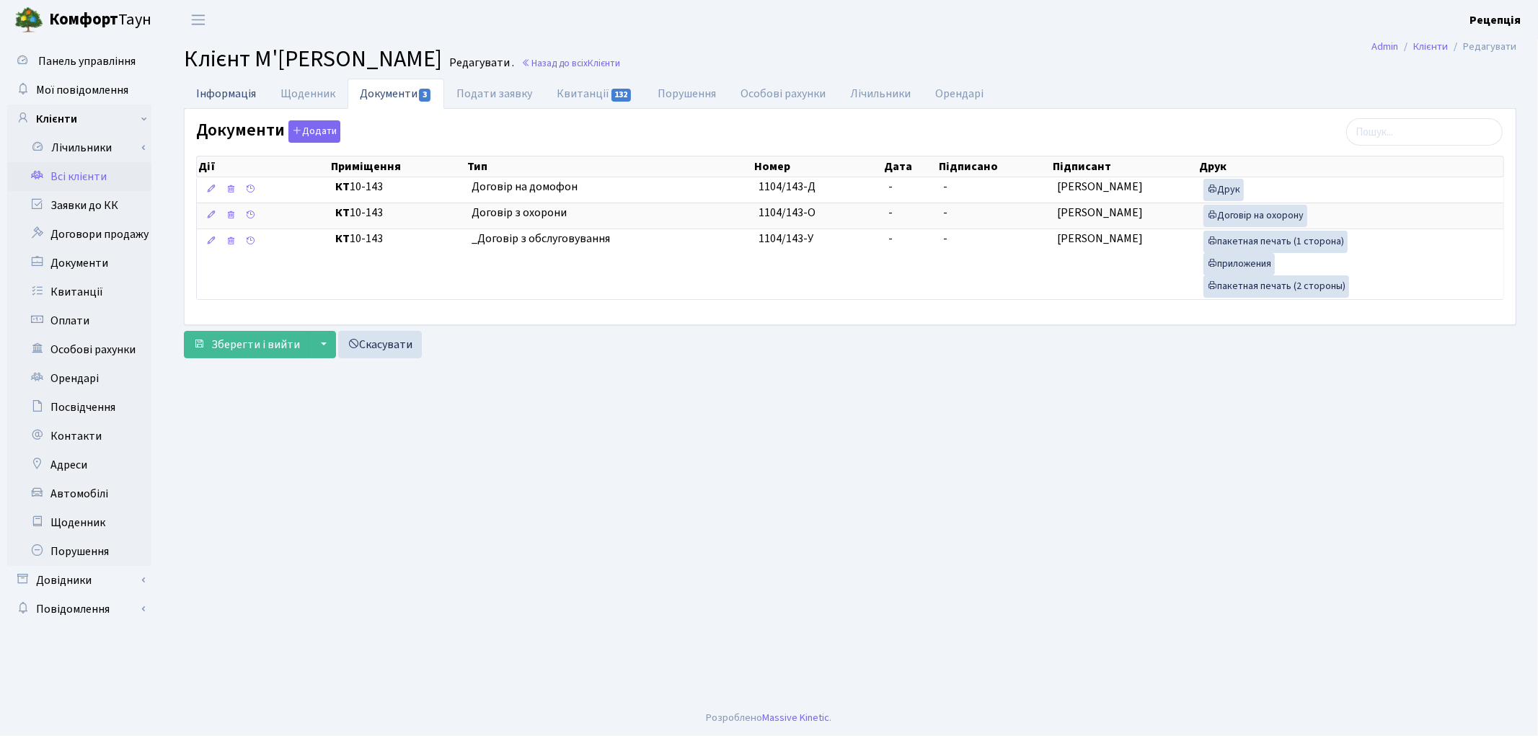
click at [226, 99] on link "Інформація" at bounding box center [226, 94] width 84 height 30
select select "25"
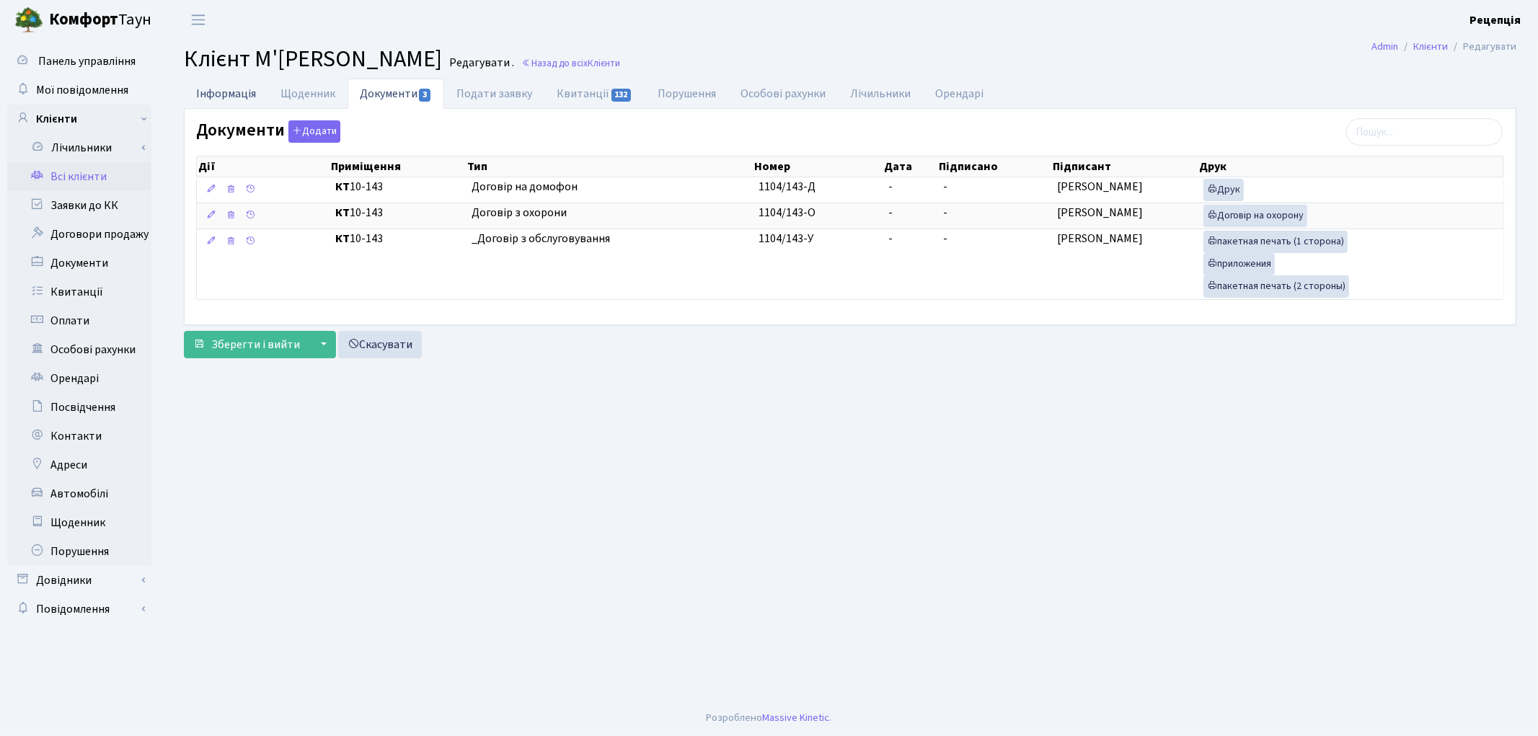
select select "25"
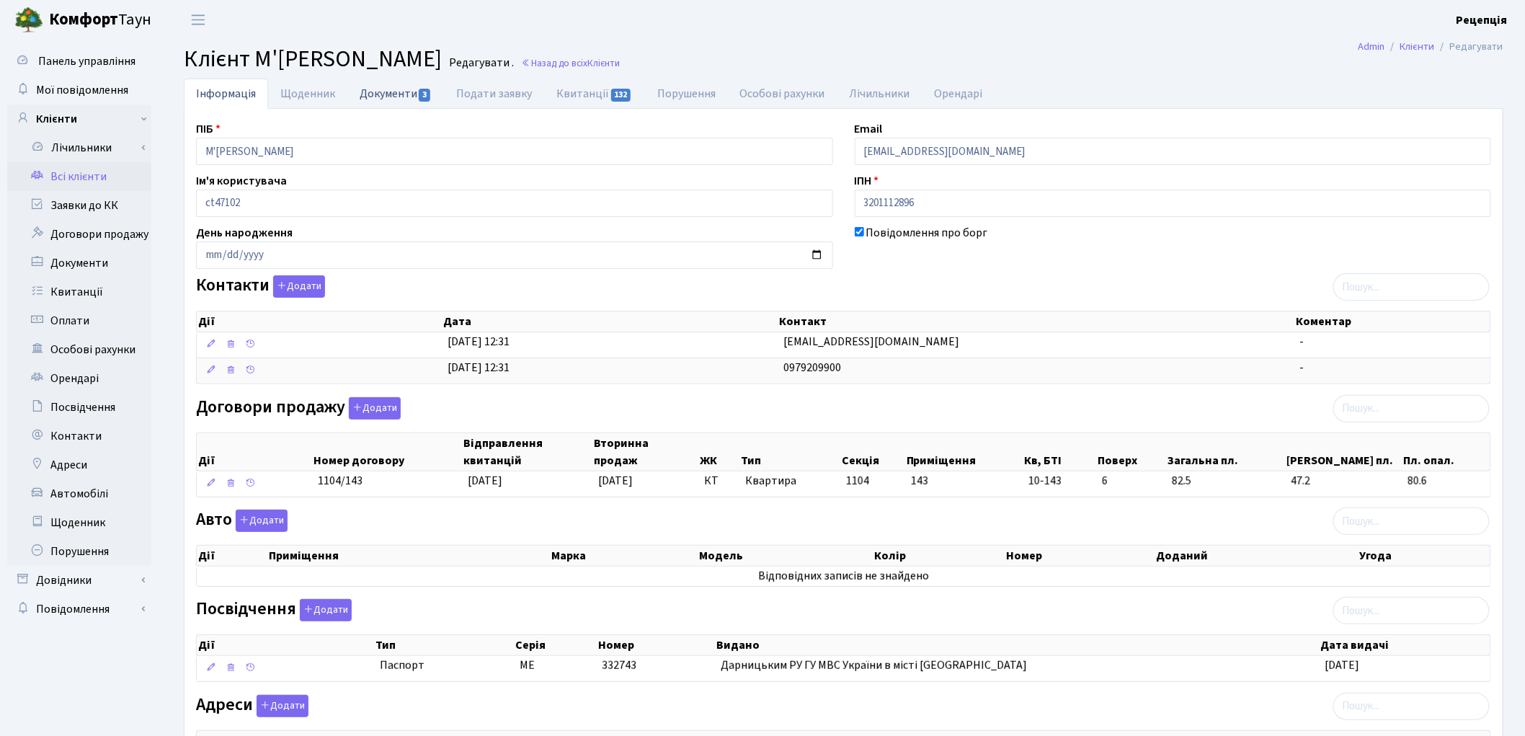
click at [378, 98] on link "Документи 3" at bounding box center [395, 94] width 97 height 30
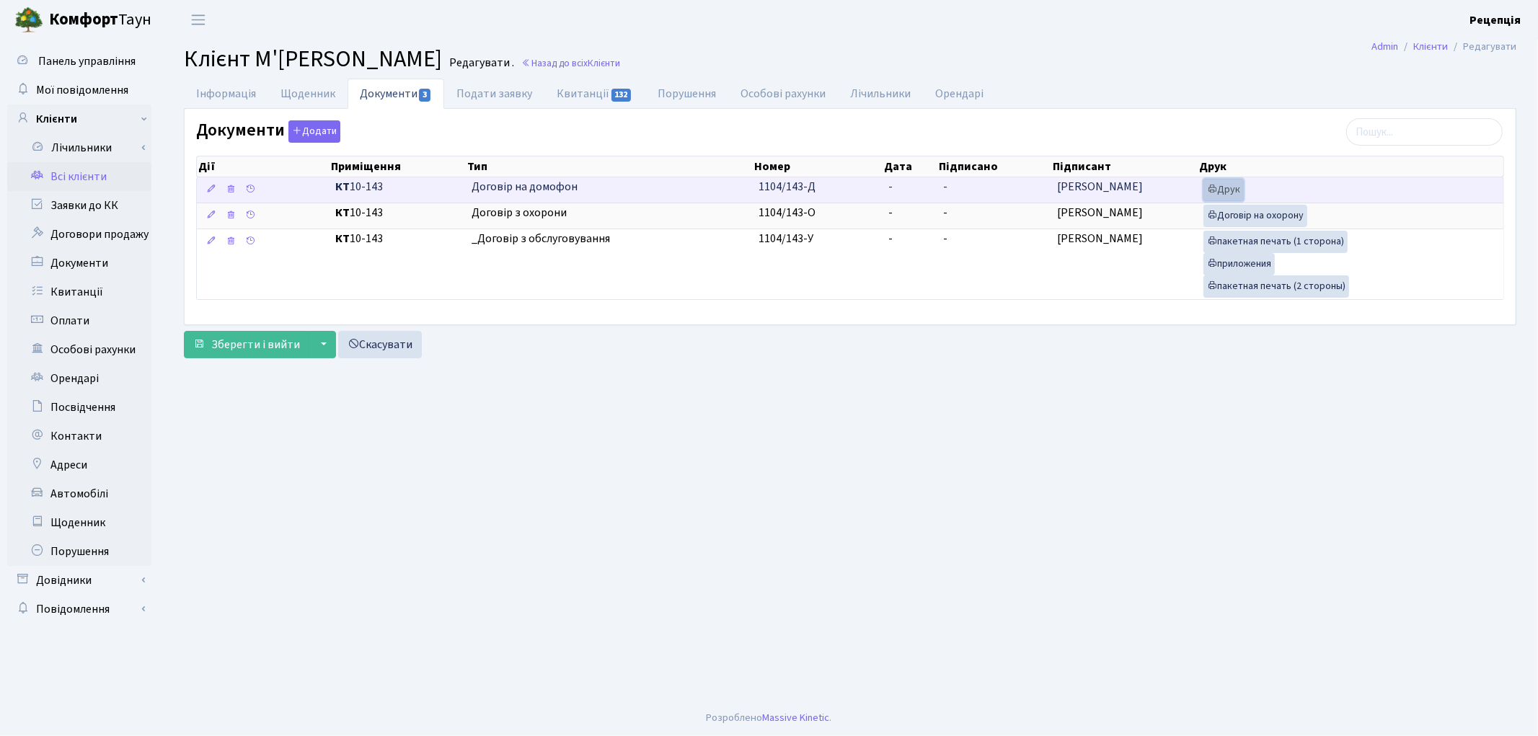
click at [1231, 188] on link "Друк" at bounding box center [1223, 190] width 40 height 22
click at [883, 192] on td "-" at bounding box center [909, 189] width 55 height 25
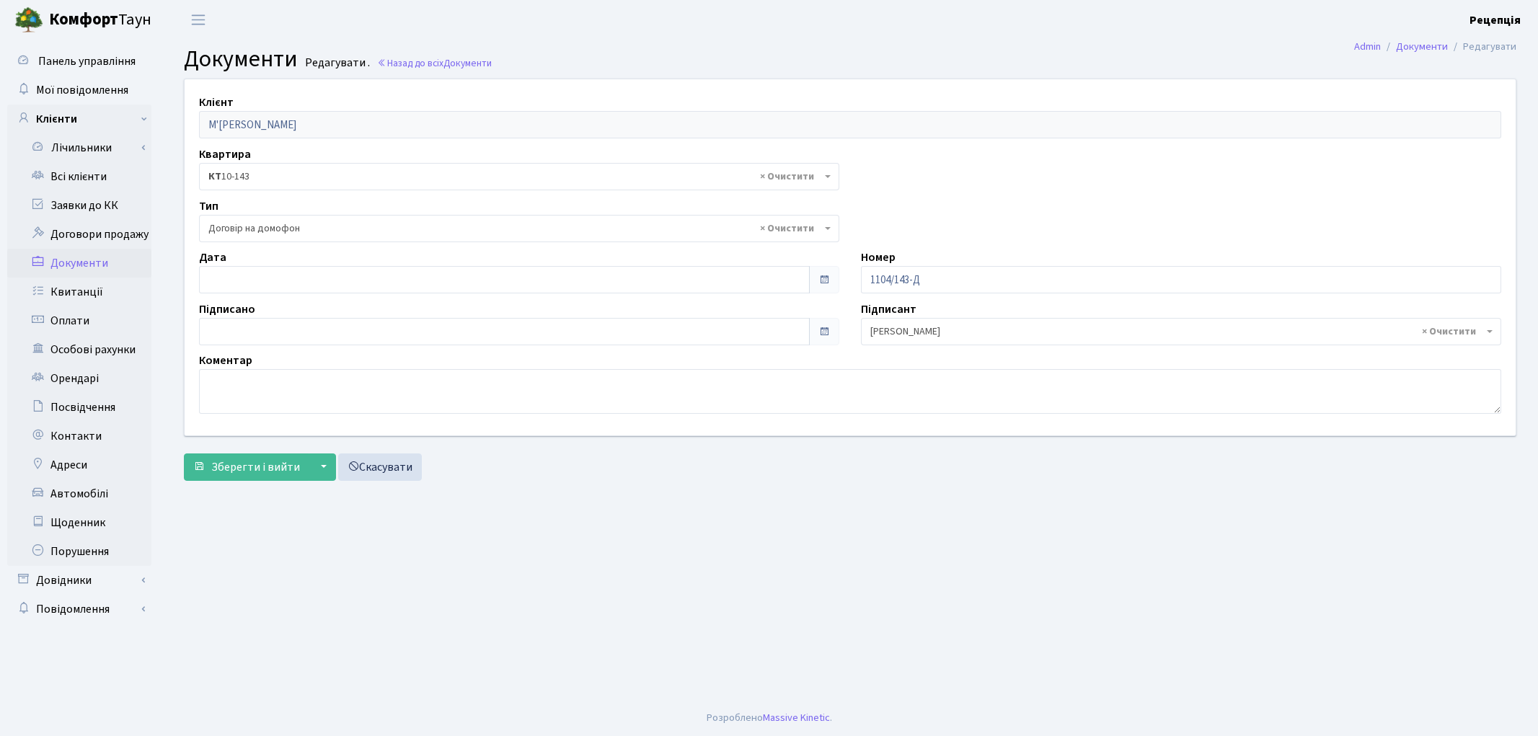
select select "292"
type input "[DATE]"
click at [241, 276] on input "[DATE]" at bounding box center [504, 279] width 611 height 27
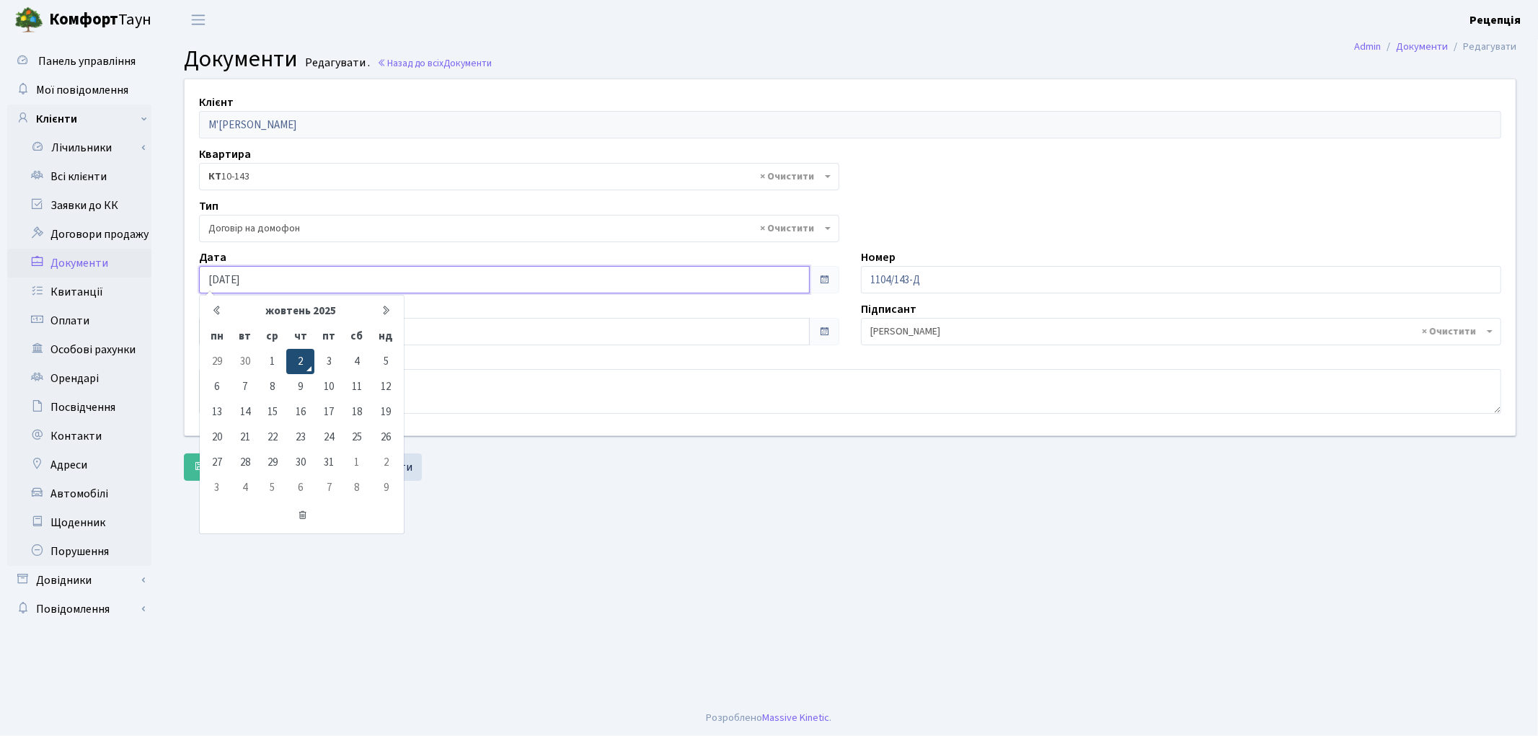
click at [301, 358] on td "2" at bounding box center [300, 361] width 28 height 25
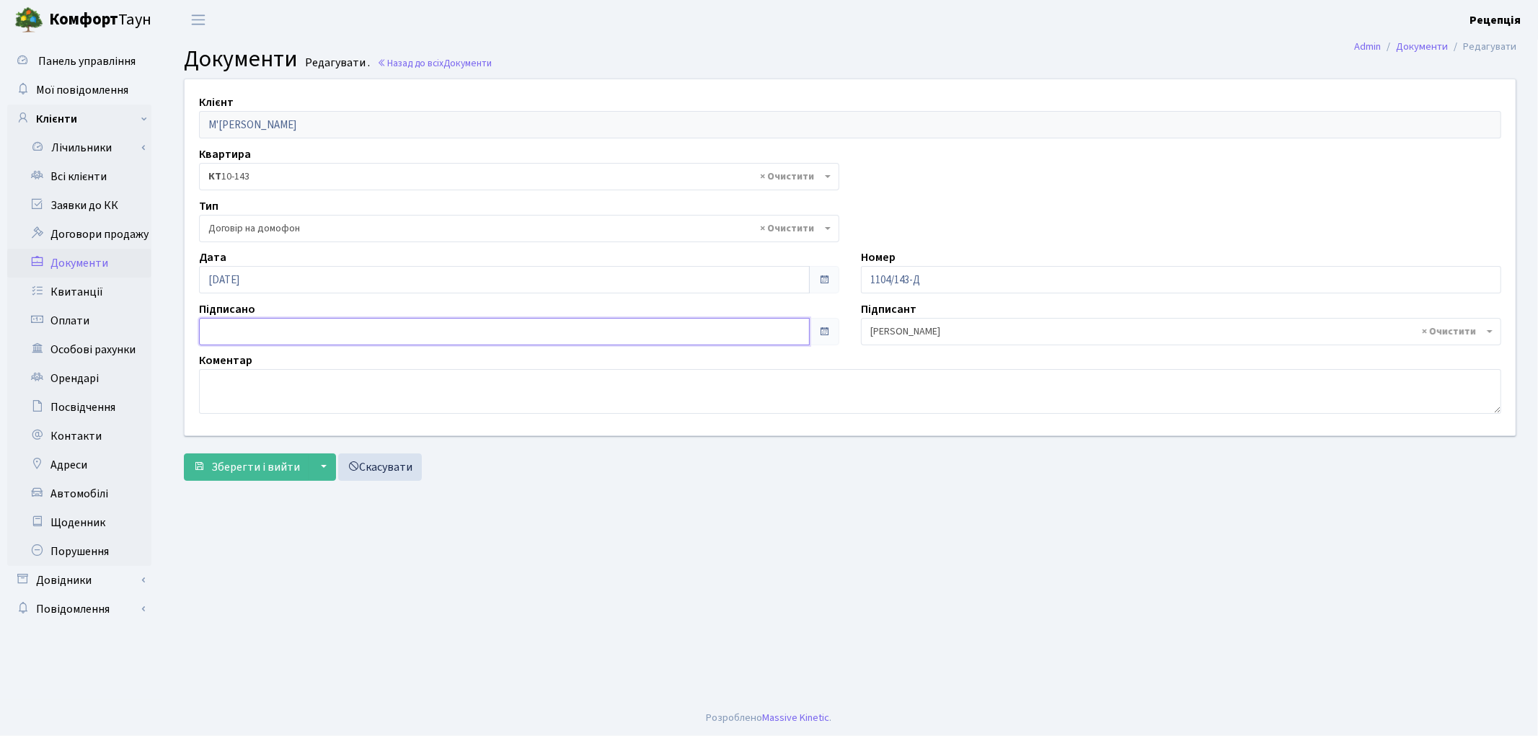
type input "[DATE]"
click at [247, 329] on input "[DATE]" at bounding box center [504, 331] width 611 height 27
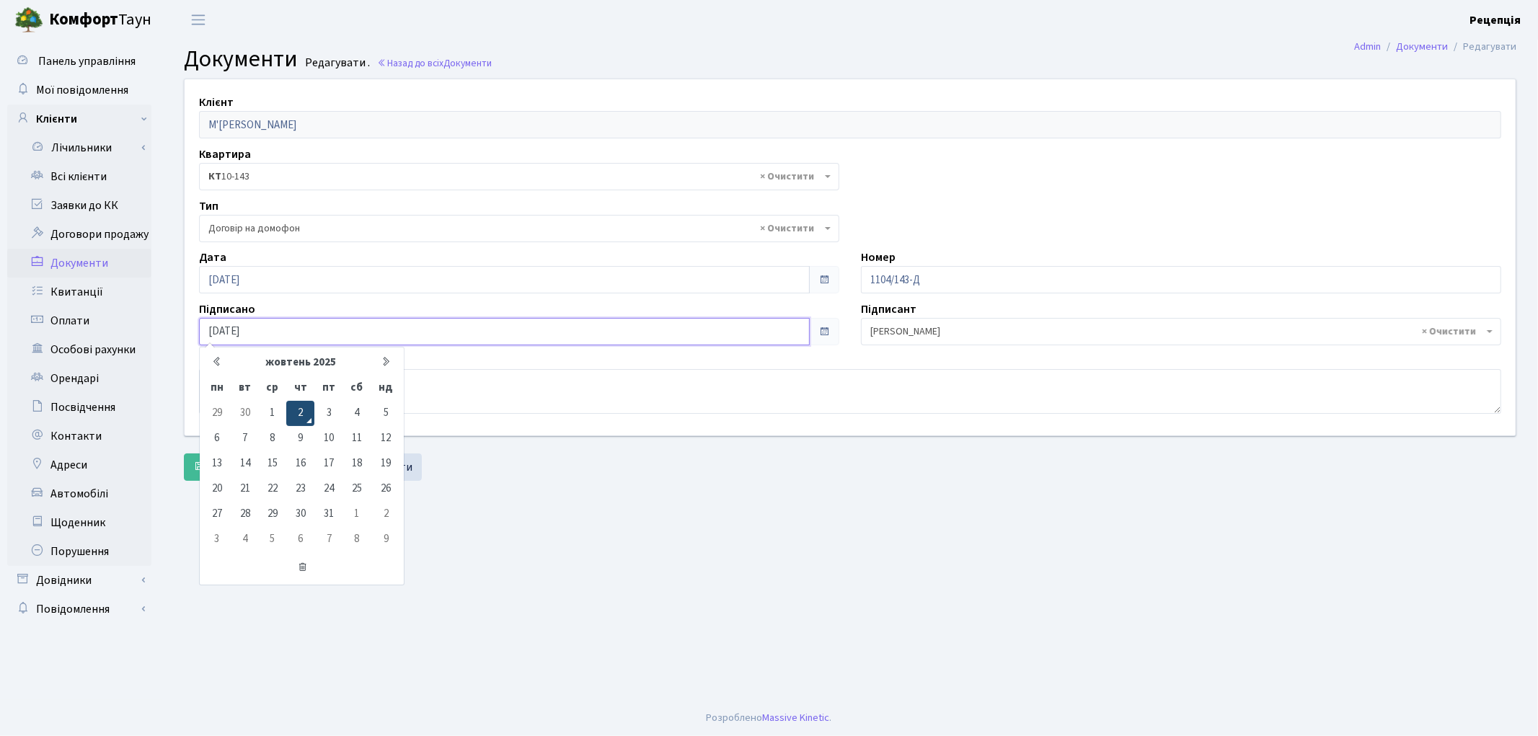
click at [297, 408] on td "2" at bounding box center [300, 413] width 28 height 25
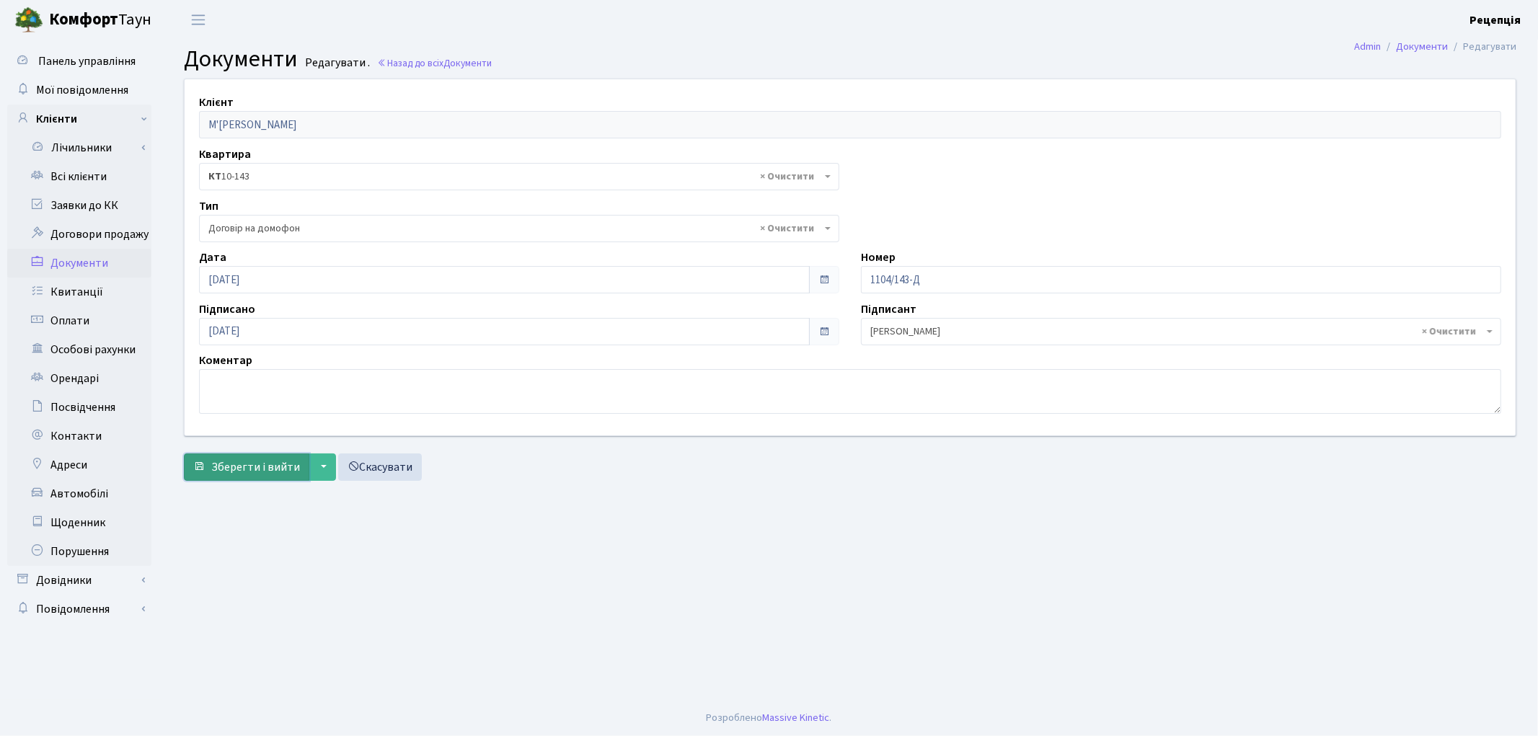
click at [267, 461] on span "Зберегти і вийти" at bounding box center [255, 467] width 89 height 16
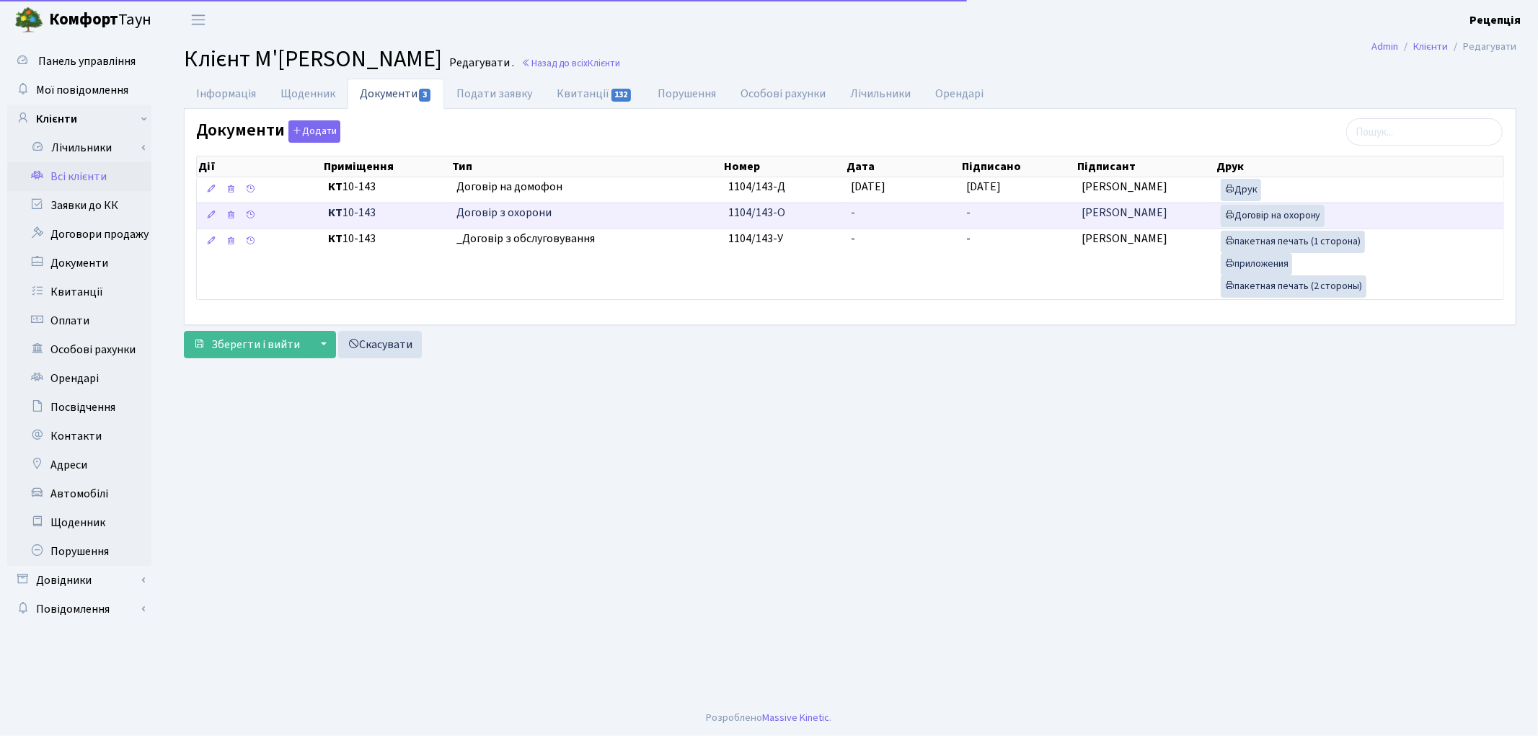
click at [881, 213] on td "-" at bounding box center [902, 216] width 115 height 26
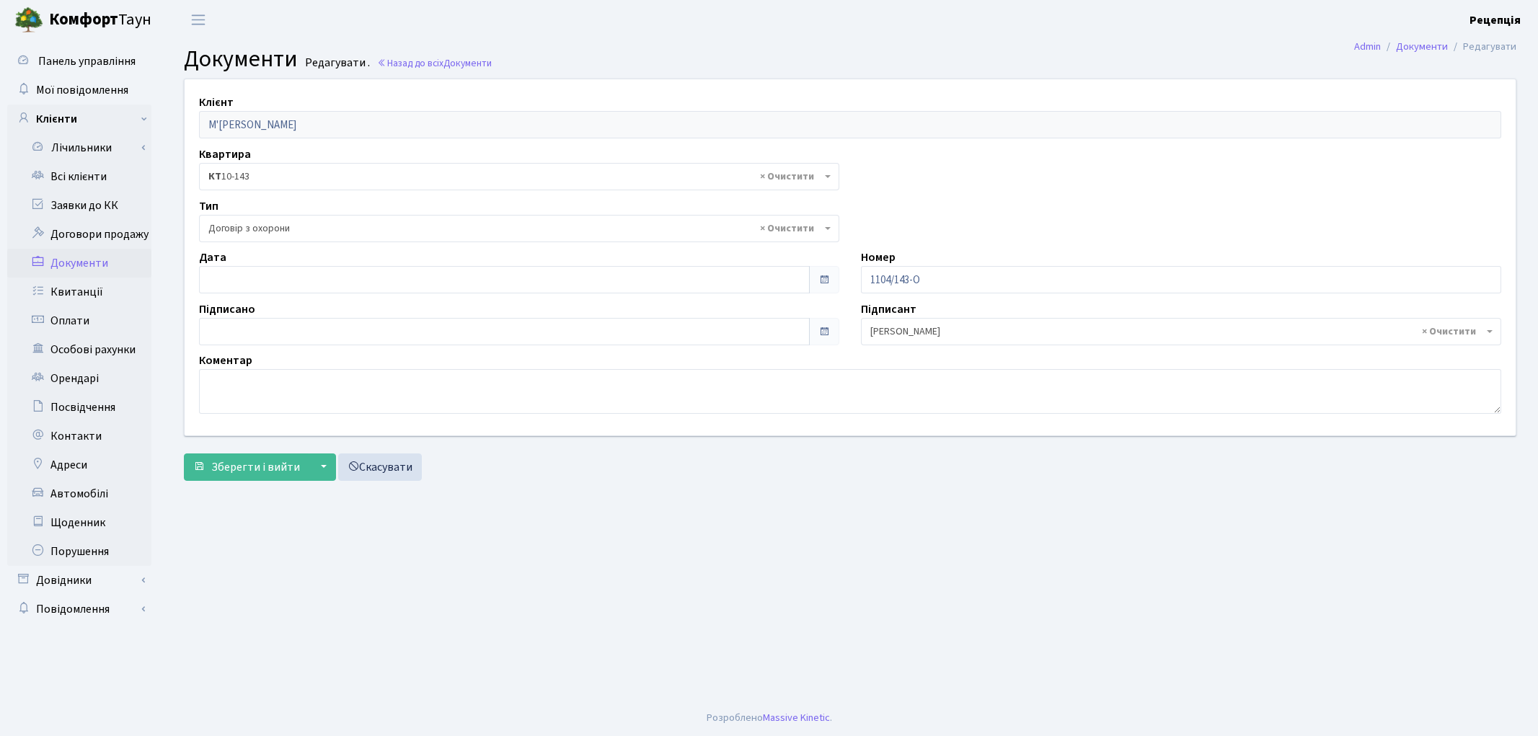
select select "290"
type input "[DATE]"
click at [274, 269] on input "[DATE]" at bounding box center [504, 279] width 611 height 27
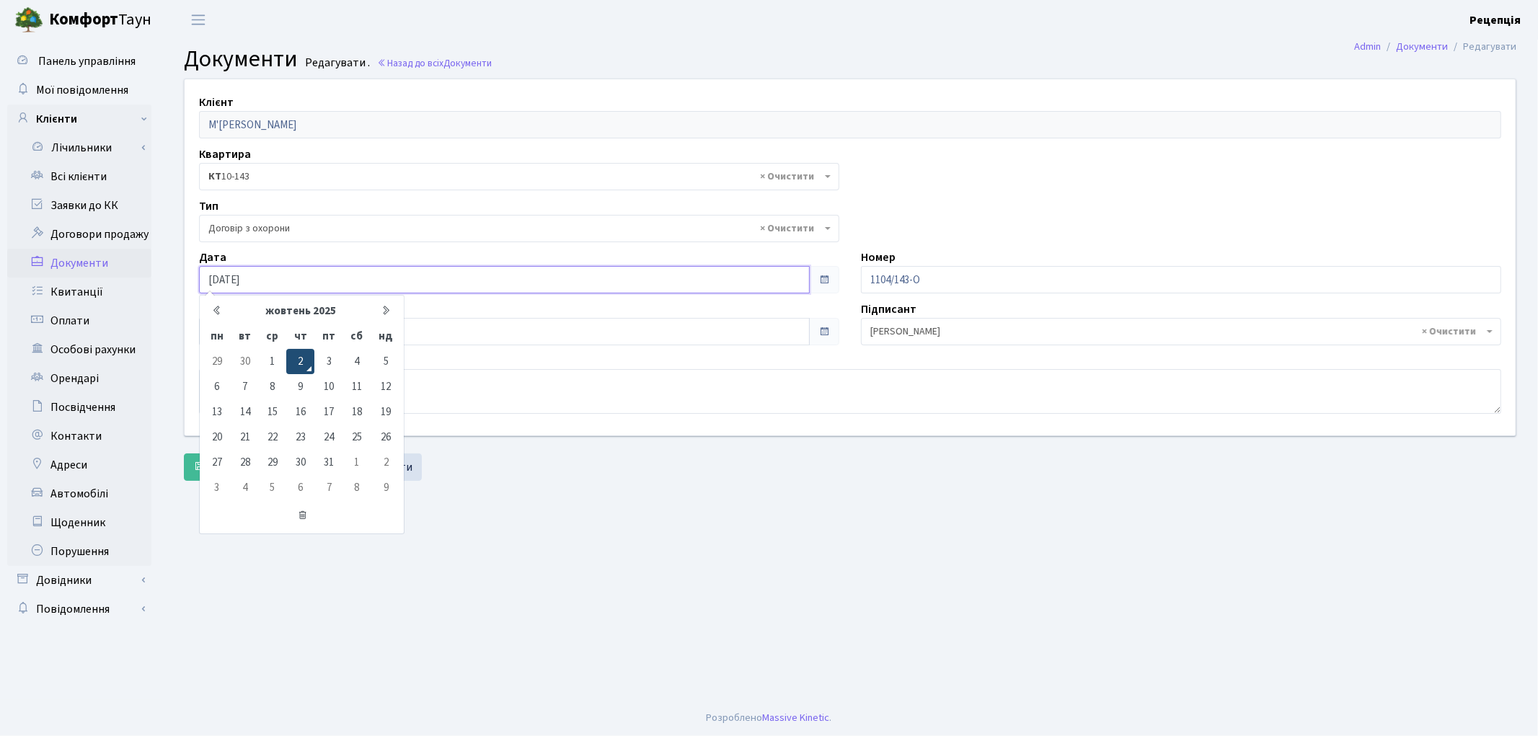
click at [303, 359] on td "2" at bounding box center [300, 361] width 28 height 25
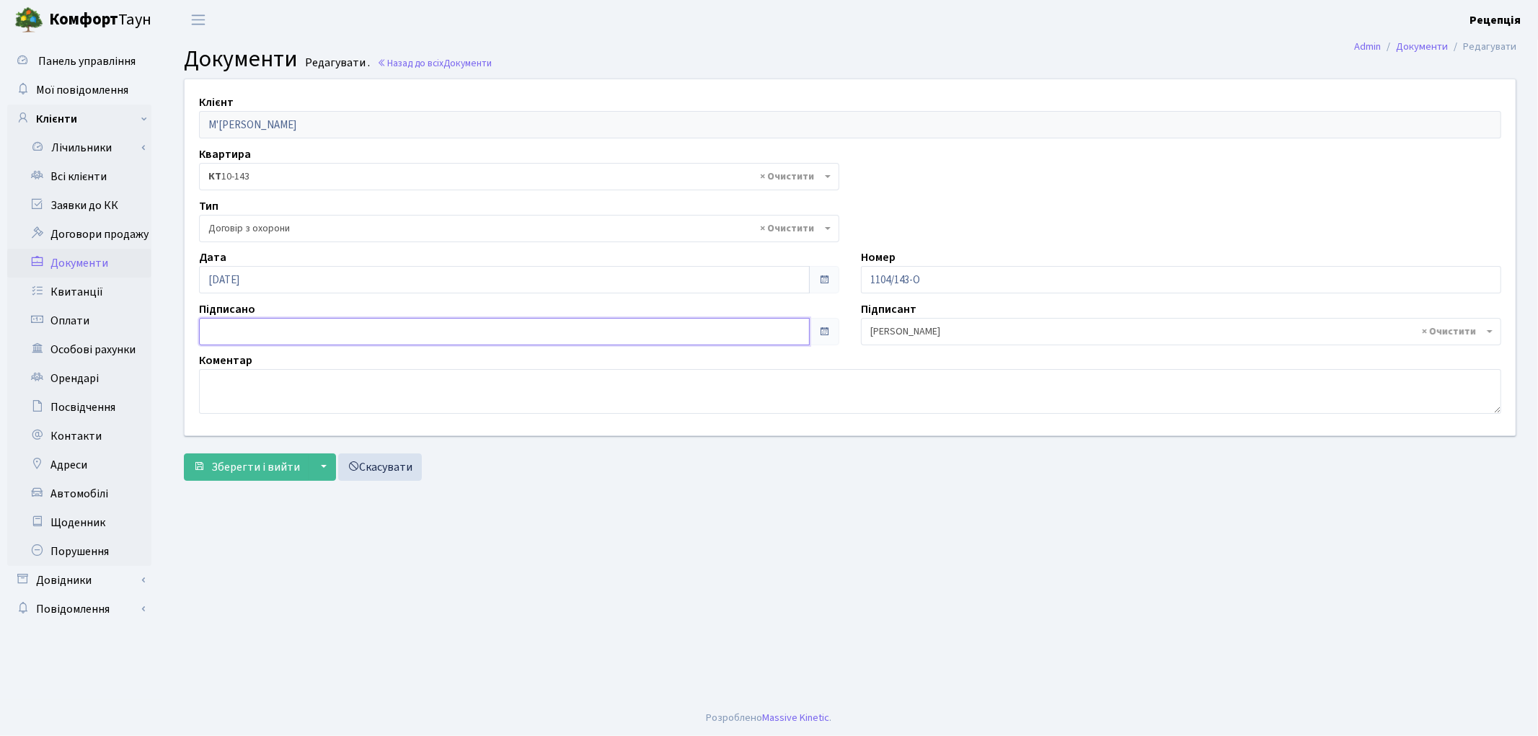
type input "[DATE]"
click at [265, 334] on input "[DATE]" at bounding box center [504, 331] width 611 height 27
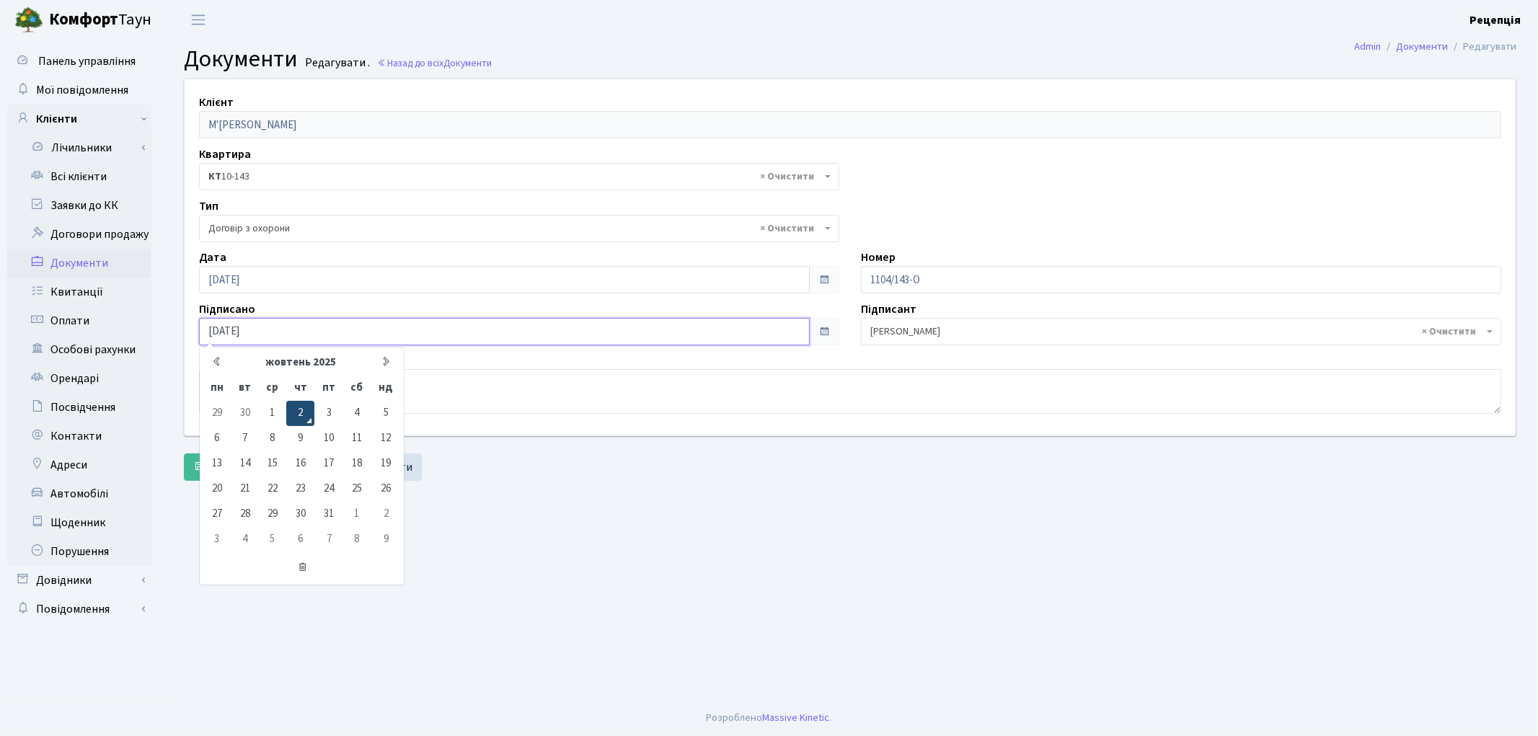
click at [301, 413] on td "2" at bounding box center [300, 413] width 28 height 25
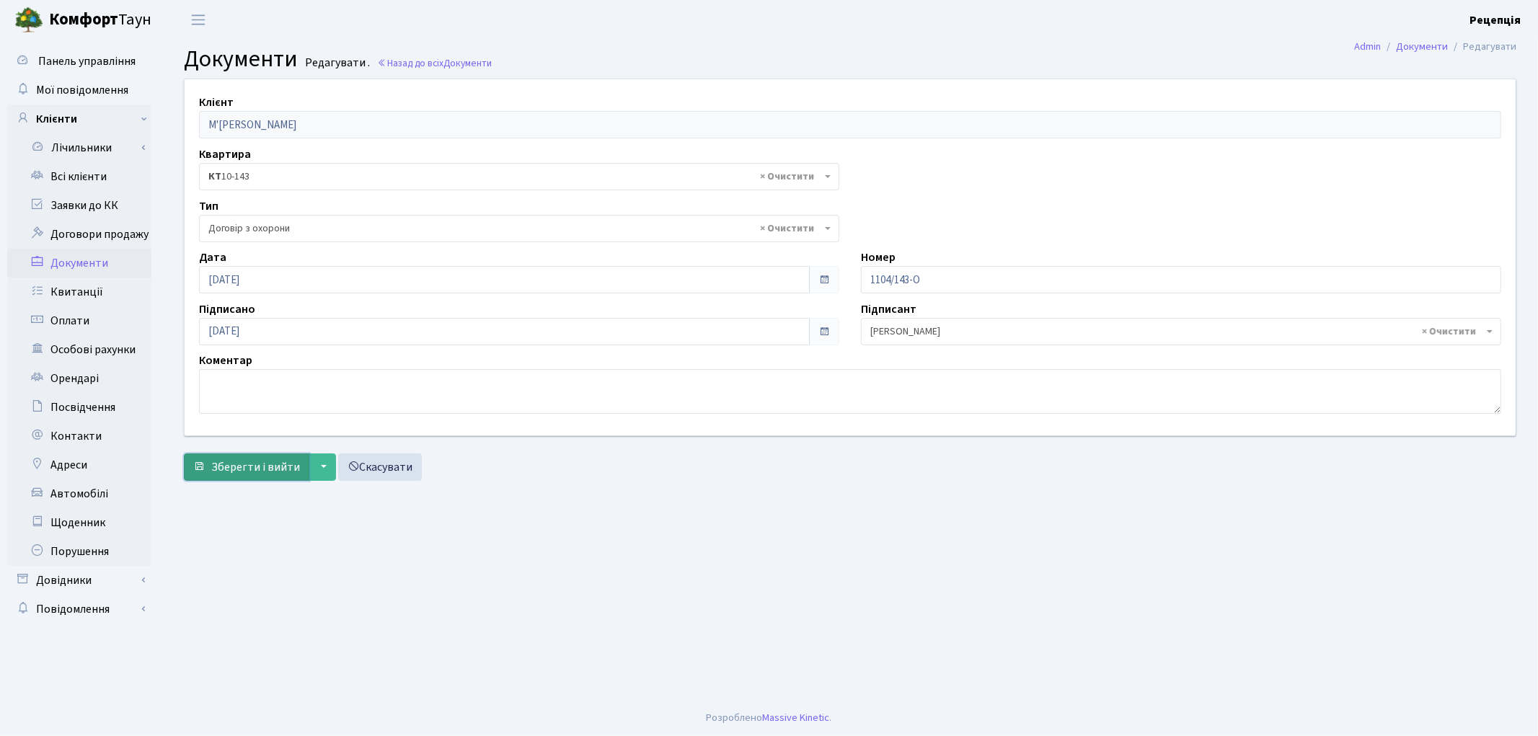
click at [260, 466] on span "Зберегти і вийти" at bounding box center [255, 467] width 89 height 16
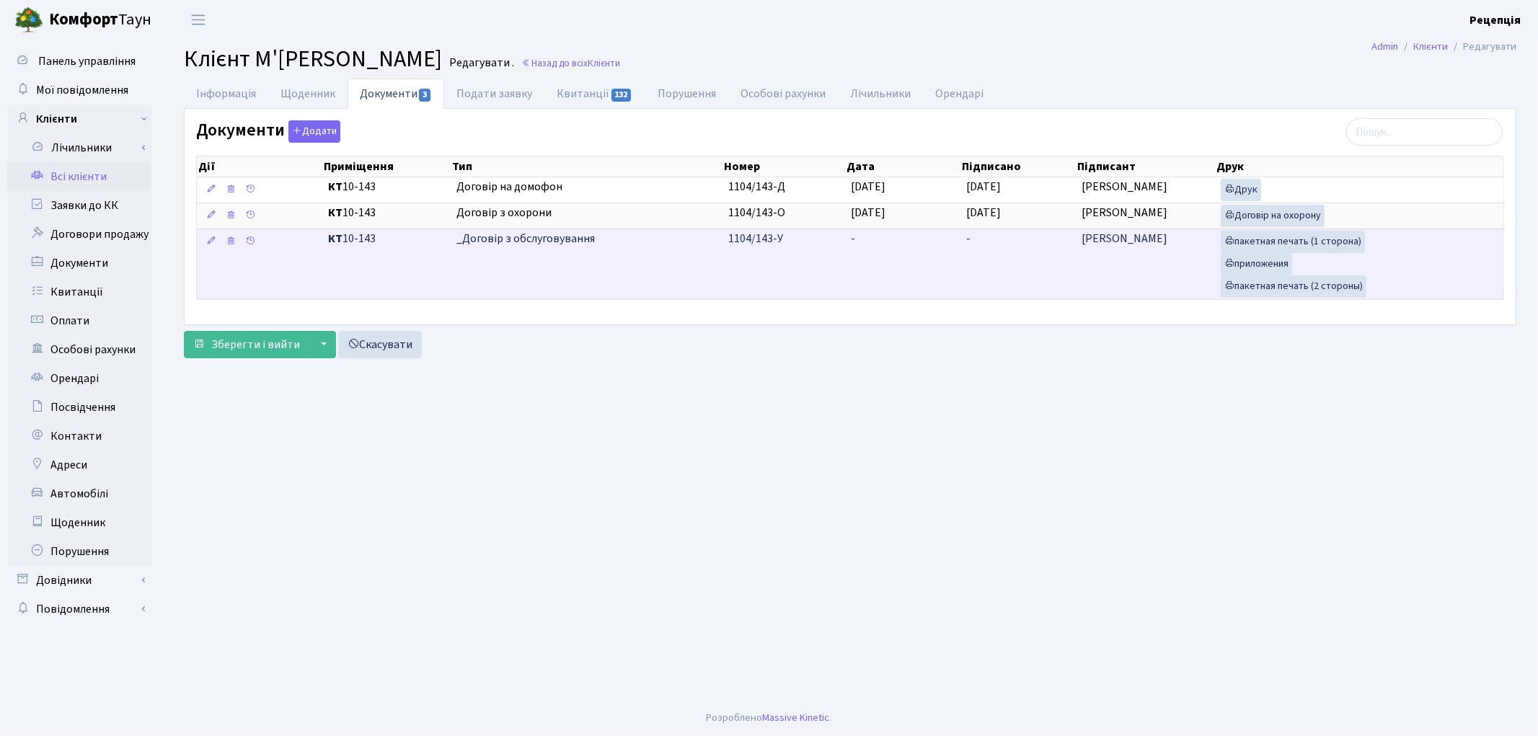
click at [875, 253] on td "-" at bounding box center [902, 264] width 115 height 71
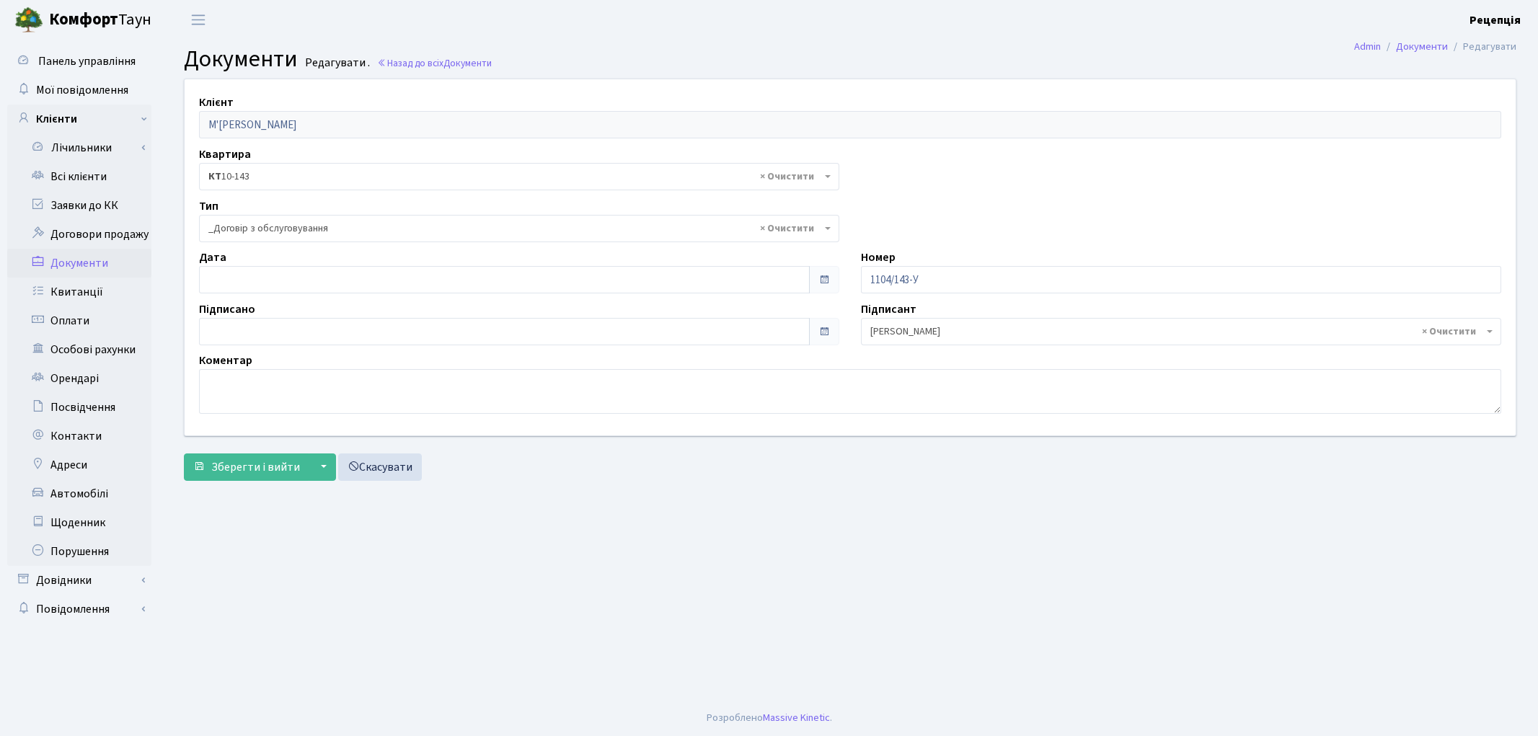
select select "289"
type input "[DATE]"
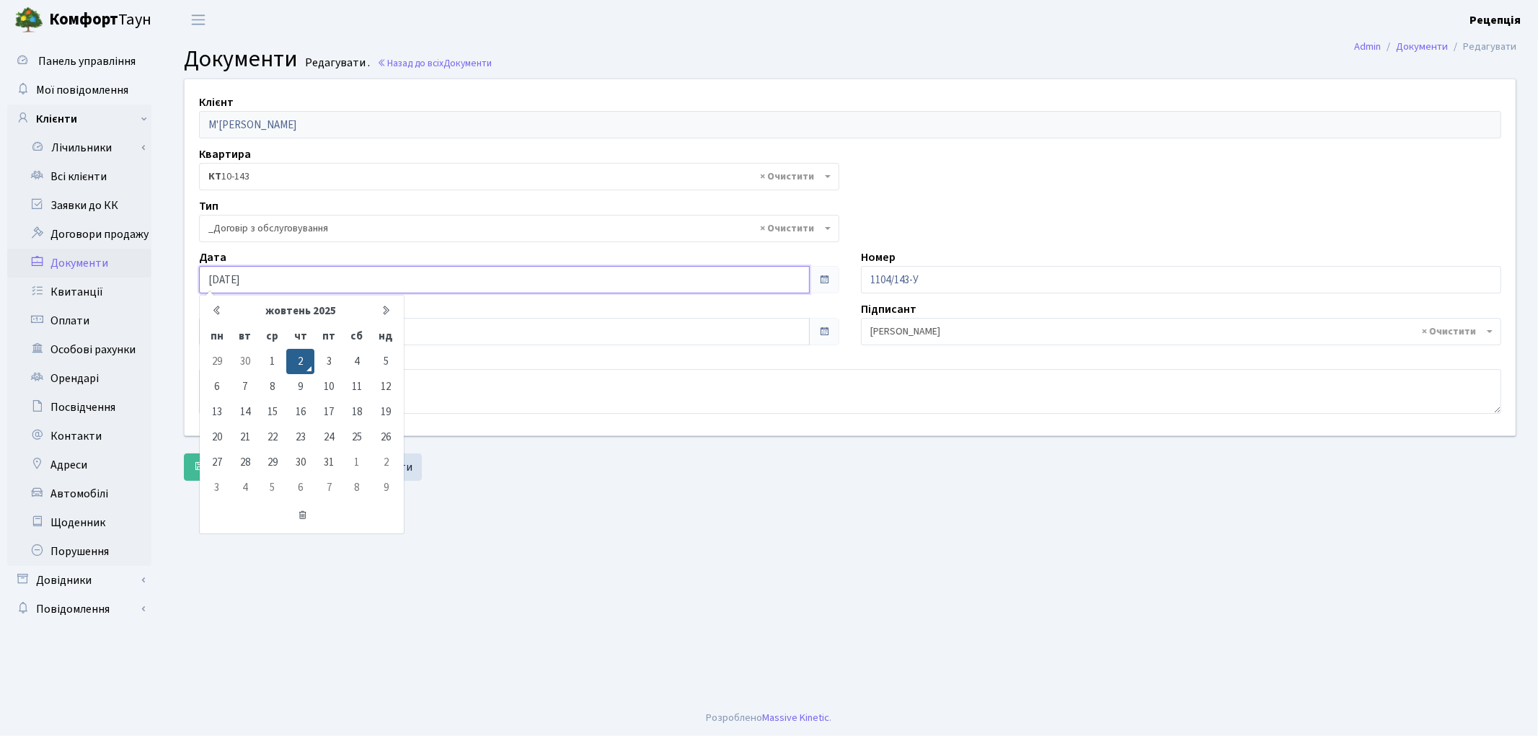
click at [254, 280] on input "[DATE]" at bounding box center [504, 279] width 611 height 27
click at [301, 366] on td "2" at bounding box center [300, 361] width 28 height 25
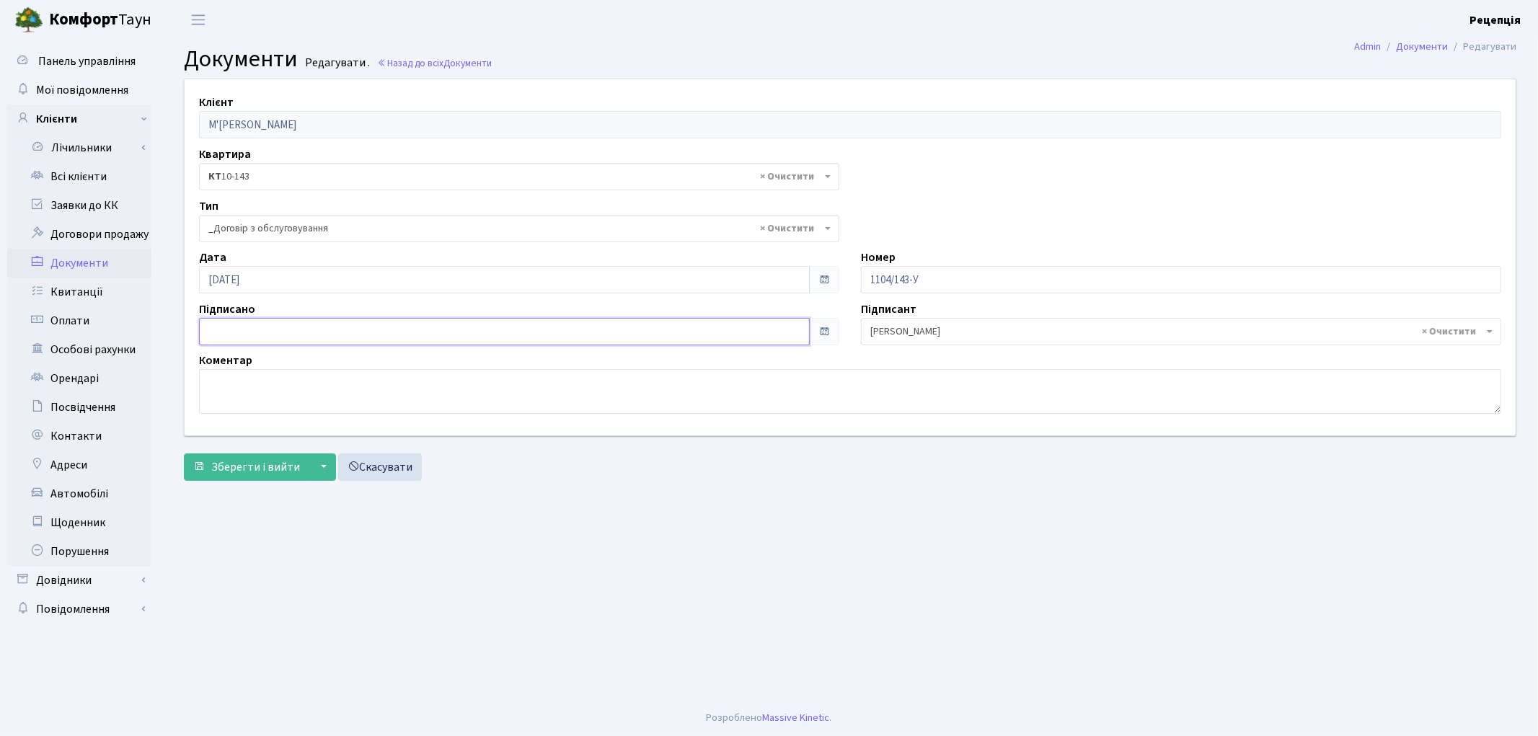
type input "02.10.2025"
click at [262, 320] on input "02.10.2025" at bounding box center [504, 331] width 611 height 27
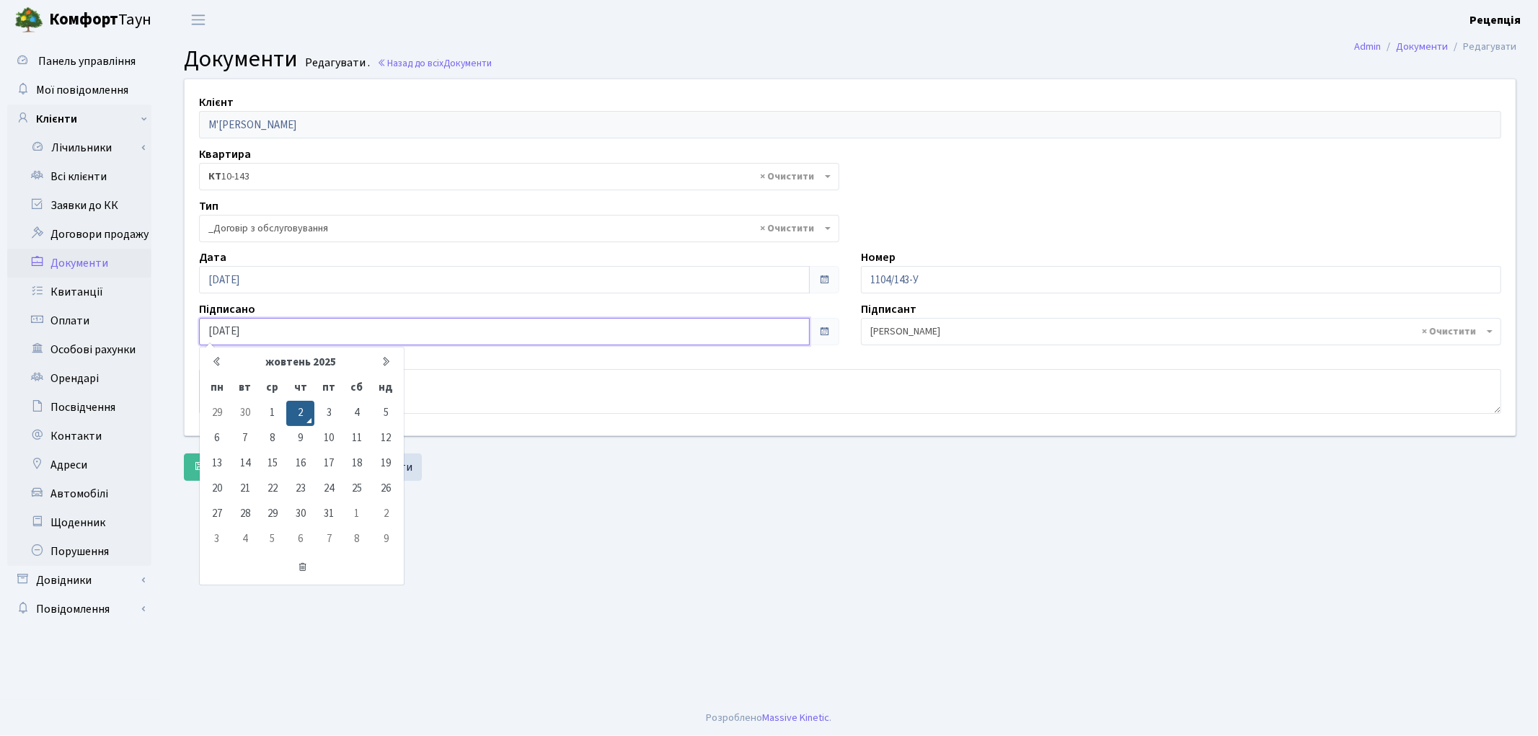
click at [299, 408] on td "2" at bounding box center [300, 413] width 28 height 25
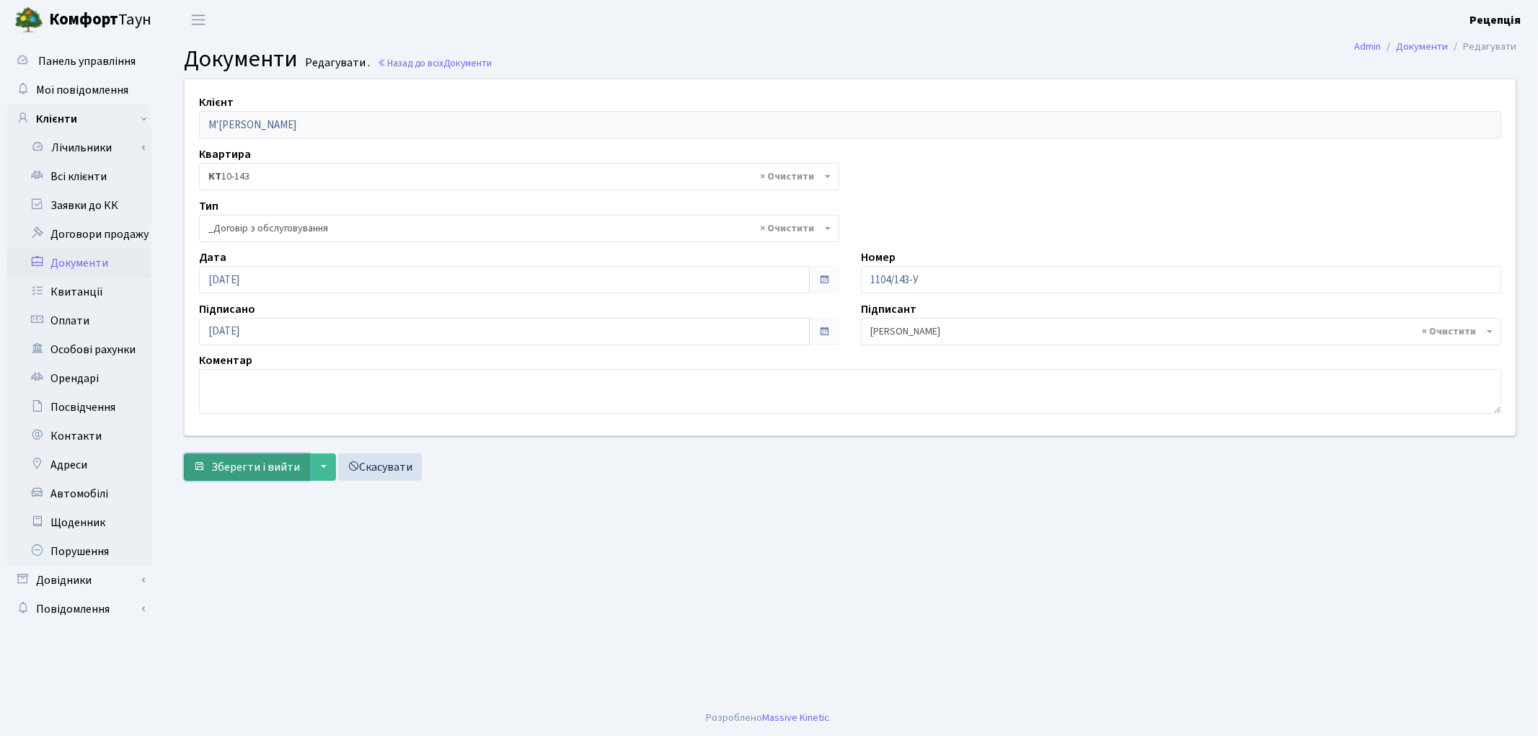
click at [257, 464] on span "Зберегти і вийти" at bounding box center [255, 467] width 89 height 16
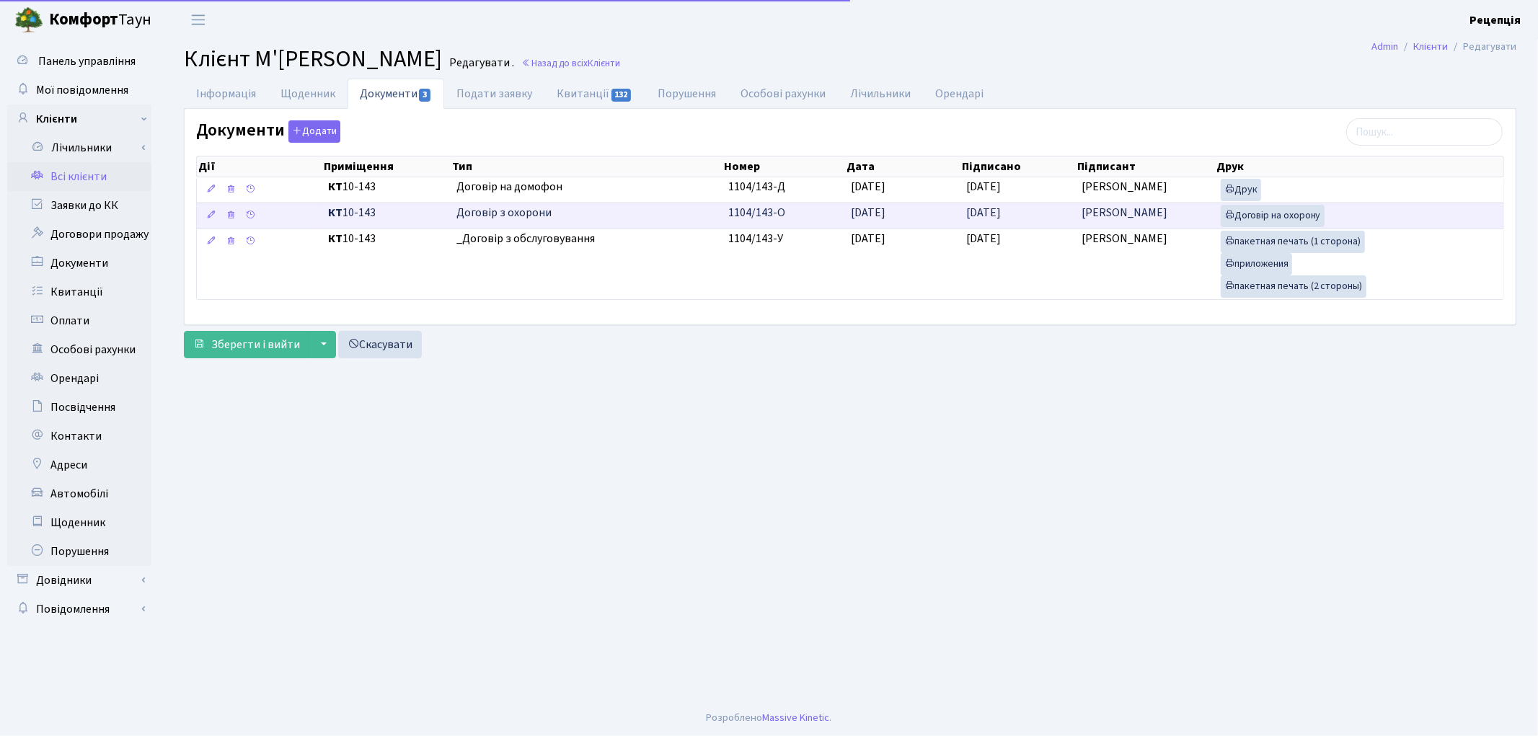
click at [909, 210] on td "02.10.2025" at bounding box center [902, 216] width 115 height 26
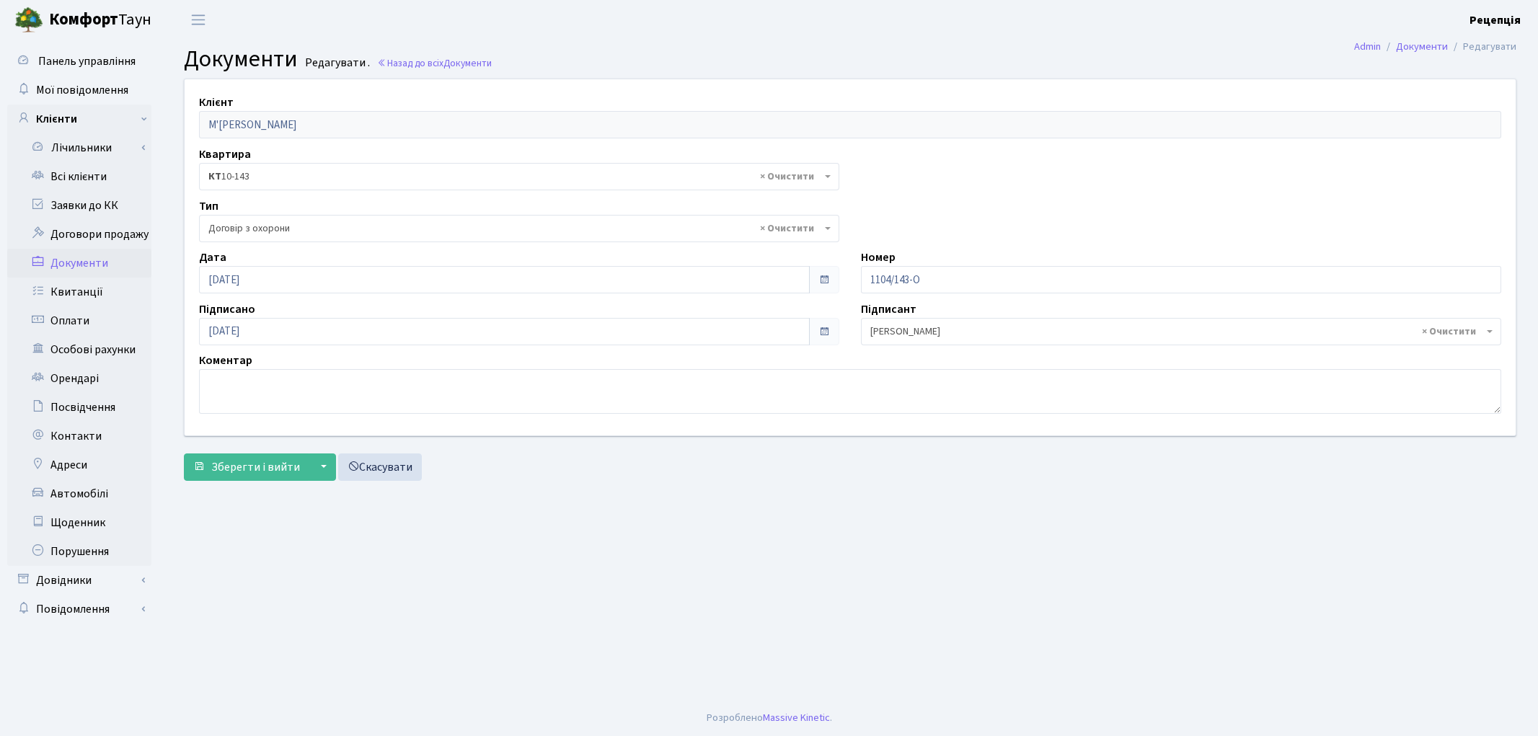
select select "290"
click at [277, 283] on input "[DATE]" at bounding box center [504, 279] width 611 height 27
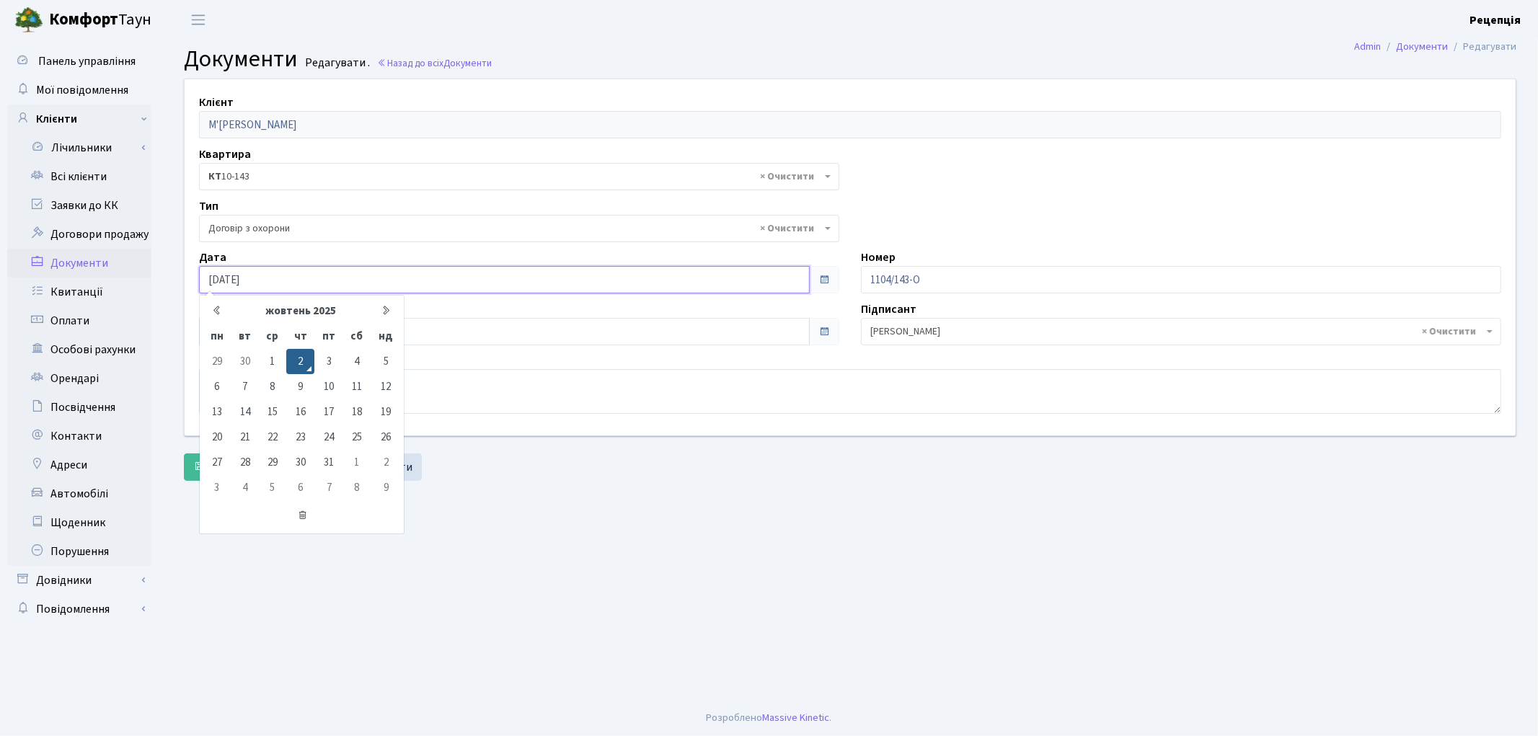
type input "[DATE]"
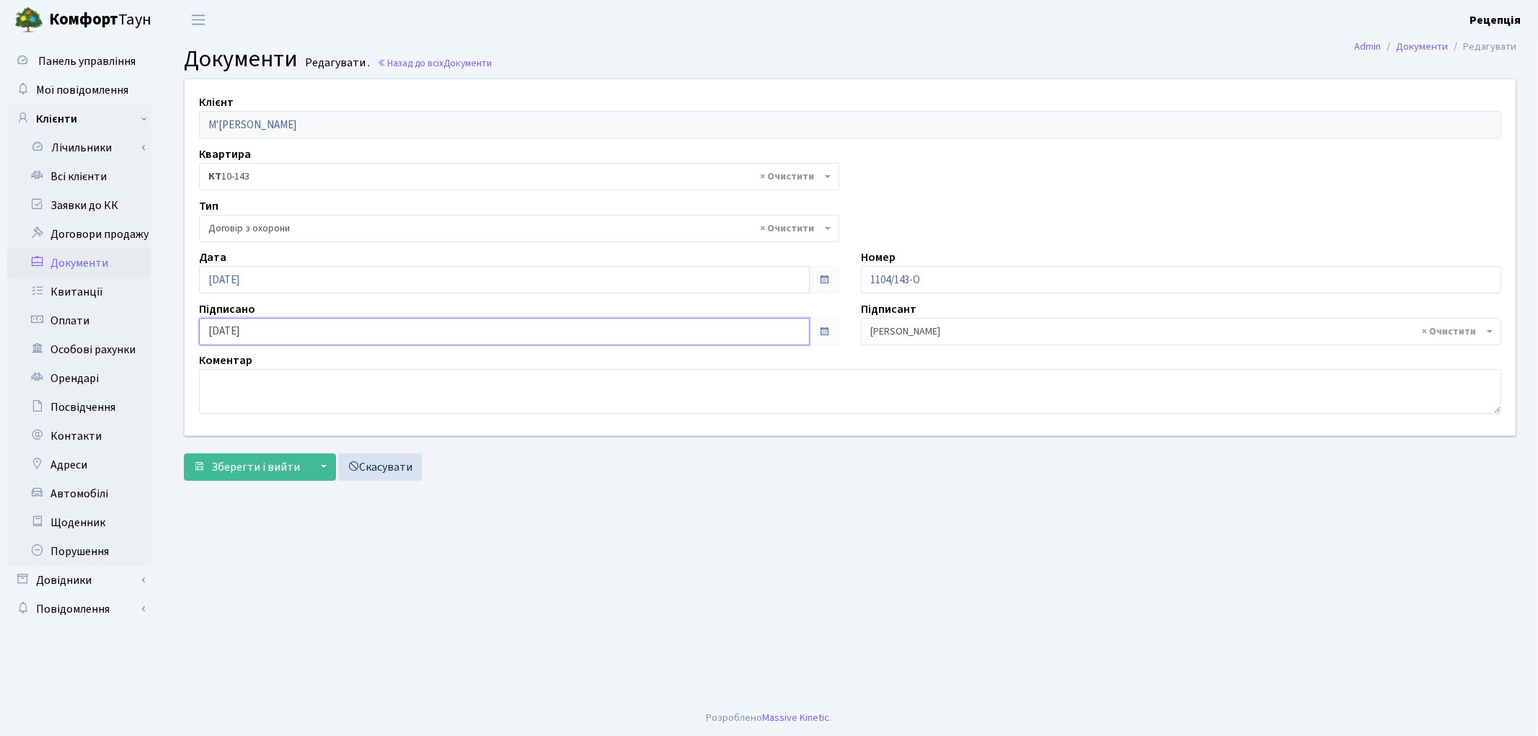
click at [279, 323] on input "[DATE]" at bounding box center [504, 331] width 611 height 27
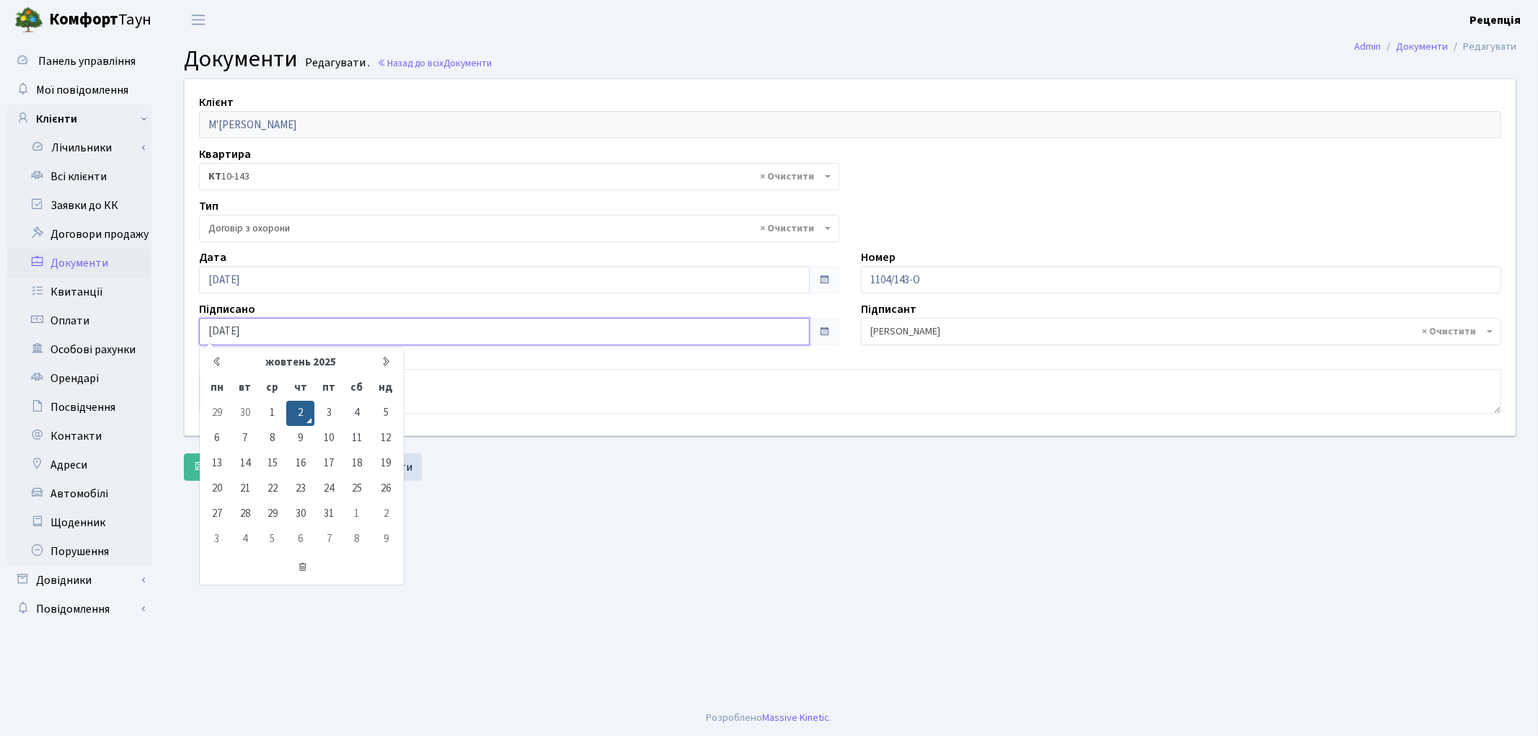
type input "[DATE]"
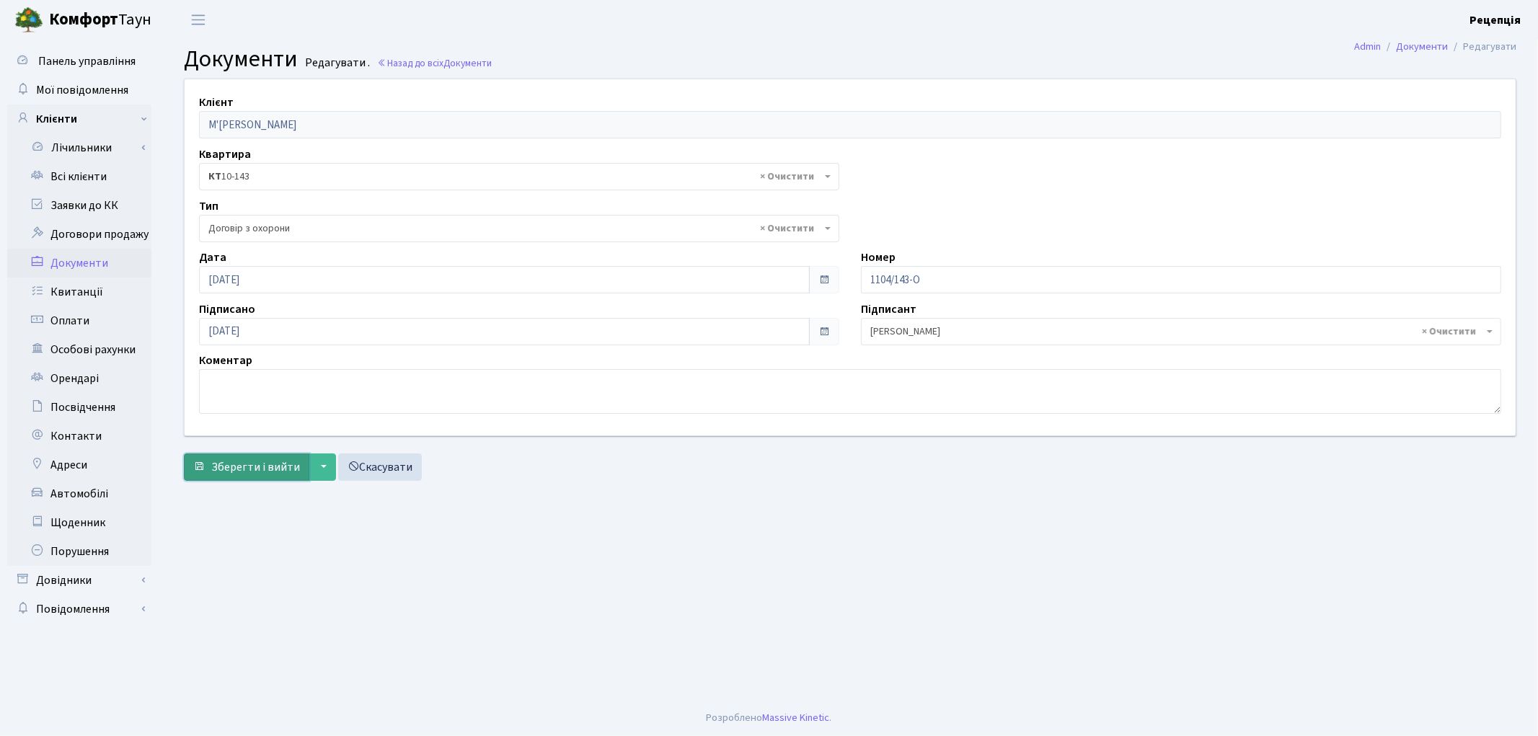
click at [241, 466] on span "Зберегти і вийти" at bounding box center [255, 467] width 89 height 16
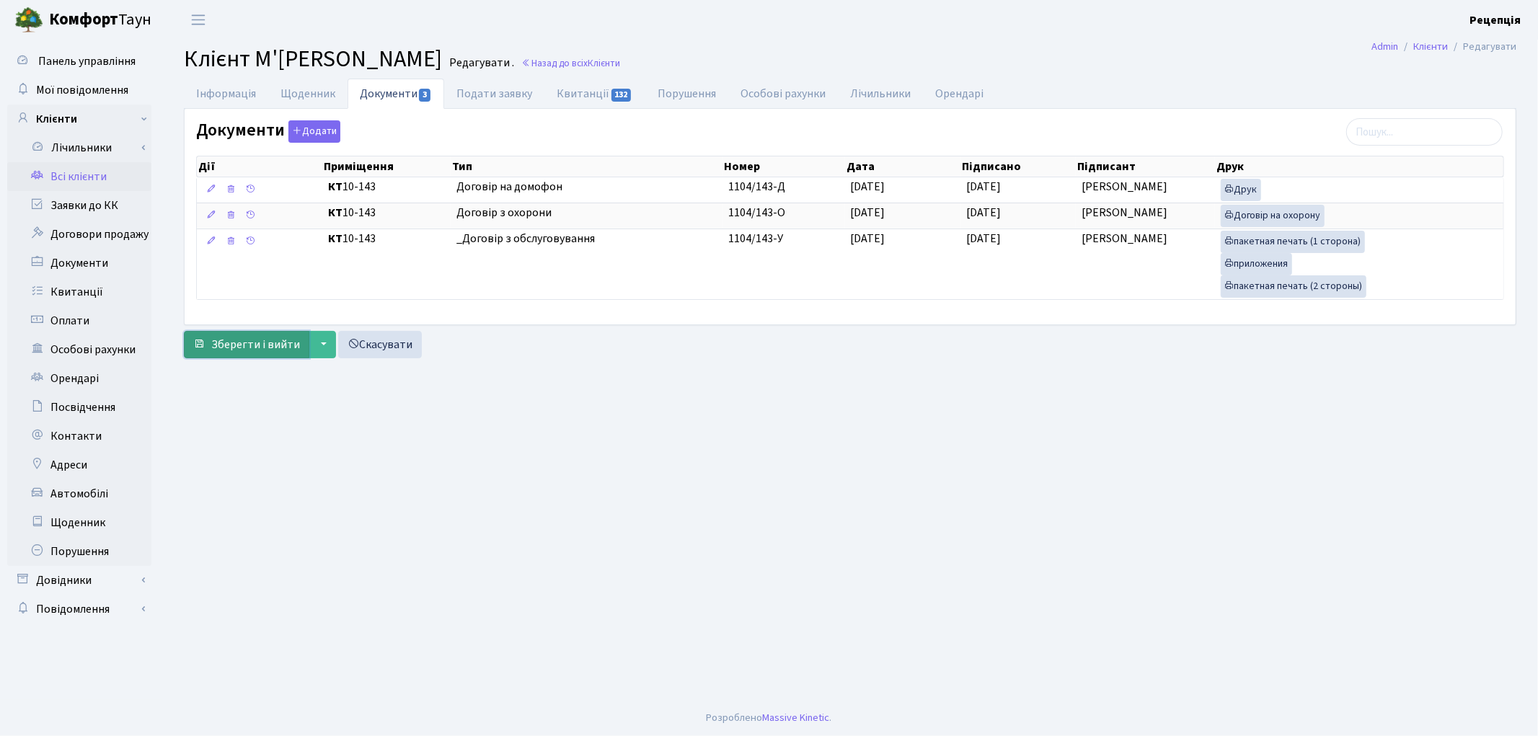
click at [249, 350] on span "Зберегти і вийти" at bounding box center [255, 345] width 89 height 16
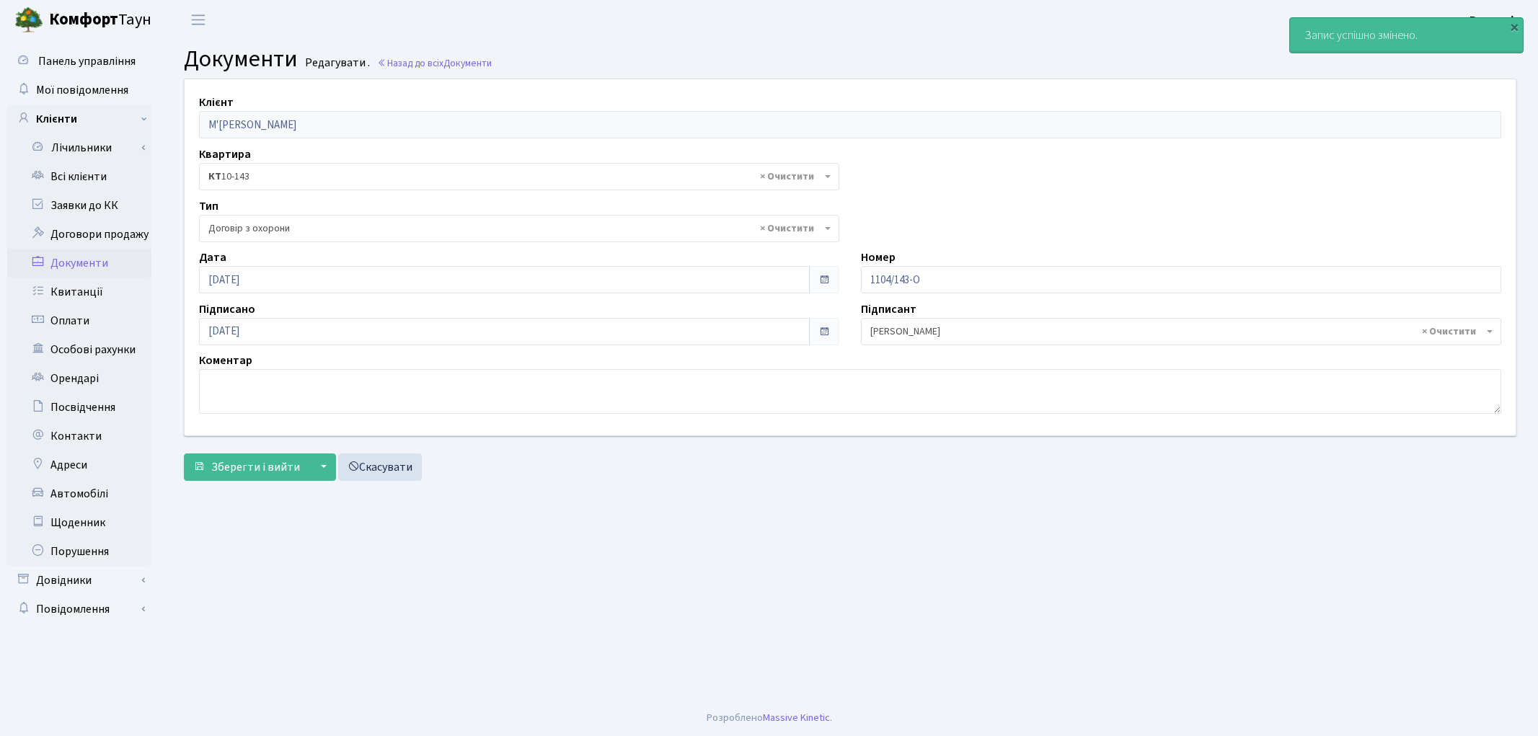
select select "290"
click at [90, 169] on link "Всі клієнти" at bounding box center [79, 176] width 144 height 29
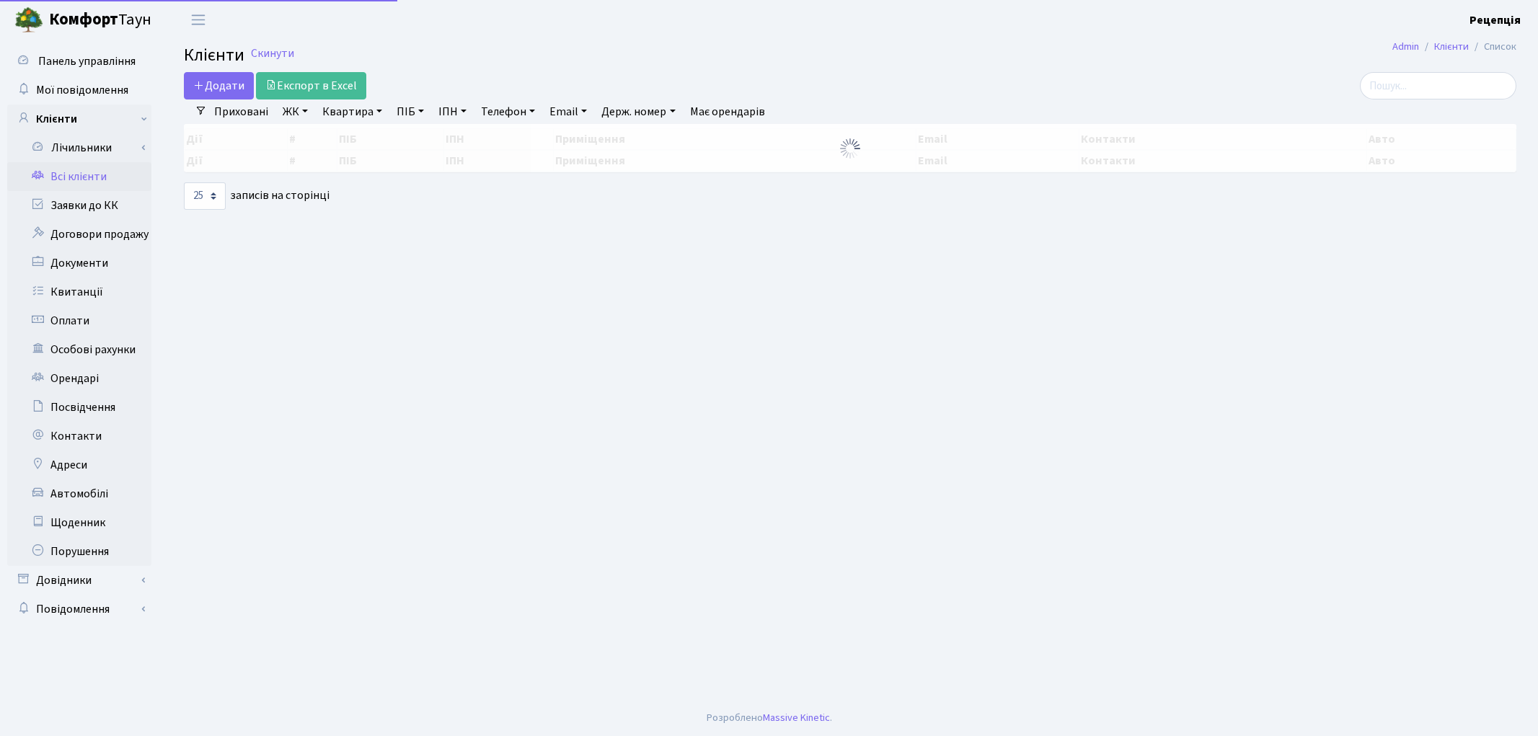
select select "25"
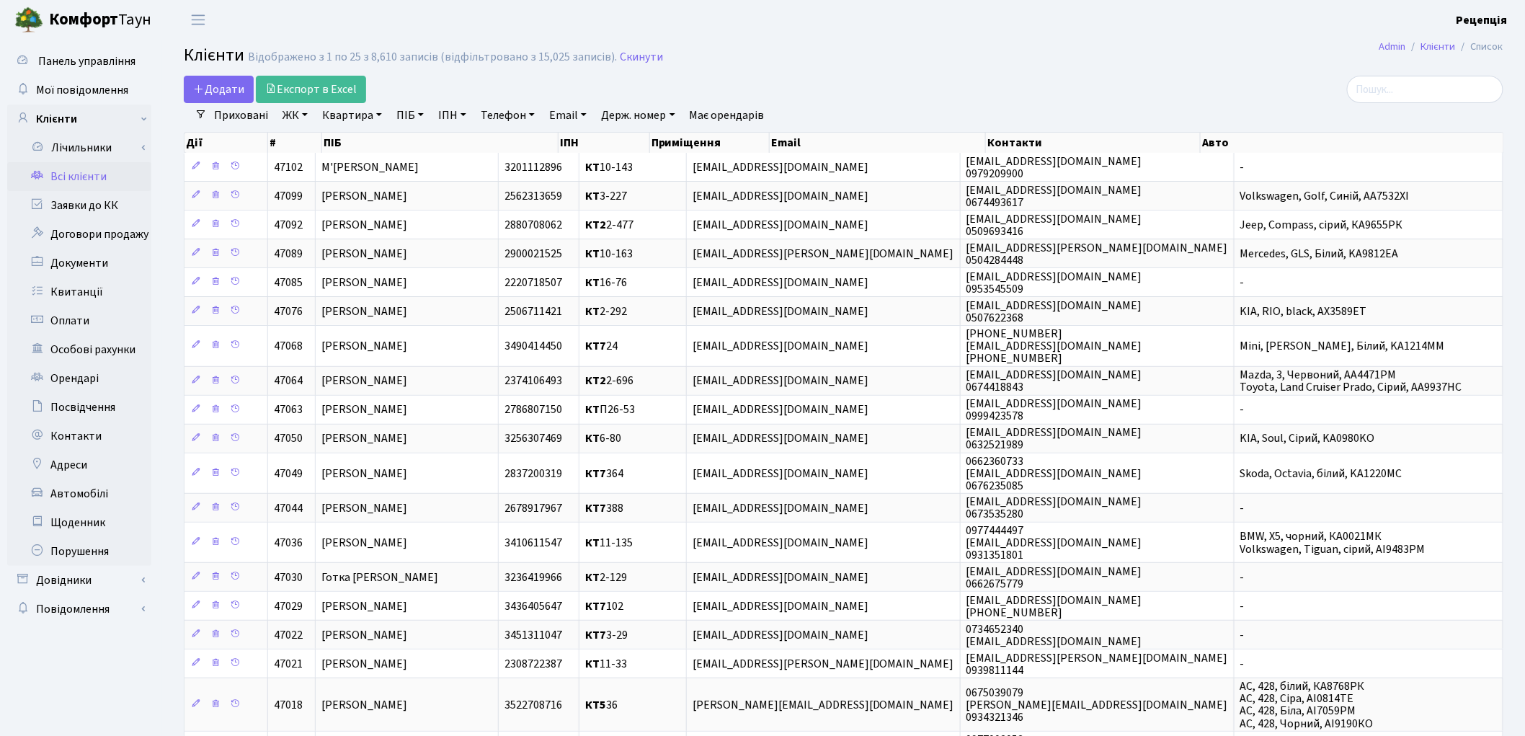
click at [401, 113] on link "ПІБ" at bounding box center [410, 115] width 39 height 25
type input "юрчак"
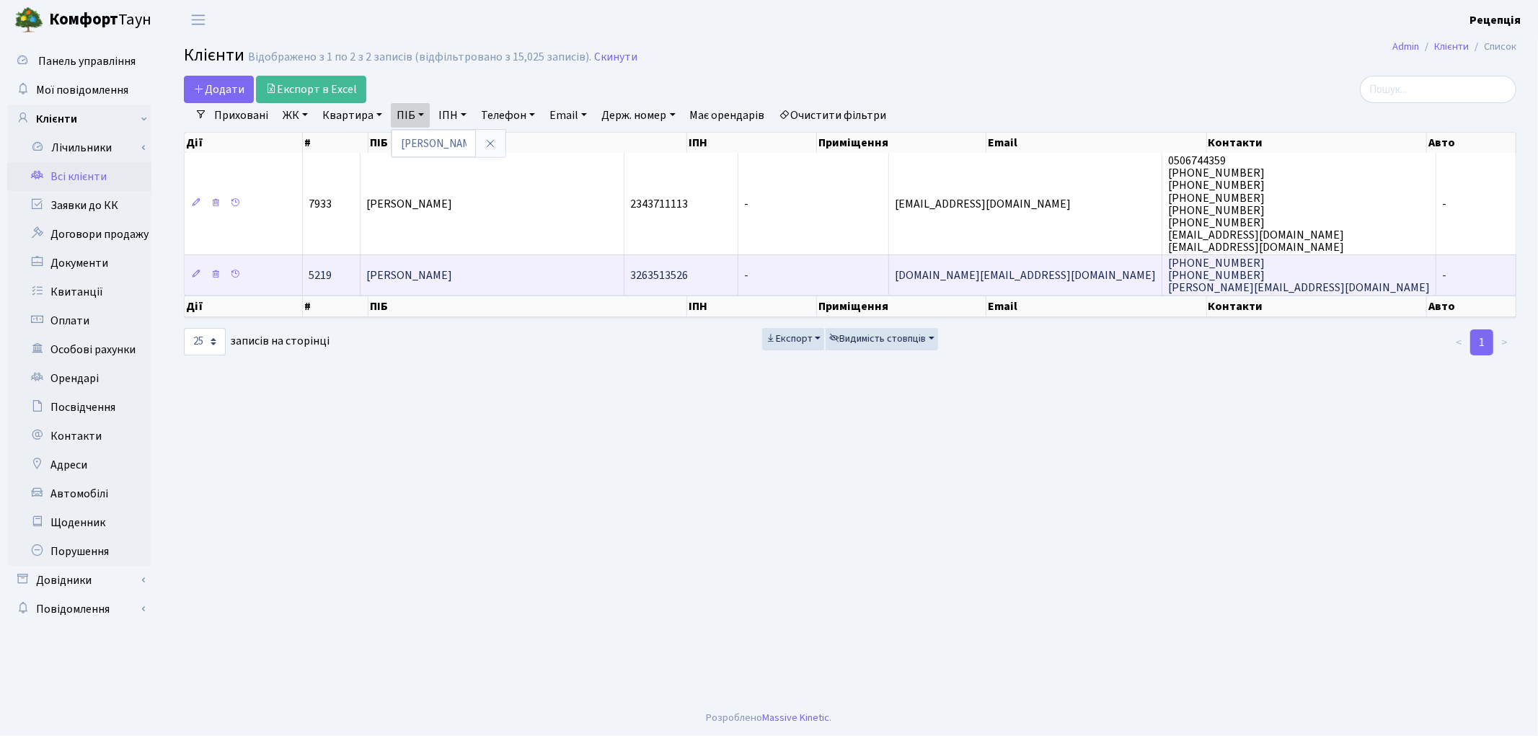
click at [452, 267] on span "Юрчак Анастасія Мирославівна" at bounding box center [409, 275] width 86 height 16
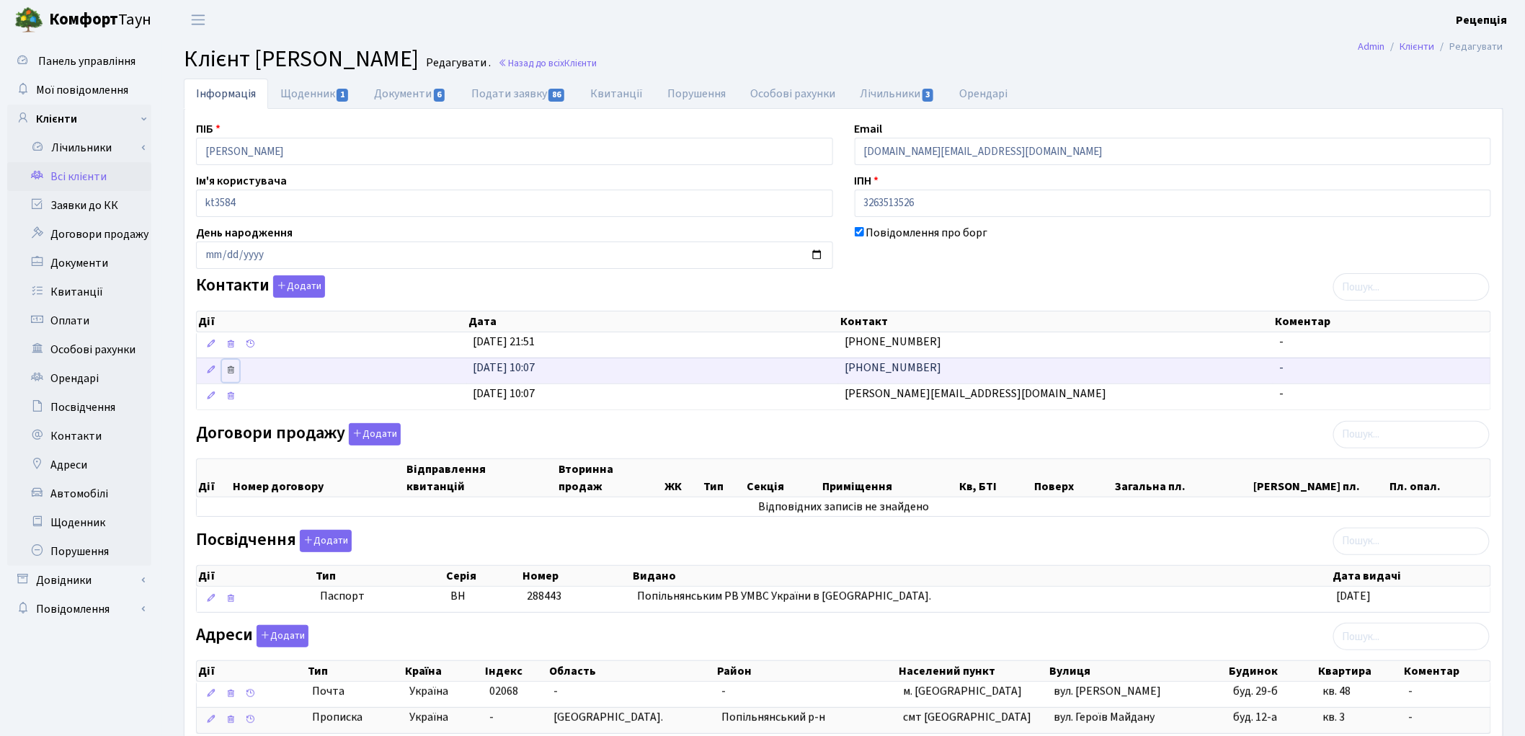
click at [232, 366] on icon at bounding box center [231, 370] width 10 height 10
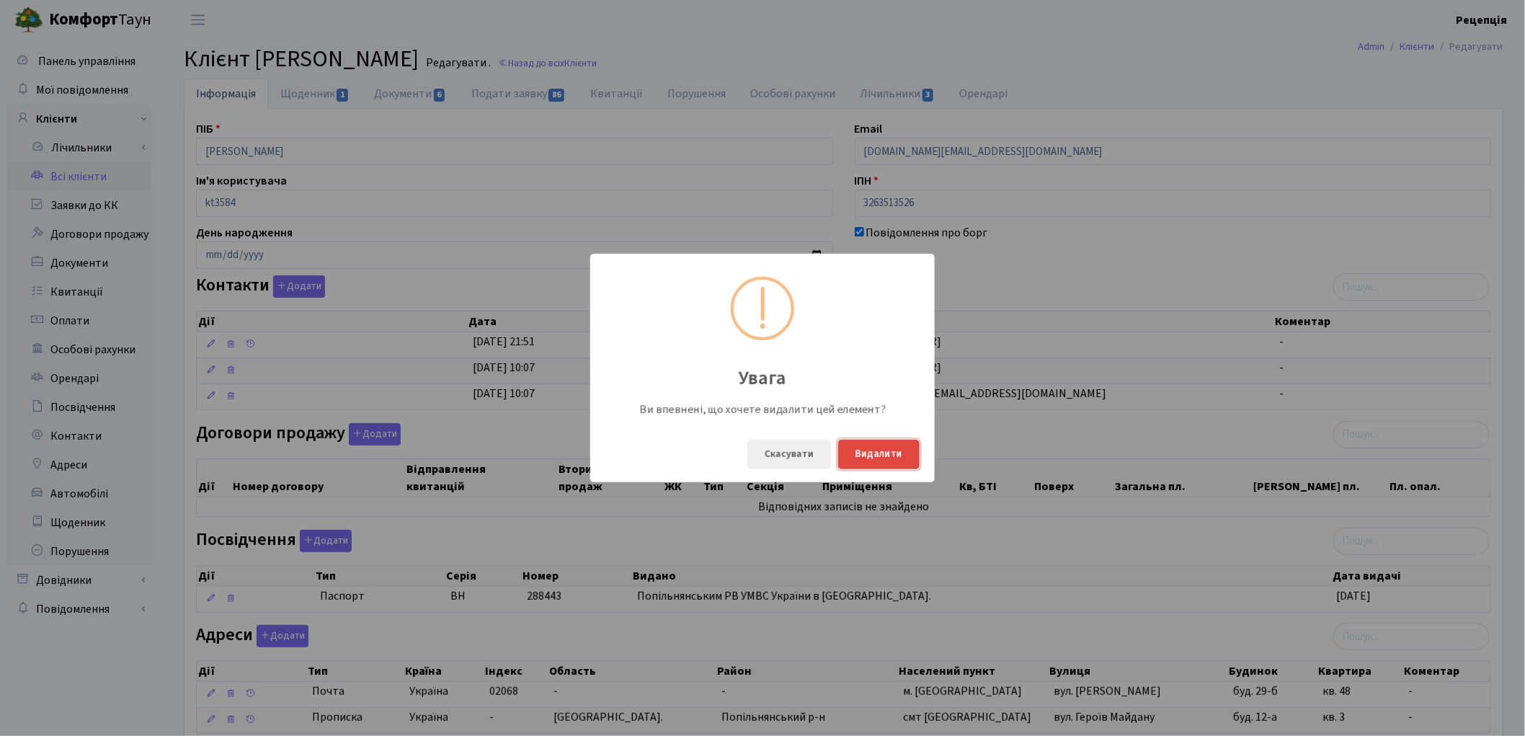
click at [892, 452] on button "Видалити" at bounding box center [878, 455] width 81 height 30
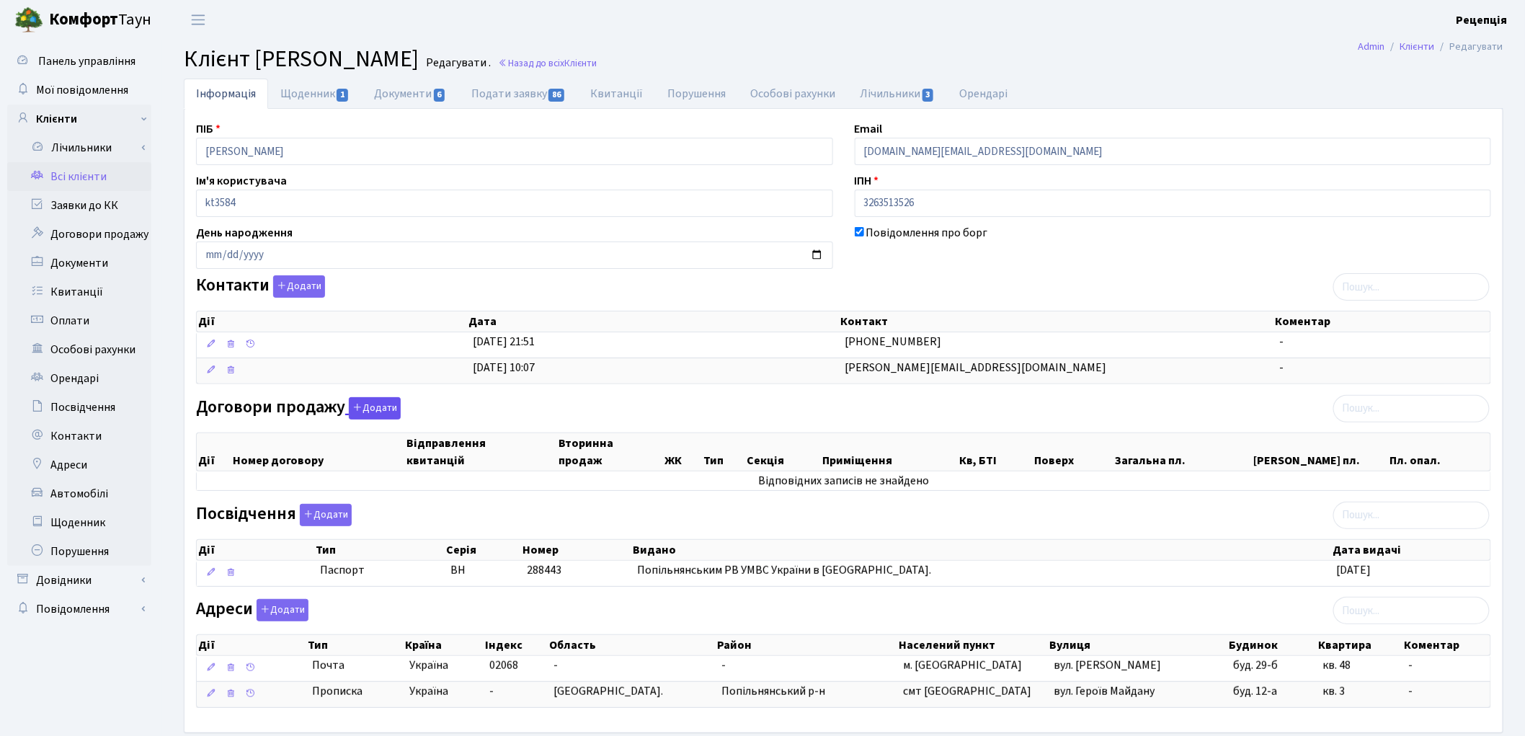
scroll to position [76, 0]
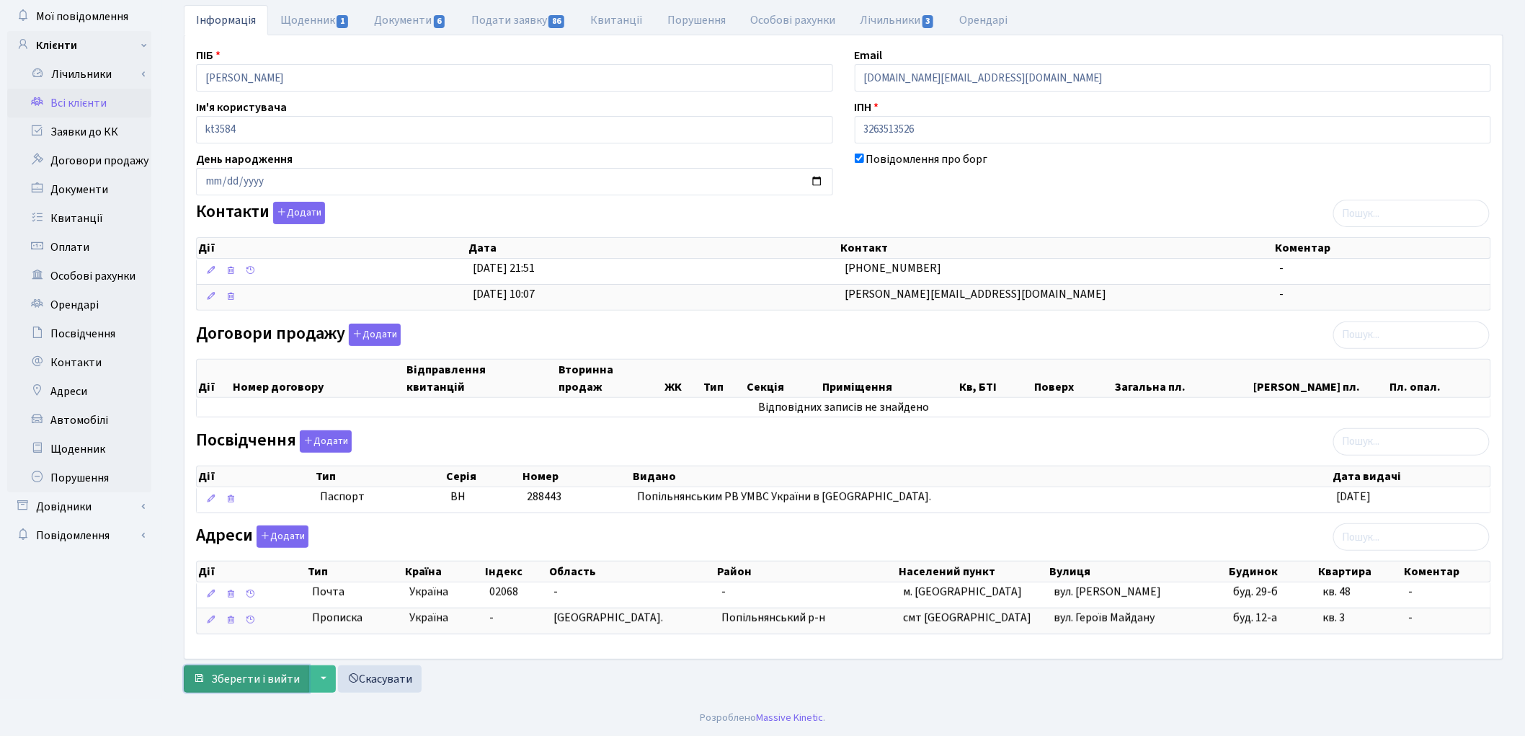
click at [225, 678] on span "Зберегти і вийти" at bounding box center [255, 679] width 89 height 16
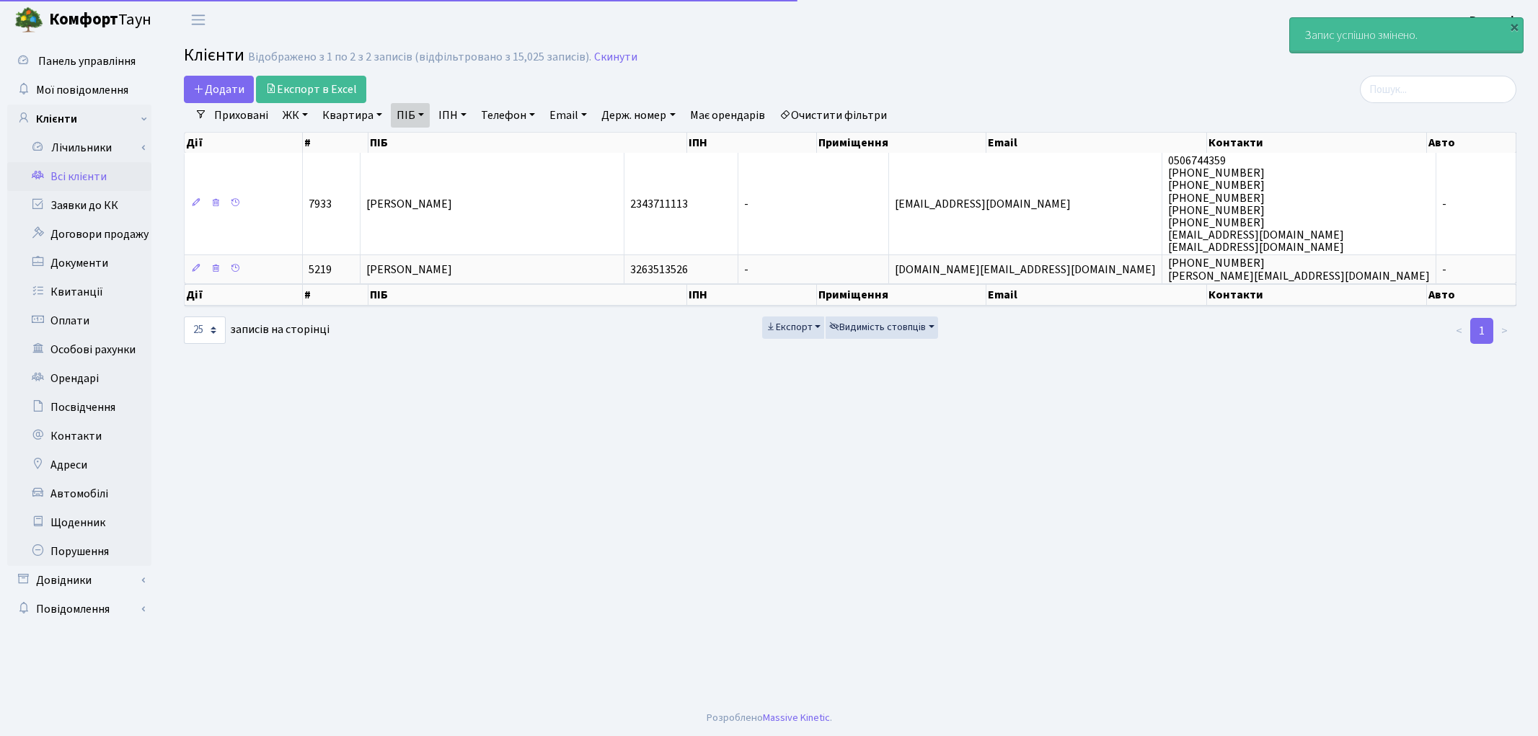
select select "25"
click at [84, 177] on link "Всі клієнти" at bounding box center [79, 176] width 144 height 29
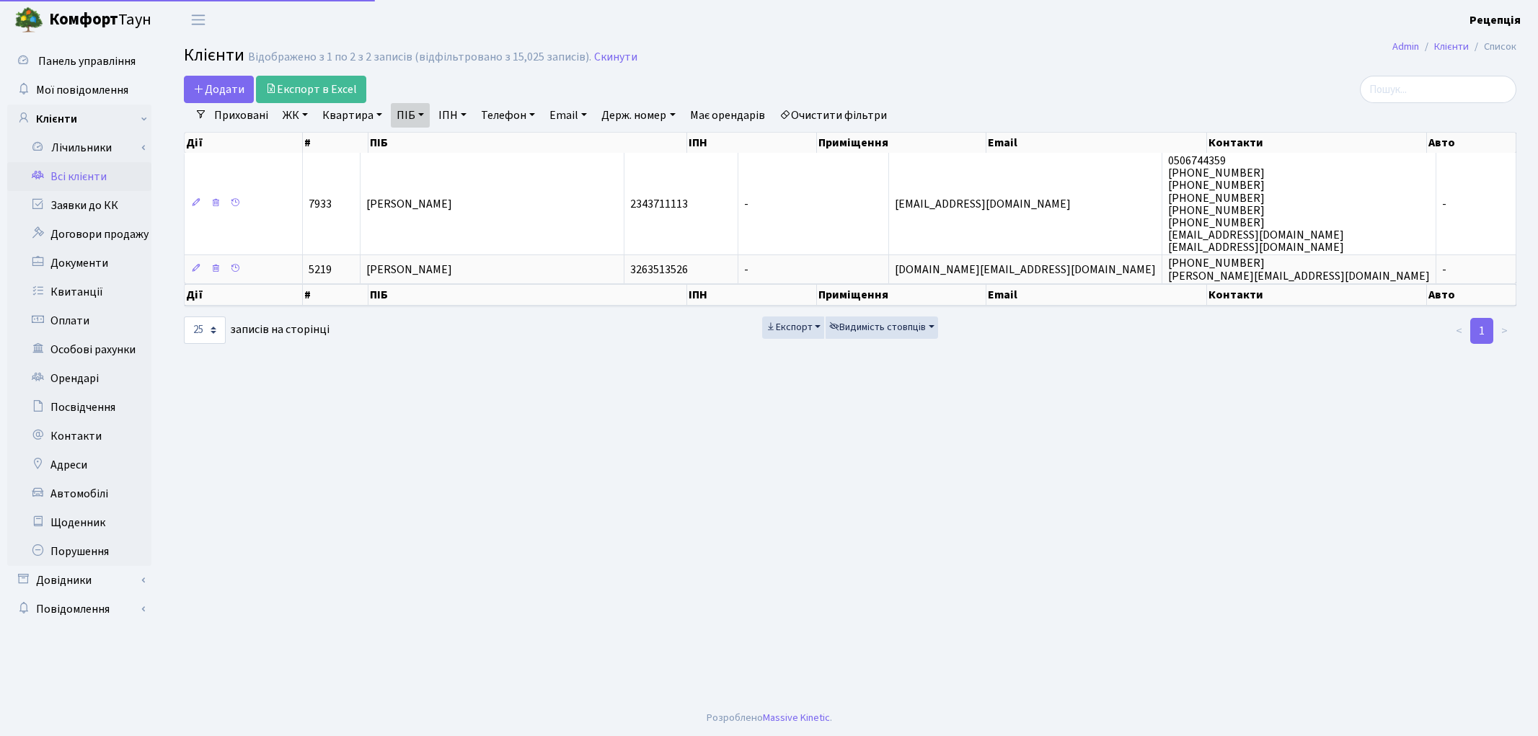
select select "25"
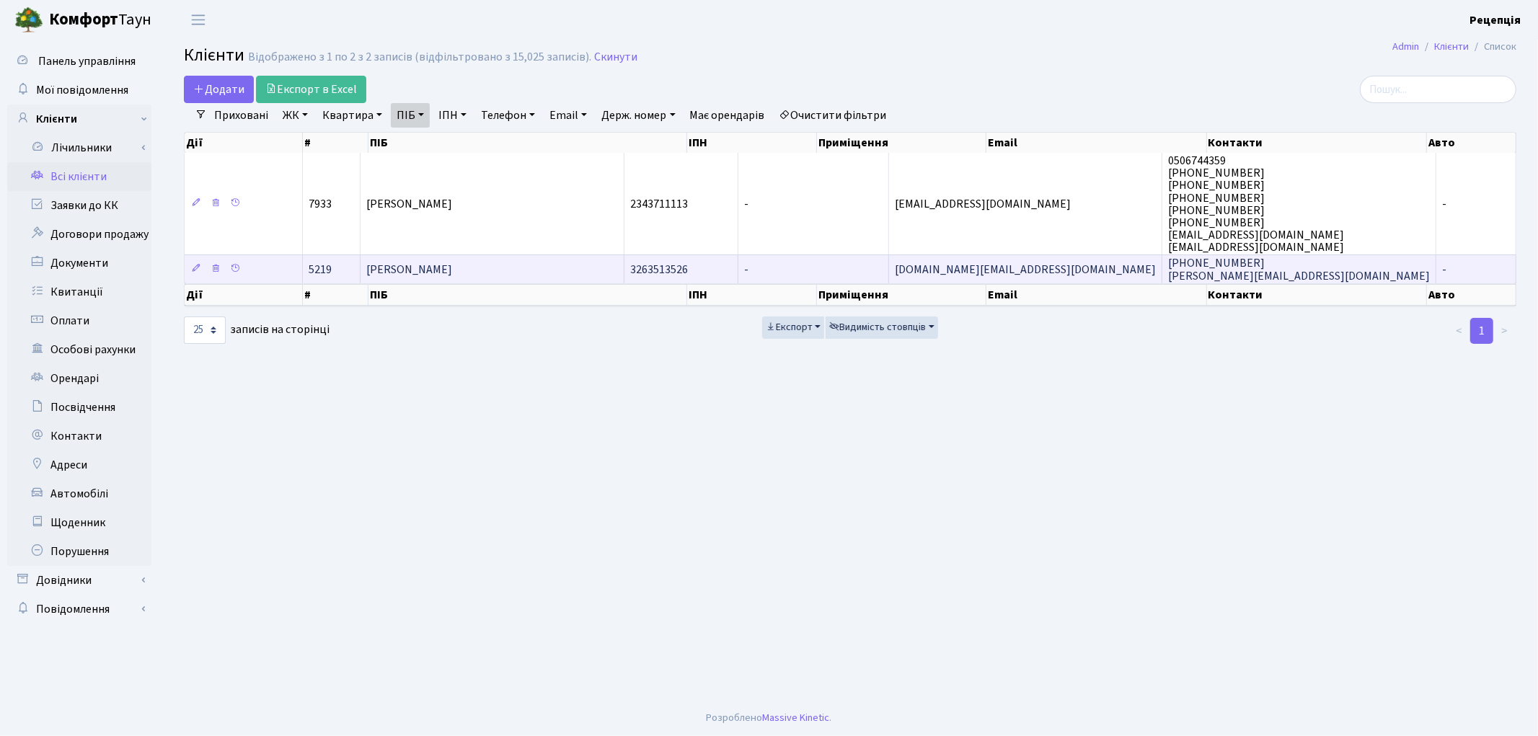
click at [452, 262] on span "[PERSON_NAME]" at bounding box center [409, 270] width 86 height 16
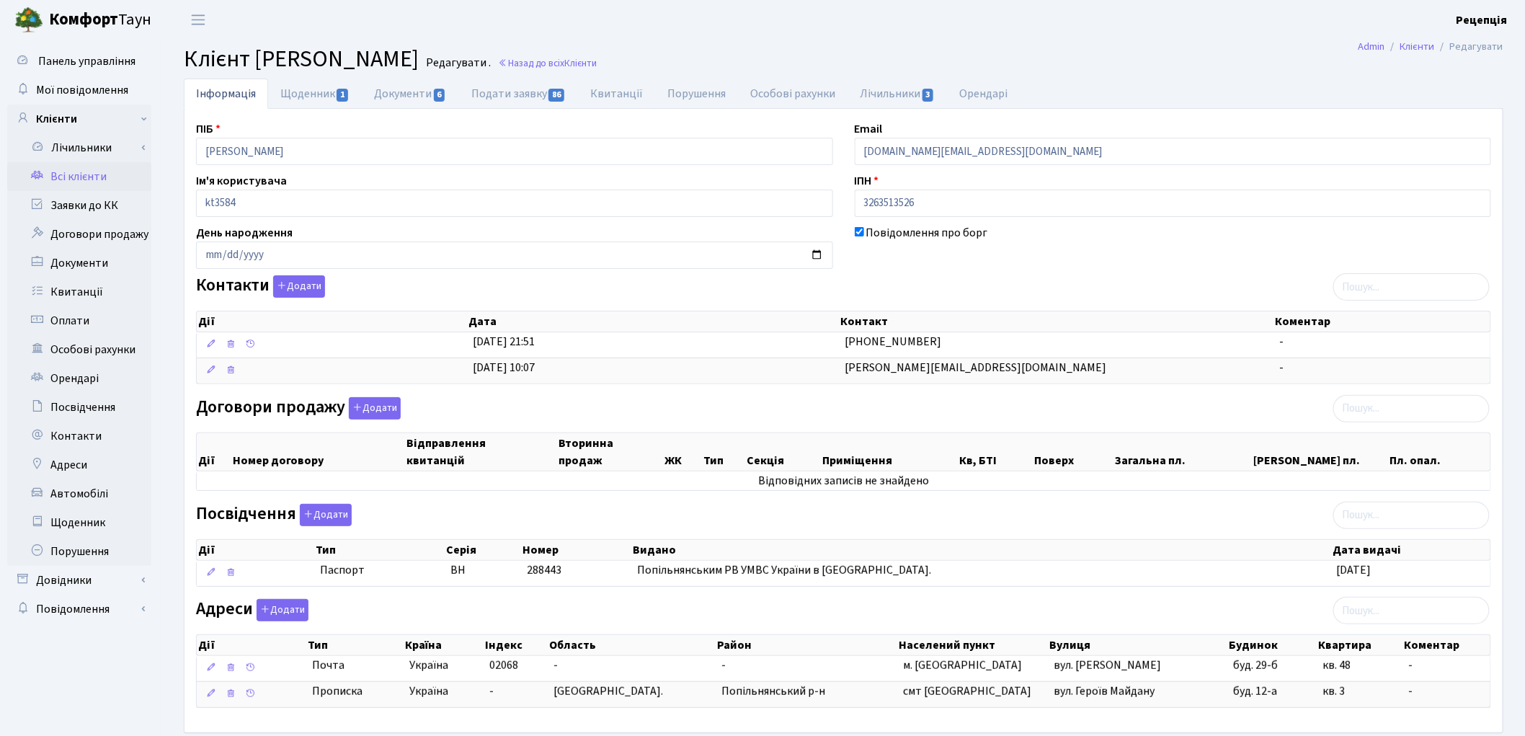
click at [99, 177] on link "Всі клієнти" at bounding box center [79, 176] width 144 height 29
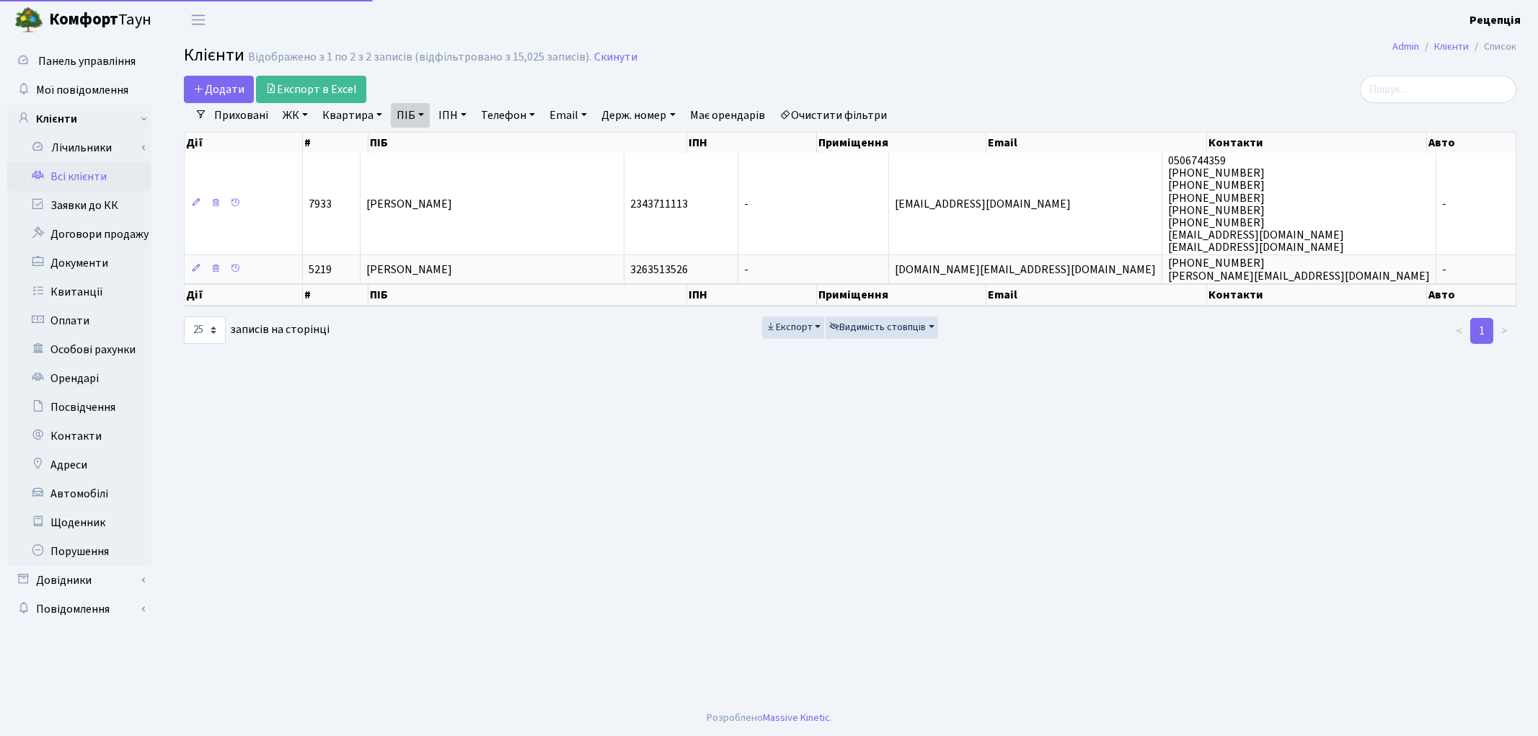
select select "25"
click at [867, 118] on link "Очистити фільтри" at bounding box center [833, 115] width 119 height 25
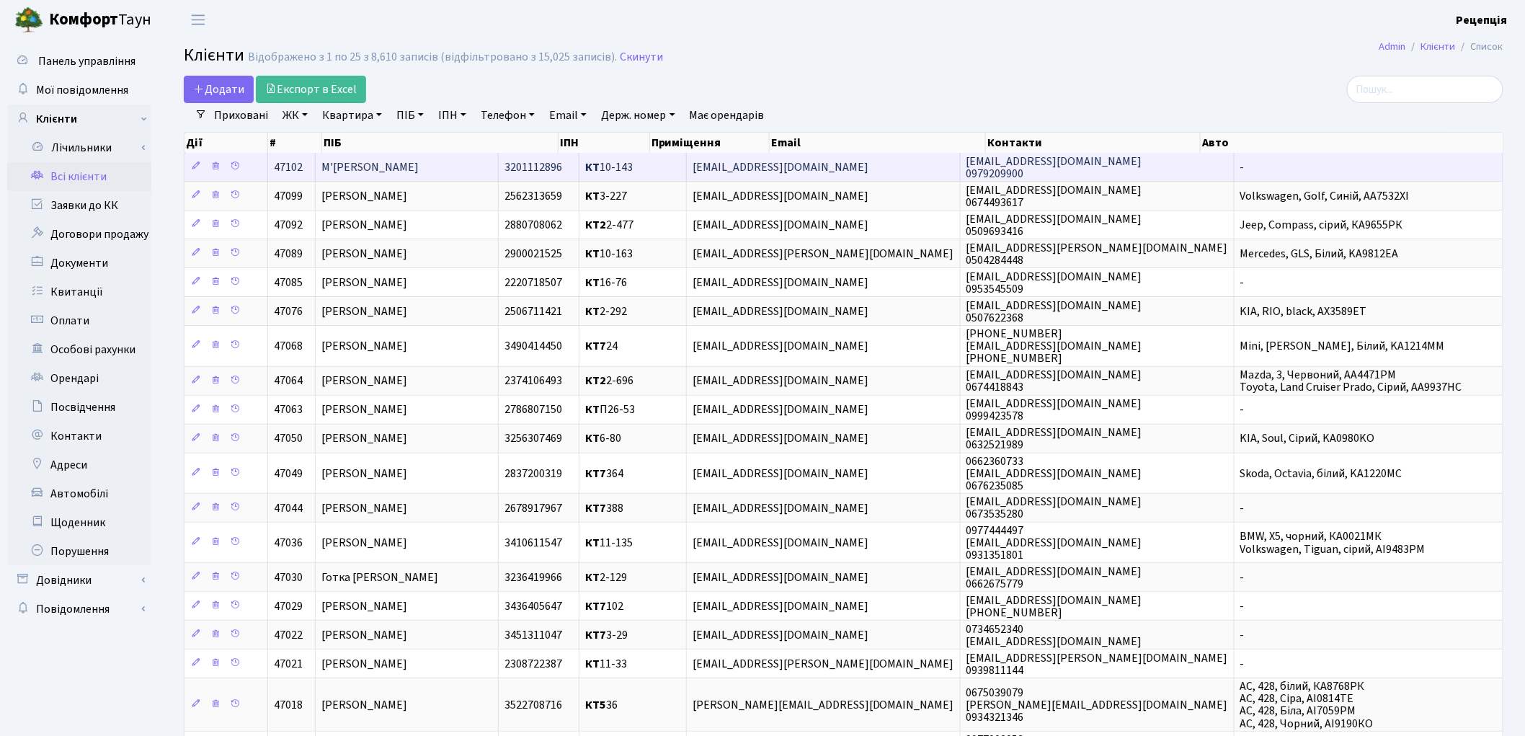
click at [395, 173] on span "М'[PERSON_NAME]" at bounding box center [370, 167] width 97 height 16
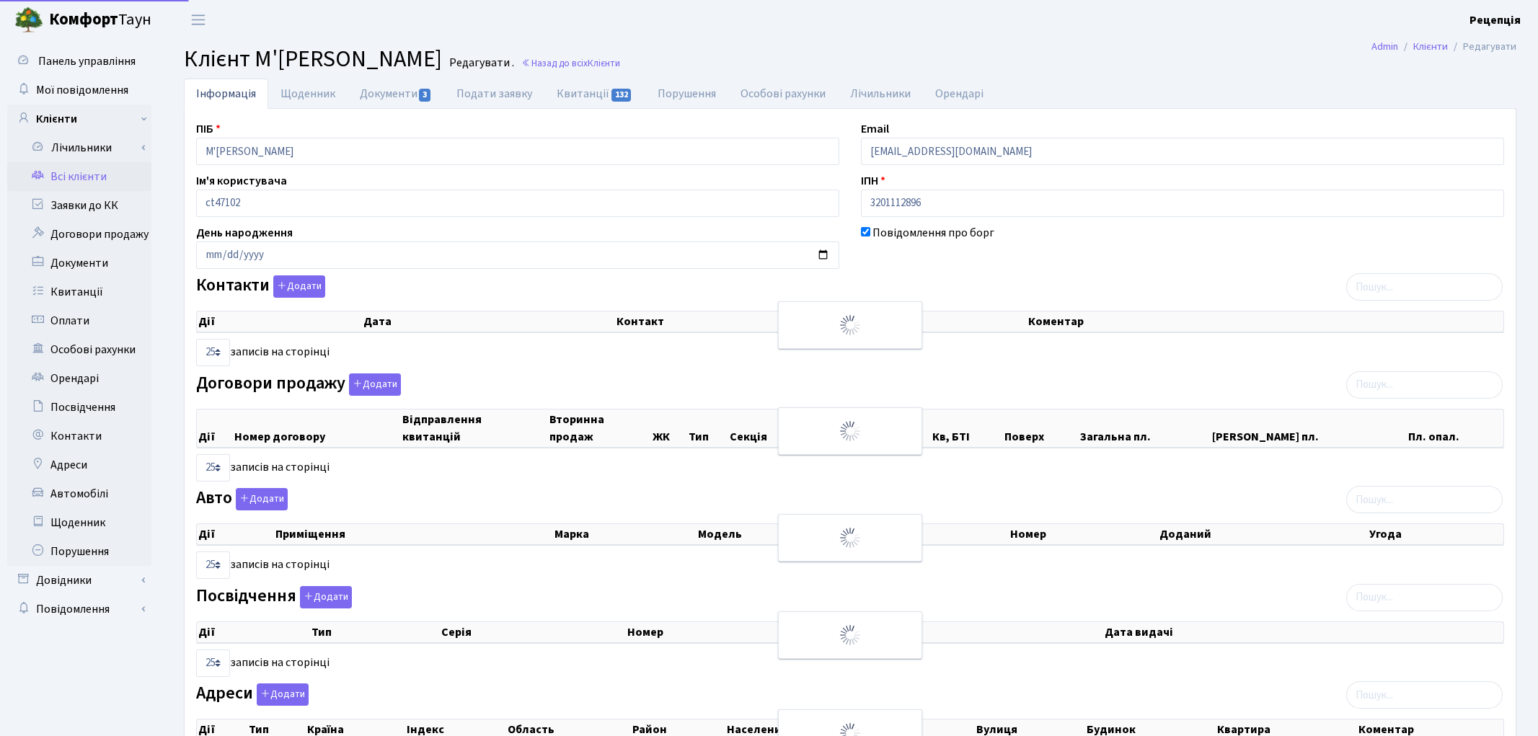
select select "25"
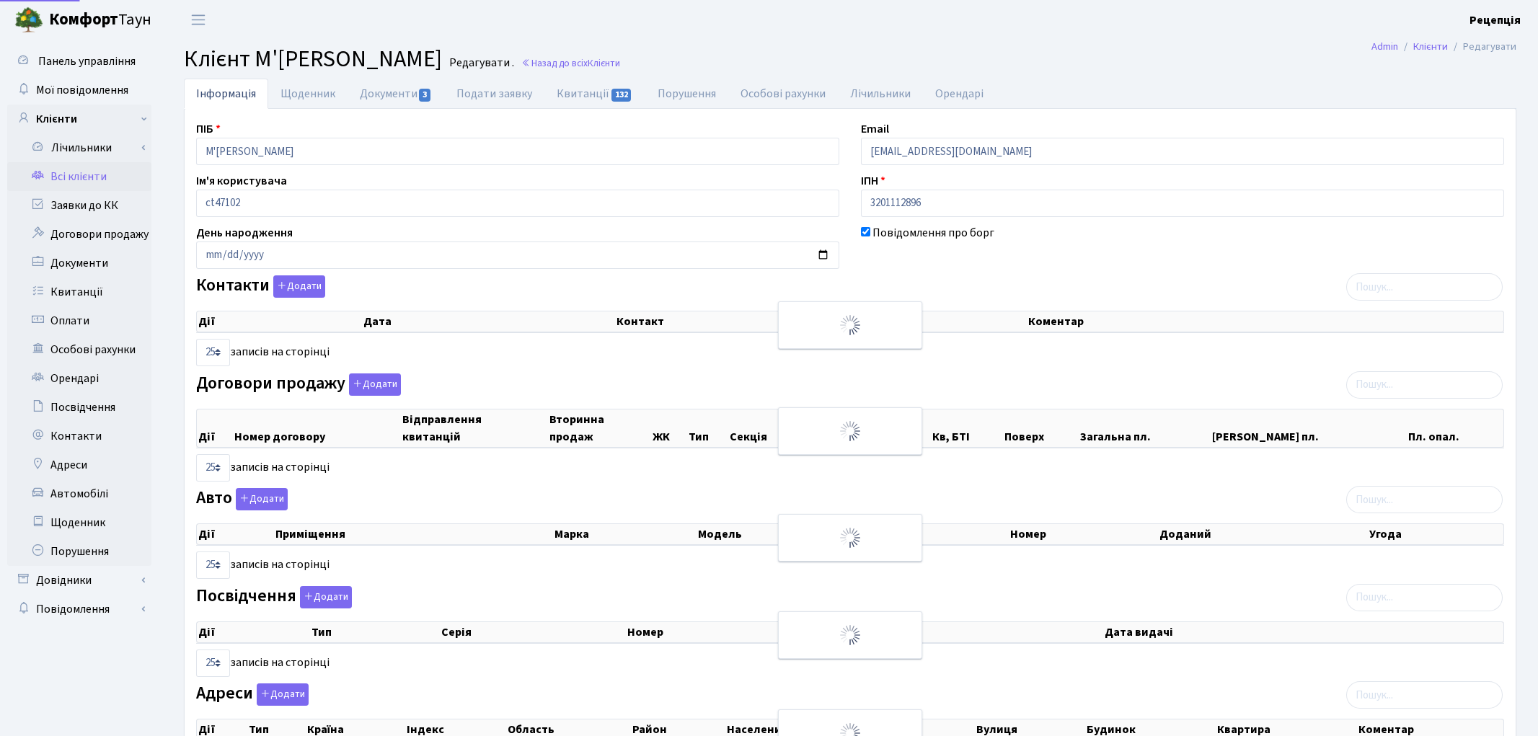
select select "25"
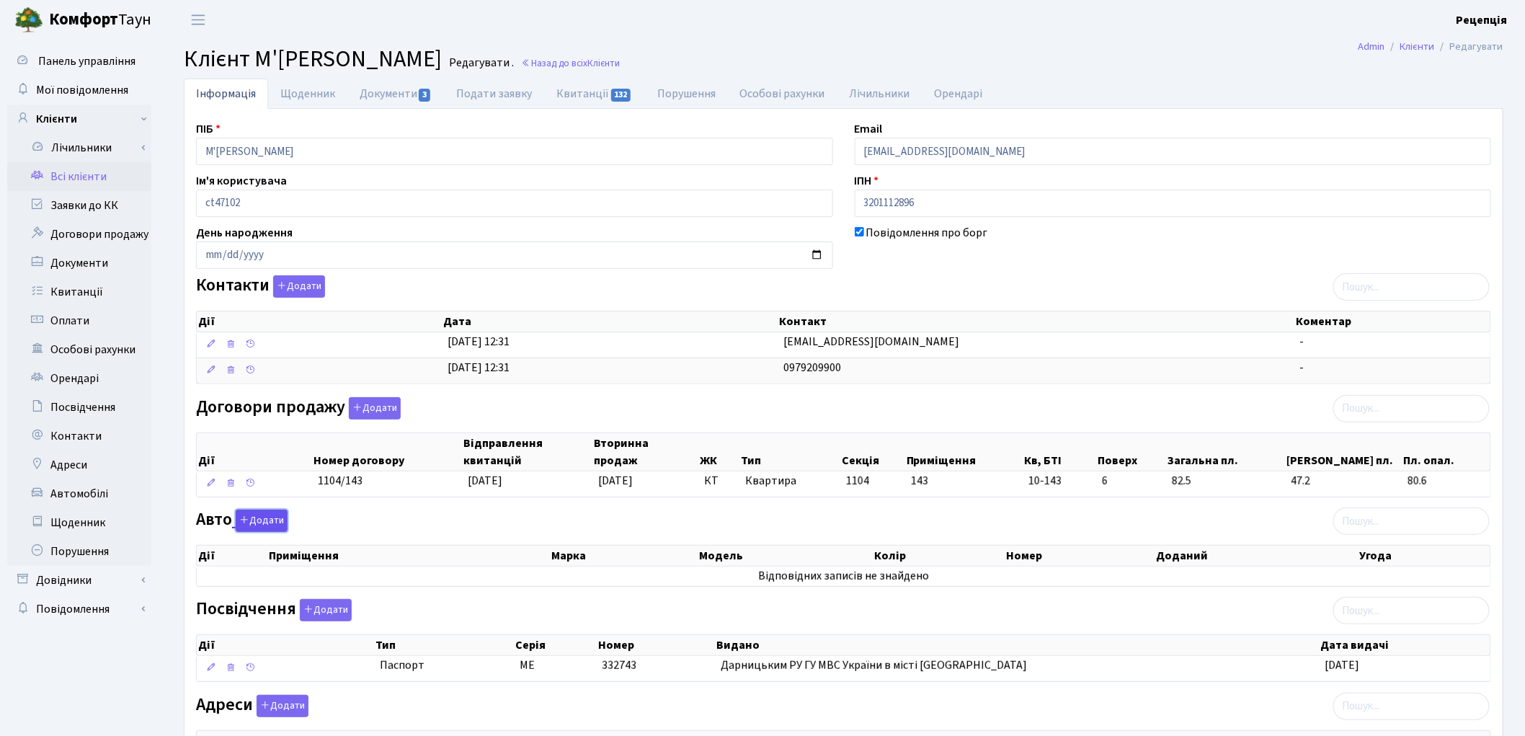
click at [274, 522] on button "Додати" at bounding box center [262, 521] width 52 height 22
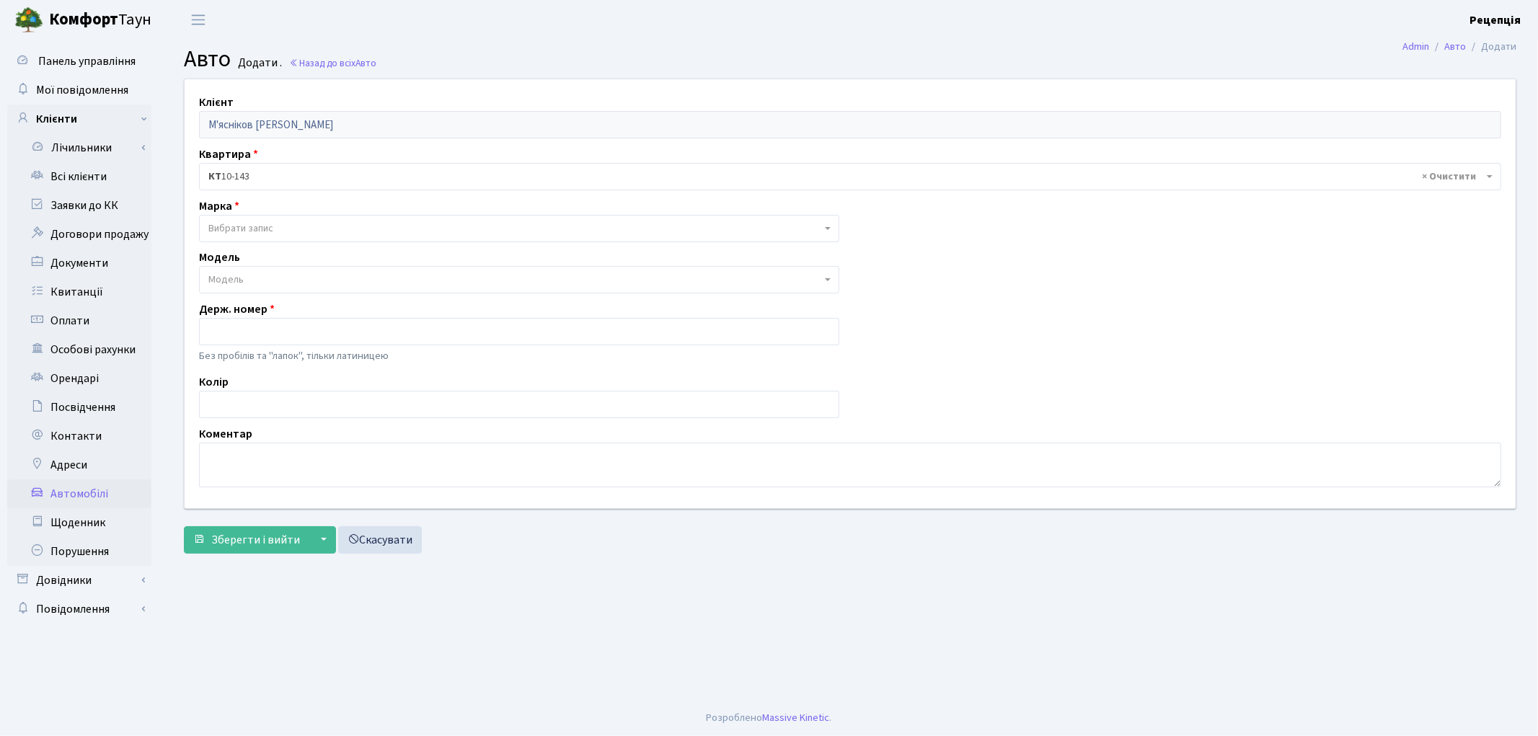
click at [252, 226] on span "Вибрати запис" at bounding box center [240, 228] width 65 height 14
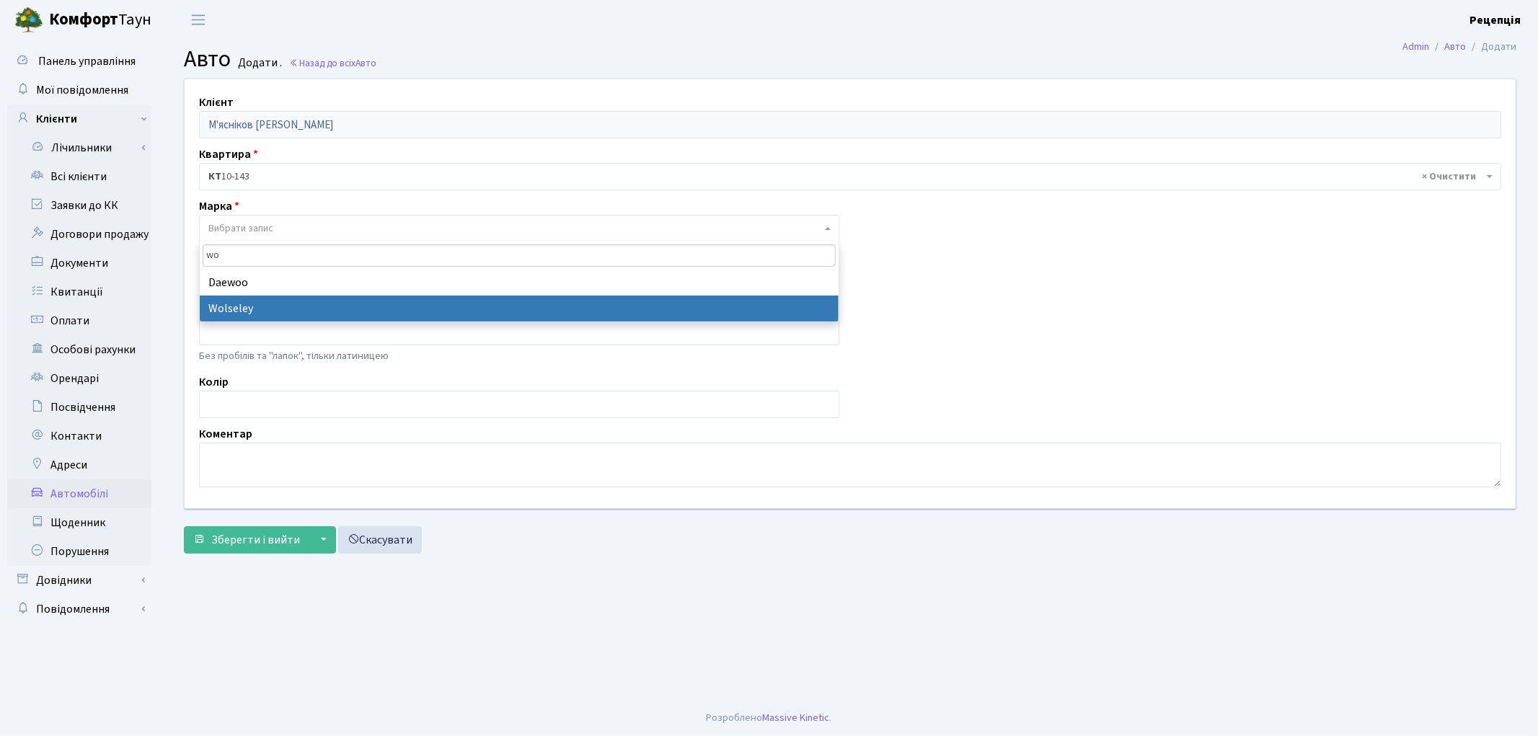
type input "w"
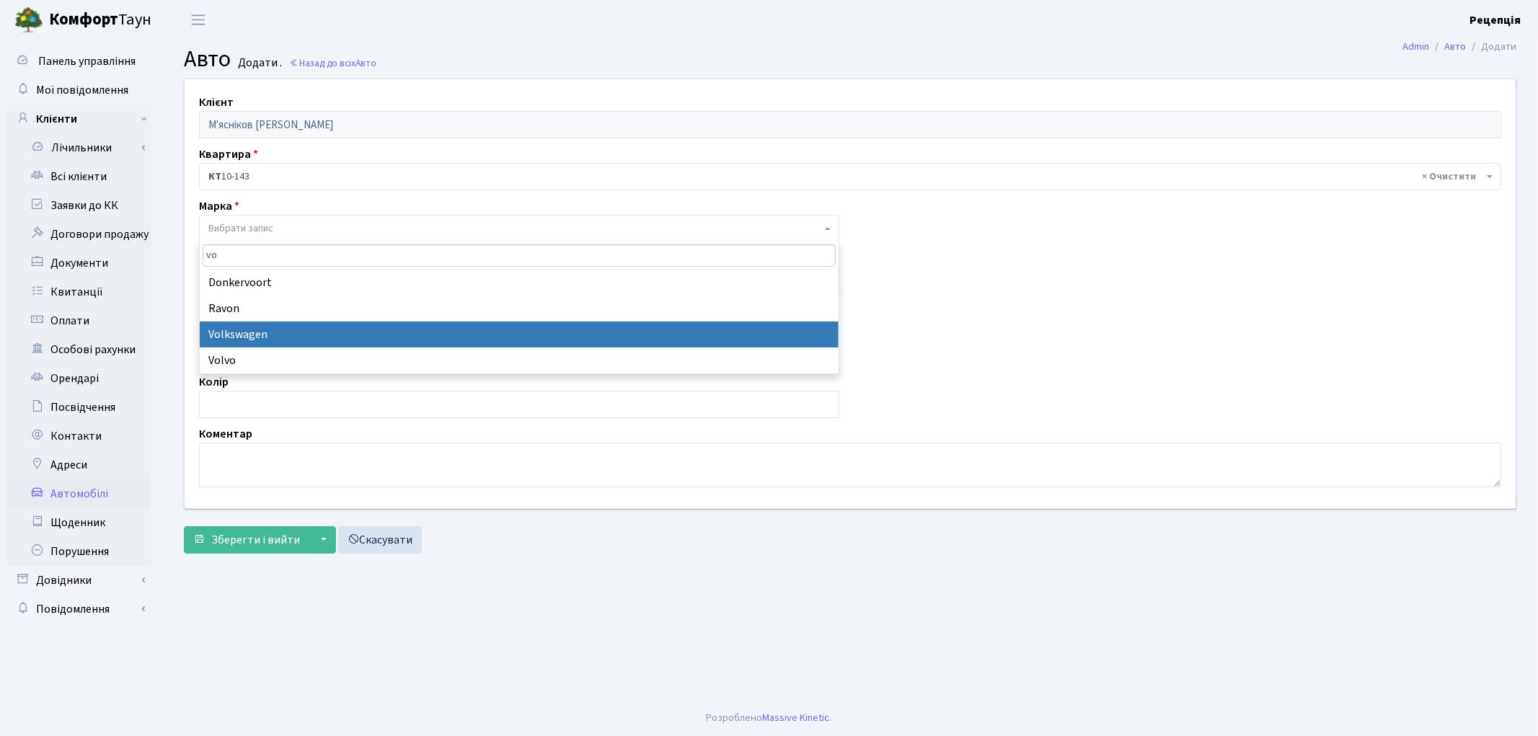
type input "vo"
select select "134"
select select
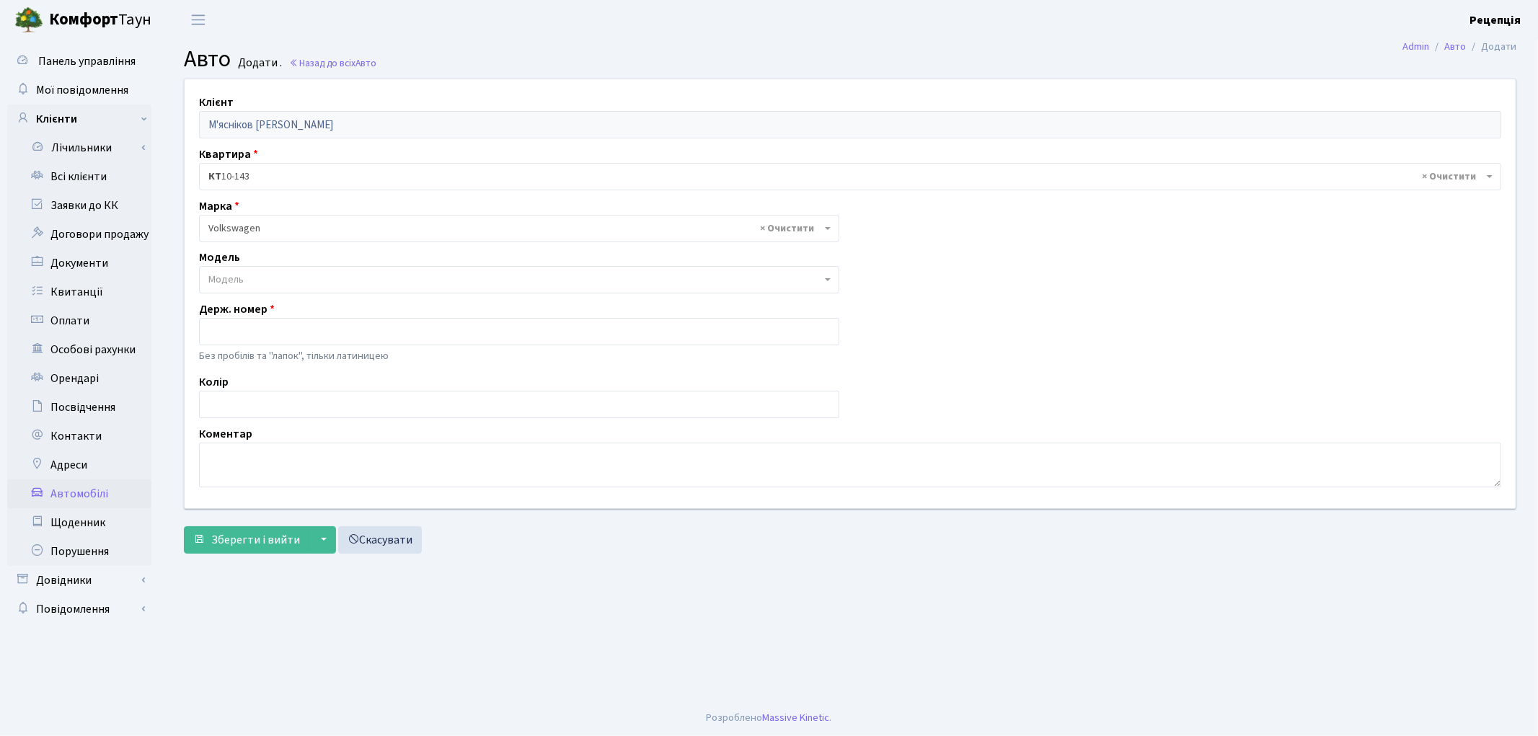
click at [248, 277] on span "Модель" at bounding box center [514, 279] width 613 height 14
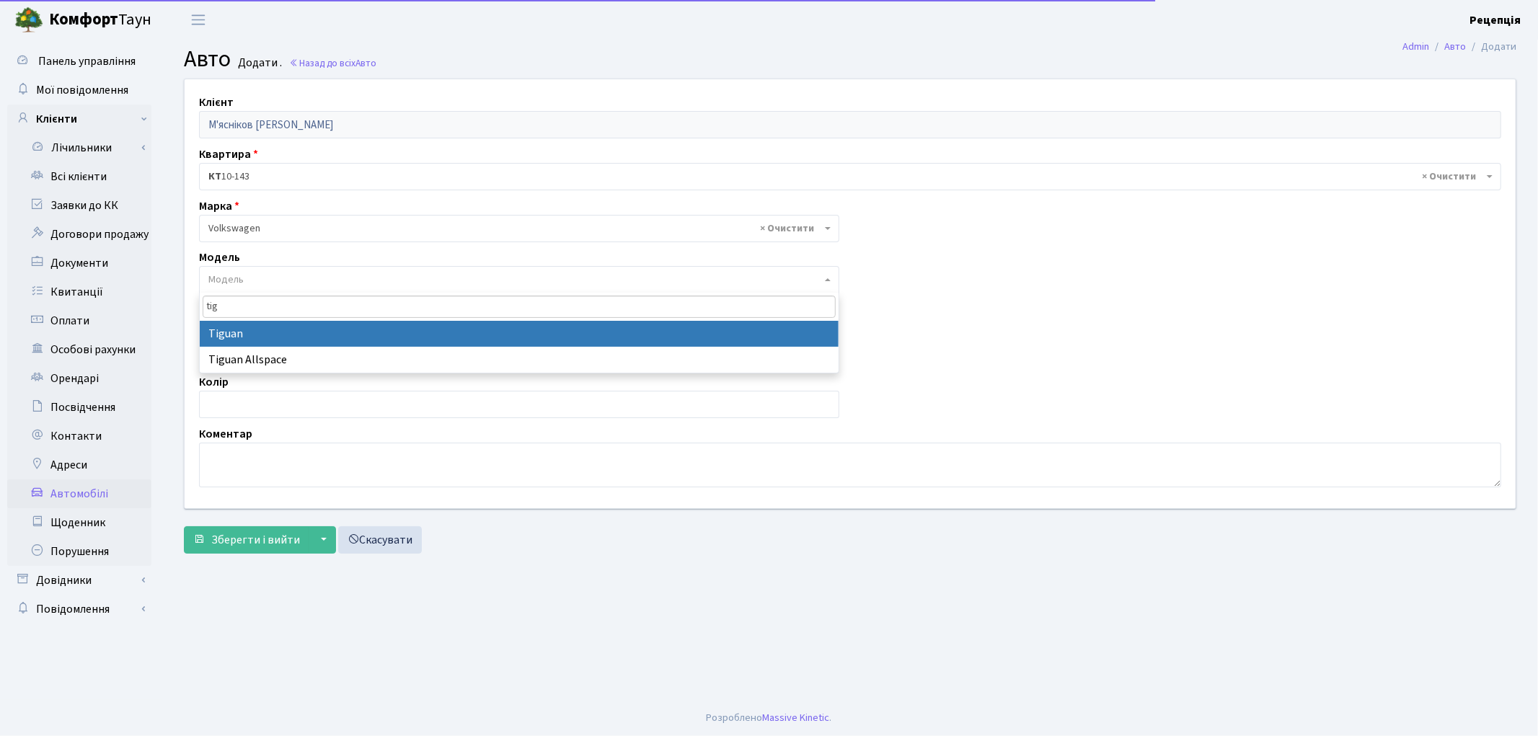
type input "tig"
select select "2490"
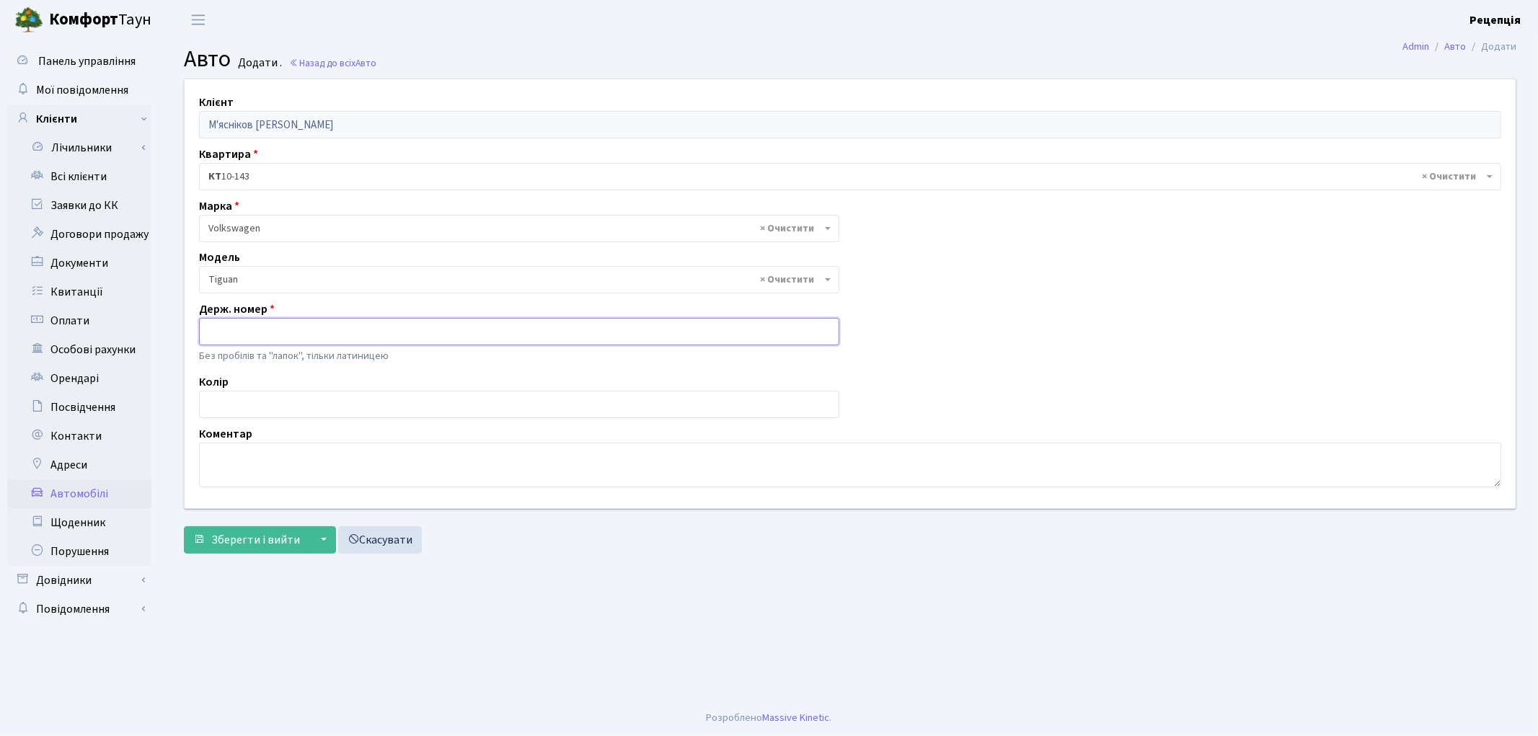
click at [257, 337] on input "text" at bounding box center [519, 331] width 640 height 27
type input "AI8927IE"
click at [249, 396] on input "text" at bounding box center [519, 404] width 640 height 27
type input "білий"
click at [251, 528] on button "Зберегти і вийти" at bounding box center [246, 539] width 125 height 27
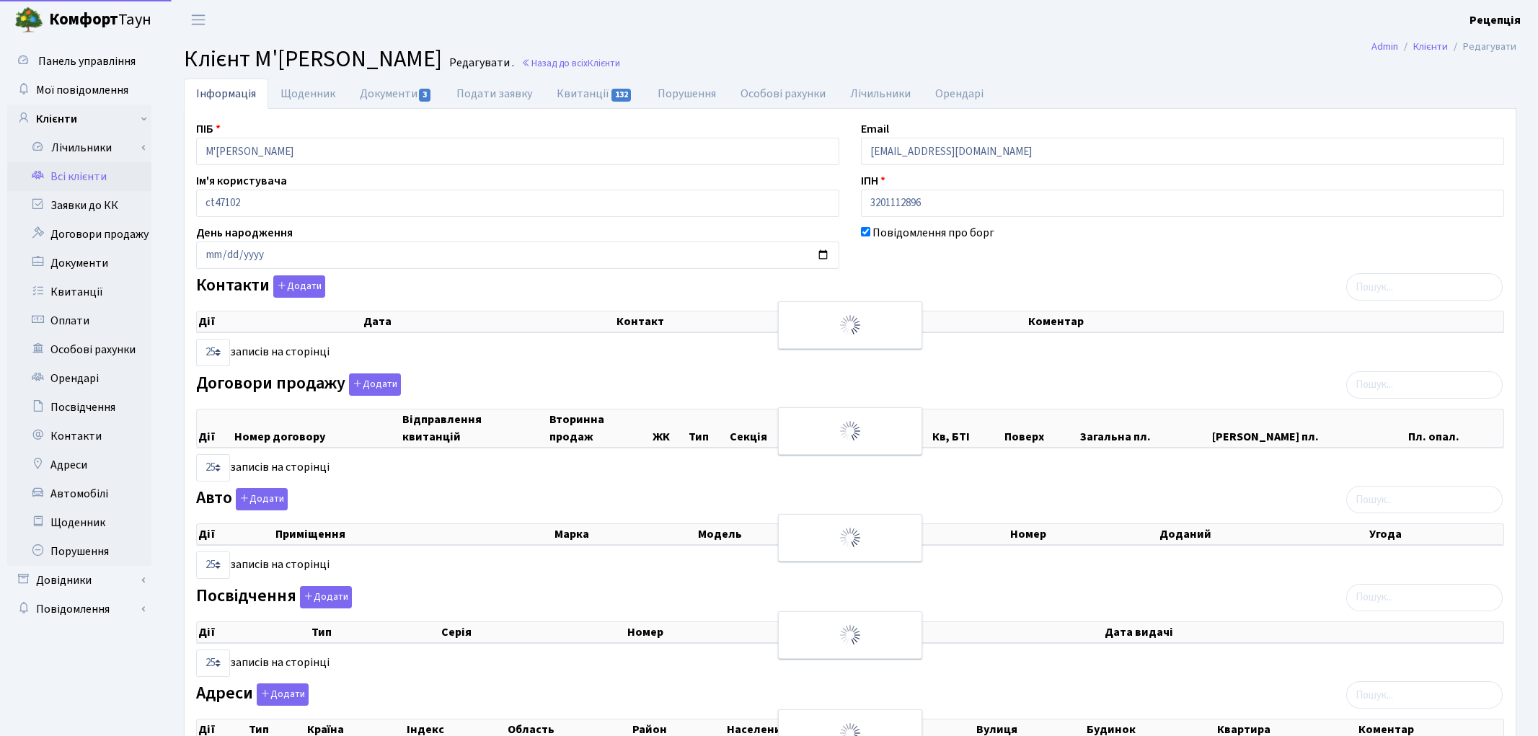
select select "25"
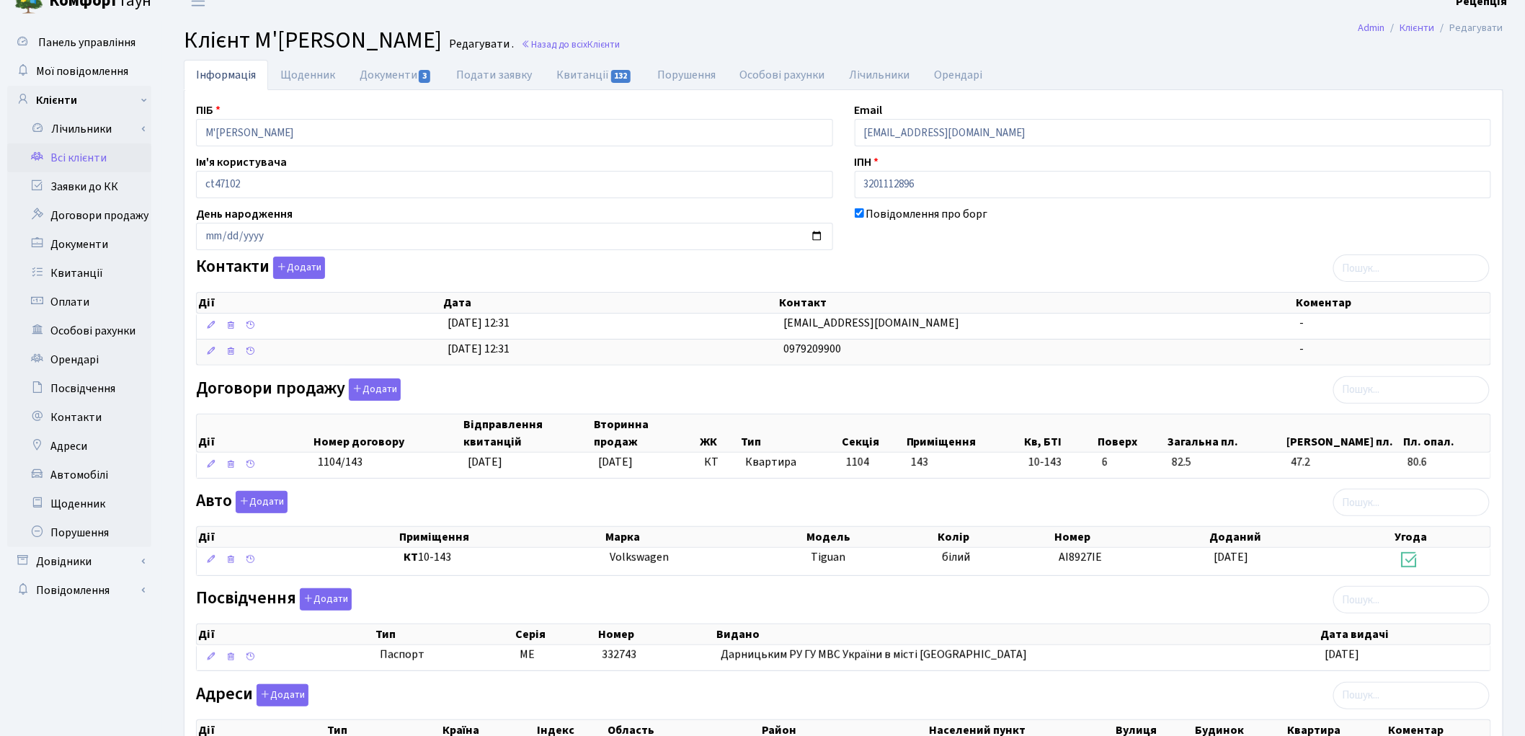
scroll to position [154, 0]
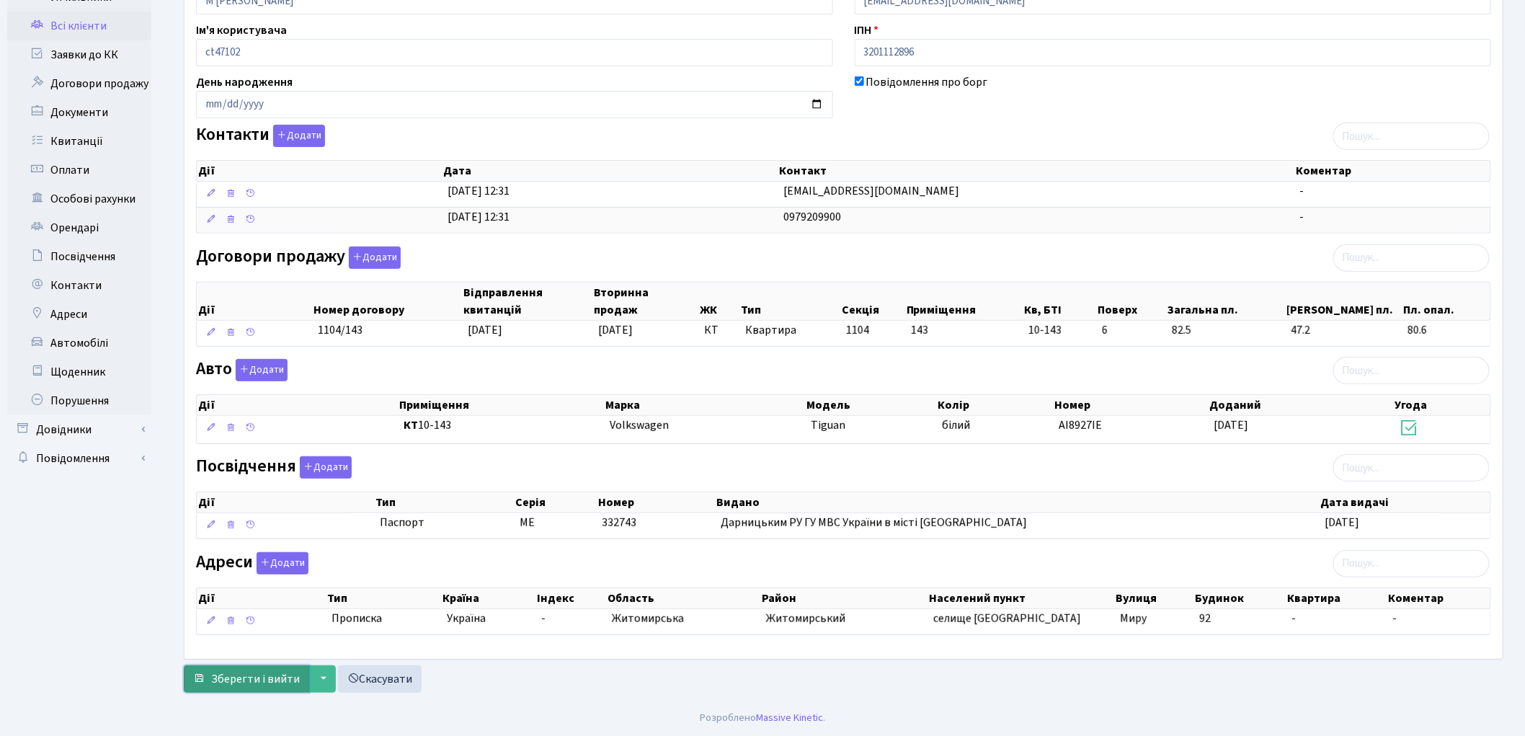
click at [260, 681] on span "Зберегти і вийти" at bounding box center [255, 679] width 89 height 16
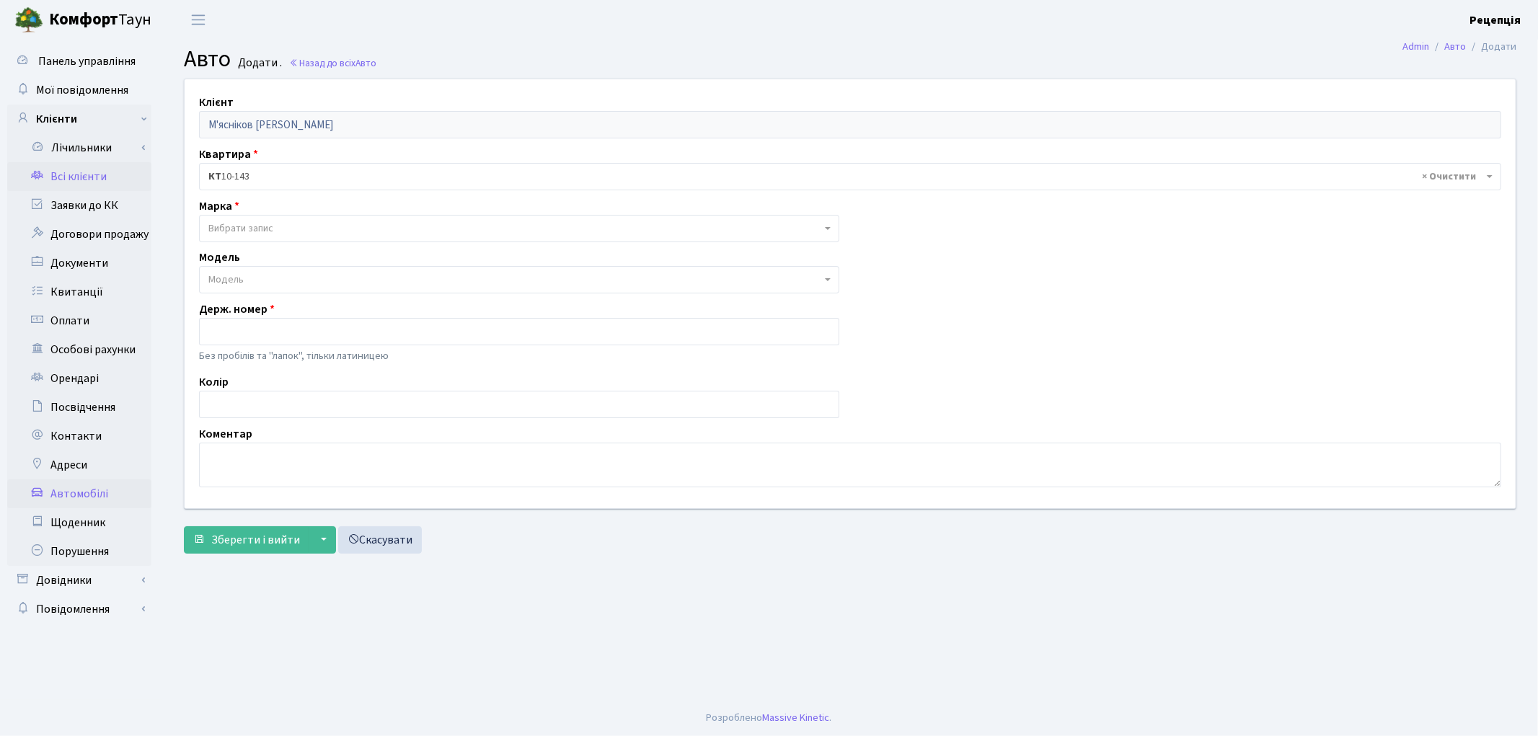
click at [67, 169] on link "Всі клієнти" at bounding box center [79, 176] width 144 height 29
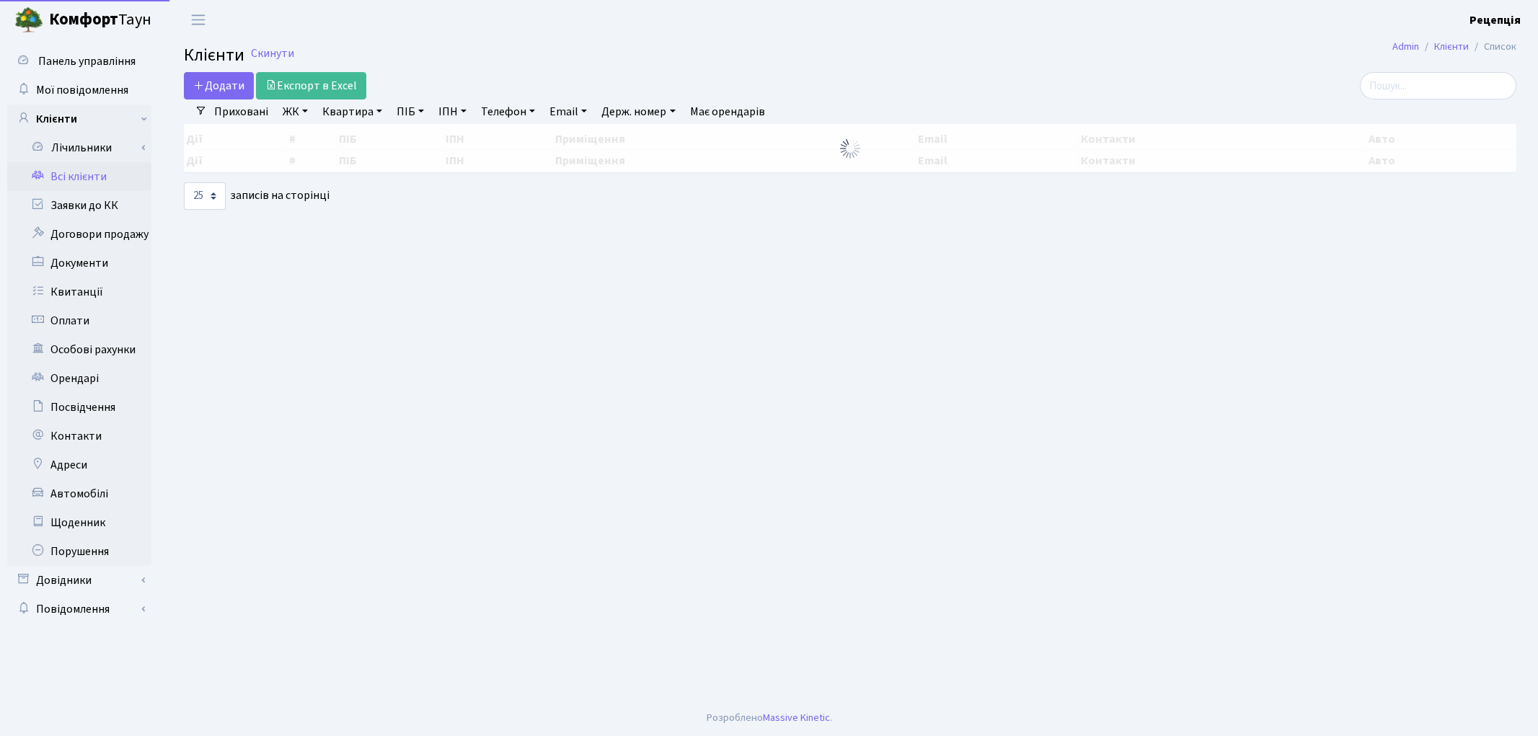
select select "25"
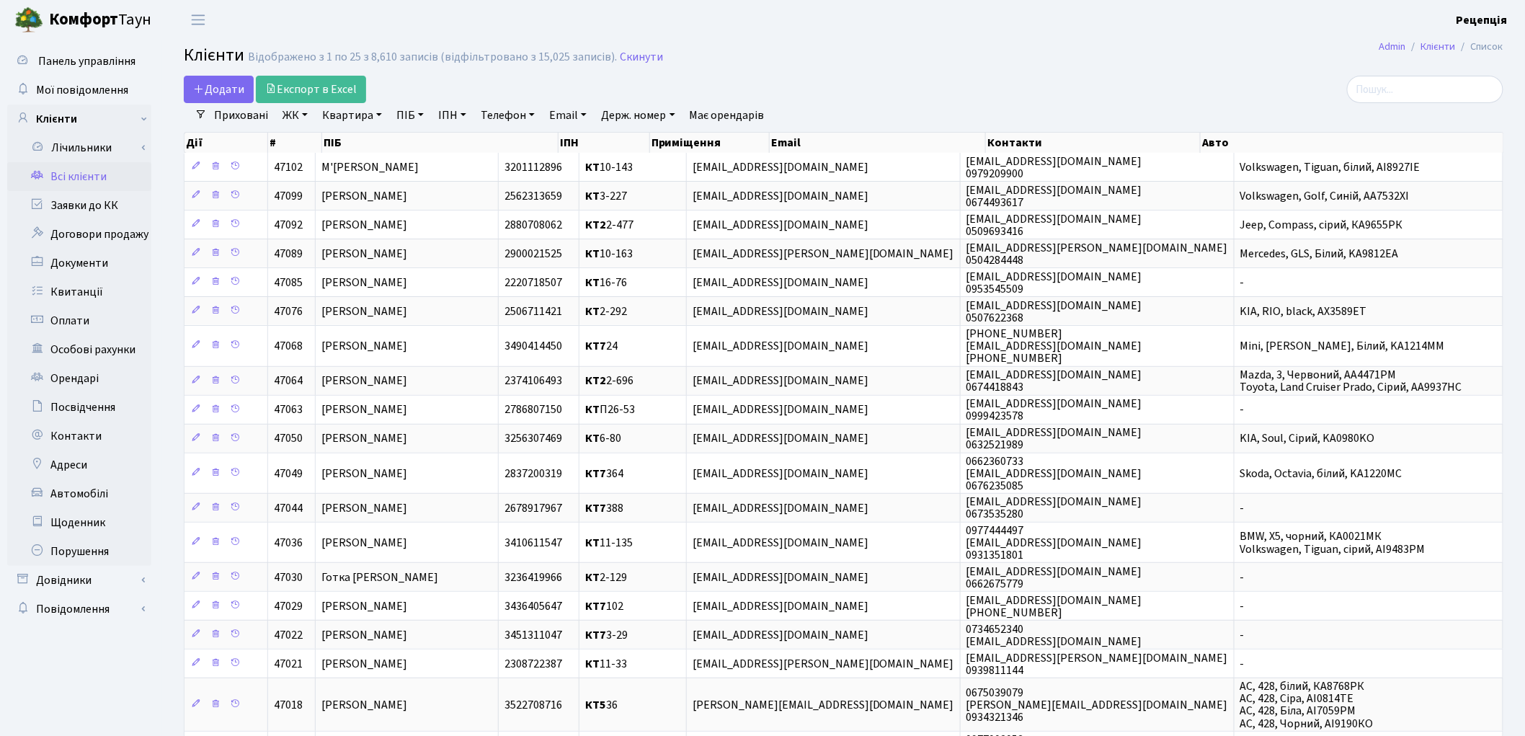
click at [404, 109] on link "ПІБ" at bounding box center [410, 115] width 39 height 25
type input "анікєєв"
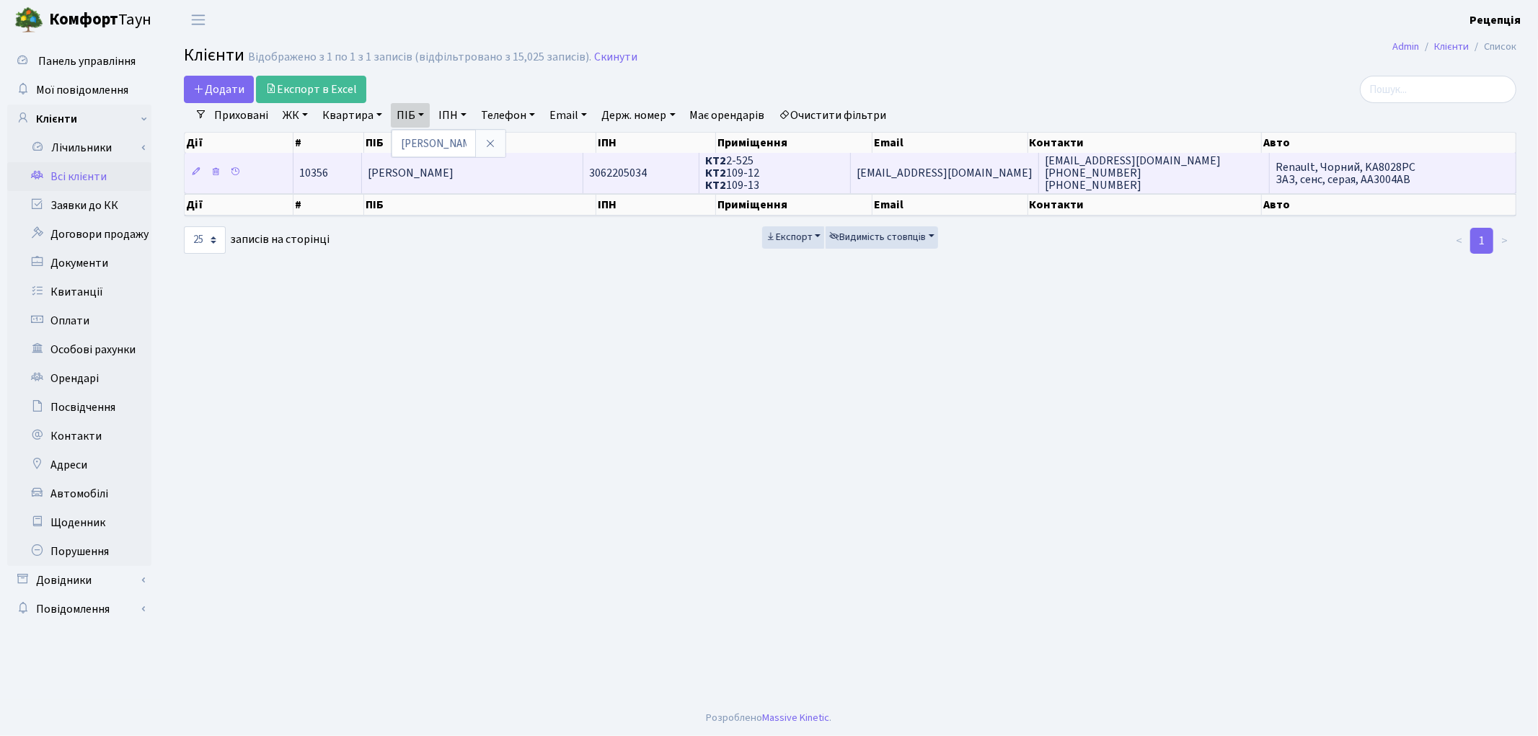
click at [445, 170] on span "[PERSON_NAME]" at bounding box center [411, 173] width 86 height 16
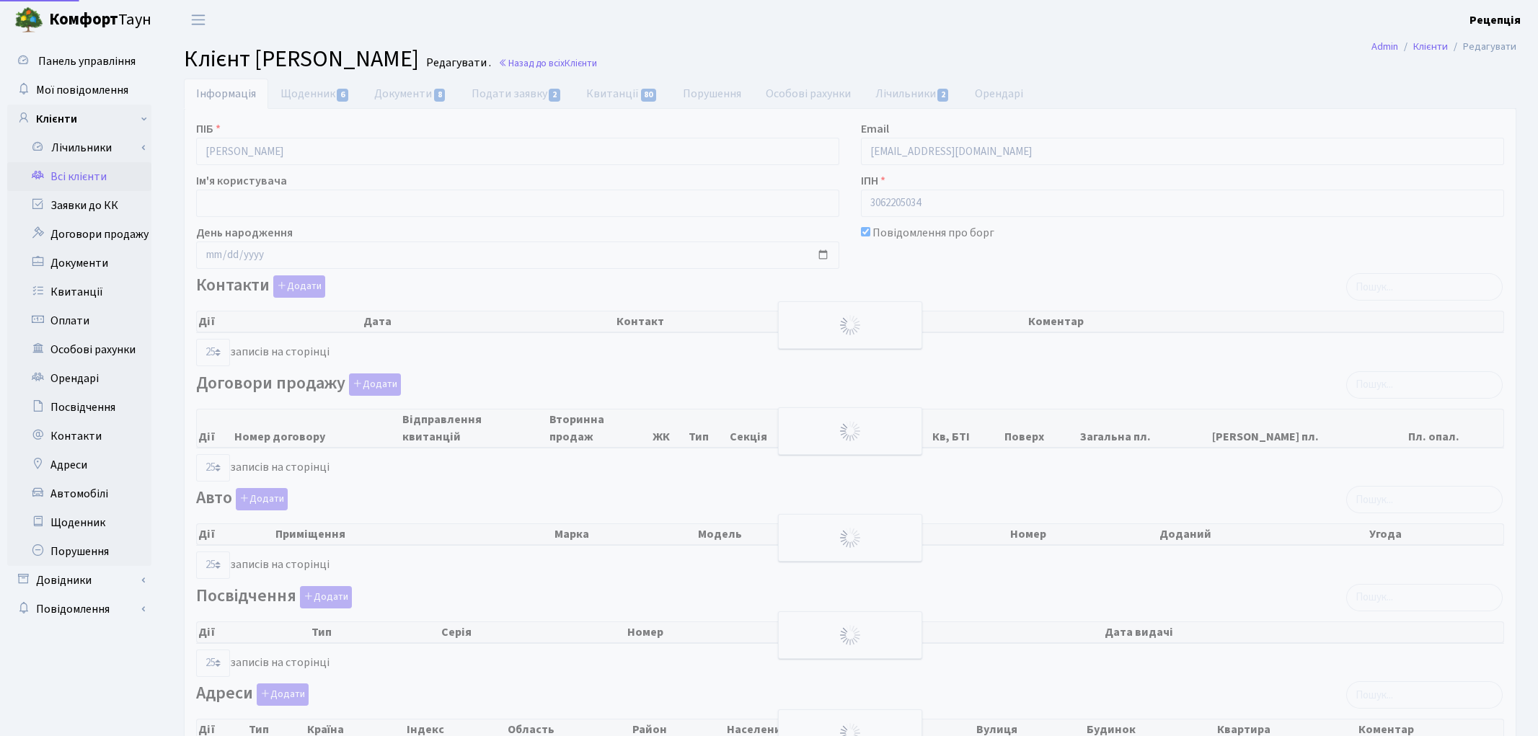
select select "25"
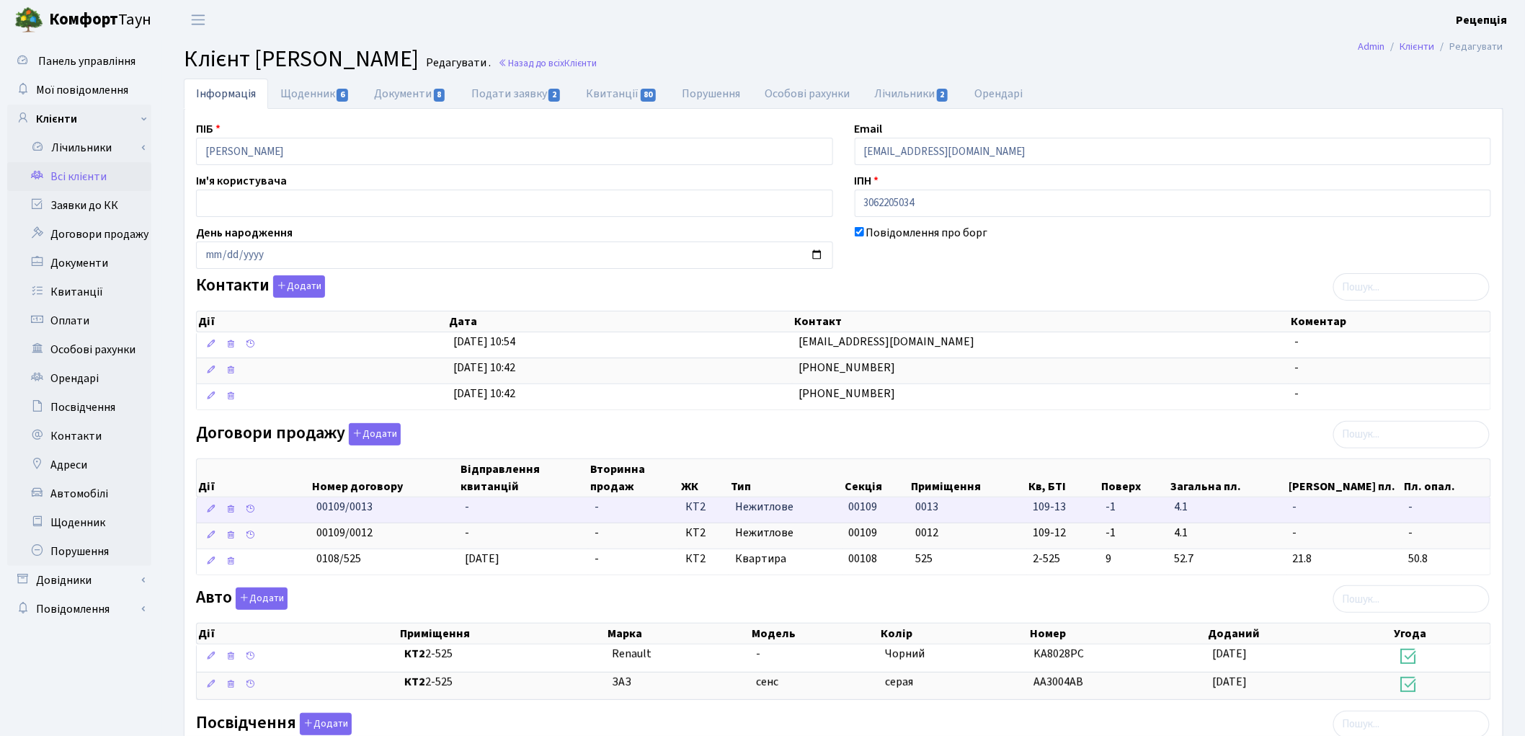
click at [502, 507] on td "-" at bounding box center [525, 509] width 130 height 25
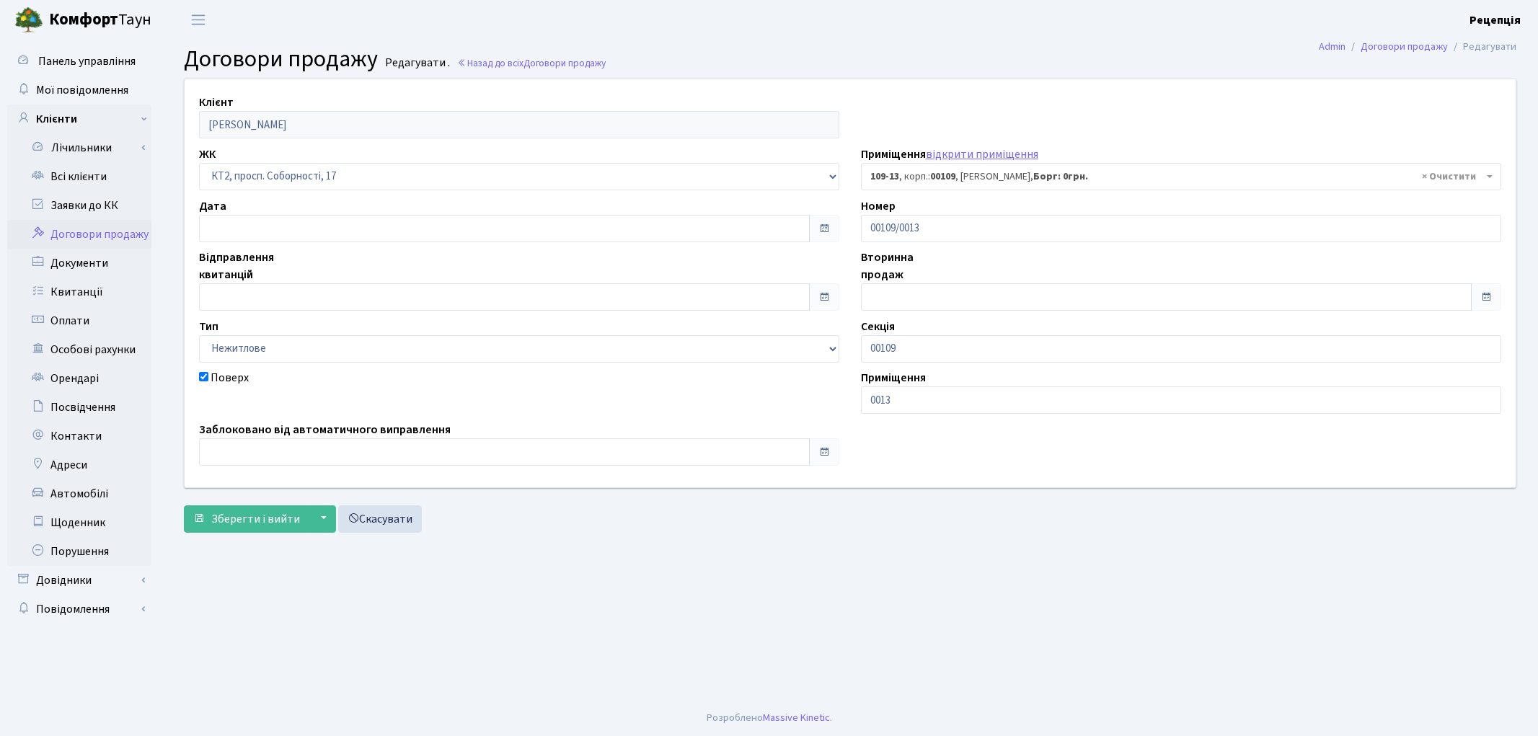
select select "16130"
click at [252, 293] on input "text" at bounding box center [504, 296] width 611 height 27
click at [263, 135] on td "1" at bounding box center [257, 138] width 22 height 22
type input "[DATE]"
click at [254, 520] on span "Зберегти і вийти" at bounding box center [255, 519] width 89 height 16
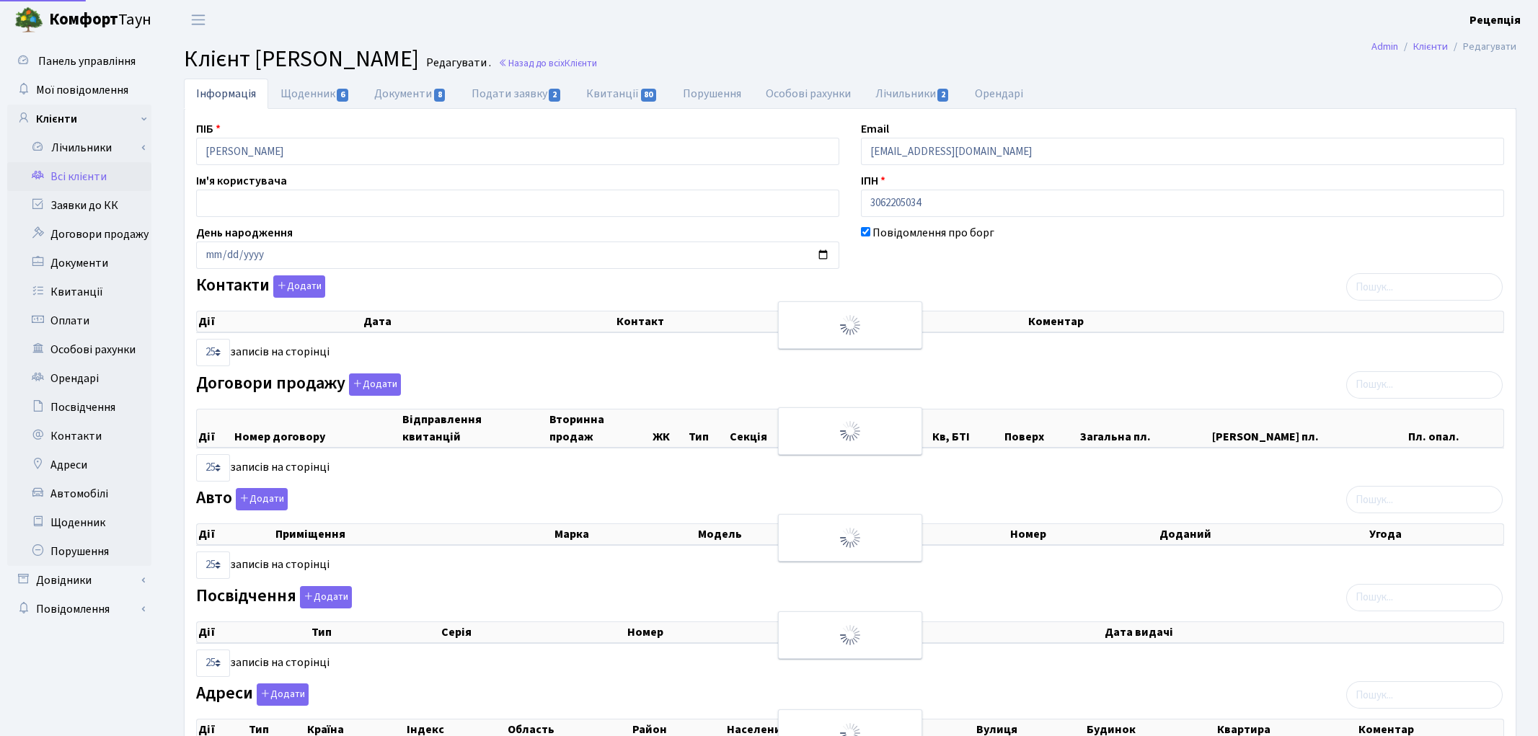
select select "25"
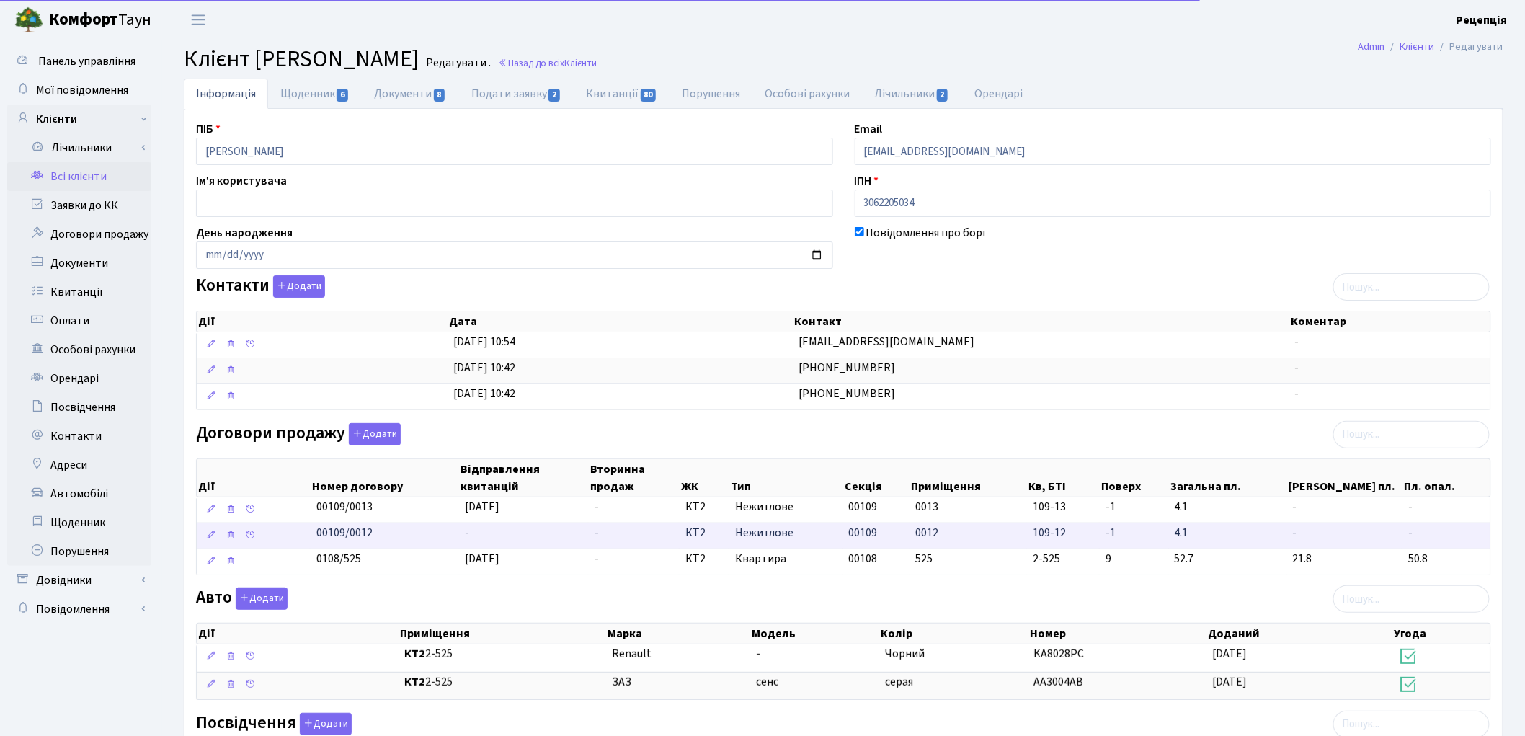
click at [497, 524] on td "-" at bounding box center [525, 536] width 130 height 26
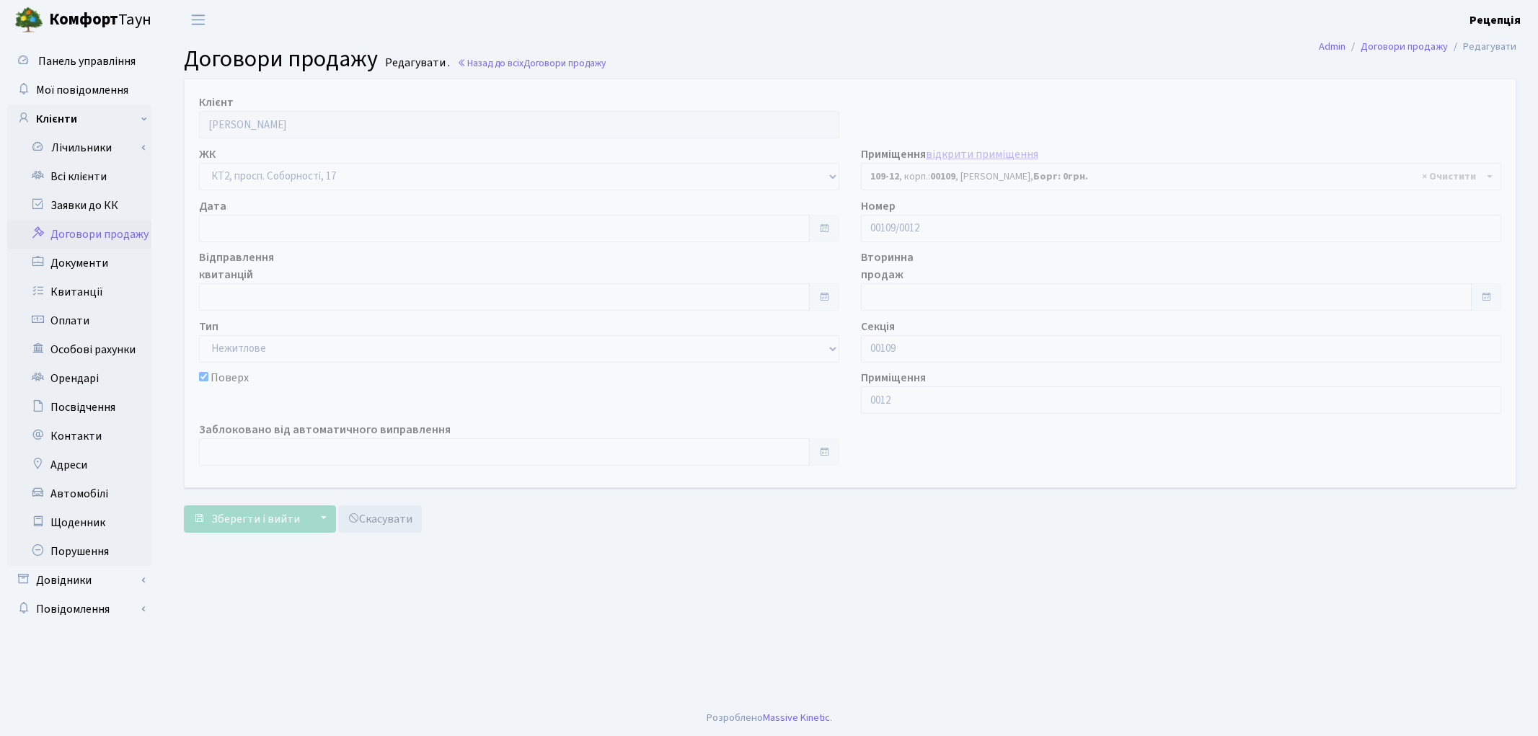
select select "16129"
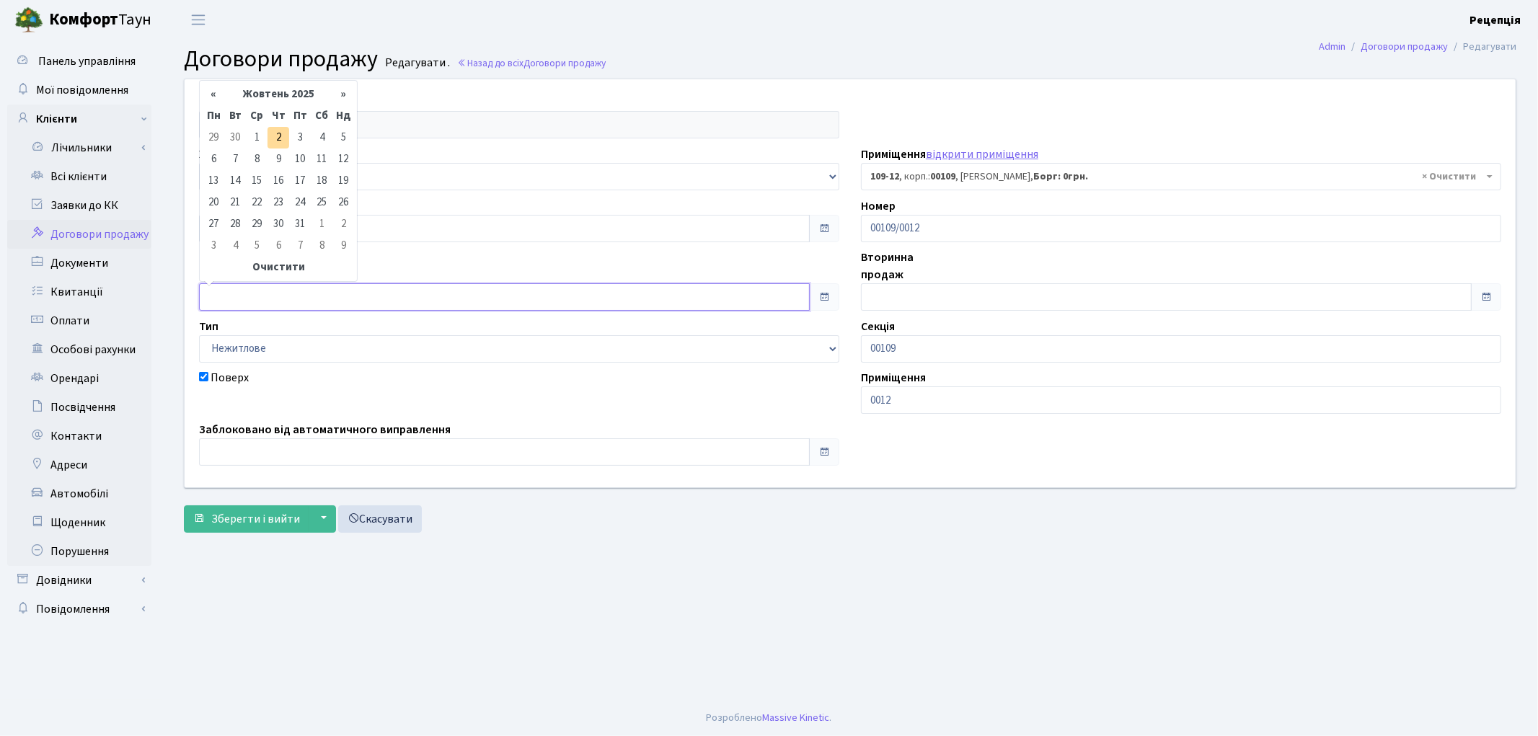
click at [244, 307] on input "text" at bounding box center [504, 296] width 611 height 27
click at [254, 134] on td "1" at bounding box center [257, 138] width 22 height 22
type input "[DATE]"
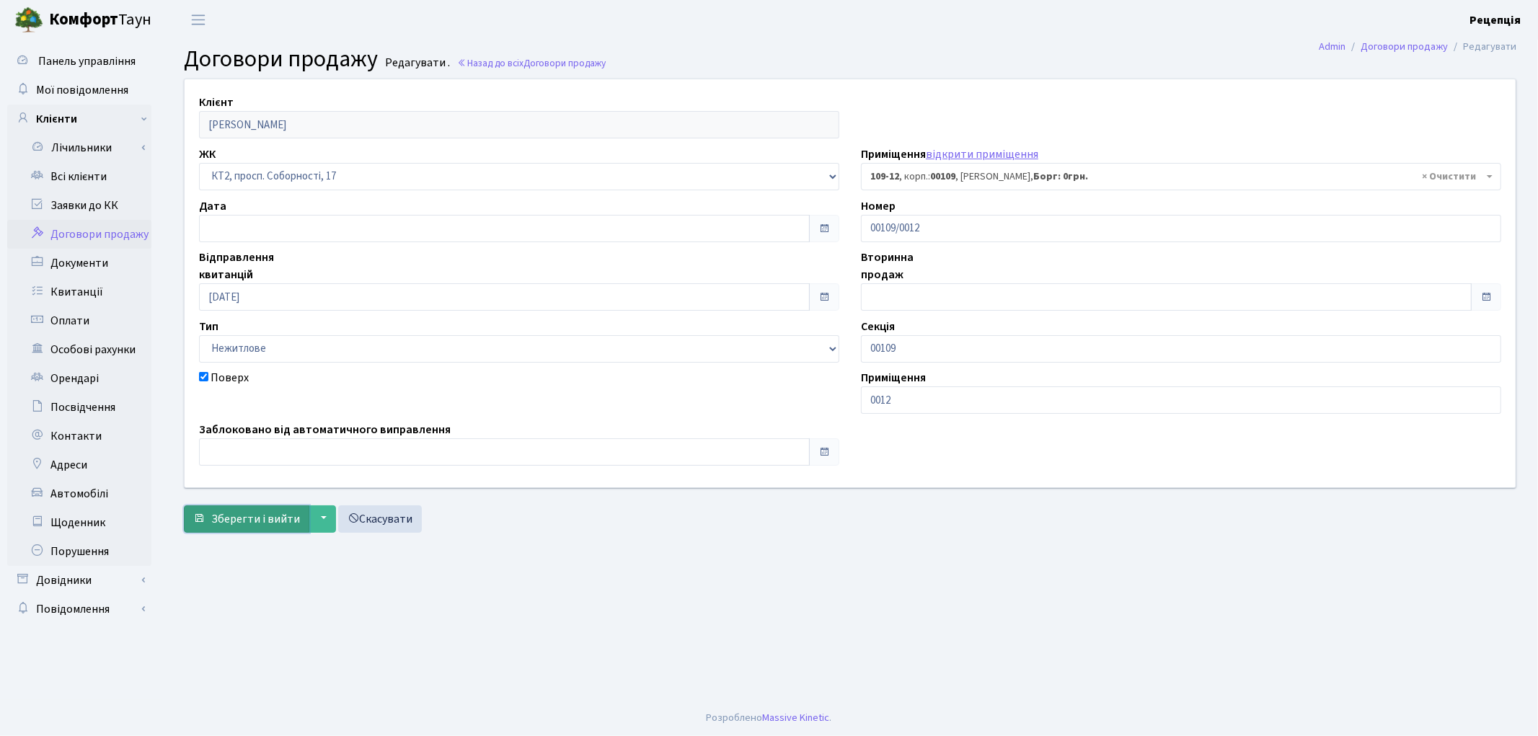
click at [253, 521] on span "Зберегти і вийти" at bounding box center [255, 519] width 89 height 16
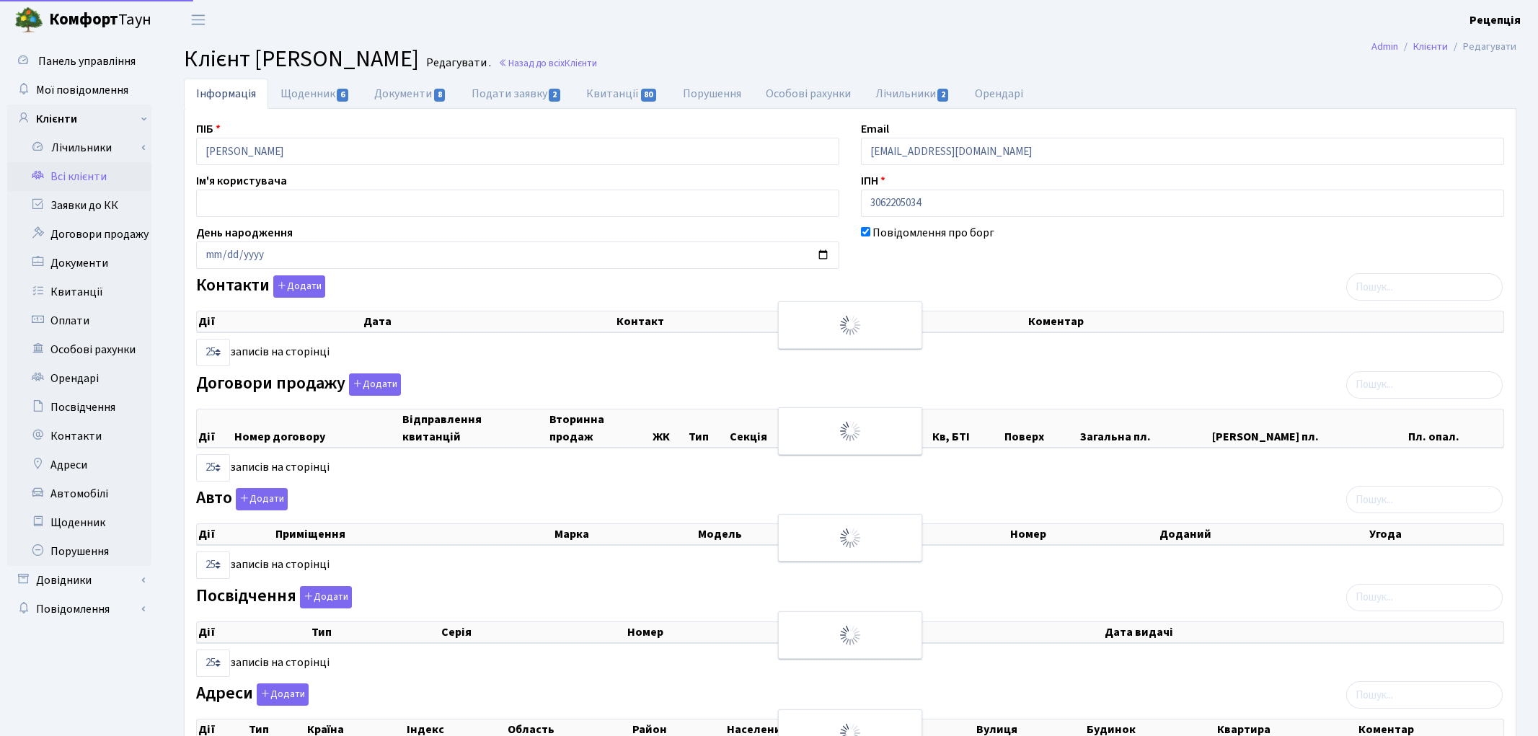
select select "25"
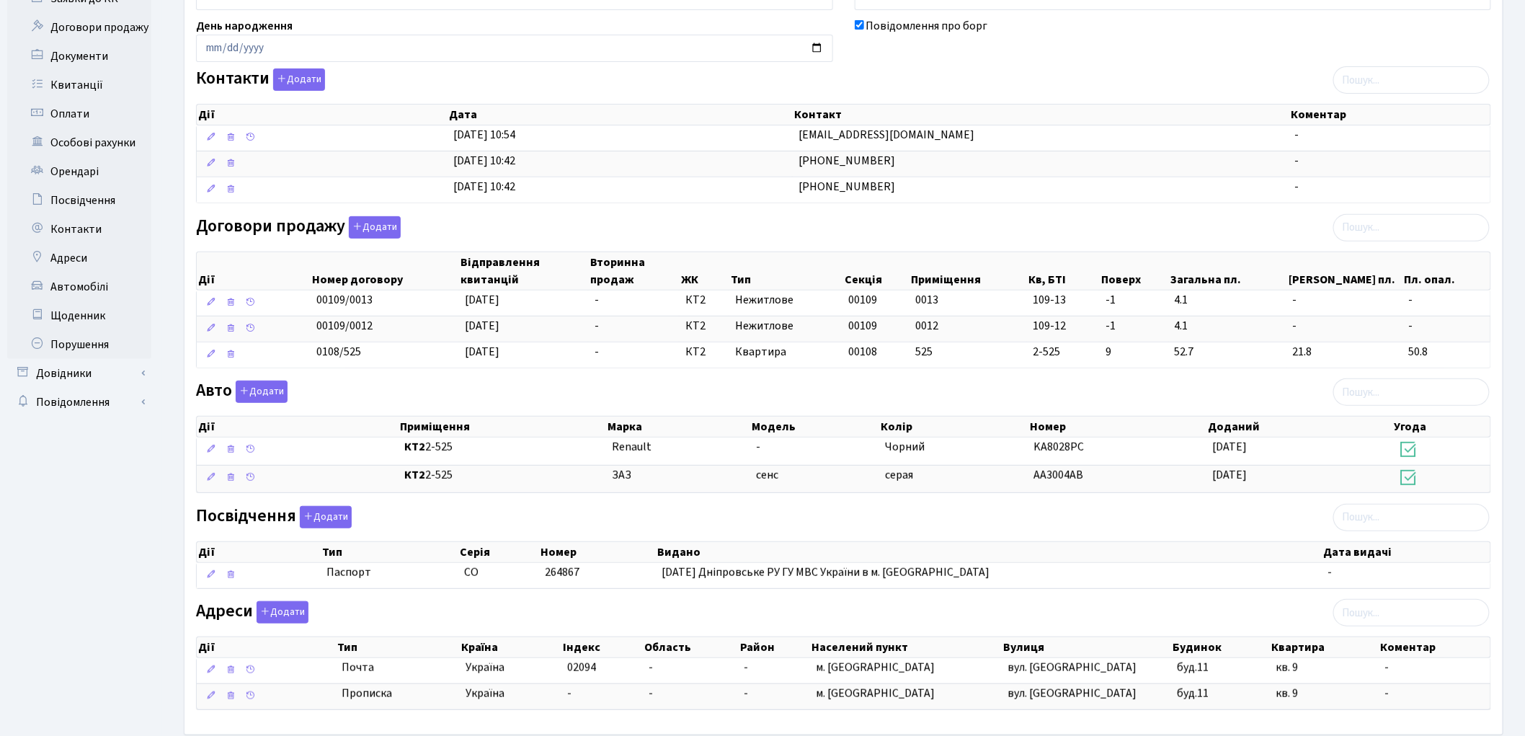
scroll to position [285, 0]
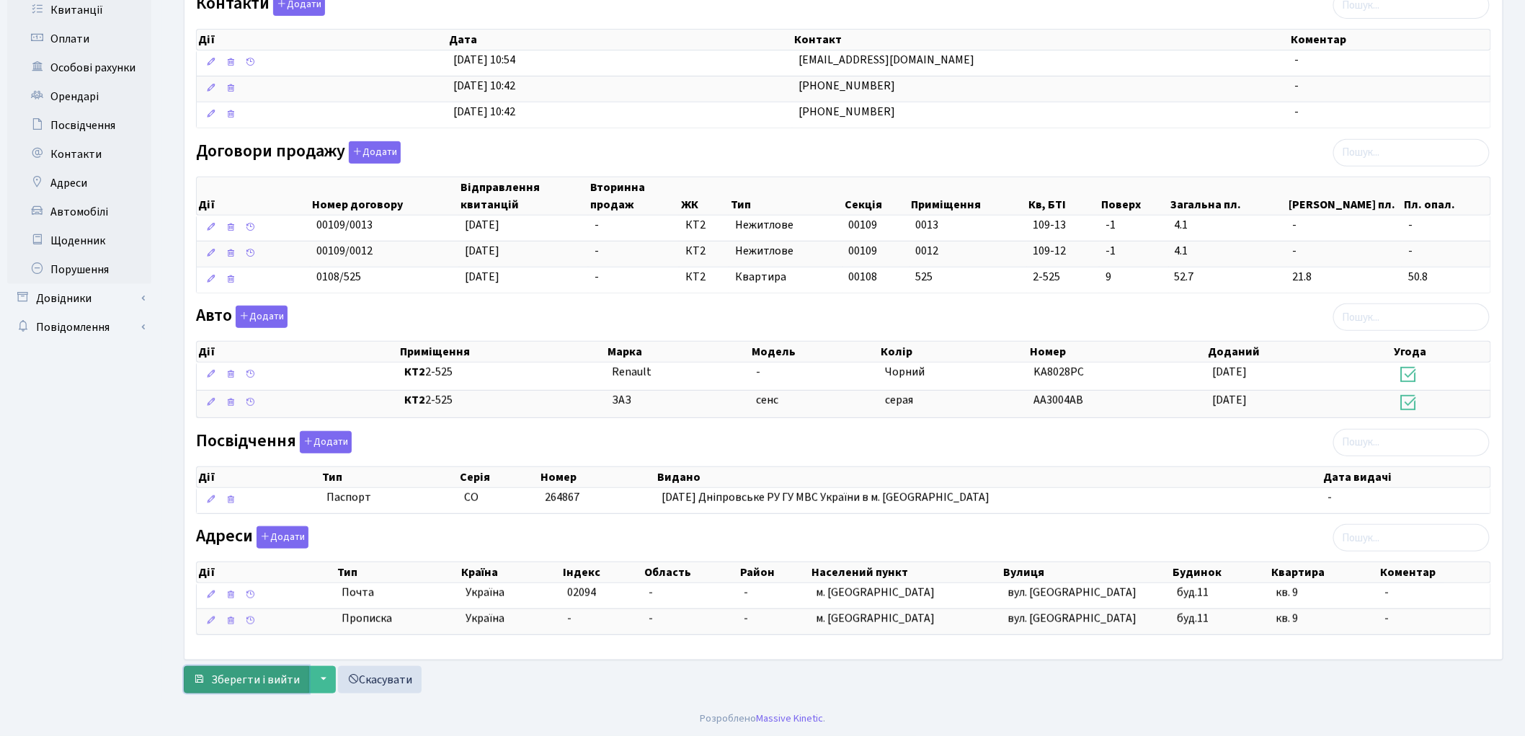
click at [246, 678] on span "Зберегти і вийти" at bounding box center [255, 680] width 89 height 16
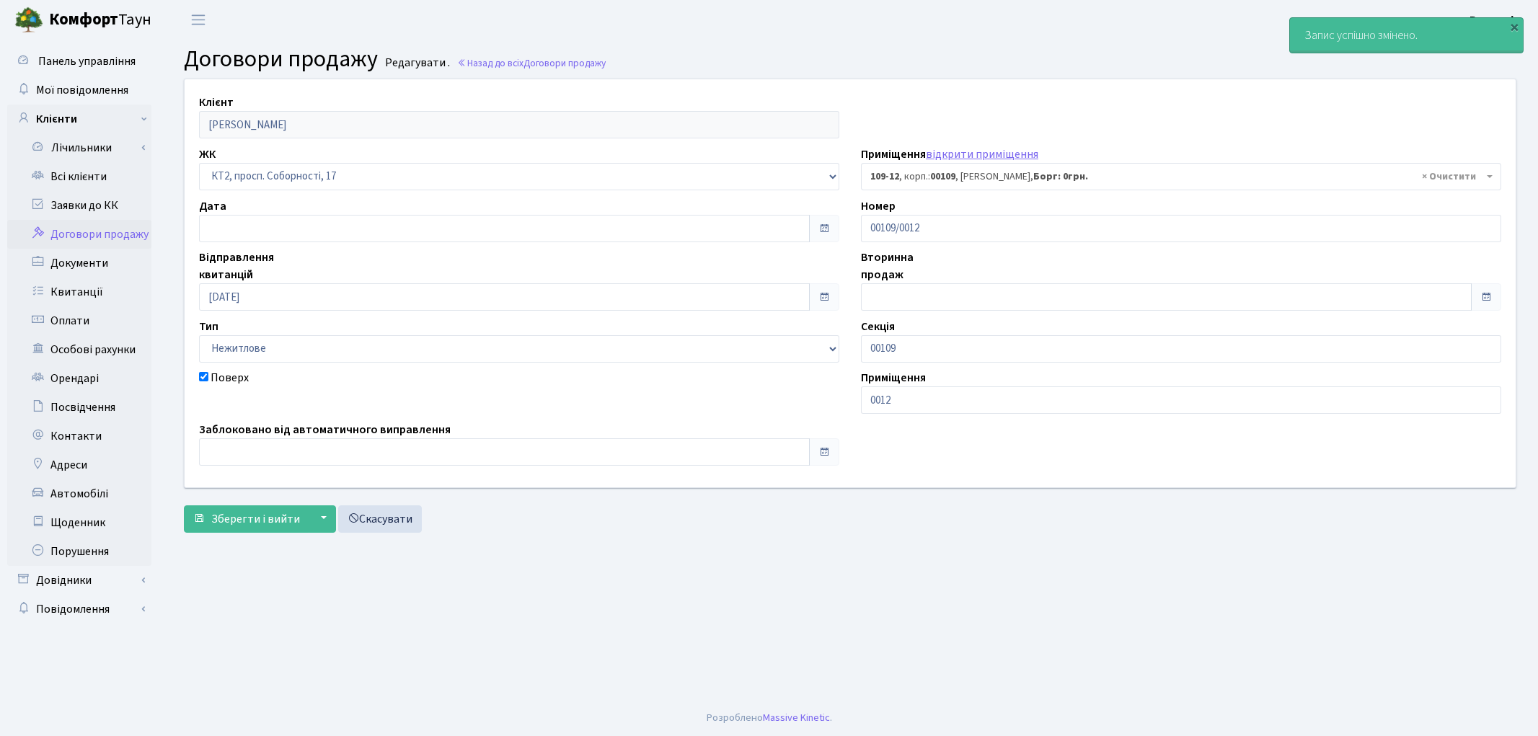
select select "16129"
click at [88, 176] on link "Всі клієнти" at bounding box center [79, 176] width 144 height 29
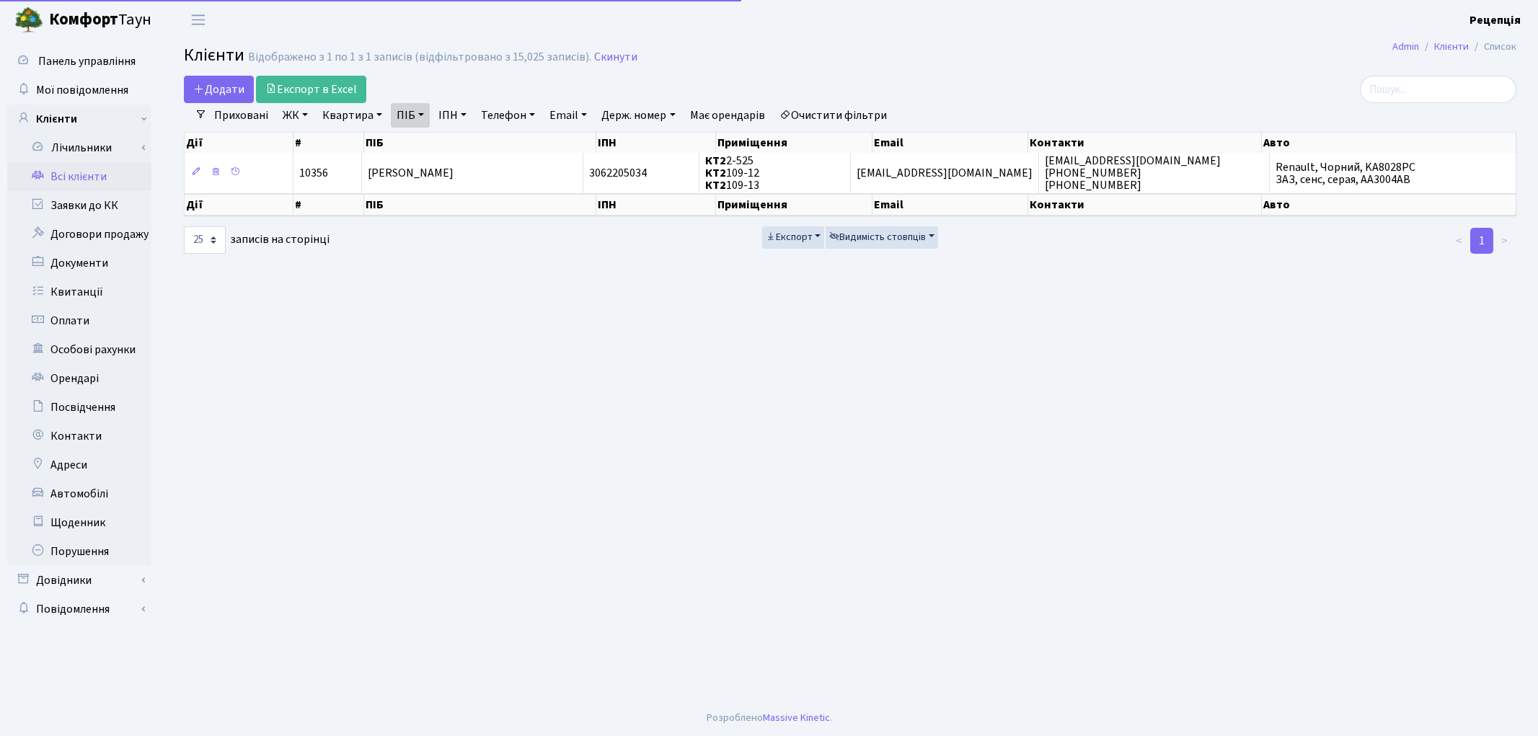
select select "25"
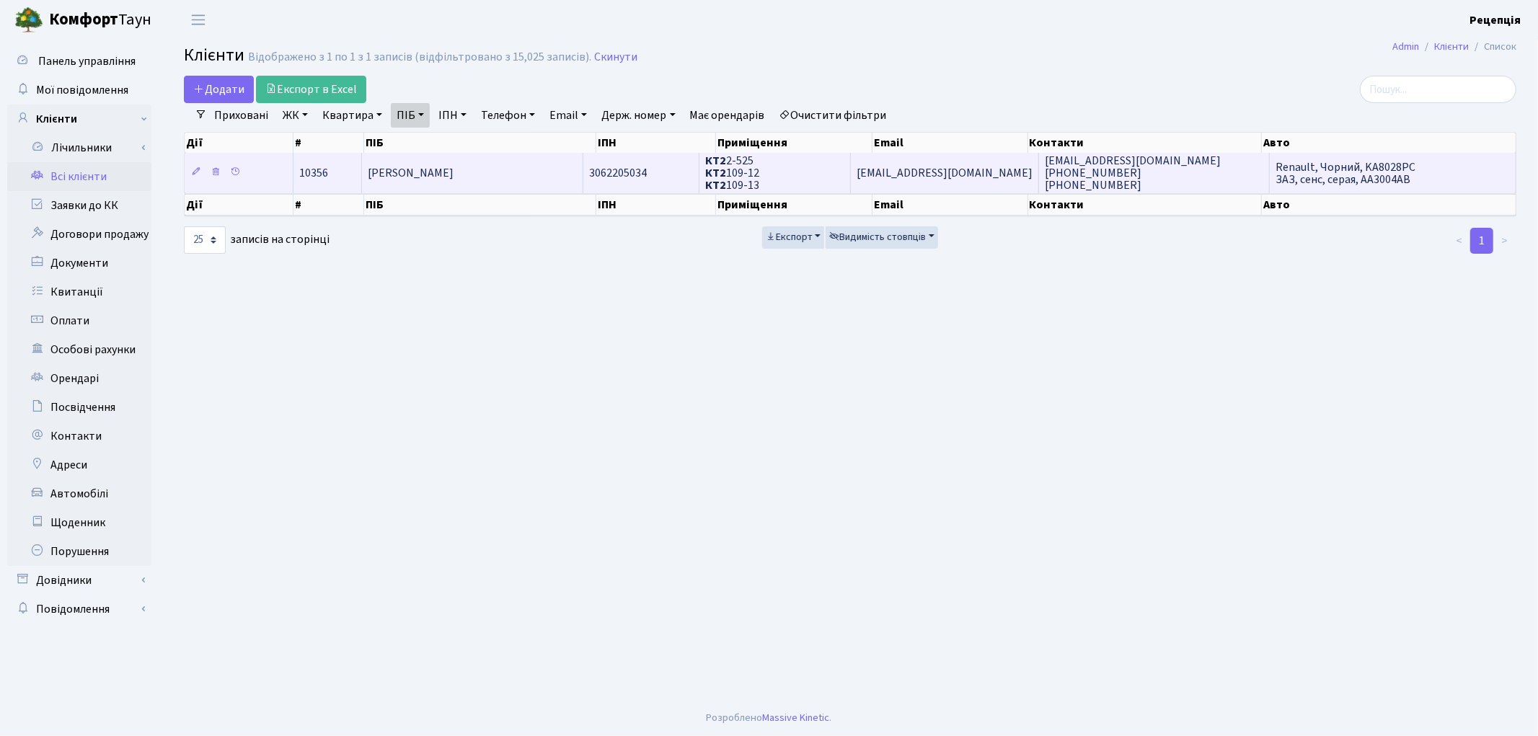
click at [800, 175] on td "КТ2 2-525 КТ2 109-12 КТ2 109-13" at bounding box center [775, 173] width 152 height 40
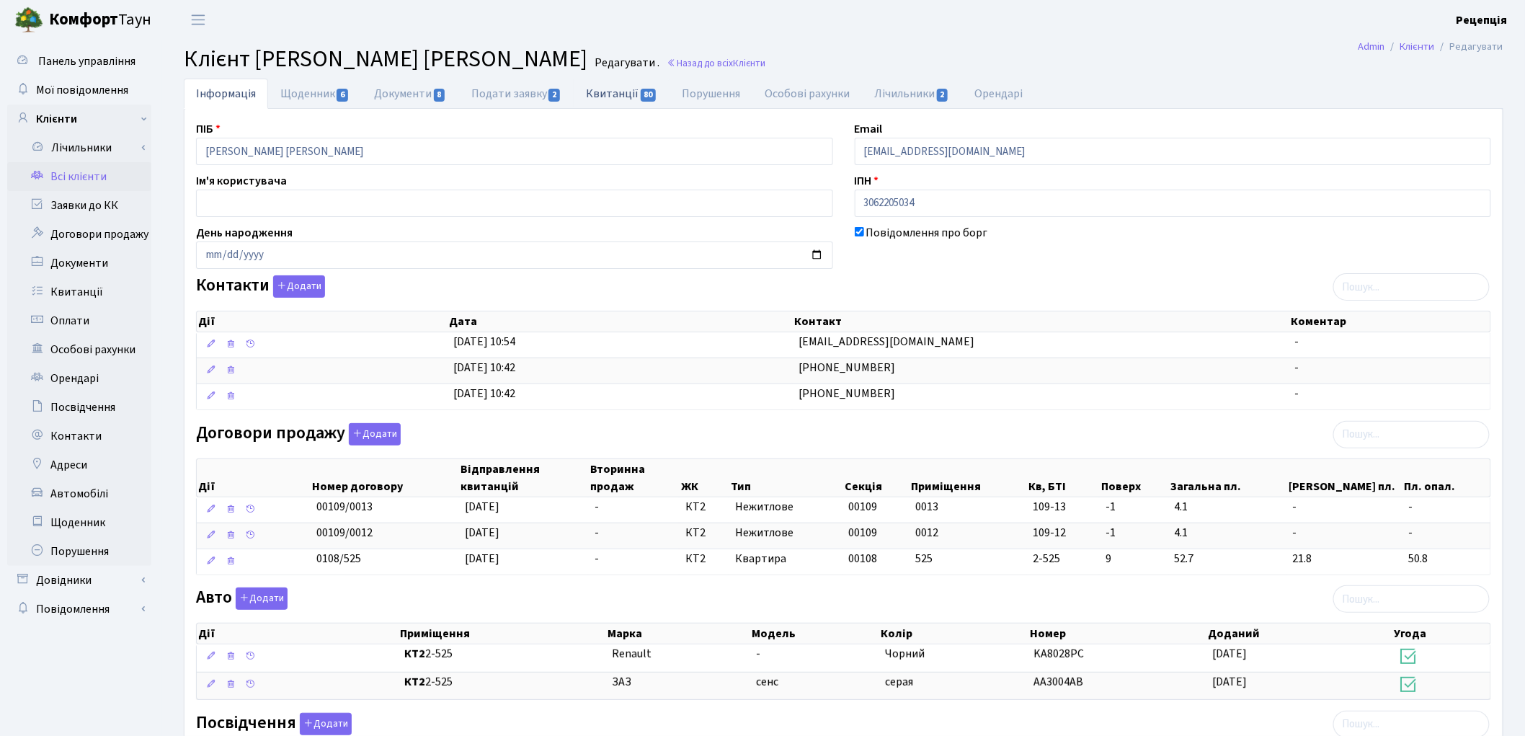
click at [624, 87] on link "Квитанції 80" at bounding box center [622, 94] width 96 height 30
select select "25"
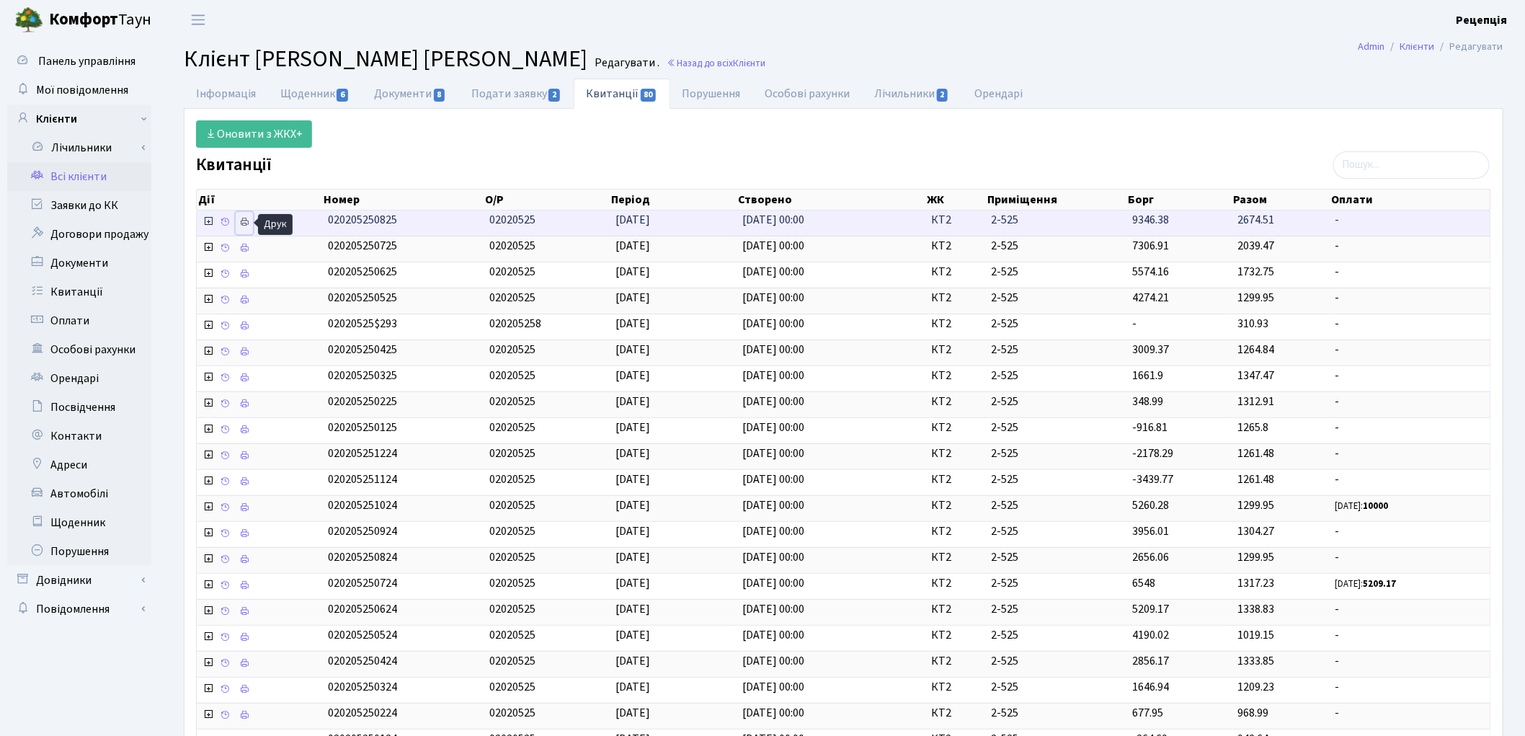
click at [247, 225] on icon at bounding box center [244, 222] width 10 height 10
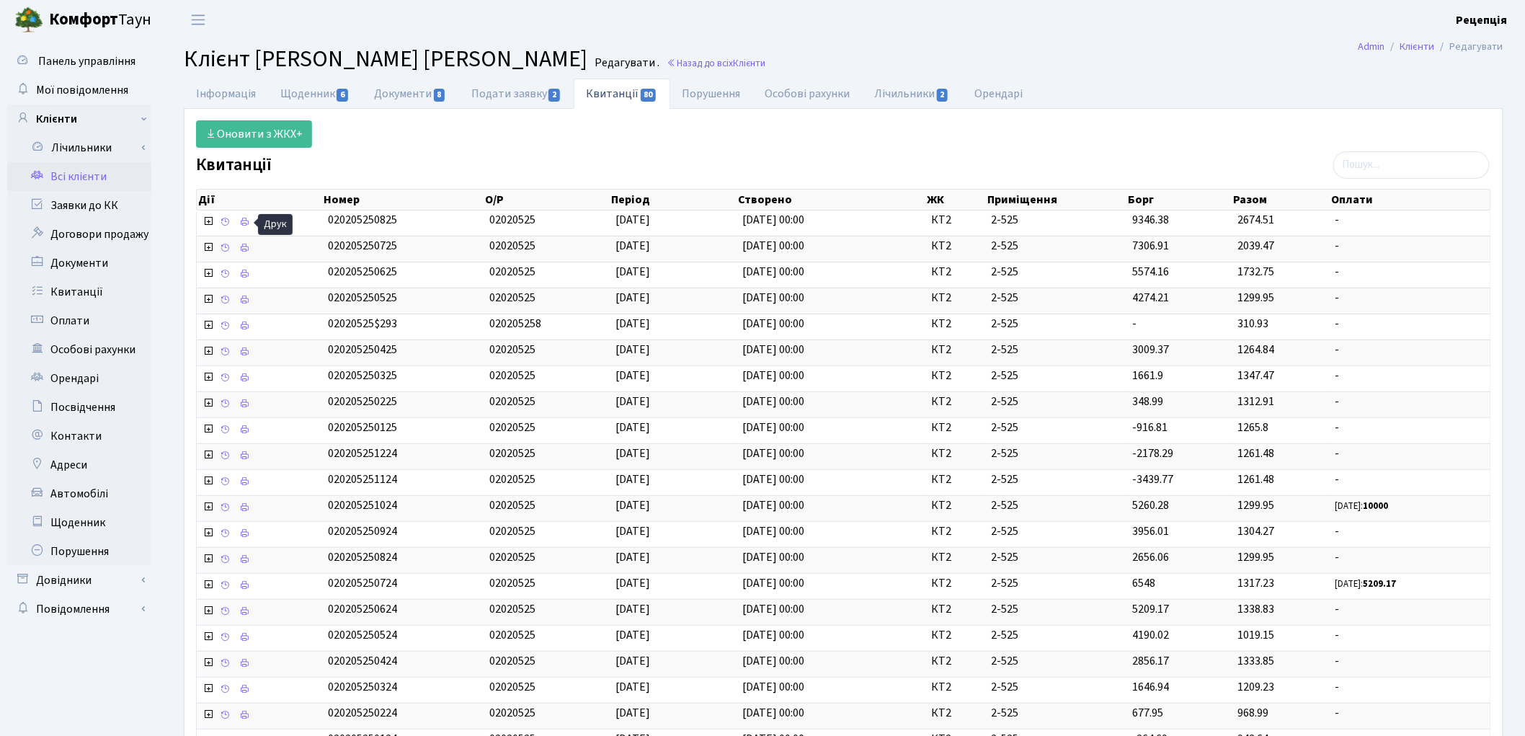
click at [108, 174] on link "Всі клієнти" at bounding box center [79, 176] width 144 height 29
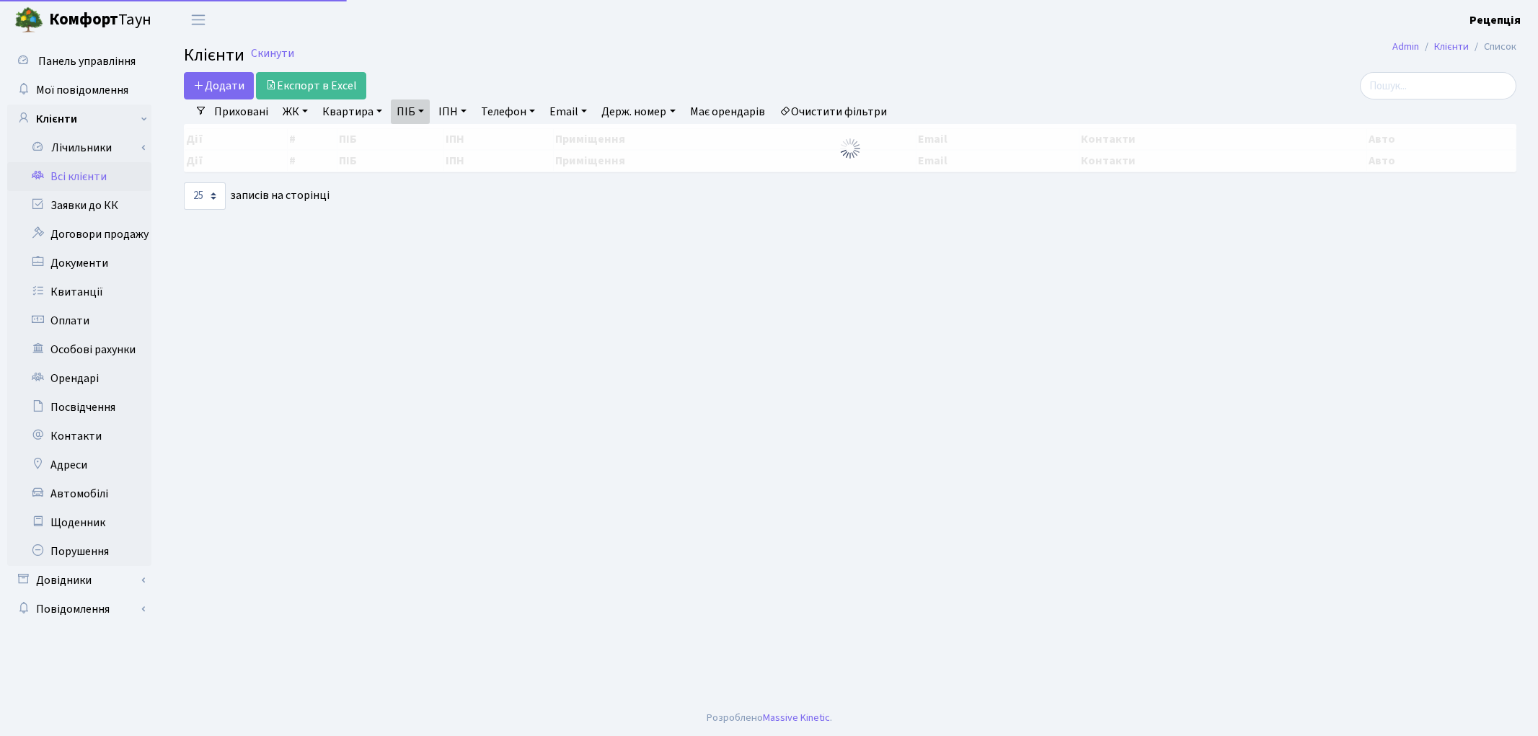
select select "25"
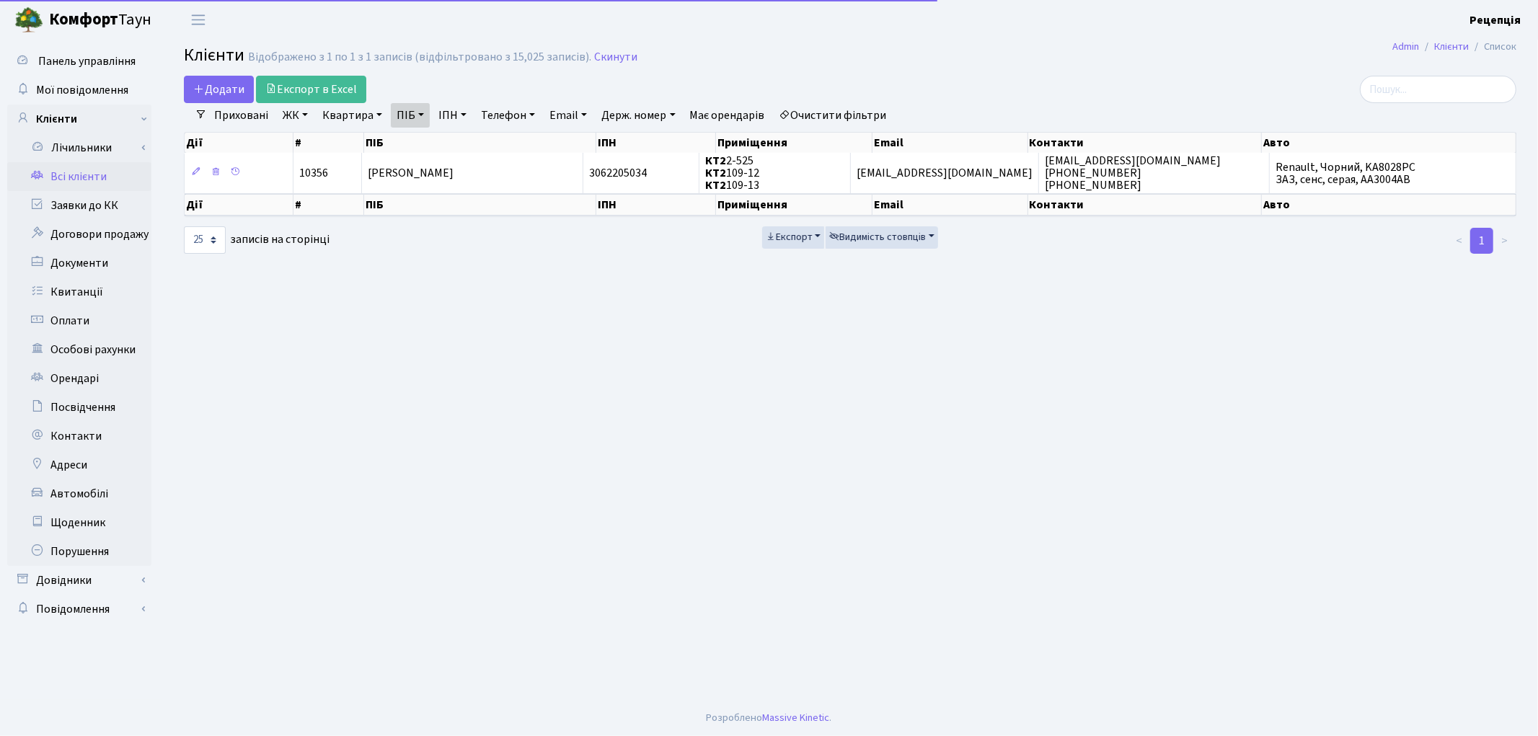
click at [864, 112] on link "Очистити фільтри" at bounding box center [833, 115] width 119 height 25
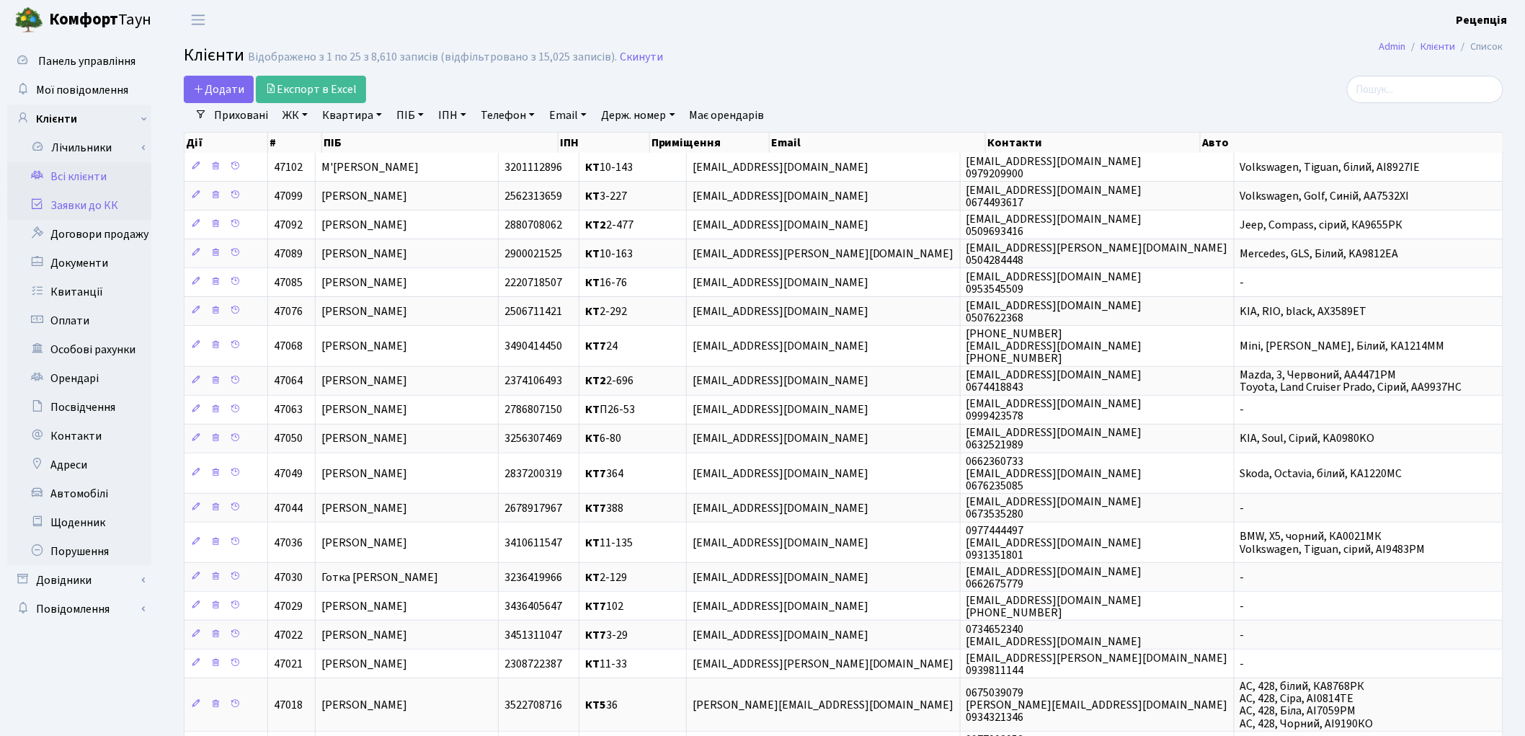
click at [95, 202] on link "Заявки до КК" at bounding box center [79, 205] width 144 height 29
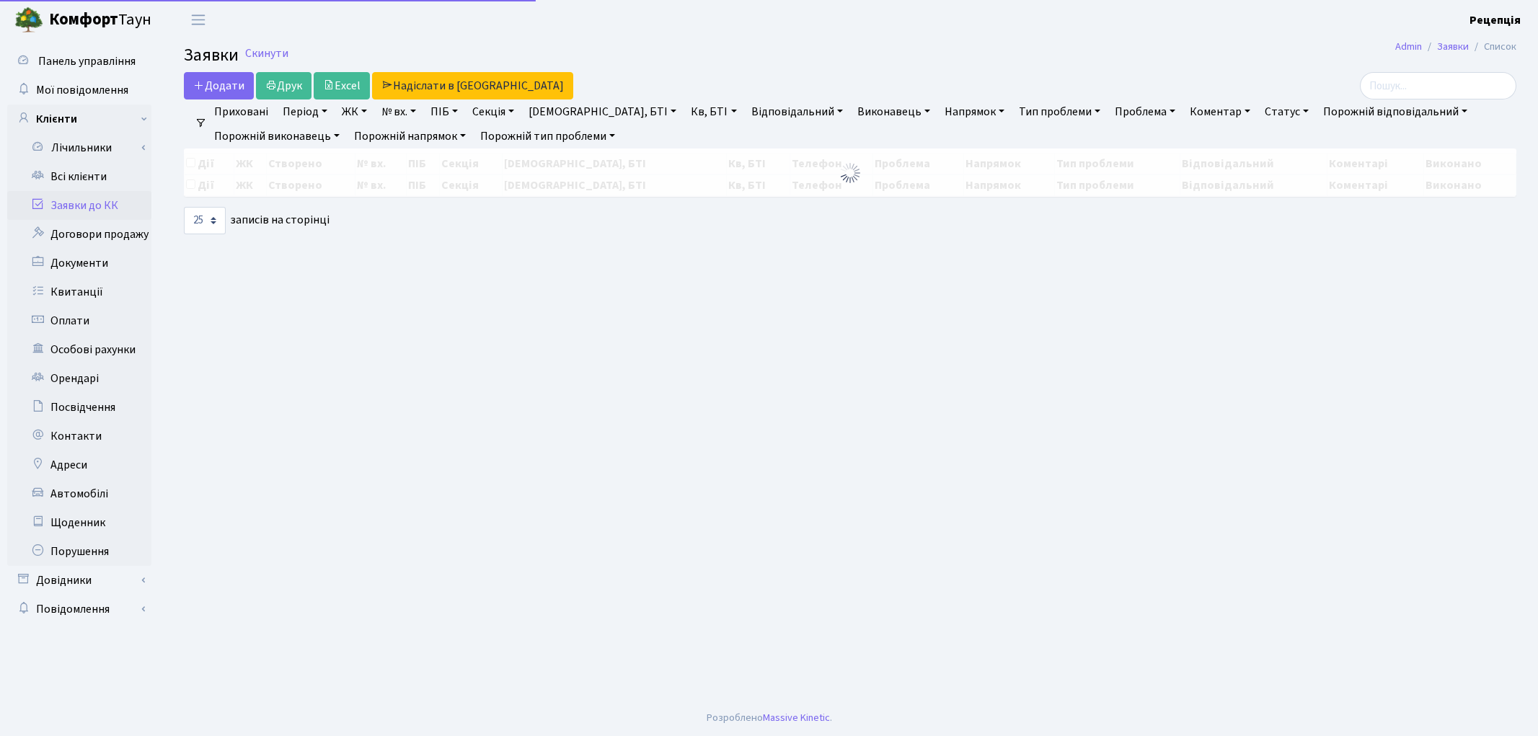
select select "25"
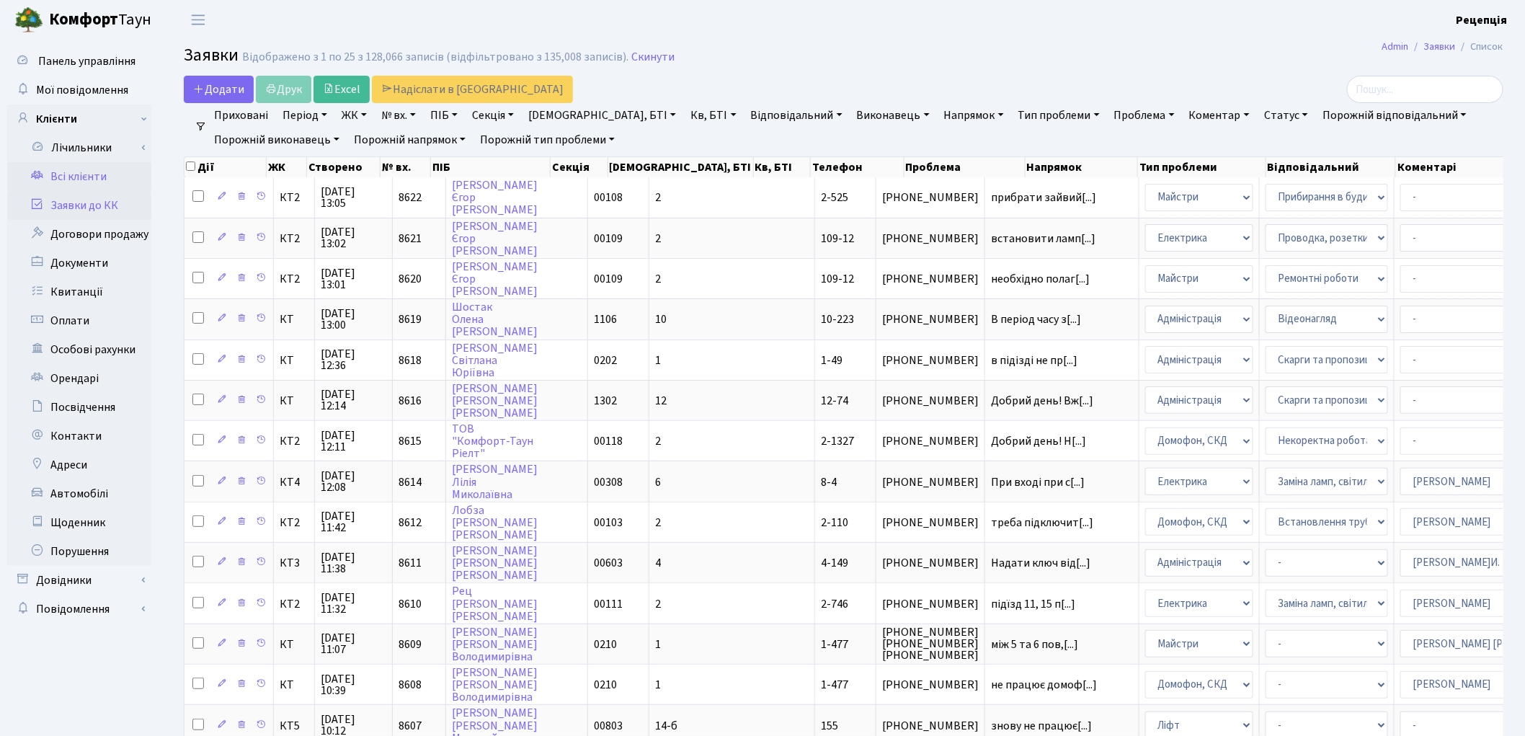
click at [92, 177] on link "Всі клієнти" at bounding box center [79, 176] width 144 height 29
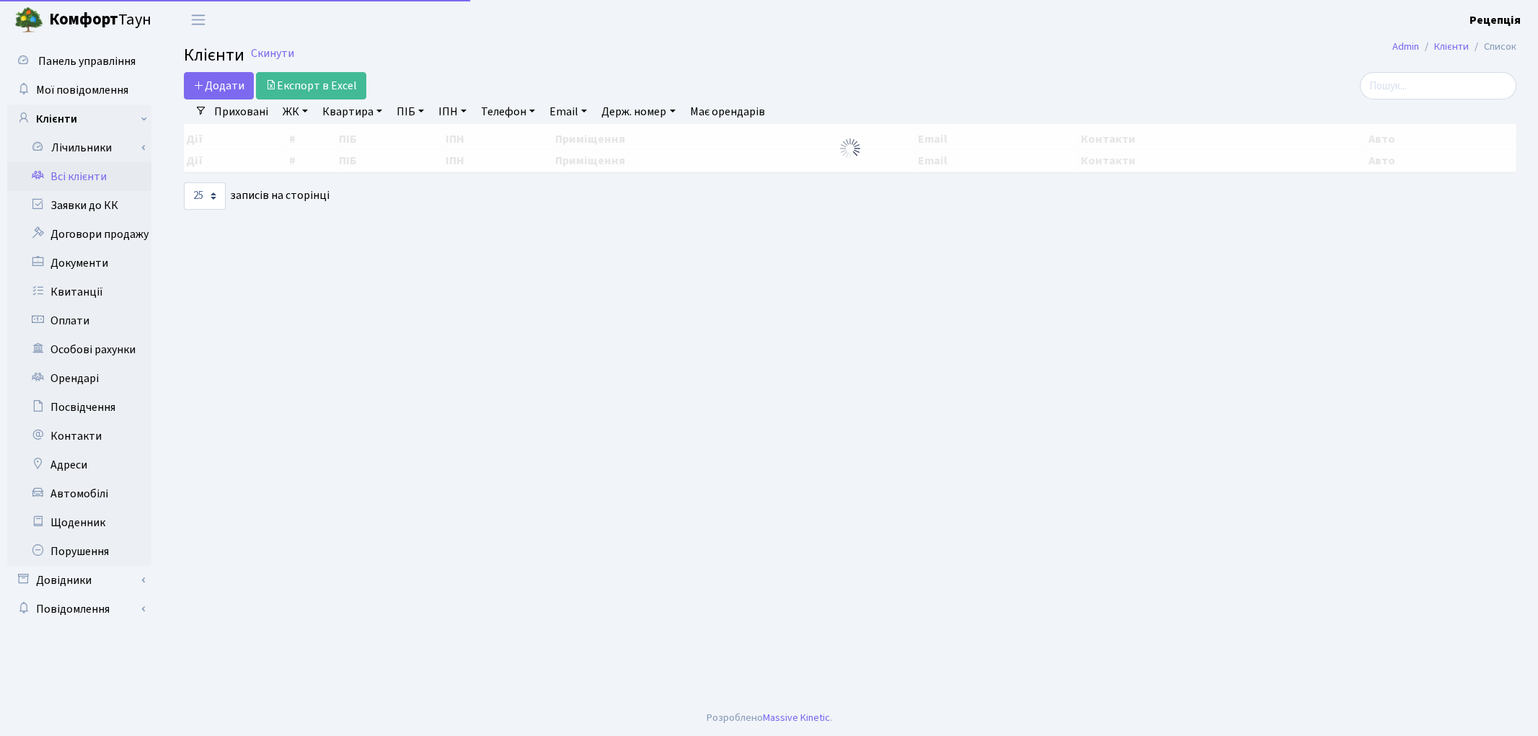
select select "25"
